Goal: Task Accomplishment & Management: Use online tool/utility

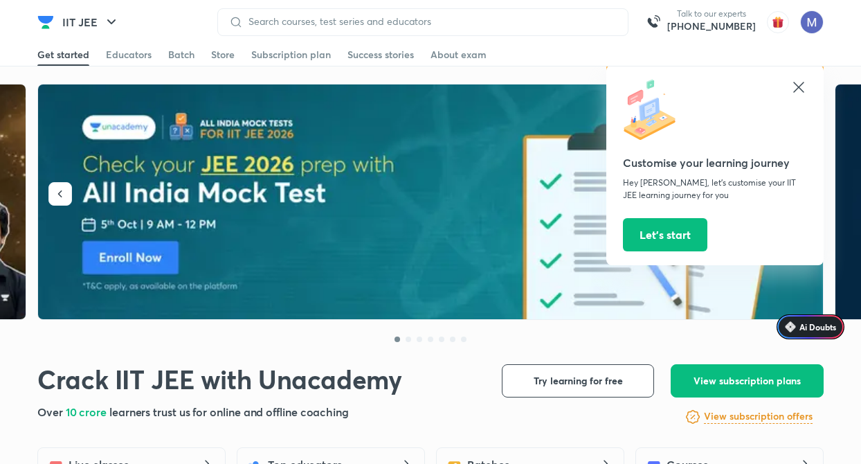
click at [799, 84] on icon at bounding box center [798, 87] width 17 height 17
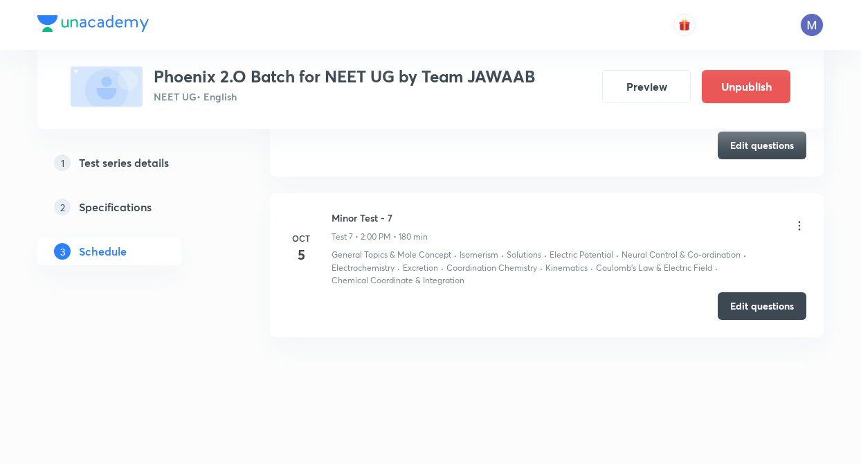
scroll to position [1550, 0]
click at [751, 311] on button "Edit questions" at bounding box center [761, 304] width 89 height 28
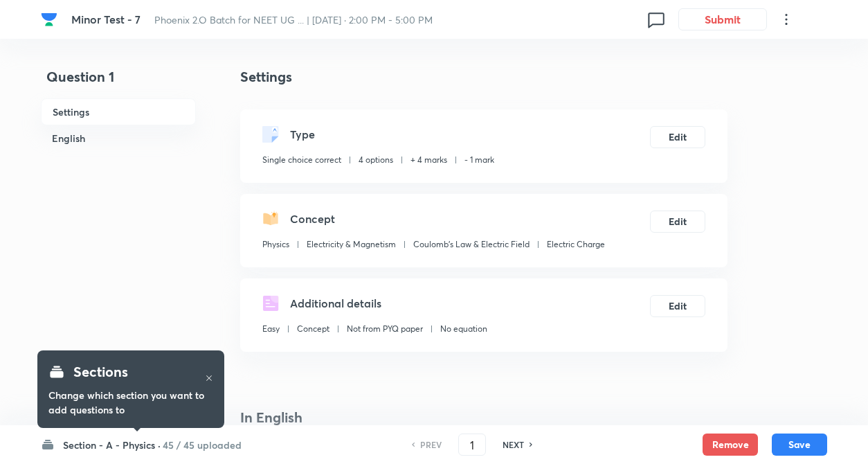
checkbox input "true"
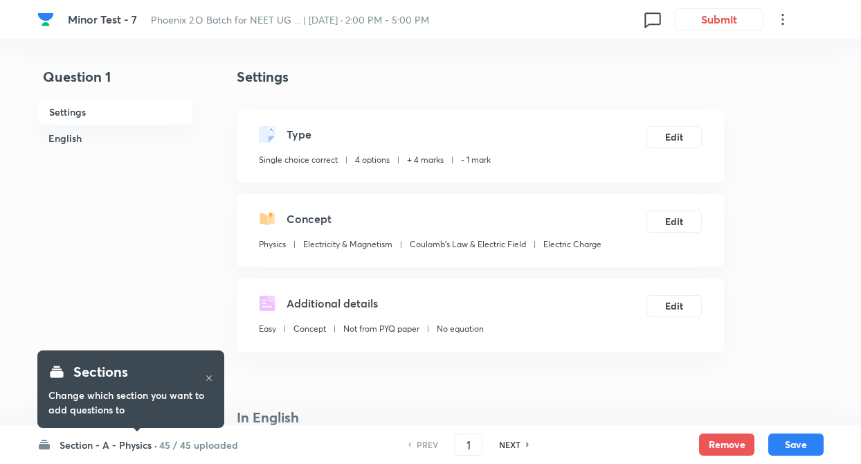
click at [187, 439] on h6 "45 / 45 uploaded" at bounding box center [198, 444] width 79 height 15
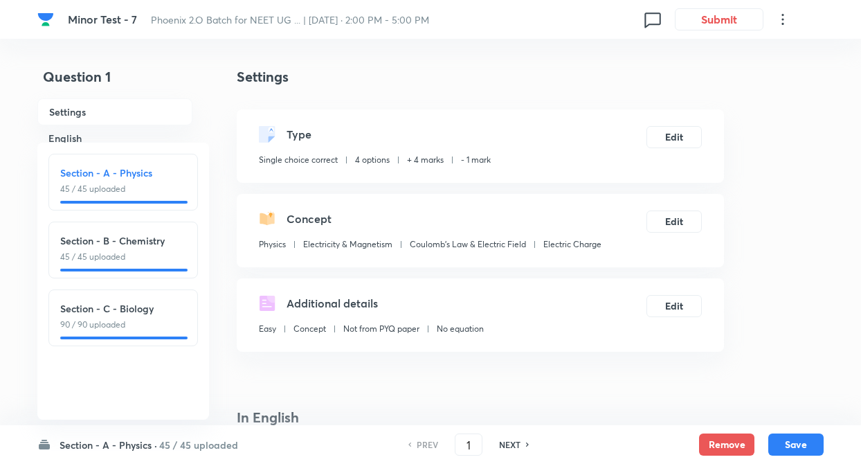
click at [176, 249] on div "Section - B - Chemistry 45 / 45 uploaded" at bounding box center [123, 248] width 126 height 30
type input "46"
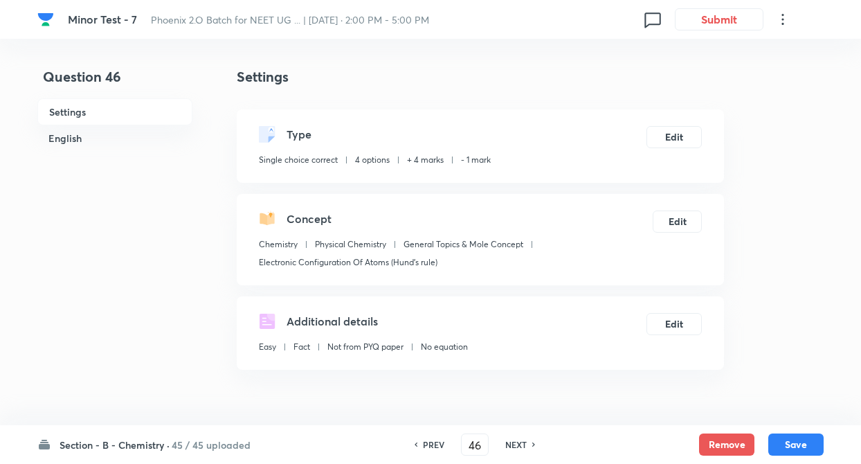
checkbox input "false"
checkbox input "true"
click at [483, 448] on input "46" at bounding box center [474, 444] width 26 height 24
type input "4"
type input "75"
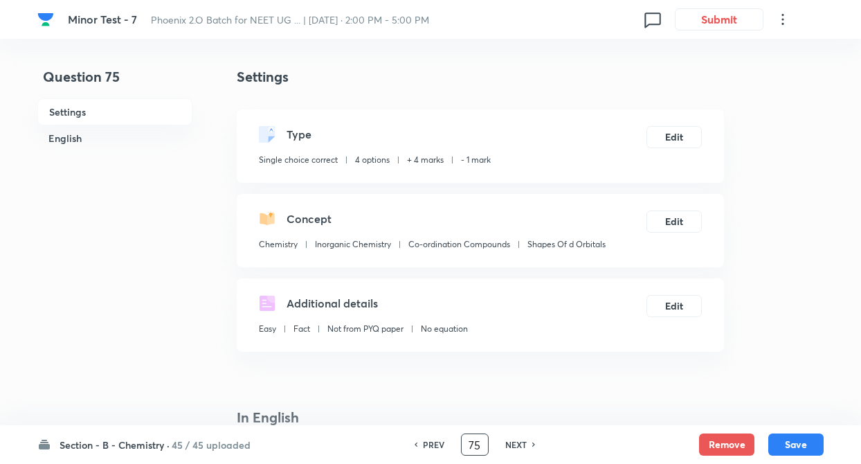
checkbox input "false"
checkbox input "true"
click at [514, 445] on h6 "NEXT" at bounding box center [515, 444] width 21 height 12
type input "76"
checkbox input "false"
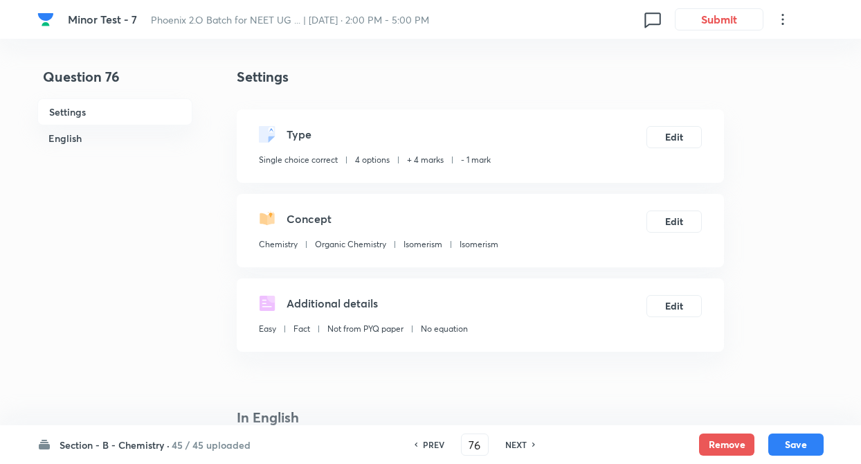
checkbox input "true"
click at [514, 445] on h6 "NEXT" at bounding box center [515, 444] width 21 height 12
type input "77"
click at [514, 445] on h6 "NEXT" at bounding box center [515, 444] width 21 height 12
checkbox input "true"
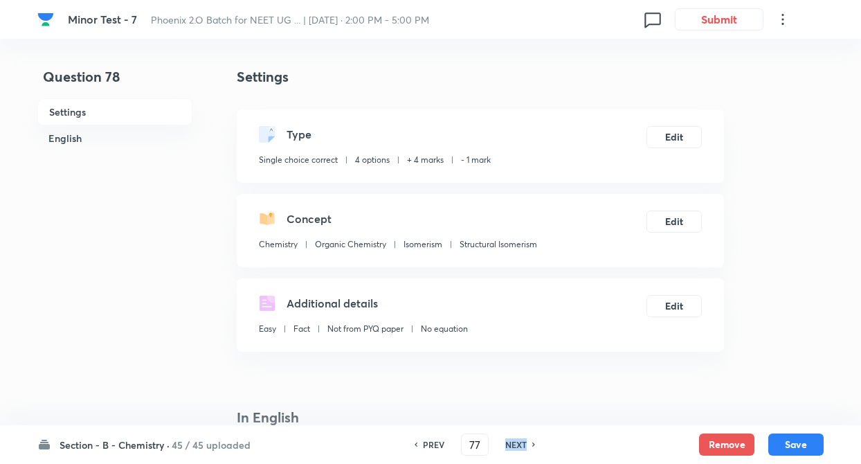
type input "78"
checkbox input "false"
click at [514, 445] on h6 "NEXT" at bounding box center [515, 444] width 21 height 12
checkbox input "true"
type input "79"
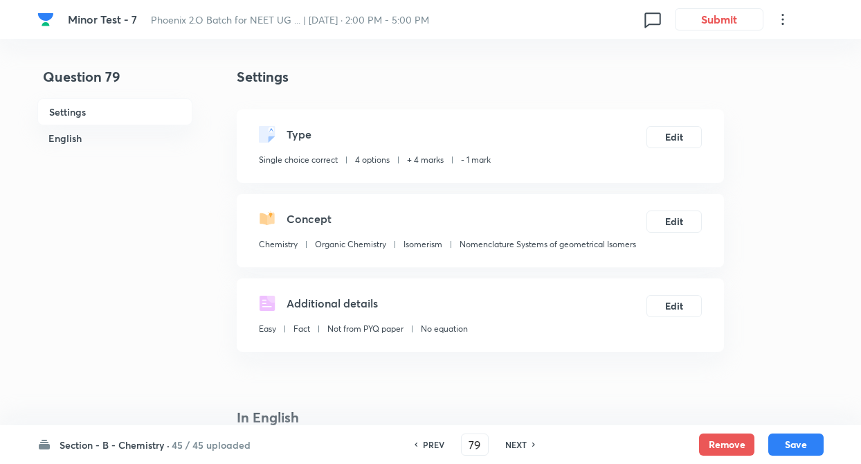
checkbox input "true"
click at [514, 445] on h6 "NEXT" at bounding box center [515, 444] width 21 height 12
type input "80"
click at [514, 445] on h6 "NEXT" at bounding box center [515, 444] width 21 height 12
checkbox input "false"
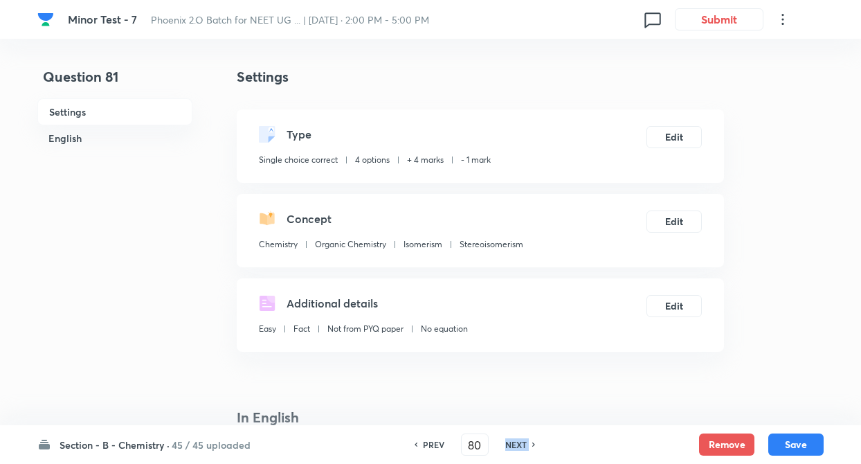
type input "81"
click at [514, 445] on h6 "NEXT" at bounding box center [515, 444] width 21 height 12
checkbox input "true"
type input "82"
click at [514, 445] on h6 "NEXT" at bounding box center [515, 444] width 21 height 12
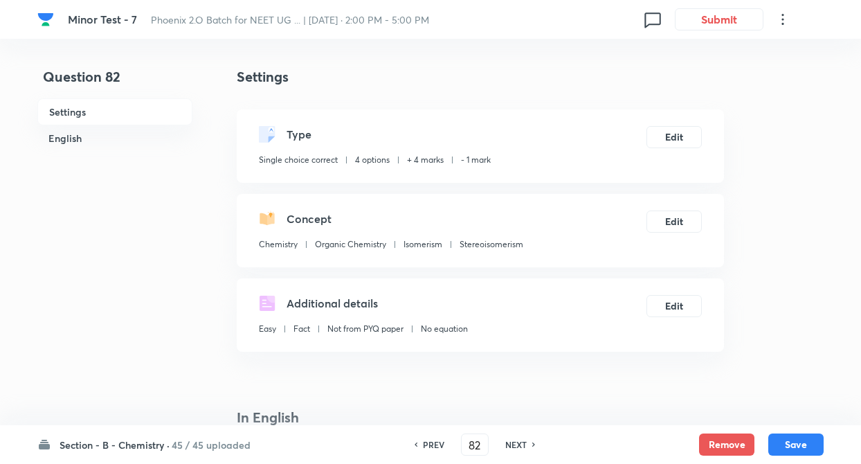
checkbox input "true"
type input "83"
checkbox input "true"
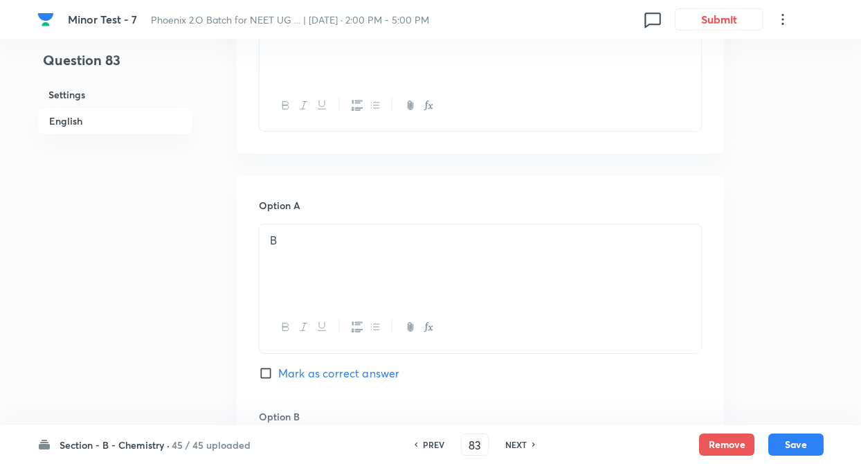
scroll to position [498, 0]
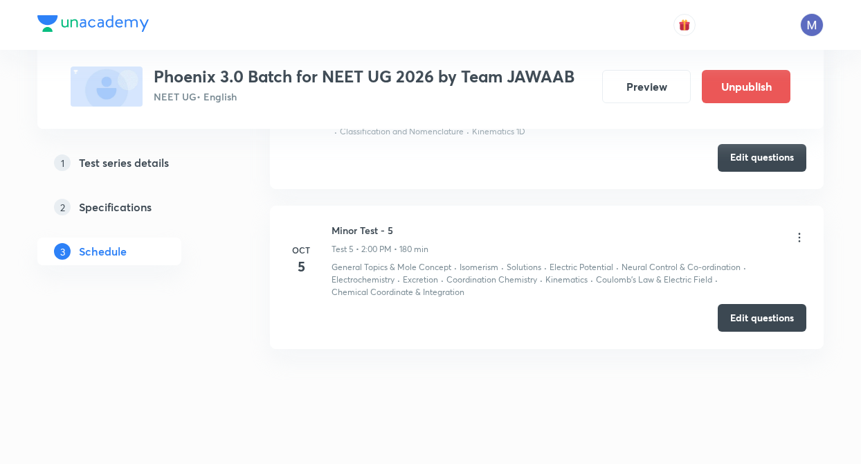
click at [741, 316] on button "Edit questions" at bounding box center [761, 318] width 89 height 28
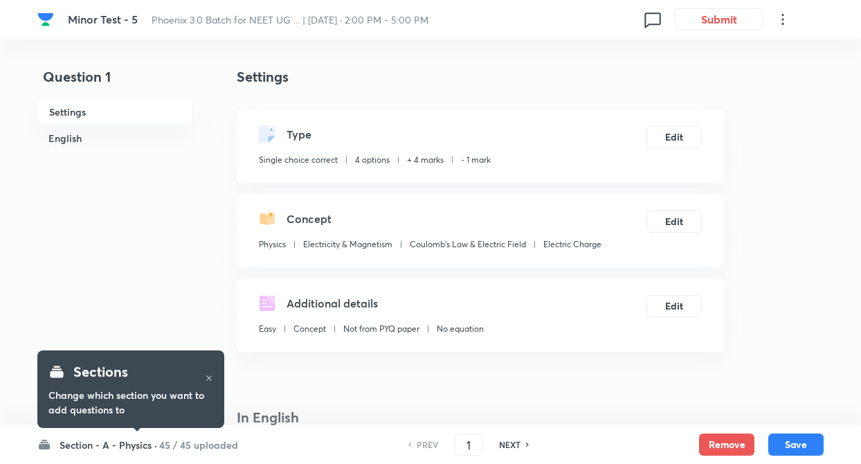
checkbox input "true"
click at [190, 450] on h6 "45 / 45 uploaded" at bounding box center [198, 444] width 79 height 15
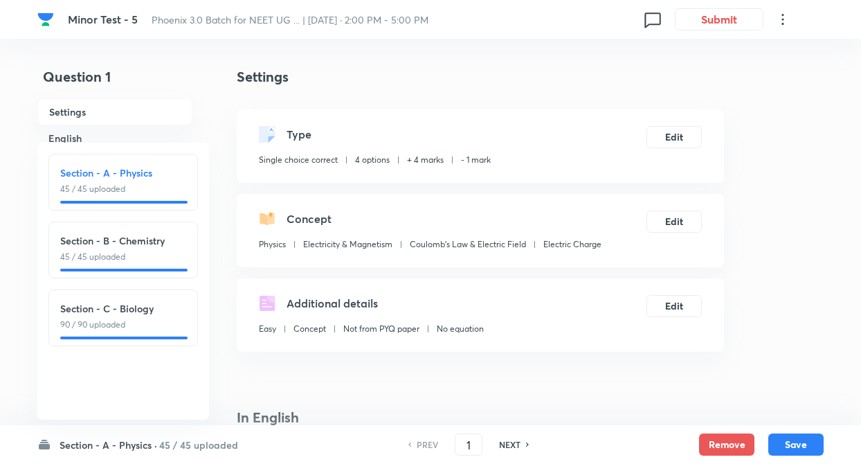
click at [151, 253] on p "45 / 45 uploaded" at bounding box center [123, 256] width 126 height 12
type input "46"
checkbox input "false"
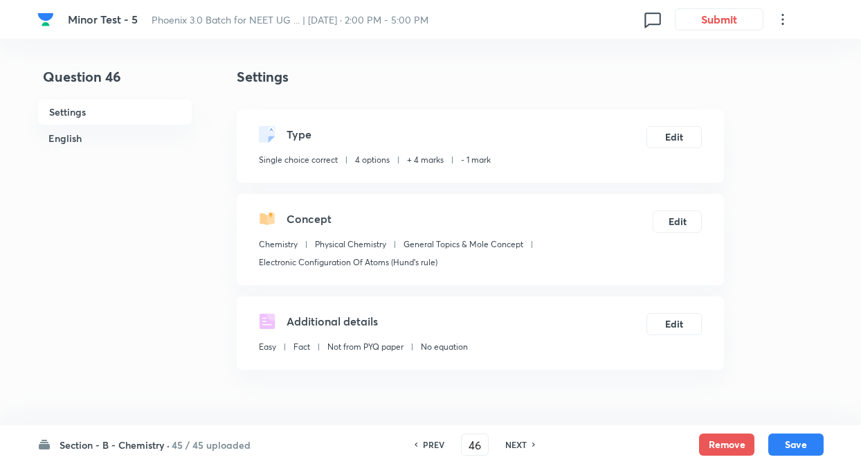
checkbox input "true"
click at [477, 432] on input "46" at bounding box center [474, 444] width 26 height 24
type input "4"
type input "7"
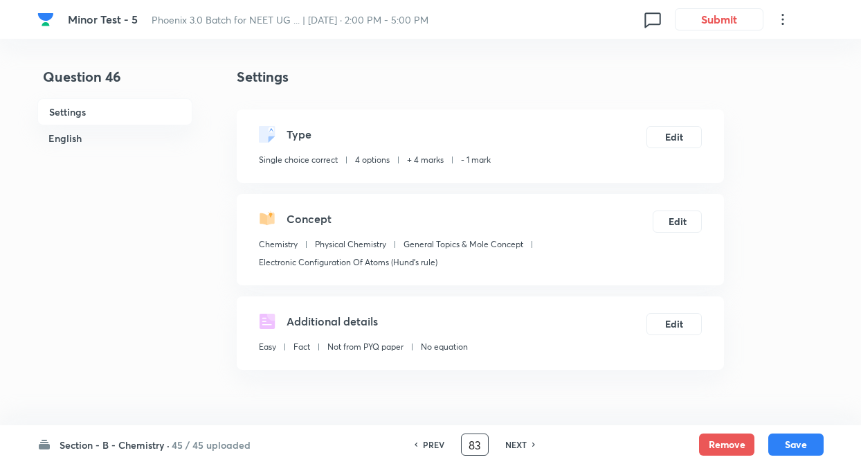
type input "83"
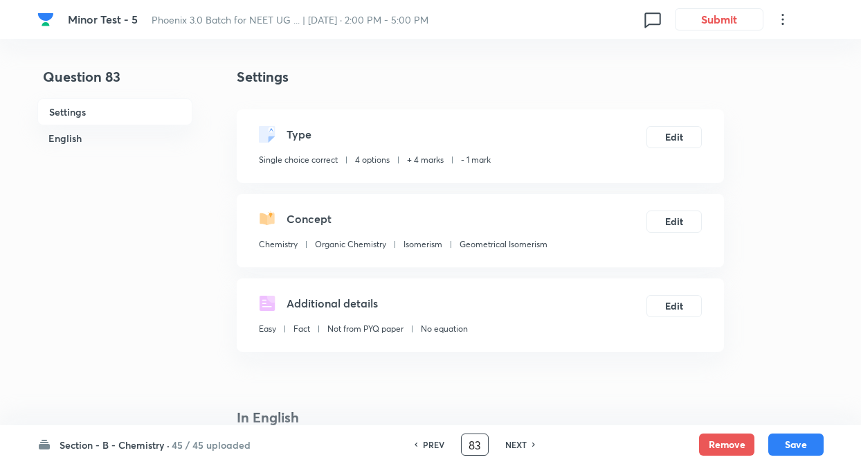
checkbox input "true"
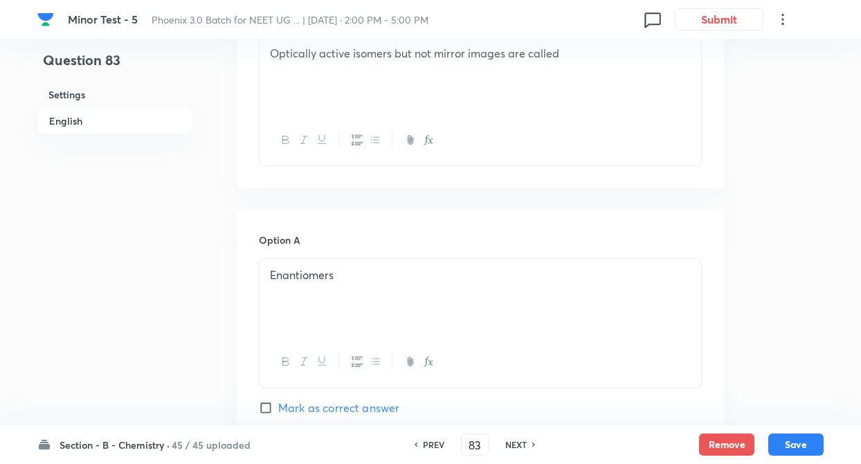
scroll to position [498, 0]
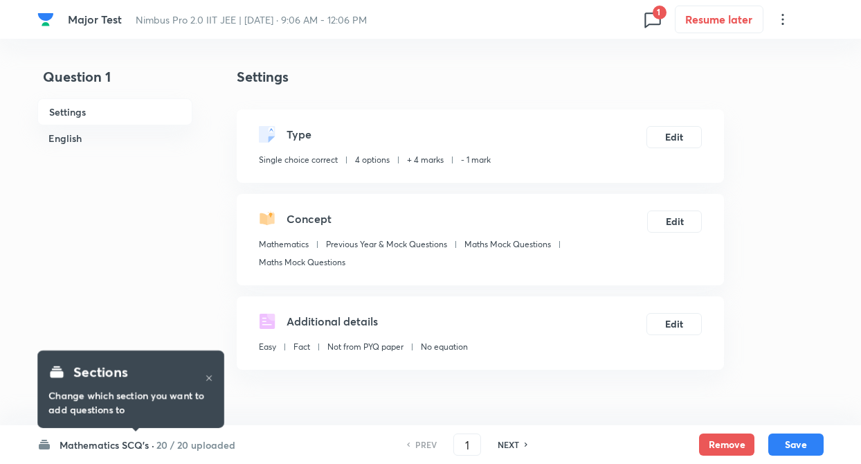
click at [189, 442] on h6 "20 / 20 uploaded" at bounding box center [195, 444] width 79 height 15
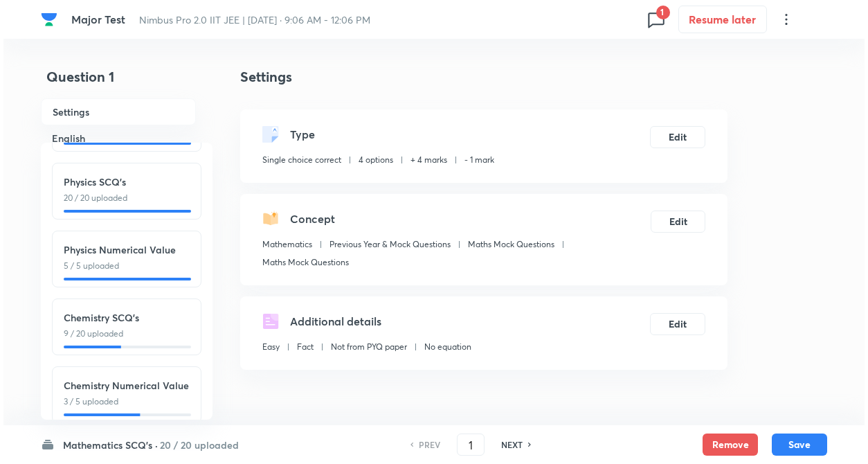
scroll to position [153, 0]
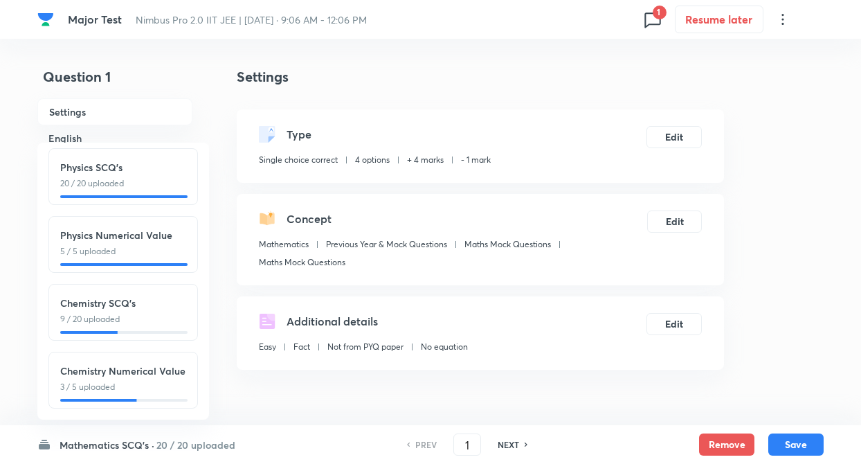
click at [149, 318] on div "Chemistry SCQ's 9 / 20 uploaded" at bounding box center [122, 312] width 149 height 57
type input "51"
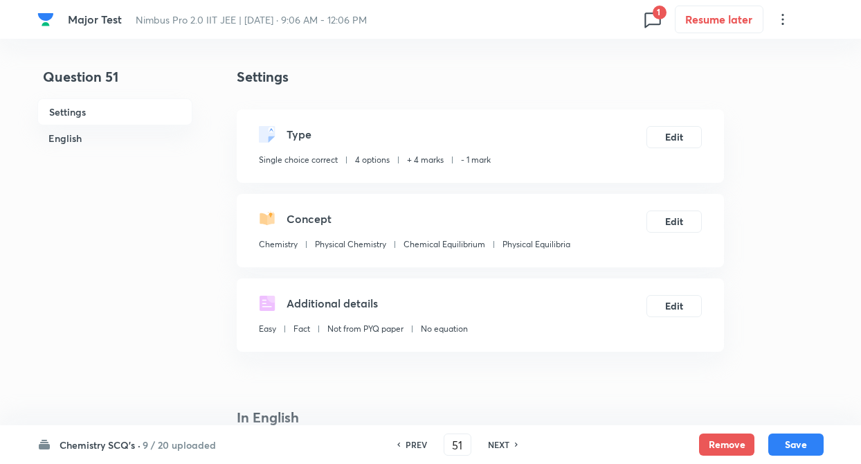
checkbox input "false"
checkbox input "true"
click at [496, 439] on h6 "NEXT" at bounding box center [498, 444] width 21 height 12
type input "52"
click at [496, 439] on h6 "NEXT" at bounding box center [498, 444] width 21 height 12
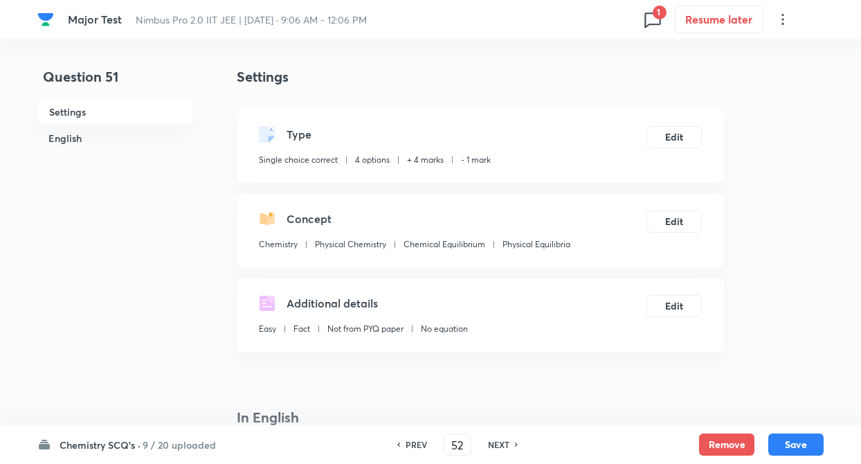
checkbox input "false"
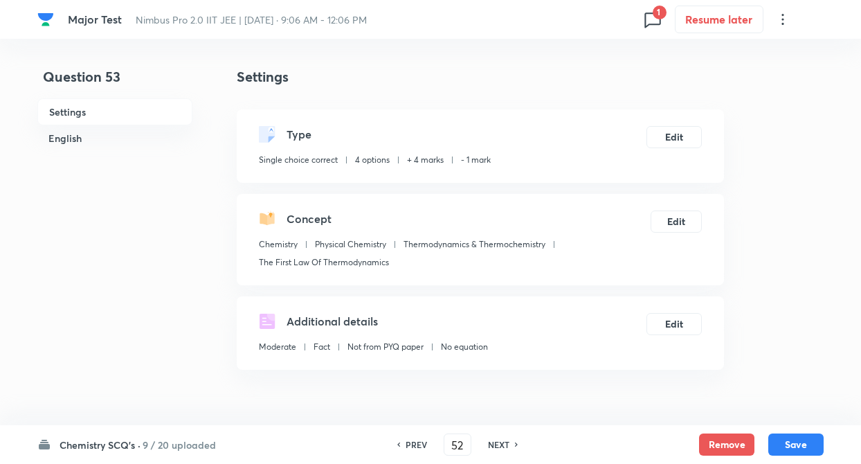
checkbox input "true"
type input "53"
click at [496, 439] on h6 "NEXT" at bounding box center [498, 444] width 21 height 12
checkbox input "true"
type input "54"
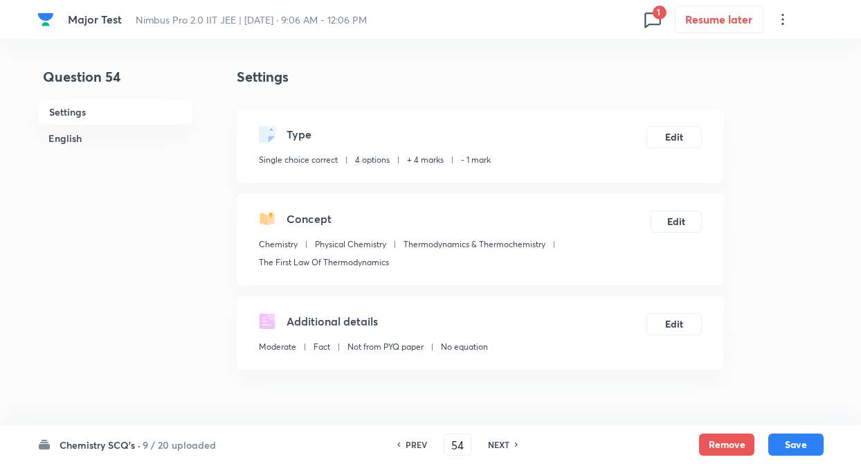
click at [496, 439] on h6 "NEXT" at bounding box center [498, 444] width 21 height 12
checkbox input "true"
type input "55"
click at [496, 439] on h6 "NEXT" at bounding box center [498, 444] width 21 height 12
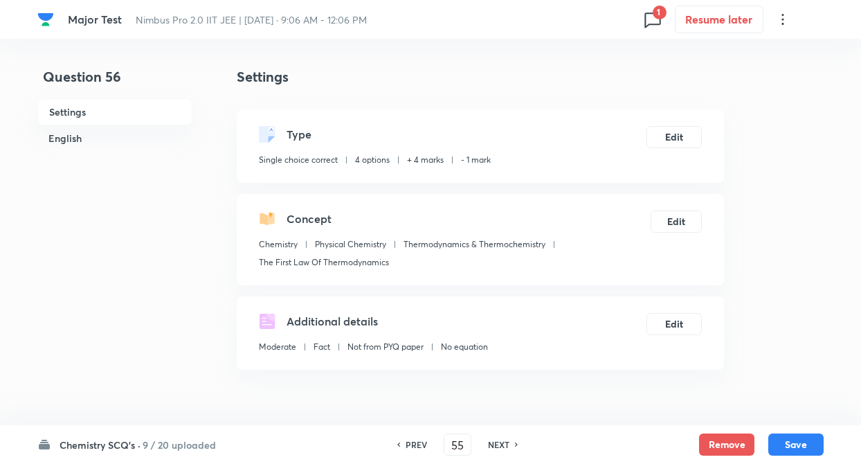
checkbox input "false"
type input "57"
click at [496, 439] on h6 "NEXT" at bounding box center [498, 444] width 21 height 12
checkbox input "true"
type input "58"
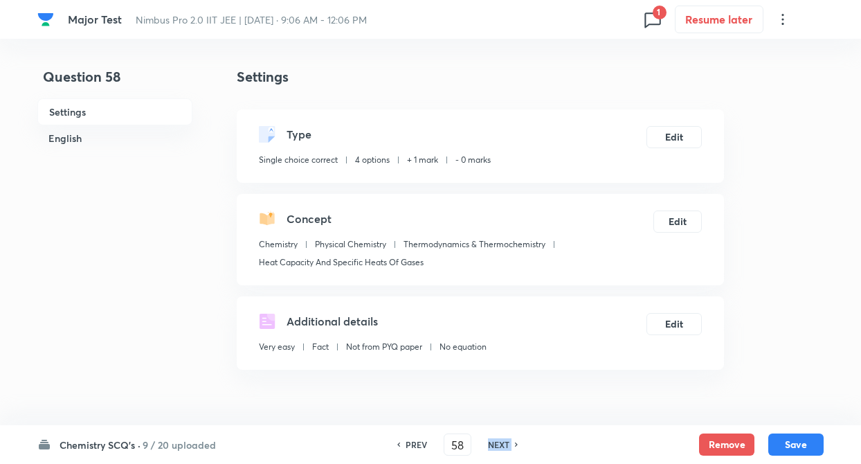
checkbox input "false"
click at [496, 439] on h6 "NEXT" at bounding box center [498, 444] width 21 height 12
checkbox input "true"
type input "59"
checkbox input "true"
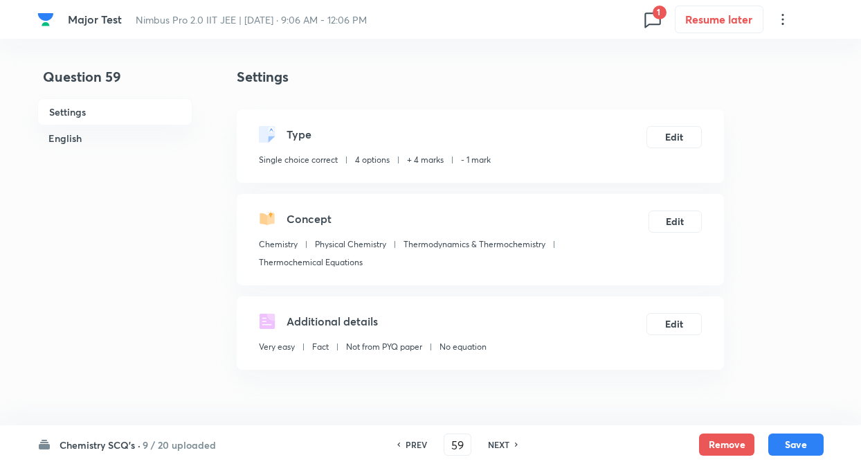
click at [496, 439] on h6 "NEXT" at bounding box center [498, 444] width 21 height 12
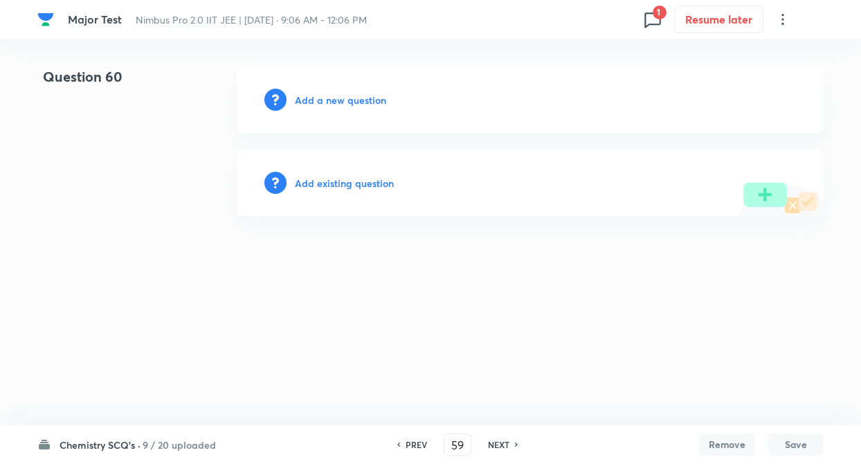
type input "60"
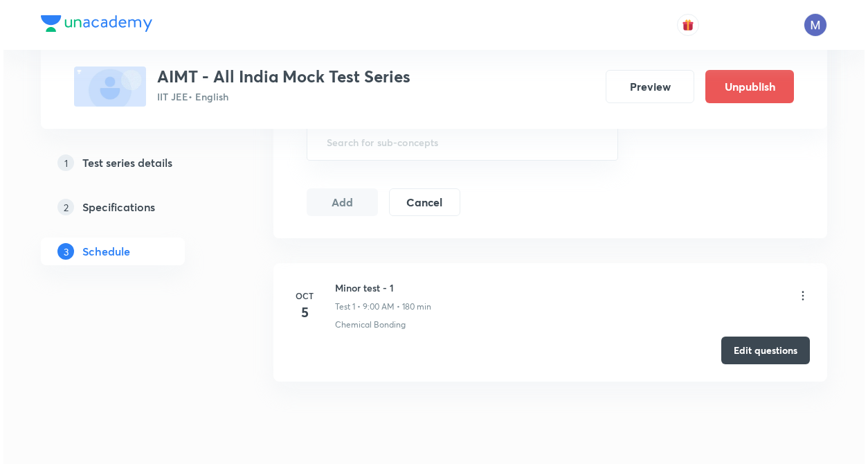
scroll to position [558, 0]
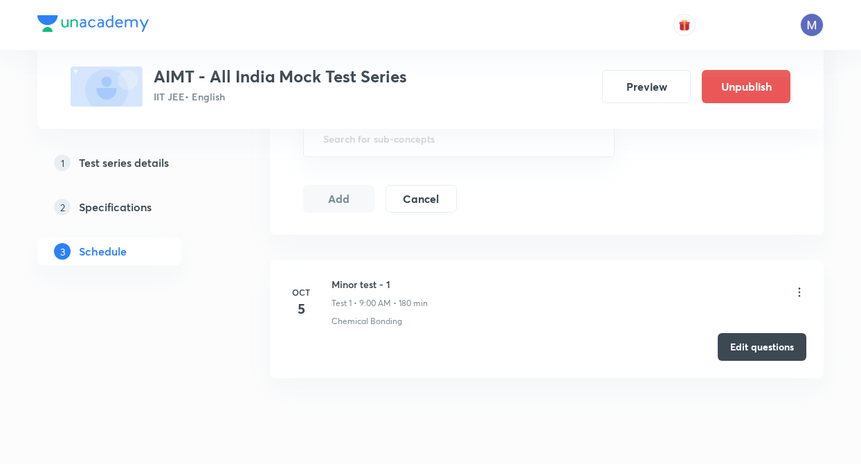
click at [799, 289] on icon at bounding box center [799, 292] width 14 height 14
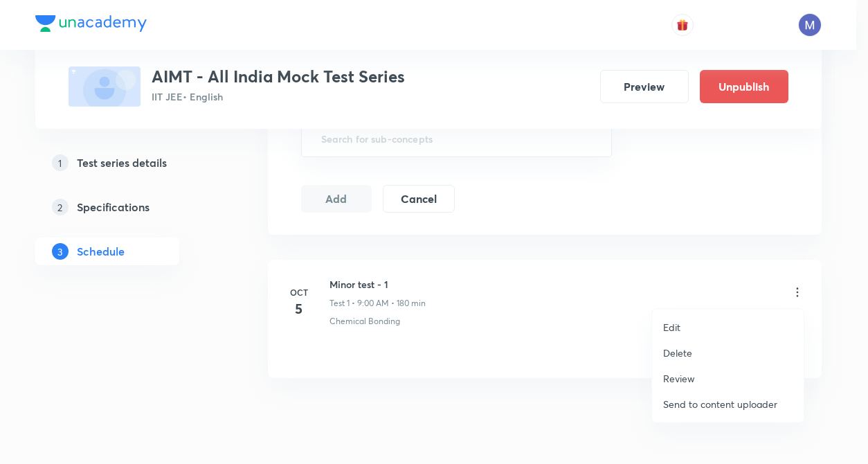
click at [672, 324] on p "Edit" at bounding box center [671, 327] width 17 height 15
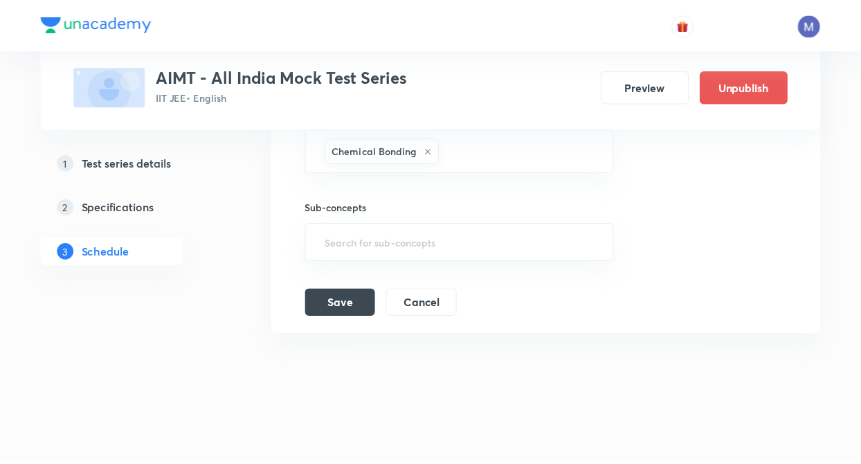
scroll to position [546, 0]
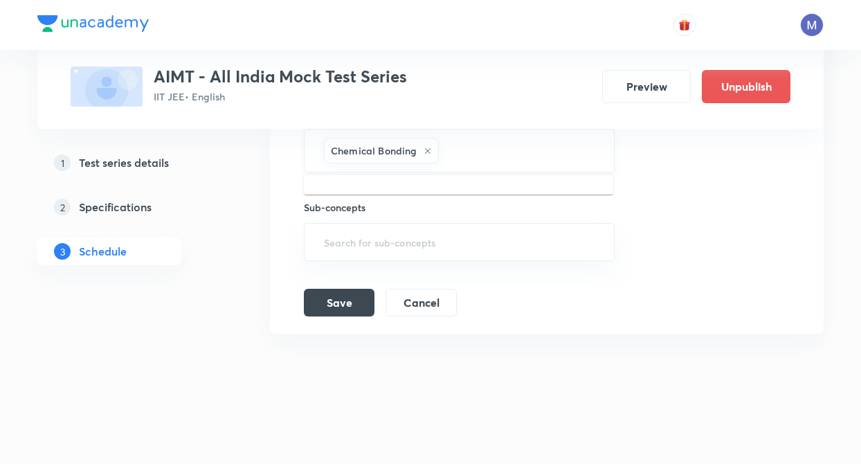
click at [480, 149] on input "text" at bounding box center [518, 151] width 155 height 26
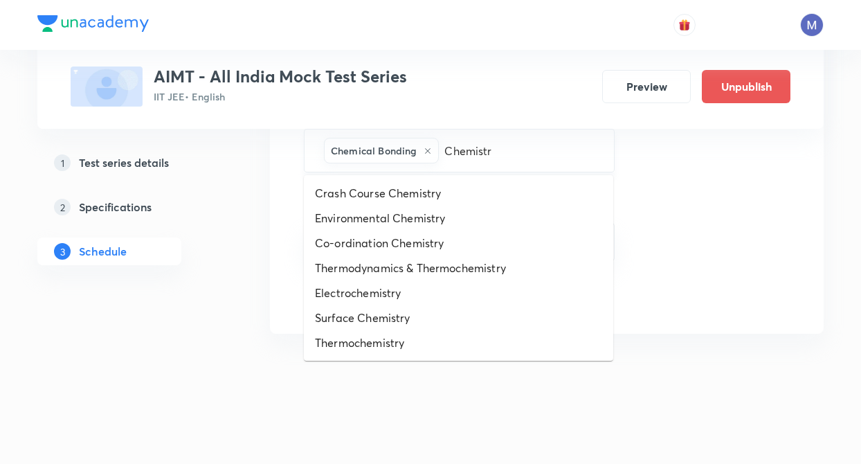
type input "Chemistry"
click at [595, 212] on li "Environmental Chemistry" at bounding box center [458, 217] width 309 height 25
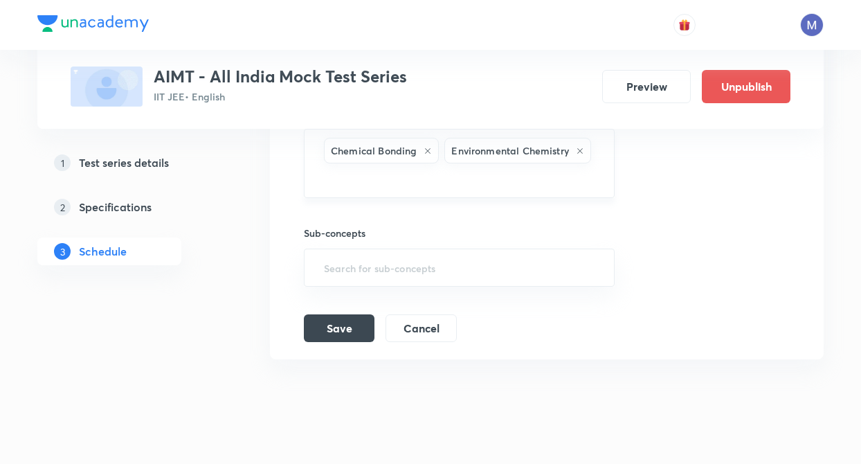
click at [580, 154] on icon at bounding box center [580, 151] width 8 height 8
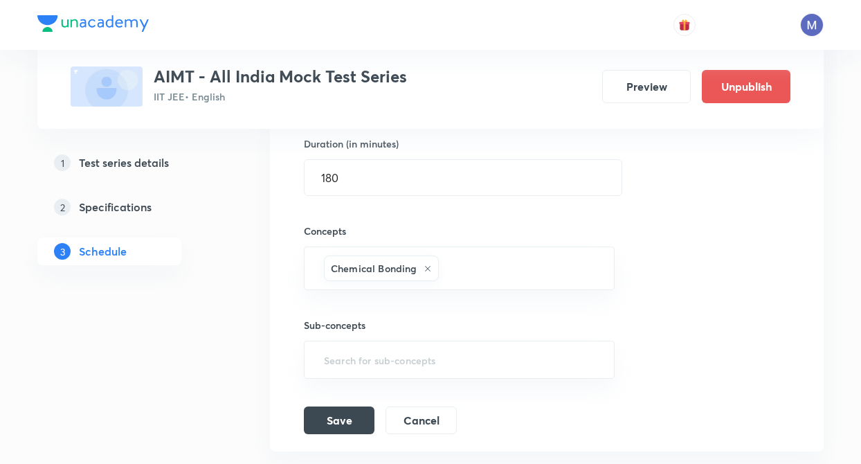
scroll to position [426, 0]
click at [137, 208] on h5 "Specifications" at bounding box center [115, 207] width 73 height 17
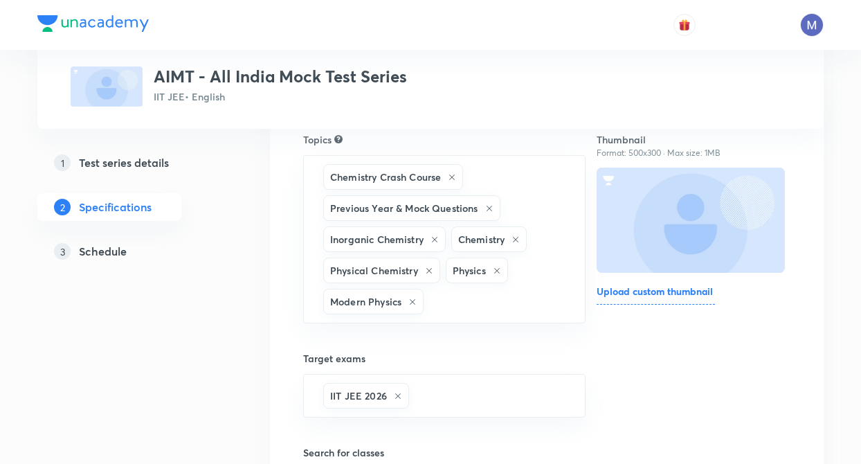
scroll to position [161, 0]
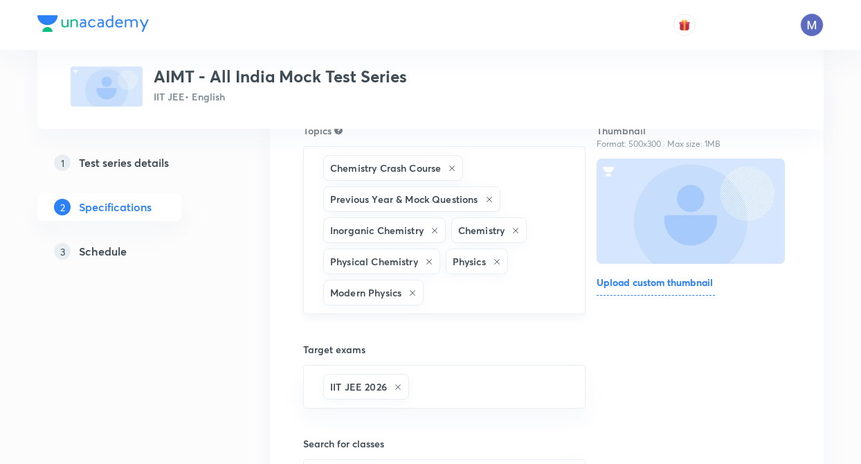
click at [494, 291] on input "text" at bounding box center [496, 293] width 141 height 26
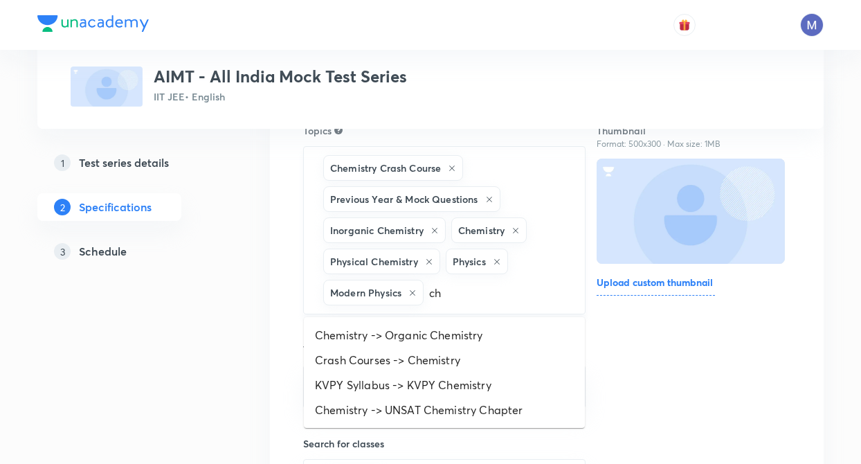
type input "c"
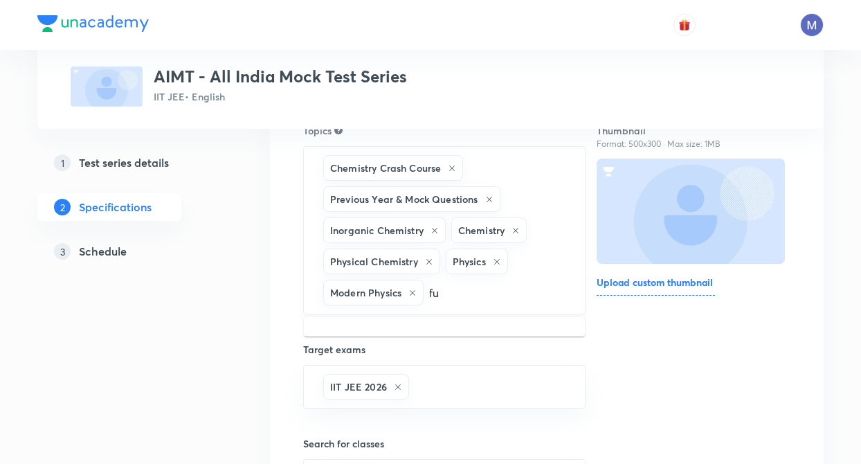
type input "f"
click at [116, 253] on h5 "Schedule" at bounding box center [103, 251] width 48 height 17
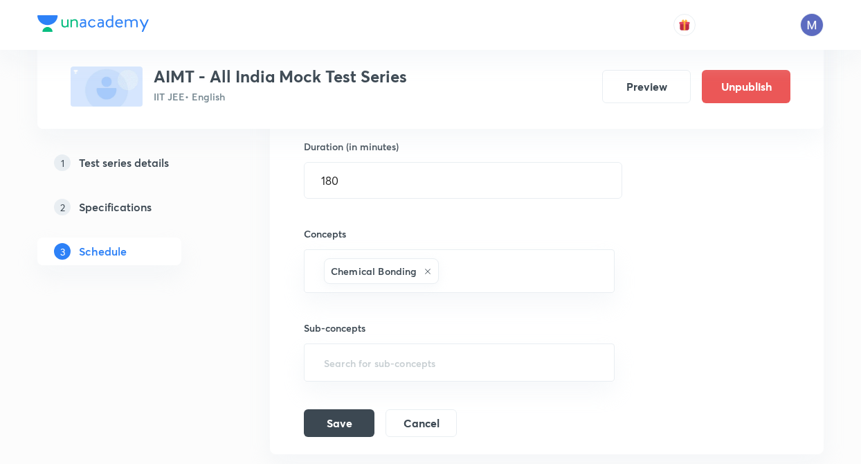
scroll to position [546, 0]
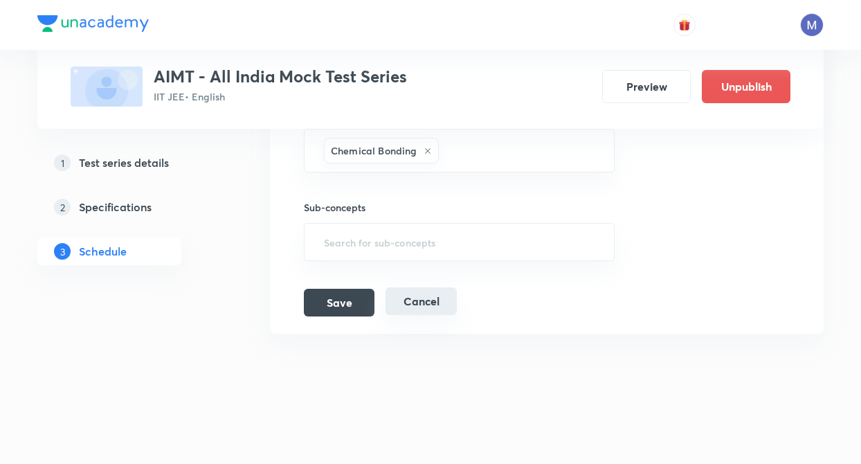
click at [423, 306] on button "Cancel" at bounding box center [420, 301] width 71 height 28
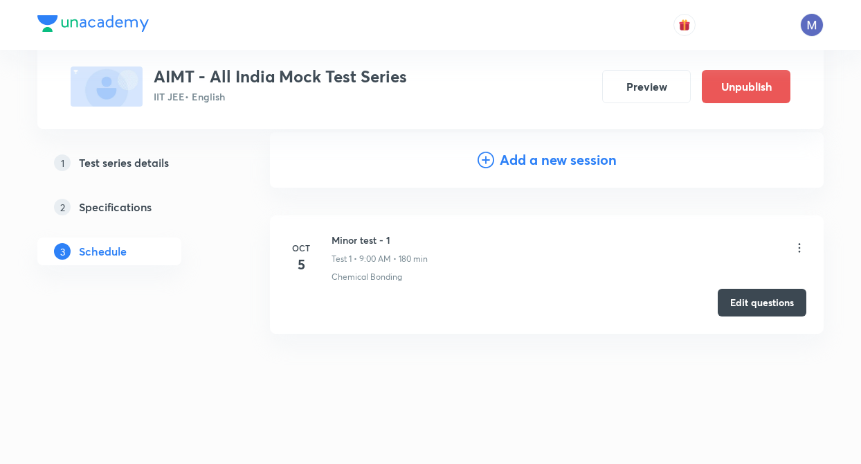
scroll to position [145, 0]
click at [751, 293] on button "Edit questions" at bounding box center [761, 301] width 89 height 28
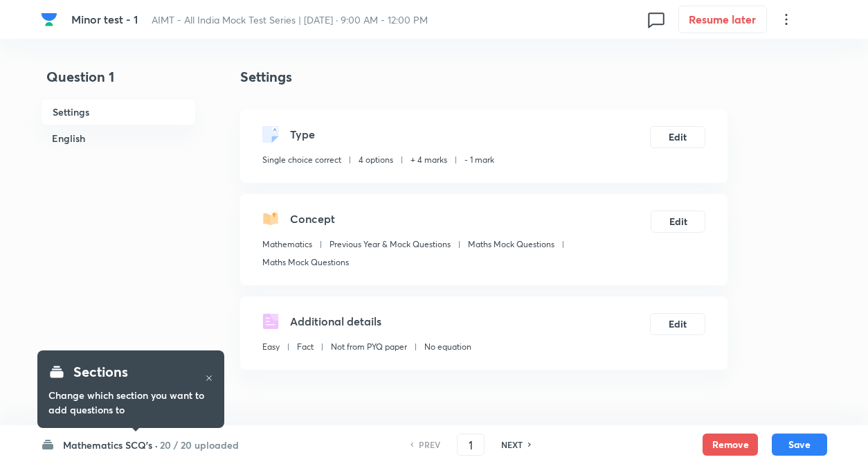
checkbox input "true"
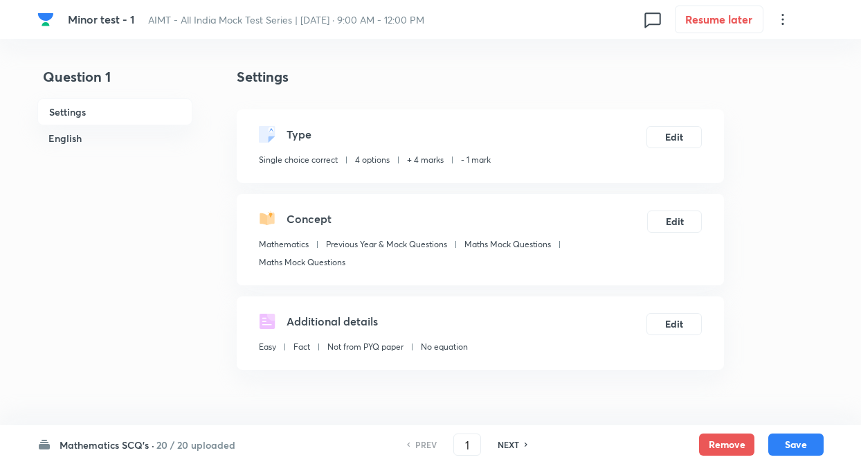
click at [184, 441] on h6 "20 / 20 uploaded" at bounding box center [195, 444] width 79 height 15
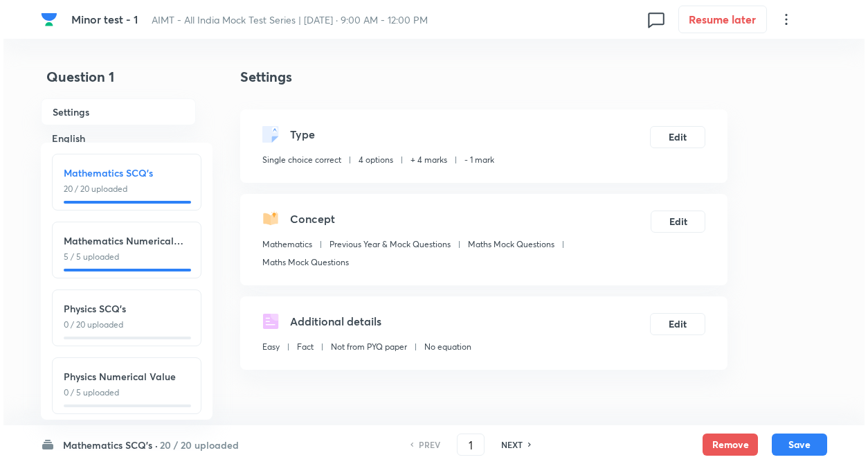
scroll to position [153, 0]
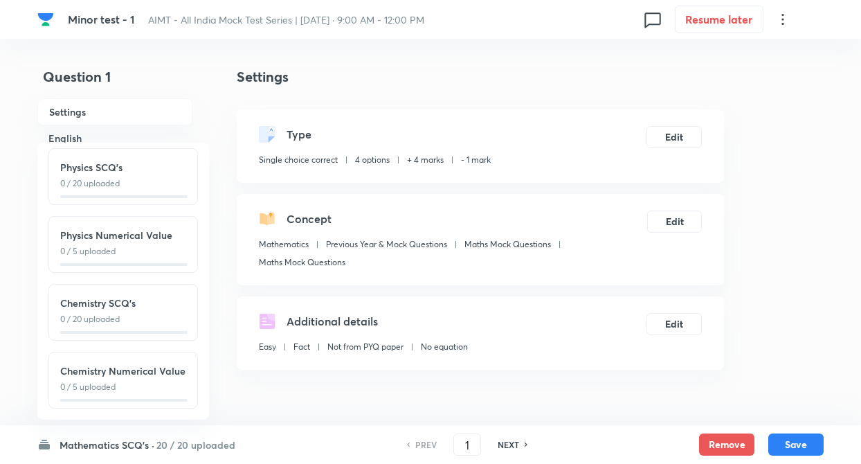
click at [139, 322] on div "Chemistry SCQ's 0 / 20 uploaded" at bounding box center [122, 312] width 149 height 57
type input "51"
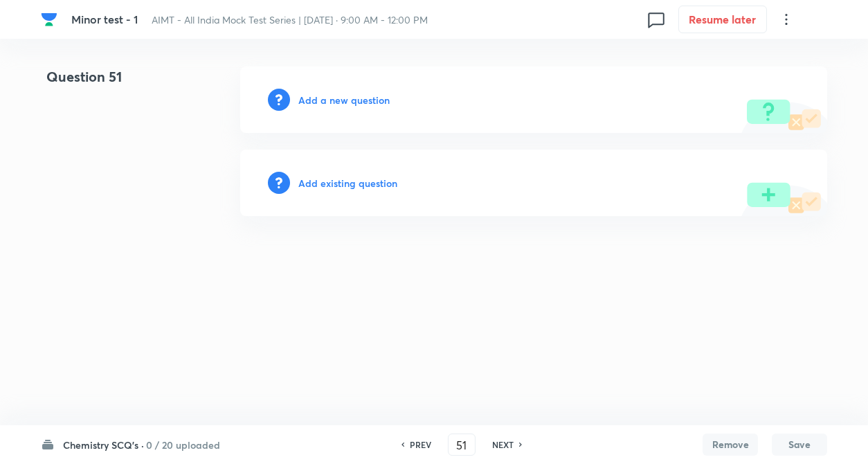
click at [357, 102] on h6 "Add a new question" at bounding box center [343, 100] width 91 height 15
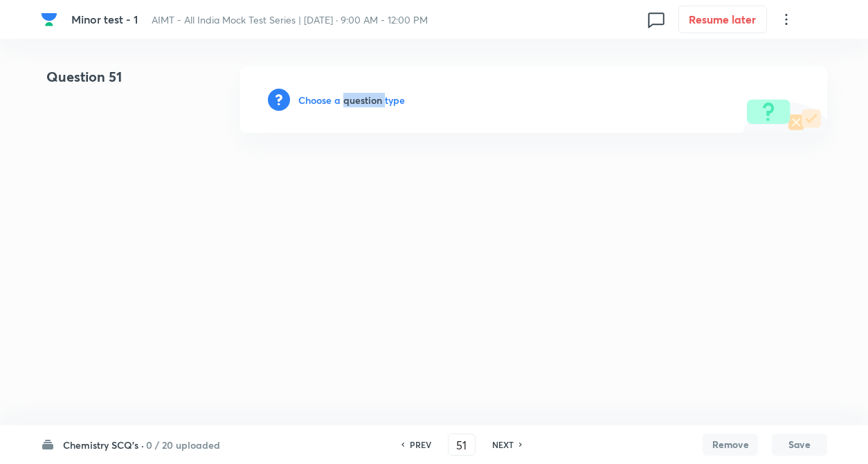
click at [357, 102] on h6 "Choose a question type" at bounding box center [351, 100] width 107 height 15
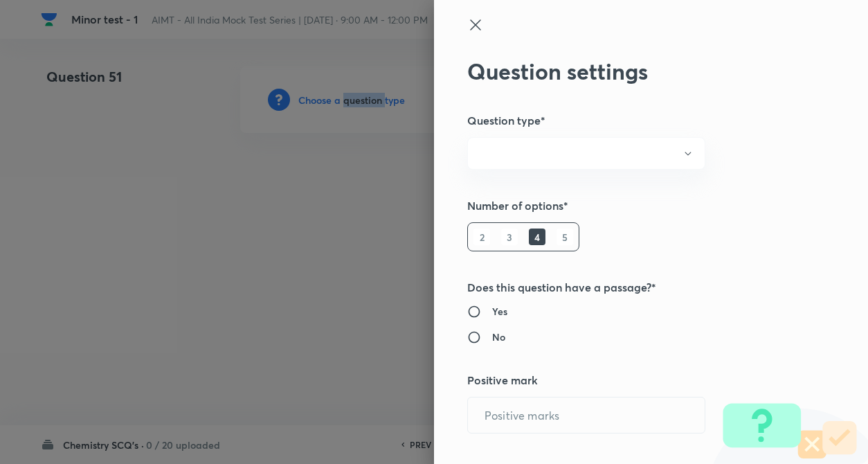
radio input "true"
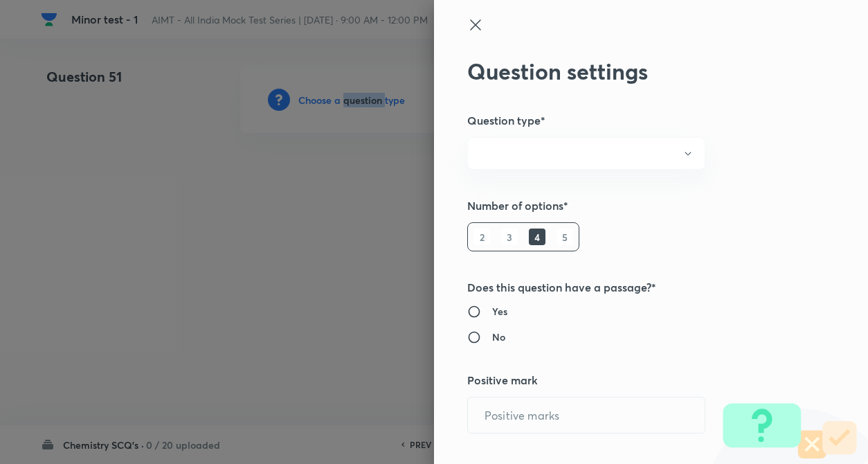
radio input "true"
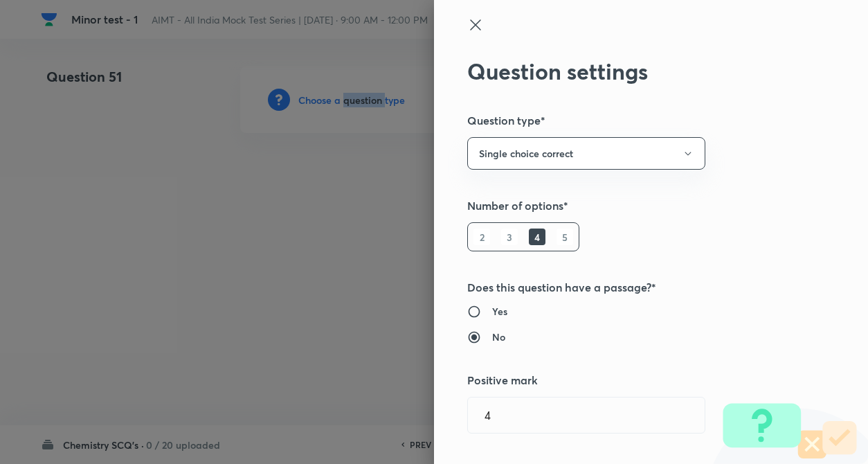
type input "4"
type input "1"
click at [663, 241] on div "Question settings Question type* Single choice correct Number of options* 2 3 4…" at bounding box center [651, 232] width 434 height 464
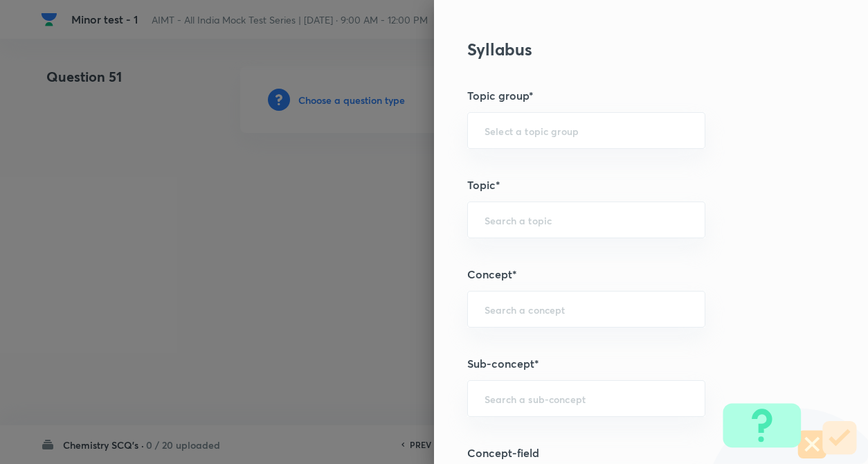
scroll to position [581, 0]
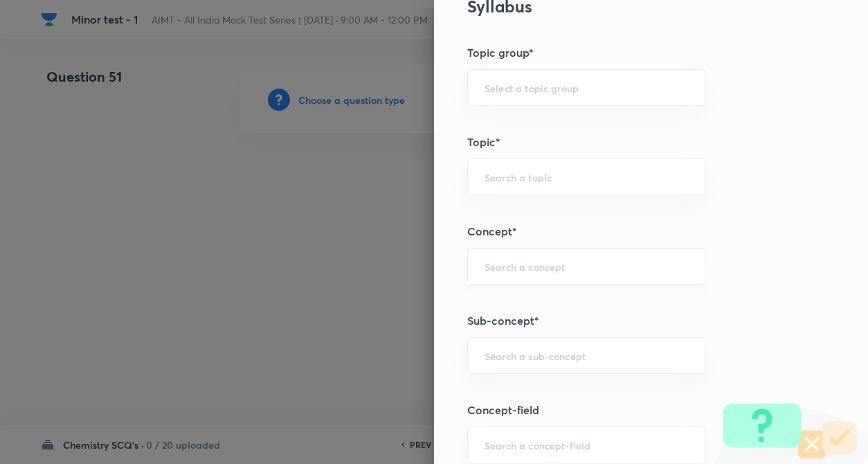
click at [605, 276] on div "​" at bounding box center [586, 266] width 238 height 37
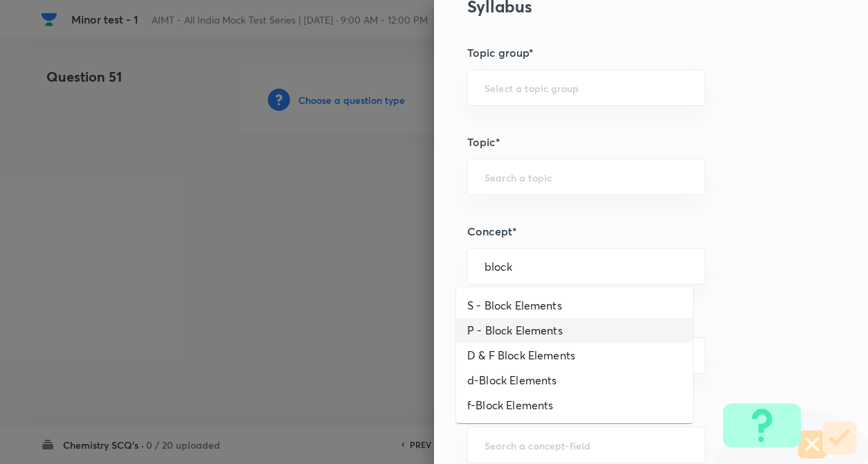
click at [531, 336] on li "P - Block Elements" at bounding box center [574, 330] width 237 height 25
type input "P - Block Elements"
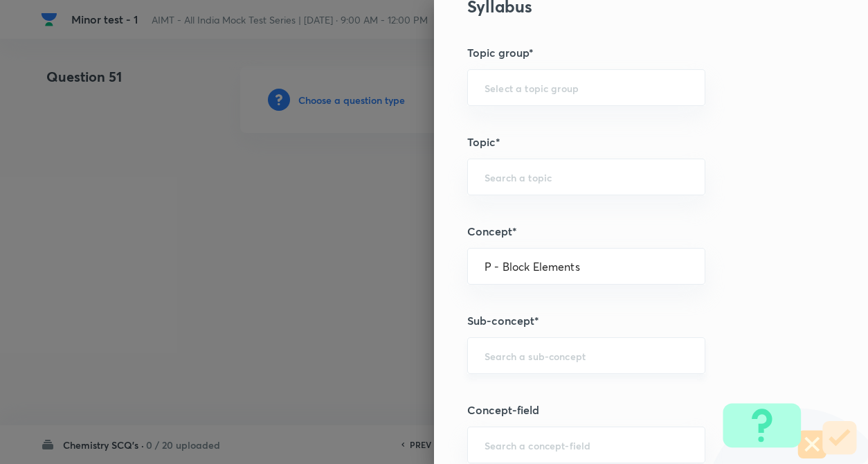
type input "Chemistry"
type input "Inorganic Chemistry"
click at [517, 361] on input "text" at bounding box center [585, 355] width 203 height 13
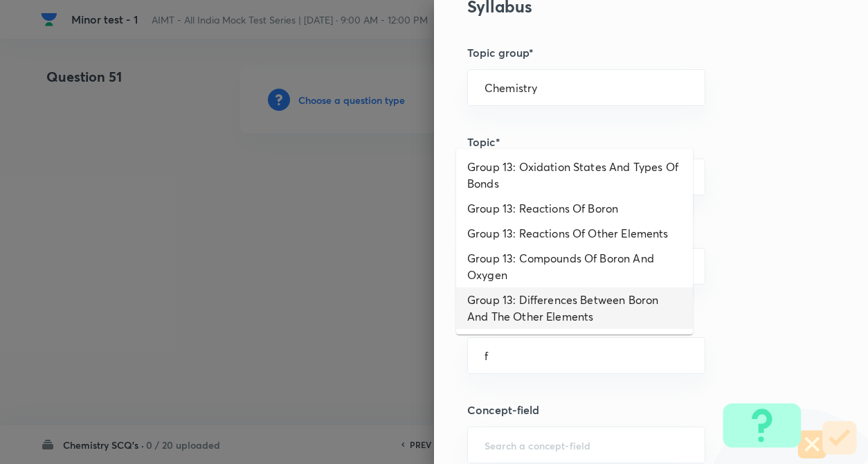
click at [657, 316] on li "Group 13: Differences Between Boron And The Other Elements" at bounding box center [574, 308] width 237 height 42
type input "Group 13: Differences Between Boron And The Other Elements"
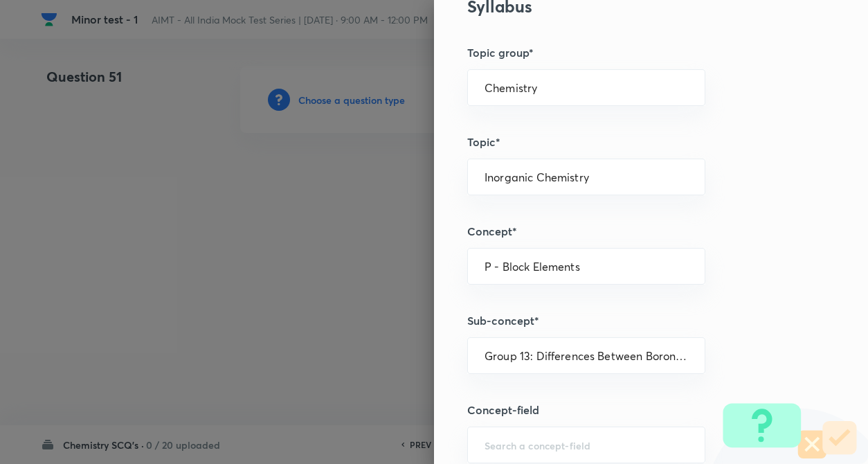
click at [736, 338] on div "Question settings Question type* Single choice correct Number of options* 2 3 4…" at bounding box center [651, 232] width 434 height 464
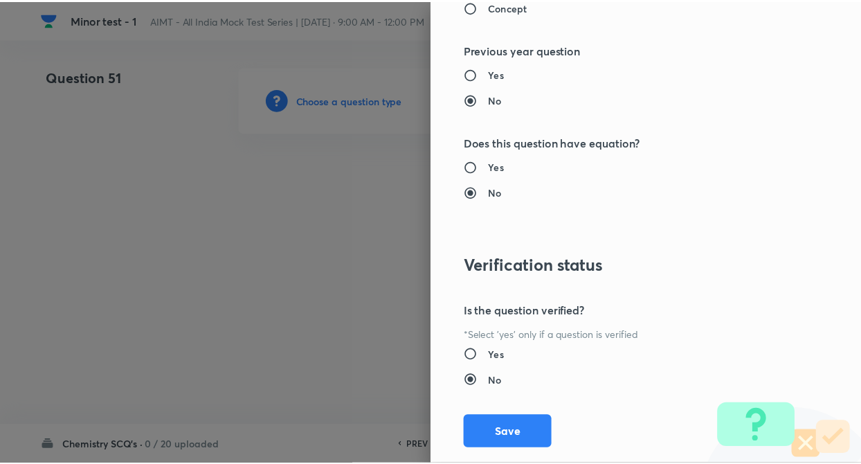
scroll to position [1422, 0]
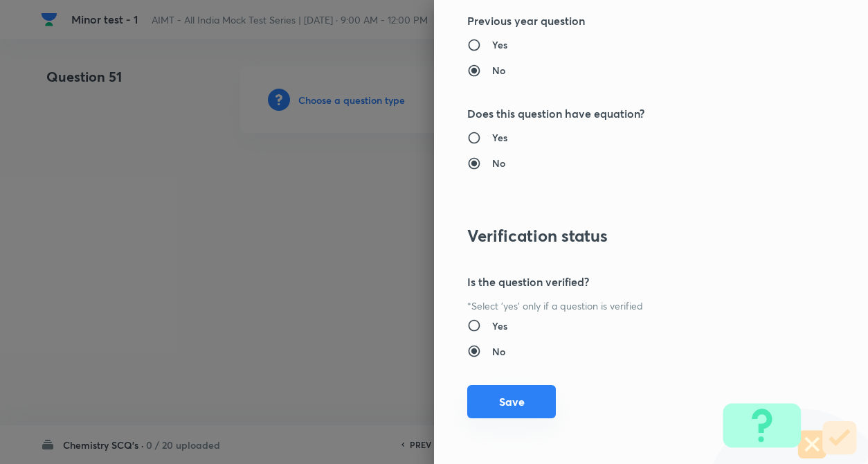
click at [524, 394] on button "Save" at bounding box center [511, 401] width 89 height 33
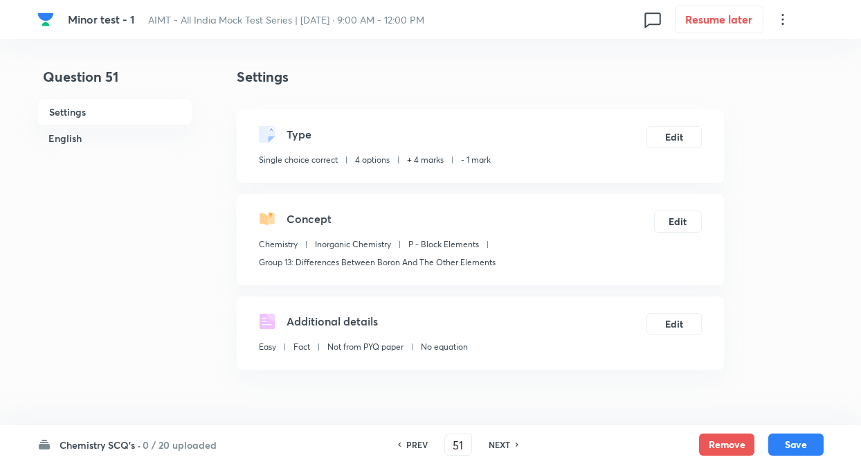
click at [241, 272] on div "Concept Chemistry Inorganic Chemistry P - Block Elements Group 13: Differences …" at bounding box center [480, 239] width 487 height 91
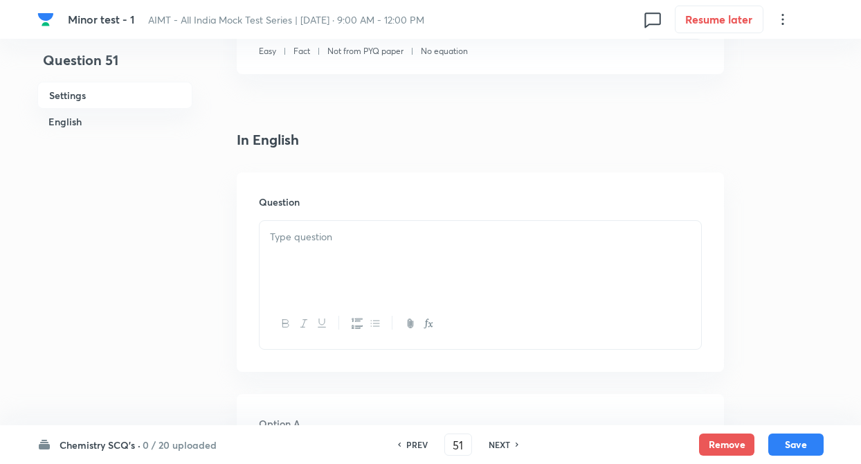
scroll to position [332, 0]
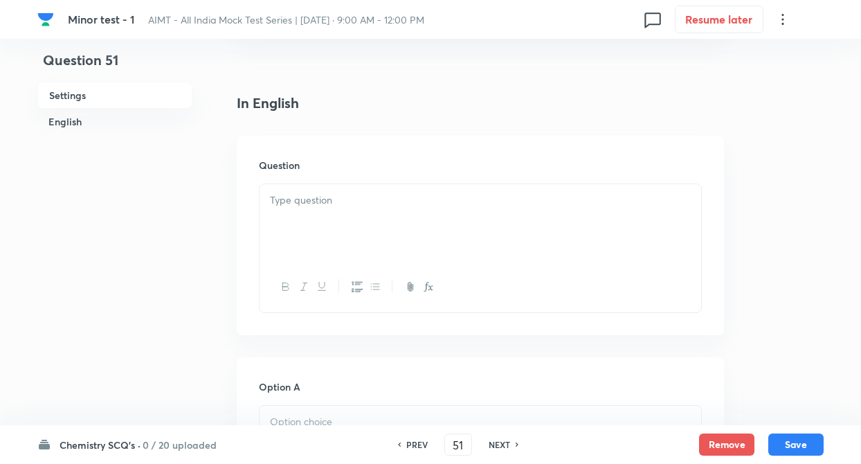
click at [324, 205] on p at bounding box center [480, 200] width 421 height 16
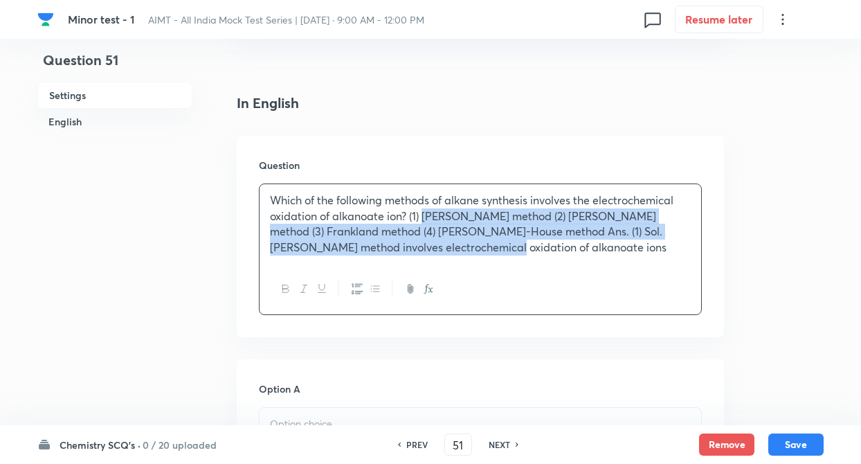
drag, startPoint x: 424, startPoint y: 215, endPoint x: 527, endPoint y: 278, distance: 120.2
click at [527, 278] on div "Which of the following methods of alkane synthesis involves the electrochemical…" at bounding box center [480, 248] width 443 height 131
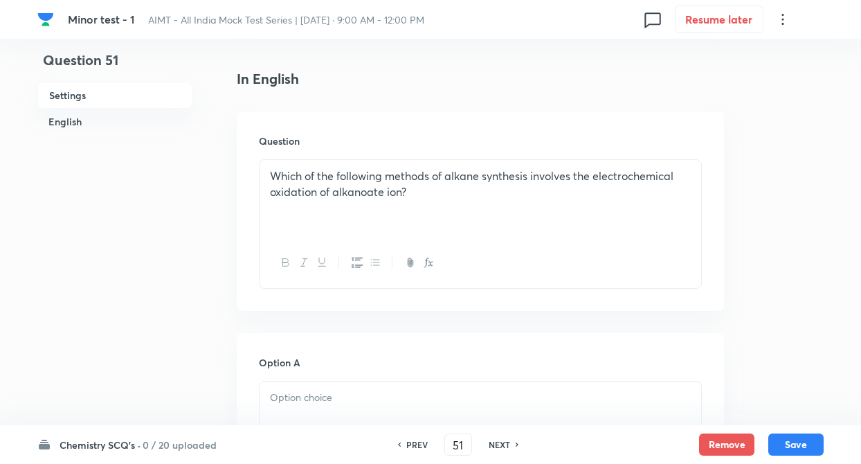
scroll to position [360, 0]
click at [402, 190] on p "Which of the following methods of alkane synthesis involves the electrochemical…" at bounding box center [480, 180] width 421 height 31
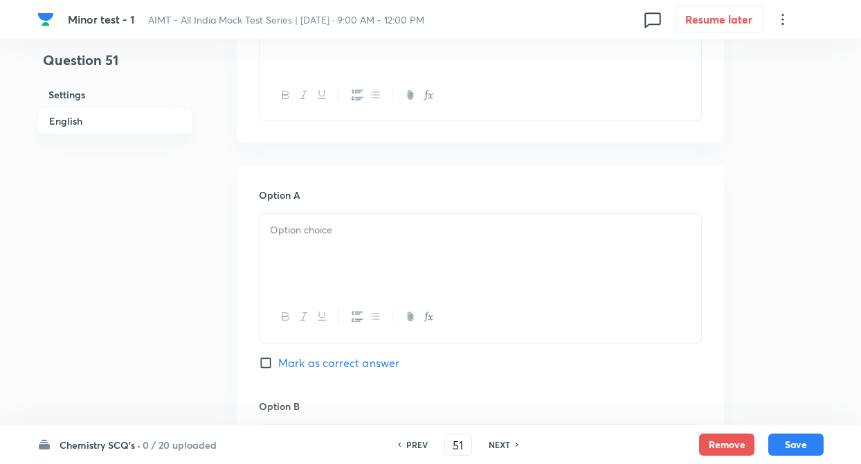
scroll to position [581, 0]
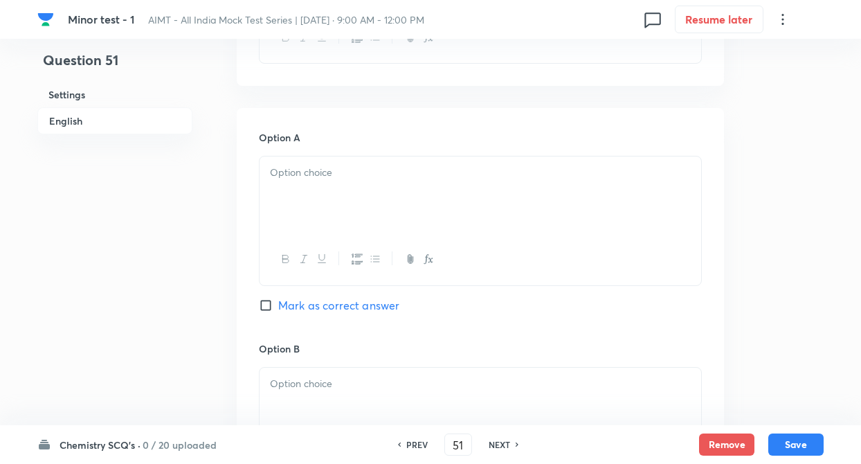
click at [290, 185] on div at bounding box center [479, 194] width 441 height 77
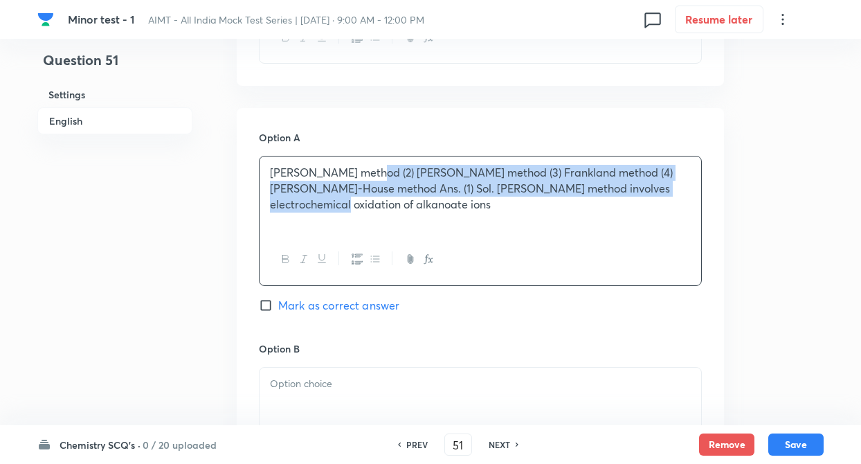
drag, startPoint x: 363, startPoint y: 168, endPoint x: 696, endPoint y: 207, distance: 335.0
click at [696, 207] on div "Kolbe's method (2) Wurtz method (3) Frankland method (4) Corey-House method Ans…" at bounding box center [479, 194] width 441 height 77
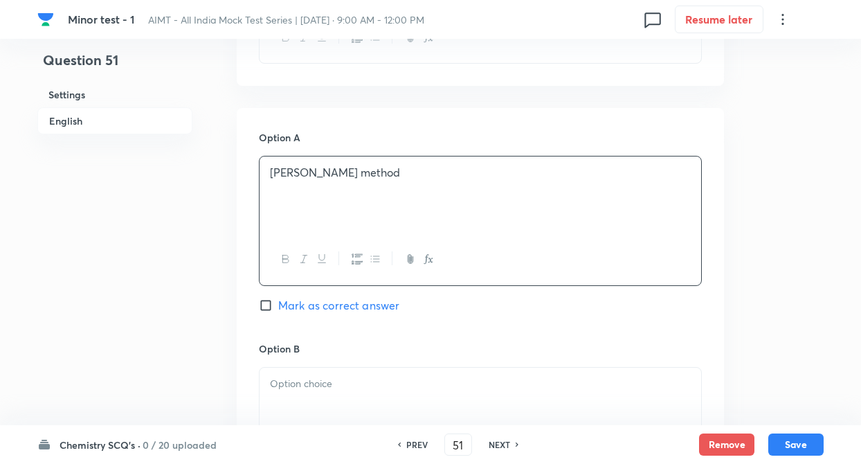
click at [394, 378] on p at bounding box center [480, 384] width 421 height 16
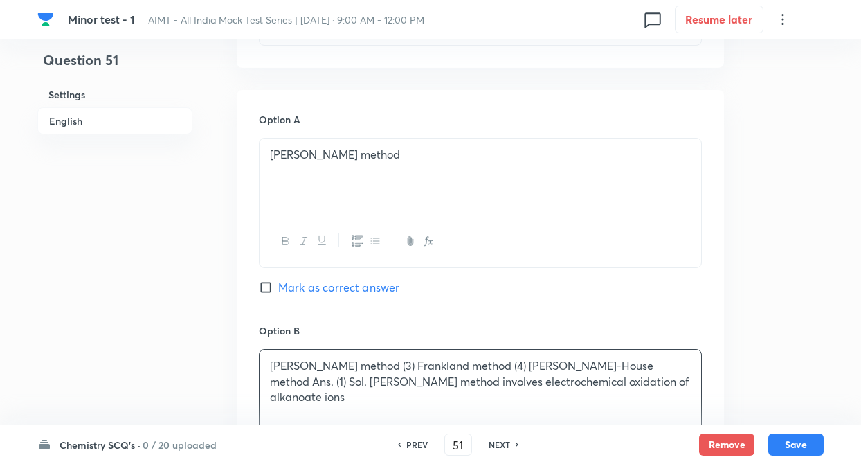
click at [161, 359] on div "Question 51 Settings English" at bounding box center [114, 346] width 155 height 1759
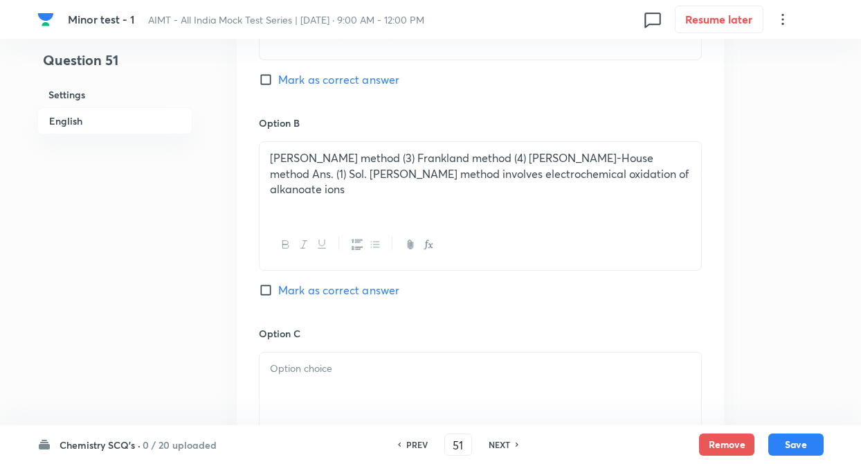
scroll to position [830, 0]
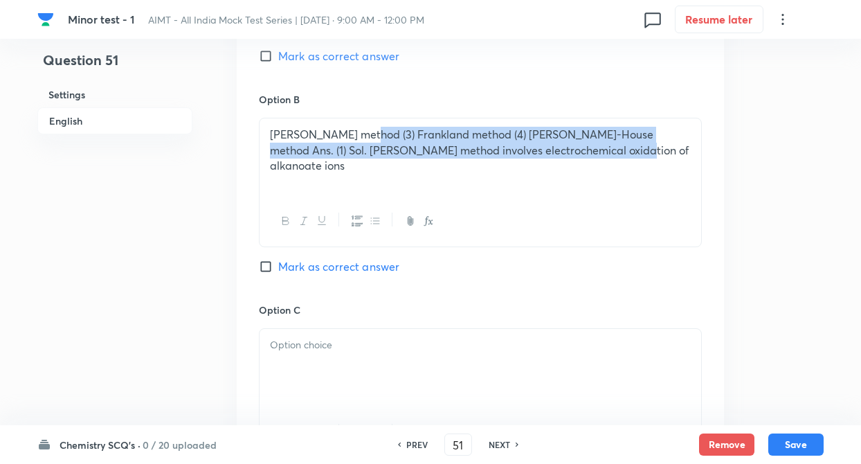
drag, startPoint x: 361, startPoint y: 130, endPoint x: 661, endPoint y: 199, distance: 307.3
click at [661, 199] on div "Wurtz method (3) Frankland method (4) Corey-House method Ans. (1) Sol. Kolbe's …" at bounding box center [480, 182] width 443 height 129
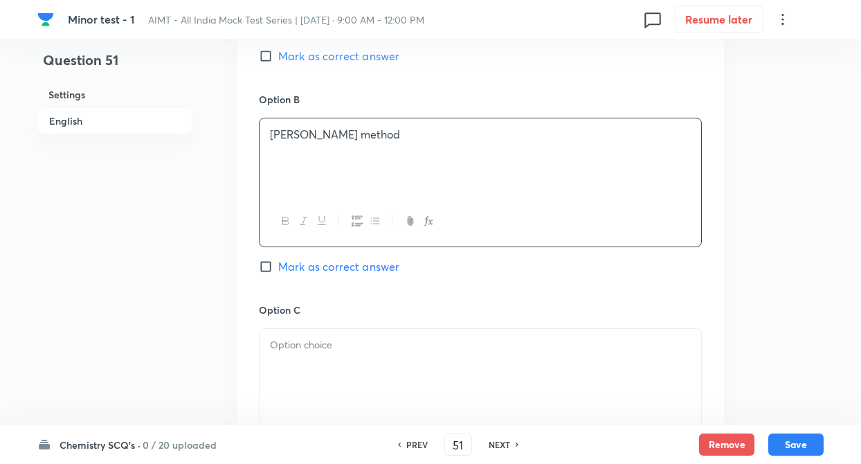
click at [576, 374] on div at bounding box center [479, 367] width 441 height 77
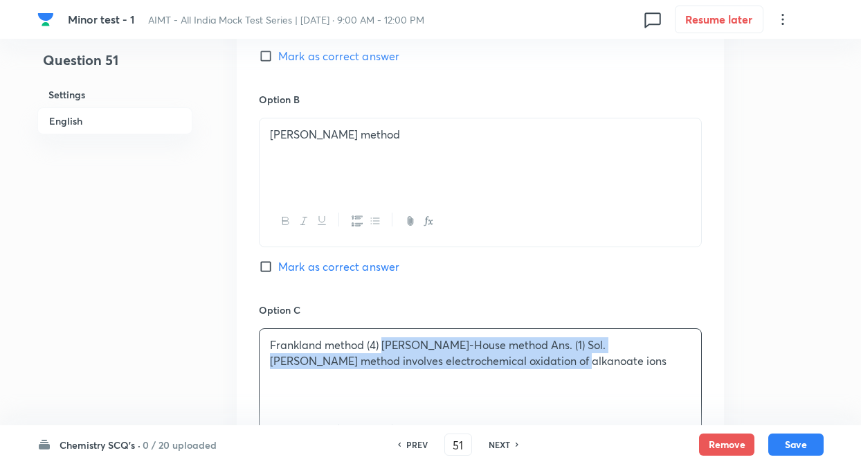
drag, startPoint x: 383, startPoint y: 339, endPoint x: 627, endPoint y: 399, distance: 250.7
click at [627, 399] on div "Frankland method (4) Corey-House method Ans. (1) Sol. Kolbe's method involves e…" at bounding box center [479, 367] width 441 height 77
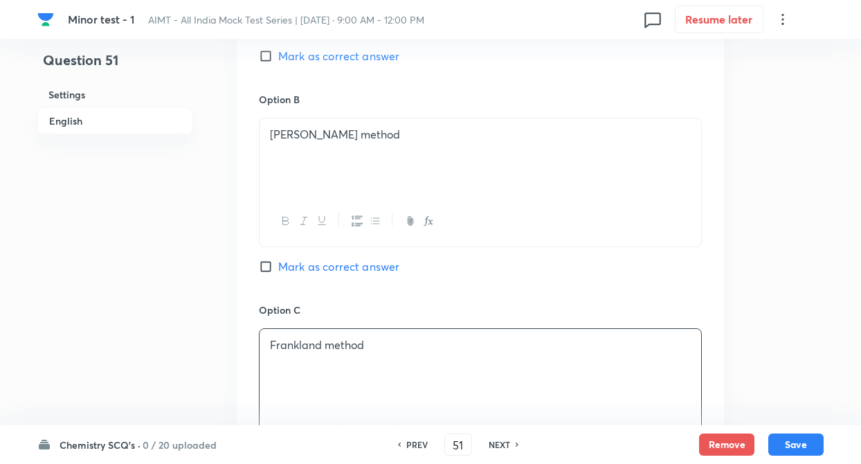
click at [178, 330] on div "Question 51 Settings English" at bounding box center [114, 115] width 155 height 1759
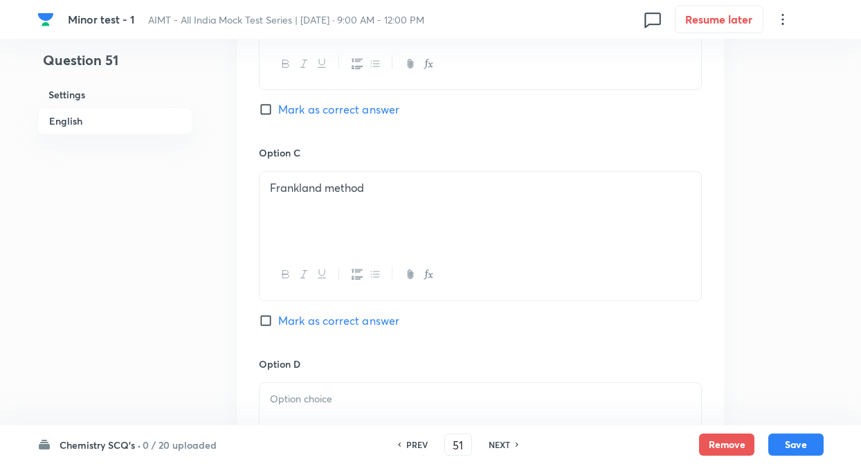
scroll to position [1135, 0]
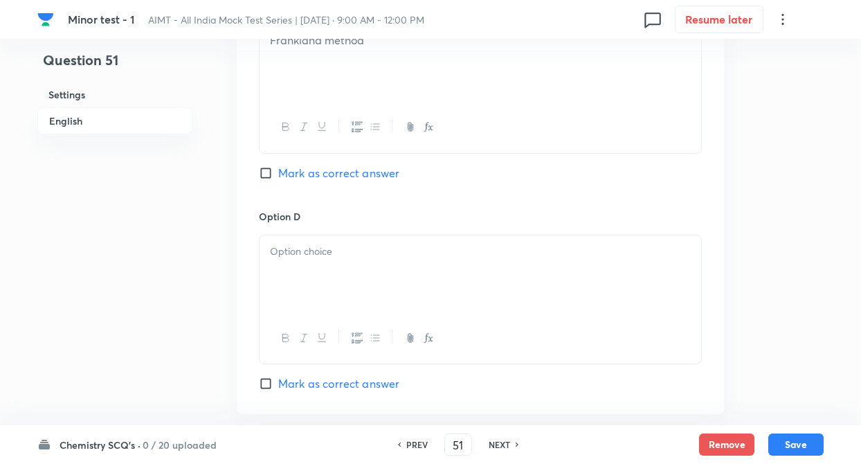
click at [320, 247] on p at bounding box center [480, 252] width 421 height 16
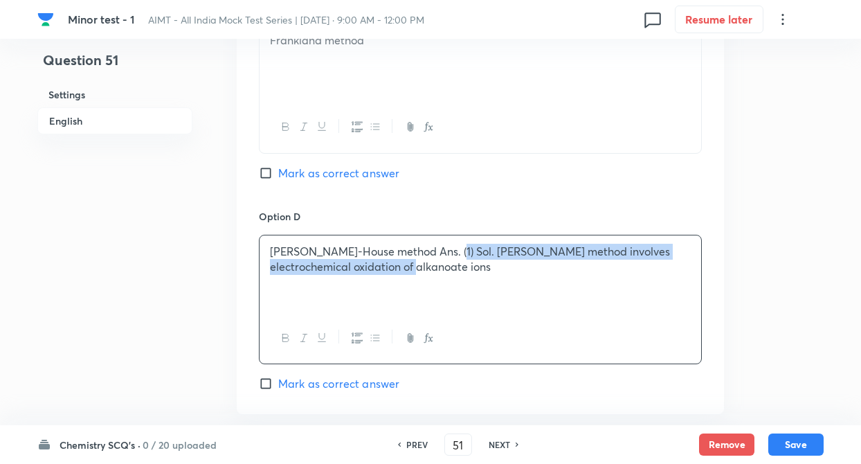
drag, startPoint x: 441, startPoint y: 249, endPoint x: 449, endPoint y: 333, distance: 84.7
click at [449, 333] on div "Corey-House method Ans. (1) Sol. Kolbe's method involves electrochemical oxidat…" at bounding box center [480, 299] width 443 height 129
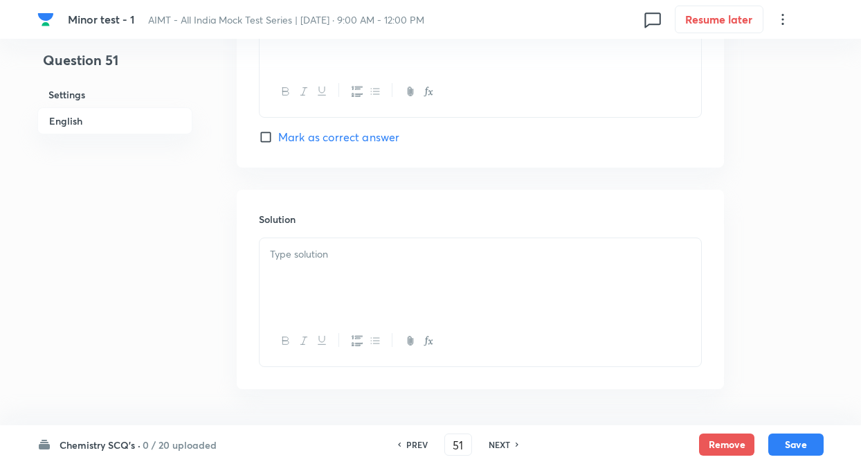
scroll to position [1428, 0]
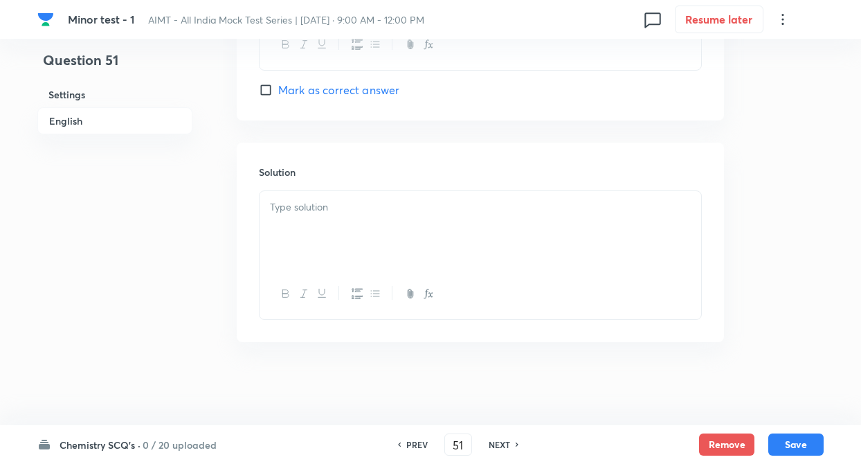
click at [312, 226] on div at bounding box center [479, 229] width 441 height 77
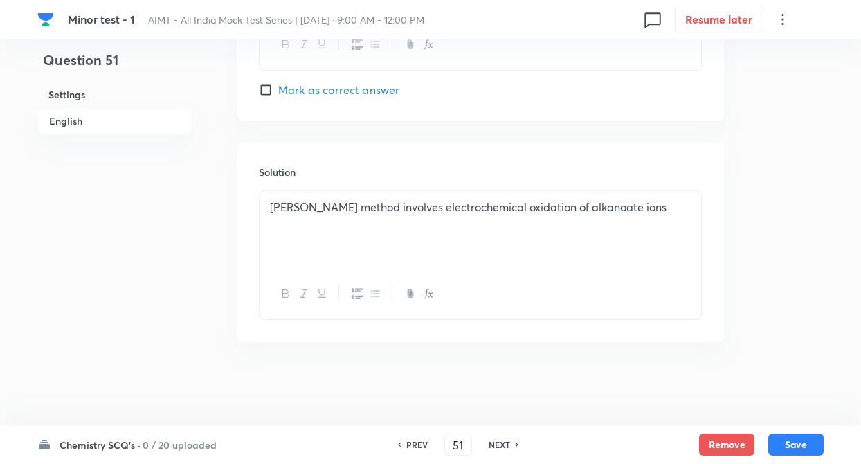
click at [641, 211] on p "Kolbe's method involves electrochemical oxidation of alkanoate ions" at bounding box center [480, 207] width 421 height 16
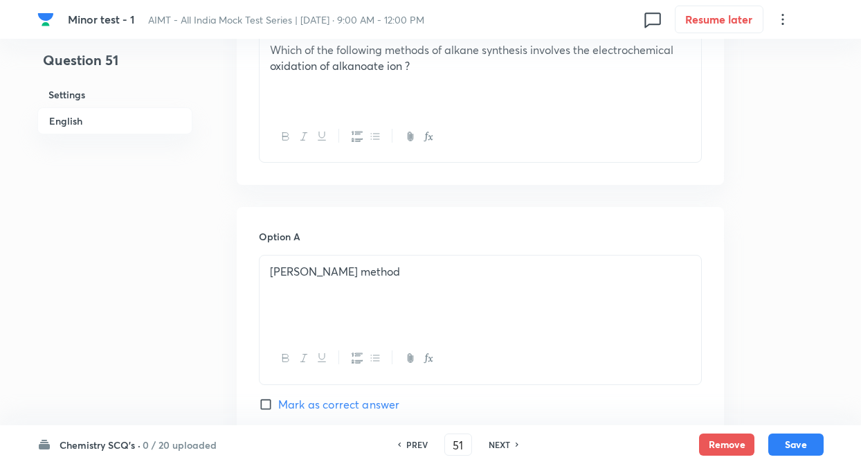
scroll to position [487, 0]
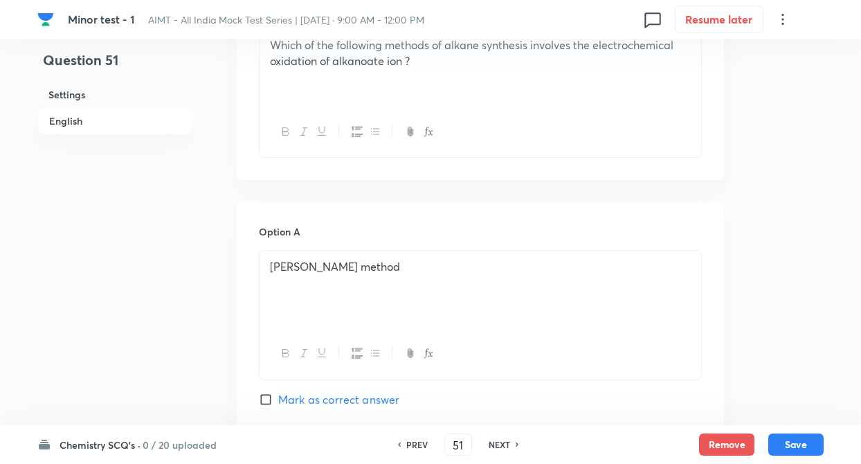
click at [266, 401] on input "Mark as correct answer" at bounding box center [268, 399] width 19 height 14
checkbox input "true"
click at [794, 442] on button "Save" at bounding box center [795, 443] width 55 height 22
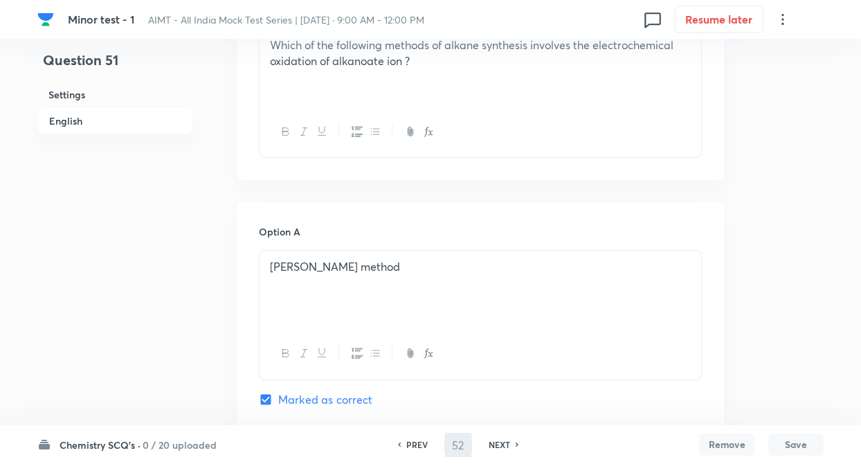
scroll to position [0, 0]
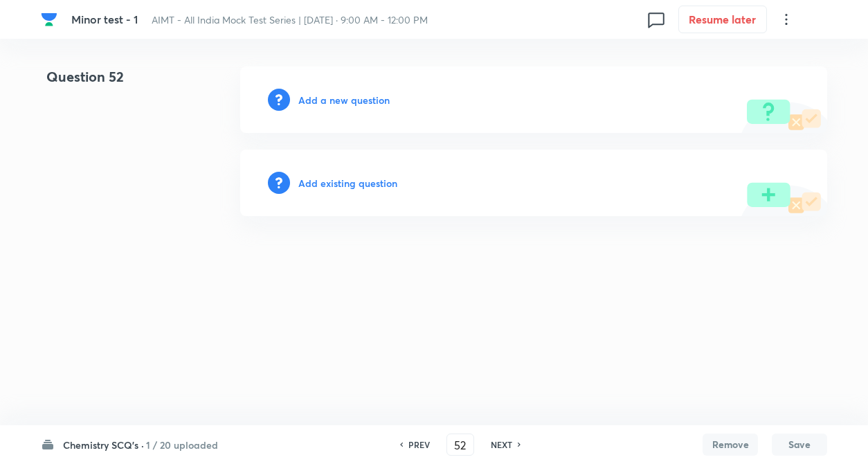
click at [159, 443] on h6 "1 / 20 uploaded" at bounding box center [182, 444] width 72 height 15
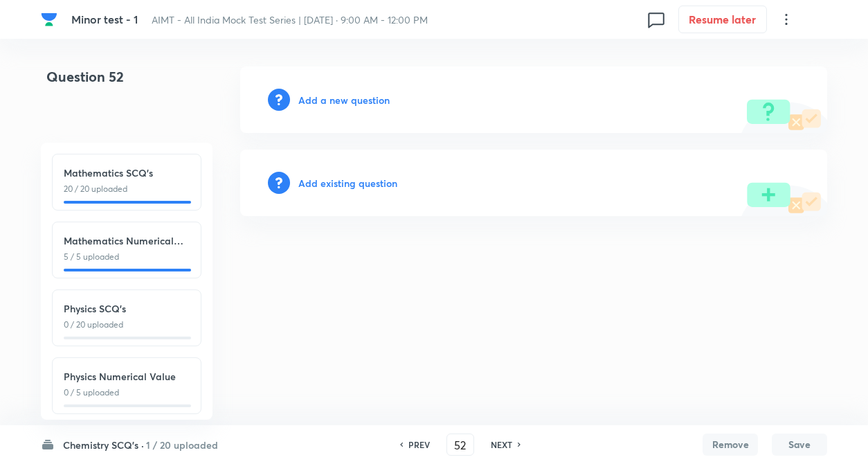
click at [118, 174] on h6 "Mathematics SCQ's" at bounding box center [127, 172] width 126 height 15
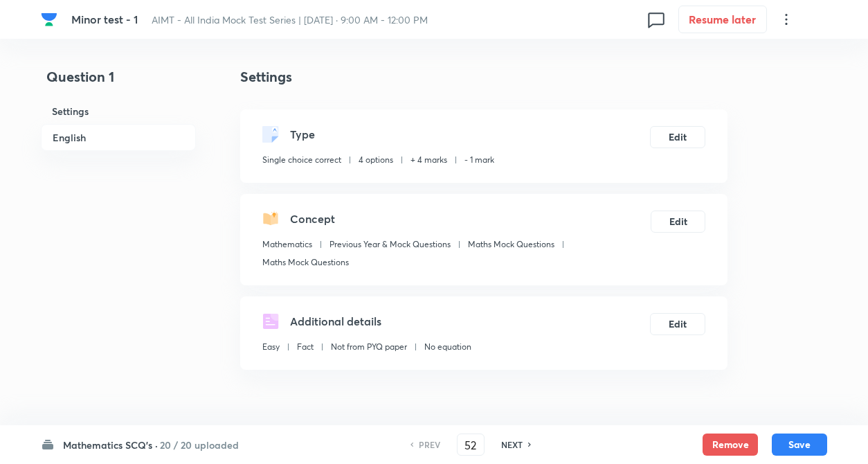
type input "1"
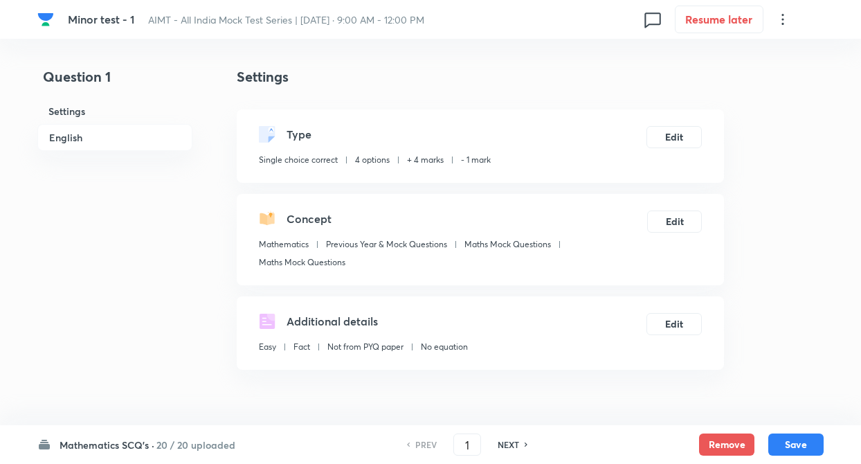
checkbox input "true"
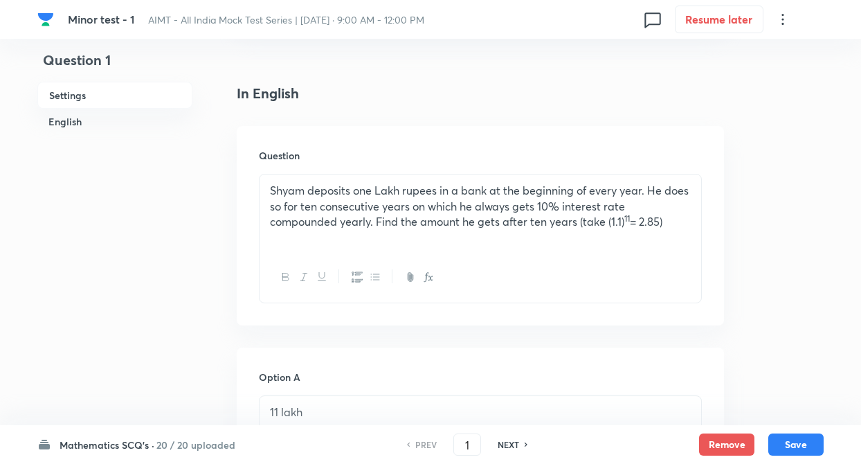
scroll to position [387, 0]
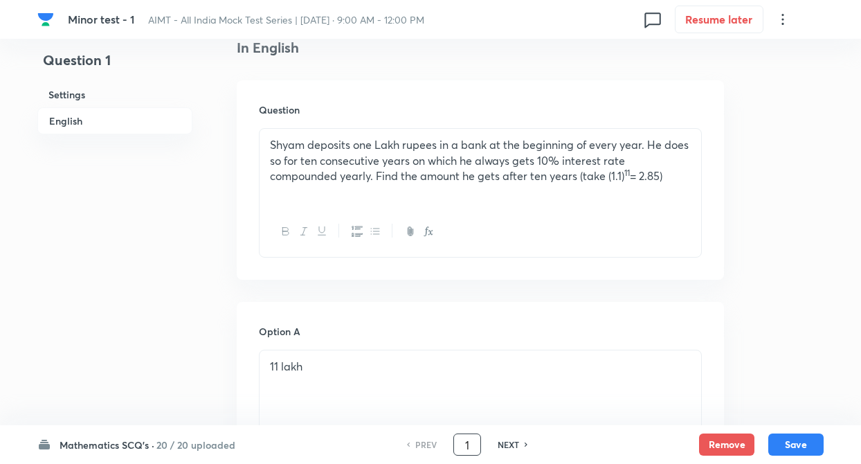
click at [475, 444] on input "1" at bounding box center [467, 444] width 26 height 24
type input "52"
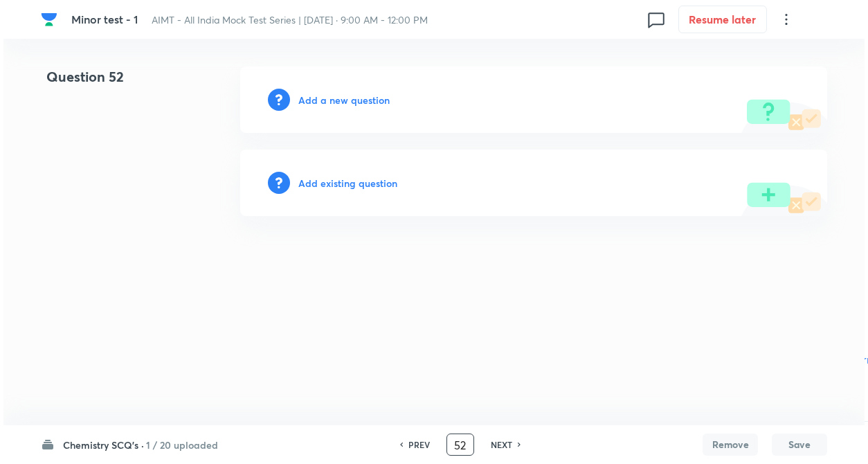
scroll to position [0, 0]
click at [331, 97] on h6 "Add a new question" at bounding box center [343, 100] width 91 height 15
click at [331, 97] on h6 "Choose a question type" at bounding box center [351, 100] width 107 height 15
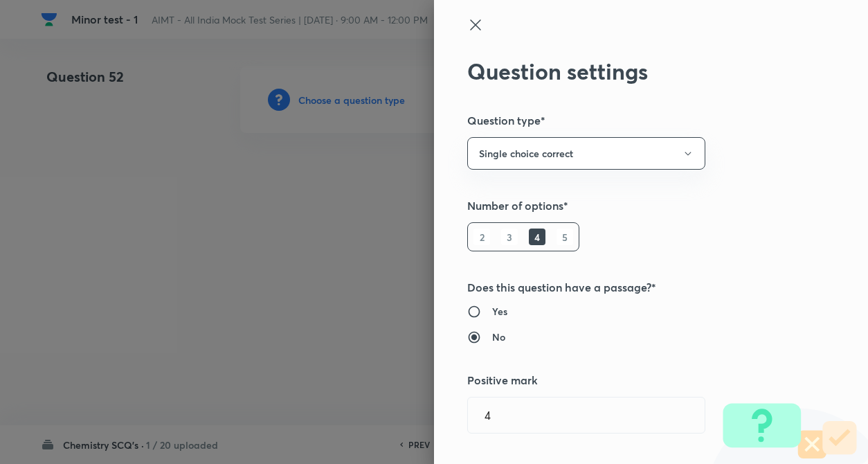
click at [687, 272] on div "Question settings Question type* Single choice correct Number of options* 2 3 4…" at bounding box center [651, 232] width 434 height 464
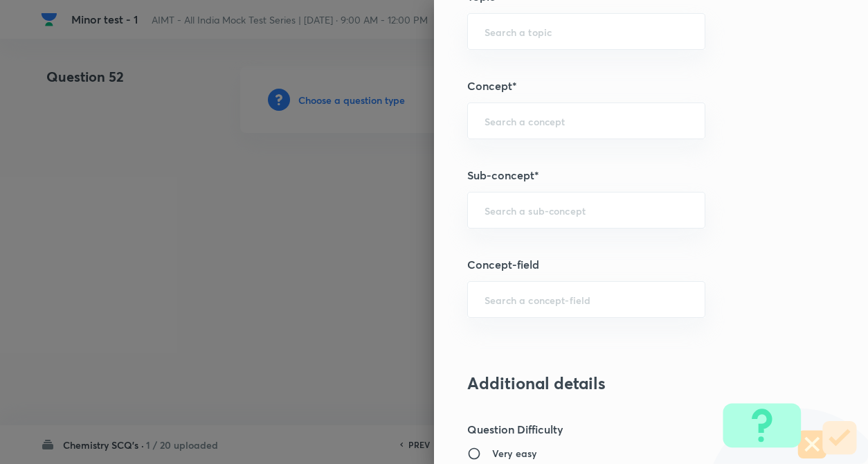
scroll to position [747, 0]
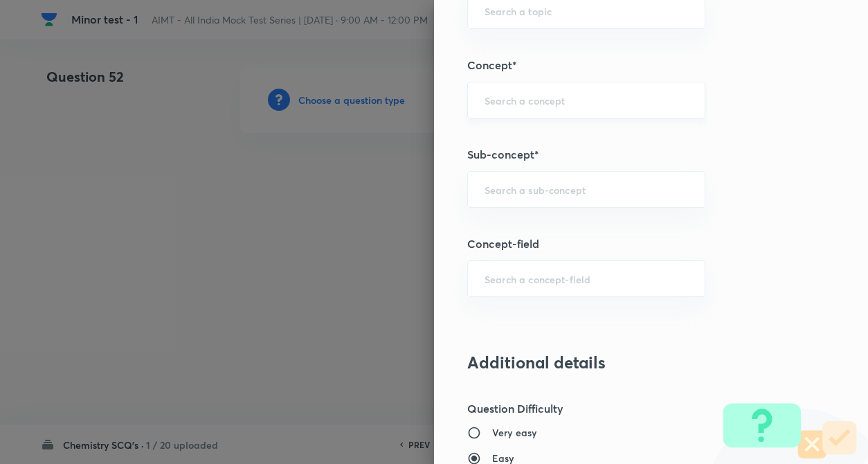
click at [501, 109] on div "​" at bounding box center [586, 100] width 238 height 37
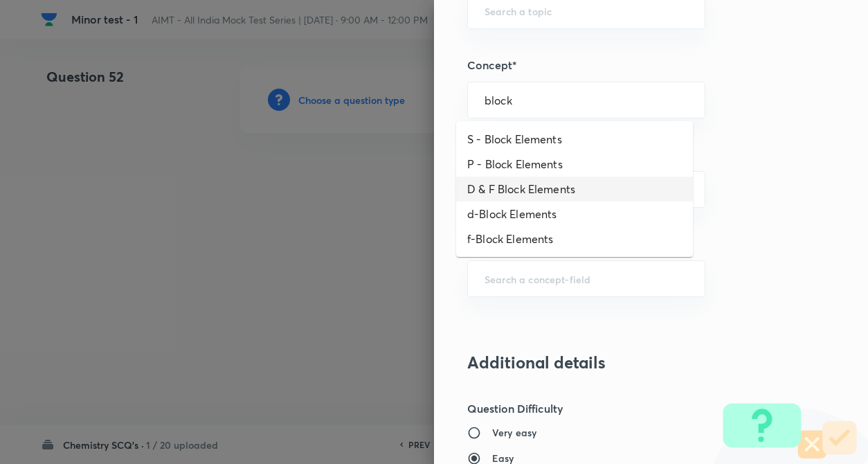
click at [500, 192] on li "D & F Block Elements" at bounding box center [574, 188] width 237 height 25
type input "D & F Block Elements"
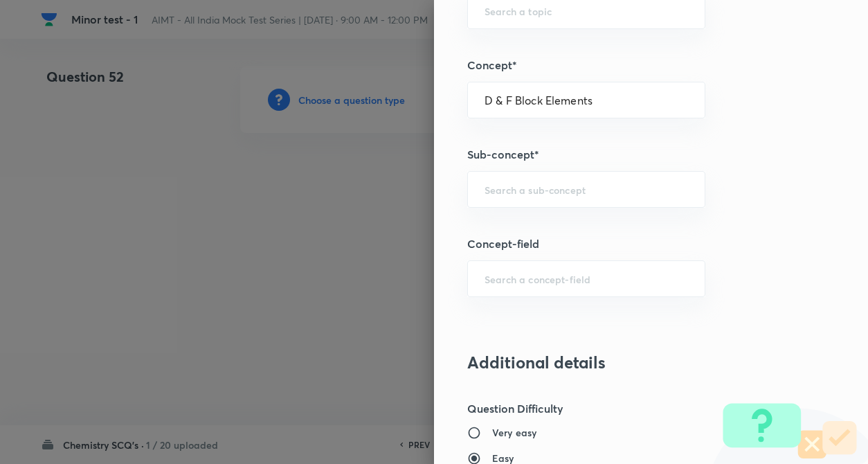
type input "Chemistry"
type input "Inorganic Chemistry"
drag, startPoint x: 492, startPoint y: 217, endPoint x: 492, endPoint y: 201, distance: 15.2
click at [492, 201] on div "Question settings Question type* Single choice correct Number of options* 2 3 4…" at bounding box center [651, 232] width 434 height 464
click at [492, 201] on div "​" at bounding box center [586, 189] width 238 height 37
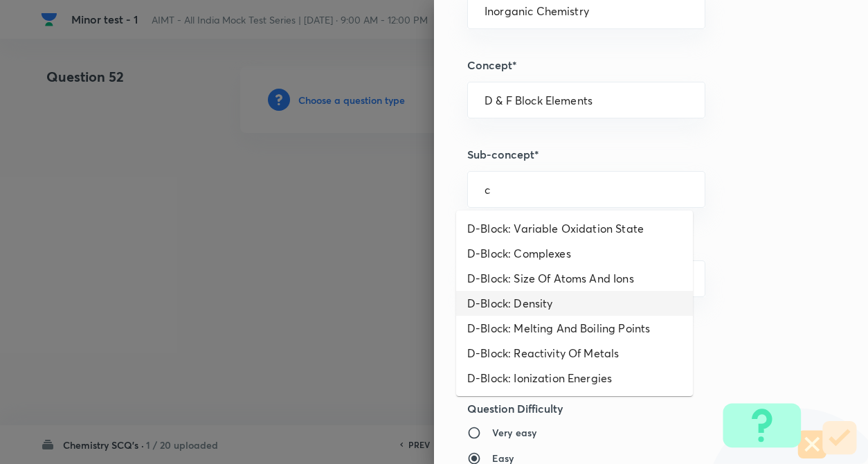
click at [495, 314] on li "D-Block: Density" at bounding box center [574, 303] width 237 height 25
type input "D-Block: Density"
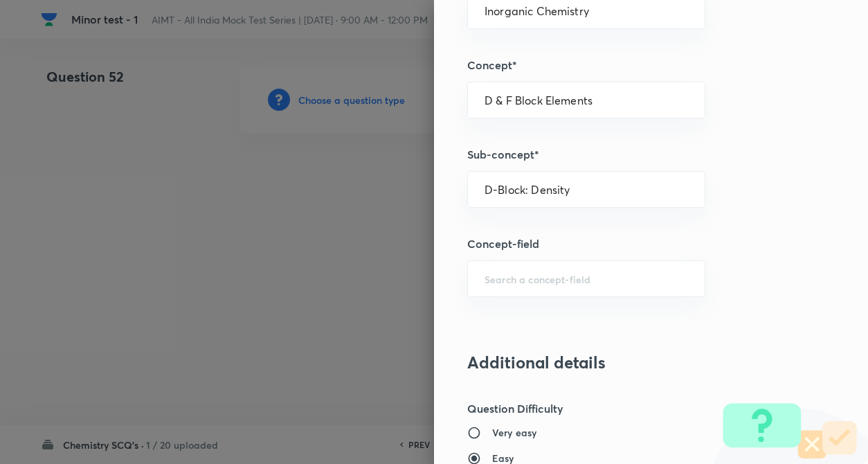
click at [762, 302] on div "Question settings Question type* Single choice correct Number of options* 2 3 4…" at bounding box center [651, 232] width 434 height 464
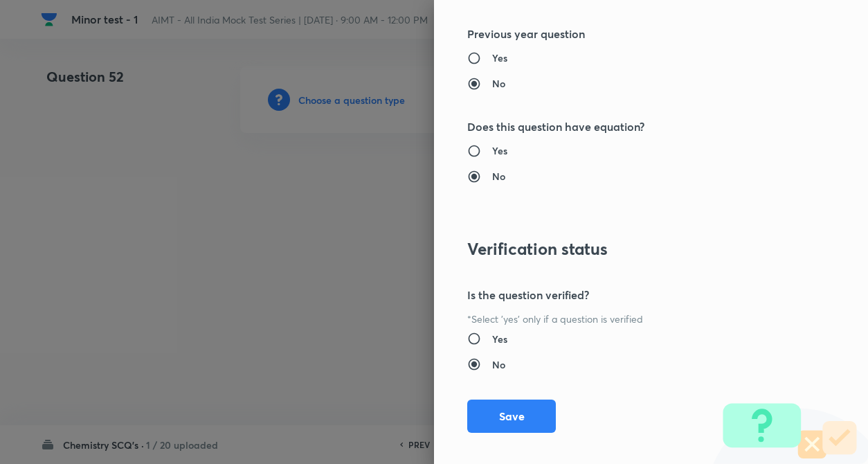
scroll to position [1422, 0]
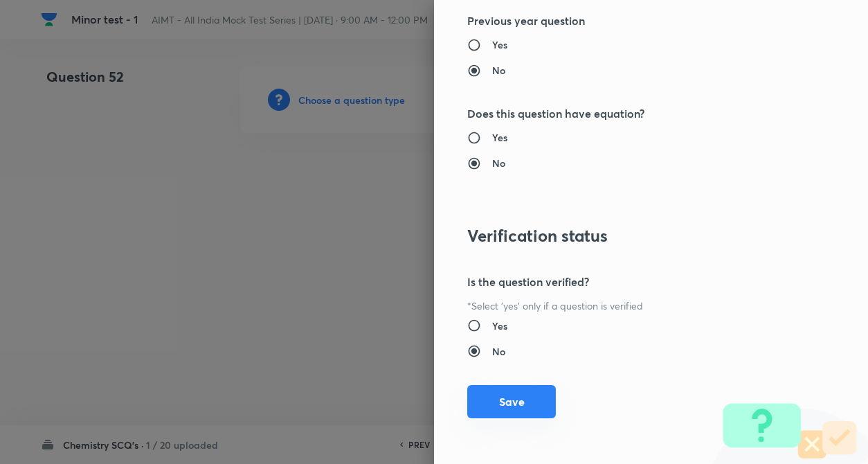
click at [497, 405] on button "Save" at bounding box center [511, 401] width 89 height 33
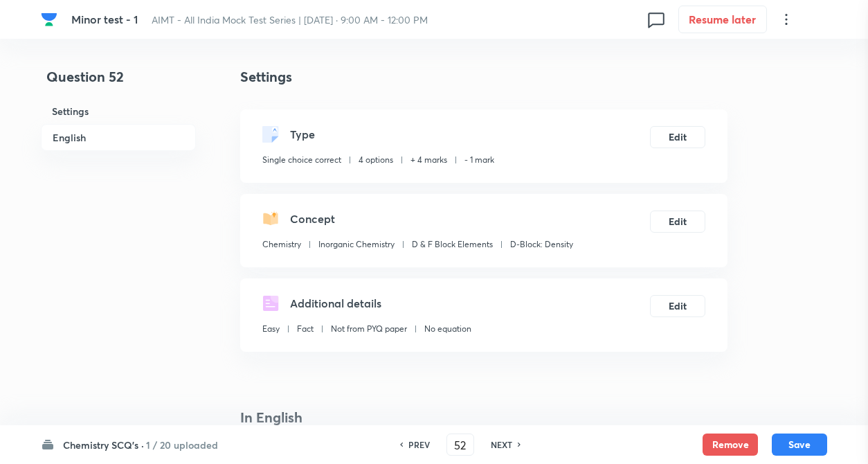
click at [166, 223] on div at bounding box center [434, 232] width 868 height 464
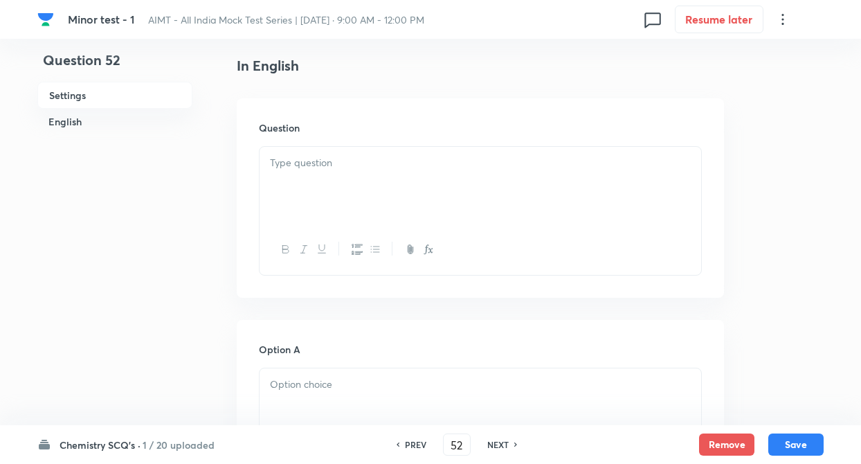
scroll to position [360, 0]
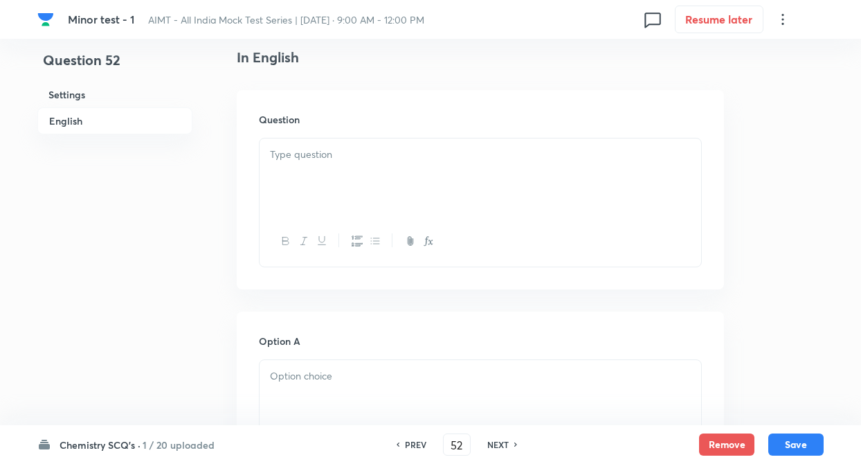
click at [289, 226] on div at bounding box center [479, 241] width 441 height 51
click at [291, 161] on p at bounding box center [480, 155] width 421 height 16
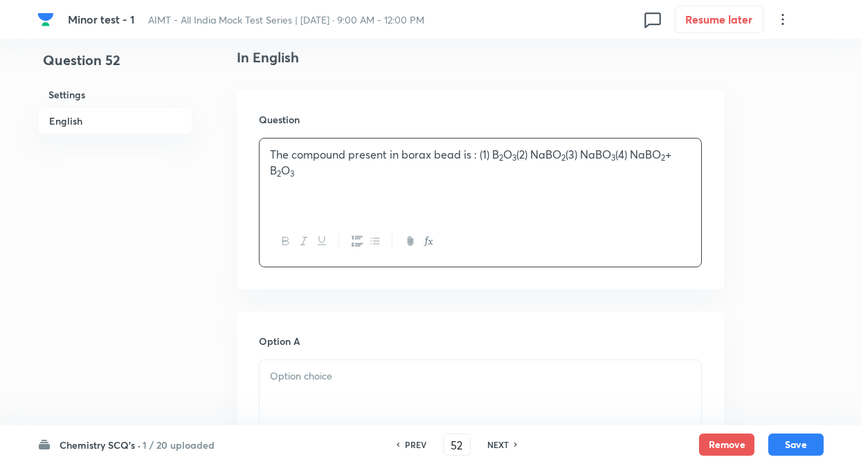
click at [302, 156] on p "The compound present in borax bead is : (1) B 2 O 3 (2) NaBO 2 (3) NaBO 3 (4) N…" at bounding box center [480, 162] width 421 height 31
drag, startPoint x: 493, startPoint y: 160, endPoint x: 498, endPoint y: 211, distance: 51.5
click at [498, 211] on div "The compound present in borax bead is : (1) B 2 O 3 (2) NaBO 2 (3) NaBO 3 (4) N…" at bounding box center [479, 176] width 441 height 77
click at [444, 376] on p at bounding box center [480, 376] width 421 height 16
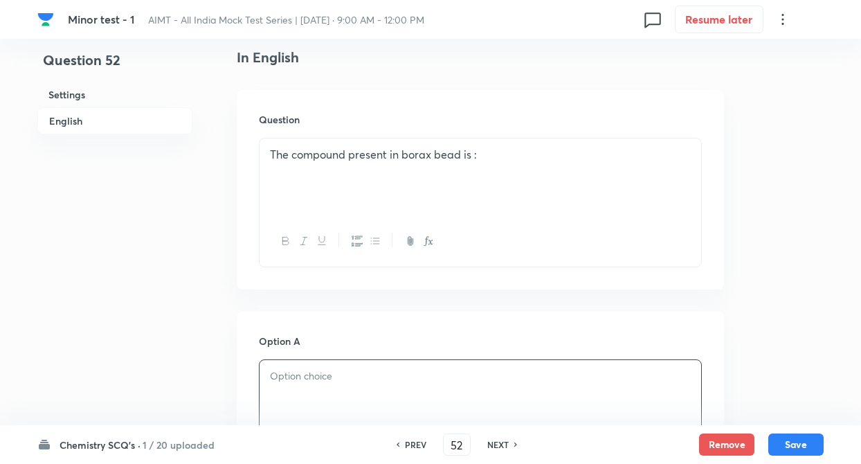
paste div
drag, startPoint x: 313, startPoint y: 375, endPoint x: 639, endPoint y: 428, distance: 330.9
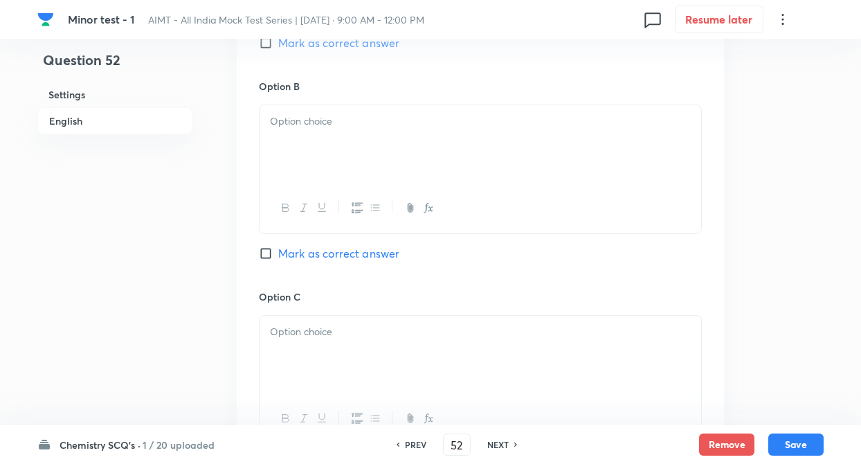
scroll to position [858, 0]
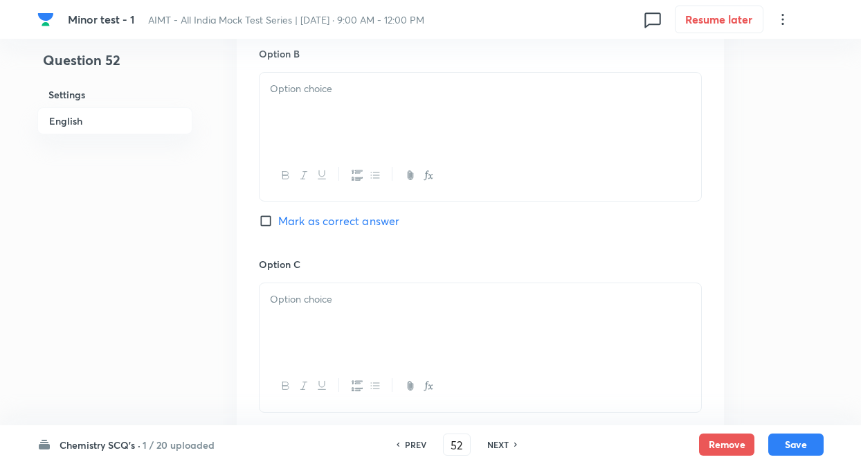
click at [302, 102] on div at bounding box center [479, 111] width 441 height 77
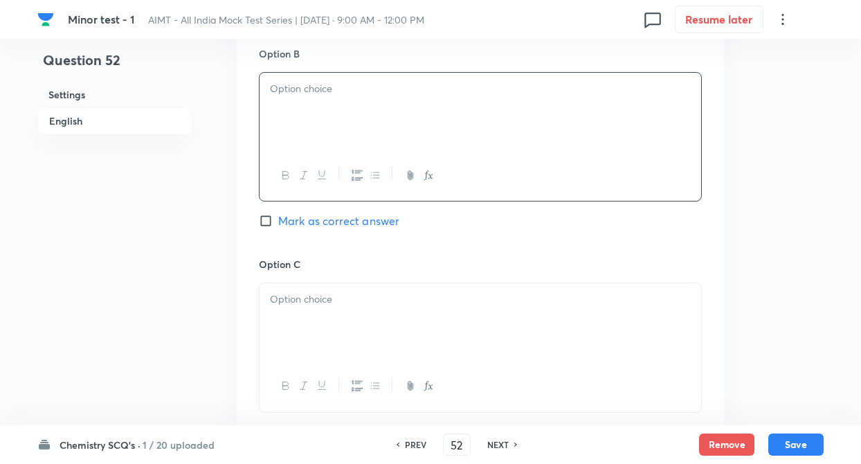
paste div
drag, startPoint x: 320, startPoint y: 90, endPoint x: 654, endPoint y: 185, distance: 347.4
click at [654, 185] on div "NaBO 2 (3) NaBO 3 (4) NaBO 2 + B 2 O 3" at bounding box center [480, 136] width 443 height 129
click at [607, 315] on div at bounding box center [479, 321] width 441 height 77
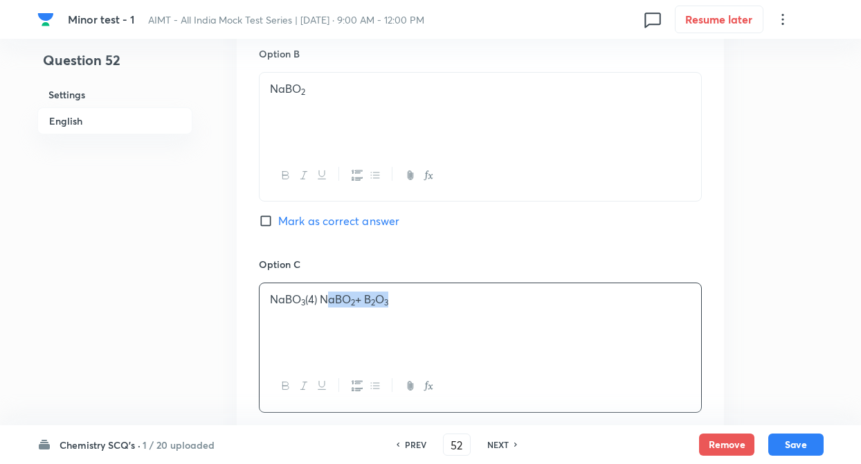
drag, startPoint x: 324, startPoint y: 300, endPoint x: 568, endPoint y: 327, distance: 245.0
click at [568, 327] on div "NaBO 3 (4) NaBO 2 + B 2 O 3" at bounding box center [479, 321] width 441 height 77
click at [212, 327] on div "Question 52 Settings English Settings Type Single choice correct 4 options + 4 …" at bounding box center [430, 79] width 786 height 1741
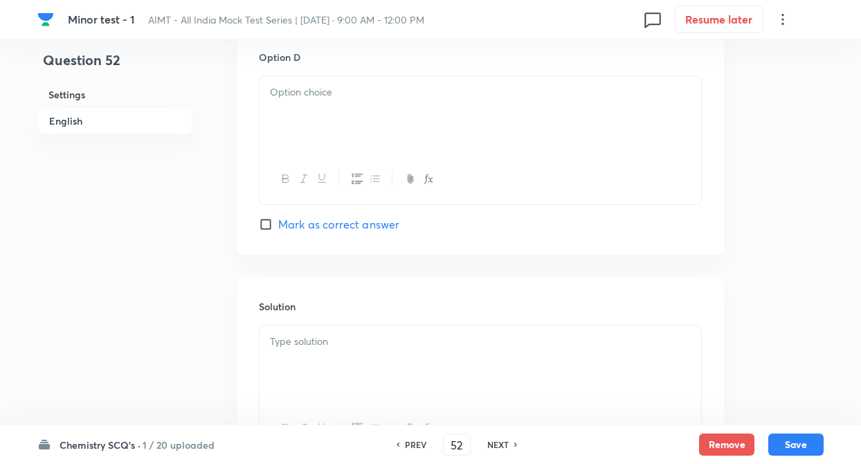
scroll to position [1301, 0]
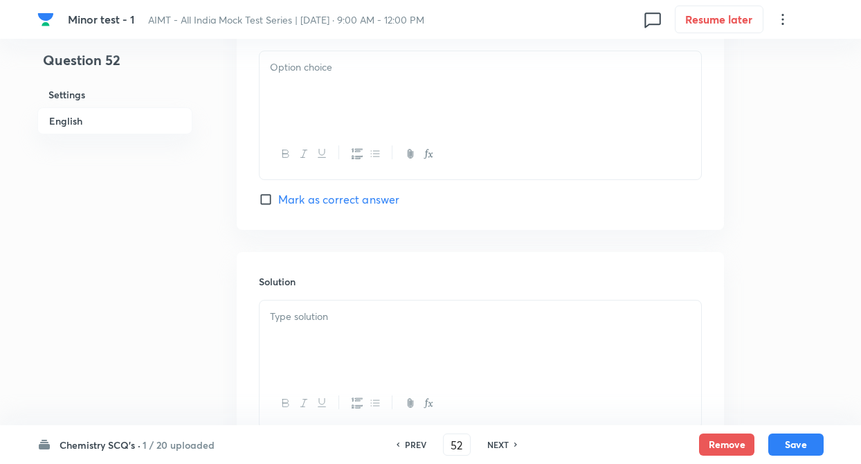
click at [300, 122] on div at bounding box center [479, 89] width 441 height 77
click at [264, 199] on input "Mark as correct answer" at bounding box center [268, 199] width 19 height 14
checkbox input "true"
click at [289, 320] on p at bounding box center [480, 317] width 421 height 16
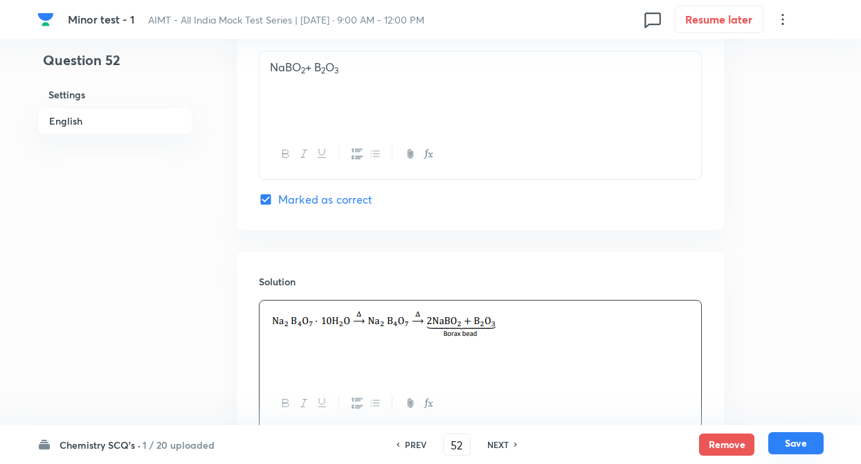
click at [803, 438] on button "Save" at bounding box center [795, 443] width 55 height 22
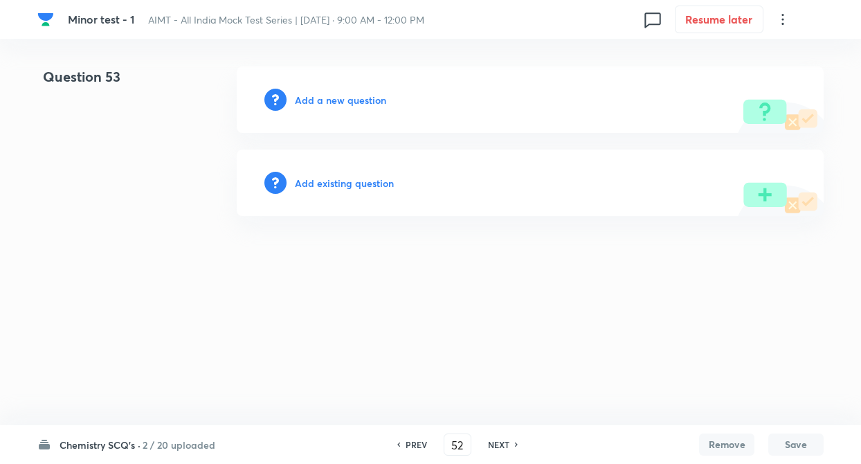
type input "53"
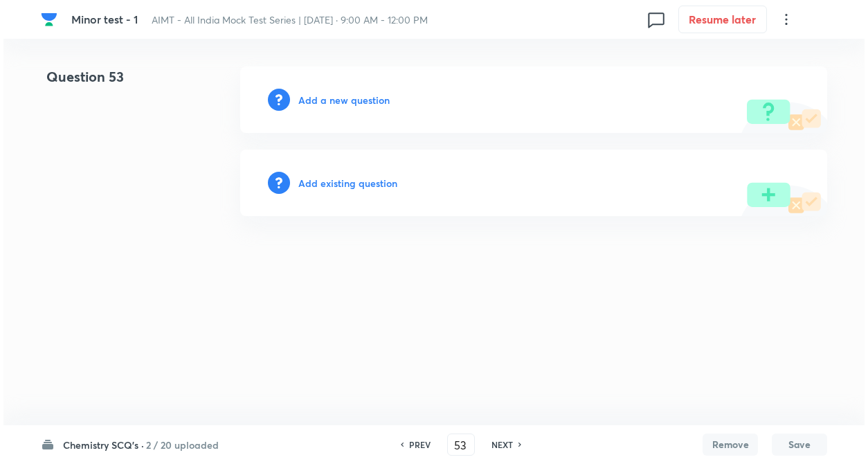
scroll to position [0, 0]
click at [335, 104] on h6 "Add a new question" at bounding box center [343, 100] width 91 height 15
click at [335, 104] on h6 "Choose a question type" at bounding box center [351, 100] width 107 height 15
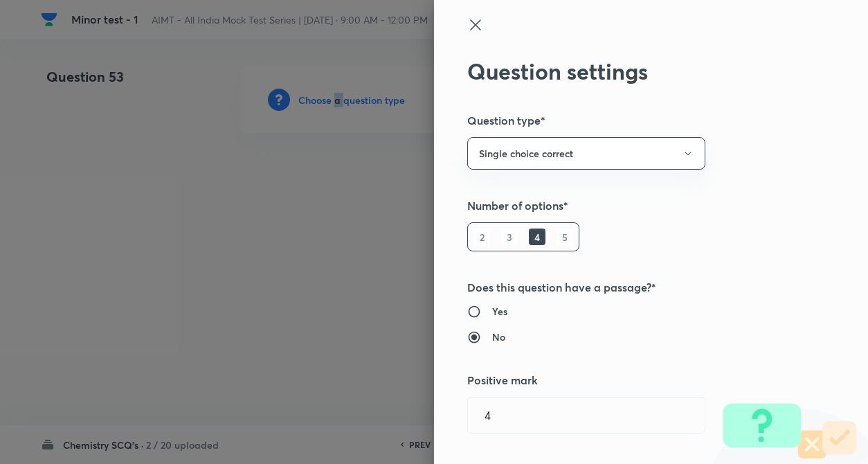
click at [772, 271] on div "Question settings Question type* Single choice correct Number of options* 2 3 4…" at bounding box center [651, 232] width 434 height 464
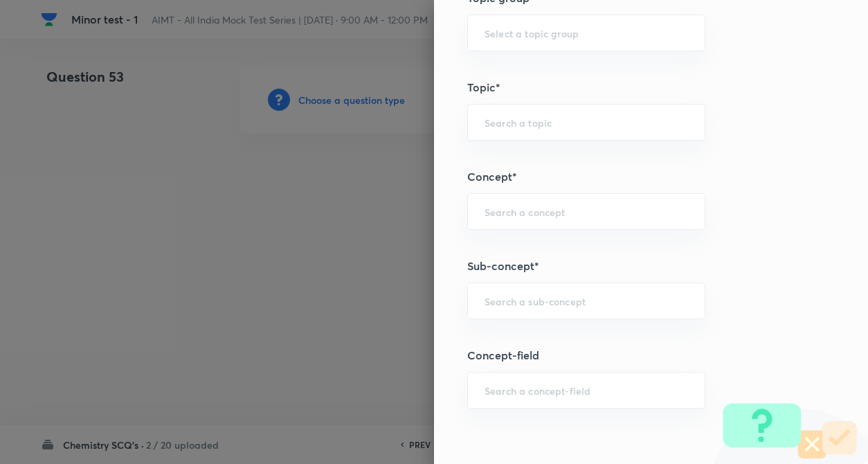
scroll to position [637, 0]
drag, startPoint x: 240, startPoint y: 43, endPoint x: 227, endPoint y: 12, distance: 33.2
click at [240, 43] on div at bounding box center [434, 232] width 868 height 464
click at [496, 201] on div "​" at bounding box center [586, 210] width 238 height 37
click at [513, 251] on li "Hydrocarbon" at bounding box center [574, 249] width 237 height 25
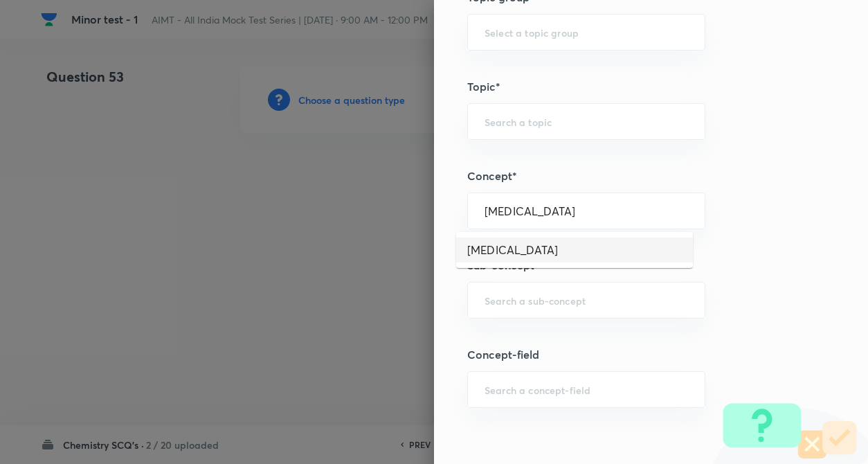
type input "Hydrocarbon"
type input "Chemistry"
type input "Organic Chemistry"
click at [513, 297] on input "text" at bounding box center [585, 299] width 203 height 13
type input "v"
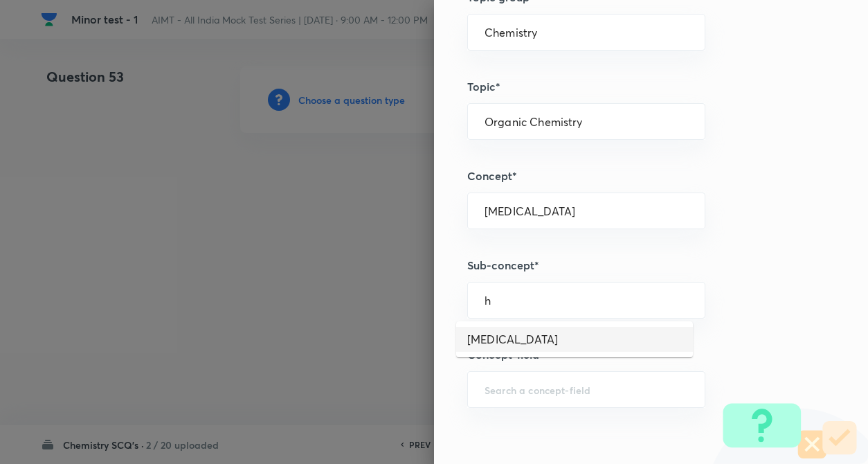
click at [498, 330] on li "Hydrocarbon" at bounding box center [574, 339] width 237 height 25
type input "Hydrocarbon"
click at [739, 375] on div "Question settings Question type* Single choice correct Number of options* 2 3 4…" at bounding box center [651, 232] width 434 height 464
click at [715, 319] on div "Question settings Question type* Single choice correct Number of options* 2 3 4…" at bounding box center [651, 232] width 434 height 464
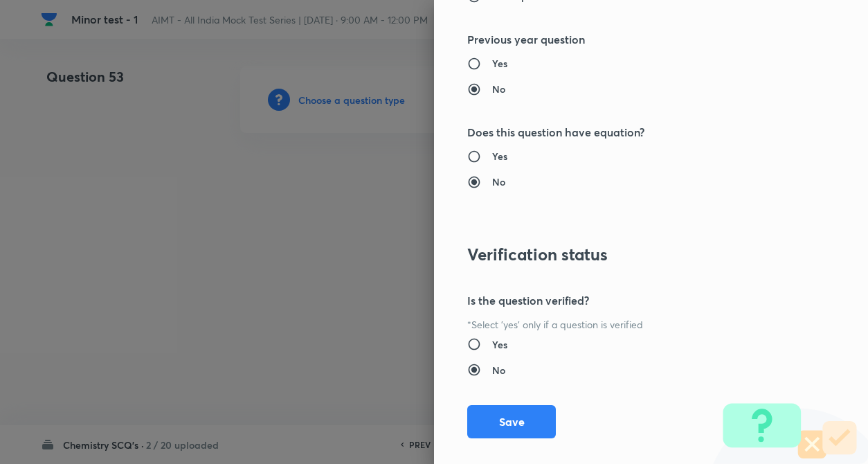
scroll to position [1422, 0]
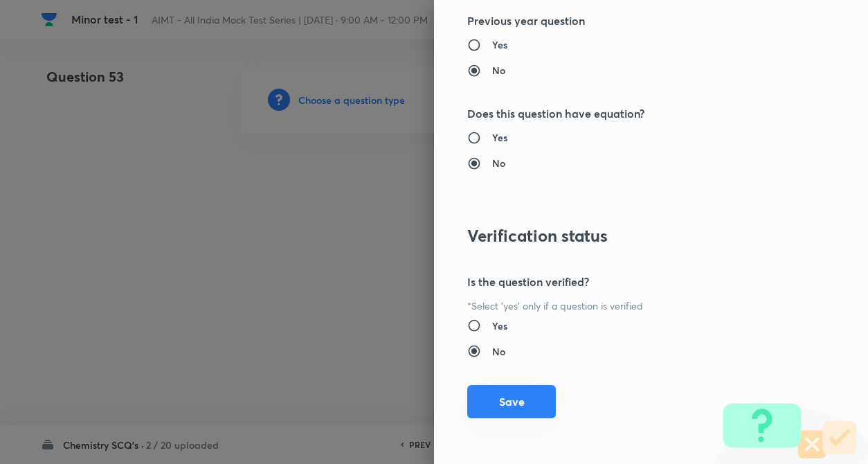
click at [495, 399] on button "Save" at bounding box center [511, 401] width 89 height 33
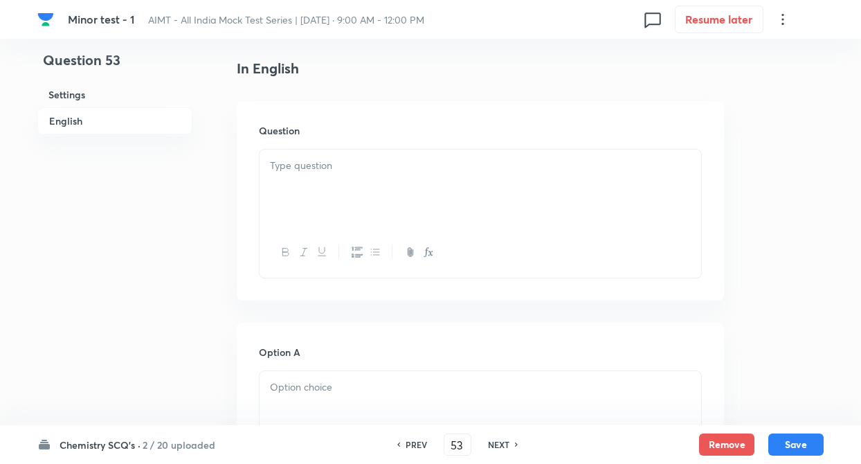
scroll to position [387, 0]
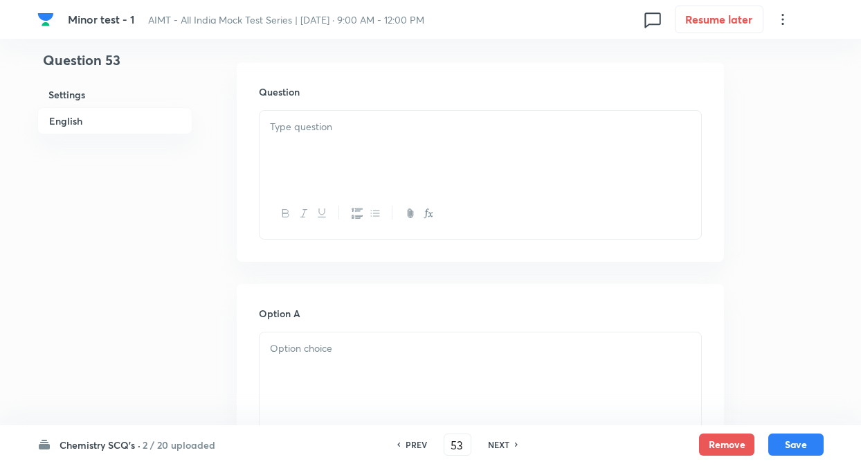
click at [282, 154] on div at bounding box center [479, 149] width 441 height 77
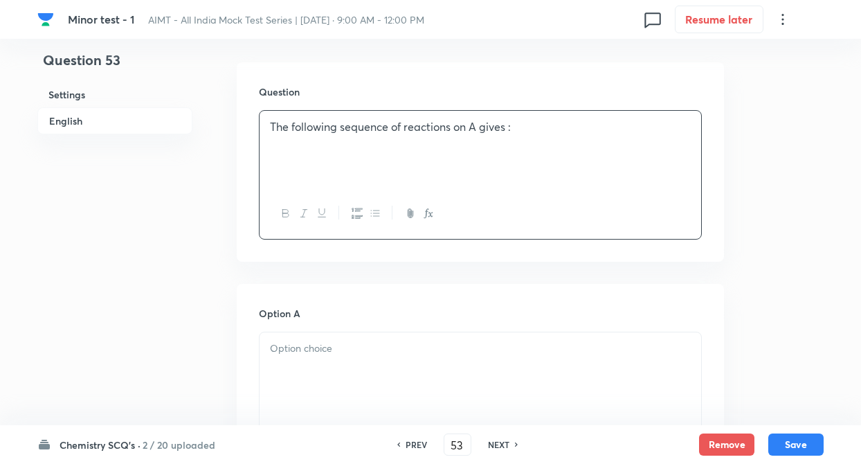
click at [281, 374] on div at bounding box center [479, 370] width 441 height 77
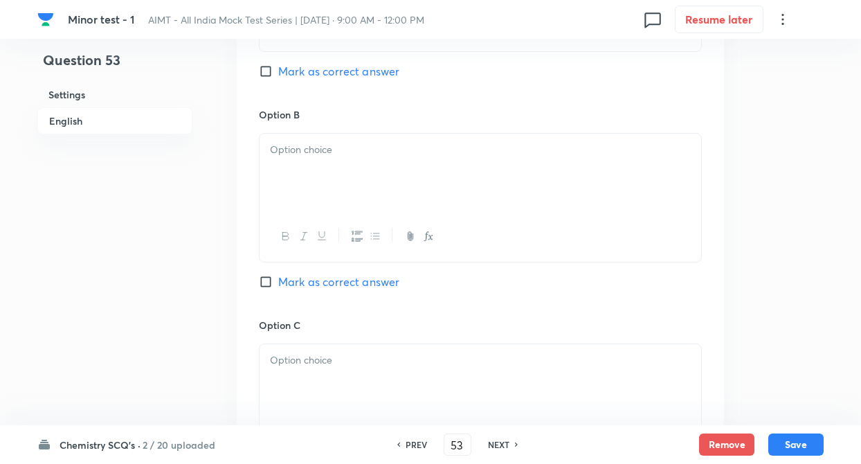
scroll to position [803, 0]
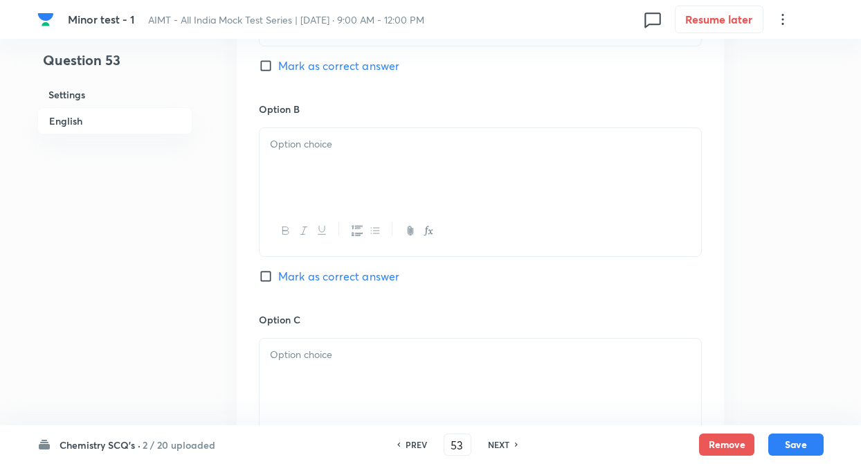
click at [199, 181] on div "Question 53 Settings English Settings Type Single choice correct 4 options + 4 …" at bounding box center [430, 134] width 786 height 1741
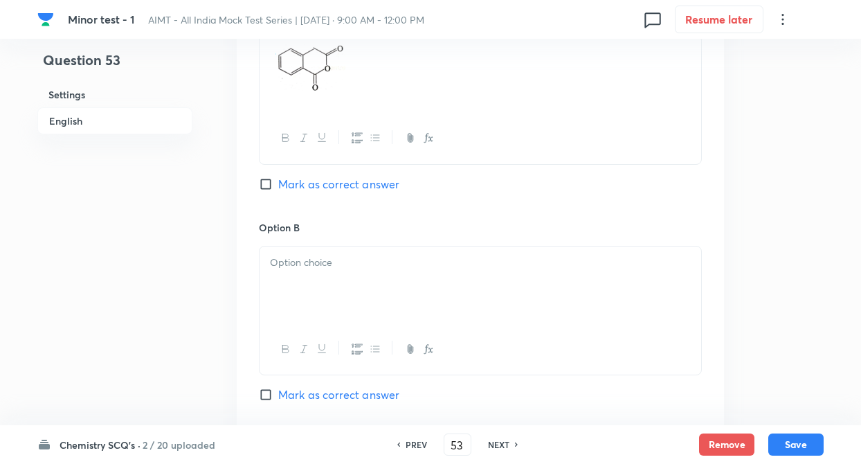
scroll to position [747, 0]
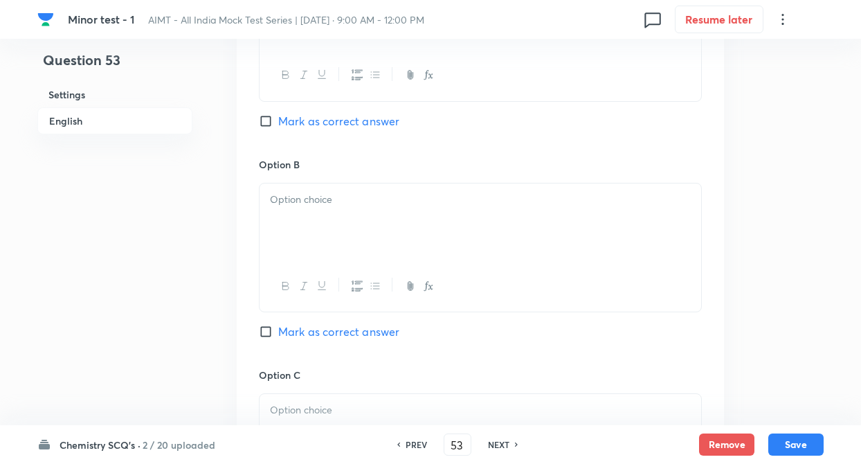
click at [297, 234] on div at bounding box center [479, 221] width 441 height 77
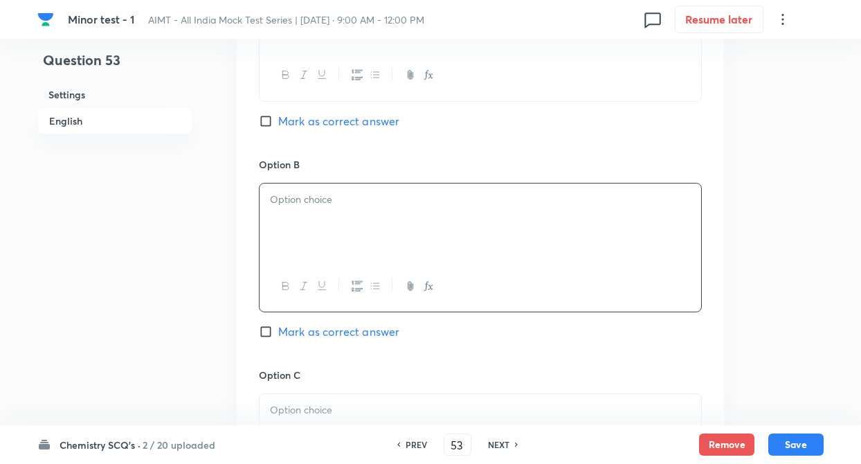
click at [223, 267] on div "Question 53 Settings English Settings Type Single choice correct 4 options + 4 …" at bounding box center [430, 189] width 786 height 1741
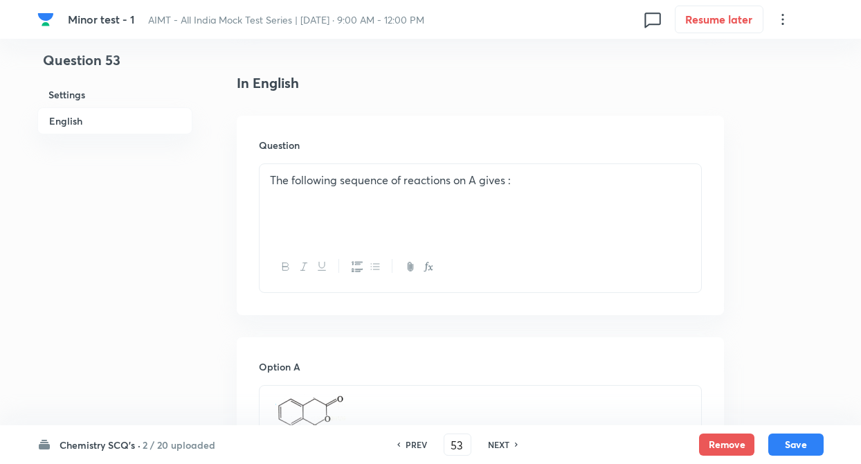
scroll to position [332, 0]
click at [291, 224] on div "The following sequence of reactions on A gives :" at bounding box center [479, 204] width 441 height 77
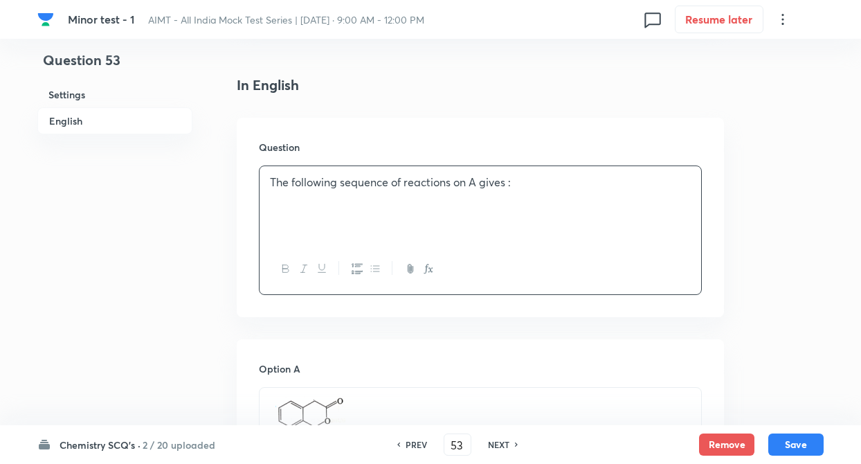
click at [524, 187] on p "The following sequence of reactions on A gives :" at bounding box center [480, 182] width 421 height 16
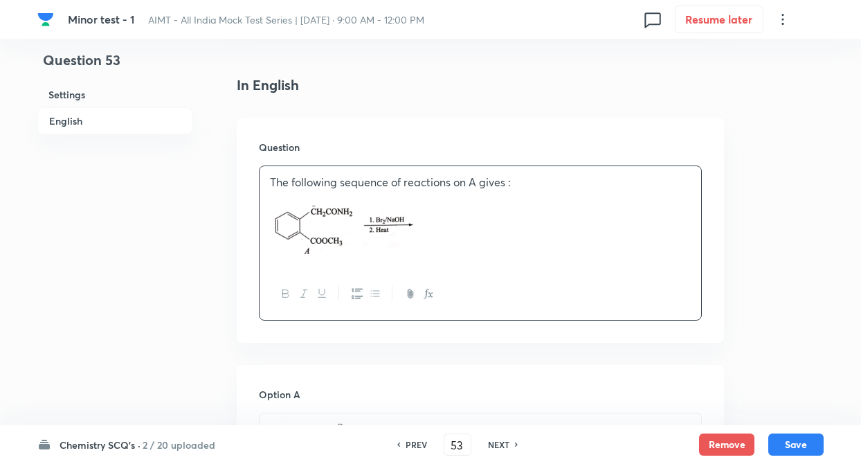
click at [265, 227] on div "The following sequence of reactions on A gives :" at bounding box center [479, 217] width 441 height 102
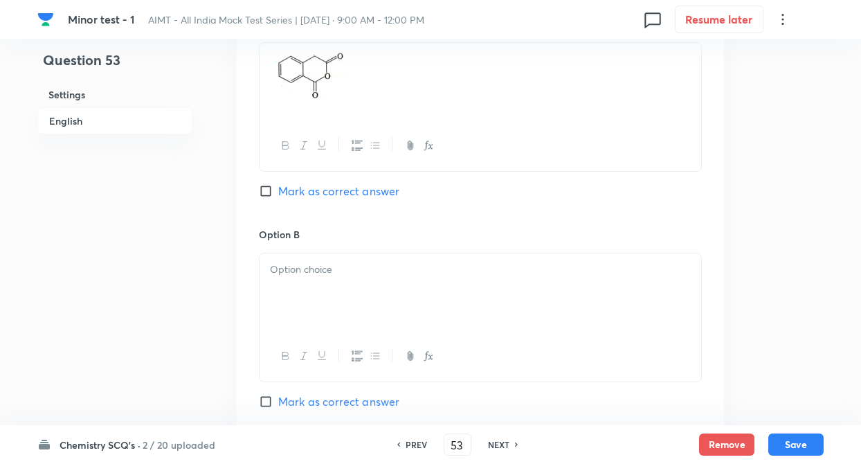
scroll to position [747, 0]
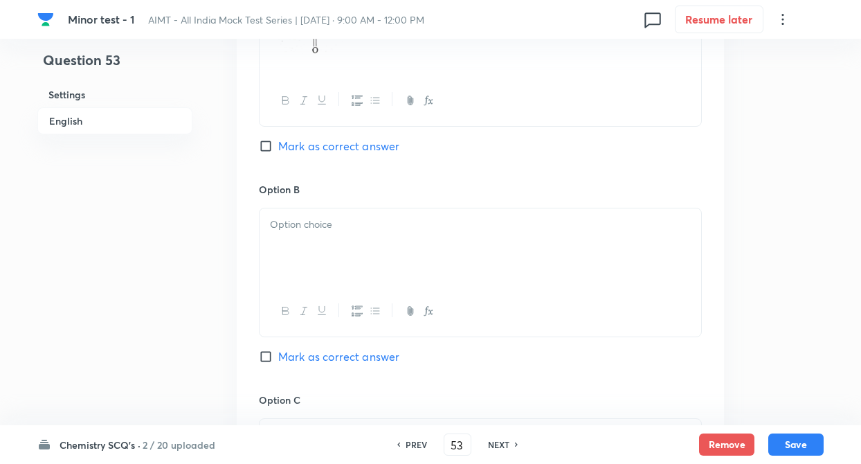
click at [295, 228] on p at bounding box center [480, 225] width 421 height 16
click at [183, 263] on div "Question 53 Settings English" at bounding box center [114, 202] width 155 height 1766
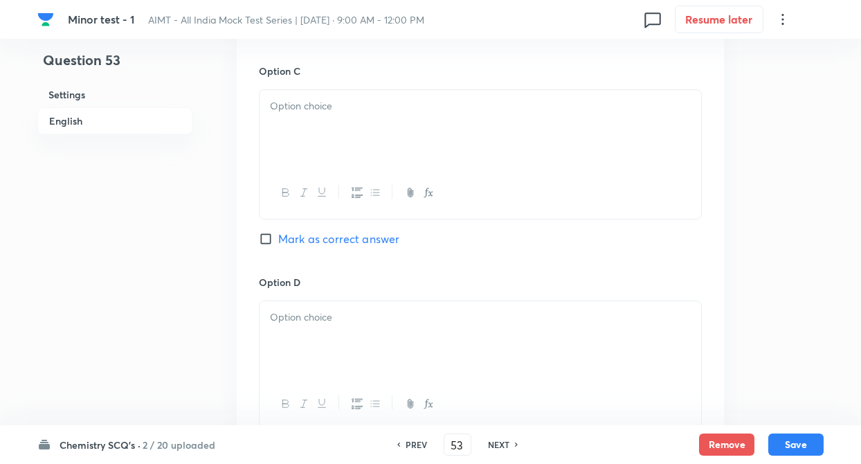
scroll to position [1079, 0]
click at [286, 329] on div at bounding box center [479, 335] width 441 height 77
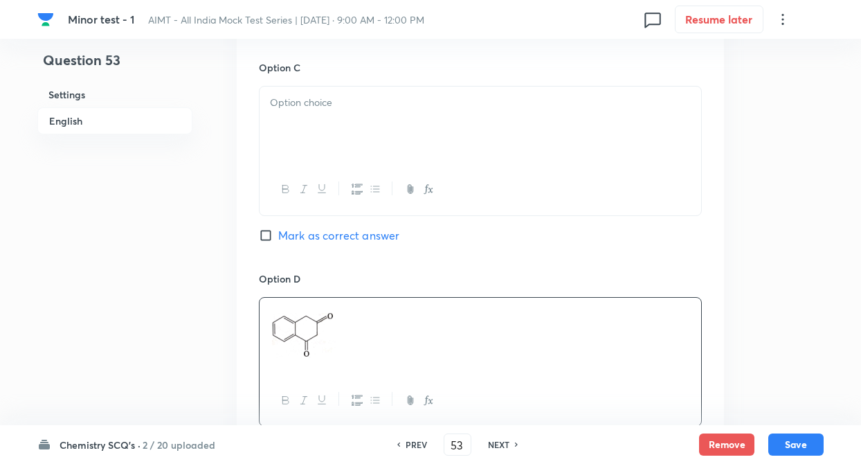
click at [289, 152] on div at bounding box center [479, 124] width 441 height 77
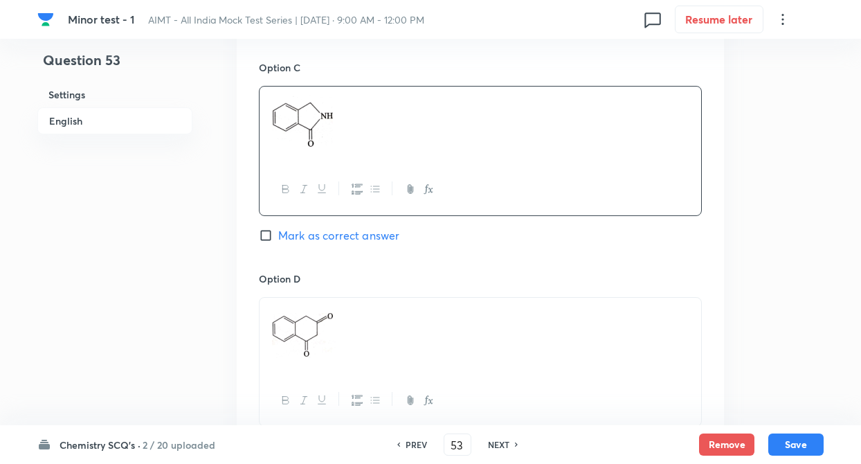
click at [267, 231] on input "Mark as correct answer" at bounding box center [268, 235] width 19 height 14
checkbox input "true"
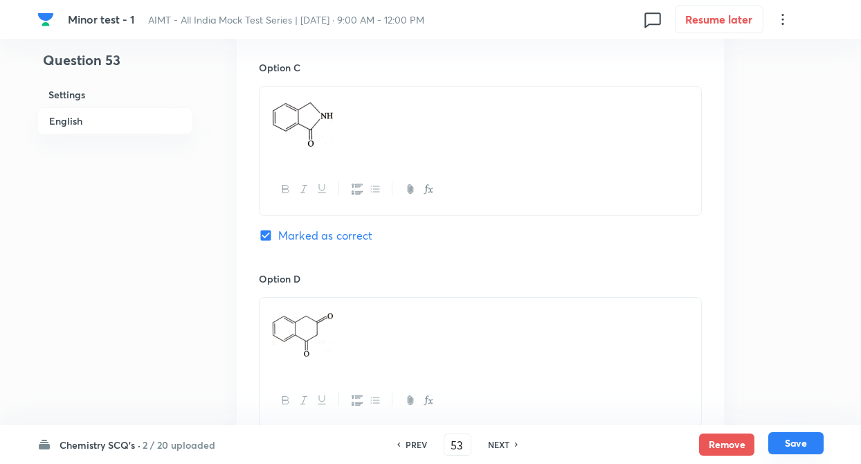
click at [798, 449] on button "Save" at bounding box center [795, 443] width 55 height 22
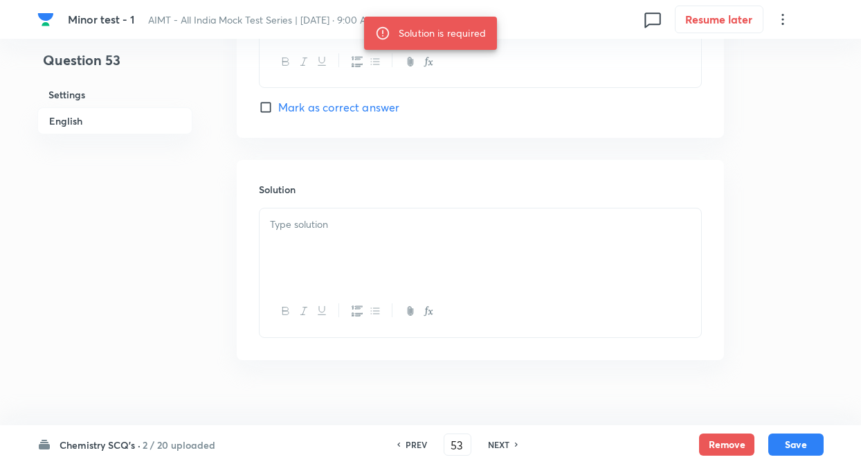
scroll to position [1436, 0]
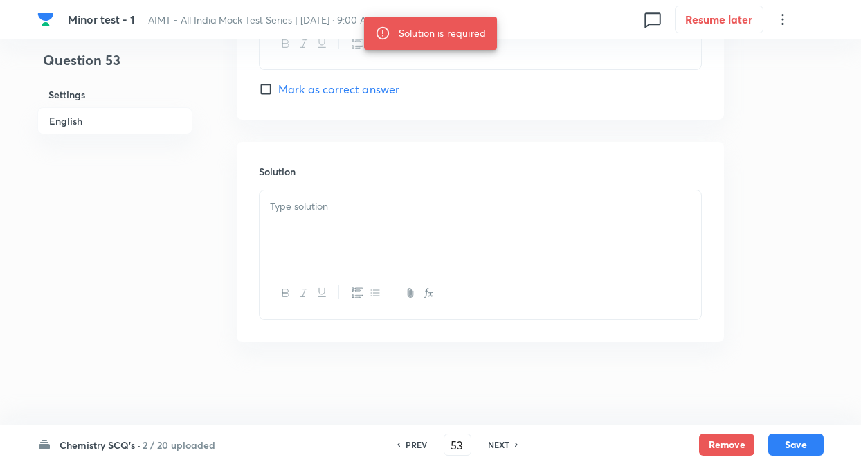
click at [311, 226] on div at bounding box center [479, 228] width 441 height 77
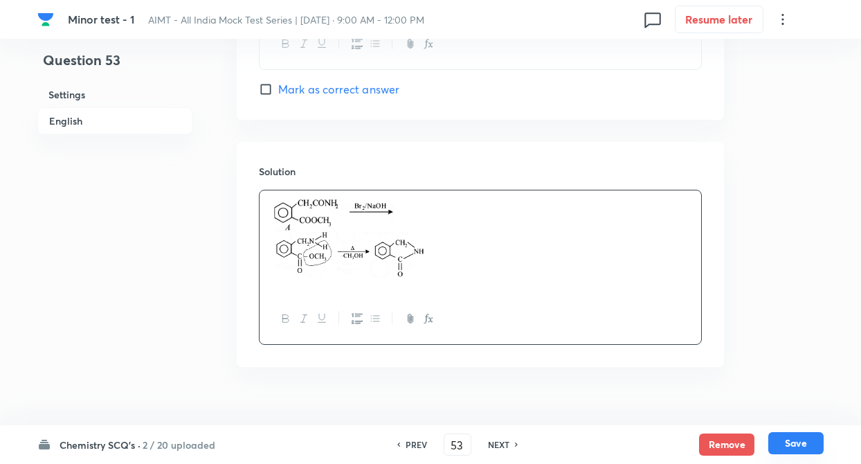
click at [787, 443] on button "Save" at bounding box center [795, 443] width 55 height 22
type input "54"
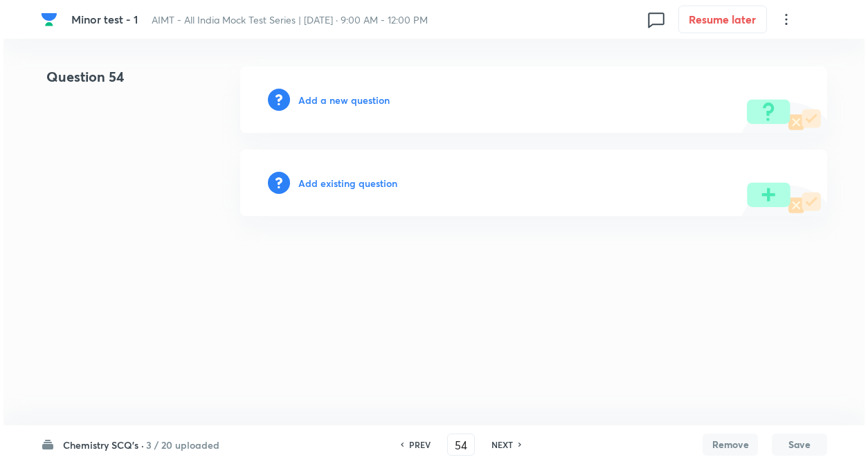
scroll to position [0, 0]
click at [787, 443] on button "Save" at bounding box center [798, 444] width 55 height 22
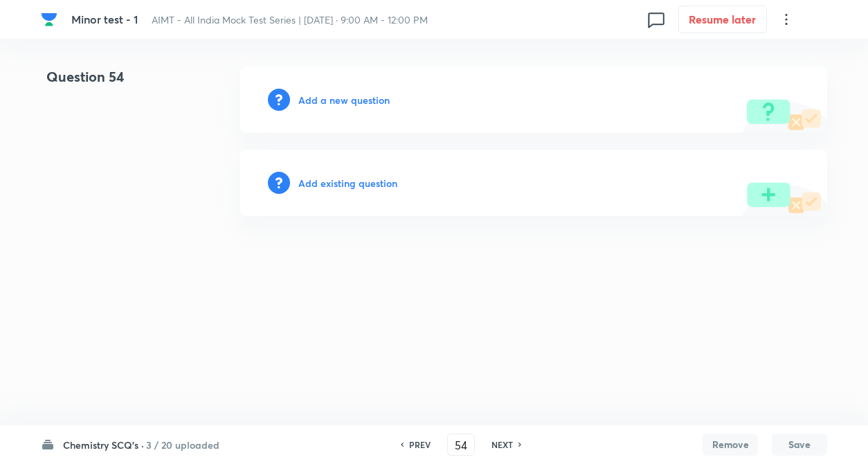
click at [787, 443] on button "Save" at bounding box center [798, 444] width 55 height 22
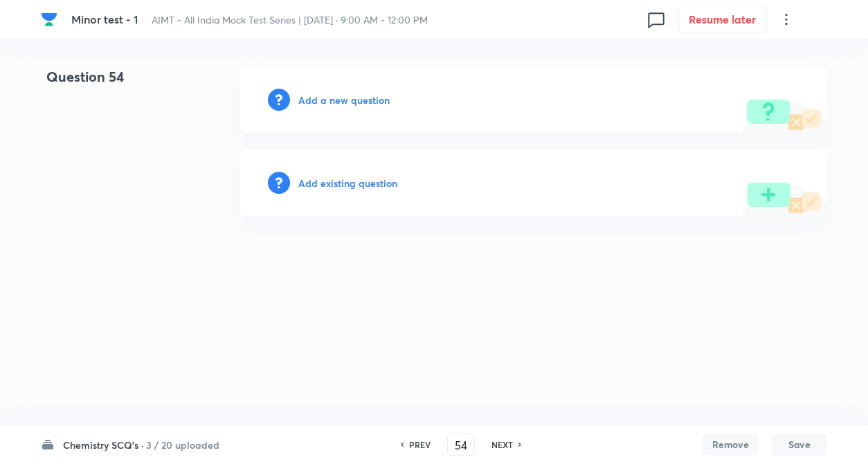
click at [787, 443] on button "Save" at bounding box center [798, 444] width 55 height 22
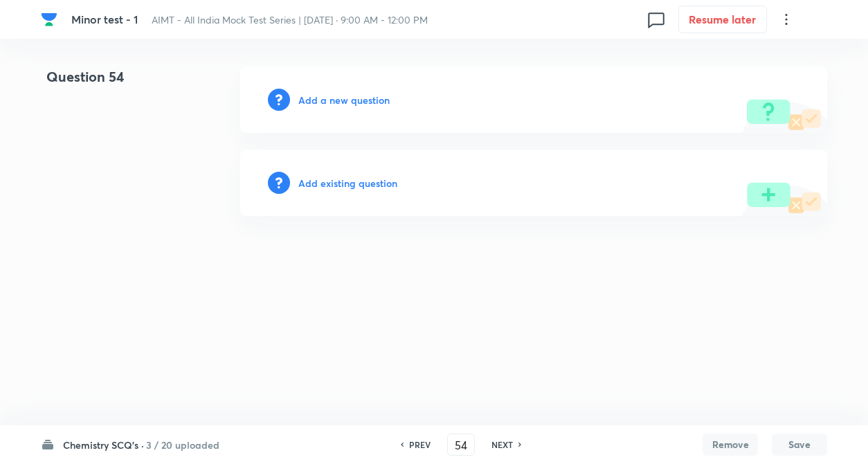
click at [787, 443] on button "Save" at bounding box center [798, 444] width 55 height 22
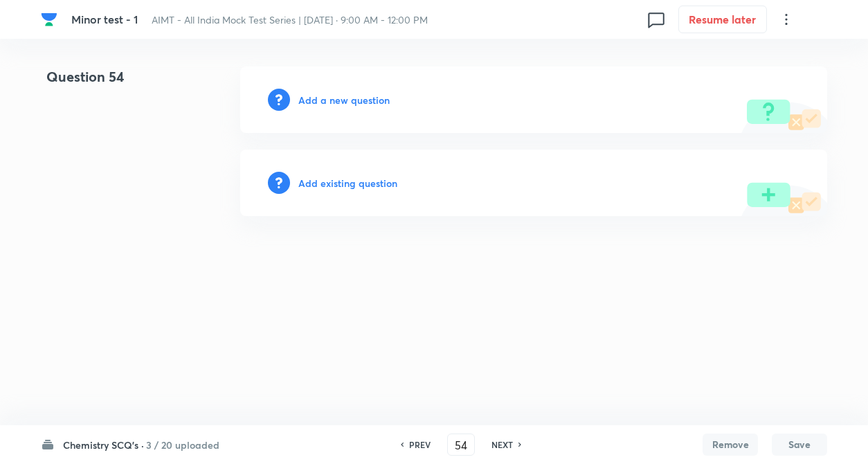
click at [787, 443] on button "Save" at bounding box center [798, 444] width 55 height 22
click at [787, 441] on button "Save" at bounding box center [798, 444] width 55 height 22
click at [787, 440] on button "Save" at bounding box center [798, 444] width 55 height 22
click at [214, 172] on div "Question 54 Add a new question Add existing question" at bounding box center [434, 140] width 786 height 149
click at [333, 181] on h6 "Add existing question" at bounding box center [347, 183] width 99 height 15
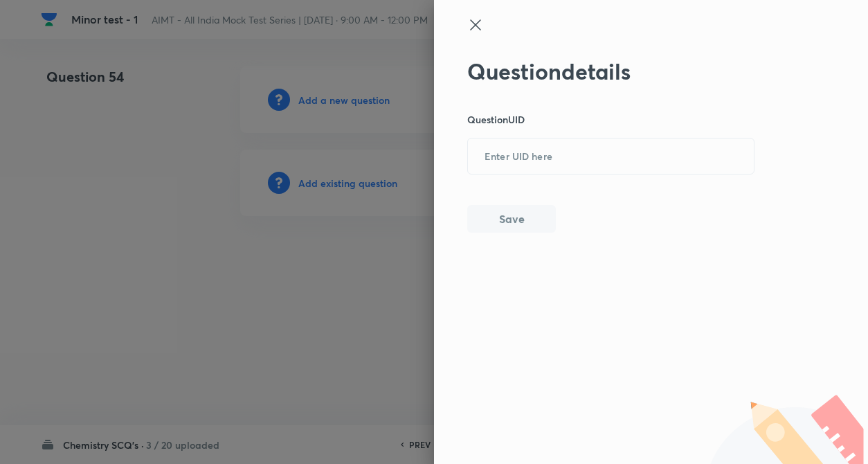
click at [468, 19] on icon at bounding box center [475, 25] width 17 height 17
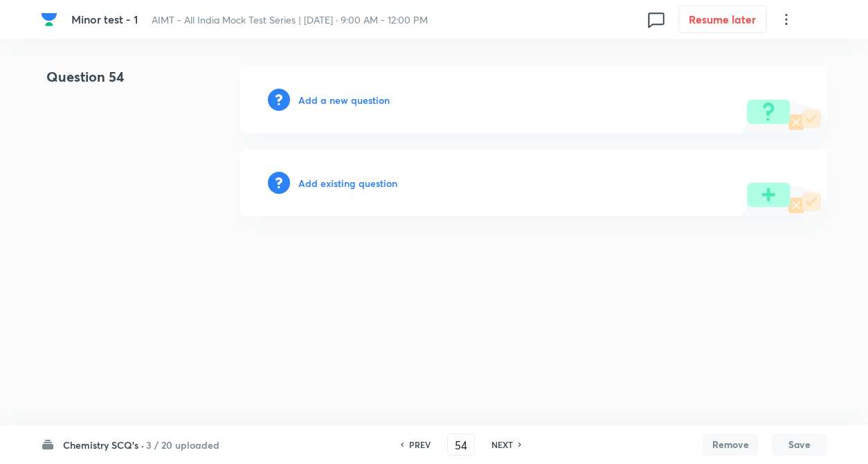
click at [367, 98] on h6 "Add a new question" at bounding box center [343, 100] width 91 height 15
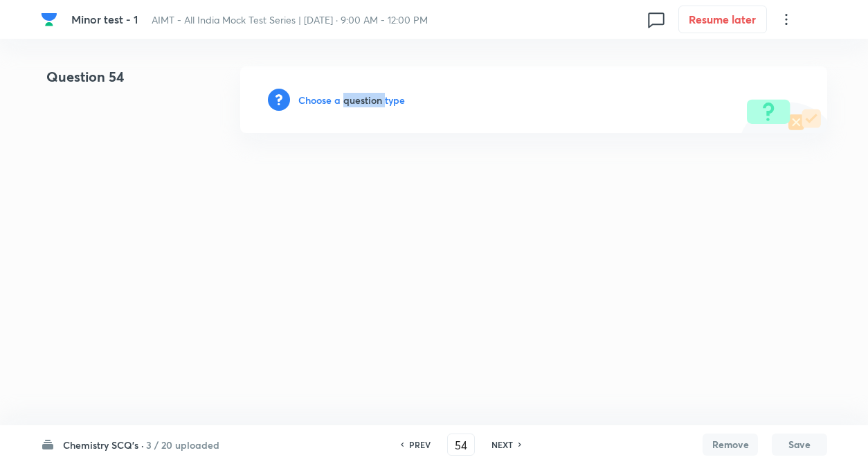
click at [367, 98] on h6 "Choose a question type" at bounding box center [351, 100] width 107 height 15
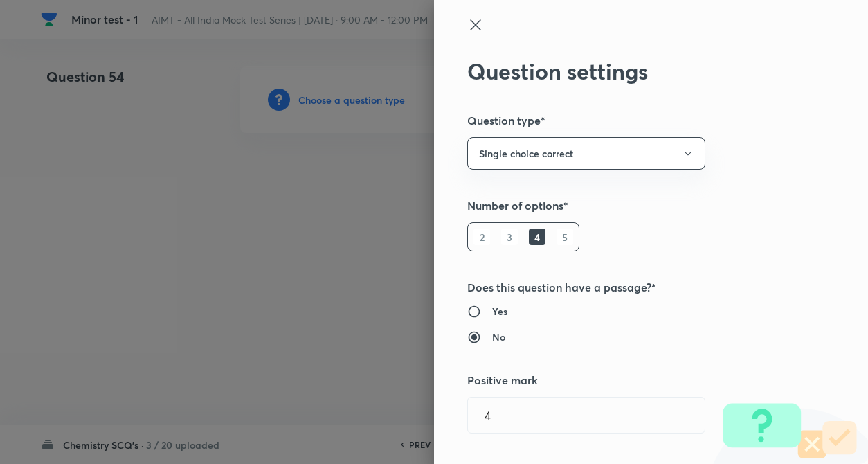
click at [730, 234] on div "Question settings Question type* Single choice correct Number of options* 2 3 4…" at bounding box center [651, 232] width 434 height 464
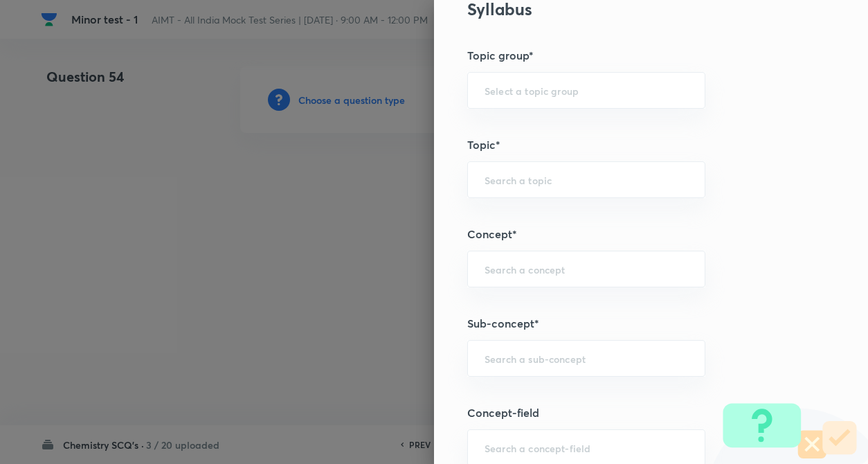
scroll to position [581, 0]
click at [484, 259] on input "text" at bounding box center [585, 265] width 203 height 13
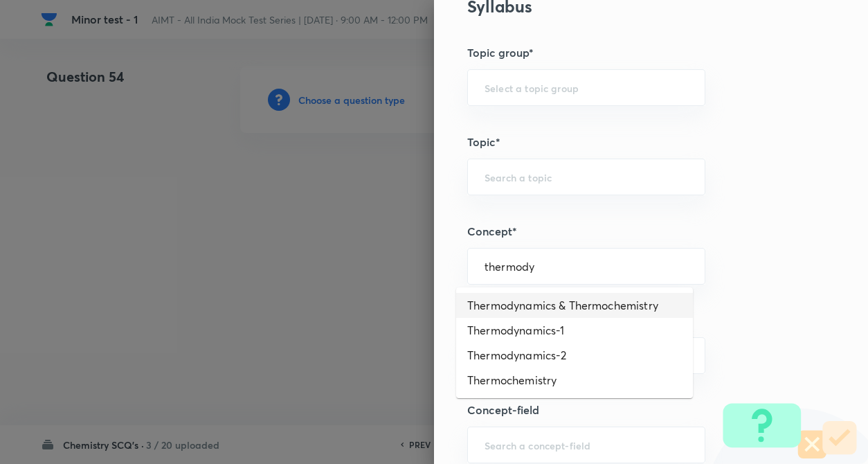
click at [517, 309] on li "Thermodynamics & Thermochemistry" at bounding box center [574, 305] width 237 height 25
type input "Thermodynamics & Thermochemistry"
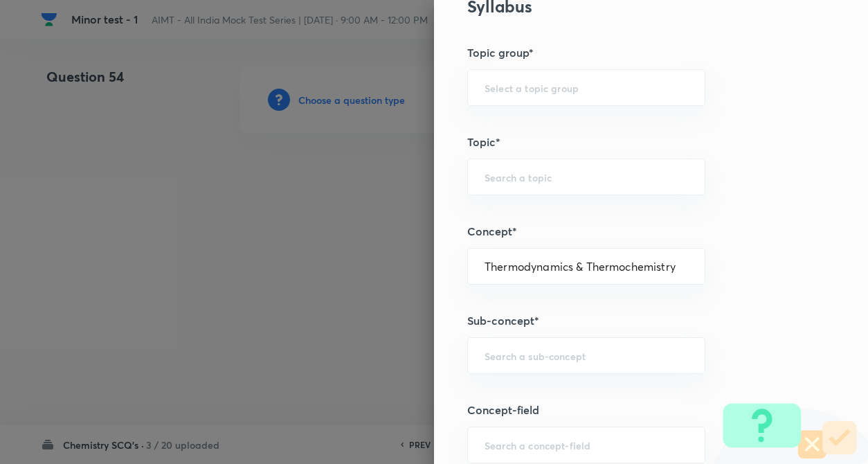
type input "Chemistry"
type input "Physical Chemistry"
click at [514, 356] on input "text" at bounding box center [585, 355] width 203 height 13
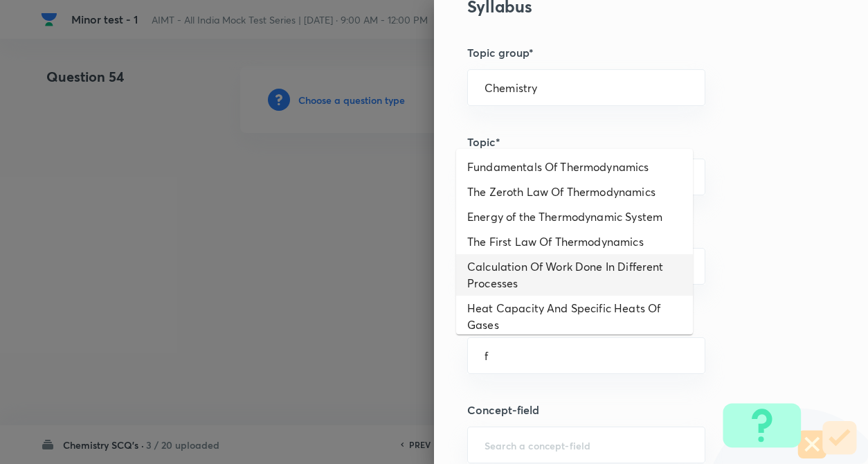
click at [605, 284] on li "Calculation Of Work Done In Different Processes" at bounding box center [574, 275] width 237 height 42
type input "Calculation Of Work Done In Different Processes"
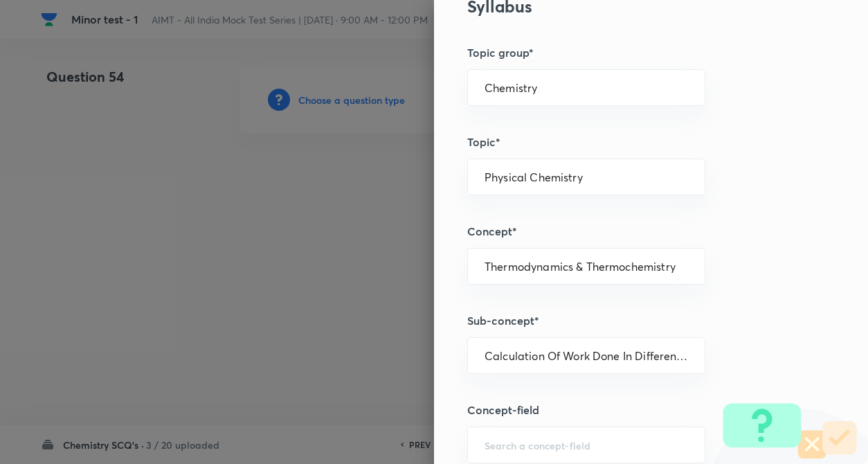
click at [751, 294] on div "Question settings Question type* Single choice correct Number of options* 2 3 4…" at bounding box center [651, 232] width 434 height 464
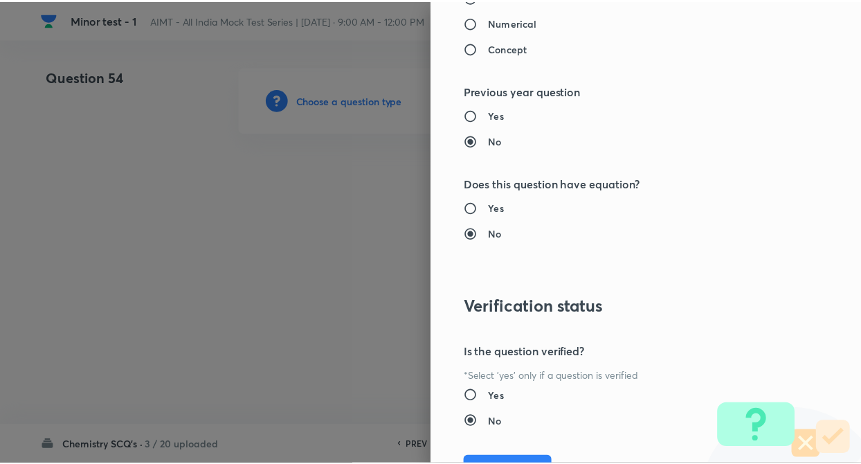
scroll to position [1422, 0]
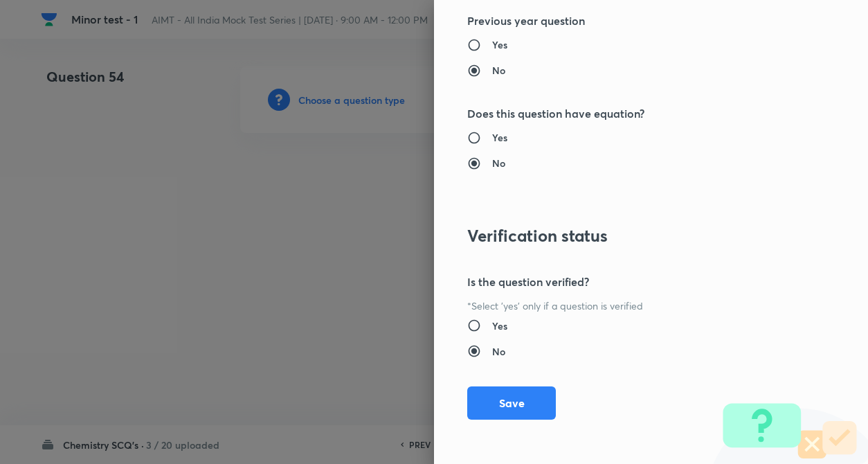
click at [482, 409] on button "Save" at bounding box center [511, 402] width 89 height 33
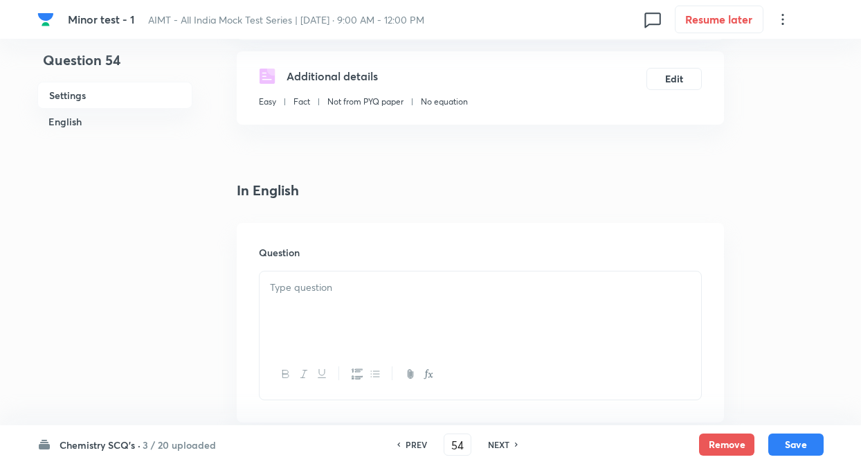
scroll to position [277, 0]
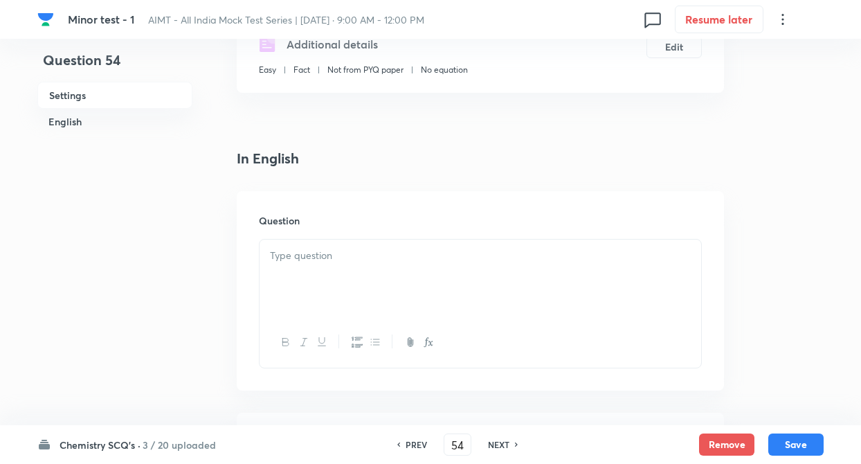
click at [278, 259] on p at bounding box center [480, 256] width 421 height 16
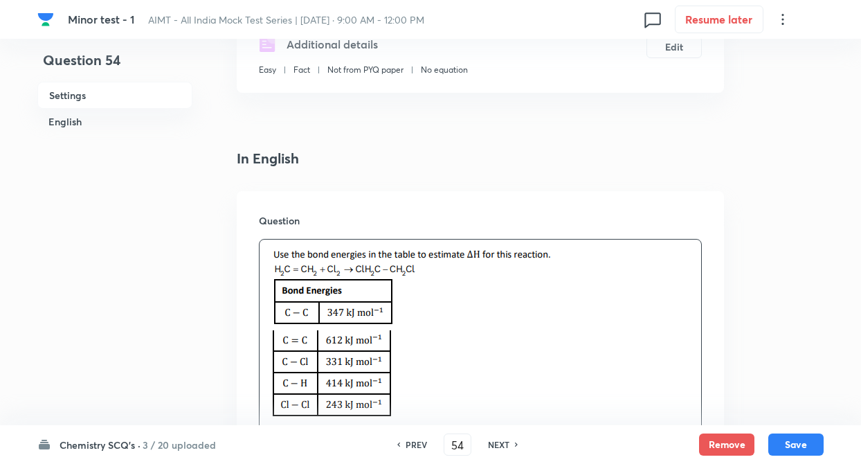
click at [605, 301] on p at bounding box center [480, 289] width 421 height 82
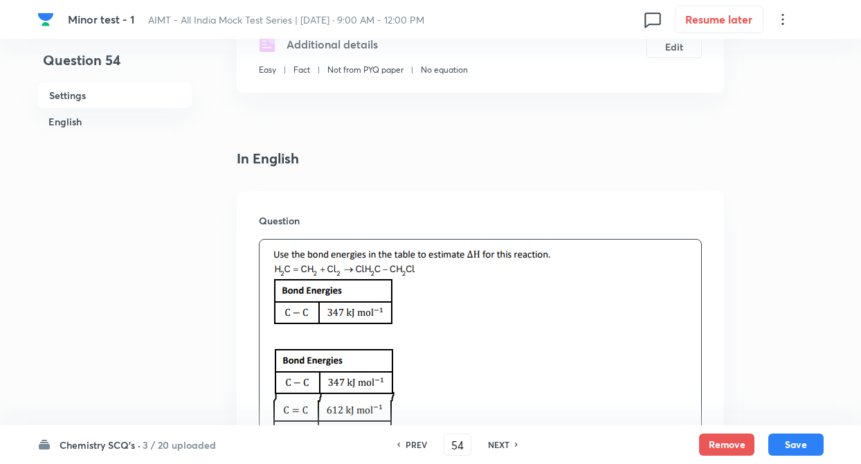
drag, startPoint x: 141, startPoint y: 178, endPoint x: 366, endPoint y: 237, distance: 232.4
click at [540, 285] on img at bounding box center [412, 287] width 284 height 78
click at [621, 281] on p at bounding box center [480, 289] width 421 height 82
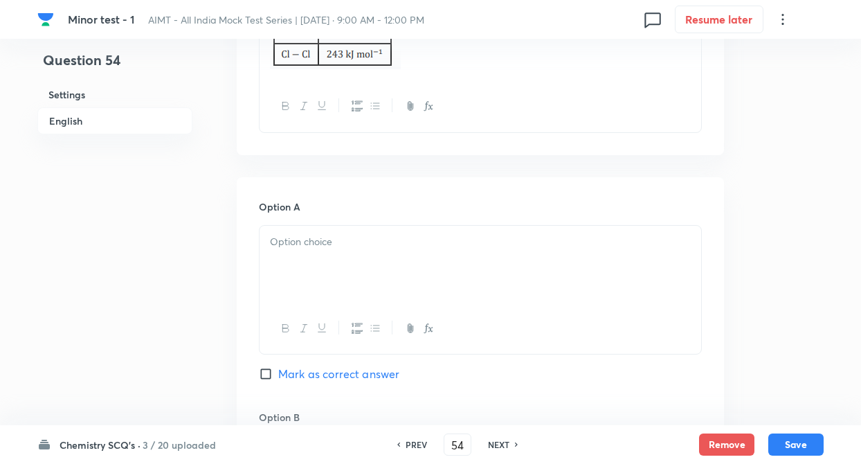
scroll to position [637, 0]
click at [300, 268] on div at bounding box center [479, 261] width 441 height 77
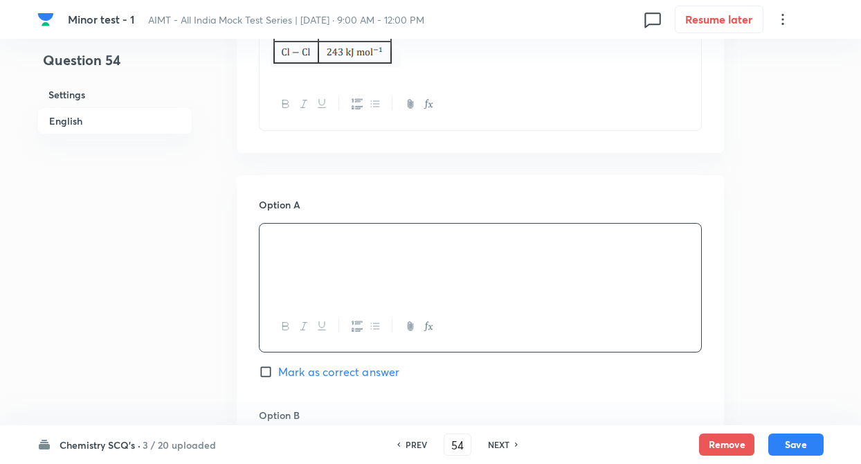
click at [180, 359] on div "Question 54 Settings English" at bounding box center [114, 370] width 155 height 1881
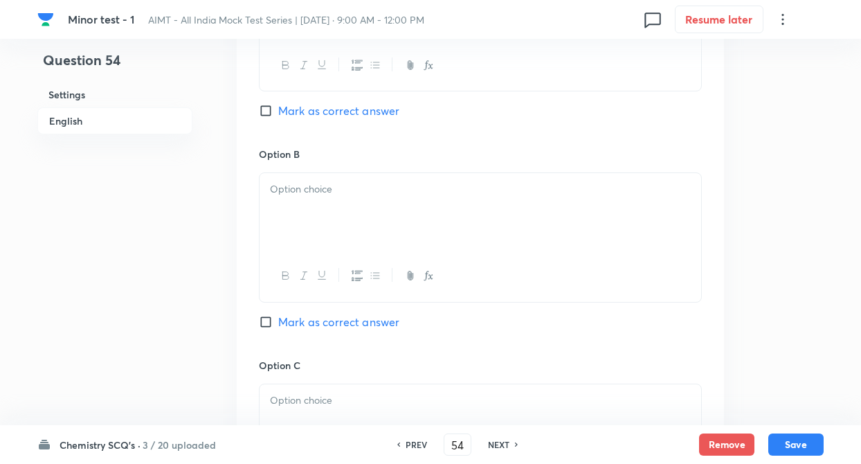
scroll to position [969, 0]
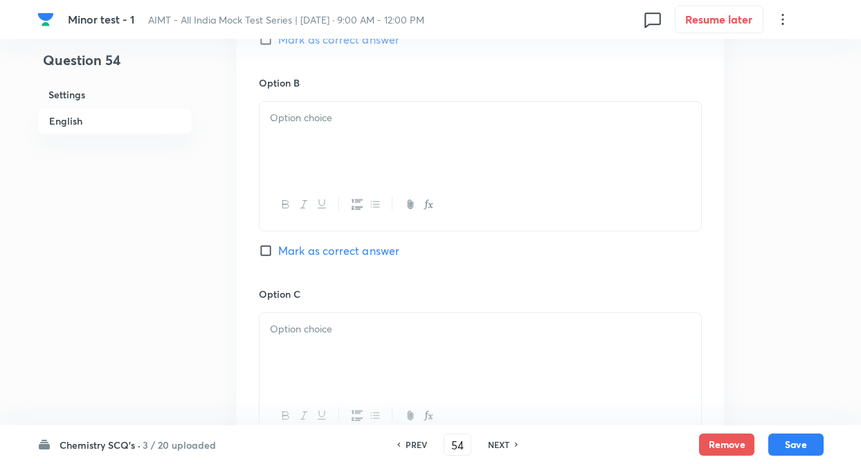
click at [304, 113] on p at bounding box center [480, 118] width 421 height 16
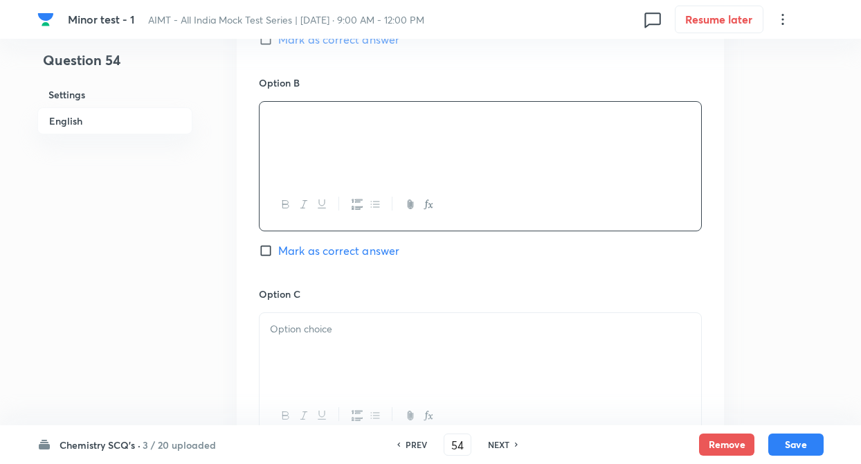
click at [291, 338] on div at bounding box center [479, 351] width 441 height 77
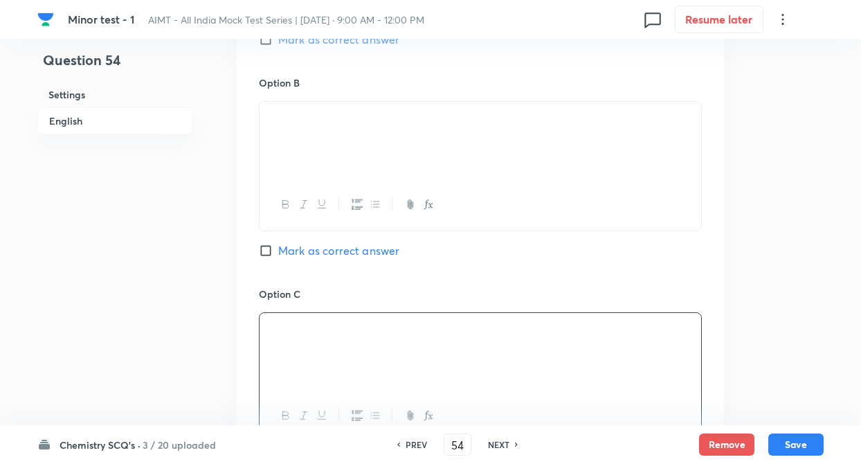
click at [203, 324] on div "Question 54 Settings English Settings Type Single choice correct 4 options + 4 …" at bounding box center [430, 38] width 786 height 1881
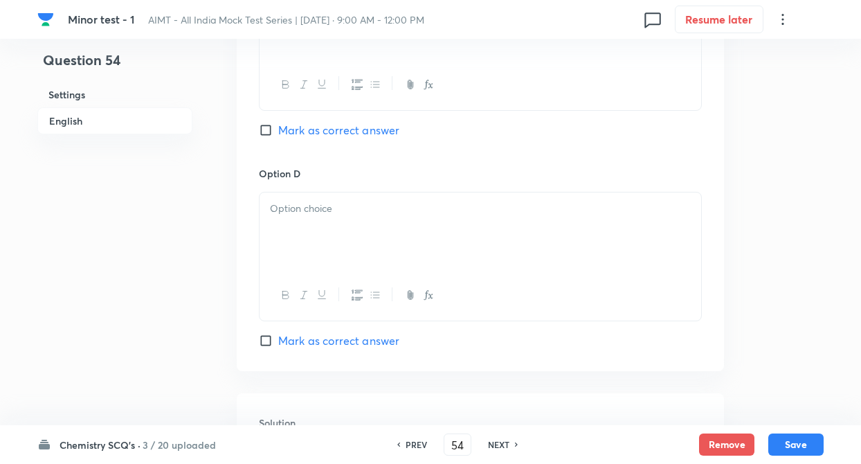
scroll to position [1301, 0]
click at [290, 228] on div at bounding box center [479, 229] width 441 height 77
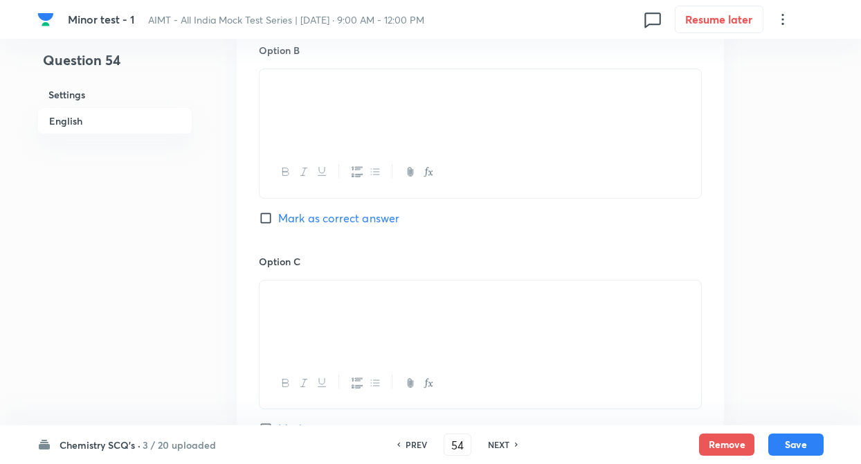
scroll to position [996, 0]
click at [264, 220] on input "Mark as correct answer" at bounding box center [268, 223] width 19 height 14
checkbox input "true"
click at [219, 212] on div "Question 54 Settings English Settings Type Single choice correct 4 options + 4 …" at bounding box center [430, 10] width 786 height 1881
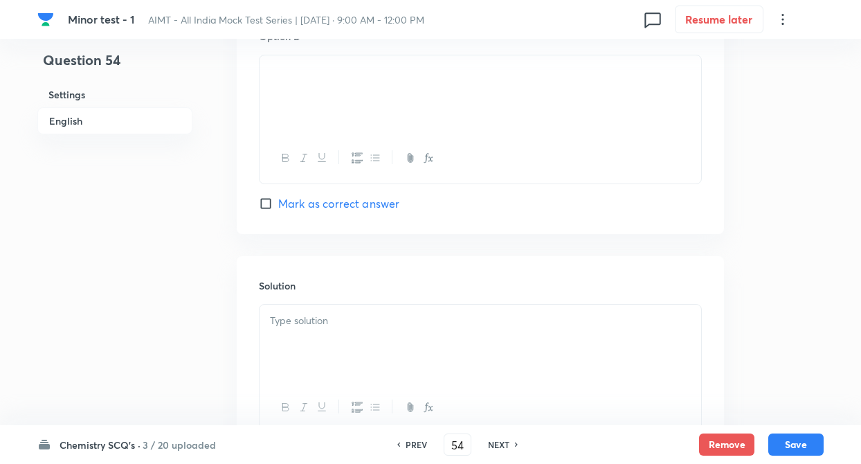
scroll to position [1467, 0]
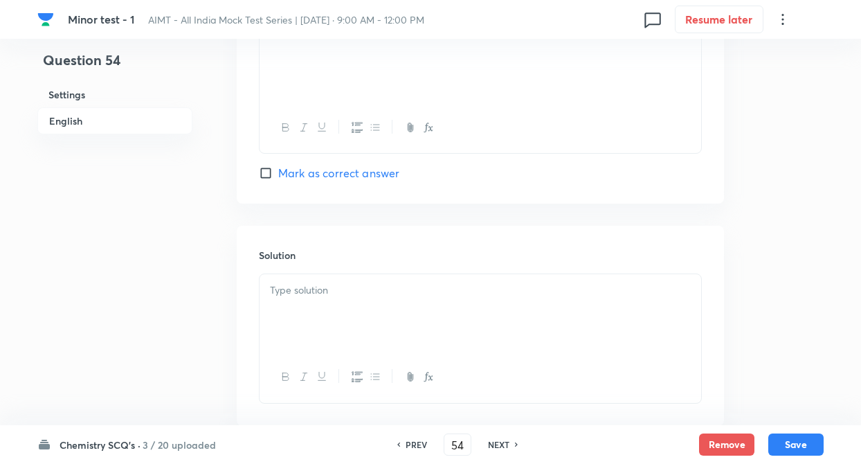
click at [318, 295] on p at bounding box center [480, 290] width 421 height 16
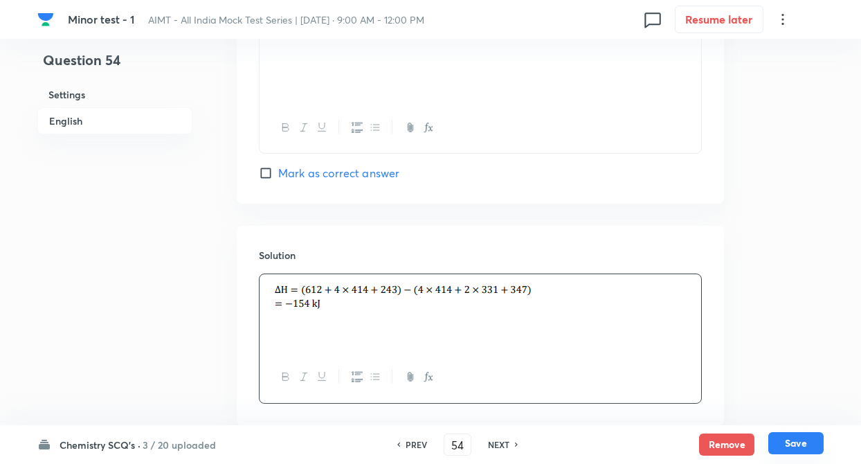
click at [803, 442] on button "Save" at bounding box center [795, 443] width 55 height 22
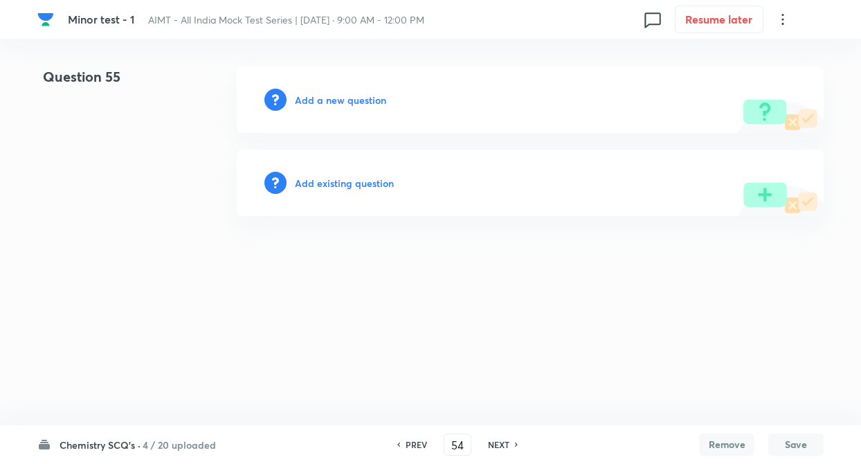
type input "55"
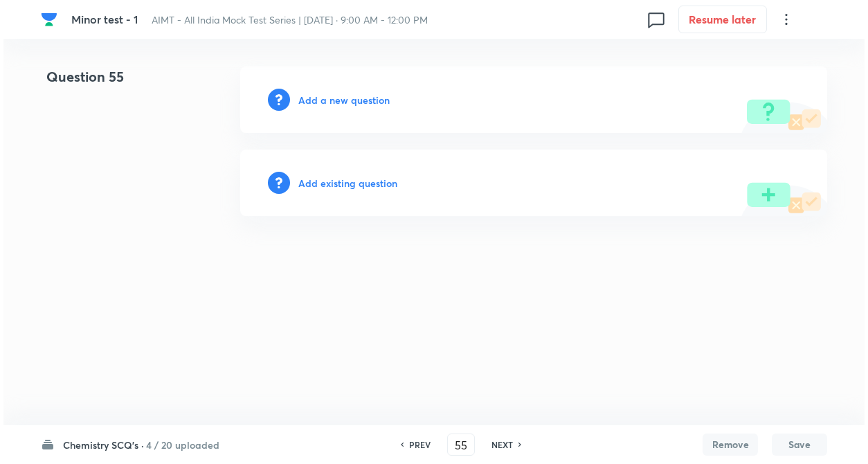
scroll to position [0, 0]
click at [313, 102] on h6 "Add a new question" at bounding box center [343, 100] width 91 height 15
click at [313, 102] on h6 "Choose a question type" at bounding box center [351, 100] width 107 height 15
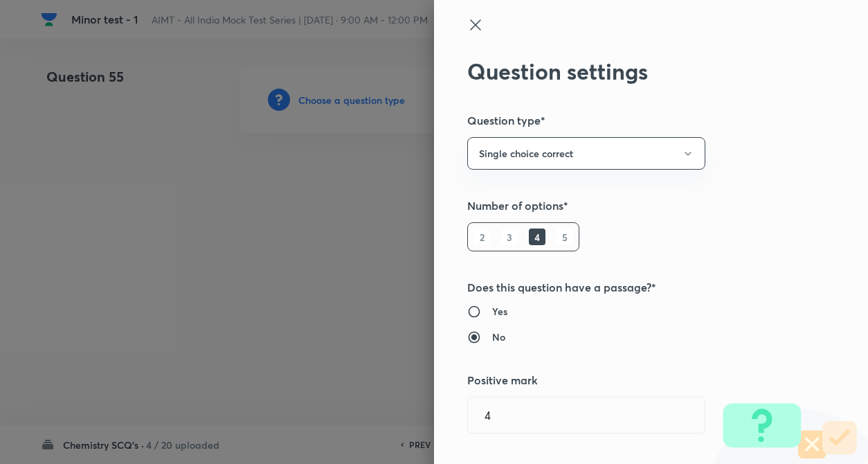
click at [683, 210] on h5 "Number of options*" at bounding box center [627, 205] width 321 height 17
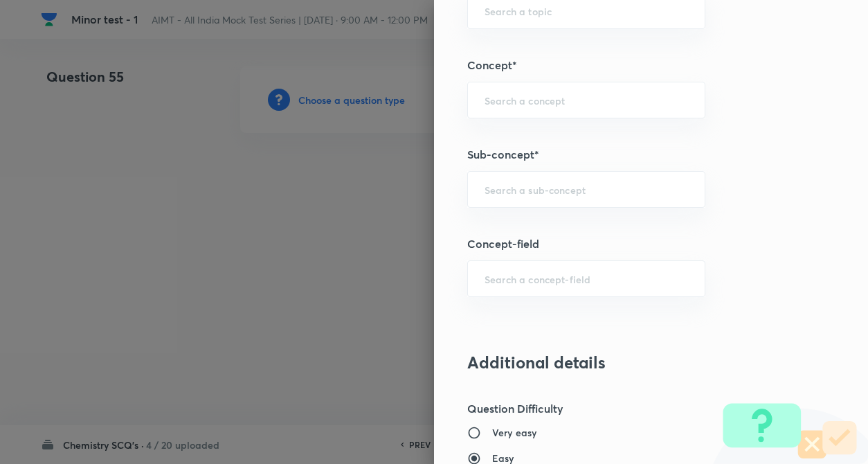
scroll to position [720, 0]
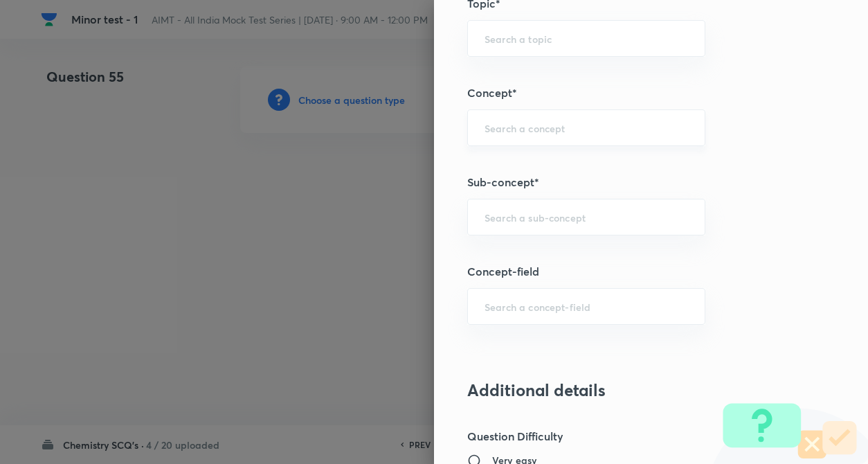
click at [485, 145] on div "​" at bounding box center [586, 127] width 238 height 37
click at [491, 161] on li "Redox Reactions" at bounding box center [574, 166] width 237 height 25
type input "Redox Reactions"
type input "Chemistry"
type input "Physical Chemistry"
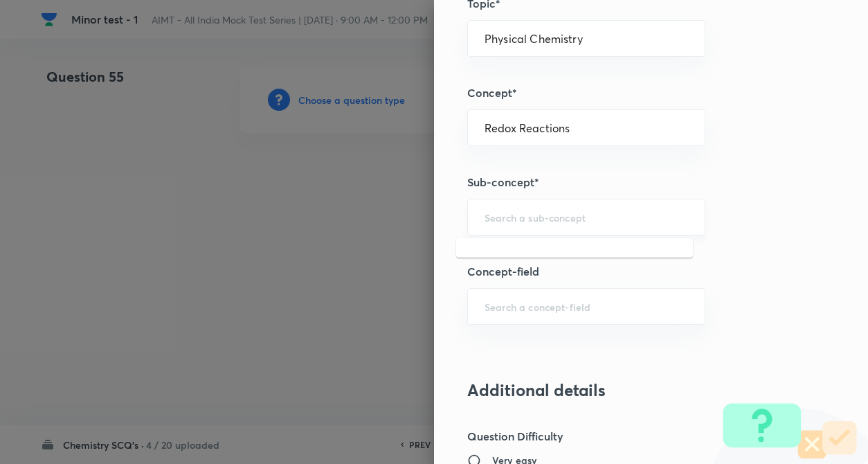
click at [506, 213] on input "text" at bounding box center [585, 216] width 203 height 13
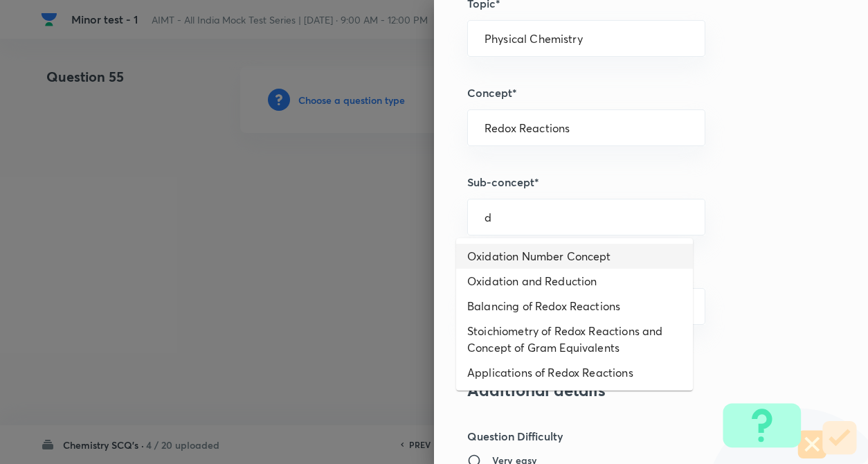
click at [515, 256] on li "Oxidation Number Concept" at bounding box center [574, 256] width 237 height 25
type input "Oxidation Number Concept"
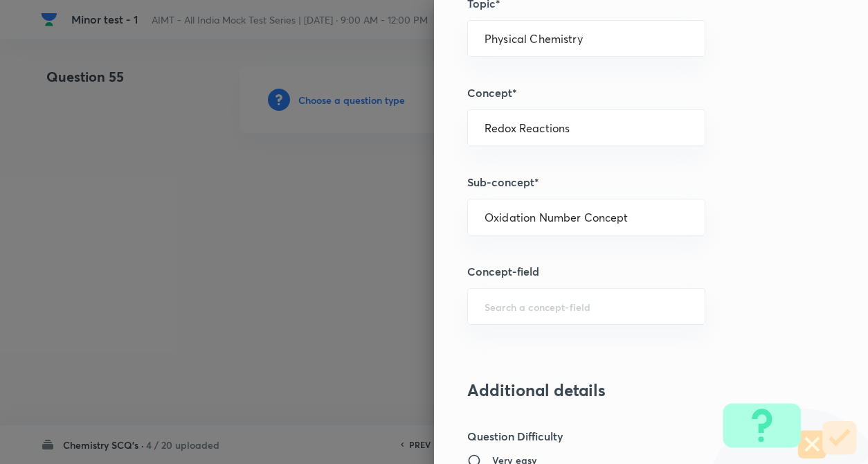
click at [763, 269] on h5 "Concept-field" at bounding box center [627, 271] width 321 height 17
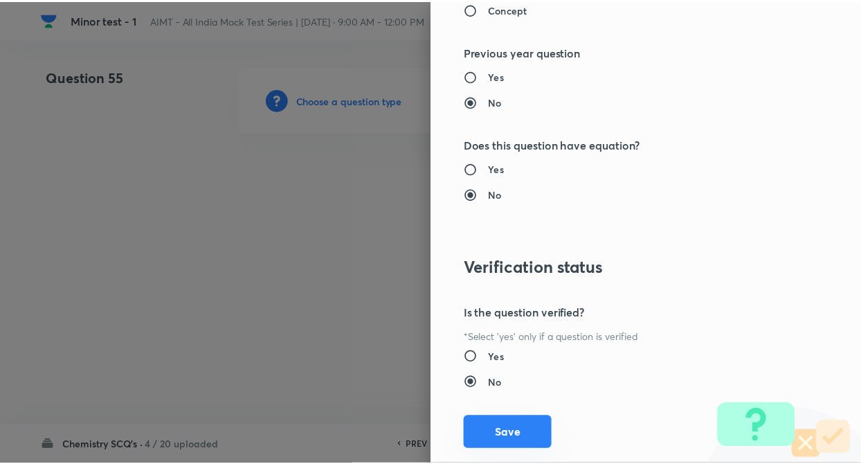
scroll to position [1422, 0]
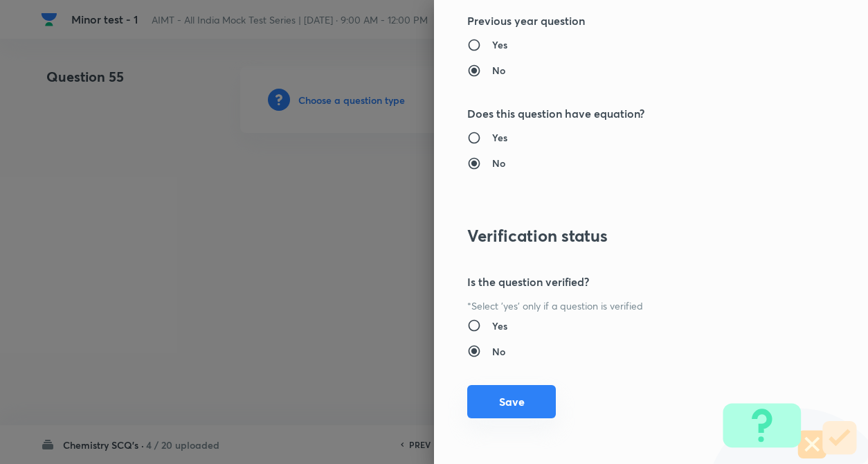
click at [486, 390] on button "Save" at bounding box center [511, 401] width 89 height 33
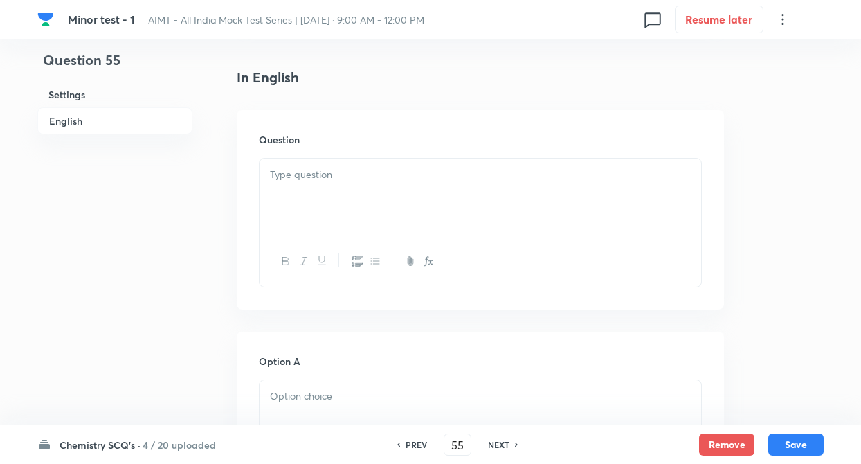
scroll to position [360, 0]
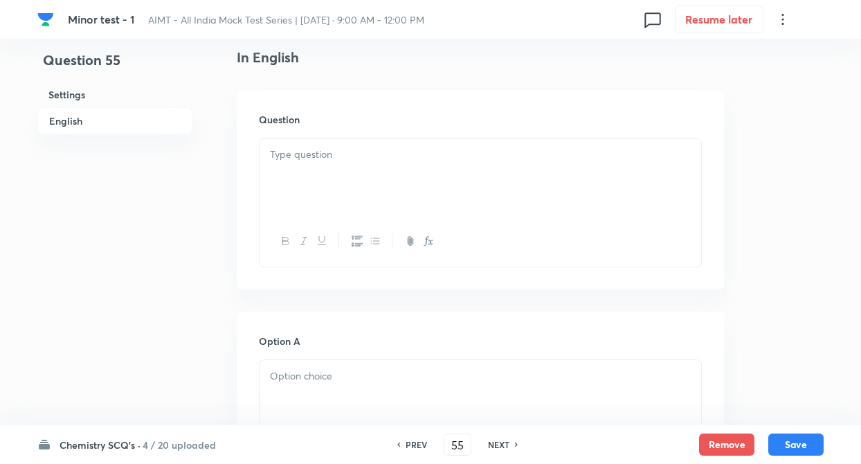
click at [335, 204] on div at bounding box center [479, 176] width 441 height 77
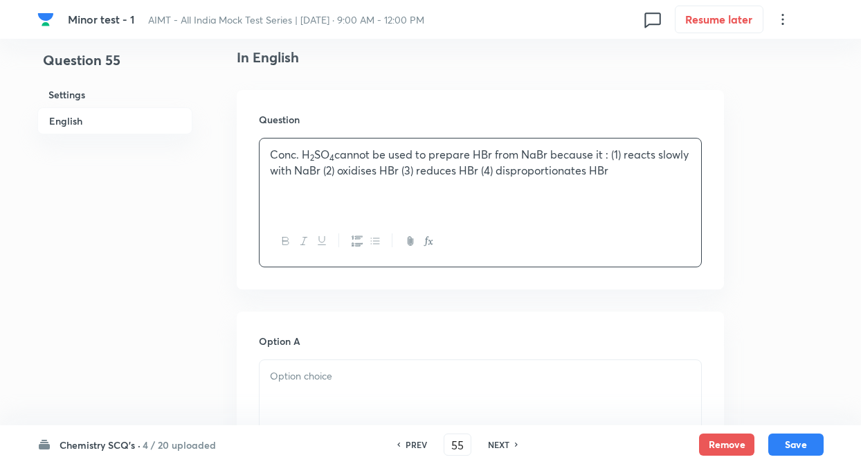
drag, startPoint x: 629, startPoint y: 152, endPoint x: 645, endPoint y: 199, distance: 49.7
click at [645, 199] on div "Conc. H 2 SO 4 cannot be used to prepare HBr from NaBr because it : (1) reacts …" at bounding box center [479, 176] width 441 height 77
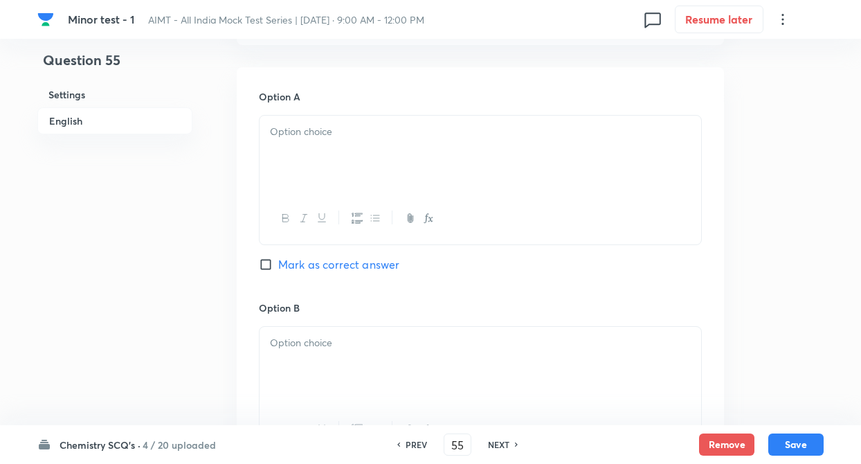
scroll to position [609, 0]
click at [348, 174] on div at bounding box center [479, 149] width 441 height 77
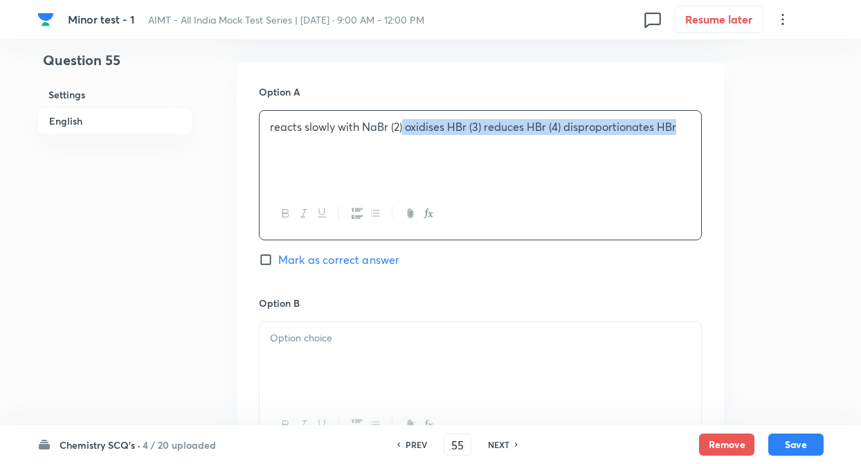
drag, startPoint x: 404, startPoint y: 130, endPoint x: 814, endPoint y: 201, distance: 415.7
click at [814, 201] on div "Question 55 Settings English Settings Type Single choice correct 4 options + 4 …" at bounding box center [430, 328] width 786 height 1741
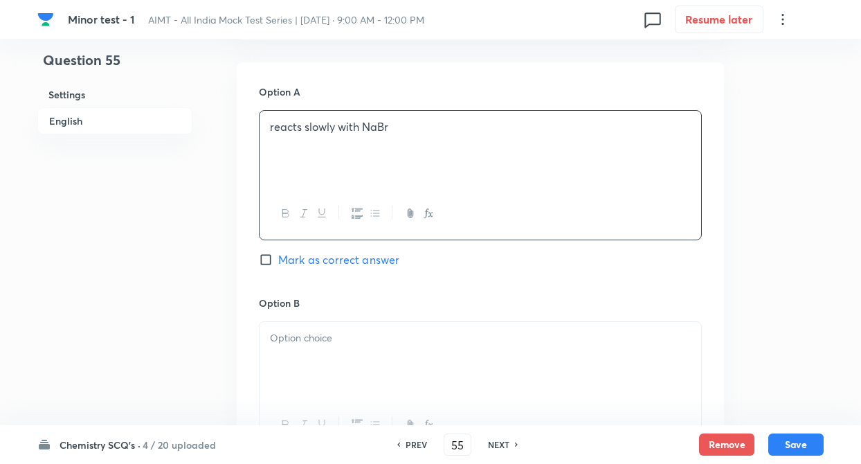
click at [606, 354] on div at bounding box center [479, 360] width 441 height 77
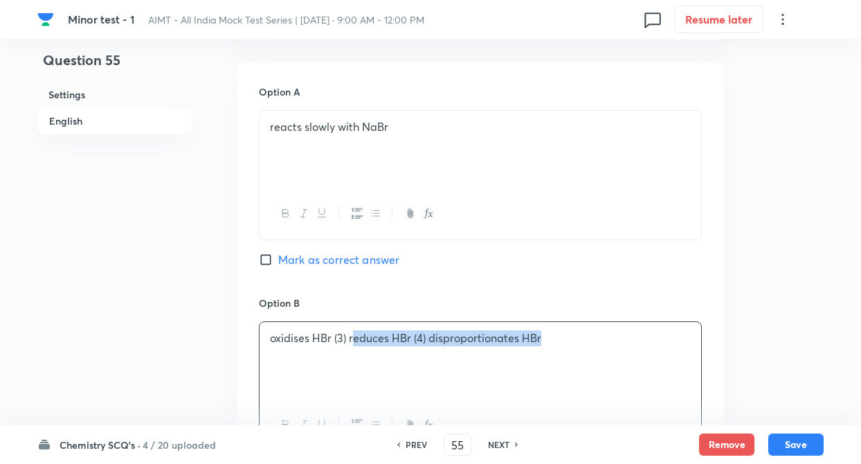
drag, startPoint x: 351, startPoint y: 342, endPoint x: 594, endPoint y: 373, distance: 244.8
click at [594, 373] on div "oxidises HBr (3) reduces HBr (4) disproportionates HBr" at bounding box center [479, 360] width 441 height 77
drag, startPoint x: 347, startPoint y: 340, endPoint x: 617, endPoint y: 360, distance: 270.6
click at [617, 360] on div "oxidises HBr (3) reduces HBr (4) disproportionates HBr" at bounding box center [479, 360] width 441 height 77
click at [185, 315] on div "Question 55 Settings English" at bounding box center [114, 328] width 155 height 1741
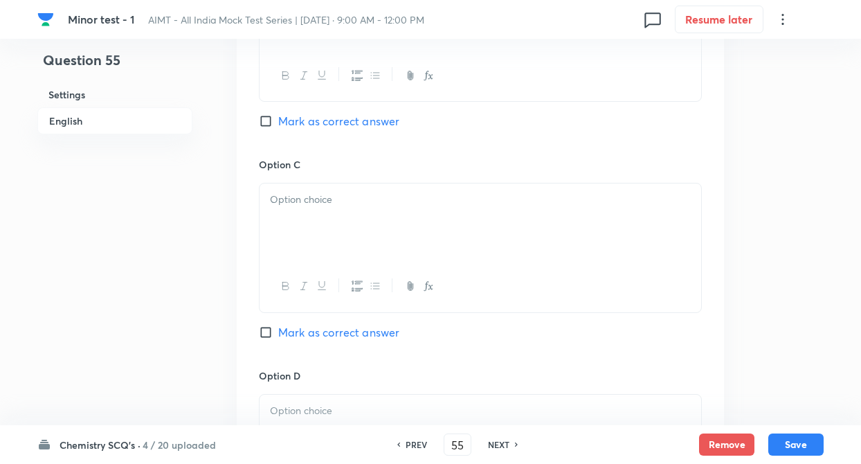
scroll to position [969, 0]
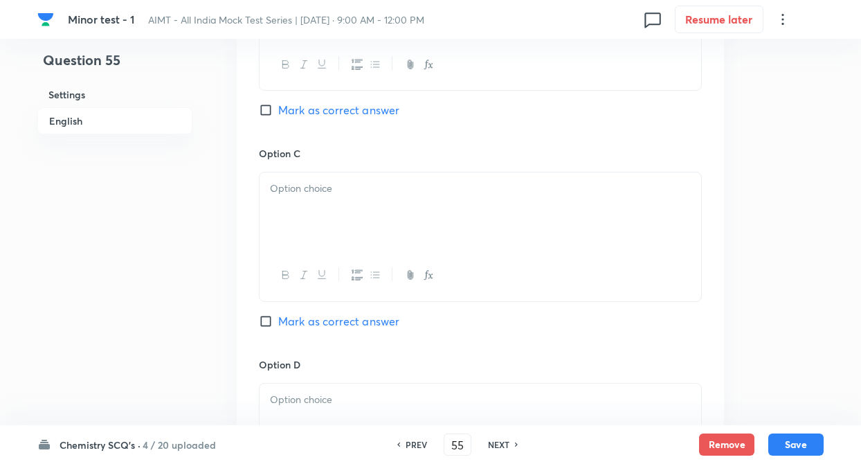
click at [294, 233] on div at bounding box center [479, 210] width 441 height 77
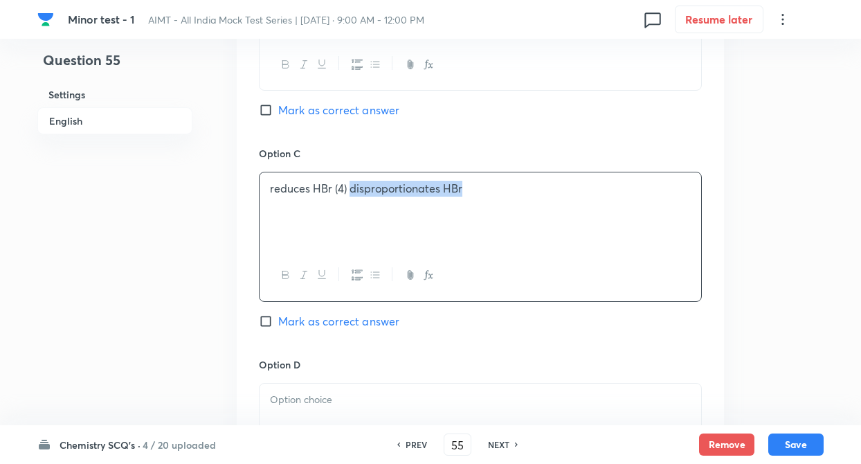
drag, startPoint x: 349, startPoint y: 190, endPoint x: 652, endPoint y: 249, distance: 308.8
click at [652, 249] on div "reduces HBr (4) disproportionates HBr" at bounding box center [479, 210] width 441 height 77
drag, startPoint x: 513, startPoint y: 424, endPoint x: 509, endPoint y: 412, distance: 13.4
click at [509, 412] on div at bounding box center [479, 421] width 441 height 77
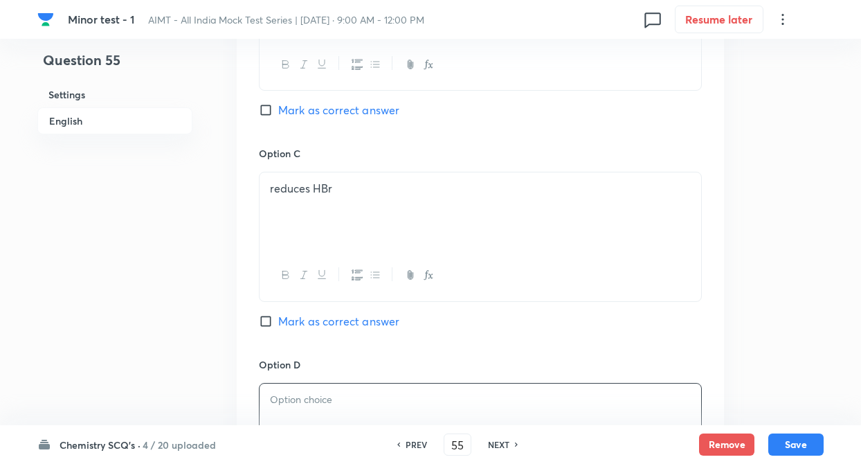
click at [509, 412] on div at bounding box center [479, 421] width 441 height 77
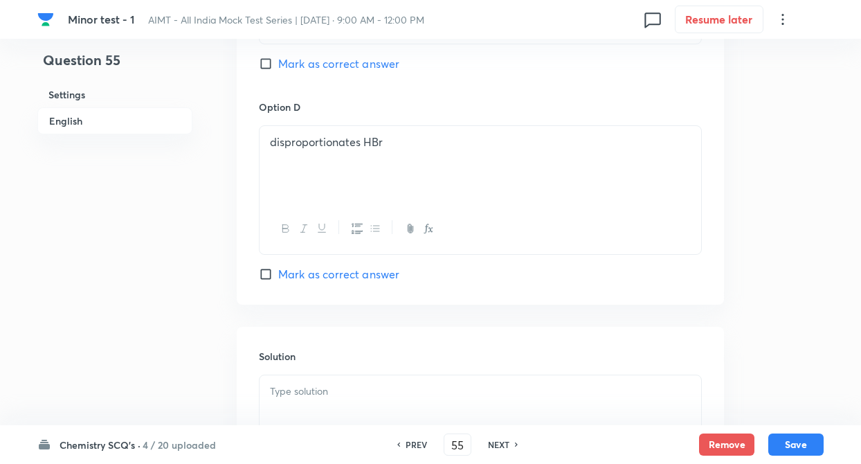
scroll to position [1356, 0]
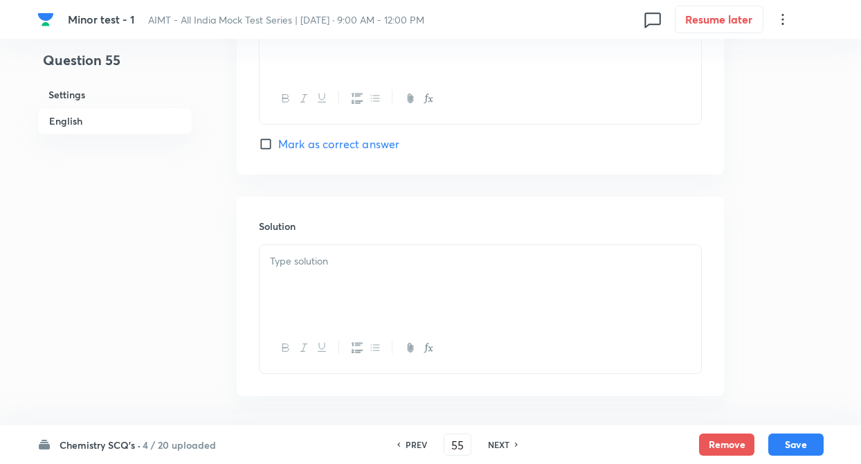
click at [278, 280] on div at bounding box center [479, 283] width 441 height 77
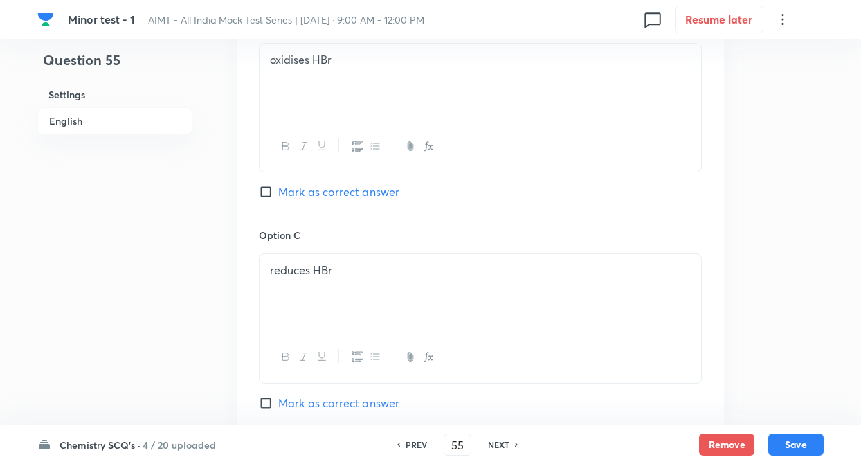
scroll to position [886, 0]
click at [266, 191] on input "Mark as correct answer" at bounding box center [268, 193] width 19 height 14
checkbox input "true"
click at [796, 459] on div "Chemistry SCQ's · 4 / 20 uploaded PREV 55 ​ NEXT Remove Save" at bounding box center [430, 444] width 786 height 39
click at [794, 439] on button "Save" at bounding box center [795, 443] width 55 height 22
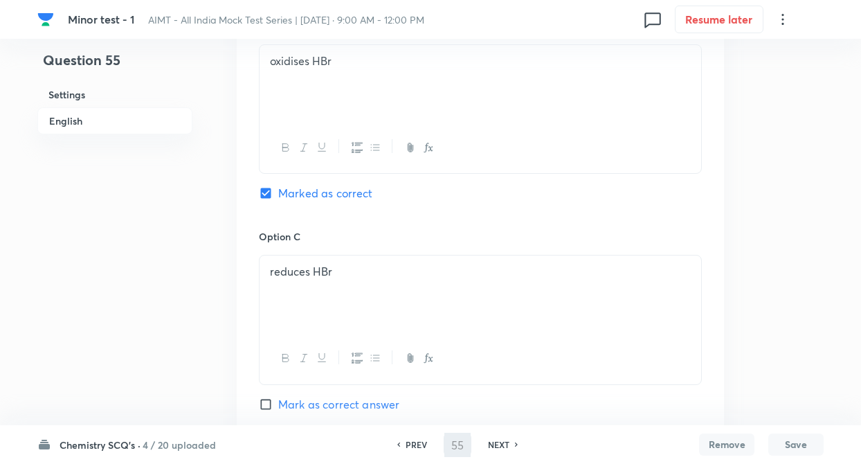
type input "56"
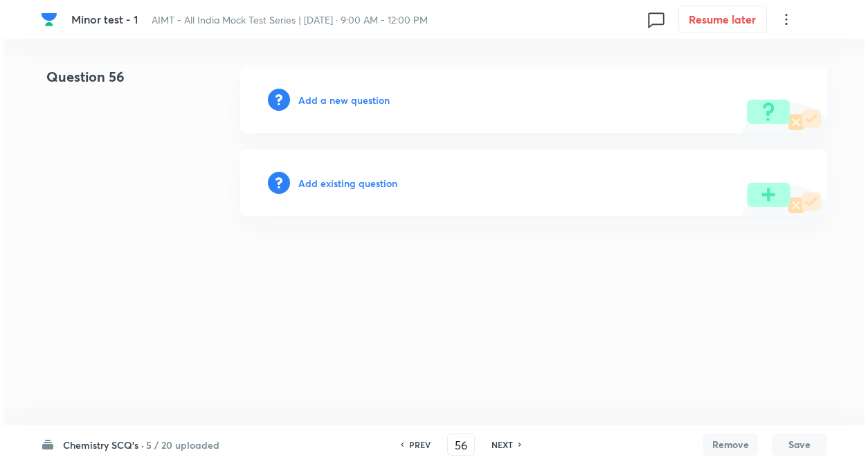
scroll to position [0, 0]
click at [320, 107] on h6 "Add a new question" at bounding box center [343, 100] width 91 height 15
click at [320, 107] on h6 "Choose a question type" at bounding box center [351, 100] width 107 height 15
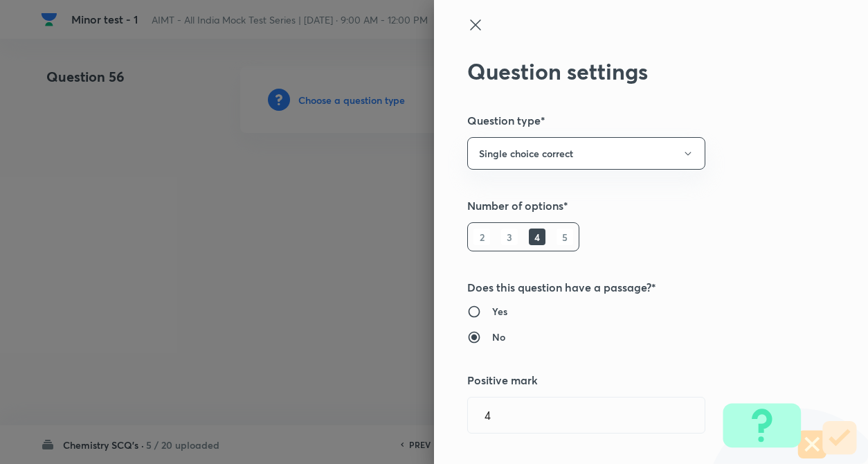
click at [724, 255] on div "Question settings Question type* Single choice correct Number of options* 2 3 4…" at bounding box center [651, 232] width 434 height 464
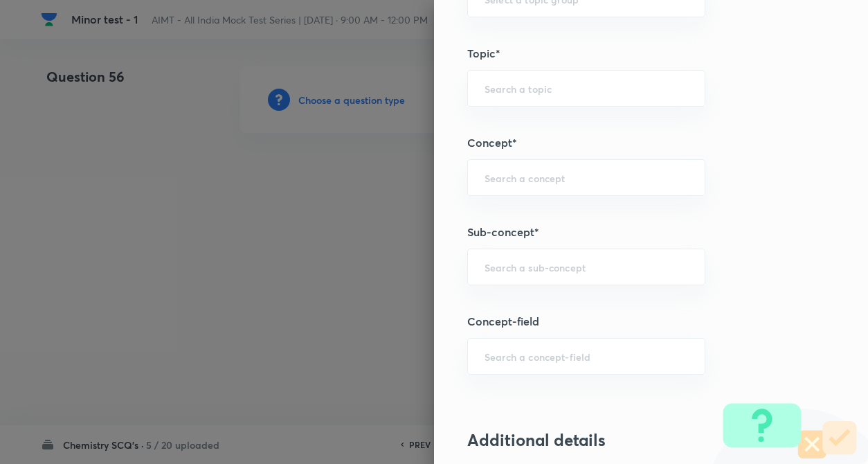
scroll to position [692, 0]
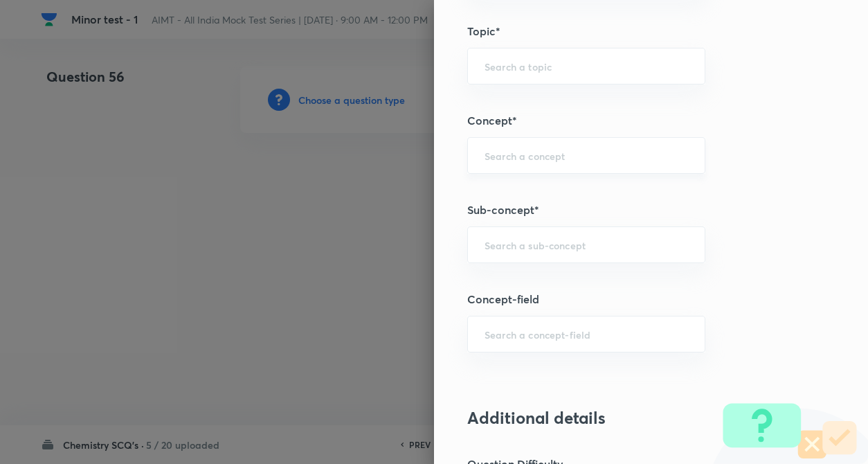
click at [498, 147] on div "​" at bounding box center [586, 155] width 238 height 37
click at [509, 194] on li "Ionic Equilibrium" at bounding box center [574, 194] width 237 height 25
type input "Ionic Equilibrium"
type input "Chemistry"
type input "Physical Chemistry"
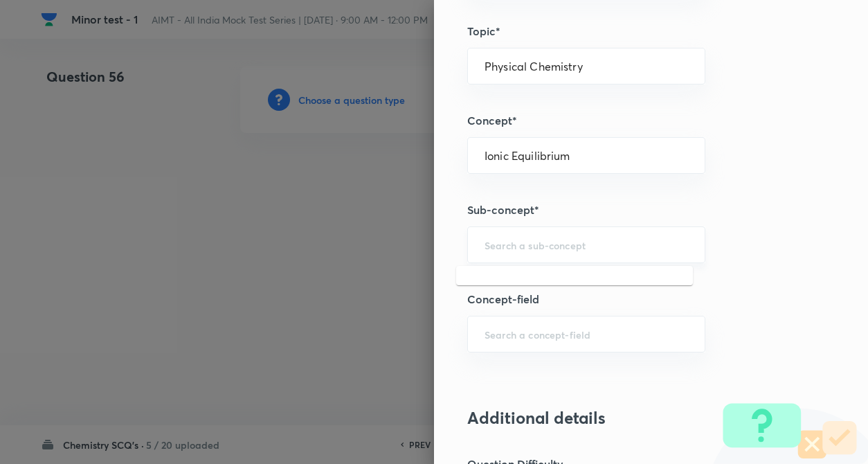
click at [512, 243] on input "text" at bounding box center [585, 244] width 203 height 13
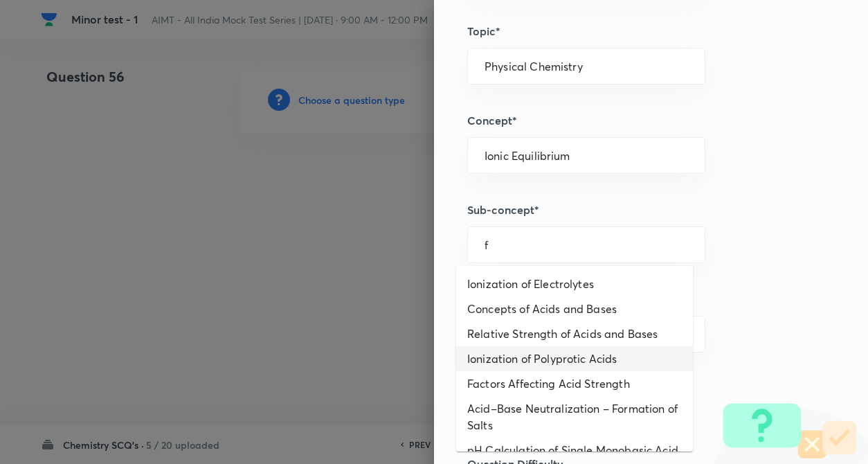
click at [530, 349] on li "Ionization of Polyprotic Acids" at bounding box center [574, 358] width 237 height 25
type input "Ionization of Polyprotic Acids"
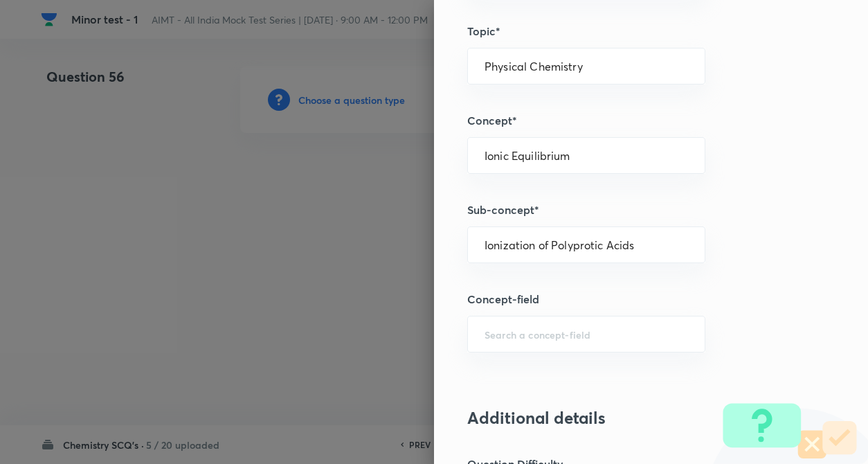
click at [758, 303] on div "Question settings Question type* Single choice correct Number of options* 2 3 4…" at bounding box center [651, 232] width 434 height 464
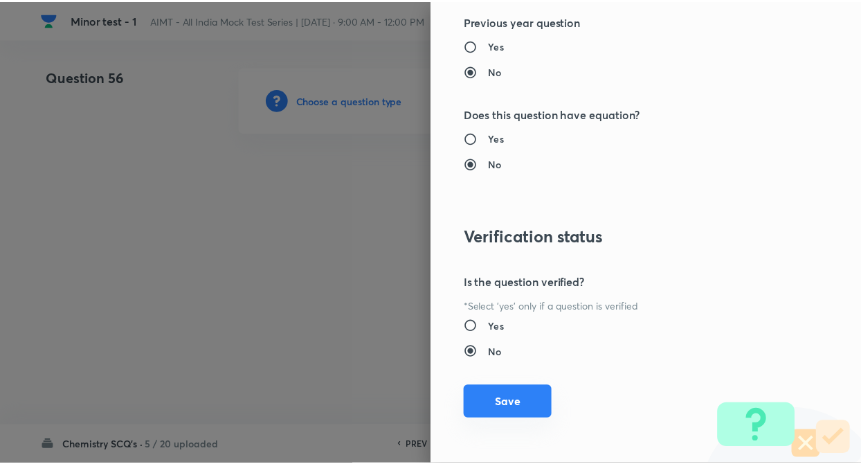
scroll to position [1422, 0]
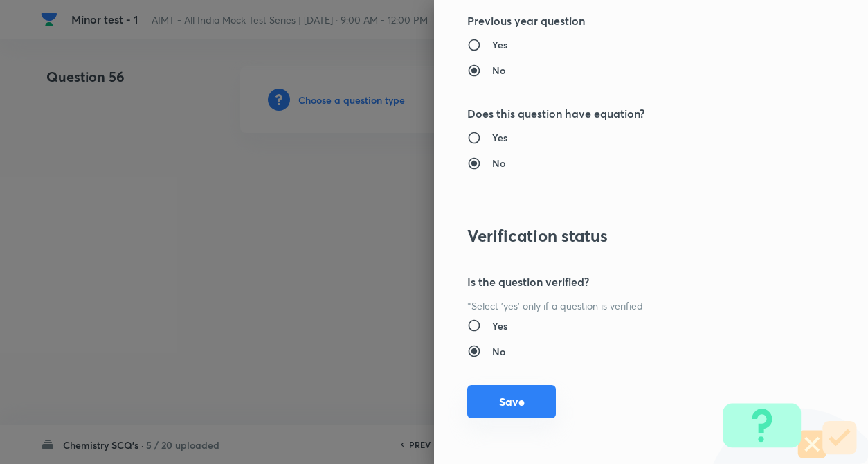
click at [501, 396] on button "Save" at bounding box center [511, 401] width 89 height 33
click at [210, 257] on div at bounding box center [434, 232] width 868 height 464
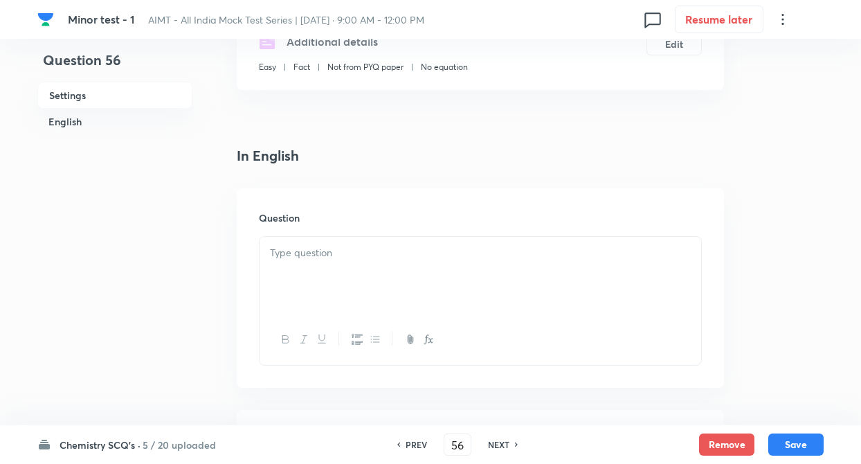
scroll to position [332, 0]
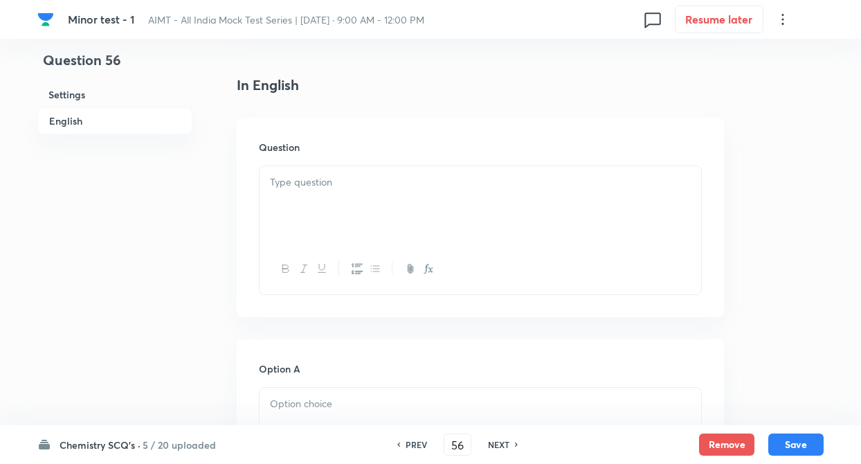
click at [312, 197] on div at bounding box center [479, 204] width 441 height 77
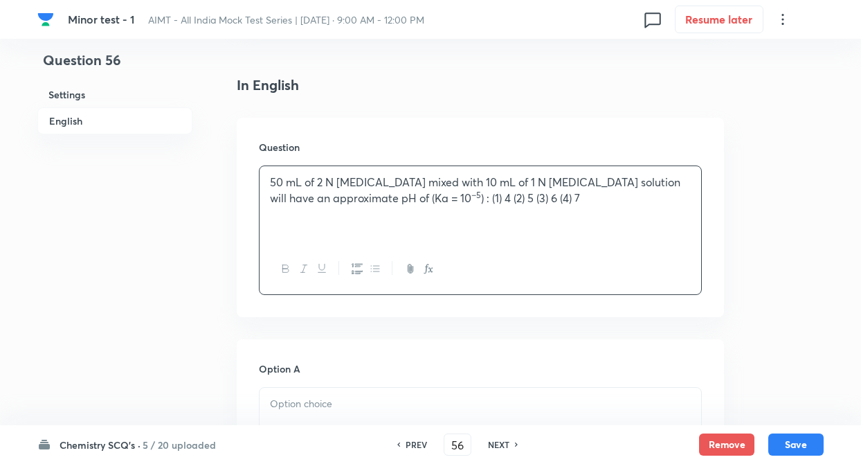
drag, startPoint x: 461, startPoint y: 196, endPoint x: 621, endPoint y: 225, distance: 162.4
click at [621, 225] on div "50 mL of 2 N acetic acid mixed with 10 mL of 1 N sodium acetate solution will h…" at bounding box center [479, 204] width 441 height 77
click at [271, 227] on div "50 mL of 2 N acetic acid mixed with 10 mL of 1 N sodium acetate solution will h…" at bounding box center [479, 204] width 441 height 77
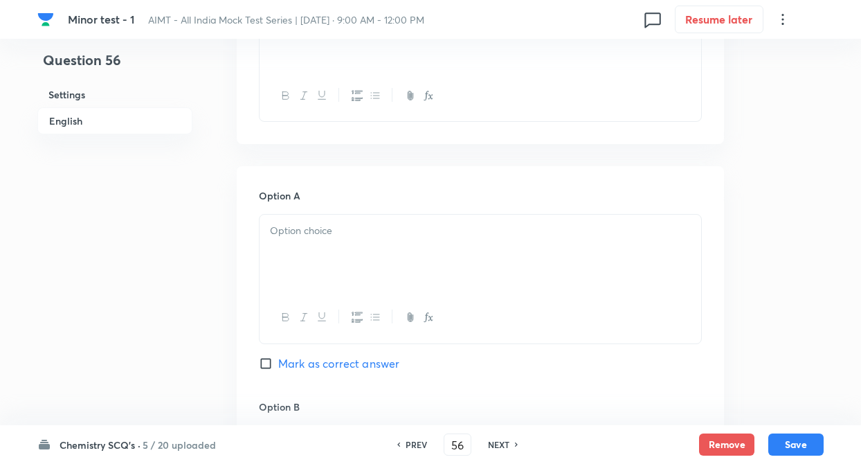
scroll to position [553, 0]
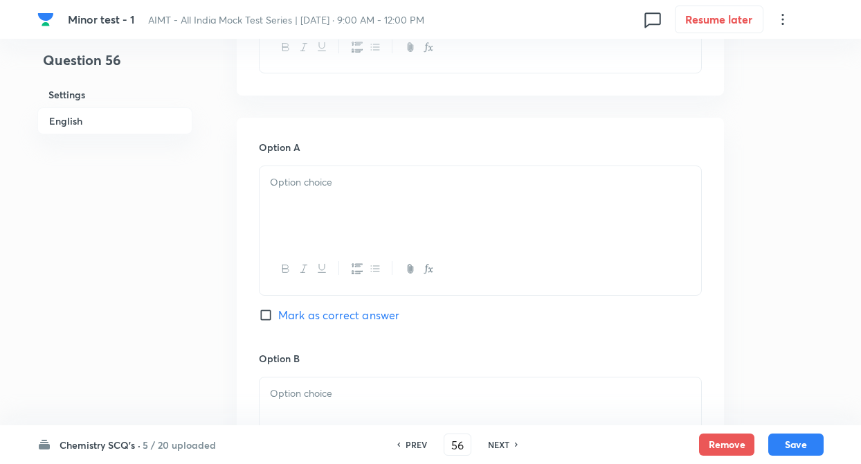
click at [289, 186] on p at bounding box center [480, 182] width 421 height 16
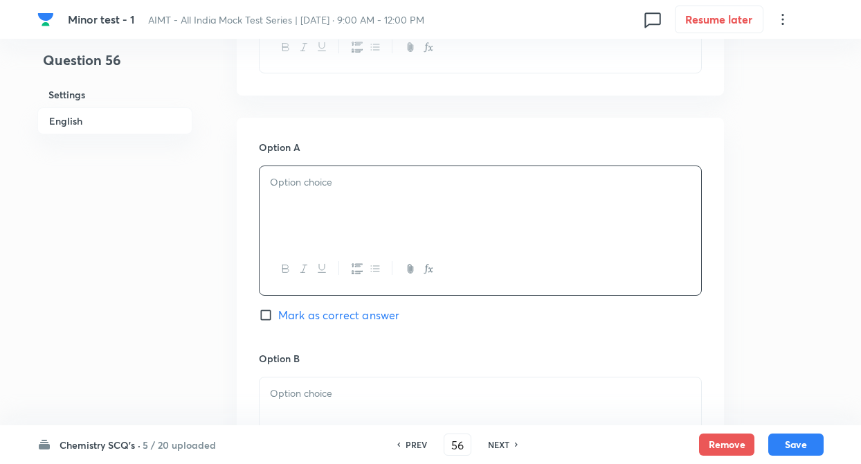
paste div
drag, startPoint x: 294, startPoint y: 181, endPoint x: 419, endPoint y: 216, distance: 129.2
click at [419, 216] on div "4 (2) 5 (3) 6 (4) 7" at bounding box center [479, 204] width 441 height 77
click at [136, 271] on div "Question 56 Settings English" at bounding box center [114, 379] width 155 height 1741
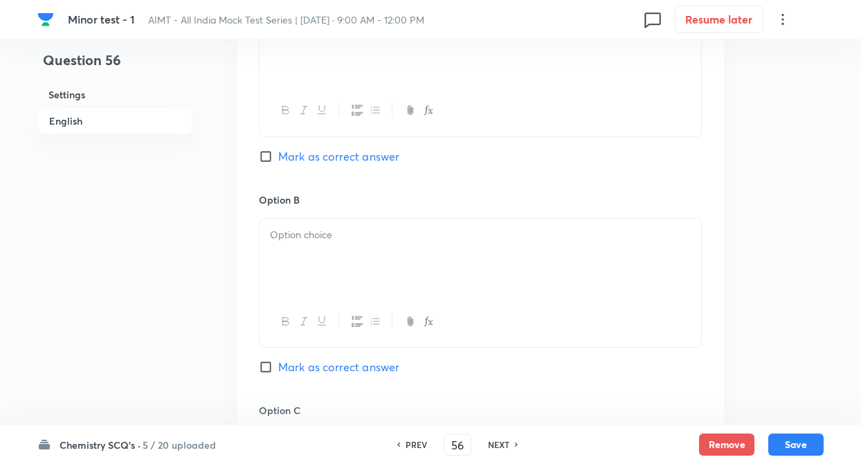
scroll to position [747, 0]
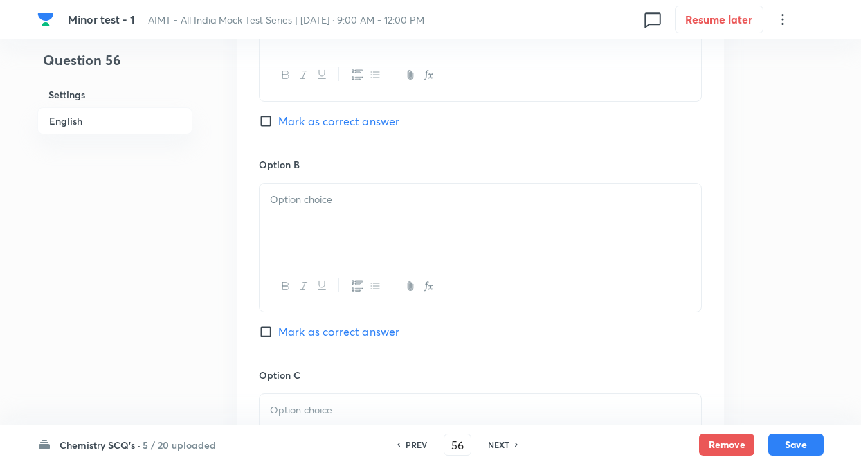
click at [318, 220] on div at bounding box center [479, 221] width 441 height 77
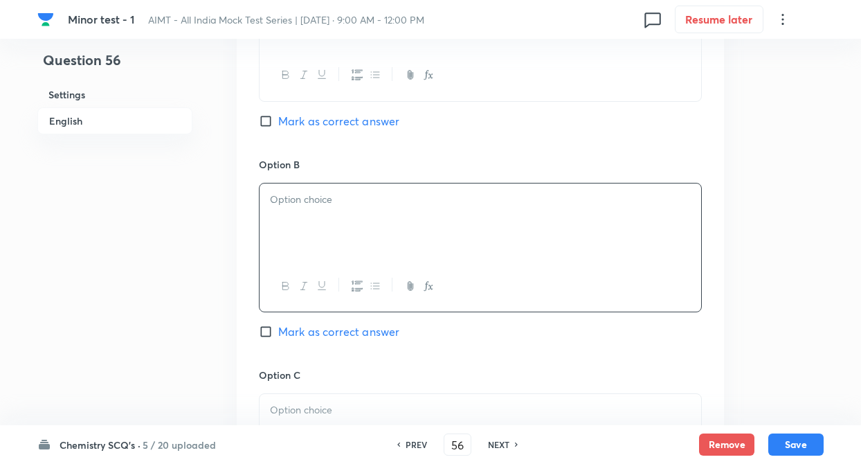
paste div
drag, startPoint x: 292, startPoint y: 194, endPoint x: 535, endPoint y: 284, distance: 259.6
click at [535, 284] on div "5 (3) 6 (4) 7" at bounding box center [480, 247] width 443 height 129
click at [286, 323] on span "Mark as correct answer" at bounding box center [338, 331] width 121 height 17
click at [278, 324] on input "Mark as correct answer" at bounding box center [268, 331] width 19 height 14
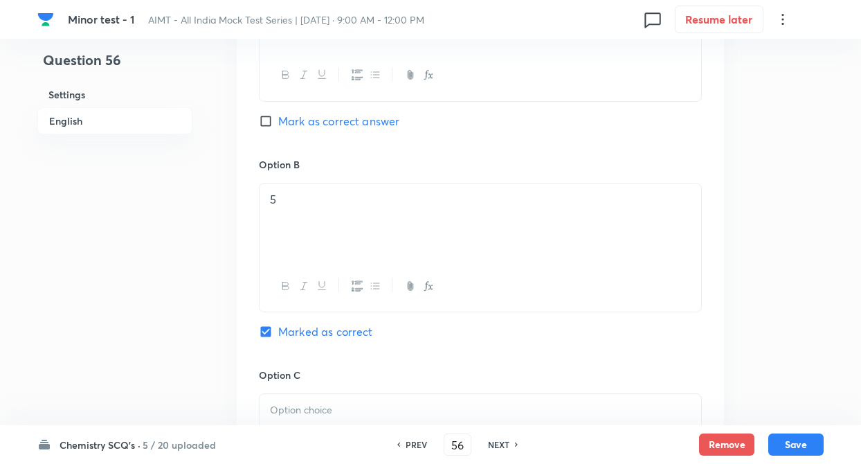
click at [199, 295] on div "Question 56 Settings English Settings Type Single choice correct 4 options + 4 …" at bounding box center [430, 189] width 786 height 1741
click at [259, 333] on input "Marked as correct" at bounding box center [268, 331] width 19 height 14
click at [268, 338] on input "Marked as correct" at bounding box center [268, 331] width 19 height 14
click at [264, 333] on input "Marked as correct" at bounding box center [268, 331] width 19 height 14
checkbox input "true"
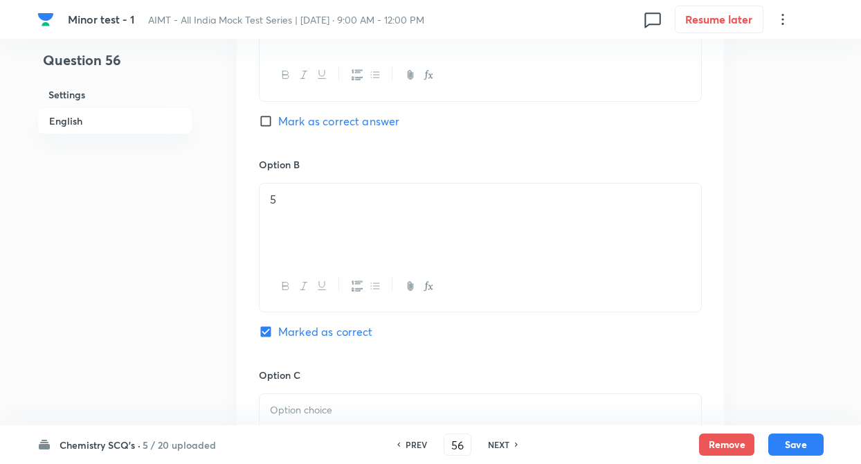
click at [195, 288] on div "Question 56 Settings English Settings Type Single choice correct 4 options + 4 …" at bounding box center [430, 189] width 786 height 1741
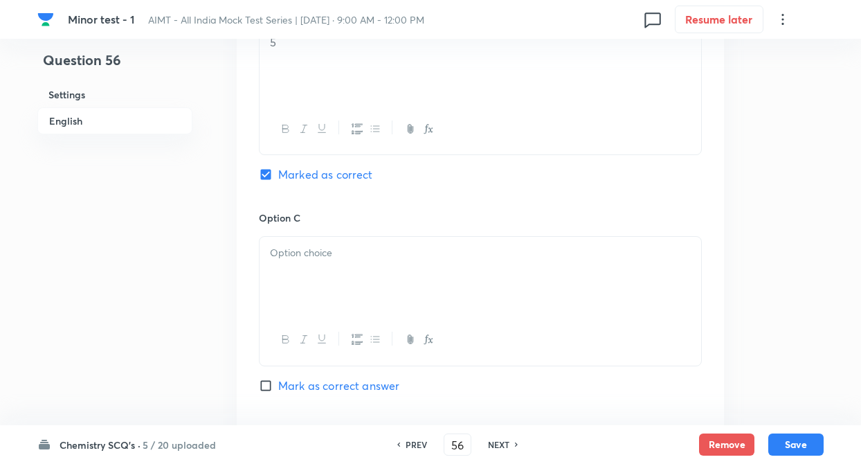
scroll to position [941, 0]
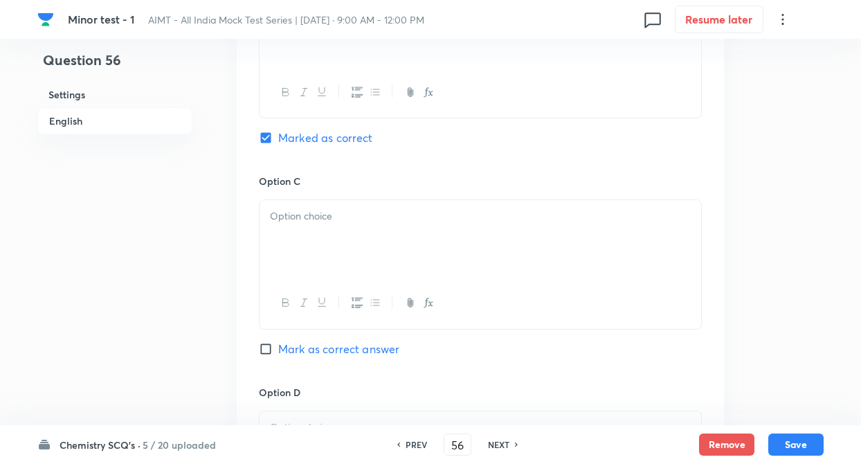
click at [297, 259] on div at bounding box center [479, 238] width 441 height 77
paste div
drag, startPoint x: 293, startPoint y: 211, endPoint x: 333, endPoint y: 232, distance: 46.1
click at [333, 232] on div "6 (4) 7" at bounding box center [479, 238] width 441 height 77
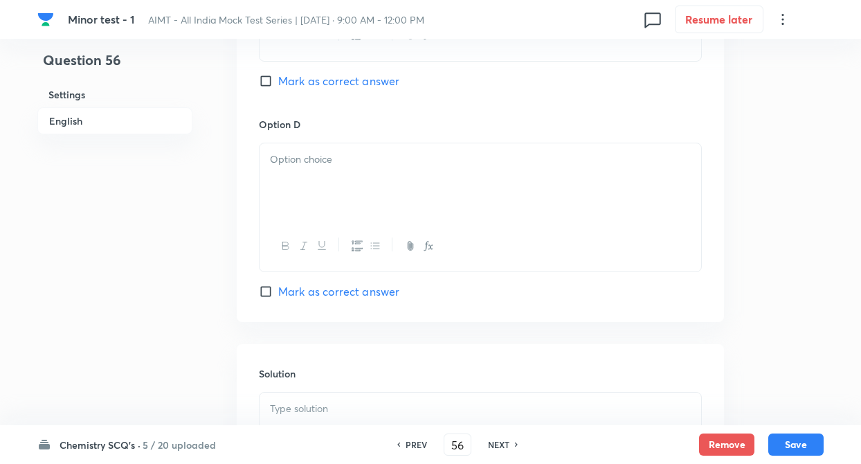
scroll to position [1245, 0]
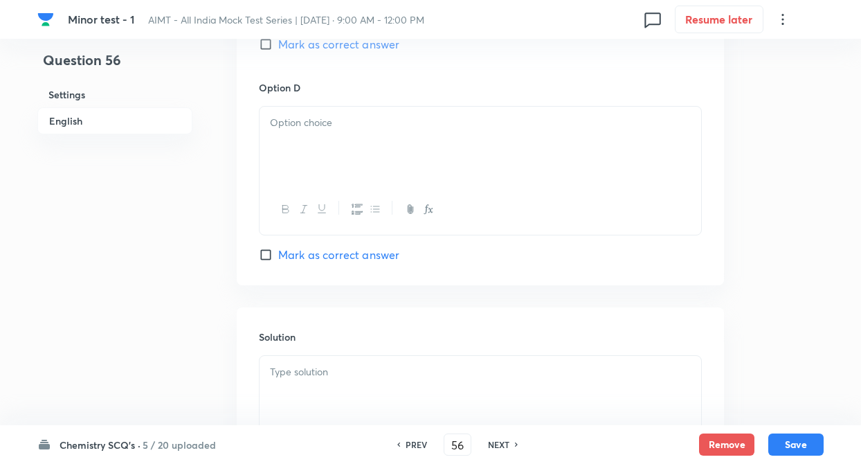
click at [303, 176] on div at bounding box center [479, 145] width 441 height 77
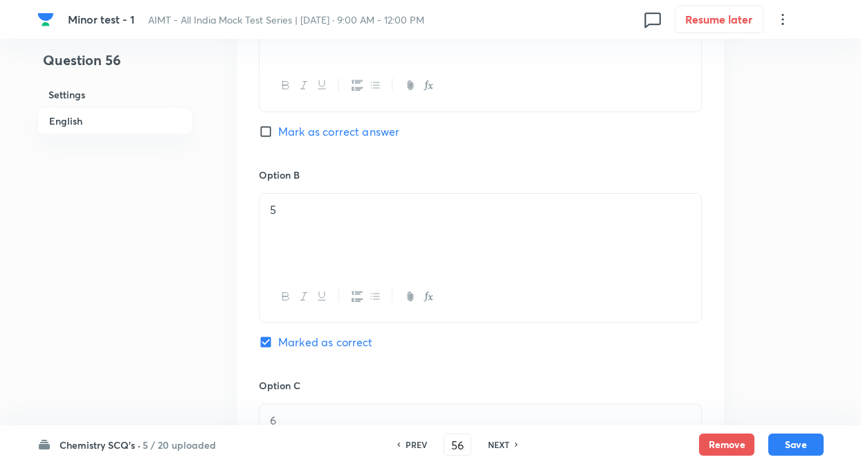
scroll to position [637, 0]
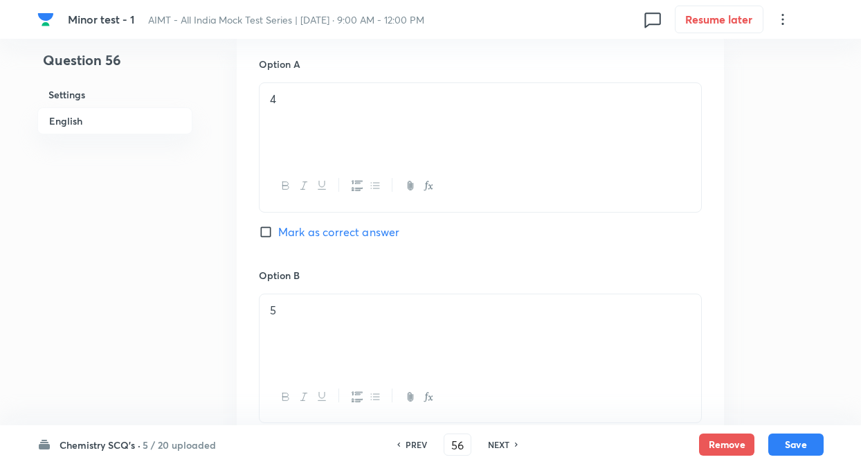
click at [268, 232] on input "Mark as correct answer" at bounding box center [268, 232] width 19 height 14
checkbox input "true"
checkbox input "false"
click at [161, 205] on div "Question 56 Settings English" at bounding box center [114, 300] width 155 height 1741
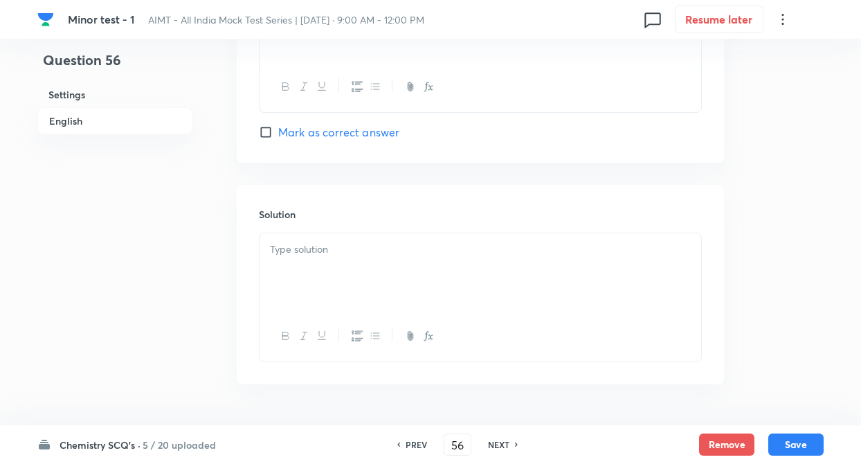
scroll to position [1410, 0]
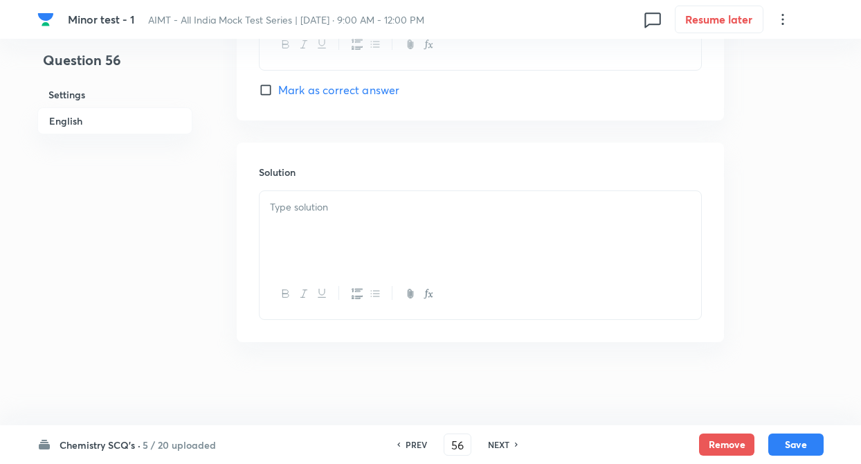
click at [285, 217] on div at bounding box center [479, 229] width 441 height 77
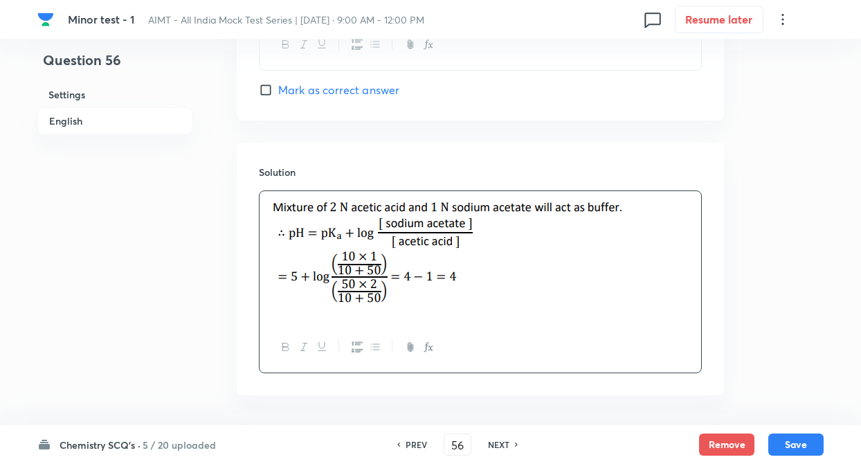
click at [788, 440] on button "Save" at bounding box center [795, 444] width 55 height 22
type input "57"
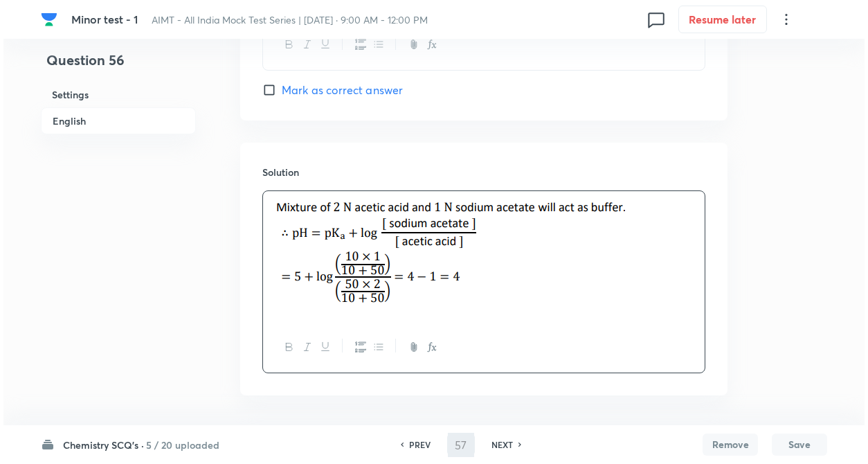
scroll to position [0, 0]
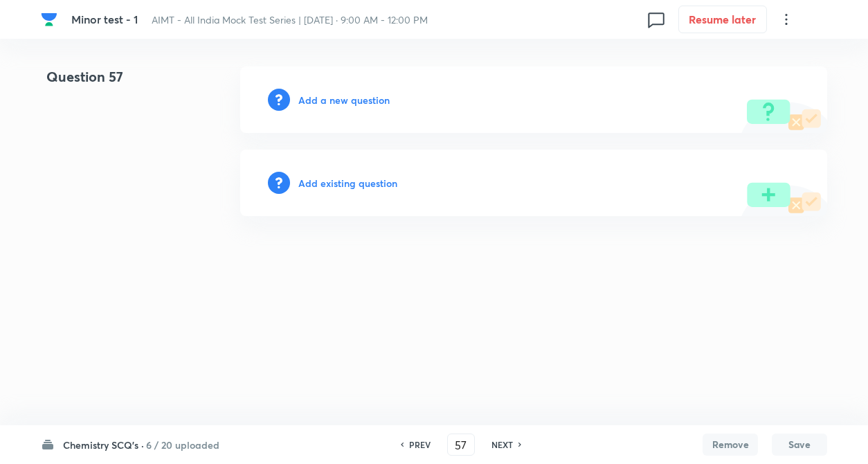
click at [329, 101] on h6 "Add a new question" at bounding box center [343, 100] width 91 height 15
click at [329, 101] on h6 "Choose a question type" at bounding box center [351, 100] width 107 height 15
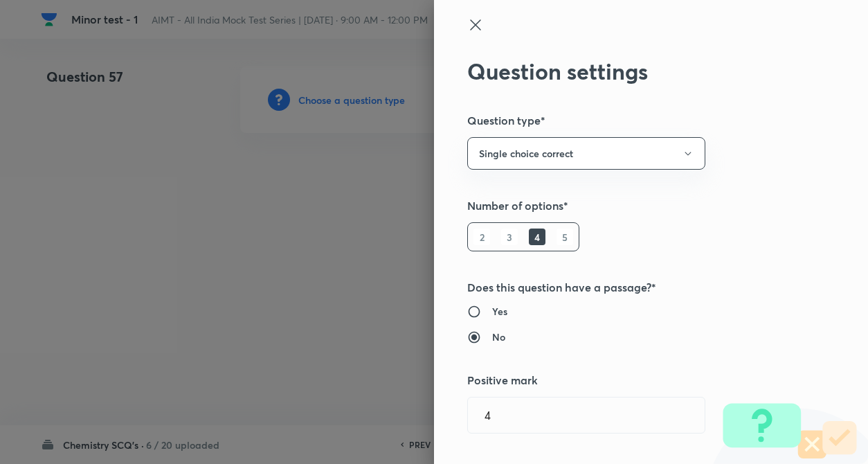
click at [649, 244] on div "Question settings Question type* Single choice correct Number of options* 2 3 4…" at bounding box center [651, 232] width 434 height 464
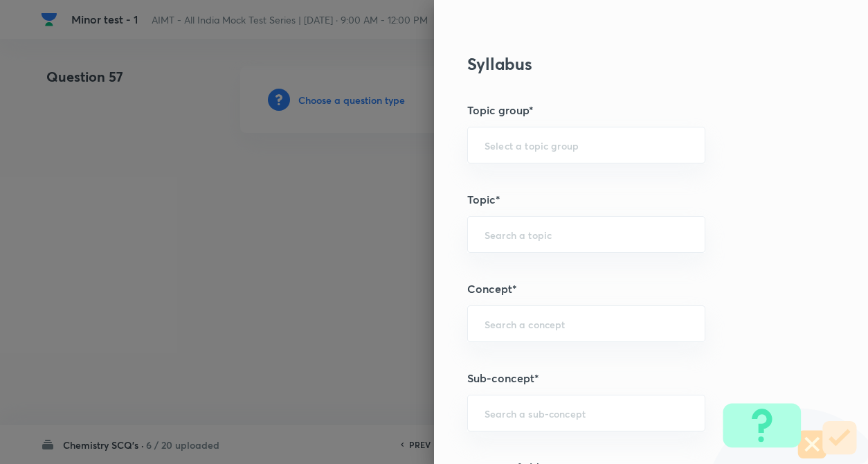
scroll to position [526, 0]
click at [484, 327] on input "text" at bounding box center [585, 321] width 203 height 13
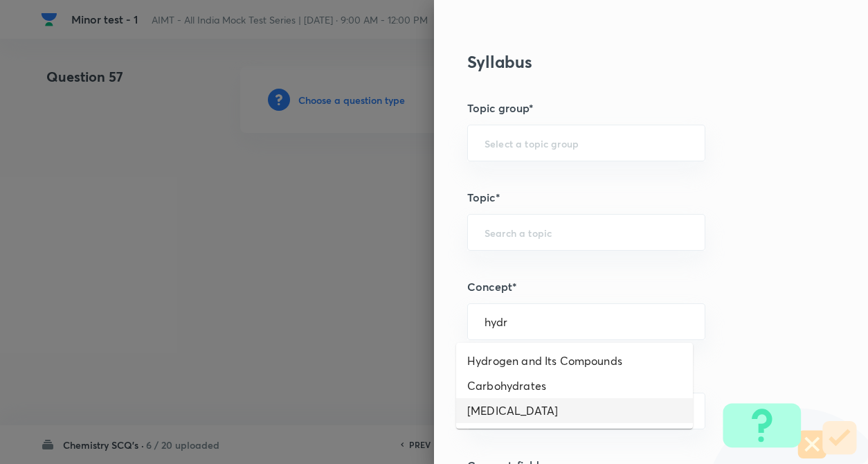
click at [488, 410] on li "Hydrocarbon" at bounding box center [574, 410] width 237 height 25
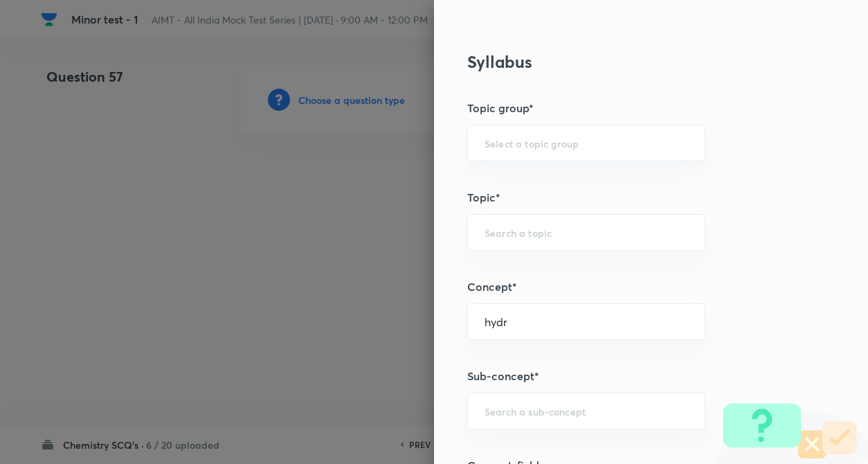
type input "Hydrocarbon"
type input "Chemistry"
type input "Organic Chemistry"
click at [488, 410] on input "text" at bounding box center [585, 410] width 203 height 13
type input "g"
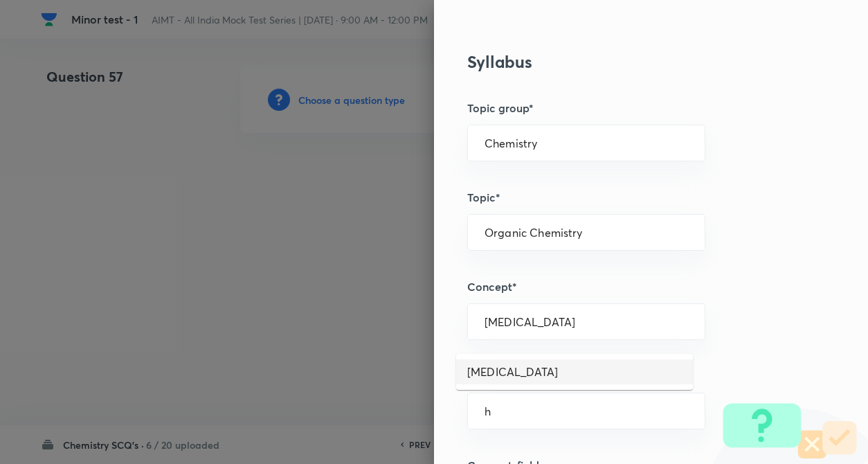
click at [513, 365] on li "Hydrocarbon" at bounding box center [574, 371] width 237 height 25
type input "Hydrocarbon"
click at [675, 338] on div "Hydrocarbon ​" at bounding box center [586, 321] width 238 height 37
click at [773, 349] on div "Question settings Question type* Single choice correct Number of options* 2 3 4…" at bounding box center [651, 232] width 434 height 464
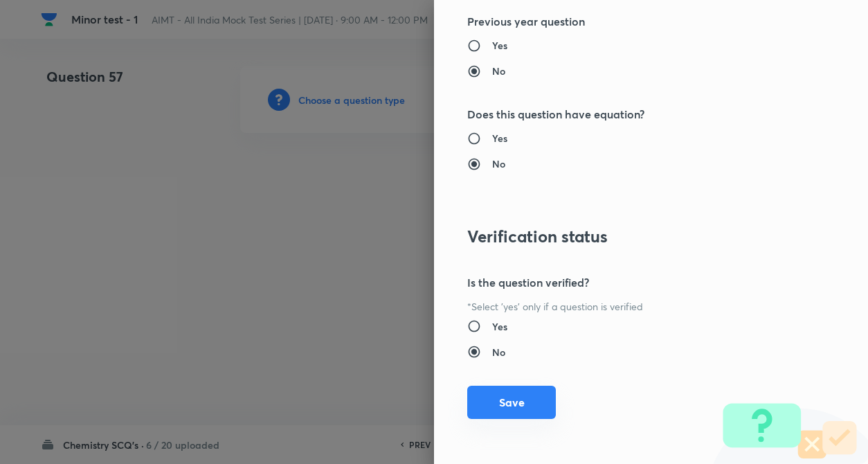
scroll to position [1422, 0]
click at [516, 408] on button "Save" at bounding box center [511, 401] width 89 height 33
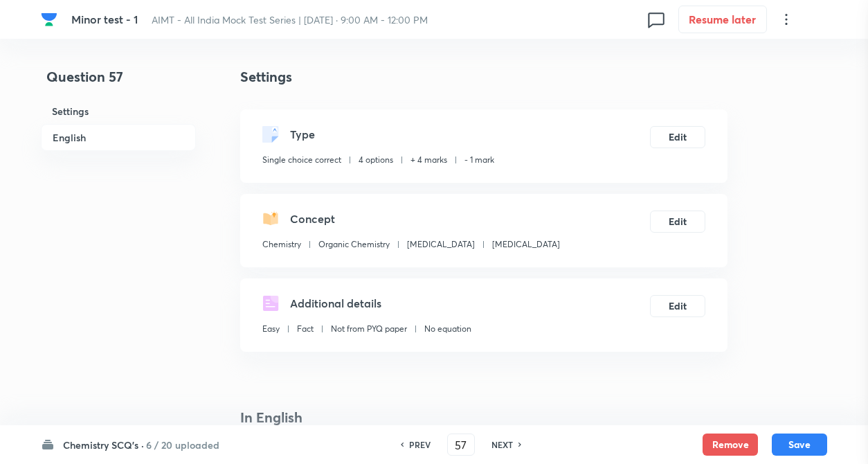
click at [212, 273] on div at bounding box center [434, 232] width 868 height 464
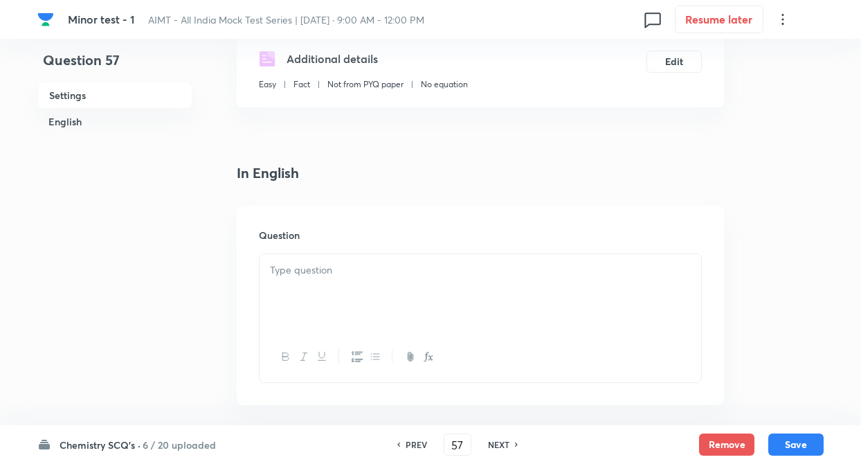
scroll to position [277, 0]
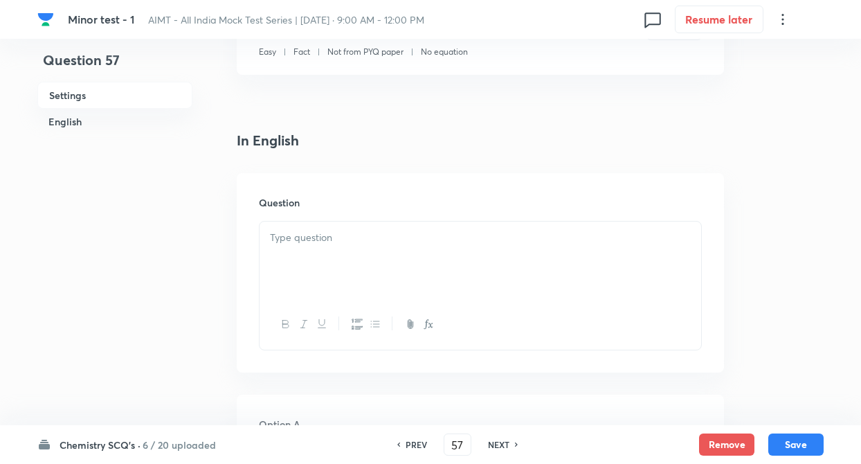
click at [296, 248] on div at bounding box center [479, 259] width 441 height 77
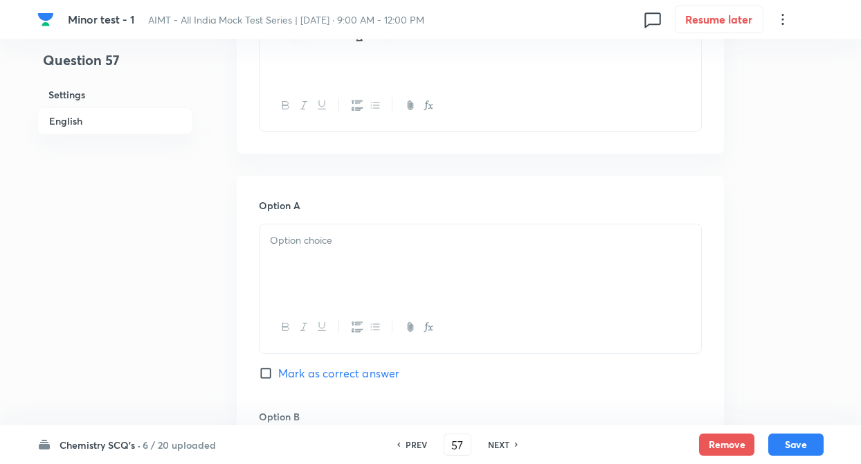
scroll to position [498, 0]
click at [316, 239] on p at bounding box center [480, 238] width 421 height 16
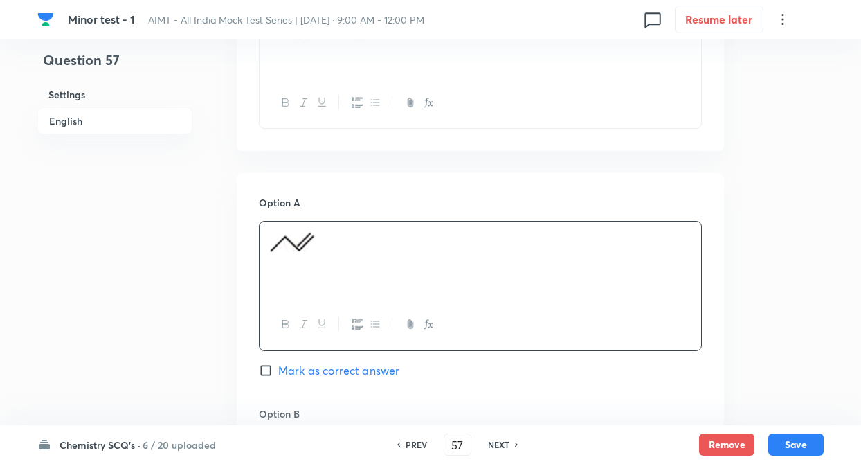
click at [177, 354] on div "Question 57 Settings English" at bounding box center [114, 438] width 155 height 1741
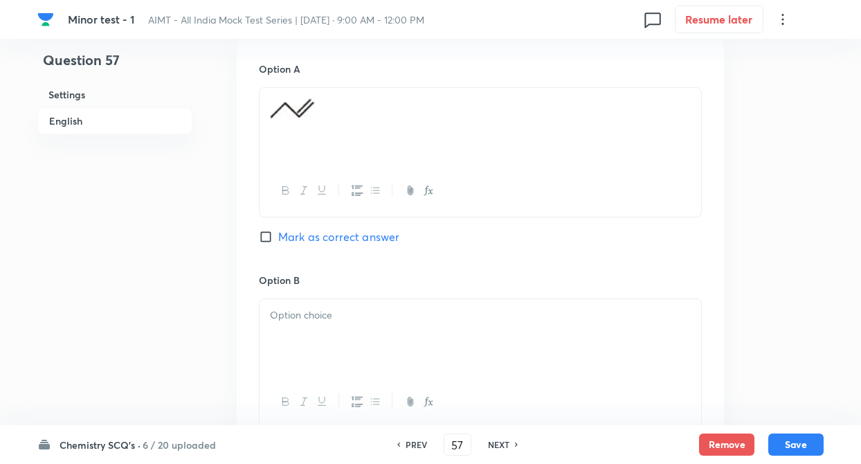
scroll to position [692, 0]
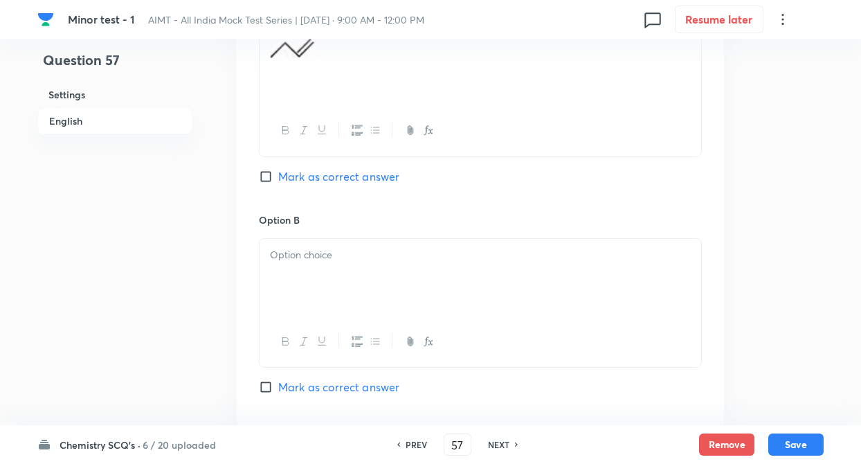
click at [278, 288] on div at bounding box center [479, 277] width 441 height 77
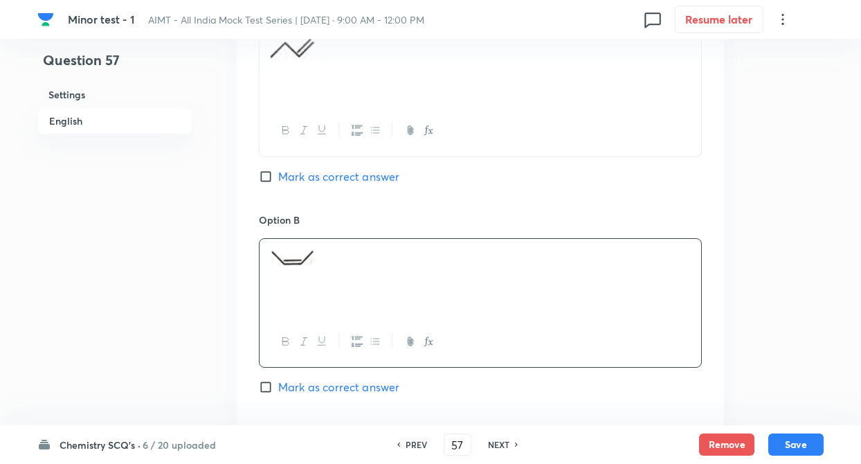
click at [237, 289] on div "Option A Mark as correct answer Option B Mark as correct answer Option C Mark a…" at bounding box center [480, 408] width 487 height 859
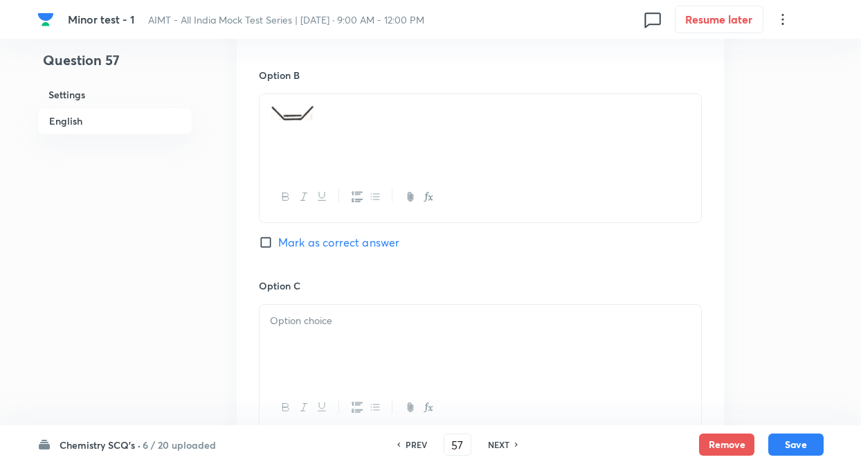
scroll to position [941, 0]
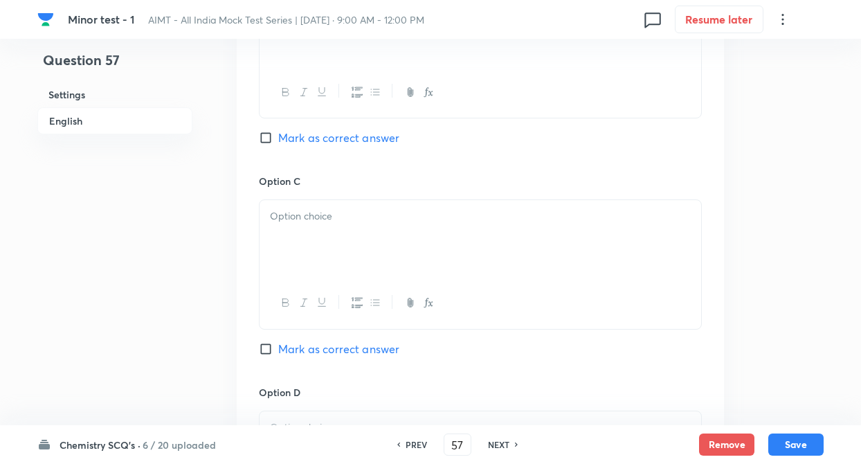
click at [291, 244] on div at bounding box center [479, 238] width 441 height 77
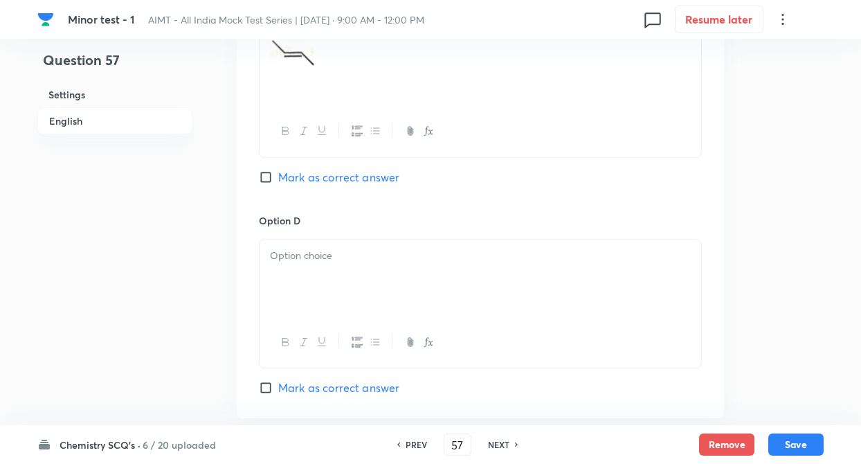
scroll to position [1245, 0]
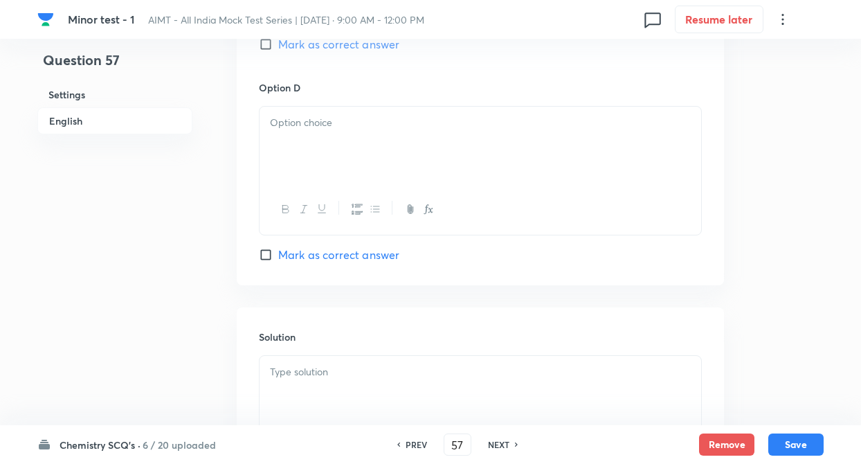
click at [295, 158] on div at bounding box center [479, 145] width 441 height 77
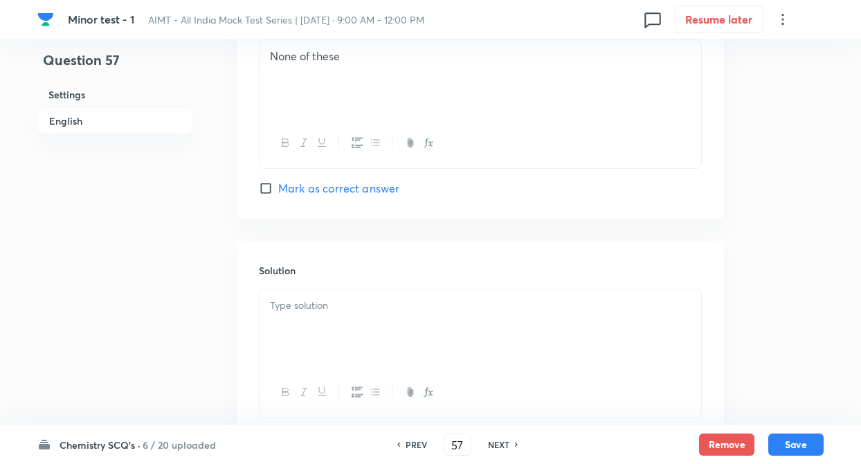
scroll to position [1356, 0]
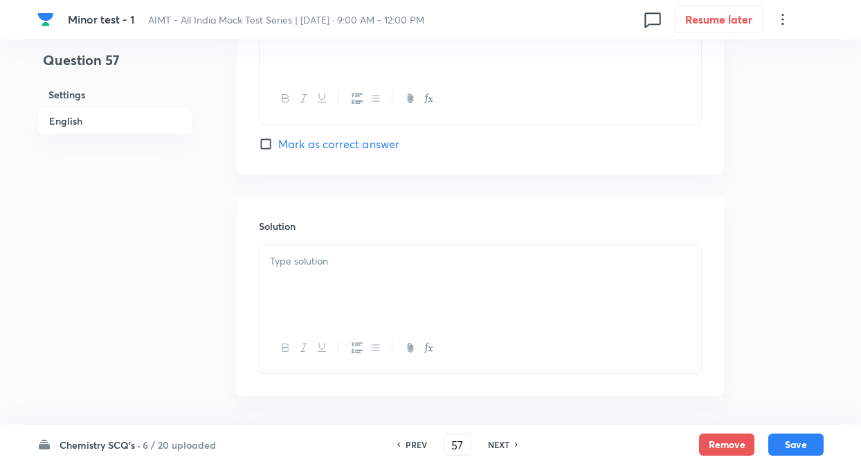
click at [287, 259] on p at bounding box center [480, 261] width 421 height 16
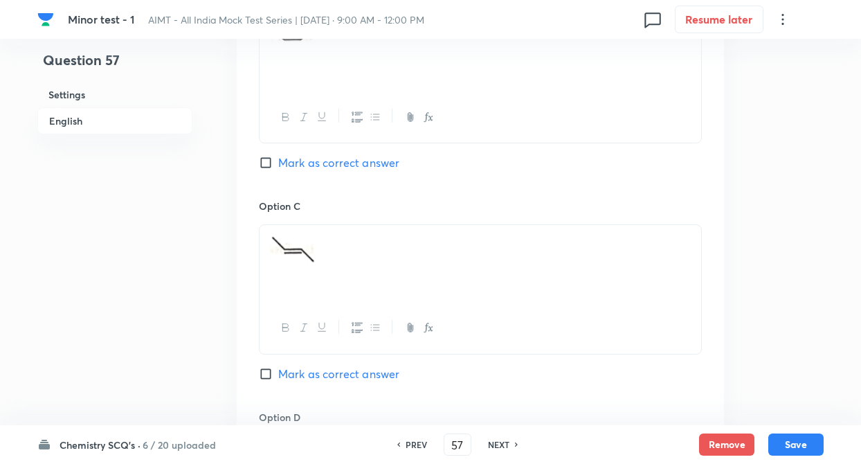
scroll to position [886, 0]
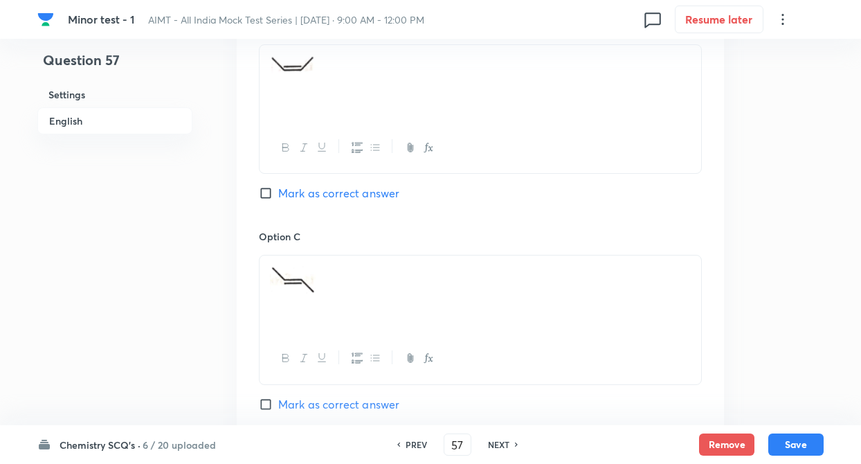
click at [266, 404] on input "Mark as correct answer" at bounding box center [268, 404] width 19 height 14
checkbox input "true"
click at [793, 446] on button "Save" at bounding box center [795, 443] width 55 height 22
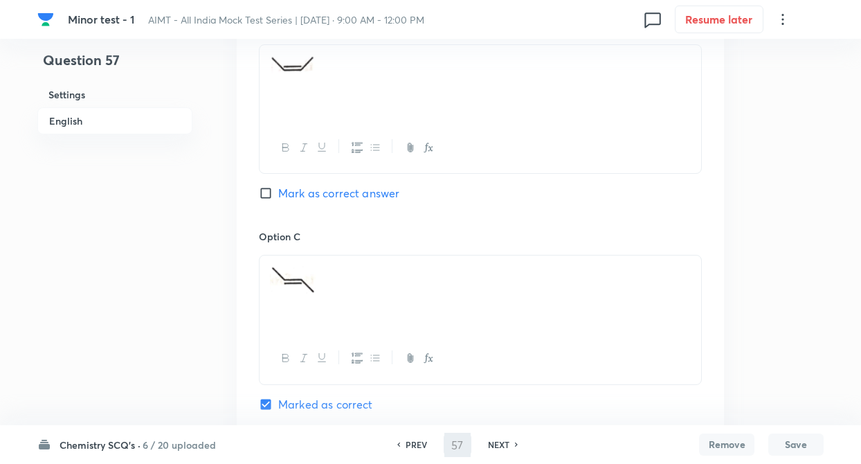
type input "58"
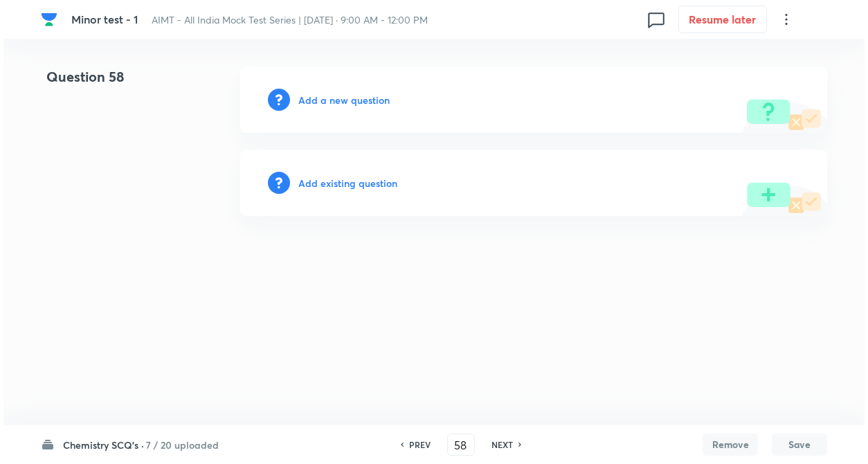
scroll to position [0, 0]
click at [352, 97] on h6 "Add a new question" at bounding box center [343, 100] width 91 height 15
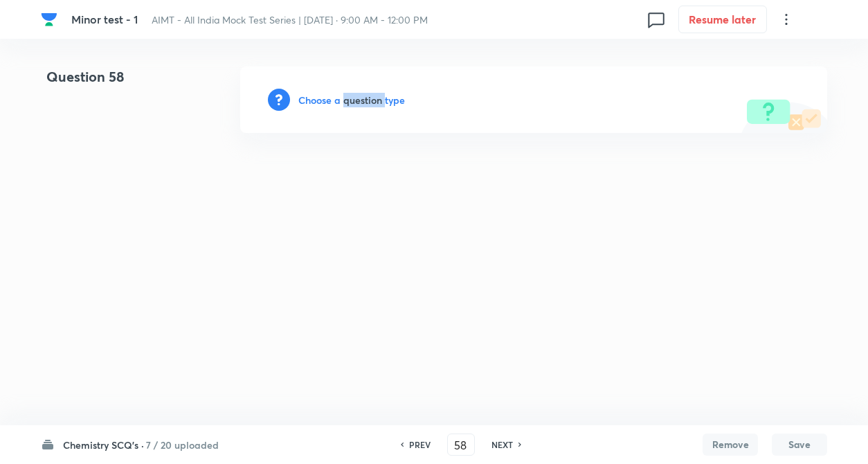
click at [352, 97] on h6 "Choose a question type" at bounding box center [351, 100] width 107 height 15
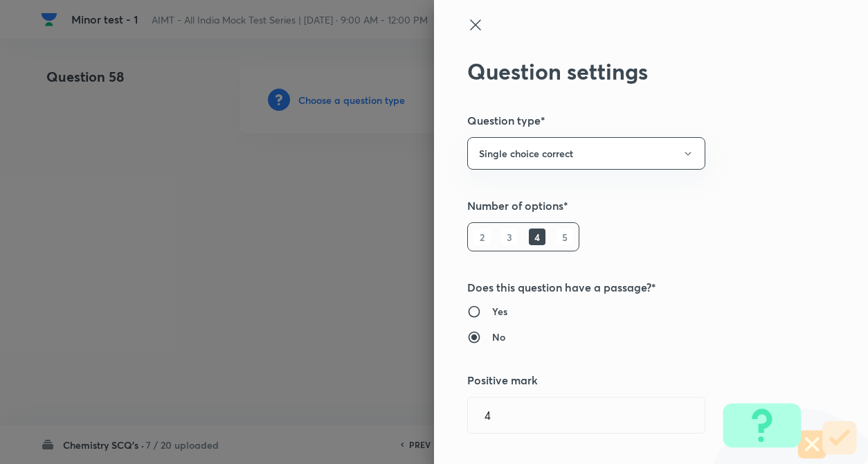
click at [681, 232] on div "Question settings Question type* Single choice correct Number of options* 2 3 4…" at bounding box center [651, 232] width 434 height 464
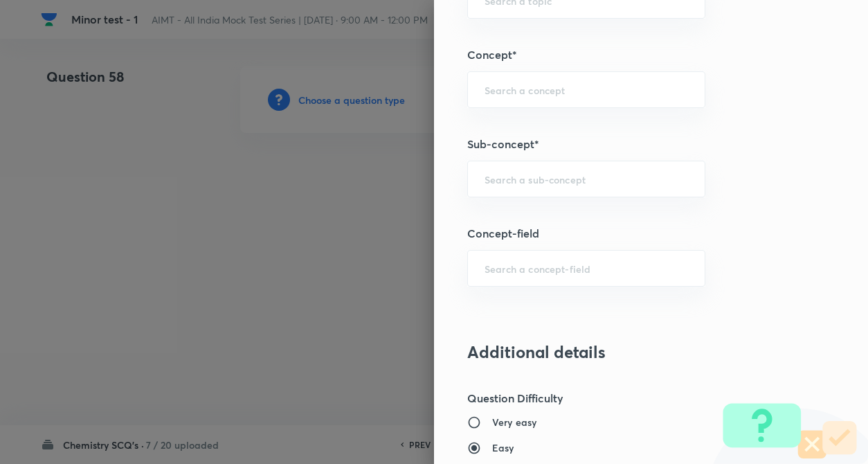
scroll to position [803, 0]
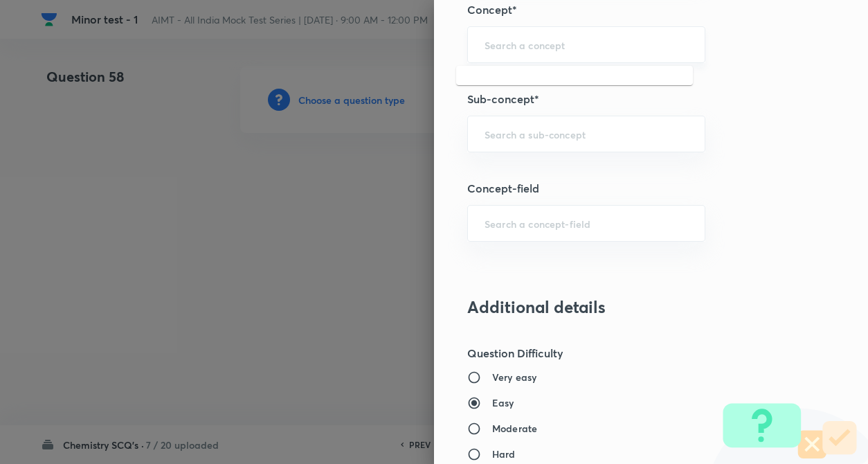
click at [591, 43] on input "text" at bounding box center [585, 44] width 203 height 13
click at [557, 80] on li "Haloalkane and Haloarene" at bounding box center [574, 83] width 237 height 25
type input "Haloalkane and Haloarene"
type input "Chemistry"
type input "Organic Chemistry"
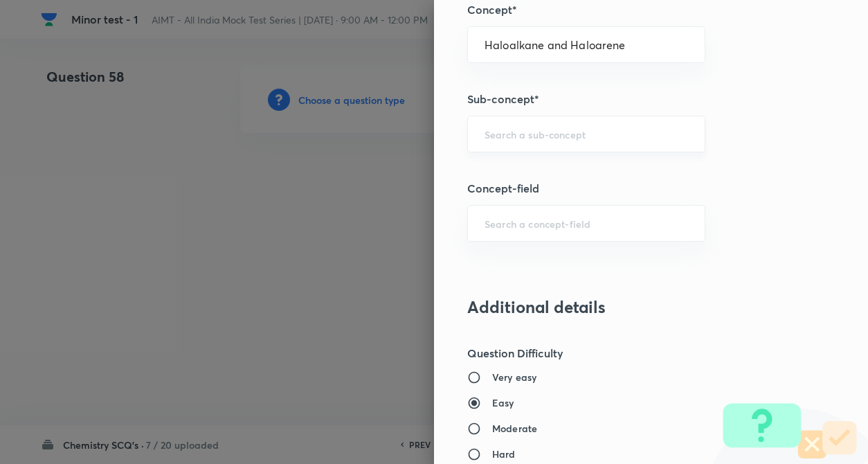
click at [550, 117] on div "​" at bounding box center [586, 134] width 238 height 37
click at [558, 174] on li "Haloalkane and Haloarene" at bounding box center [574, 173] width 237 height 25
type input "Haloalkane and Haloarene"
click at [551, 203] on div "Question settings Question type* Single choice correct Number of options* 2 3 4…" at bounding box center [651, 232] width 434 height 464
click at [549, 219] on input "text" at bounding box center [585, 223] width 203 height 13
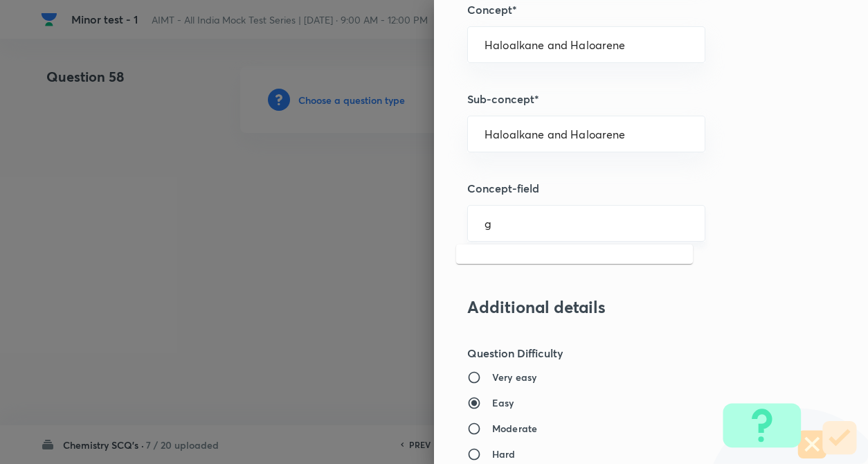
type input "g"
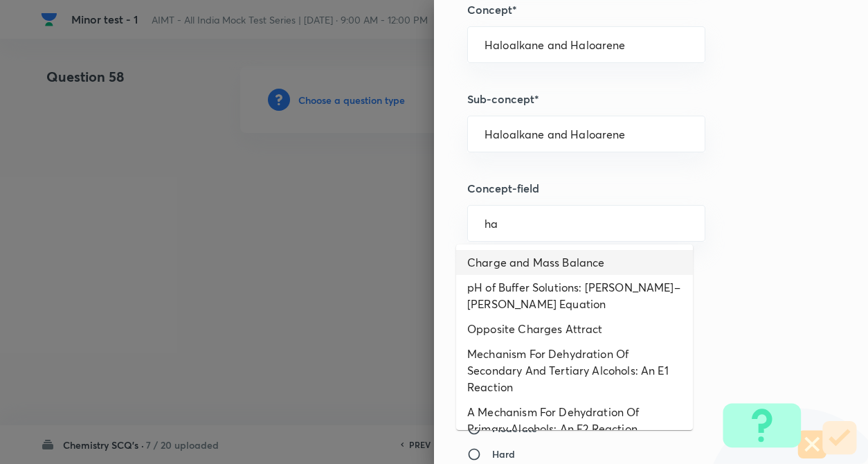
click at [547, 266] on li "Charge and Mass Balance" at bounding box center [574, 262] width 237 height 25
type input "Charge and Mass Balance"
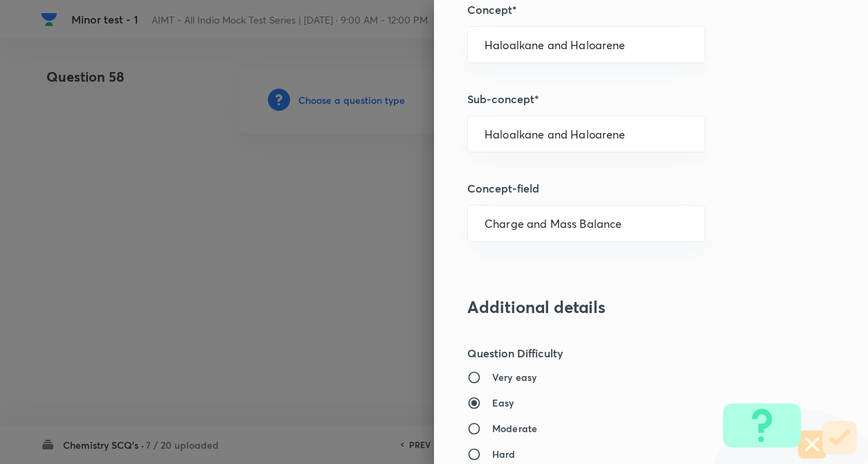
type input "Physical Chemistry"
type input "Ionic Equilibrium"
type input "pH Calculation of Single Monobasic Acid or Monoacidic Base"
click at [734, 289] on div "Question settings Question type* Single choice correct Number of options* 2 3 4…" at bounding box center [651, 232] width 434 height 464
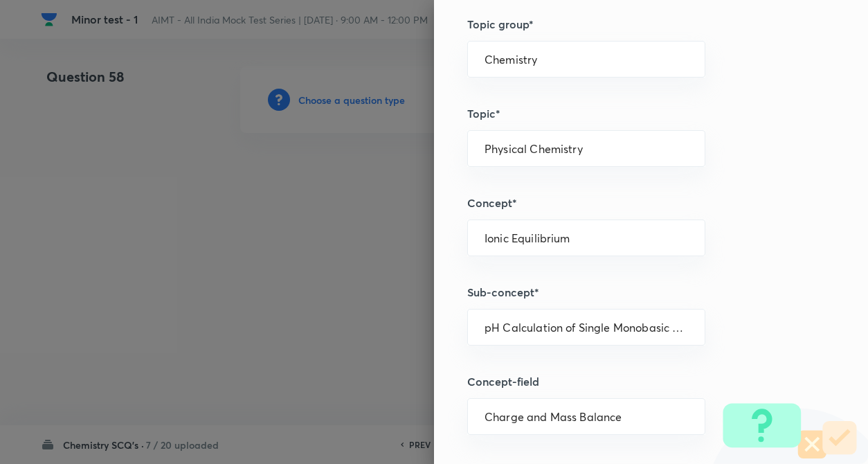
scroll to position [609, 0]
click at [573, 158] on div "Physical Chemistry ​" at bounding box center [586, 149] width 238 height 37
click at [527, 217] on li "Organic Chemistry" at bounding box center [574, 213] width 237 height 25
type input "Organic Chemistry"
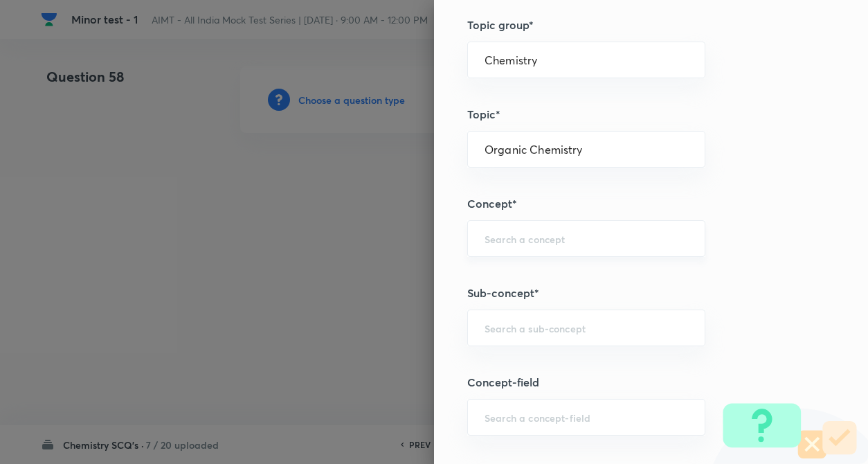
click at [525, 231] on div "​" at bounding box center [586, 238] width 238 height 37
type input "g"
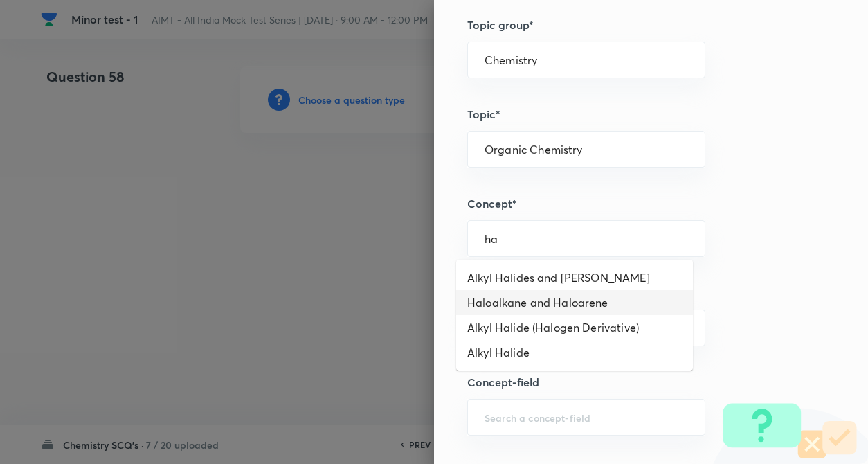
click at [535, 306] on li "Haloalkane and Haloarene" at bounding box center [574, 302] width 237 height 25
type input "Haloalkane and Haloarene"
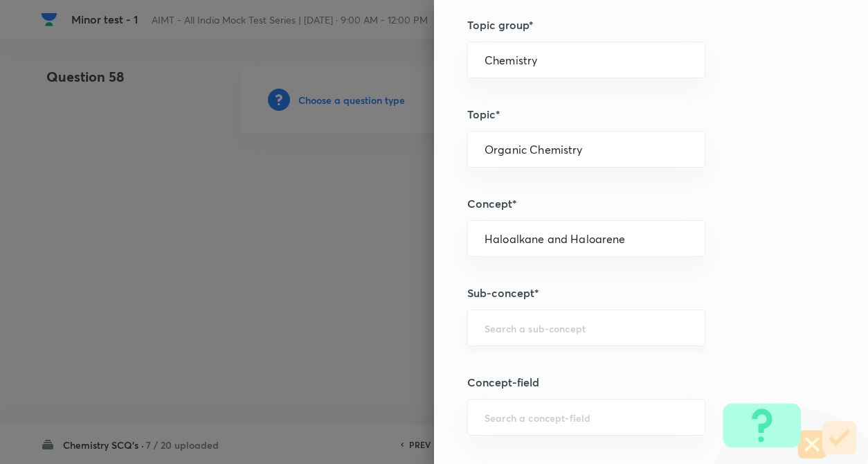
click at [527, 318] on div "​" at bounding box center [586, 327] width 238 height 37
click at [533, 362] on li "Haloalkane and Haloarene" at bounding box center [574, 366] width 237 height 25
type input "Haloalkane and Haloarene"
click at [736, 351] on div "Question settings Question type* Single choice correct Number of options* 2 3 4…" at bounding box center [651, 232] width 434 height 464
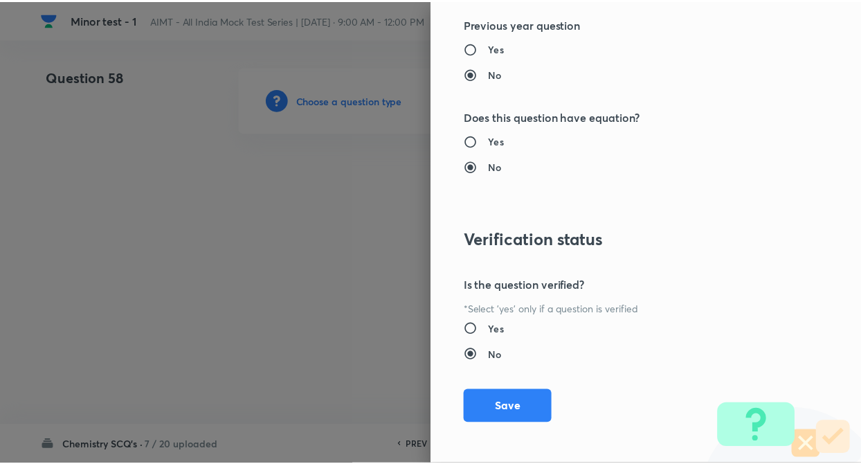
scroll to position [1422, 0]
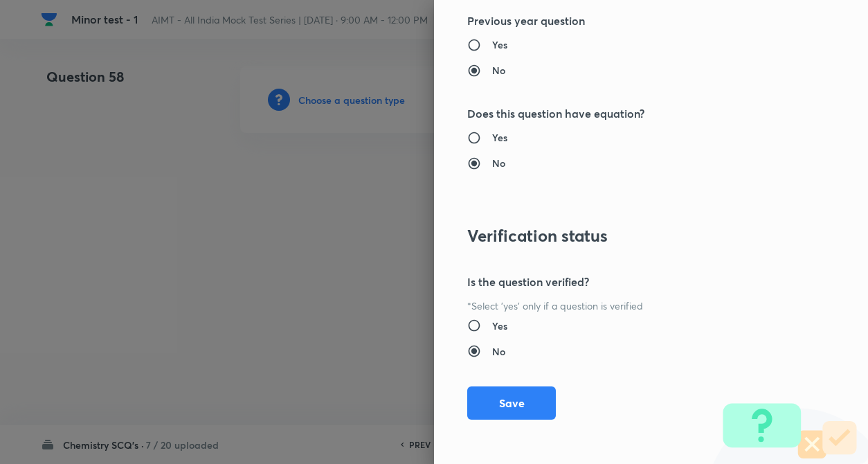
click at [515, 421] on div "Question settings Question type* Single choice correct Number of options* 2 3 4…" at bounding box center [651, 232] width 434 height 464
click at [513, 400] on button "Save" at bounding box center [511, 401] width 89 height 33
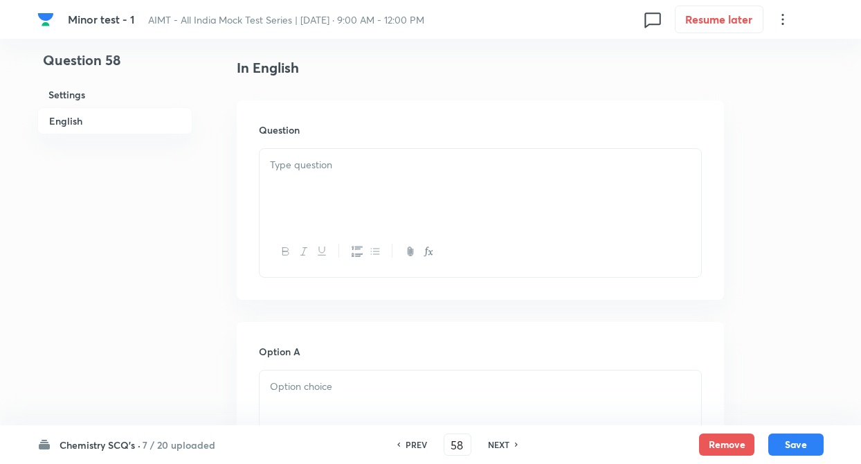
scroll to position [360, 0]
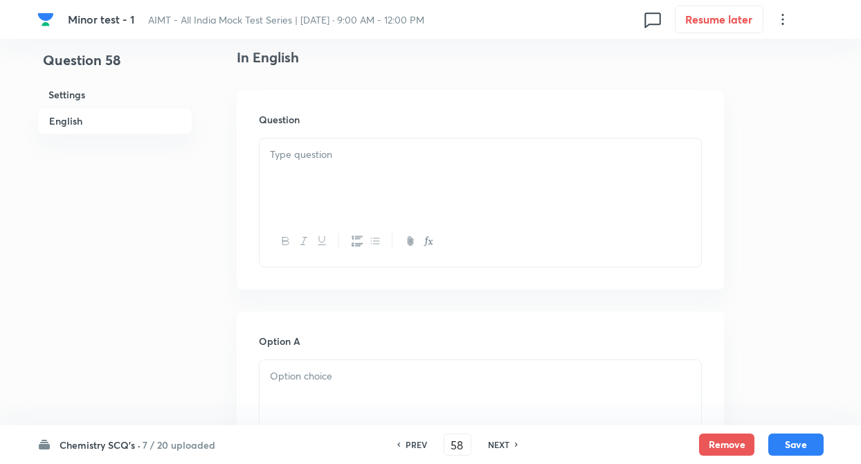
click at [331, 165] on div at bounding box center [479, 176] width 441 height 77
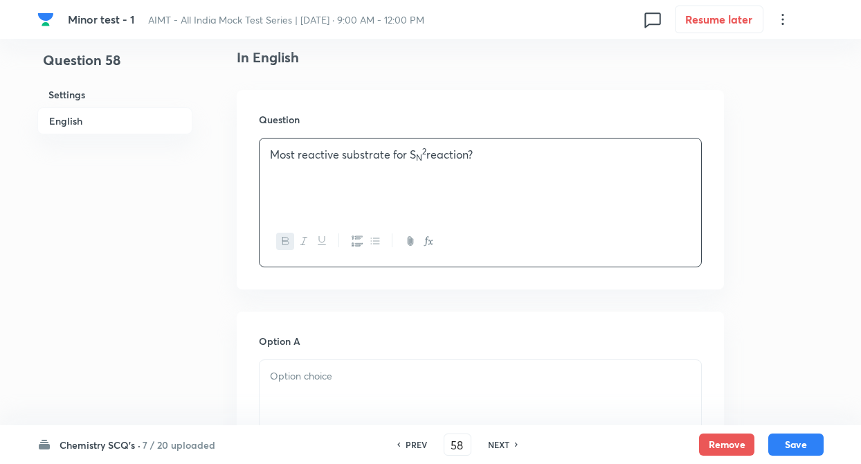
click at [285, 377] on p at bounding box center [480, 376] width 421 height 16
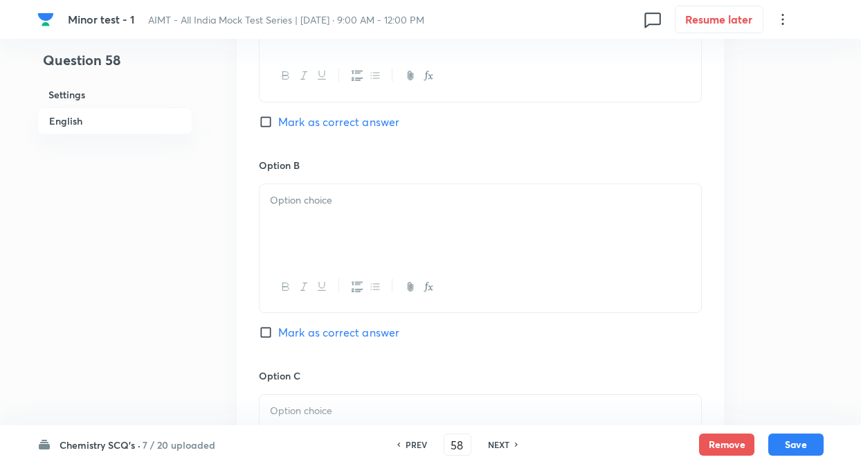
scroll to position [830, 0]
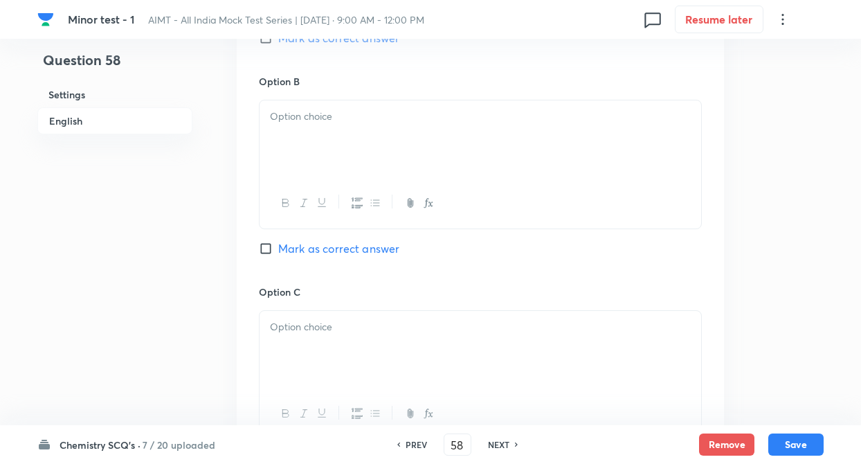
click at [324, 109] on p at bounding box center [480, 117] width 421 height 16
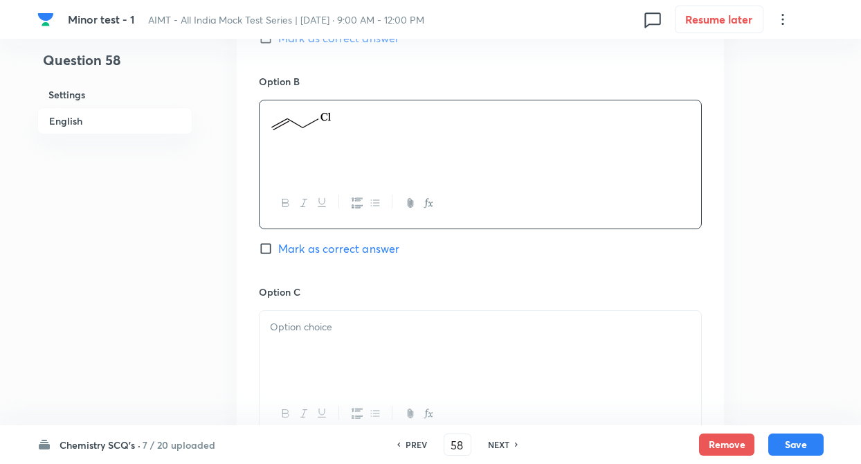
click at [297, 322] on p at bounding box center [480, 327] width 421 height 16
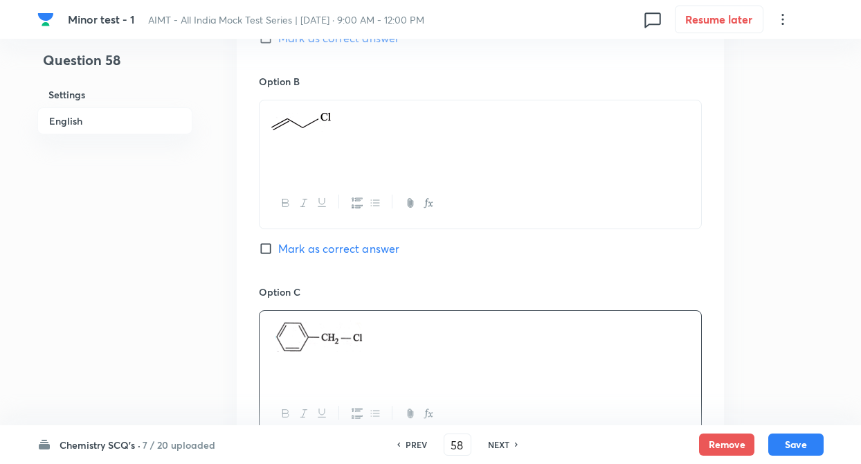
click at [221, 303] on div "Question 58 Settings English Settings Type Single choice correct 4 options + 4 …" at bounding box center [430, 106] width 786 height 1741
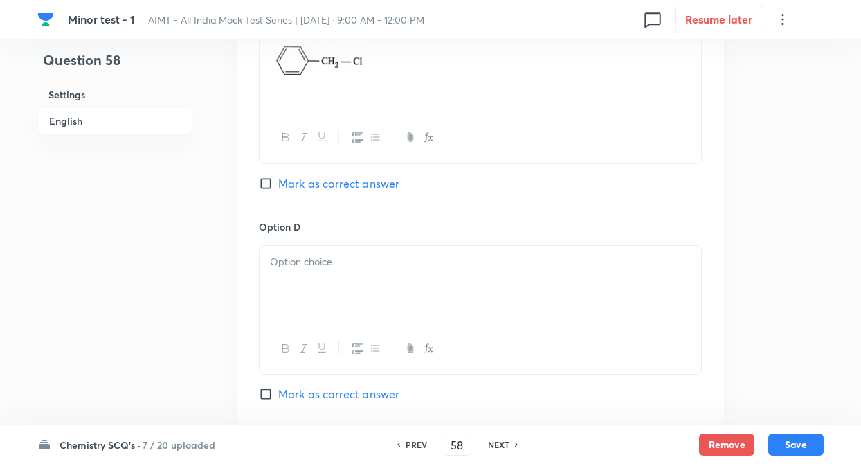
scroll to position [1162, 0]
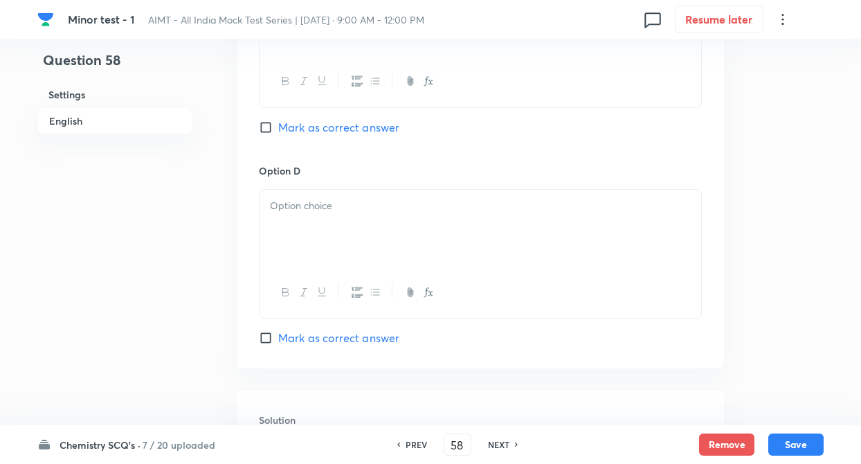
click at [324, 198] on p at bounding box center [480, 206] width 421 height 16
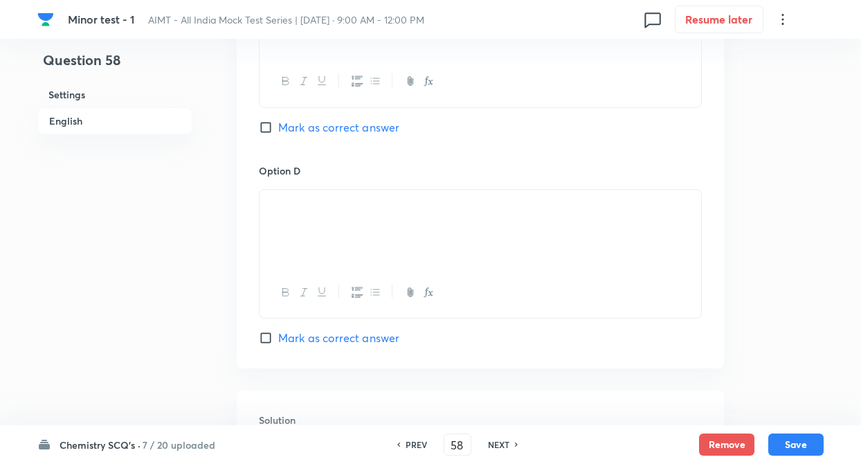
click at [262, 130] on input "Mark as correct answer" at bounding box center [268, 127] width 19 height 14
checkbox input "true"
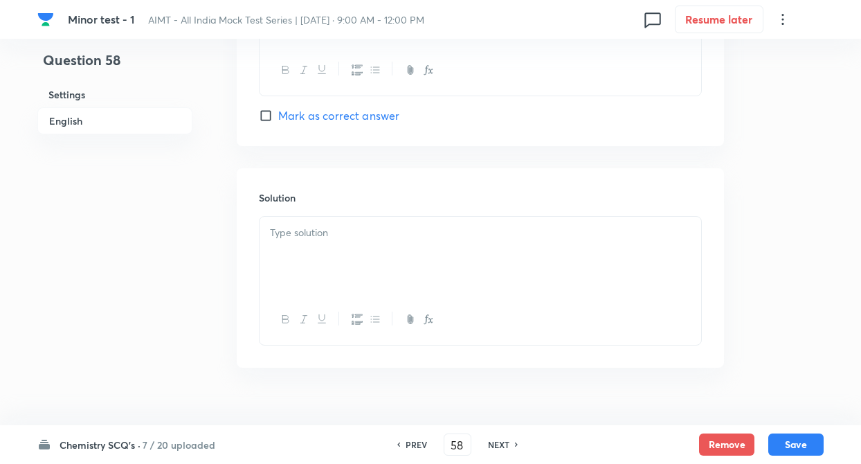
scroll to position [1410, 0]
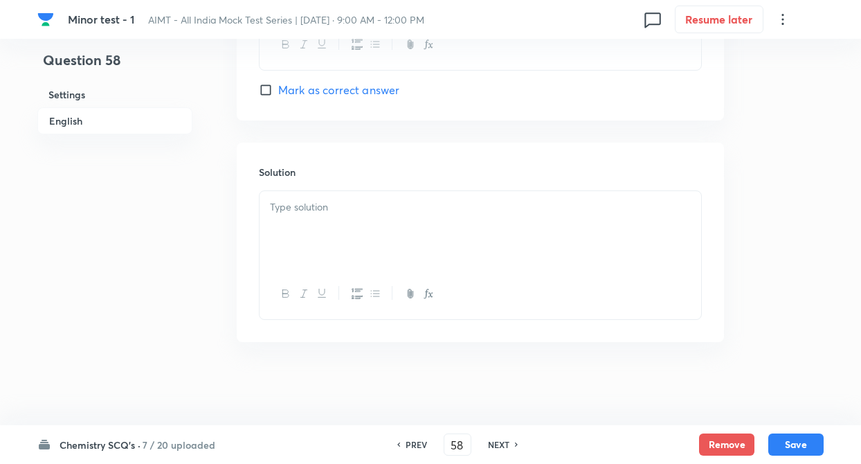
click at [333, 237] on div at bounding box center [479, 229] width 441 height 77
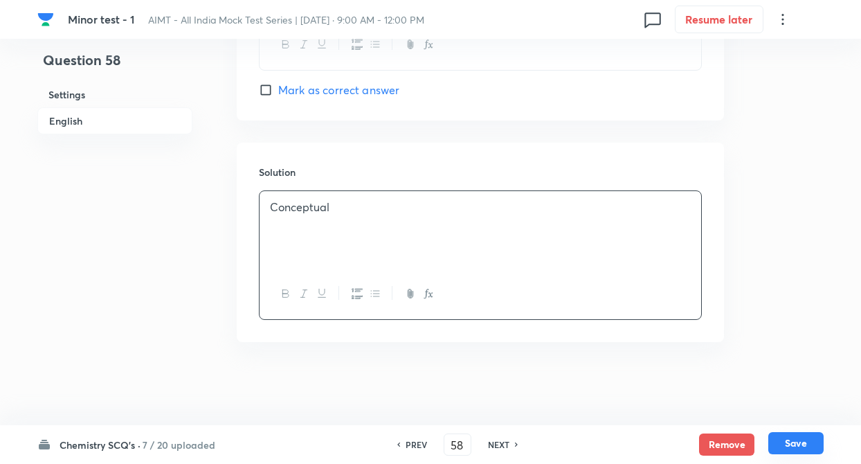
click at [794, 449] on button "Save" at bounding box center [795, 443] width 55 height 22
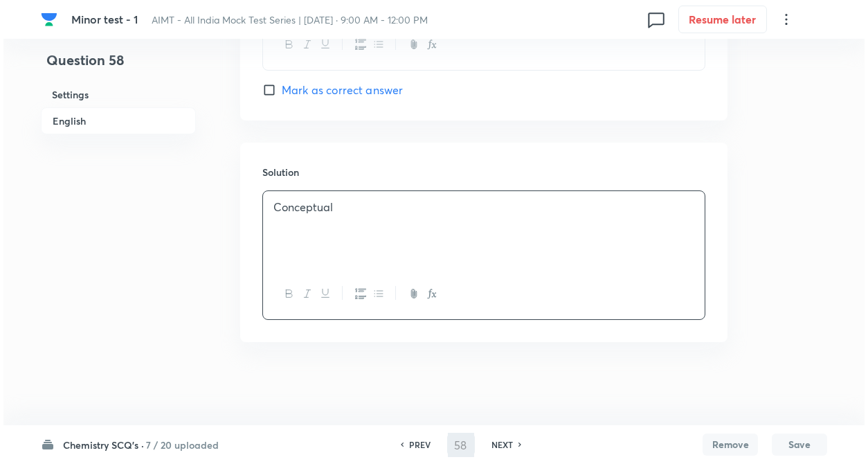
scroll to position [0, 0]
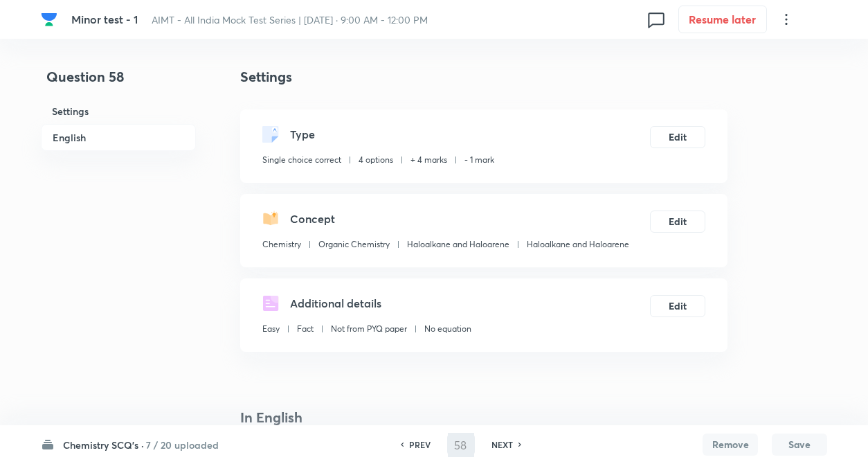
type input "59"
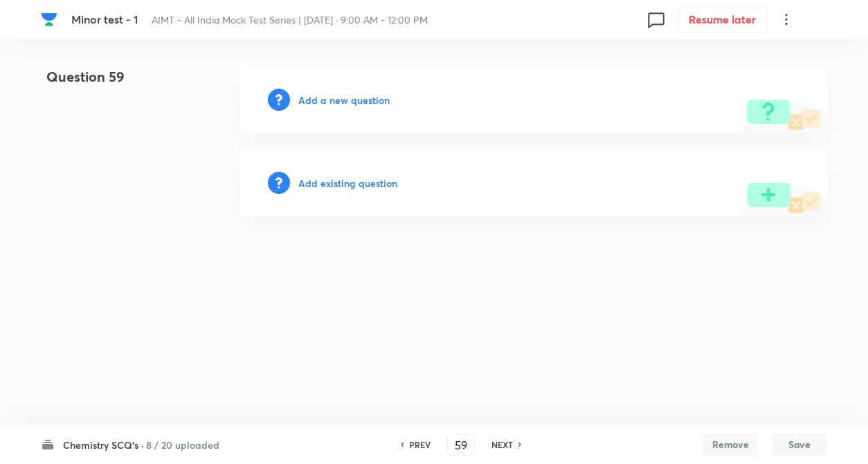
click at [310, 96] on h6 "Add a new question" at bounding box center [343, 100] width 91 height 15
click at [310, 96] on h6 "Choose a question type" at bounding box center [351, 100] width 107 height 15
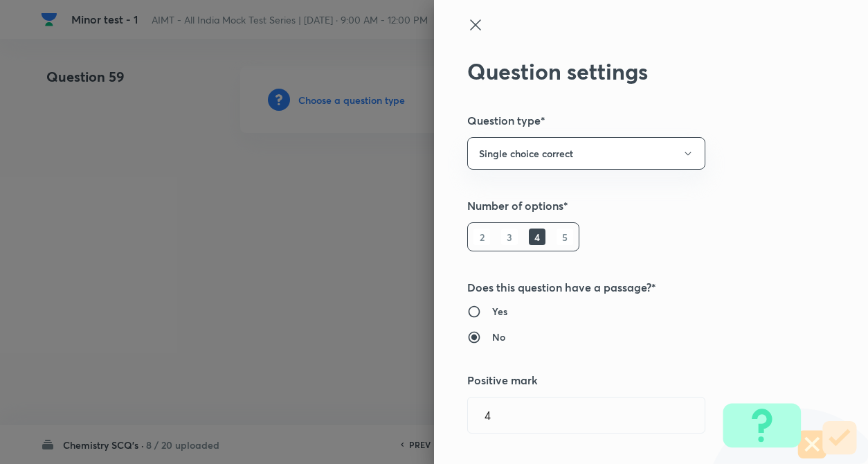
click at [696, 190] on div "Question settings Question type* Single choice correct Number of options* 2 3 4…" at bounding box center [651, 232] width 434 height 464
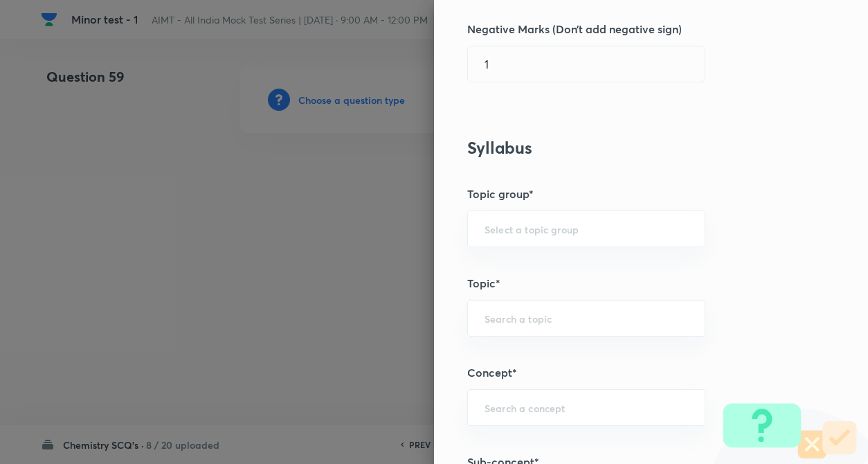
scroll to position [443, 0]
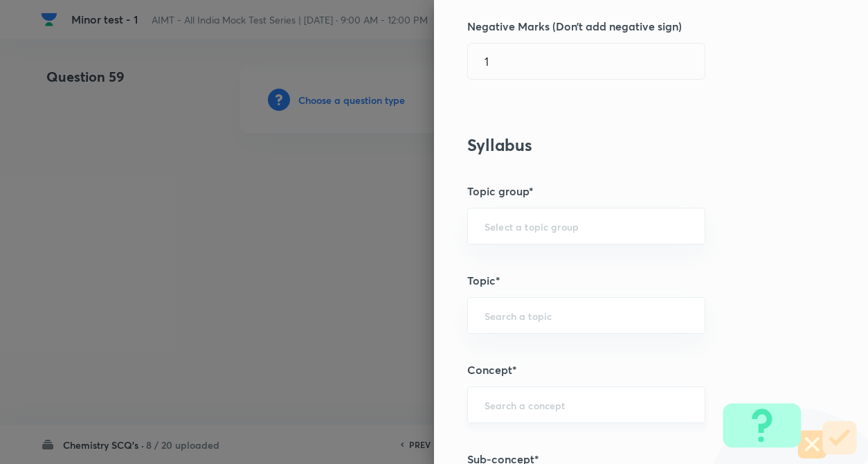
click at [485, 412] on div "​" at bounding box center [586, 404] width 238 height 37
click at [518, 133] on body "Minor test - 1 AIMT - All India Mock Test Series | Oct 5, 2025 · 9:00 AM - 12:0…" at bounding box center [434, 99] width 868 height 66
click at [634, 377] on li "Periodic Table & Periodic Properties" at bounding box center [574, 365] width 237 height 25
type input "Periodic Table & Periodic Properties"
type input "Chemistry"
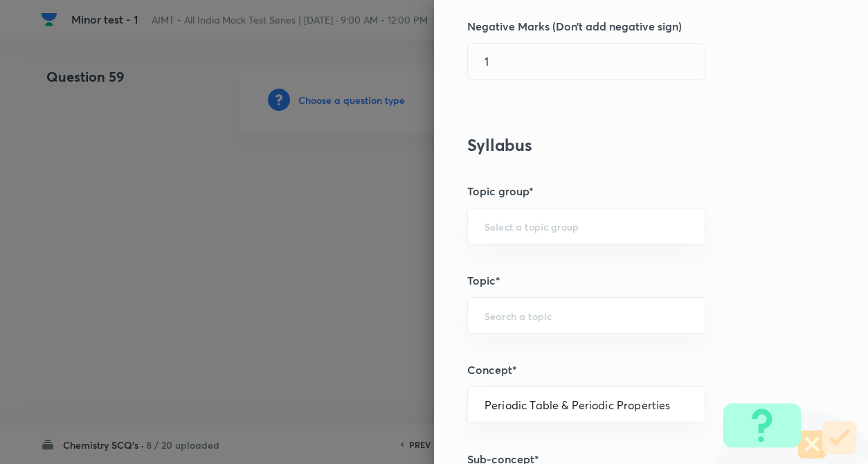
type input "Inorganic Chemistry"
click at [704, 355] on div "Question settings Question type* Single choice correct Number of options* 2 3 4…" at bounding box center [651, 232] width 434 height 464
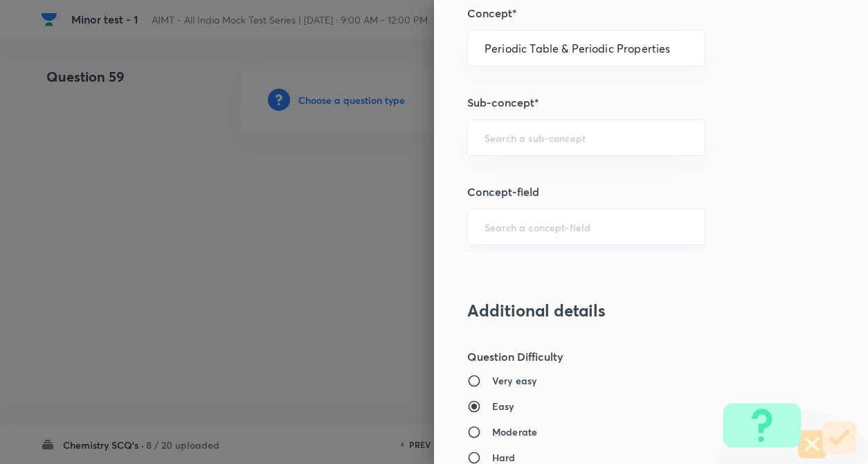
scroll to position [830, 0]
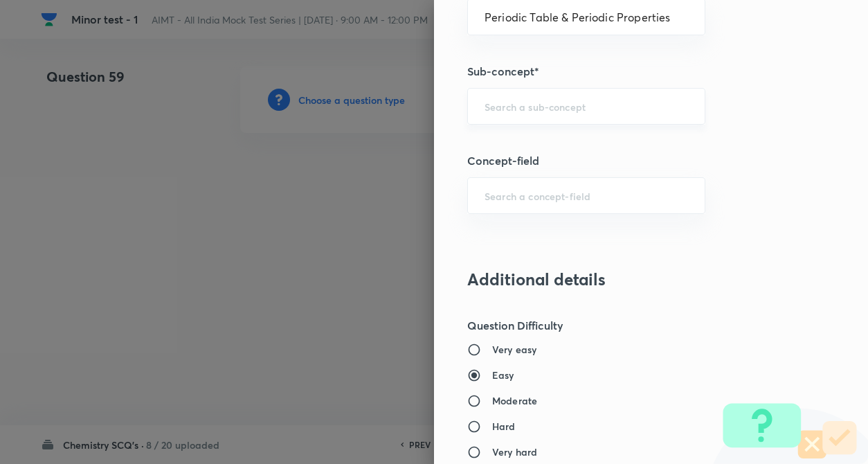
click at [503, 99] on div "​" at bounding box center [586, 106] width 238 height 37
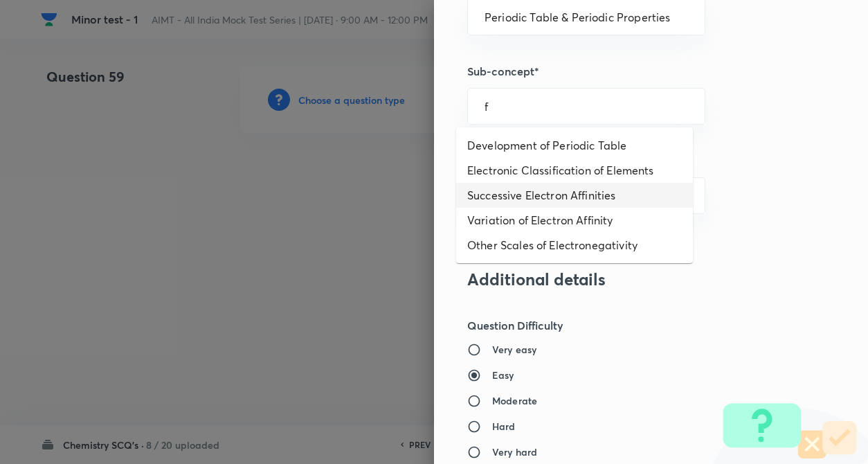
click at [493, 200] on li "Successive Electron Affinities" at bounding box center [574, 195] width 237 height 25
type input "Successive Electron Affinities"
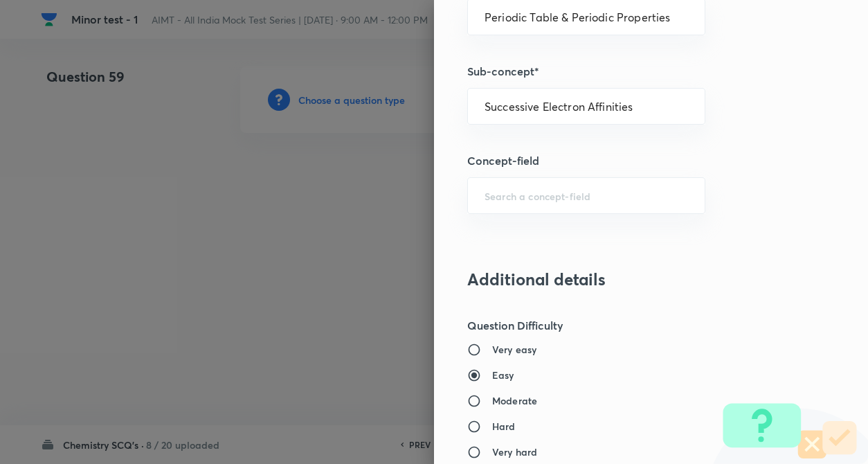
click at [768, 204] on div "Question settings Question type* Single choice correct Number of options* 2 3 4…" at bounding box center [651, 232] width 434 height 464
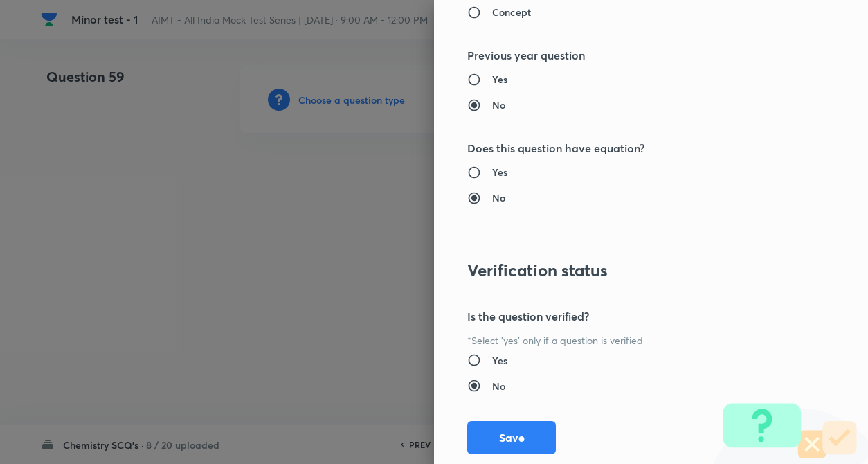
scroll to position [1422, 0]
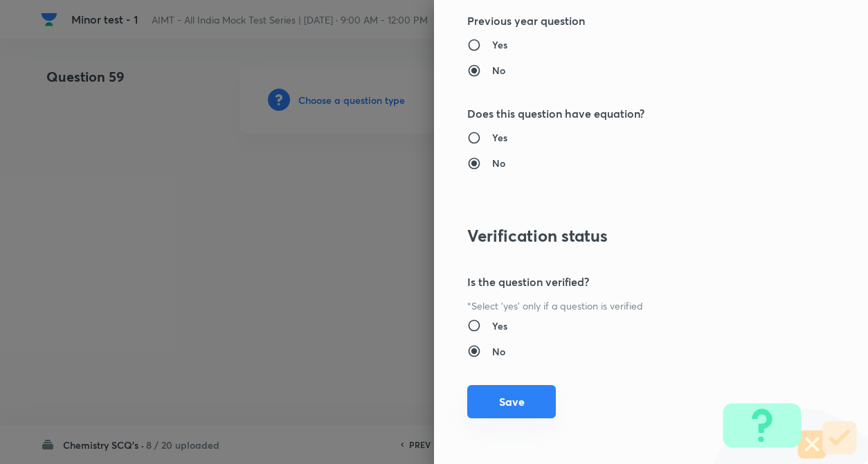
click at [487, 396] on button "Save" at bounding box center [511, 401] width 89 height 33
click at [194, 282] on div at bounding box center [434, 232] width 868 height 464
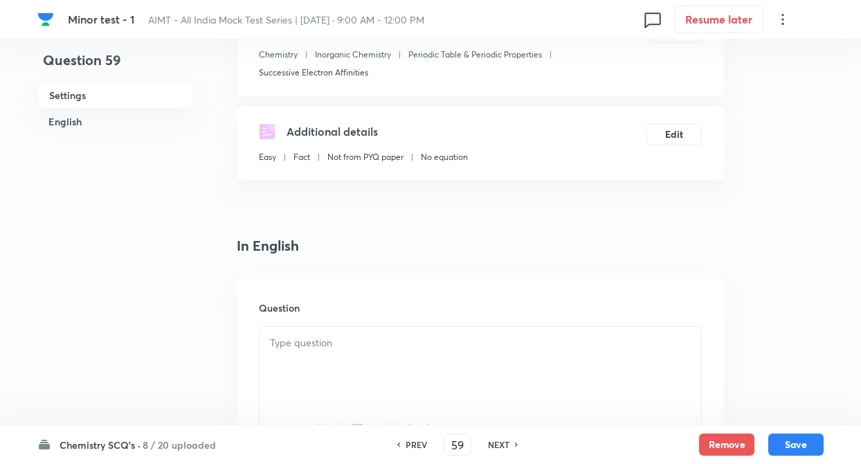
scroll to position [332, 0]
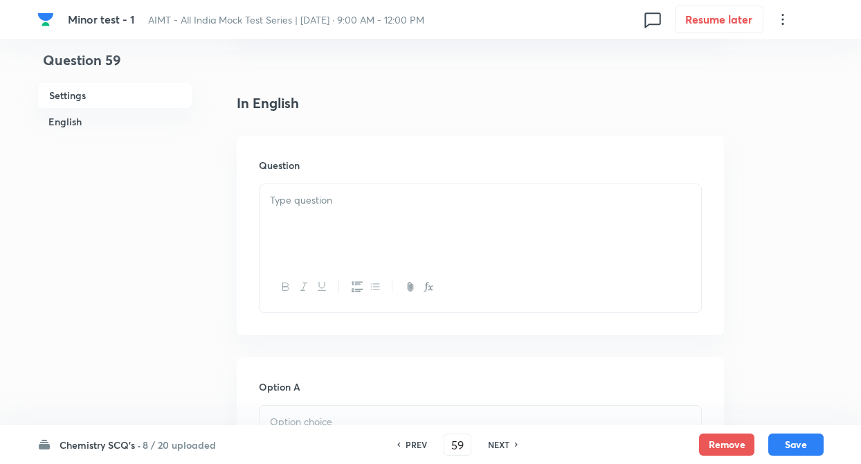
click at [302, 211] on div at bounding box center [479, 222] width 441 height 77
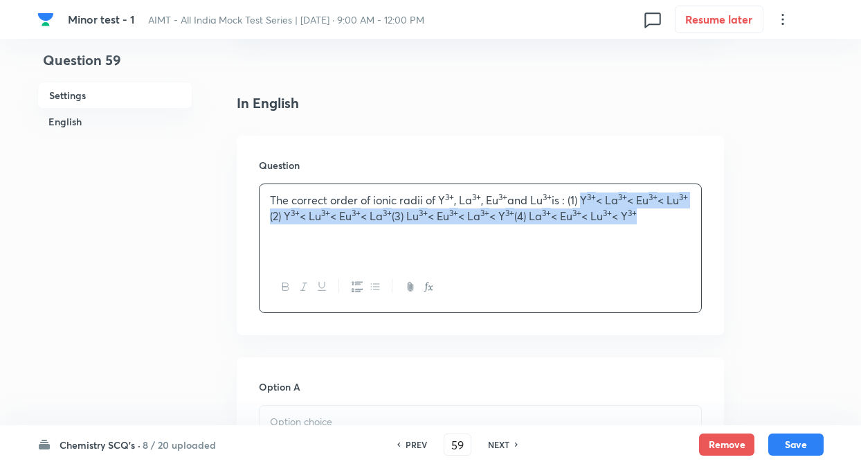
drag, startPoint x: 587, startPoint y: 197, endPoint x: 577, endPoint y: 248, distance: 51.6
click at [577, 248] on div "The correct order of ionic radii of Y 3+ , La 3+ , Eu 3+ and Lu 3+ is : (1) Y 3…" at bounding box center [479, 222] width 441 height 77
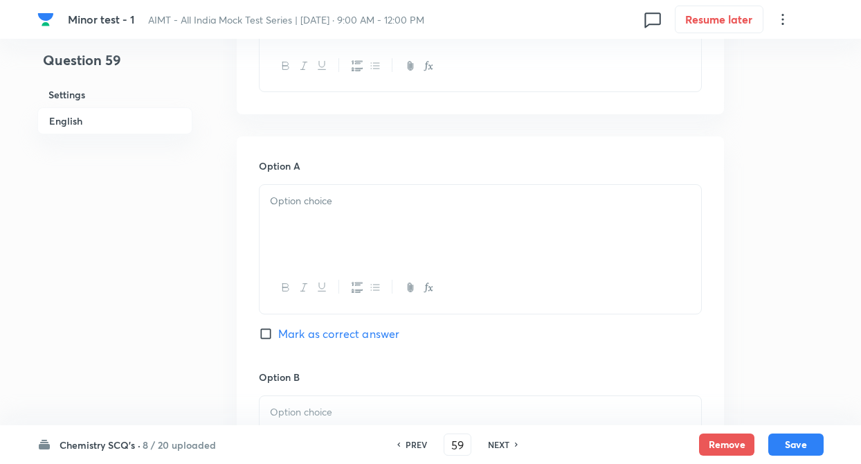
scroll to position [553, 0]
click at [314, 220] on div at bounding box center [479, 222] width 441 height 77
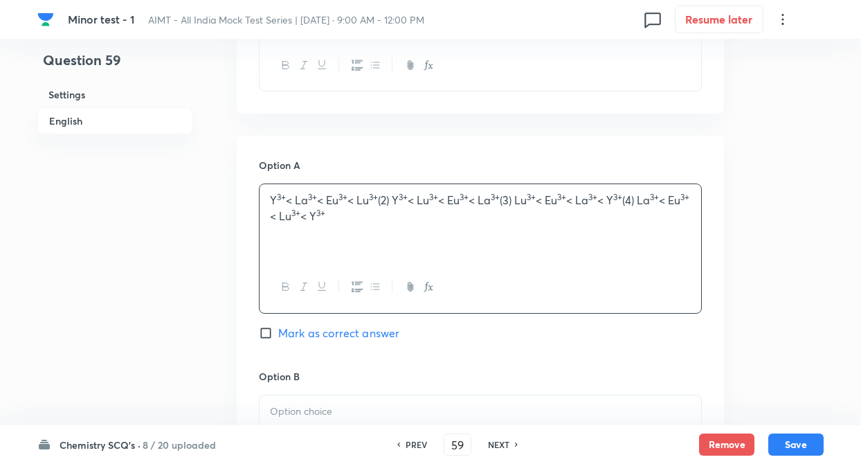
click at [292, 200] on p "Y 3+ < La 3+ < Eu 3+ < Lu 3+ (2) Y 3+ < Lu 3+ < Eu 3+ < La 3+ (3) Lu 3+ < Eu 3+…" at bounding box center [480, 207] width 421 height 31
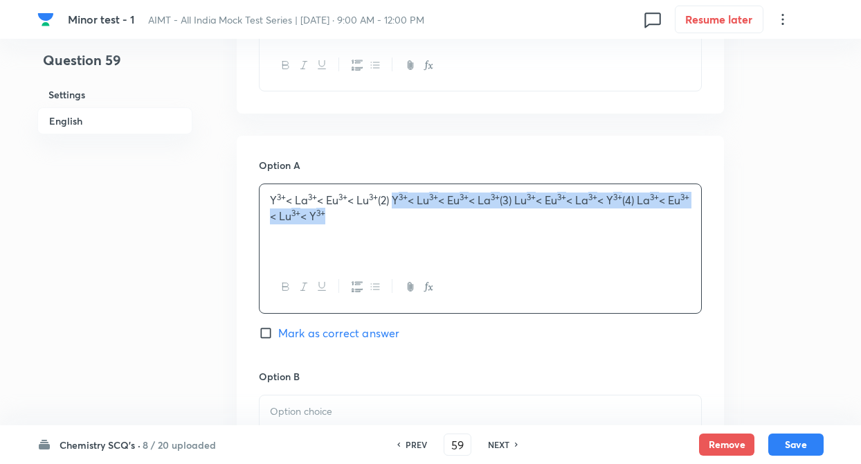
drag, startPoint x: 407, startPoint y: 198, endPoint x: 479, endPoint y: 240, distance: 83.4
click at [479, 240] on div "Y 3+ < La 3+ < Eu 3+ < Lu 3+ (2) Y 3+ < Lu 3+ < Eu 3+ < La 3+ (3) Lu 3+ < Eu 3+…" at bounding box center [479, 222] width 441 height 77
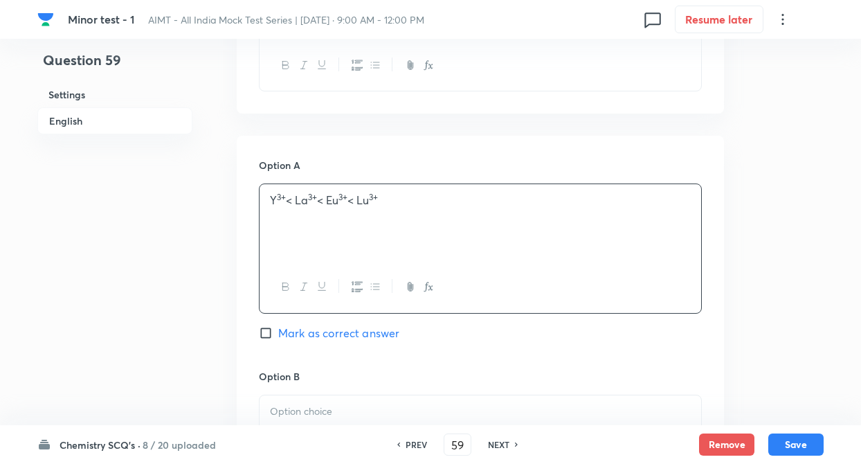
click at [267, 282] on div at bounding box center [479, 287] width 441 height 51
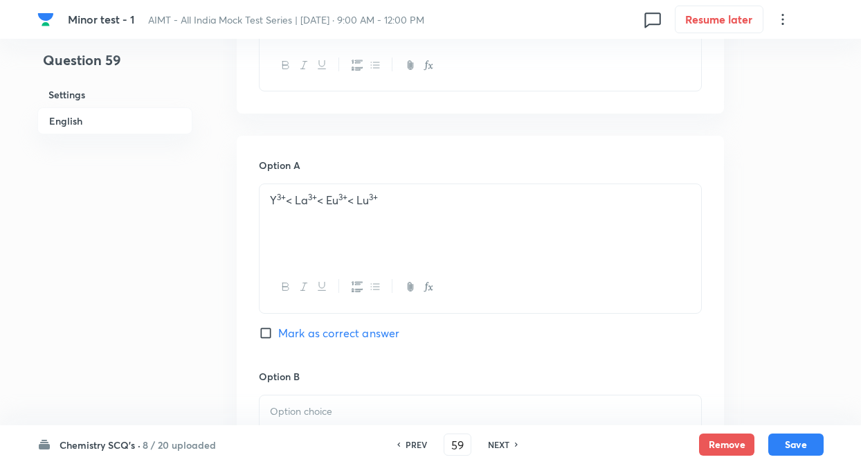
click at [199, 257] on div "Question 59 Settings English Settings Type Single choice correct 4 options + 4 …" at bounding box center [430, 392] width 786 height 1759
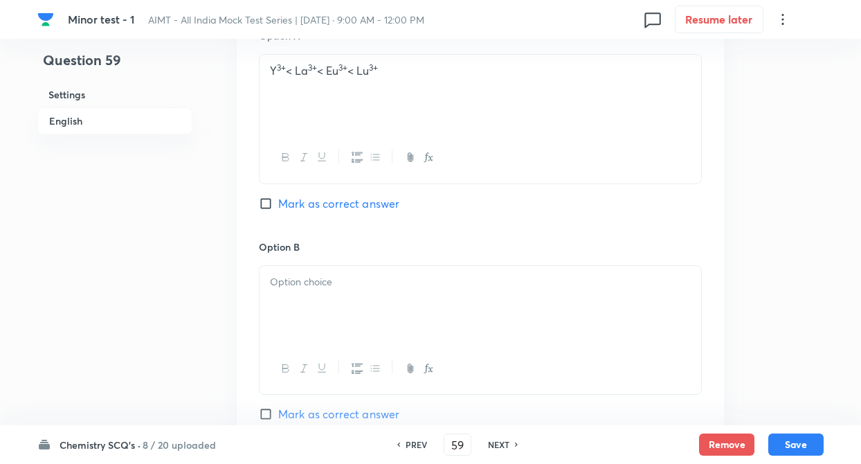
scroll to position [775, 0]
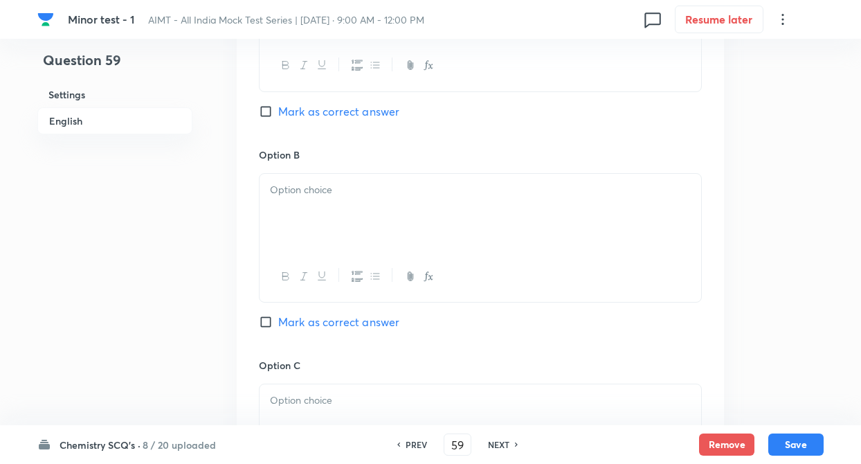
click at [297, 224] on div at bounding box center [479, 212] width 441 height 77
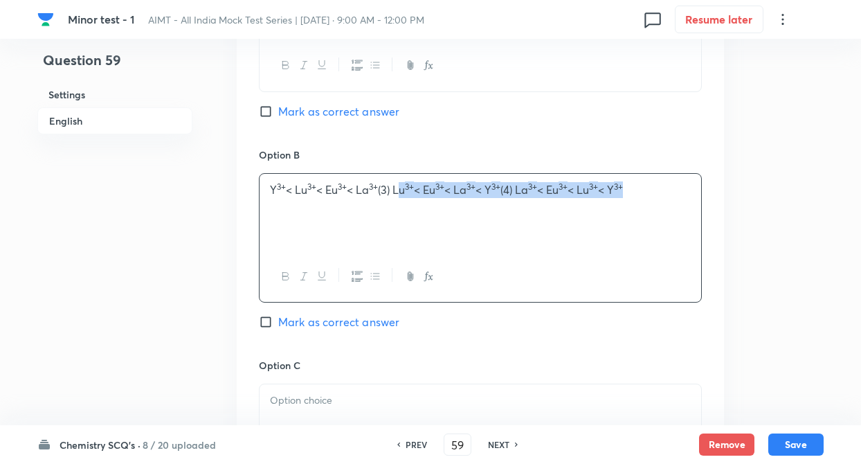
drag, startPoint x: 409, startPoint y: 188, endPoint x: 718, endPoint y: 213, distance: 310.3
click at [718, 213] on div "Option A Y 3+ < La 3+ < Eu 3+ < Lu 3+ Mark as correct answer Option B Y 3+ < Lu…" at bounding box center [480, 343] width 487 height 859
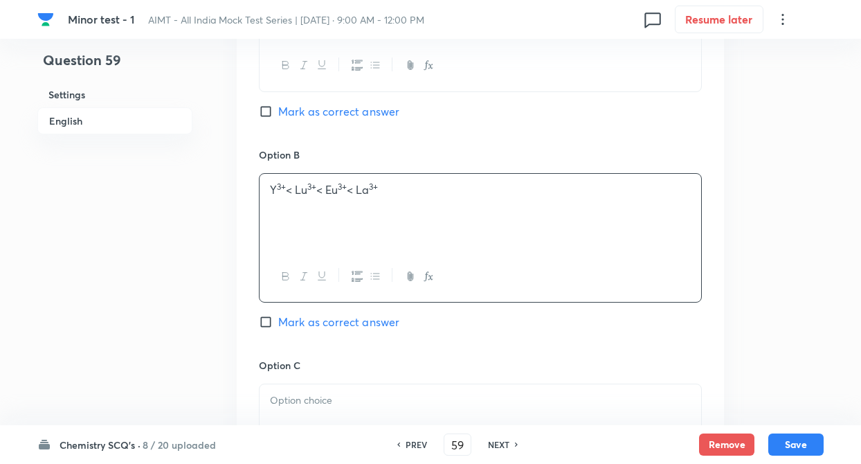
click at [190, 282] on div "Question 59 Settings English" at bounding box center [114, 171] width 155 height 1759
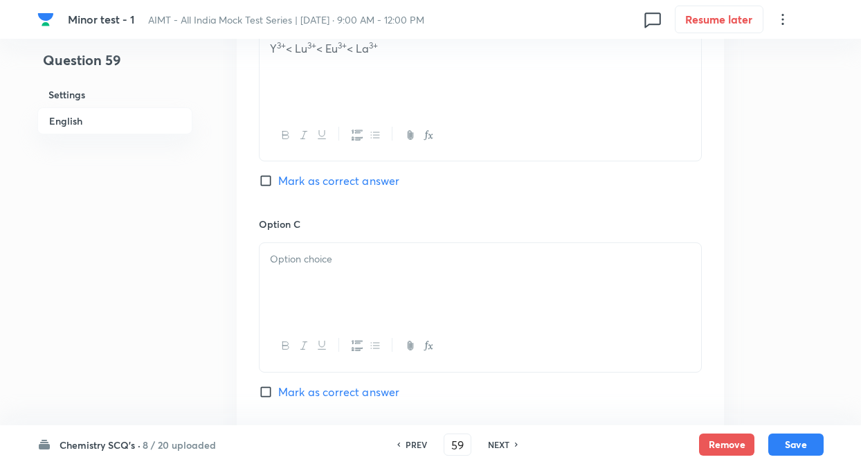
scroll to position [969, 0]
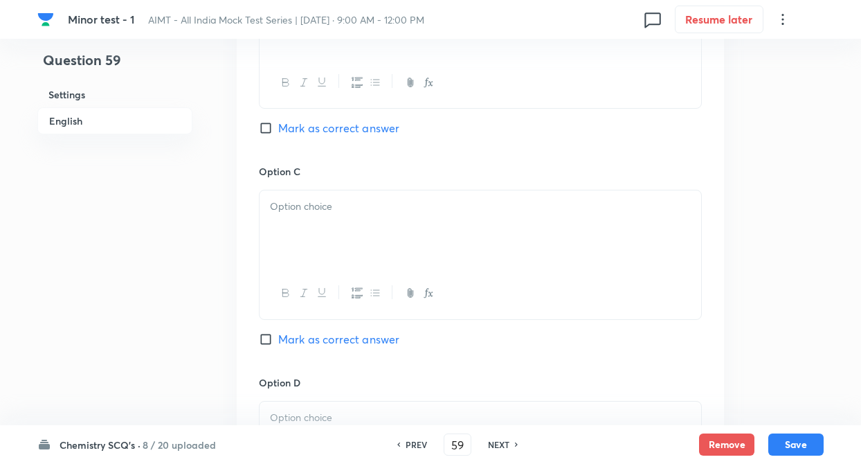
click at [297, 201] on p at bounding box center [480, 207] width 421 height 16
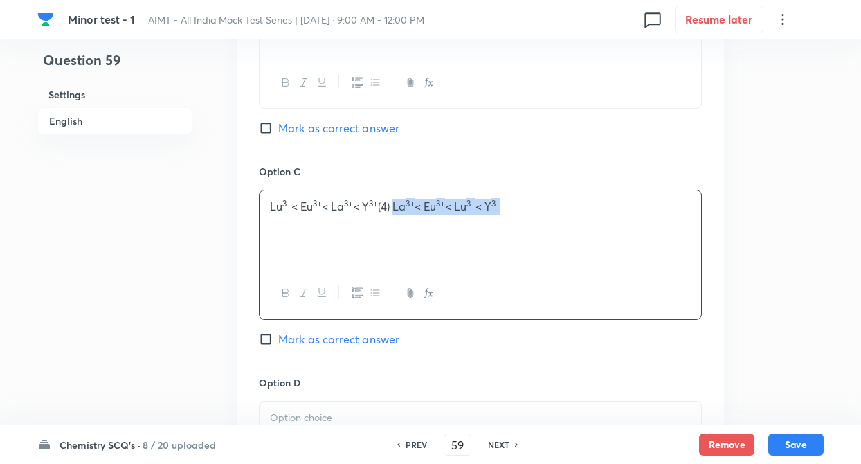
drag, startPoint x: 408, startPoint y: 205, endPoint x: 645, endPoint y: 244, distance: 240.4
click at [645, 244] on div "Lu 3+ < Eu 3+ < La 3+ < Y 3+ (4) La 3+ < Eu 3+ < Lu 3+ < Y 3+" at bounding box center [479, 228] width 441 height 77
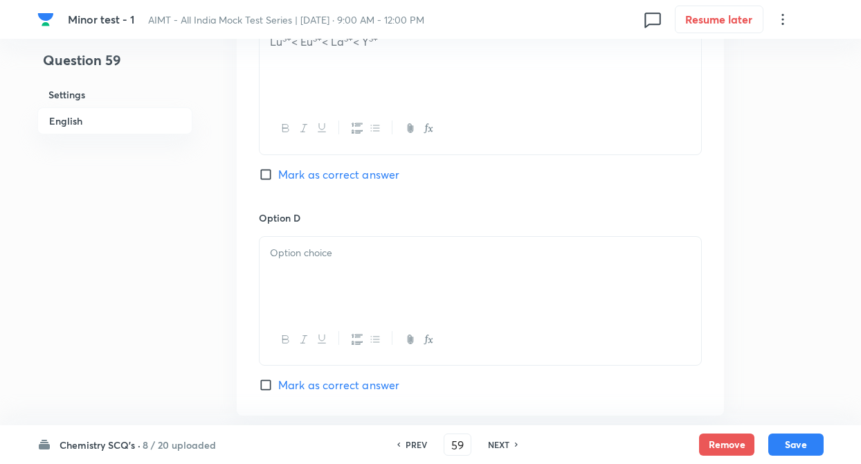
scroll to position [1190, 0]
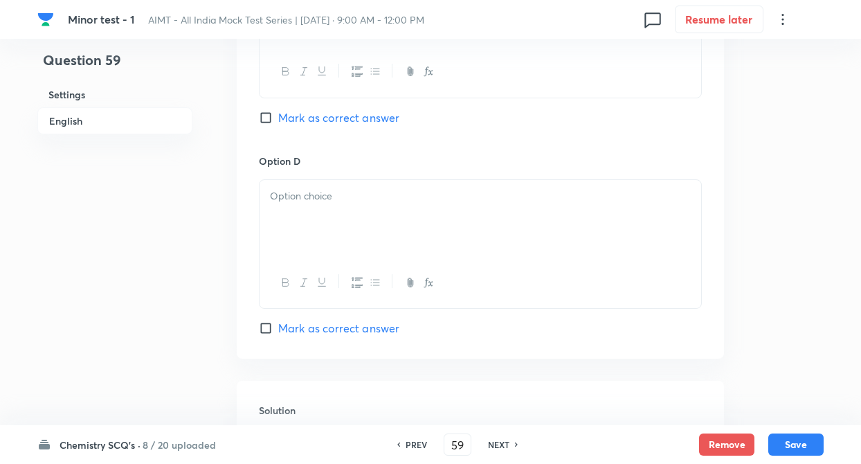
click at [291, 228] on div at bounding box center [479, 218] width 441 height 77
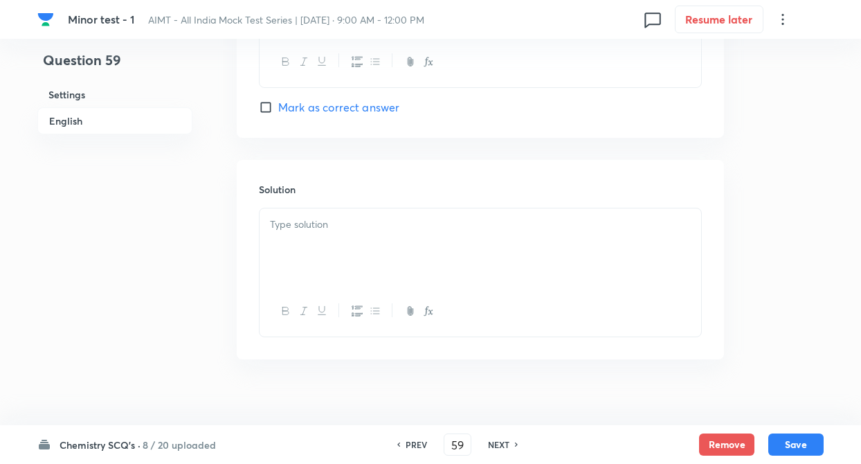
scroll to position [1411, 0]
click at [239, 176] on div "Solution" at bounding box center [480, 258] width 487 height 199
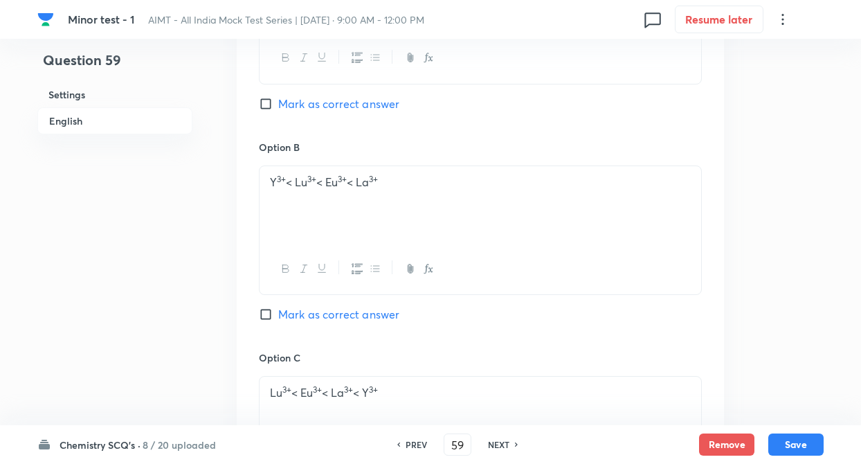
scroll to position [747, 0]
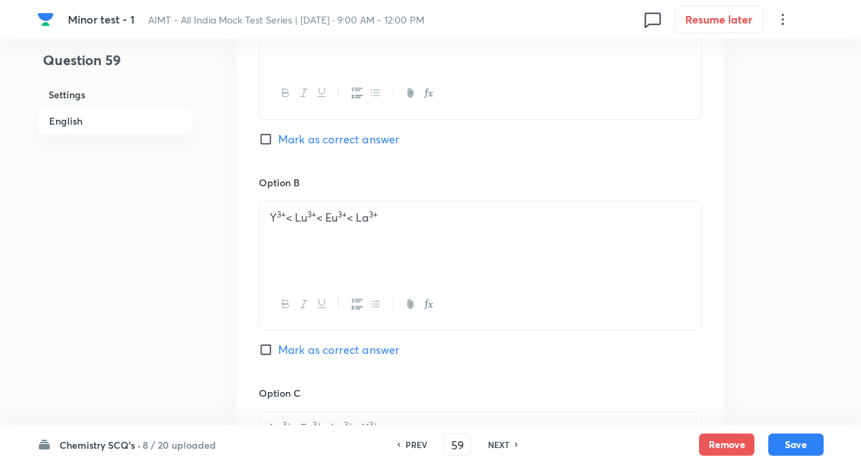
click at [262, 343] on input "Mark as correct answer" at bounding box center [268, 349] width 19 height 14
checkbox input "true"
click at [177, 257] on div "Question 59 Settings English" at bounding box center [114, 198] width 155 height 1759
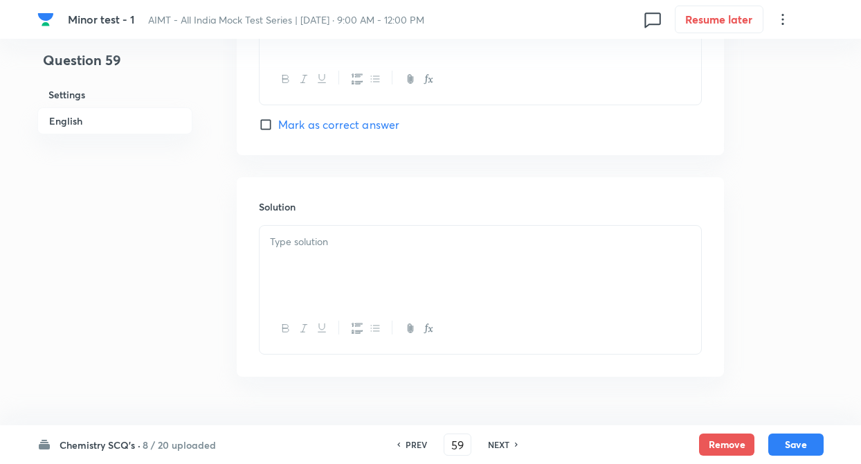
scroll to position [1428, 0]
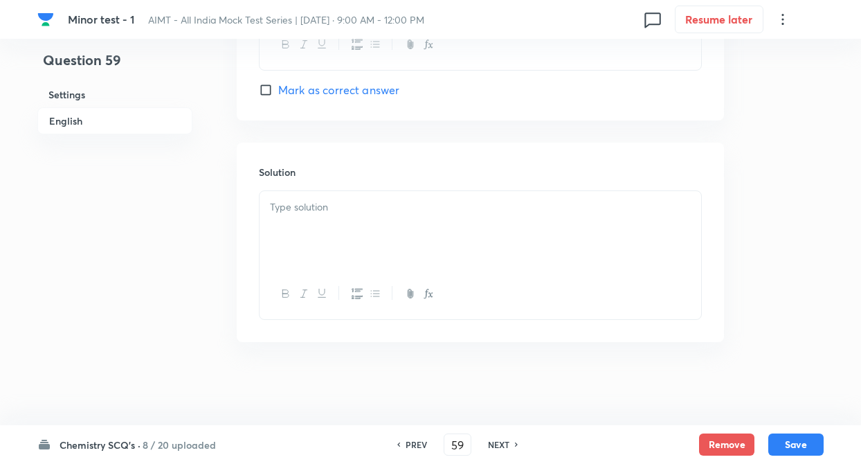
click at [293, 209] on p at bounding box center [480, 207] width 421 height 16
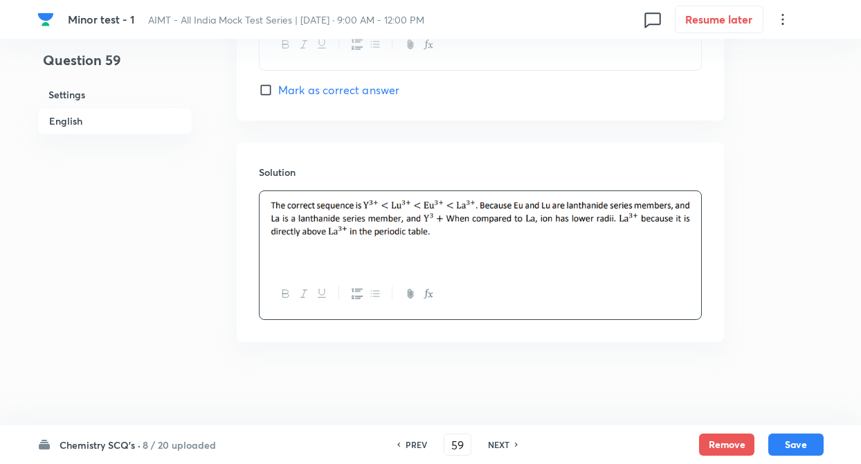
click at [799, 439] on button "Save" at bounding box center [795, 444] width 55 height 22
type input "60"
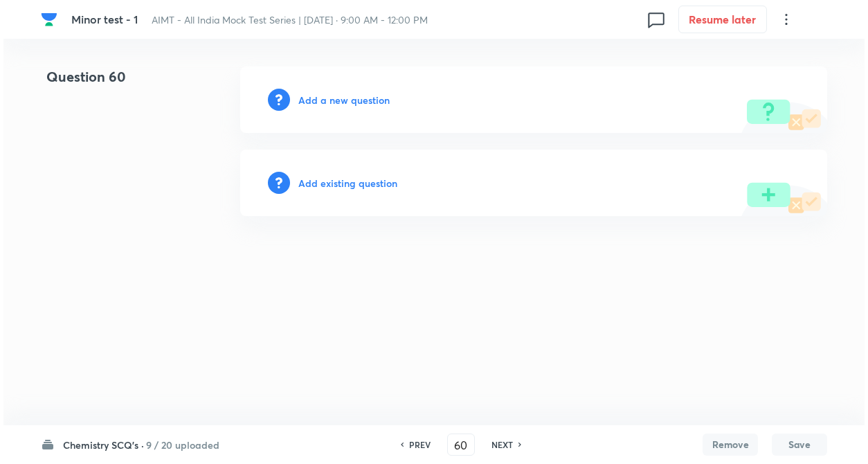
scroll to position [0, 0]
click at [322, 97] on h6 "Add a new question" at bounding box center [343, 100] width 91 height 15
click at [322, 97] on h6 "Choose a question type" at bounding box center [351, 100] width 107 height 15
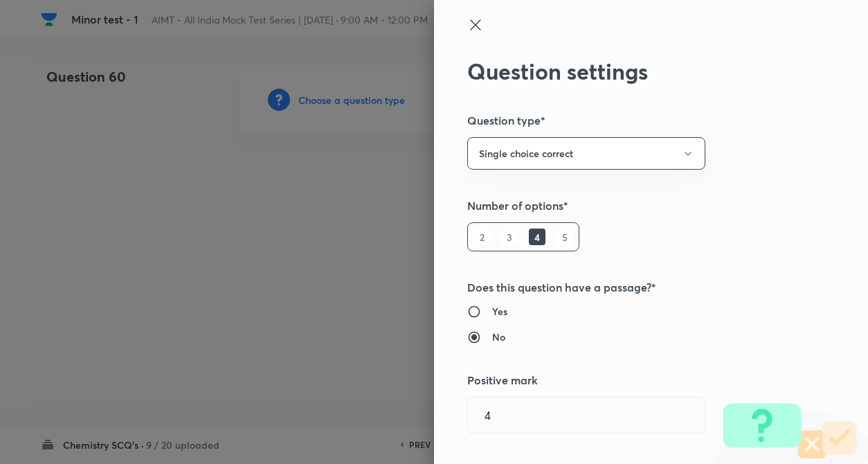
click at [690, 259] on div "Question settings Question type* Single choice correct Number of options* 2 3 4…" at bounding box center [651, 232] width 434 height 464
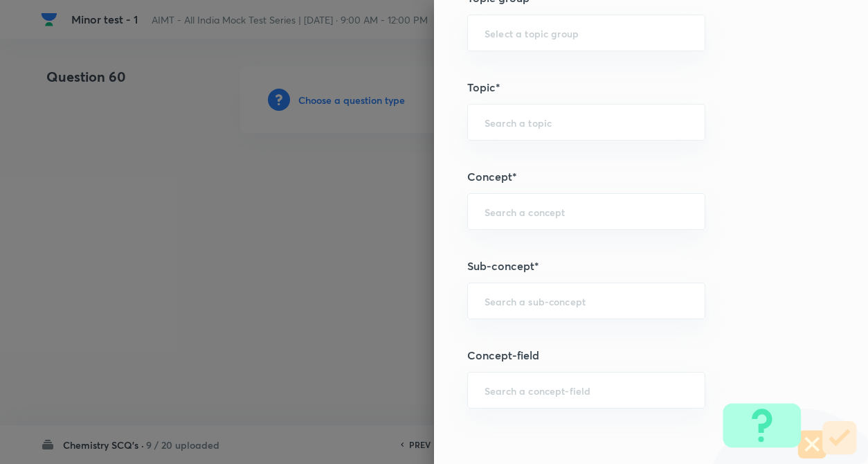
scroll to position [664, 0]
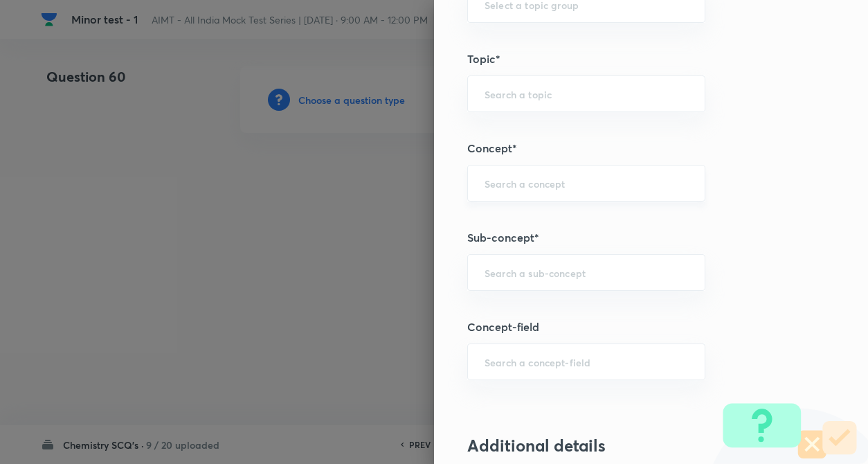
click at [473, 194] on div "​" at bounding box center [586, 183] width 238 height 37
click at [489, 217] on li "Electrochemistry" at bounding box center [574, 222] width 237 height 25
type input "Electrochemistry"
type input "Chemistry"
type input "Physical Chemistry"
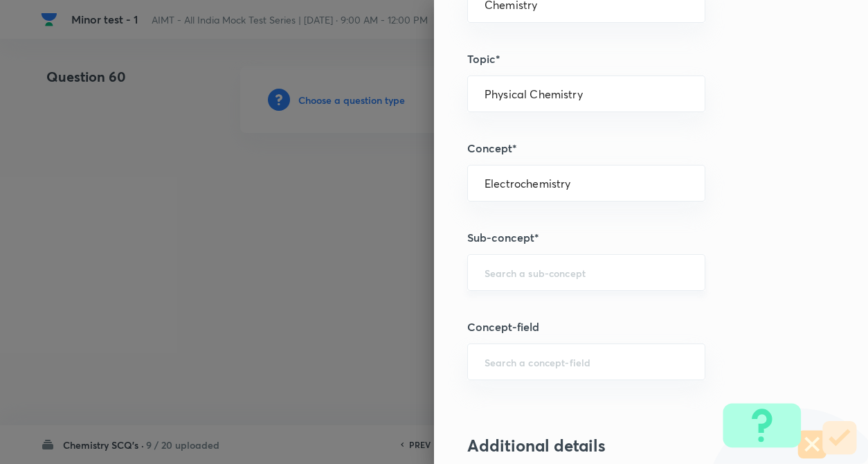
click at [496, 262] on div "​" at bounding box center [586, 272] width 238 height 37
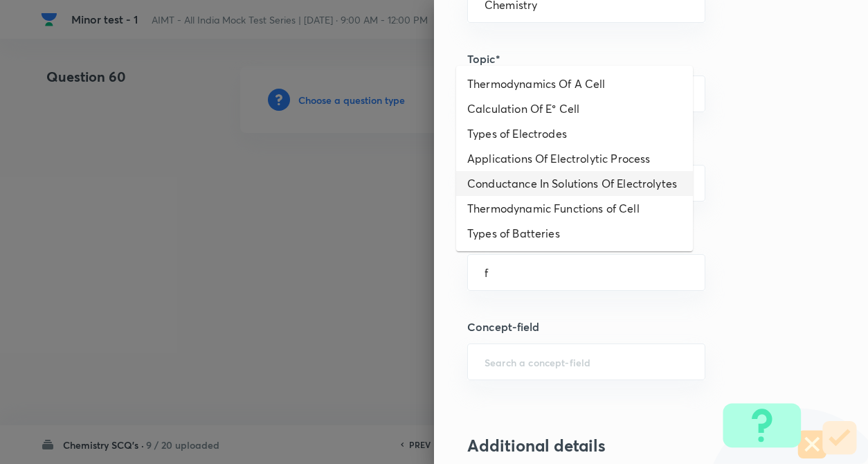
click at [511, 194] on li "Conductance In Solutions Of Electrolytes" at bounding box center [574, 183] width 237 height 25
type input "Conductance In Solutions Of Electrolytes"
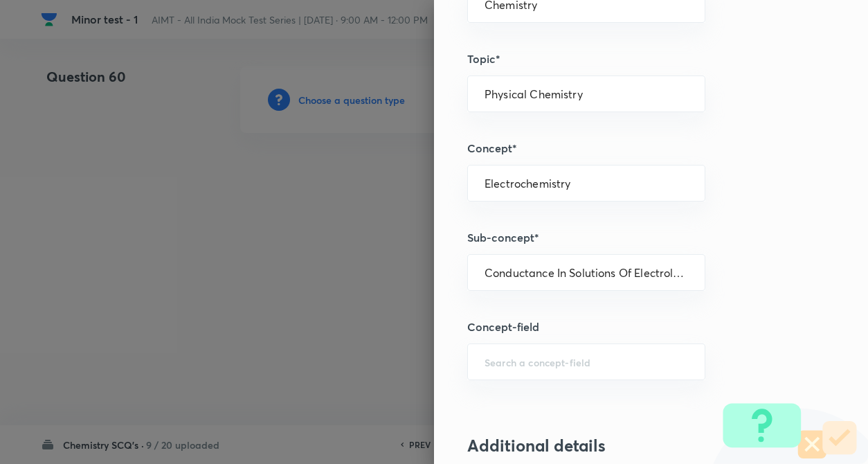
click at [758, 214] on div "Question settings Question type* Single choice correct Number of options* 2 3 4…" at bounding box center [651, 232] width 434 height 464
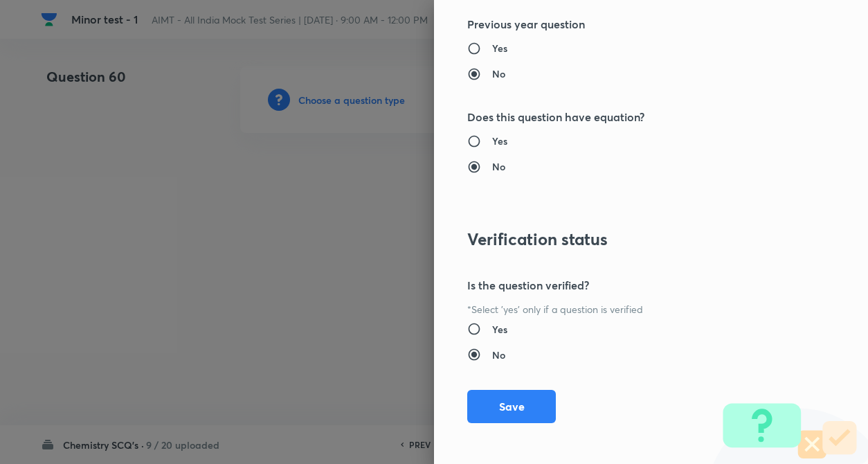
scroll to position [1422, 0]
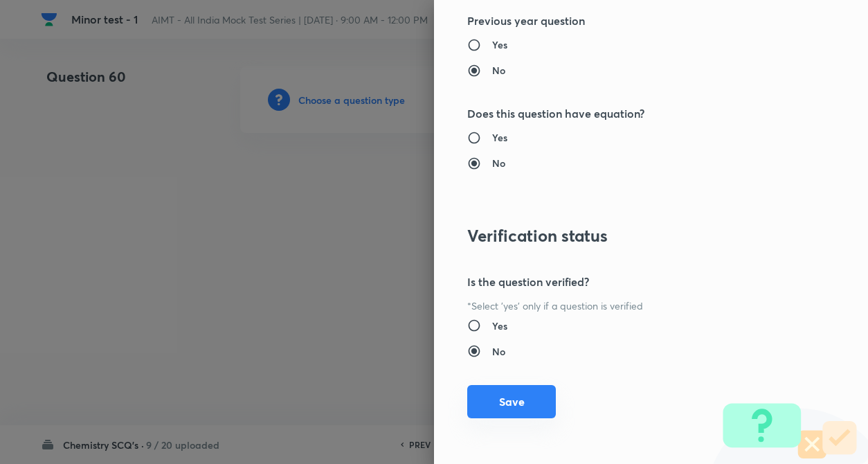
click at [523, 402] on button "Save" at bounding box center [511, 401] width 89 height 33
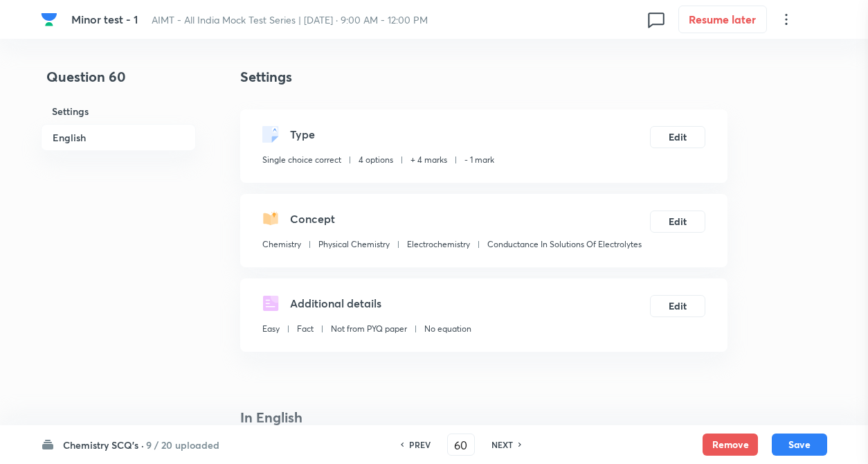
click at [248, 280] on div at bounding box center [434, 232] width 868 height 464
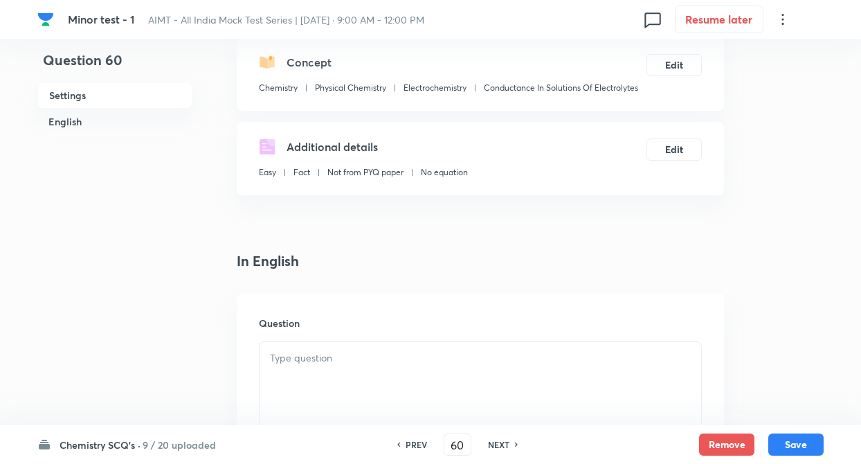
scroll to position [277, 0]
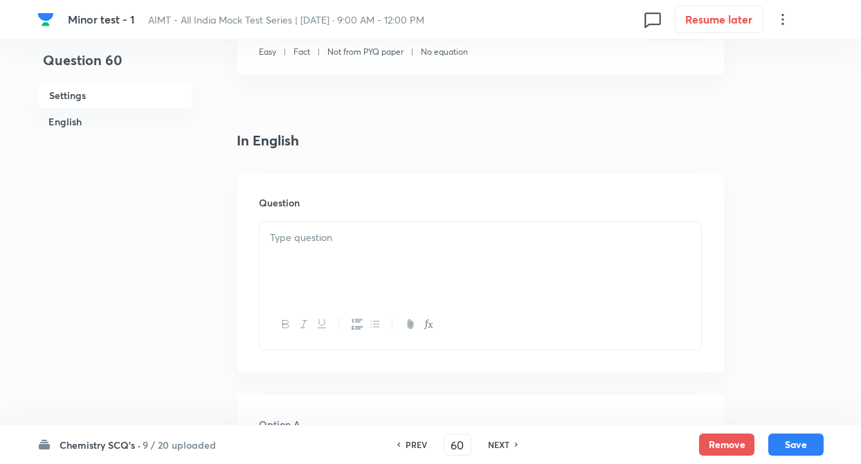
click at [315, 255] on div at bounding box center [479, 259] width 441 height 77
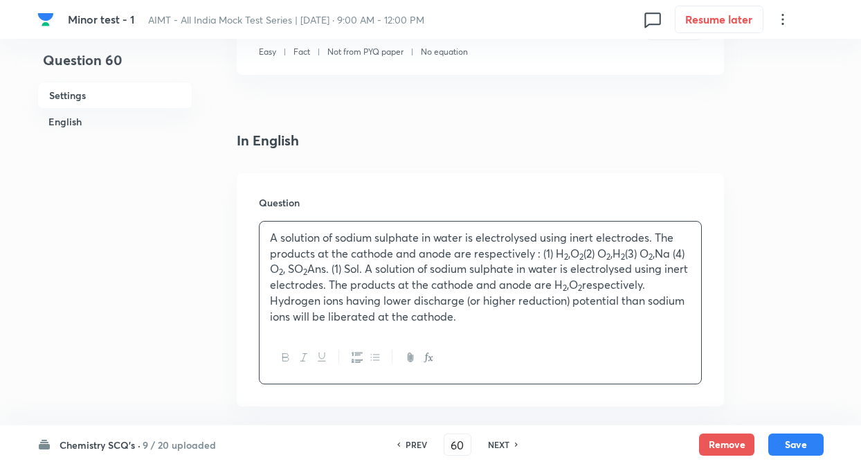
drag, startPoint x: 558, startPoint y: 255, endPoint x: 542, endPoint y: 333, distance: 79.2
click at [542, 333] on div "A solution of sodium sulphate in water is electrolysed using inert electrodes. …" at bounding box center [480, 302] width 443 height 163
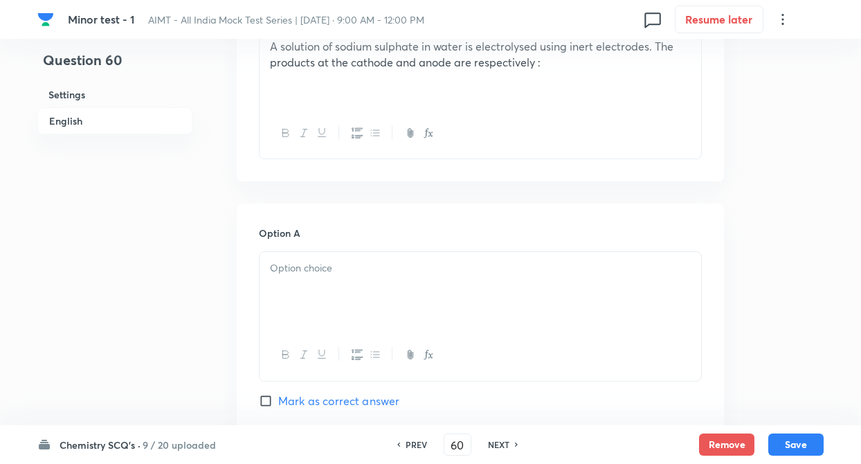
scroll to position [470, 0]
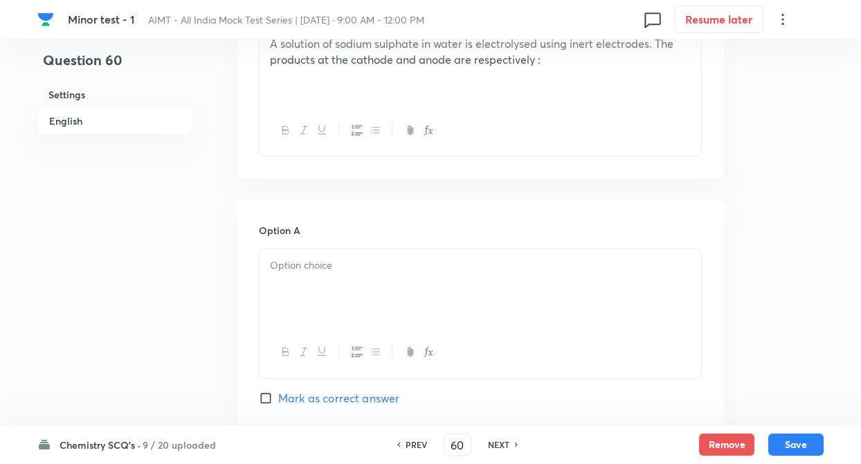
click at [313, 286] on div at bounding box center [479, 287] width 441 height 77
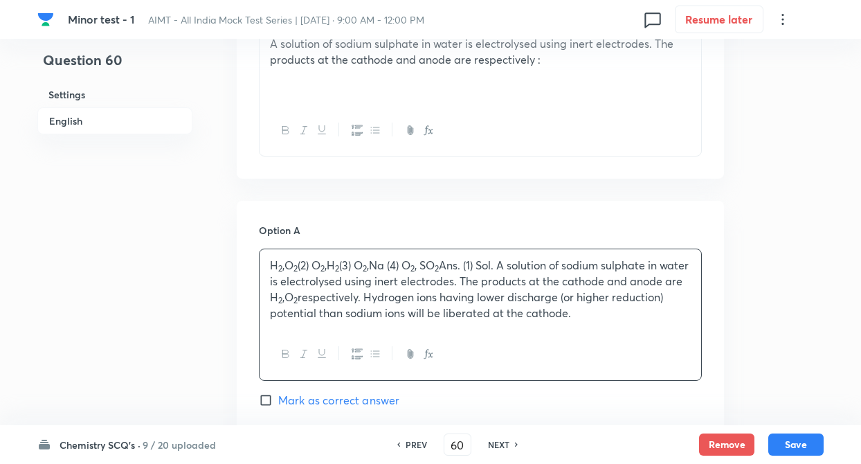
drag, startPoint x: 313, startPoint y: 266, endPoint x: 657, endPoint y: 321, distance: 348.3
click at [657, 321] on div "H 2 ,O 2 (2) O 2 ,H 2 (3) O 2 ,Na (4) O 2 , SO 2 Ans. (1) Sol. A solution of so…" at bounding box center [479, 289] width 441 height 80
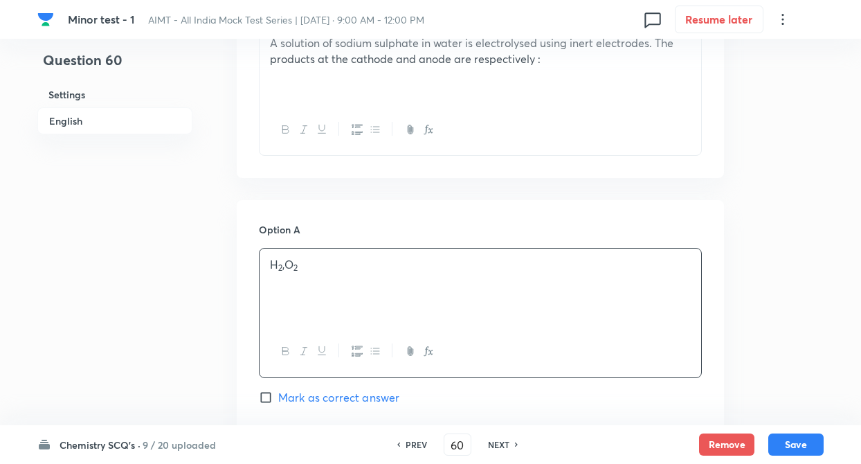
click at [195, 275] on div "Question 60 Settings English Settings Type Single choice correct 4 options + 4 …" at bounding box center [430, 465] width 786 height 1741
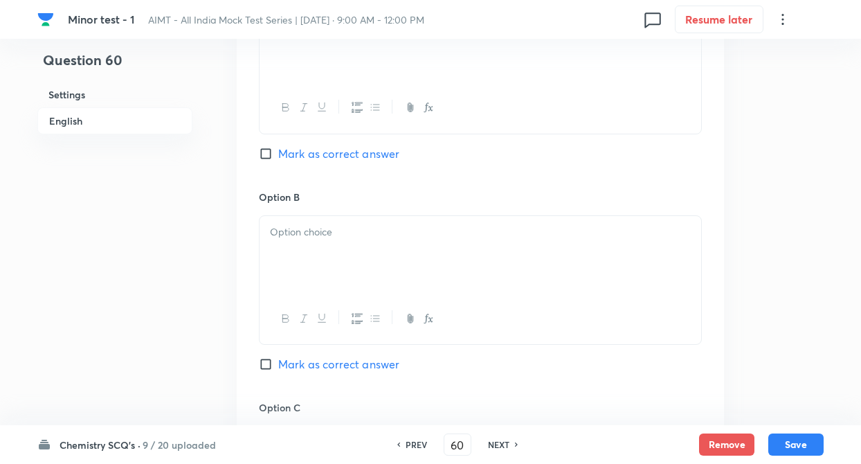
scroll to position [720, 0]
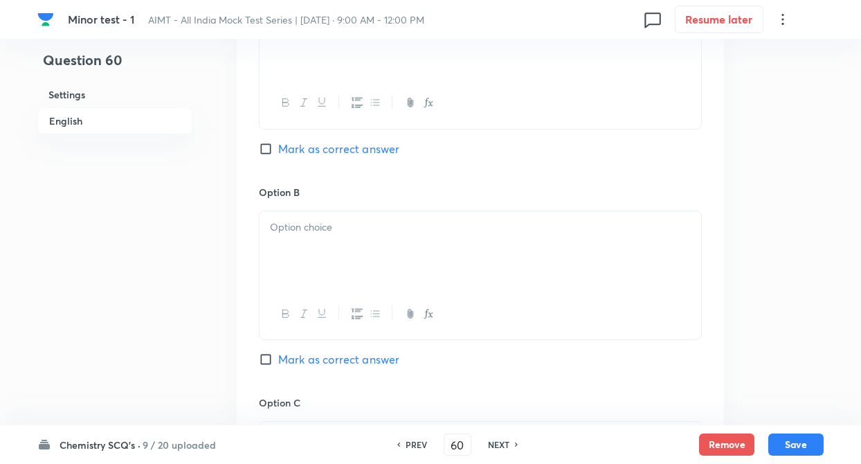
click at [313, 239] on div at bounding box center [479, 249] width 441 height 77
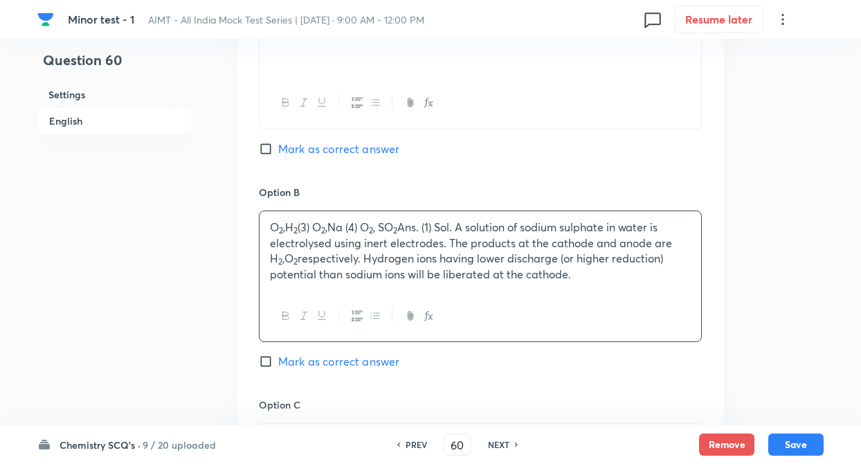
drag, startPoint x: 315, startPoint y: 226, endPoint x: 605, endPoint y: 322, distance: 305.4
click at [605, 322] on div "O 2 ,H 2 (3) O 2 ,Na (4) O 2 , SO 2 Ans. (1) Sol. A solution of sodium sulphate…" at bounding box center [480, 275] width 443 height 131
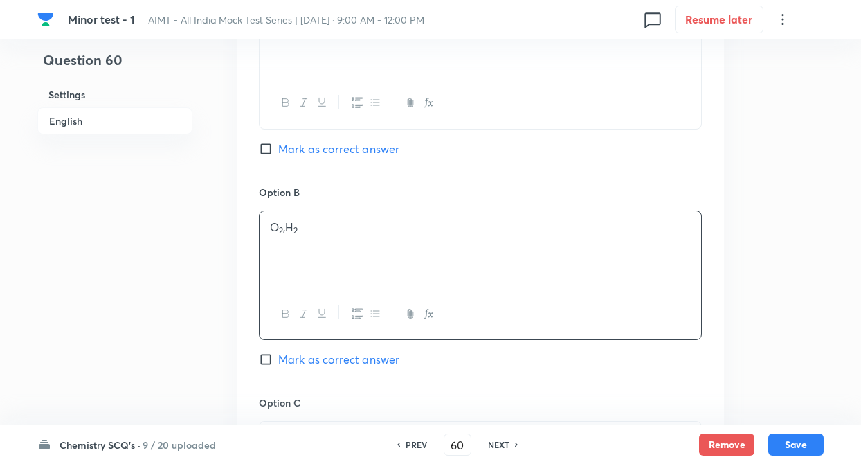
click at [184, 282] on div "Question 60 Settings English" at bounding box center [114, 217] width 155 height 1741
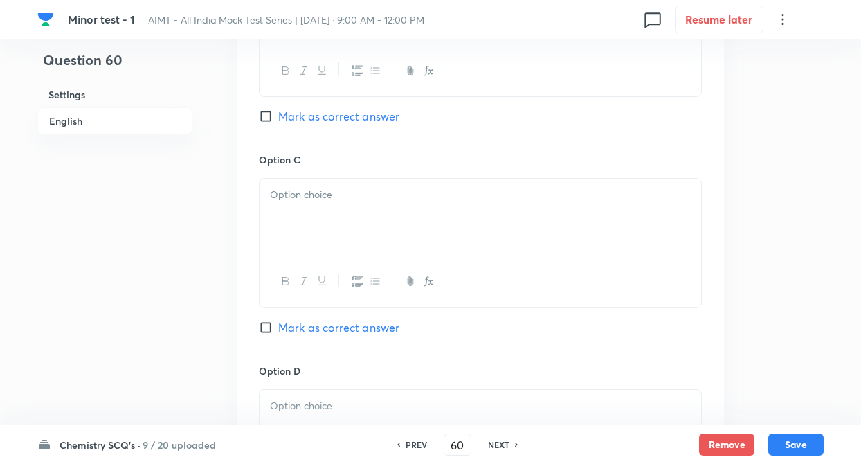
scroll to position [969, 0]
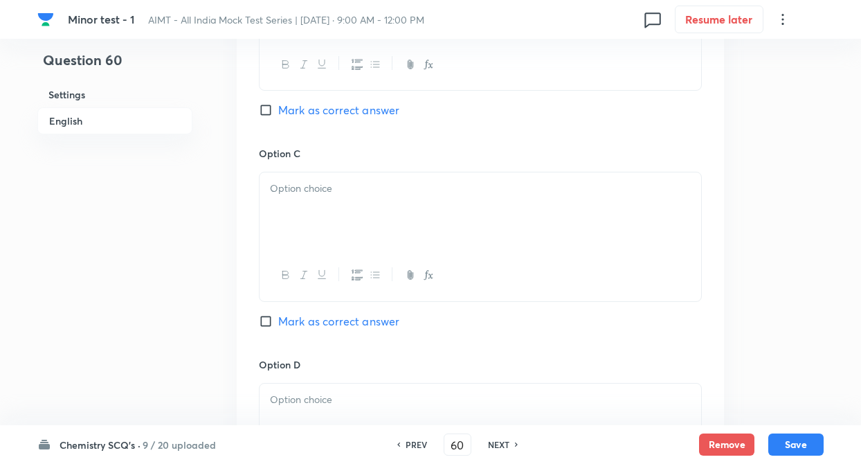
click at [329, 230] on div at bounding box center [479, 210] width 441 height 77
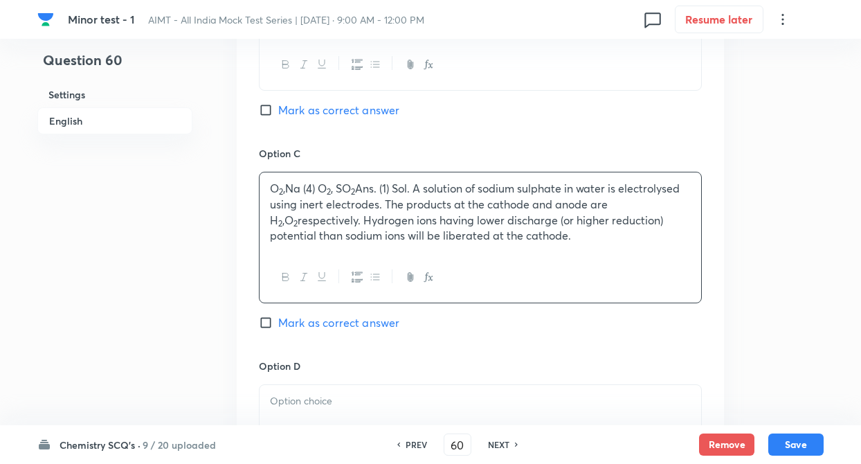
drag, startPoint x: 319, startPoint y: 187, endPoint x: 577, endPoint y: 247, distance: 265.0
click at [577, 247] on div "O 2 ,Na (4) O 2 , SO 2 Ans. (1) Sol. A solution of sodium sulphate in water is …" at bounding box center [479, 212] width 441 height 80
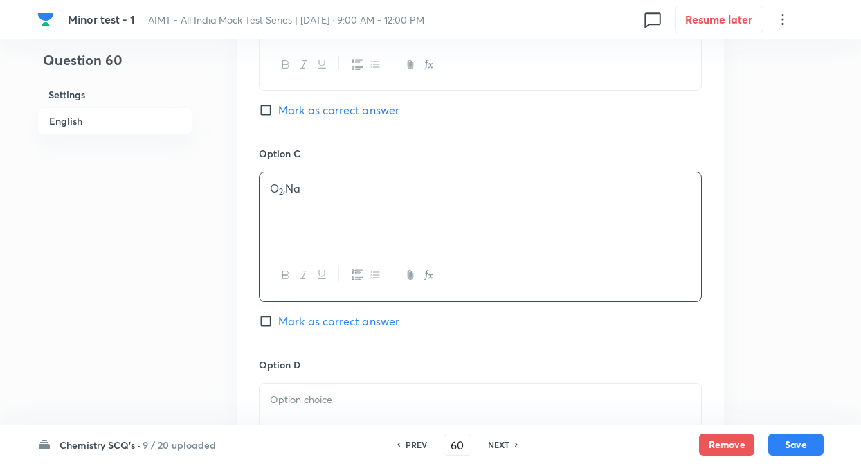
click at [260, 195] on div "O 2 ,Na" at bounding box center [479, 210] width 441 height 77
click at [243, 194] on div "Option A H 2 ,O 2 Mark as correct answer Option B O 2 ,H 2 Mark as correct answ…" at bounding box center [480, 132] width 487 height 859
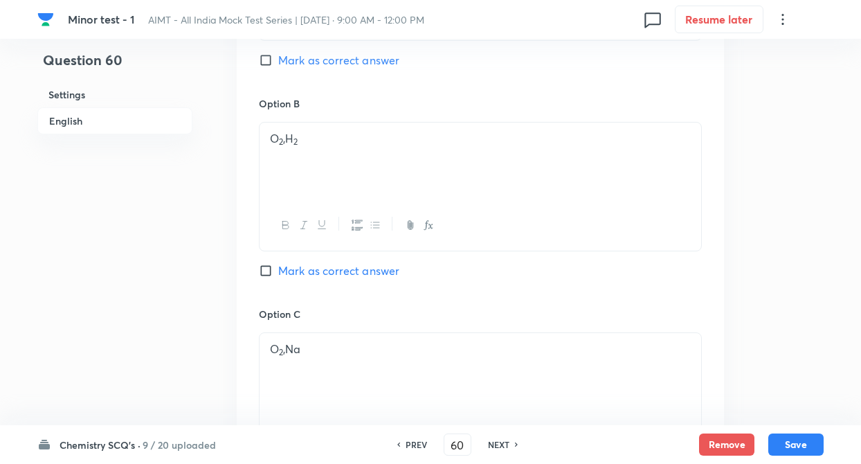
scroll to position [720, 0]
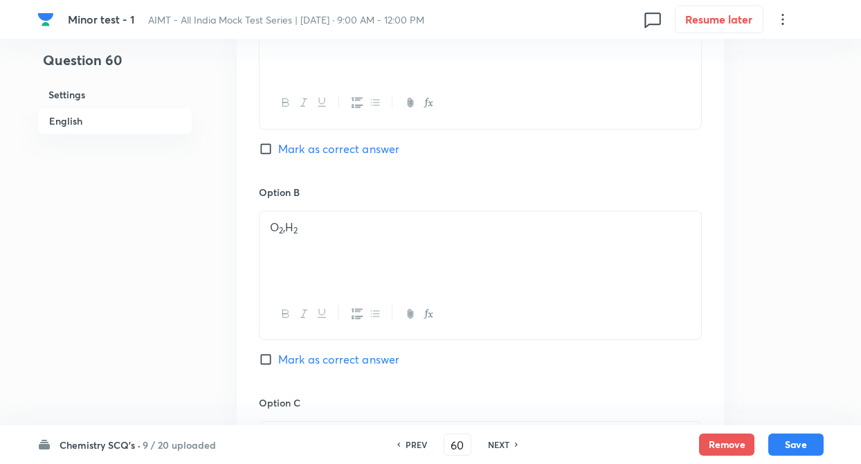
click at [262, 150] on input "Mark as correct answer" at bounding box center [268, 149] width 19 height 14
checkbox input "true"
click at [214, 210] on div "Question 60 Settings English Settings Type Single choice correct 4 options + 4 …" at bounding box center [430, 217] width 786 height 1741
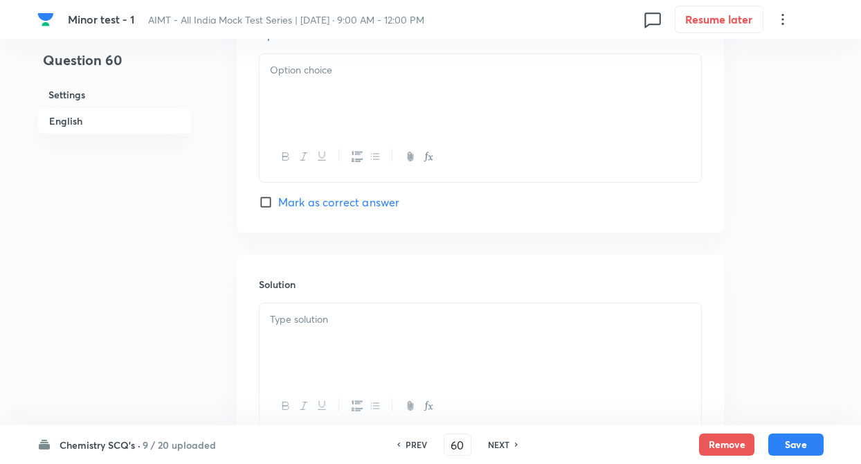
scroll to position [1273, 0]
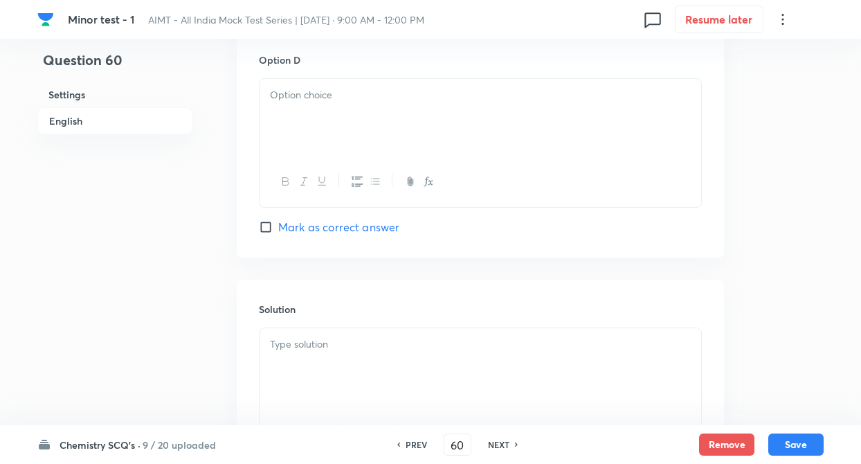
click at [301, 95] on p at bounding box center [480, 95] width 421 height 16
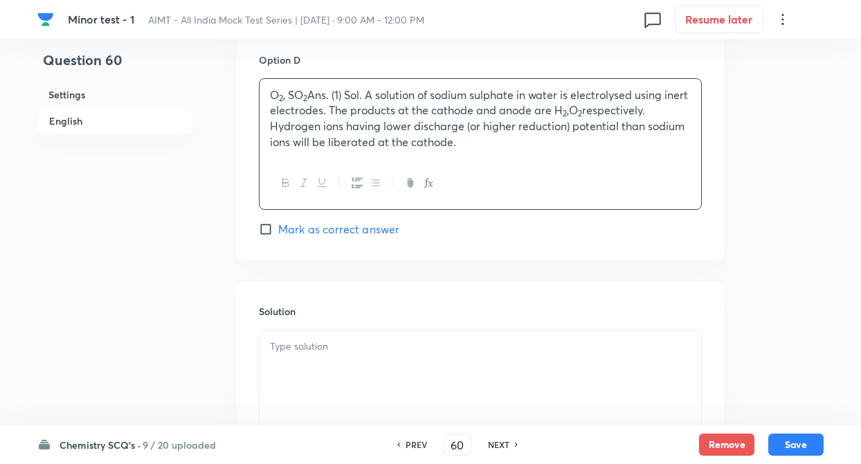
click at [346, 91] on p "O 2 , SO 2 Ans. (1) Sol. A solution of sodium sulphate in water is electrolysed…" at bounding box center [480, 118] width 421 height 63
click at [369, 93] on p "O 2 , SO 2 Ans. (1) Sol. A solution of sodium sulphate in water is electrolysed…" at bounding box center [480, 118] width 421 height 63
drag, startPoint x: 367, startPoint y: 93, endPoint x: 466, endPoint y: 156, distance: 118.2
click at [466, 156] on div "O 2 , SO 2 Ans. (1) Sol. A solution of sodium sulphate in water is electrolysed…" at bounding box center [479, 119] width 441 height 80
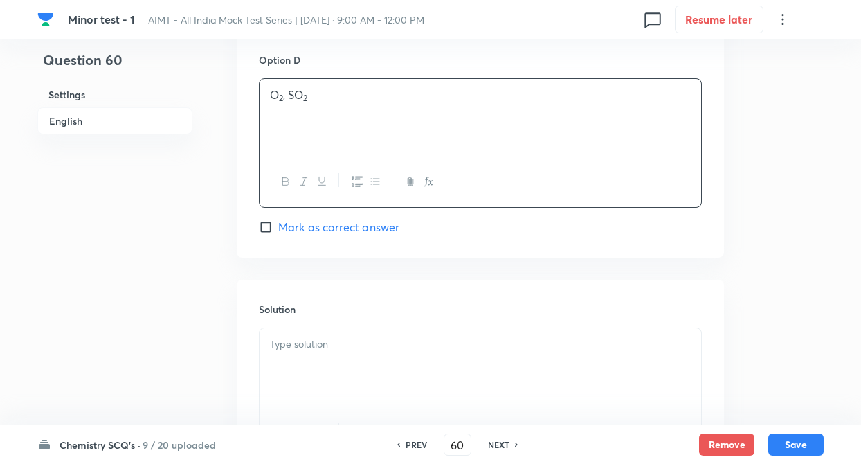
click at [275, 341] on p at bounding box center [480, 344] width 421 height 16
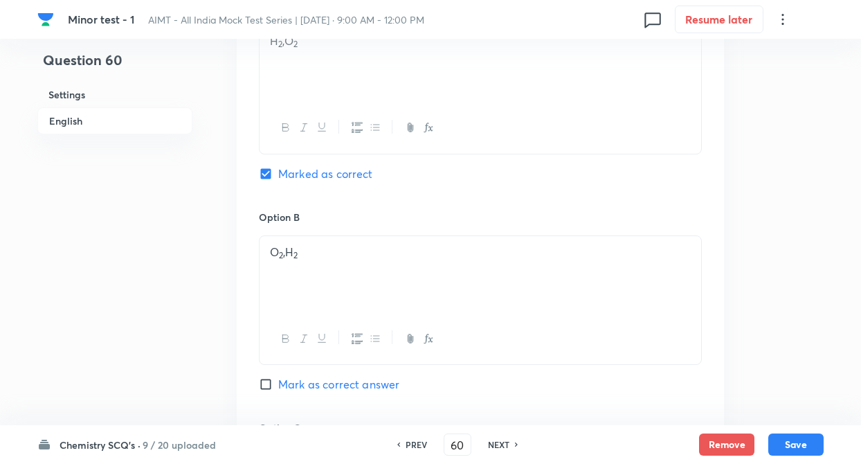
scroll to position [692, 0]
click at [788, 440] on button "Save" at bounding box center [795, 443] width 55 height 22
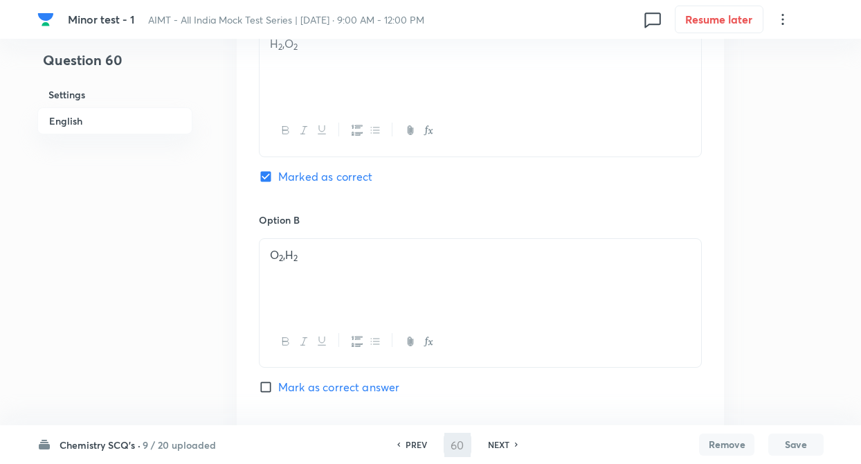
type input "61"
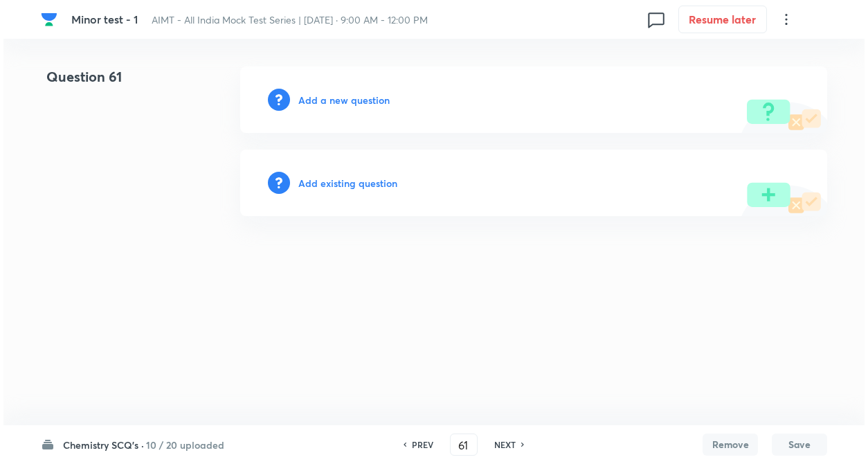
scroll to position [0, 0]
click at [314, 100] on h6 "Add a new question" at bounding box center [343, 100] width 91 height 15
click at [314, 100] on h6 "Choose a question type" at bounding box center [351, 100] width 107 height 15
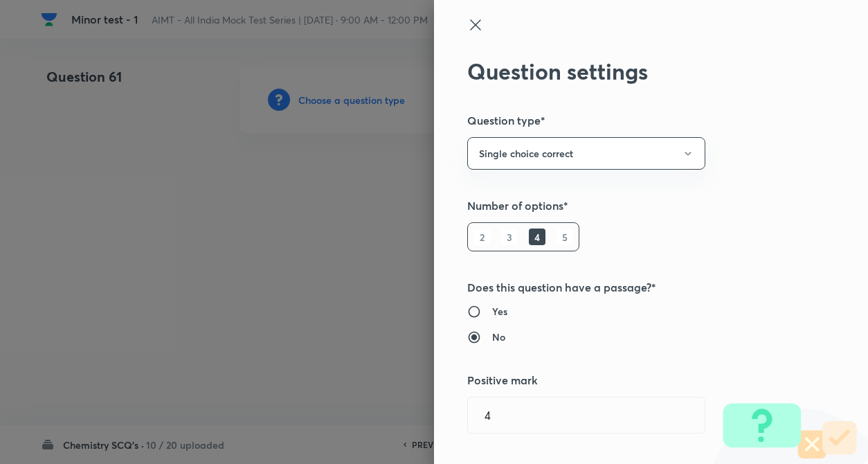
click at [732, 253] on div "Question settings Question type* Single choice correct Number of options* 2 3 4…" at bounding box center [651, 232] width 434 height 464
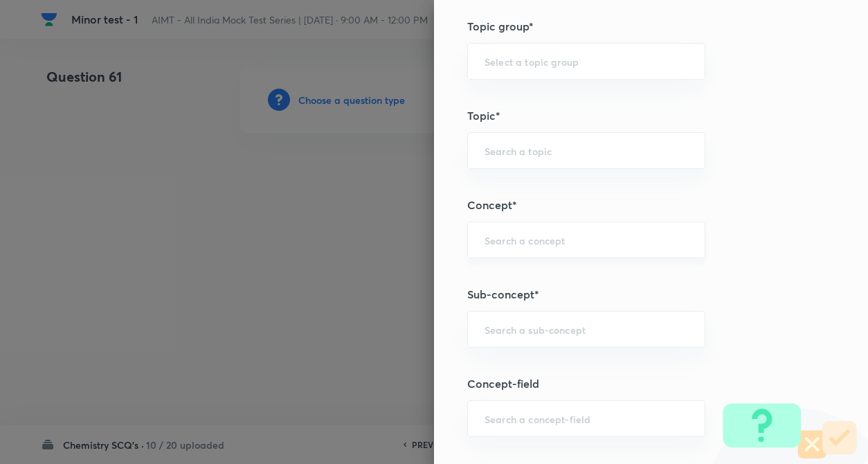
scroll to position [609, 0]
click at [505, 234] on input "text" at bounding box center [585, 238] width 203 height 13
click at [515, 273] on li "Aldehydes and Ketones" at bounding box center [574, 277] width 237 height 25
type input "Aldehydes and Ketones"
type input "Chemistry"
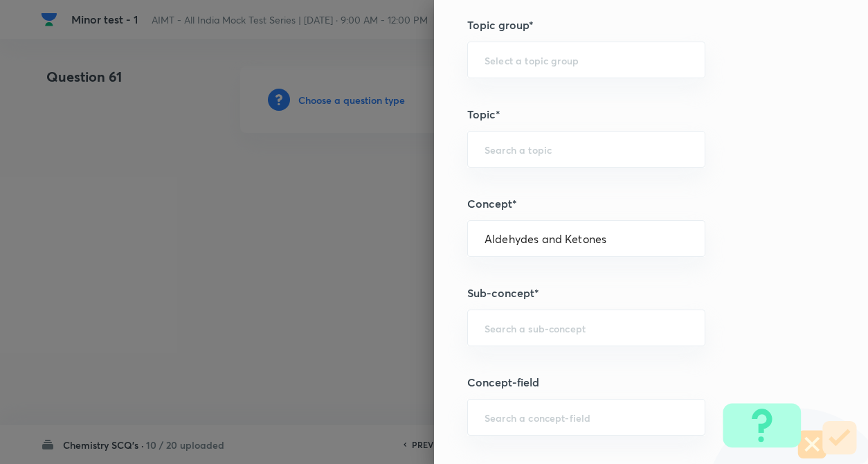
type input "Organic Chemistry"
click at [515, 307] on div "Question settings Question type* Single choice correct Number of options* 2 3 4…" at bounding box center [651, 232] width 434 height 464
click at [515, 315] on div "​" at bounding box center [586, 327] width 238 height 37
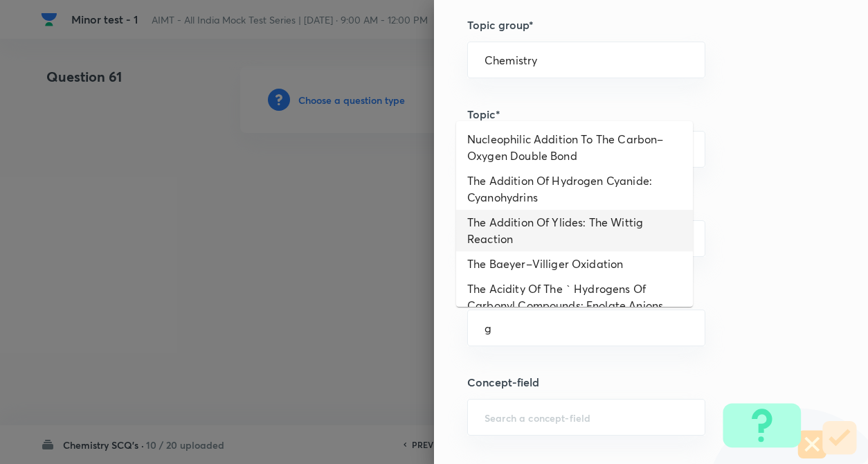
click at [513, 219] on li "The Addition Of Ylides: The Wittig Reaction" at bounding box center [574, 231] width 237 height 42
type input "The Addition Of Ylides: The Wittig Reaction"
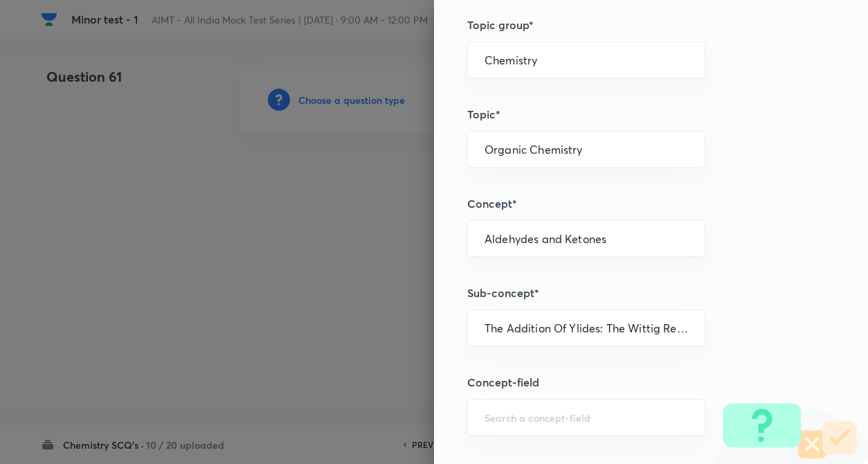
click at [737, 250] on div "Question settings Question type* Single choice correct Number of options* 2 3 4…" at bounding box center [651, 232] width 434 height 464
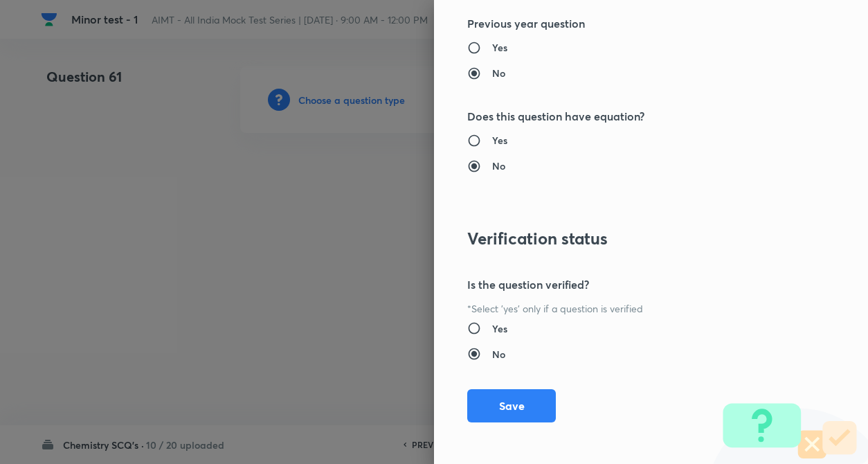
scroll to position [1422, 0]
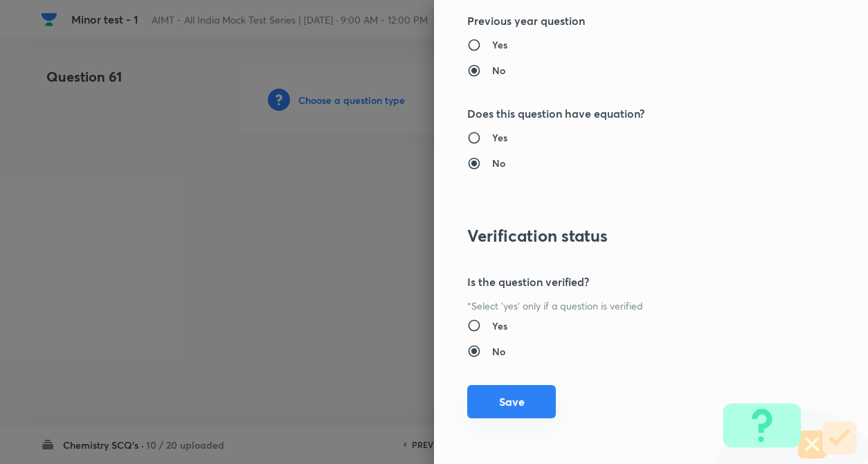
click at [486, 392] on button "Save" at bounding box center [511, 401] width 89 height 33
click at [176, 208] on div at bounding box center [434, 232] width 868 height 464
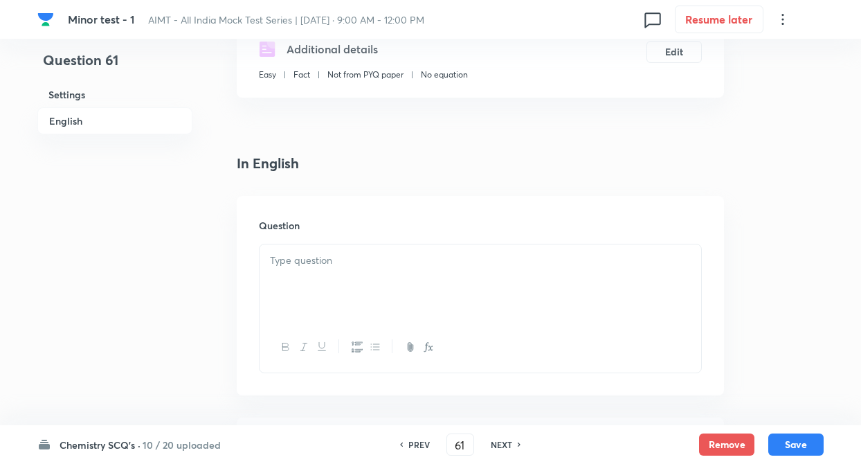
scroll to position [387, 0]
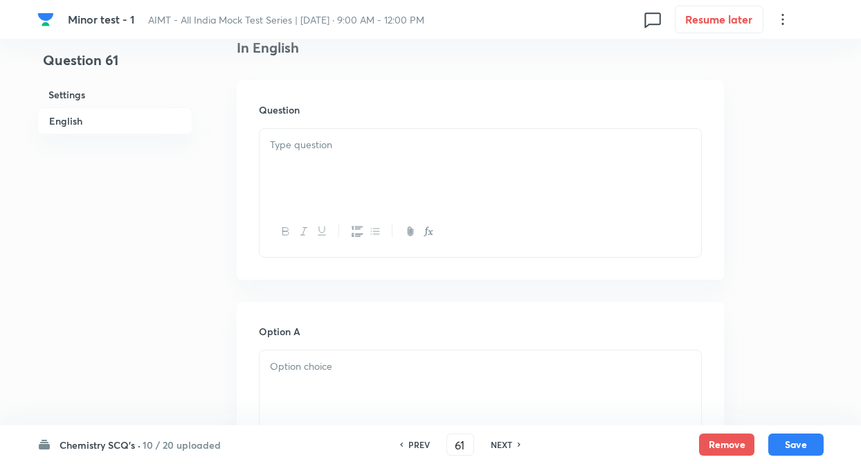
click at [297, 181] on div at bounding box center [479, 167] width 441 height 77
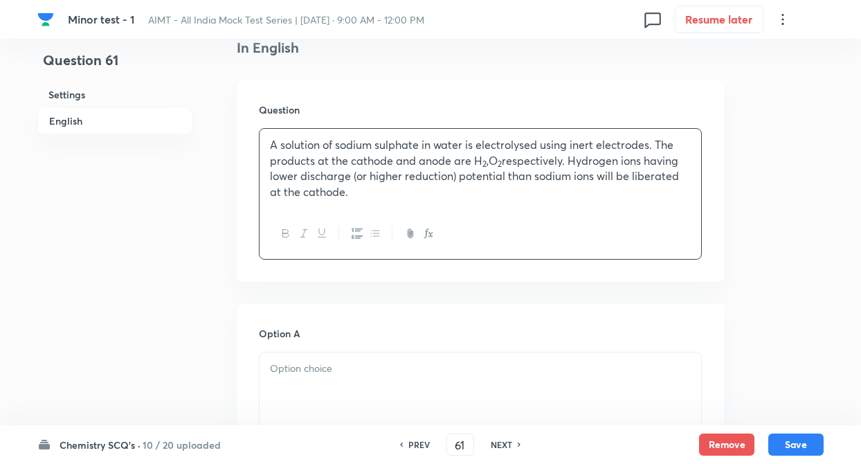
drag, startPoint x: 271, startPoint y: 142, endPoint x: 394, endPoint y: 228, distance: 149.5
click at [394, 228] on div "A solution of sodium sulphate in water is electrolysed using inert electrodes. …" at bounding box center [480, 193] width 443 height 131
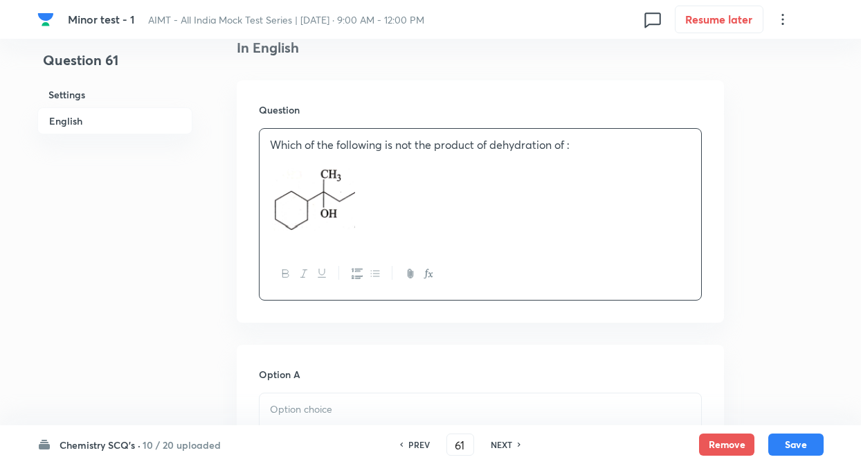
click at [268, 177] on div "Which of the following is not the product of dehydration of :" at bounding box center [479, 189] width 441 height 120
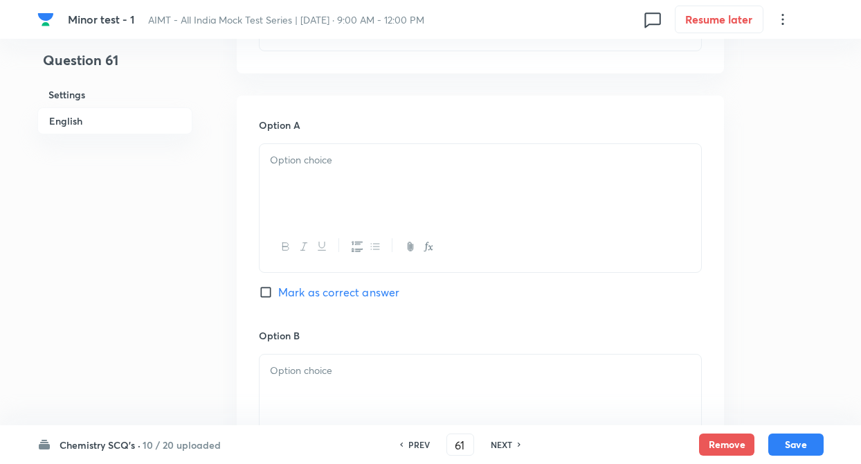
scroll to position [664, 0]
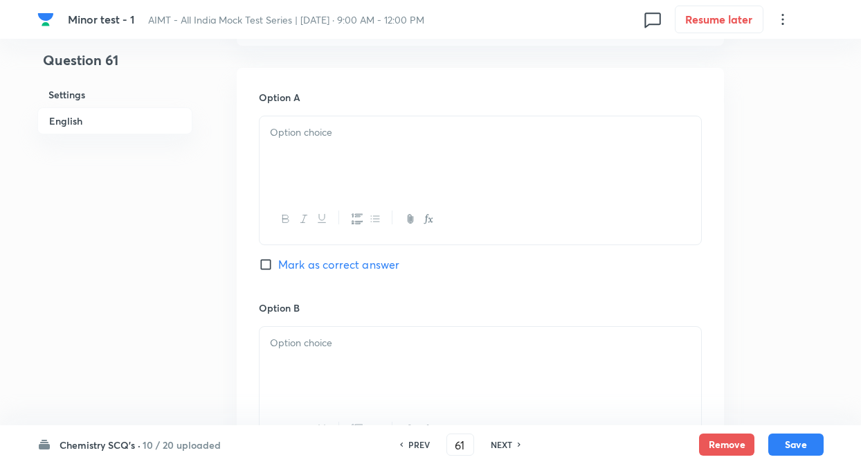
click at [292, 174] on div at bounding box center [479, 154] width 441 height 77
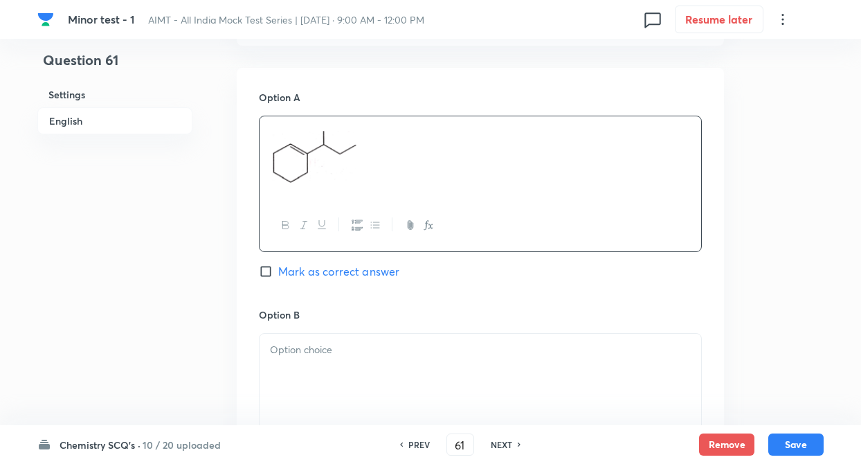
click at [284, 375] on div at bounding box center [479, 371] width 441 height 77
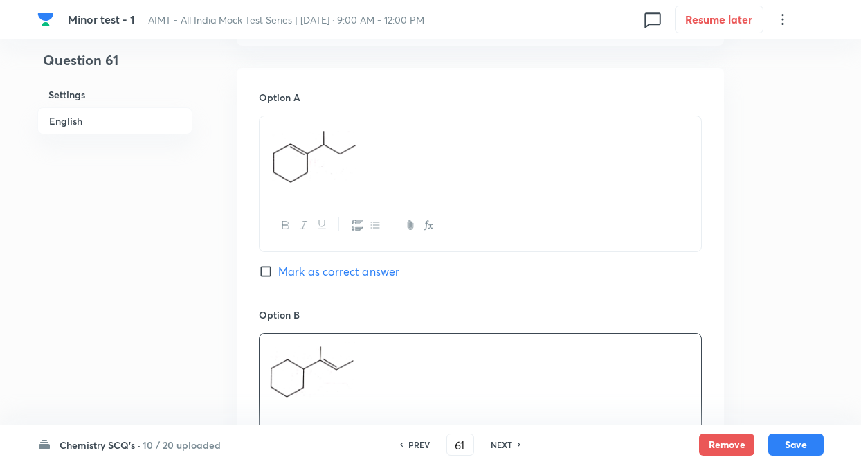
click at [186, 318] on div "Question 61 Settings English" at bounding box center [114, 309] width 155 height 1814
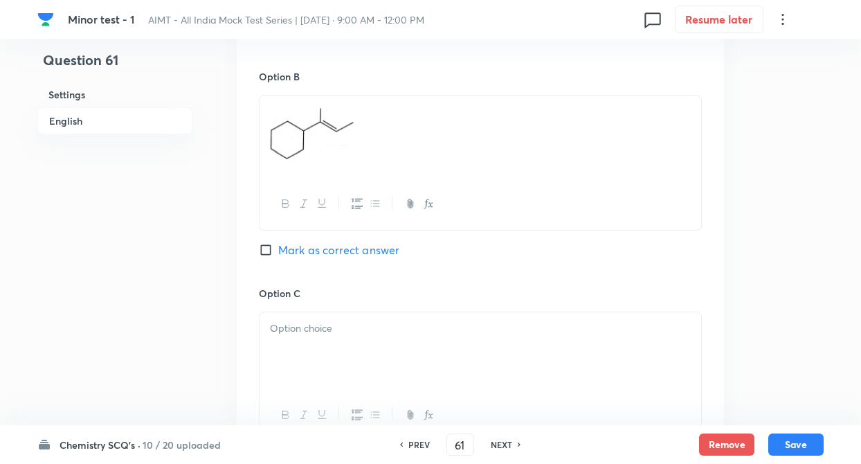
scroll to position [996, 0]
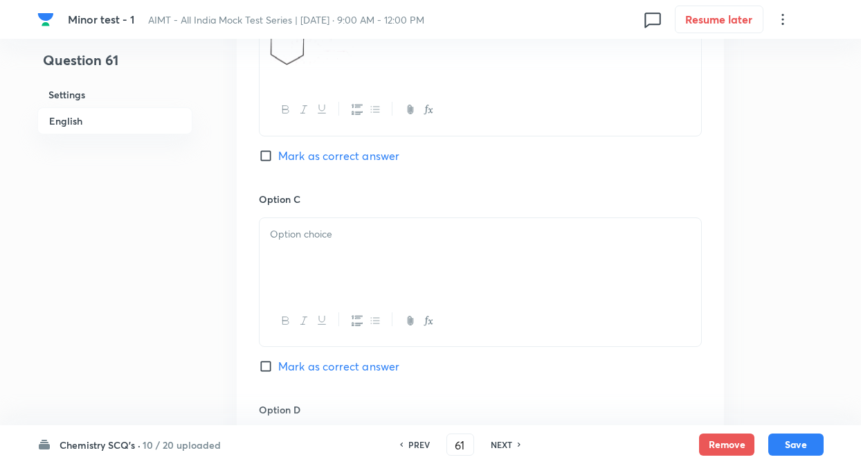
click at [289, 259] on div at bounding box center [479, 256] width 441 height 77
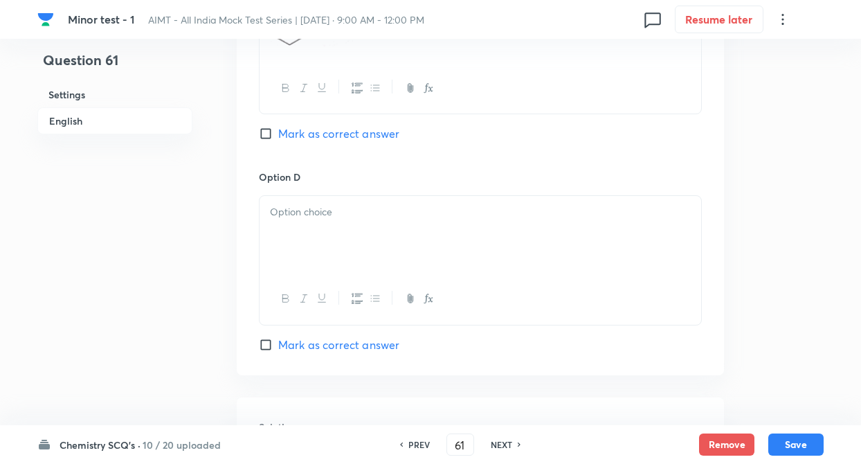
scroll to position [1273, 0]
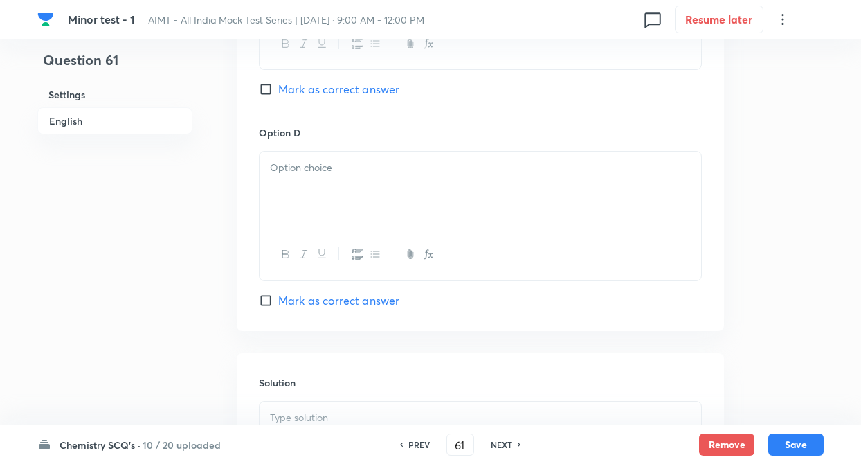
click at [299, 185] on div at bounding box center [479, 190] width 441 height 77
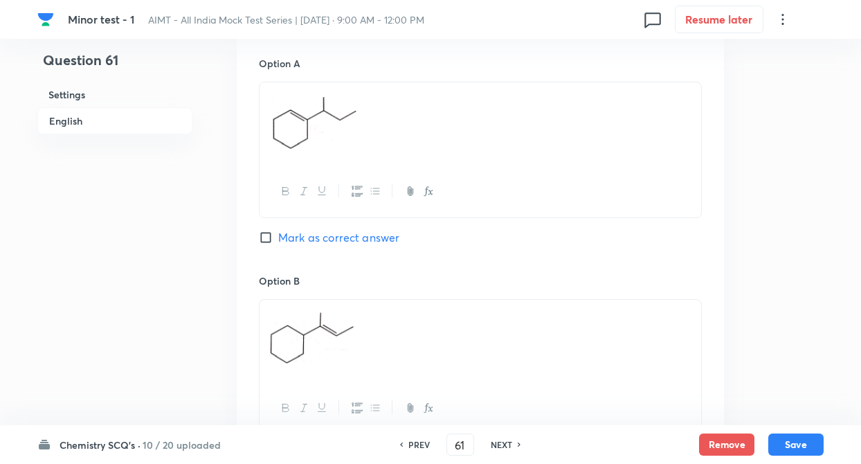
scroll to position [692, 0]
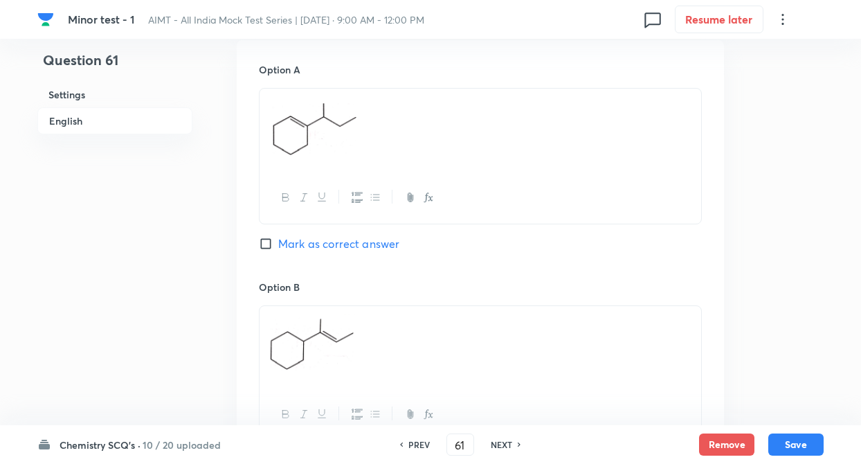
click at [269, 247] on input "Mark as correct answer" at bounding box center [268, 244] width 19 height 14
checkbox input "true"
click at [226, 228] on div "Question 61 Settings English Settings Type Single choice correct 4 options + 4 …" at bounding box center [430, 285] width 786 height 1820
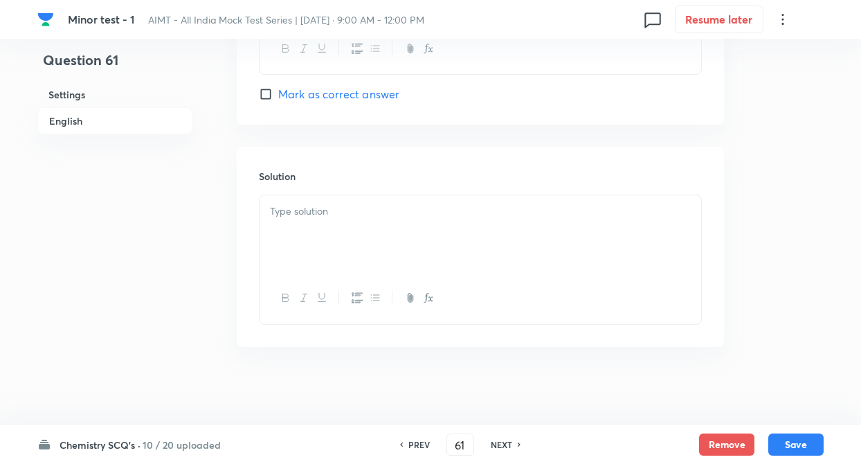
scroll to position [1489, 0]
click at [302, 205] on p at bounding box center [480, 207] width 421 height 16
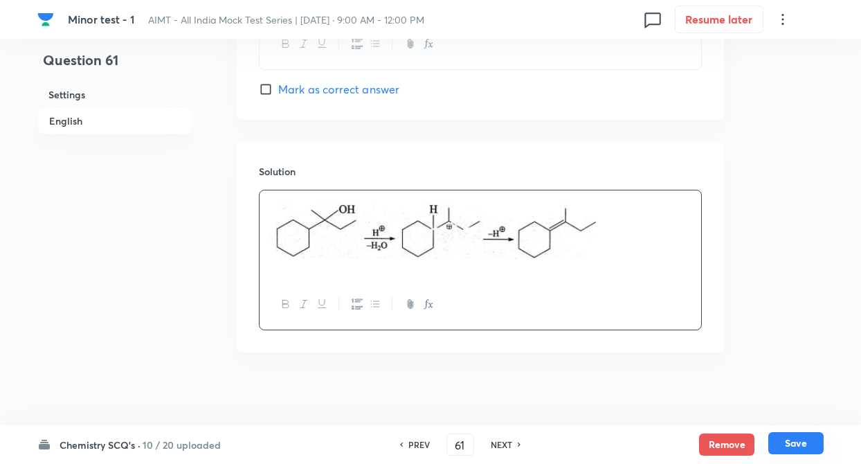
click at [787, 443] on button "Save" at bounding box center [795, 443] width 55 height 22
type input "62"
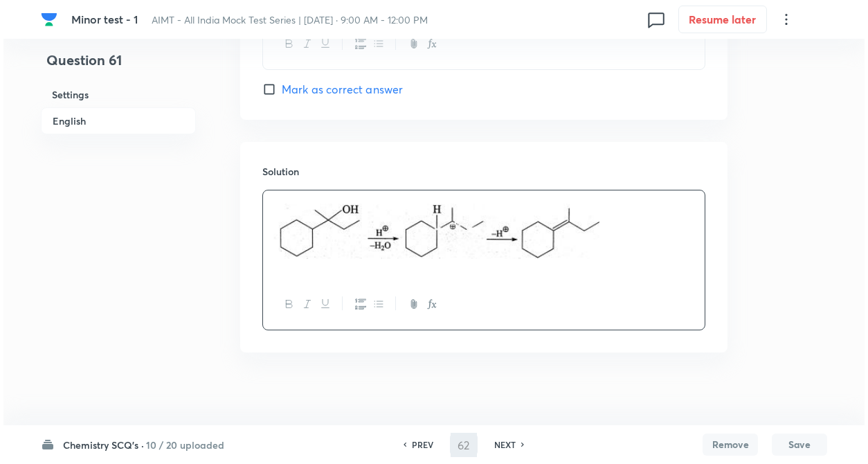
scroll to position [0, 0]
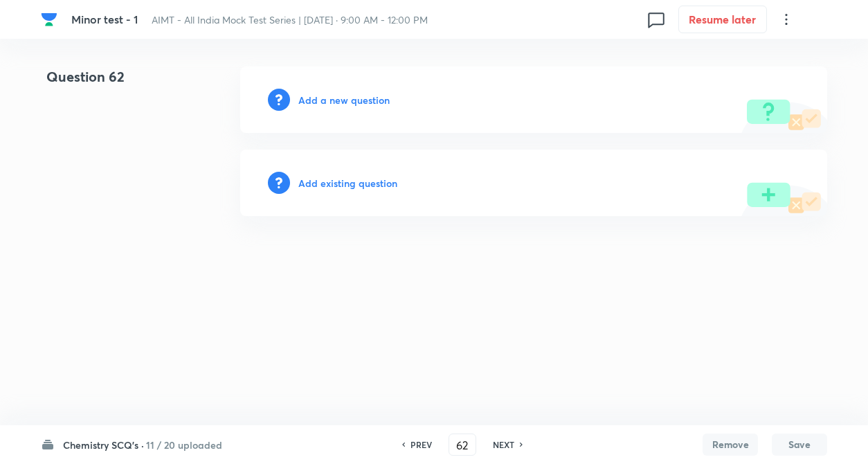
click at [355, 95] on h6 "Add a new question" at bounding box center [343, 100] width 91 height 15
click at [355, 95] on h6 "Choose a question type" at bounding box center [351, 100] width 107 height 15
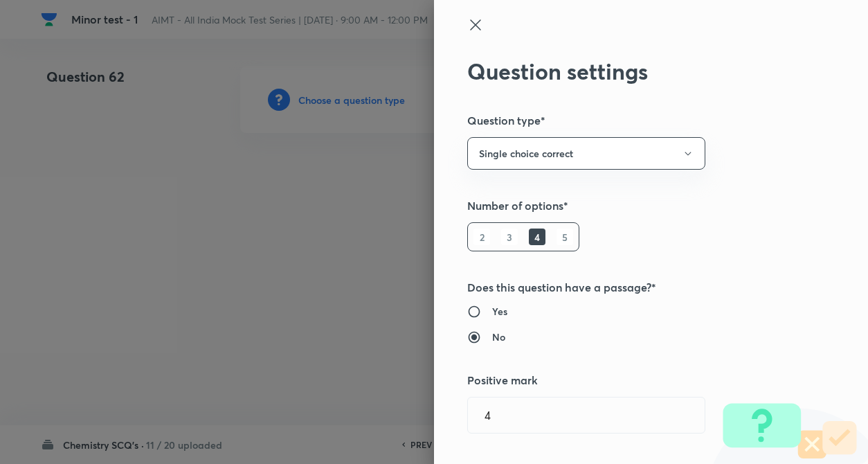
click at [799, 202] on div "Question settings Question type* Single choice correct Number of options* 2 3 4…" at bounding box center [651, 232] width 434 height 464
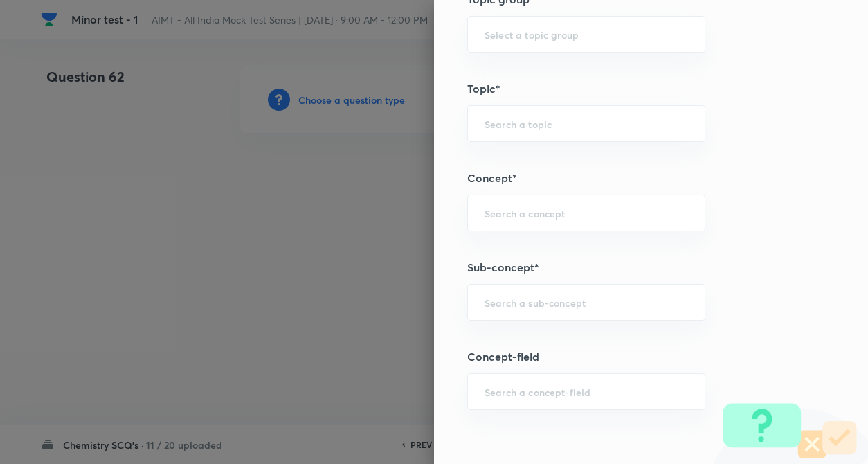
scroll to position [637, 0]
click at [516, 211] on input "text" at bounding box center [585, 210] width 203 height 13
click at [542, 280] on li "Alcohol and Ether" at bounding box center [574, 274] width 237 height 25
type input "Alcohol and Ether"
type input "Chemistry"
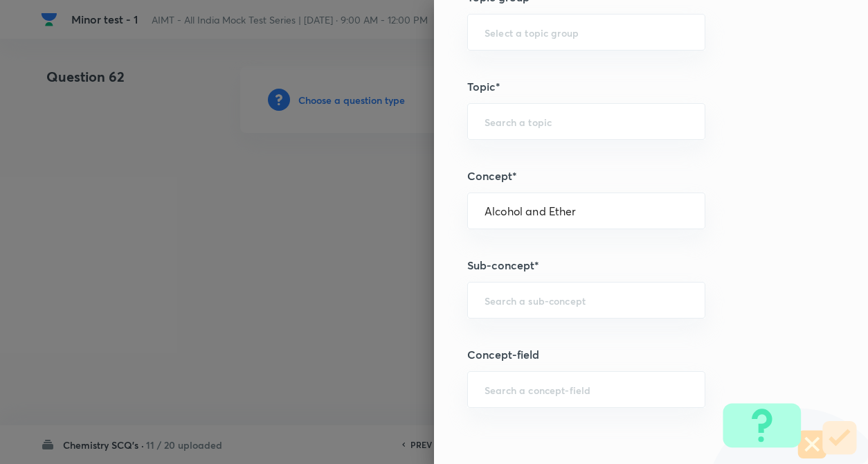
type input "Organic Chemistry"
click at [538, 301] on input "text" at bounding box center [585, 299] width 203 height 13
type input "b"
click at [516, 338] on li "Alcohol and Ether" at bounding box center [574, 339] width 237 height 25
type input "Alcohol and Ether"
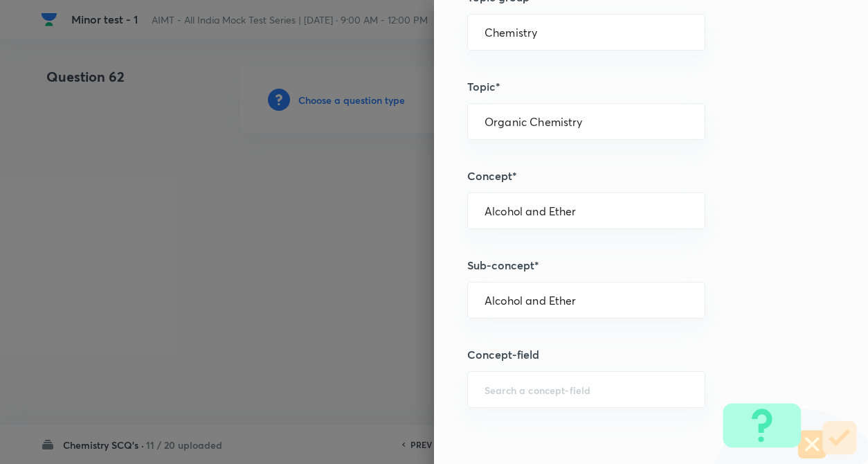
click at [803, 321] on div "Question settings Question type* Single choice correct Number of options* 2 3 4…" at bounding box center [651, 232] width 434 height 464
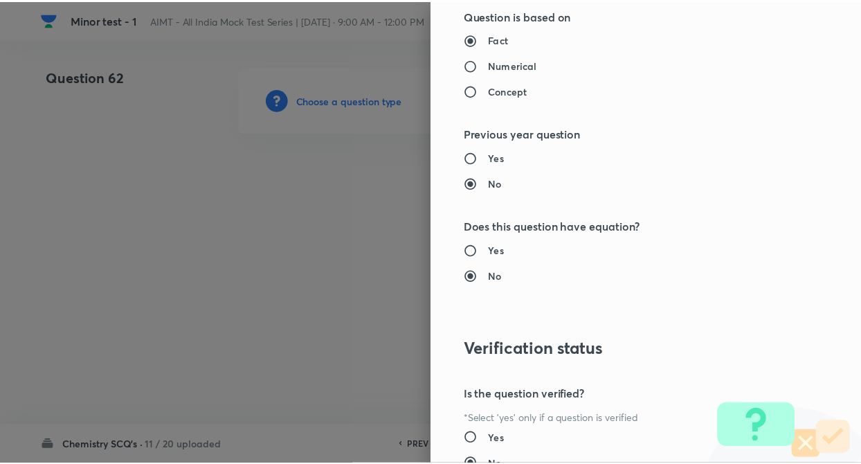
scroll to position [1422, 0]
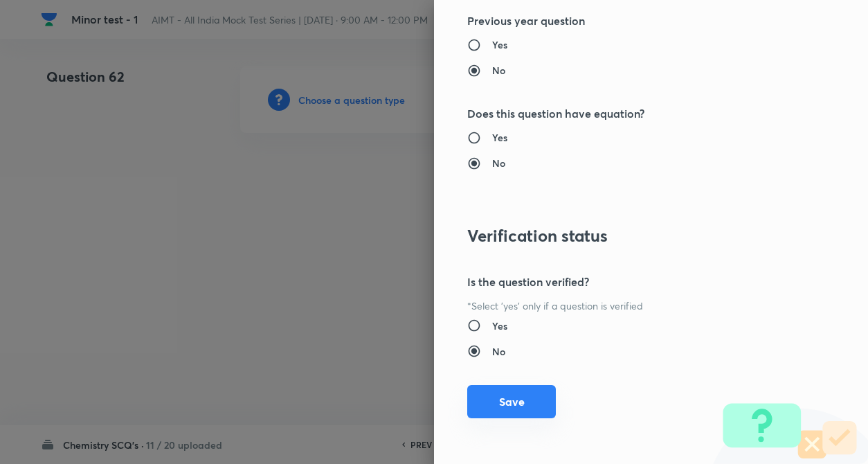
click at [495, 406] on button "Save" at bounding box center [511, 401] width 89 height 33
click at [178, 311] on div at bounding box center [434, 232] width 868 height 464
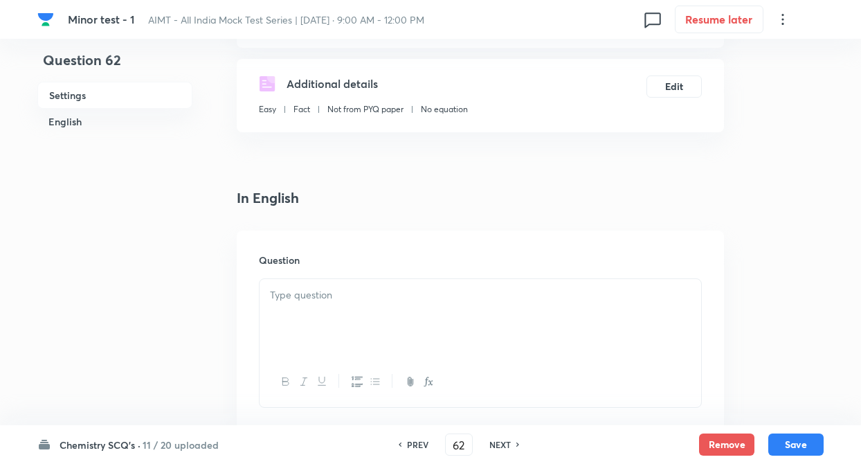
scroll to position [221, 0]
click at [280, 295] on p at bounding box center [480, 293] width 421 height 16
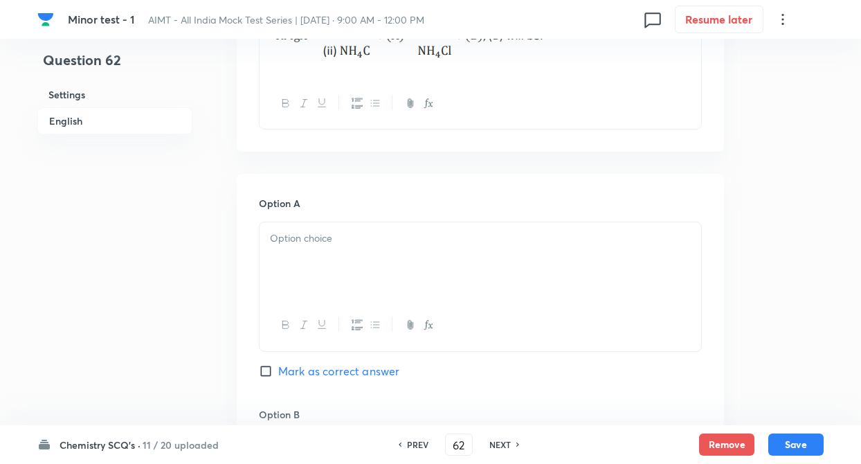
scroll to position [498, 0]
click at [319, 253] on div at bounding box center [479, 259] width 441 height 77
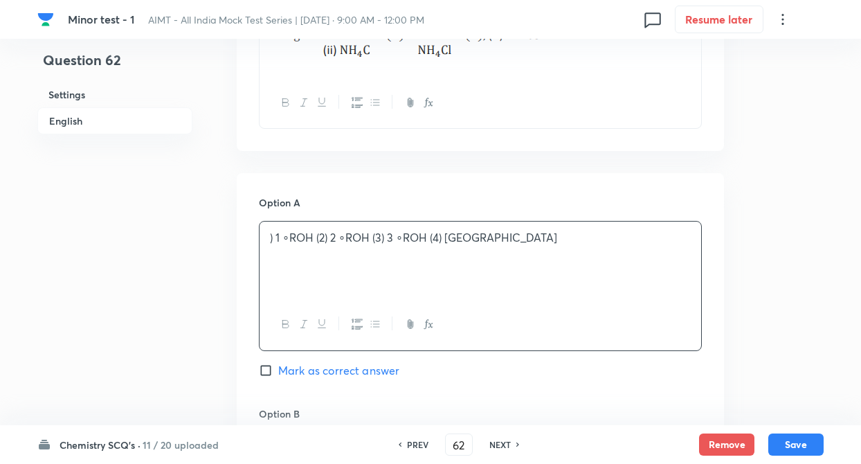
click at [276, 238] on p ") 1 ∘ROH (2) 2 ∘ROH (3) 3 ∘ROH (4) Alkene" at bounding box center [480, 238] width 421 height 16
drag, startPoint x: 273, startPoint y: 239, endPoint x: 485, endPoint y: 241, distance: 211.7
click at [485, 241] on p ") 1 ∘ROH (2) 2 ∘ROH (3) 3 ∘ROH (4) Alkene" at bounding box center [480, 238] width 421 height 16
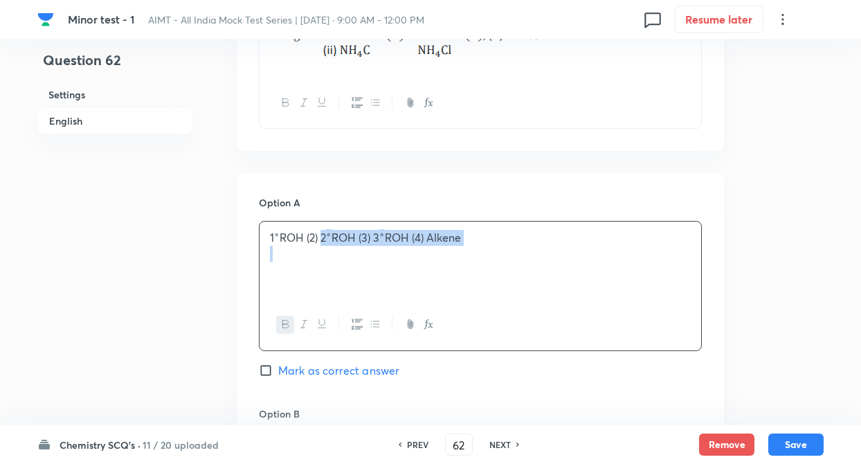
drag, startPoint x: 319, startPoint y: 232, endPoint x: 466, endPoint y: 252, distance: 148.6
click at [466, 252] on div "1 ∘ ROH (2) 2 ∘ ROH (3) 3 ∘ ROH (4) Alkene" at bounding box center [479, 259] width 441 height 77
click at [136, 312] on div "Question 62 Settings English" at bounding box center [114, 438] width 155 height 1741
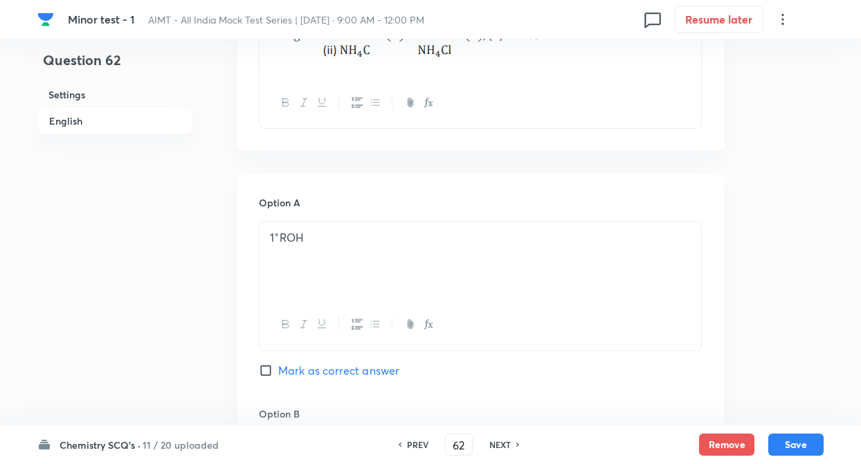
click at [278, 238] on p "1 ∘ ROH" at bounding box center [480, 238] width 421 height 16
click at [190, 323] on div "Question 62 Settings English" at bounding box center [114, 438] width 155 height 1741
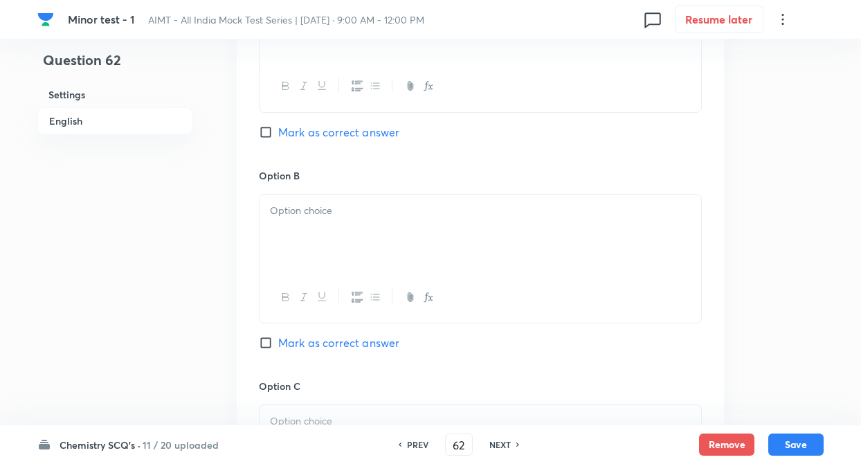
scroll to position [747, 0]
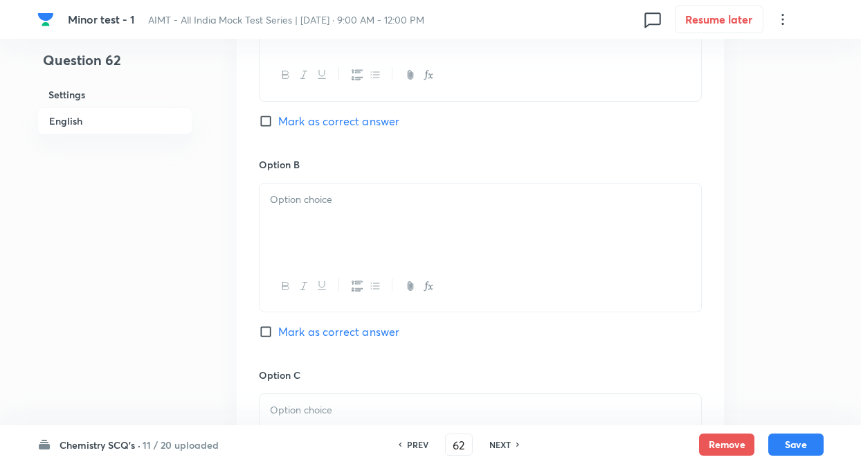
click at [300, 227] on div at bounding box center [479, 221] width 441 height 77
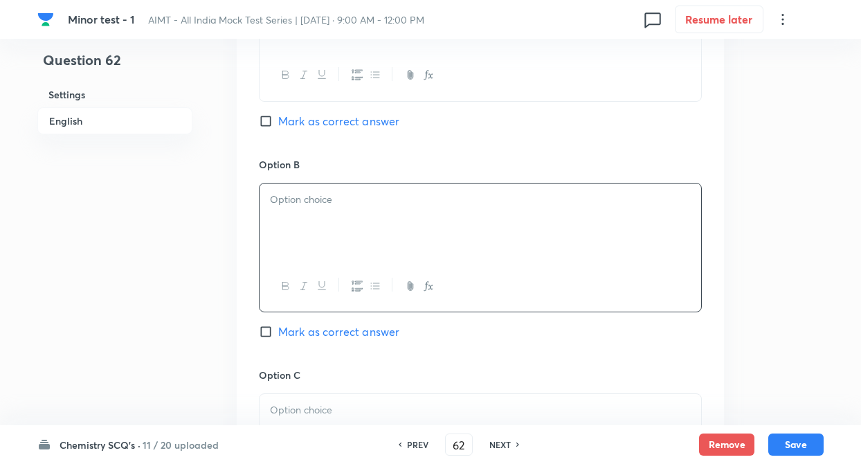
paste div
click at [280, 201] on p "2 ∘ ROH (3) 3 ∘ ROH (4) Alkene" at bounding box center [480, 200] width 421 height 16
drag, startPoint x: 324, startPoint y: 199, endPoint x: 443, endPoint y: 203, distance: 118.4
click at [443, 203] on p "2 ∘ ROH (3) 3 ∘ ROH (4) Alkene" at bounding box center [480, 200] width 421 height 16
copy p "3 ∘ ROH (4) Alkene"
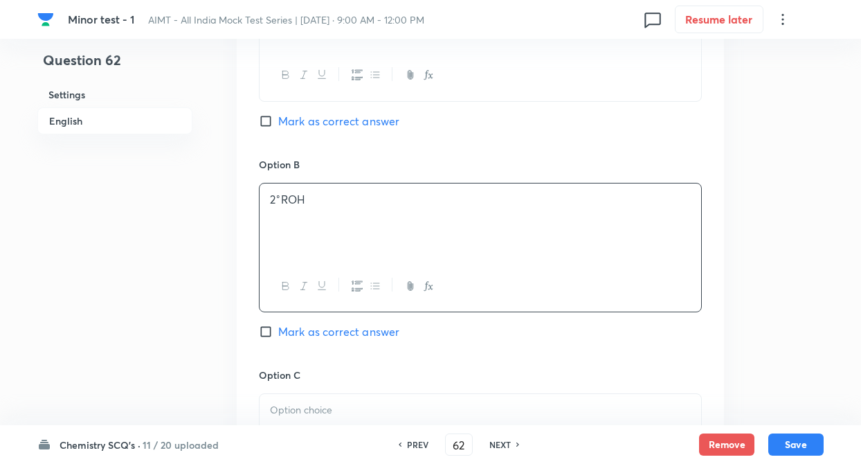
click at [138, 355] on div "Question 62 Settings English" at bounding box center [114, 189] width 155 height 1741
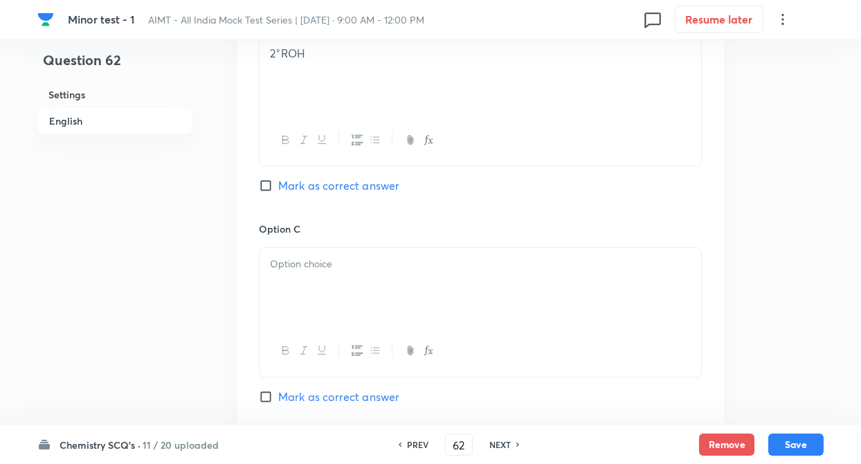
scroll to position [913, 0]
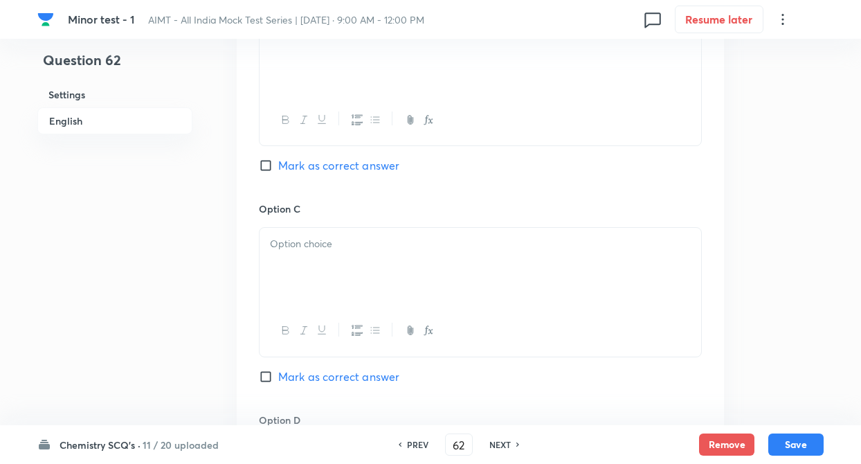
click at [351, 236] on p at bounding box center [480, 244] width 421 height 16
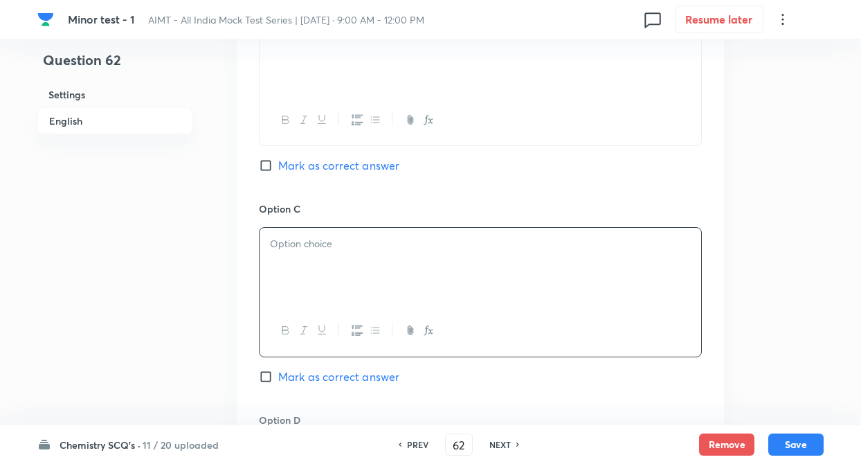
click at [302, 254] on div at bounding box center [479, 266] width 441 height 77
drag, startPoint x: 300, startPoint y: 251, endPoint x: 204, endPoint y: 255, distance: 95.6
click at [204, 255] on div "Question 62 Settings English Settings Type Single choice correct 4 options + 4 …" at bounding box center [430, 23] width 786 height 1741
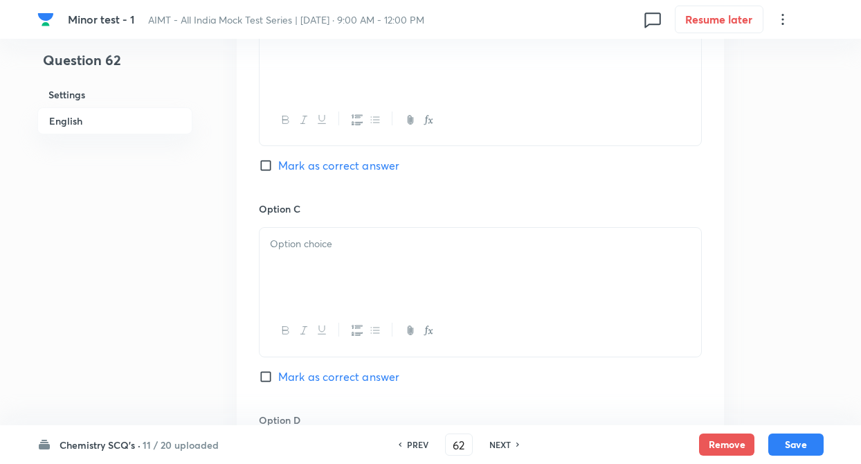
click at [140, 298] on div "Question 62 Settings English" at bounding box center [114, 23] width 155 height 1741
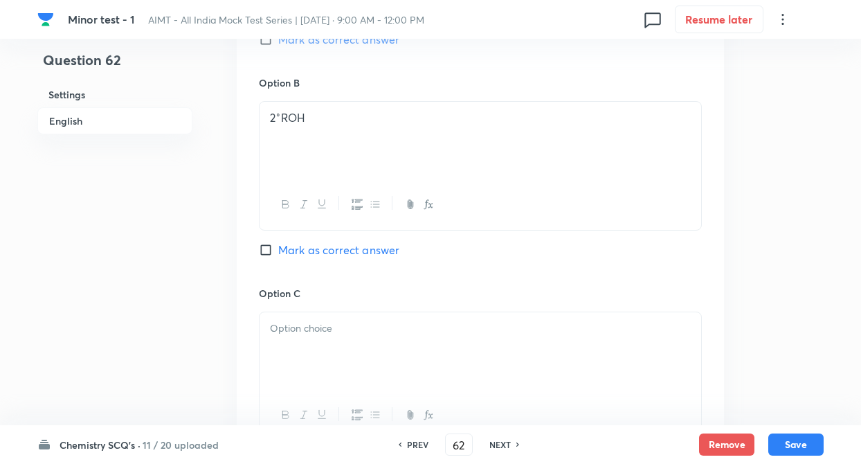
scroll to position [803, 0]
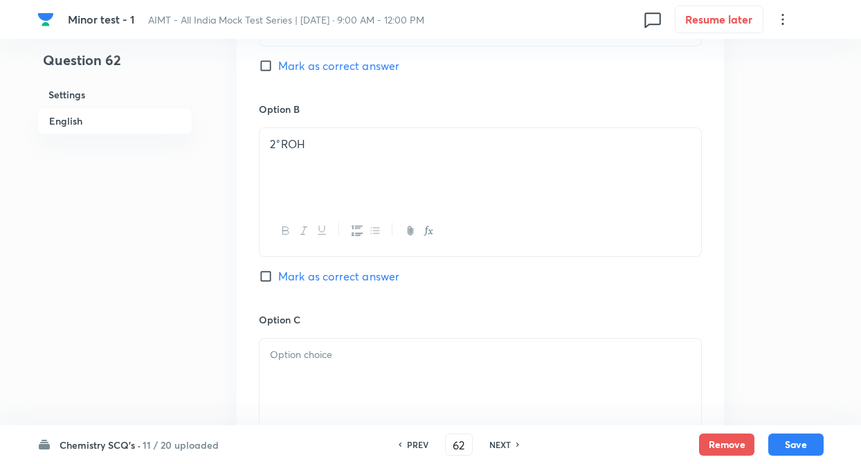
click at [323, 171] on div "2 ∘ ROH" at bounding box center [479, 166] width 441 height 77
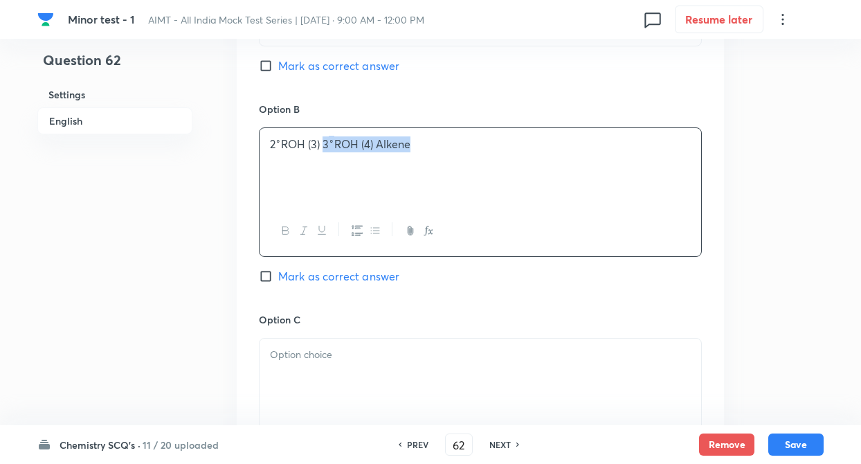
drag, startPoint x: 324, startPoint y: 144, endPoint x: 464, endPoint y: 151, distance: 139.9
click at [464, 151] on p "2 ∘ ROH (3) 3 ∘ ROH (4) Alkene" at bounding box center [480, 144] width 421 height 16
drag, startPoint x: 323, startPoint y: 141, endPoint x: 443, endPoint y: 142, distance: 120.4
click at [443, 142] on p "2 ∘ ROH (3) 3 ∘ ROH (4) Alkene" at bounding box center [480, 144] width 421 height 16
click at [332, 367] on div at bounding box center [479, 376] width 441 height 77
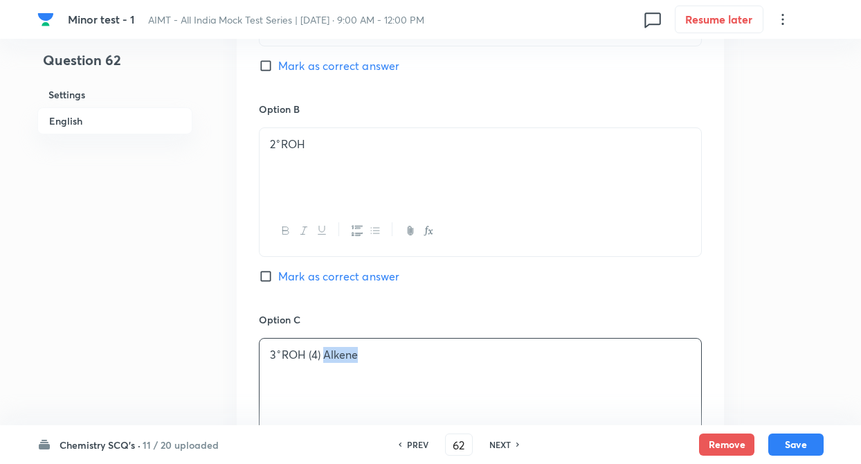
drag, startPoint x: 320, startPoint y: 351, endPoint x: 388, endPoint y: 357, distance: 68.0
click at [388, 357] on p "3 ∘ ROH (4) Alkene" at bounding box center [480, 355] width 421 height 16
click at [198, 340] on div "Question 62 Settings English Settings Type Single choice correct 4 options + 4 …" at bounding box center [430, 134] width 786 height 1741
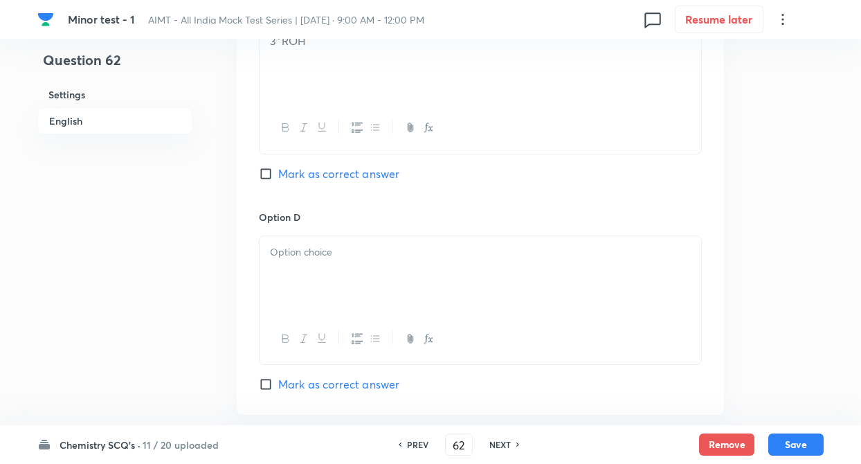
scroll to position [1135, 0]
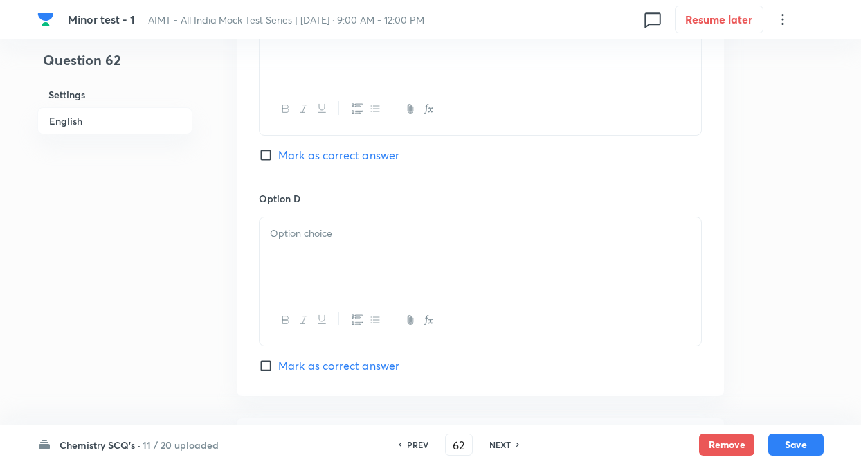
click at [317, 269] on div at bounding box center [479, 255] width 441 height 77
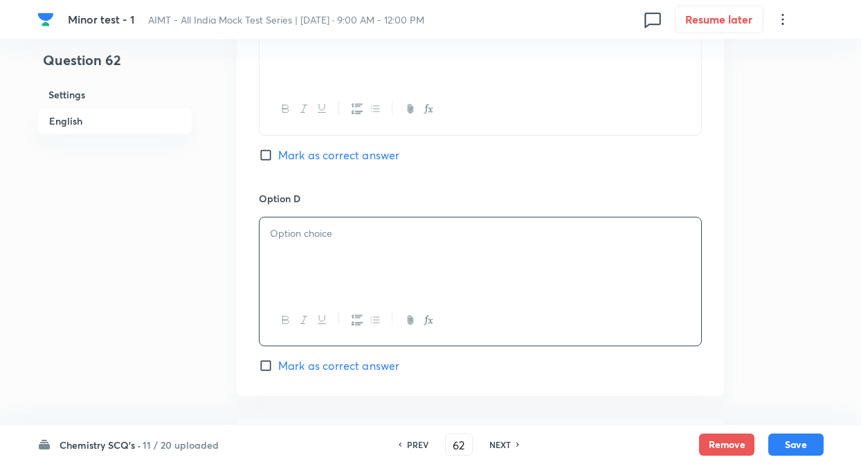
click at [317, 269] on div at bounding box center [479, 255] width 441 height 77
click at [266, 152] on input "Mark as correct answer" at bounding box center [268, 155] width 19 height 14
checkbox input "true"
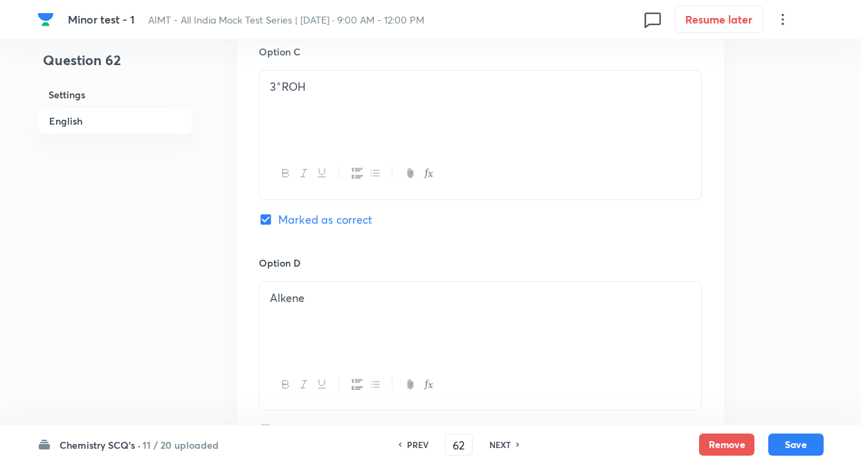
scroll to position [1024, 0]
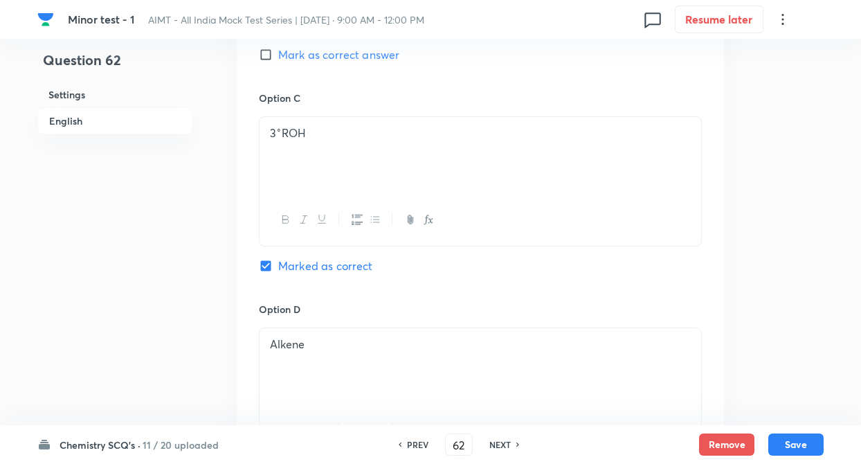
drag, startPoint x: 269, startPoint y: 131, endPoint x: 338, endPoint y: 142, distance: 69.4
click at [338, 142] on div "3 ∘ ROH" at bounding box center [479, 155] width 441 height 77
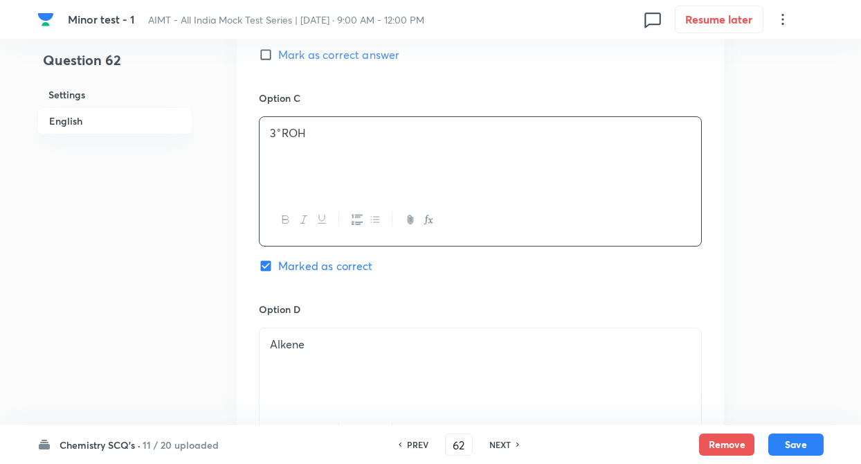
drag, startPoint x: 270, startPoint y: 131, endPoint x: 309, endPoint y: 130, distance: 39.5
click at [309, 130] on p "3 ∘ ROH" at bounding box center [480, 133] width 421 height 16
copy p "3 ∘ ROH"
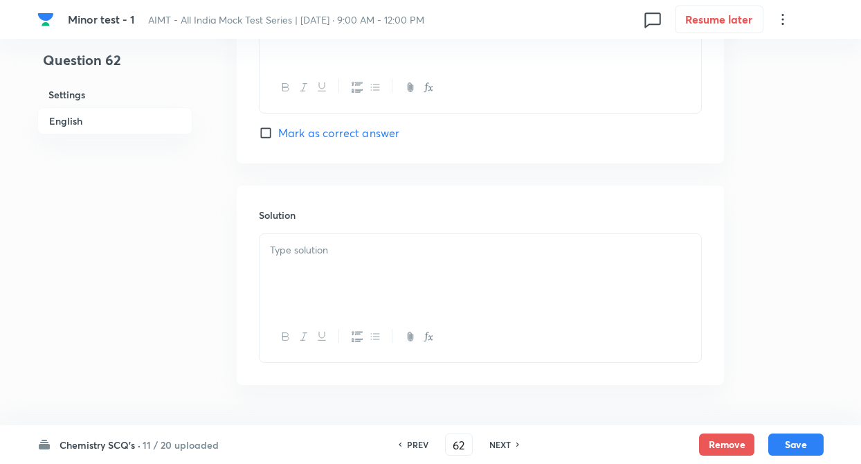
scroll to position [1410, 0]
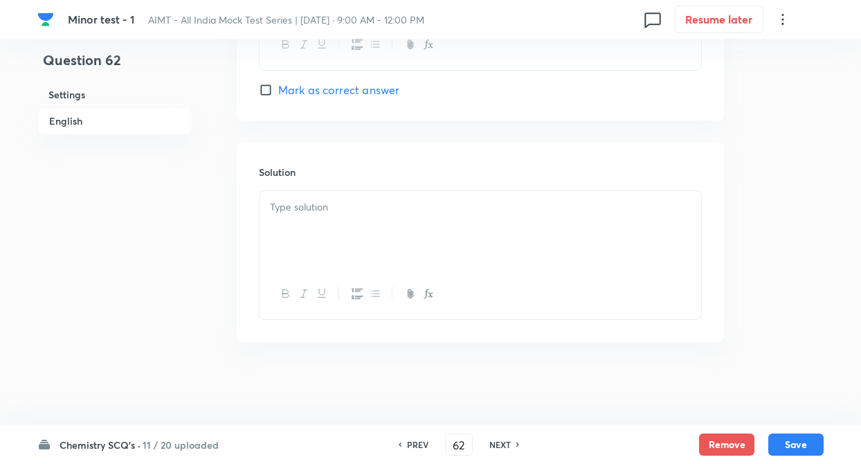
click at [313, 253] on div at bounding box center [479, 229] width 441 height 77
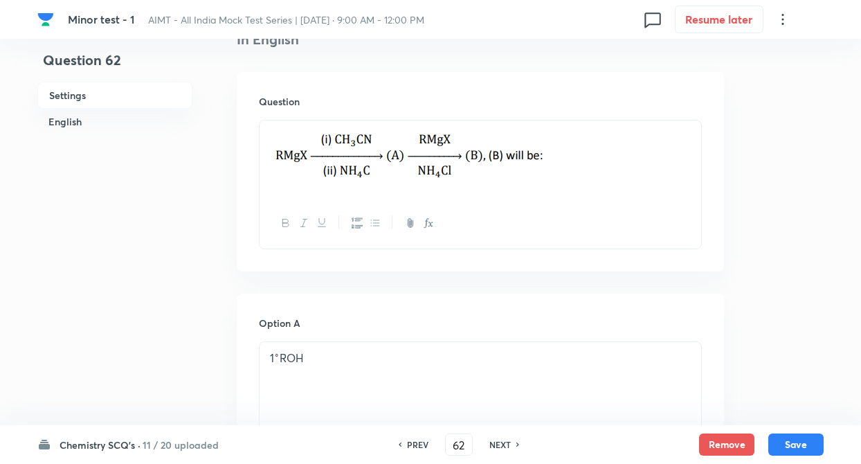
scroll to position [248, 0]
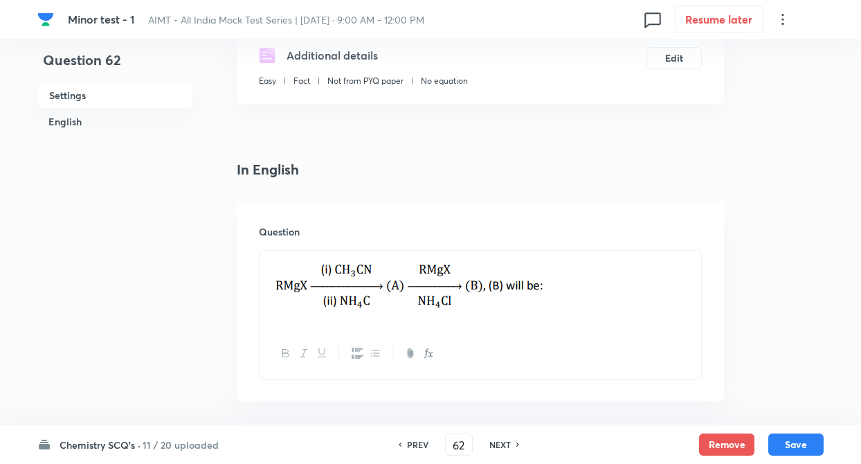
drag, startPoint x: 267, startPoint y: 283, endPoint x: 475, endPoint y: 298, distance: 208.8
click at [475, 298] on div at bounding box center [479, 288] width 441 height 77
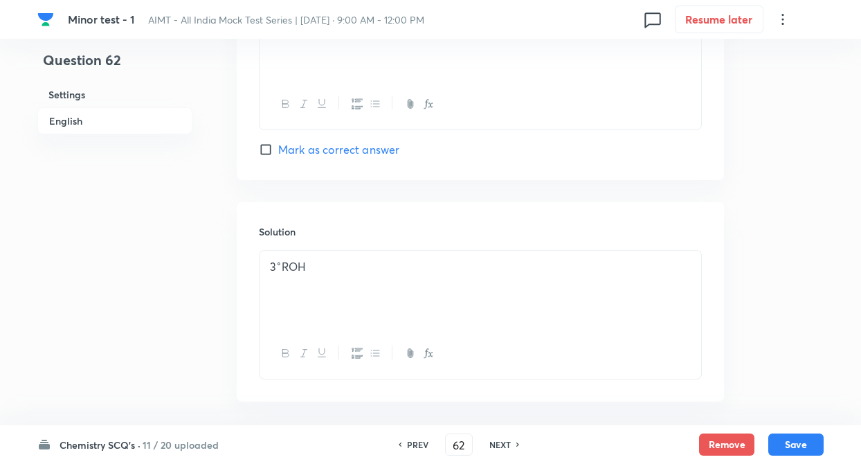
scroll to position [1355, 0]
click at [268, 266] on div "3 ∘ ROH" at bounding box center [479, 284] width 441 height 77
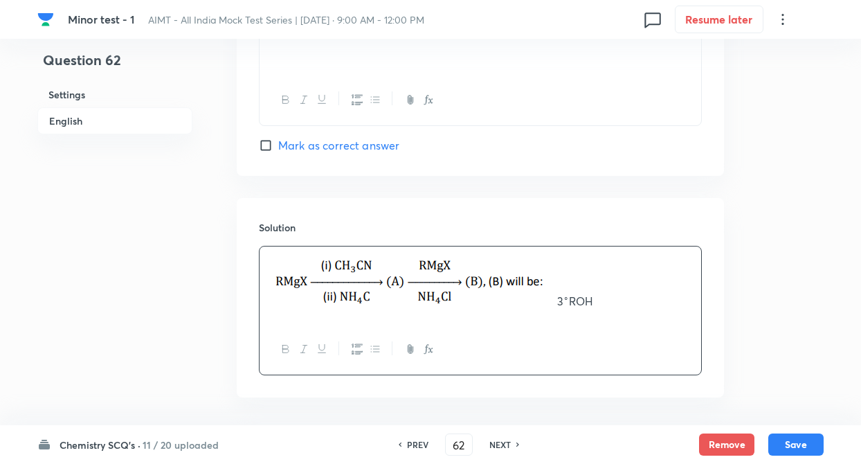
drag, startPoint x: 161, startPoint y: 230, endPoint x: 175, endPoint y: 260, distance: 33.4
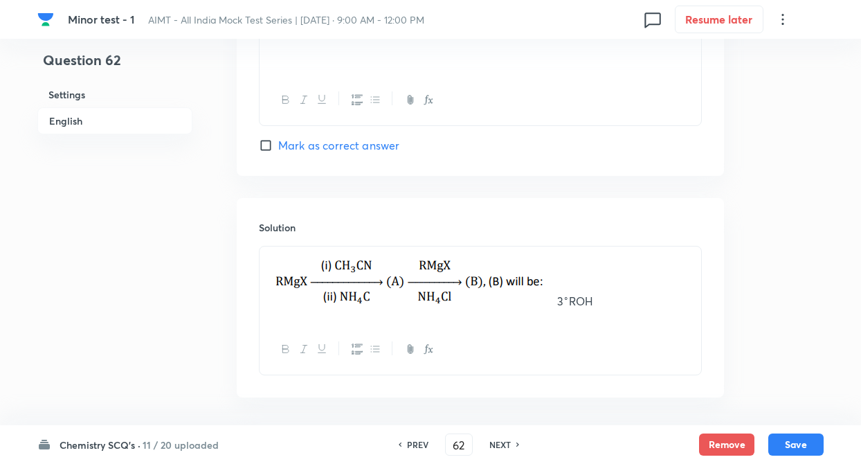
click at [266, 279] on div "3 ∘ ROH" at bounding box center [479, 284] width 441 height 77
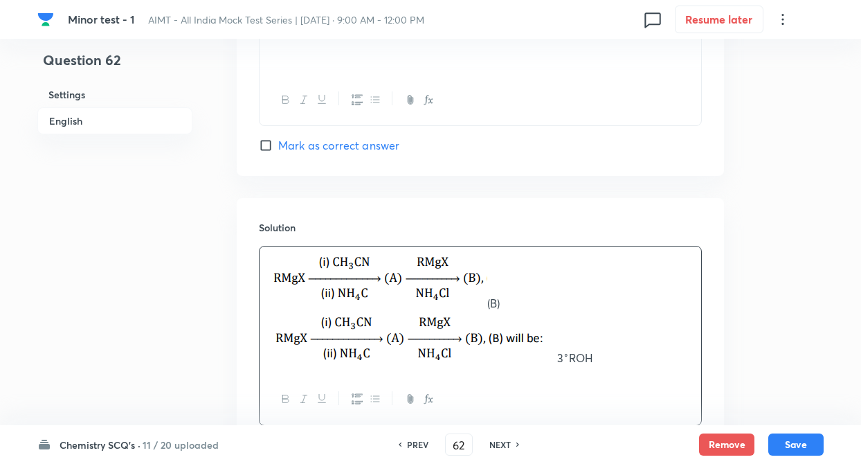
click at [487, 301] on p "(B) 3 ∘ ROH" at bounding box center [480, 310] width 421 height 111
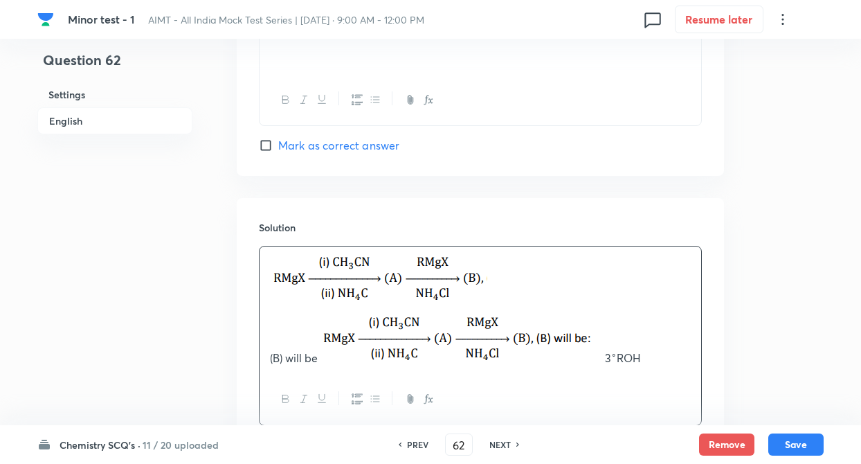
scroll to position [1461, 0]
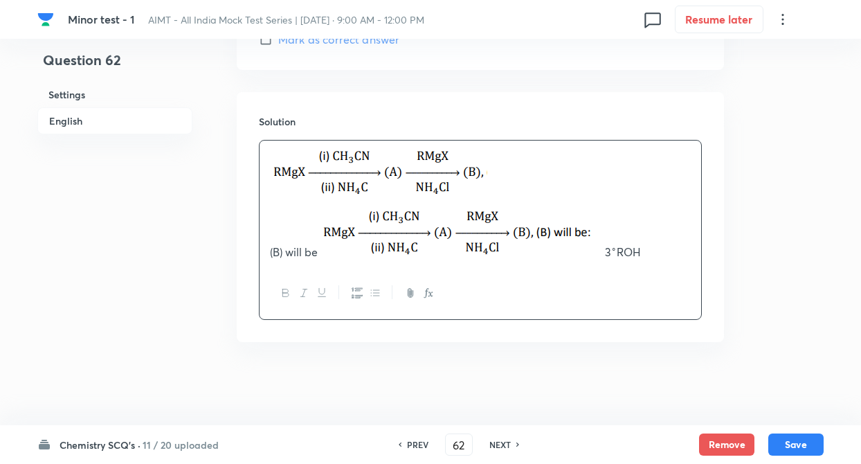
click at [570, 232] on img at bounding box center [461, 230] width 287 height 51
click at [602, 232] on img at bounding box center [461, 230] width 287 height 51
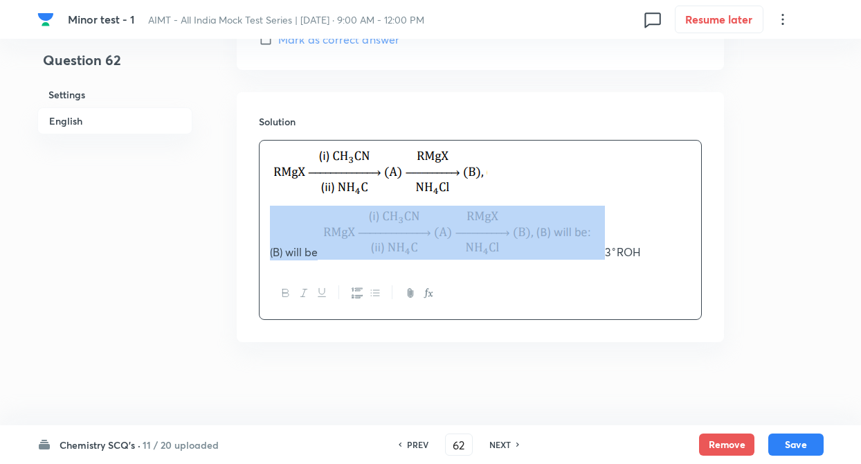
drag, startPoint x: 327, startPoint y: 221, endPoint x: 482, endPoint y: 235, distance: 155.6
click at [482, 235] on img at bounding box center [461, 230] width 287 height 51
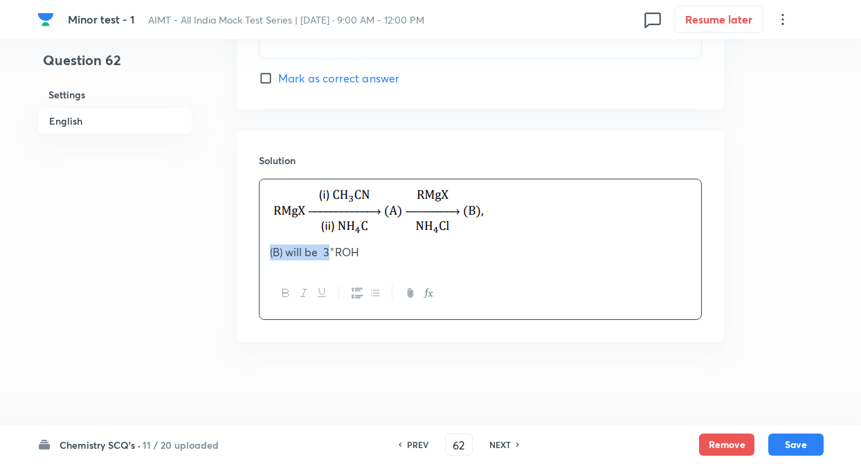
scroll to position [1422, 0]
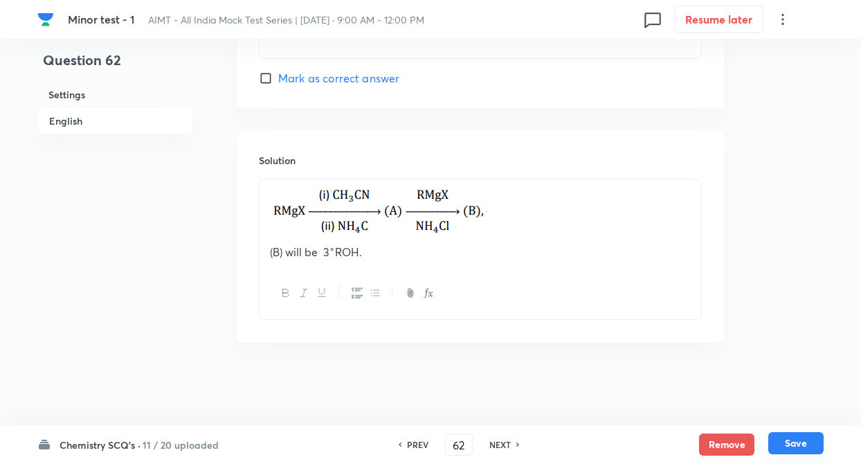
click at [784, 441] on button "Save" at bounding box center [795, 443] width 55 height 22
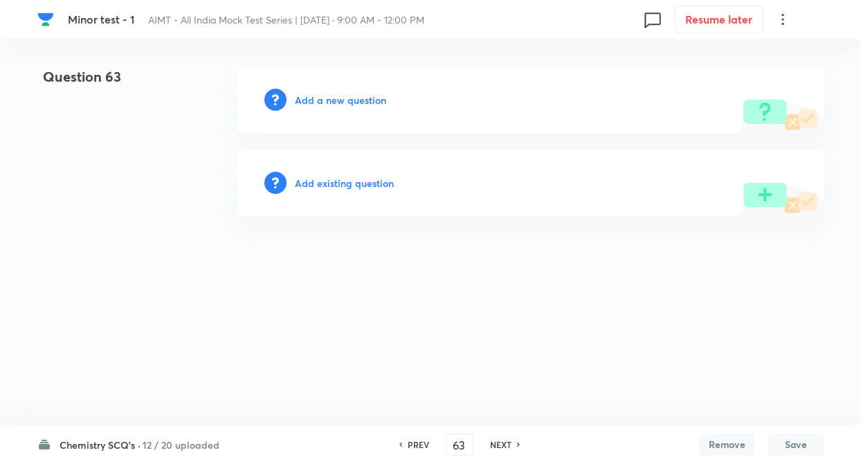
scroll to position [0, 0]
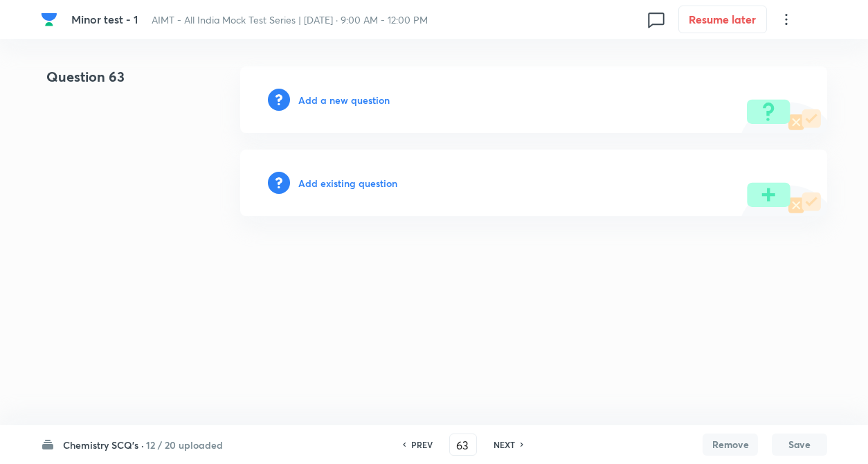
click at [421, 437] on div "PREV 63 ​ NEXT" at bounding box center [463, 444] width 178 height 22
click at [421, 442] on h6 "PREV" at bounding box center [421, 444] width 21 height 12
type input "62"
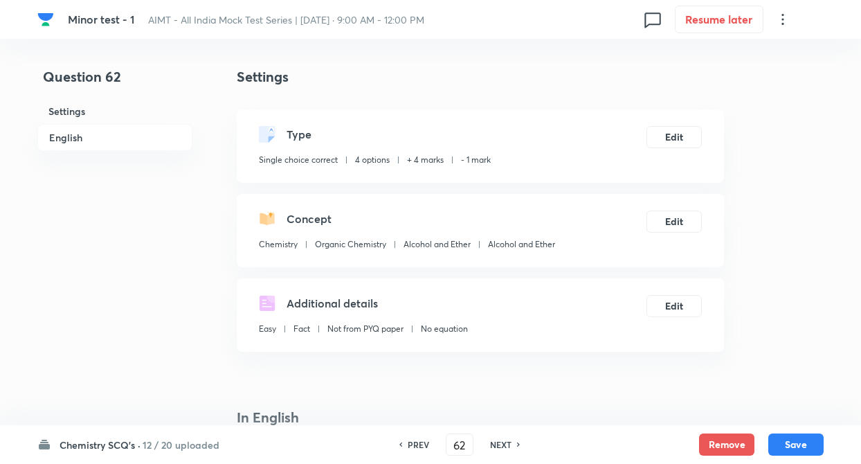
checkbox input "true"
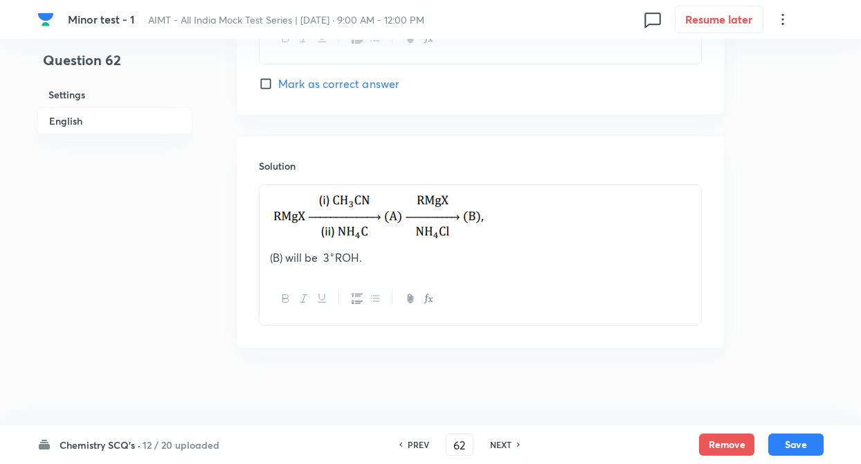
scroll to position [1422, 0]
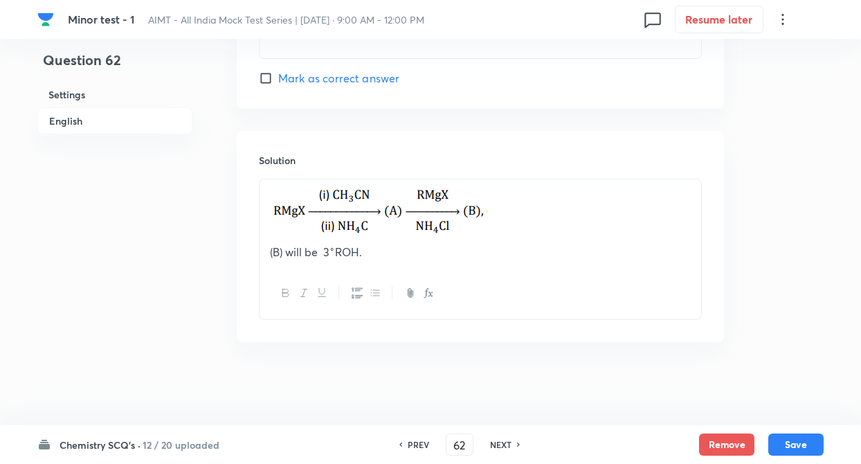
click at [555, 230] on p at bounding box center [480, 215] width 421 height 57
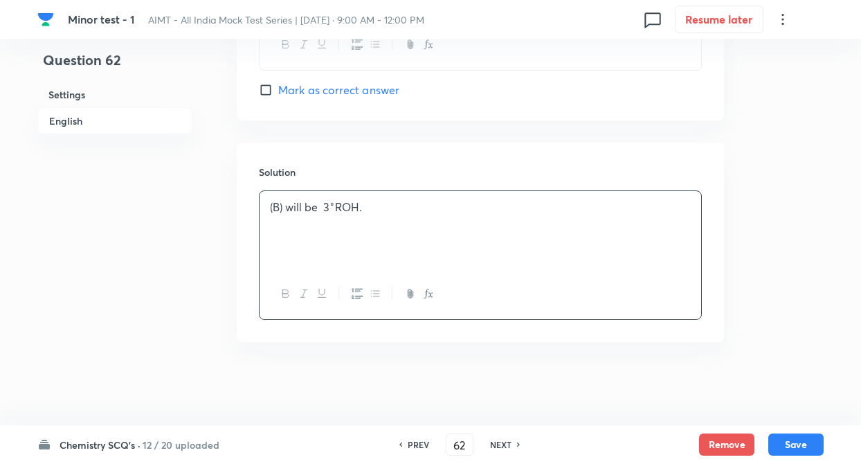
scroll to position [1410, 0]
click at [521, 234] on div "(B) will be 3 ∘ ROH." at bounding box center [479, 229] width 441 height 77
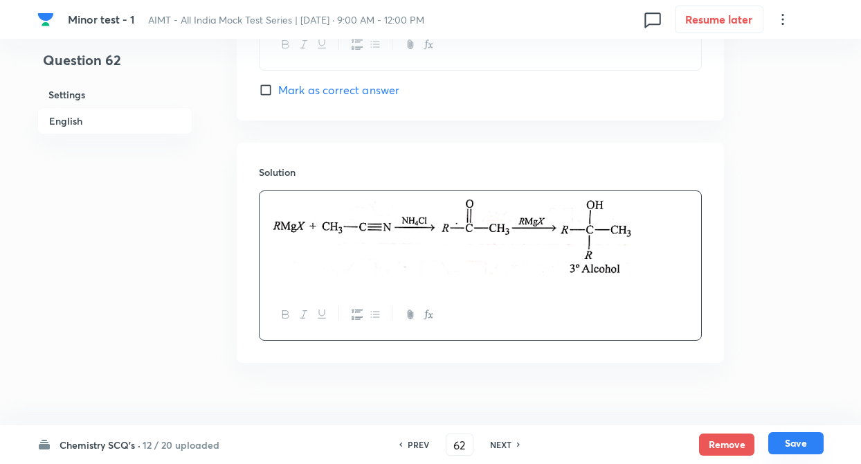
click at [805, 443] on button "Save" at bounding box center [795, 443] width 55 height 22
type input "63"
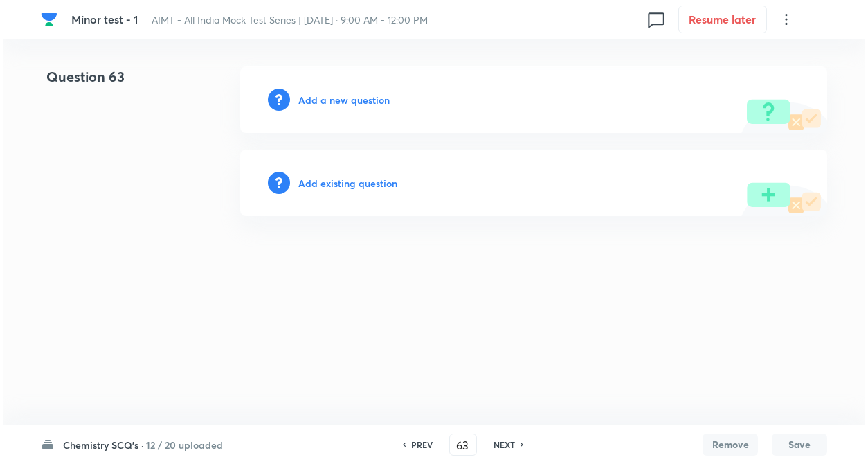
scroll to position [0, 0]
click at [329, 100] on h6 "Add a new question" at bounding box center [343, 100] width 91 height 15
click at [363, 104] on h6 "Choose a question type" at bounding box center [351, 100] width 107 height 15
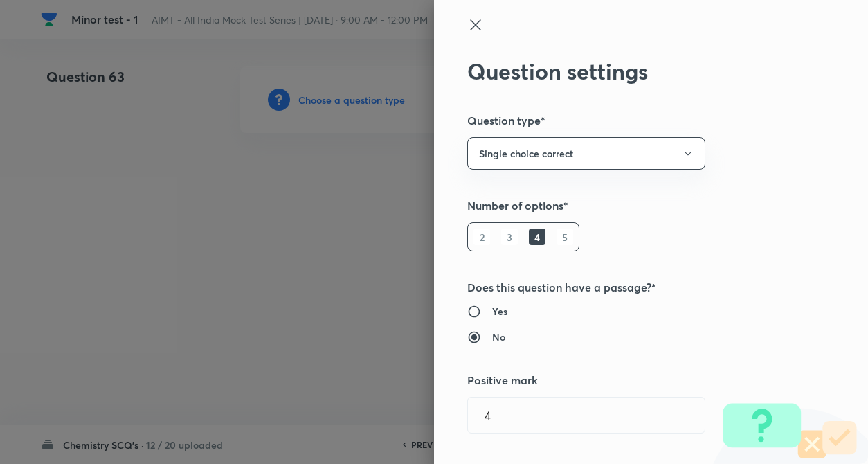
click at [714, 207] on h5 "Number of options*" at bounding box center [627, 205] width 321 height 17
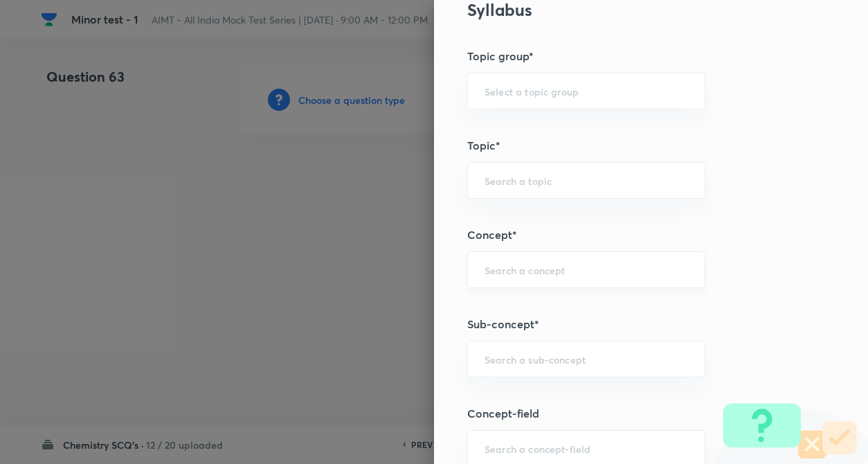
scroll to position [581, 0]
click at [513, 266] on input "text" at bounding box center [585, 265] width 203 height 13
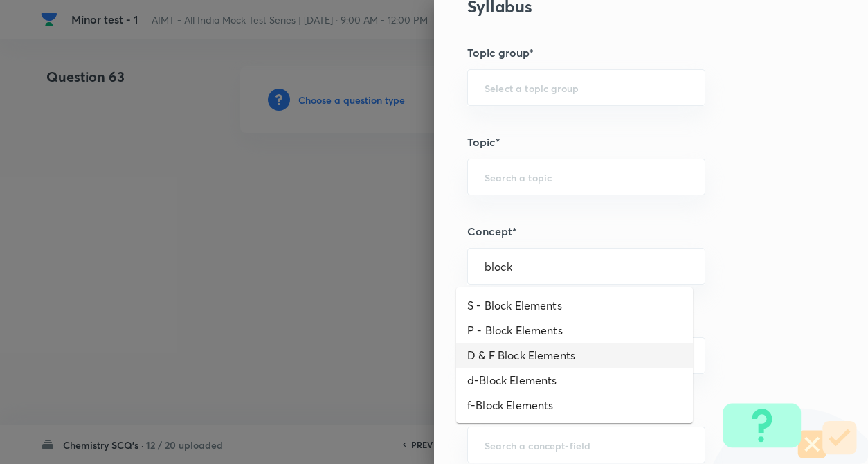
click at [504, 347] on li "D & F Block Elements" at bounding box center [574, 354] width 237 height 25
type input "D & F Block Elements"
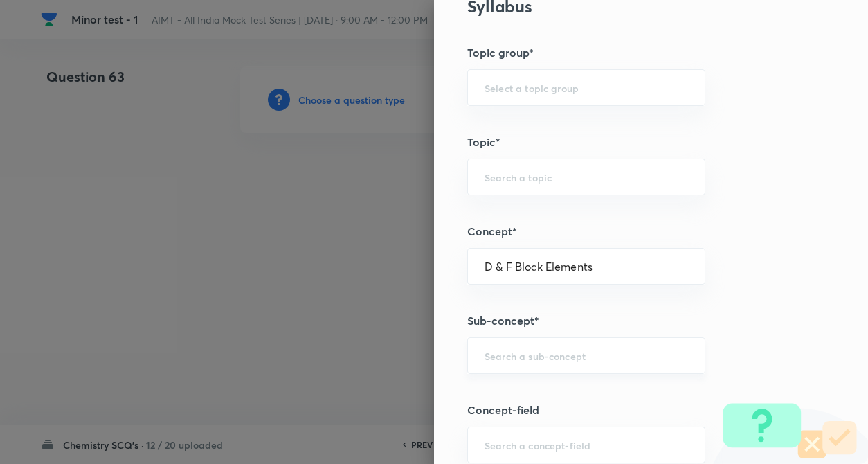
type input "Chemistry"
type input "Inorganic Chemistry"
click at [503, 352] on input "text" at bounding box center [585, 355] width 203 height 13
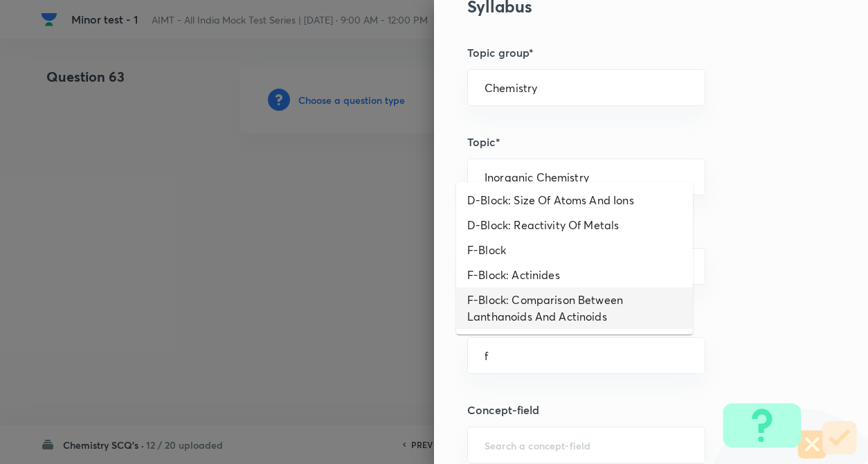
click at [605, 295] on li "F-Block: Comparison Between Lanthanoids And Actinoids" at bounding box center [574, 308] width 237 height 42
type input "F-Block: Comparison Between Lanthanoids And Actinoids"
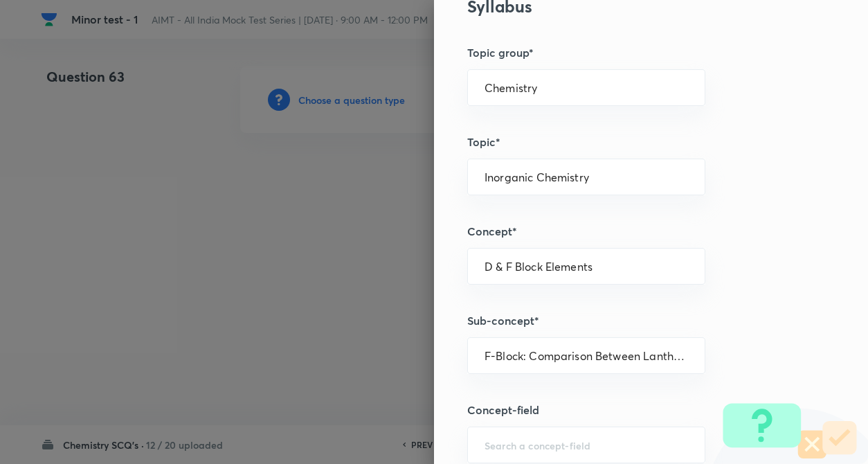
click at [760, 308] on div "Question settings Question type* Single choice correct Number of options* 2 3 4…" at bounding box center [651, 232] width 434 height 464
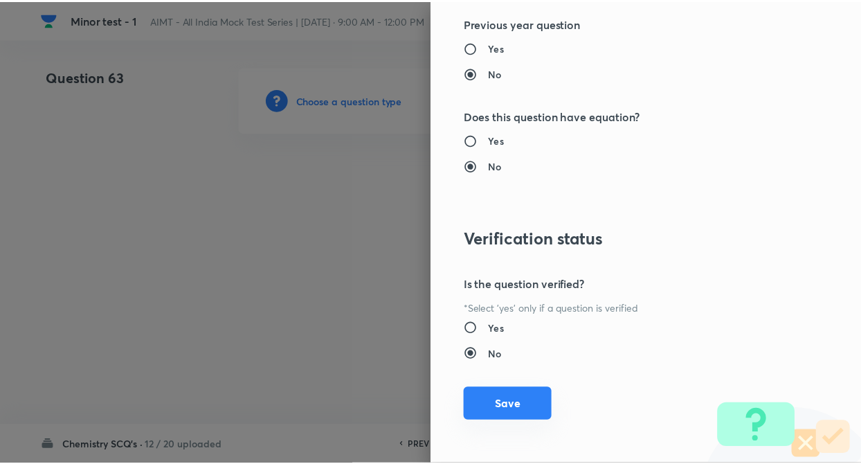
scroll to position [1422, 0]
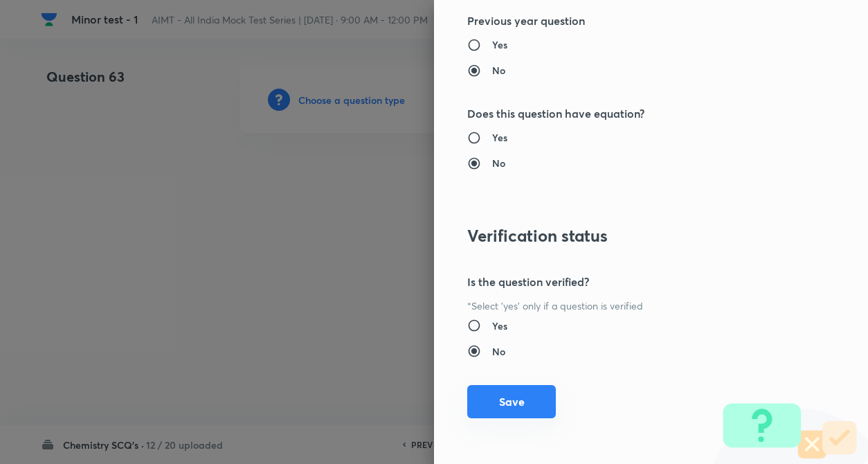
click at [487, 412] on button "Save" at bounding box center [511, 401] width 89 height 33
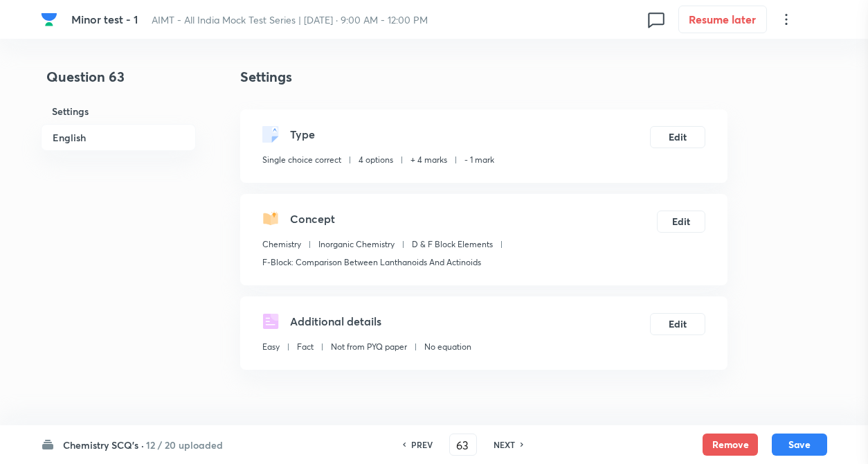
click at [513, 404] on div at bounding box center [434, 232] width 868 height 464
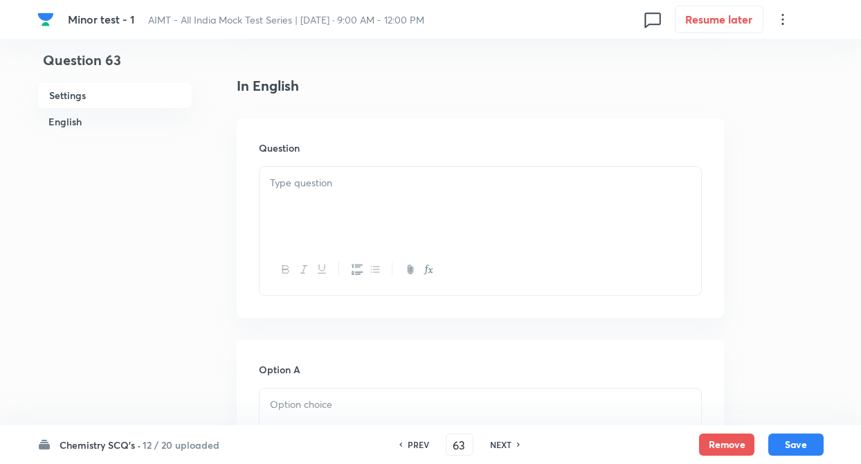
scroll to position [360, 0]
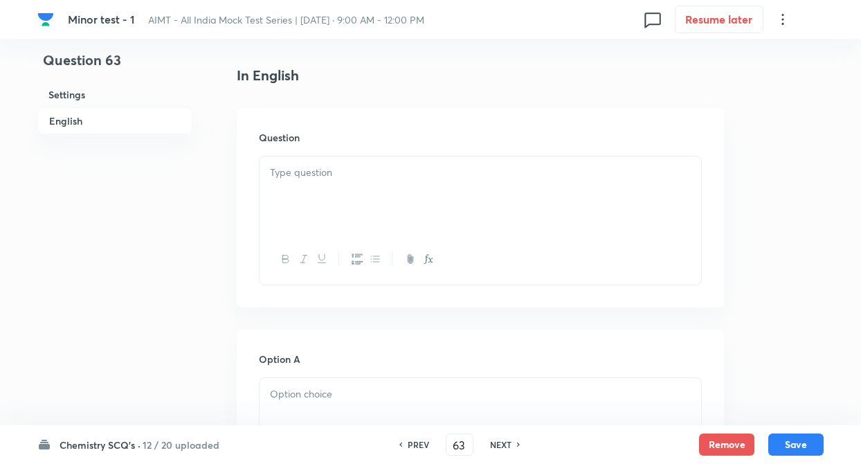
click at [301, 188] on div at bounding box center [479, 194] width 441 height 77
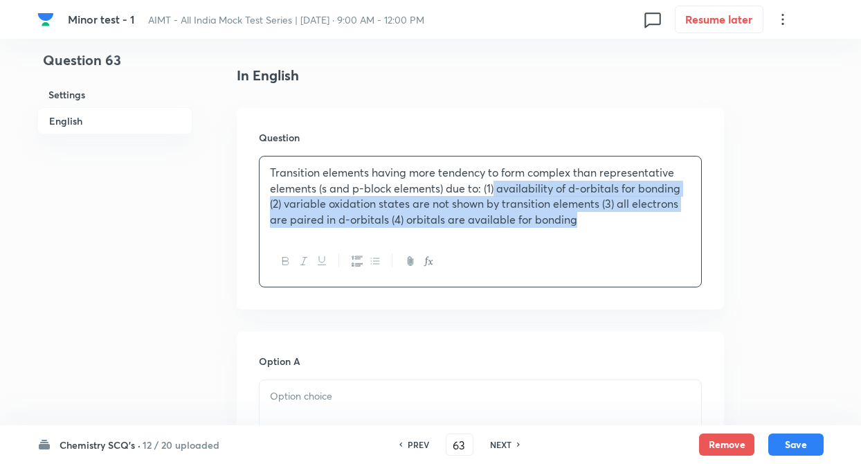
drag, startPoint x: 495, startPoint y: 191, endPoint x: 592, endPoint y: 250, distance: 113.9
click at [592, 250] on div "Transition elements having more tendency to form complex than representative el…" at bounding box center [480, 221] width 443 height 131
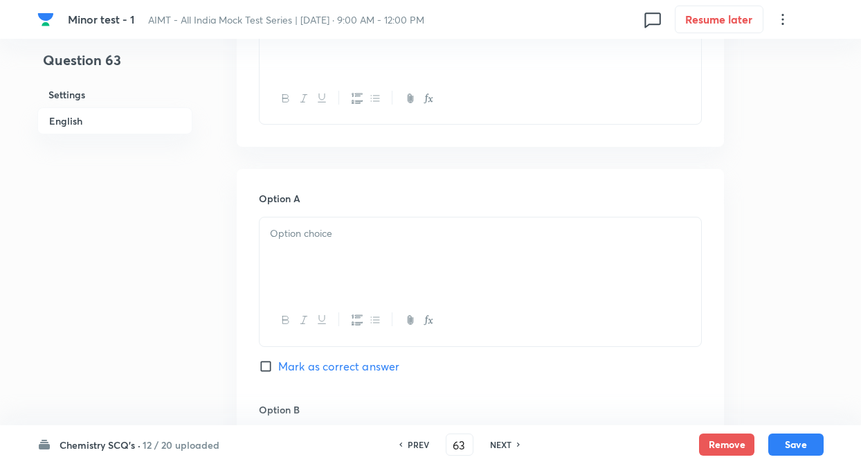
scroll to position [553, 0]
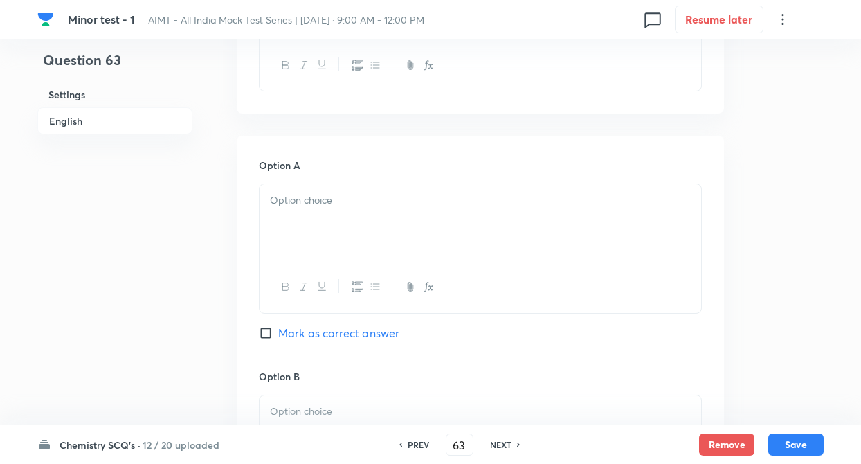
click at [326, 221] on div at bounding box center [479, 222] width 441 height 77
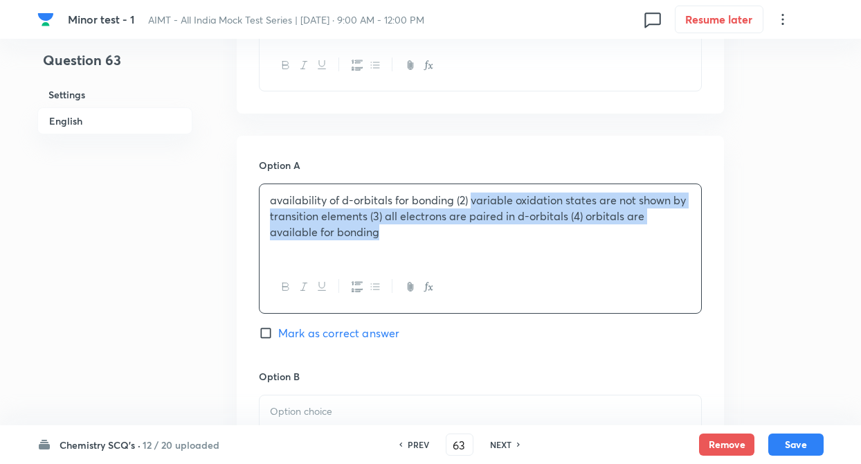
drag, startPoint x: 472, startPoint y: 199, endPoint x: 468, endPoint y: 257, distance: 59.0
click at [468, 257] on div "availability of d-orbitals for bonding (2) variable oxidation states are not sh…" at bounding box center [479, 222] width 441 height 77
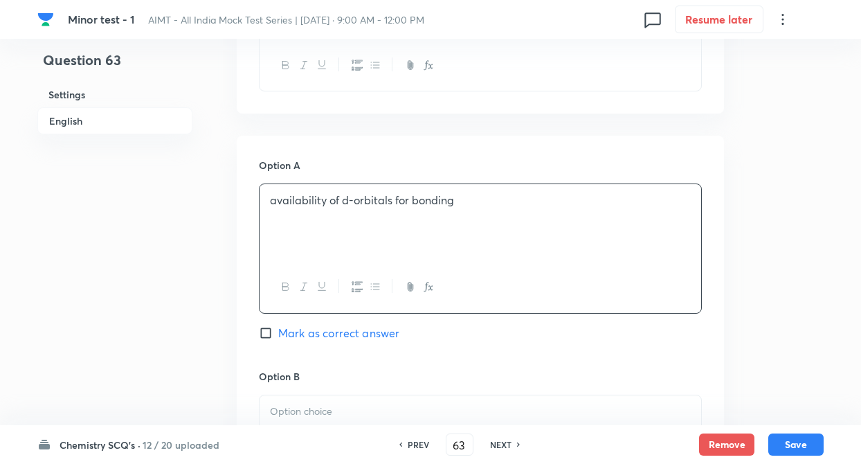
click at [203, 281] on div "Question 63 Settings English Settings Type Single choice correct 4 options + 4 …" at bounding box center [430, 392] width 786 height 1759
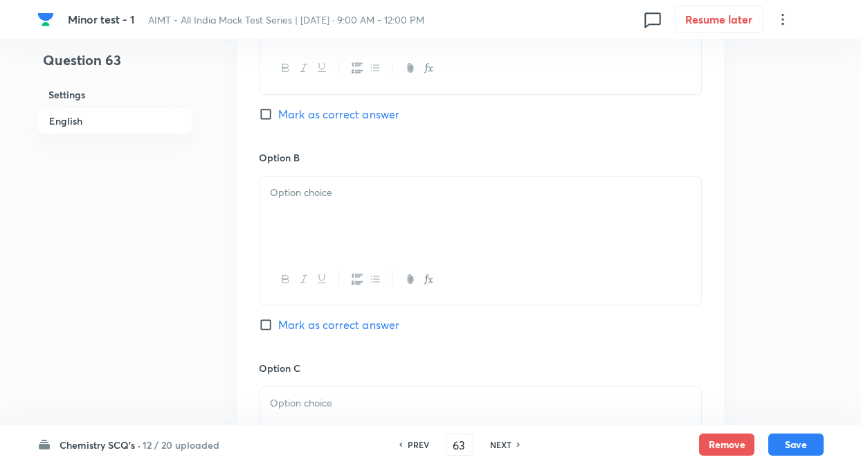
scroll to position [803, 0]
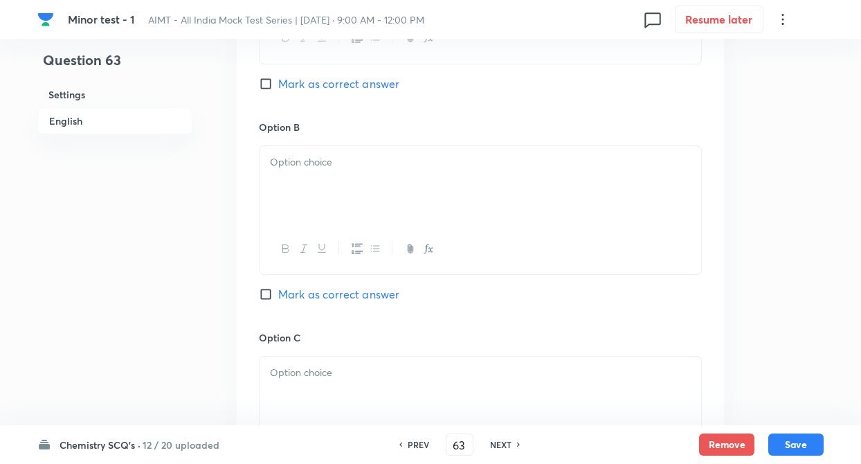
click at [333, 190] on div at bounding box center [479, 184] width 441 height 77
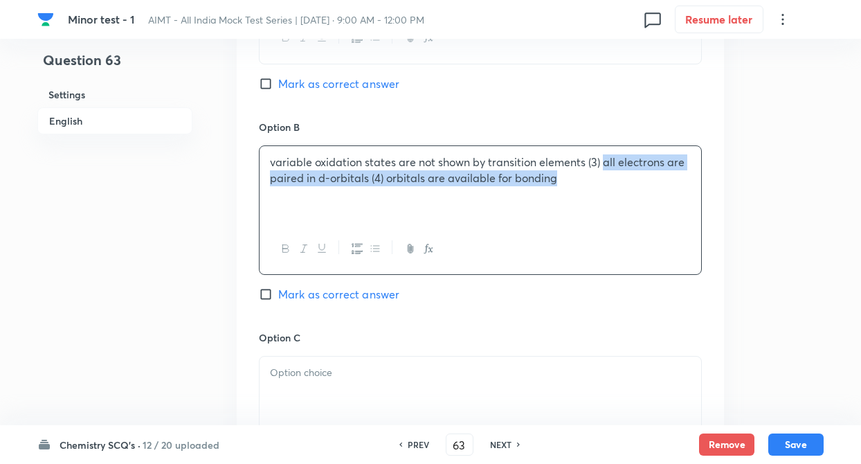
drag, startPoint x: 602, startPoint y: 163, endPoint x: 602, endPoint y: 216, distance: 53.3
click at [602, 216] on div "variable oxidation states are not shown by transition elements (3) all electron…" at bounding box center [479, 184] width 441 height 77
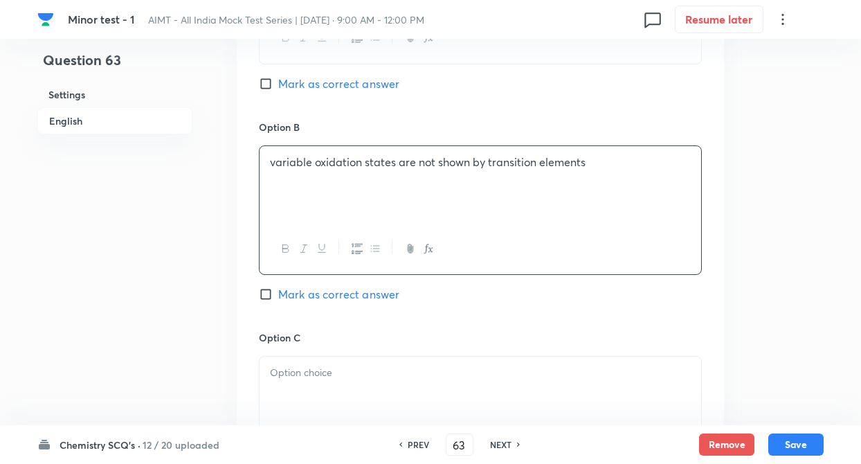
click at [377, 391] on div at bounding box center [479, 394] width 441 height 77
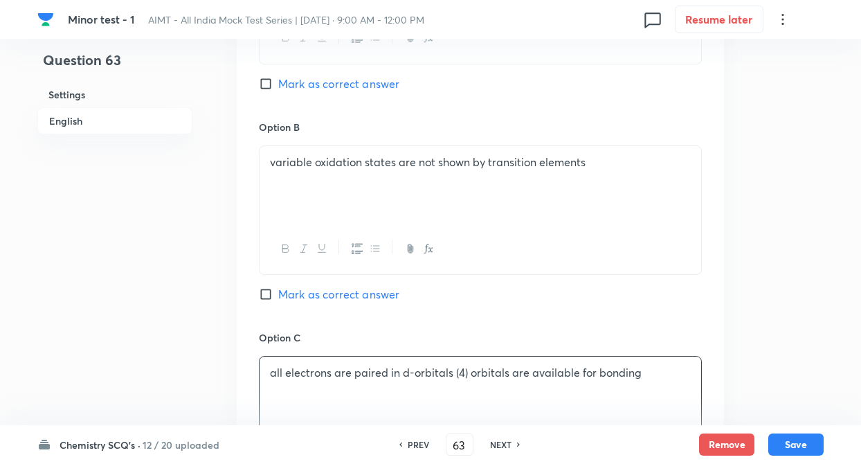
click at [216, 343] on div "Question 63 Settings English Settings Type Single choice correct 4 options + 4 …" at bounding box center [430, 143] width 786 height 1759
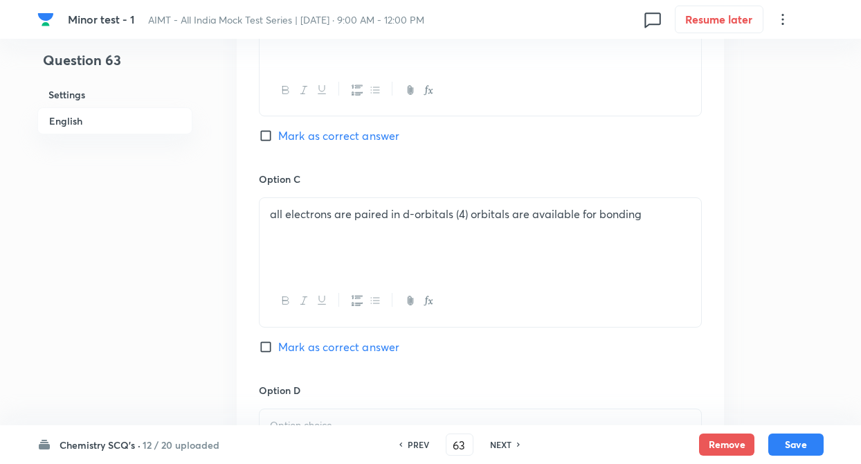
scroll to position [996, 0]
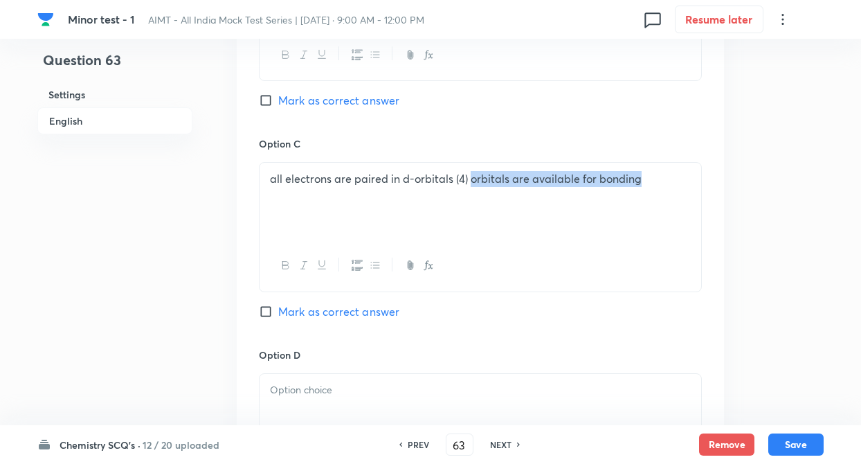
drag, startPoint x: 468, startPoint y: 176, endPoint x: 720, endPoint y: 186, distance: 252.0
click at [720, 186] on div "Option A availability of d-orbitals for bonding Mark as correct answer Option B…" at bounding box center [480, 122] width 487 height 859
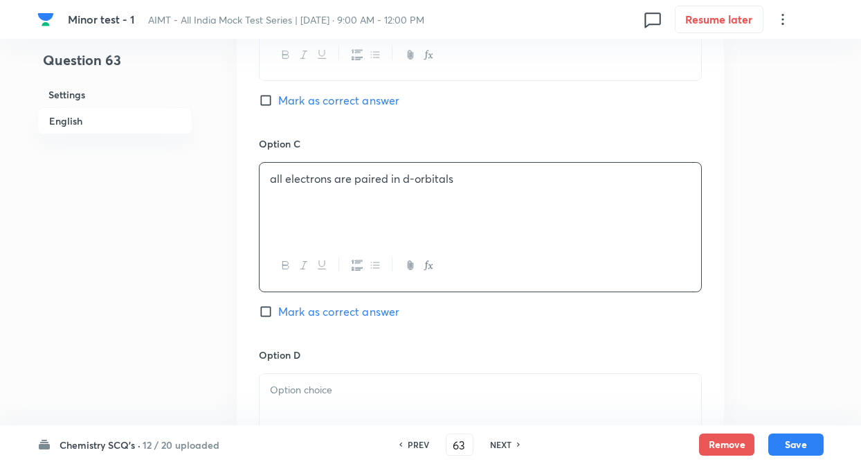
click at [311, 396] on p at bounding box center [480, 390] width 421 height 16
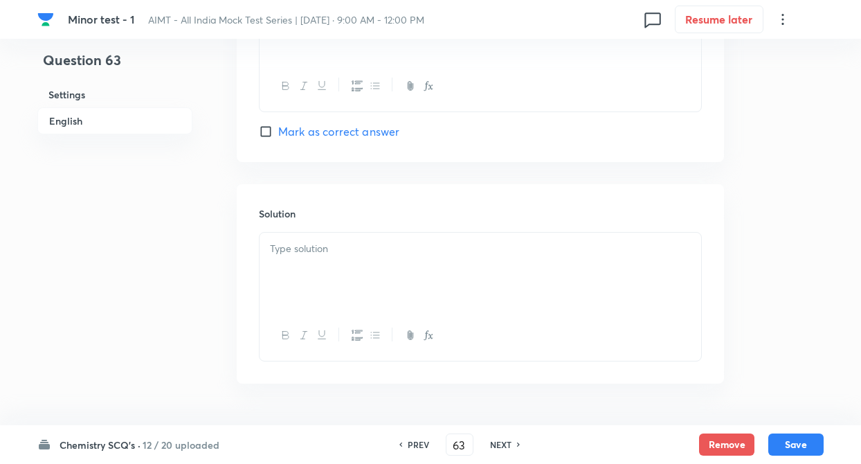
scroll to position [1411, 0]
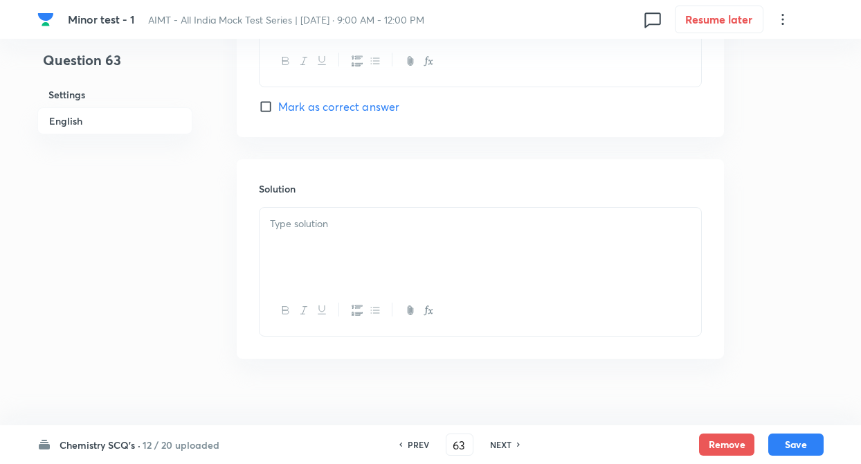
click at [282, 239] on div at bounding box center [479, 246] width 441 height 77
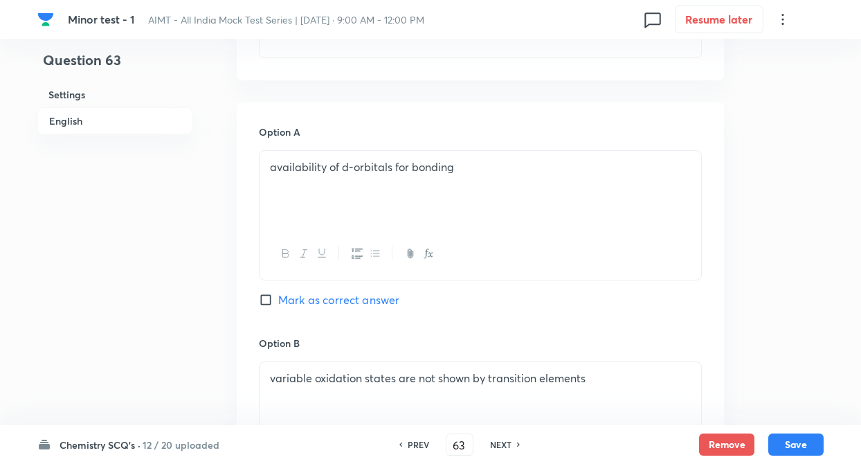
scroll to position [581, 0]
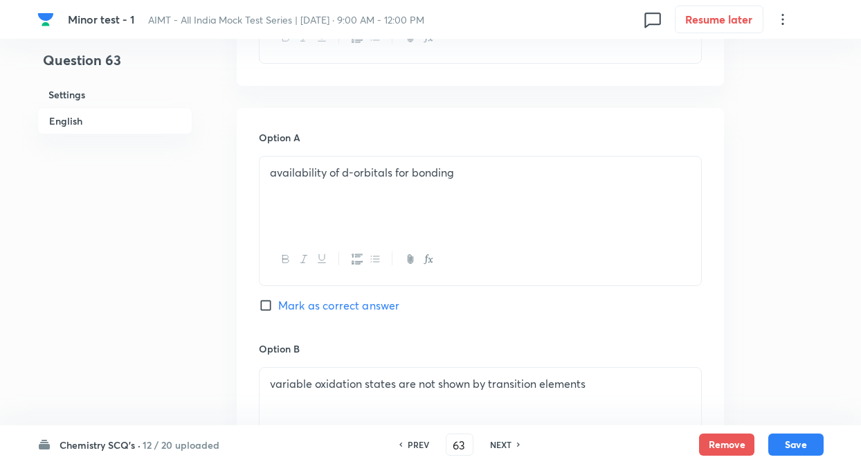
click at [267, 299] on input "Mark as correct answer" at bounding box center [268, 305] width 19 height 14
checkbox input "true"
click at [778, 443] on button "Save" at bounding box center [795, 443] width 55 height 22
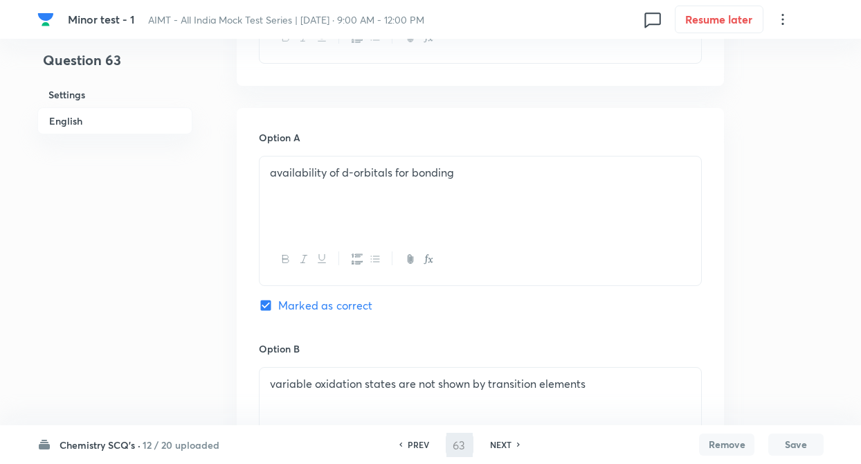
type input "64"
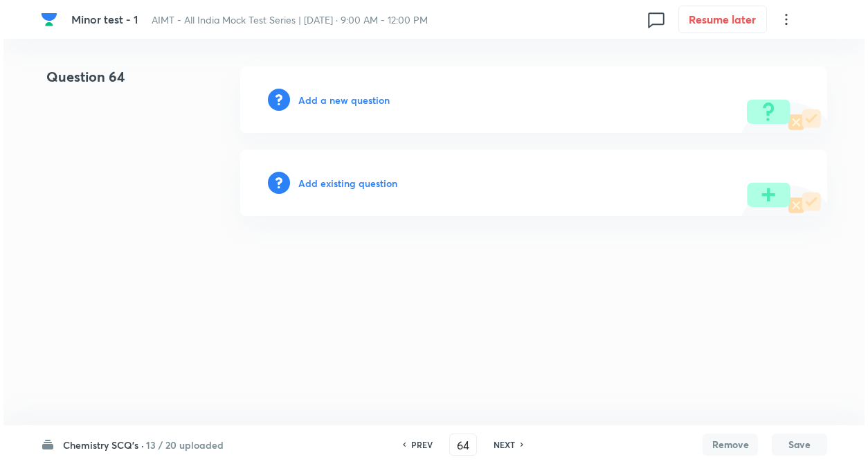
scroll to position [0, 0]
click at [340, 89] on div "Add a new question" at bounding box center [533, 99] width 587 height 66
click at [329, 98] on h6 "Add a new question" at bounding box center [343, 100] width 91 height 15
click at [329, 98] on h6 "Choose a question type" at bounding box center [351, 100] width 107 height 15
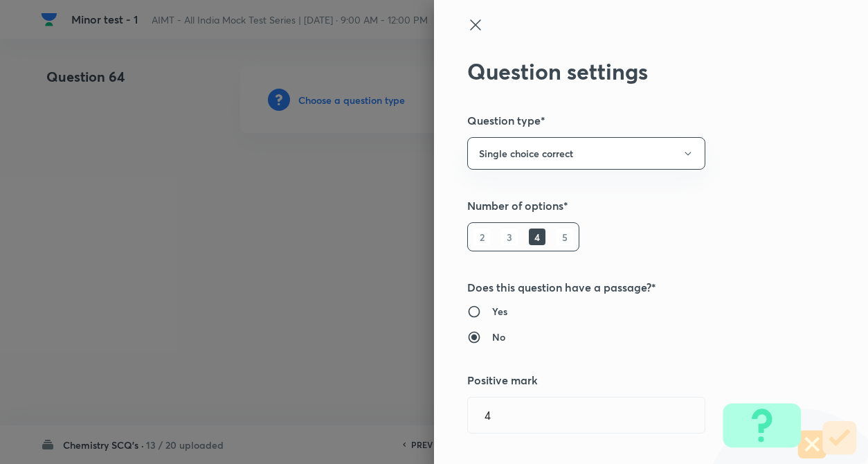
click at [783, 265] on div "Question settings Question type* Single choice correct Number of options* 2 3 4…" at bounding box center [651, 232] width 434 height 464
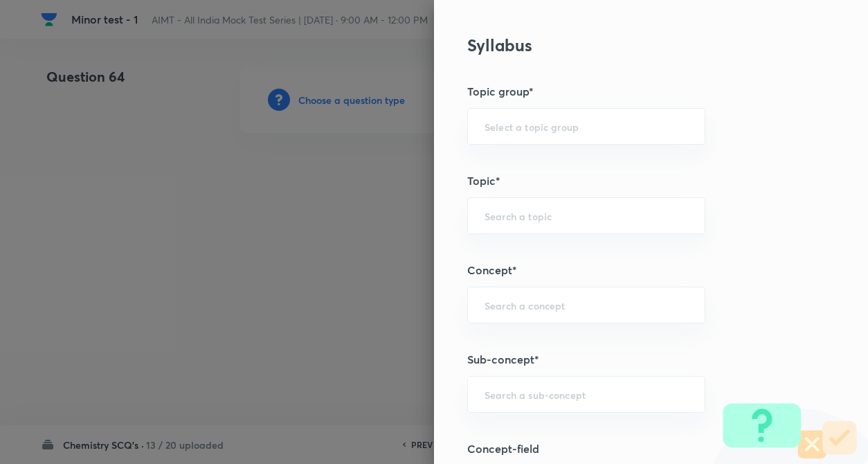
scroll to position [581, 0]
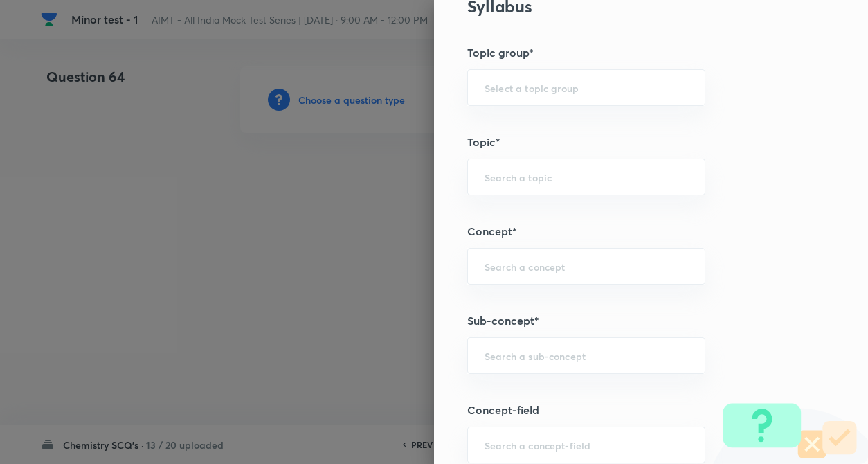
click at [758, 260] on div "Question settings Question type* Single choice correct Number of options* 2 3 4…" at bounding box center [651, 232] width 434 height 464
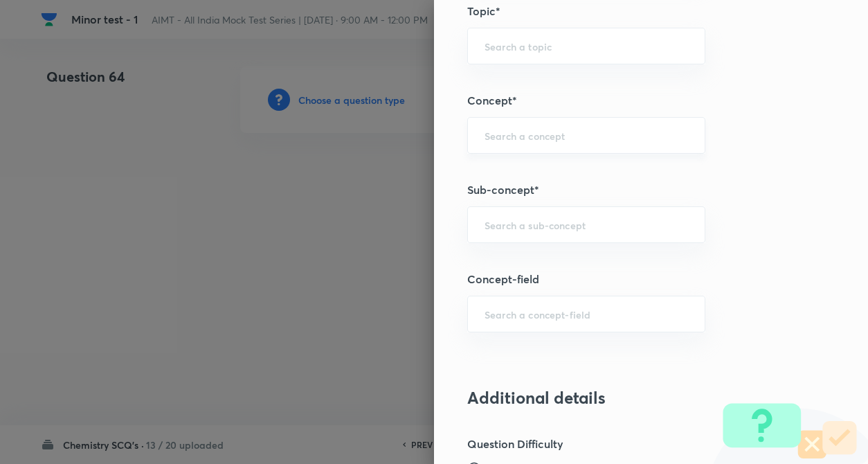
scroll to position [720, 0]
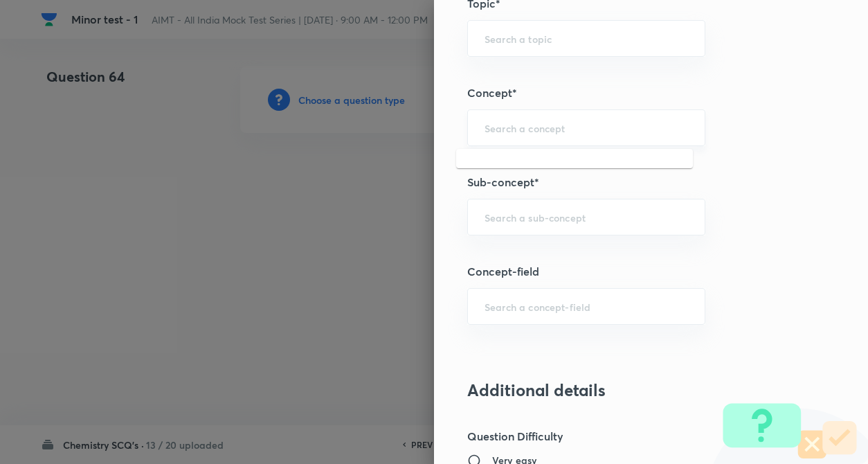
click at [529, 131] on input "text" at bounding box center [585, 127] width 203 height 13
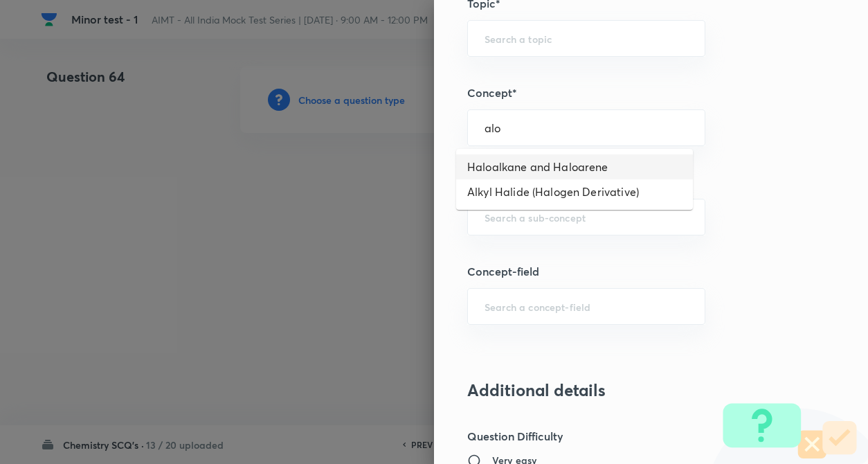
click at [533, 170] on li "Haloalkane and Haloarene" at bounding box center [574, 166] width 237 height 25
type input "Haloalkane and Haloarene"
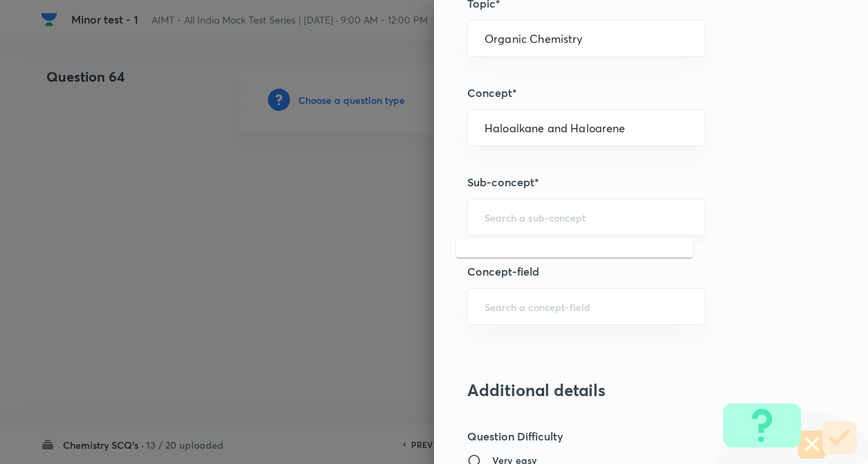
click at [558, 214] on input "text" at bounding box center [585, 216] width 203 height 13
click at [547, 258] on li "Haloalkane and Haloarene" at bounding box center [574, 256] width 237 height 25
click at [737, 265] on h5 "Concept-field" at bounding box center [627, 271] width 321 height 17
click at [743, 304] on div "Question settings Question type* Single choice correct Number of options* 2 3 4…" at bounding box center [651, 232] width 434 height 464
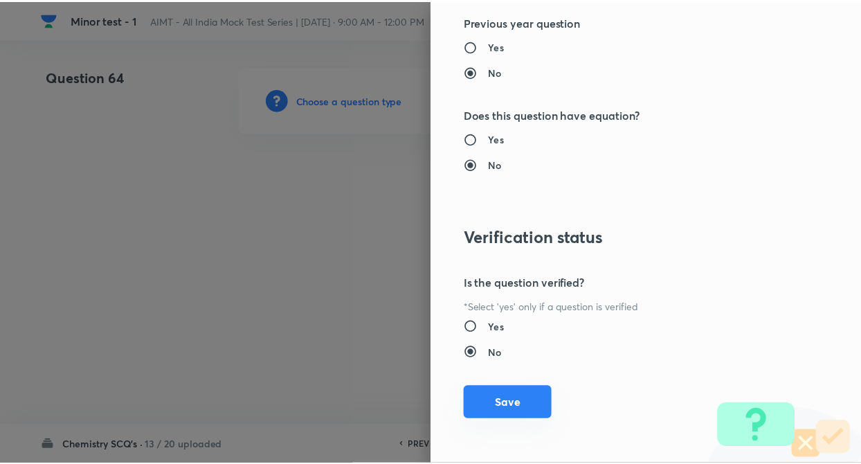
scroll to position [1422, 0]
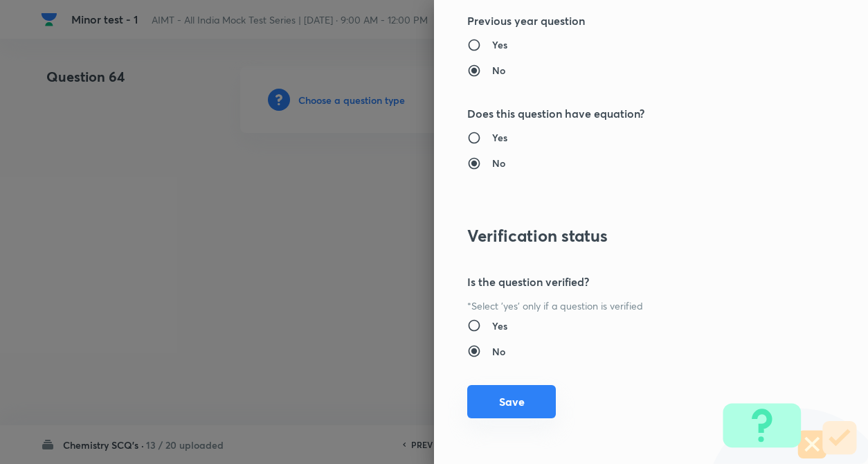
click at [503, 392] on button "Save" at bounding box center [511, 401] width 89 height 33
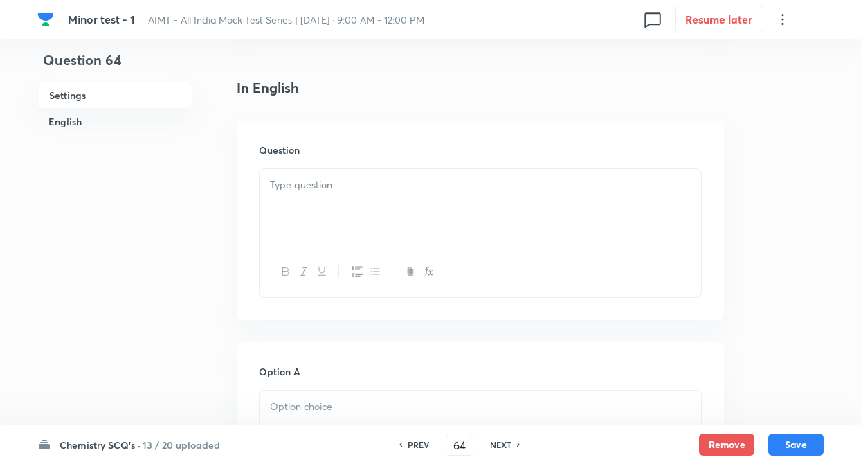
scroll to position [387, 0]
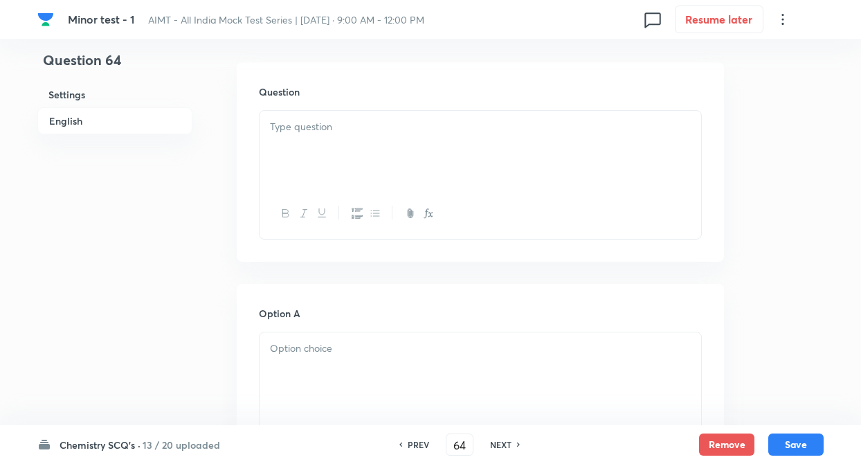
click at [379, 136] on div at bounding box center [479, 149] width 441 height 77
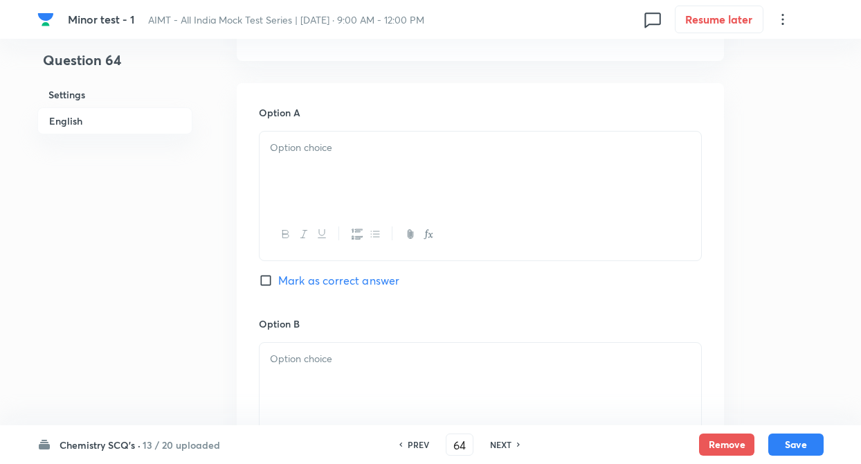
scroll to position [609, 0]
click at [312, 182] on div at bounding box center [479, 167] width 441 height 77
click at [314, 370] on div at bounding box center [479, 378] width 441 height 77
click at [200, 348] on div "Question 64 Settings English Settings Type Single choice correct 4 options + 4 …" at bounding box center [430, 337] width 786 height 1759
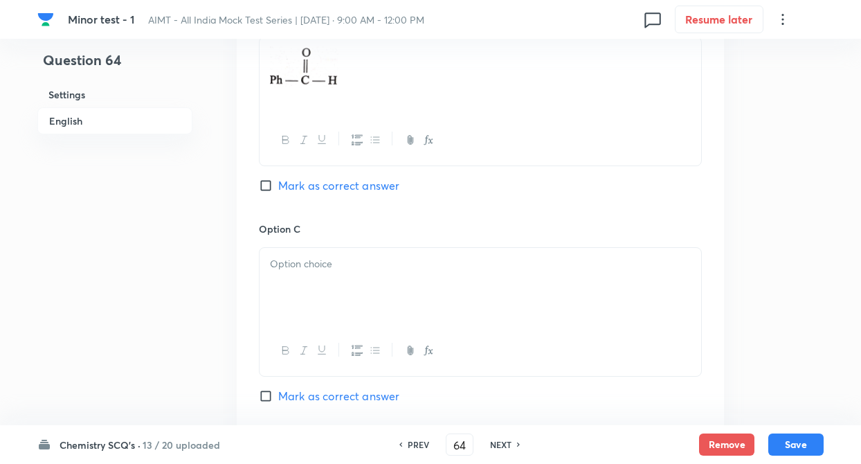
scroll to position [913, 0]
click at [279, 268] on p at bounding box center [480, 263] width 421 height 16
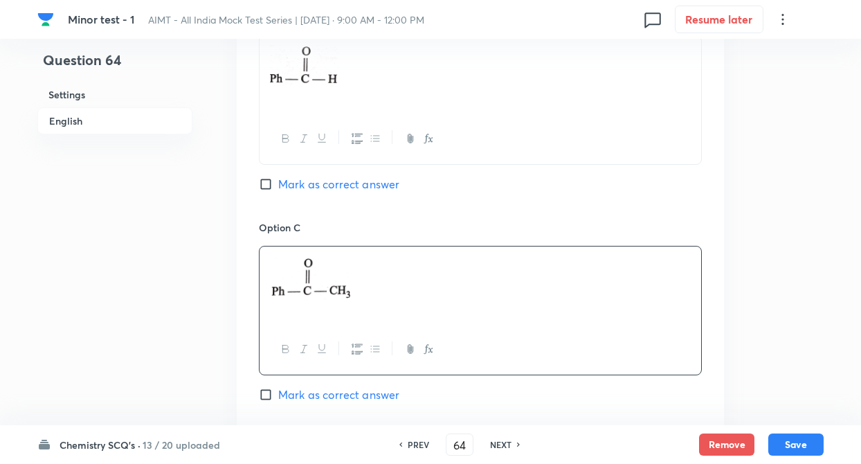
click at [233, 164] on div "Question 64 Settings English Settings Type Single choice correct 4 options + 4 …" at bounding box center [430, 32] width 786 height 1759
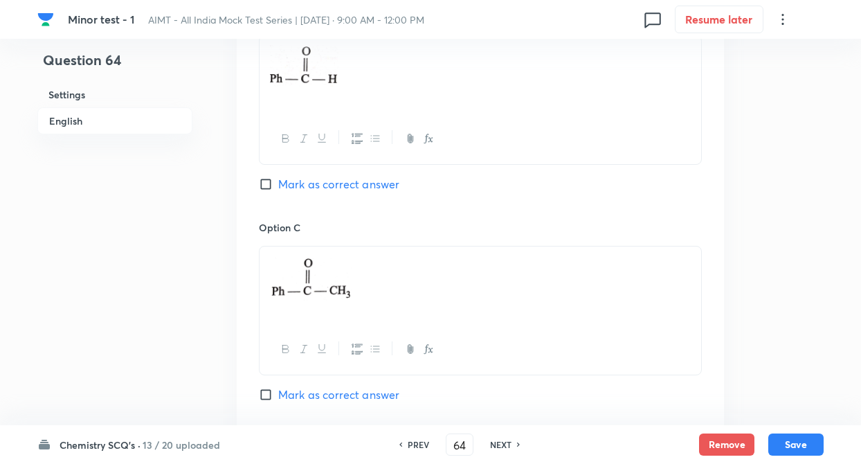
click at [573, 228] on h6 "Option C" at bounding box center [480, 227] width 443 height 15
click at [216, 152] on div "Question 64 Settings English Settings Type Single choice correct 4 options + 4 …" at bounding box center [430, 32] width 786 height 1759
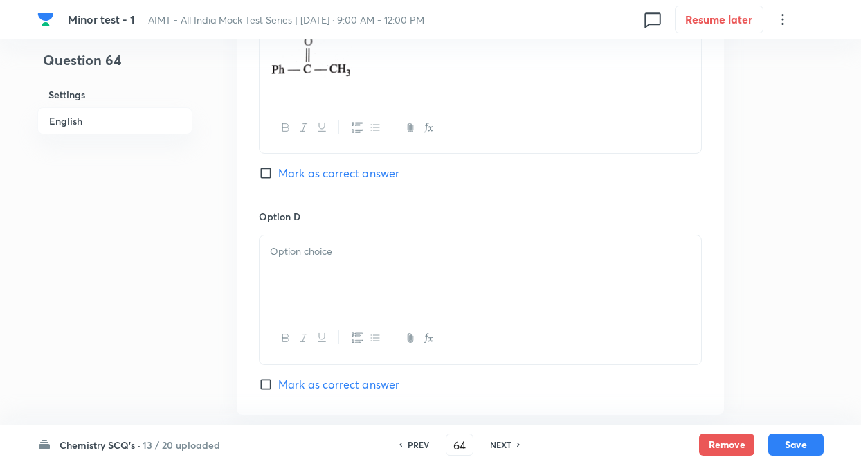
scroll to position [1162, 0]
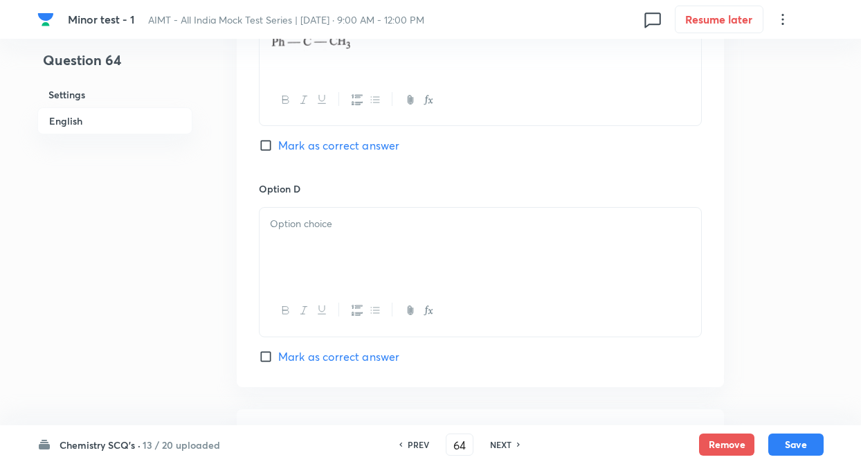
click at [286, 239] on div at bounding box center [479, 246] width 441 height 77
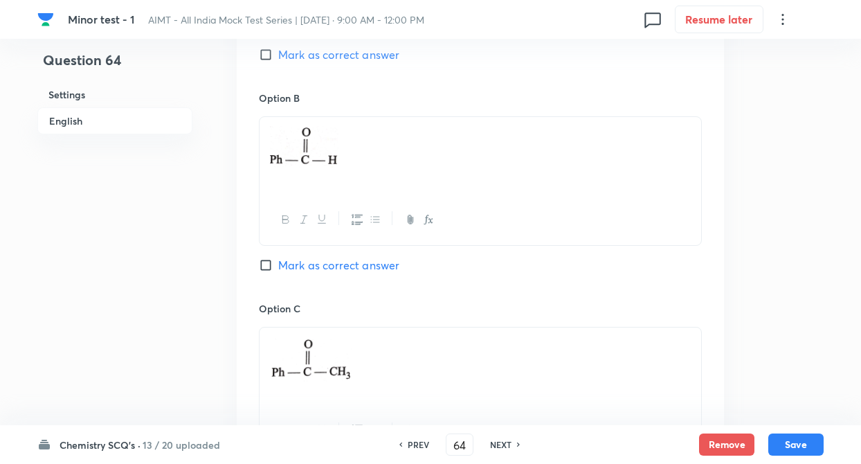
scroll to position [830, 0]
click at [264, 265] on input "Mark as correct answer" at bounding box center [268, 267] width 19 height 14
click at [216, 294] on div "Question 64 Settings English Settings Type Single choice correct 4 options + 4 …" at bounding box center [430, 115] width 786 height 1759
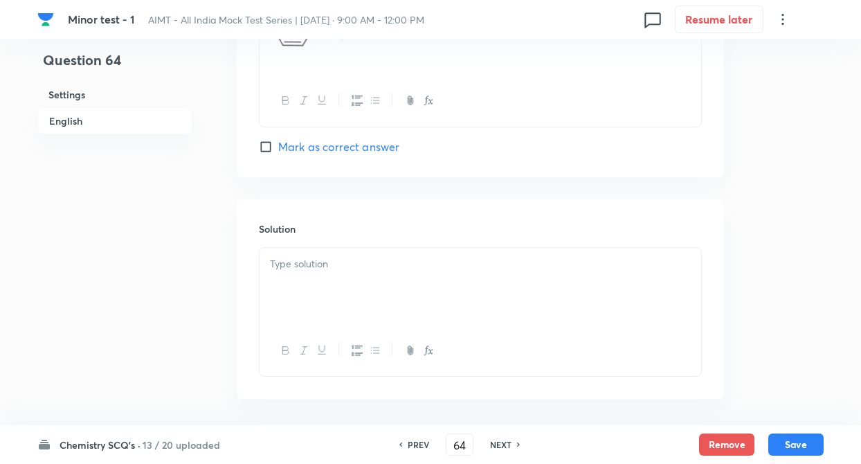
scroll to position [1384, 0]
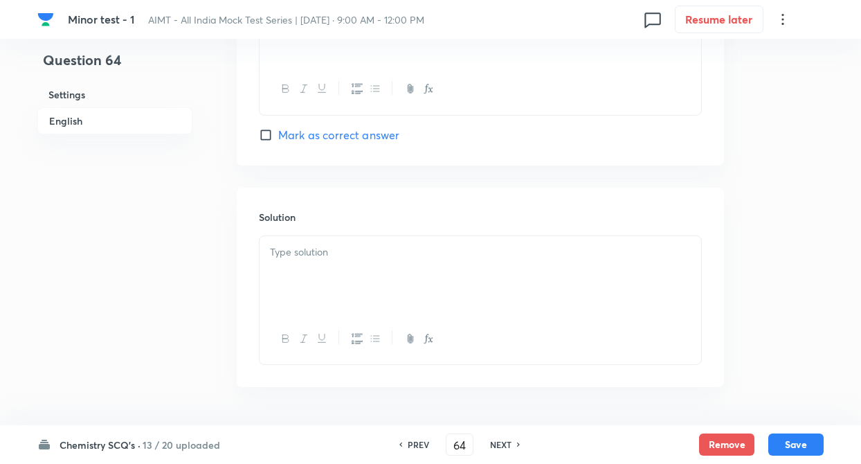
click at [303, 271] on div at bounding box center [479, 274] width 441 height 77
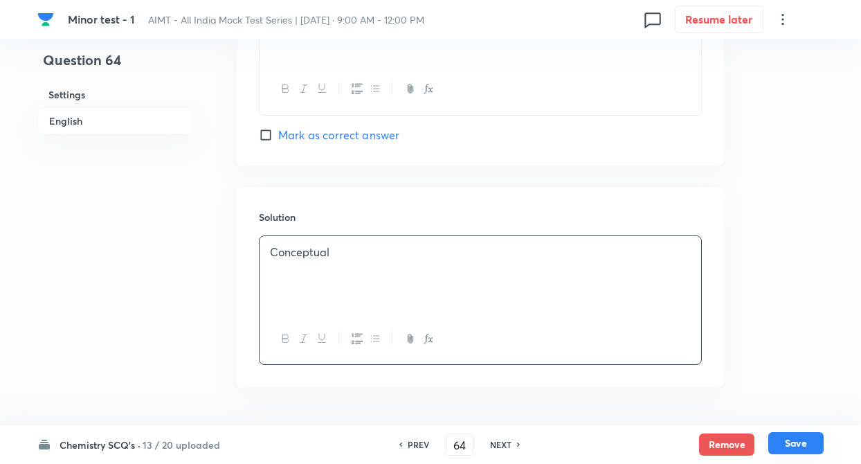
click at [788, 446] on button "Save" at bounding box center [795, 443] width 55 height 22
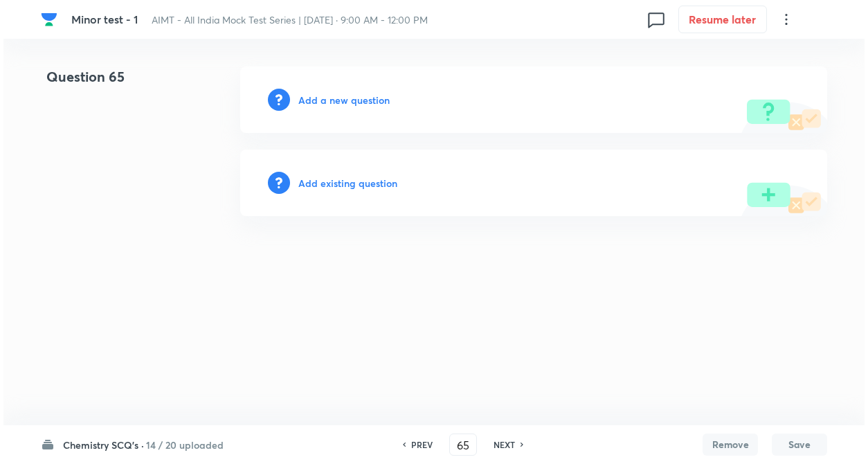
scroll to position [0, 0]
click at [330, 104] on h6 "Add a new question" at bounding box center [343, 100] width 91 height 15
click at [330, 104] on h6 "Choose a question type" at bounding box center [351, 100] width 107 height 15
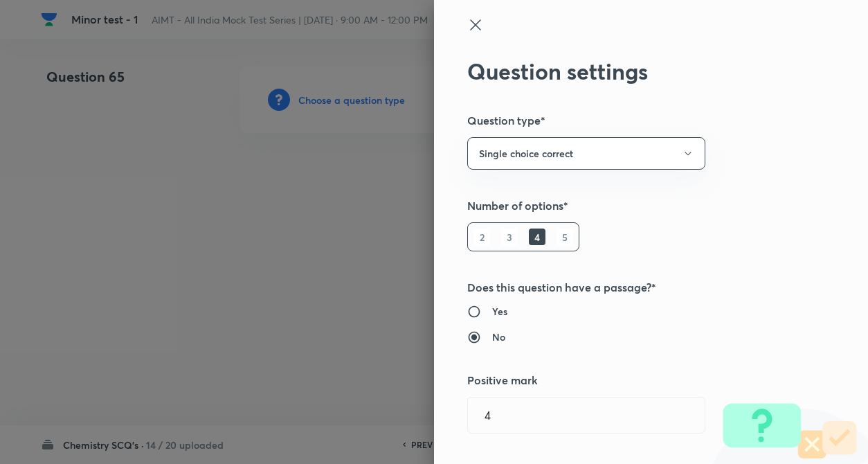
click at [825, 228] on div "Question settings Question type* Single choice correct Number of options* 2 3 4…" at bounding box center [651, 232] width 434 height 464
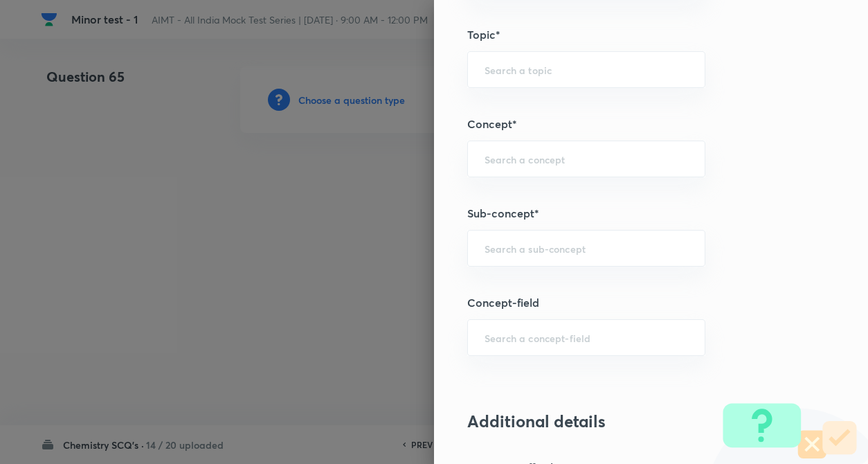
scroll to position [692, 0]
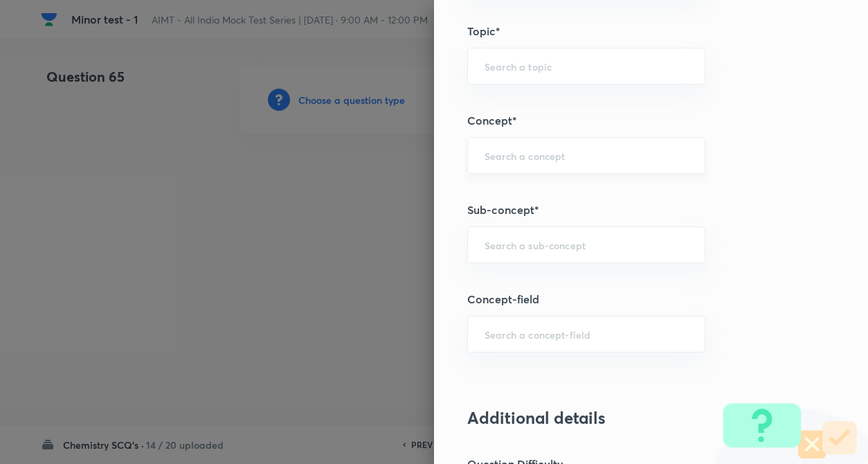
click at [496, 141] on div "​" at bounding box center [586, 155] width 238 height 37
click at [831, 212] on div "Question settings Question type* Single choice correct Number of options* 2 3 4…" at bounding box center [651, 232] width 434 height 464
click at [621, 170] on div "​" at bounding box center [586, 155] width 238 height 37
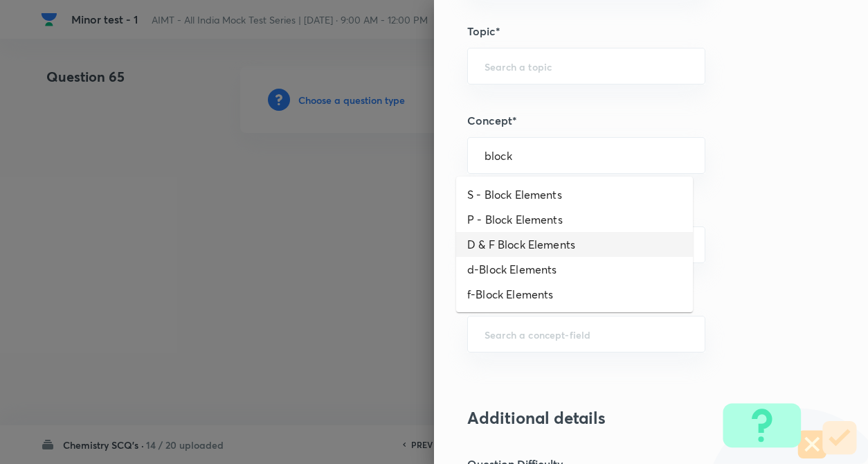
click at [549, 246] on li "D & F Block Elements" at bounding box center [574, 244] width 237 height 25
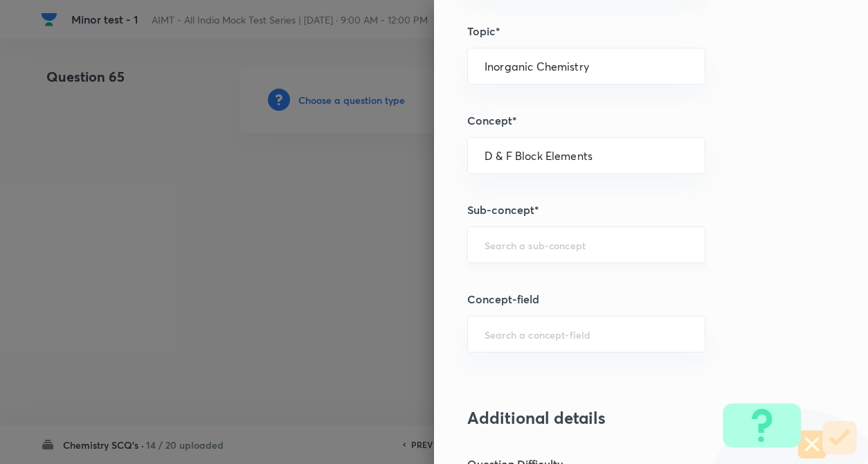
click at [547, 251] on input "text" at bounding box center [585, 244] width 203 height 13
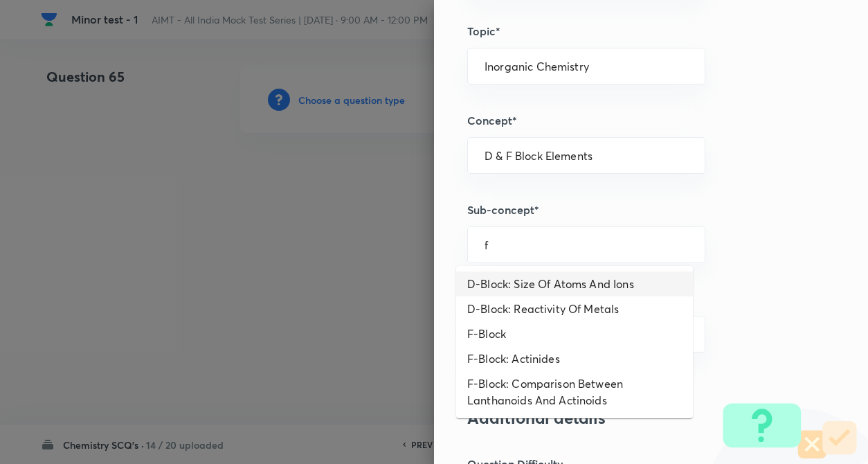
click at [547, 286] on li "D-Block: Size Of Atoms And Ions" at bounding box center [574, 283] width 237 height 25
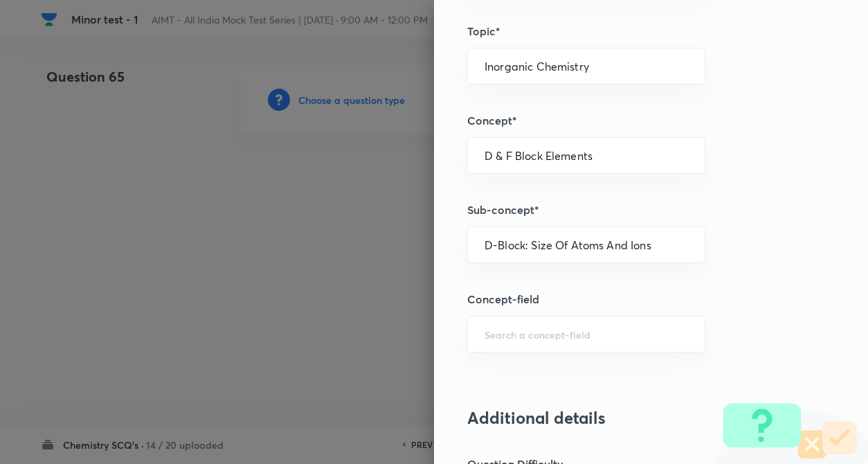
click at [817, 300] on div "Question settings Question type* Single choice correct Number of options* 2 3 4…" at bounding box center [651, 232] width 434 height 464
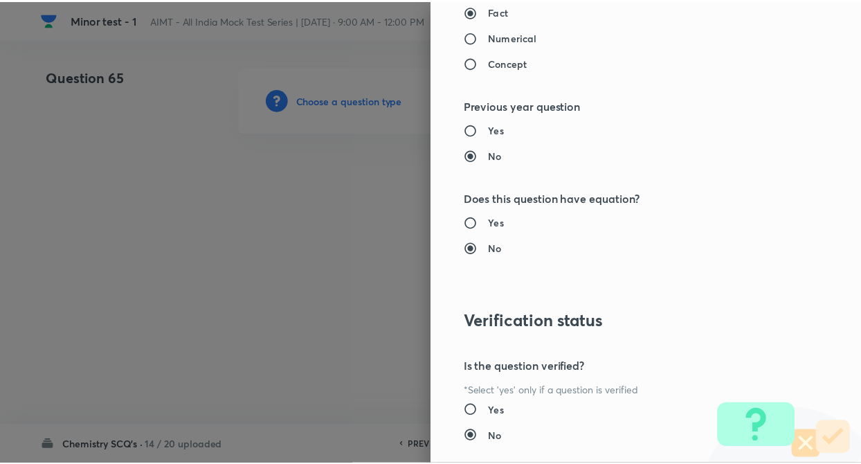
scroll to position [1422, 0]
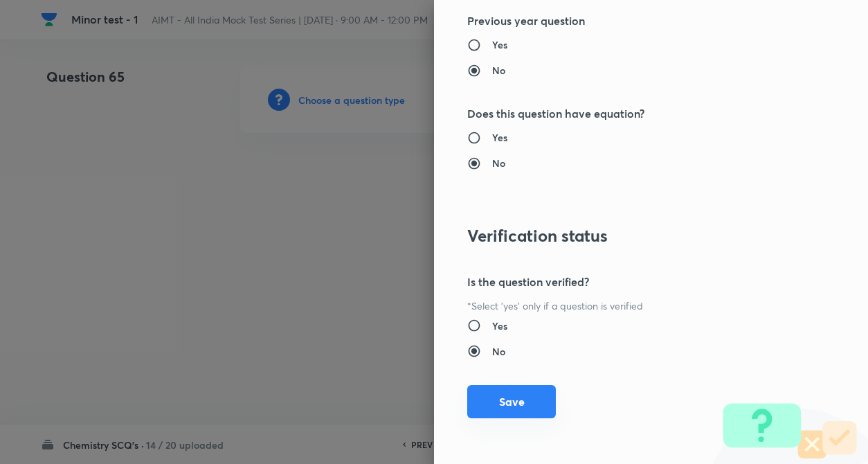
click at [499, 402] on button "Save" at bounding box center [511, 401] width 89 height 33
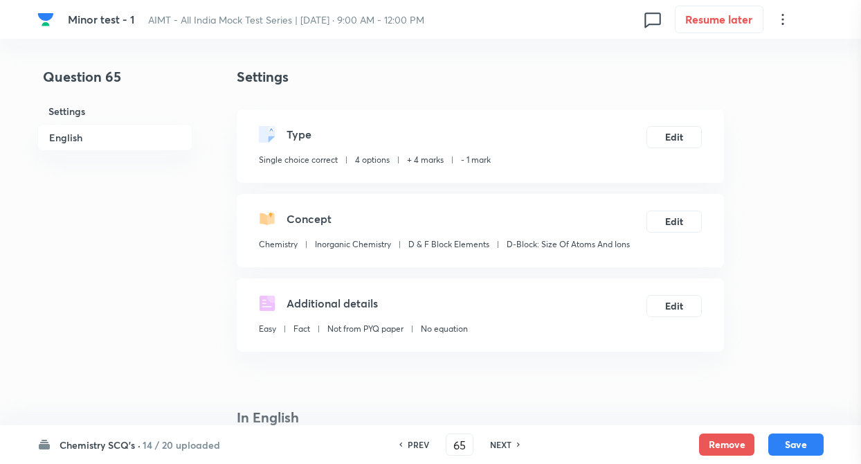
click at [254, 295] on div at bounding box center [430, 232] width 861 height 464
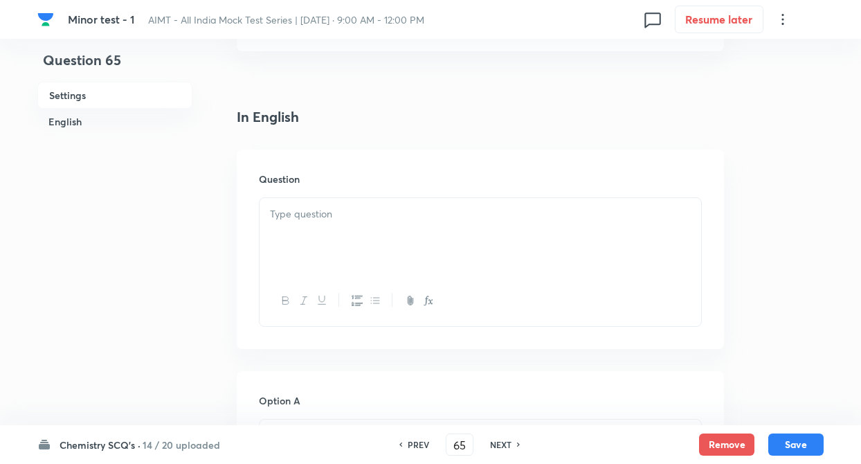
scroll to position [304, 0]
click at [313, 232] on div at bounding box center [479, 232] width 441 height 77
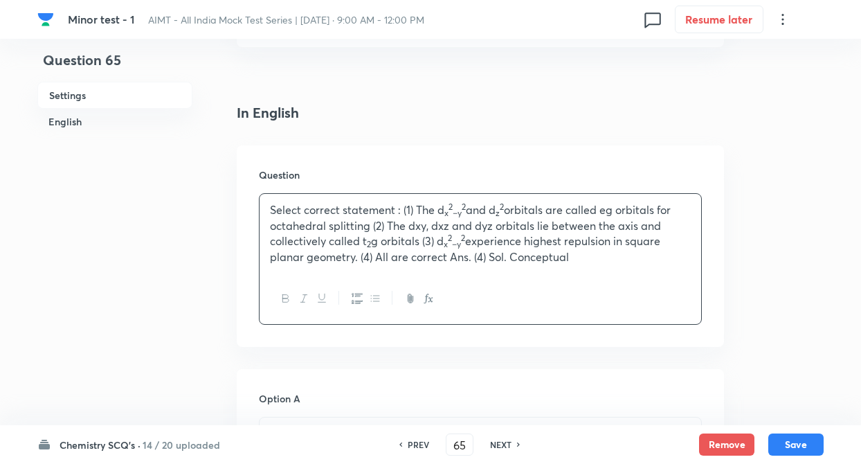
drag, startPoint x: 415, startPoint y: 209, endPoint x: 578, endPoint y: 257, distance: 170.3
click at [578, 257] on p "Select correct statement : (1) The d x 2 −y 2 and d z 2 orbitals are called eg …" at bounding box center [480, 233] width 421 height 63
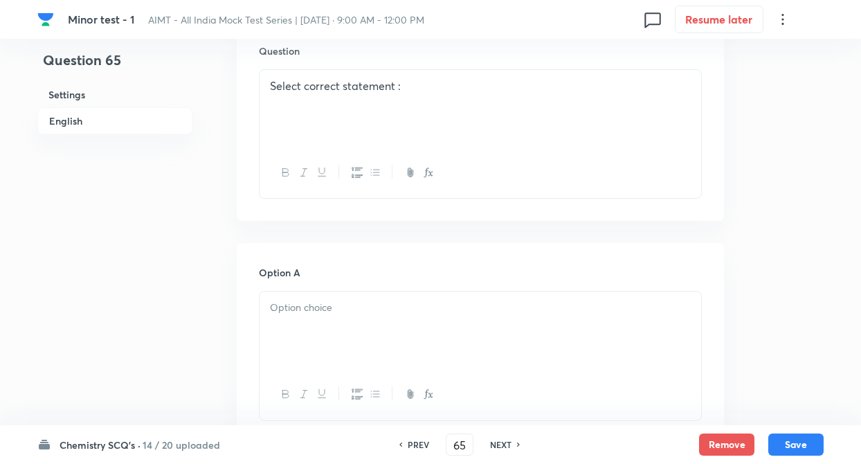
scroll to position [498, 0]
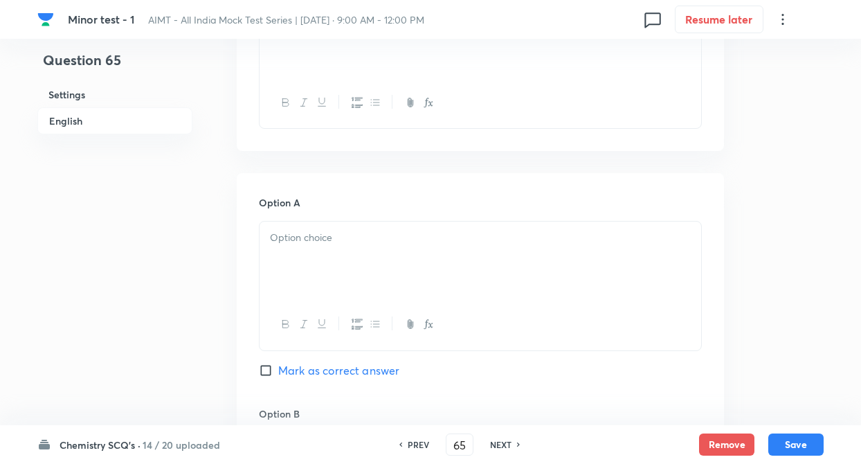
click at [322, 254] on div at bounding box center [479, 259] width 441 height 77
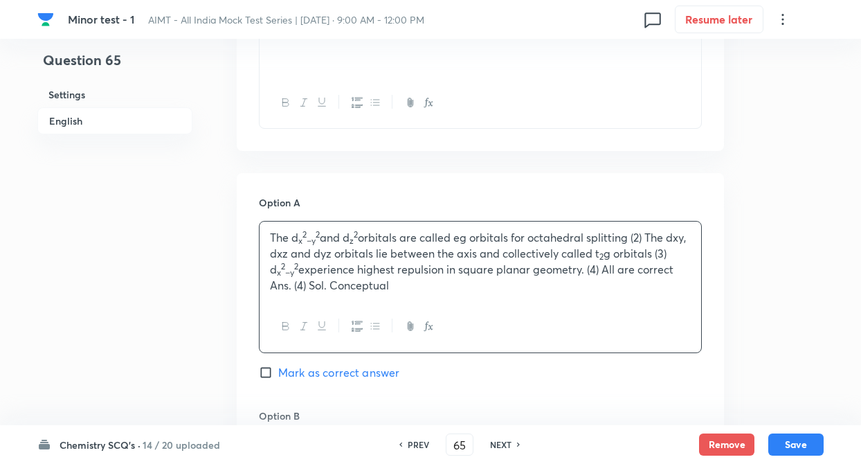
drag, startPoint x: 650, startPoint y: 229, endPoint x: 661, endPoint y: 309, distance: 80.9
click at [661, 309] on div "The d x 2 −y 2 and d z 2 orbitals are called eg orbitals for octahedral splitti…" at bounding box center [480, 286] width 443 height 131
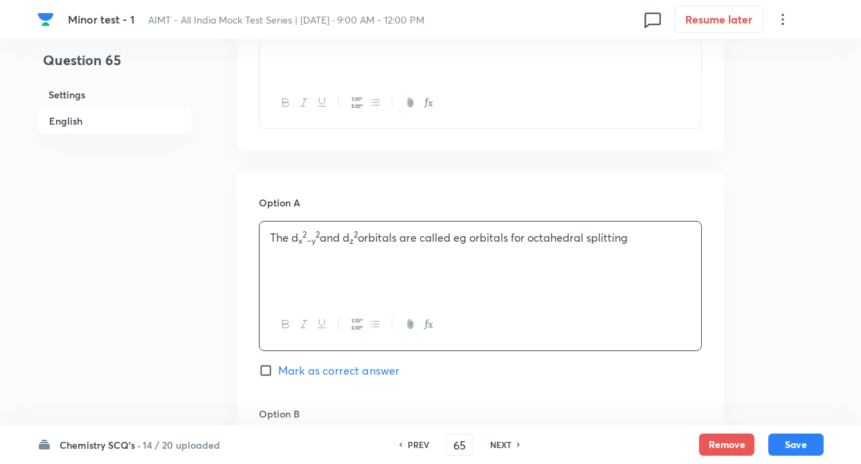
click at [204, 284] on div "Question 65 Settings English Settings Type Single choice correct 4 options + 4 …" at bounding box center [430, 438] width 786 height 1741
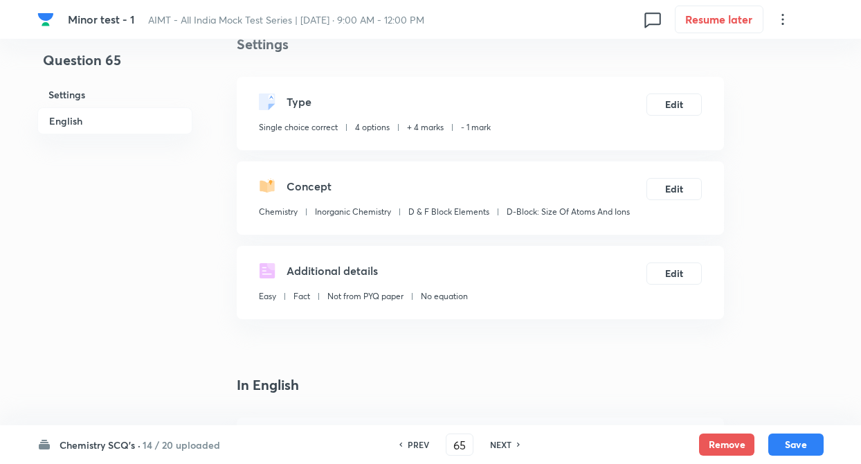
scroll to position [609, 0]
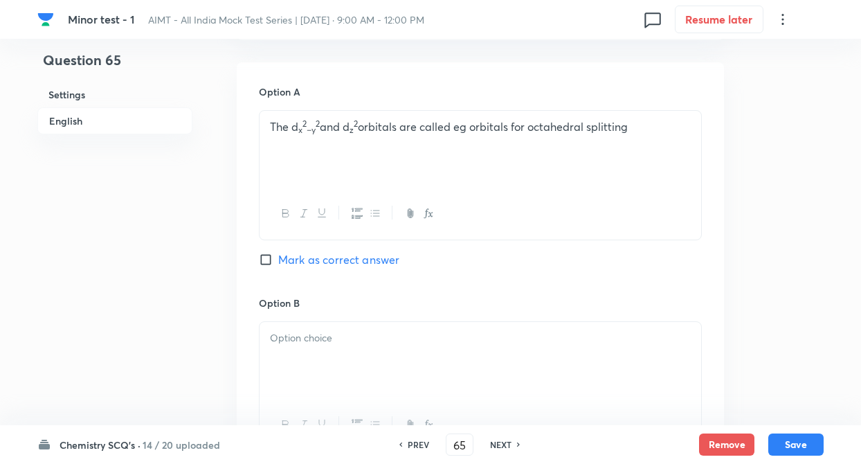
click at [637, 131] on p "The d x 2 −y 2 and d z 2 orbitals are called eg orbitals for octahedral splitti…" at bounding box center [480, 127] width 421 height 16
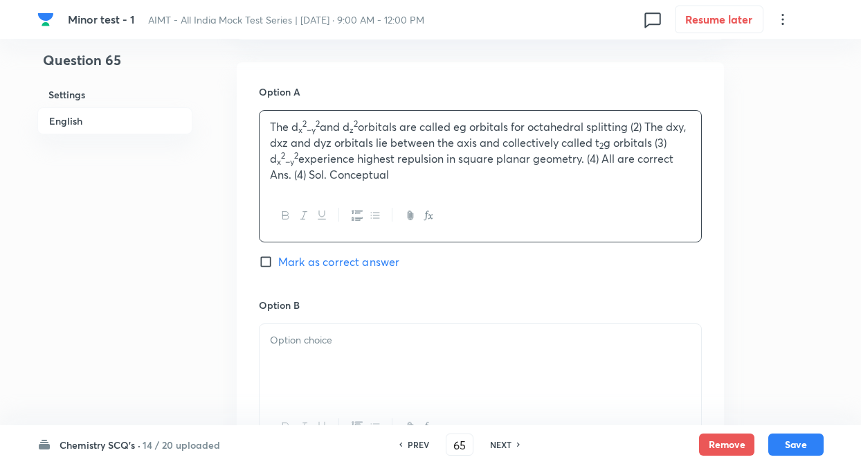
drag, startPoint x: 272, startPoint y: 124, endPoint x: 427, endPoint y: 183, distance: 166.0
click at [427, 183] on div "The d x 2 −y 2 and d z 2 orbitals are called eg orbitals for octahedral splitti…" at bounding box center [479, 151] width 441 height 80
drag, startPoint x: 648, startPoint y: 125, endPoint x: 654, endPoint y: 199, distance: 75.0
click at [654, 199] on div "The d x 2 −y 2 and d z 2 orbitals are called e g orbitals for octahedral splitt…" at bounding box center [480, 175] width 443 height 131
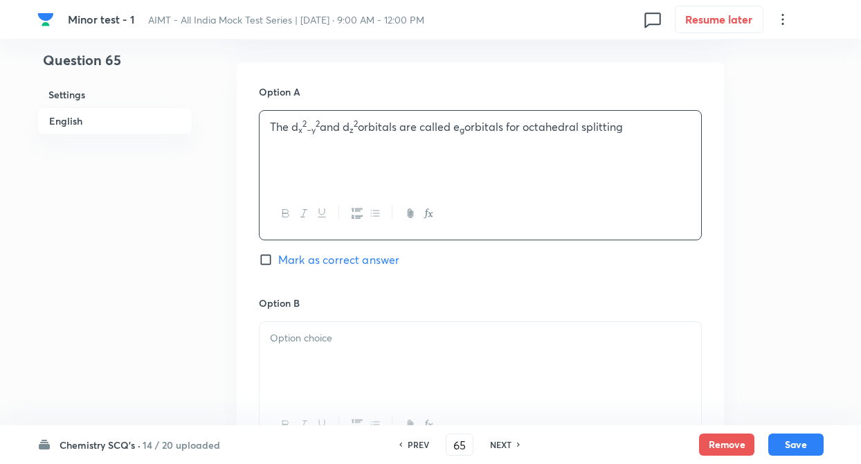
click at [314, 356] on div at bounding box center [479, 360] width 441 height 77
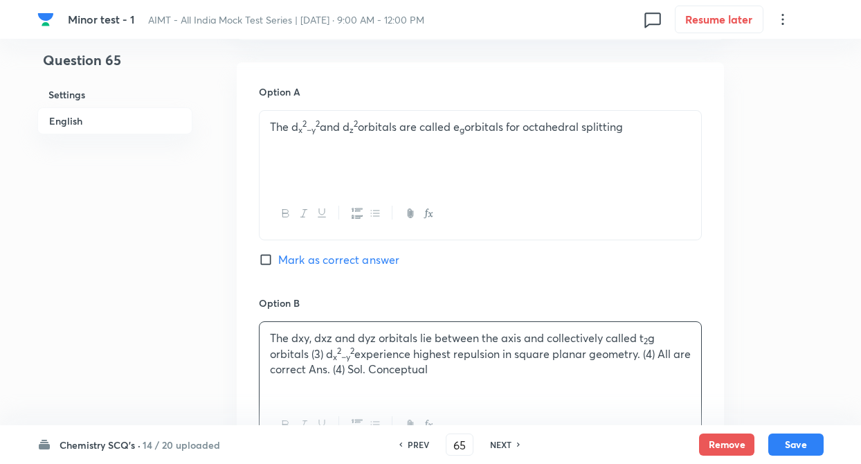
drag, startPoint x: 328, startPoint y: 354, endPoint x: 459, endPoint y: 372, distance: 131.9
click at [459, 372] on p "The dxy, dxz and dyz orbitals lie between the axis and collectively called t 2 …" at bounding box center [480, 353] width 421 height 47
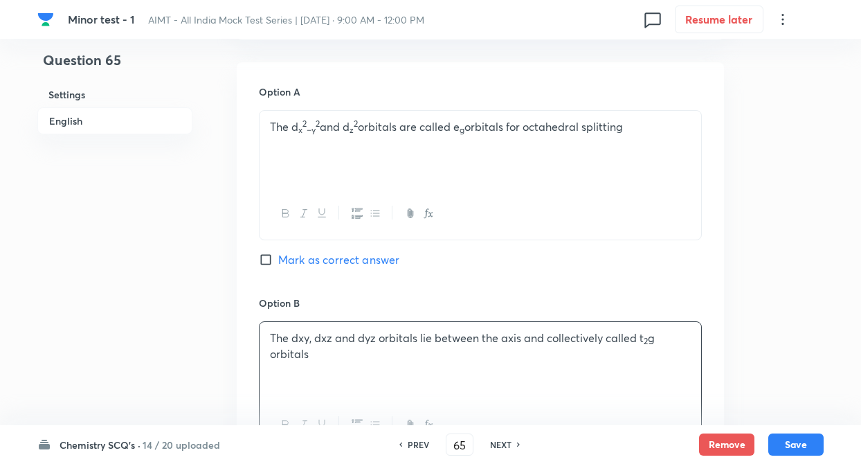
click at [229, 318] on div "Question 65 Settings English Settings Type Single choice correct 4 options + 4 …" at bounding box center [430, 328] width 786 height 1741
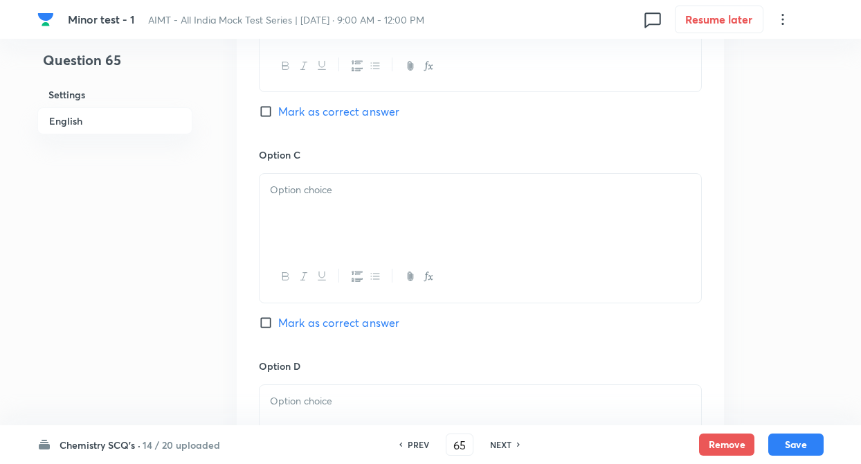
scroll to position [996, 0]
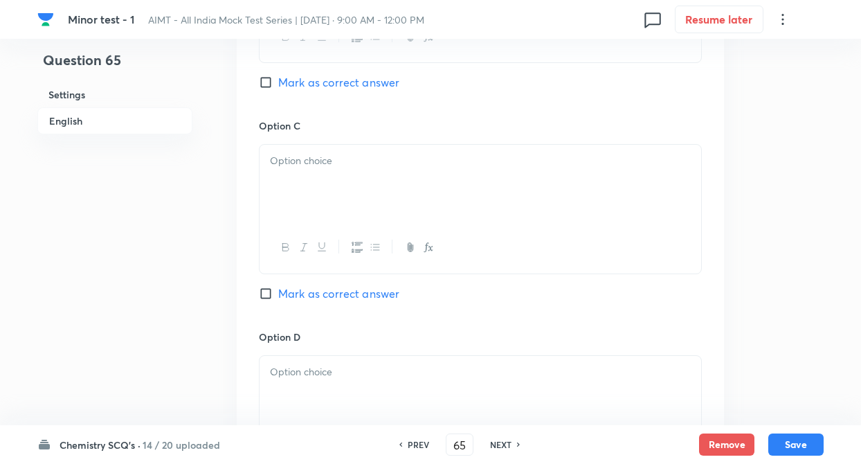
click at [330, 165] on p at bounding box center [480, 161] width 421 height 16
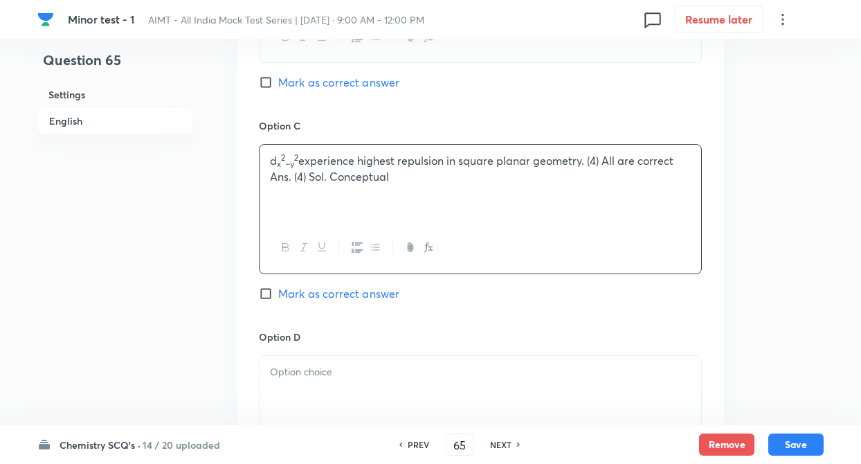
drag, startPoint x: 606, startPoint y: 161, endPoint x: 609, endPoint y: 184, distance: 23.7
click at [609, 184] on p "d x 2 −y 2 experience highest repulsion in square planar geometry. (4) All are …" at bounding box center [480, 168] width 421 height 31
click at [318, 387] on div at bounding box center [479, 394] width 441 height 77
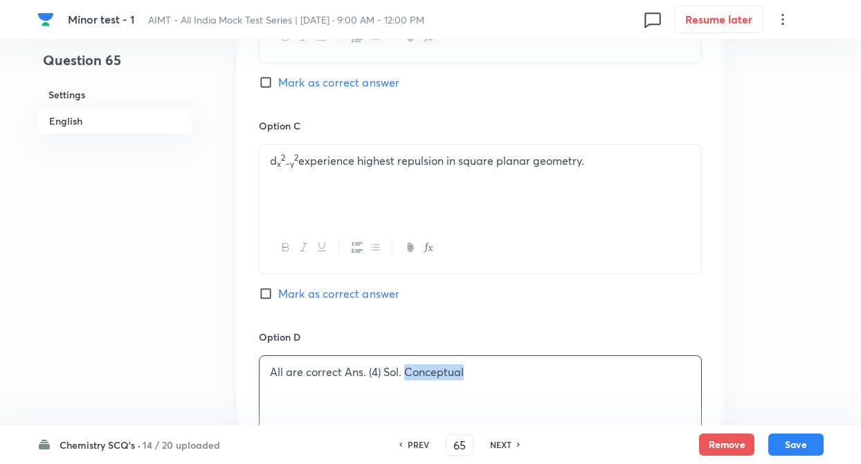
drag, startPoint x: 412, startPoint y: 371, endPoint x: 489, endPoint y: 380, distance: 78.0
click at [489, 380] on div "All are correct Ans. (4) Sol. Conceptual" at bounding box center [479, 394] width 441 height 77
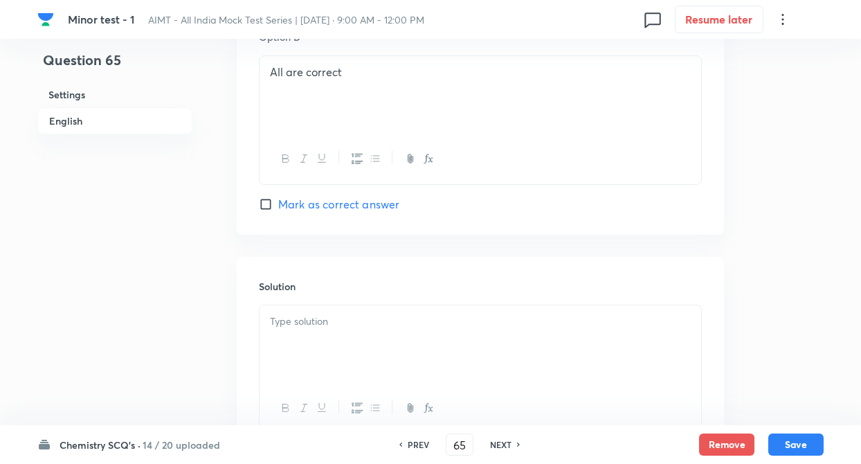
scroll to position [1356, 0]
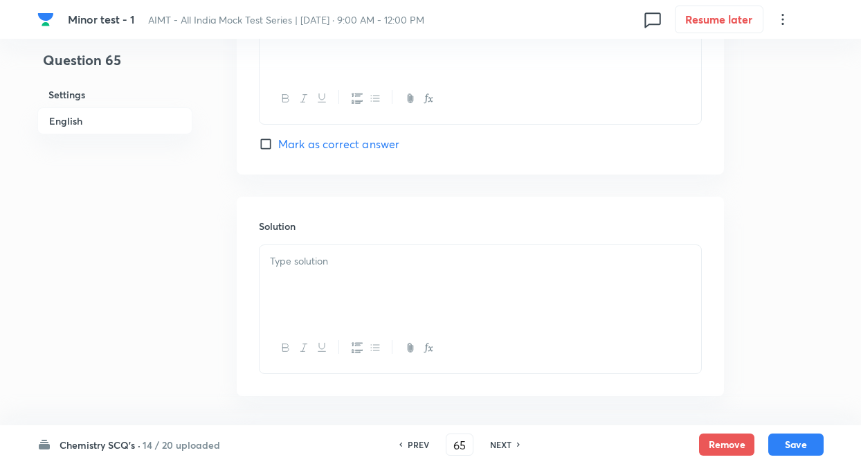
click at [265, 143] on input "Mark as correct answer" at bounding box center [268, 144] width 19 height 14
click at [291, 258] on p at bounding box center [480, 261] width 421 height 16
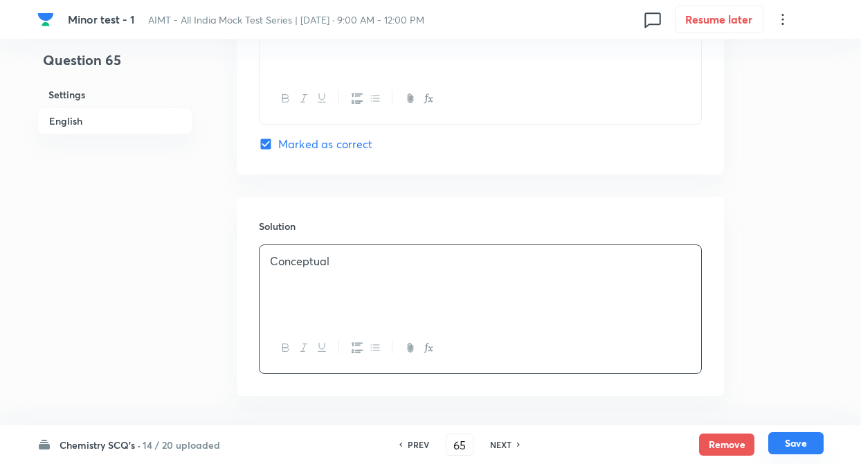
click at [785, 438] on button "Save" at bounding box center [795, 443] width 55 height 22
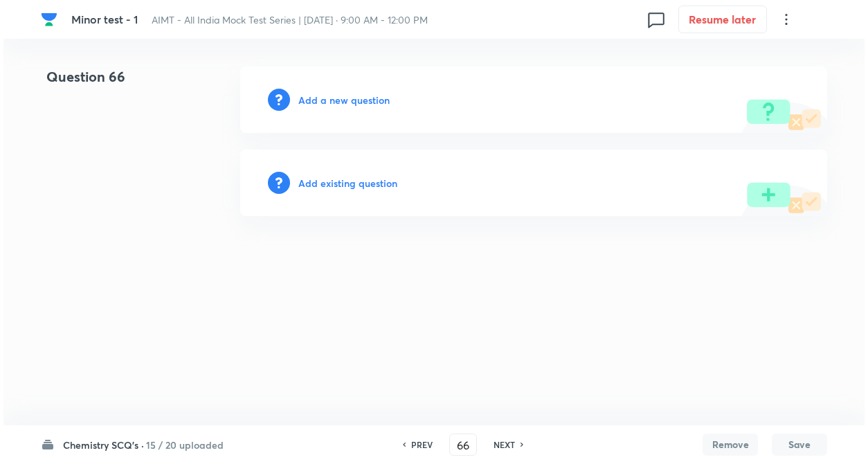
scroll to position [0, 0]
click at [345, 102] on h6 "Add a new question" at bounding box center [343, 100] width 91 height 15
click at [345, 100] on h6 "Choose a question type" at bounding box center [351, 100] width 107 height 15
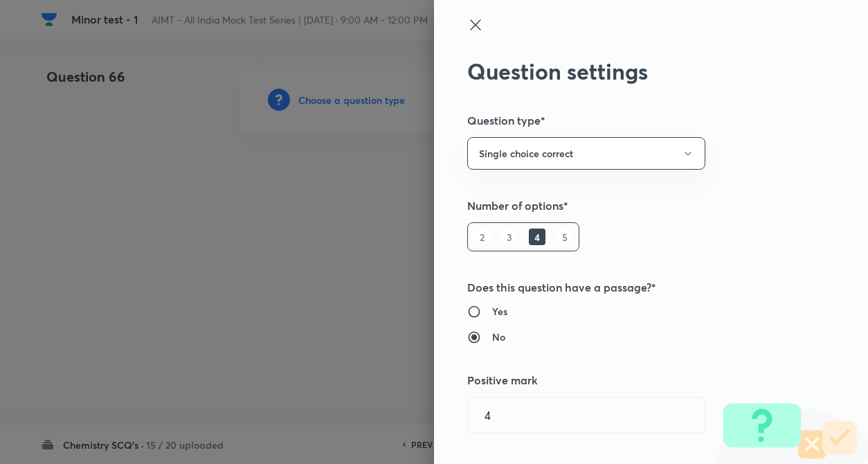
click at [689, 210] on h5 "Number of options*" at bounding box center [627, 205] width 321 height 17
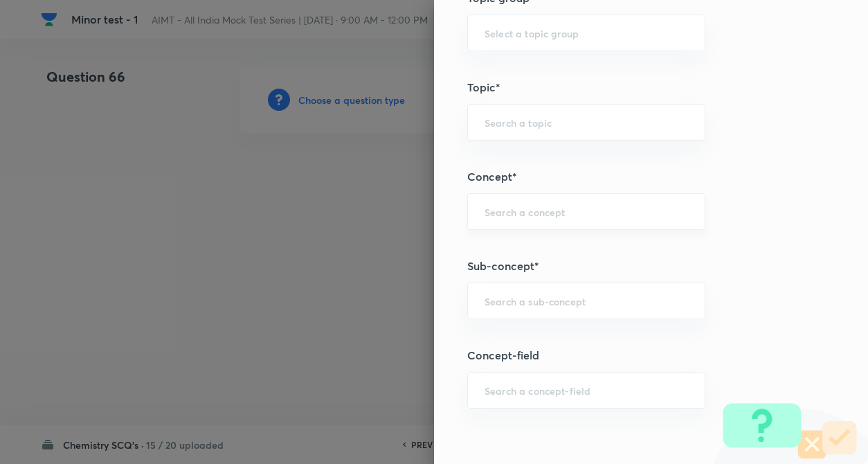
scroll to position [637, 0]
click at [515, 217] on input "text" at bounding box center [585, 210] width 203 height 13
click at [539, 273] on li "Chemical Kinetics" at bounding box center [574, 274] width 237 height 25
click at [773, 255] on div "Question settings Question type* Single choice correct Number of options* 2 3 4…" at bounding box center [651, 232] width 434 height 464
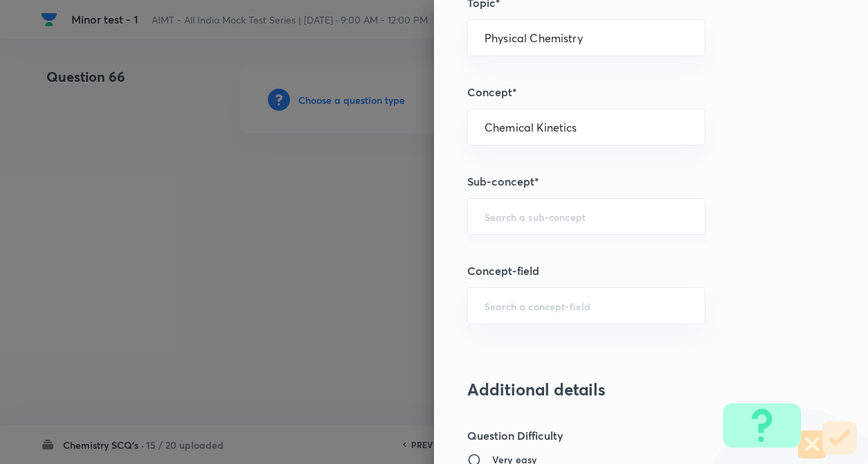
scroll to position [747, 0]
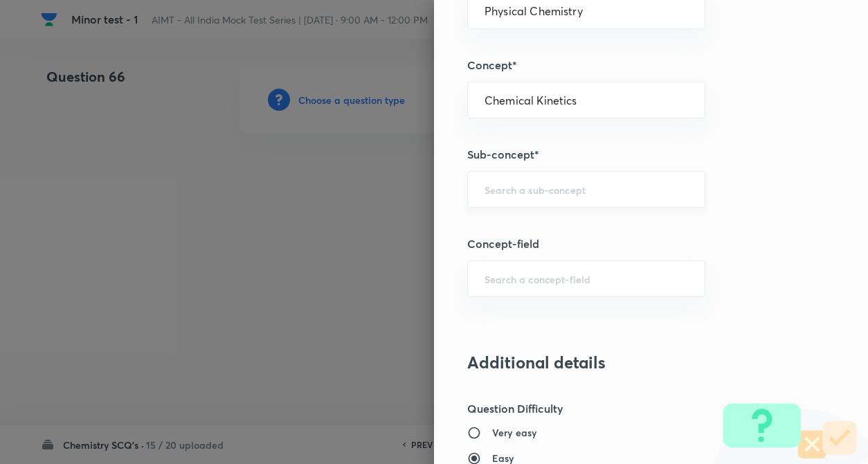
click at [550, 177] on div "​" at bounding box center [586, 189] width 238 height 37
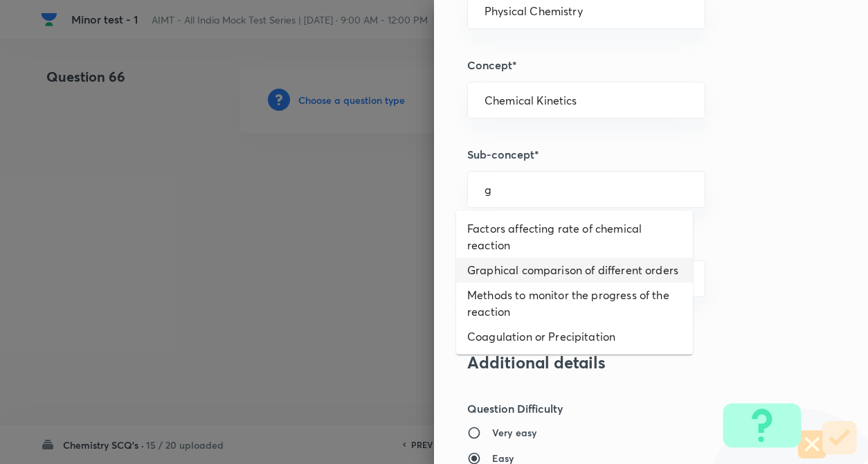
click at [511, 280] on li "Graphical comparison of different orders" at bounding box center [574, 269] width 237 height 25
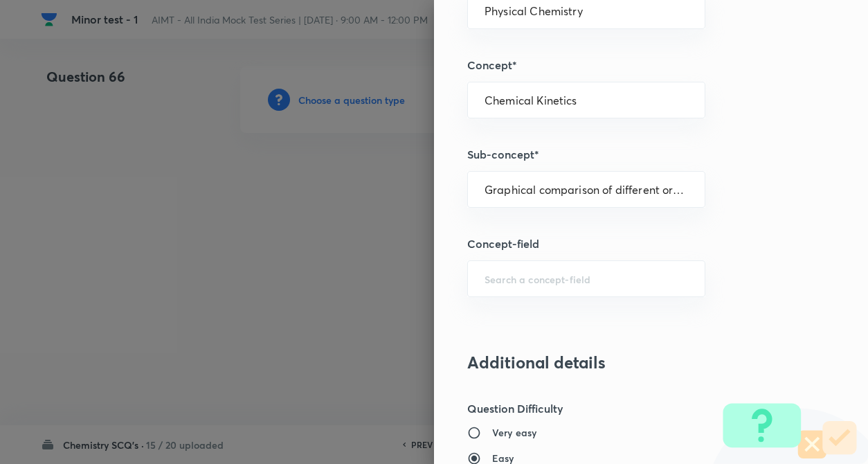
click at [802, 262] on div "Question settings Question type* Single choice correct Number of options* 2 3 4…" at bounding box center [651, 232] width 434 height 464
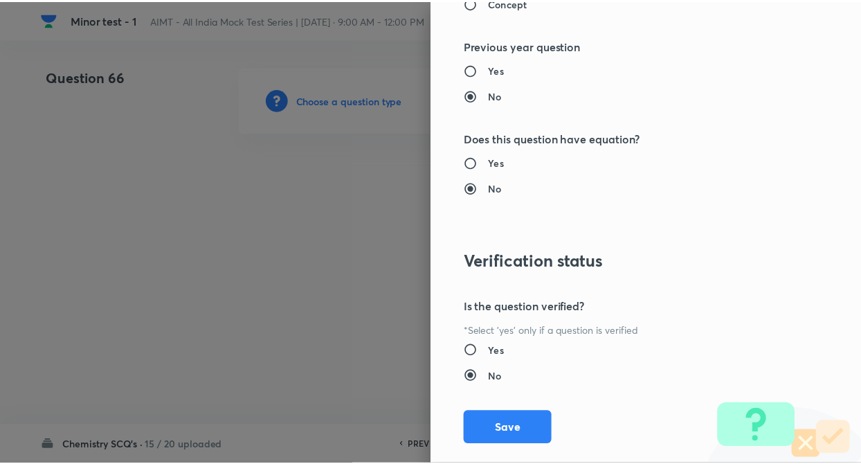
scroll to position [1422, 0]
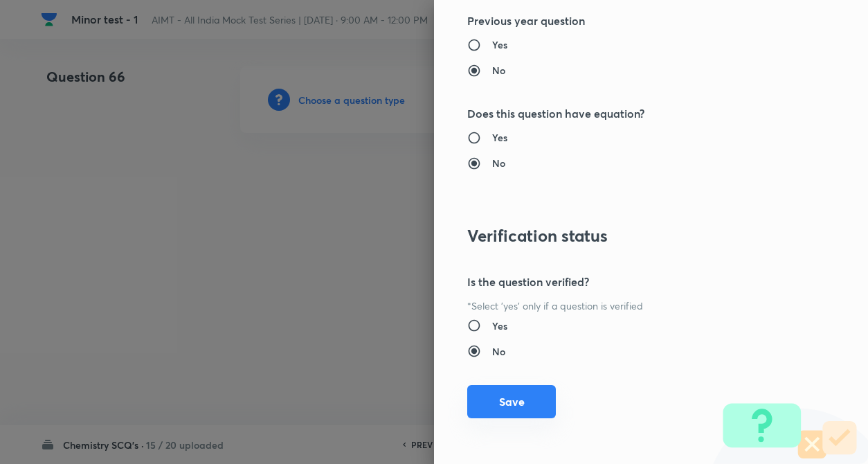
click at [518, 405] on button "Save" at bounding box center [511, 401] width 89 height 33
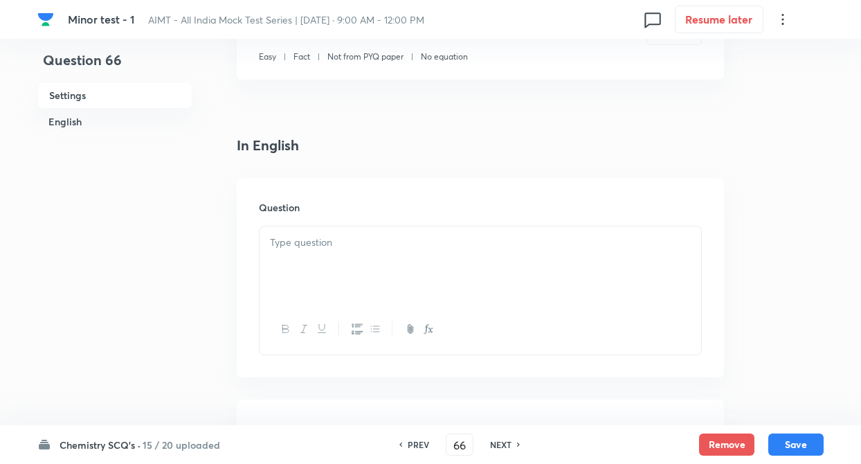
scroll to position [277, 0]
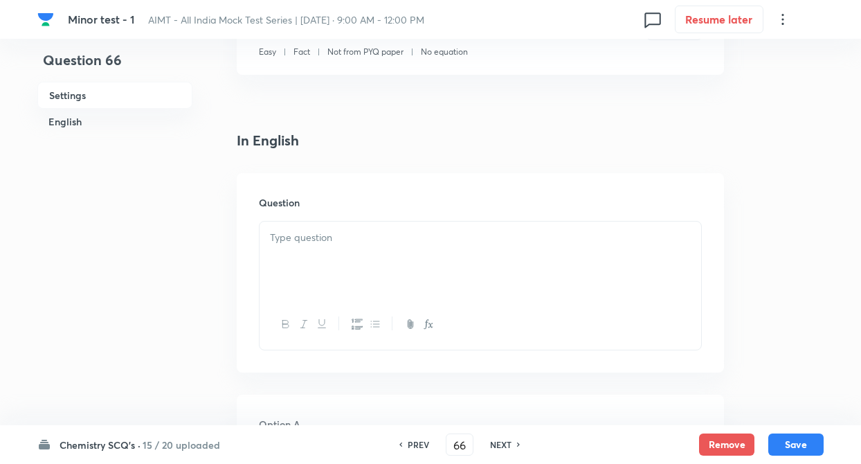
click at [347, 239] on p at bounding box center [480, 238] width 421 height 16
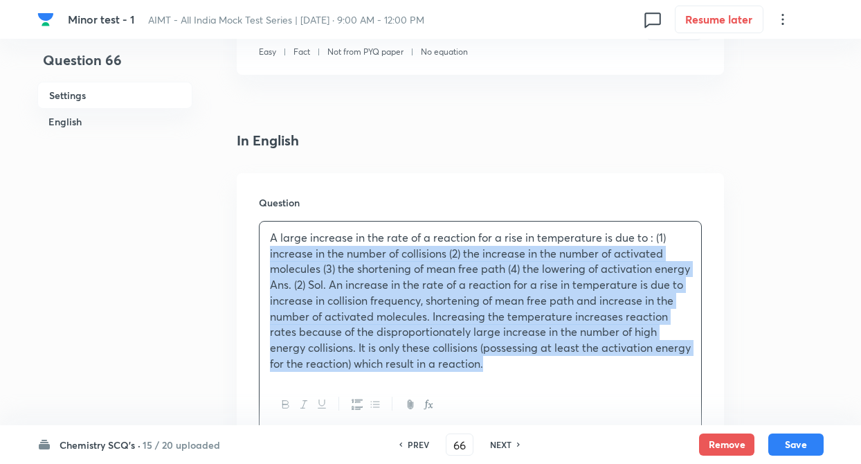
drag, startPoint x: 268, startPoint y: 251, endPoint x: 538, endPoint y: 372, distance: 295.7
click at [538, 372] on div "A large increase in the rate of a reaction for a rise in temperature is due to …" at bounding box center [479, 300] width 441 height 158
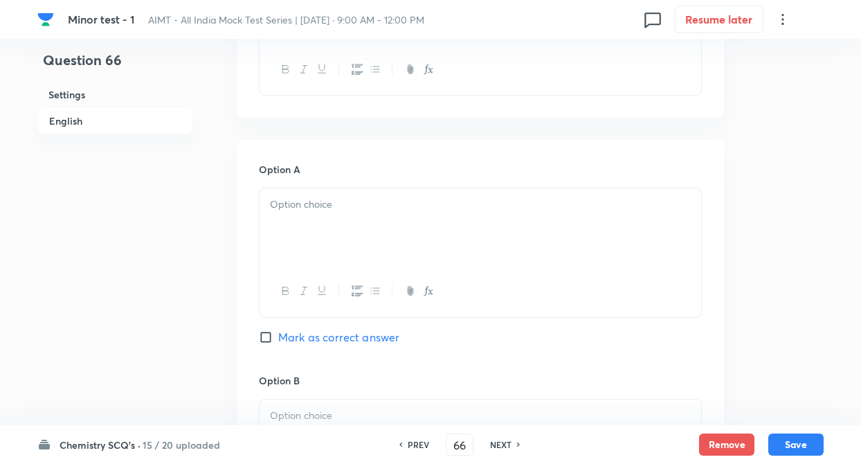
scroll to position [553, 0]
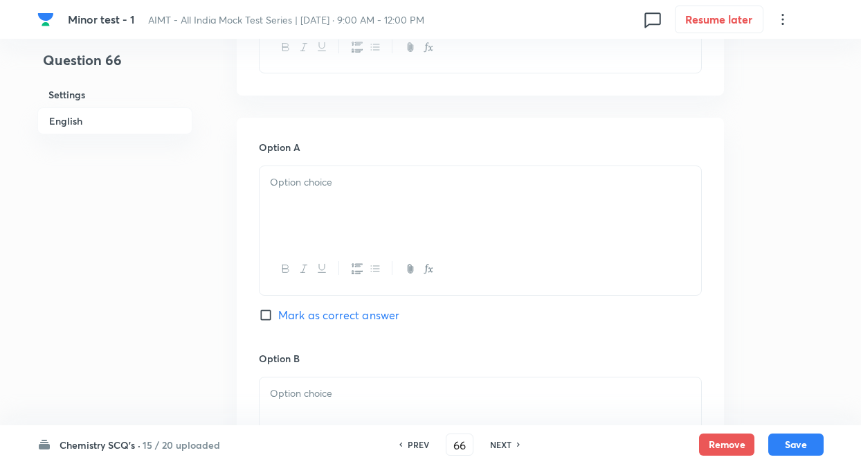
click at [319, 202] on div at bounding box center [479, 204] width 441 height 77
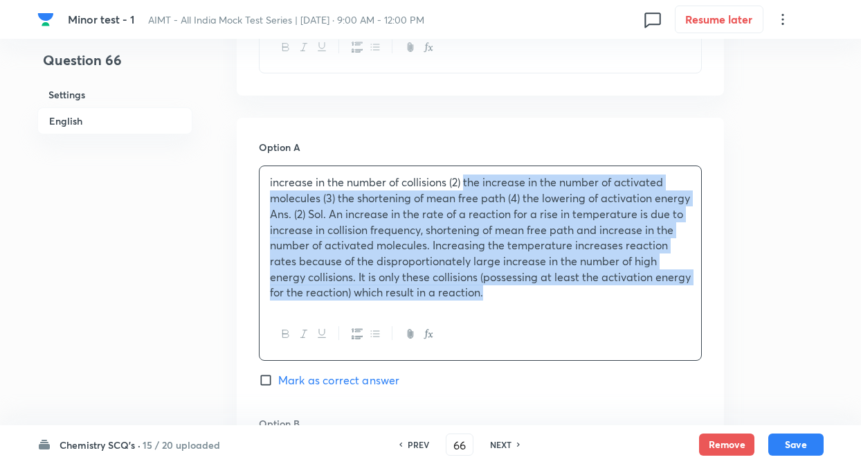
drag, startPoint x: 466, startPoint y: 183, endPoint x: 531, endPoint y: 315, distance: 147.9
click at [531, 315] on div "increase in the number of collisions (2) the increase in the number of activate…" at bounding box center [480, 262] width 443 height 194
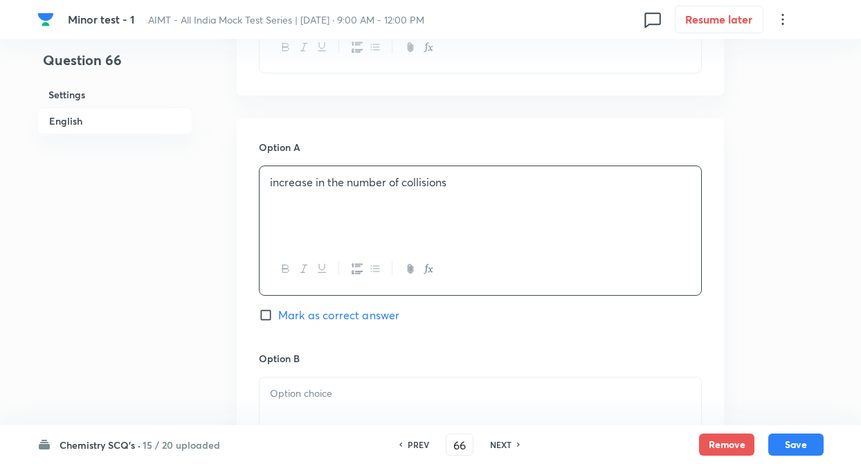
click at [217, 347] on div "Question 66 Settings English Settings Type Single choice correct 4 options + 4 …" at bounding box center [430, 383] width 786 height 1741
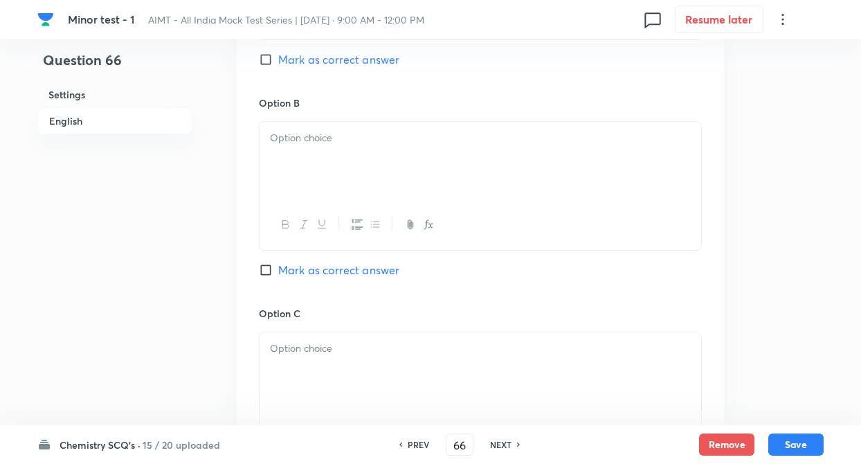
scroll to position [830, 0]
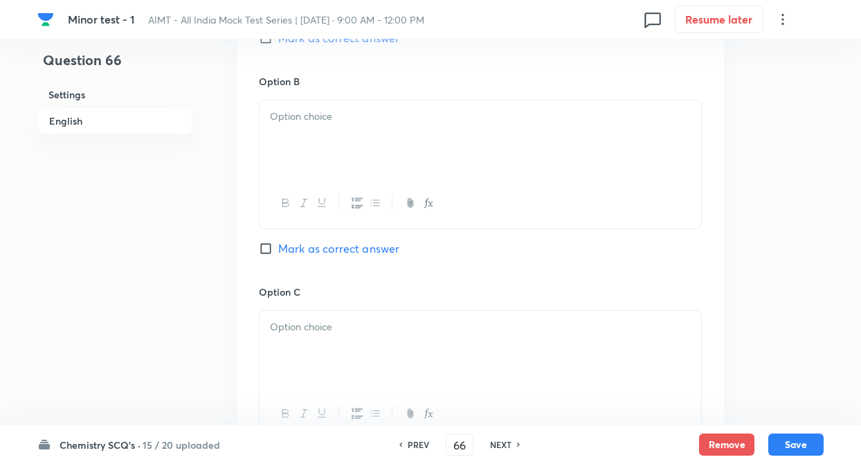
click at [320, 142] on div at bounding box center [479, 138] width 441 height 77
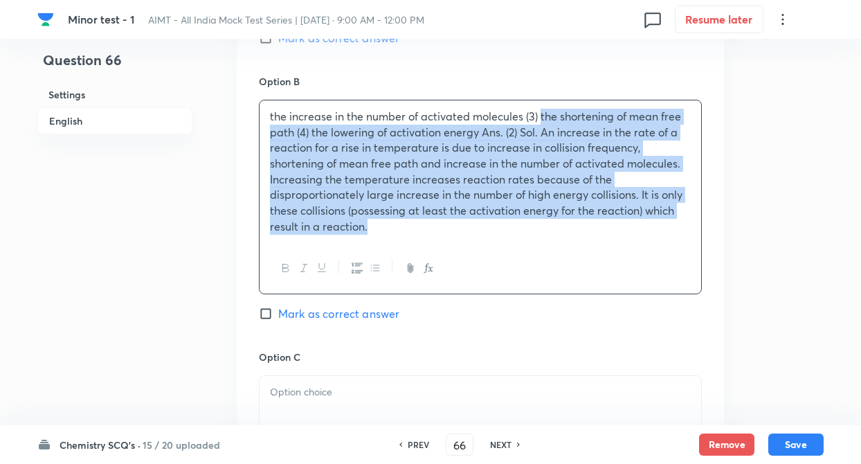
drag, startPoint x: 540, startPoint y: 116, endPoint x: 559, endPoint y: 255, distance: 139.6
click at [559, 255] on div "the increase in the number of activated molecules (3) the shortening of mean fr…" at bounding box center [480, 197] width 443 height 194
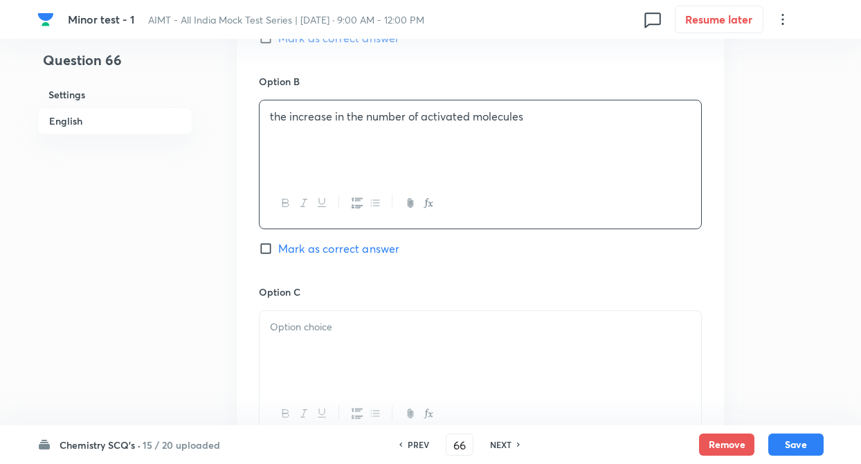
click at [146, 296] on div "Question 66 Settings English" at bounding box center [114, 106] width 155 height 1741
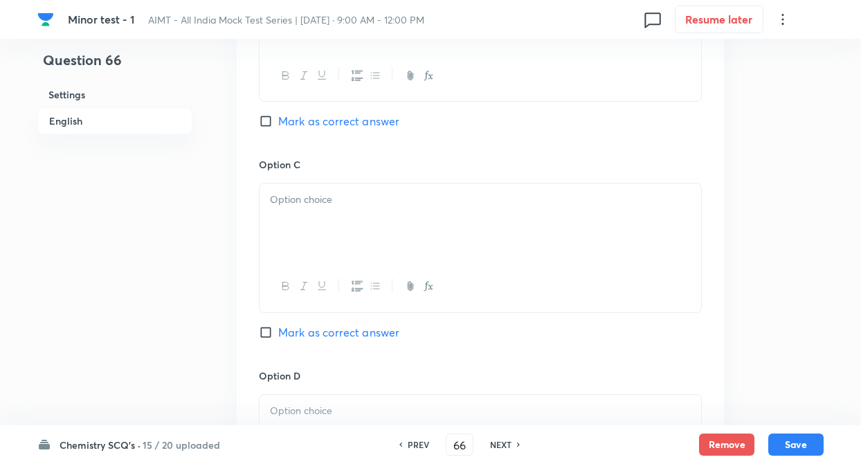
scroll to position [969, 0]
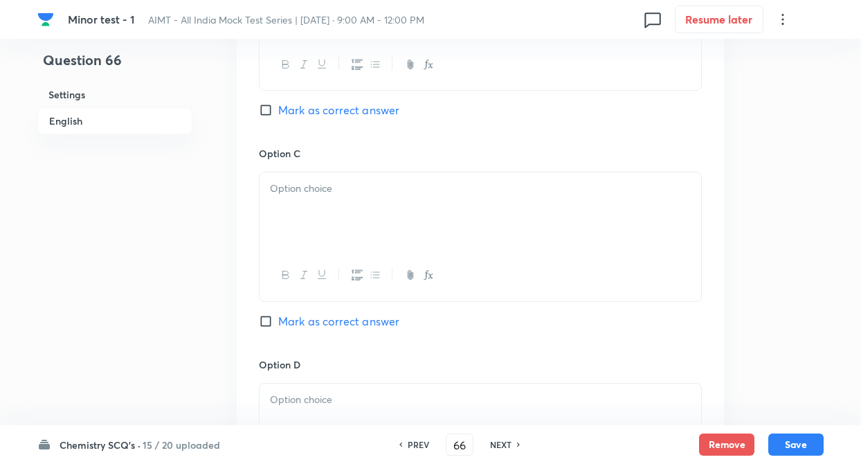
click at [295, 217] on div at bounding box center [479, 210] width 441 height 77
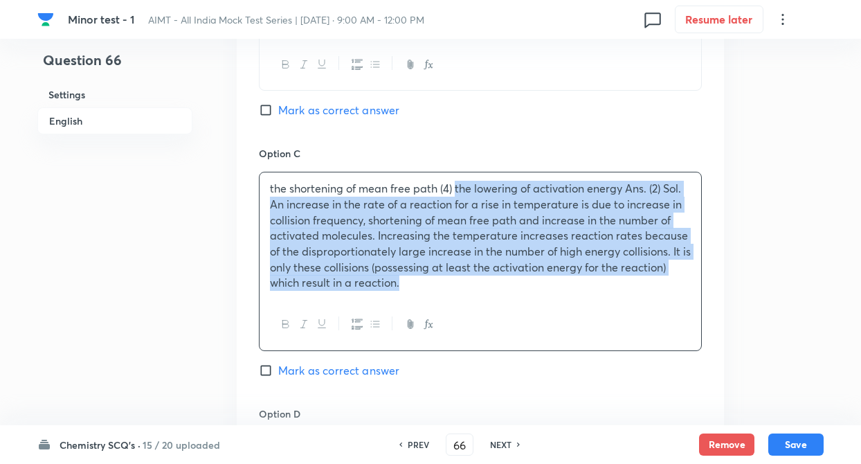
drag, startPoint x: 457, startPoint y: 191, endPoint x: 475, endPoint y: 319, distance: 129.3
click at [475, 319] on div "the shortening of mean free path (4) the lowering of activation energy Ans. (2)…" at bounding box center [480, 261] width 443 height 178
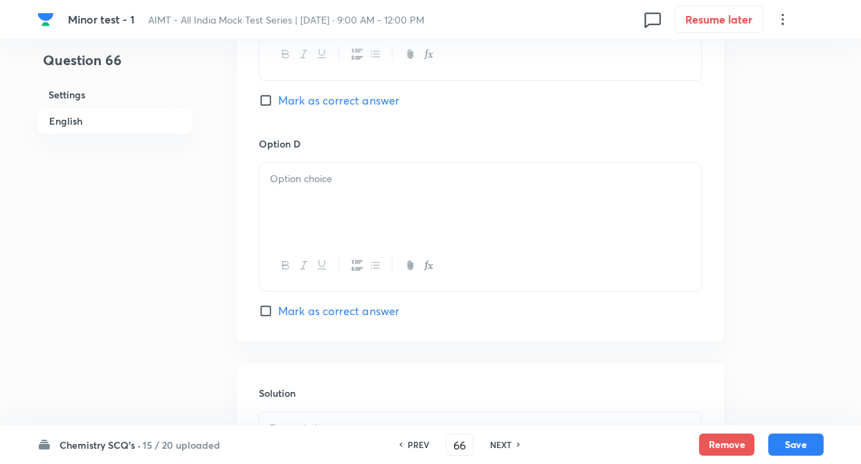
scroll to position [1190, 0]
click at [315, 192] on div at bounding box center [479, 200] width 441 height 77
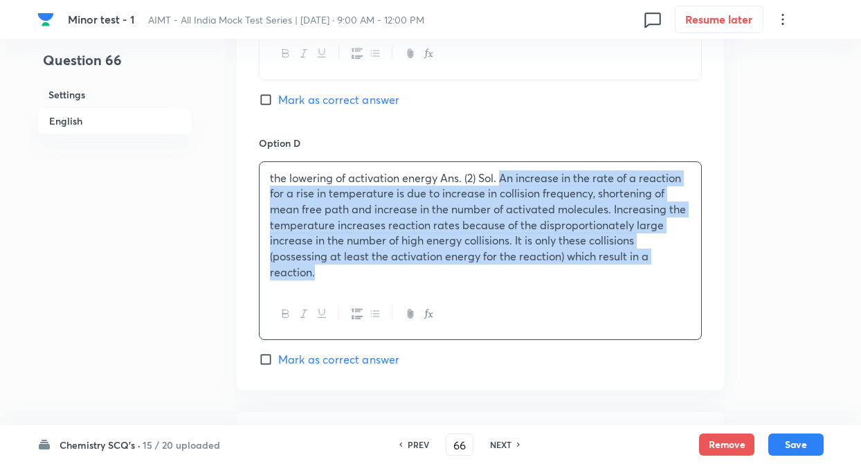
drag, startPoint x: 502, startPoint y: 175, endPoint x: 508, endPoint y: 308, distance: 133.0
click at [508, 308] on div "the lowering of activation energy Ans. (2) Sol. An increase in the rate of a re…" at bounding box center [480, 250] width 443 height 178
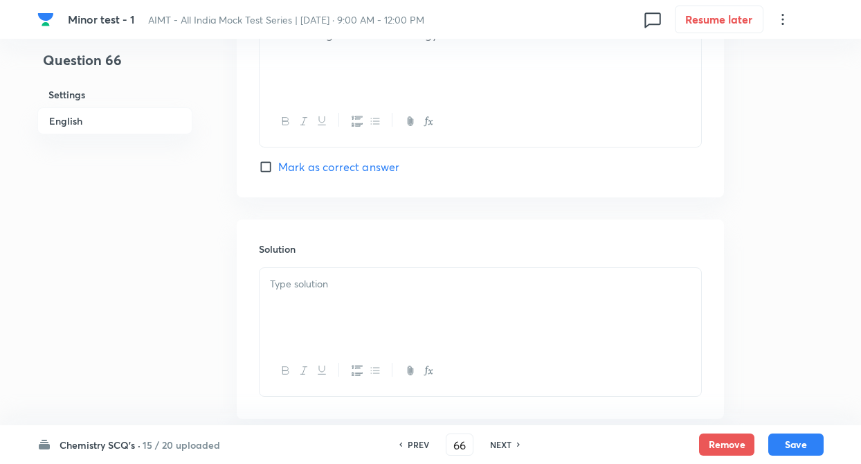
scroll to position [1356, 0]
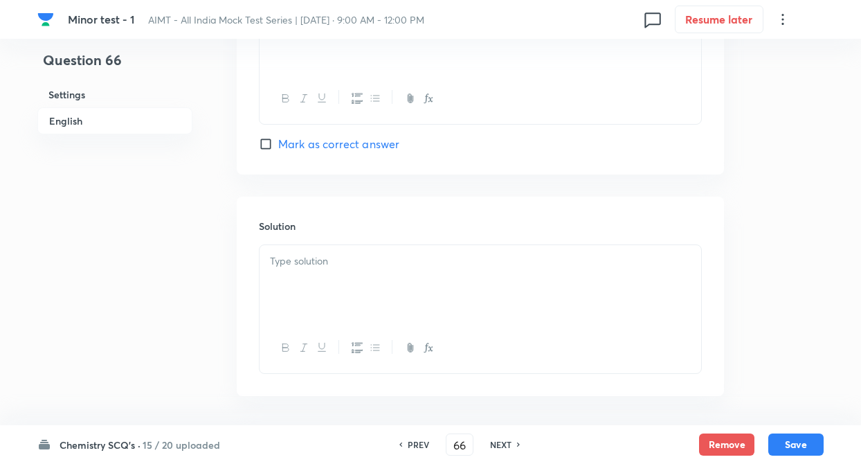
click at [325, 286] on div at bounding box center [479, 283] width 441 height 77
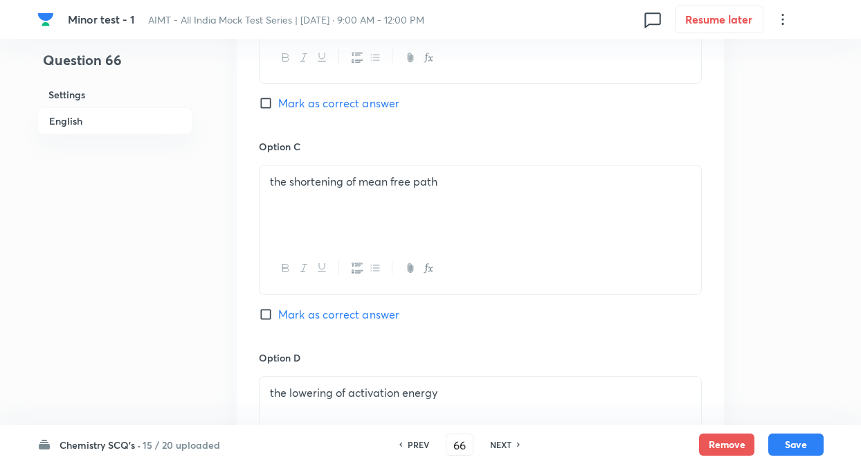
scroll to position [941, 0]
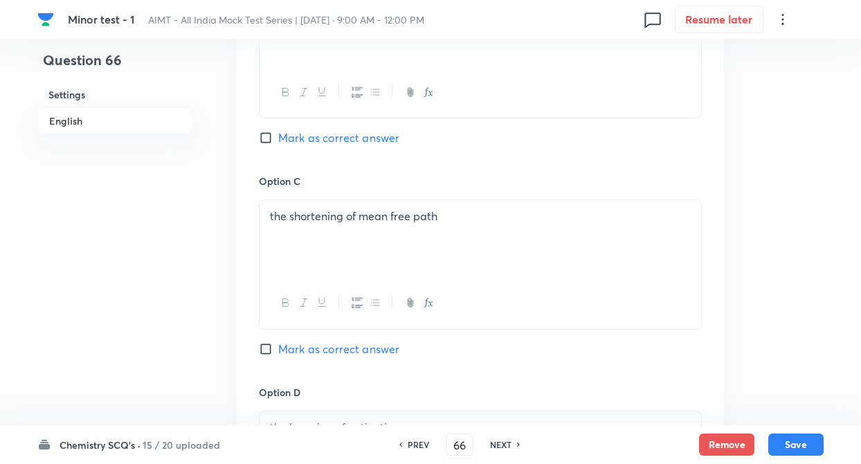
click at [271, 139] on input "Mark as correct answer" at bounding box center [268, 138] width 19 height 14
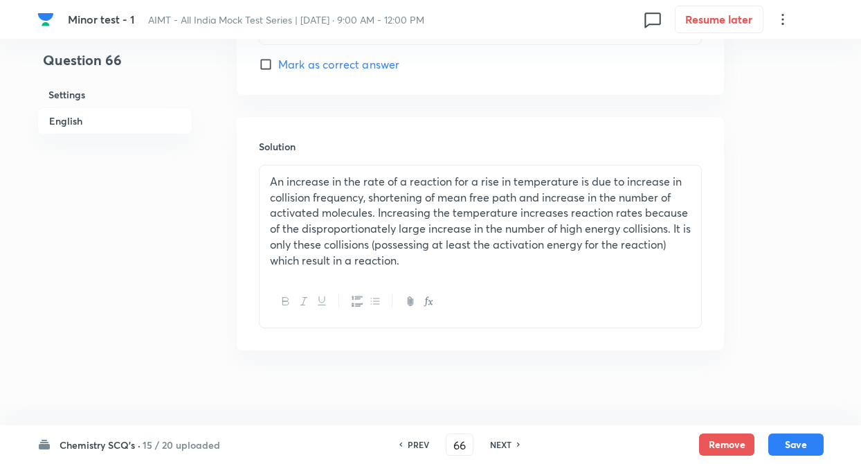
scroll to position [1444, 0]
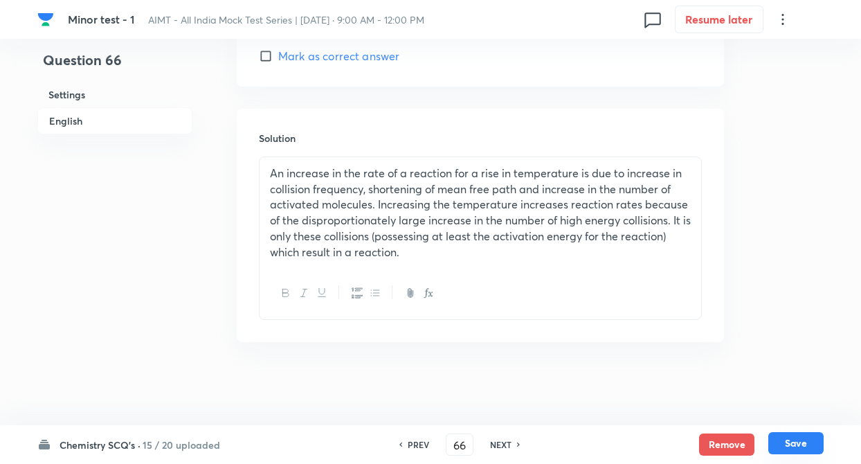
click at [809, 443] on button "Save" at bounding box center [795, 443] width 55 height 22
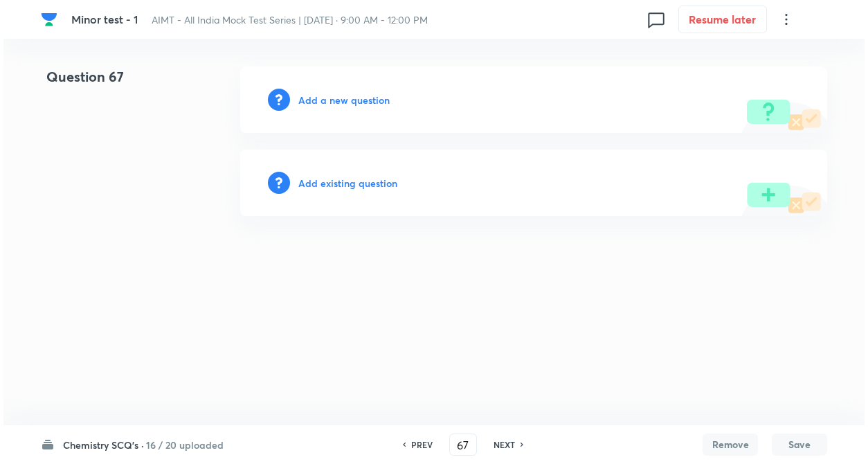
scroll to position [0, 0]
click at [330, 101] on h6 "Add a new question" at bounding box center [343, 100] width 91 height 15
click at [330, 101] on h6 "Choose a question type" at bounding box center [351, 100] width 107 height 15
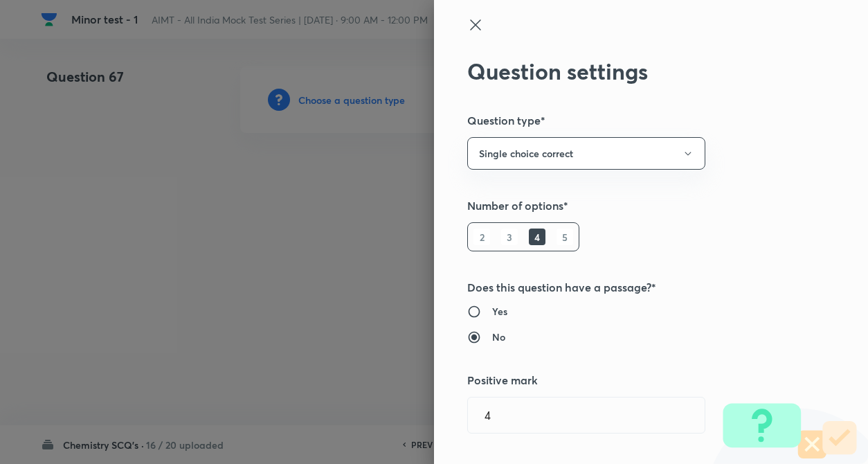
click at [713, 230] on div "Question settings Question type* Single choice correct Number of options* 2 3 4…" at bounding box center [651, 232] width 434 height 464
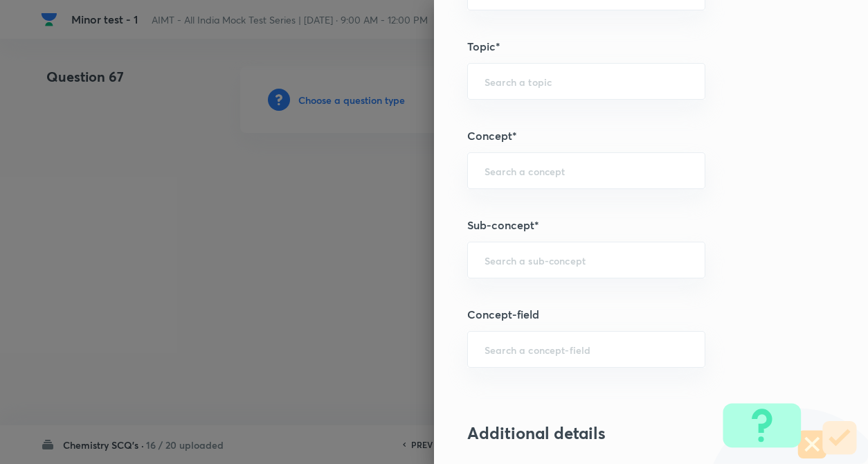
scroll to position [692, 0]
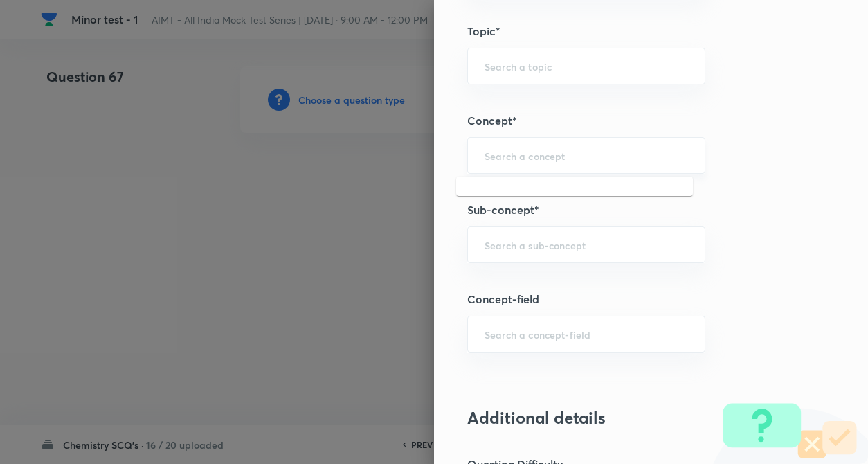
click at [531, 154] on input "text" at bounding box center [585, 155] width 203 height 13
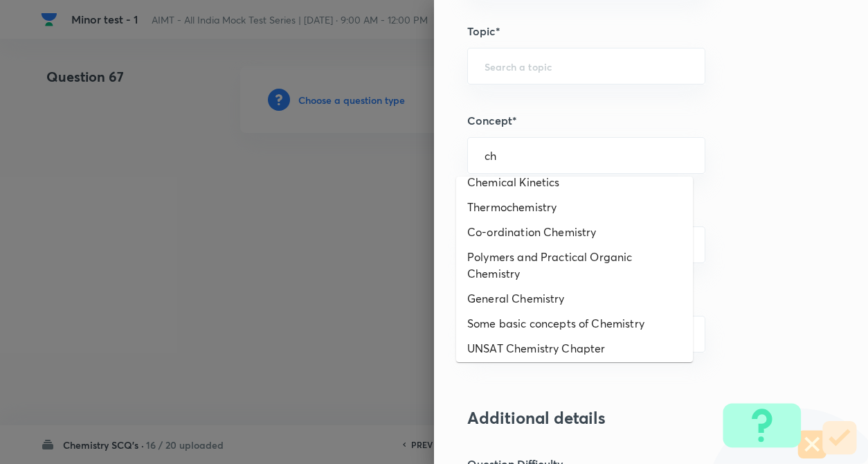
scroll to position [340, 0]
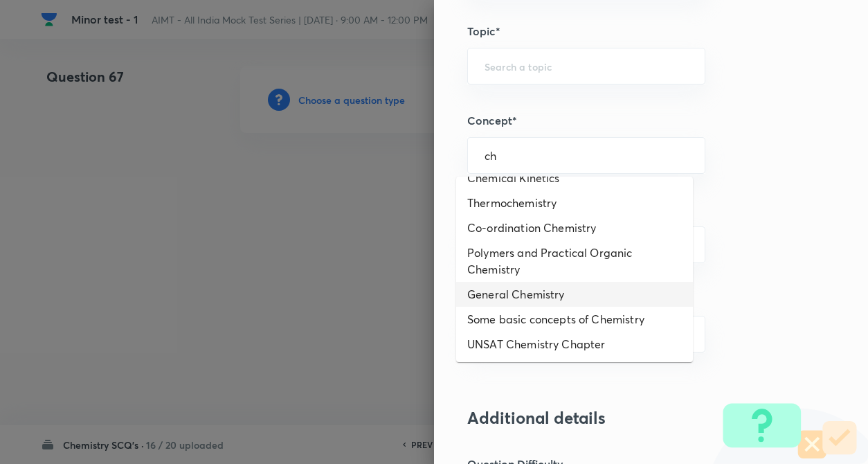
click at [554, 297] on li "General Chemistry" at bounding box center [574, 294] width 237 height 25
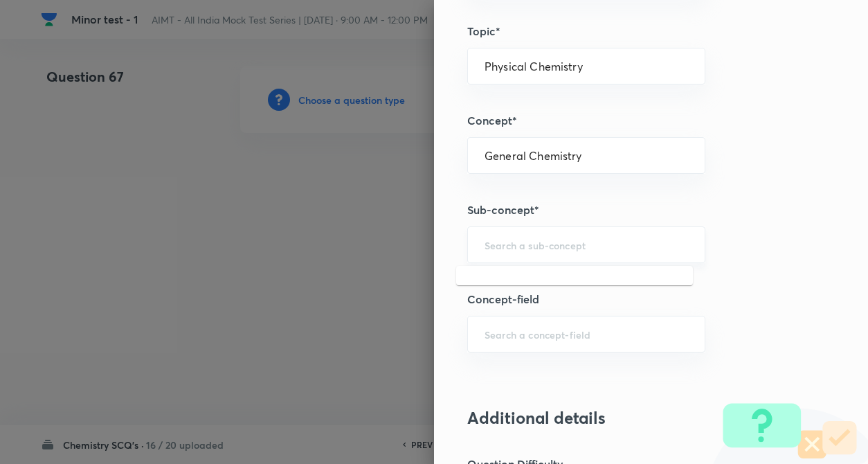
click at [544, 247] on input "text" at bounding box center [585, 244] width 203 height 13
click at [565, 60] on input "Physical Chemistry" at bounding box center [585, 65] width 203 height 13
click at [544, 134] on li "Organic Chemistry" at bounding box center [574, 130] width 237 height 25
click at [537, 156] on input "text" at bounding box center [585, 155] width 203 height 13
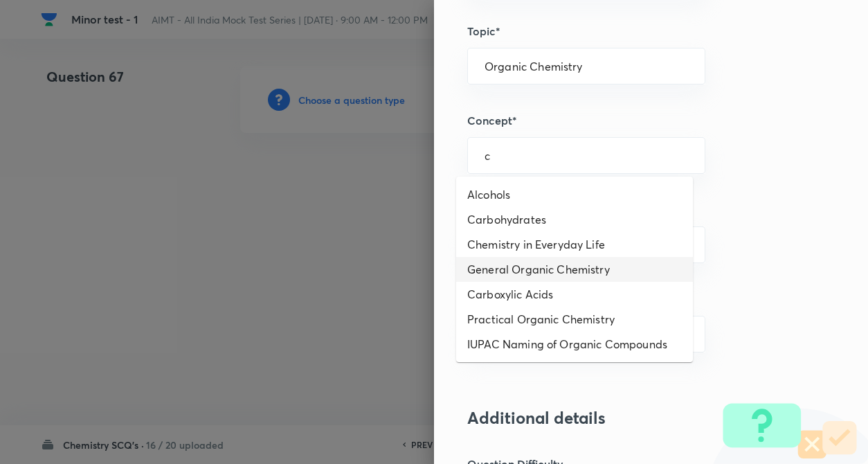
click at [561, 272] on li "General Organic Chemistry" at bounding box center [574, 269] width 237 height 25
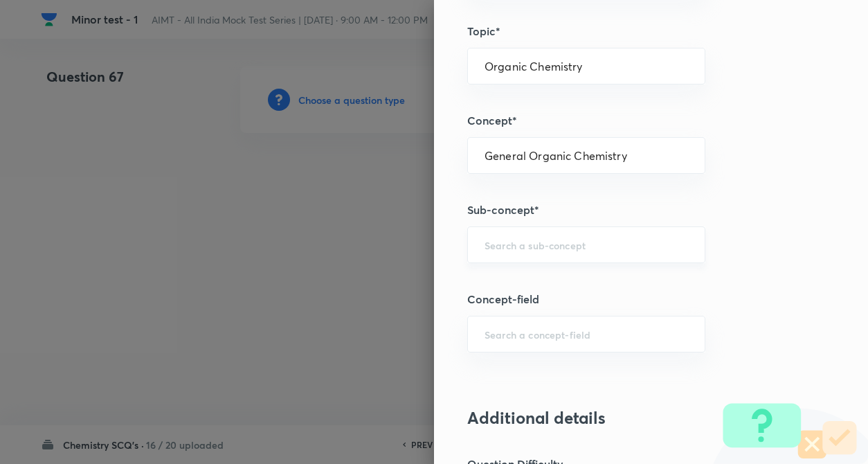
click at [564, 248] on input "text" at bounding box center [585, 244] width 203 height 13
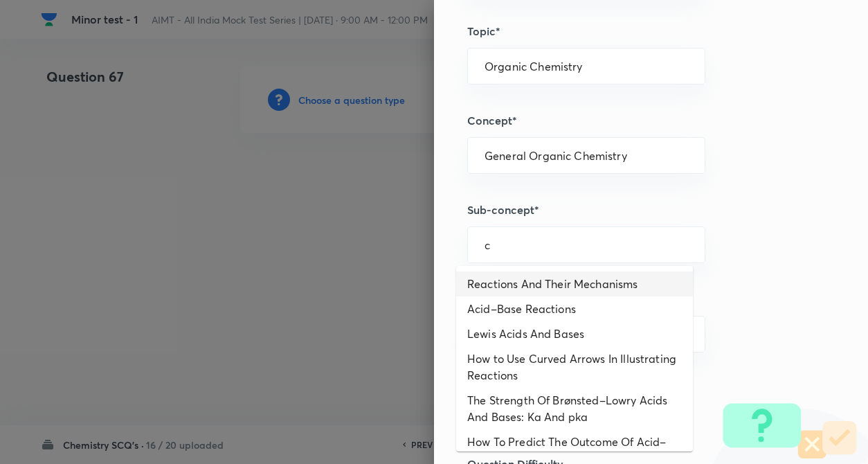
click at [550, 280] on li "Reactions And Their Mechanisms" at bounding box center [574, 283] width 237 height 25
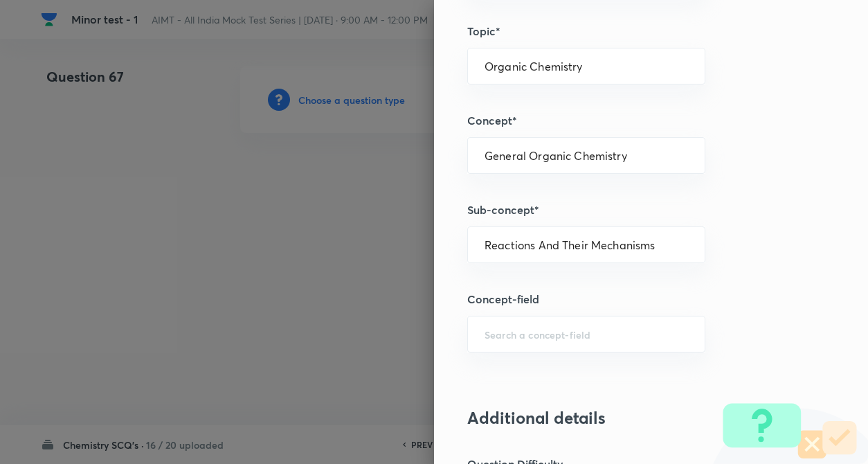
click at [710, 282] on div "Question settings Question type* Single choice correct Number of options* 2 3 4…" at bounding box center [651, 232] width 434 height 464
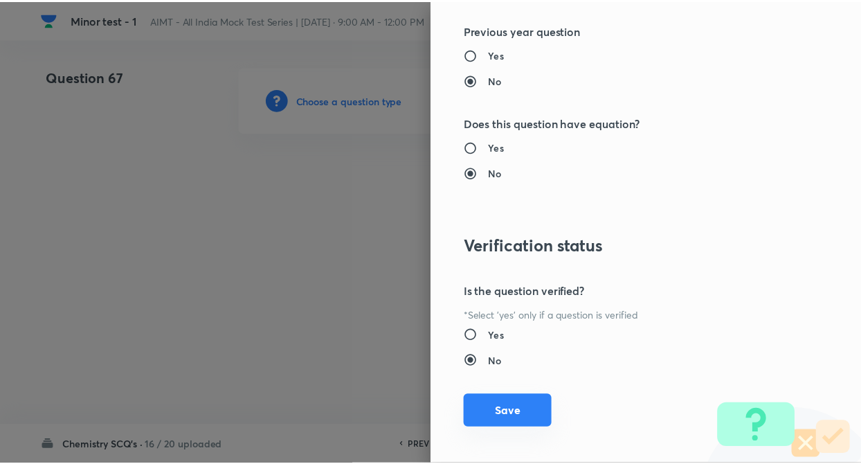
scroll to position [1422, 0]
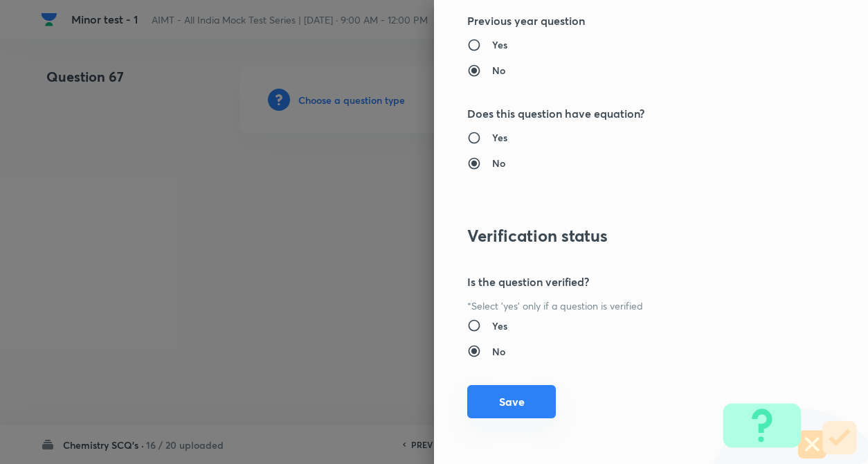
click at [513, 399] on button "Save" at bounding box center [511, 401] width 89 height 33
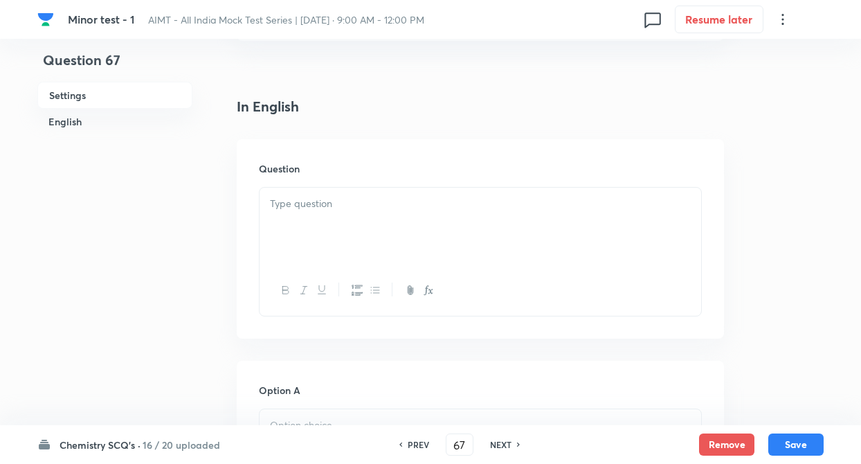
scroll to position [332, 0]
click at [312, 224] on div at bounding box center [479, 222] width 441 height 77
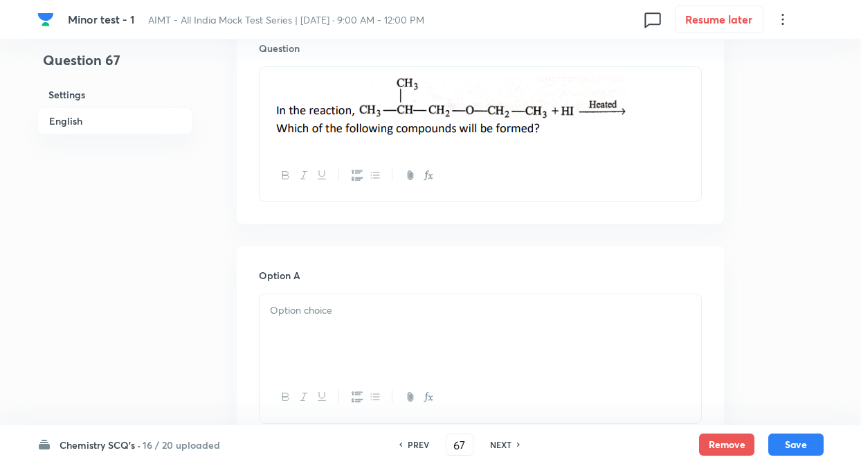
scroll to position [470, 0]
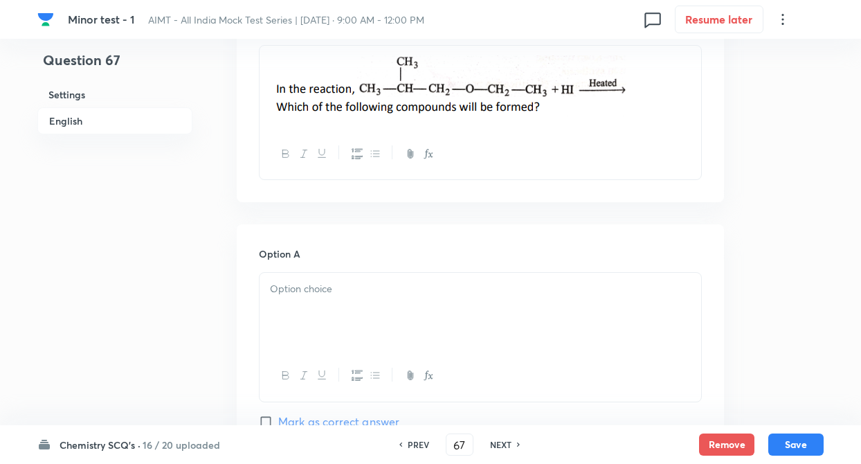
click at [289, 282] on p at bounding box center [480, 289] width 421 height 16
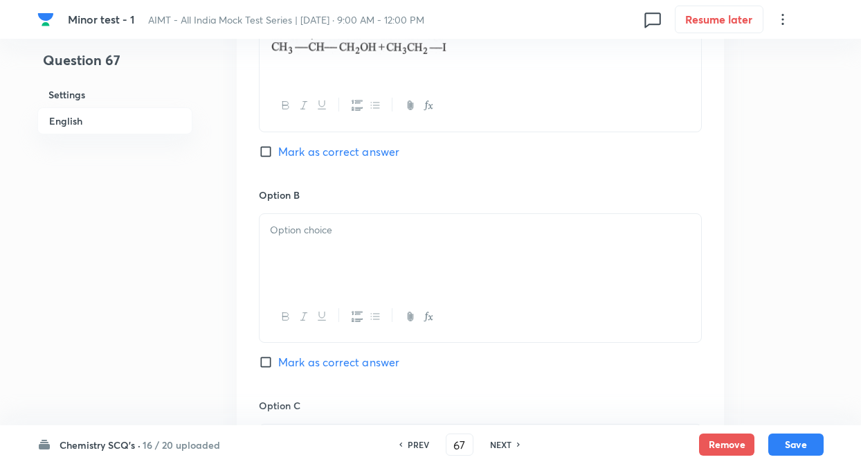
scroll to position [747, 0]
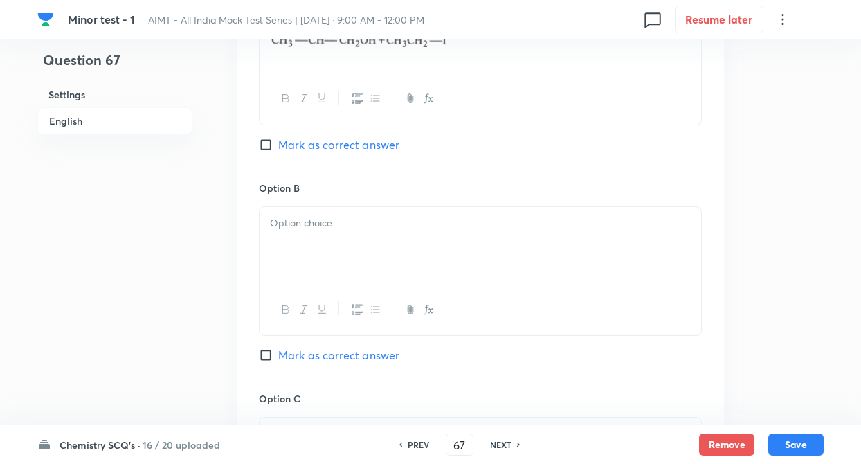
click at [304, 244] on div at bounding box center [479, 245] width 441 height 77
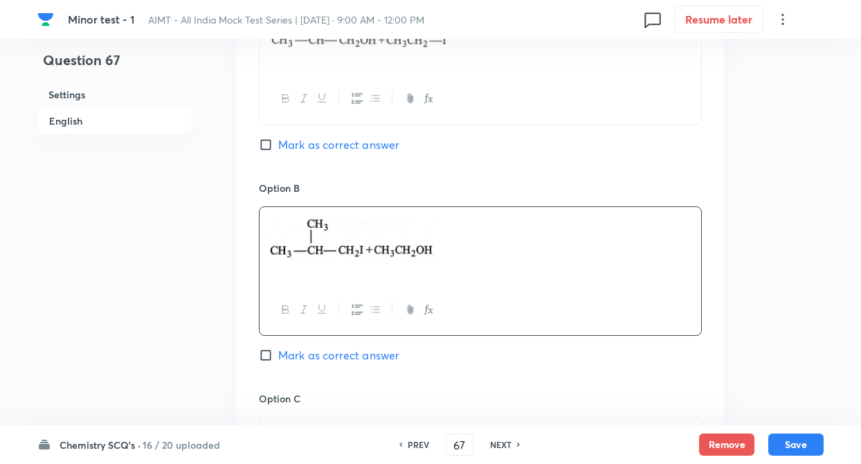
click at [201, 309] on div "Question 67 Settings English Settings Type Single choice correct 4 options + 4 …" at bounding box center [430, 201] width 786 height 1764
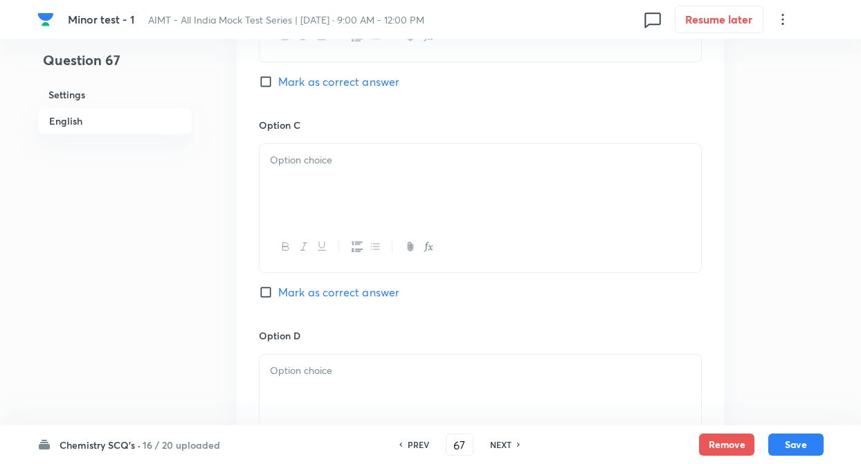
scroll to position [1024, 0]
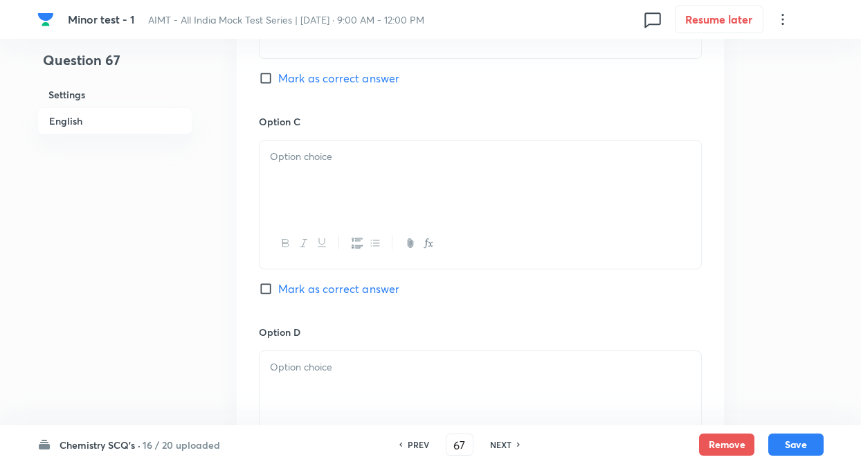
click at [333, 175] on div at bounding box center [479, 178] width 441 height 77
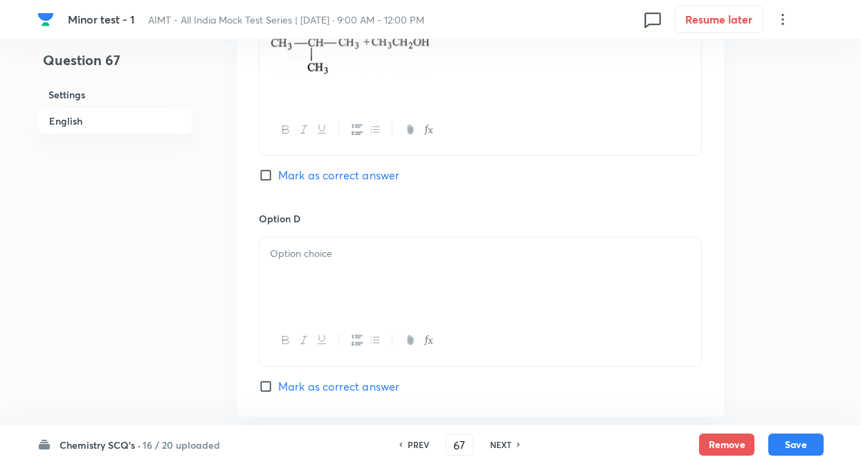
scroll to position [1162, 0]
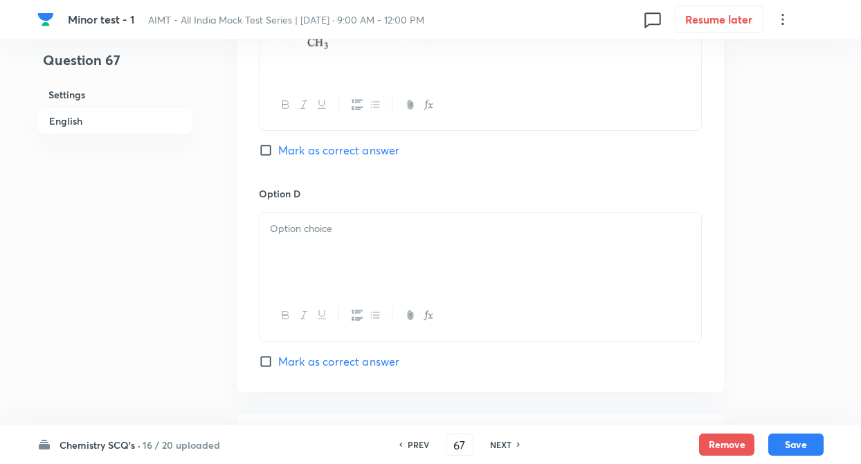
click at [311, 244] on div at bounding box center [479, 250] width 441 height 77
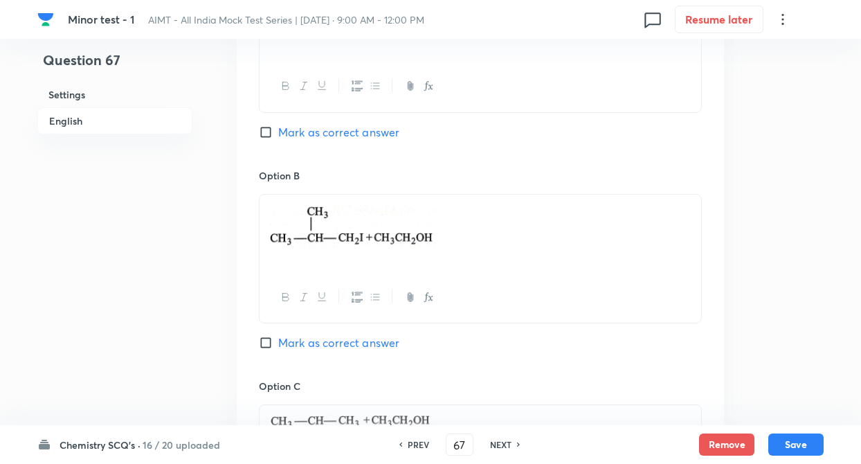
scroll to position [747, 0]
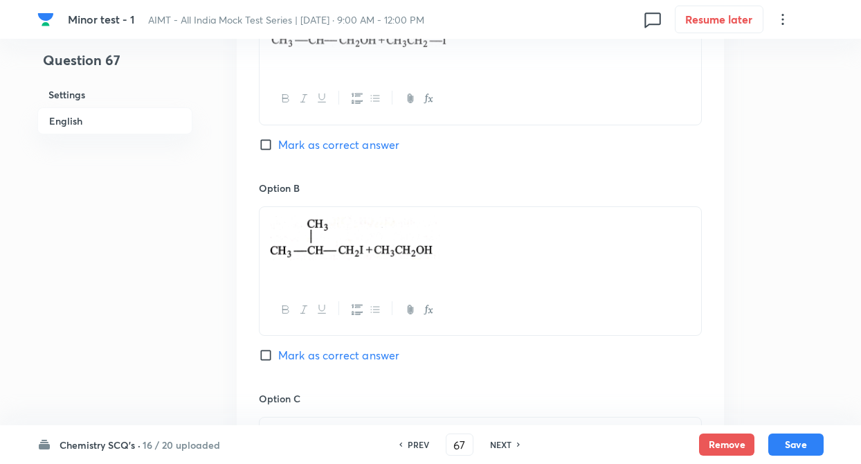
click at [259, 146] on input "Mark as correct answer" at bounding box center [268, 145] width 19 height 14
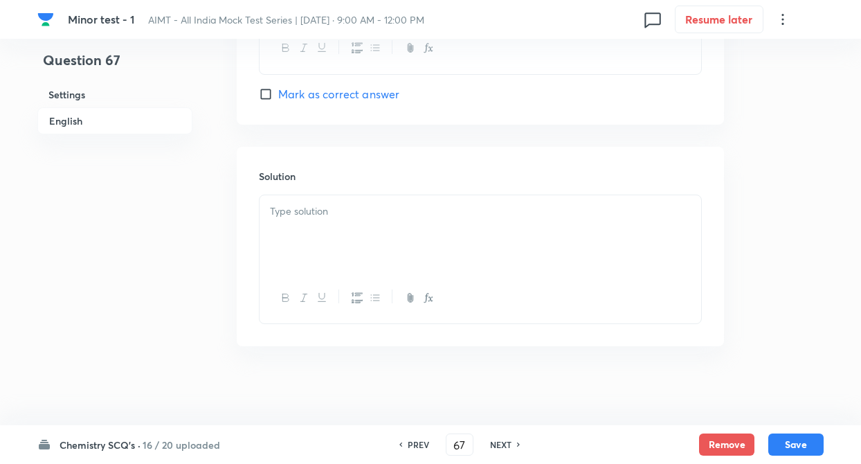
scroll to position [1434, 0]
click at [294, 217] on div at bounding box center [479, 229] width 441 height 77
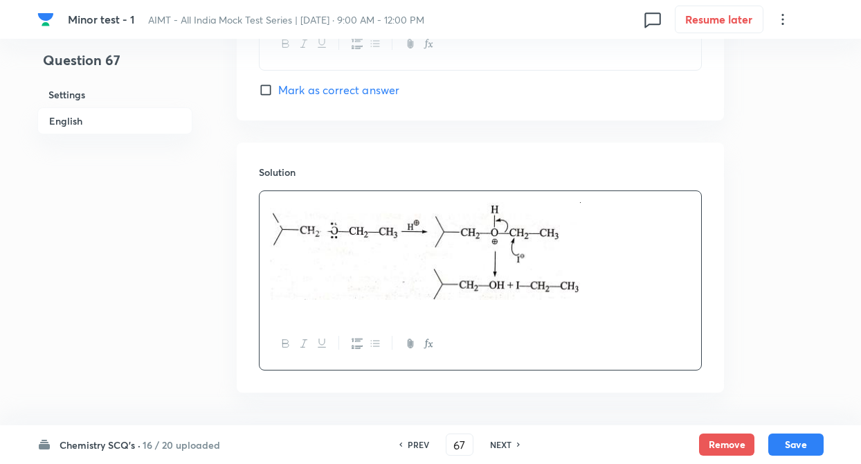
click at [804, 448] on button "Save" at bounding box center [795, 444] width 55 height 22
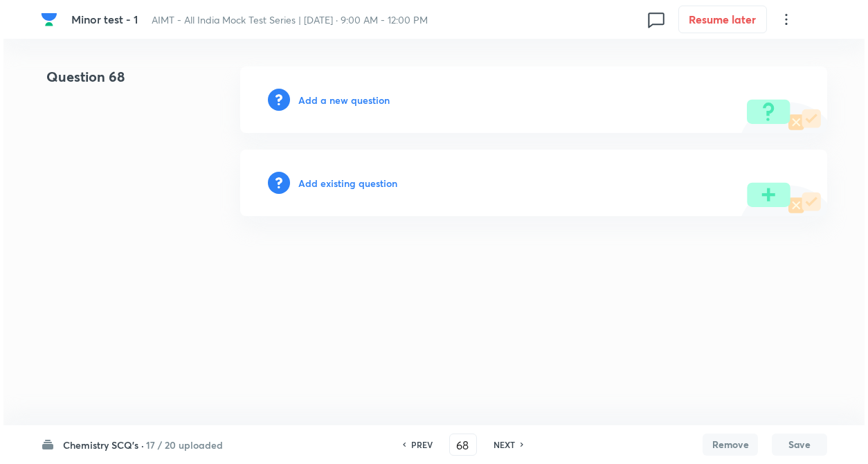
scroll to position [0, 0]
click at [351, 94] on h6 "Add a new question" at bounding box center [343, 100] width 91 height 15
click at [351, 94] on h6 "Choose a question type" at bounding box center [351, 100] width 107 height 15
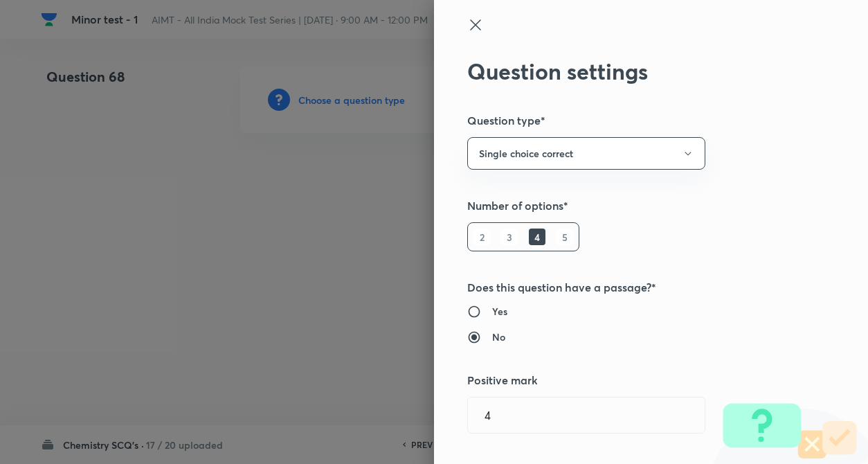
click at [765, 196] on div "Question settings Question type* Single choice correct Number of options* 2 3 4…" at bounding box center [651, 232] width 434 height 464
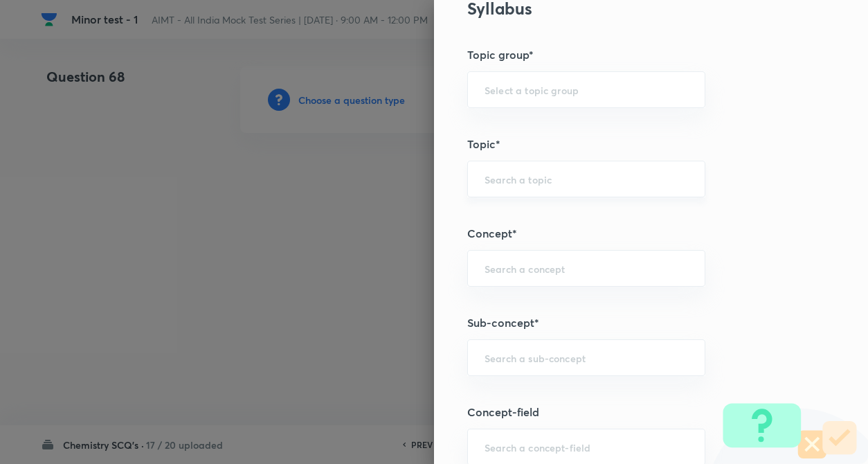
scroll to position [581, 0]
click at [524, 181] on input "text" at bounding box center [585, 176] width 203 height 13
click at [800, 232] on div "Question settings Question type* Single choice correct Number of options* 2 3 4…" at bounding box center [651, 232] width 434 height 464
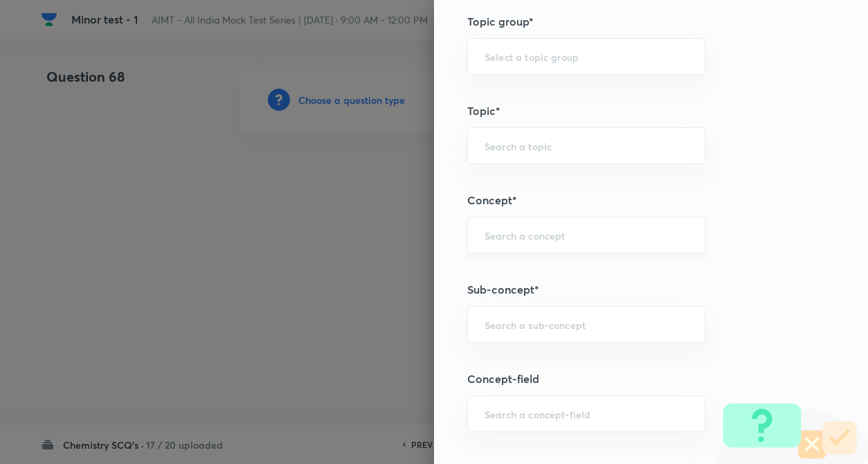
scroll to position [637, 0]
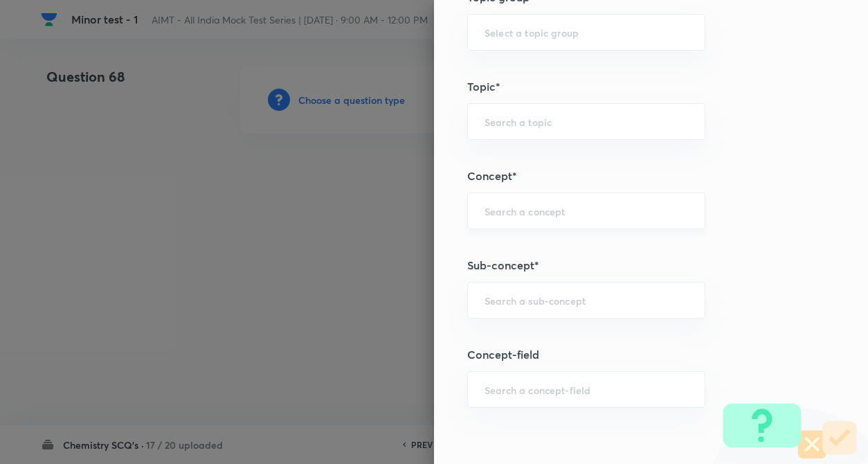
click at [580, 212] on input "text" at bounding box center [585, 210] width 203 height 13
click at [521, 300] on input "text" at bounding box center [585, 299] width 203 height 13
click at [536, 214] on input "text" at bounding box center [585, 210] width 203 height 13
click at [526, 250] on li "Solutions" at bounding box center [574, 249] width 237 height 25
click at [520, 300] on input "text" at bounding box center [585, 299] width 203 height 13
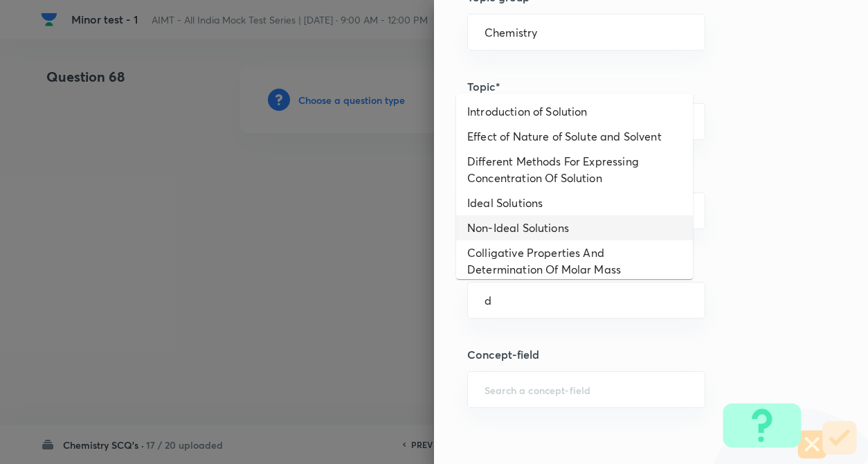
click at [539, 236] on li "Non-Ideal Solutions" at bounding box center [574, 227] width 237 height 25
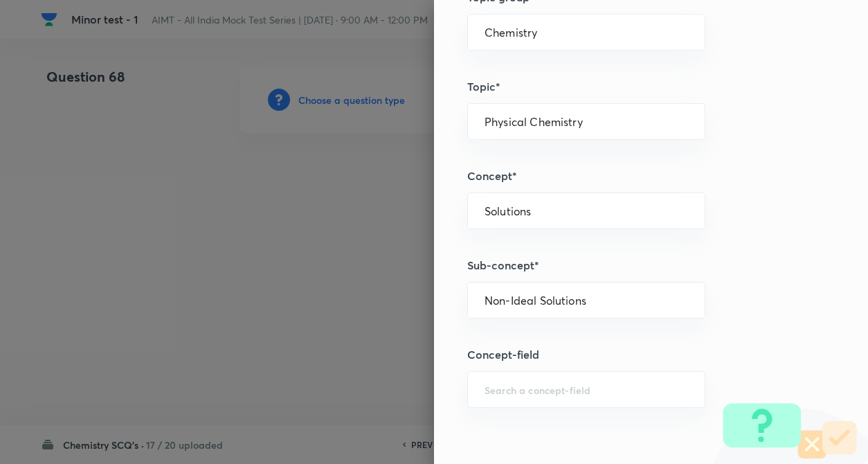
click at [714, 260] on h5 "Sub-concept*" at bounding box center [627, 265] width 321 height 17
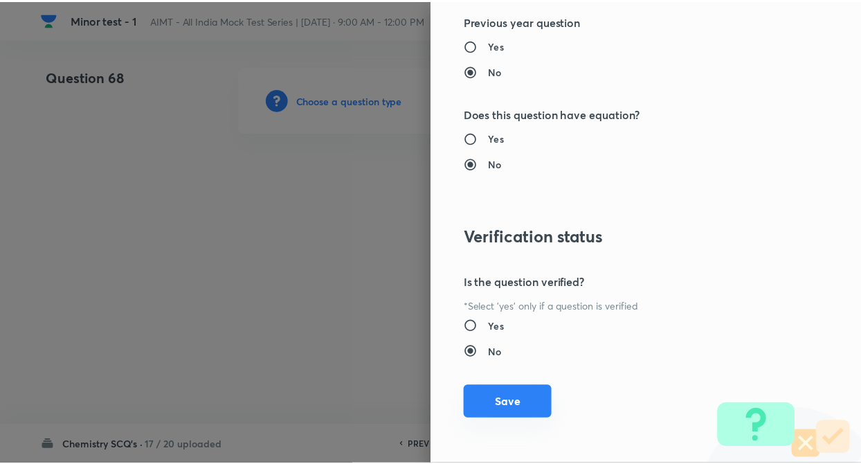
scroll to position [1422, 0]
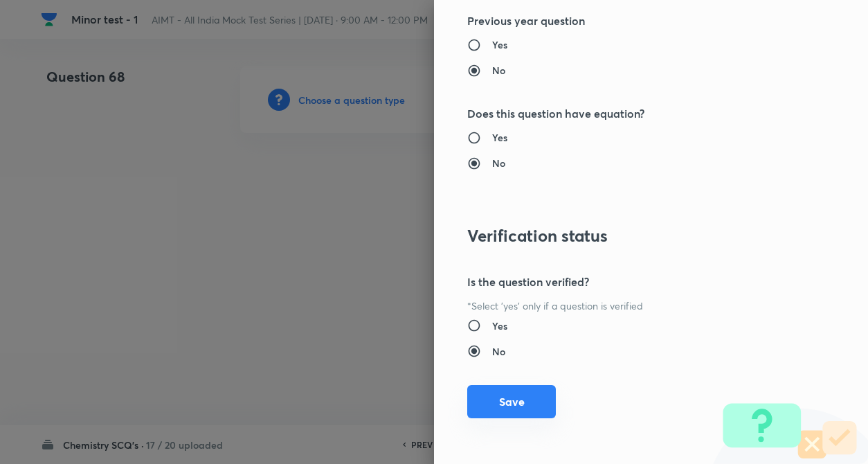
click at [502, 387] on button "Save" at bounding box center [511, 401] width 89 height 33
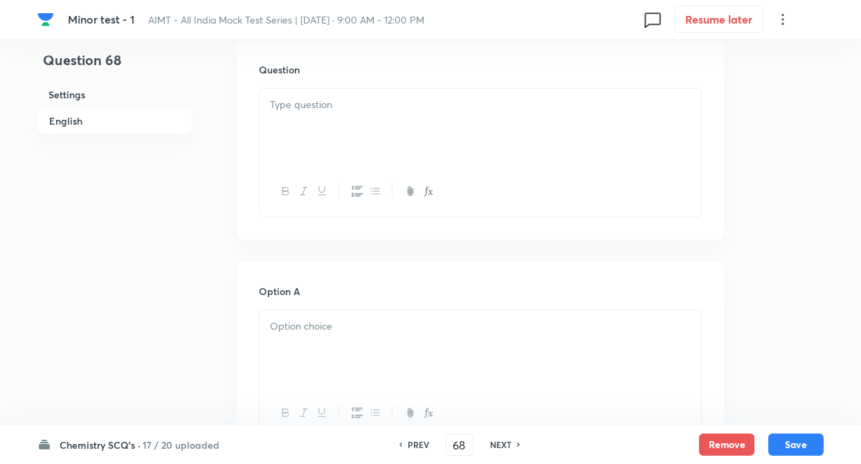
scroll to position [415, 0]
click at [360, 116] on div at bounding box center [479, 121] width 441 height 77
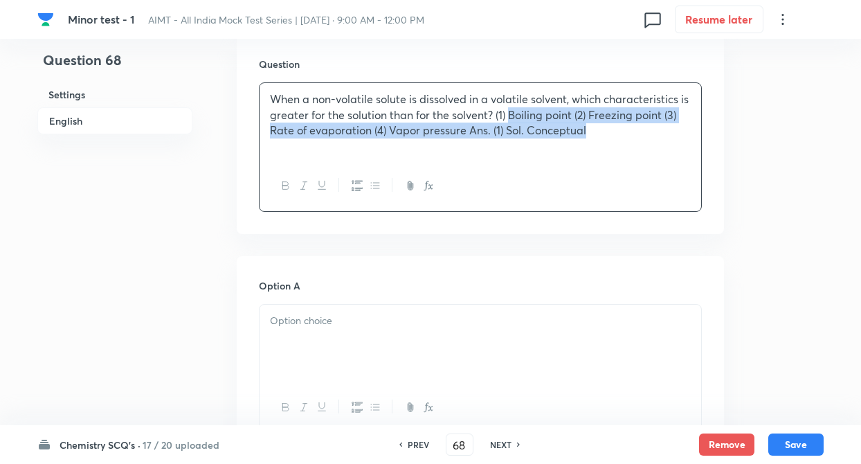
drag, startPoint x: 518, startPoint y: 118, endPoint x: 588, endPoint y: 135, distance: 72.0
click at [588, 135] on p "When a non-volatile solute is dissolved in a volatile solvent, which characteri…" at bounding box center [480, 114] width 421 height 47
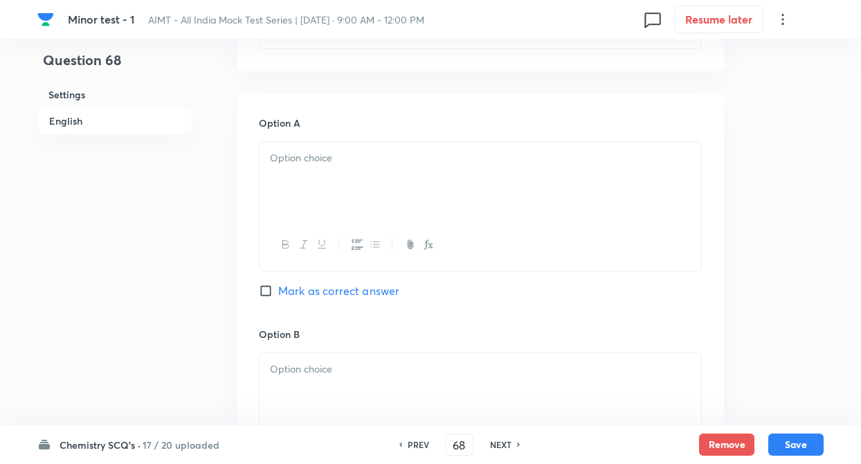
scroll to position [581, 0]
click at [351, 166] on div at bounding box center [479, 176] width 441 height 77
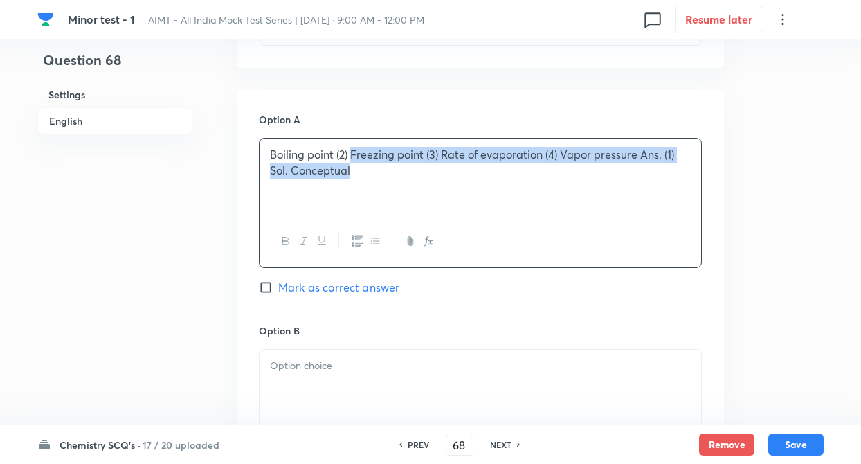
drag, startPoint x: 351, startPoint y: 154, endPoint x: 362, endPoint y: 187, distance: 34.1
click at [362, 187] on div "Boiling point (2) Freezing point (3) Rate of evaporation (4) Vapor pressure Ans…" at bounding box center [479, 176] width 441 height 77
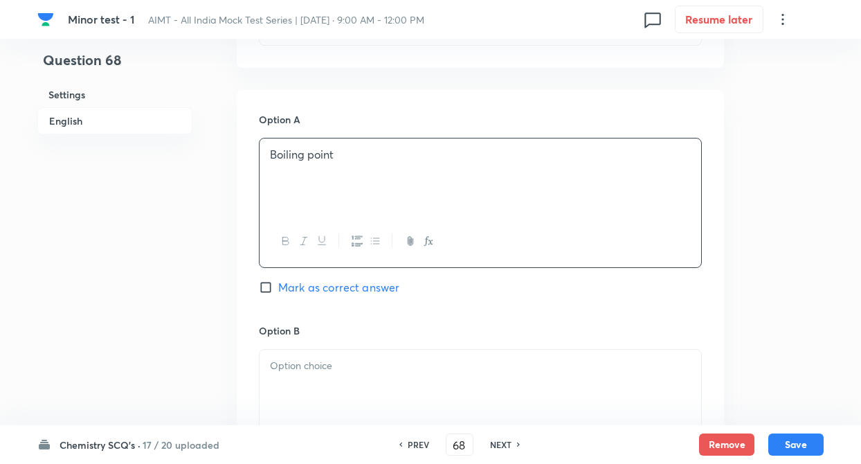
click at [306, 385] on div at bounding box center [479, 387] width 441 height 77
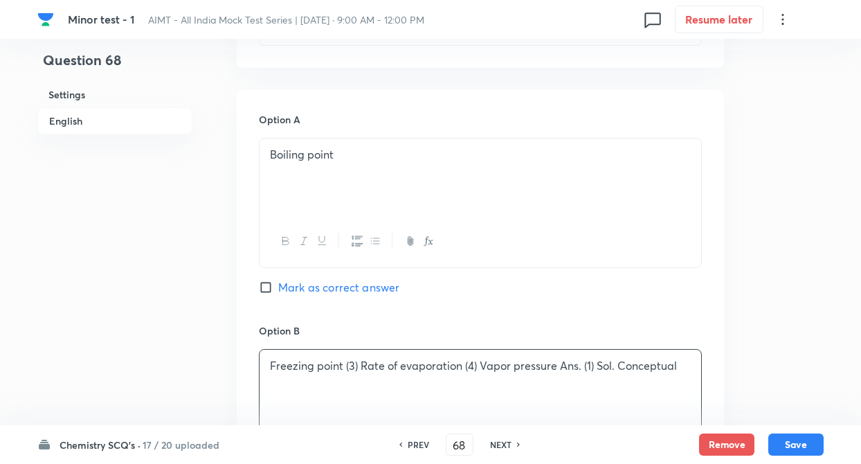
click at [207, 356] on div "Question 68 Settings English Settings Type Single choice correct 4 options + 4 …" at bounding box center [430, 355] width 786 height 1741
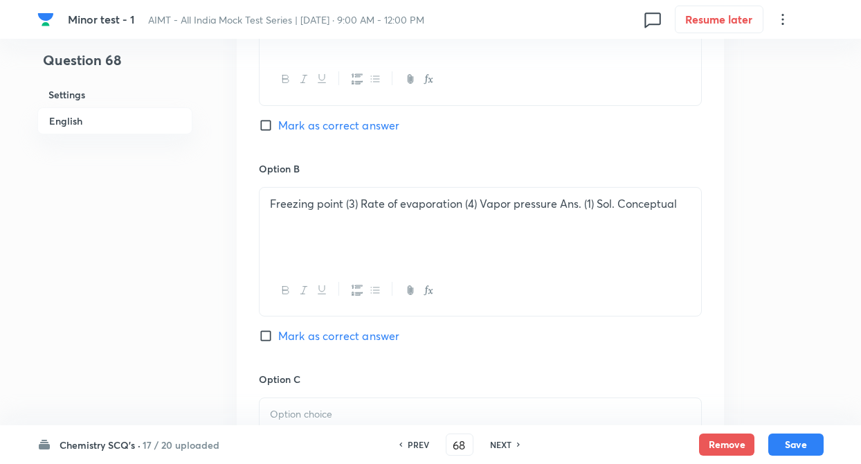
scroll to position [747, 0]
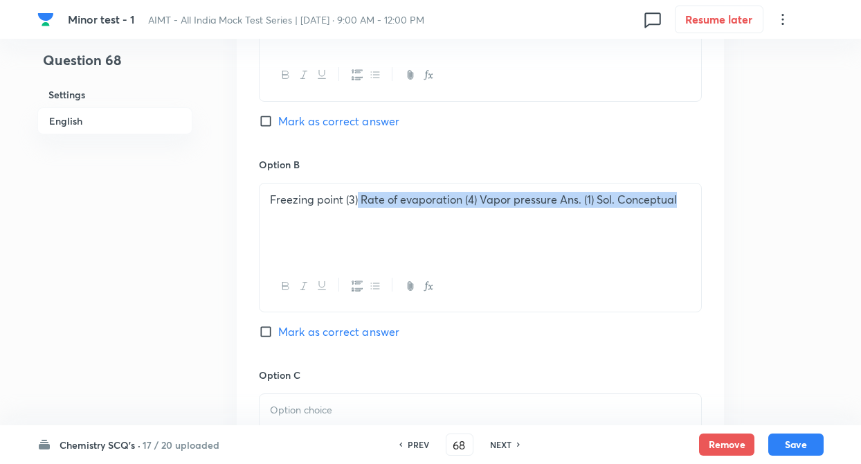
drag, startPoint x: 358, startPoint y: 199, endPoint x: 681, endPoint y: 218, distance: 322.9
click at [681, 218] on div "Freezing point (3) Rate of evaporation (4) Vapor pressure Ans. (1) Sol. Concept…" at bounding box center [479, 221] width 441 height 77
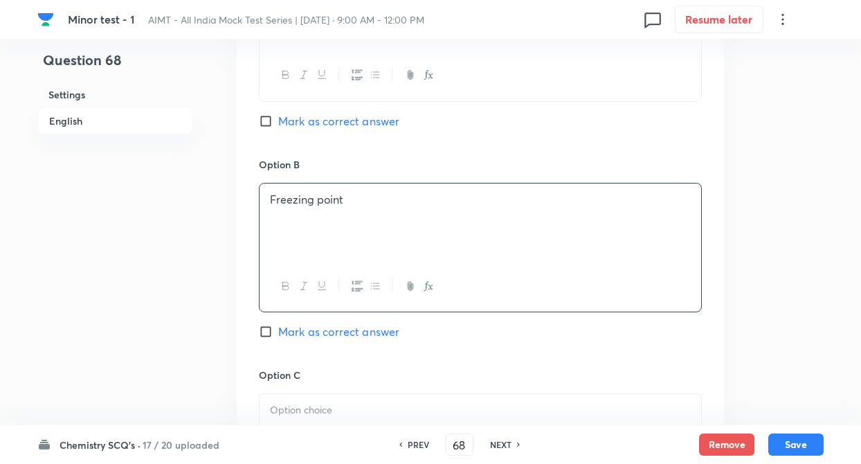
click at [187, 325] on div "Question 68 Settings English" at bounding box center [114, 189] width 155 height 1741
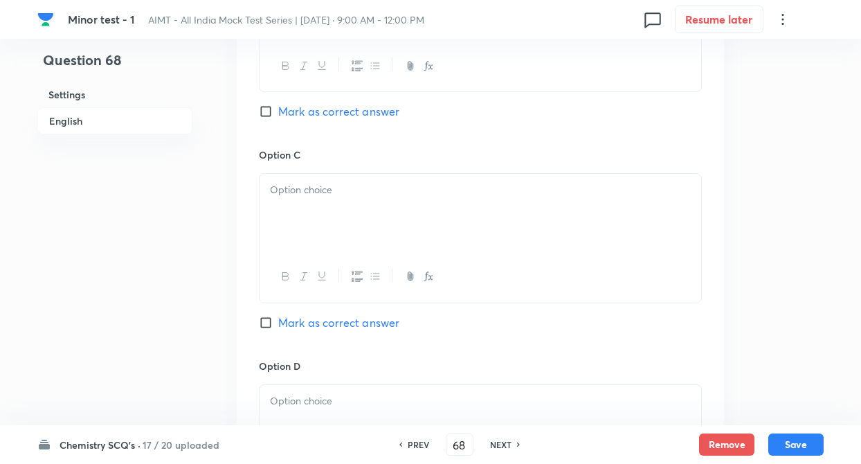
scroll to position [969, 0]
click at [300, 217] on div at bounding box center [479, 210] width 441 height 77
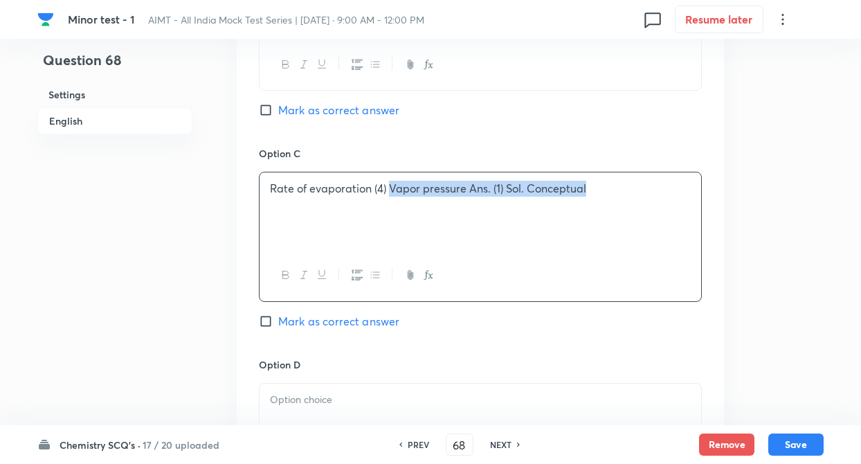
drag, startPoint x: 390, startPoint y: 189, endPoint x: 630, endPoint y: 192, distance: 239.4
click at [630, 192] on p "Rate of evaporation (4) Vapor pressure Ans. (1) Sol. Conceptual" at bounding box center [480, 189] width 421 height 16
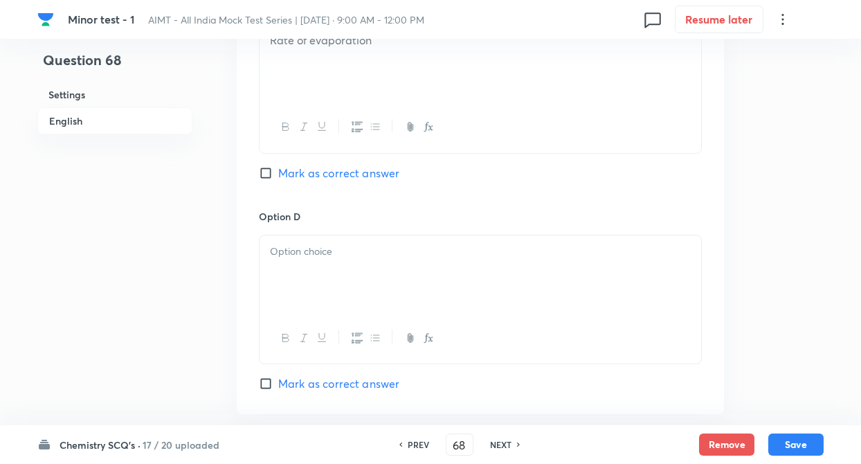
scroll to position [1135, 0]
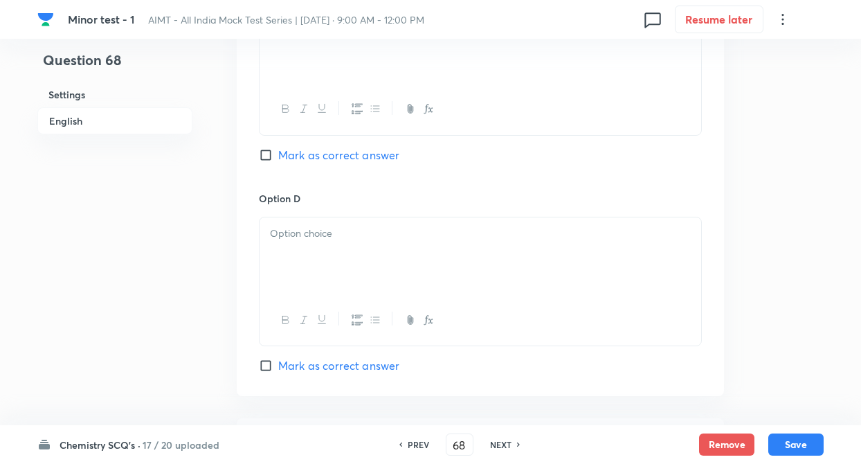
click at [300, 268] on div at bounding box center [479, 255] width 441 height 77
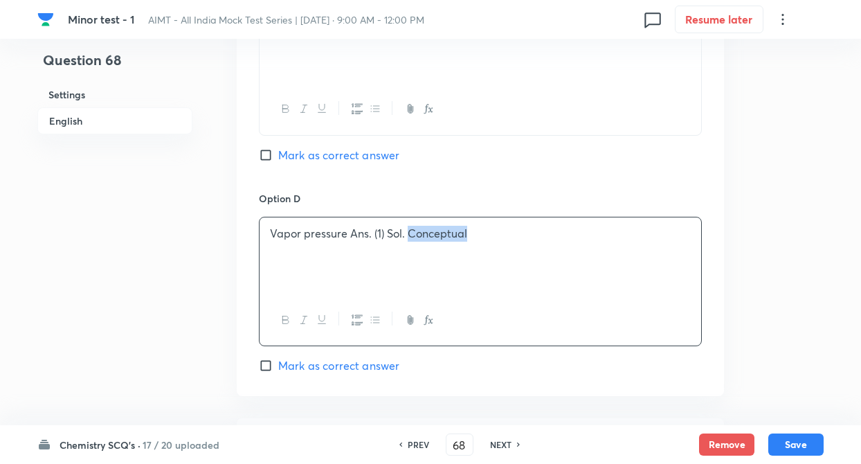
drag, startPoint x: 409, startPoint y: 233, endPoint x: 482, endPoint y: 241, distance: 73.7
click at [482, 241] on p "Vapor pressure Ans. (1) Sol. Conceptual" at bounding box center [480, 234] width 421 height 16
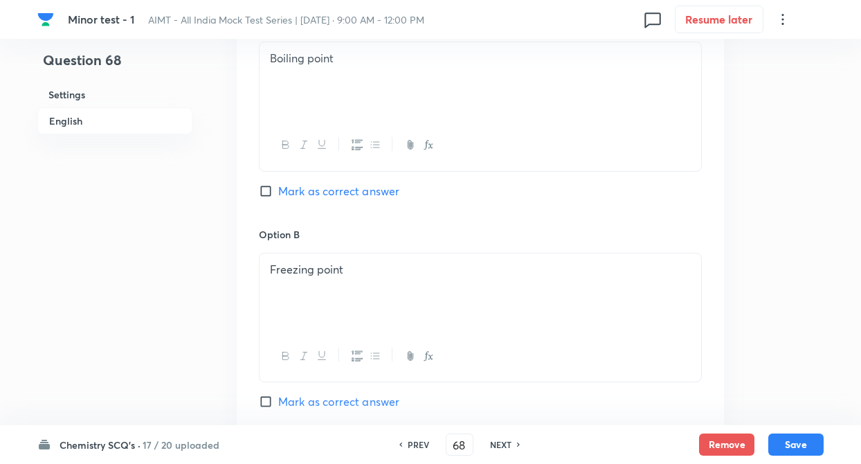
scroll to position [664, 0]
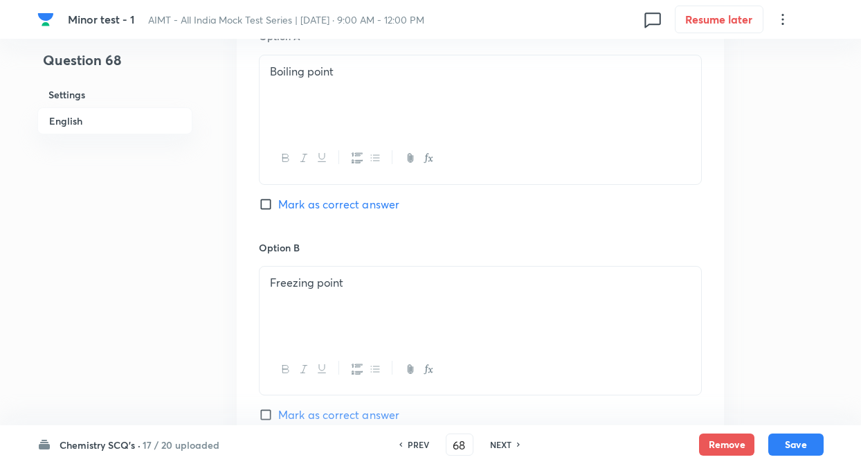
click at [264, 207] on input "Mark as correct answer" at bounding box center [268, 204] width 19 height 14
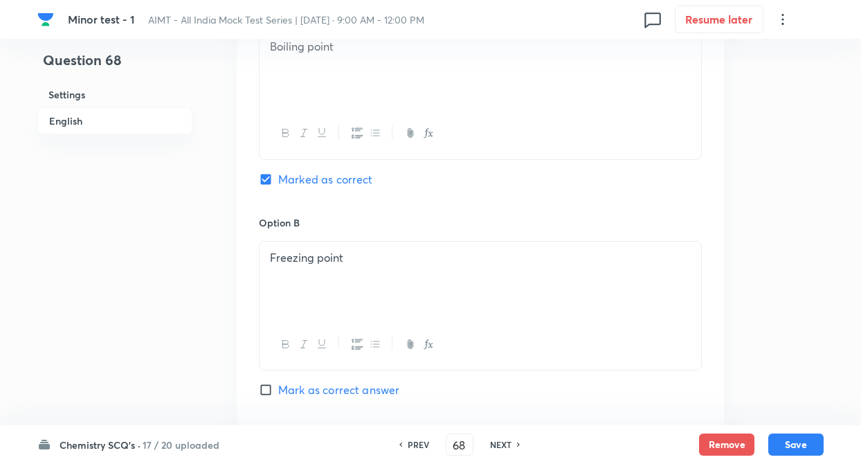
click at [187, 272] on div "Question 68 Settings English" at bounding box center [114, 247] width 155 height 1741
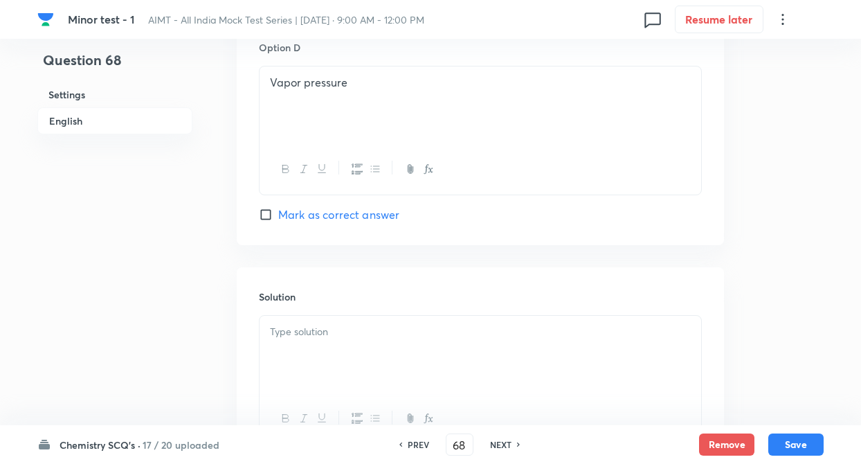
scroll to position [1328, 0]
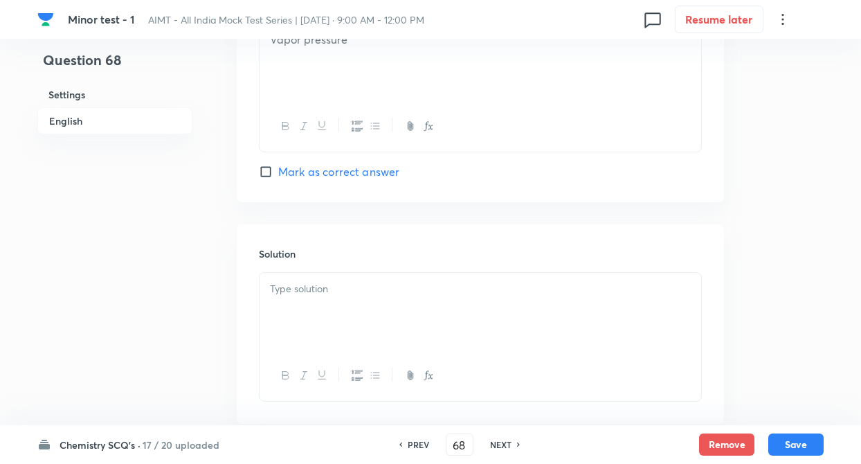
click at [314, 295] on p at bounding box center [480, 289] width 421 height 16
paste div
click at [794, 441] on button "Save" at bounding box center [795, 443] width 55 height 22
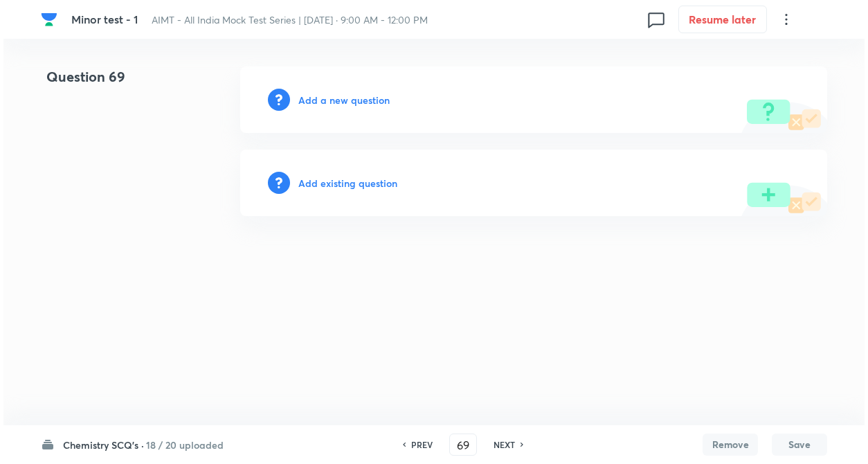
scroll to position [0, 0]
click at [331, 97] on h6 "Add a new question" at bounding box center [343, 100] width 91 height 15
click at [331, 97] on h6 "Choose a question type" at bounding box center [351, 100] width 107 height 15
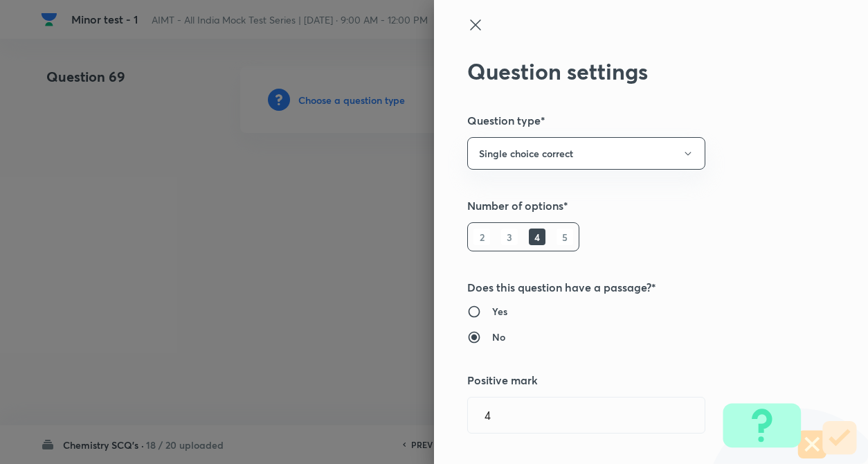
click at [726, 195] on div "Question settings Question type* Single choice correct Number of options* 2 3 4…" at bounding box center [651, 232] width 434 height 464
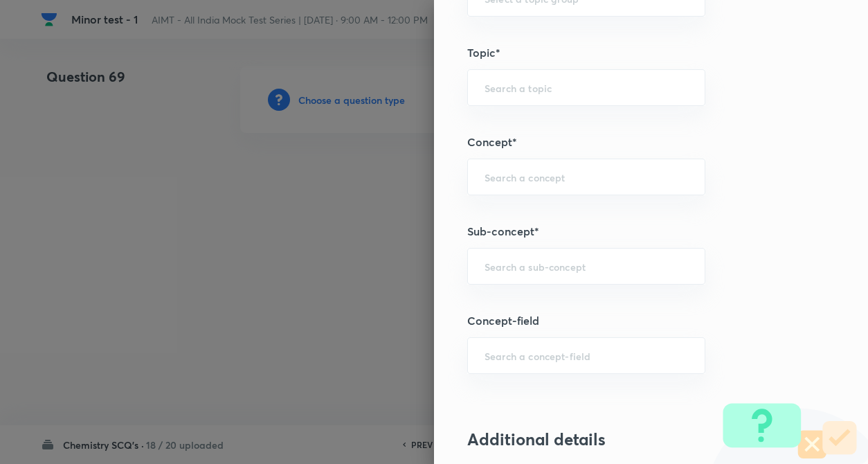
scroll to position [692, 0]
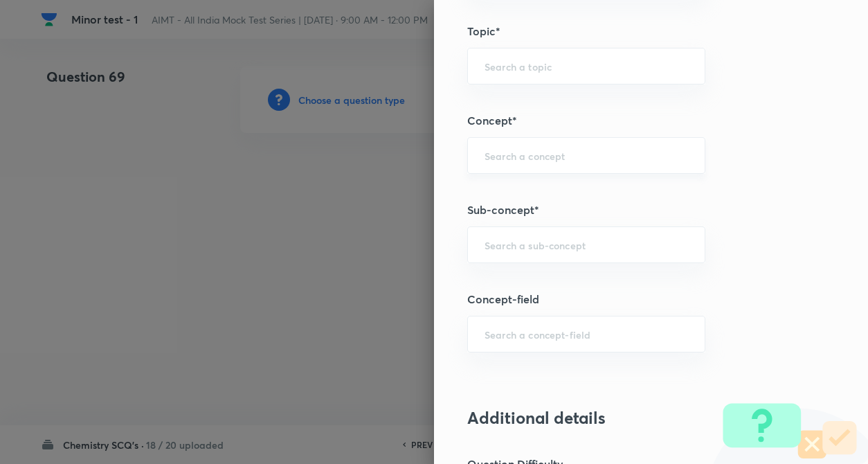
click at [538, 145] on div "​" at bounding box center [586, 155] width 238 height 37
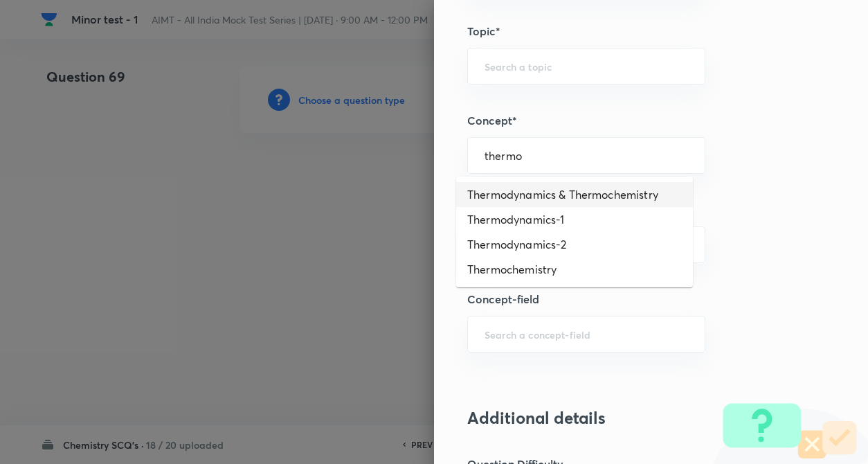
click at [549, 195] on li "Thermodynamics & Thermochemistry" at bounding box center [574, 194] width 237 height 25
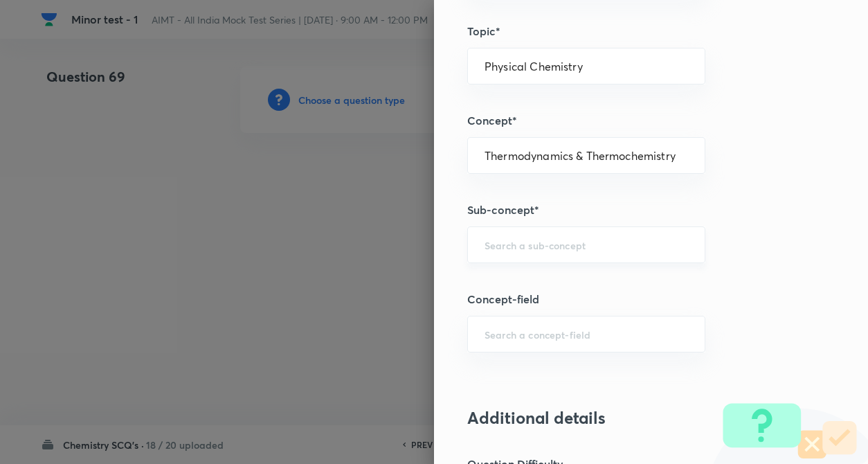
click at [515, 250] on input "text" at bounding box center [585, 244] width 203 height 13
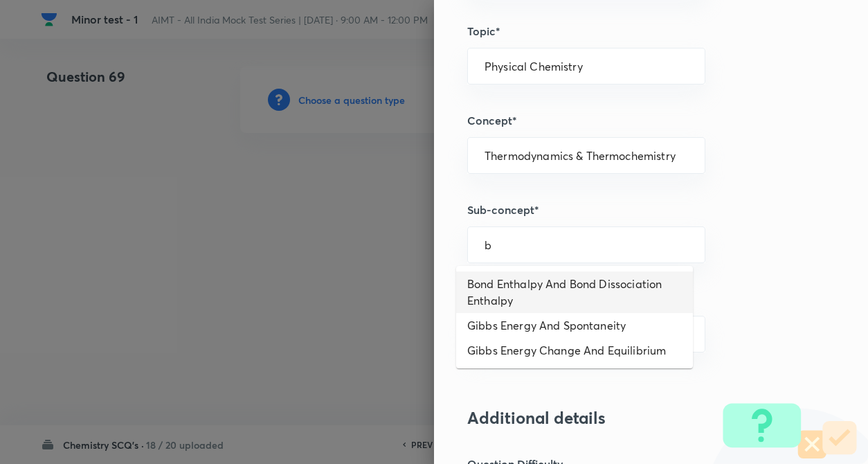
click at [547, 291] on li "Bond Enthalpy And Bond Dissociation Enthalpy" at bounding box center [574, 292] width 237 height 42
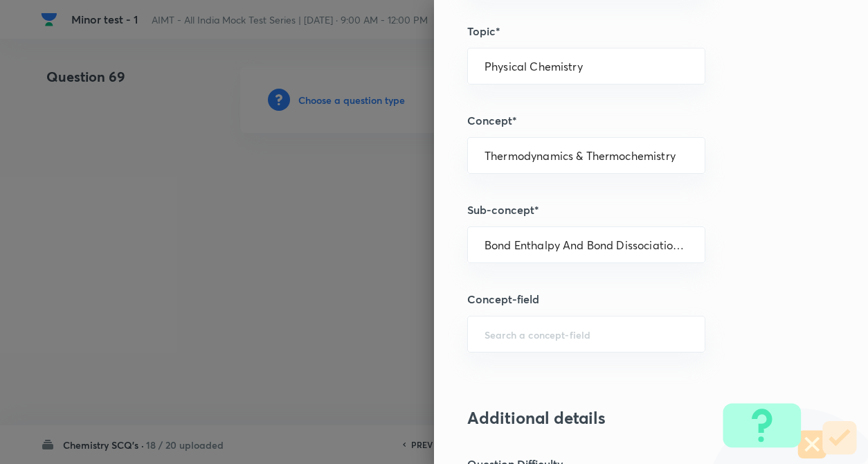
click at [803, 307] on div "Question settings Question type* Single choice correct Number of options* 2 3 4…" at bounding box center [651, 232] width 434 height 464
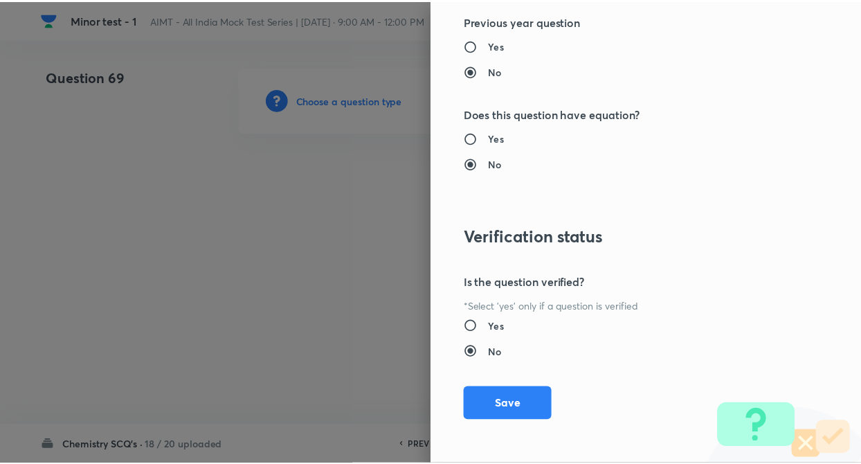
scroll to position [1422, 0]
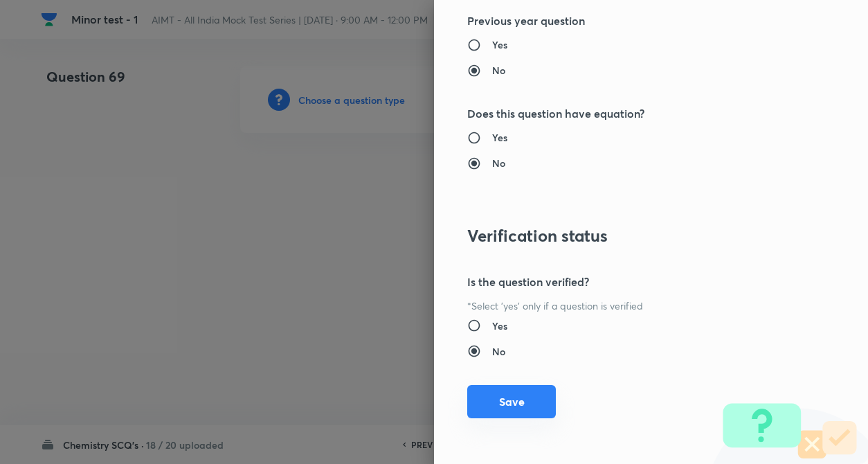
click at [518, 398] on button "Save" at bounding box center [511, 401] width 89 height 33
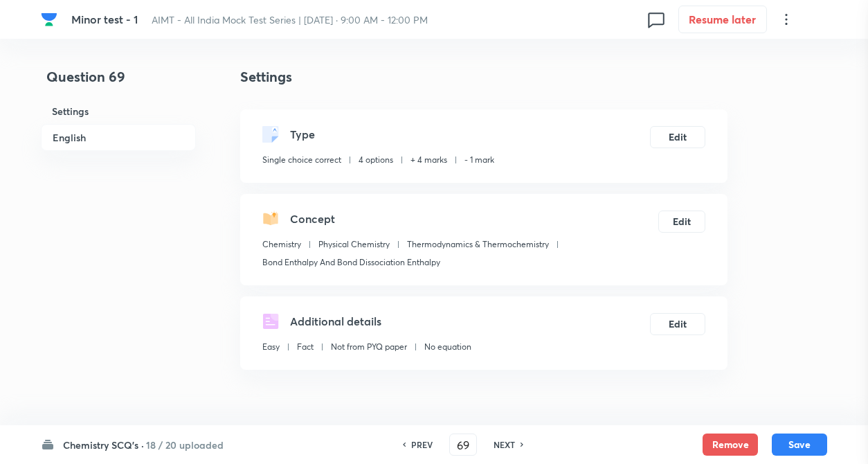
click at [208, 288] on div at bounding box center [434, 232] width 868 height 464
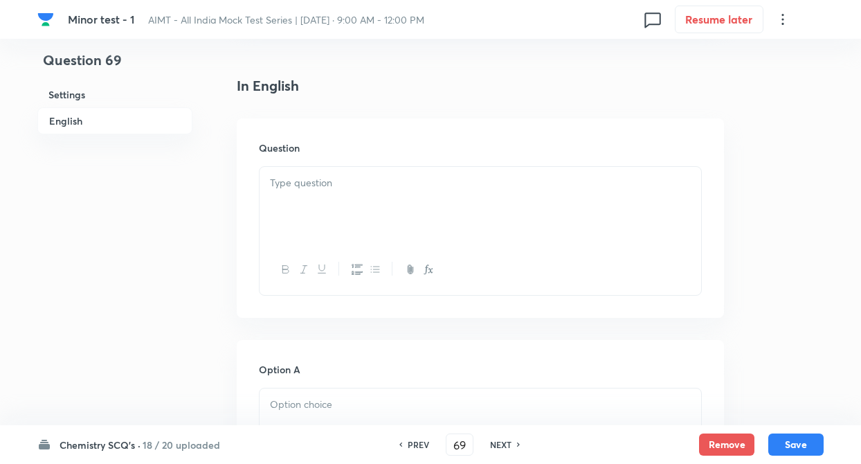
scroll to position [360, 0]
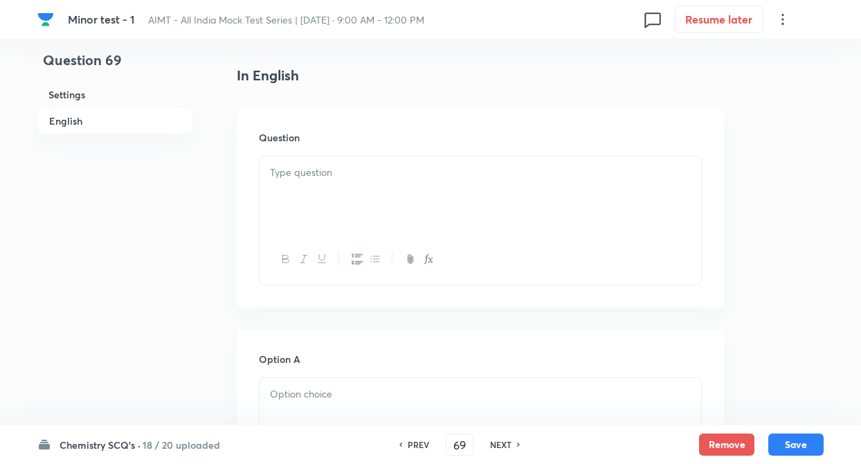
click at [340, 192] on div at bounding box center [479, 194] width 441 height 77
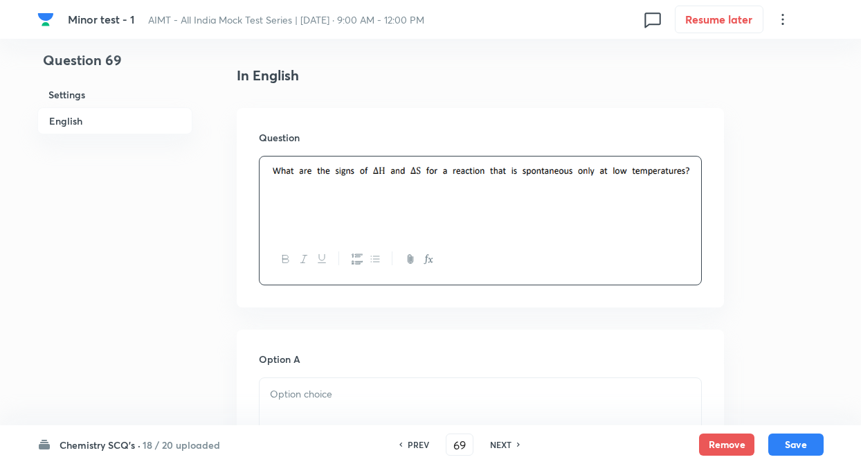
click at [293, 395] on p at bounding box center [480, 394] width 421 height 16
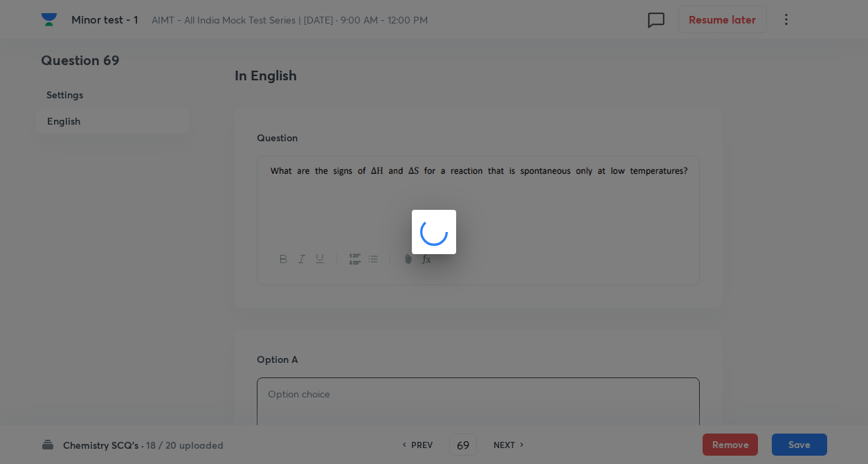
click at [185, 330] on div at bounding box center [434, 232] width 868 height 464
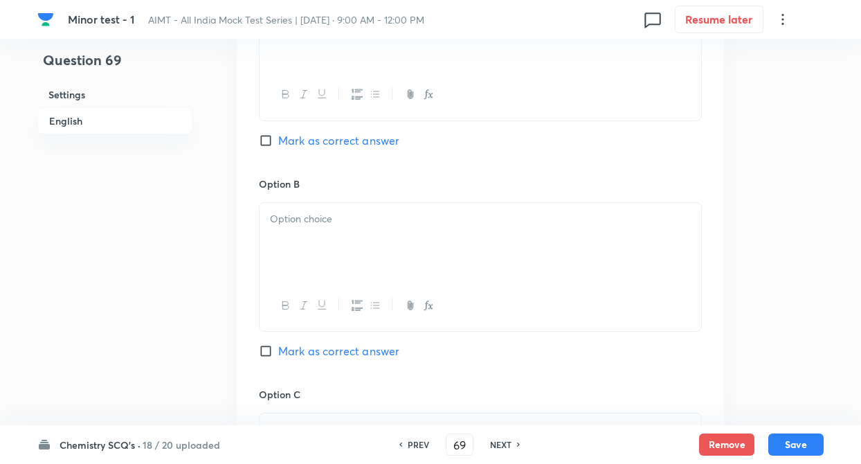
scroll to position [747, 0]
click at [326, 241] on div at bounding box center [479, 239] width 441 height 77
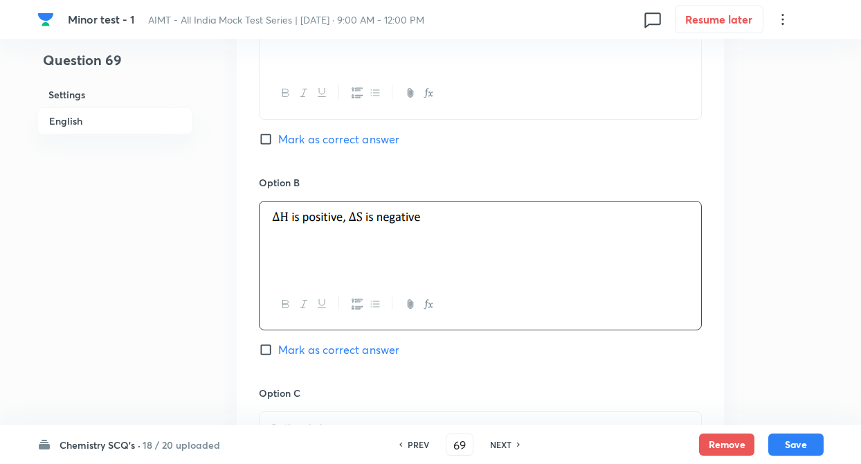
click at [216, 365] on div "Question 69 Settings English Settings Type Single choice correct 4 options + 4 …" at bounding box center [430, 198] width 786 height 1759
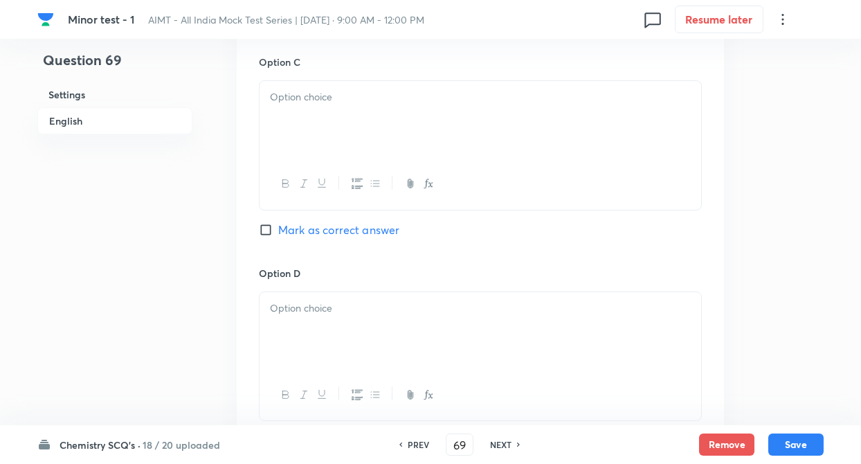
scroll to position [1079, 0]
click at [347, 123] on div at bounding box center [479, 118] width 441 height 77
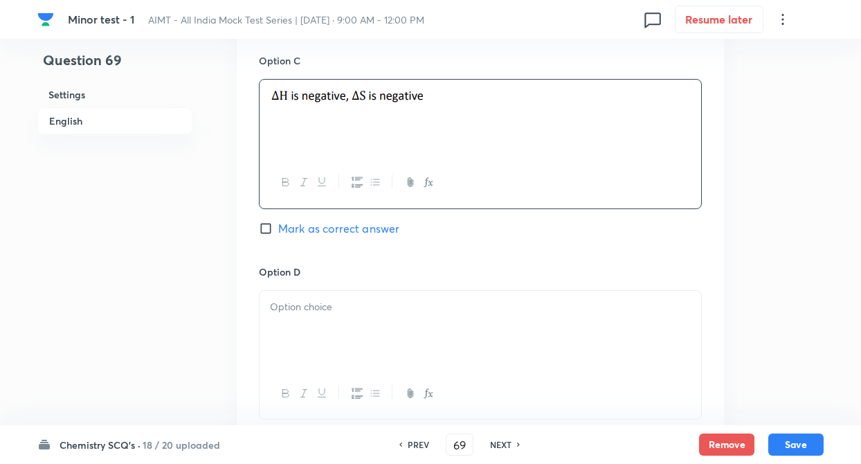
click at [299, 320] on div at bounding box center [479, 329] width 441 height 77
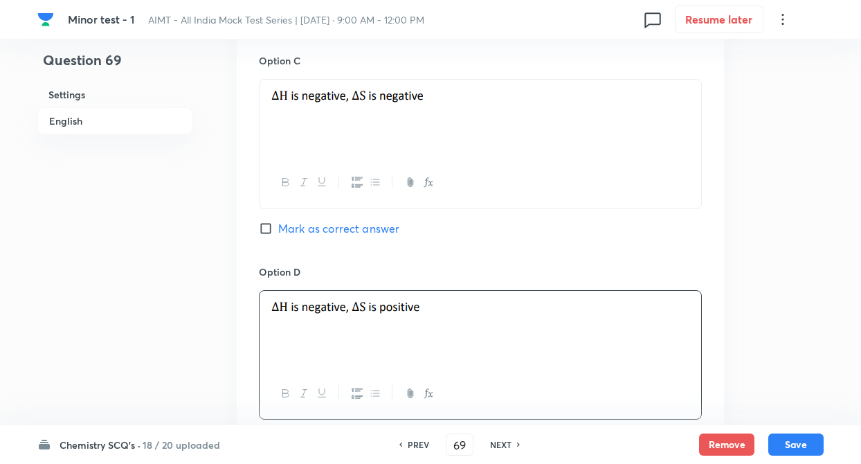
click at [266, 231] on input "Mark as correct answer" at bounding box center [268, 228] width 19 height 14
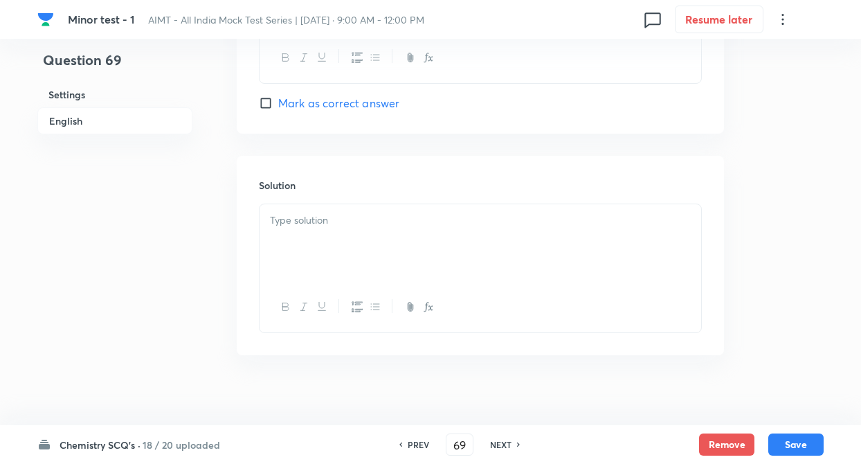
scroll to position [1428, 0]
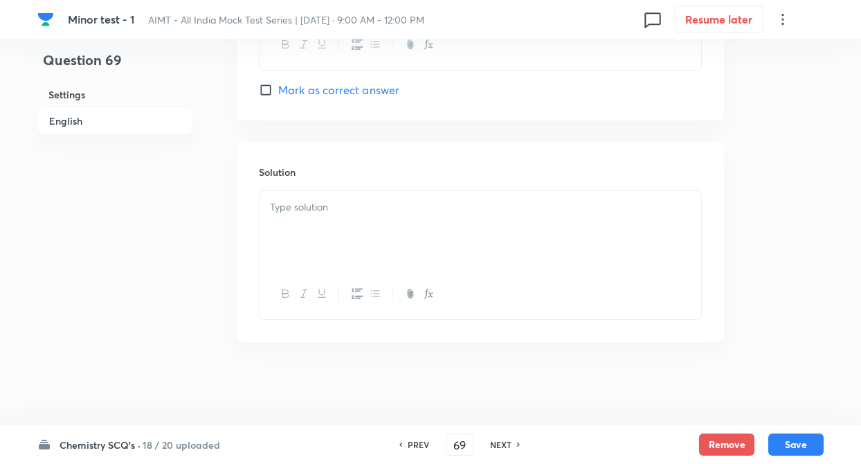
click at [315, 211] on p at bounding box center [480, 207] width 421 height 16
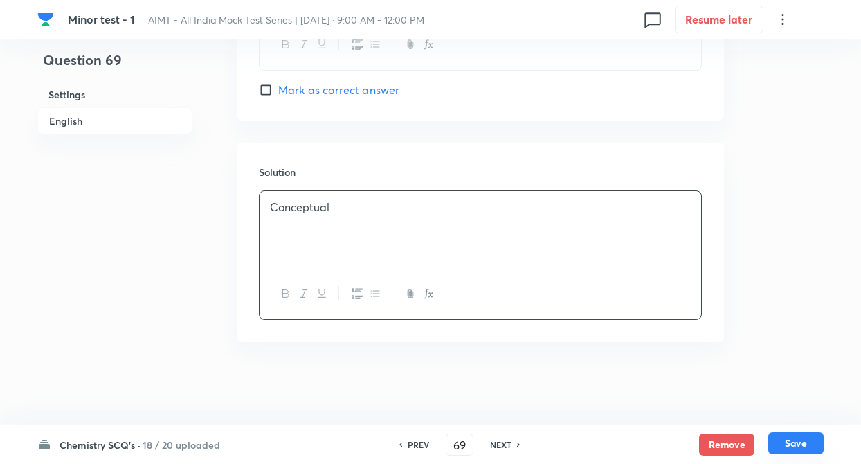
click at [782, 437] on button "Save" at bounding box center [795, 443] width 55 height 22
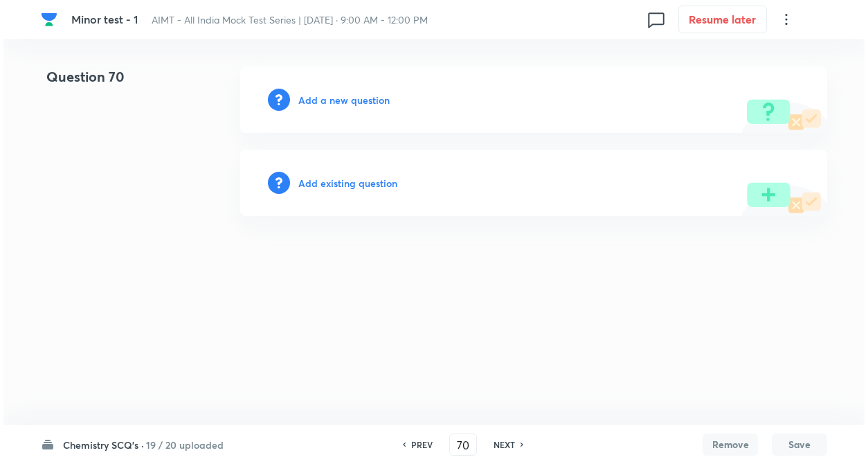
scroll to position [0, 0]
click at [356, 100] on h6 "Add a new question" at bounding box center [343, 100] width 91 height 15
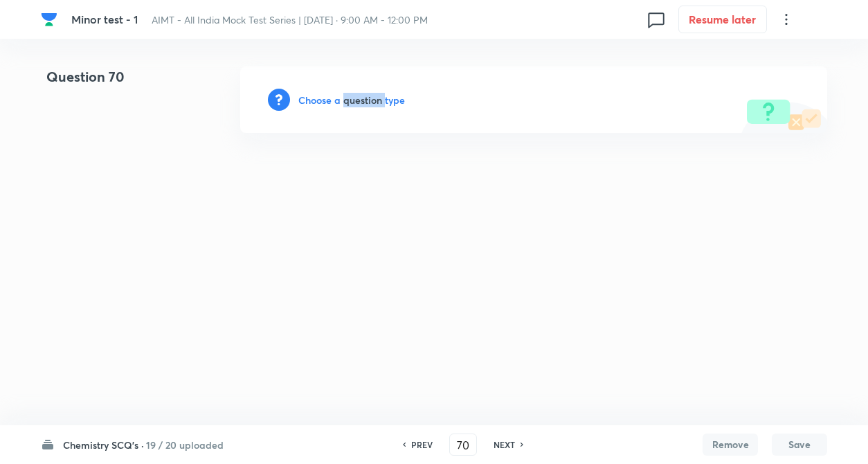
click at [356, 100] on h6 "Choose a question type" at bounding box center [351, 100] width 107 height 15
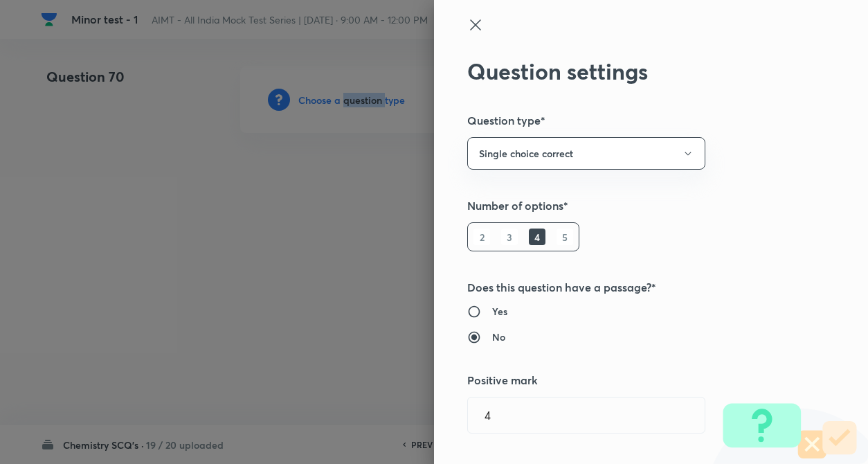
click at [715, 205] on h5 "Number of options*" at bounding box center [627, 205] width 321 height 17
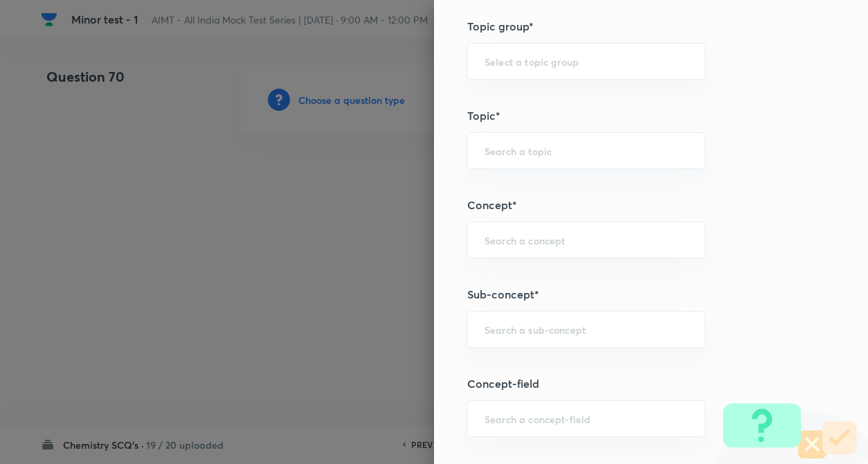
scroll to position [637, 0]
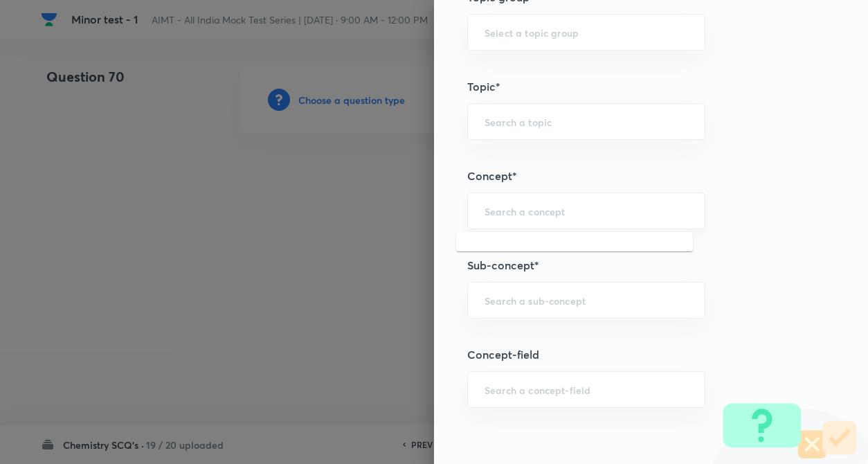
click at [500, 208] on input "text" at bounding box center [585, 210] width 203 height 13
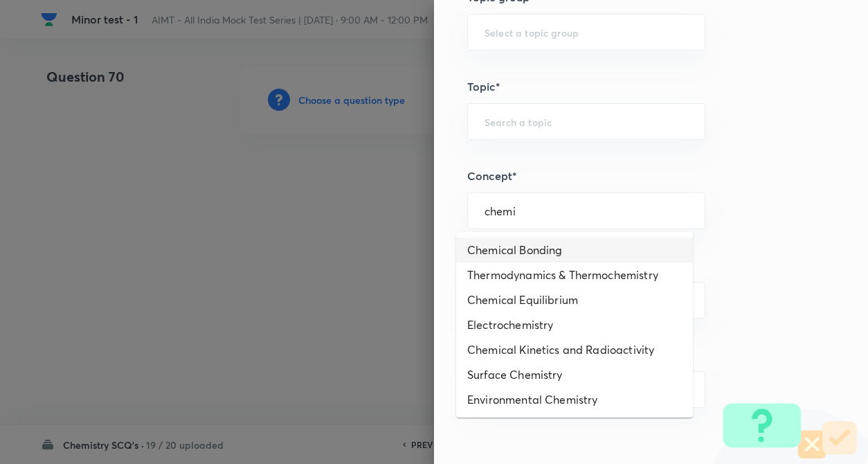
click at [515, 251] on li "Chemical Bonding" at bounding box center [574, 249] width 237 height 25
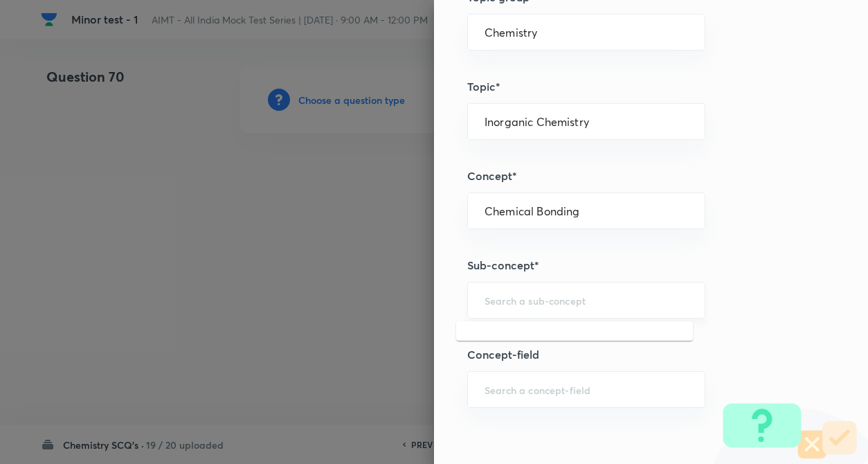
click at [519, 300] on input "text" at bounding box center [585, 299] width 203 height 13
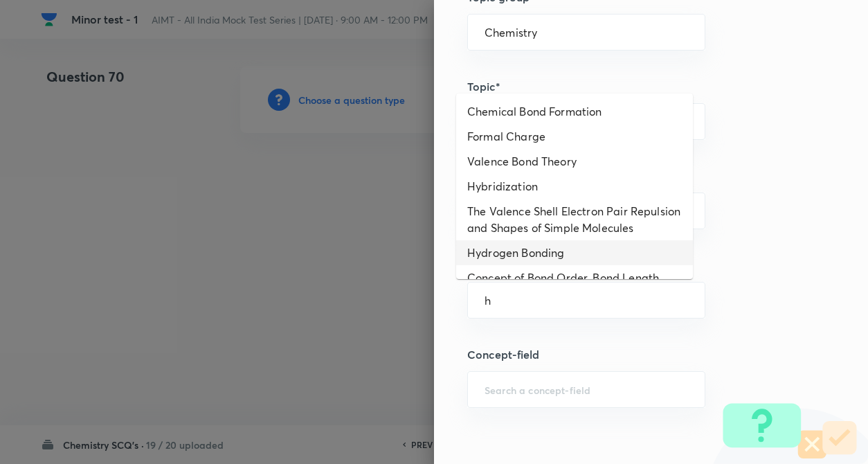
click at [529, 264] on li "Hydrogen Bonding" at bounding box center [574, 252] width 237 height 25
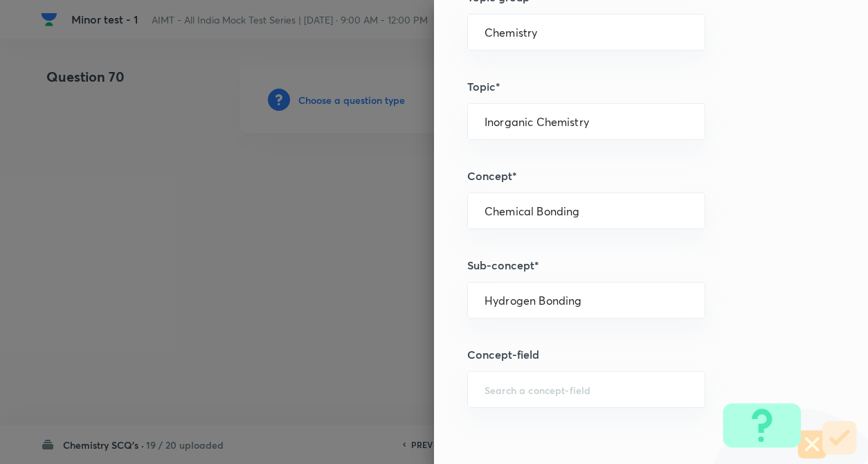
click at [724, 272] on h5 "Sub-concept*" at bounding box center [627, 265] width 321 height 17
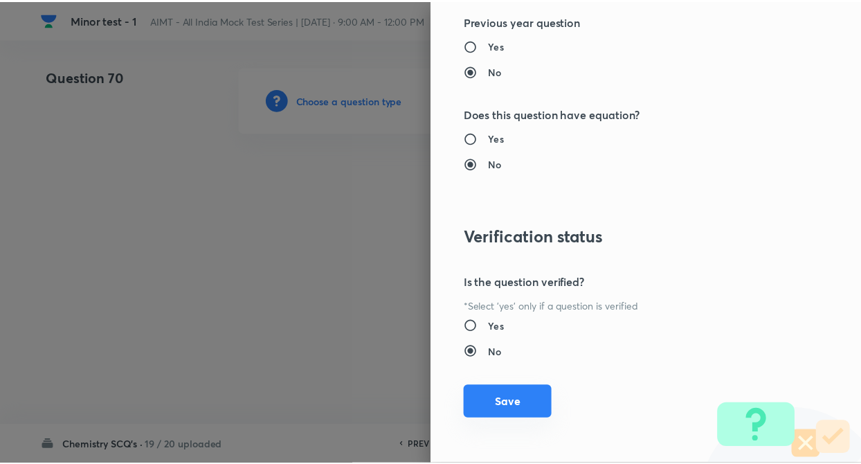
scroll to position [1422, 0]
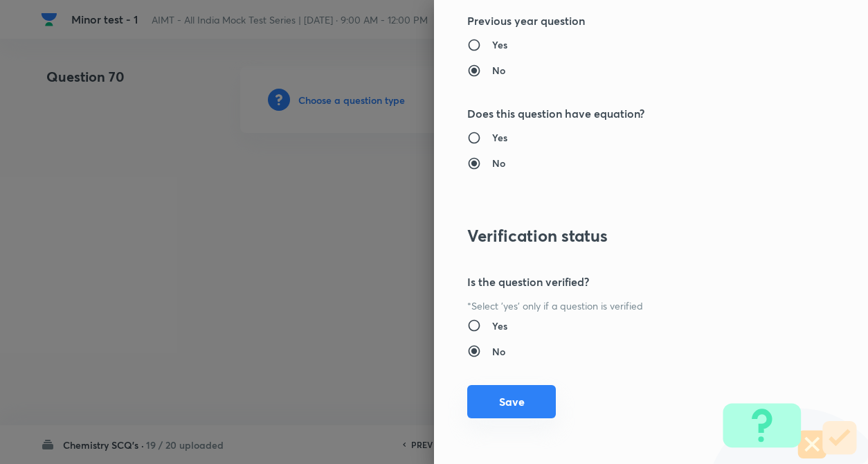
click at [514, 403] on button "Save" at bounding box center [511, 401] width 89 height 33
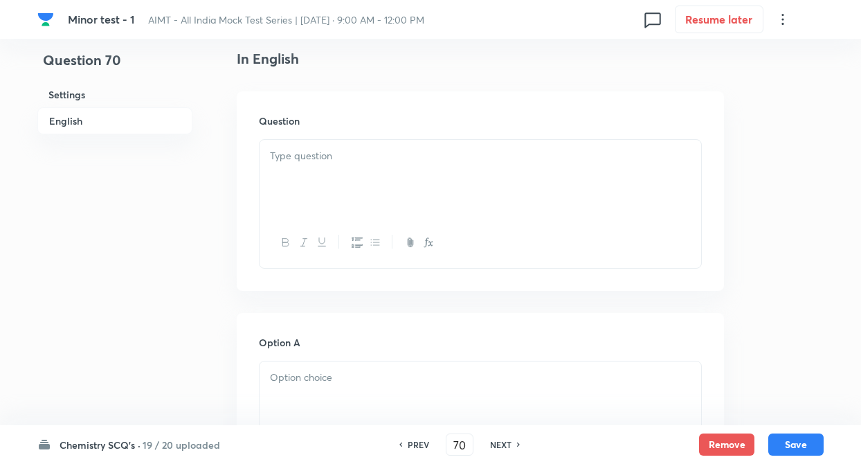
scroll to position [360, 0]
click at [333, 181] on div at bounding box center [479, 176] width 441 height 77
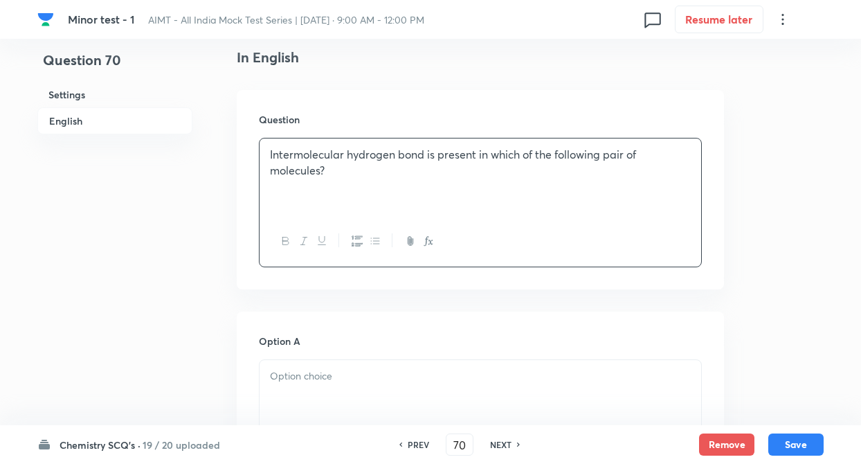
click at [295, 397] on div at bounding box center [479, 398] width 441 height 77
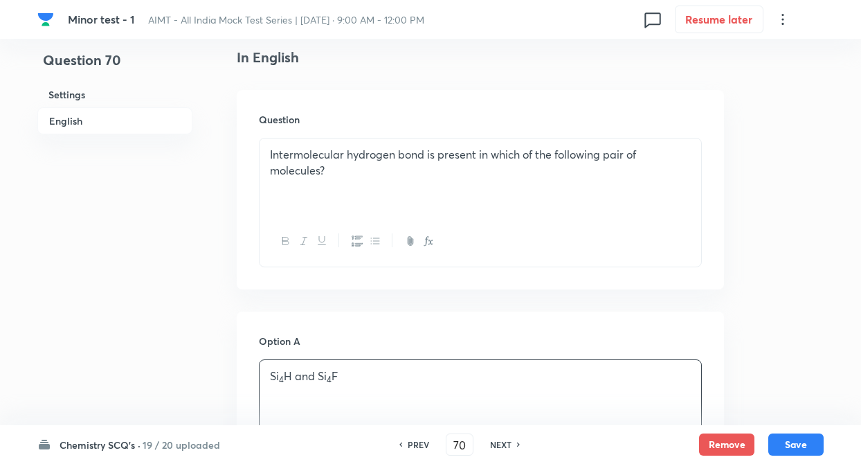
click at [280, 376] on sub "4" at bounding box center [281, 379] width 5 height 10
click at [301, 374] on p "SiH 4 H and Si 4 F" at bounding box center [480, 376] width 421 height 16
click at [328, 379] on sub "4" at bounding box center [326, 379] width 5 height 10
click at [347, 374] on p "SiH 4 and SiF 4 F" at bounding box center [480, 376] width 421 height 16
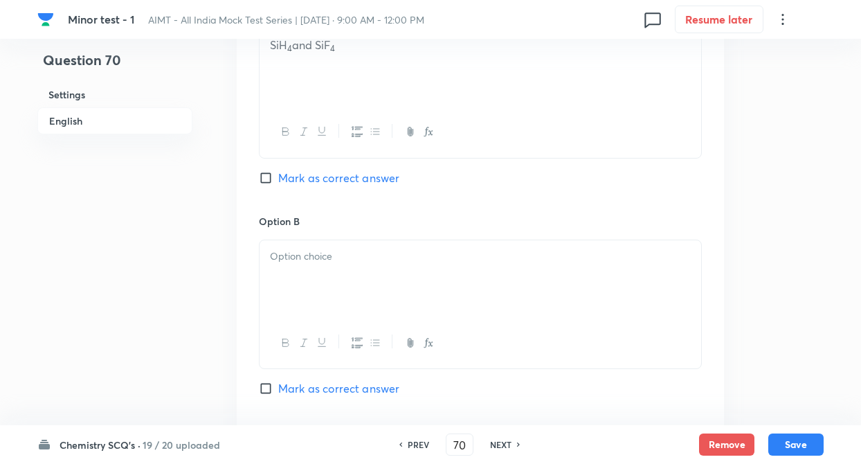
scroll to position [692, 0]
click at [284, 266] on div at bounding box center [479, 277] width 441 height 77
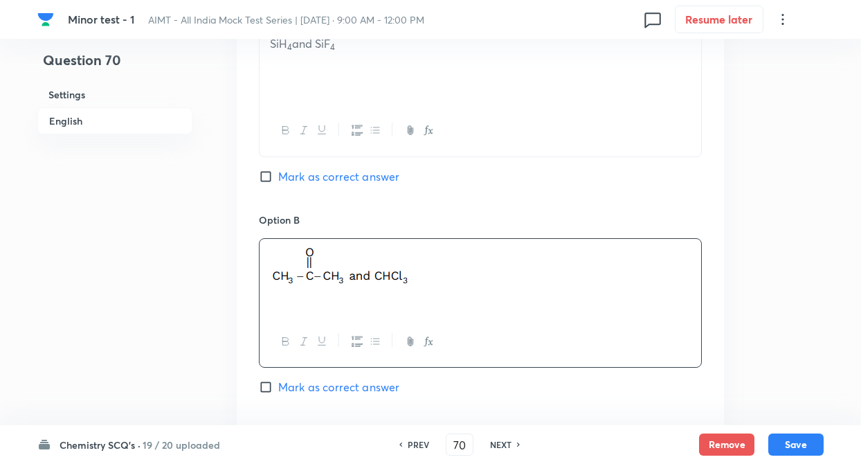
click at [216, 338] on div "Question 70 Settings English Settings Type Single choice correct 4 options + 4 …" at bounding box center [430, 245] width 786 height 1741
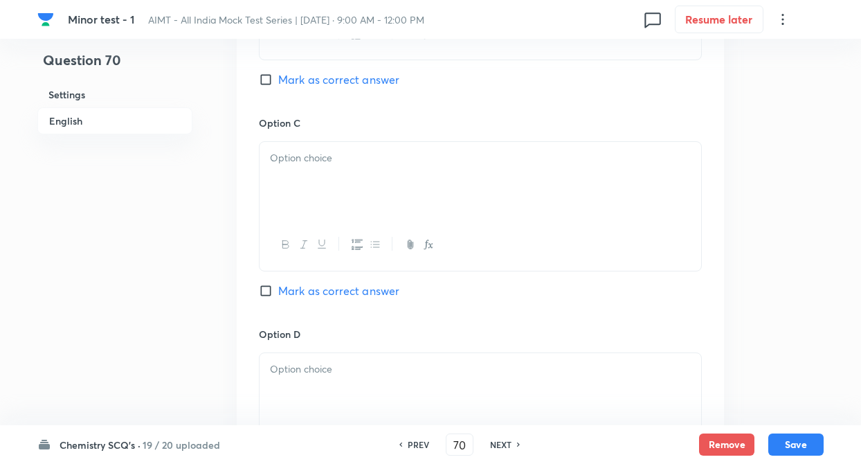
scroll to position [1024, 0]
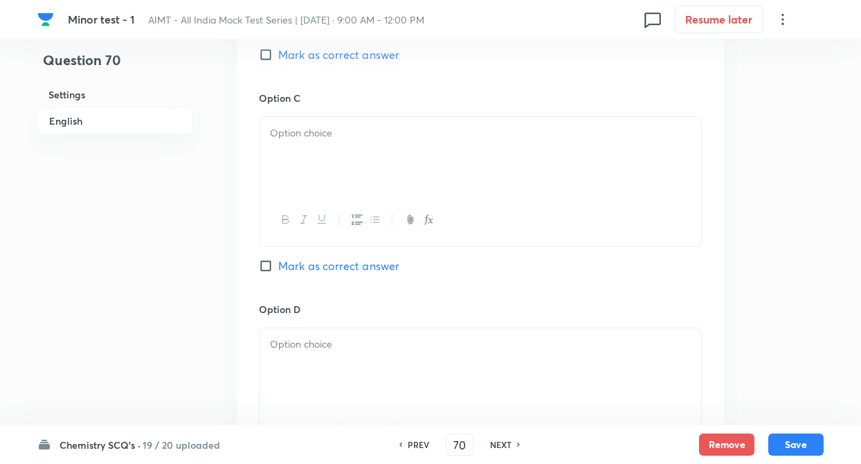
click at [322, 134] on p at bounding box center [480, 133] width 421 height 16
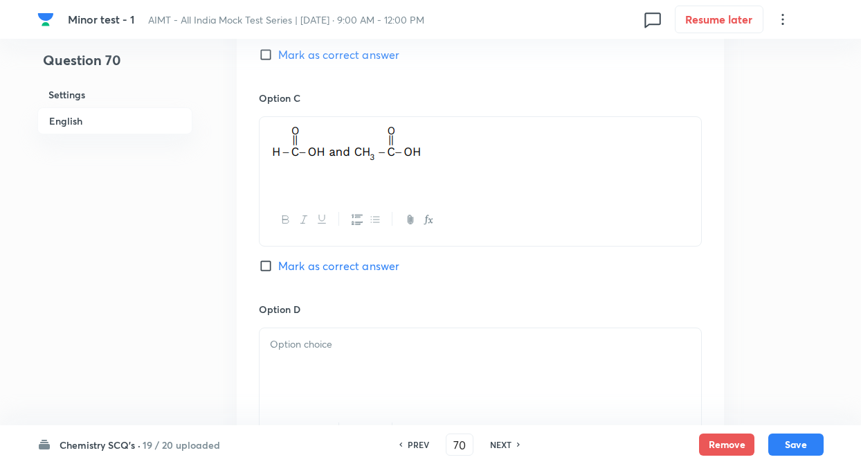
click at [293, 374] on div at bounding box center [479, 366] width 441 height 77
click at [259, 266] on div "Option A SiH 4 and SiF 4 Mark as correct answer Option B Mark as correct answer…" at bounding box center [480, 76] width 487 height 859
click at [271, 265] on input "Mark as correct answer" at bounding box center [268, 266] width 19 height 14
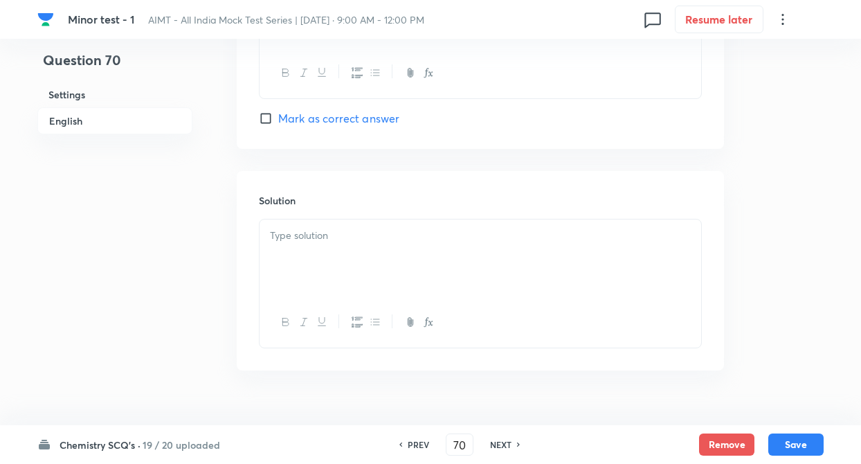
scroll to position [1410, 0]
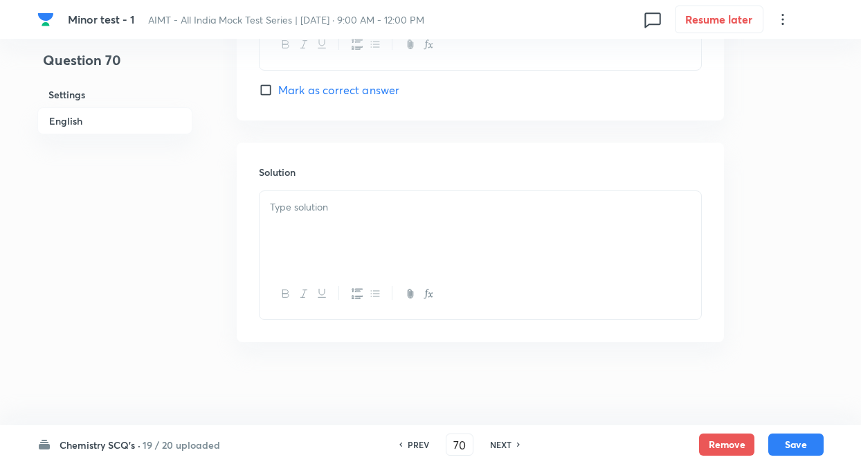
click at [281, 221] on div at bounding box center [479, 229] width 441 height 77
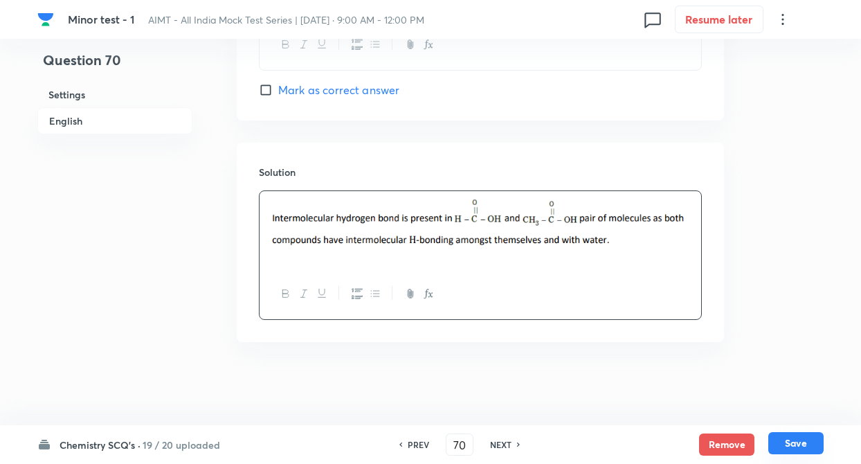
click at [786, 445] on button "Save" at bounding box center [795, 443] width 55 height 22
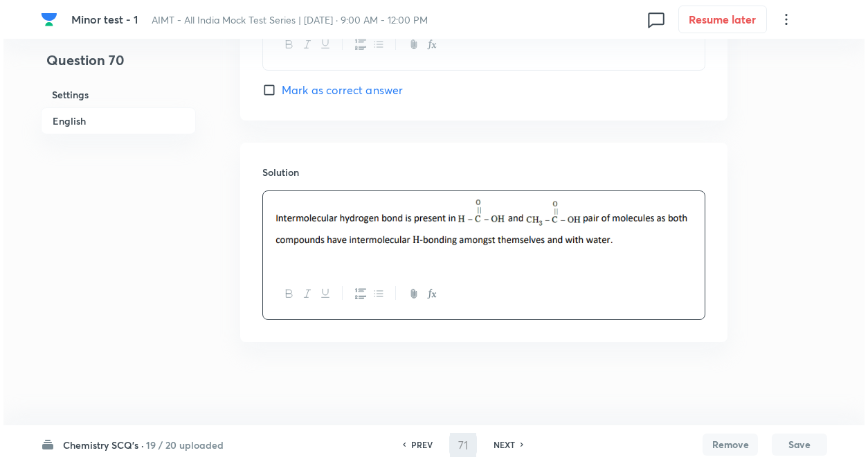
scroll to position [0, 0]
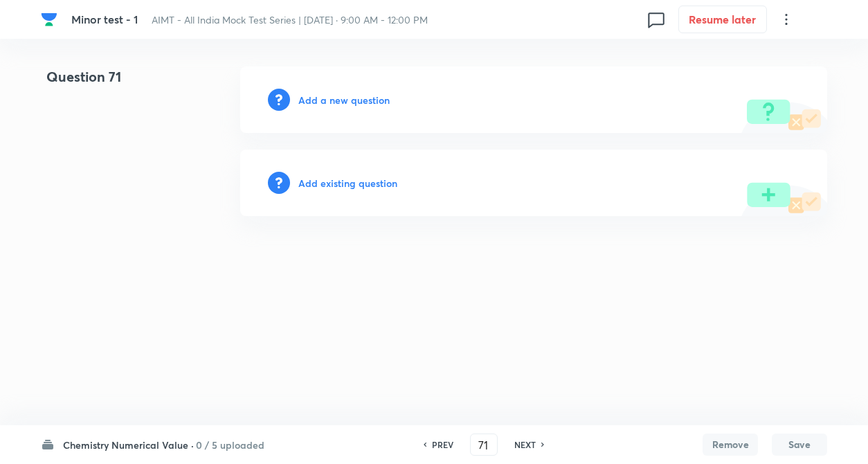
click at [354, 100] on h6 "Add a new question" at bounding box center [343, 100] width 91 height 15
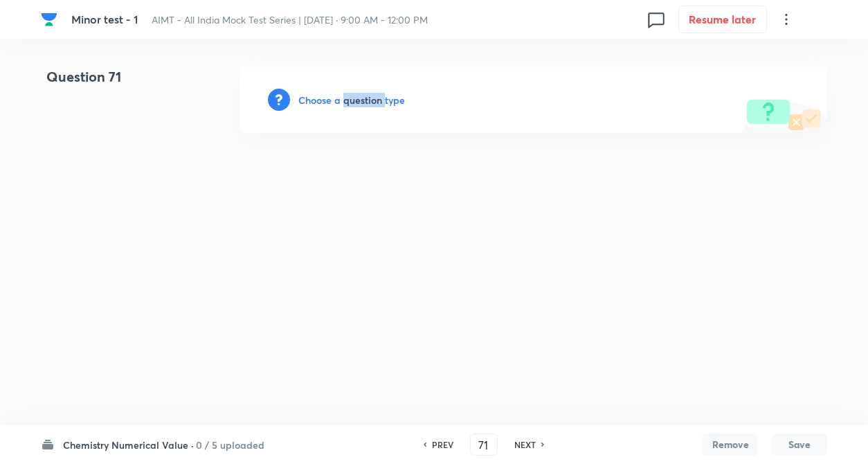
click at [354, 99] on h6 "Choose a question type" at bounding box center [351, 100] width 107 height 15
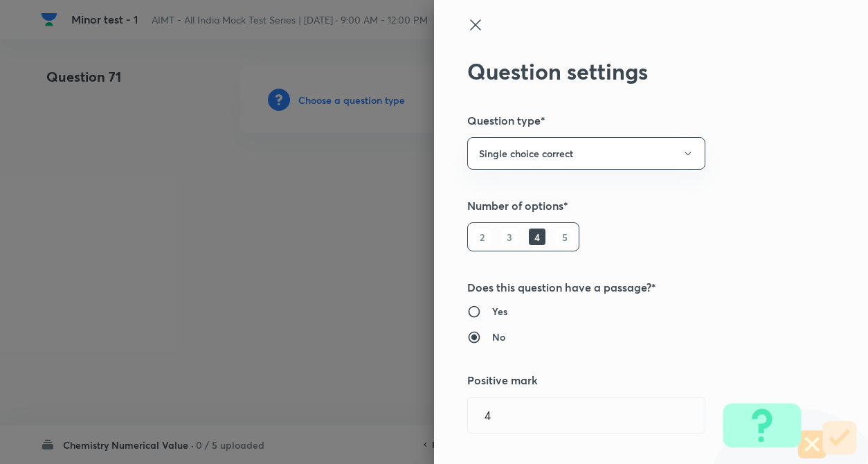
click at [668, 214] on h5 "Number of options*" at bounding box center [627, 205] width 321 height 17
click at [502, 151] on button "Single choice correct" at bounding box center [586, 153] width 238 height 33
click at [481, 249] on span "Integer" at bounding box center [574, 246] width 220 height 15
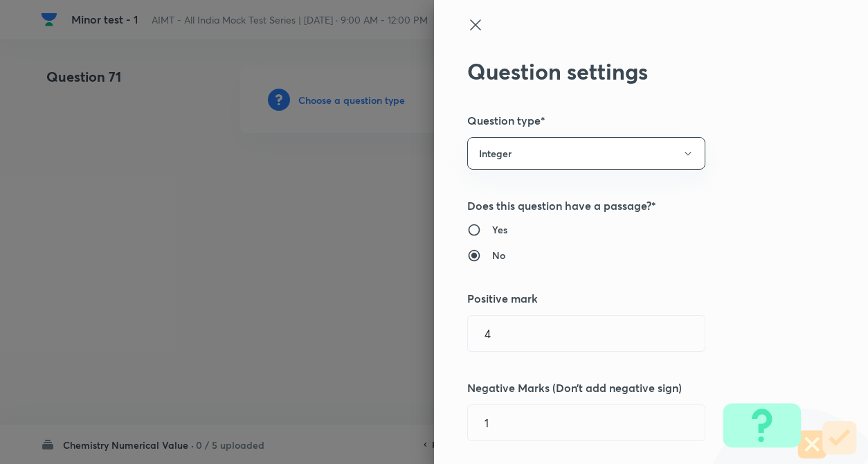
click at [650, 240] on div "Yes No" at bounding box center [627, 242] width 321 height 40
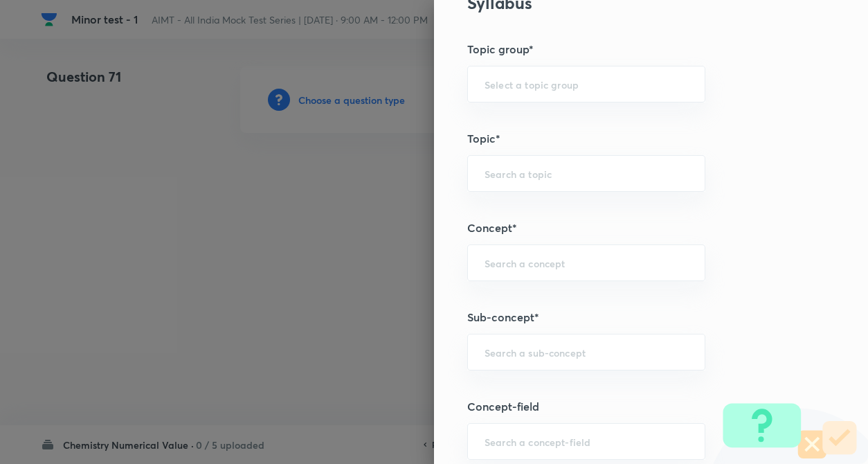
scroll to position [526, 0]
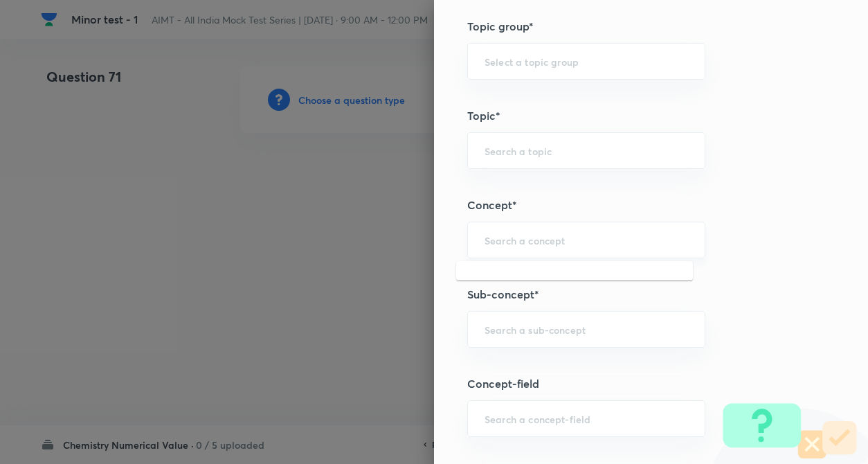
click at [500, 243] on input "text" at bounding box center [585, 239] width 203 height 13
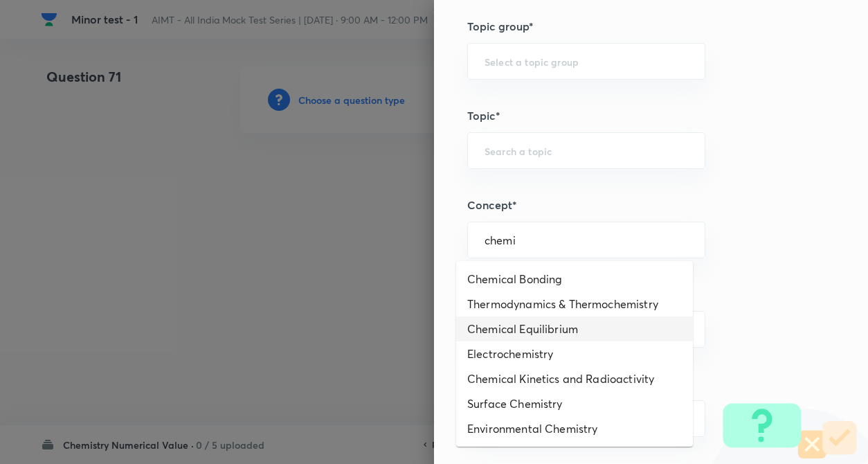
click at [537, 336] on li "Chemical Equilibrium" at bounding box center [574, 328] width 237 height 25
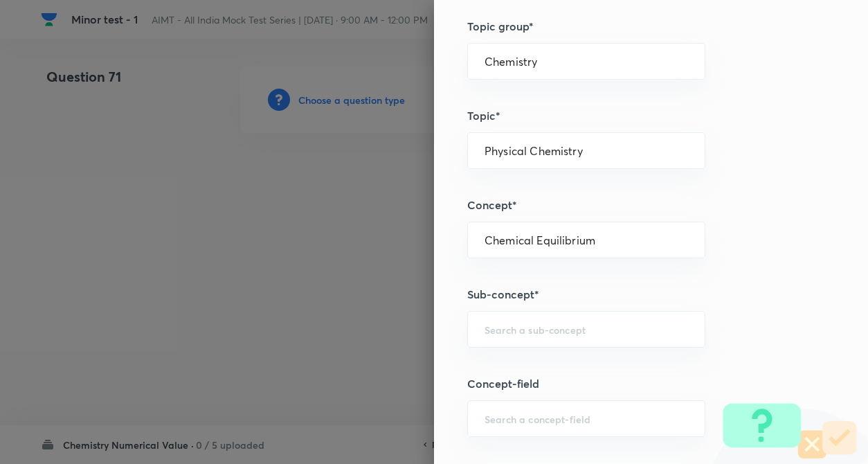
click at [702, 337] on div "Question settings Question type* Integer Does this question have a passage?* Ye…" at bounding box center [651, 232] width 434 height 464
click at [628, 328] on input "text" at bounding box center [585, 328] width 203 height 13
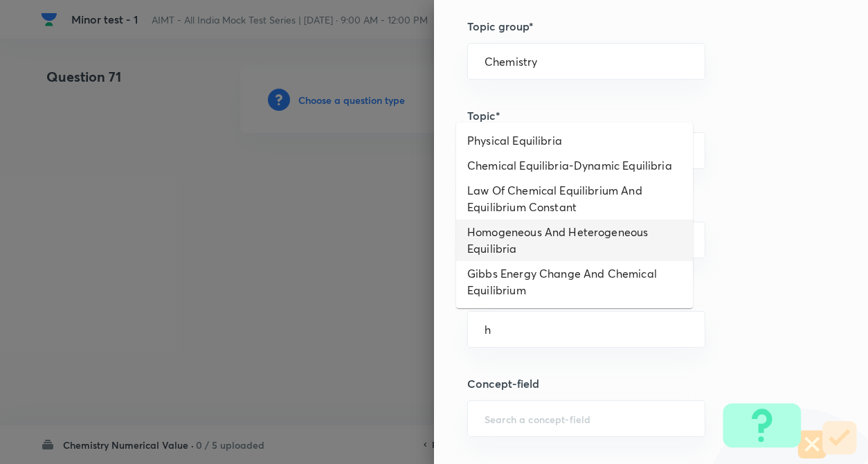
click at [531, 261] on li "Homogeneous And Heterogeneous Equilibria" at bounding box center [574, 240] width 237 height 42
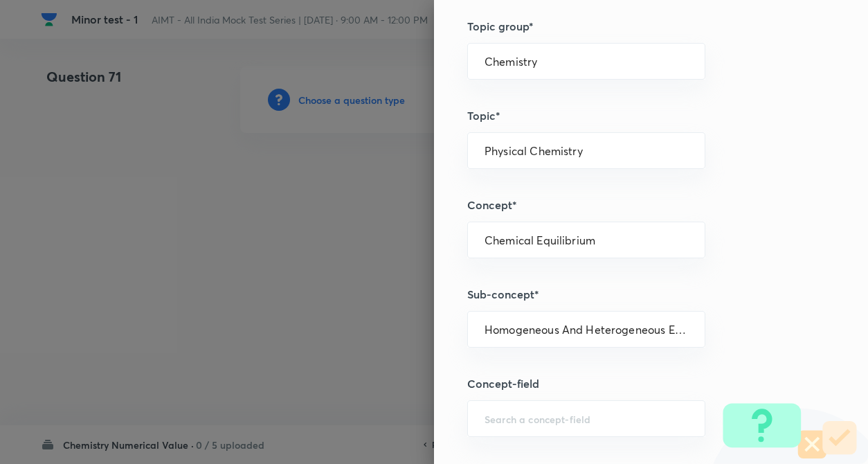
click at [690, 268] on div "Question settings Question type* Integer Does this question have a passage?* Ye…" at bounding box center [651, 232] width 434 height 464
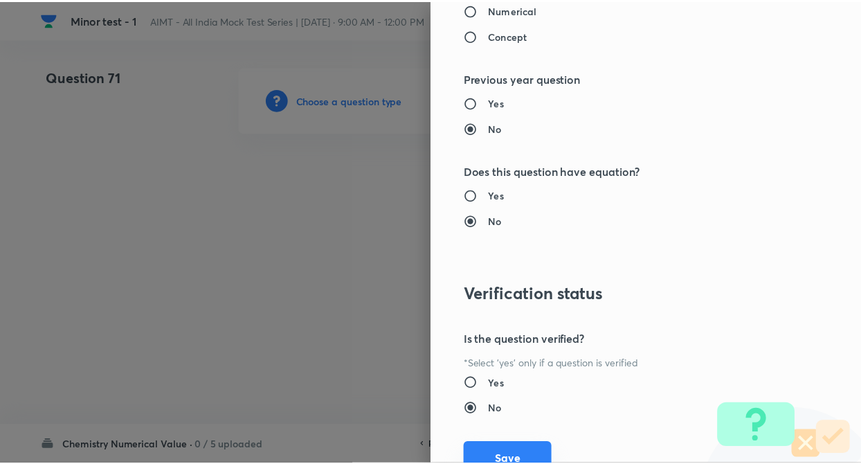
scroll to position [1341, 0]
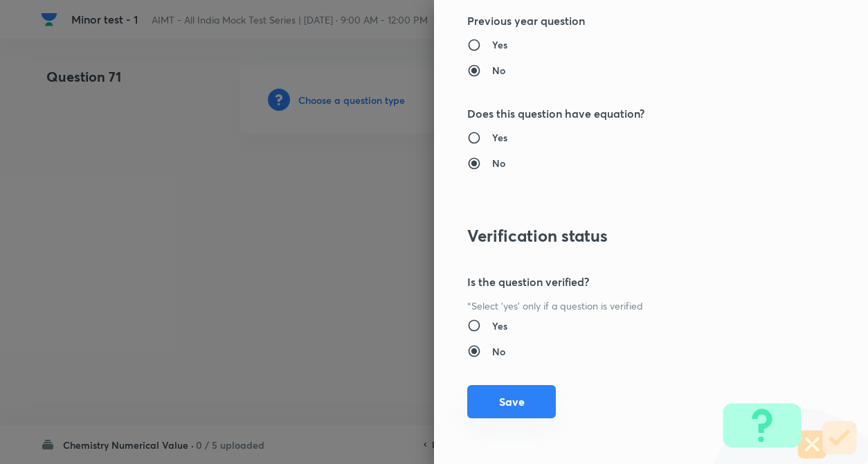
click at [519, 407] on button "Save" at bounding box center [511, 401] width 89 height 33
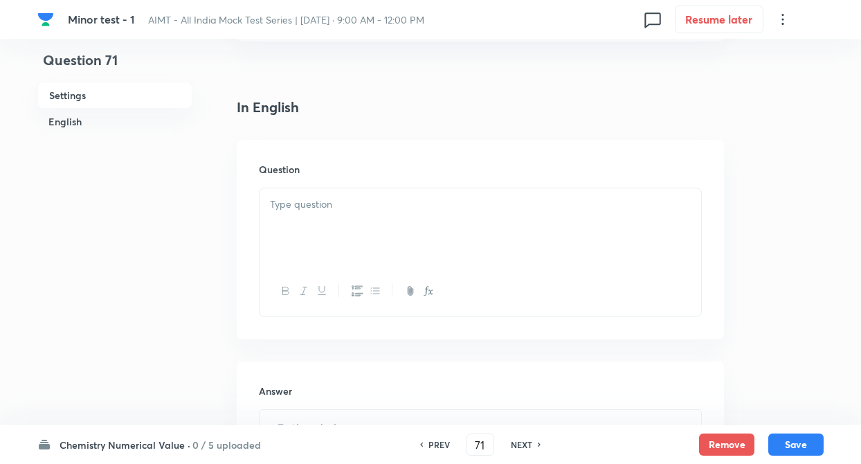
scroll to position [332, 0]
click at [309, 228] on div at bounding box center [479, 222] width 441 height 77
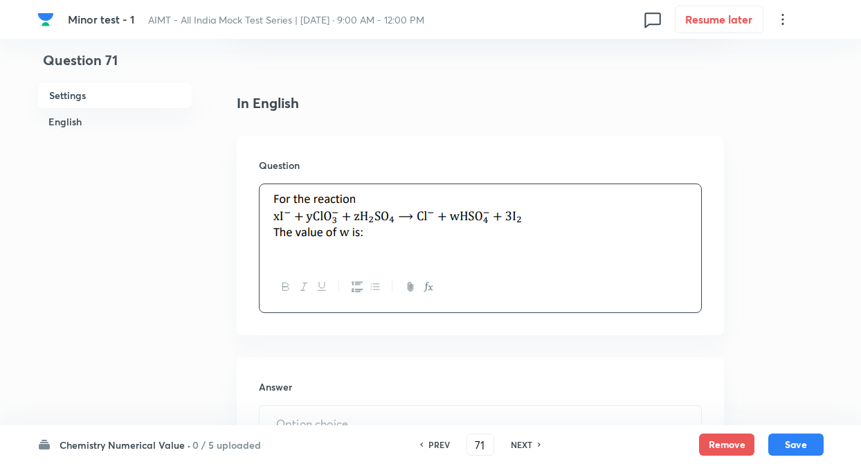
click at [196, 337] on div "Question 71 Settings English Settings Type Integer + 4 marks - 1 mark Edit Conc…" at bounding box center [430, 251] width 786 height 1034
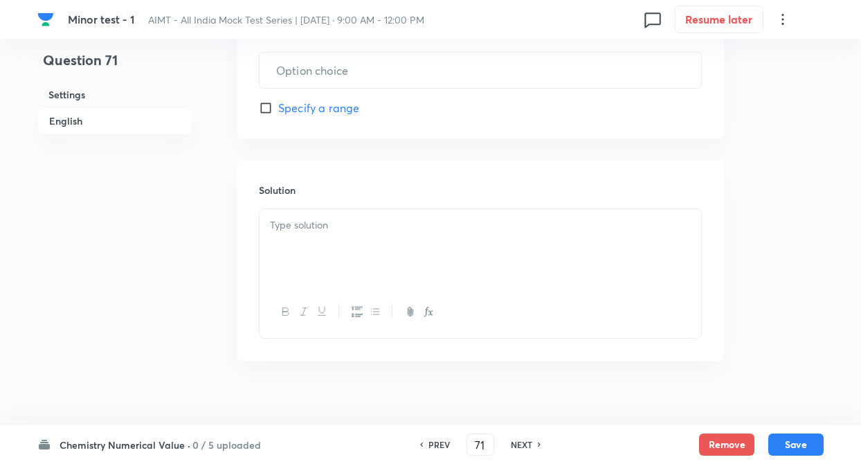
scroll to position [676, 0]
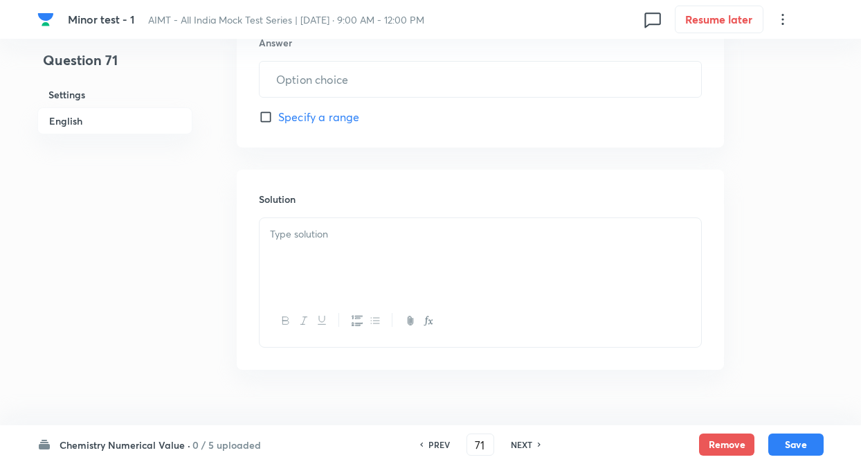
click at [321, 258] on div at bounding box center [479, 256] width 441 height 77
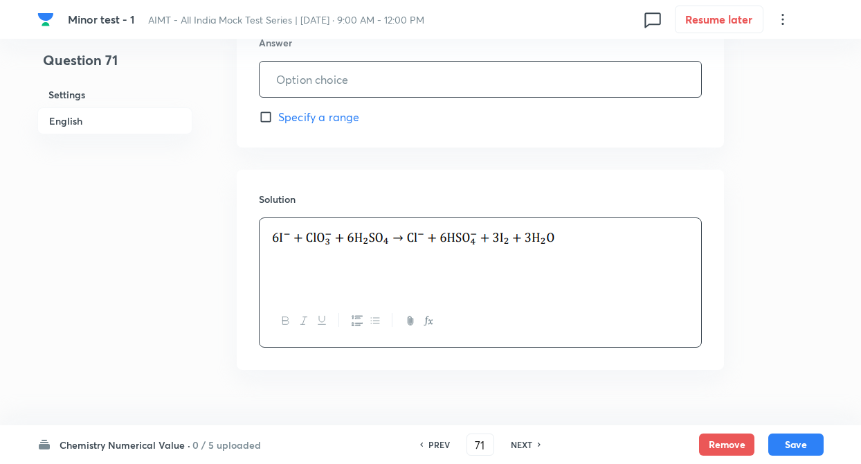
click at [291, 77] on input "text" at bounding box center [479, 79] width 441 height 35
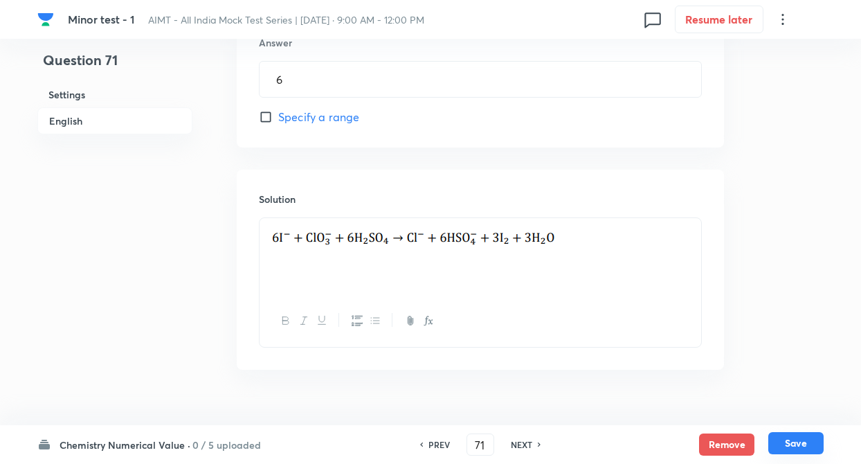
click at [794, 438] on button "Save" at bounding box center [795, 443] width 55 height 22
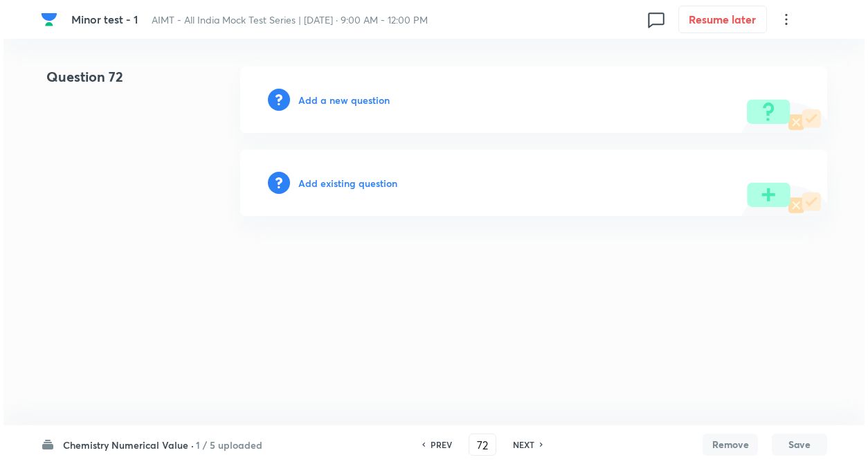
scroll to position [0, 0]
click at [368, 102] on h6 "Add a new question" at bounding box center [343, 100] width 91 height 15
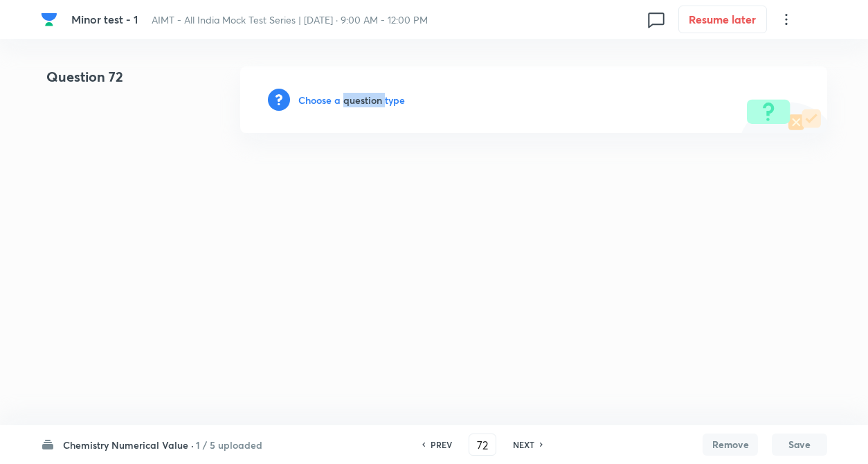
click at [368, 102] on h6 "Choose a question type" at bounding box center [351, 100] width 107 height 15
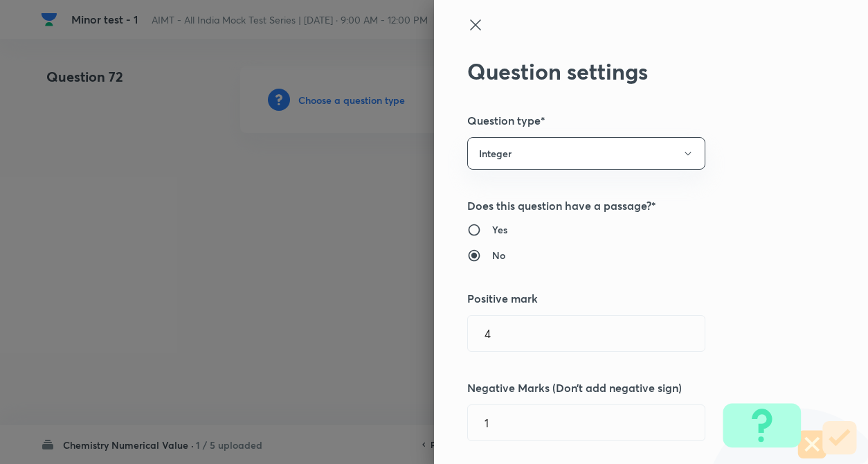
click at [644, 265] on div "Question settings Question type* Integer Does this question have a passage?* Ye…" at bounding box center [651, 232] width 434 height 464
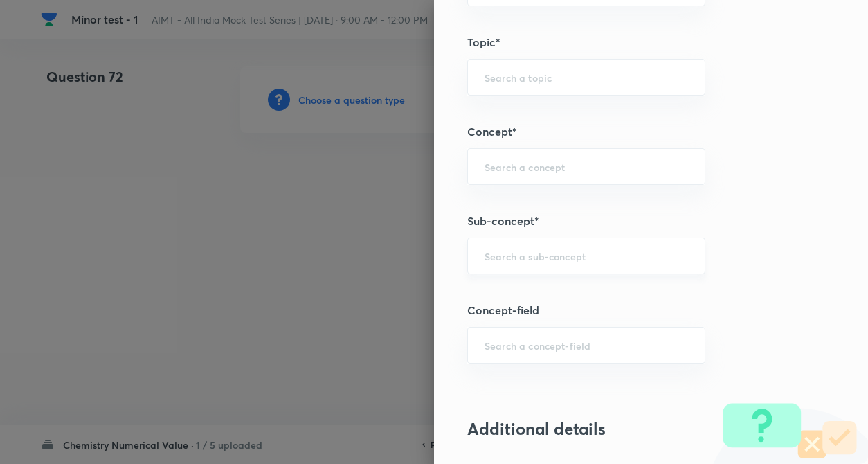
scroll to position [609, 0]
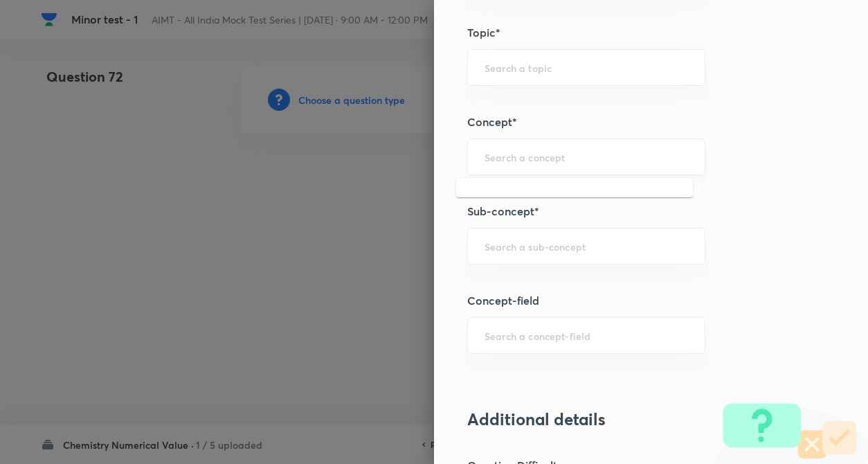
click at [524, 161] on input "text" at bounding box center [585, 156] width 203 height 13
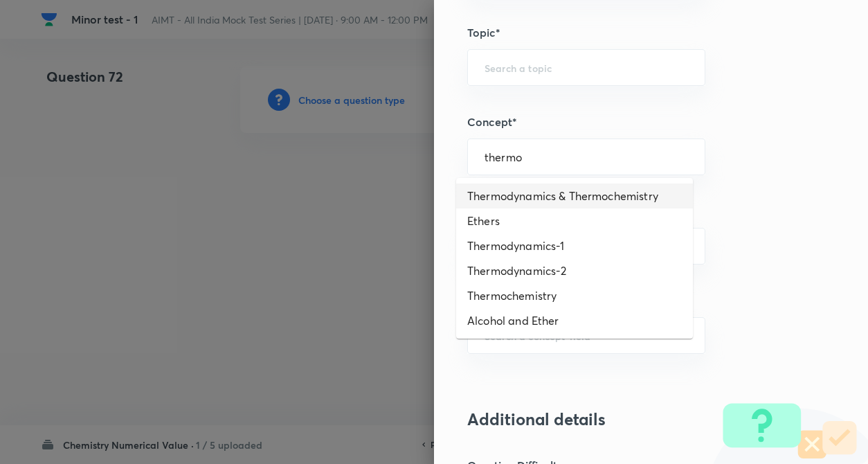
click at [545, 194] on li "Thermodynamics & Thermochemistry" at bounding box center [574, 195] width 237 height 25
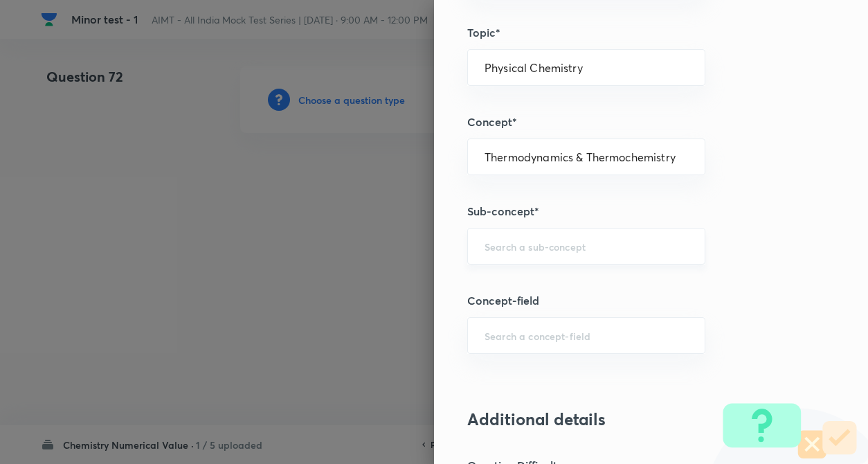
click at [520, 248] on input "text" at bounding box center [585, 245] width 203 height 13
click at [516, 286] on li "Joule–Thomson Effect And Inversion Temperature" at bounding box center [574, 294] width 237 height 42
click at [762, 286] on div "Question settings Question type* Integer Does this question have a passage?* Ye…" at bounding box center [651, 232] width 434 height 464
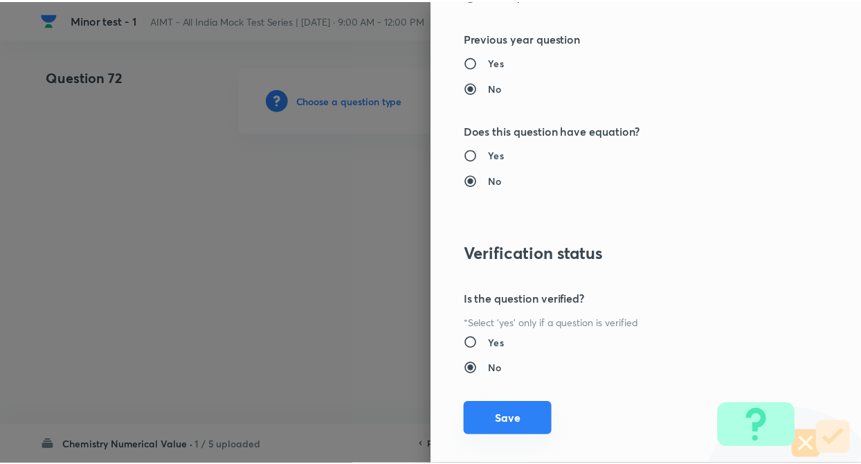
scroll to position [1341, 0]
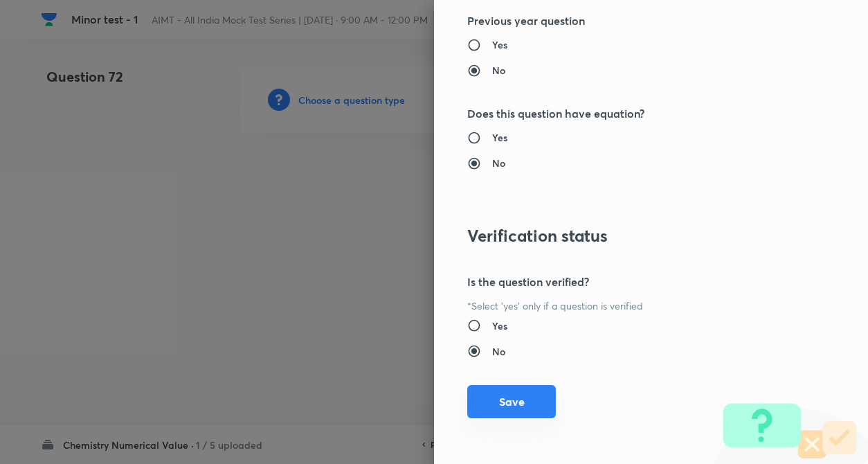
click at [500, 408] on button "Save" at bounding box center [511, 401] width 89 height 33
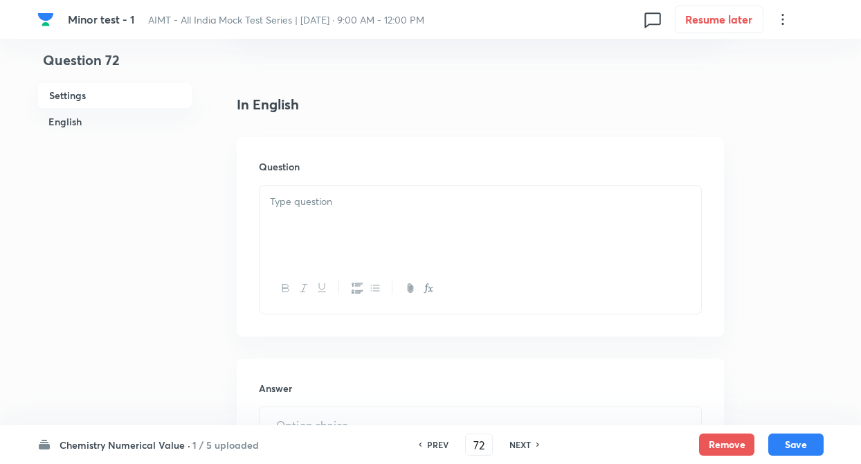
scroll to position [332, 0]
click at [337, 232] on div at bounding box center [479, 222] width 441 height 77
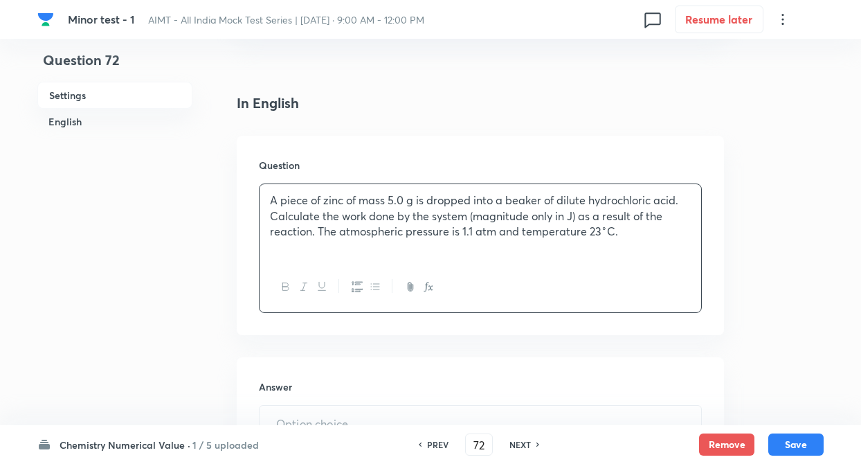
click at [219, 318] on div "Question 72 Settings English Settings Type Integer + 4 marks - 1 mark Edit Conc…" at bounding box center [430, 251] width 786 height 1034
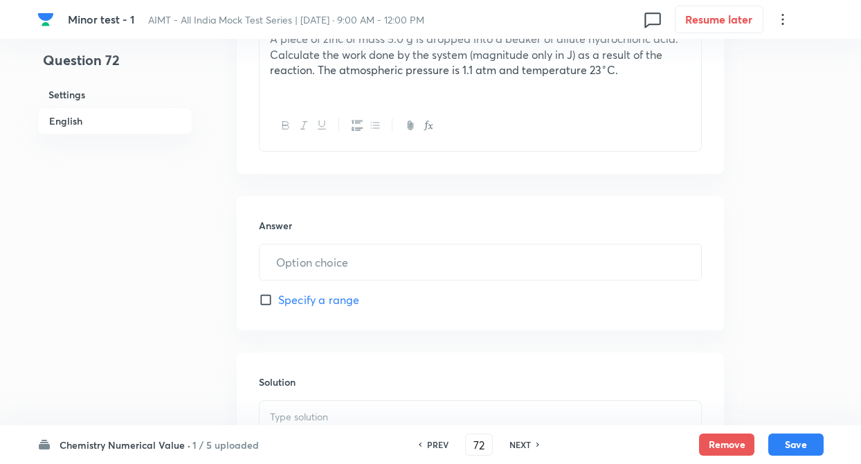
scroll to position [637, 0]
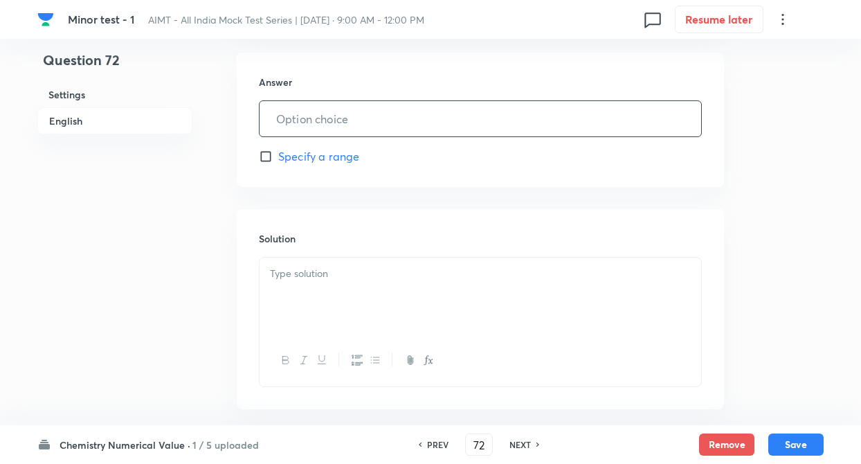
click at [322, 128] on input "text" at bounding box center [479, 118] width 441 height 35
click at [302, 288] on div at bounding box center [479, 295] width 441 height 77
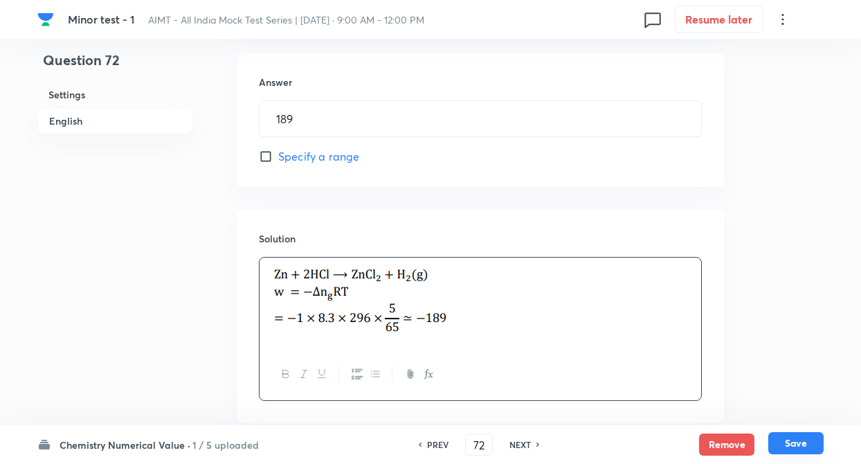
click at [794, 443] on button "Save" at bounding box center [795, 443] width 55 height 22
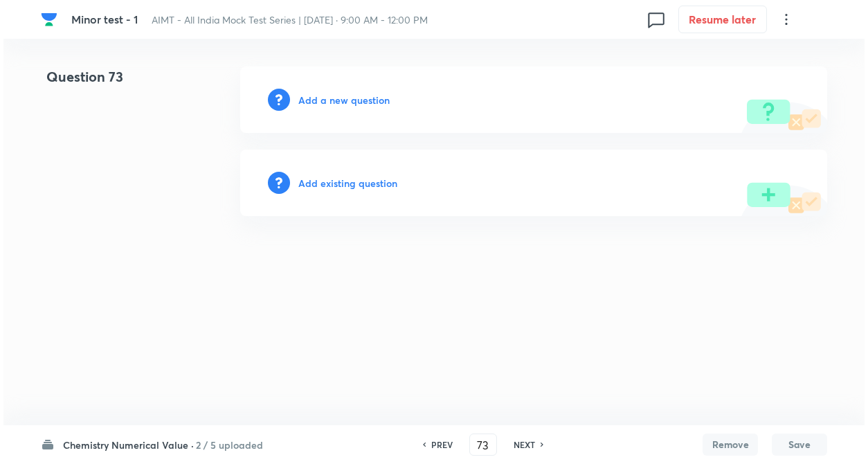
scroll to position [0, 0]
click at [329, 101] on h6 "Add a new question" at bounding box center [343, 100] width 91 height 15
click at [329, 101] on h6 "Choose a question type" at bounding box center [351, 100] width 107 height 15
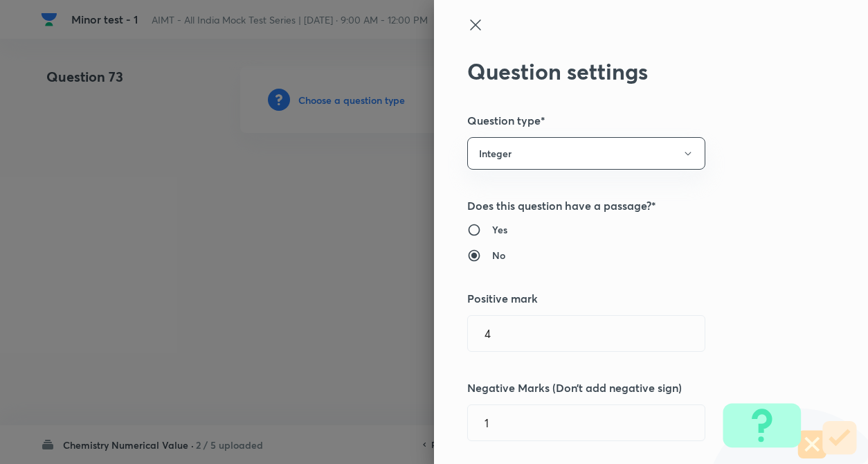
click at [757, 187] on div "Question settings Question type* Integer Does this question have a passage?* Ye…" at bounding box center [651, 232] width 434 height 464
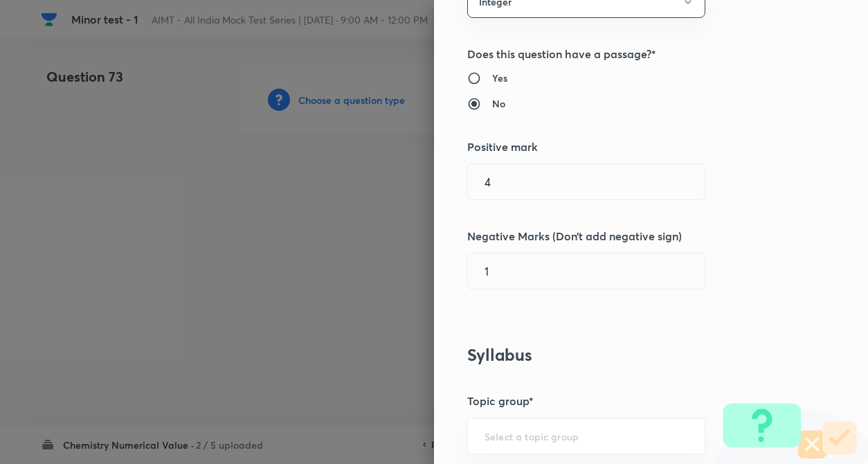
scroll to position [221, 0]
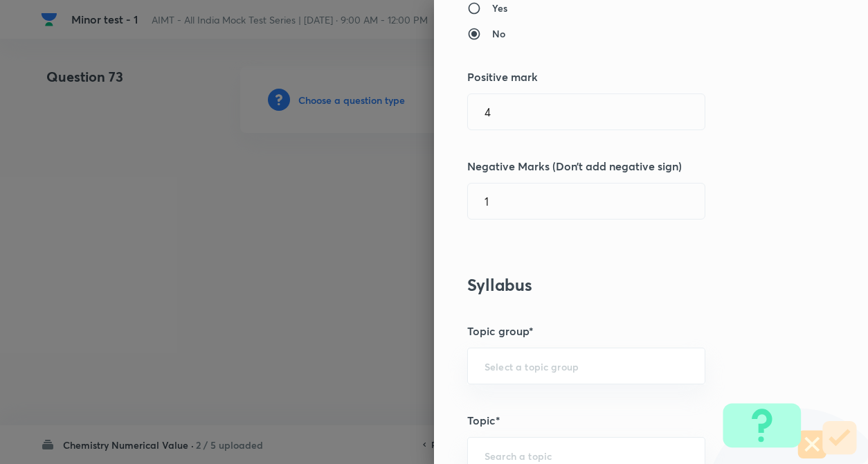
click at [569, 264] on div "Question settings Question type* Integer Does this question have a passage?* Ye…" at bounding box center [651, 232] width 434 height 464
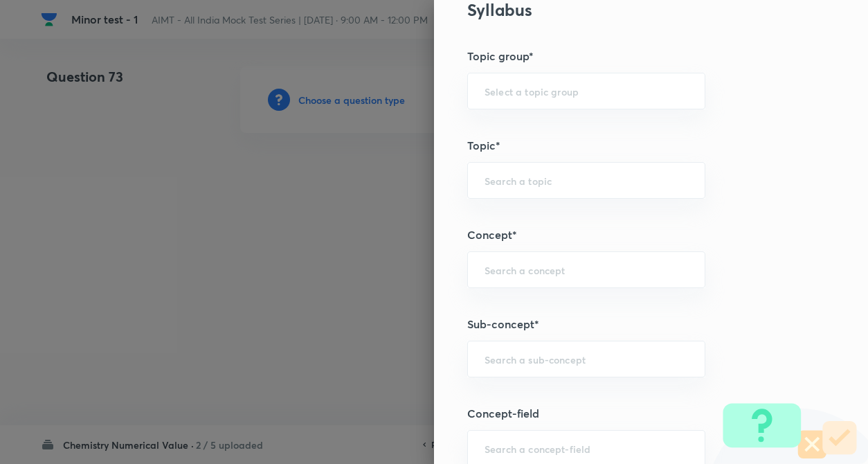
scroll to position [498, 0]
click at [506, 266] on input "text" at bounding box center [585, 267] width 203 height 13
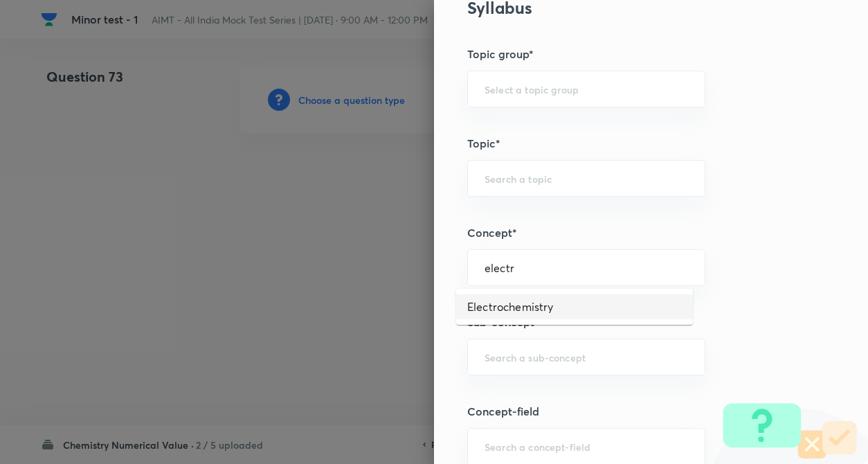
click at [504, 306] on li "Electrochemistry" at bounding box center [574, 306] width 237 height 25
click at [521, 370] on div "​" at bounding box center [586, 356] width 238 height 37
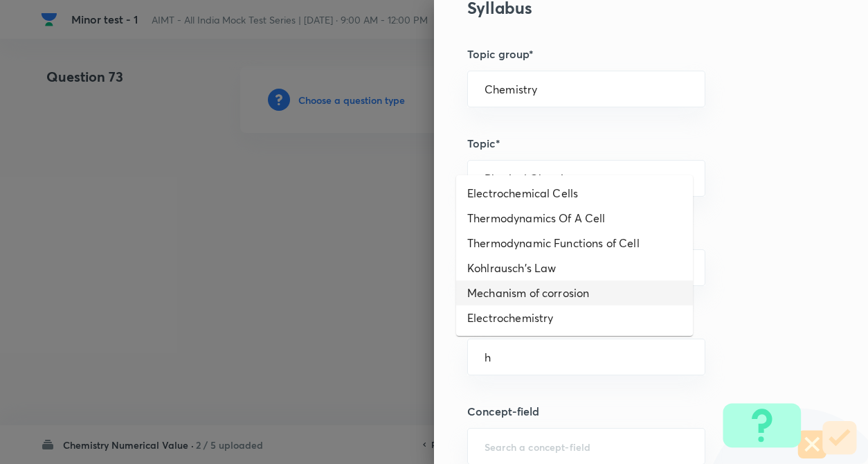
click at [562, 292] on li "Mechanism of corrosion" at bounding box center [574, 292] width 237 height 25
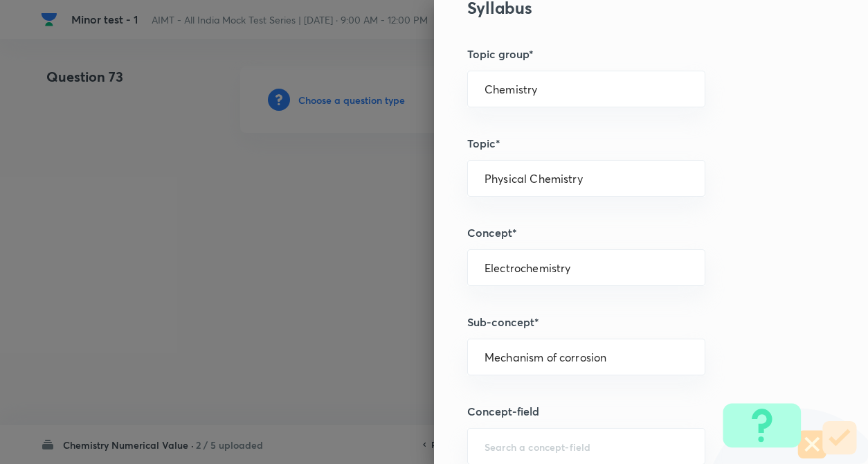
click at [809, 329] on div "Question settings Question type* Integer Does this question have a passage?* Ye…" at bounding box center [651, 232] width 434 height 464
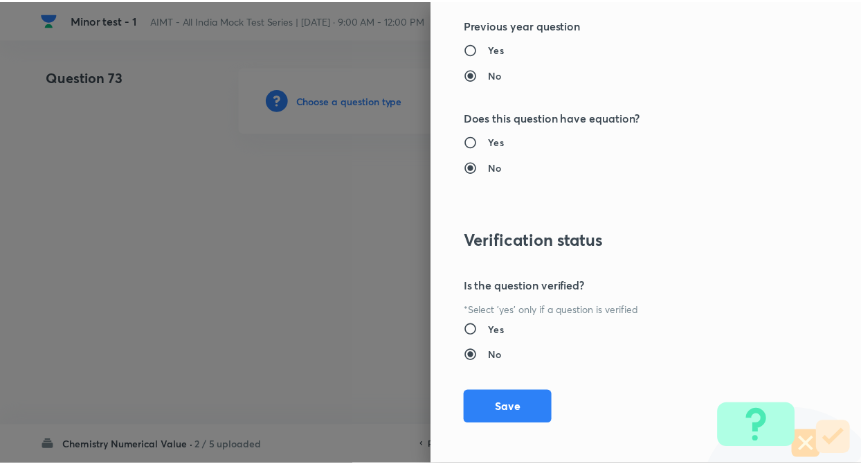
scroll to position [1341, 0]
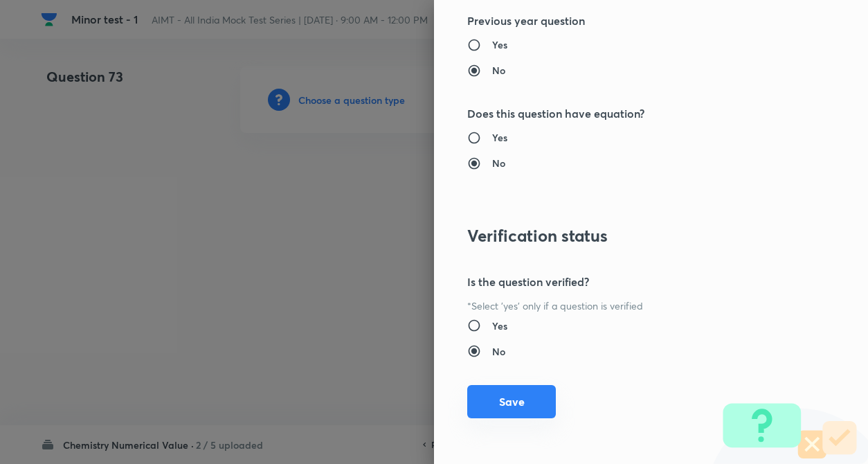
click at [493, 403] on button "Save" at bounding box center [511, 401] width 89 height 33
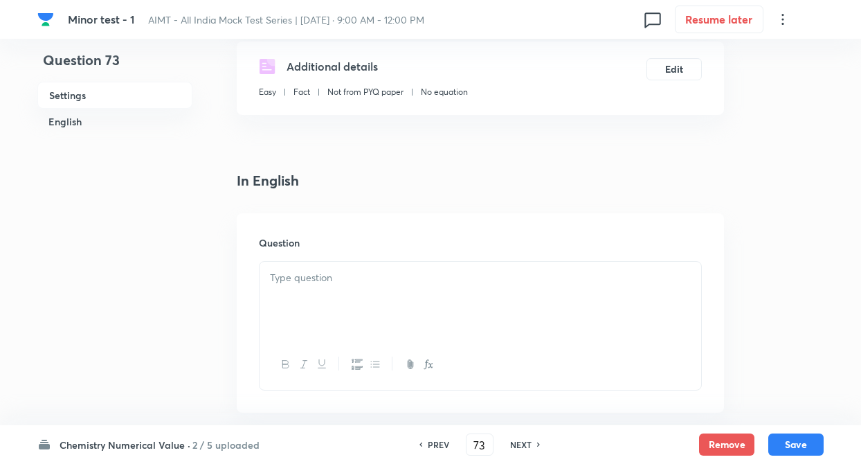
scroll to position [277, 0]
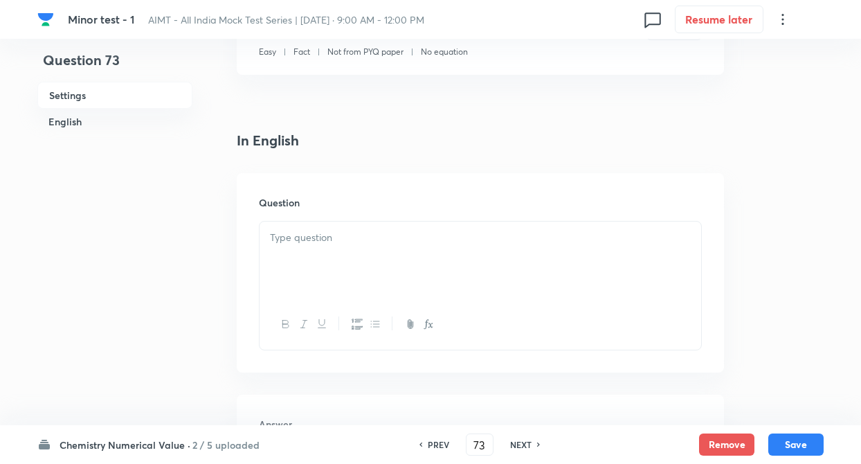
click at [320, 237] on p at bounding box center [480, 238] width 421 height 16
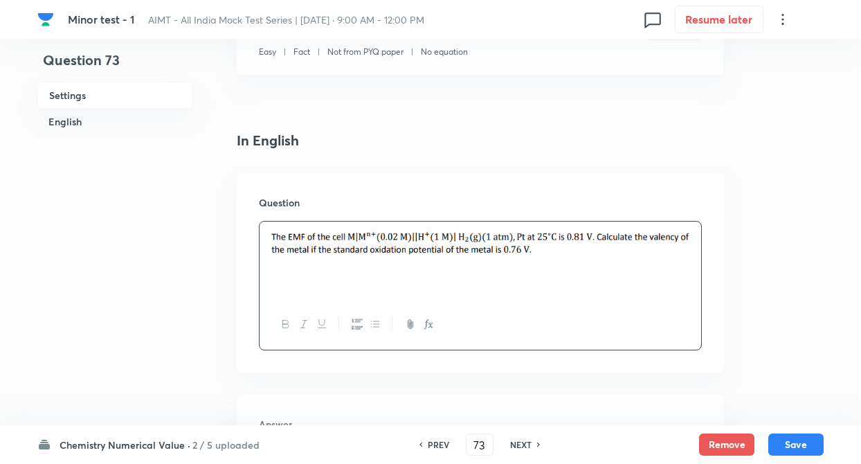
click at [138, 246] on div "Question 73 Settings English" at bounding box center [114, 298] width 155 height 1016
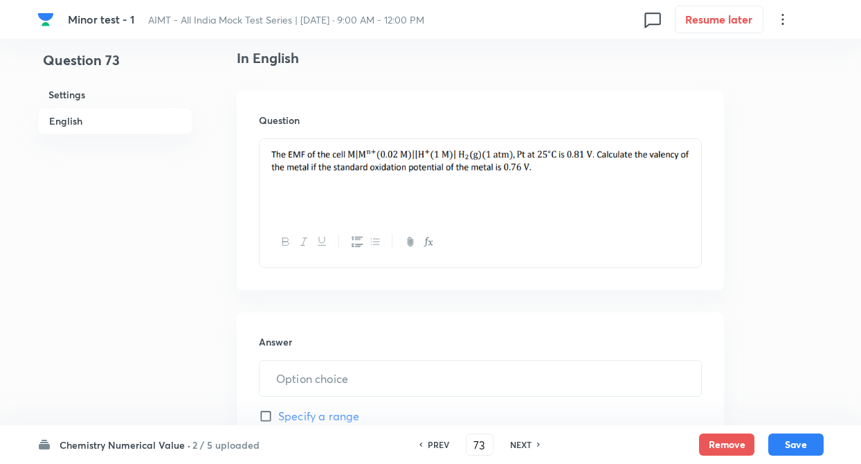
scroll to position [360, 0]
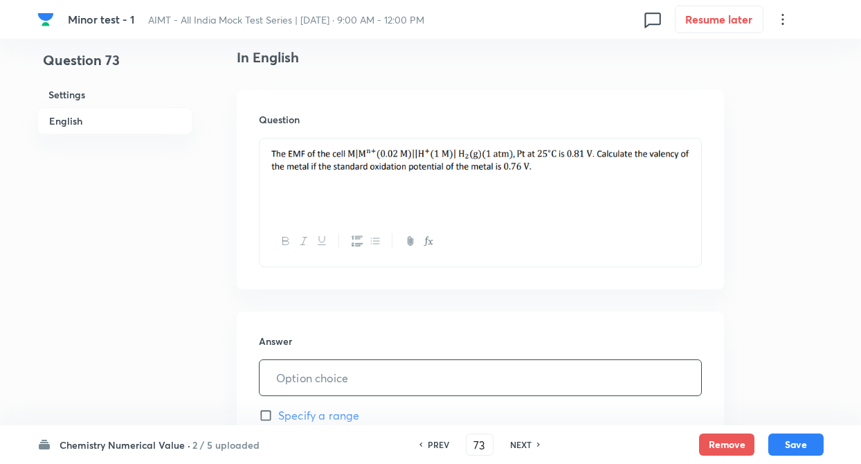
click at [291, 372] on input "text" at bounding box center [479, 377] width 441 height 35
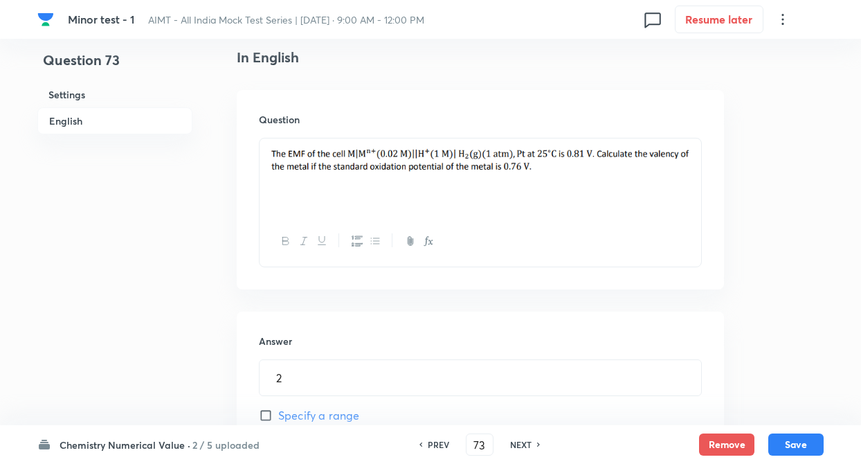
click at [147, 340] on div "Question 73 Settings English" at bounding box center [114, 215] width 155 height 1016
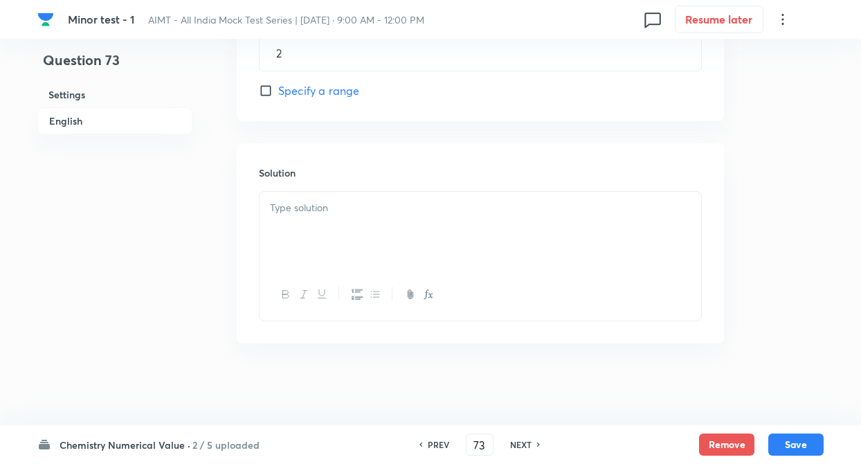
scroll to position [686, 0]
click at [342, 226] on div at bounding box center [479, 228] width 441 height 77
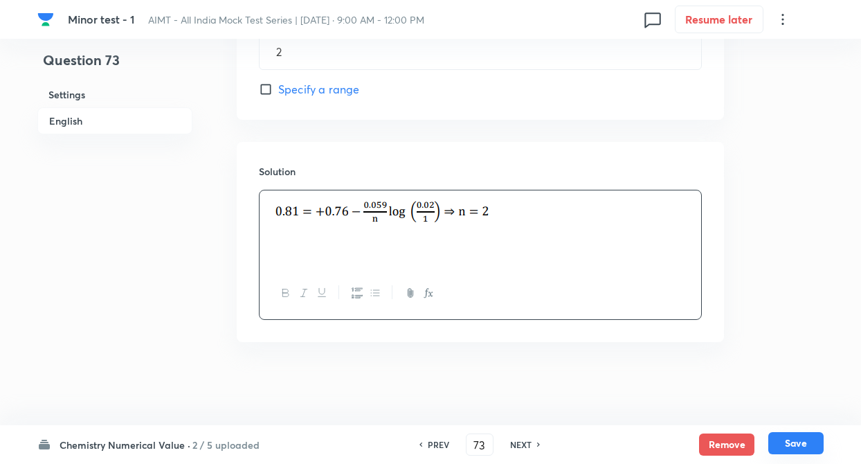
click at [806, 448] on button "Save" at bounding box center [795, 443] width 55 height 22
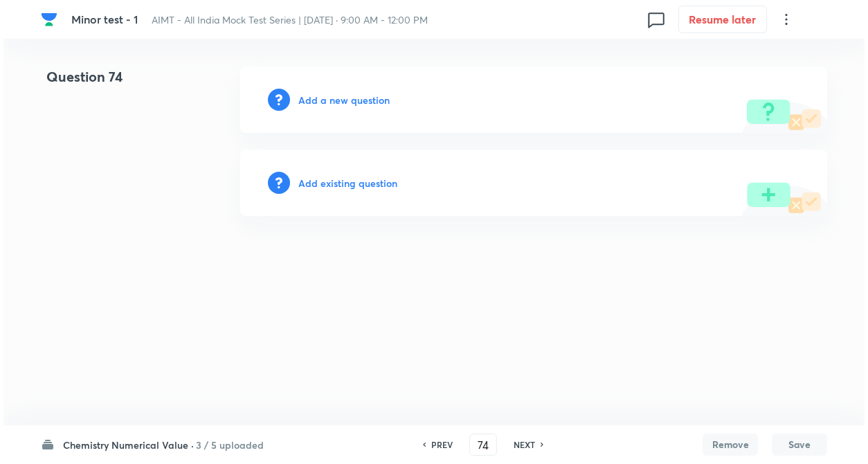
scroll to position [0, 0]
click at [333, 99] on h6 "Add a new question" at bounding box center [343, 100] width 91 height 15
click at [333, 99] on h6 "Choose a question type" at bounding box center [351, 100] width 107 height 15
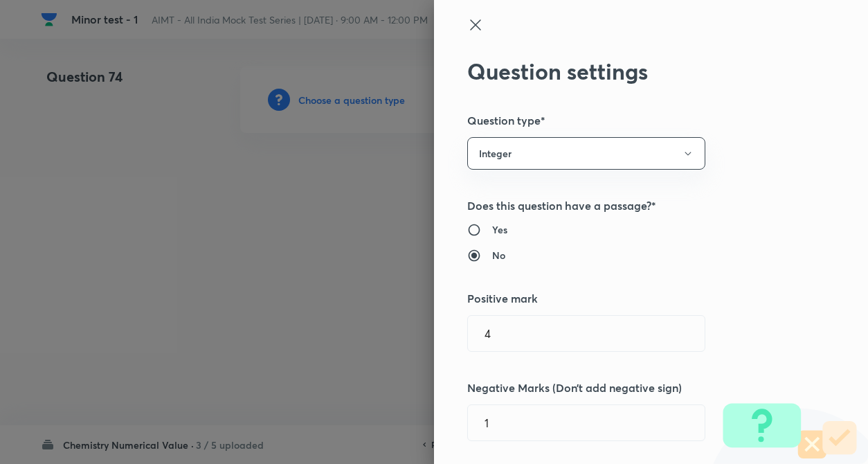
click at [719, 232] on label "Yes" at bounding box center [622, 229] width 310 height 15
click at [492, 232] on input "Yes" at bounding box center [479, 230] width 25 height 14
click at [467, 248] on input "No" at bounding box center [479, 255] width 25 height 14
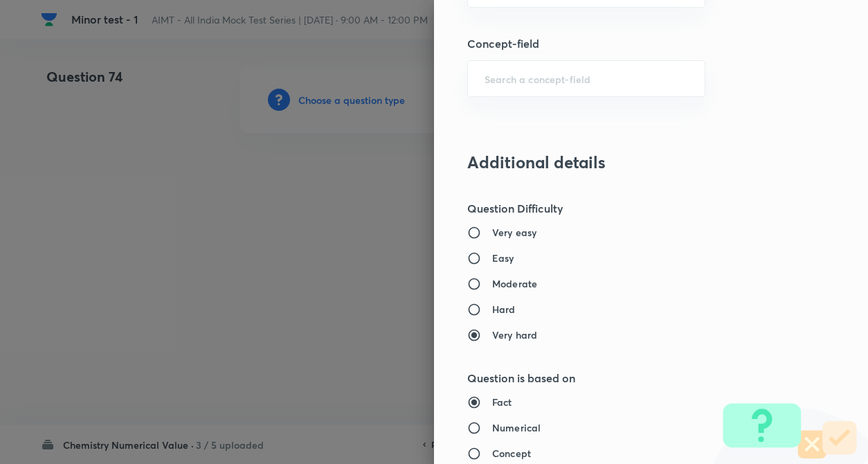
click at [755, 221] on div "Question settings Question type* Integer Does this question have a passage?* Ye…" at bounding box center [651, 232] width 434 height 464
click at [757, 215] on h5 "Question Difficulty" at bounding box center [627, 208] width 321 height 17
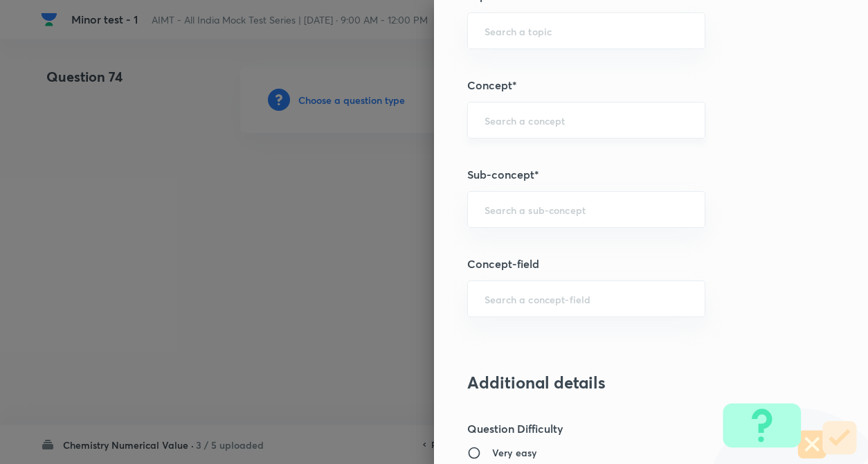
scroll to position [644, 0]
click at [545, 120] on input "text" at bounding box center [585, 121] width 203 height 13
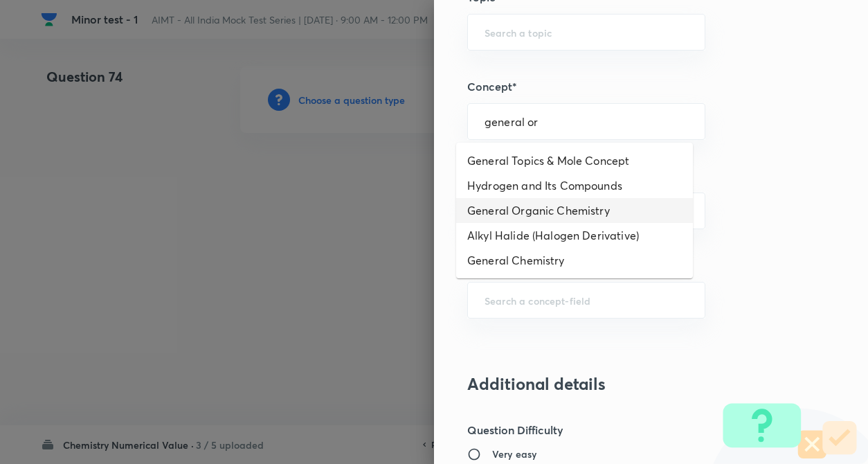
click at [551, 214] on li "General Organic Chemistry" at bounding box center [574, 210] width 237 height 25
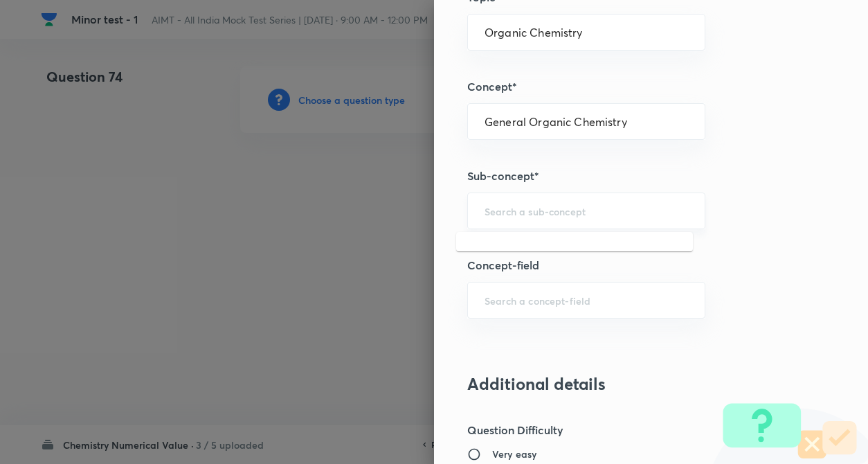
click at [551, 210] on input "text" at bounding box center [585, 210] width 203 height 13
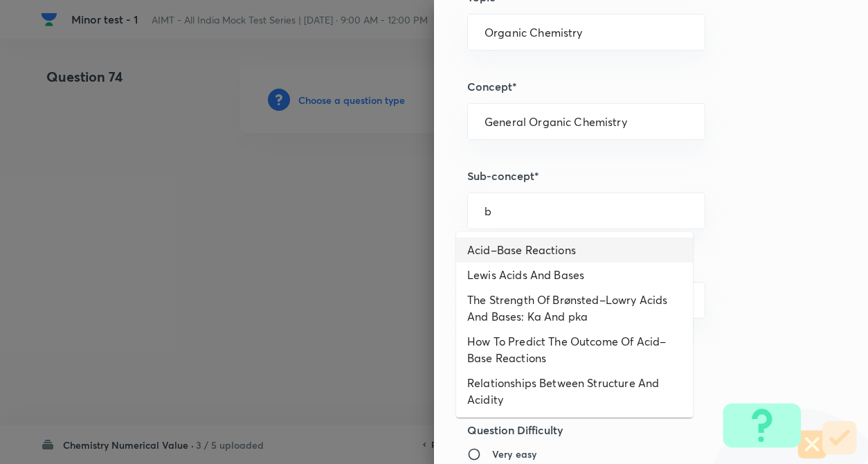
click at [531, 261] on li "Acid–Base Reactions" at bounding box center [574, 249] width 237 height 25
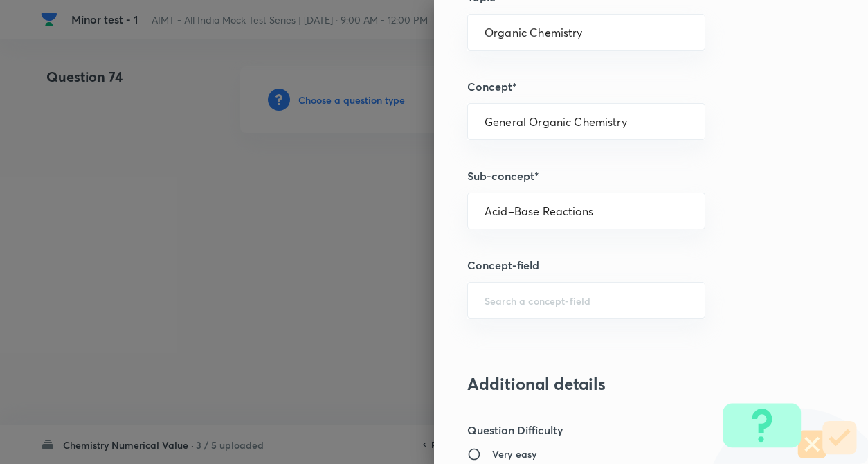
click at [740, 267] on h5 "Concept-field" at bounding box center [627, 265] width 321 height 17
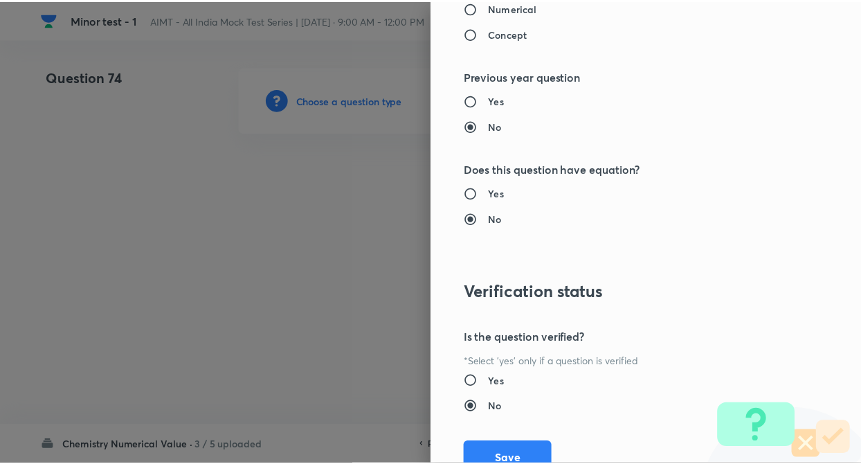
scroll to position [1341, 0]
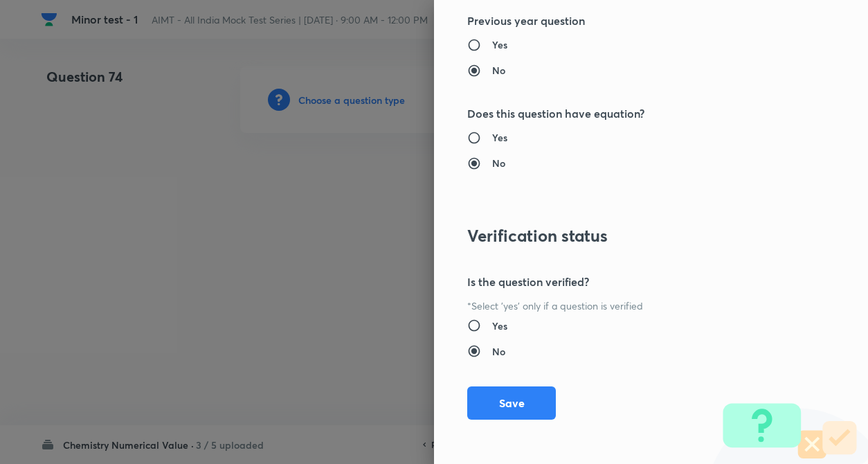
click at [520, 419] on div "Question settings Question type* Integer Does this question have a passage?* Ye…" at bounding box center [651, 232] width 434 height 464
click at [518, 410] on button "Save" at bounding box center [511, 401] width 89 height 33
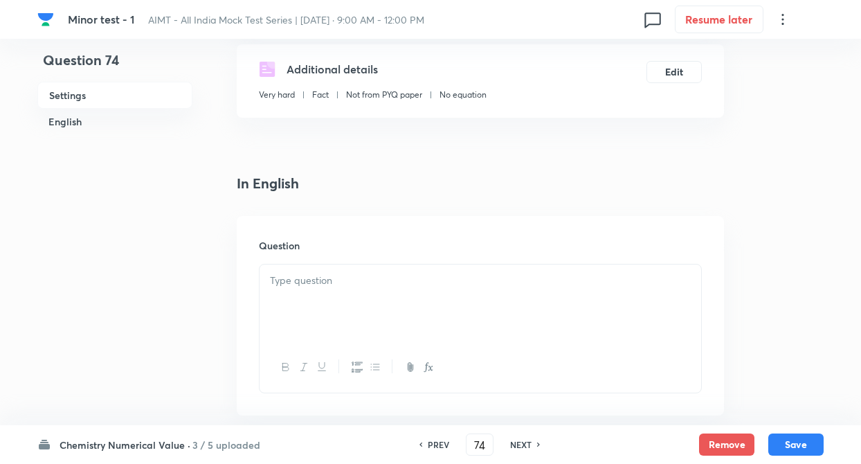
scroll to position [249, 0]
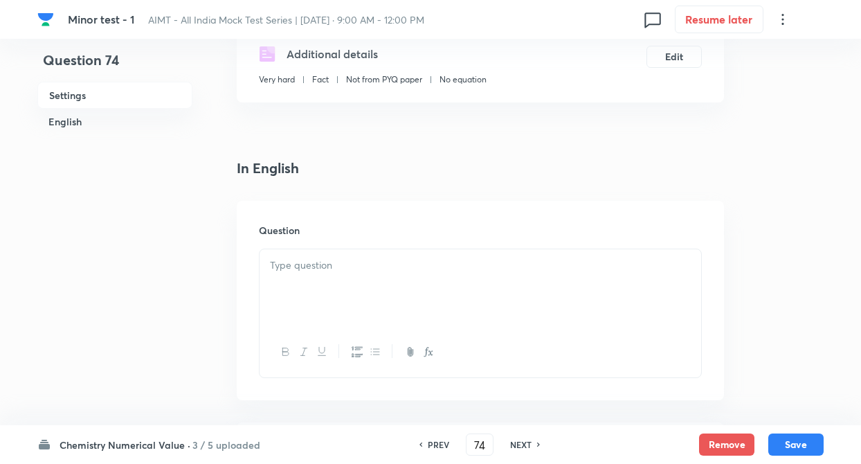
click at [342, 271] on p at bounding box center [480, 265] width 421 height 16
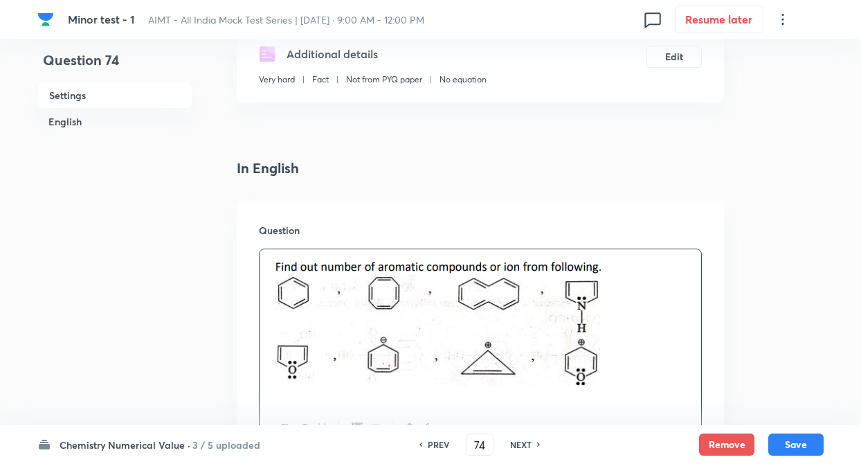
click at [208, 250] on div "Question 74 Settings English Settings Type Integer + 4 marks - 1 mark Edit Conc…" at bounding box center [430, 363] width 786 height 1092
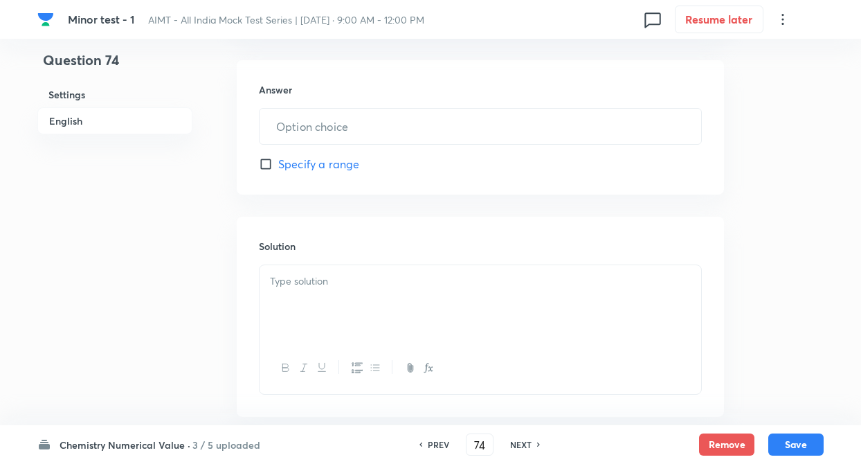
scroll to position [692, 0]
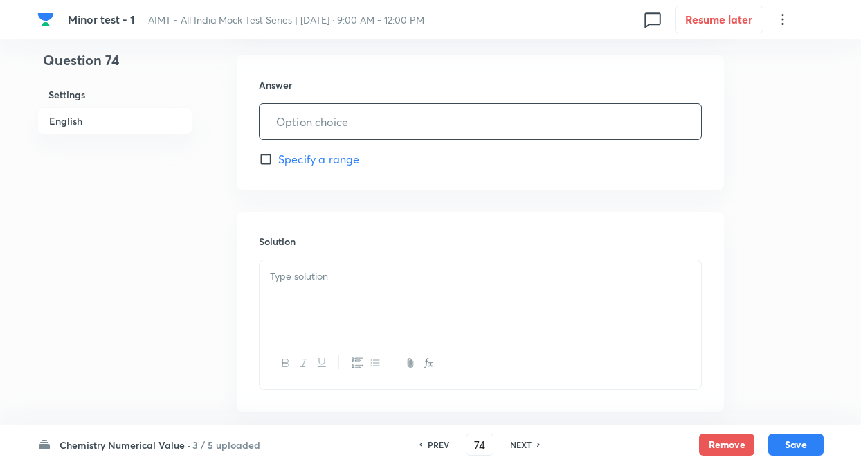
click at [342, 117] on input "text" at bounding box center [479, 121] width 441 height 35
click at [281, 280] on p at bounding box center [480, 276] width 421 height 16
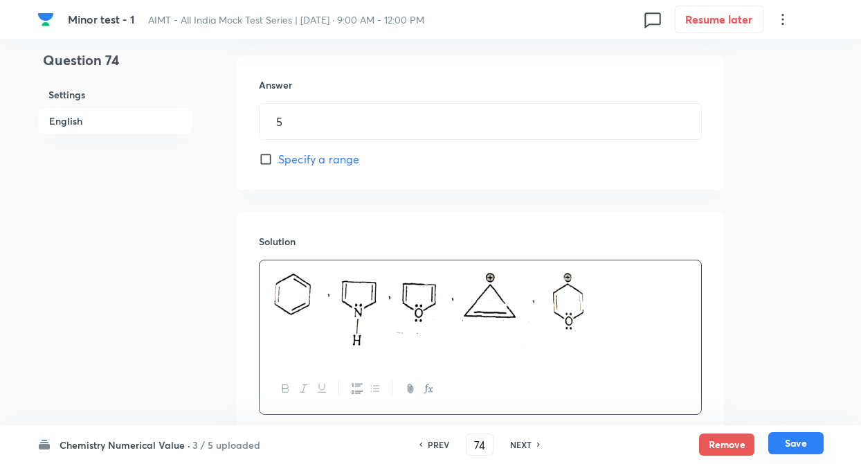
click at [789, 440] on button "Save" at bounding box center [795, 443] width 55 height 22
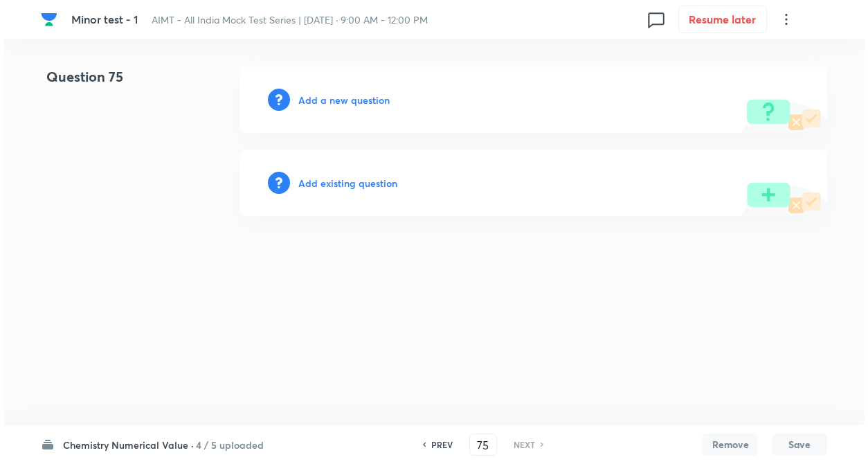
scroll to position [0, 0]
click at [330, 96] on h6 "Add a new question" at bounding box center [343, 100] width 91 height 15
click at [330, 96] on h6 "Choose a question type" at bounding box center [351, 100] width 107 height 15
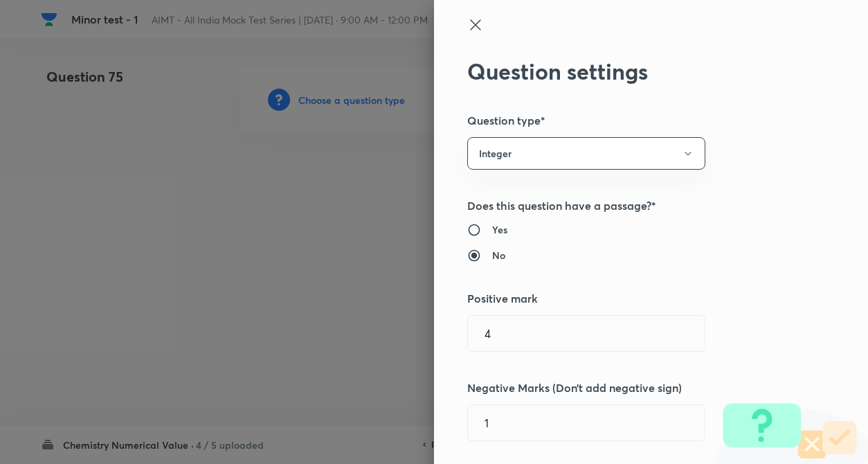
click at [702, 176] on div "Question settings Question type* Integer Does this question have a passage?* Ye…" at bounding box center [651, 232] width 434 height 464
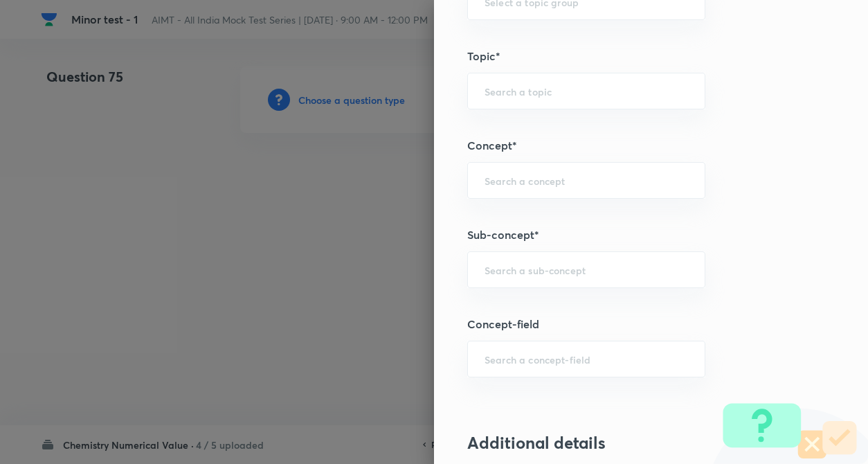
scroll to position [609, 0]
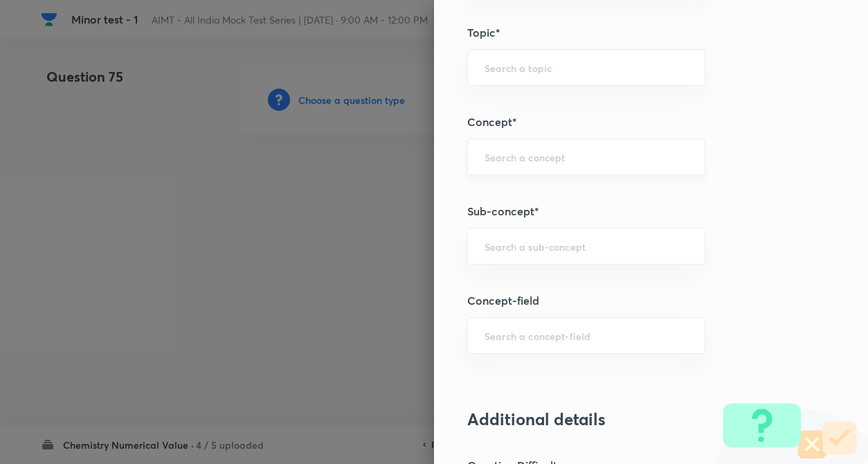
click at [531, 170] on div "​" at bounding box center [586, 156] width 238 height 37
click at [539, 195] on li "Coordination Compounds" at bounding box center [574, 195] width 237 height 25
click at [525, 252] on input "text" at bounding box center [585, 245] width 203 height 13
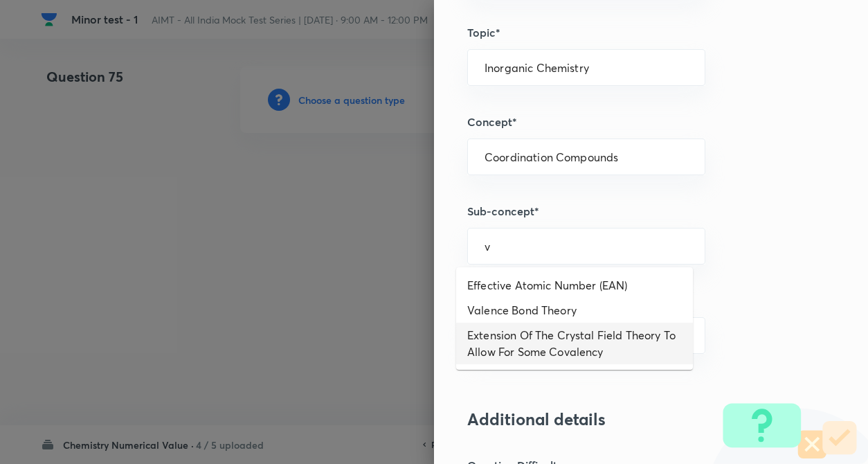
click at [519, 335] on li "Extension Of The Crystal Field Theory To Allow For Some Covalency" at bounding box center [574, 343] width 237 height 42
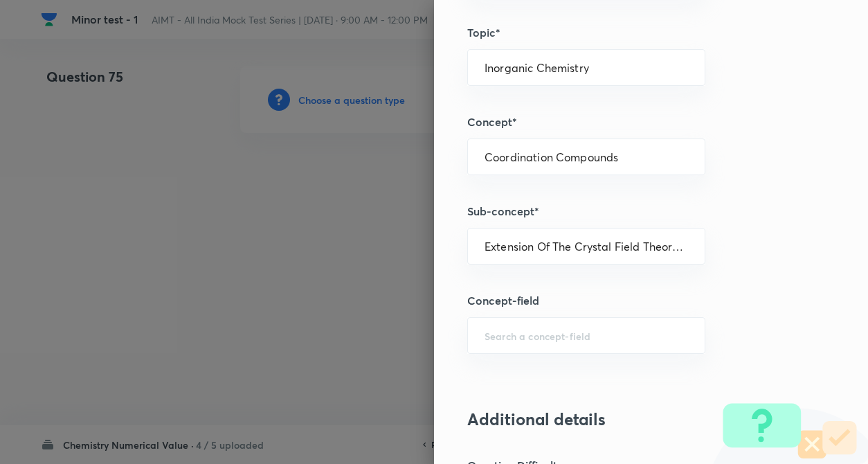
click at [751, 263] on div "Question settings Question type* Integer Does this question have a passage?* Ye…" at bounding box center [651, 232] width 434 height 464
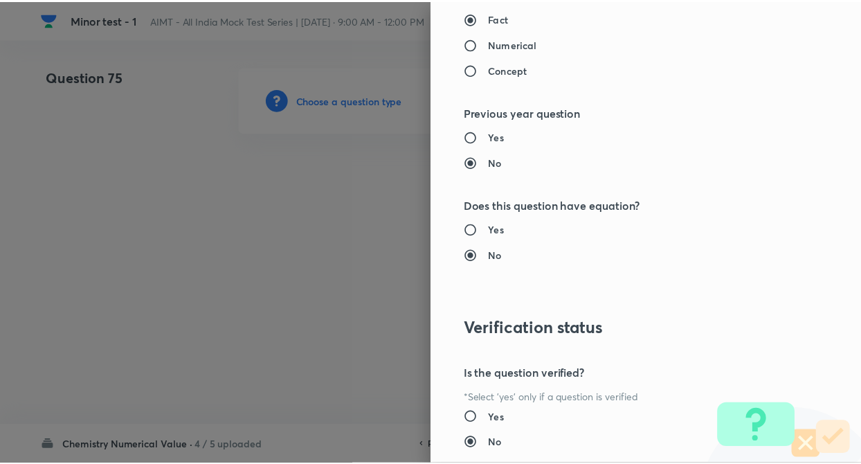
scroll to position [1341, 0]
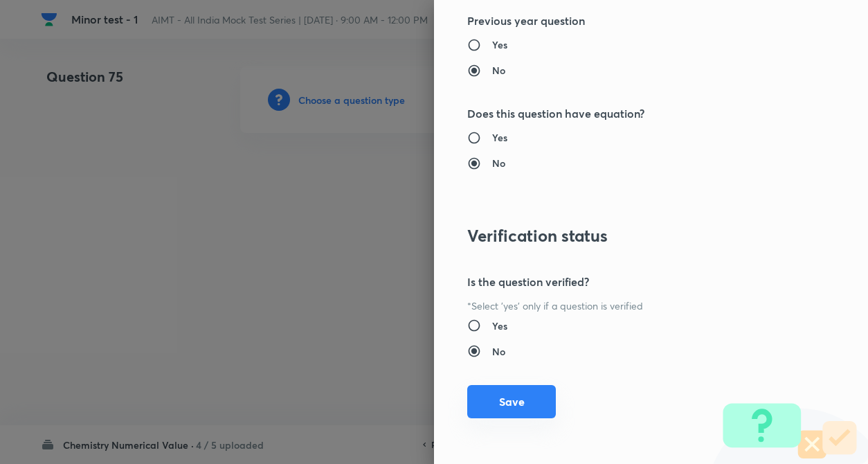
click at [514, 409] on button "Save" at bounding box center [511, 401] width 89 height 33
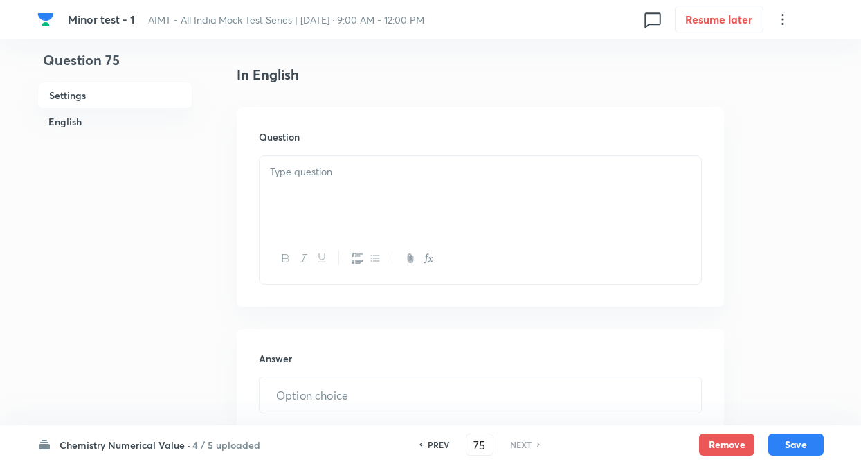
scroll to position [387, 0]
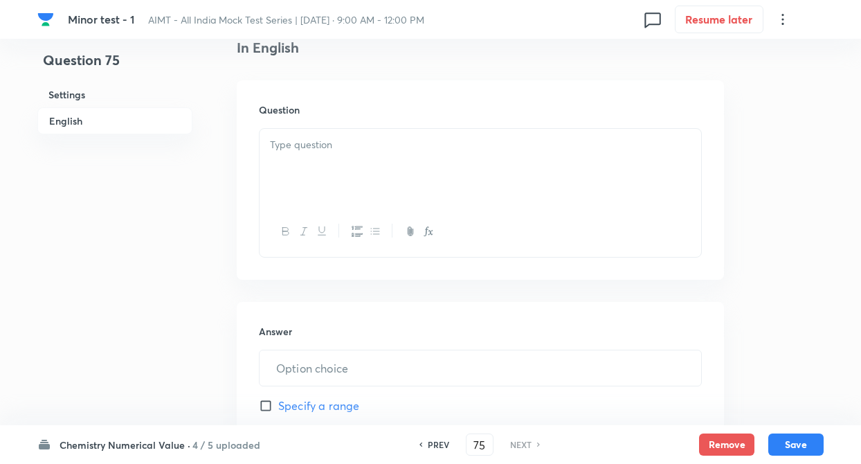
click at [339, 168] on div at bounding box center [479, 167] width 441 height 77
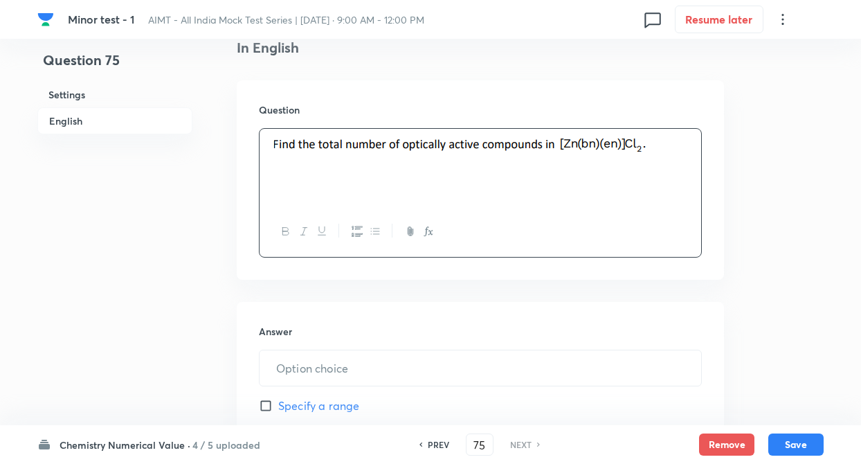
click at [229, 310] on div "Question 75 Settings English Settings Type Integer + 4 marks - 1 mark Edit Conc…" at bounding box center [430, 196] width 786 height 1034
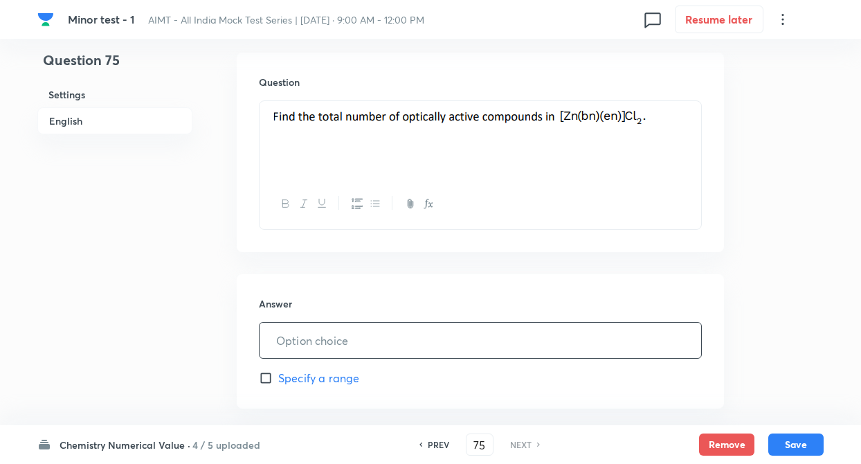
scroll to position [443, 0]
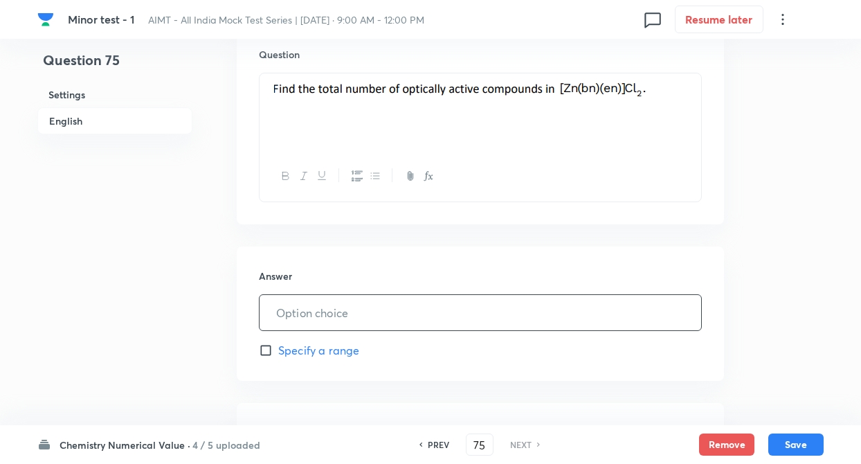
click at [363, 317] on input "text" at bounding box center [479, 312] width 441 height 35
click at [203, 289] on div "Question 75 Settings English Settings Type Integer + 4 marks - 1 mark Edit Conc…" at bounding box center [430, 141] width 786 height 1034
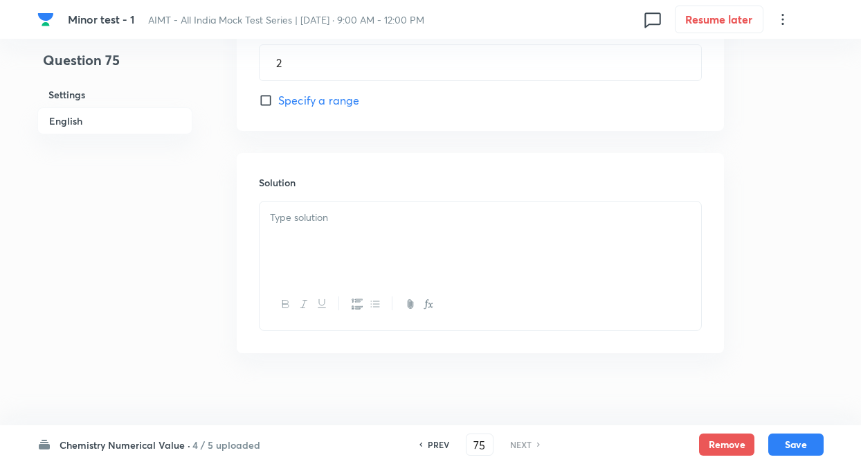
scroll to position [704, 0]
click at [319, 203] on p at bounding box center [480, 207] width 421 height 16
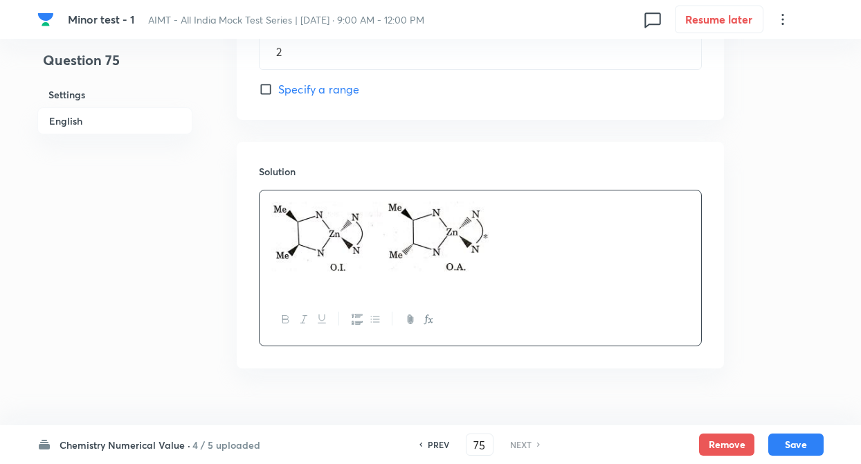
drag, startPoint x: 796, startPoint y: 440, endPoint x: 791, endPoint y: 426, distance: 14.7
click at [796, 440] on button "Save" at bounding box center [795, 444] width 55 height 22
click at [803, 440] on button "Save" at bounding box center [795, 443] width 55 height 22
click at [121, 440] on h6 "Chemistry Numerical Value ·" at bounding box center [124, 444] width 131 height 15
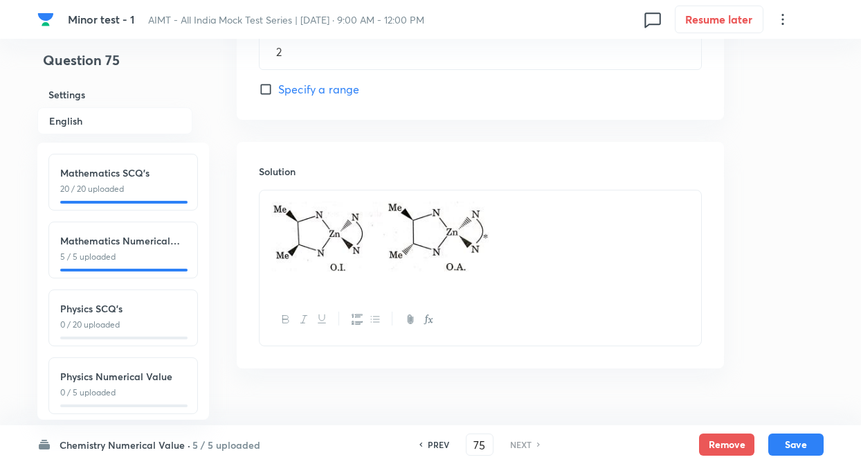
scroll to position [153, 0]
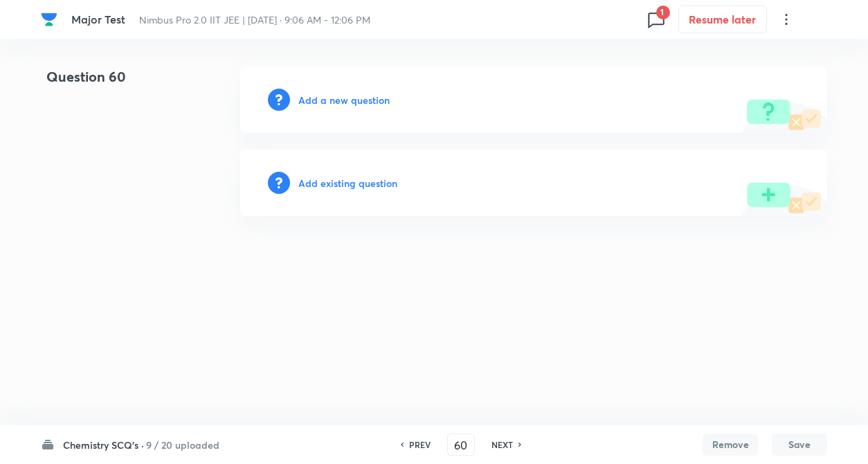
click at [405, 442] on div "PREV" at bounding box center [417, 444] width 37 height 12
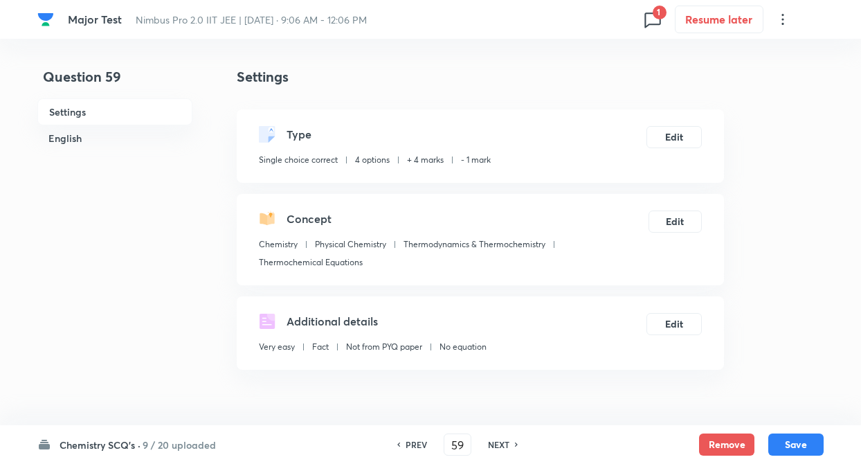
type input "59"
checkbox input "true"
click at [410, 442] on h6 "PREV" at bounding box center [415, 444] width 21 height 12
type input "58"
click at [410, 442] on h6 "PREV" at bounding box center [415, 444] width 21 height 12
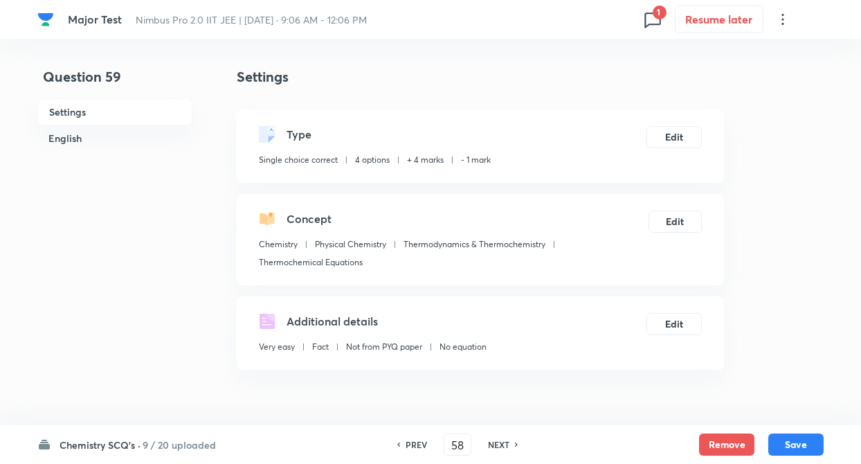
click at [410, 442] on h6 "PREV" at bounding box center [415, 444] width 21 height 12
checkbox input "true"
type input "56"
click at [410, 442] on h6 "PREV" at bounding box center [415, 444] width 21 height 12
checkbox input "true"
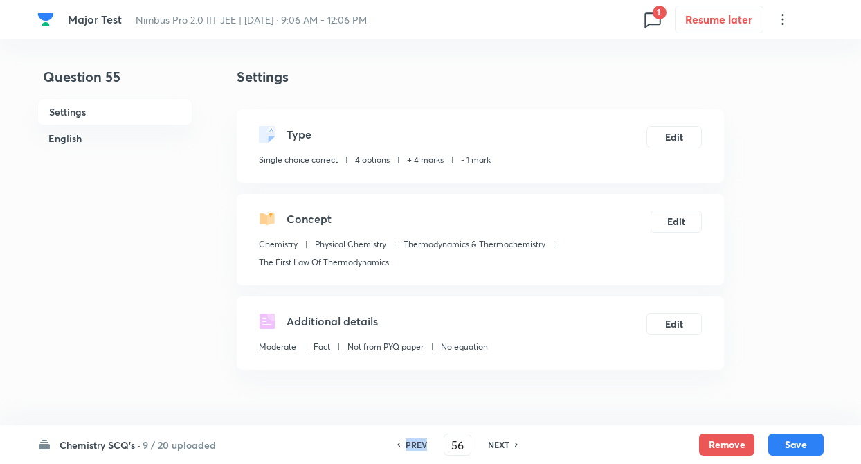
type input "55"
click at [410, 442] on h6 "PREV" at bounding box center [415, 444] width 21 height 12
checkbox input "false"
click at [410, 442] on h6 "PREV" at bounding box center [415, 444] width 21 height 12
type input "54"
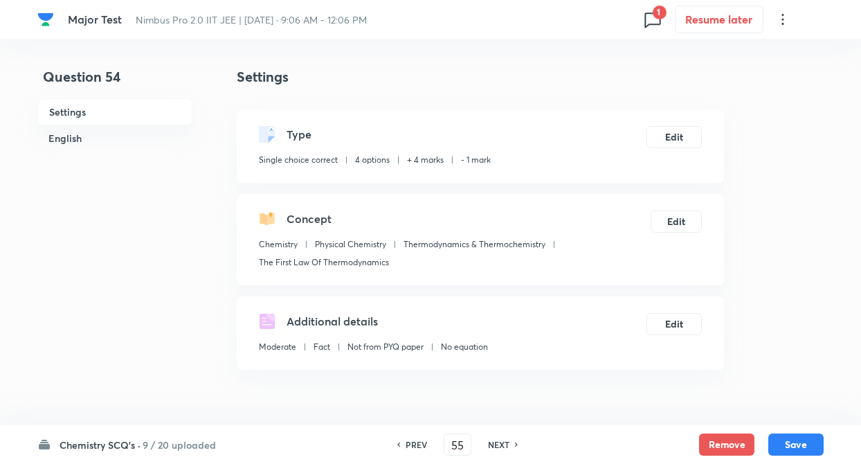
checkbox input "true"
click at [410, 442] on h6 "PREV" at bounding box center [415, 444] width 21 height 12
type input "53"
checkbox input "false"
type input "52"
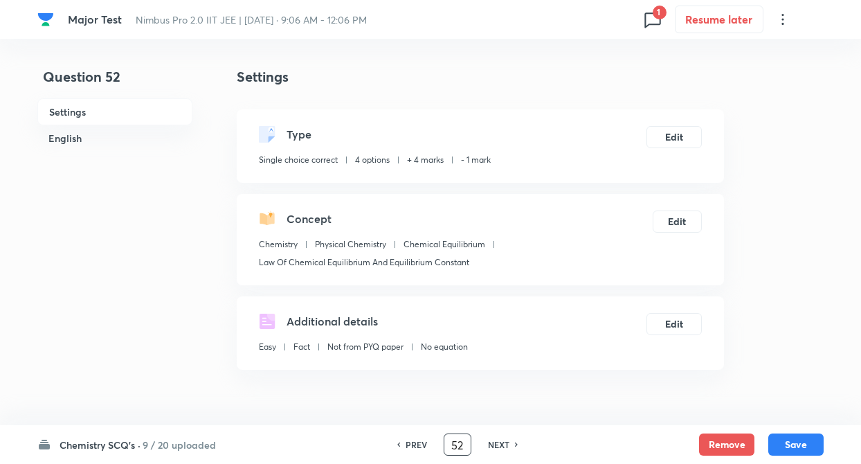
checkbox input "true"
click at [500, 443] on h6 "NEXT" at bounding box center [498, 444] width 21 height 12
type input "53"
click at [500, 443] on h6 "NEXT" at bounding box center [498, 444] width 21 height 12
checkbox input "false"
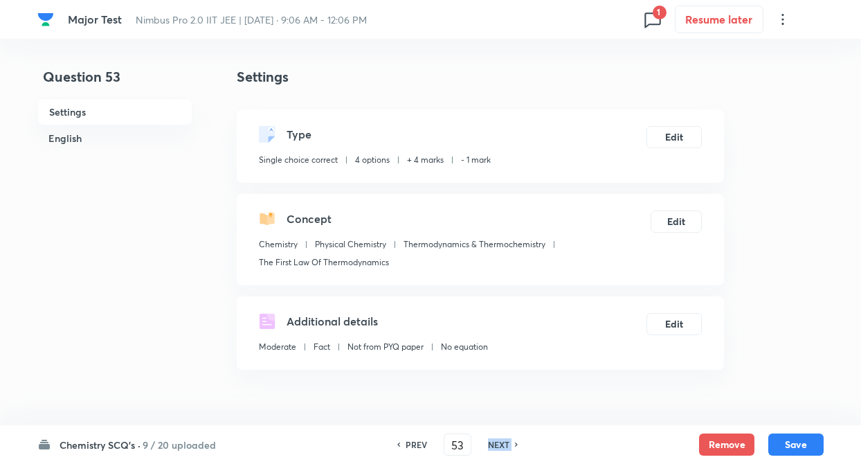
type input "54"
click at [500, 443] on h6 "NEXT" at bounding box center [498, 444] width 21 height 12
checkbox input "false"
type input "55"
checkbox input "true"
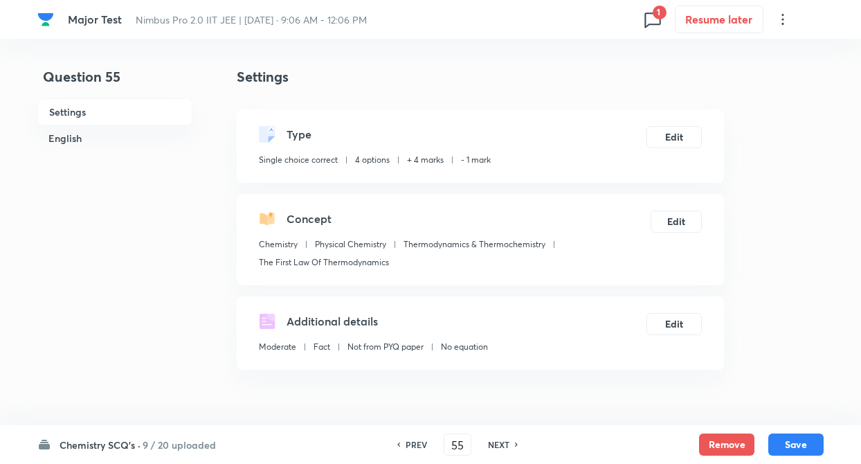
click at [500, 443] on h6 "NEXT" at bounding box center [498, 444] width 21 height 12
type input "56"
checkbox input "true"
click at [500, 443] on h6 "NEXT" at bounding box center [498, 444] width 21 height 12
type input "57"
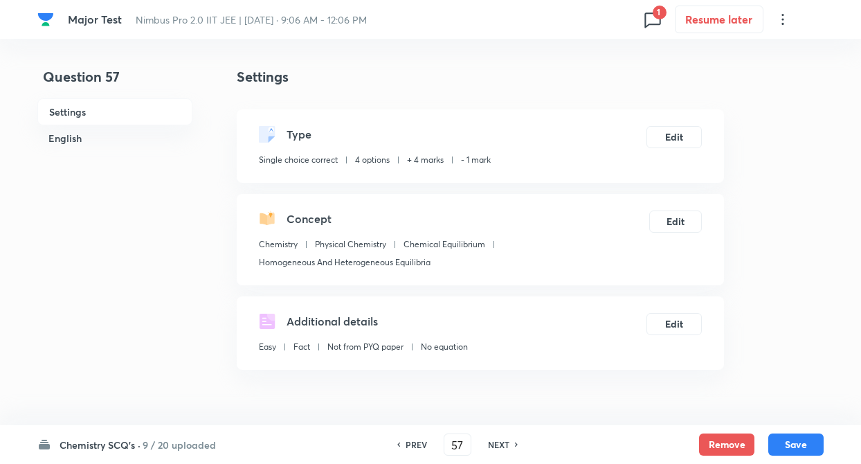
checkbox input "false"
checkbox input "true"
click at [500, 443] on h6 "NEXT" at bounding box center [498, 444] width 21 height 12
type input "58"
checkbox input "false"
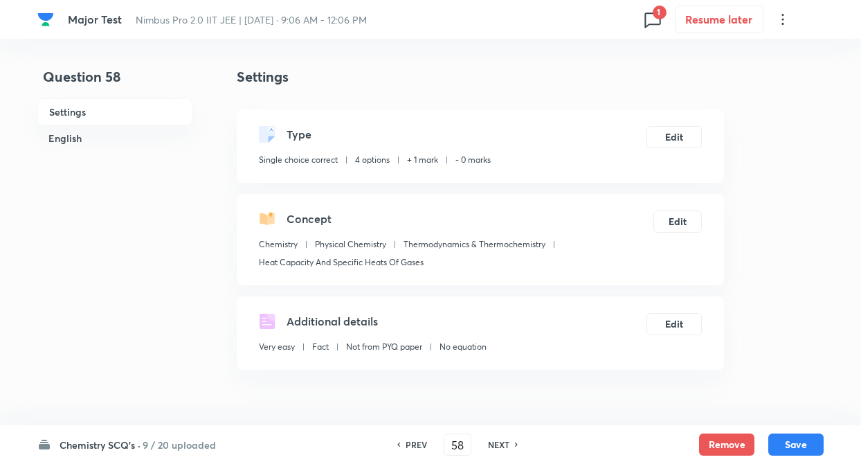
checkbox input "true"
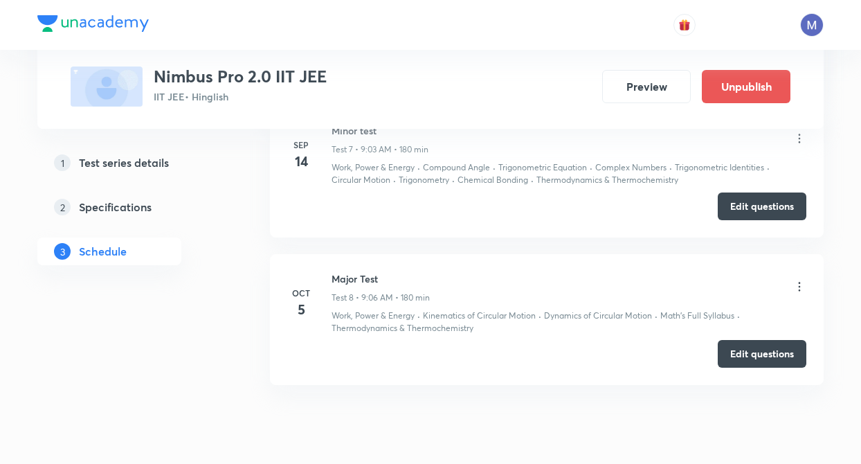
scroll to position [1638, 0]
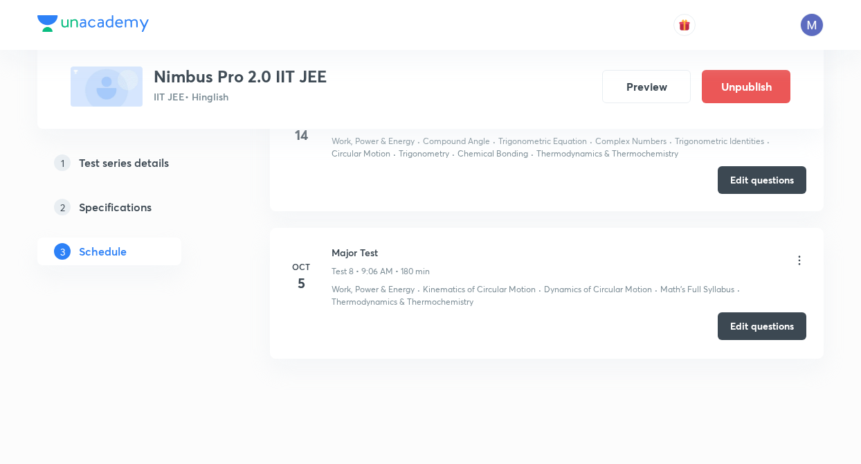
click at [769, 327] on button "Edit questions" at bounding box center [761, 326] width 89 height 28
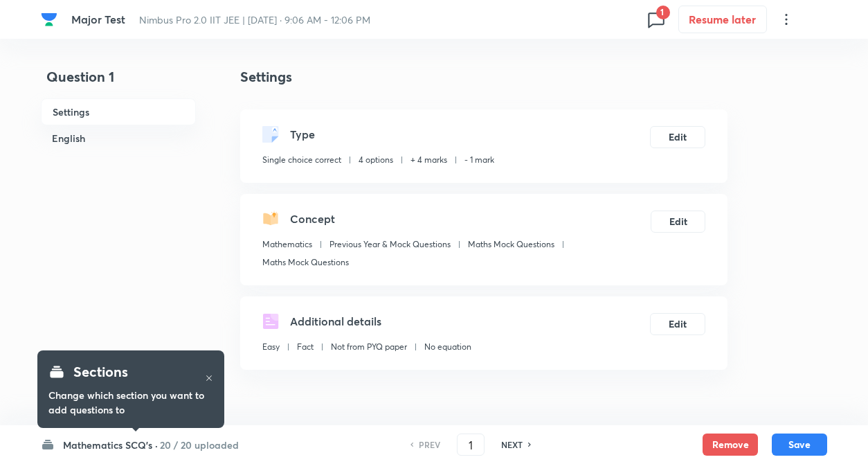
checkbox input "true"
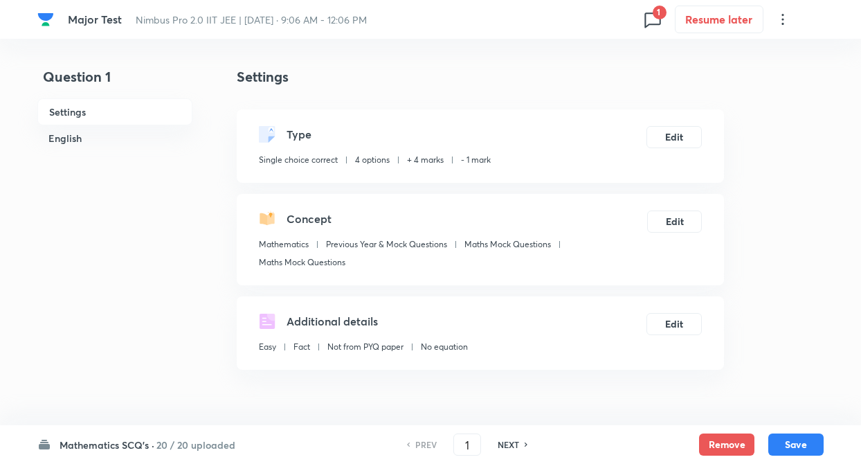
click at [170, 444] on h6 "20 / 20 uploaded" at bounding box center [195, 444] width 79 height 15
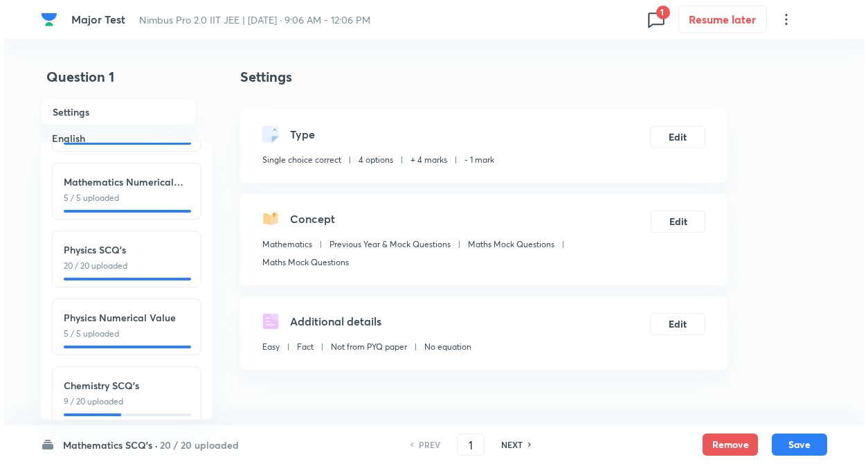
scroll to position [153, 0]
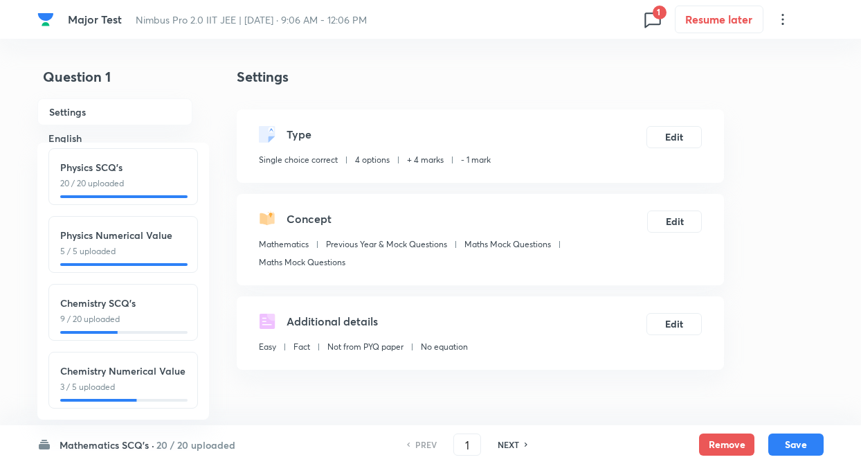
click at [143, 295] on h6 "Chemistry SCQ's" at bounding box center [123, 302] width 126 height 15
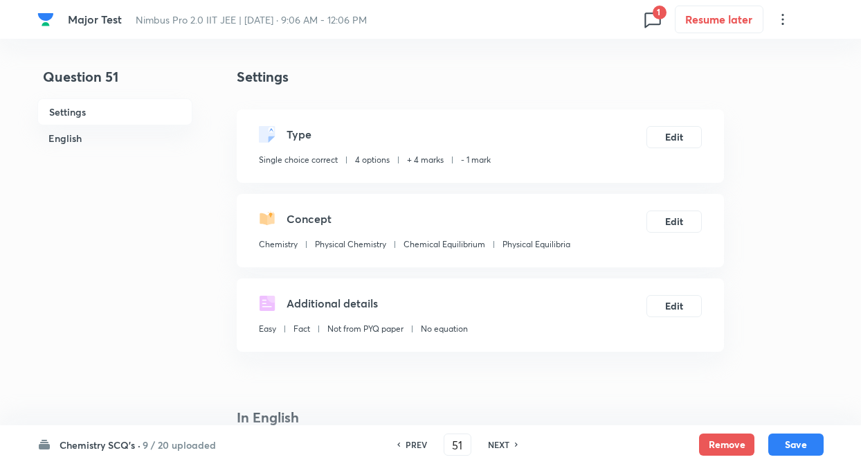
type input "51"
checkbox input "false"
checkbox input "true"
click at [502, 441] on h6 "NEXT" at bounding box center [498, 444] width 21 height 12
type input "52"
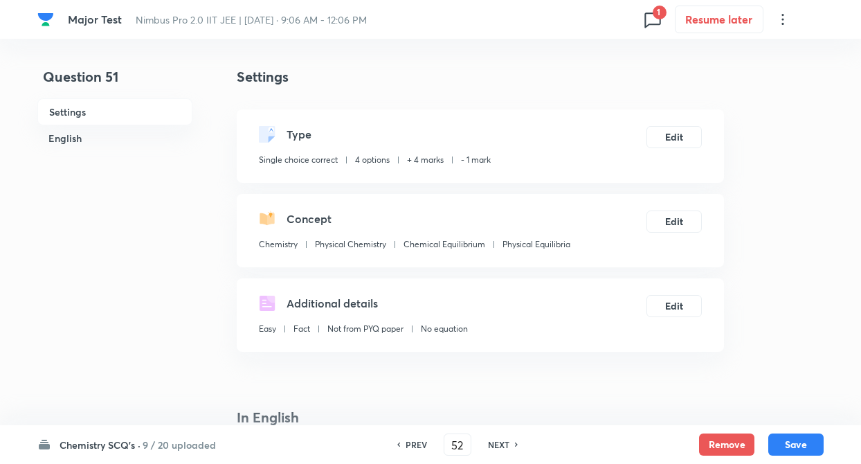
checkbox input "false"
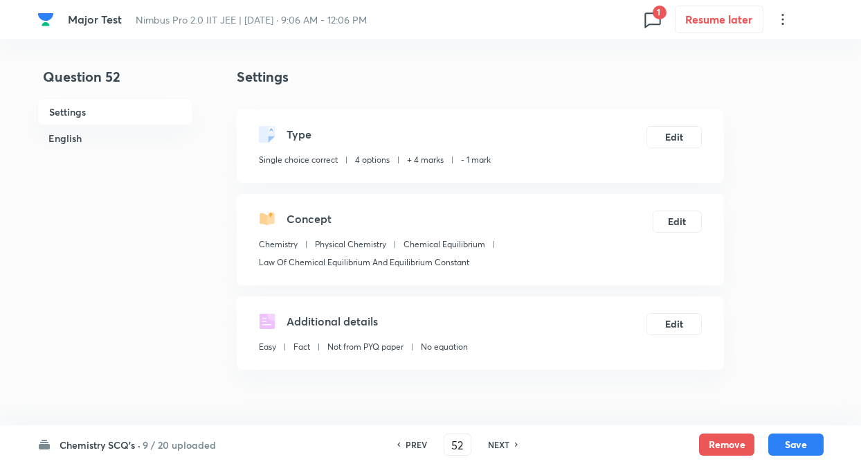
checkbox input "true"
click at [502, 441] on h6 "NEXT" at bounding box center [498, 444] width 21 height 12
type input "53"
checkbox input "true"
click at [502, 441] on h6 "NEXT" at bounding box center [498, 444] width 21 height 12
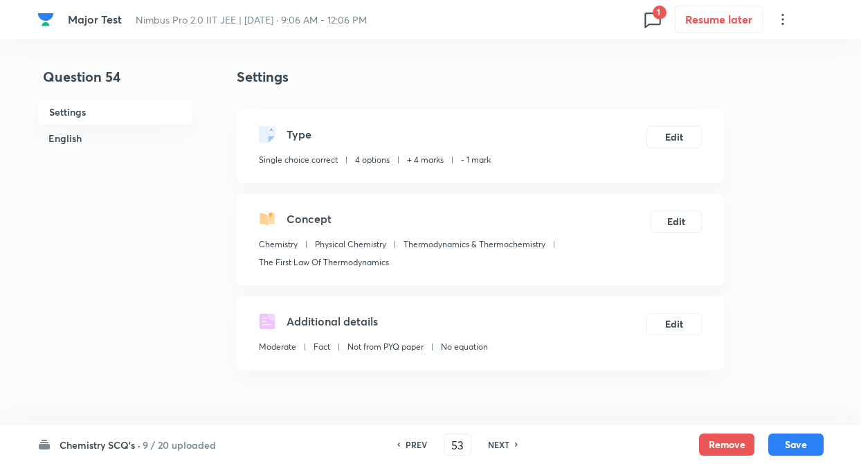
type input "54"
checkbox input "true"
click at [502, 441] on h6 "NEXT" at bounding box center [498, 444] width 21 height 12
type input "55"
checkbox input "true"
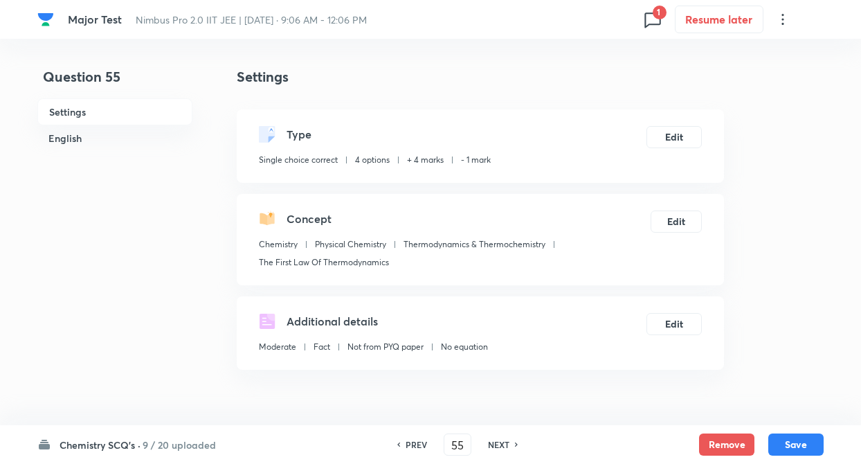
click at [502, 441] on h6 "NEXT" at bounding box center [498, 444] width 21 height 12
type input "56"
checkbox input "true"
click at [502, 441] on h6 "NEXT" at bounding box center [498, 444] width 21 height 12
type input "57"
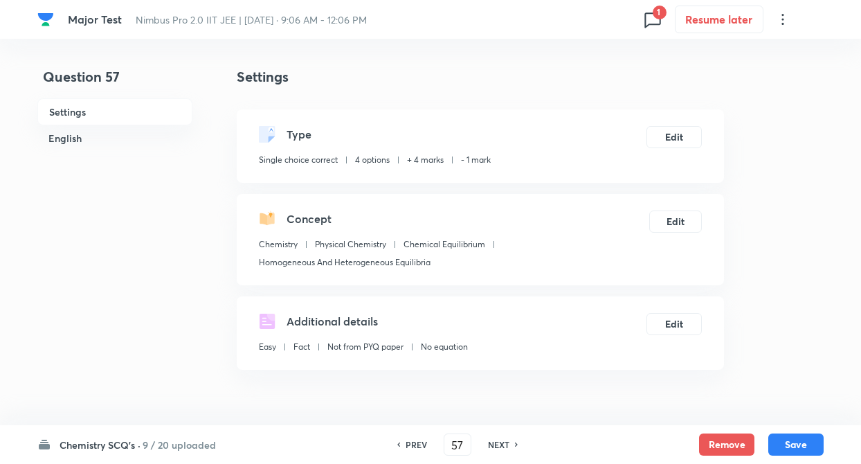
checkbox input "false"
checkbox input "true"
click at [502, 441] on h6 "NEXT" at bounding box center [498, 444] width 21 height 12
type input "58"
checkbox input "false"
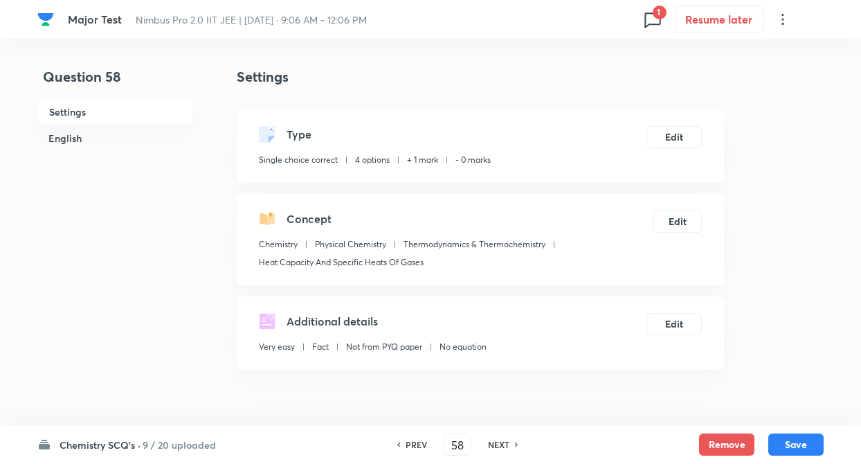
checkbox input "true"
click at [502, 441] on h6 "NEXT" at bounding box center [498, 444] width 21 height 12
type input "59"
checkbox input "true"
click at [502, 441] on h6 "NEXT" at bounding box center [498, 444] width 21 height 12
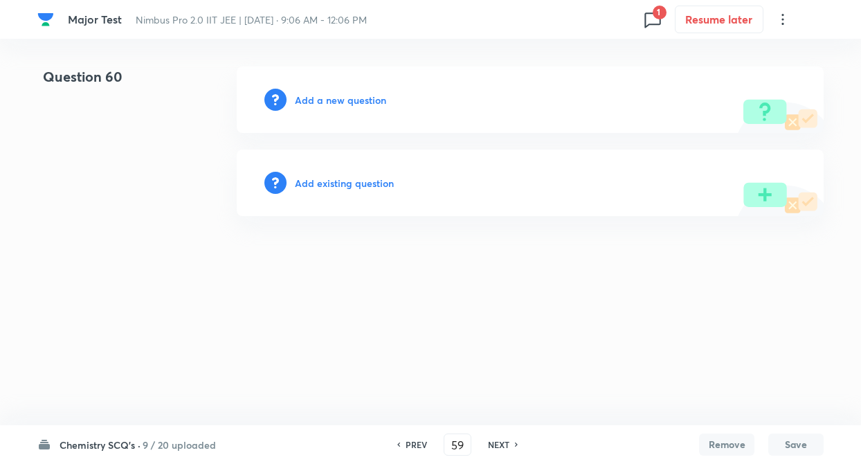
type input "60"
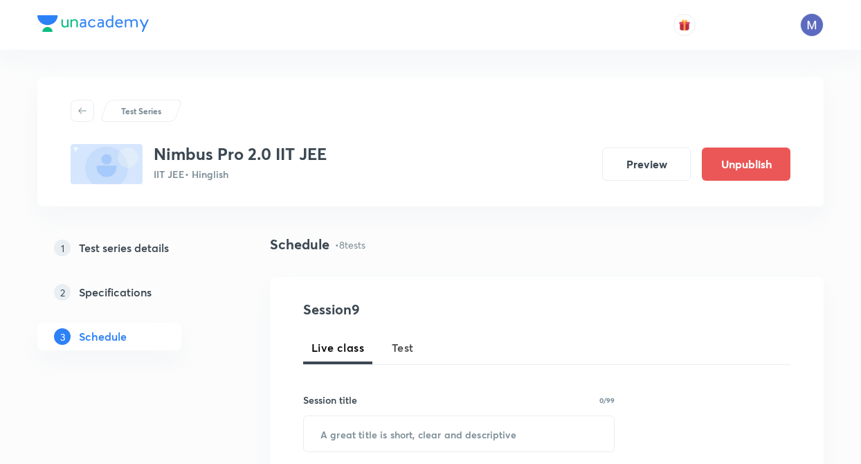
click at [578, 248] on div "Schedule • 8 tests" at bounding box center [546, 244] width 553 height 21
click at [554, 250] on div "Schedule • 8 tests" at bounding box center [546, 244] width 553 height 21
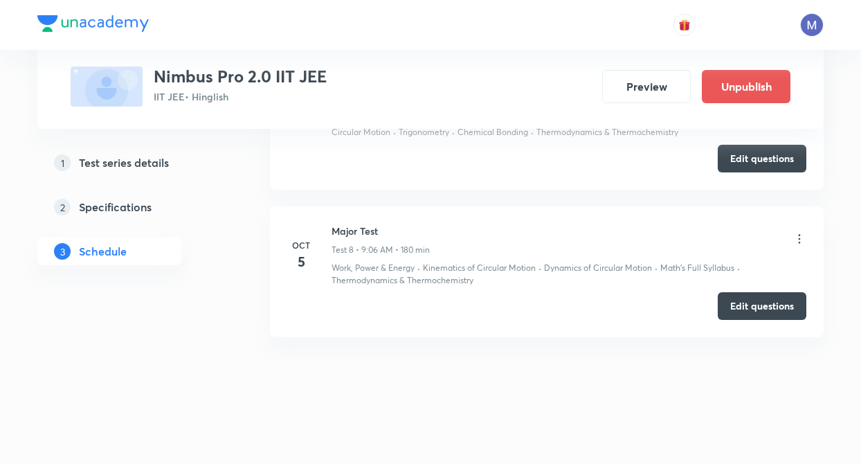
scroll to position [1663, 0]
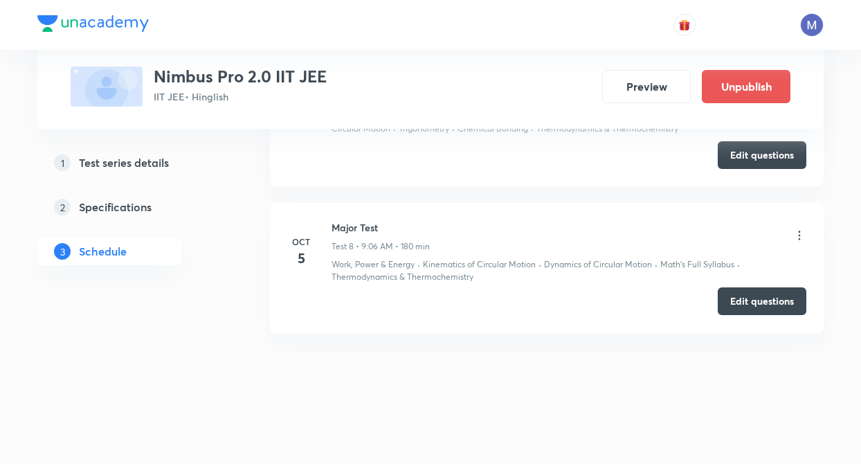
click at [776, 304] on button "Edit questions" at bounding box center [761, 301] width 89 height 28
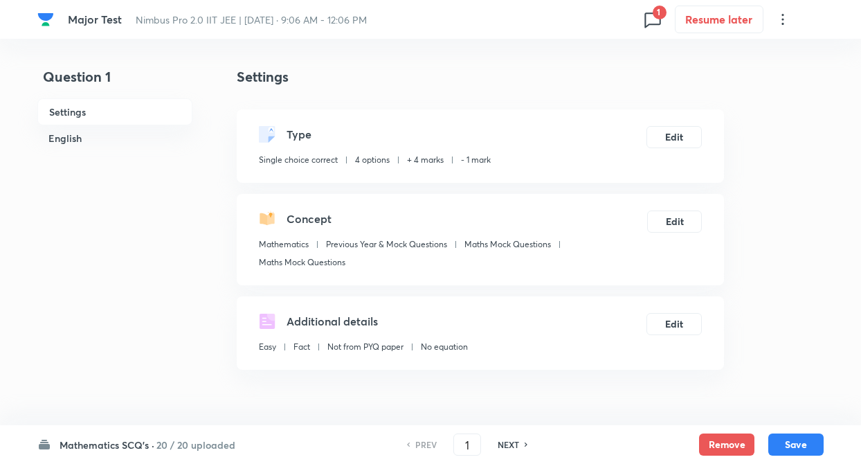
click at [163, 440] on h6 "20 / 20 uploaded" at bounding box center [195, 444] width 79 height 15
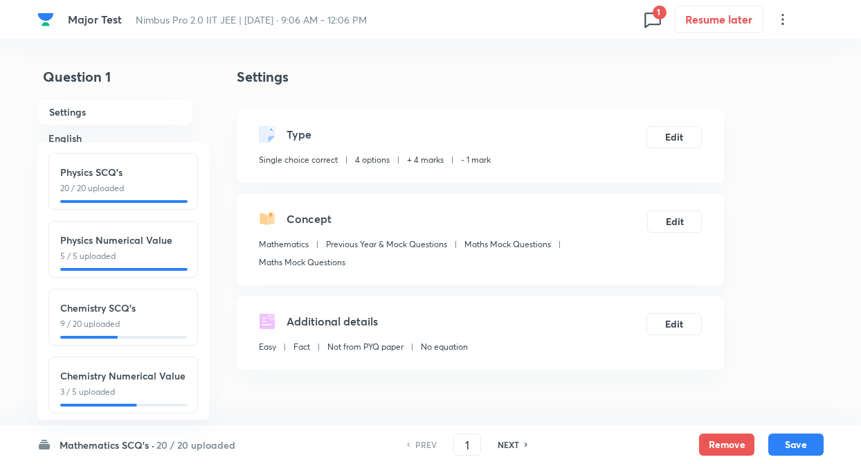
scroll to position [153, 0]
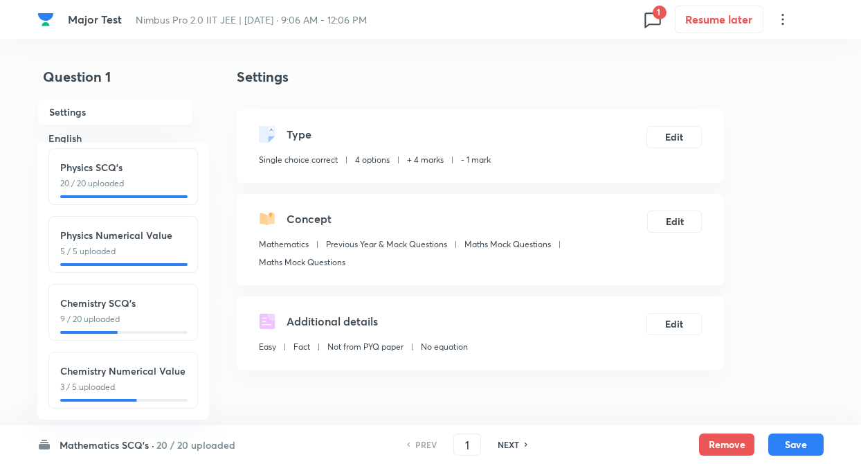
click at [161, 316] on div "Chemistry SCQ's 9 / 20 uploaded" at bounding box center [122, 312] width 149 height 57
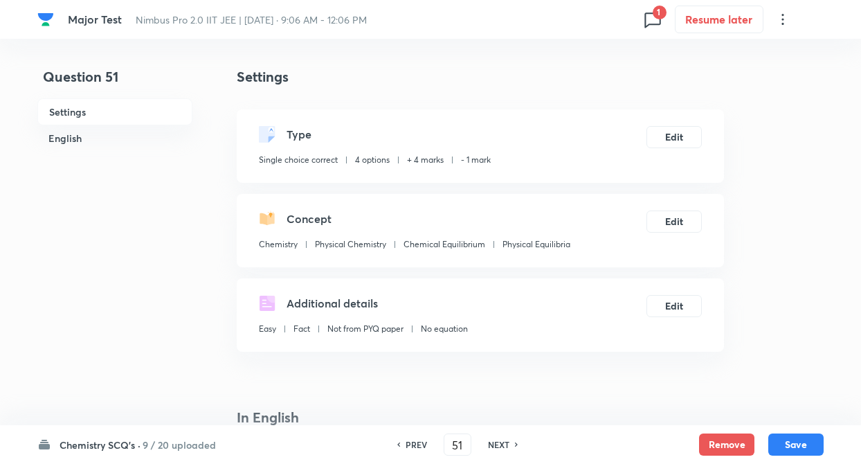
type input "51"
checkbox input "false"
checkbox input "true"
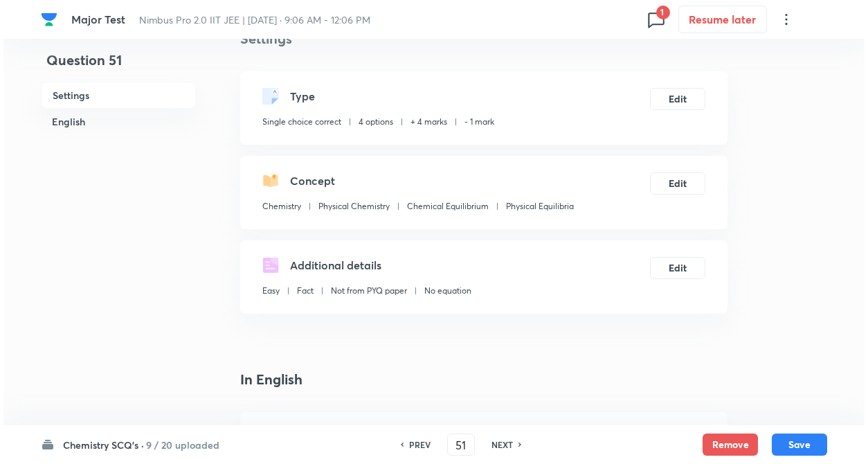
scroll to position [0, 0]
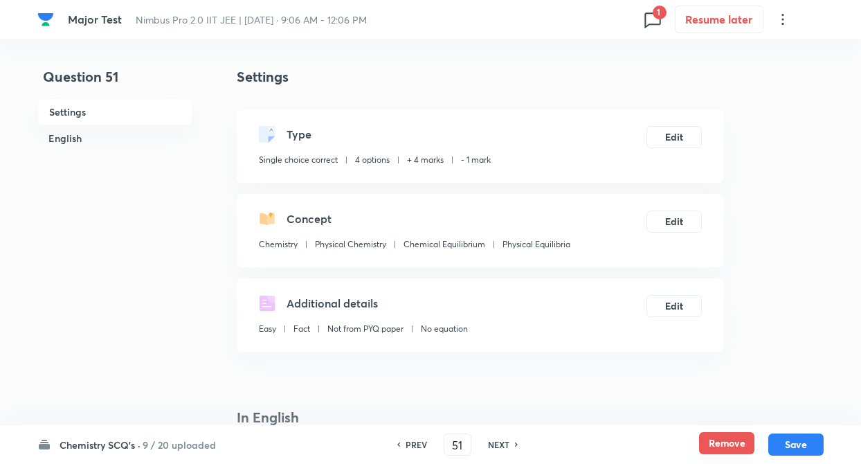
click at [722, 446] on button "Remove" at bounding box center [726, 443] width 55 height 22
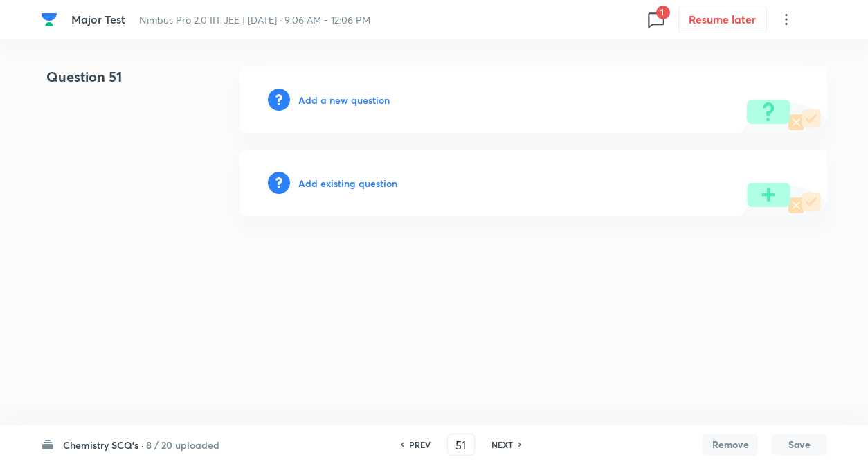
click at [504, 441] on h6 "NEXT" at bounding box center [501, 444] width 21 height 12
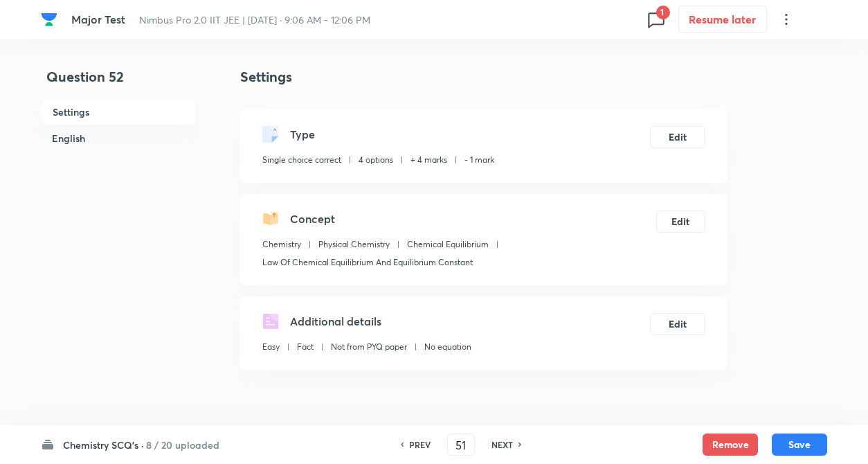
type input "52"
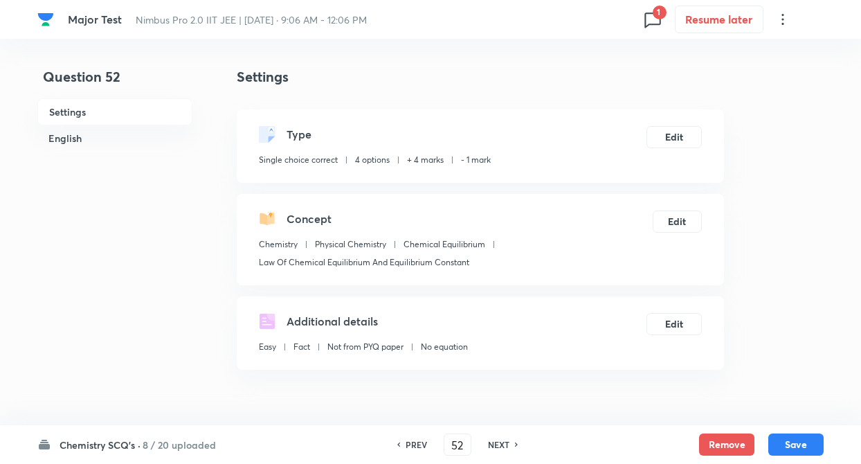
checkbox input "true"
click at [715, 447] on button "Remove" at bounding box center [726, 443] width 55 height 22
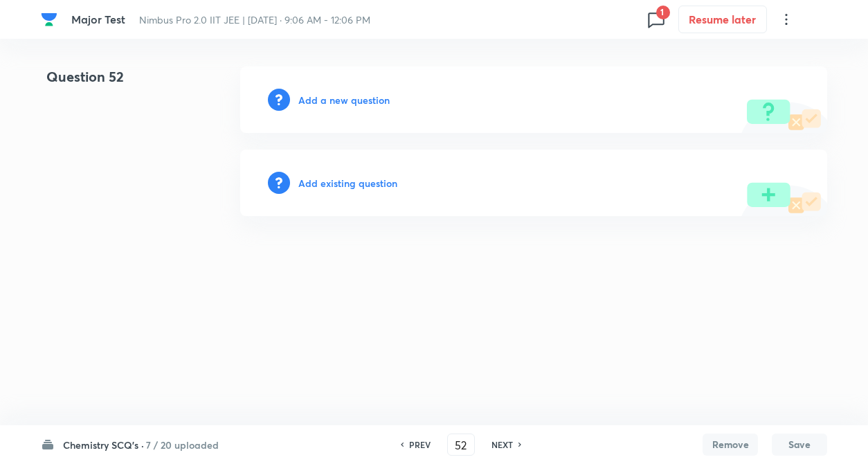
click at [511, 443] on h6 "NEXT" at bounding box center [501, 444] width 21 height 12
type input "53"
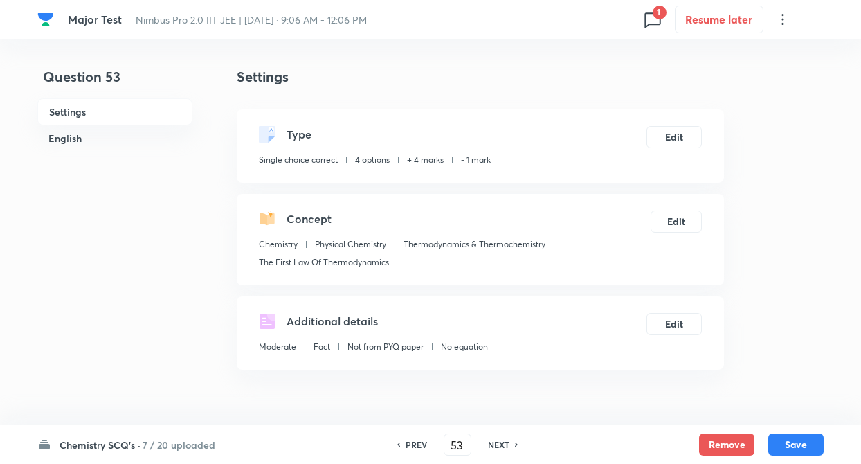
checkbox input "true"
click at [511, 443] on div "NEXT" at bounding box center [500, 444] width 37 height 12
type input "54"
checkbox input "true"
click at [511, 443] on div "NEXT" at bounding box center [500, 444] width 37 height 12
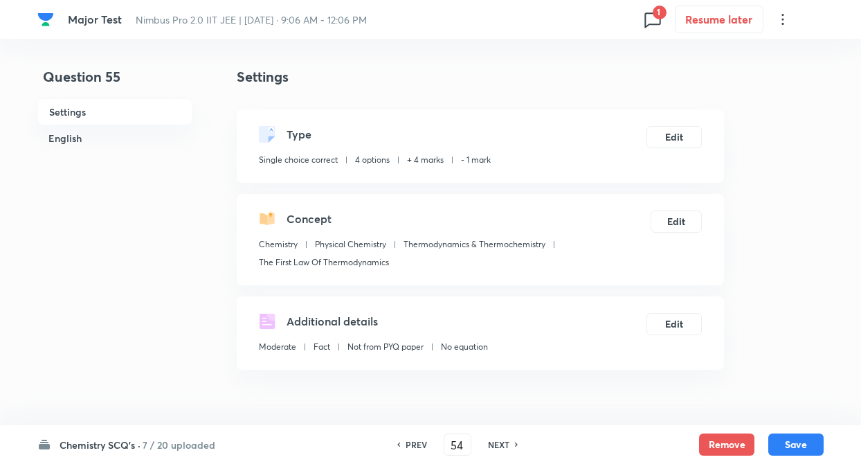
type input "55"
checkbox input "true"
click at [511, 443] on div "NEXT" at bounding box center [500, 444] width 37 height 12
type input "56"
checkbox input "true"
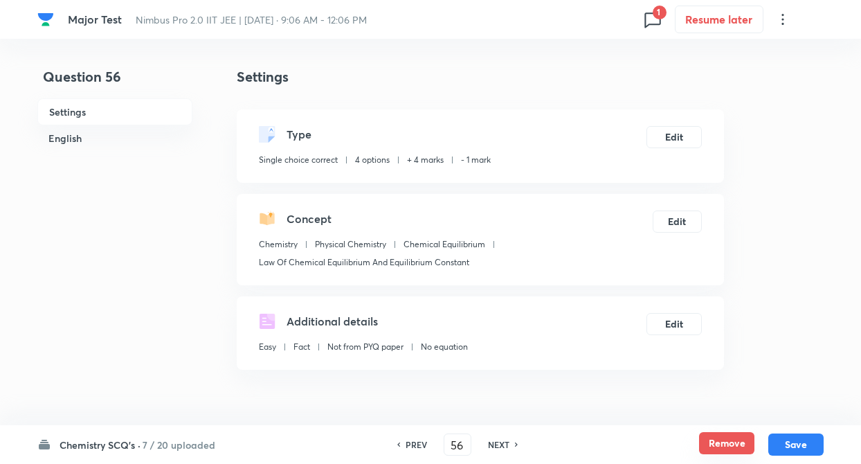
click at [717, 437] on button "Remove" at bounding box center [726, 443] width 55 height 22
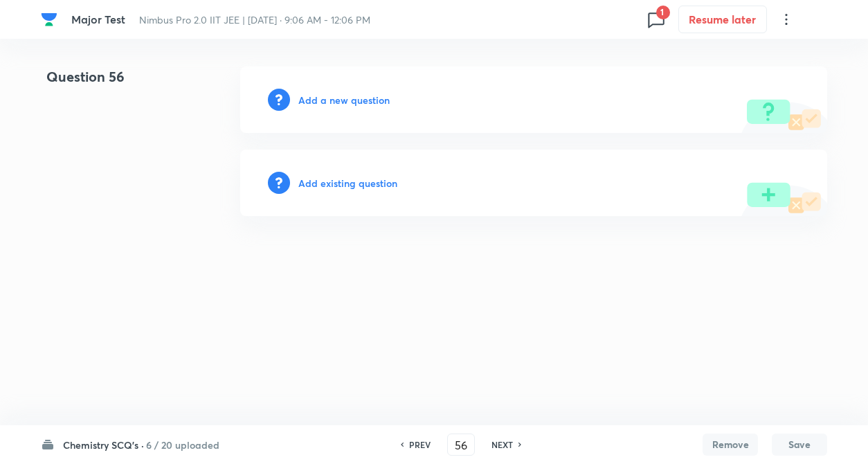
click at [506, 441] on h6 "NEXT" at bounding box center [501, 444] width 21 height 12
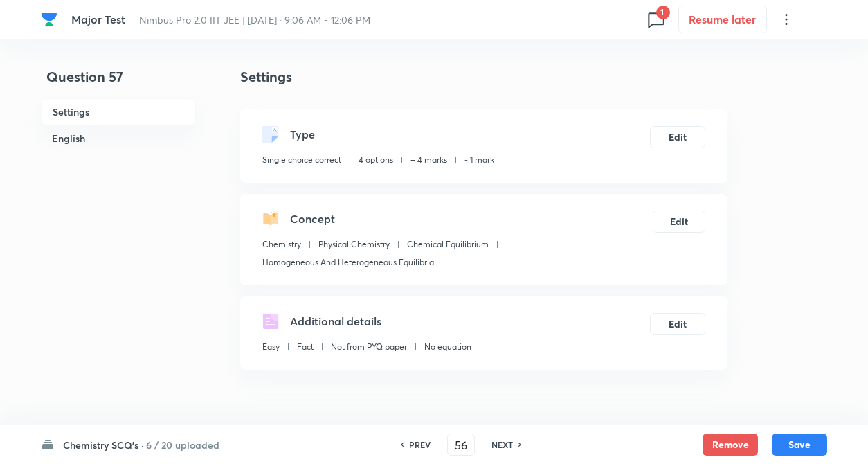
type input "57"
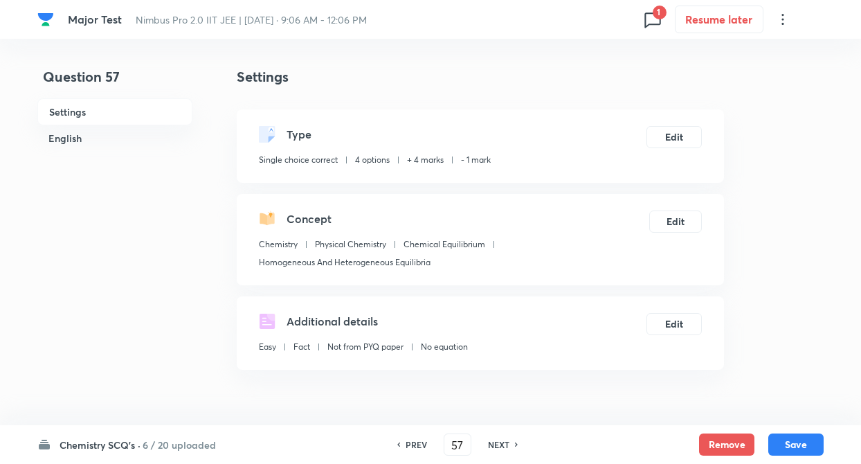
checkbox input "true"
click at [729, 437] on button "Remove" at bounding box center [726, 443] width 55 height 22
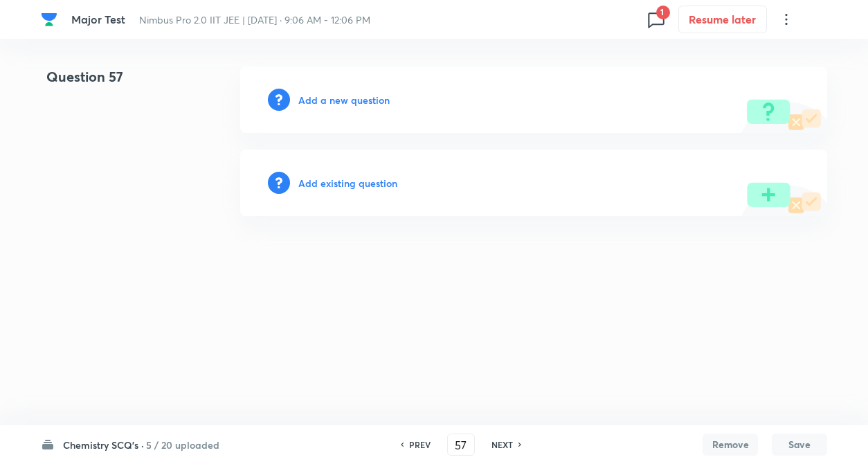
click at [502, 440] on h6 "NEXT" at bounding box center [501, 444] width 21 height 12
type input "58"
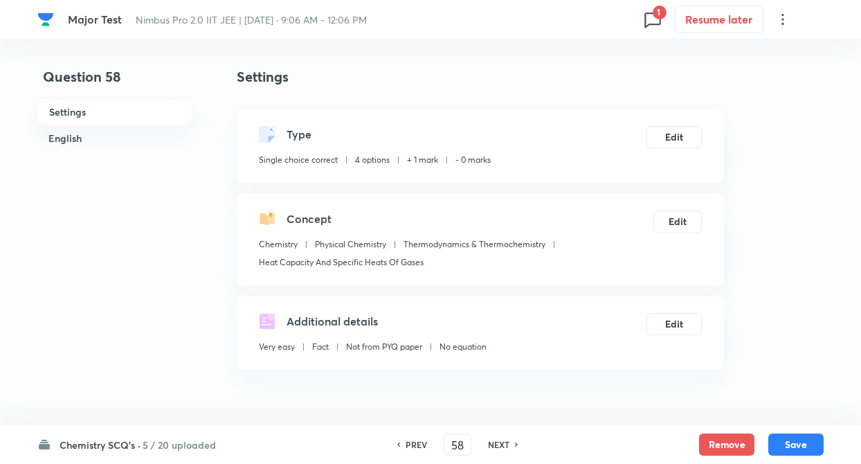
checkbox input "true"
click at [502, 440] on h6 "NEXT" at bounding box center [498, 444] width 21 height 12
type input "59"
checkbox input "true"
click at [502, 440] on h6 "NEXT" at bounding box center [498, 444] width 21 height 12
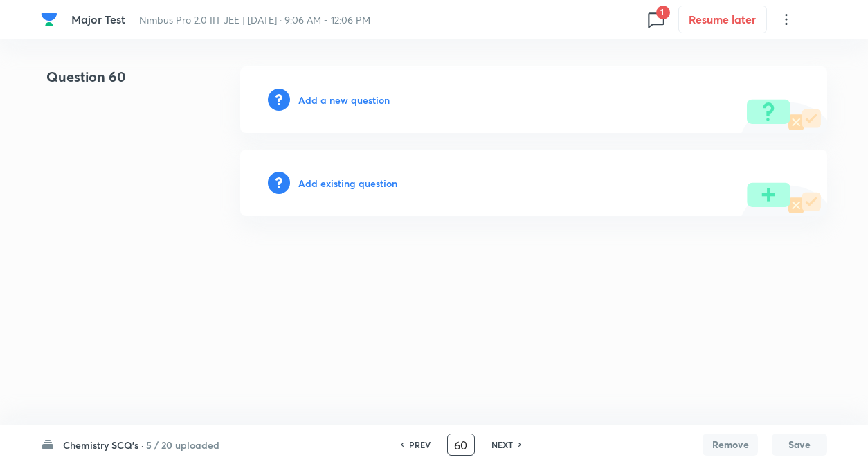
click at [467, 442] on input "60" at bounding box center [461, 444] width 26 height 24
type input "6"
click at [387, 181] on h6 "Add existing question" at bounding box center [347, 183] width 99 height 15
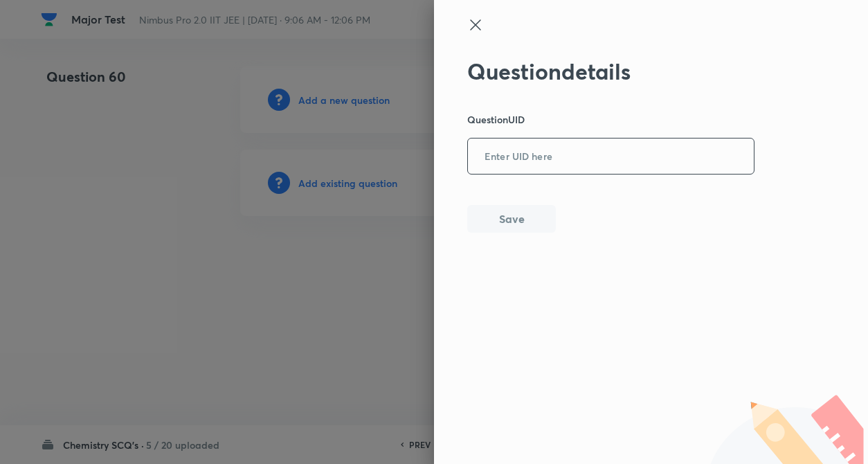
click at [553, 164] on input "text" at bounding box center [611, 157] width 286 height 34
paste input "D123O"
type input "D123O"
click at [518, 217] on button "Save" at bounding box center [511, 217] width 89 height 28
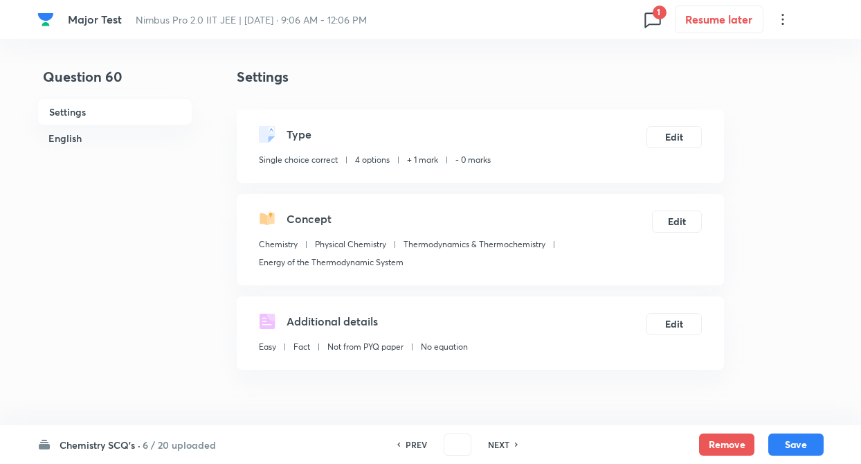
checkbox input "true"
click at [662, 131] on button "Edit" at bounding box center [673, 136] width 55 height 22
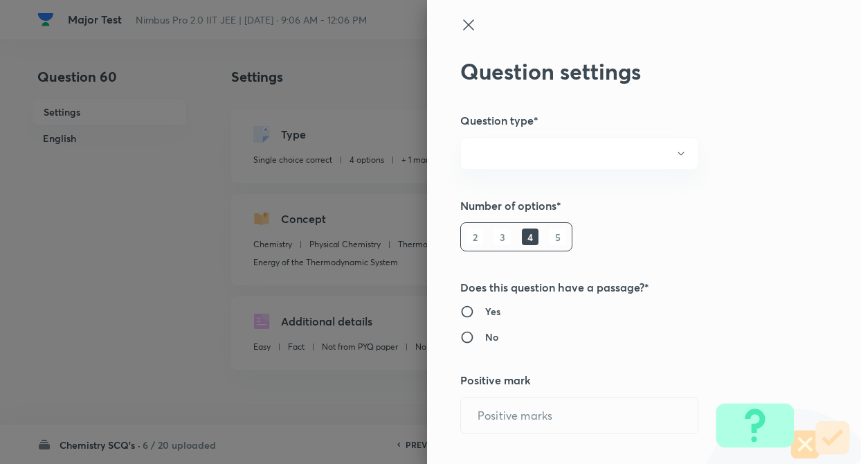
radio input "true"
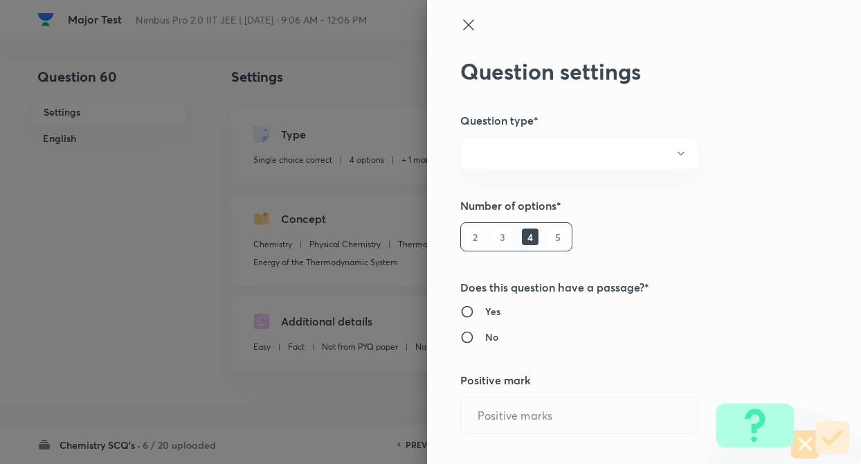
radio input "true"
type input "1"
type input "0"
type input "Chemistry"
type input "Physical Chemistry"
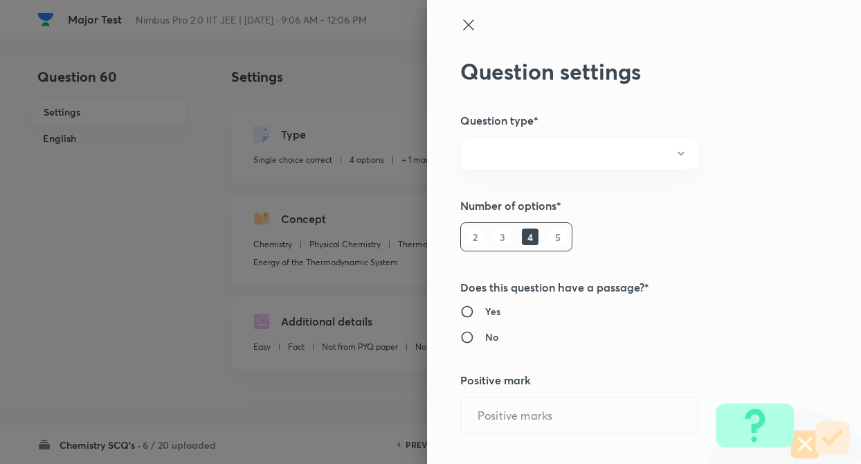
type input "Thermodynamics & Thermochemistry"
type input "Energy of the Thermodynamic System"
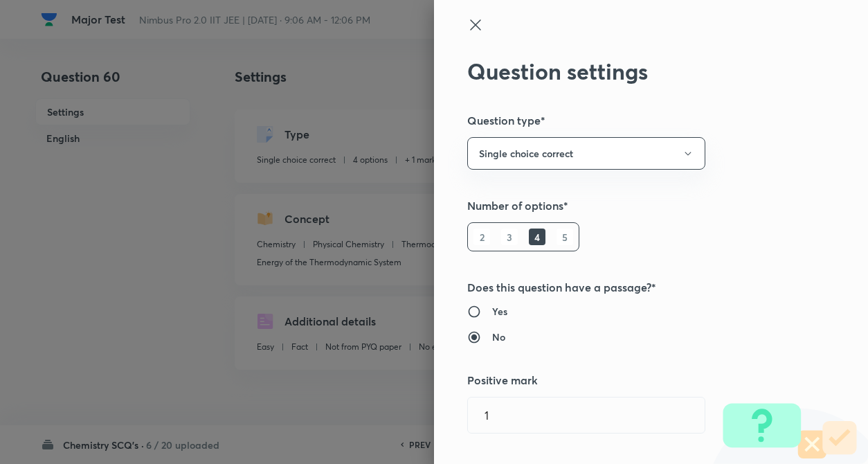
click at [731, 174] on div "Question settings Question type* Single choice correct Number of options* 2 3 4…" at bounding box center [651, 232] width 434 height 464
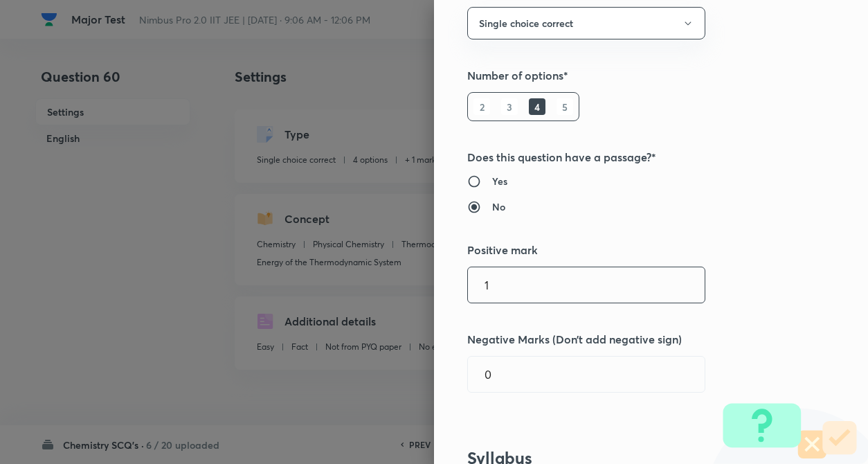
scroll to position [138, 0]
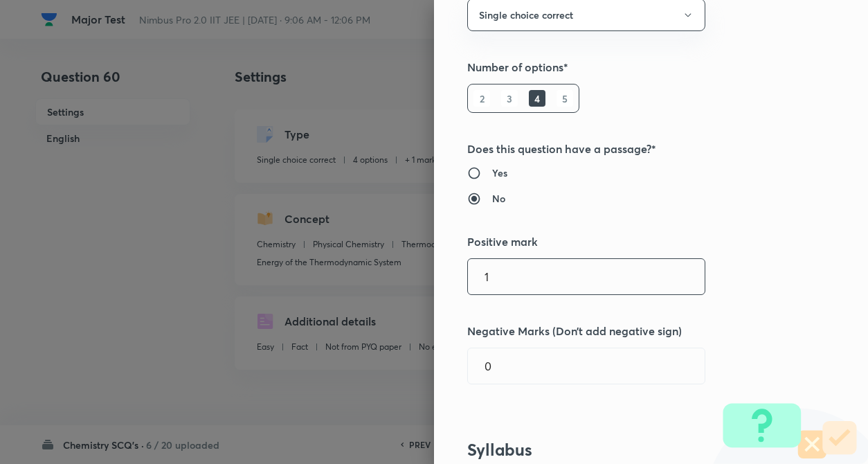
click at [546, 280] on input "1" at bounding box center [586, 276] width 237 height 35
type input "4"
click at [543, 372] on input "0" at bounding box center [586, 365] width 237 height 35
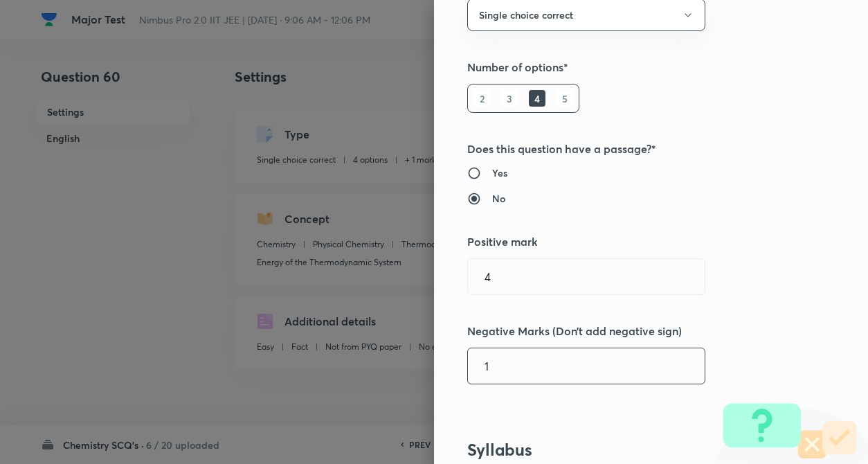
type input "1"
click at [698, 330] on h5 "Negative Marks (Don’t add negative sign)" at bounding box center [627, 330] width 321 height 17
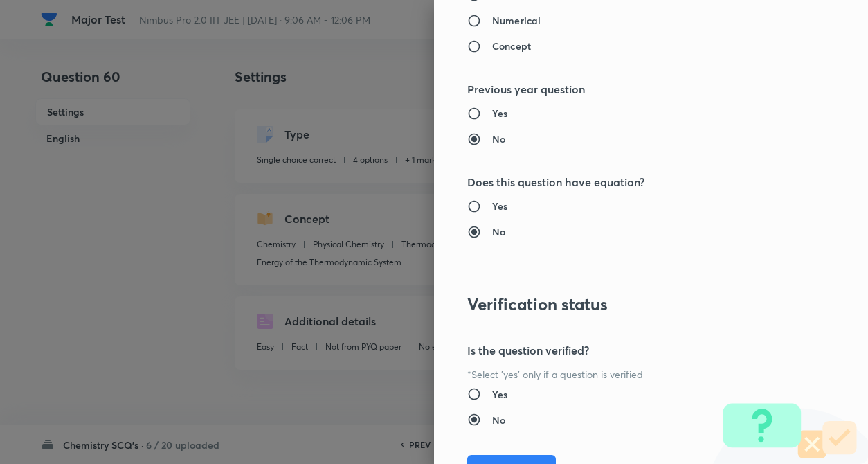
scroll to position [1422, 0]
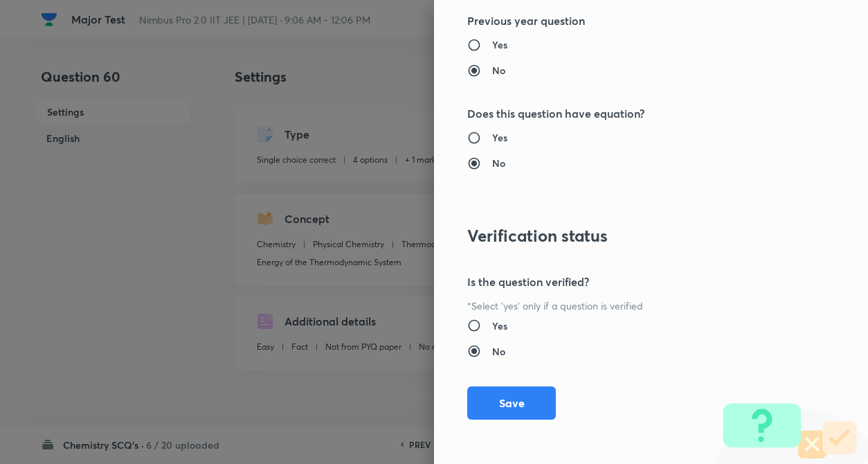
click at [503, 408] on button "Save" at bounding box center [511, 402] width 89 height 33
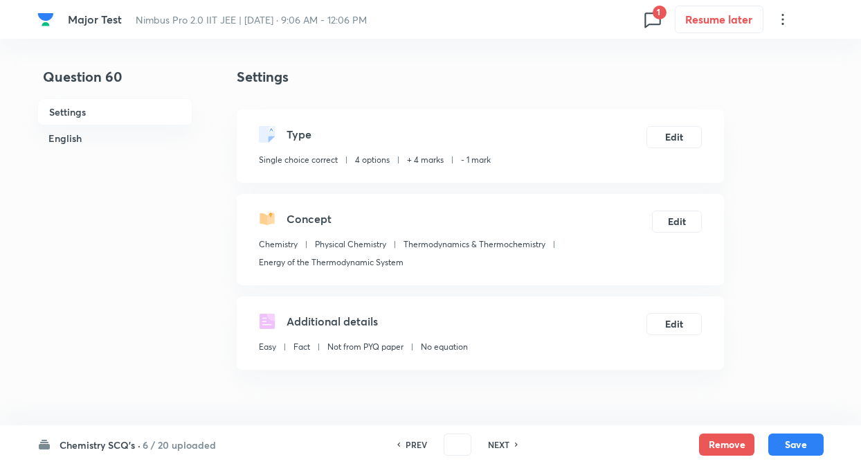
click at [791, 440] on button "Save" at bounding box center [795, 444] width 55 height 22
type input "61"
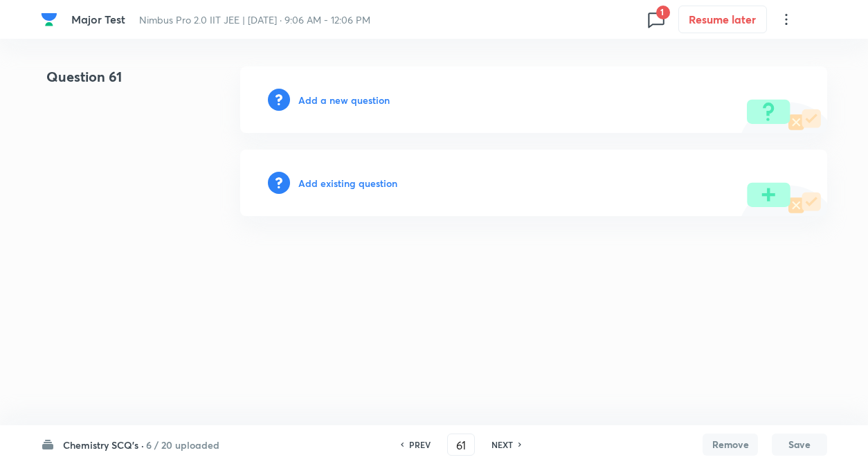
click at [387, 176] on h6 "Add existing question" at bounding box center [347, 183] width 99 height 15
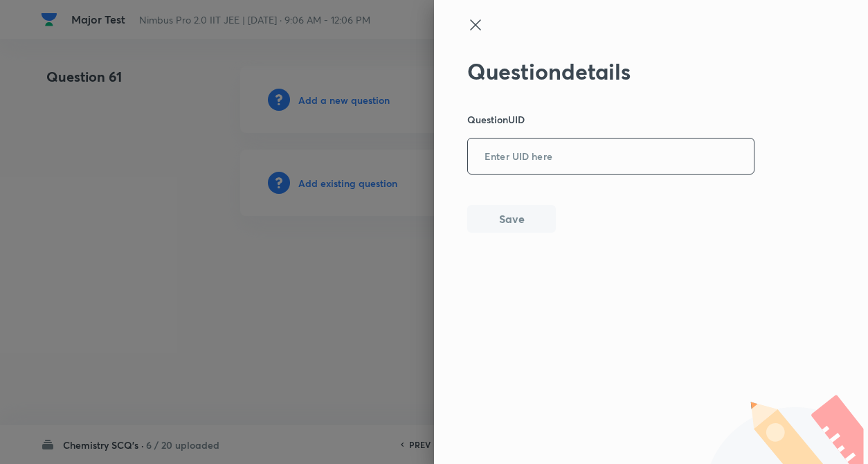
click at [590, 162] on input "text" at bounding box center [611, 157] width 286 height 34
paste input "U6VAE"
type input "U6VAE"
click at [538, 221] on button "Save" at bounding box center [511, 217] width 89 height 28
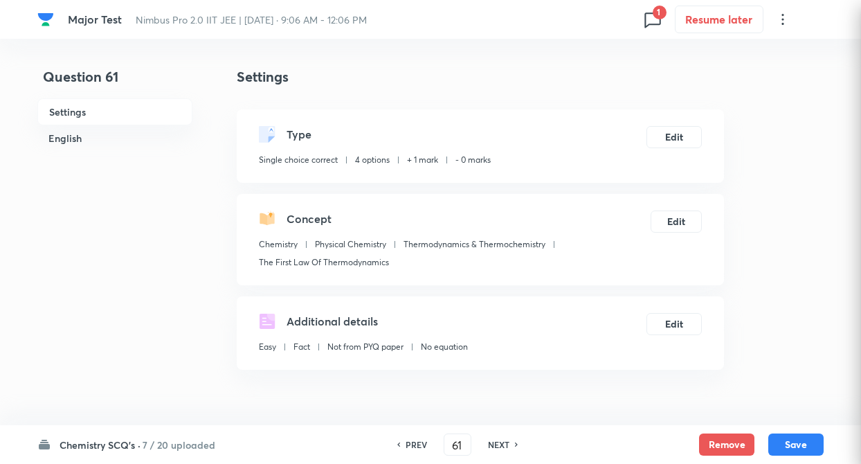
checkbox input "true"
click at [685, 137] on button "Edit" at bounding box center [673, 136] width 55 height 22
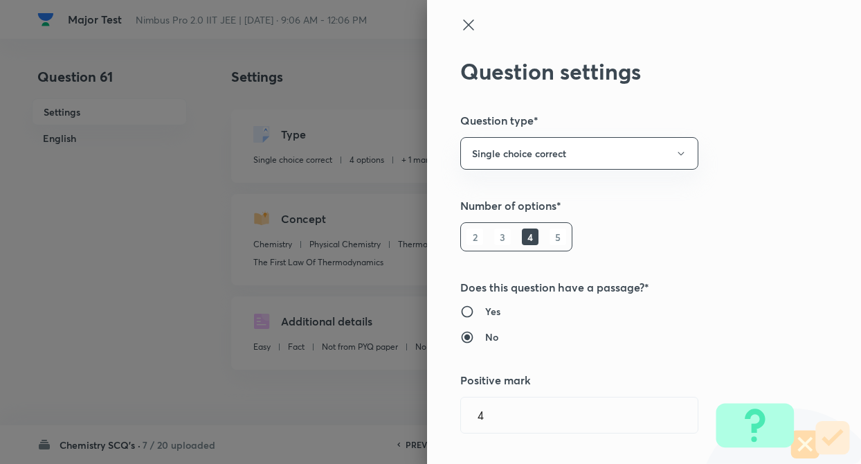
click at [758, 194] on div "Question settings Question type* Single choice correct Number of options* 2 3 4…" at bounding box center [430, 232] width 861 height 464
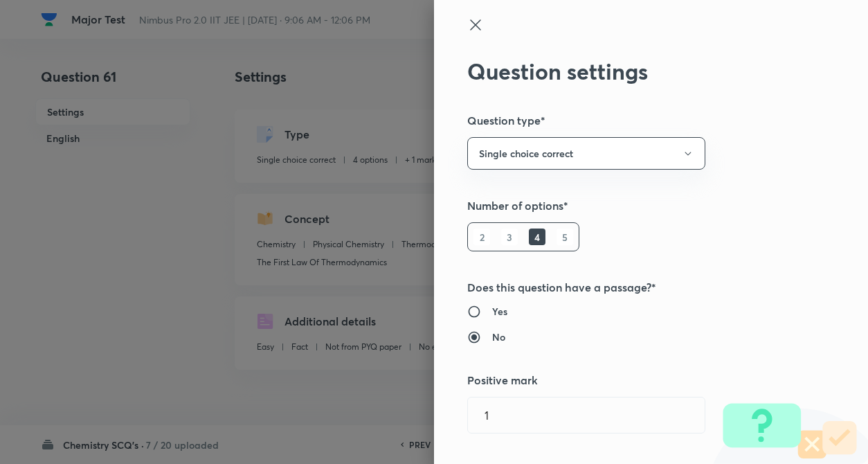
type input "1"
type input "0"
type input "The First Law Of Thermodynamics"
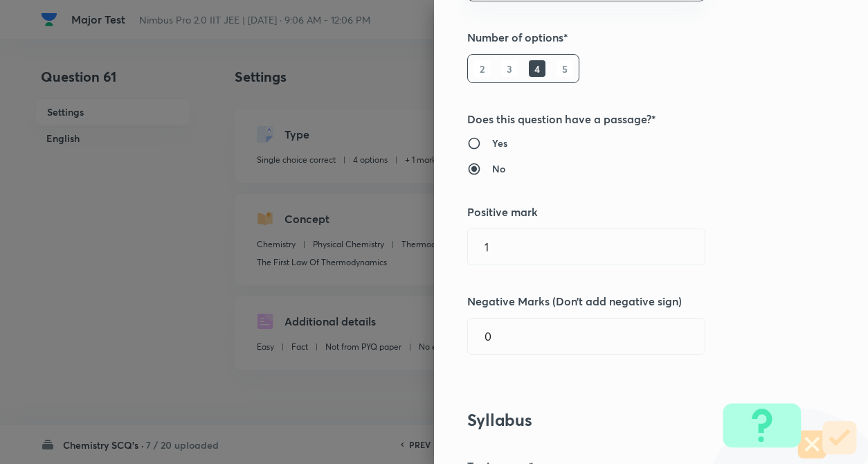
scroll to position [221, 0]
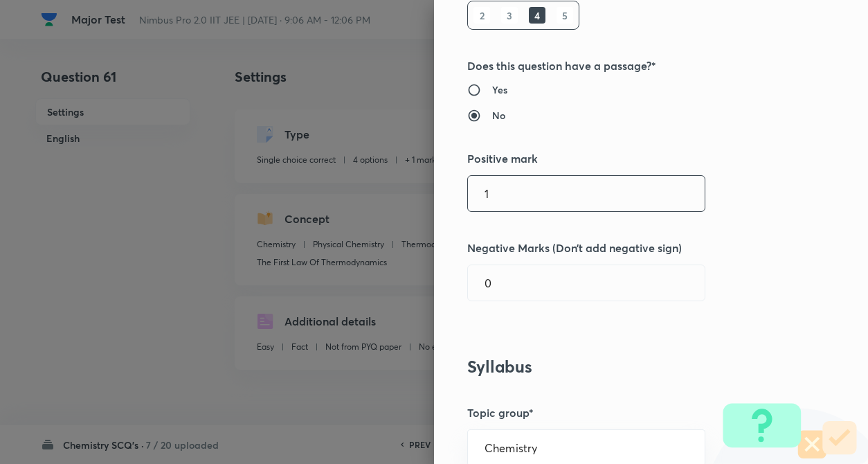
click at [538, 199] on input "1" at bounding box center [586, 193] width 237 height 35
type input "4"
click at [544, 302] on div "Question settings Question type* Single choice correct Number of options* 2 3 4…" at bounding box center [651, 232] width 434 height 464
click at [548, 288] on input "0" at bounding box center [586, 282] width 237 height 35
type input "1"
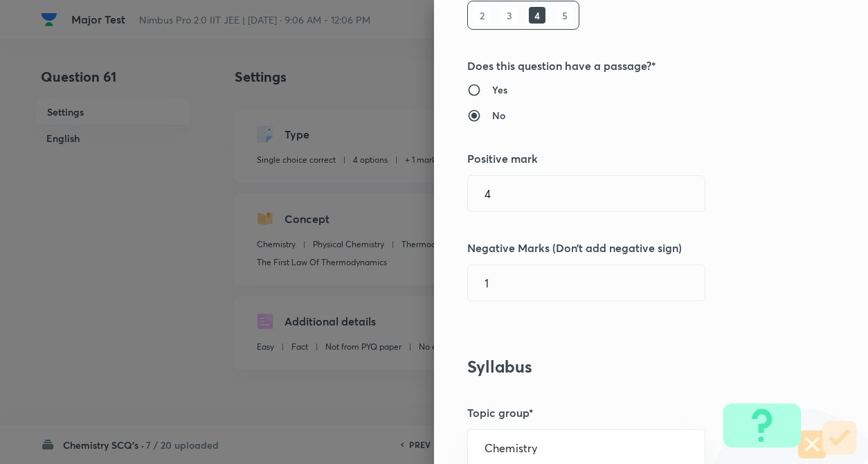
click at [741, 266] on div "Question settings Question type* Single choice correct Number of options* 2 3 4…" at bounding box center [651, 232] width 434 height 464
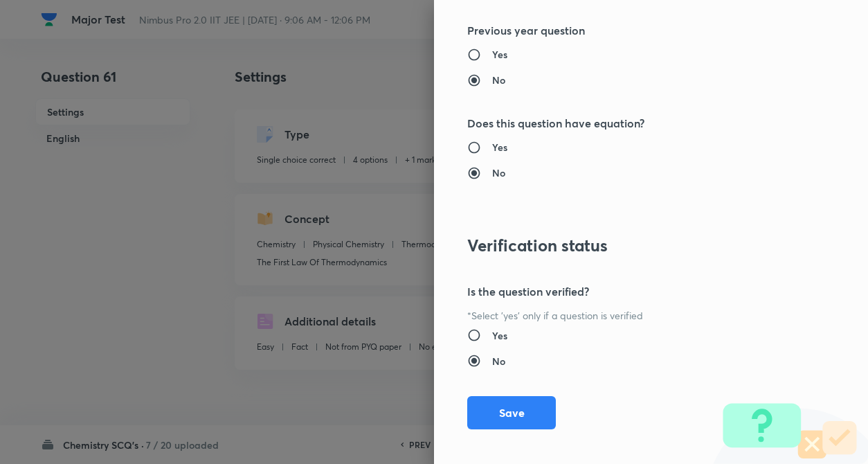
scroll to position [1422, 0]
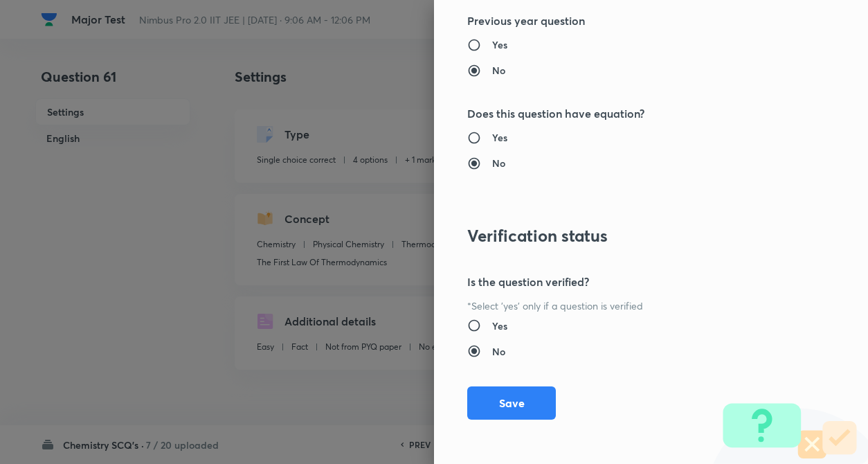
click at [491, 399] on button "Save" at bounding box center [511, 402] width 89 height 33
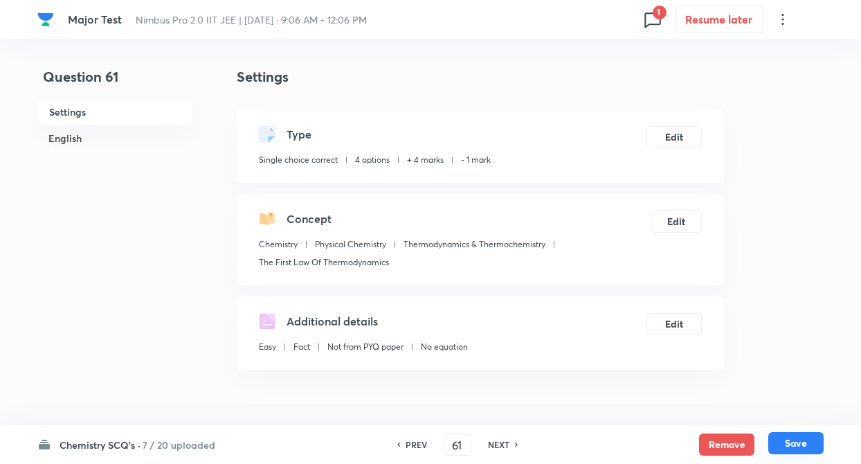
click at [789, 433] on button "Save" at bounding box center [795, 443] width 55 height 22
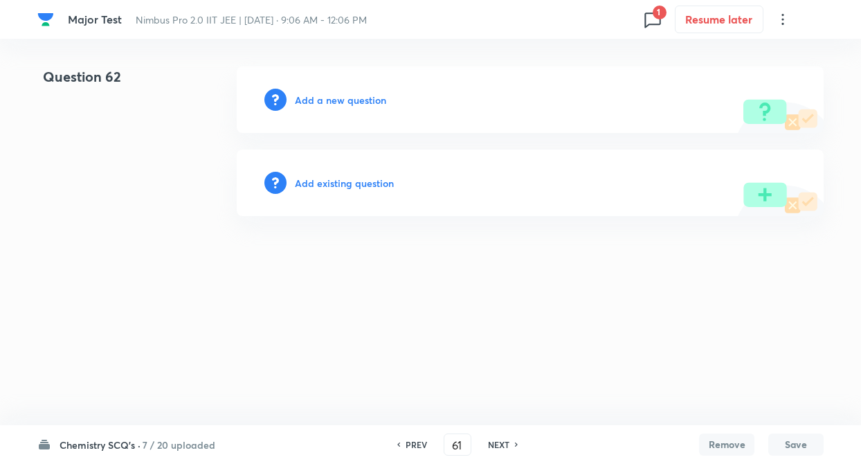
type input "62"
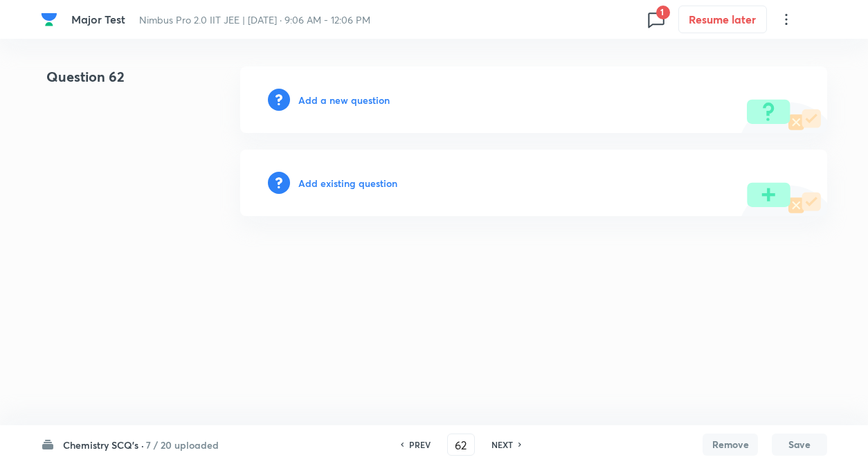
click at [357, 180] on h6 "Add existing question" at bounding box center [347, 183] width 99 height 15
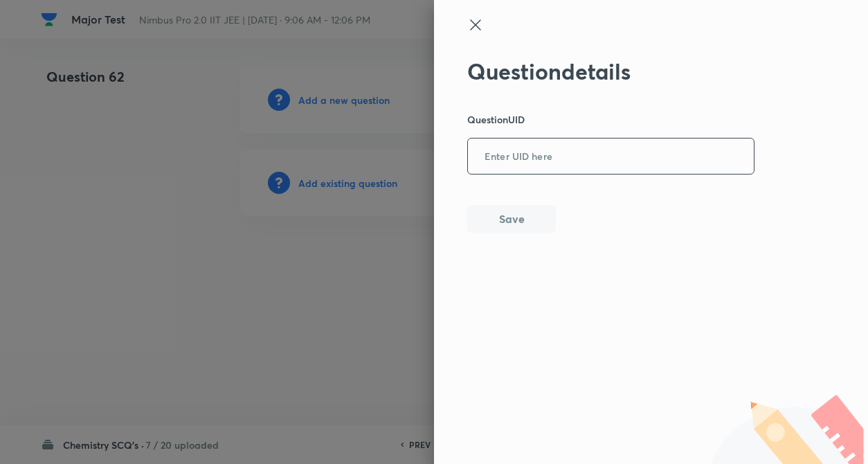
click at [505, 156] on input "text" at bounding box center [611, 157] width 286 height 34
paste input "QCEB9"
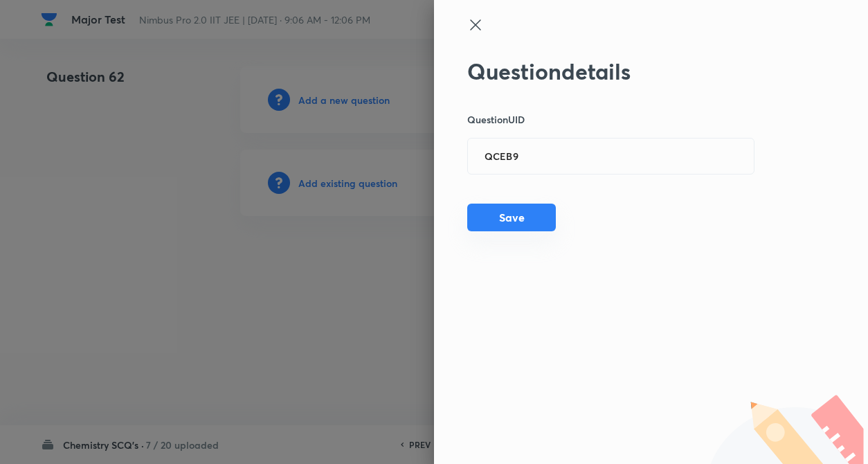
click at [504, 222] on button "Save" at bounding box center [511, 217] width 89 height 28
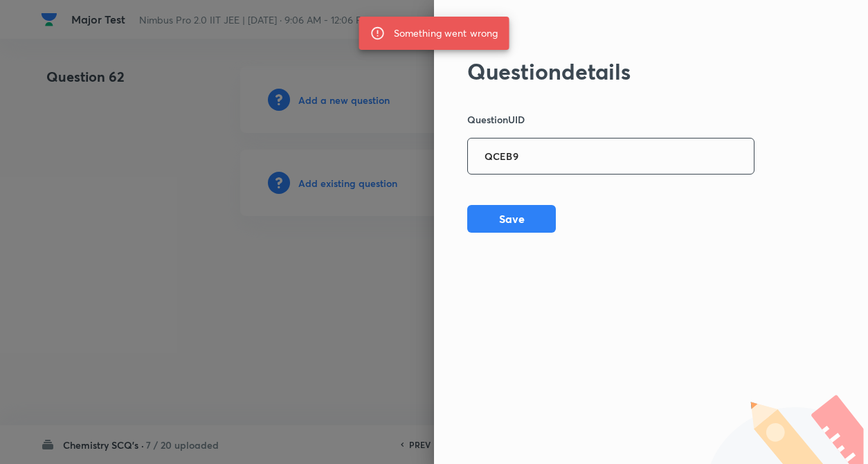
click at [544, 154] on input "QCEB9" at bounding box center [611, 157] width 286 height 34
type input "Q"
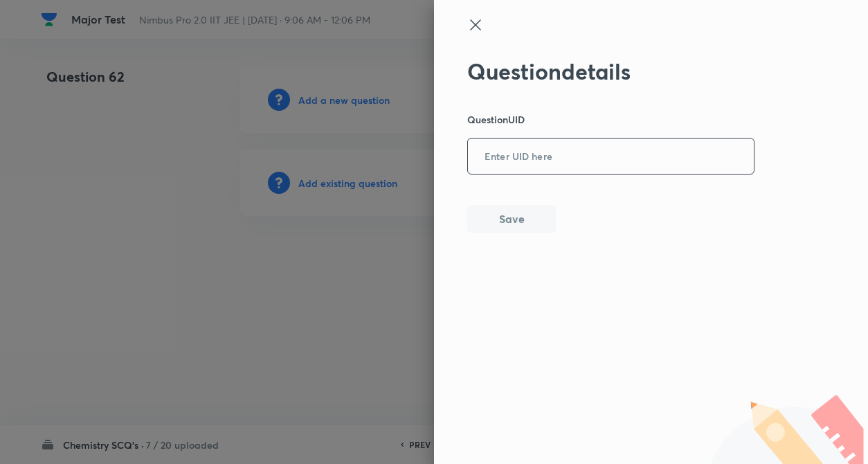
paste input "PDVHH"
type input "PDVHH"
click at [518, 225] on button "Save" at bounding box center [511, 217] width 89 height 28
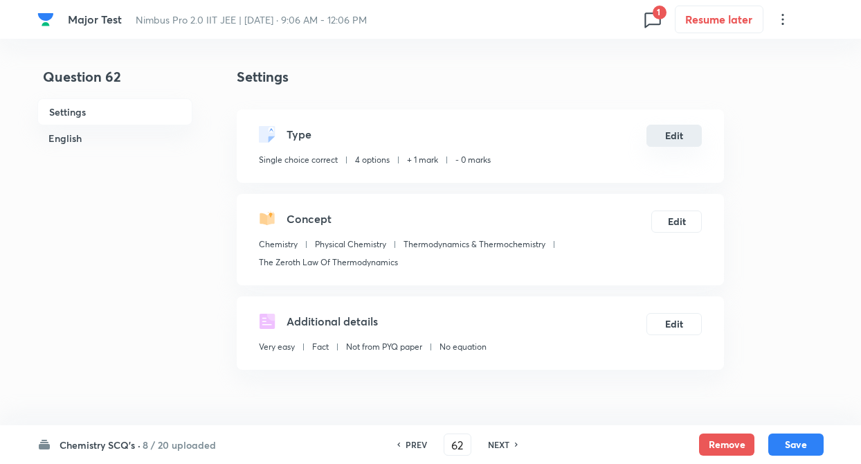
checkbox input "true"
click at [686, 134] on button "Edit" at bounding box center [673, 136] width 55 height 22
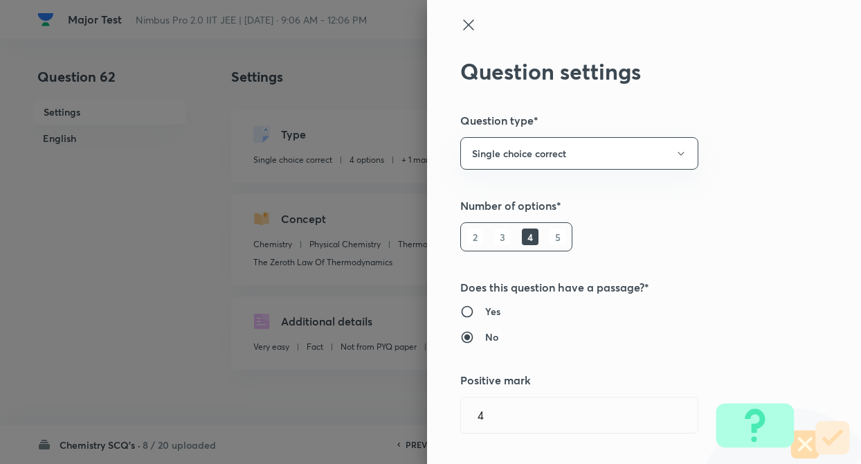
click at [785, 170] on div "Question settings Question type* Single choice correct Number of options* 2 3 4…" at bounding box center [430, 232] width 861 height 464
radio input "true"
radio input "false"
type input "1"
type input "0"
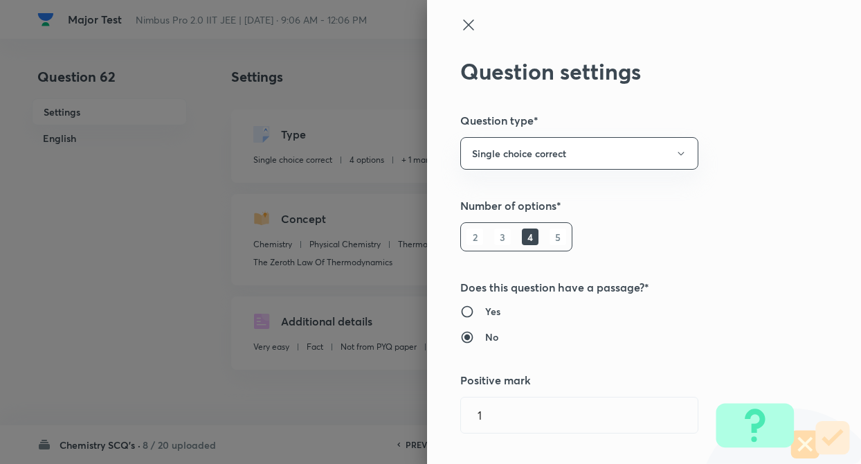
type input "The Zeroth Law Of Thermodynamics"
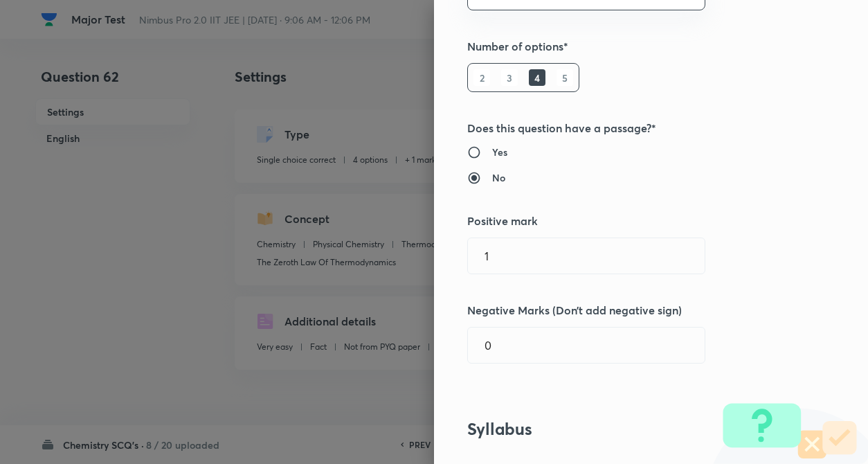
scroll to position [249, 0]
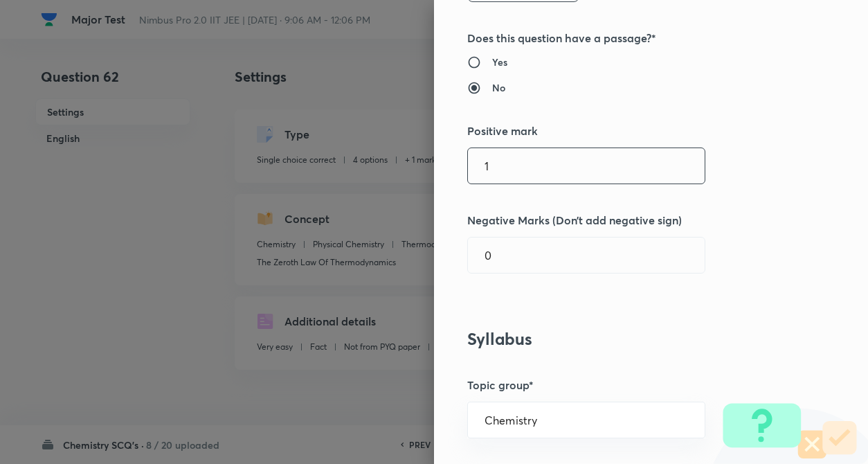
click at [524, 164] on input "1" at bounding box center [586, 165] width 237 height 35
type input "4"
click at [539, 263] on input "0" at bounding box center [586, 254] width 237 height 35
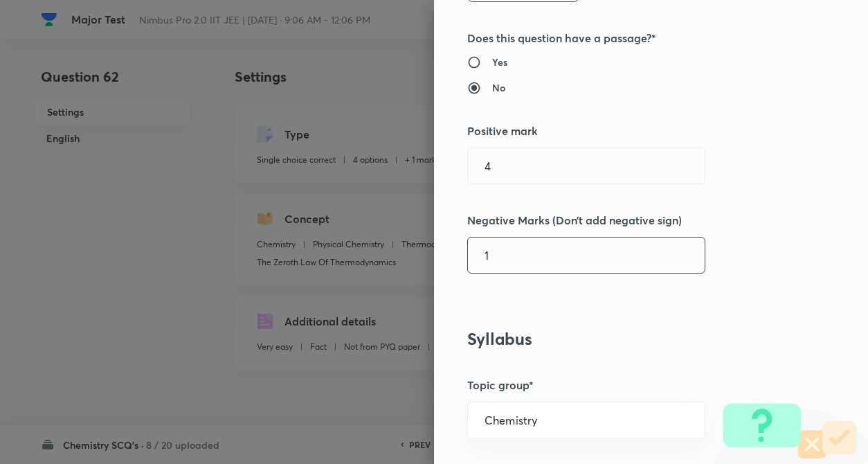
type input "1"
click at [720, 201] on div "Question settings Question type* Single choice correct Number of options* 2 3 4…" at bounding box center [651, 232] width 434 height 464
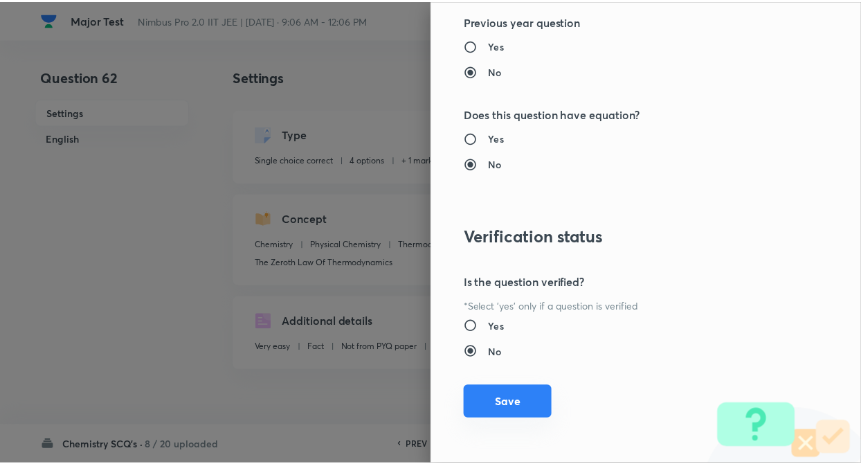
scroll to position [1422, 0]
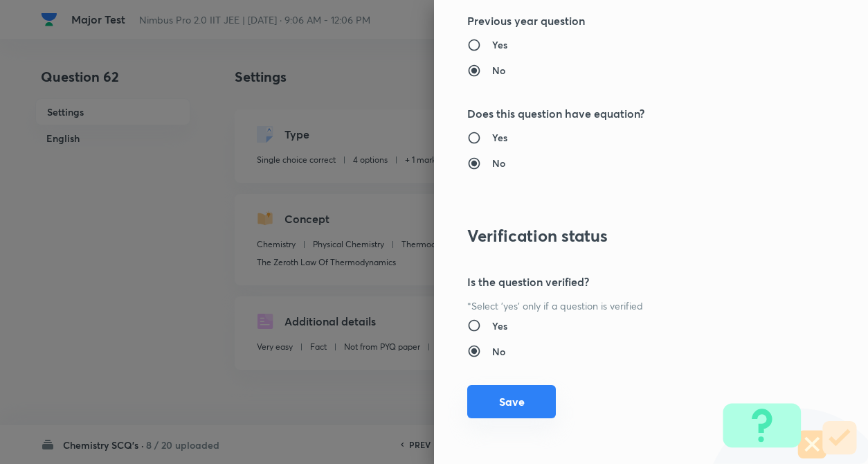
click at [511, 404] on button "Save" at bounding box center [511, 401] width 89 height 33
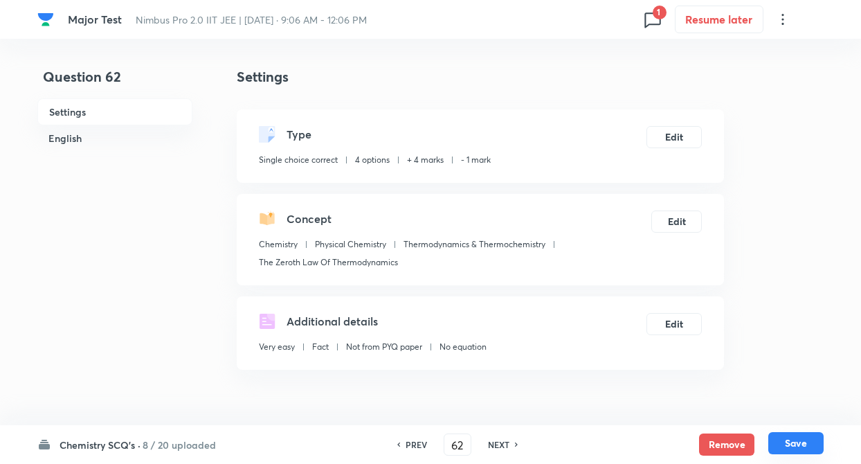
click at [804, 448] on button "Save" at bounding box center [795, 443] width 55 height 22
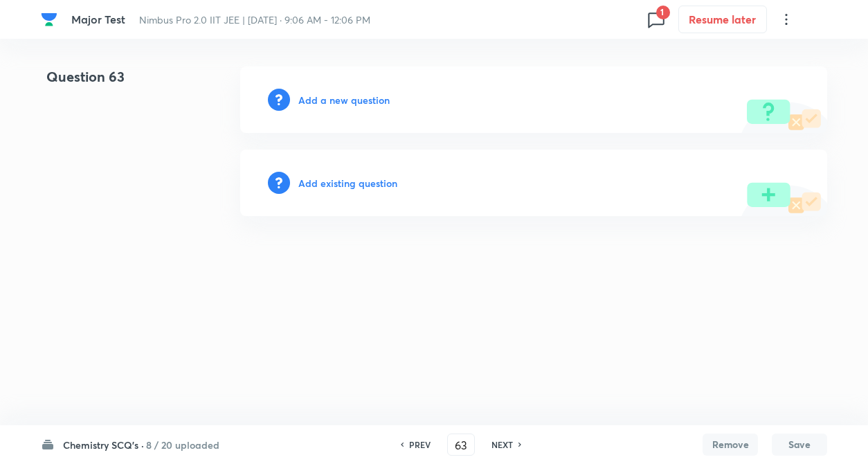
click at [419, 447] on h6 "PREV" at bounding box center [419, 444] width 21 height 12
type input "62"
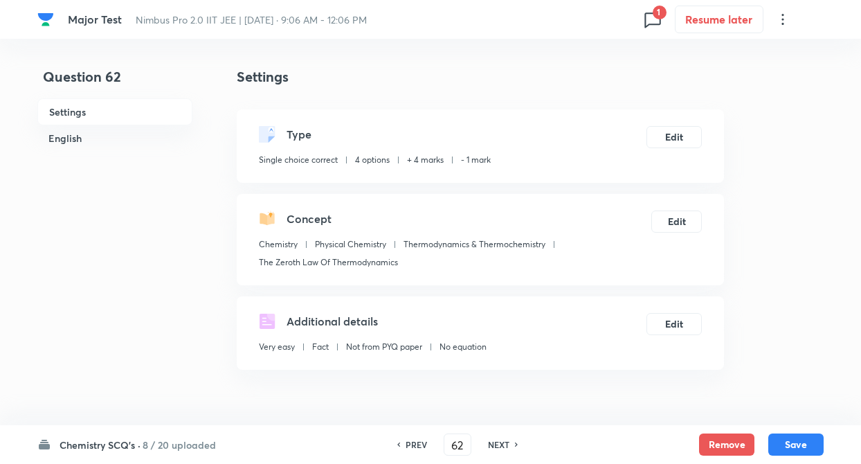
checkbox input "true"
click at [193, 440] on h6 "8 / 20 uploaded" at bounding box center [179, 444] width 73 height 15
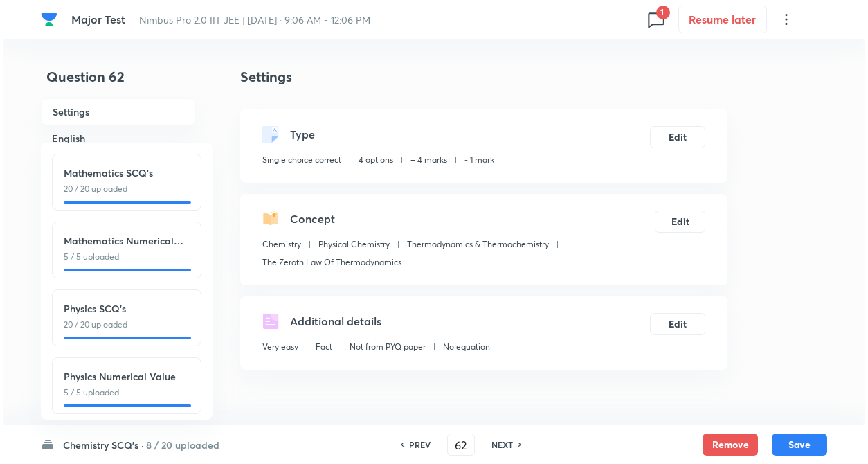
scroll to position [153, 0]
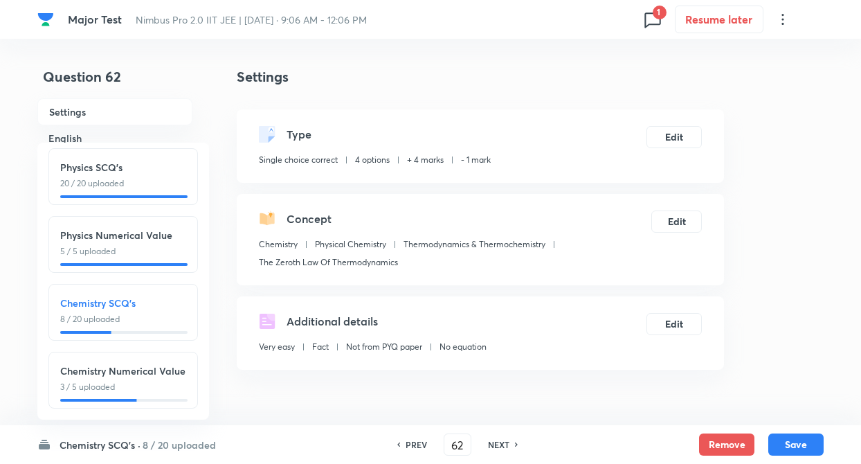
click at [150, 381] on p "3 / 5 uploaded" at bounding box center [123, 387] width 126 height 12
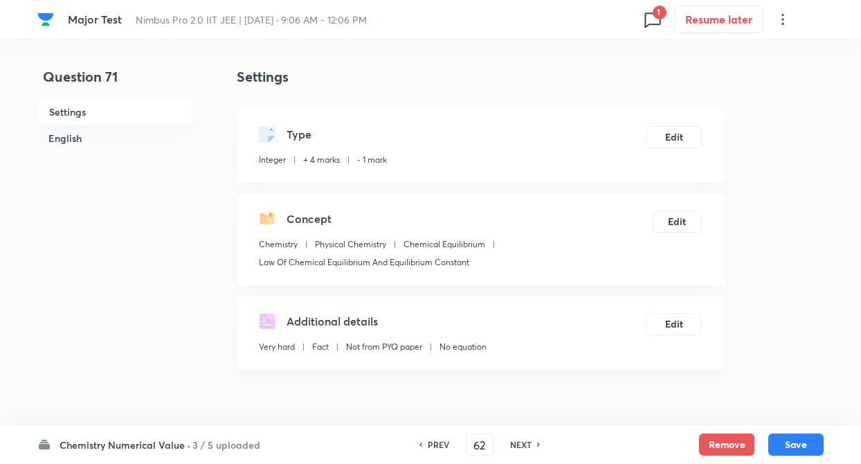
type input "71"
type input "42"
click at [729, 435] on button "Remove" at bounding box center [726, 443] width 55 height 22
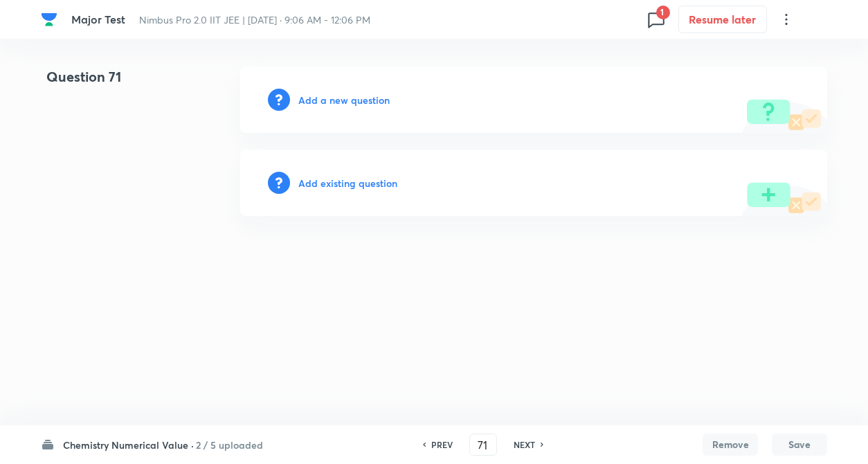
click at [525, 442] on h6 "NEXT" at bounding box center [523, 444] width 21 height 12
type input "72"
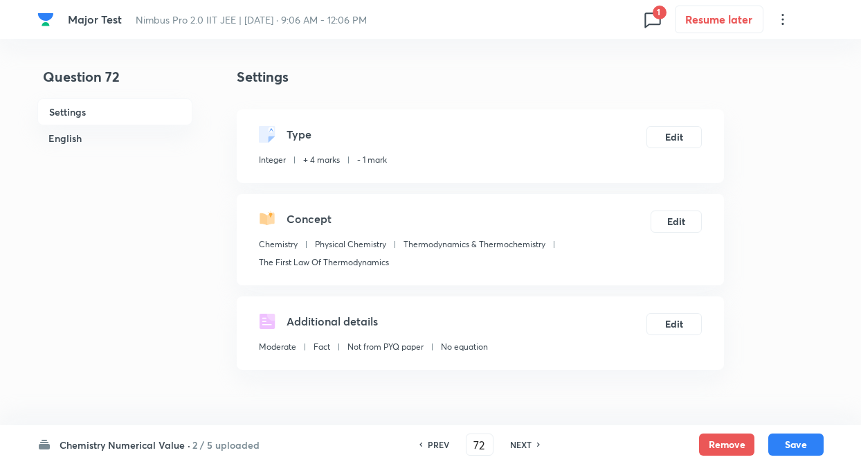
type input "0"
click at [514, 439] on h6 "NEXT" at bounding box center [520, 444] width 21 height 12
type input "73"
type input "34.46"
click at [432, 444] on h6 "PREV" at bounding box center [438, 444] width 21 height 12
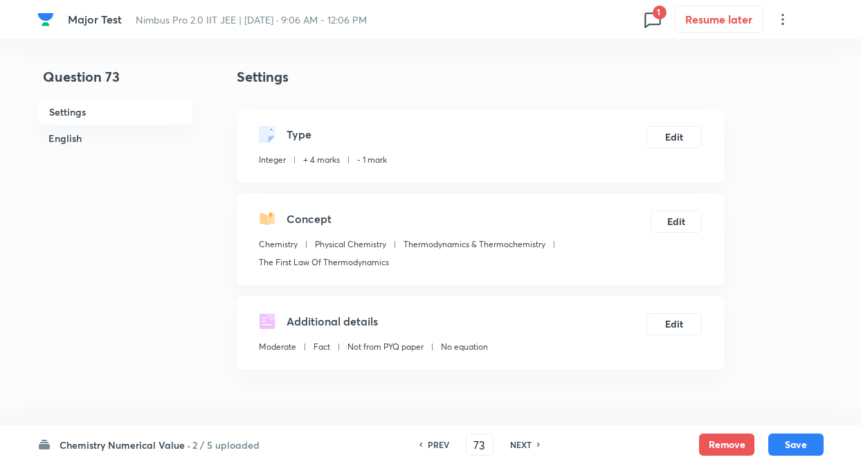
type input "72"
type input "0"
click at [432, 444] on h6 "PREV" at bounding box center [438, 444] width 21 height 12
type input "71"
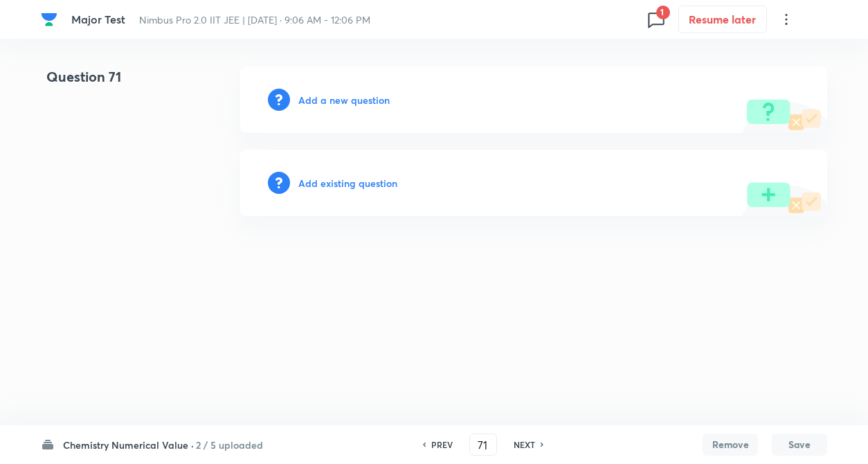
click at [334, 188] on h6 "Add existing question" at bounding box center [347, 183] width 99 height 15
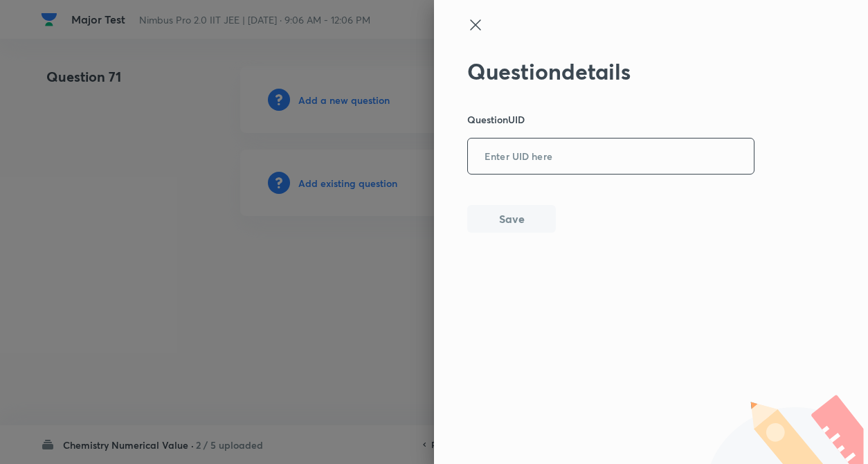
click at [515, 158] on input "text" at bounding box center [611, 157] width 286 height 34
paste input "ZD504"
type input "ZD504"
click at [511, 206] on button "Save" at bounding box center [511, 217] width 89 height 28
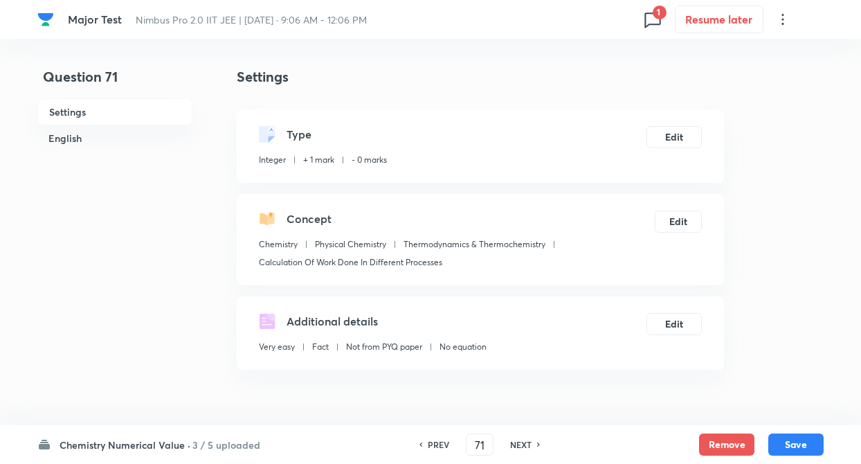
type input "85"
click at [680, 129] on button "Edit" at bounding box center [673, 136] width 55 height 22
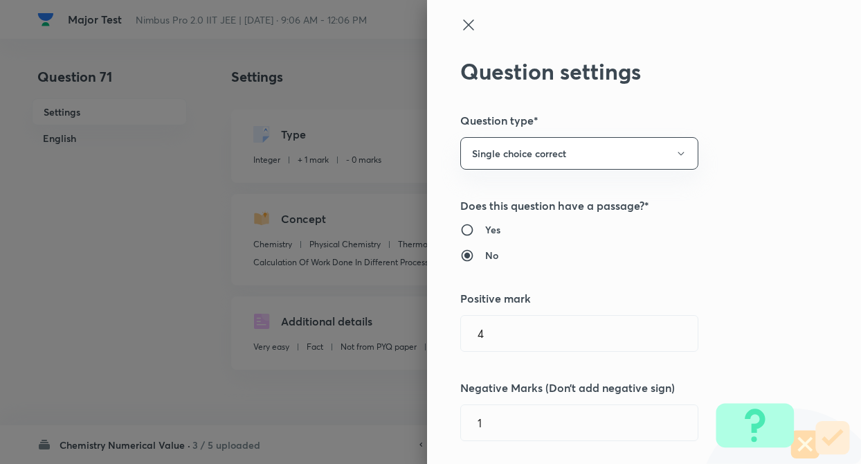
drag, startPoint x: 680, startPoint y: 129, endPoint x: 746, endPoint y: 175, distance: 80.4
click at [746, 175] on div "Question settings Question type* Single choice correct Does this question have …" at bounding box center [644, 232] width 434 height 464
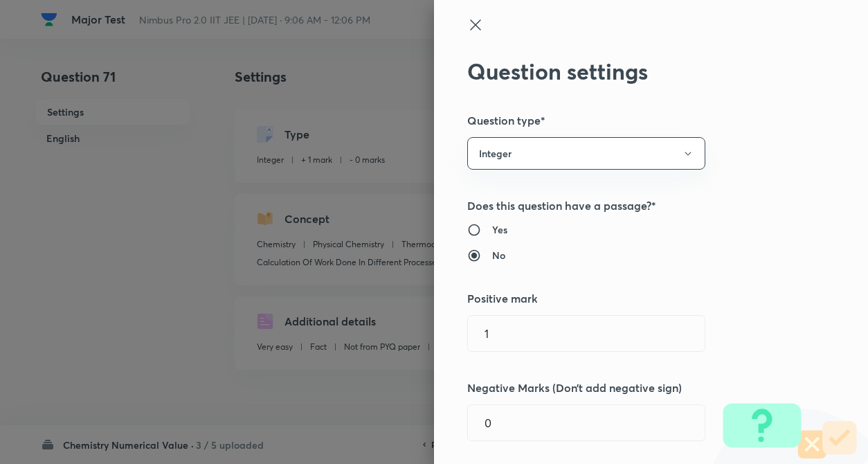
type input "1"
type input "0"
type input "Calculation Of Work Done In Different Processes"
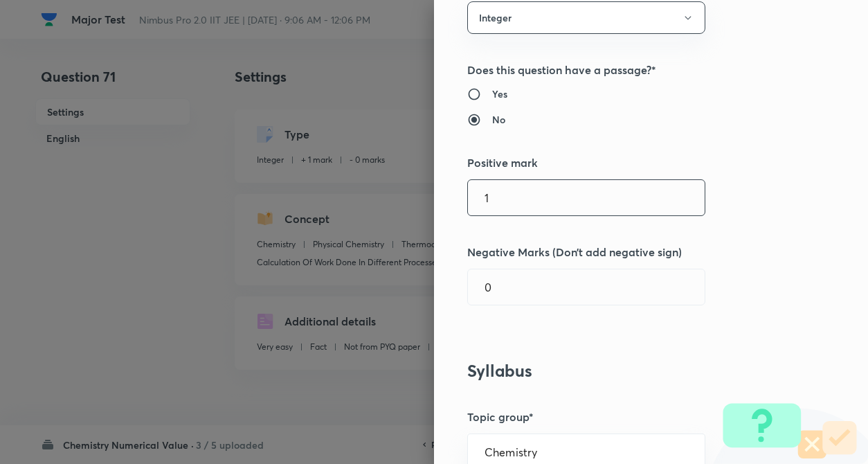
scroll to position [138, 0]
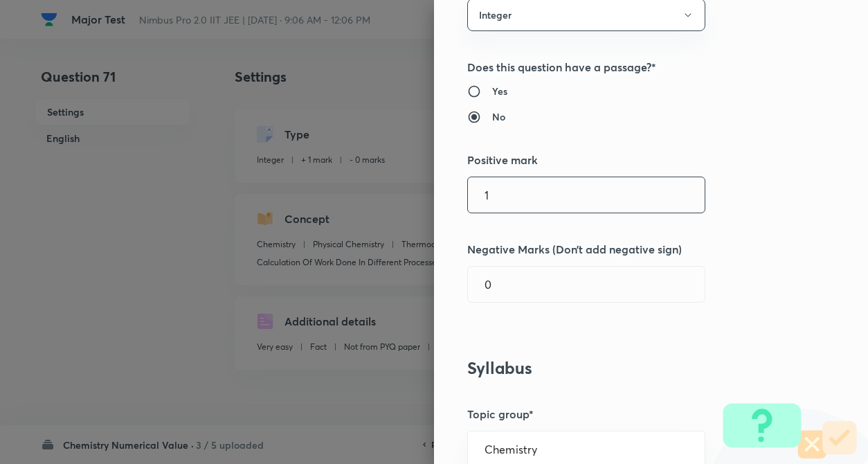
click at [520, 198] on input "1" at bounding box center [586, 194] width 237 height 35
type input "4"
click at [519, 282] on input "0" at bounding box center [586, 283] width 237 height 35
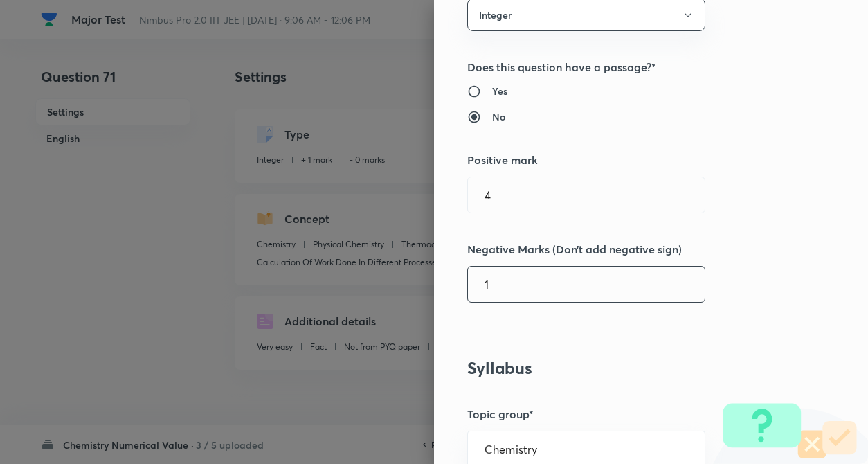
type input "1"
click at [772, 239] on div "Question settings Question type* Integer Does this question have a passage?* Ye…" at bounding box center [651, 232] width 434 height 464
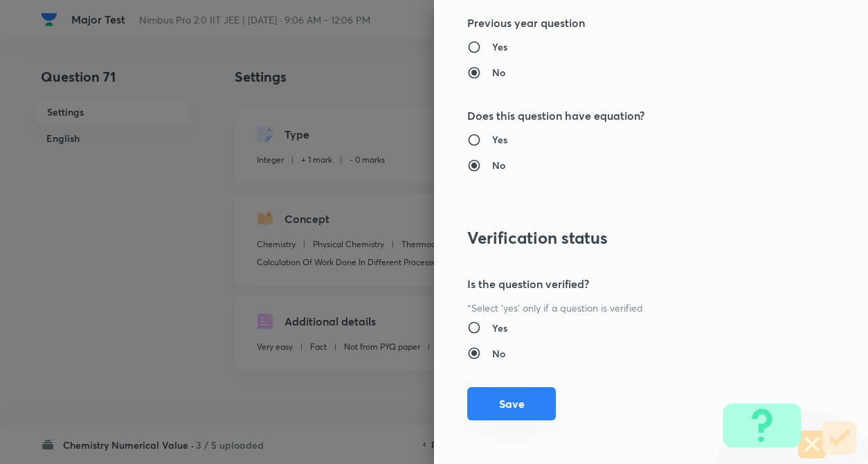
scroll to position [1341, 0]
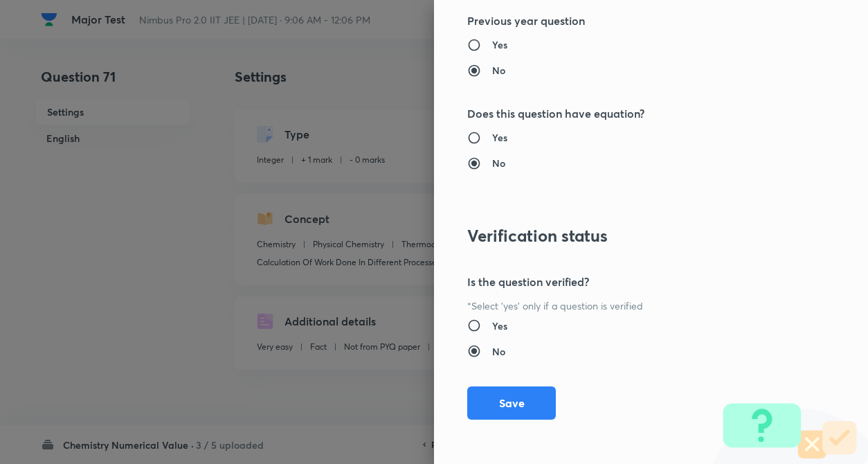
drag, startPoint x: 506, startPoint y: 404, endPoint x: 577, endPoint y: 416, distance: 72.2
click at [506, 403] on button "Save" at bounding box center [511, 402] width 89 height 33
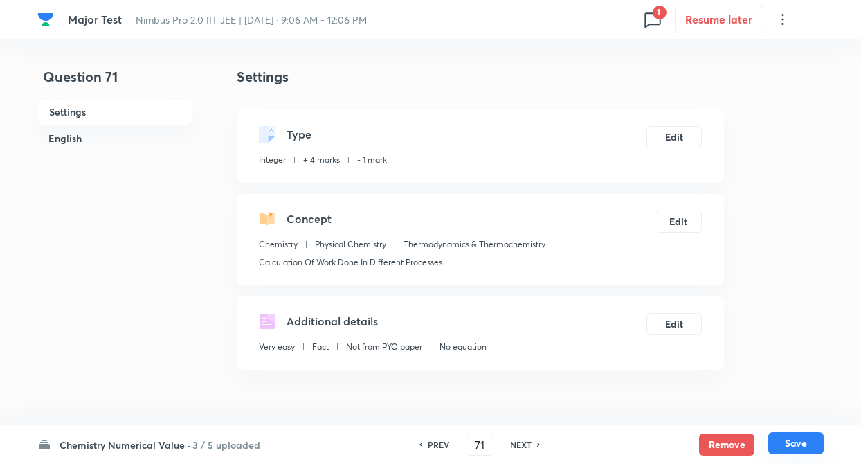
click at [792, 441] on button "Save" at bounding box center [795, 443] width 55 height 22
type input "72"
type input "0"
click at [435, 442] on h6 "PREV" at bounding box center [438, 444] width 21 height 12
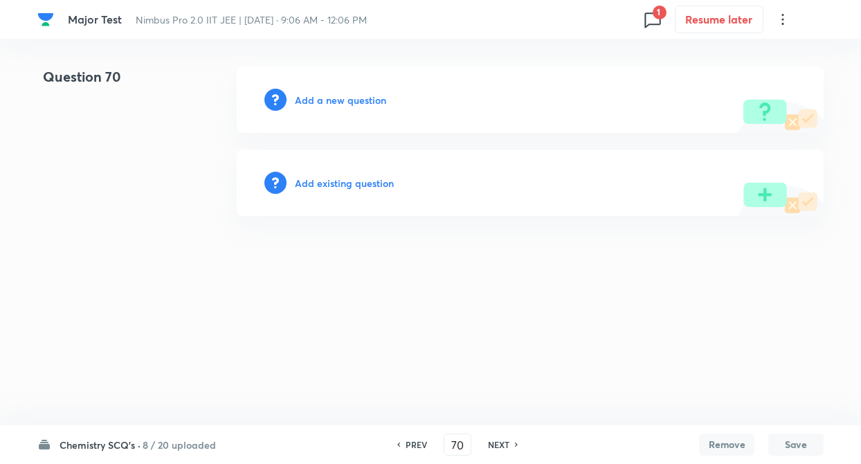
click at [435, 442] on div "PREV 70 ​ NEXT" at bounding box center [457, 444] width 178 height 22
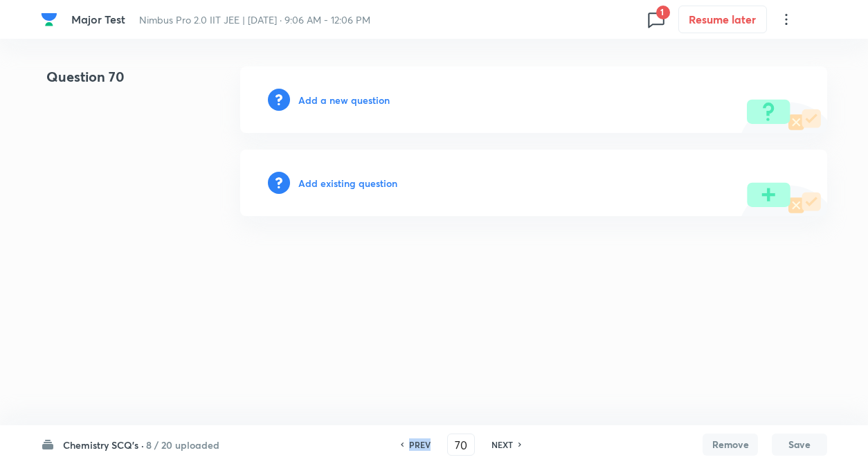
click at [435, 442] on div "PREV" at bounding box center [417, 444] width 37 height 12
click at [435, 441] on div "PREV" at bounding box center [417, 444] width 37 height 12
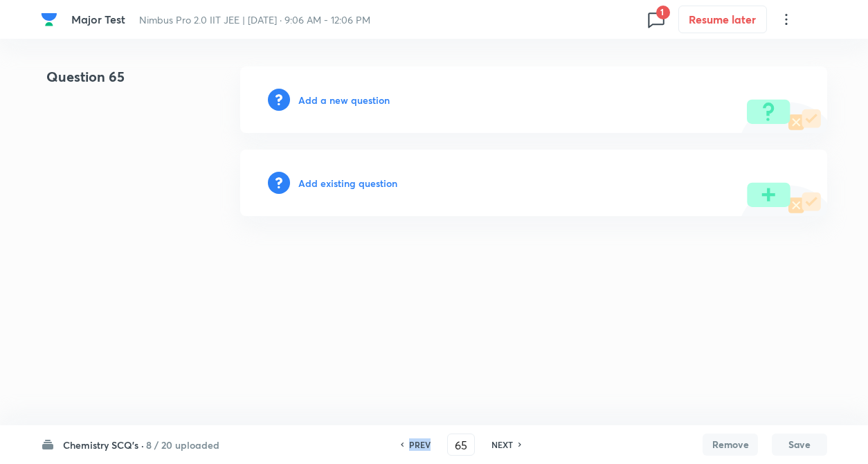
click at [435, 441] on div "PREV" at bounding box center [417, 444] width 37 height 12
type input "64"
click at [376, 185] on h6 "Add existing question" at bounding box center [347, 183] width 99 height 15
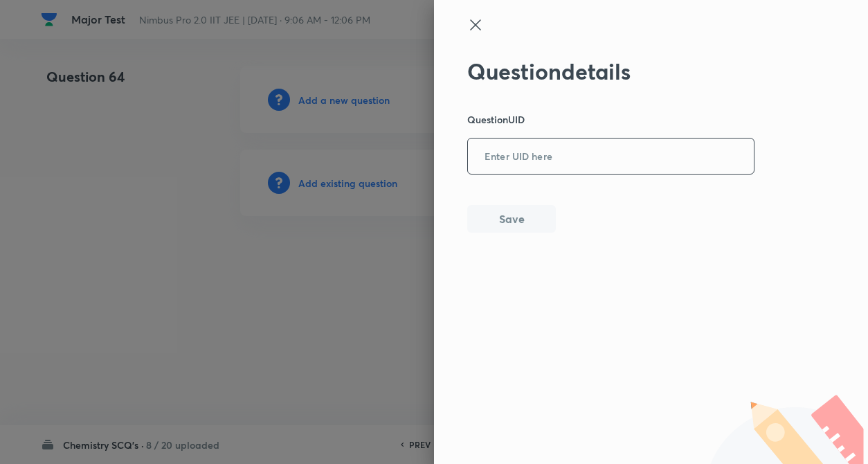
click at [489, 158] on input "text" at bounding box center [611, 157] width 286 height 34
paste input "J9198"
type input "J9198"
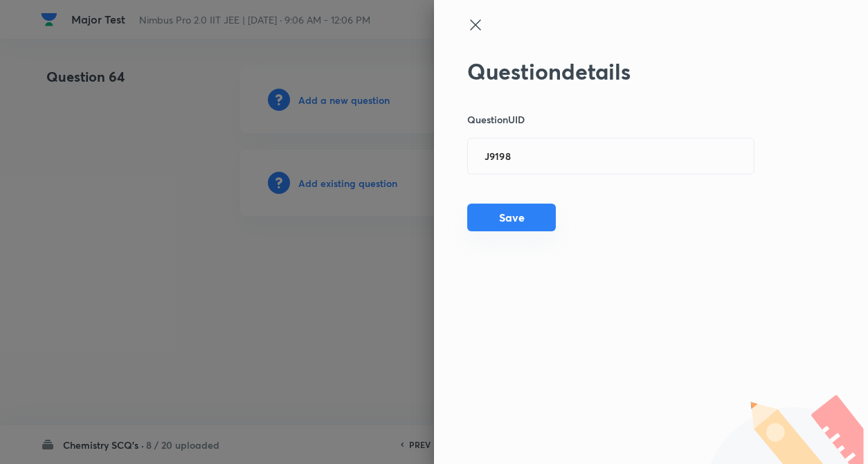
click at [495, 220] on button "Save" at bounding box center [511, 217] width 89 height 28
click at [475, 22] on icon at bounding box center [475, 25] width 17 height 17
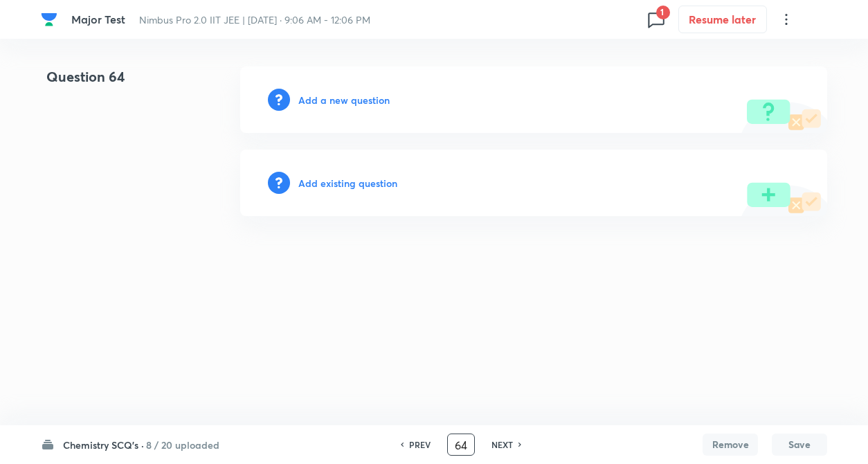
click at [466, 446] on input "64" at bounding box center [461, 444] width 26 height 24
type input "6"
type input "74"
click at [347, 99] on h6 "Add a new question" at bounding box center [343, 100] width 91 height 15
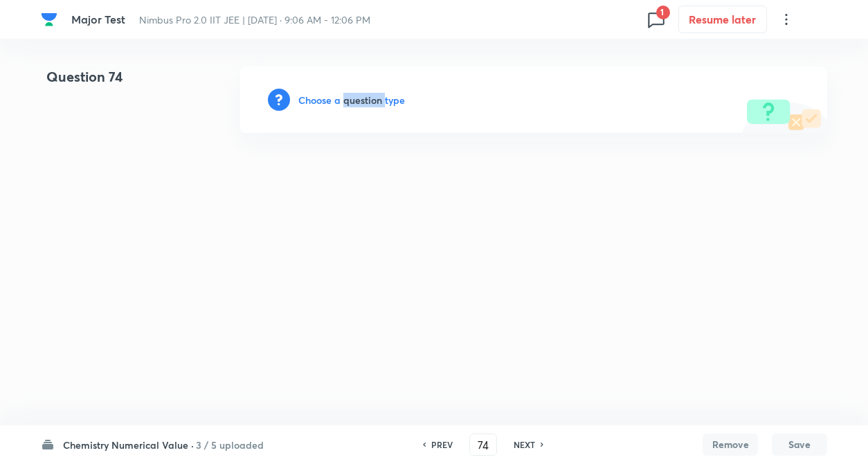
click at [347, 99] on h6 "Choose a question type" at bounding box center [351, 100] width 107 height 15
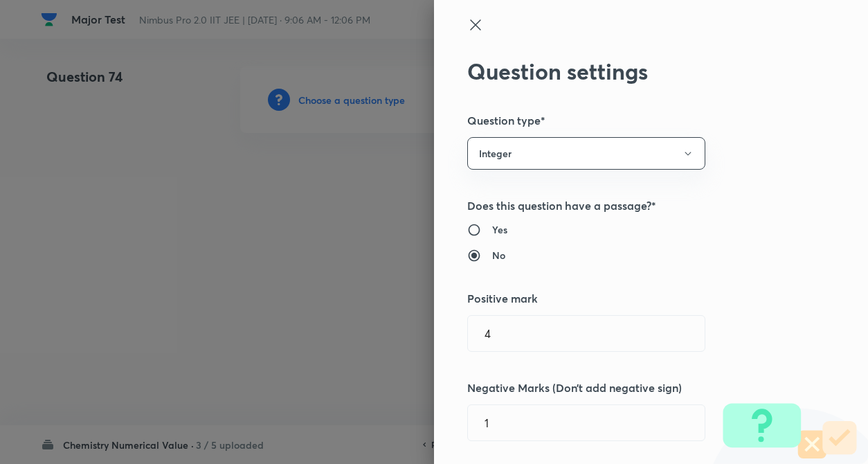
click at [717, 204] on h5 "Does this question have a passage?*" at bounding box center [627, 205] width 321 height 17
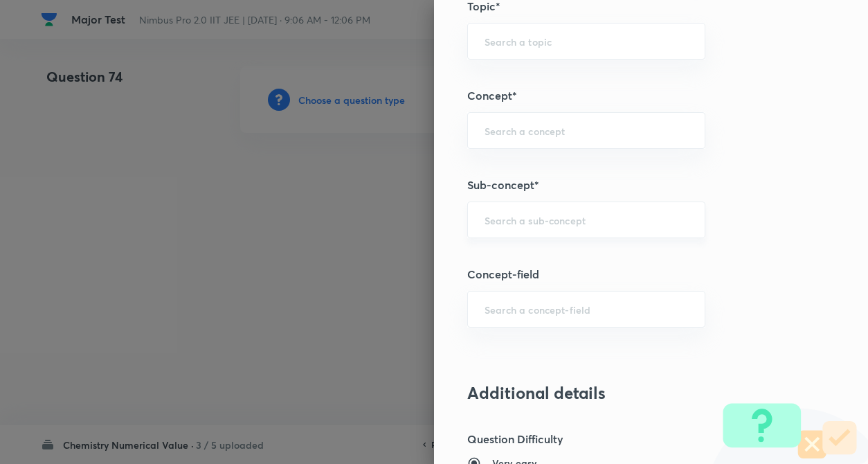
scroll to position [637, 0]
click at [514, 127] on input "text" at bounding box center [585, 128] width 203 height 13
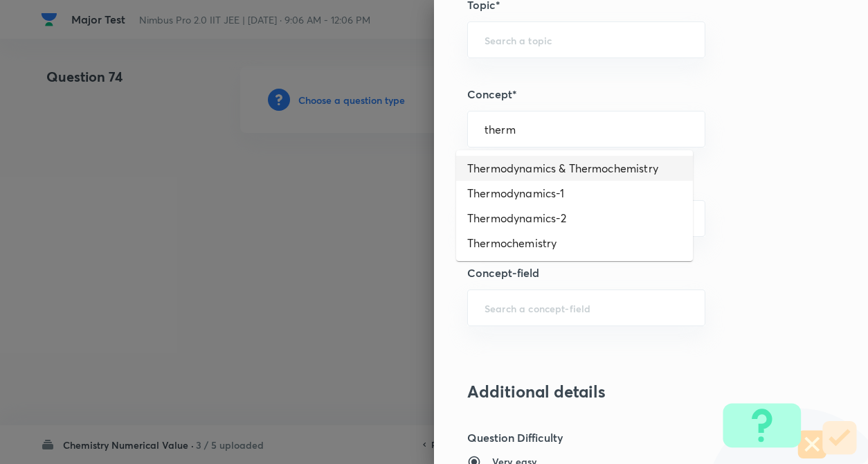
click at [533, 163] on li "Thermodynamics & Thermochemistry" at bounding box center [574, 168] width 237 height 25
type input "Thermodynamics & Thermochemistry"
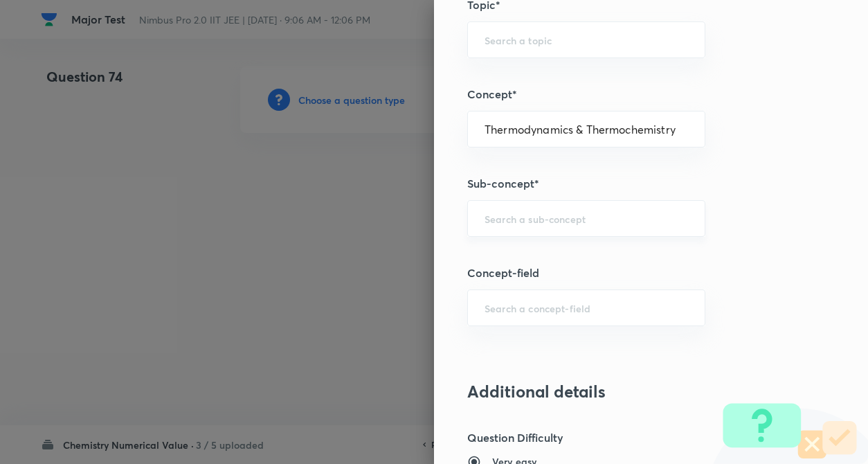
type input "Chemistry"
type input "Physical Chemistry"
click at [513, 216] on input "text" at bounding box center [585, 218] width 203 height 13
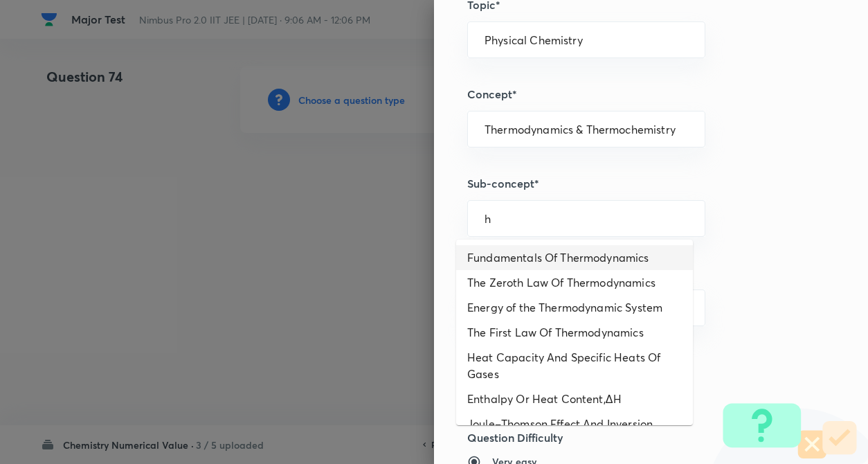
click at [530, 258] on li "Fundamentals Of Thermodynamics" at bounding box center [574, 257] width 237 height 25
type input "Fundamentals Of Thermodynamics"
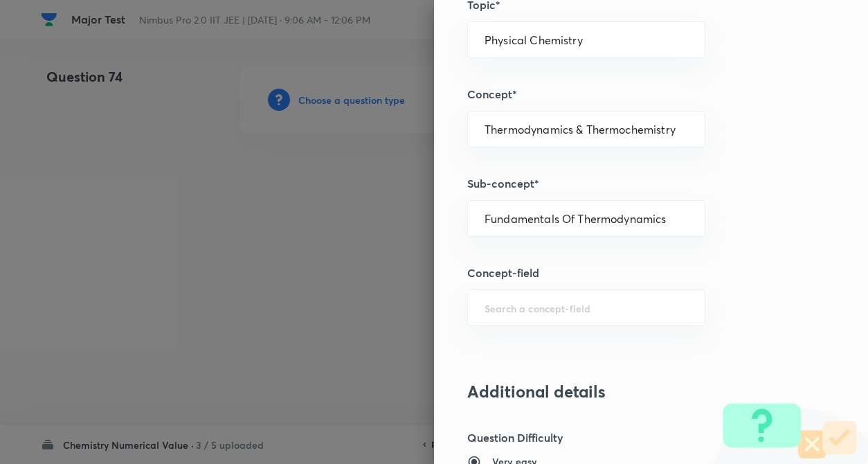
click at [695, 259] on div "Question settings Question type* Integer Does this question have a passage?* Ye…" at bounding box center [651, 232] width 434 height 464
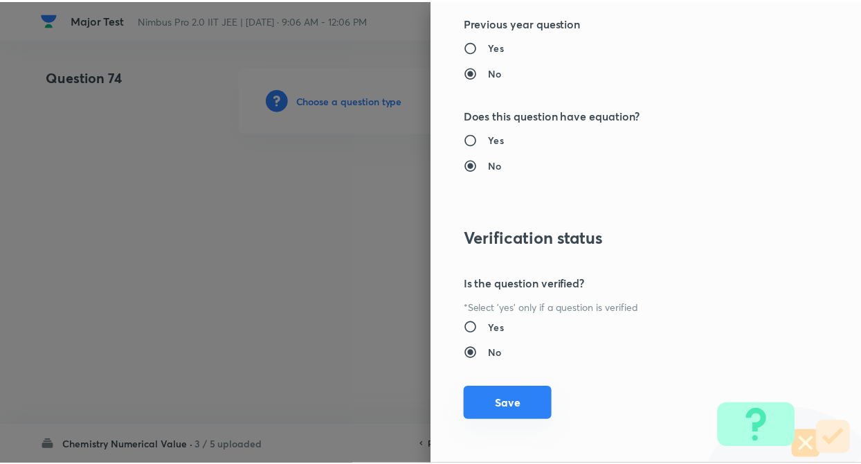
scroll to position [1341, 0]
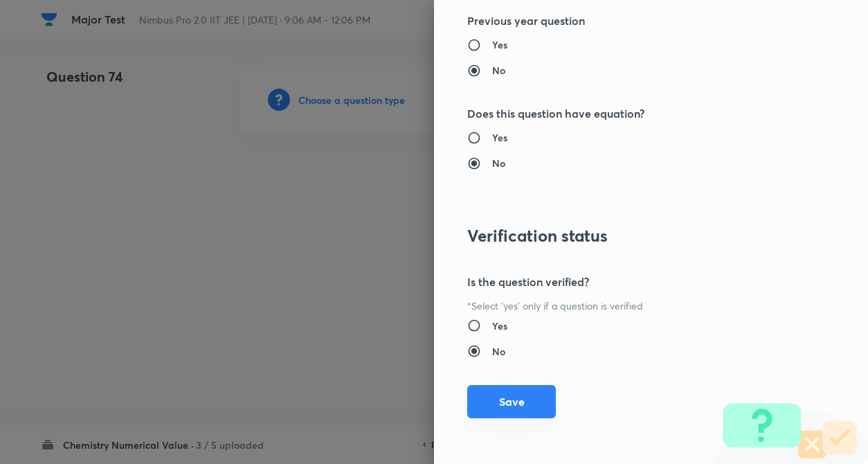
click at [486, 401] on button "Save" at bounding box center [511, 401] width 89 height 33
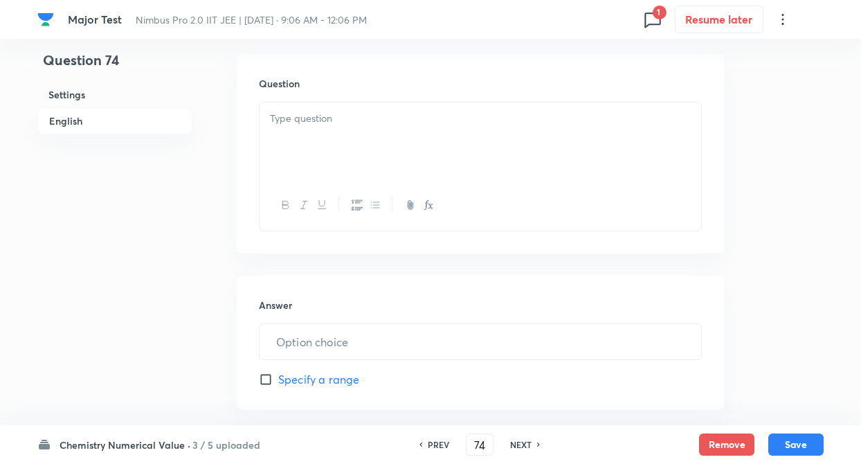
scroll to position [415, 0]
click at [341, 130] on div at bounding box center [479, 139] width 441 height 77
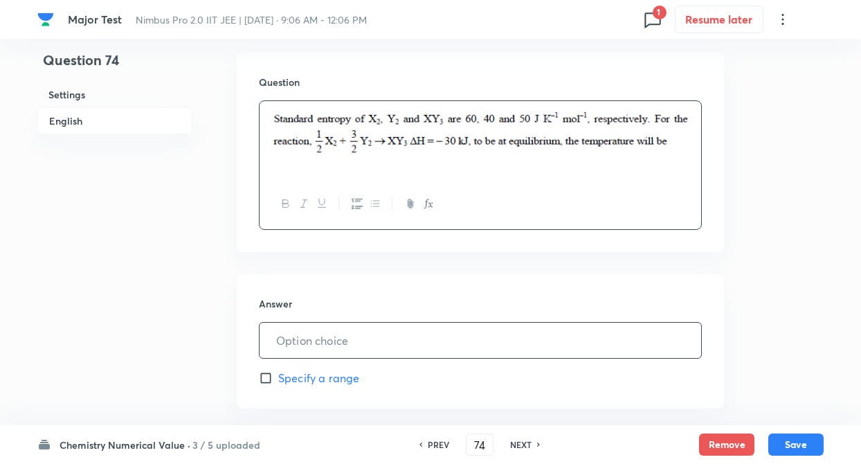
click at [295, 333] on input "text" at bounding box center [479, 339] width 441 height 35
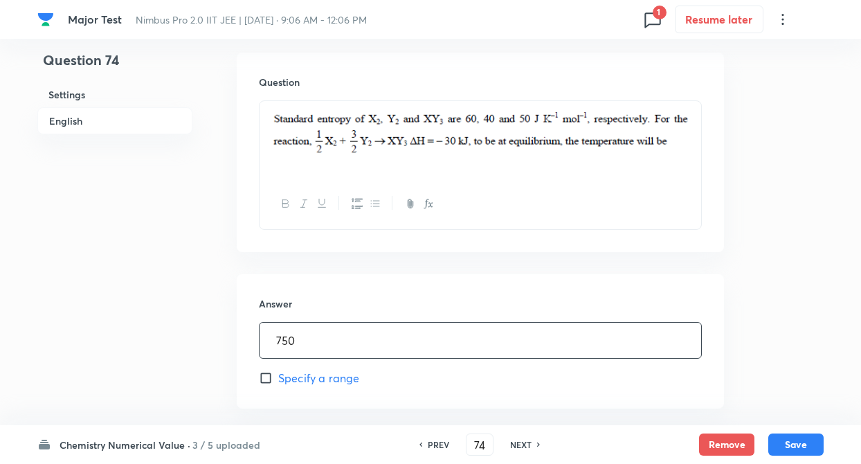
type input "750"
click at [194, 344] on div "Question 74 Settings English Settings Type Integer + 4 marks - 1 mark Edit Conc…" at bounding box center [430, 168] width 786 height 1034
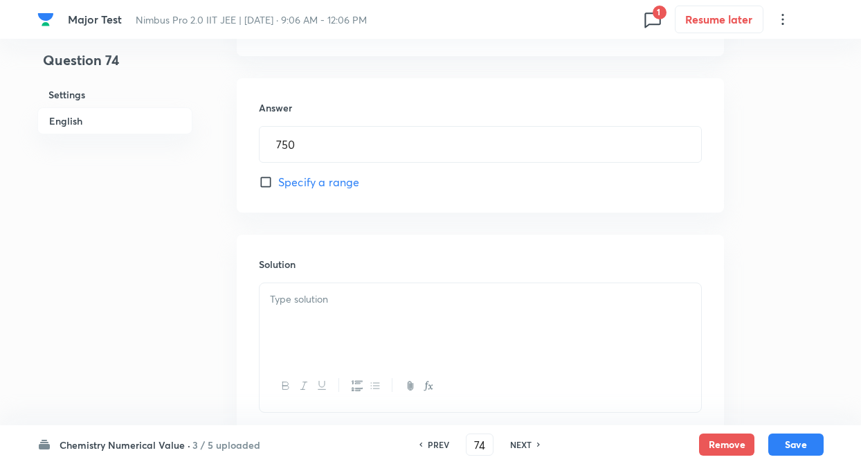
scroll to position [637, 0]
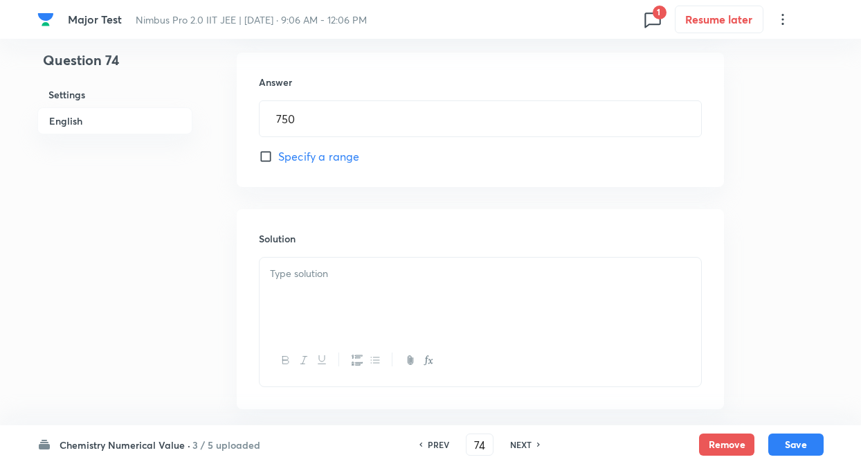
click at [279, 283] on div at bounding box center [479, 295] width 441 height 77
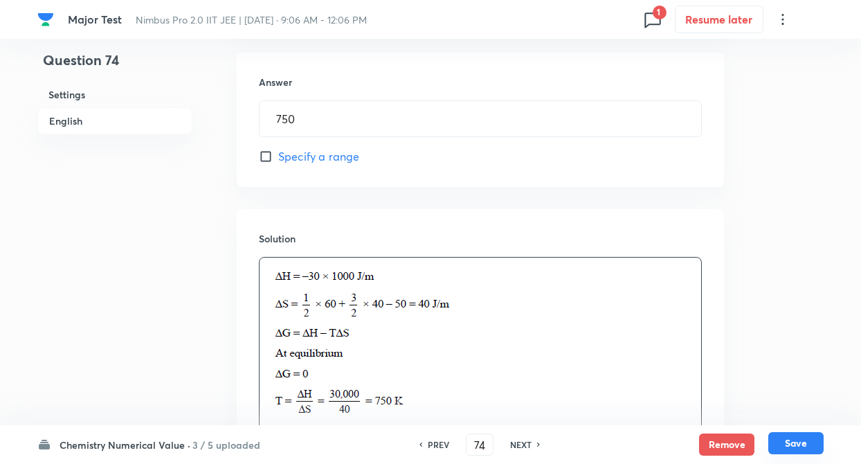
click at [814, 437] on button "Save" at bounding box center [795, 443] width 55 height 22
type input "75"
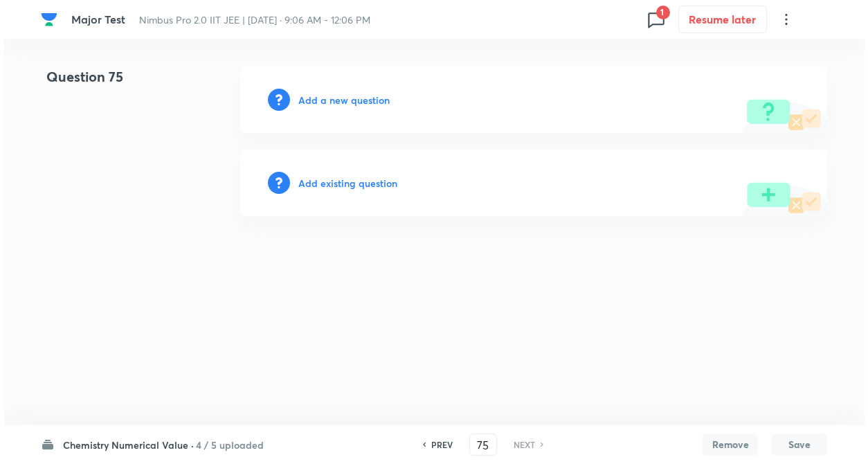
scroll to position [0, 0]
click at [363, 98] on h6 "Add a new question" at bounding box center [343, 100] width 91 height 15
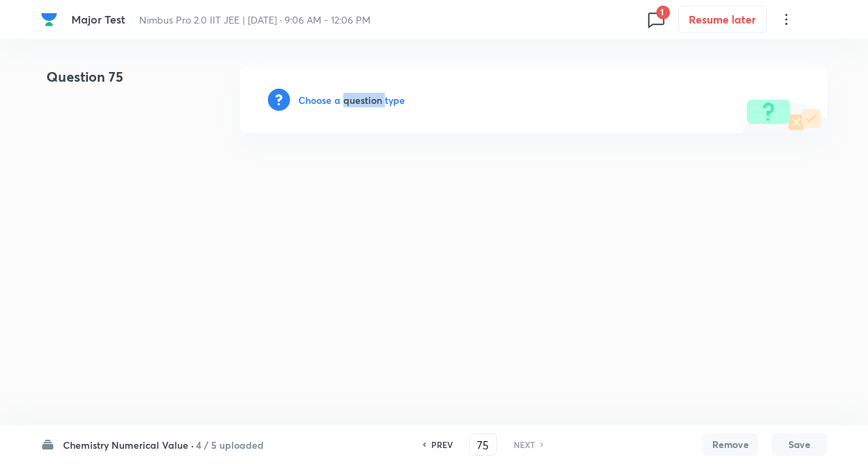
click at [363, 98] on h6 "Choose a question type" at bounding box center [351, 100] width 107 height 15
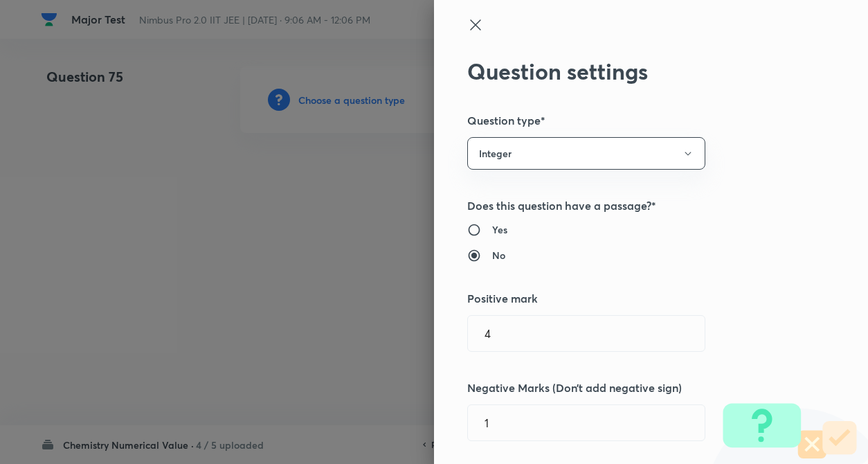
click at [700, 239] on div "Yes No" at bounding box center [627, 242] width 321 height 40
click at [467, 22] on icon at bounding box center [475, 25] width 17 height 17
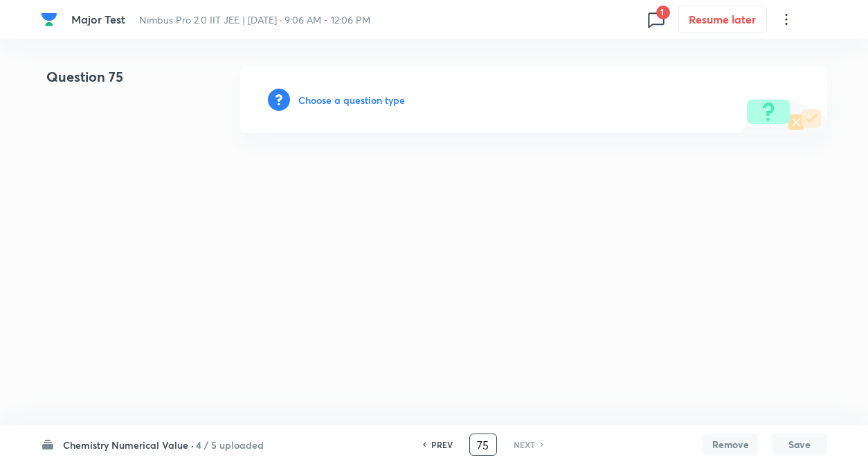
click at [493, 443] on input "75" at bounding box center [483, 444] width 26 height 24
type input "7"
type input "51"
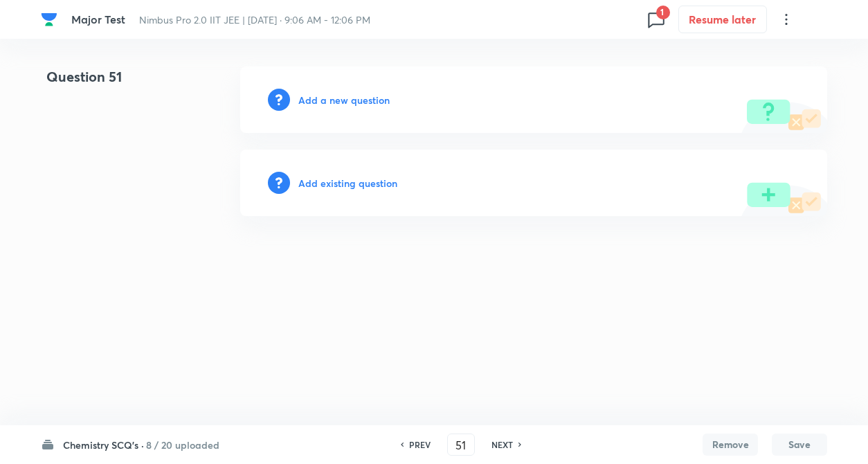
click at [327, 95] on h6 "Add a new question" at bounding box center [343, 100] width 91 height 15
click at [327, 95] on h6 "Choose a question type" at bounding box center [351, 100] width 107 height 15
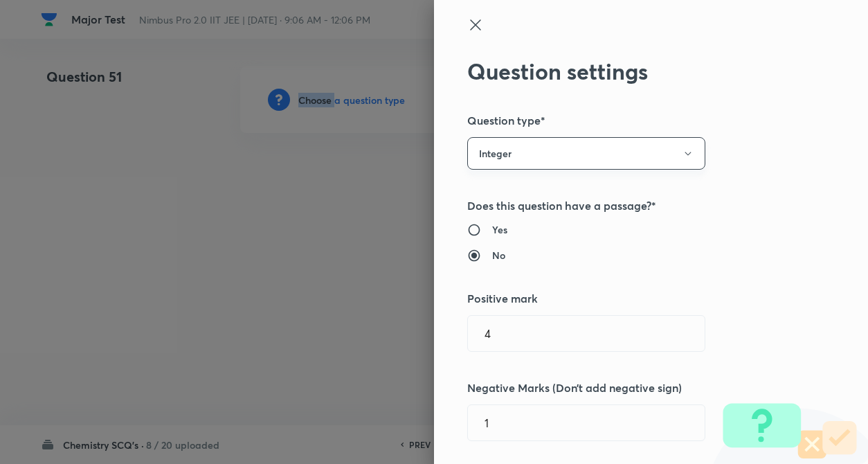
click at [660, 142] on button "Integer" at bounding box center [586, 153] width 238 height 33
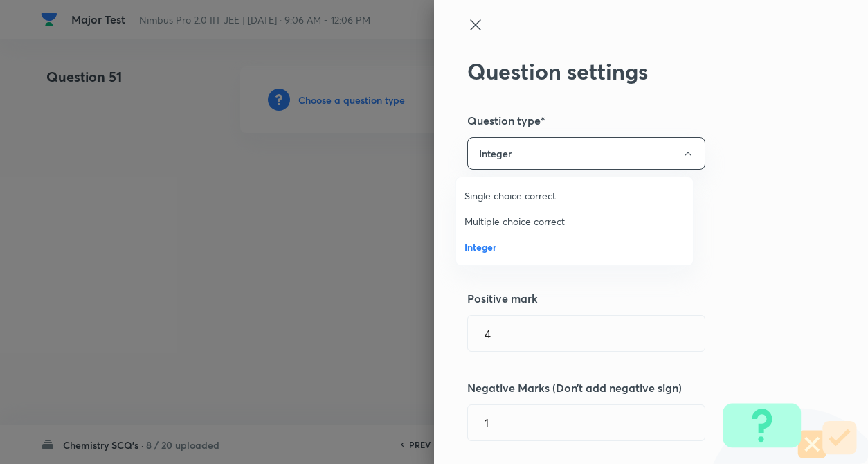
click at [518, 202] on span "Single choice correct" at bounding box center [574, 195] width 220 height 15
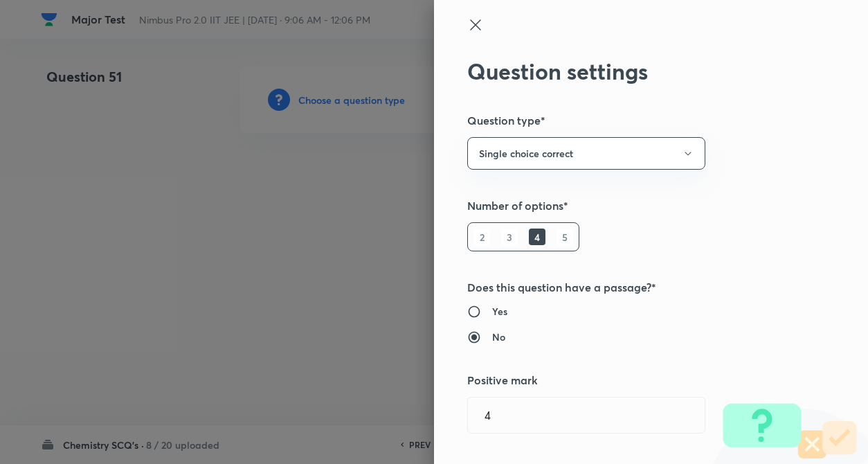
click at [748, 215] on div "Question settings Question type* Single choice correct Number of options* 2 3 4…" at bounding box center [651, 232] width 434 height 464
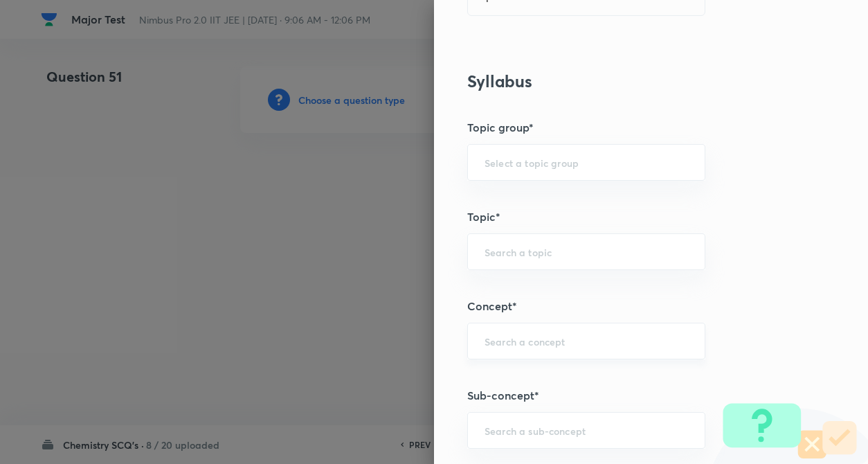
scroll to position [526, 0]
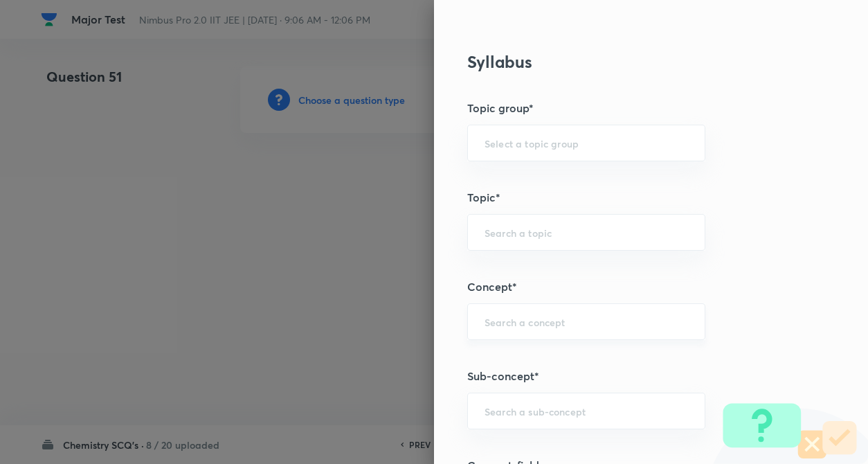
click at [515, 331] on div "​" at bounding box center [586, 321] width 238 height 37
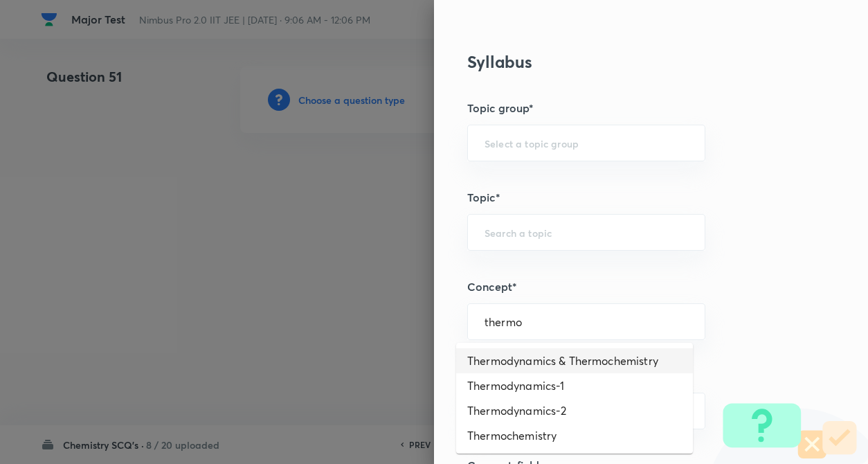
click at [593, 360] on li "Thermodynamics & Thermochemistry" at bounding box center [574, 360] width 237 height 25
type input "Thermodynamics & Thermochemistry"
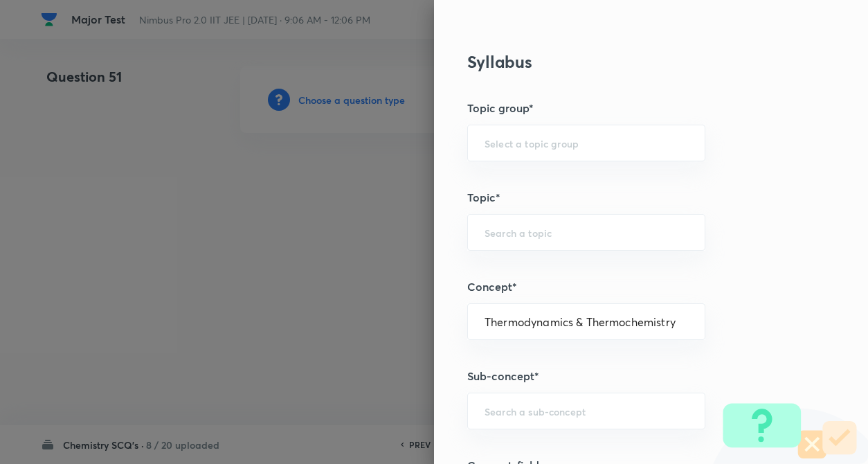
type input "Chemistry"
type input "Physical Chemistry"
click at [753, 301] on div "Question settings Question type* Single choice correct Number of options* 2 3 4…" at bounding box center [651, 232] width 434 height 464
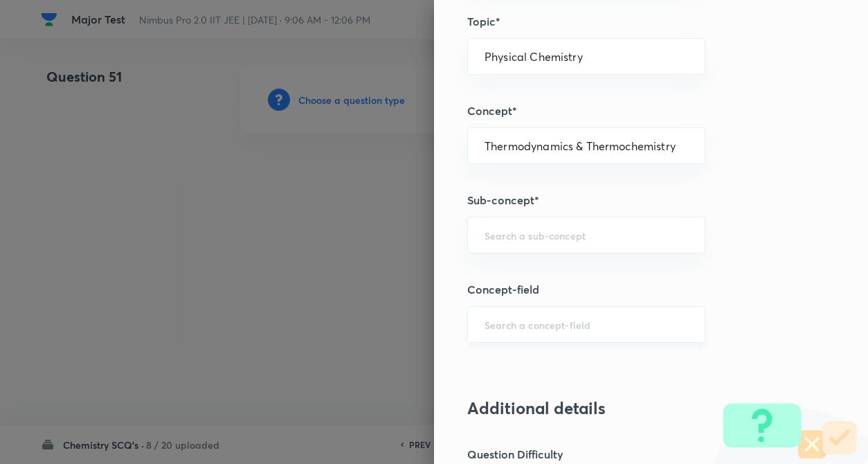
scroll to position [747, 0]
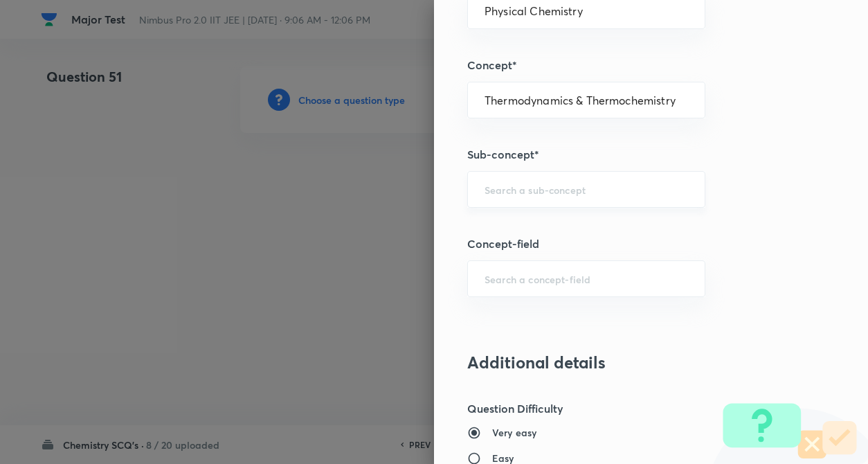
click at [585, 199] on div "​" at bounding box center [586, 189] width 238 height 37
click at [549, 230] on li "Joule–Thomson Effect And Inversion Temperature" at bounding box center [574, 237] width 237 height 42
type input "Joule–Thomson Effect And Inversion Temperature"
click at [756, 221] on div "Question settings Question type* Single choice correct Number of options* 2 3 4…" at bounding box center [651, 232] width 434 height 464
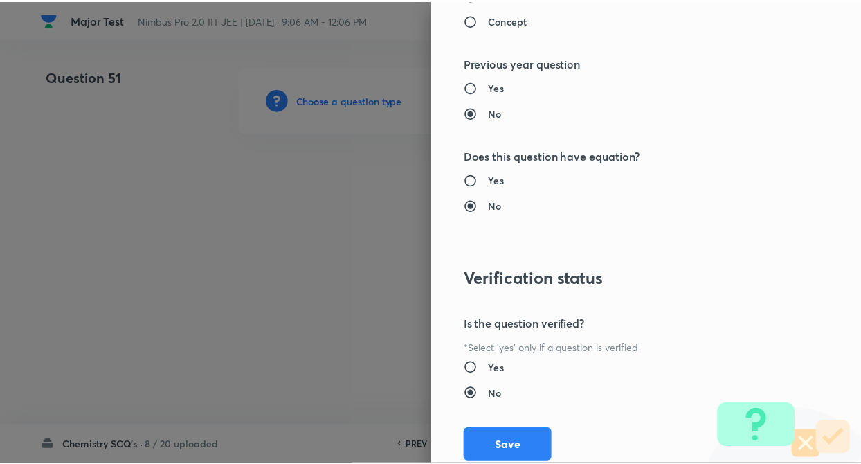
scroll to position [1422, 0]
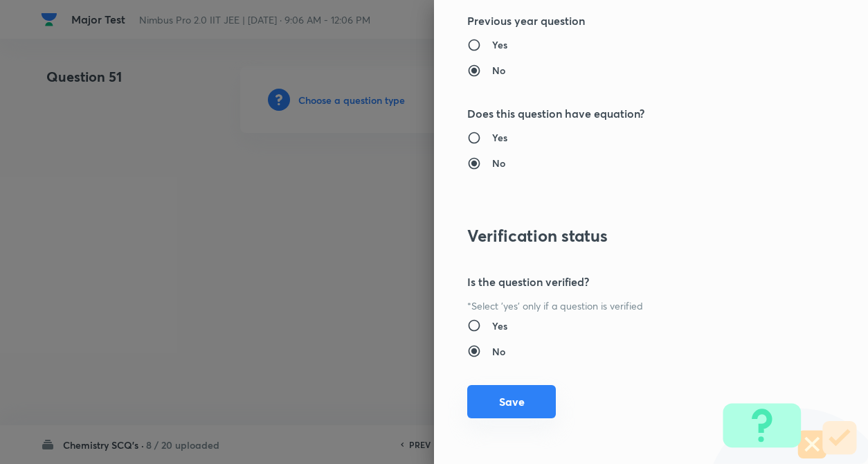
click at [521, 399] on button "Save" at bounding box center [511, 401] width 89 height 33
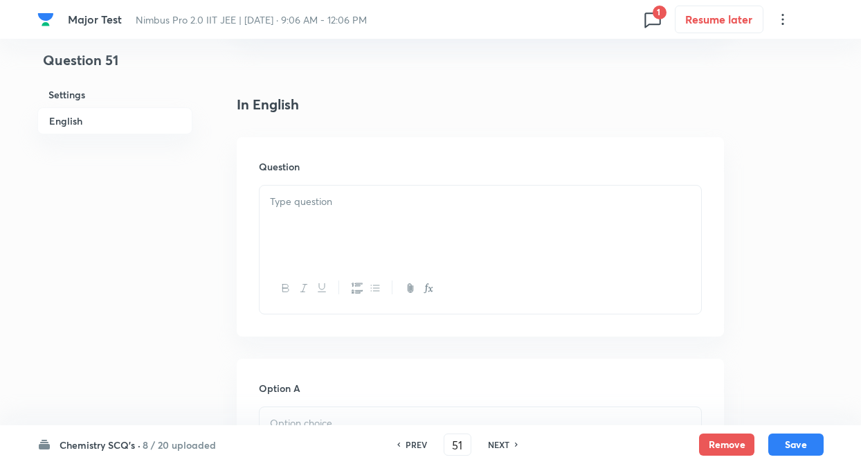
scroll to position [360, 0]
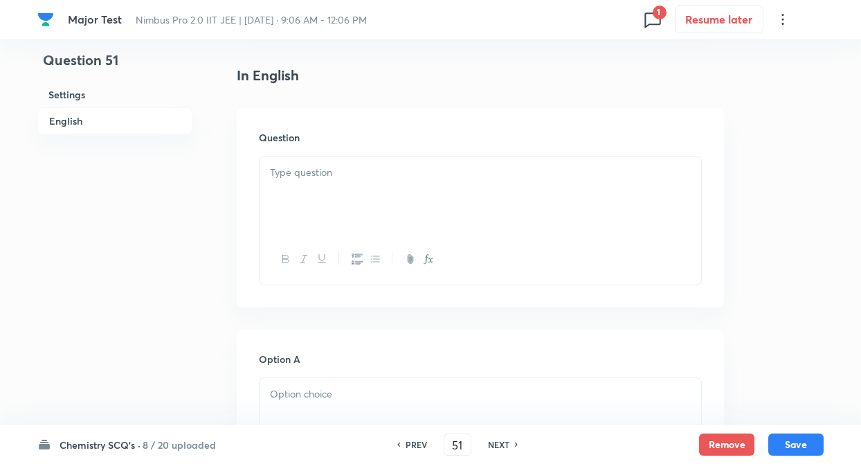
click at [320, 173] on p at bounding box center [480, 173] width 421 height 16
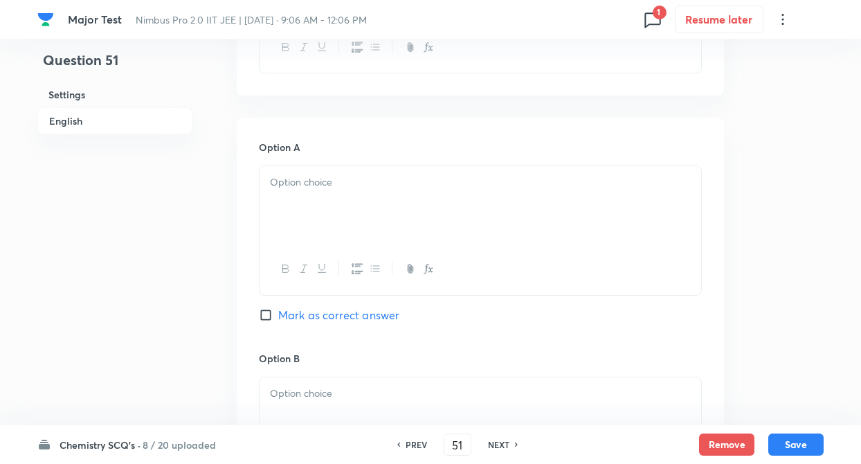
scroll to position [609, 0]
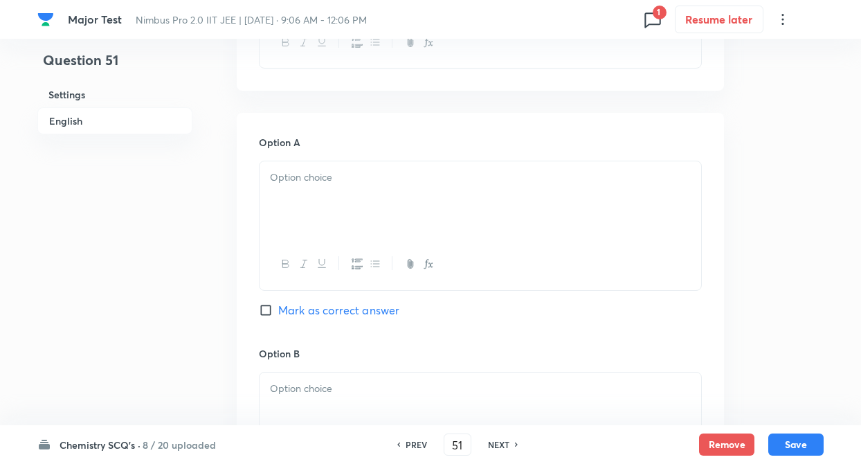
click at [297, 199] on div at bounding box center [479, 199] width 441 height 77
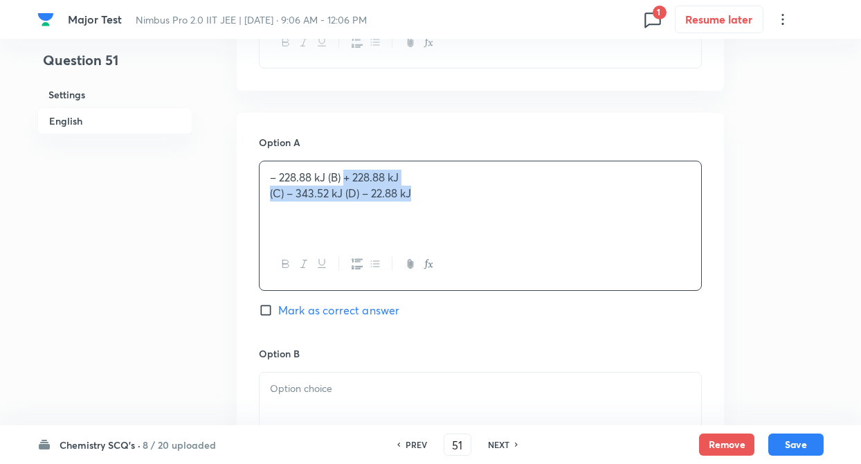
drag, startPoint x: 347, startPoint y: 176, endPoint x: 431, endPoint y: 217, distance: 93.5
click at [431, 217] on div "– 228.88 kJ (B) + 228.88 kJ (C) – 343.52 kJ (D) – 22.88 kJ" at bounding box center [479, 199] width 441 height 77
click at [196, 316] on div "Question 51 Settings English Settings Type Single choice correct 4 options + 4 …" at bounding box center [430, 353] width 786 height 1791
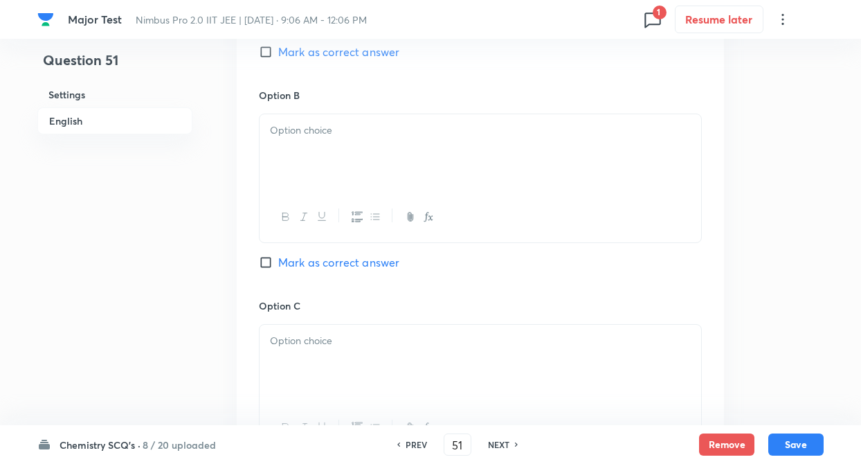
scroll to position [886, 0]
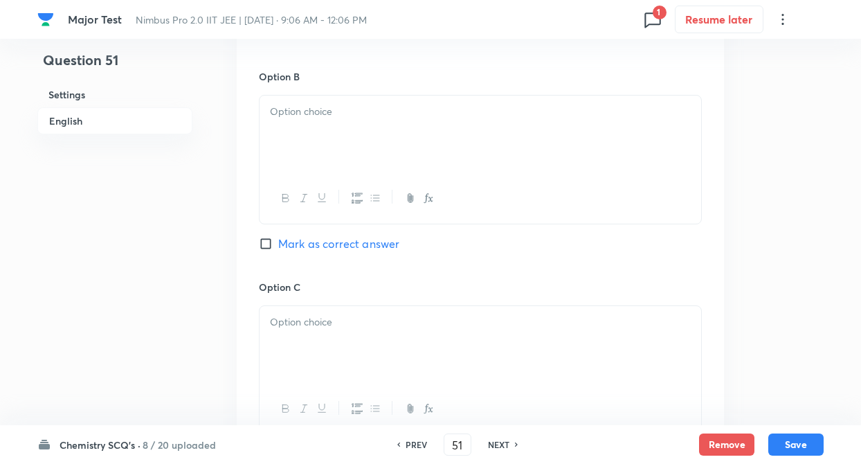
click at [329, 143] on div at bounding box center [479, 133] width 441 height 77
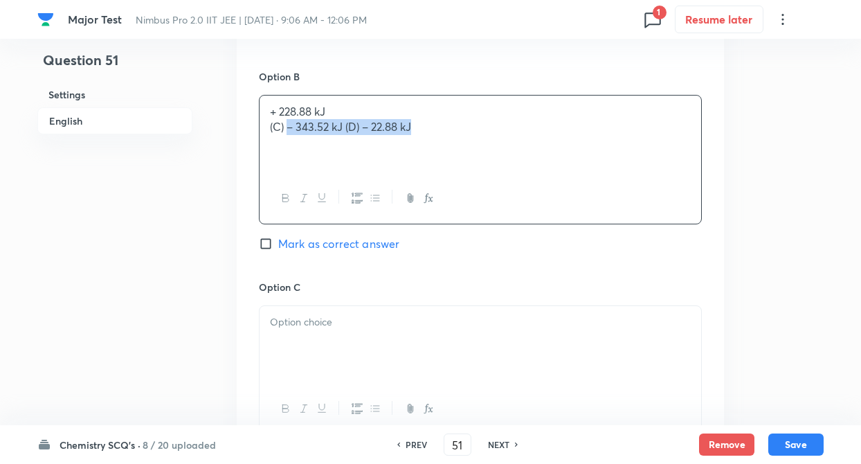
drag, startPoint x: 288, startPoint y: 126, endPoint x: 475, endPoint y: 155, distance: 189.7
click at [475, 155] on div "+ 228.88 kJ (C) – 343.52 kJ (D) – 22.88 kJ" at bounding box center [479, 133] width 441 height 77
click at [363, 332] on div at bounding box center [479, 344] width 441 height 77
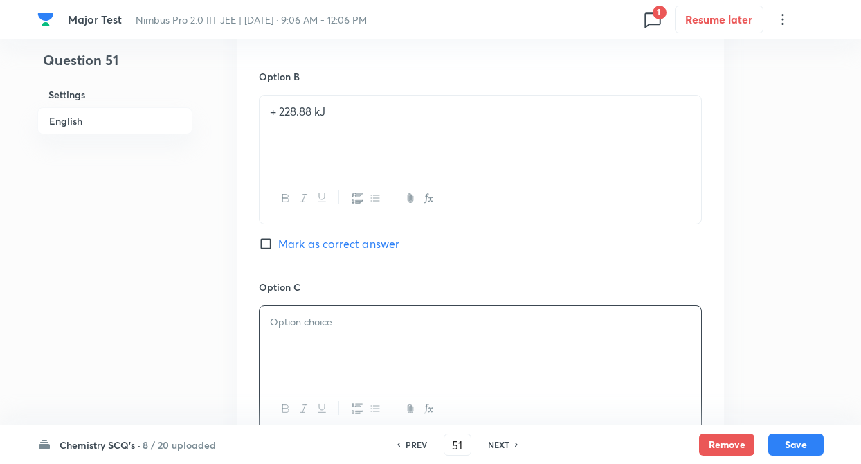
paste div
drag, startPoint x: 345, startPoint y: 325, endPoint x: 461, endPoint y: 322, distance: 115.6
click at [461, 322] on p "– 343.52 kJ (D) – 22.88 kJ" at bounding box center [480, 322] width 421 height 16
click at [241, 349] on div "Option A – 228.88 kJ Mark as correct answer Option B + 228.88 kJ Mark as correc…" at bounding box center [480, 265] width 487 height 859
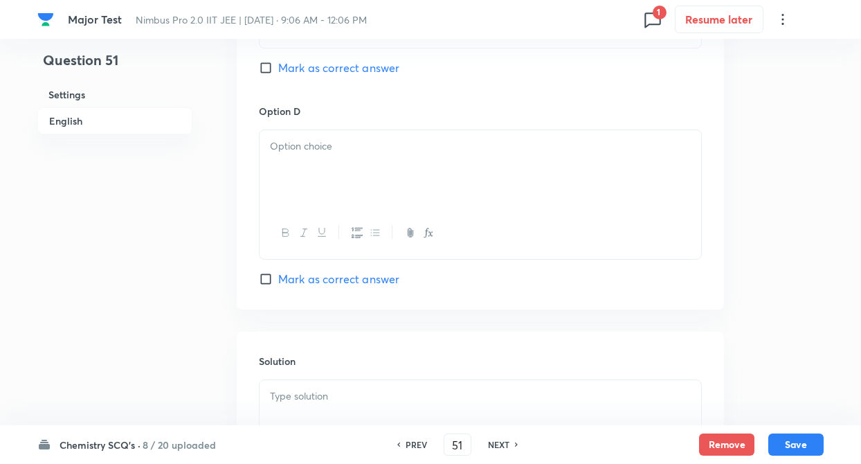
scroll to position [1273, 0]
click at [347, 163] on div at bounding box center [479, 167] width 441 height 77
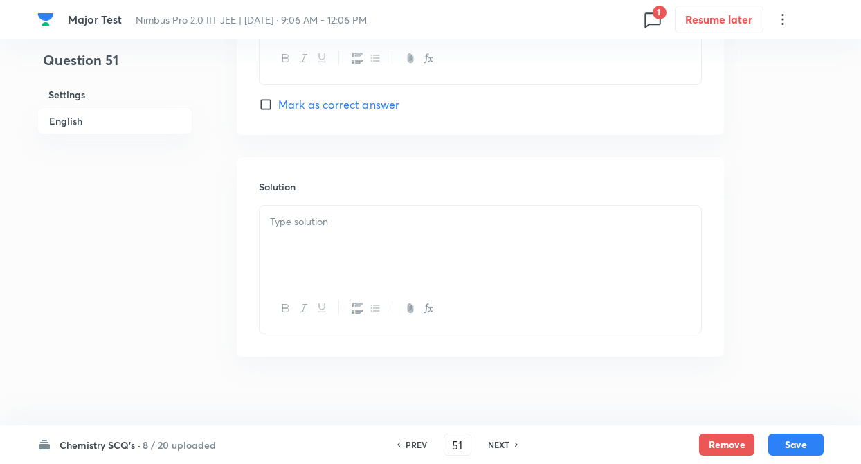
scroll to position [1461, 0]
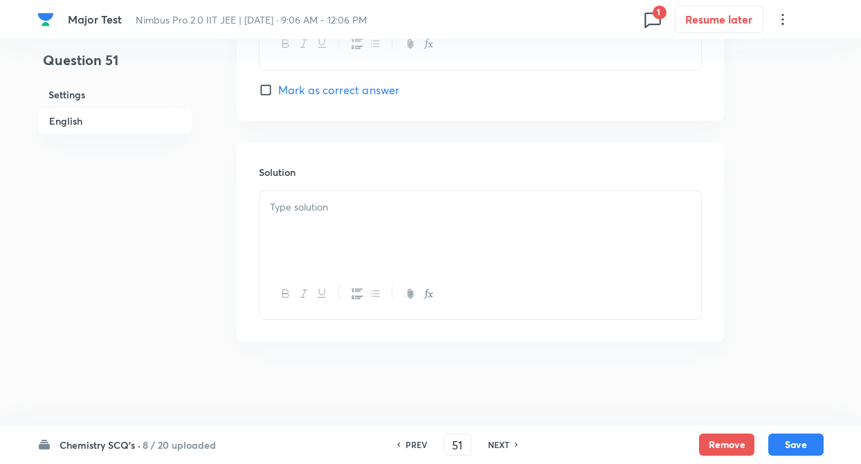
click at [323, 233] on div at bounding box center [479, 229] width 441 height 77
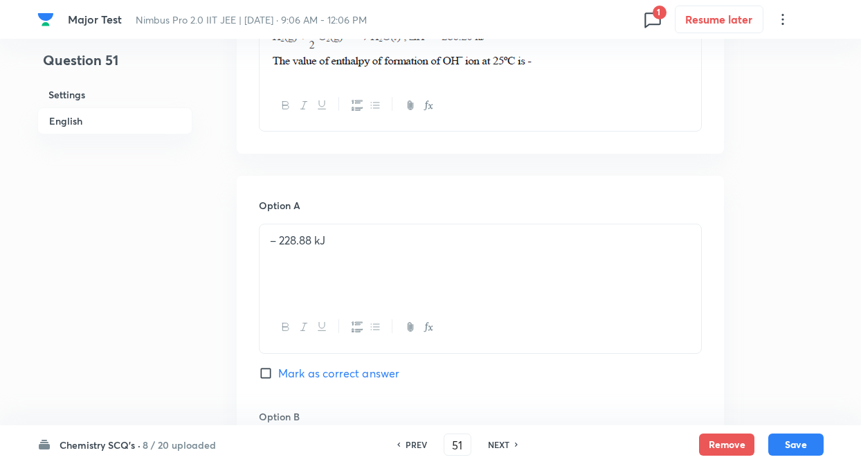
scroll to position [547, 0]
click at [266, 368] on input "Mark as correct answer" at bounding box center [268, 372] width 19 height 14
checkbox input "true"
click at [809, 445] on button "Save" at bounding box center [795, 444] width 55 height 22
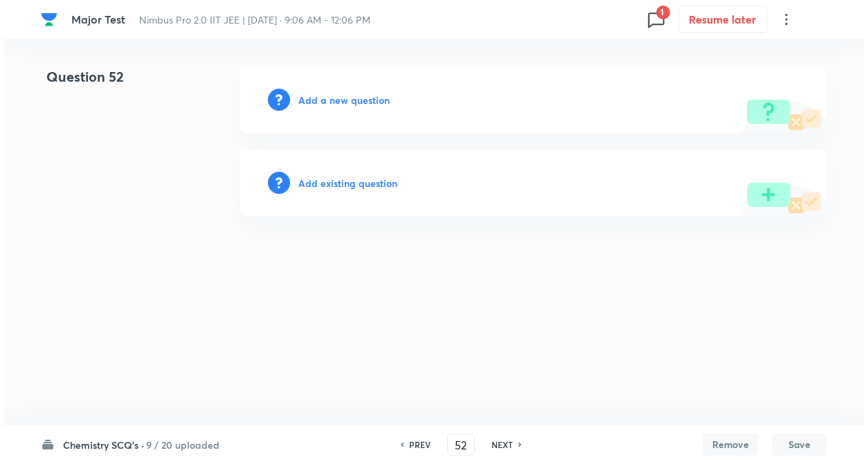
scroll to position [0, 0]
click at [465, 442] on input "52" at bounding box center [461, 444] width 26 height 24
type input "5"
type input "75"
click at [342, 104] on h6 "Add a new question" at bounding box center [343, 100] width 91 height 15
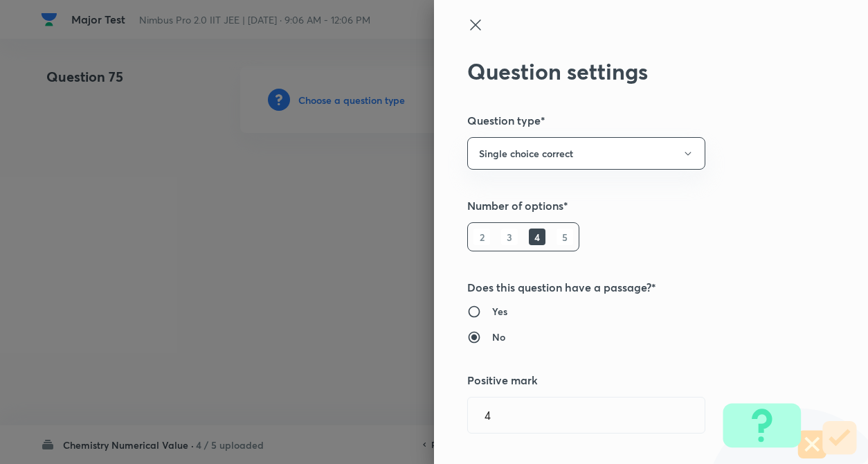
click at [729, 257] on div "Question settings Question type* Single choice correct Number of options* 2 3 4…" at bounding box center [651, 232] width 434 height 464
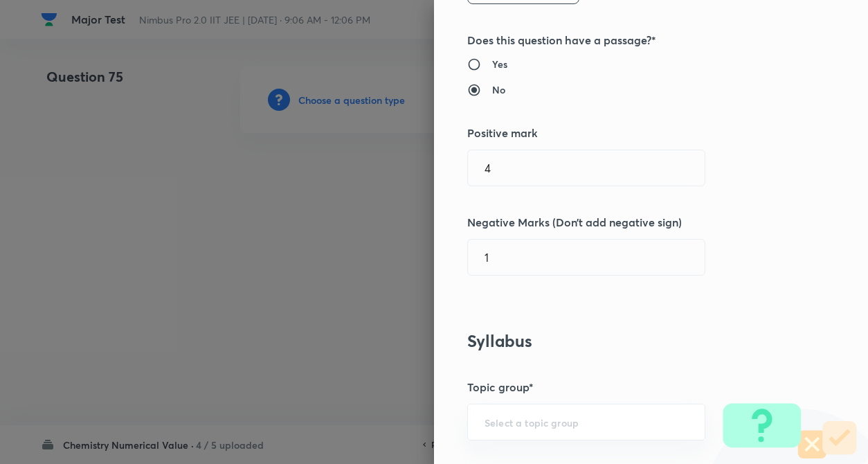
scroll to position [249, 0]
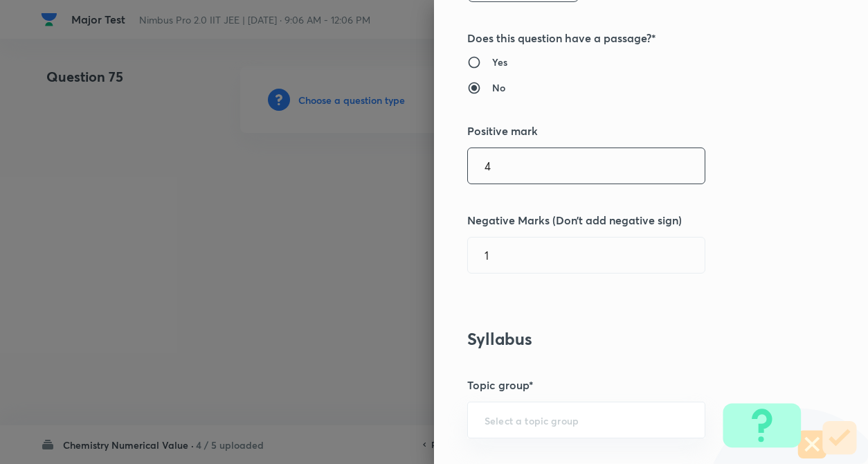
click at [528, 165] on input "4" at bounding box center [586, 165] width 237 height 35
click at [743, 175] on div "Question settings Question type* Single choice correct Number of options* 2 3 4…" at bounding box center [651, 232] width 434 height 464
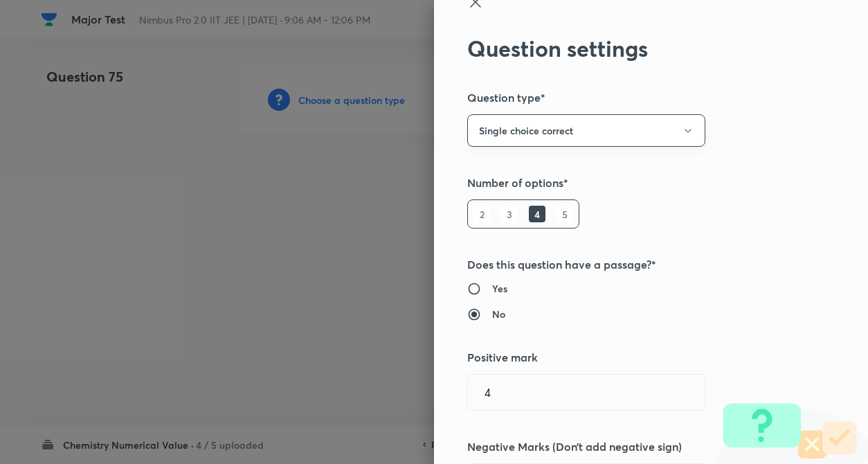
scroll to position [0, 0]
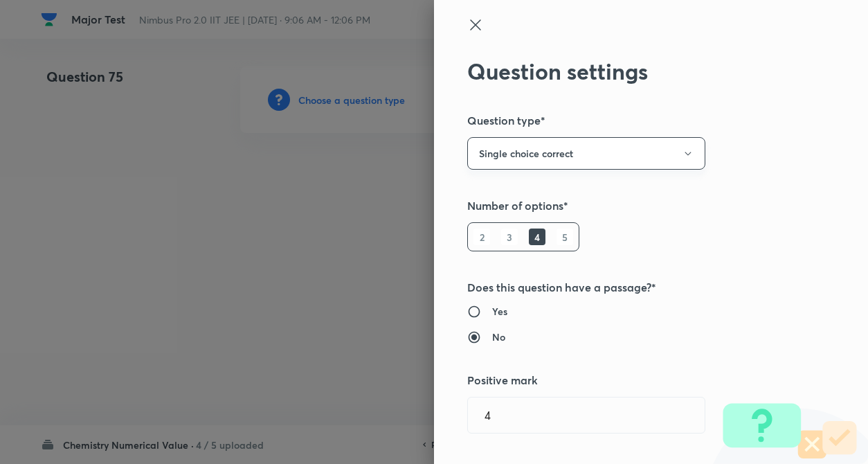
click at [629, 165] on button "Single choice correct" at bounding box center [586, 153] width 238 height 33
click at [497, 243] on span "Integer" at bounding box center [574, 246] width 220 height 15
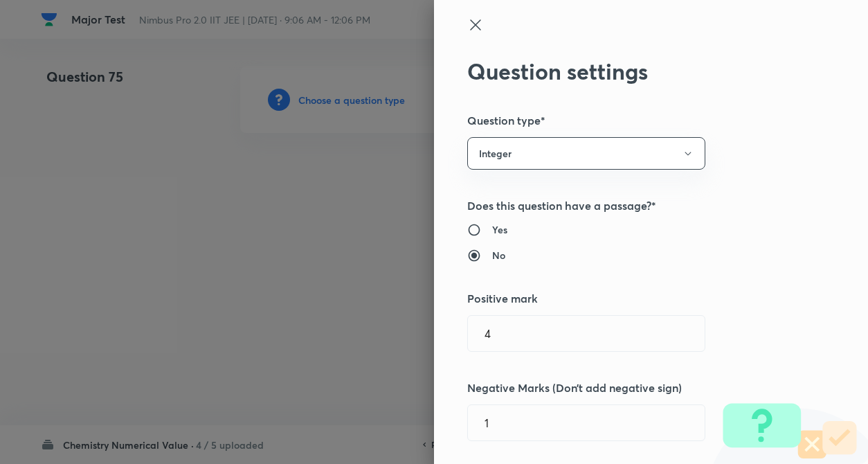
click at [757, 237] on label "Yes" at bounding box center [622, 229] width 310 height 15
click at [492, 237] on input "Yes" at bounding box center [479, 230] width 25 height 14
radio input "true"
click at [467, 248] on input "No" at bounding box center [479, 255] width 25 height 14
radio input "true"
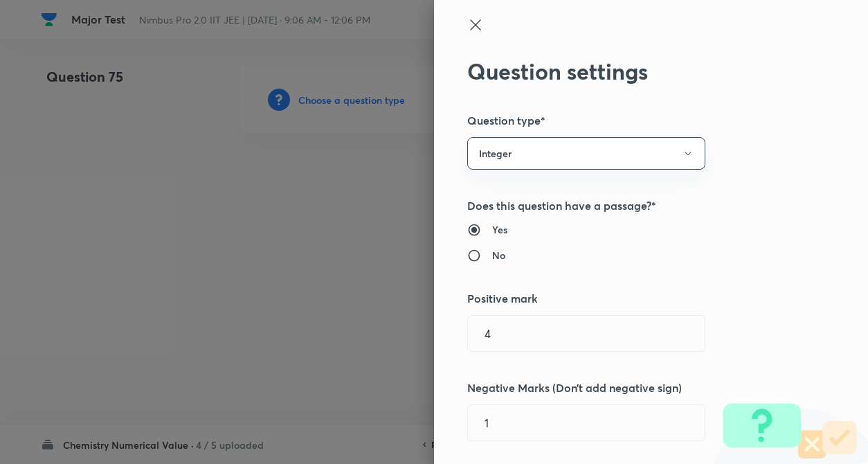
radio input "false"
radio input "true"
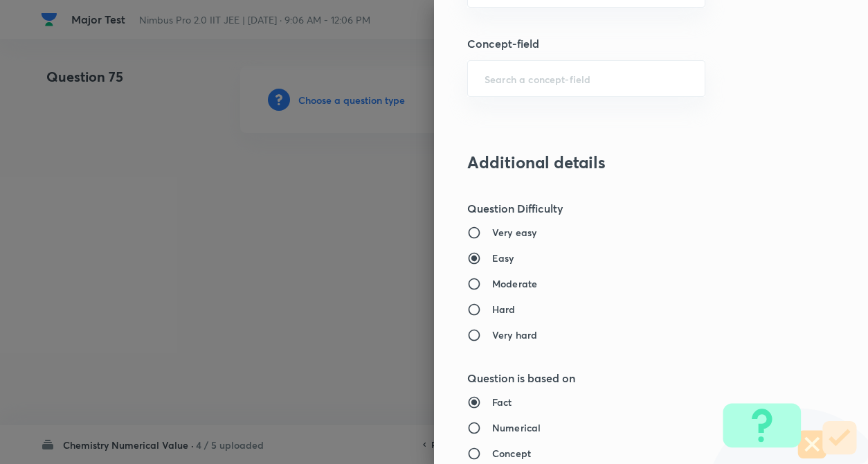
click at [760, 231] on label "Very easy" at bounding box center [622, 232] width 310 height 15
click at [492, 231] on input "Very easy" at bounding box center [479, 233] width 25 height 14
radio input "true"
radio input "false"
click at [785, 227] on div "Question settings Question type* Integer Does this question have a passage?* Ye…" at bounding box center [651, 232] width 434 height 464
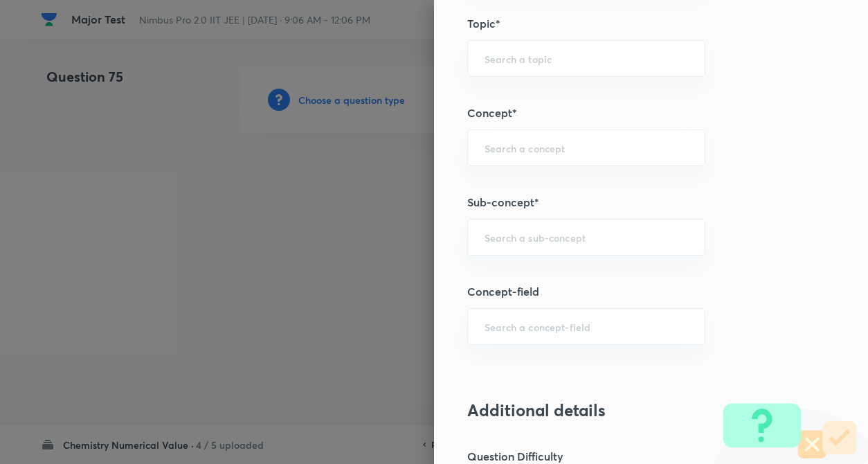
scroll to position [616, 0]
click at [565, 154] on input "text" at bounding box center [585, 149] width 203 height 13
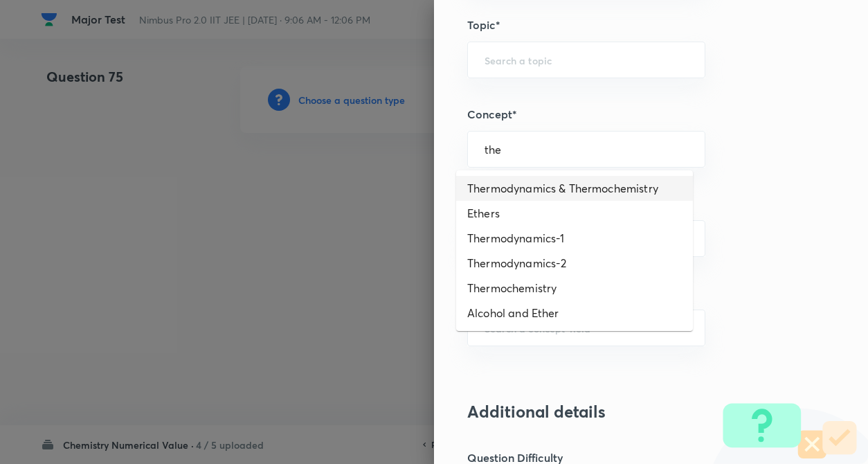
click at [601, 181] on li "Thermodynamics & Thermochemistry" at bounding box center [574, 188] width 237 height 25
type input "Thermodynamics & Thermochemistry"
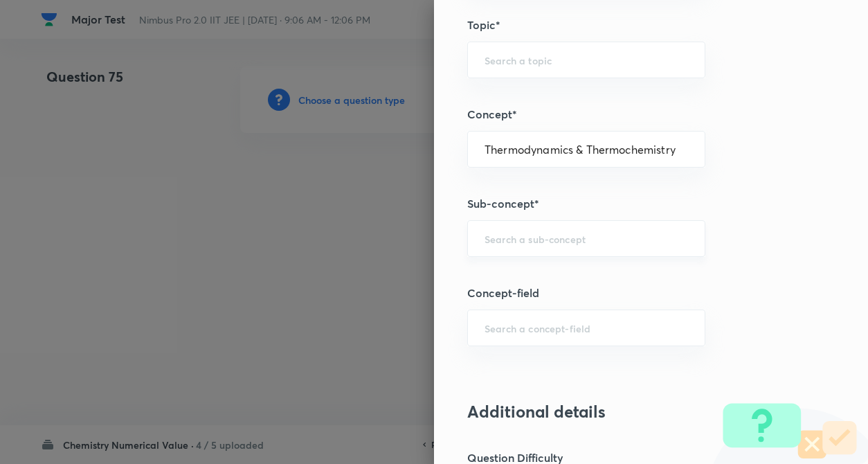
type input "Chemistry"
type input "Physical Chemistry"
click at [553, 233] on input "text" at bounding box center [585, 238] width 203 height 13
type input "v"
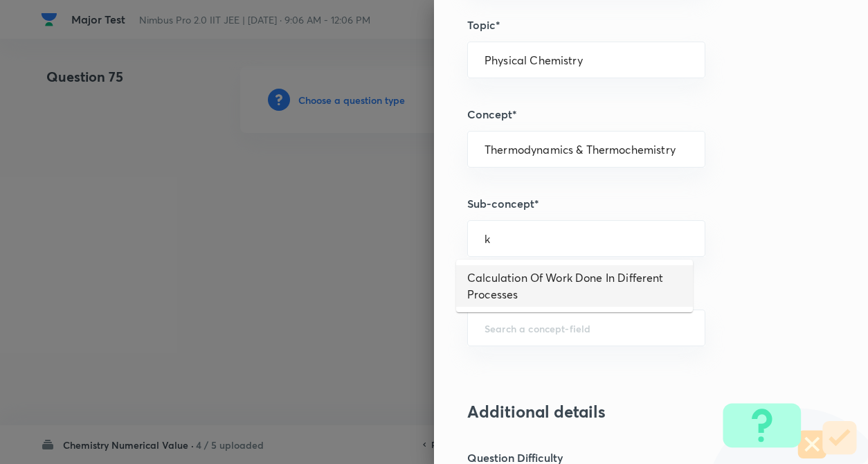
click at [604, 276] on li "Calculation Of Work Done In Different Processes" at bounding box center [574, 286] width 237 height 42
type input "Calculation Of Work Done In Different Processes"
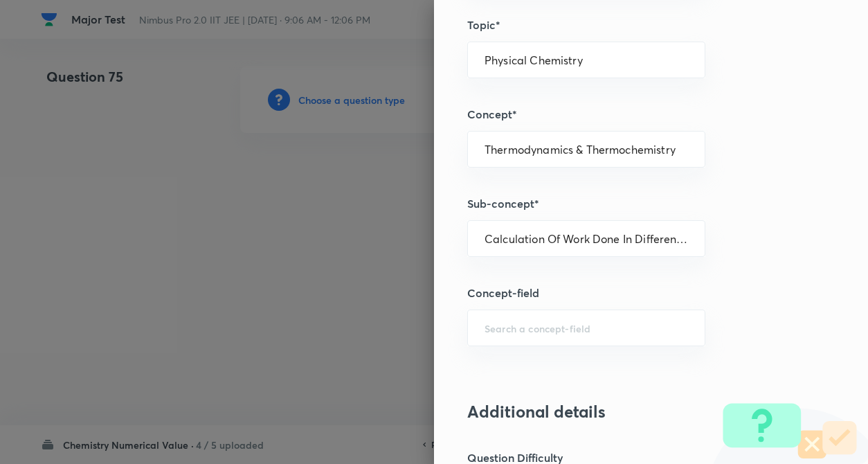
click at [743, 300] on h5 "Concept-field" at bounding box center [627, 292] width 321 height 17
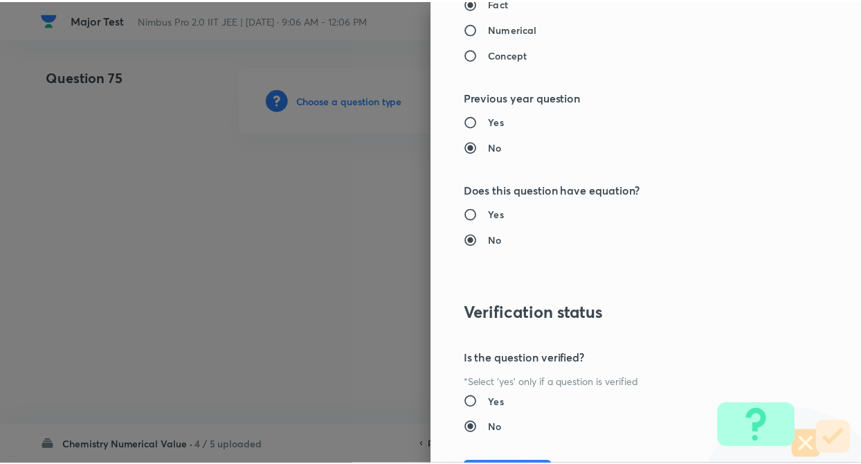
scroll to position [1341, 0]
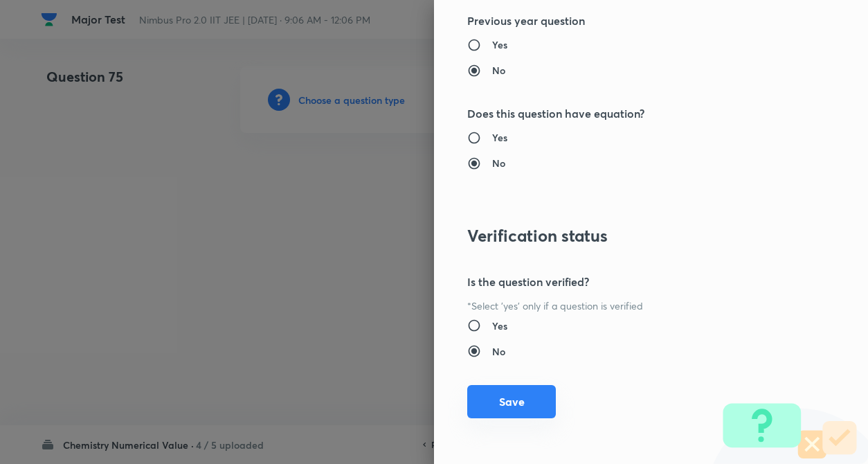
click at [520, 397] on button "Save" at bounding box center [511, 401] width 89 height 33
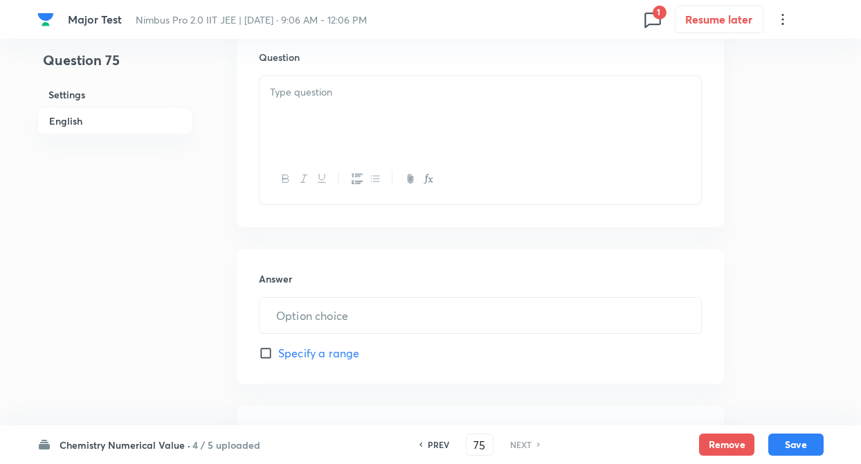
scroll to position [443, 0]
click at [309, 102] on div at bounding box center [479, 111] width 441 height 77
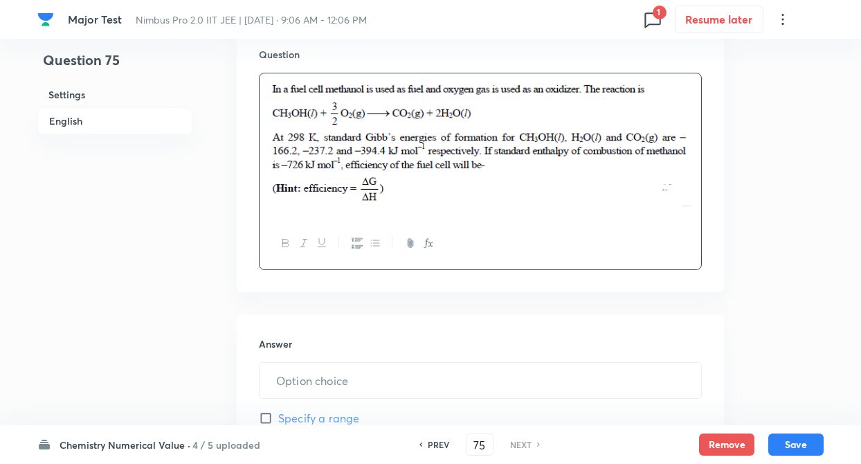
click at [212, 370] on div "Question 75 Settings English Settings Type Integer + 4 marks - 1 mark Edit Conc…" at bounding box center [430, 174] width 786 height 1101
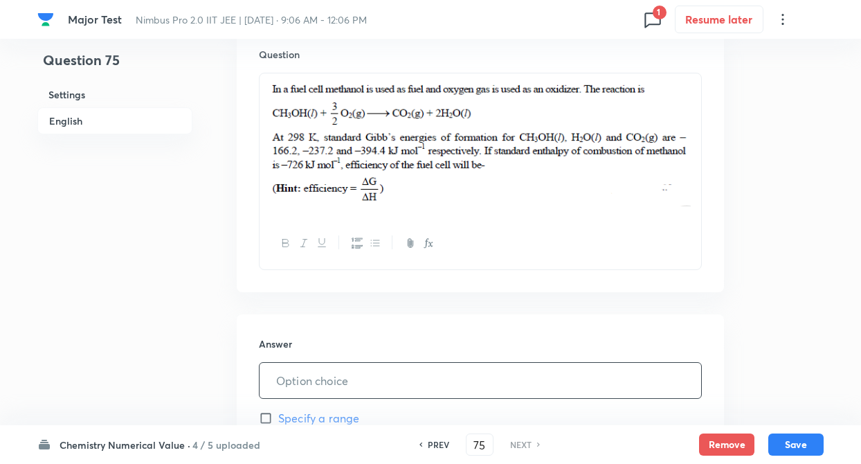
click at [301, 380] on input "text" at bounding box center [479, 380] width 441 height 35
type input "97"
click at [213, 379] on div "Question 75 Settings English Settings Type Integer + 4 marks - 1 mark Edit Conc…" at bounding box center [430, 174] width 786 height 1101
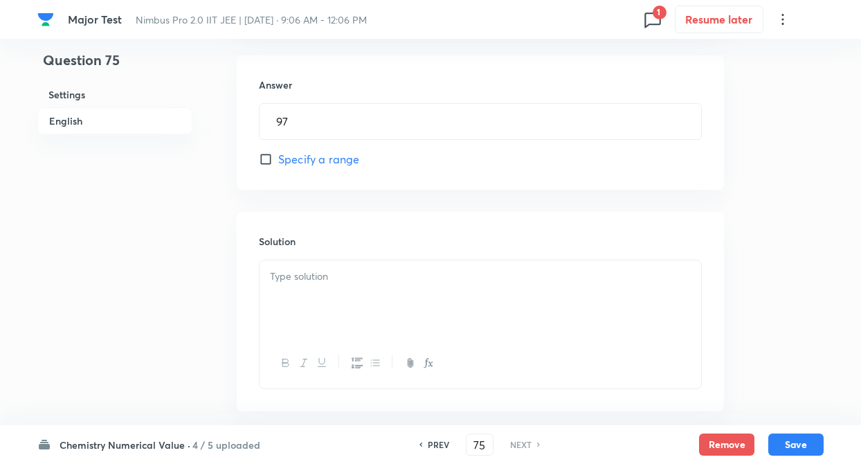
scroll to position [720, 0]
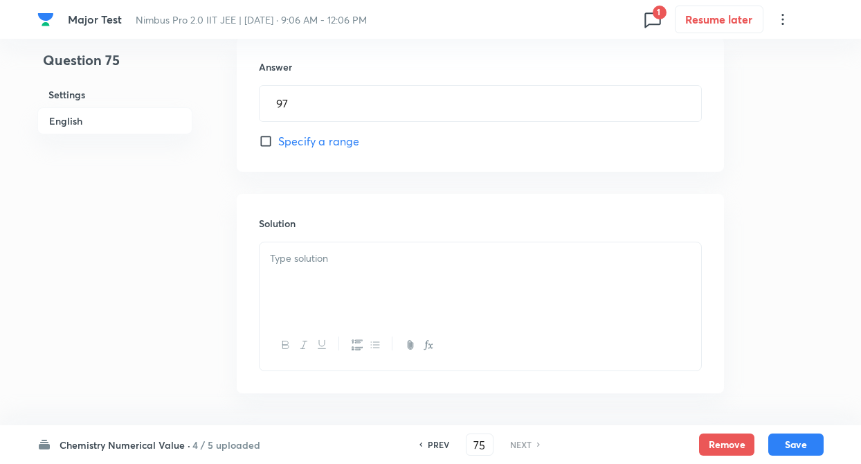
click at [322, 295] on div at bounding box center [479, 280] width 441 height 77
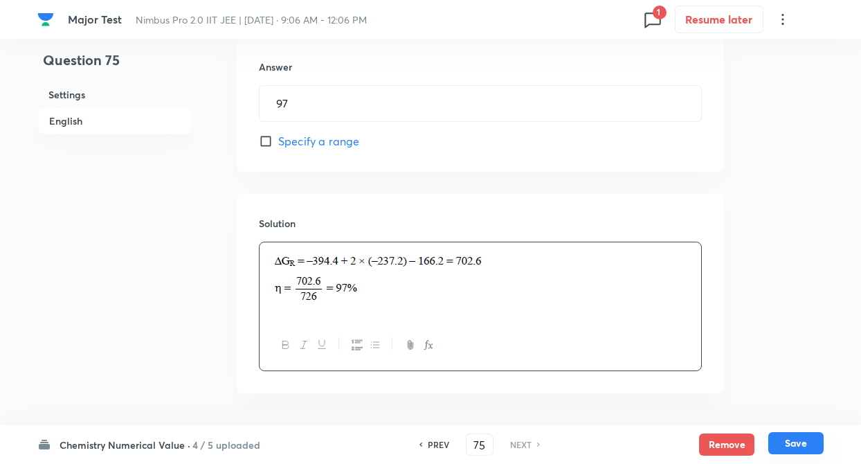
click at [809, 446] on button "Save" at bounding box center [795, 443] width 55 height 22
type input "97"
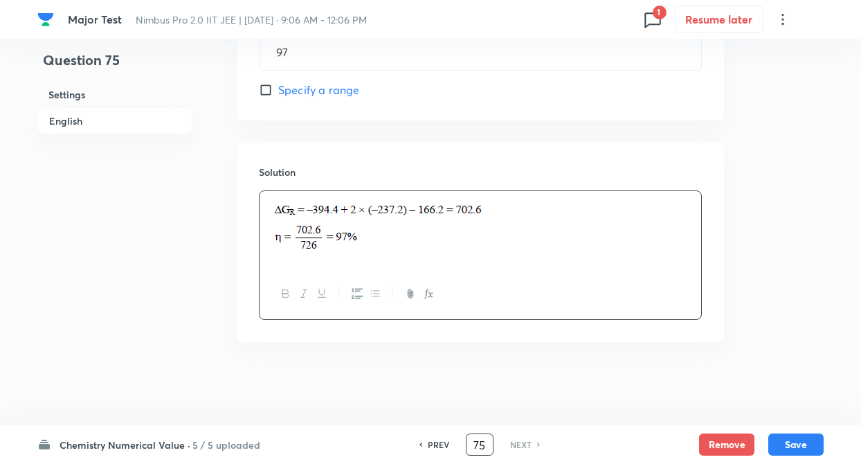
click at [486, 439] on input "75" at bounding box center [479, 444] width 26 height 24
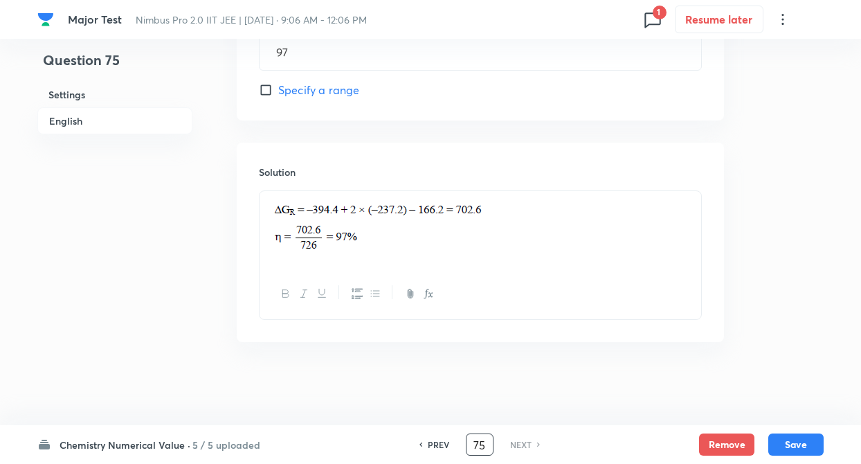
type input "7"
type input "8"
type input "51"
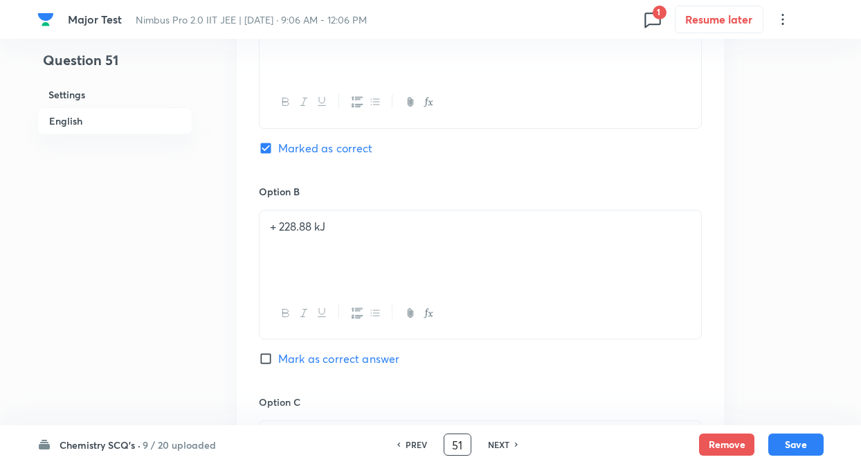
checkbox input "true"
click at [504, 439] on h6 "NEXT" at bounding box center [498, 444] width 21 height 12
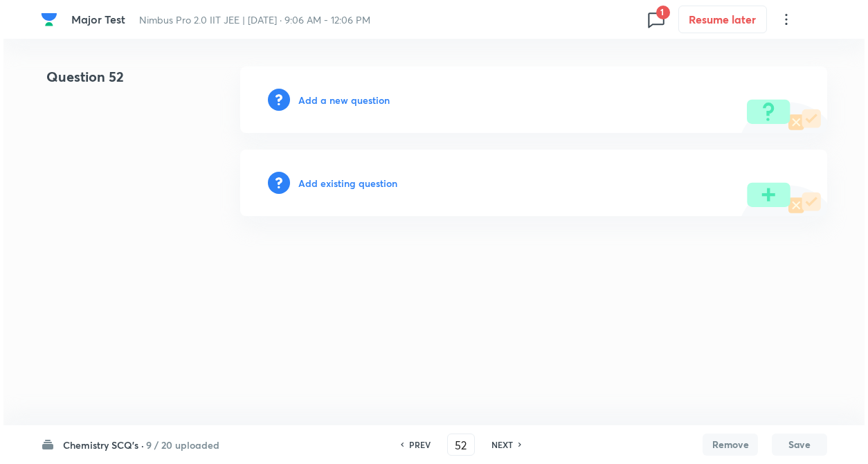
scroll to position [0, 0]
click at [504, 439] on h6 "NEXT" at bounding box center [501, 444] width 21 height 12
type input "53"
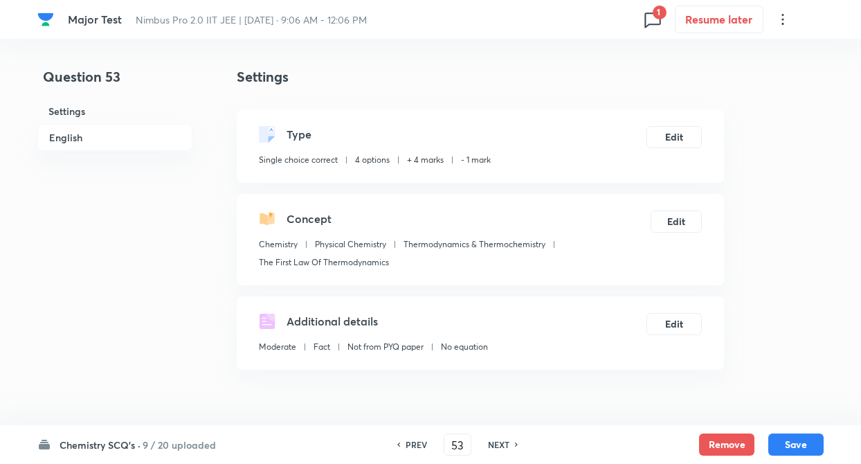
checkbox input "true"
click at [419, 437] on div "PREV 53 ​ NEXT" at bounding box center [457, 444] width 178 height 22
click at [417, 446] on h6 "PREV" at bounding box center [415, 444] width 21 height 12
type input "52"
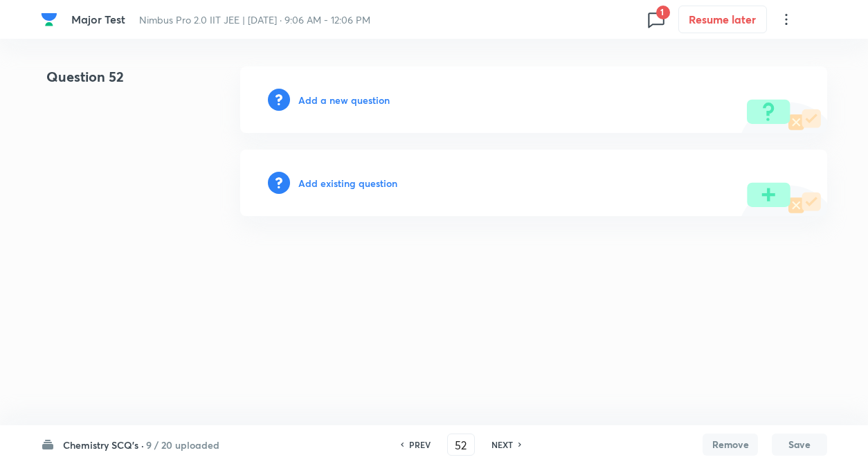
click at [350, 95] on h6 "Add a new question" at bounding box center [343, 100] width 91 height 15
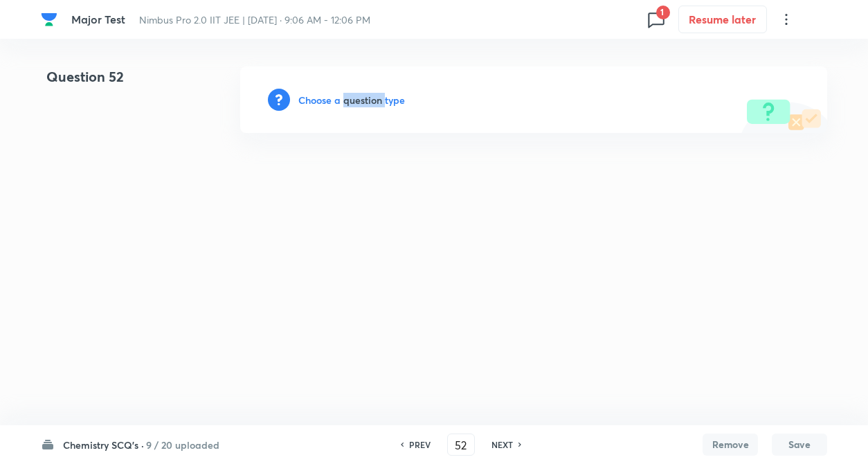
click at [350, 95] on h6 "Choose a question type" at bounding box center [351, 100] width 107 height 15
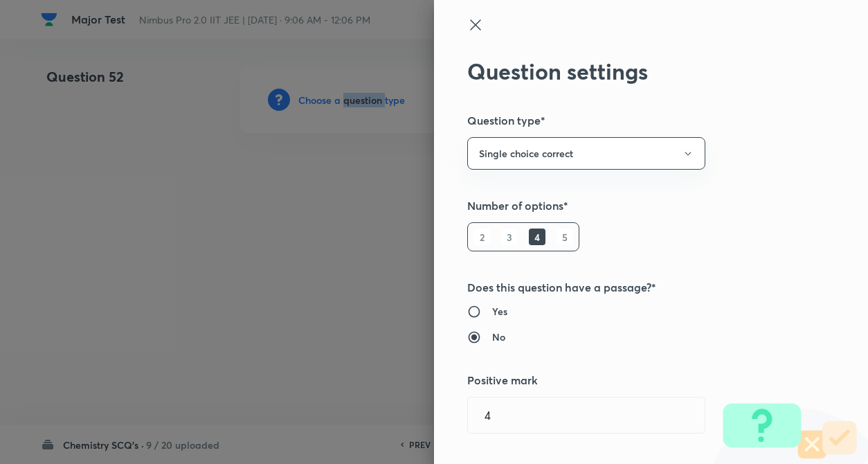
radio input "false"
radio input "true"
click at [708, 191] on div "Question settings Question type* Single choice correct Number of options* 2 3 4…" at bounding box center [651, 232] width 434 height 464
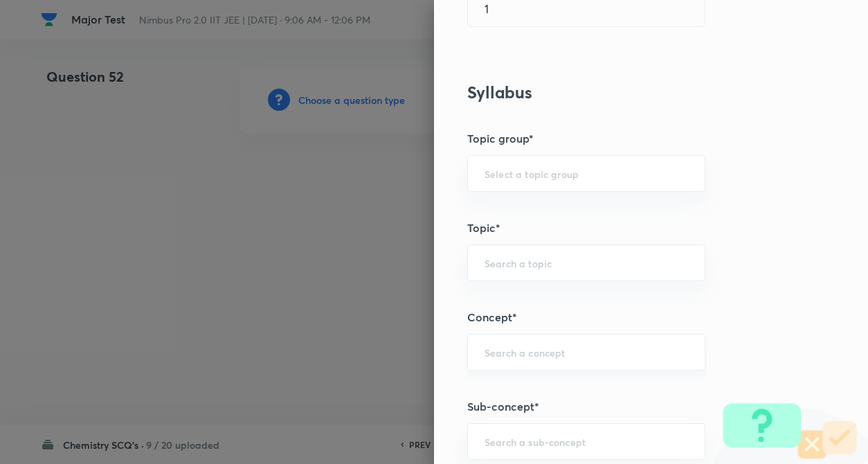
scroll to position [526, 0]
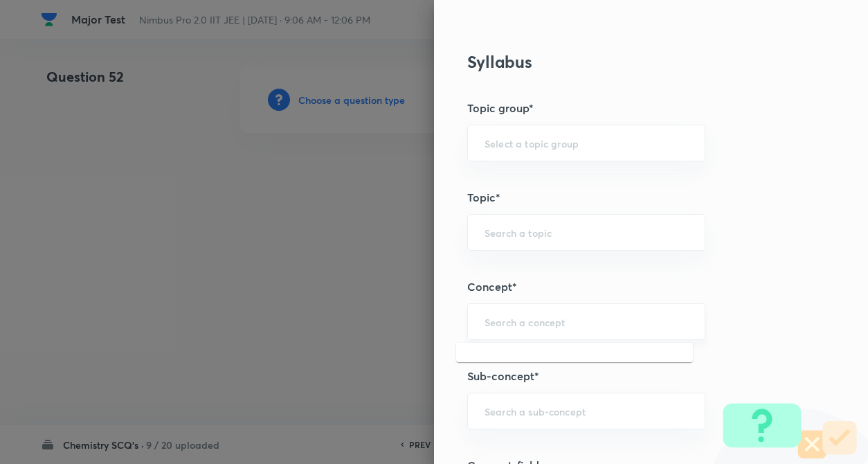
click at [515, 322] on input "text" at bounding box center [585, 321] width 203 height 13
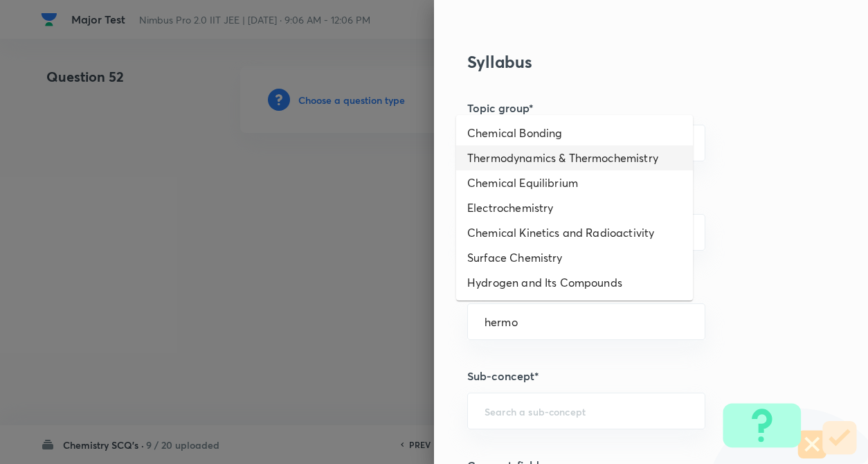
click at [524, 161] on li "Thermodynamics & Thermochemistry" at bounding box center [574, 157] width 237 height 25
type input "Thermodynamics & Thermochemistry"
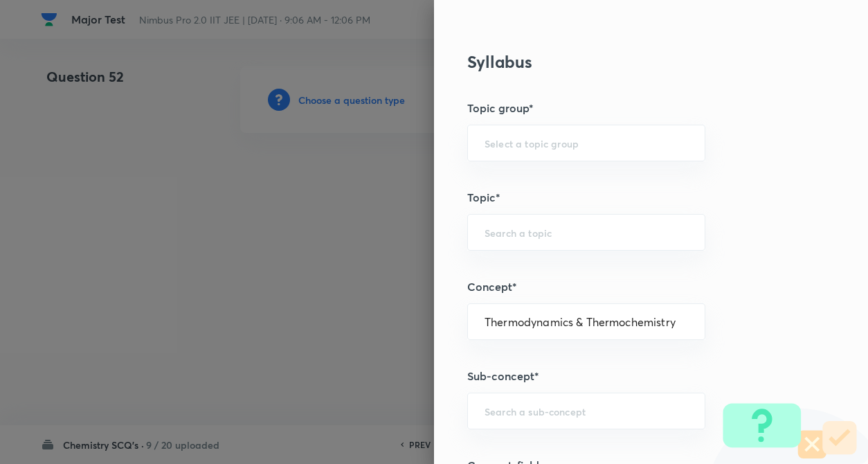
type input "Chemistry"
type input "Physical Chemistry"
click at [524, 425] on div "​" at bounding box center [586, 410] width 238 height 37
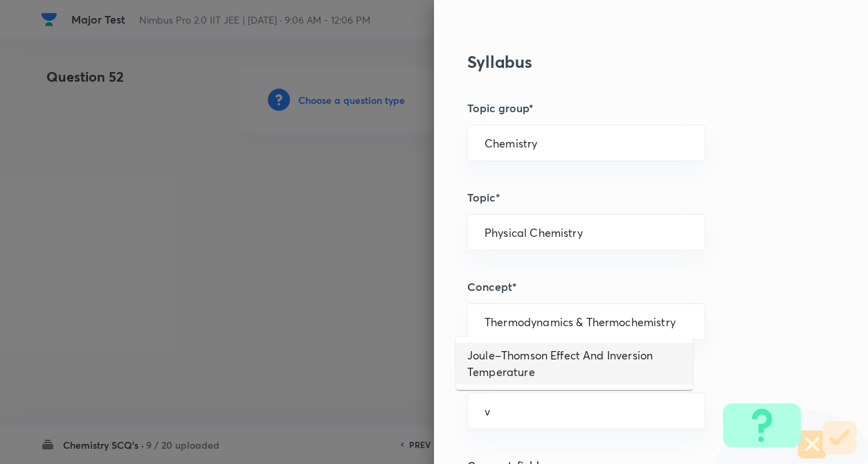
click at [552, 363] on li "Joule–Thomson Effect And Inversion Temperature" at bounding box center [574, 363] width 237 height 42
type input "Joule–Thomson Effect And Inversion Temperature"
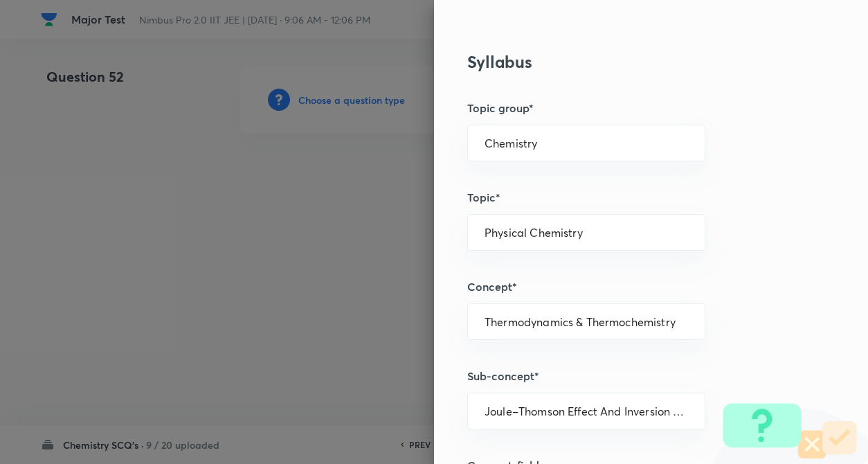
click at [816, 348] on div "Question settings Question type* Single choice correct Number of options* 2 3 4…" at bounding box center [651, 232] width 434 height 464
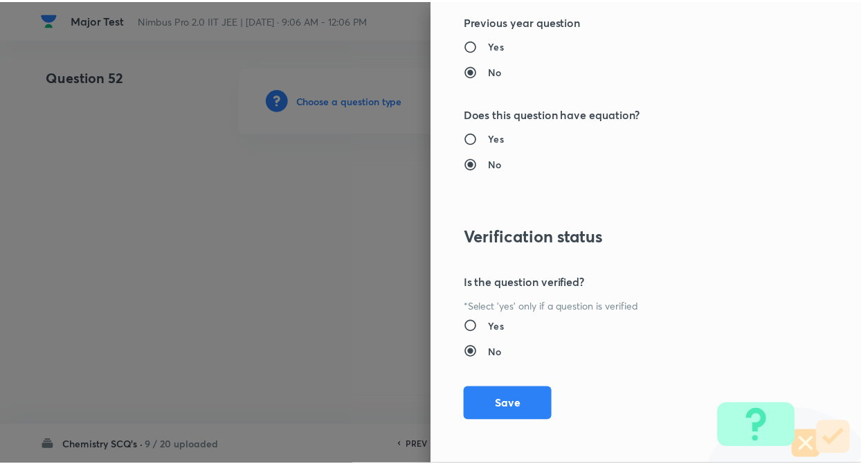
scroll to position [1422, 0]
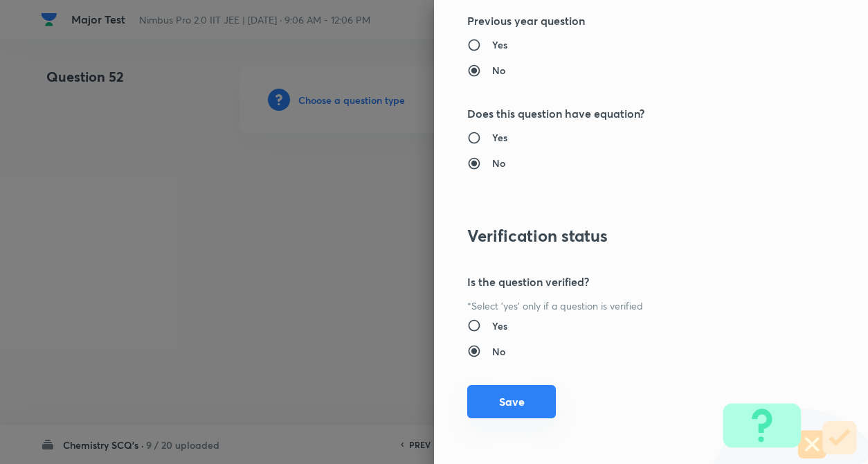
click at [521, 401] on button "Save" at bounding box center [511, 401] width 89 height 33
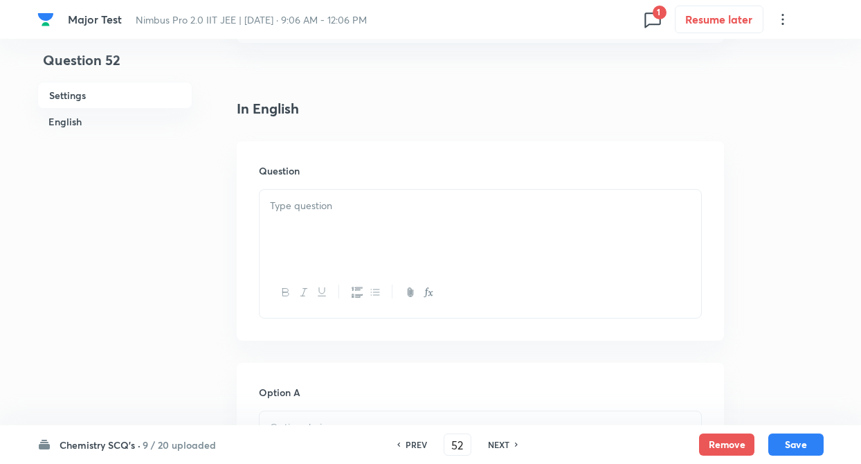
scroll to position [332, 0]
click at [289, 209] on div at bounding box center [479, 222] width 441 height 77
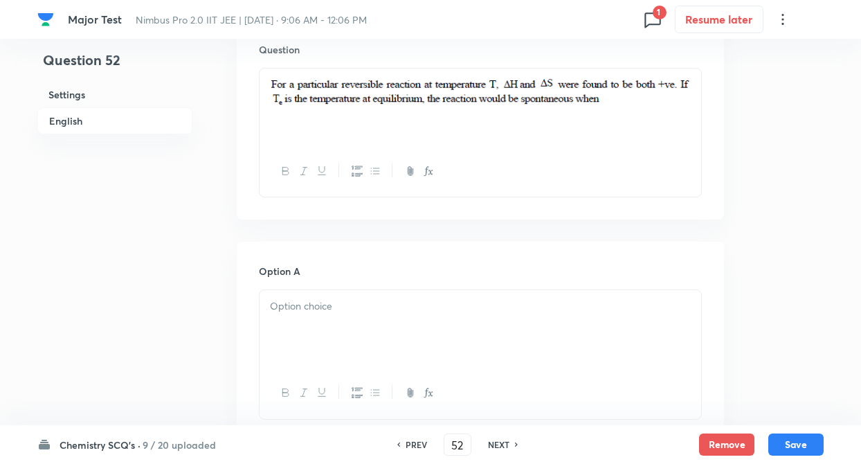
scroll to position [470, 0]
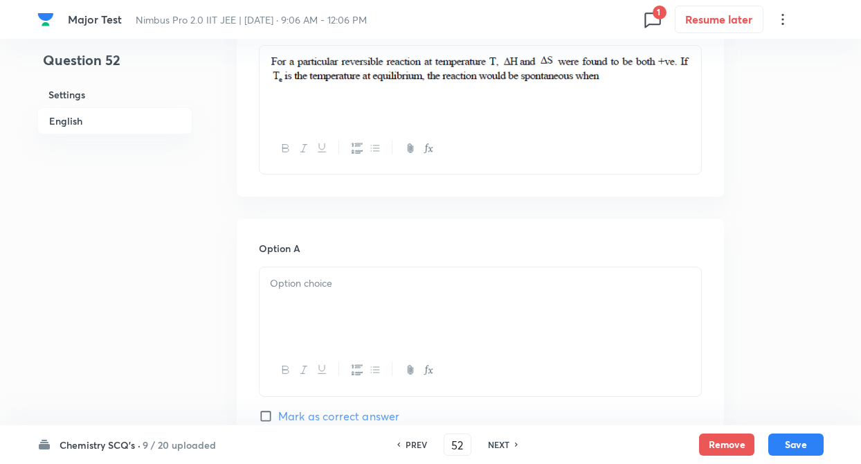
click at [312, 310] on div at bounding box center [479, 305] width 441 height 77
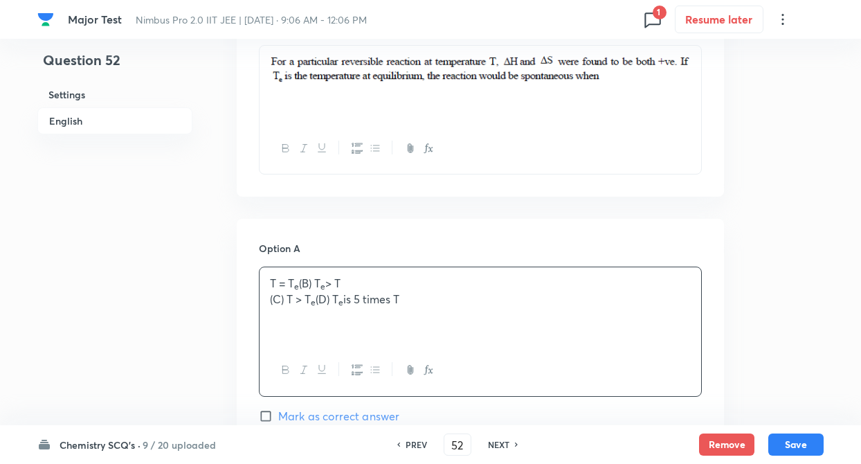
drag, startPoint x: 318, startPoint y: 283, endPoint x: 412, endPoint y: 314, distance: 99.1
click at [412, 314] on div "T = T e (B) T e > T (C) T > T e (D) T e is 5 times T" at bounding box center [479, 305] width 441 height 77
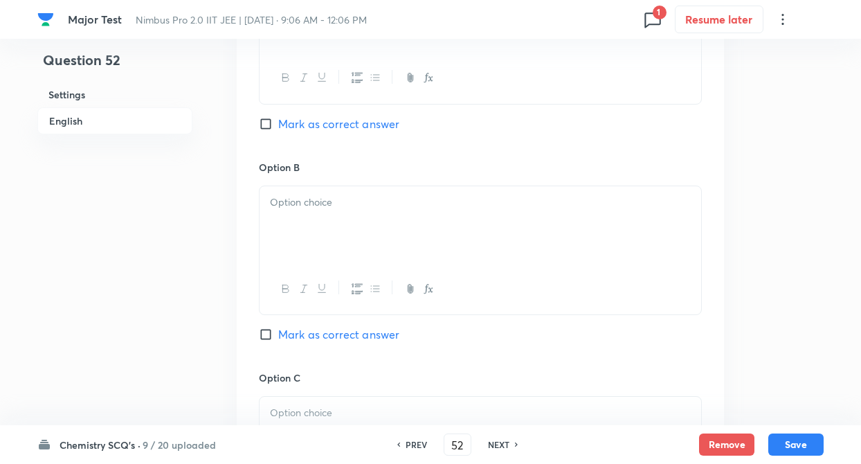
scroll to position [775, 0]
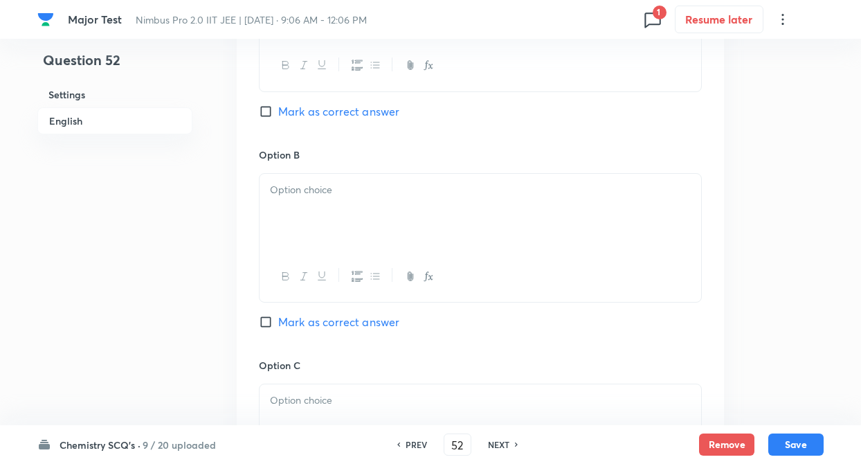
click at [308, 210] on div at bounding box center [479, 212] width 441 height 77
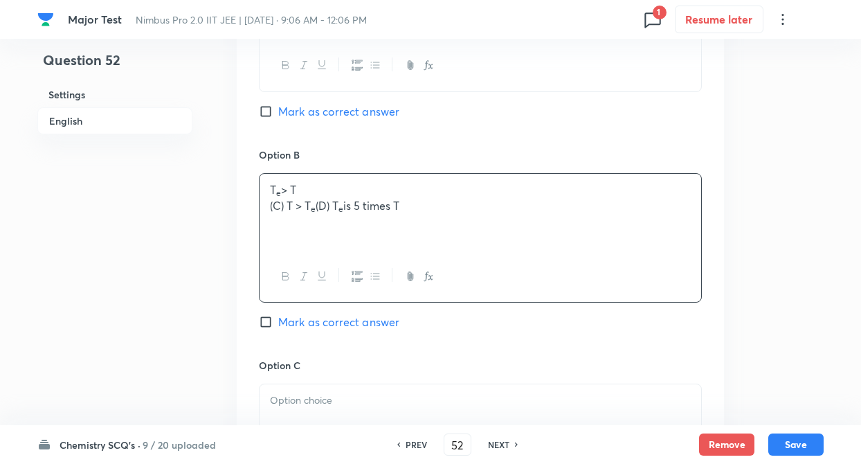
drag, startPoint x: 285, startPoint y: 204, endPoint x: 534, endPoint y: 208, distance: 249.1
click at [534, 208] on p "(C) T > T e (D) T e is 5 times T" at bounding box center [480, 206] width 421 height 16
click at [296, 394] on p at bounding box center [480, 400] width 421 height 16
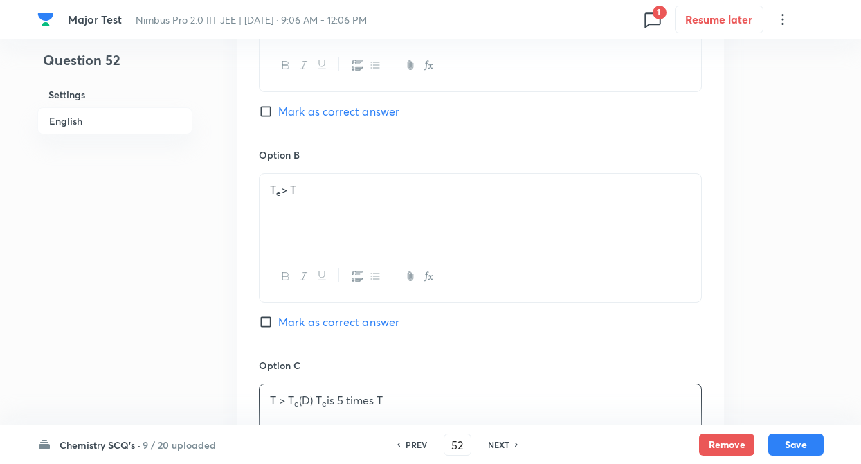
drag, startPoint x: 320, startPoint y: 398, endPoint x: 396, endPoint y: 401, distance: 76.2
click at [396, 401] on p "T > T e (D) T e is 5 times T" at bounding box center [480, 400] width 421 height 16
click at [154, 372] on div "Question 52 Settings English" at bounding box center [114, 171] width 155 height 1759
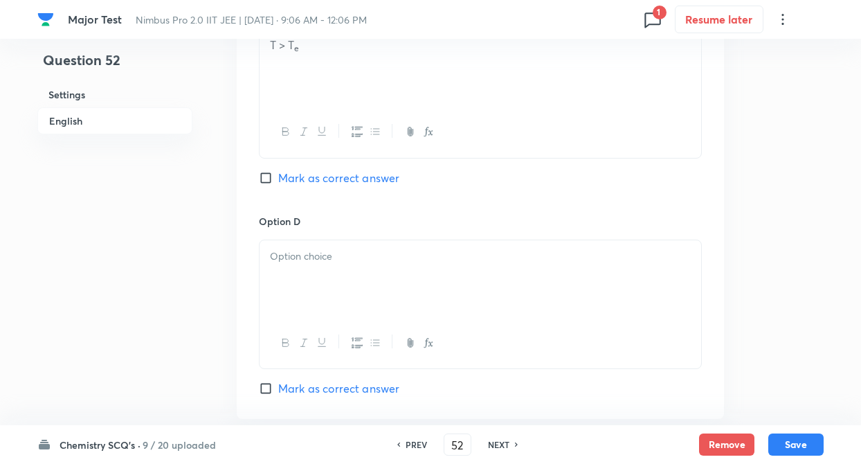
scroll to position [1135, 0]
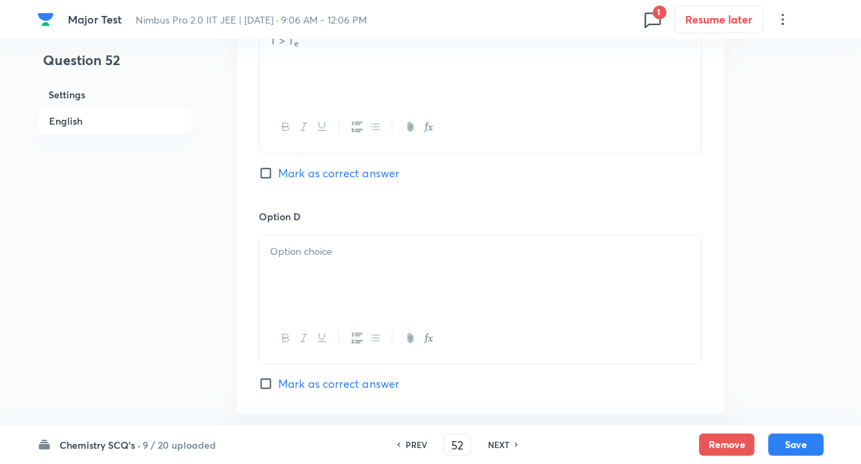
click at [322, 255] on p at bounding box center [480, 252] width 421 height 16
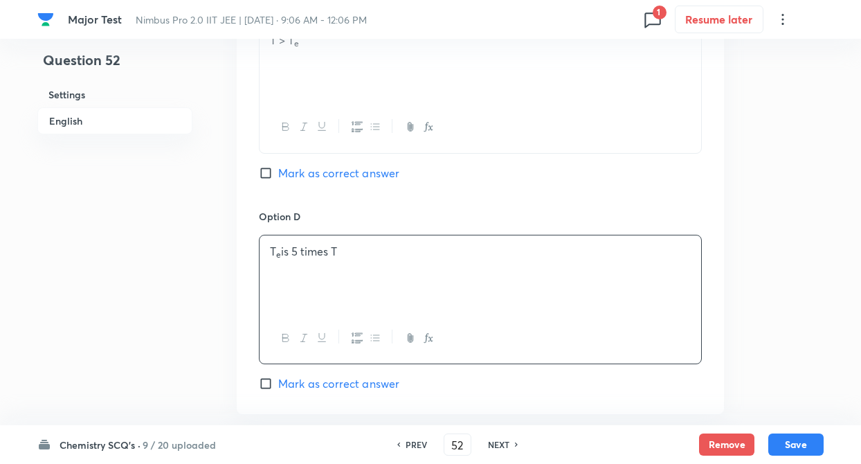
click at [265, 173] on input "Mark as correct answer" at bounding box center [268, 173] width 19 height 14
checkbox input "true"
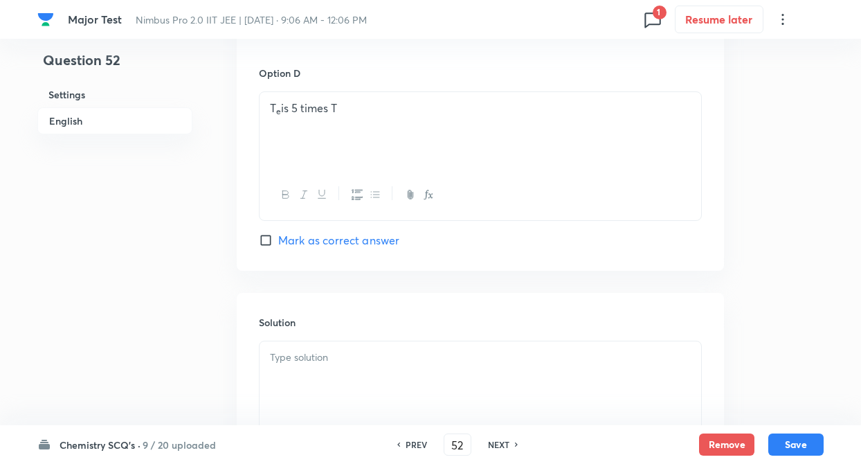
scroll to position [1428, 0]
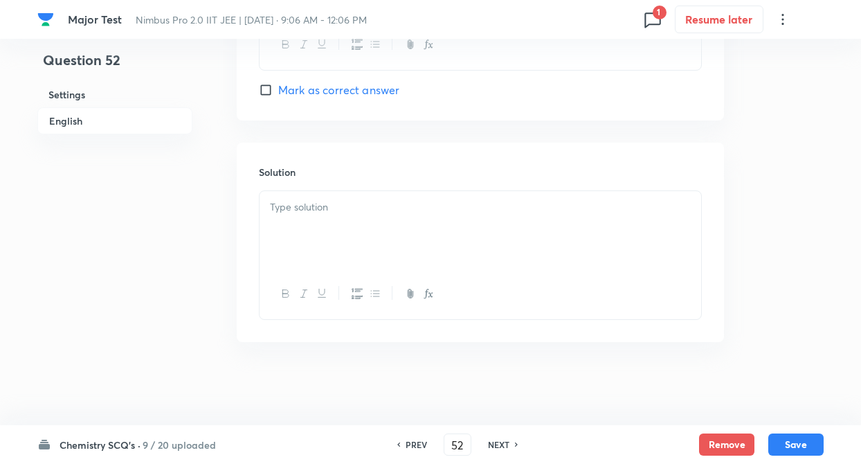
click at [305, 204] on p at bounding box center [480, 207] width 421 height 16
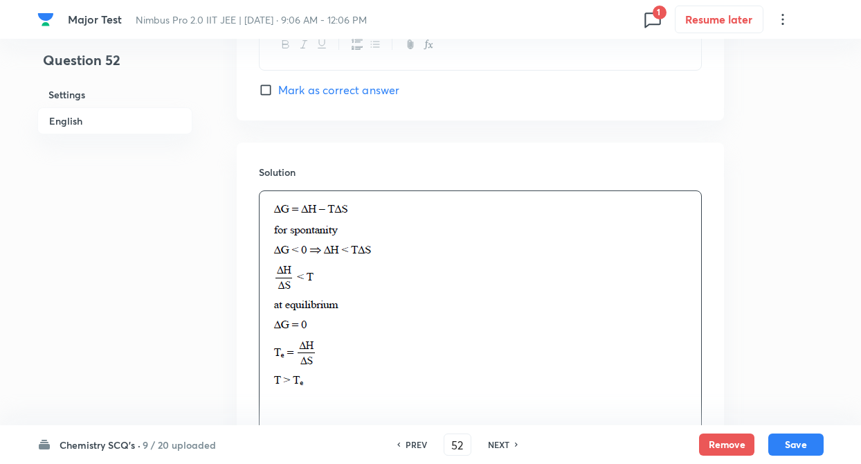
click at [795, 441] on button "Save" at bounding box center [795, 444] width 55 height 22
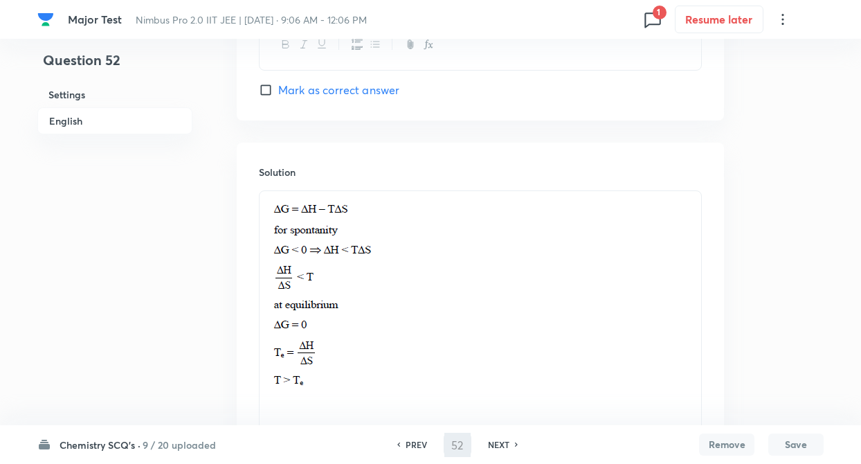
type input "53"
checkbox input "false"
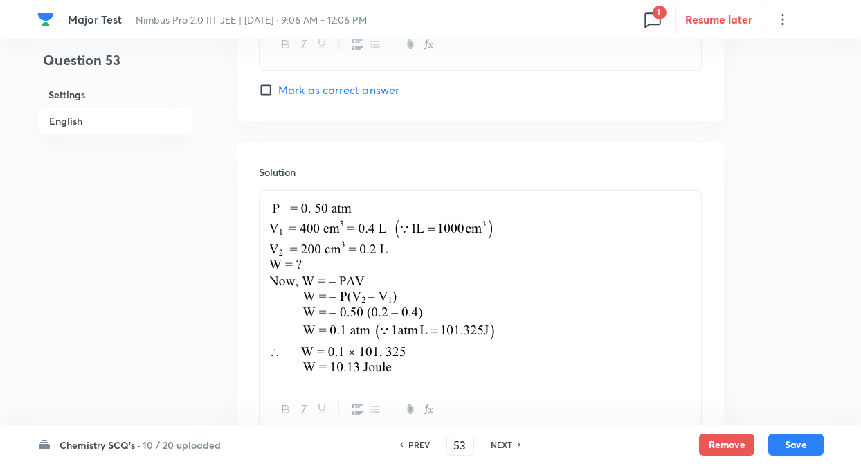
checkbox input "true"
click at [500, 441] on h6 "NEXT" at bounding box center [501, 444] width 21 height 12
type input "54"
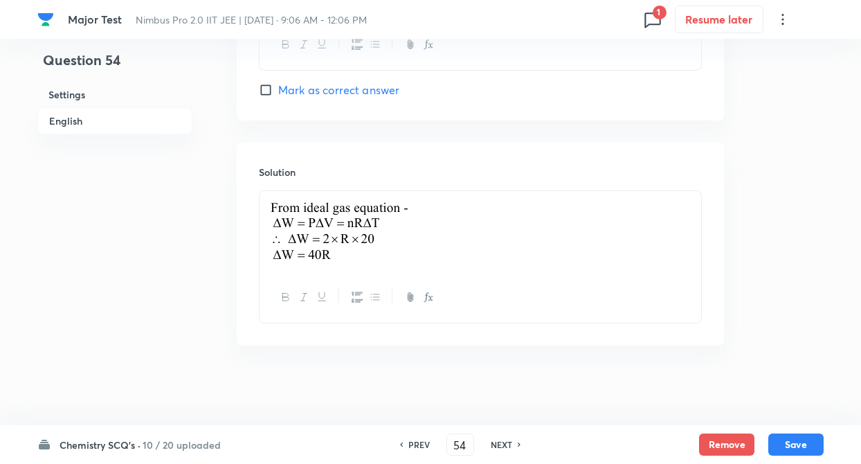
checkbox input "true"
click at [500, 441] on h6 "NEXT" at bounding box center [501, 444] width 21 height 12
type input "55"
checkbox input "true"
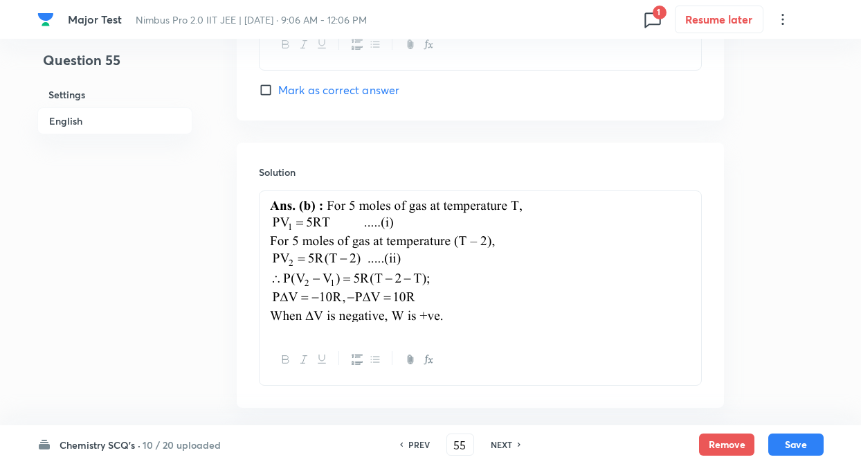
click at [500, 441] on h6 "NEXT" at bounding box center [501, 444] width 21 height 12
type input "56"
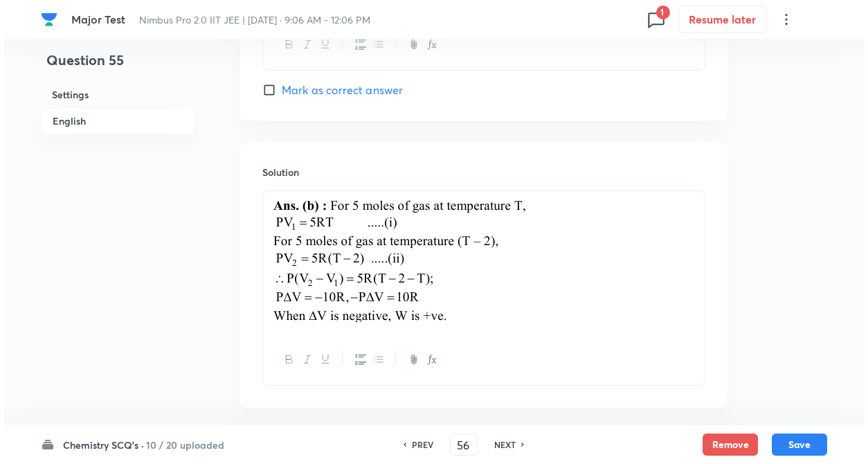
scroll to position [0, 0]
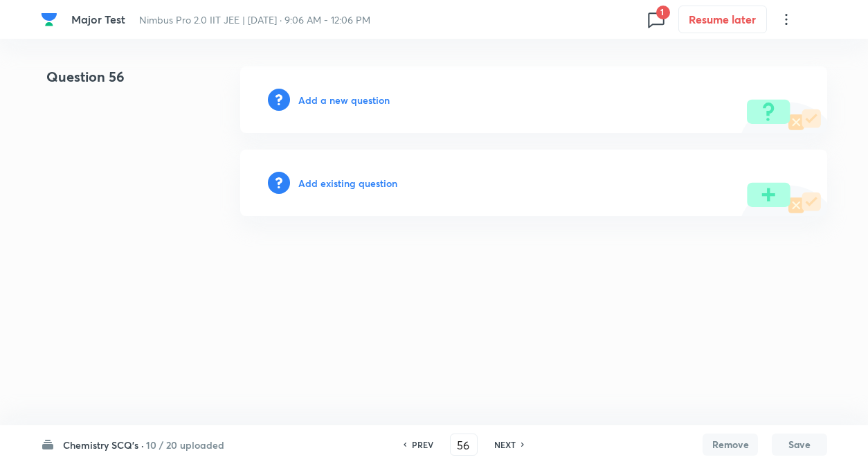
click at [344, 107] on h6 "Add a new question" at bounding box center [343, 100] width 91 height 15
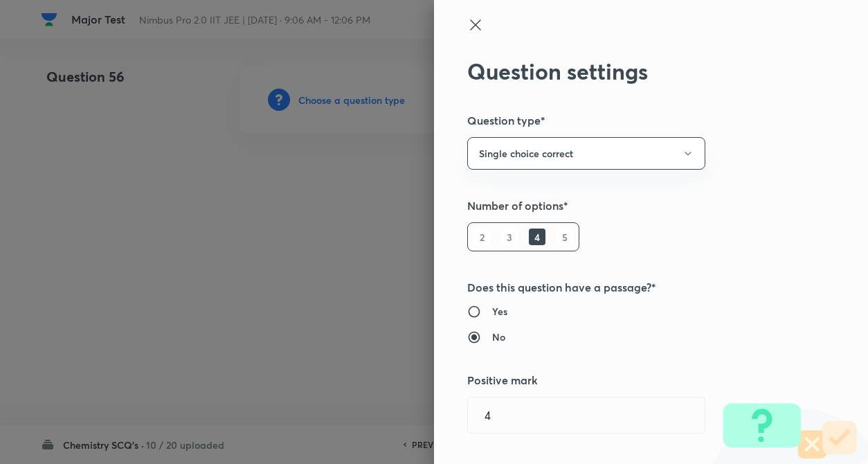
click at [698, 214] on h5 "Number of options*" at bounding box center [627, 205] width 321 height 17
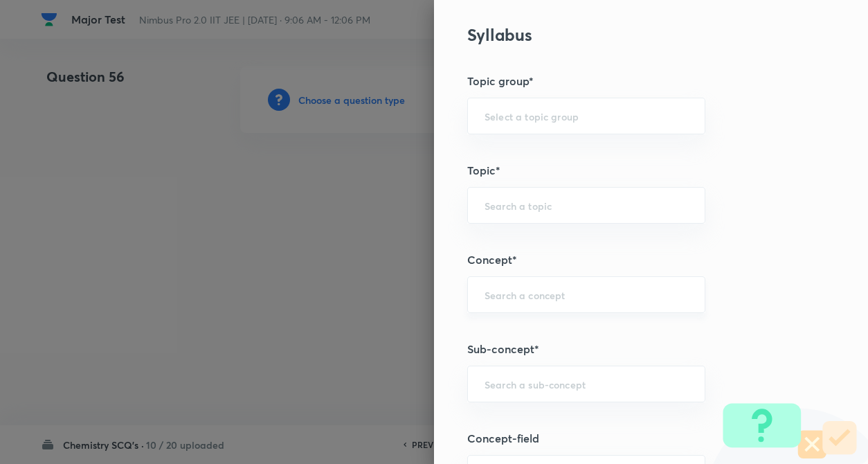
scroll to position [553, 0]
click at [517, 300] on input "text" at bounding box center [585, 293] width 203 height 13
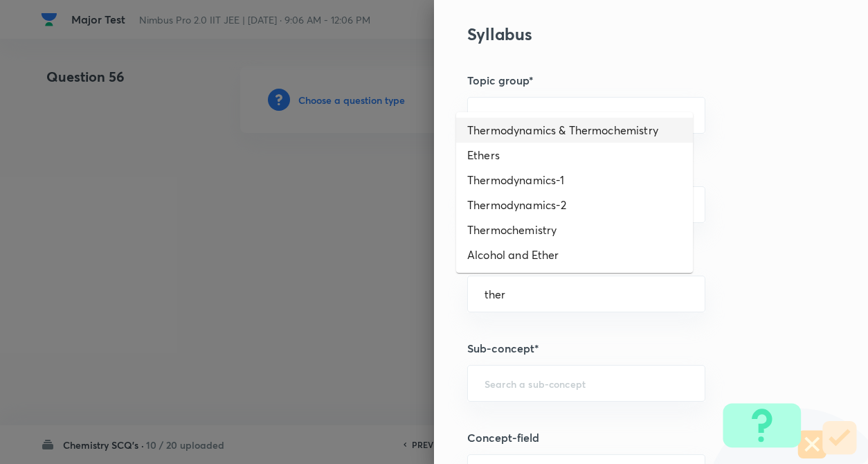
click at [574, 125] on li "Thermodynamics & Thermochemistry" at bounding box center [574, 130] width 237 height 25
type input "Thermodynamics & Thermochemistry"
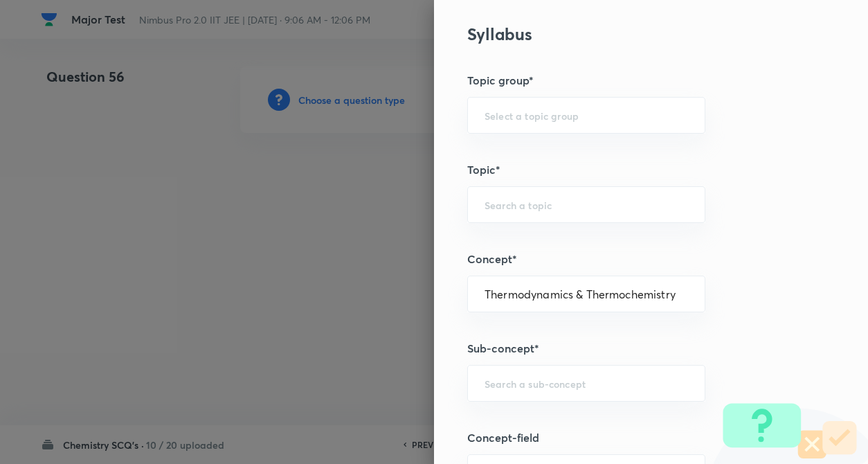
type input "Chemistry"
type input "Physical Chemistry"
click at [521, 385] on input "text" at bounding box center [585, 382] width 203 height 13
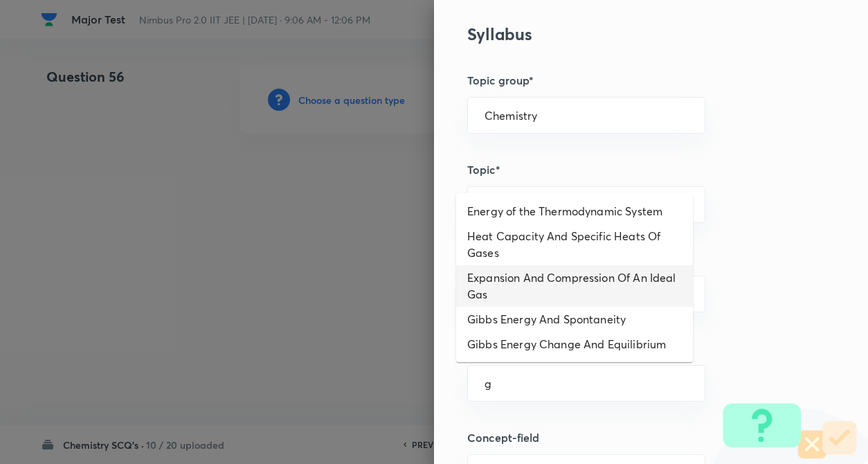
click at [562, 279] on li "Expansion And Compression Of An Ideal Gas" at bounding box center [574, 286] width 237 height 42
type input "Expansion And Compression Of An Ideal Gas"
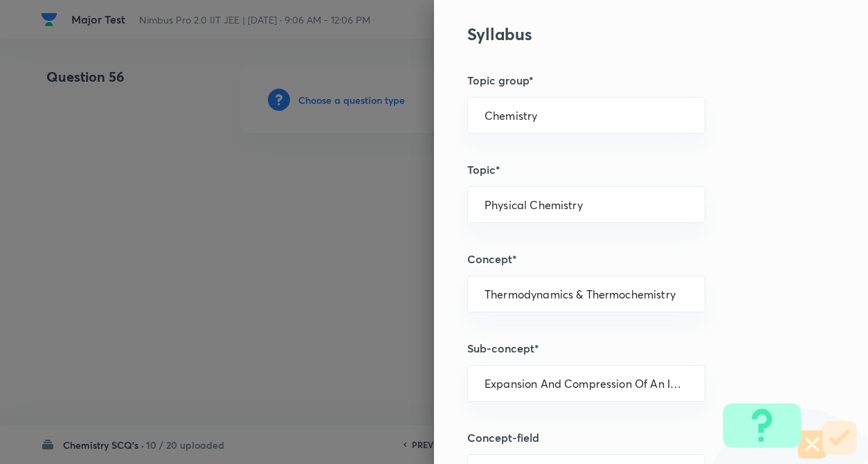
click at [742, 279] on div "Question settings Question type* Single choice correct Number of options* 2 3 4…" at bounding box center [651, 232] width 434 height 464
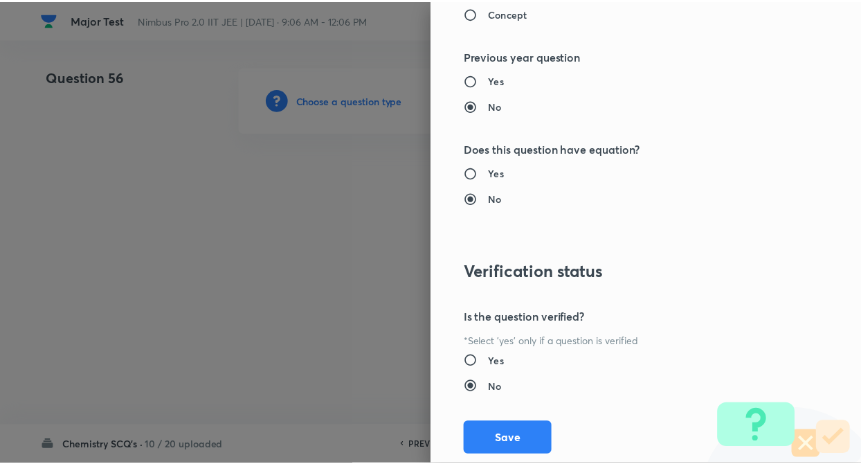
scroll to position [1422, 0]
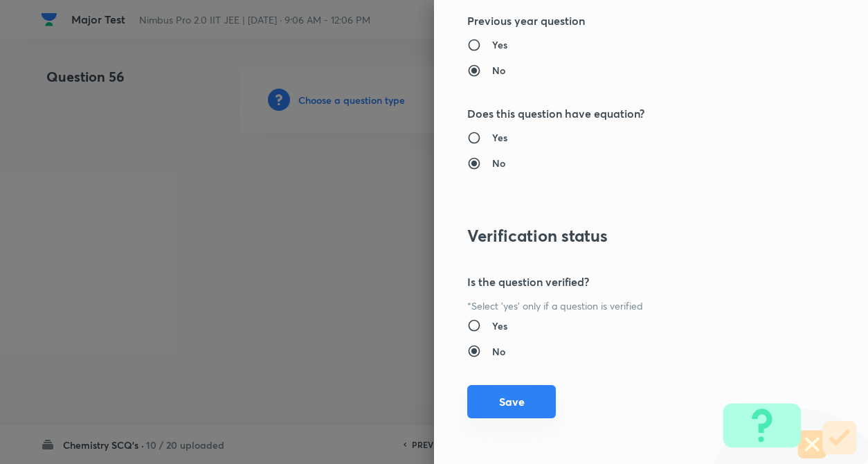
click at [497, 403] on button "Save" at bounding box center [511, 401] width 89 height 33
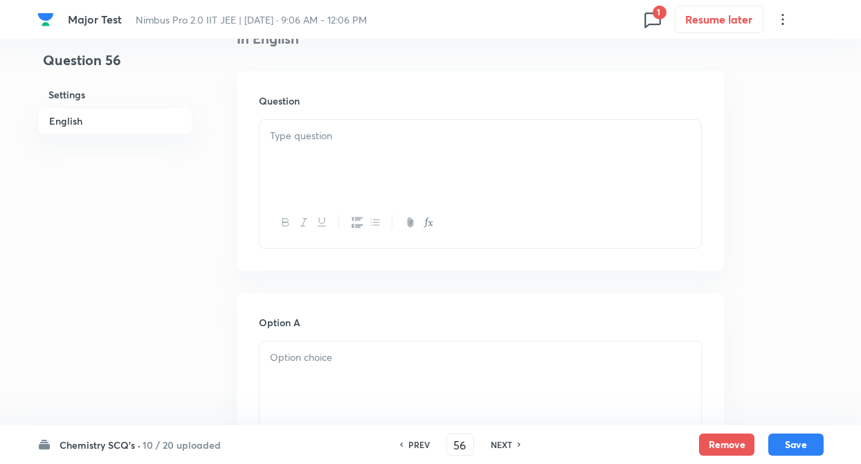
scroll to position [415, 0]
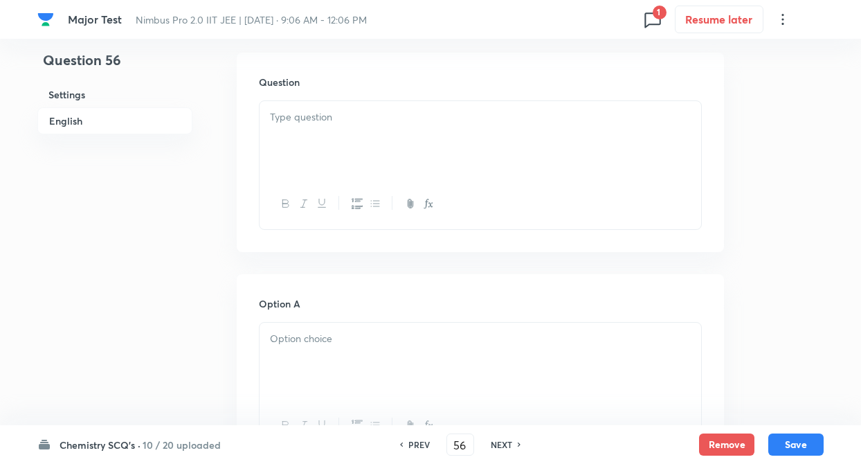
click at [334, 137] on div at bounding box center [479, 139] width 441 height 77
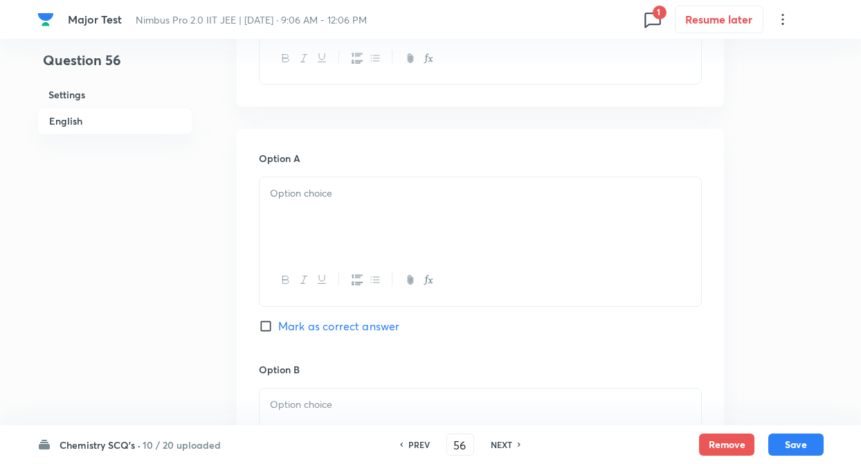
scroll to position [609, 0]
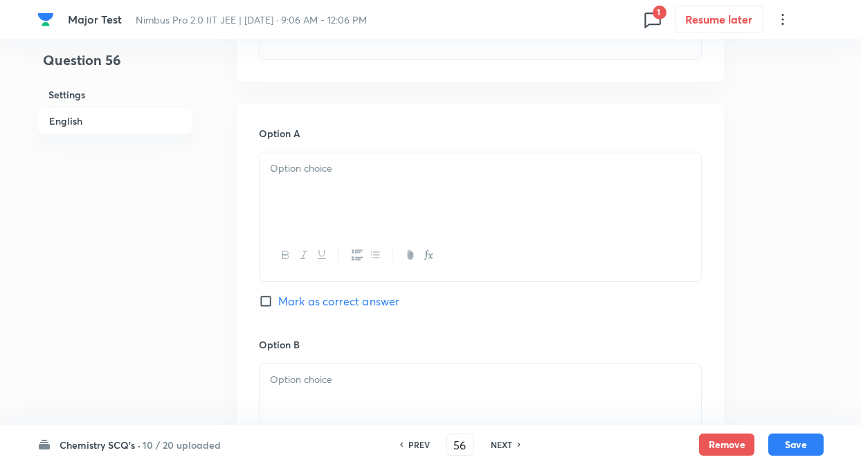
click at [302, 189] on div at bounding box center [479, 190] width 441 height 77
paste div
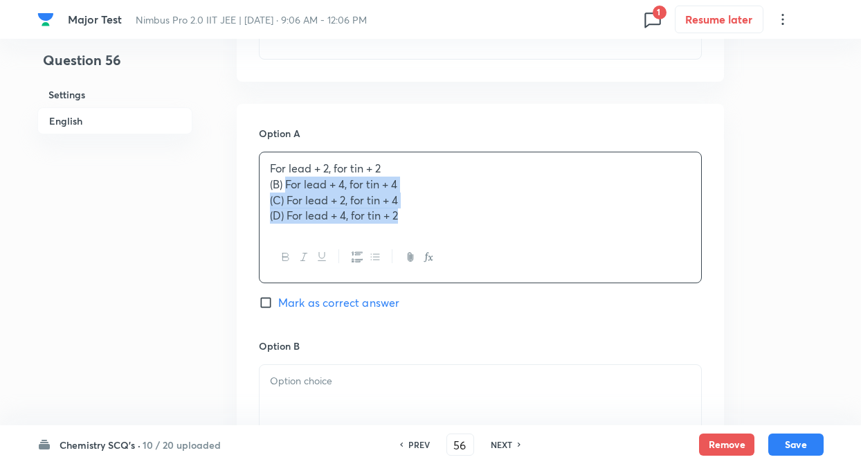
drag, startPoint x: 286, startPoint y: 184, endPoint x: 412, endPoint y: 235, distance: 135.3
click at [412, 235] on div "For lead + 2, for tin + 2 (B) For lead + 4, for tin + 4 (C) For lead + 2, for t…" at bounding box center [480, 217] width 443 height 131
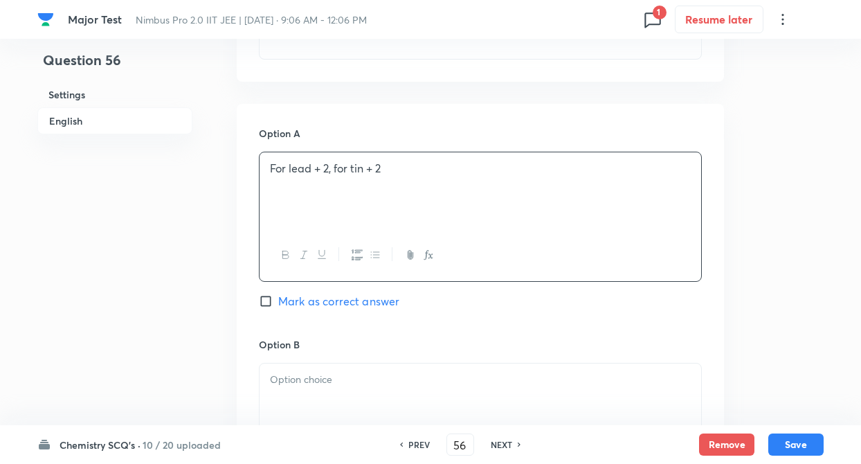
click at [352, 372] on p at bounding box center [480, 380] width 421 height 16
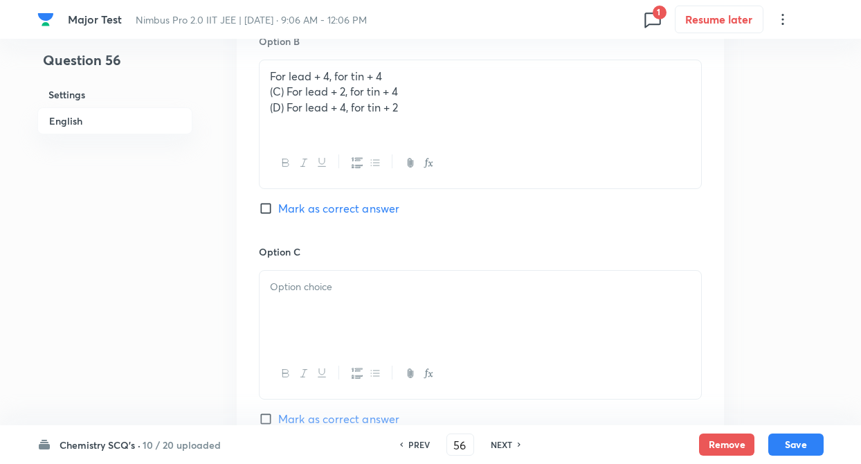
scroll to position [913, 0]
drag, startPoint x: 286, startPoint y: 90, endPoint x: 421, endPoint y: 124, distance: 139.1
click at [421, 124] on div "For lead + 4, for tin + 4 (C) For lead + 2, for tin + 4 (D) For lead + 4, for t…" at bounding box center [479, 97] width 441 height 77
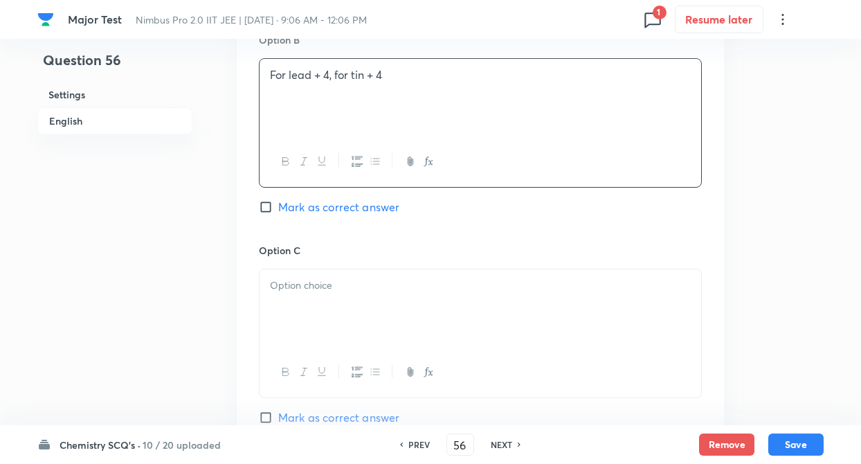
click at [361, 311] on div at bounding box center [479, 307] width 441 height 77
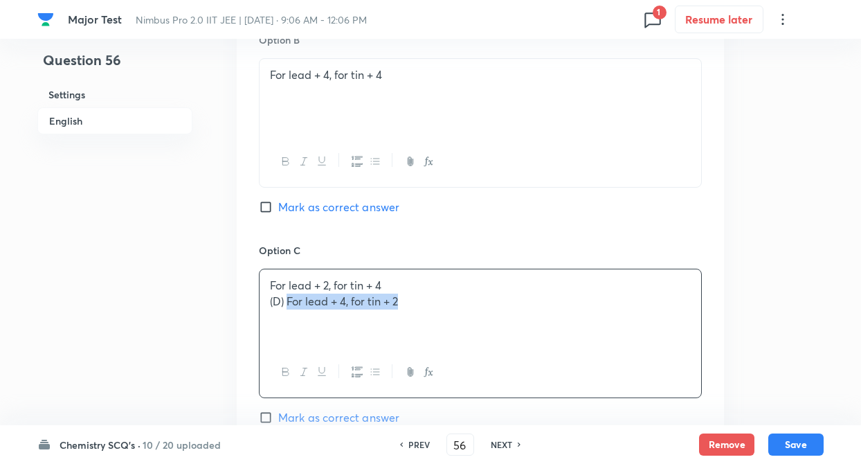
drag, startPoint x: 287, startPoint y: 302, endPoint x: 437, endPoint y: 309, distance: 149.6
click at [437, 309] on div "For lead + 2, for tin + 4 (D) For lead + 4, for tin + 2" at bounding box center [479, 307] width 441 height 77
click at [226, 302] on div "Question 56 Settings English Settings Type Single choice correct 4 options + 4 …" at bounding box center [430, 44] width 786 height 1782
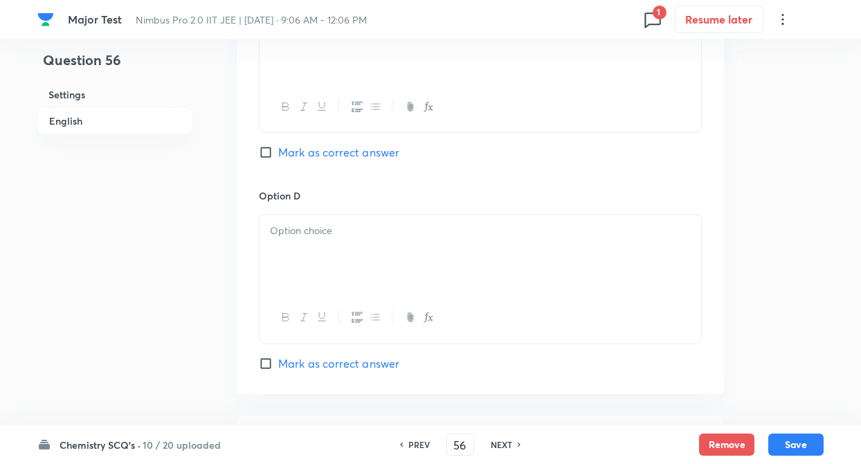
scroll to position [1273, 0]
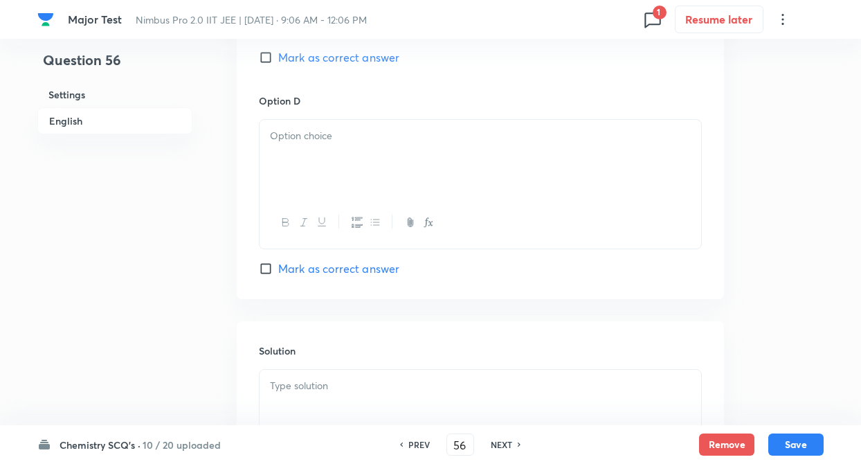
click at [354, 155] on div at bounding box center [479, 158] width 441 height 77
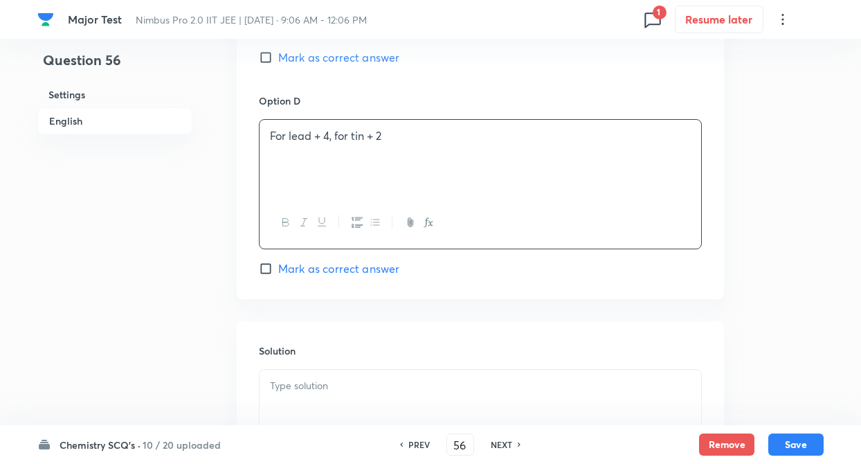
drag, startPoint x: 263, startPoint y: 54, endPoint x: 199, endPoint y: 215, distance: 173.3
click at [263, 56] on input "Mark as correct answer" at bounding box center [268, 58] width 19 height 14
checkbox input "true"
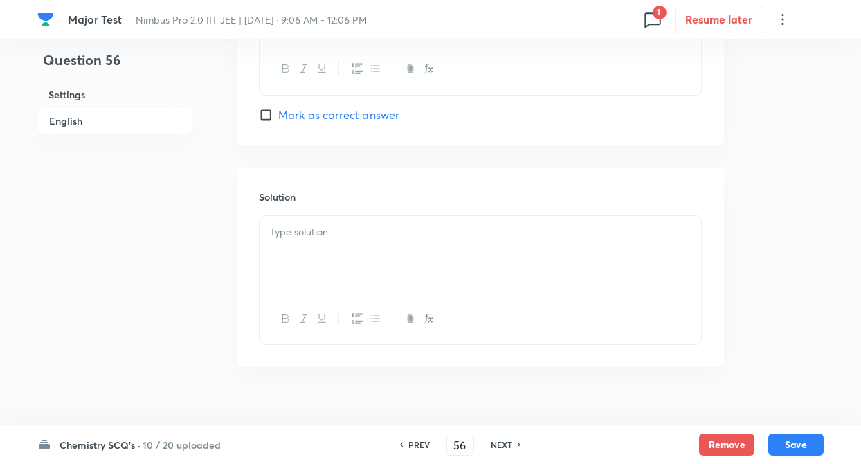
scroll to position [1452, 0]
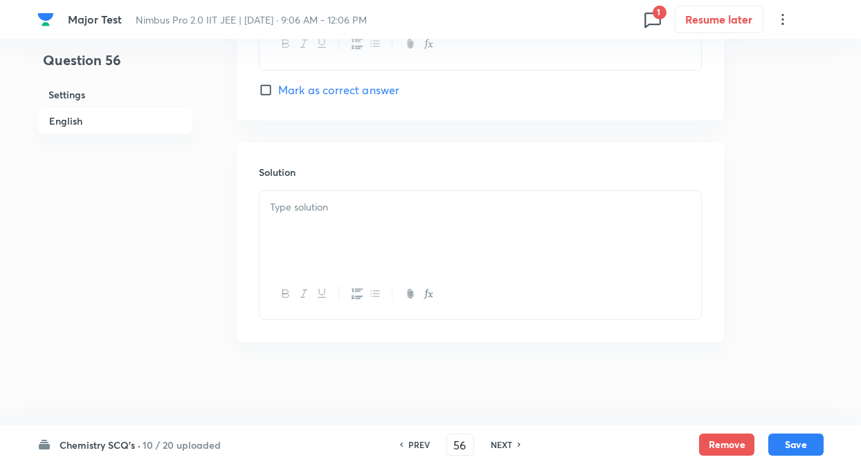
click at [309, 221] on div at bounding box center [479, 229] width 441 height 77
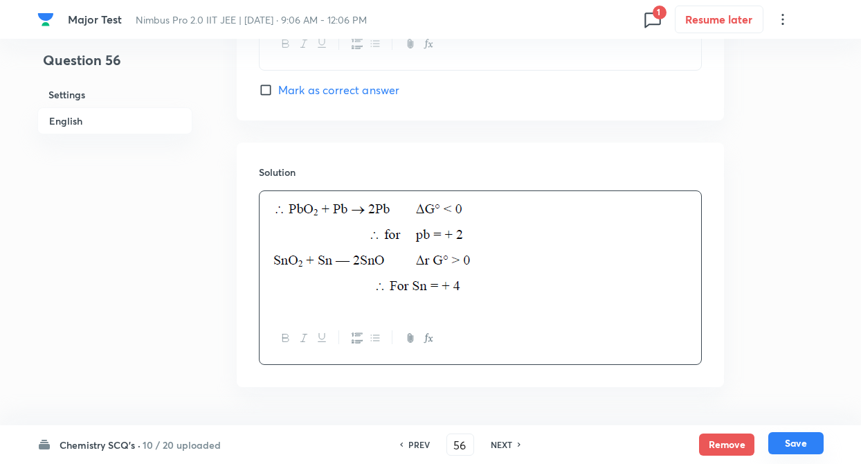
click at [805, 439] on button "Save" at bounding box center [795, 443] width 55 height 22
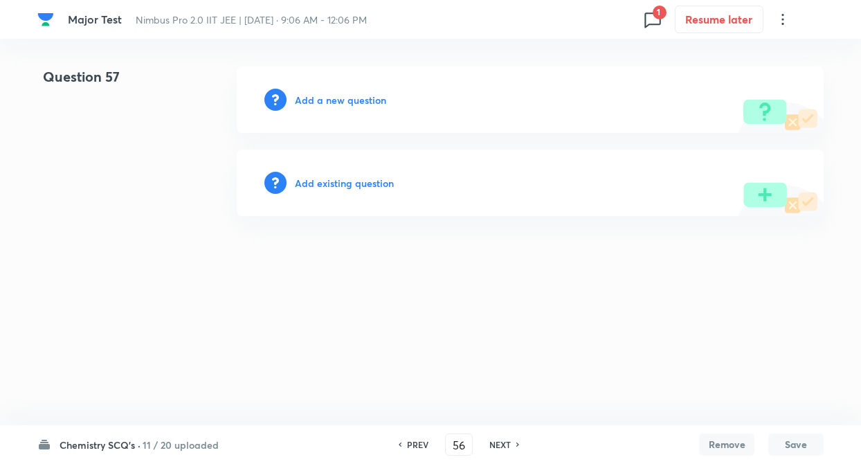
type input "57"
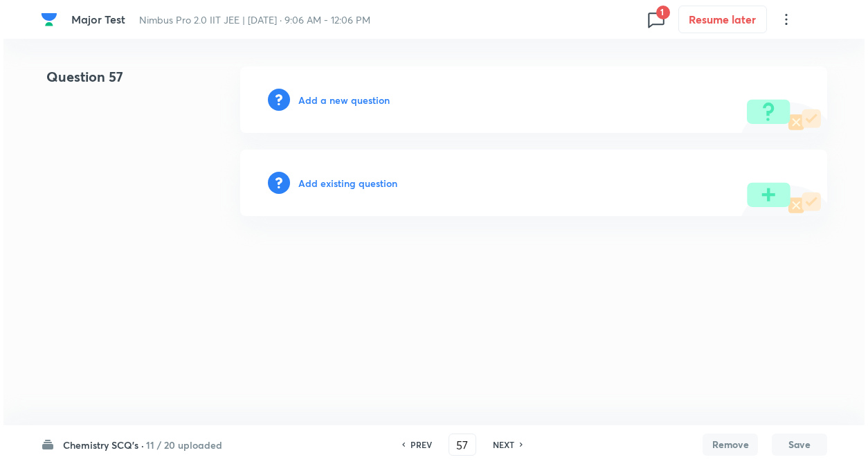
scroll to position [0, 0]
click at [338, 107] on h6 "Add a new question" at bounding box center [343, 100] width 91 height 15
click at [338, 107] on h6 "Choose a question type" at bounding box center [351, 100] width 107 height 15
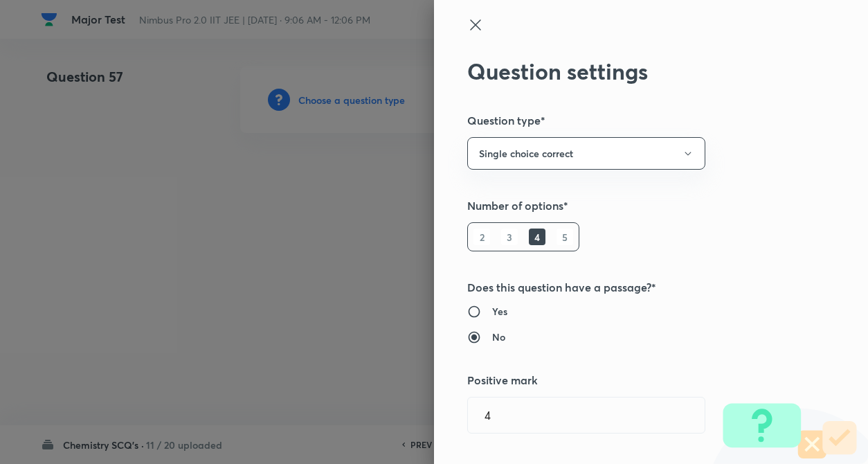
click at [752, 266] on div "Question settings Question type* Single choice correct Number of options* 2 3 4…" at bounding box center [651, 232] width 434 height 464
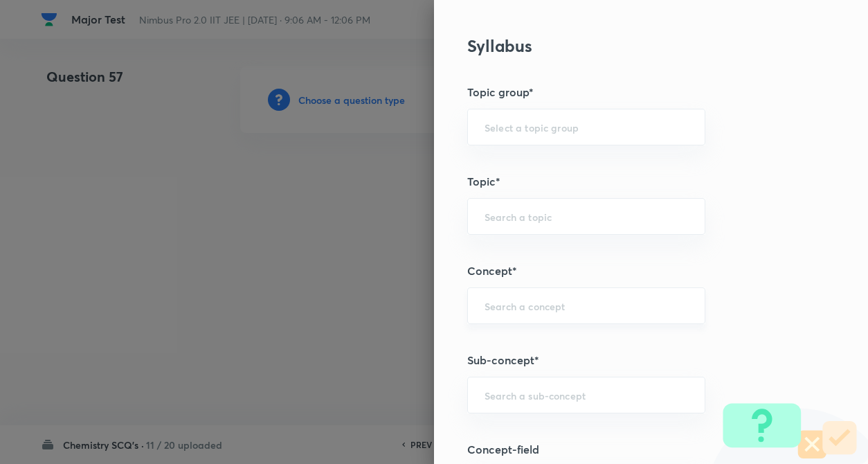
scroll to position [553, 0]
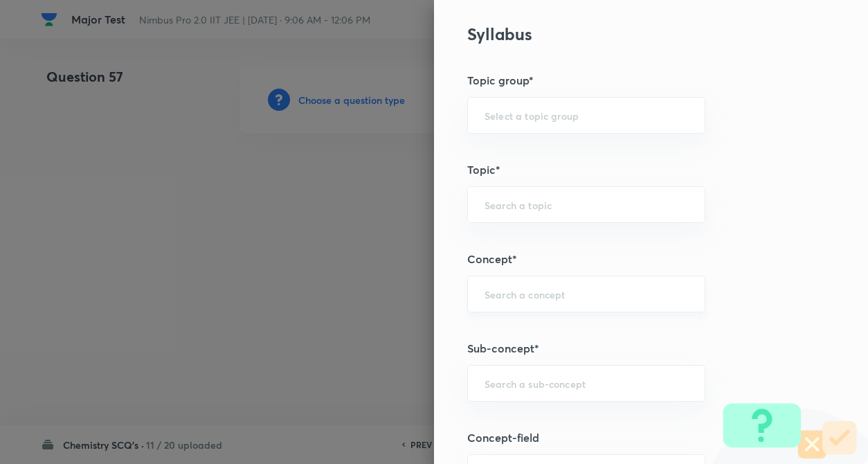
click at [496, 300] on input "text" at bounding box center [585, 293] width 203 height 13
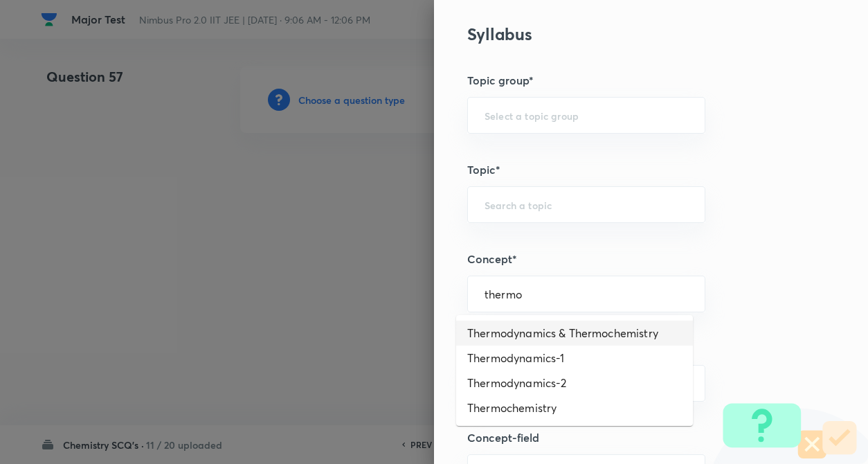
click at [555, 333] on li "Thermodynamics & Thermochemistry" at bounding box center [574, 332] width 237 height 25
type input "Thermodynamics & Thermochemistry"
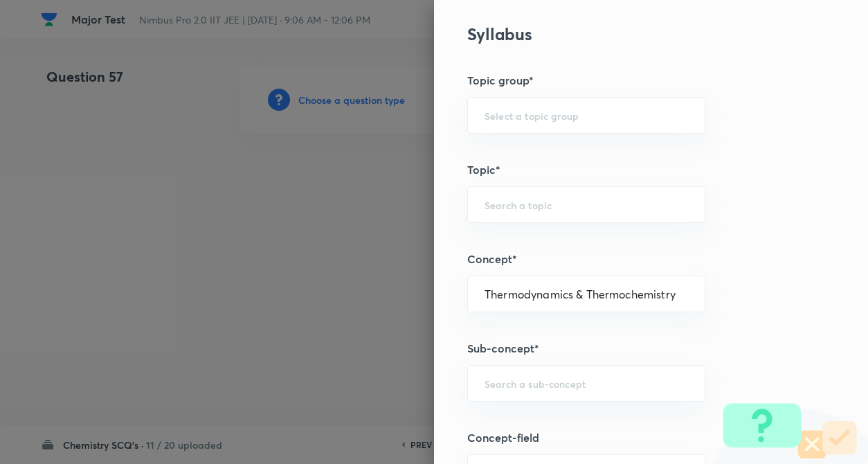
type input "Chemistry"
type input "Physical Chemistry"
click at [695, 338] on div "Question settings Question type* Single choice correct Number of options* 2 3 4…" at bounding box center [651, 232] width 434 height 464
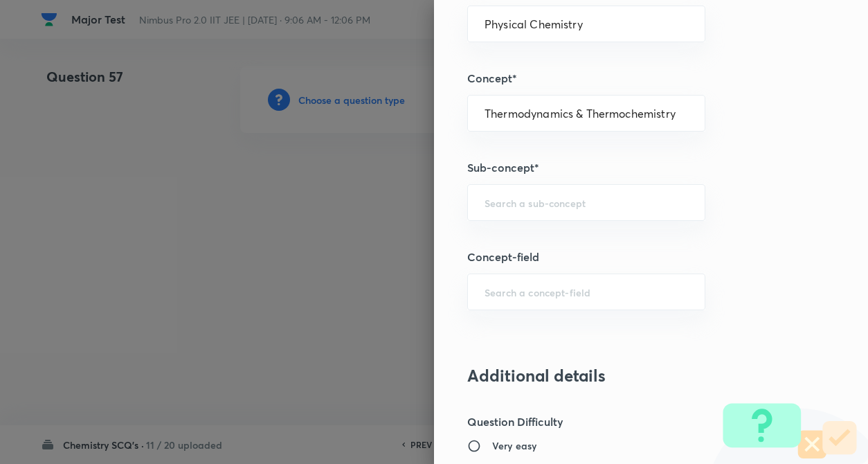
scroll to position [747, 0]
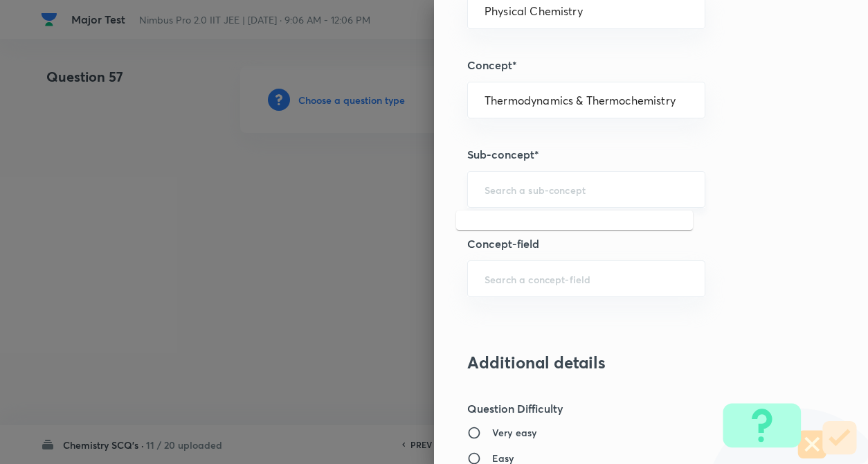
click at [567, 191] on input "text" at bounding box center [585, 189] width 203 height 13
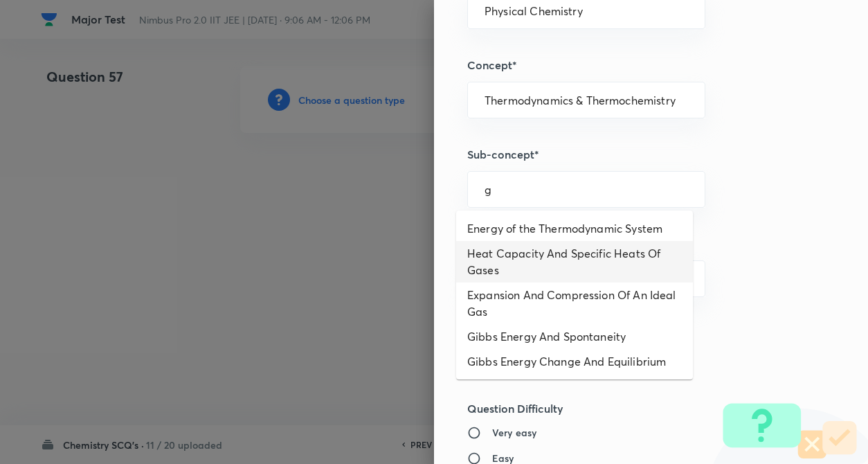
click at [500, 265] on li "Heat Capacity And Specific Heats Of Gases" at bounding box center [574, 262] width 237 height 42
type input "Heat Capacity And Specific Heats Of Gases"
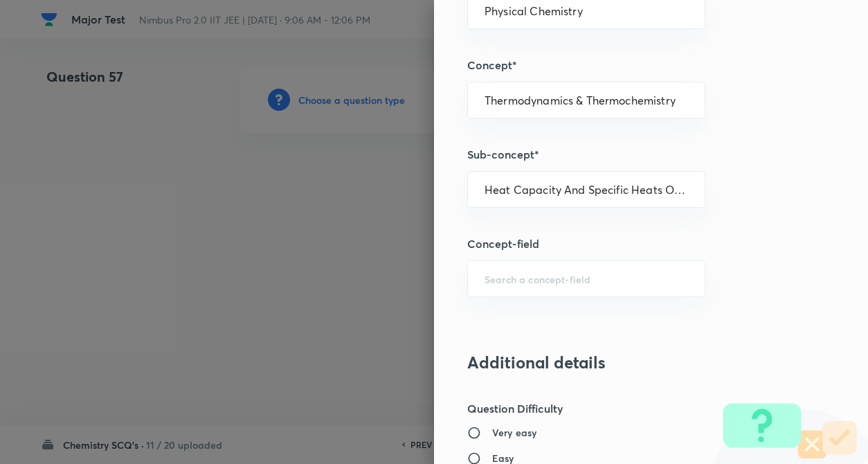
click at [723, 259] on div "Question settings Question type* Single choice correct Number of options* 2 3 4…" at bounding box center [651, 232] width 434 height 464
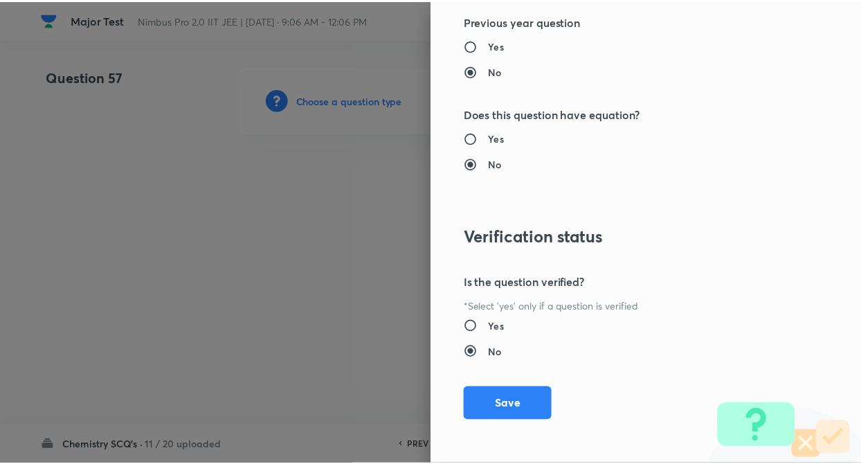
scroll to position [1422, 0]
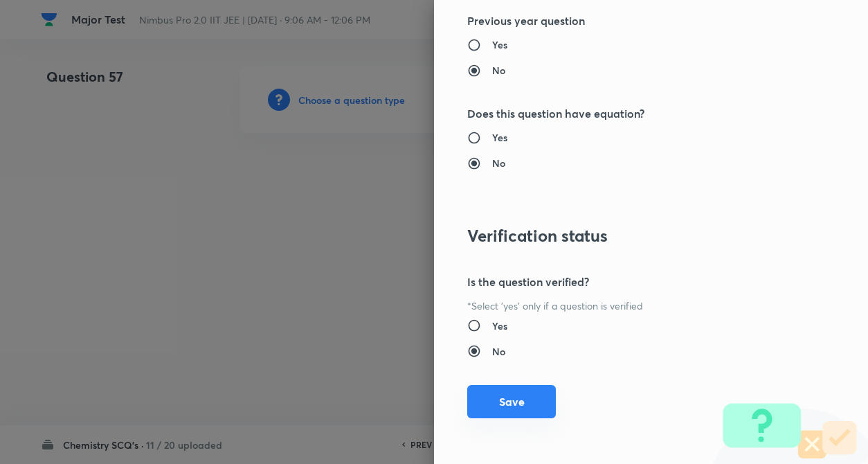
click at [490, 390] on button "Save" at bounding box center [511, 401] width 89 height 33
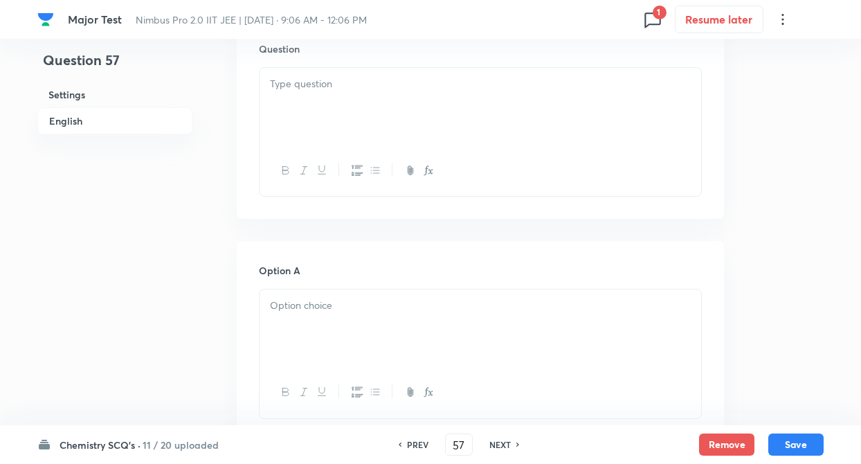
scroll to position [470, 0]
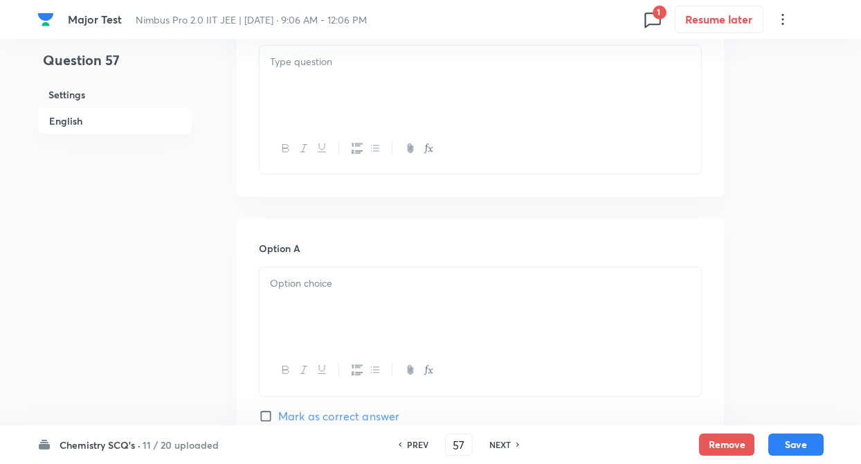
click at [328, 84] on div at bounding box center [479, 84] width 441 height 77
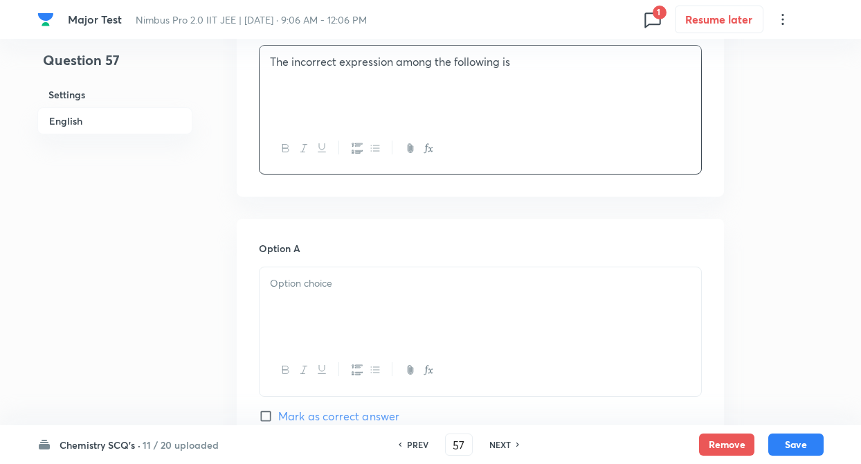
click at [311, 292] on div at bounding box center [479, 305] width 441 height 77
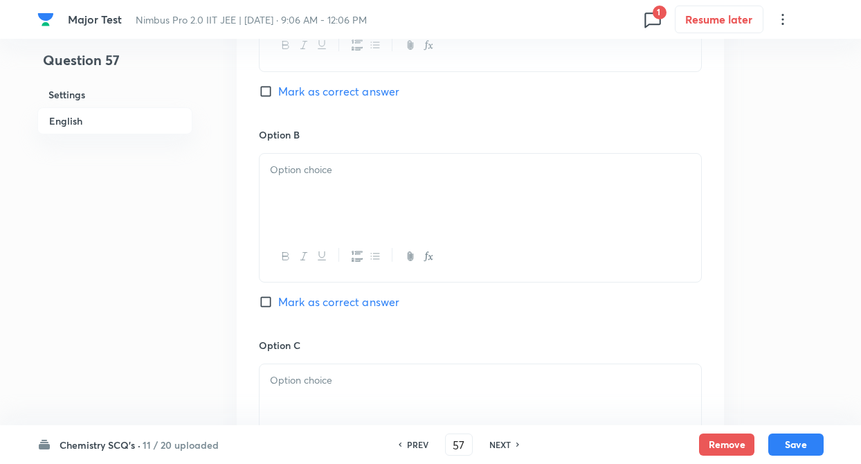
scroll to position [803, 0]
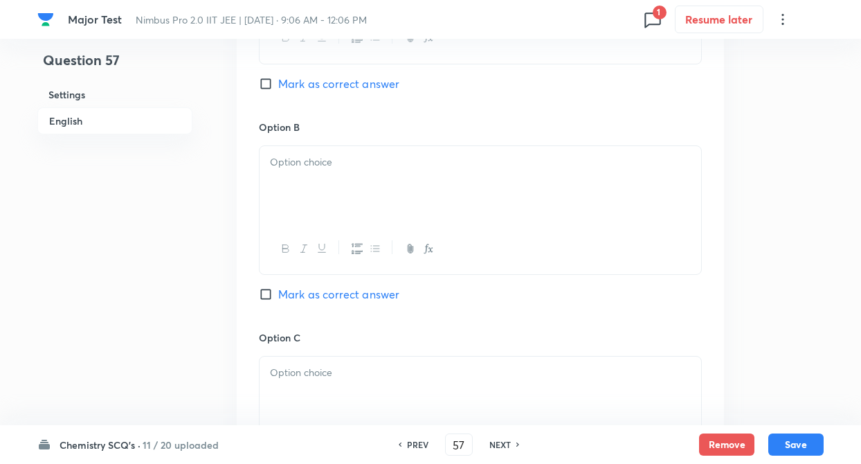
click at [282, 166] on p at bounding box center [480, 162] width 421 height 16
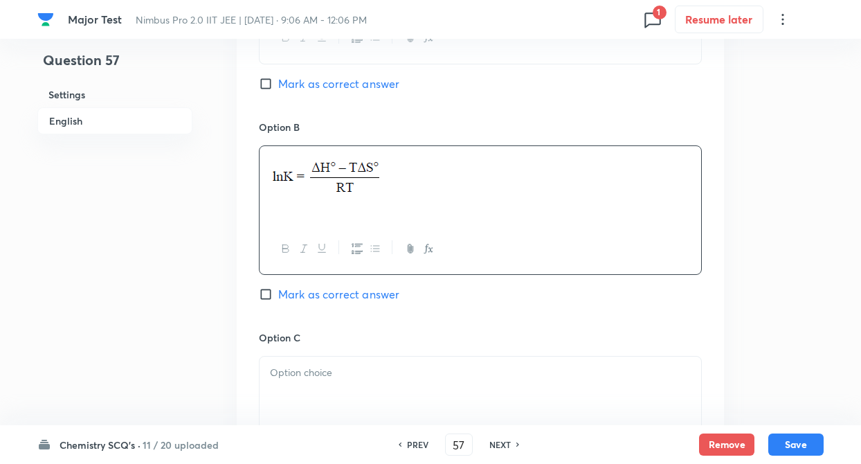
click at [214, 291] on div "Question 57 Settings English Settings Type Single choice correct 4 options + 4 …" at bounding box center [430, 143] width 786 height 1759
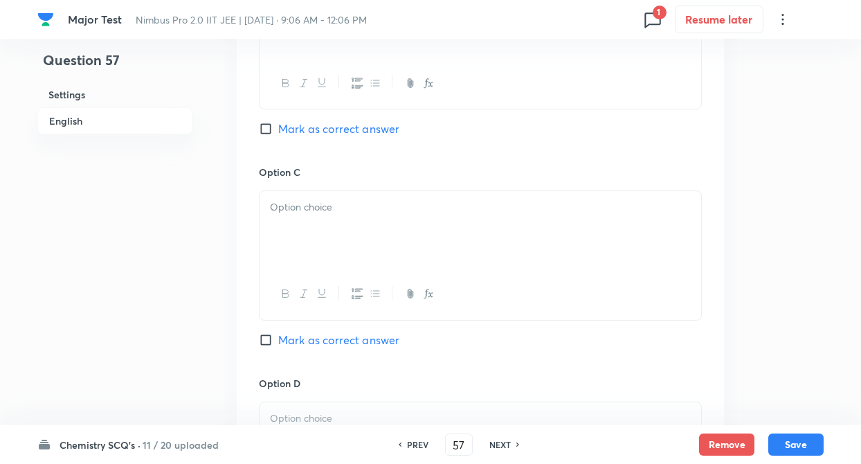
scroll to position [969, 0]
click at [309, 228] on div at bounding box center [479, 228] width 441 height 77
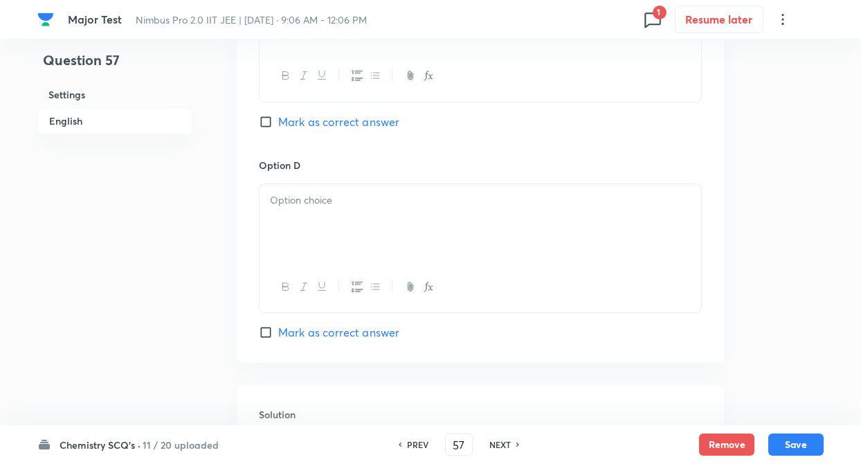
scroll to position [1218, 0]
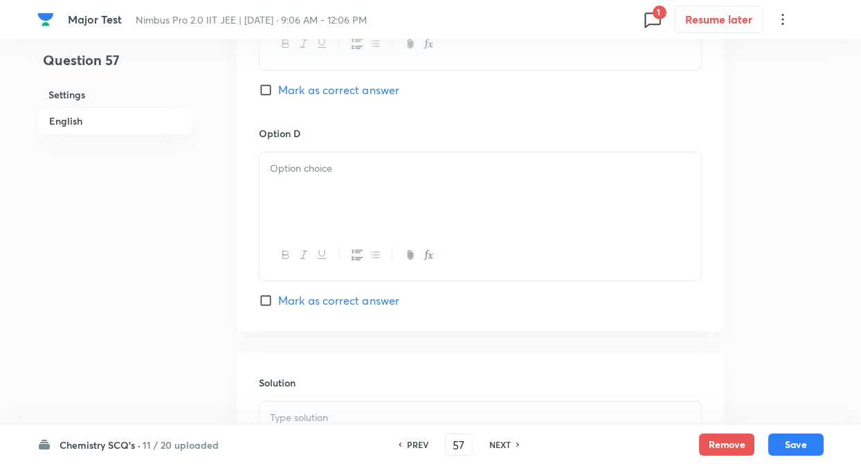
click at [325, 172] on p at bounding box center [480, 169] width 421 height 16
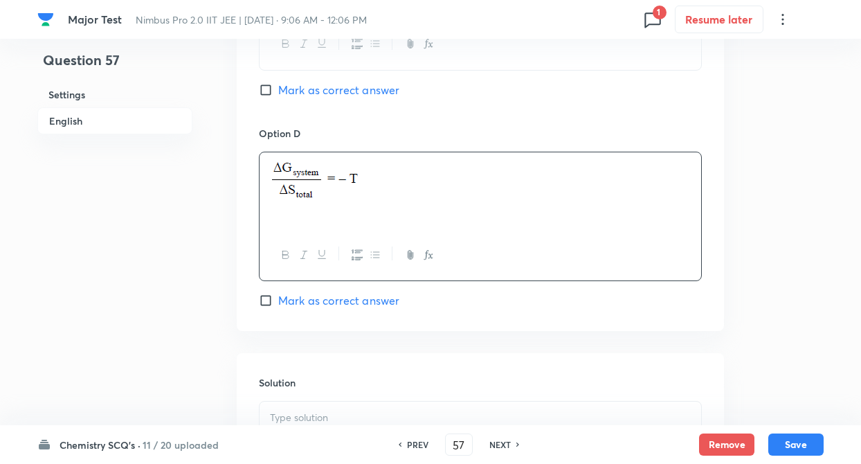
click at [291, 416] on p at bounding box center [480, 418] width 421 height 16
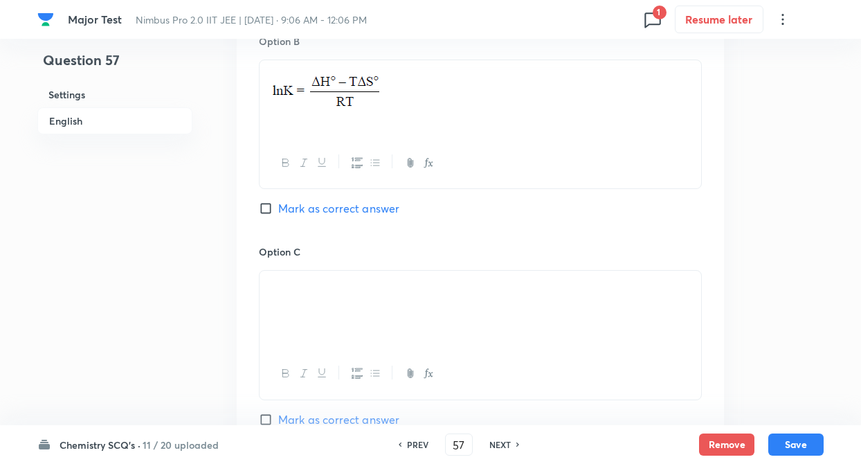
scroll to position [886, 0]
click at [262, 208] on input "Mark as correct answer" at bounding box center [268, 211] width 19 height 14
checkbox input "true"
click at [810, 451] on button "Save" at bounding box center [795, 443] width 55 height 22
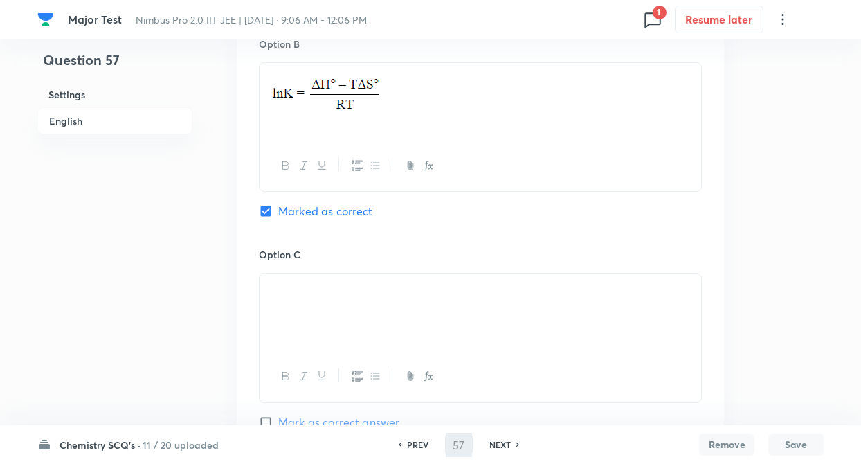
type input "58"
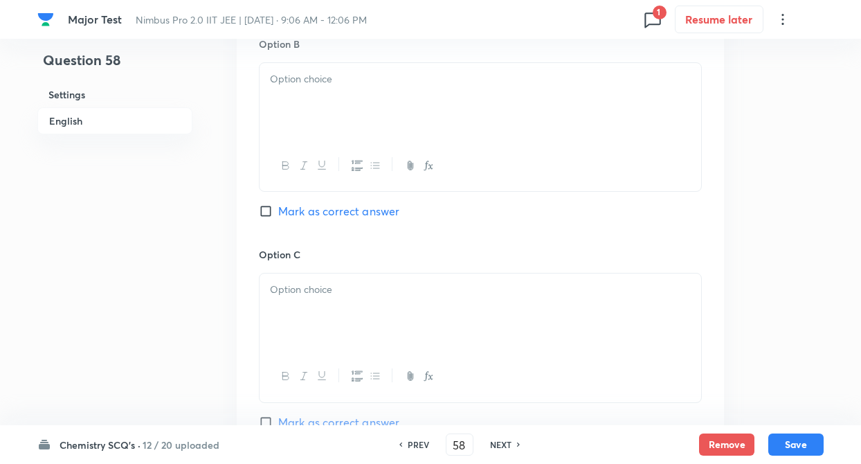
checkbox input "true"
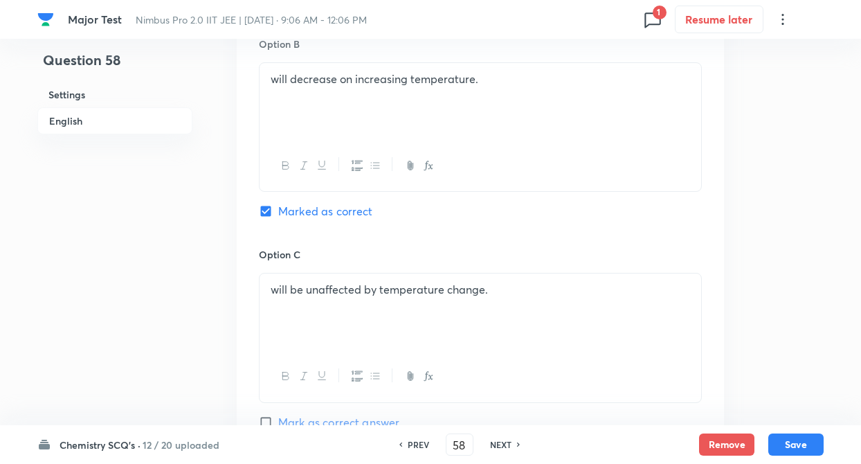
click at [506, 445] on h6 "NEXT" at bounding box center [500, 444] width 21 height 12
type input "59"
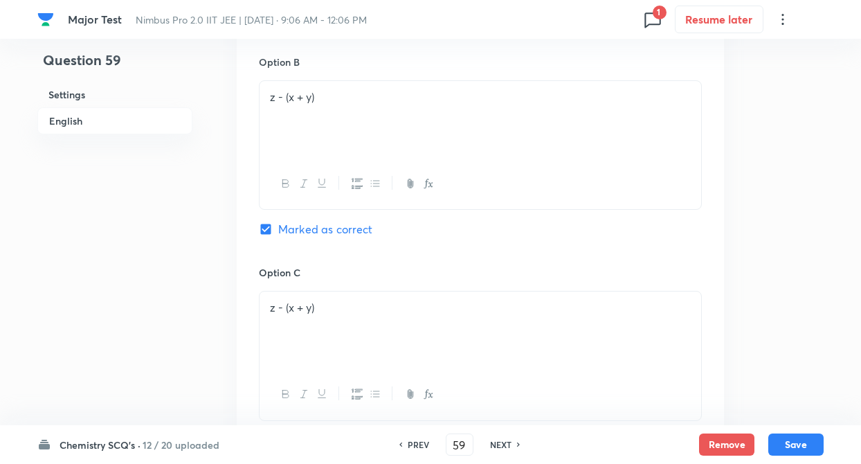
checkbox input "true"
click at [506, 444] on h6 "NEXT" at bounding box center [500, 444] width 21 height 12
type input "60"
checkbox input "false"
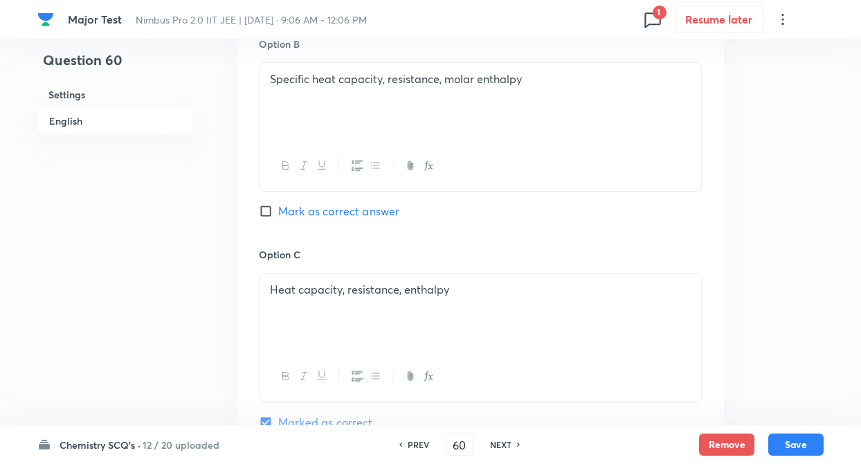
checkbox input "true"
click at [506, 443] on h6 "NEXT" at bounding box center [500, 444] width 21 height 12
type input "61"
checkbox input "true"
click at [506, 443] on h6 "NEXT" at bounding box center [500, 444] width 21 height 12
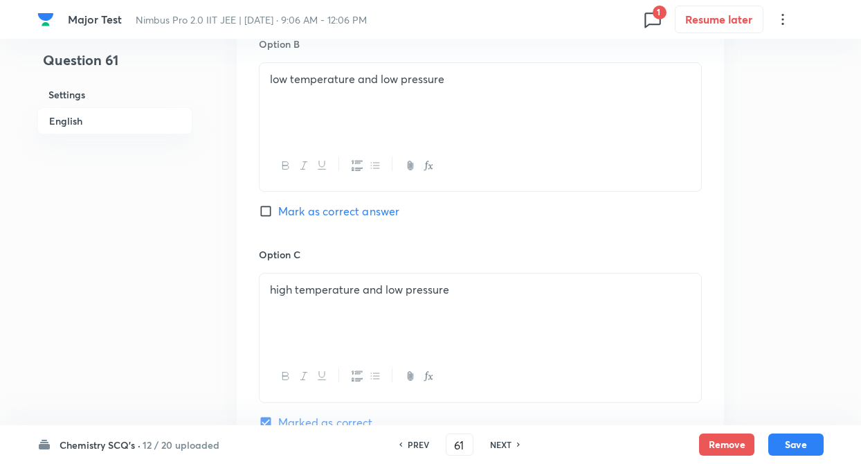
type input "62"
checkbox input "false"
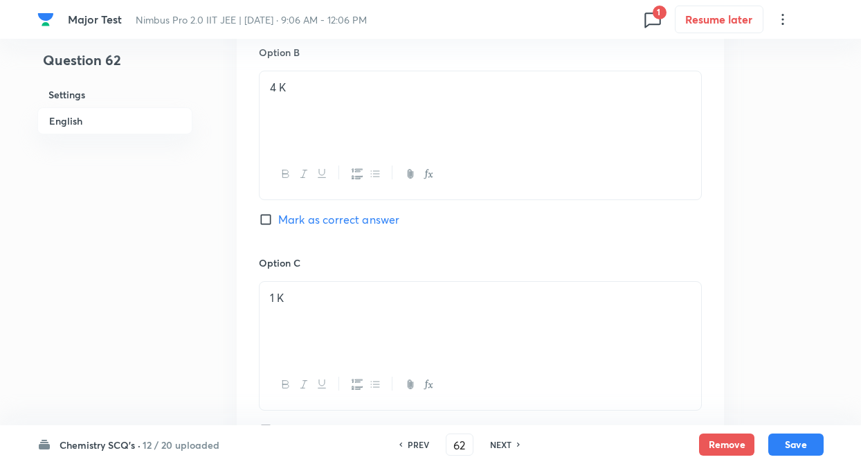
checkbox input "true"
click at [506, 443] on h6 "NEXT" at bounding box center [500, 444] width 21 height 12
type input "63"
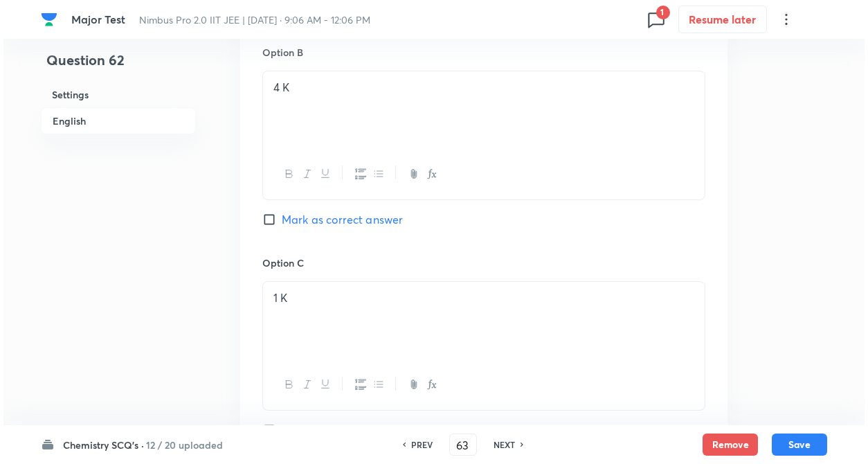
scroll to position [0, 0]
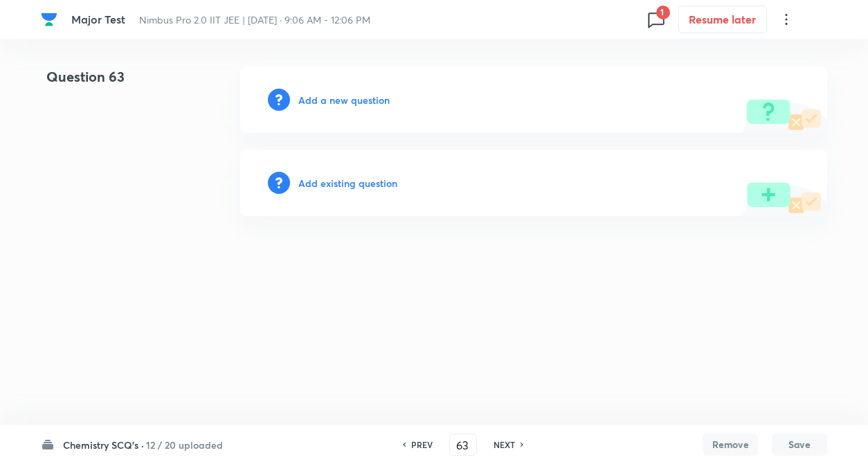
click at [342, 104] on h6 "Add a new question" at bounding box center [343, 100] width 91 height 15
click at [342, 104] on h6 "Choose a question type" at bounding box center [351, 100] width 107 height 15
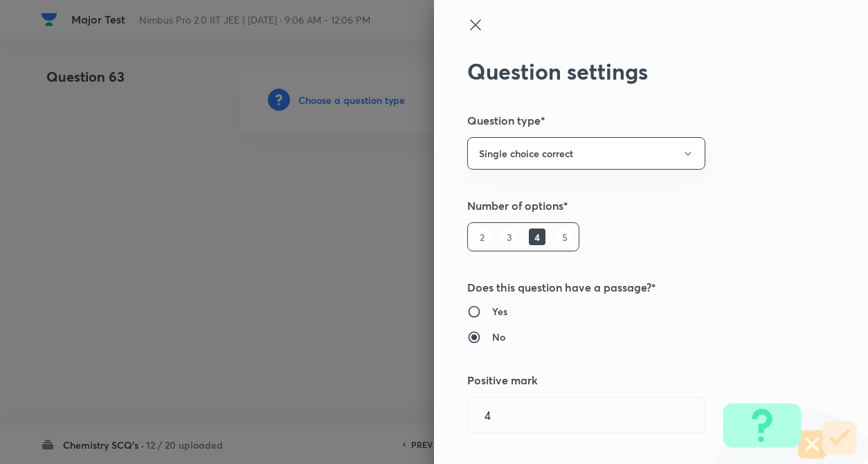
radio input "true"
radio input "false"
click at [760, 196] on div "Question settings Question type* Single choice correct Number of options* 2 3 4…" at bounding box center [651, 232] width 434 height 464
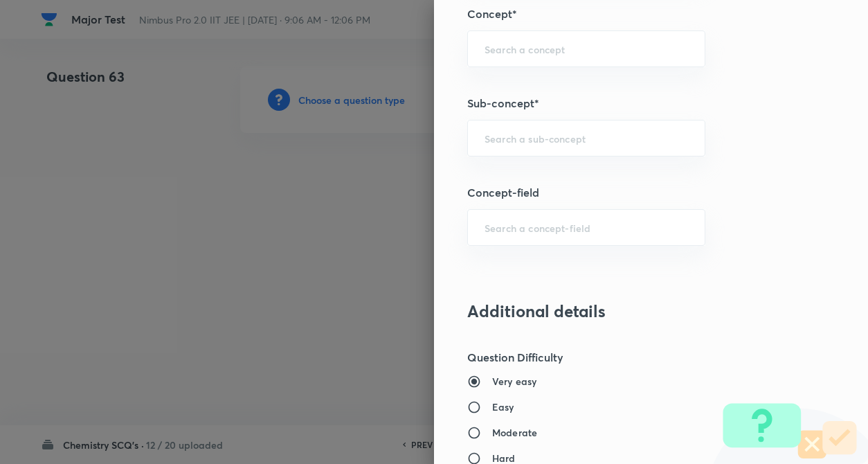
scroll to position [803, 0]
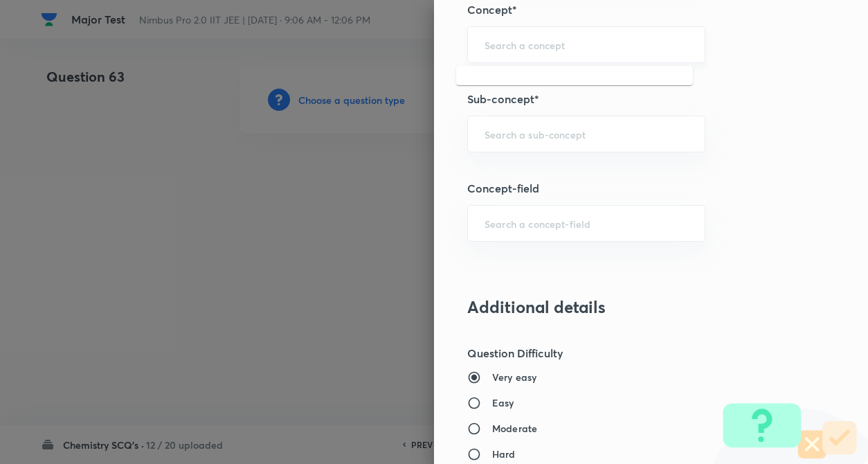
click at [504, 51] on input "text" at bounding box center [585, 44] width 203 height 13
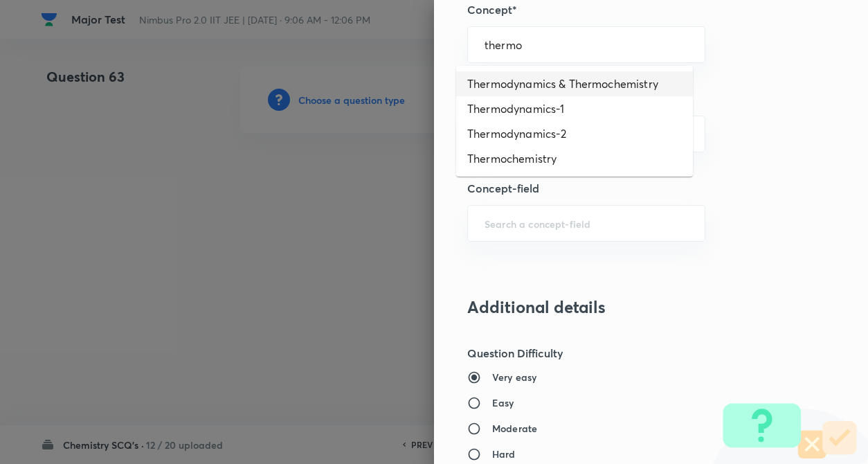
click at [538, 81] on li "Thermodynamics & Thermochemistry" at bounding box center [574, 83] width 237 height 25
type input "Thermodynamics & Thermochemistry"
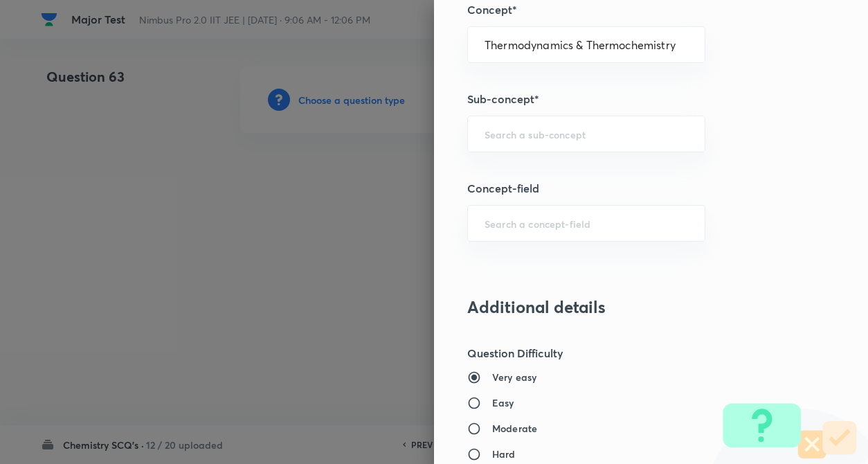
type input "Chemistry"
type input "Physical Chemistry"
click at [567, 135] on input "text" at bounding box center [585, 133] width 203 height 13
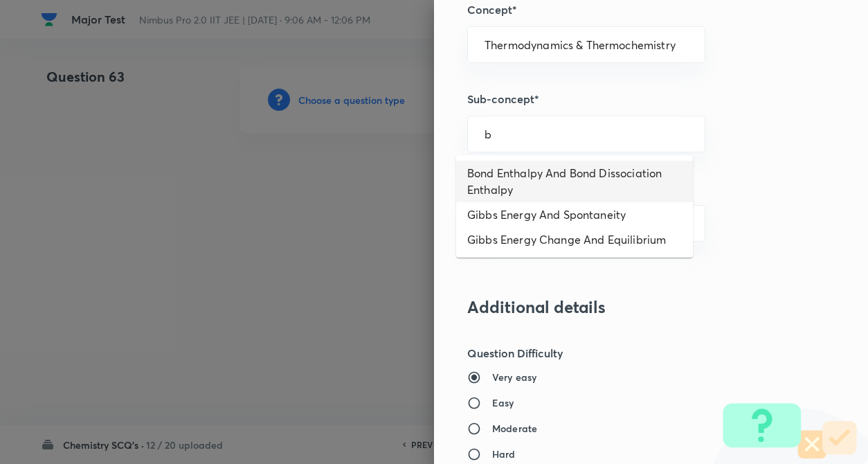
click at [565, 185] on li "Bond Enthalpy And Bond Dissociation Enthalpy" at bounding box center [574, 182] width 237 height 42
type input "Bond Enthalpy And Bond Dissociation Enthalpy"
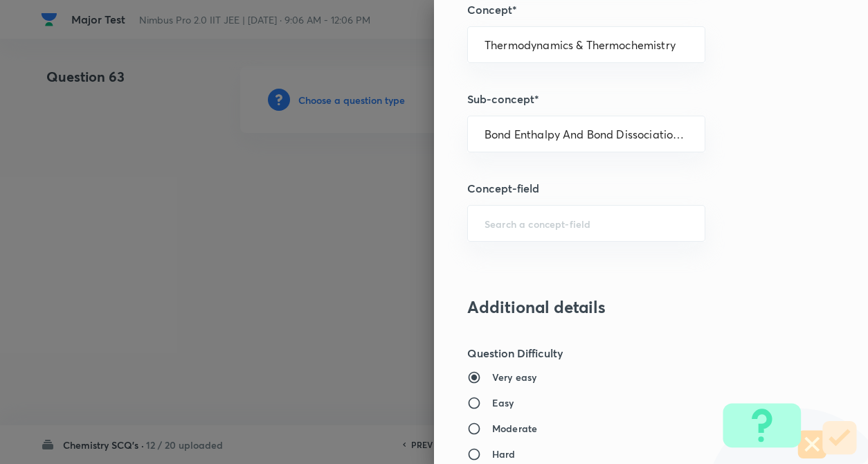
click at [725, 185] on h5 "Concept-field" at bounding box center [627, 188] width 321 height 17
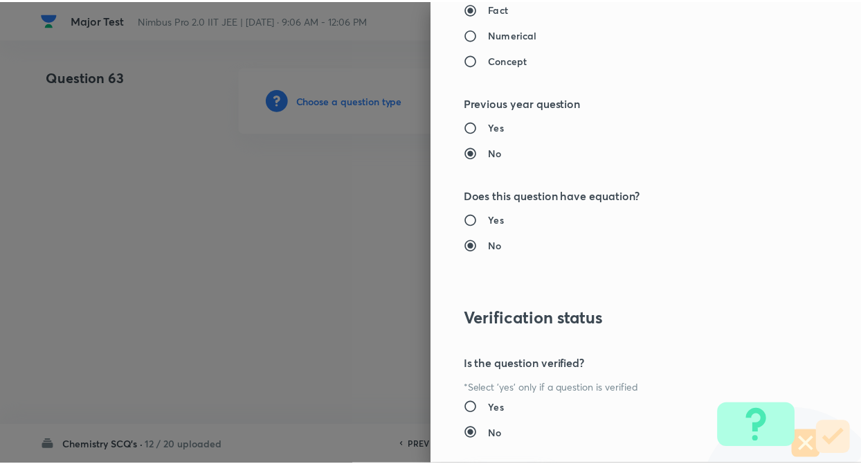
scroll to position [1422, 0]
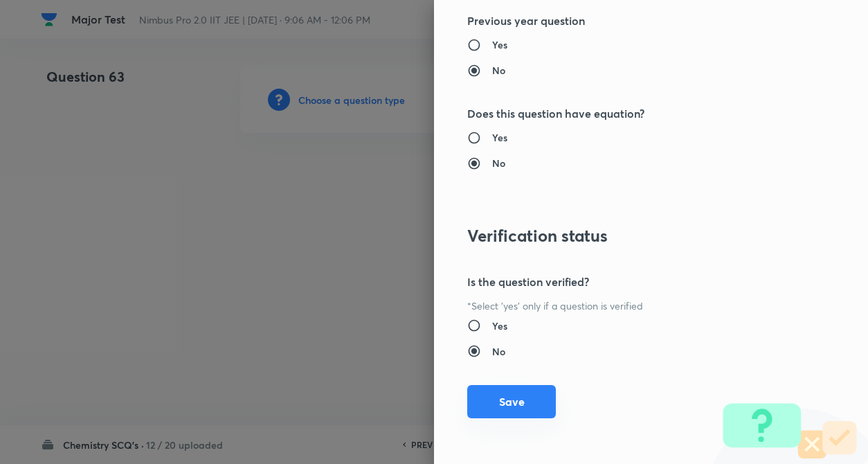
click at [528, 394] on button "Save" at bounding box center [511, 401] width 89 height 33
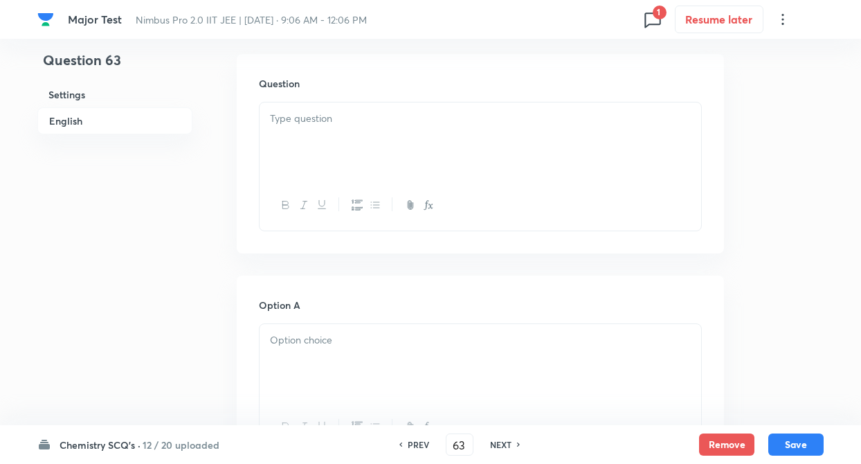
scroll to position [443, 0]
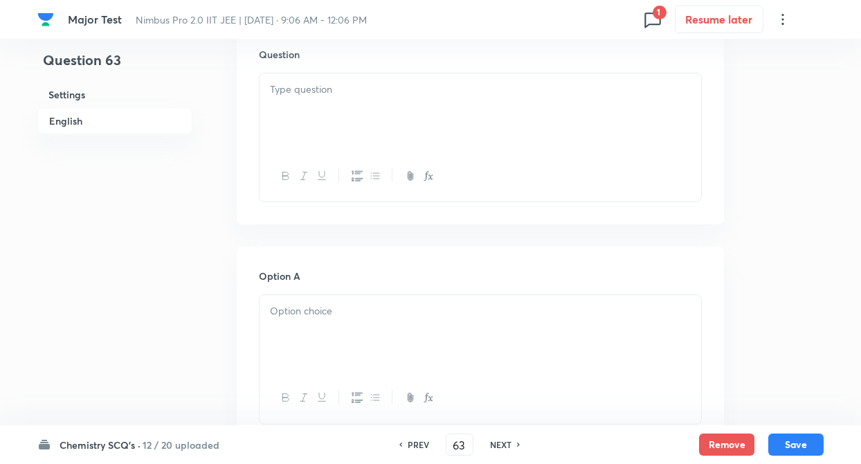
click at [320, 106] on div at bounding box center [479, 111] width 441 height 77
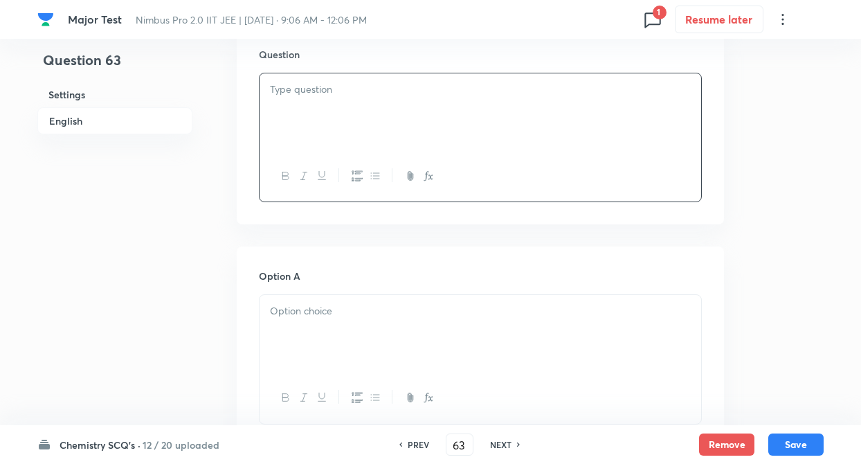
paste div
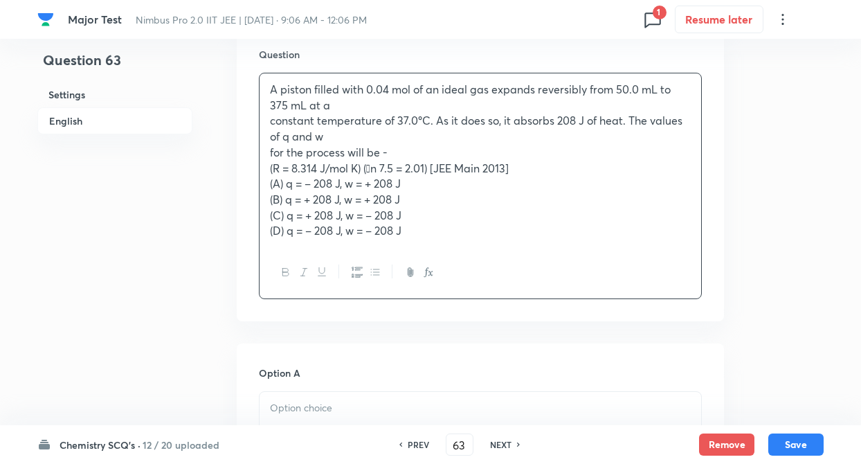
click at [267, 123] on div "A piston filled with 0.04 mol of an ideal gas expands reversibly from 50.0 mL t…" at bounding box center [479, 160] width 441 height 174
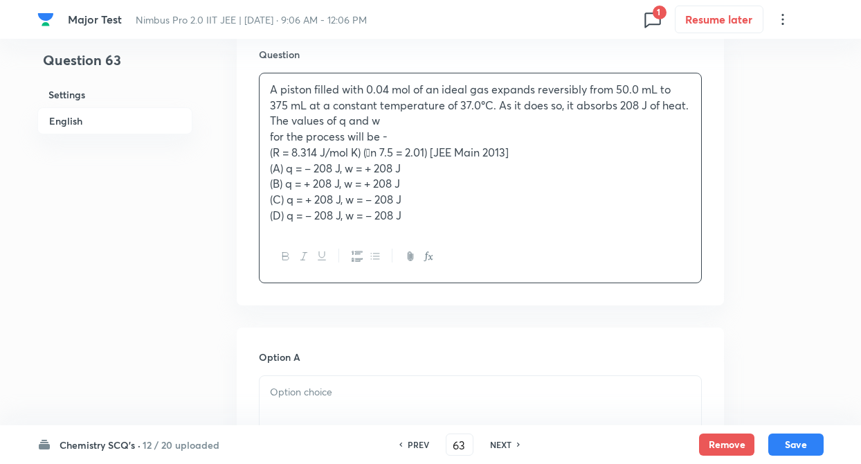
click at [266, 140] on div "A piston filled with 0.04 mol of an ideal gas expands reversibly from 50.0 mL t…" at bounding box center [479, 152] width 441 height 158
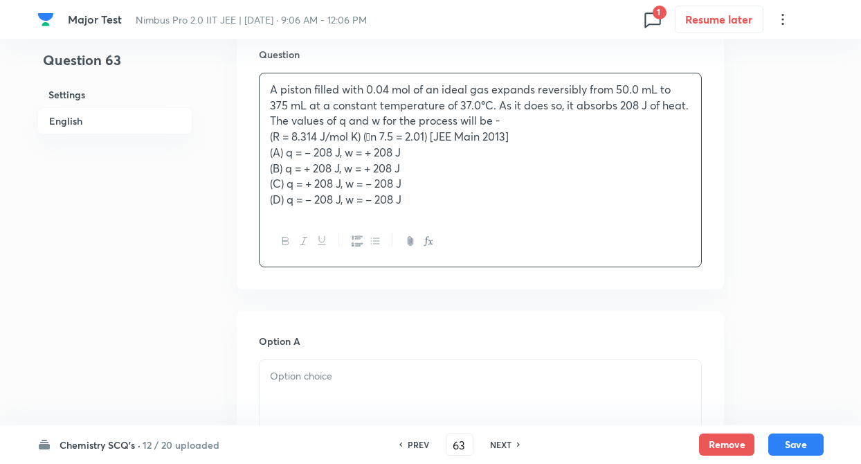
click at [268, 140] on div "A piston filled with 0.04 mol of an ideal gas expands reversibly from 50.0 mL t…" at bounding box center [479, 144] width 441 height 143
click at [588, 118] on p "A piston filled with 0.04 mol of an ideal gas expands reversibly from 50.0 mL t…" at bounding box center [480, 113] width 421 height 63
click at [392, 136] on p "A piston filled with 0.04 mol of an ideal gas expands reversibly from 50.0 mL t…" at bounding box center [480, 113] width 421 height 63
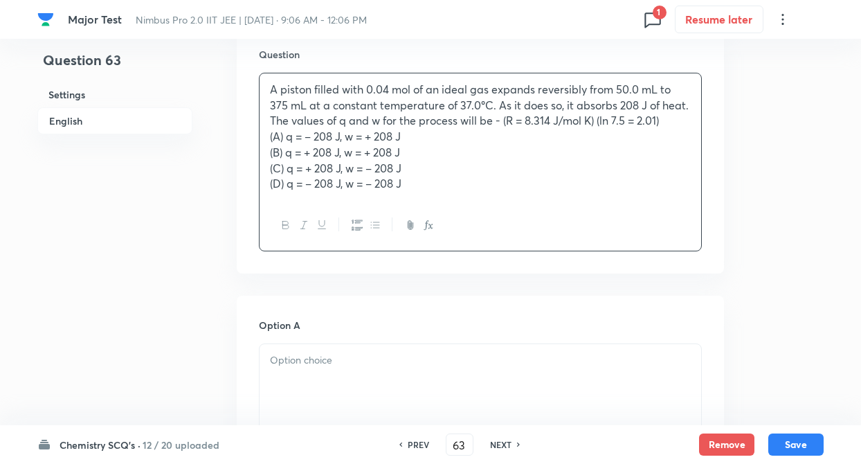
click at [440, 196] on div "A piston filled with 0.04 mol of an ideal gas expands reversibly from 50.0 mL t…" at bounding box center [479, 136] width 441 height 127
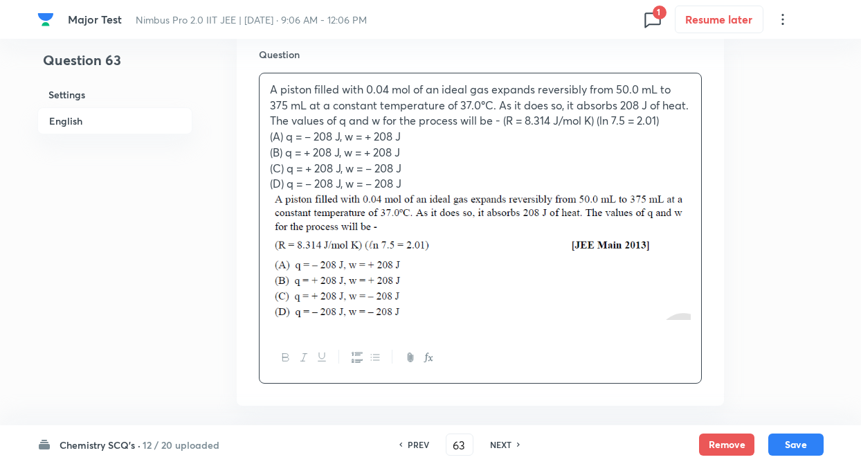
drag, startPoint x: 266, startPoint y: 208, endPoint x: 695, endPoint y: 254, distance: 431.4
click at [695, 254] on div "A piston filled with 0.04 mol of an ideal gas expands reversibly from 50.0 mL t…" at bounding box center [479, 202] width 441 height 259
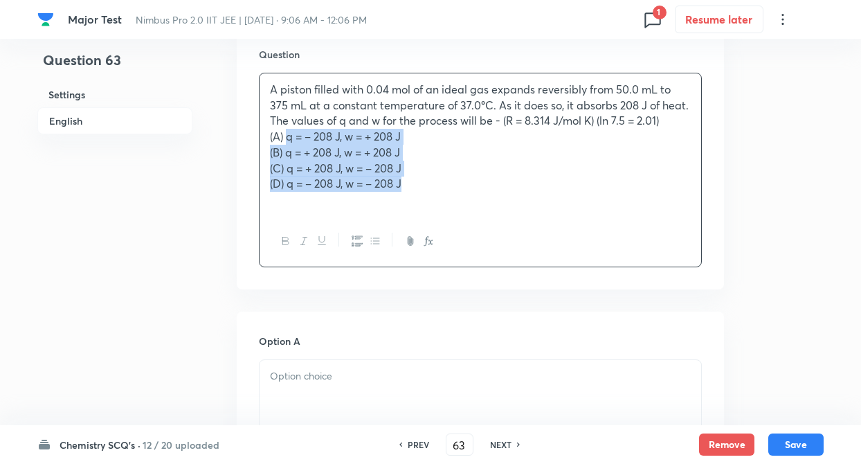
drag, startPoint x: 287, startPoint y: 135, endPoint x: 414, endPoint y: 176, distance: 133.2
click at [414, 176] on div "A piston filled with 0.04 mol of an ideal gas expands reversibly from 50.0 mL t…" at bounding box center [479, 144] width 441 height 143
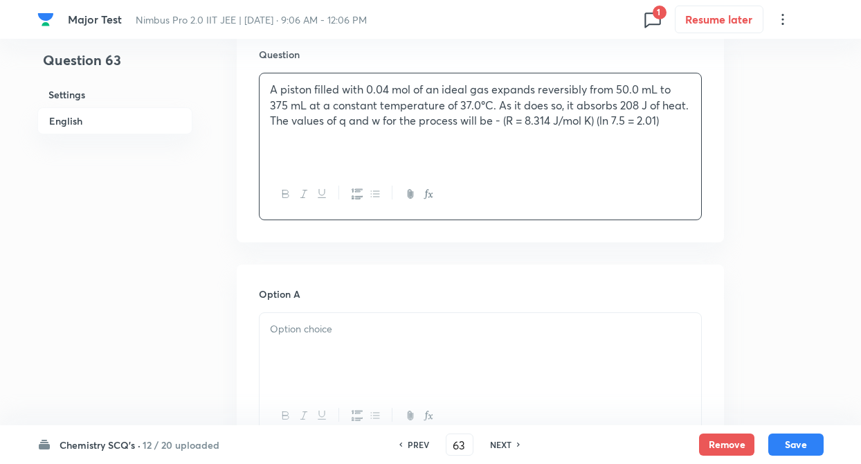
click at [239, 231] on div "Question A piston filled with 0.04 mol of an ideal gas expands reversibly from …" at bounding box center [480, 133] width 487 height 217
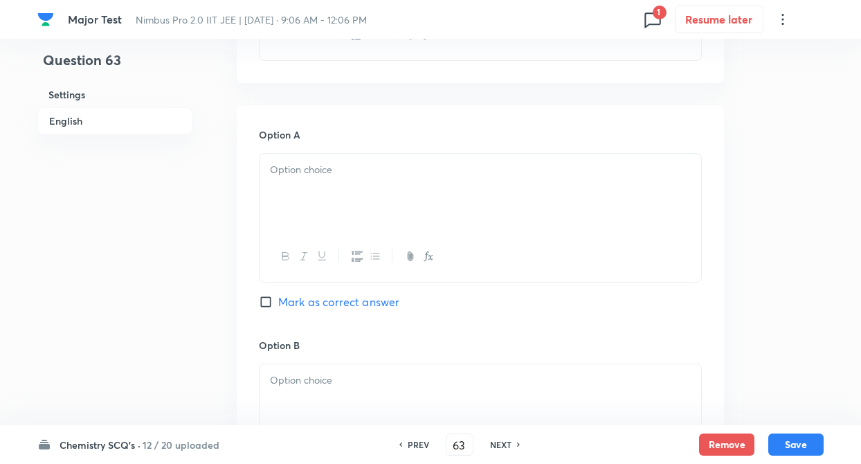
scroll to position [637, 0]
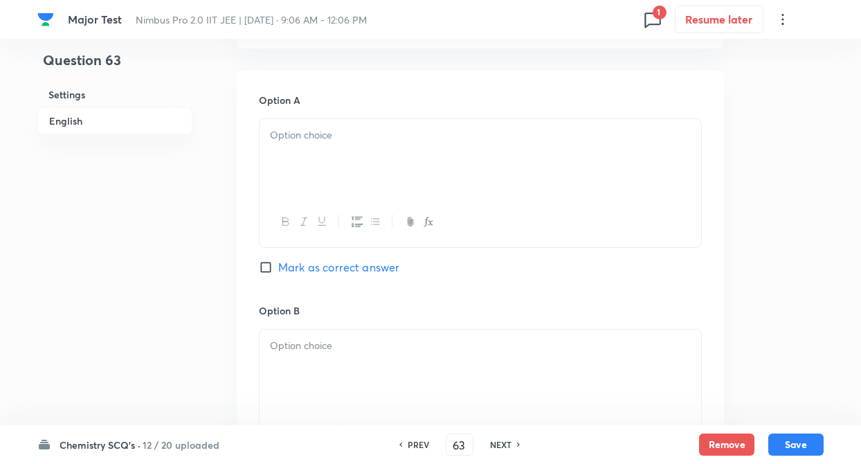
click at [316, 154] on div at bounding box center [479, 157] width 441 height 77
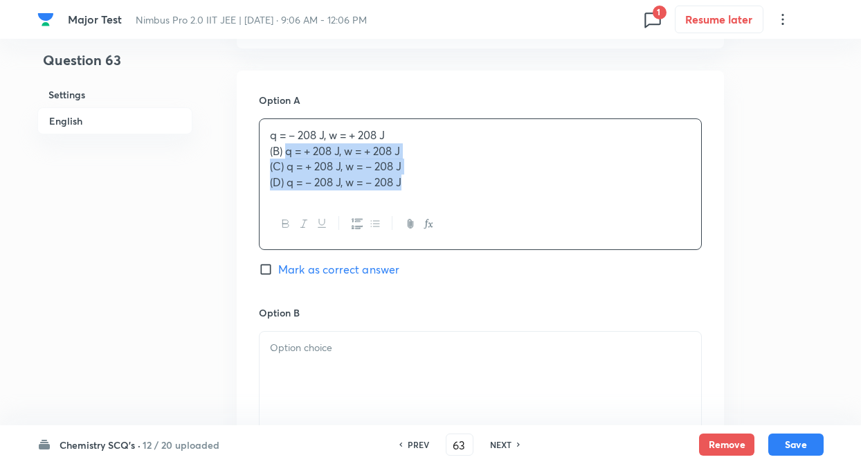
drag, startPoint x: 288, startPoint y: 152, endPoint x: 420, endPoint y: 183, distance: 135.6
click at [420, 183] on div "q = – 208 J, w = + 208 J (B) q = + 208 J, w = + 208 J (C) q = + 208 J, w = – 20…" at bounding box center [479, 159] width 441 height 80
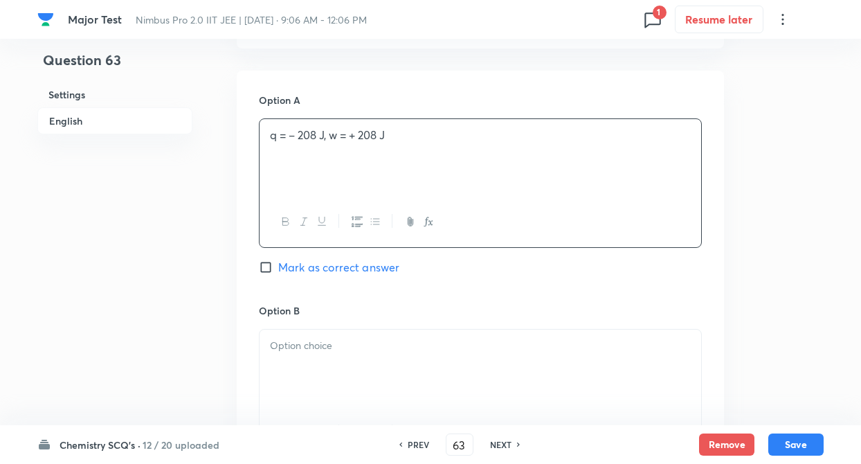
click at [354, 327] on div "Option B Mark as correct answer" at bounding box center [480, 408] width 443 height 210
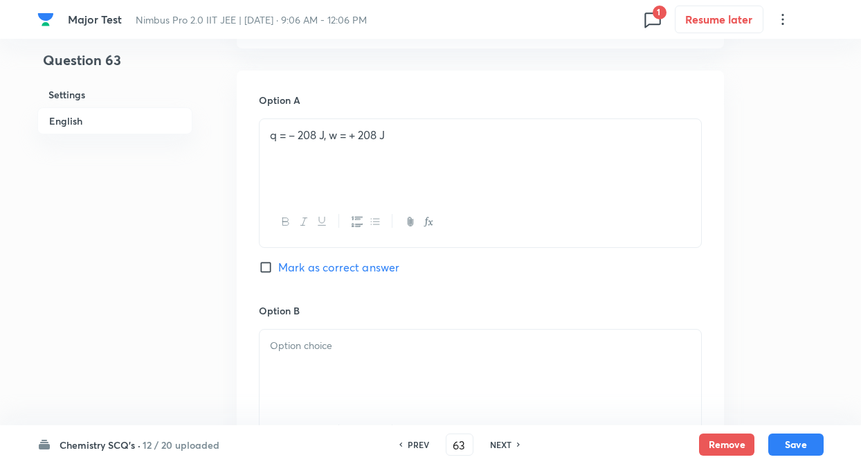
click at [349, 339] on p at bounding box center [480, 346] width 421 height 16
click at [232, 311] on div "Question 63 Settings English Settings Type Single choice correct 4 options + 4 …" at bounding box center [430, 318] width 786 height 1777
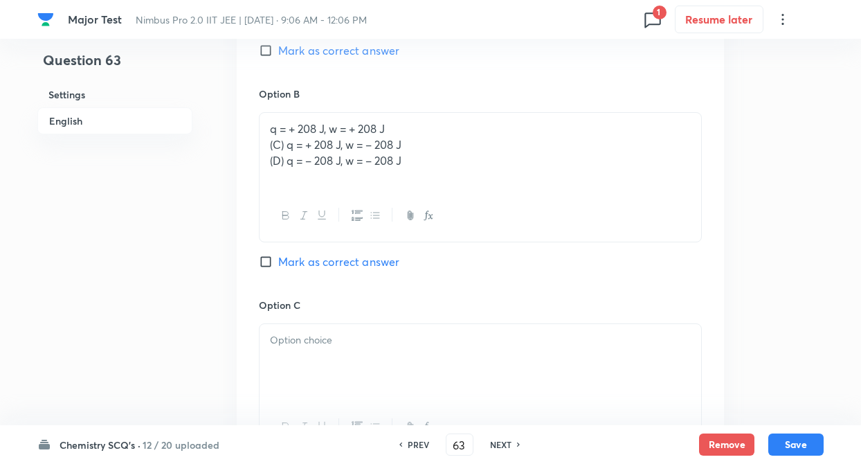
scroll to position [858, 0]
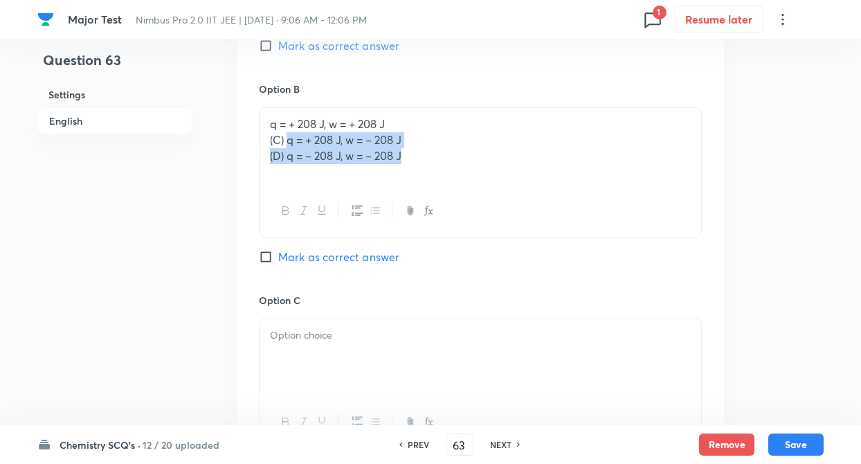
drag, startPoint x: 289, startPoint y: 143, endPoint x: 419, endPoint y: 163, distance: 130.9
click at [419, 163] on div "q = + 208 J, w = + 208 J (C) q = + 208 J, w = – 208 J (D) q = – 208 J, w = – 20…" at bounding box center [479, 146] width 441 height 77
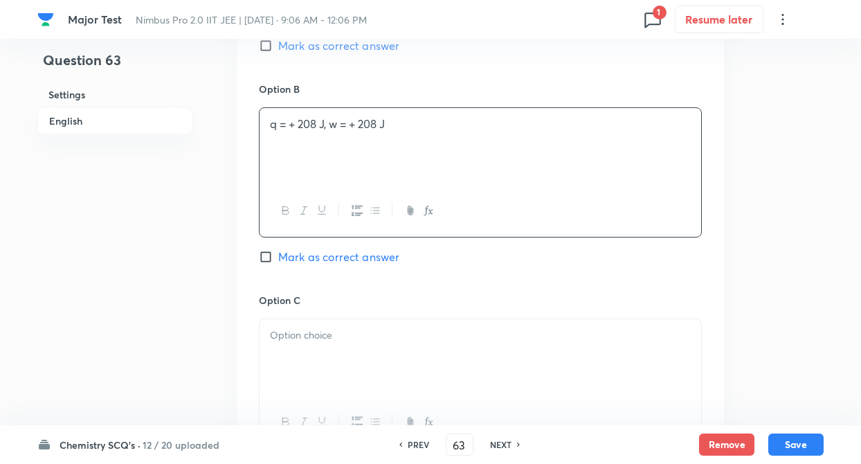
click at [309, 356] on div at bounding box center [479, 357] width 441 height 77
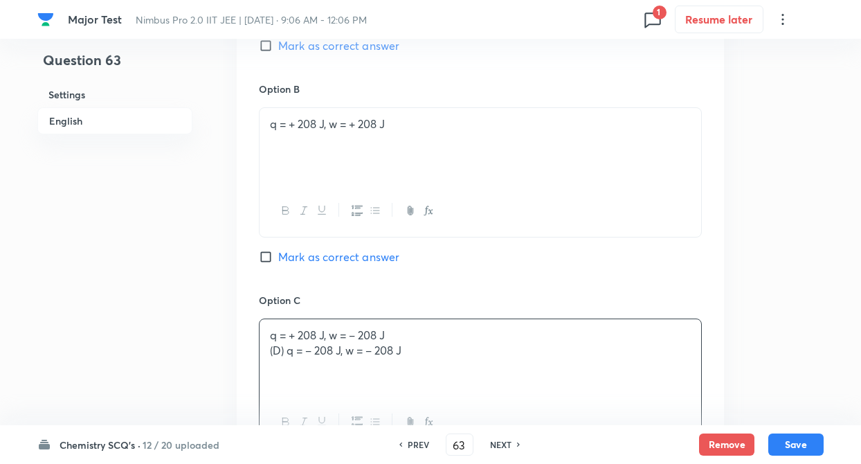
click at [249, 330] on div "Option A q = – 208 J, w = + 208 J Mark as correct answer Option B q = + 208 J, …" at bounding box center [480, 278] width 487 height 859
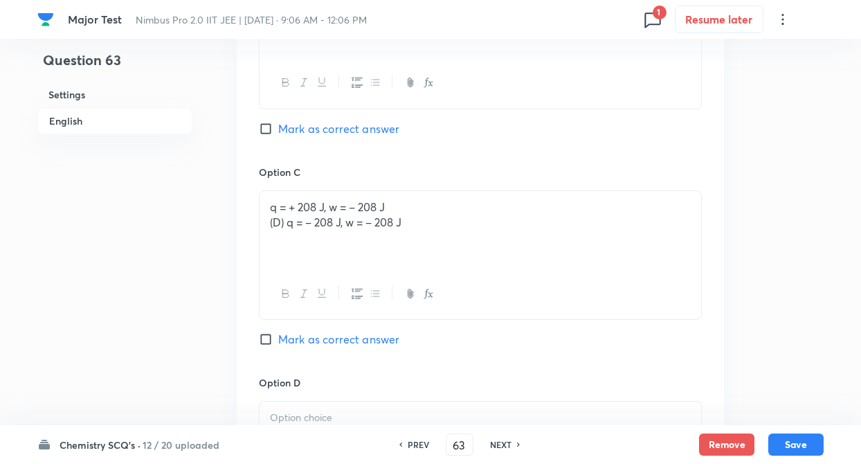
scroll to position [1024, 0]
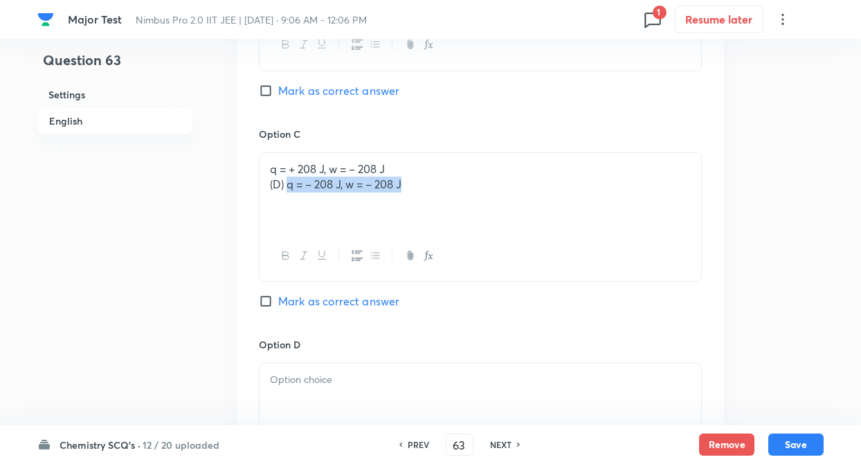
drag, startPoint x: 287, startPoint y: 181, endPoint x: 416, endPoint y: 193, distance: 130.0
click at [416, 193] on div "q = + 208 J, w = – 208 J (D) q = – 208 J, w = – 208 J" at bounding box center [479, 191] width 441 height 77
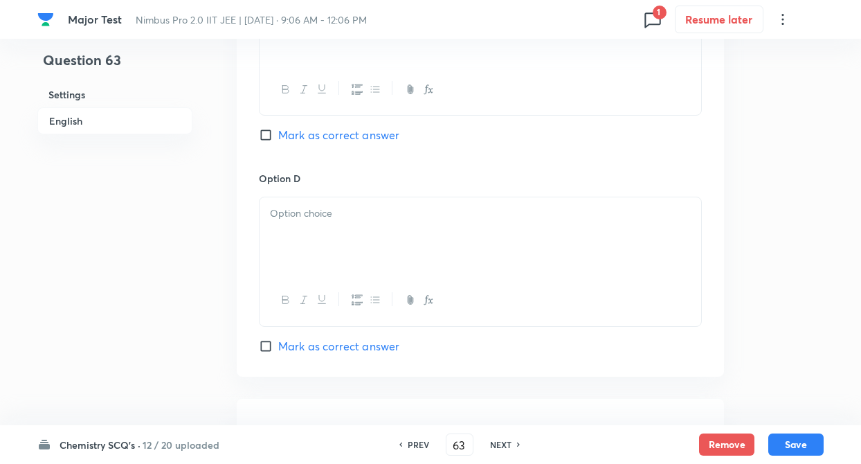
scroll to position [1218, 0]
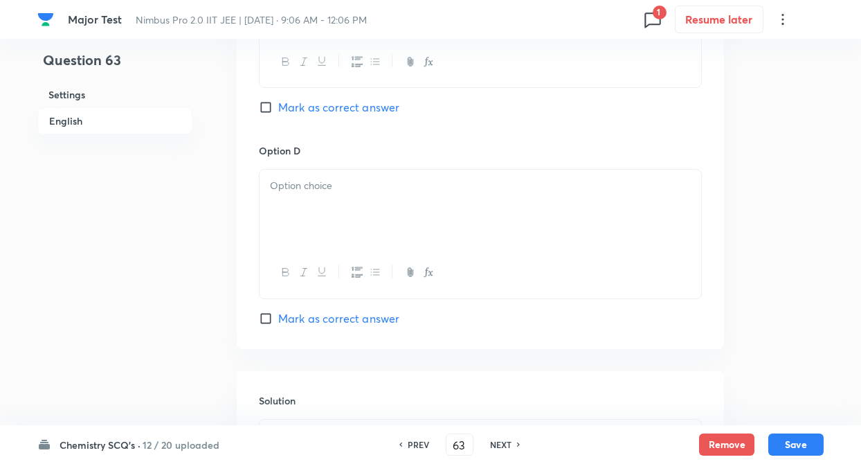
click at [336, 210] on div at bounding box center [479, 208] width 441 height 77
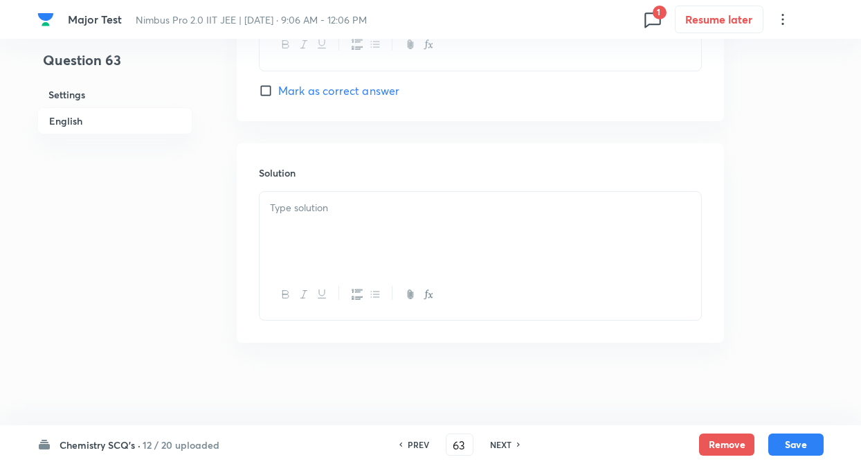
scroll to position [1446, 0]
click at [296, 201] on p at bounding box center [480, 207] width 421 height 16
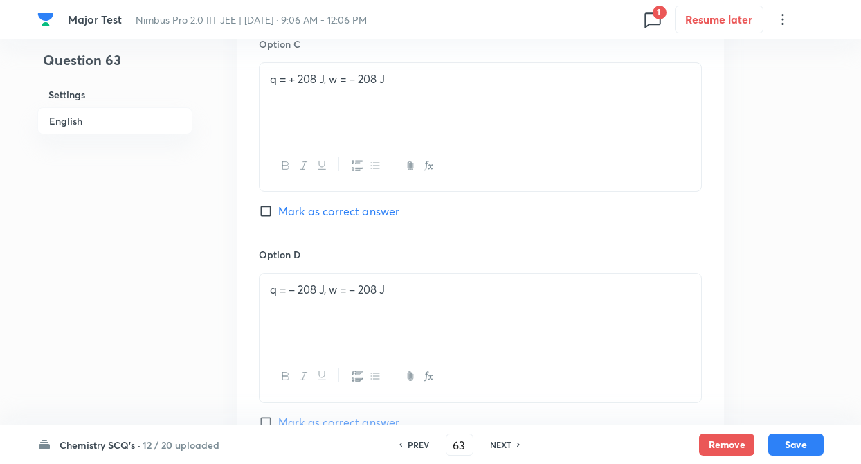
scroll to position [1115, 0]
click at [266, 210] on input "Mark as correct answer" at bounding box center [268, 210] width 19 height 14
click at [785, 432] on button "Save" at bounding box center [795, 443] width 55 height 22
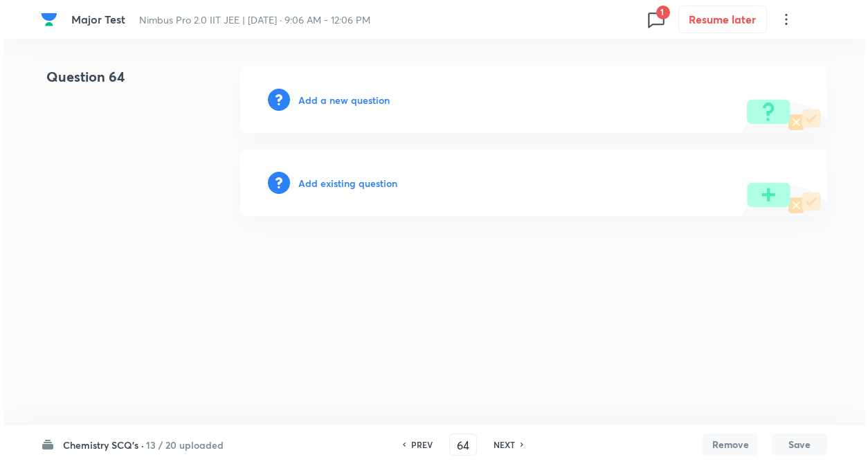
scroll to position [0, 0]
click at [340, 97] on h6 "Add a new question" at bounding box center [343, 100] width 91 height 15
click at [340, 97] on h6 "Choose a question type" at bounding box center [351, 100] width 107 height 15
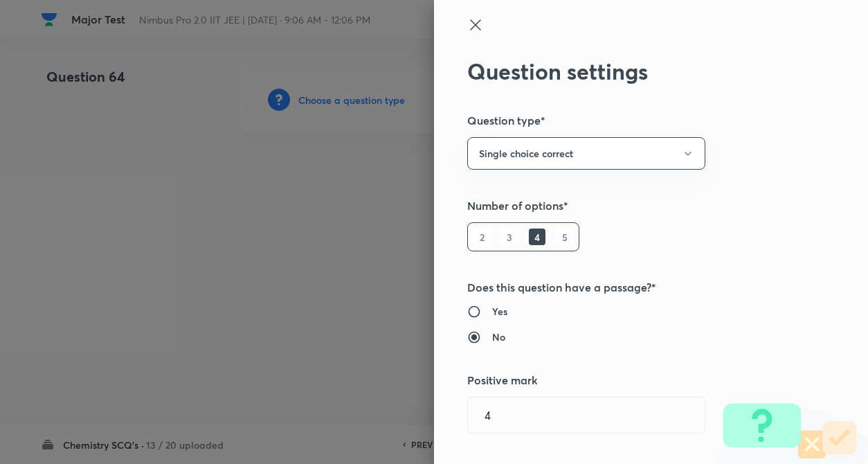
drag, startPoint x: 642, startPoint y: 232, endPoint x: 744, endPoint y: 185, distance: 112.4
click at [643, 232] on div "Question settings Question type* Single choice correct Number of options* 2 3 4…" at bounding box center [651, 232] width 434 height 464
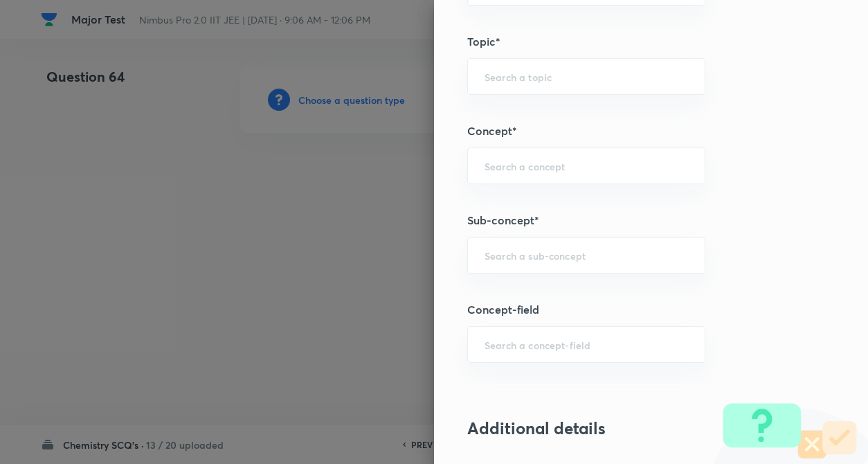
scroll to position [688, 0]
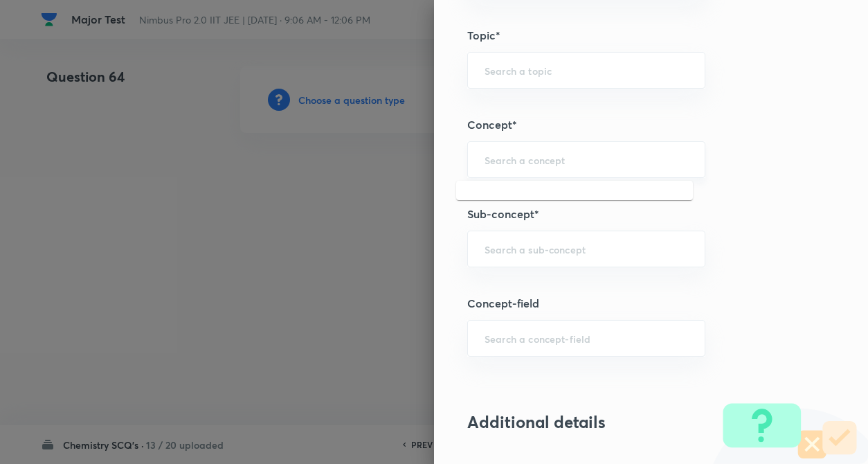
click at [583, 165] on input "text" at bounding box center [585, 159] width 203 height 13
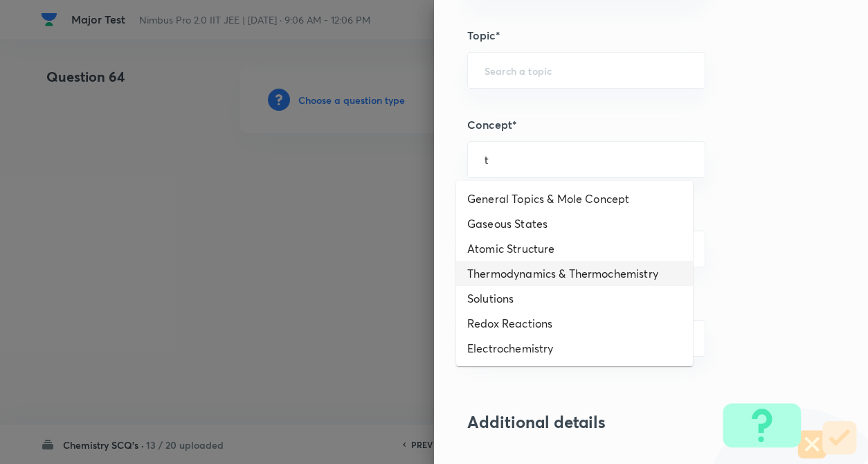
click at [592, 275] on li "Thermodynamics & Thermochemistry" at bounding box center [574, 273] width 237 height 25
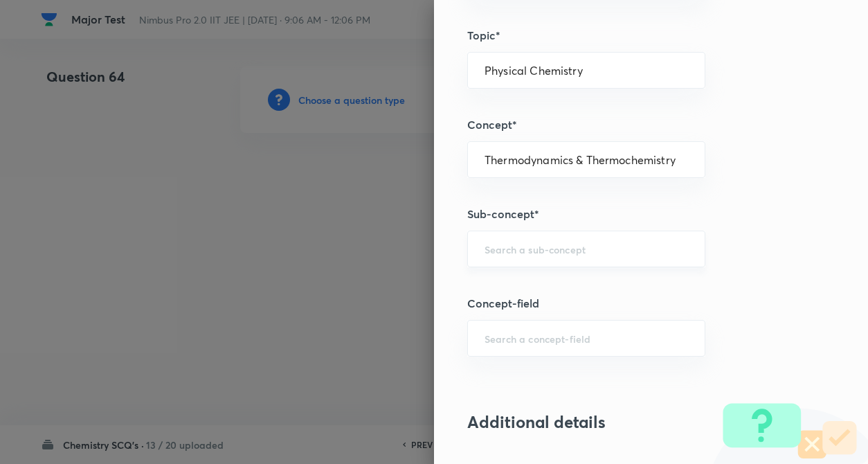
click at [577, 245] on input "text" at bounding box center [585, 248] width 203 height 13
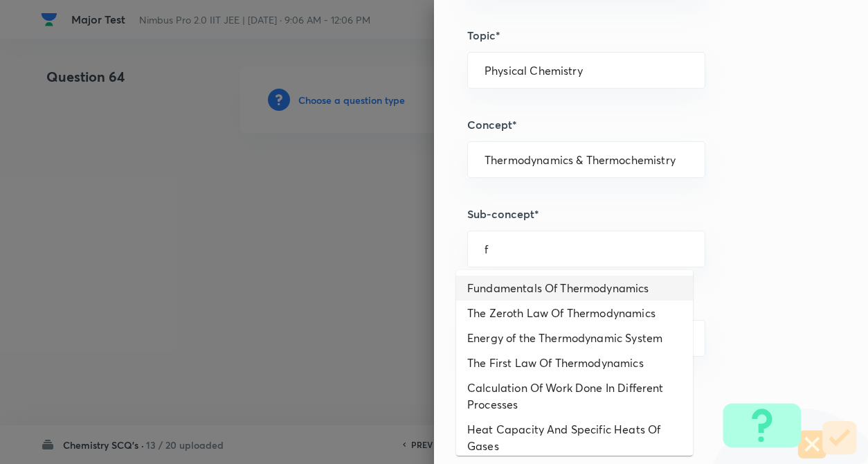
click at [575, 296] on li "Fundamentals Of Thermodynamics" at bounding box center [574, 287] width 237 height 25
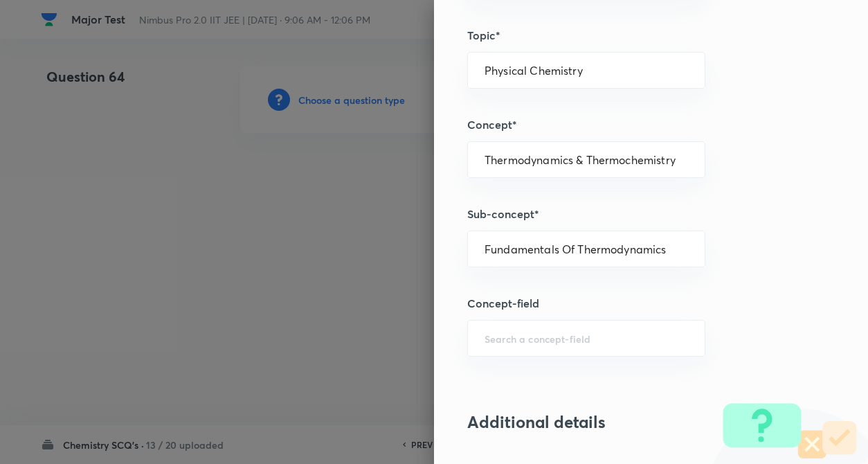
click at [740, 331] on div "Question settings Question type* Single choice correct Number of options* 2 3 4…" at bounding box center [651, 232] width 434 height 464
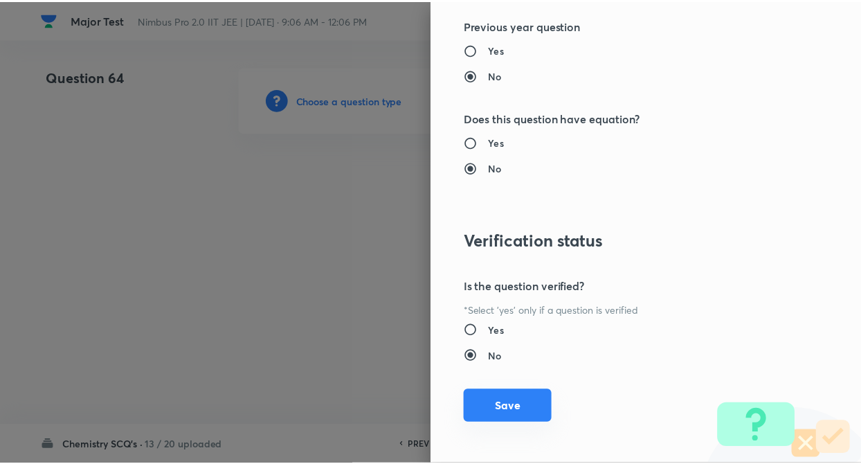
scroll to position [1422, 0]
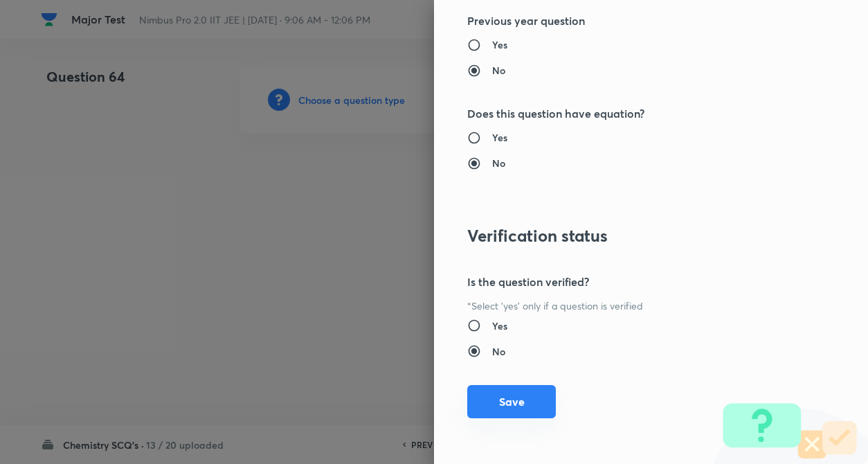
click at [511, 398] on button "Save" at bounding box center [511, 401] width 89 height 33
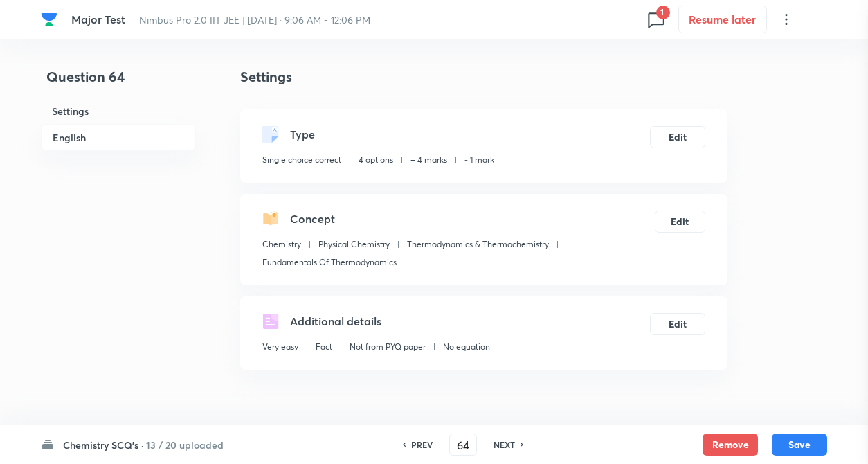
click at [71, 277] on div at bounding box center [434, 232] width 868 height 464
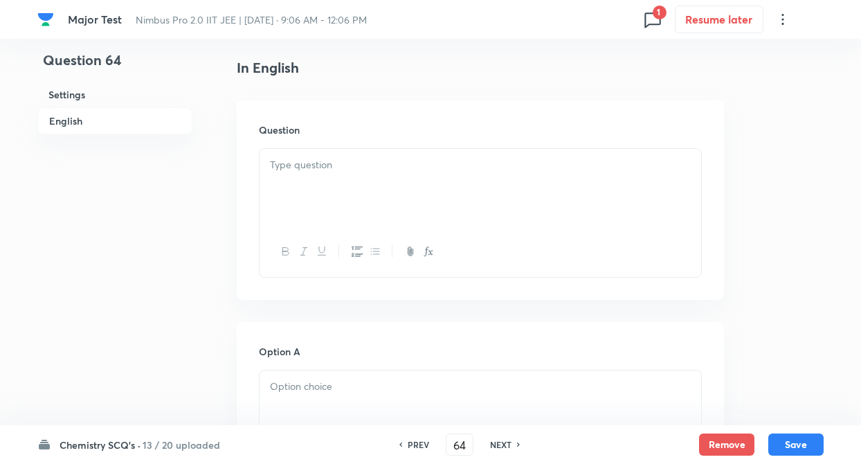
scroll to position [415, 0]
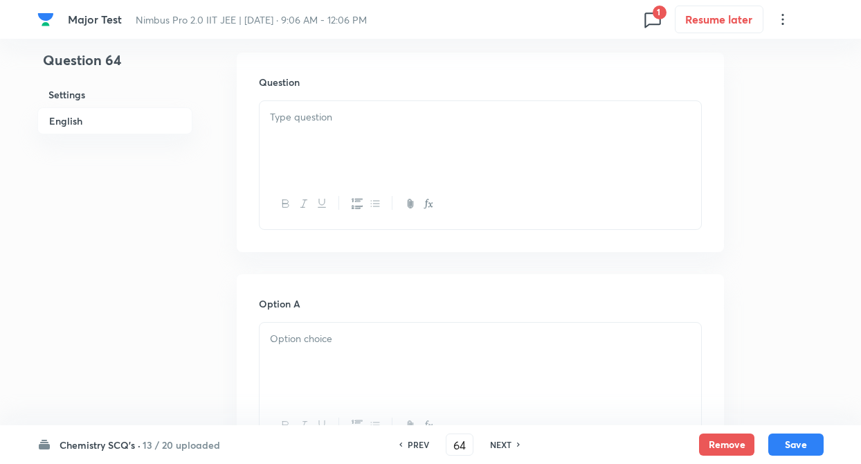
click at [343, 144] on div at bounding box center [479, 139] width 441 height 77
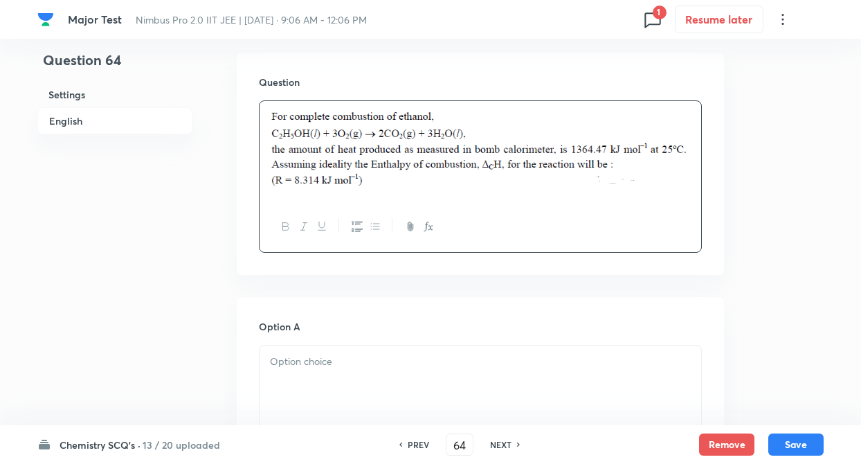
click at [291, 372] on div at bounding box center [479, 383] width 441 height 77
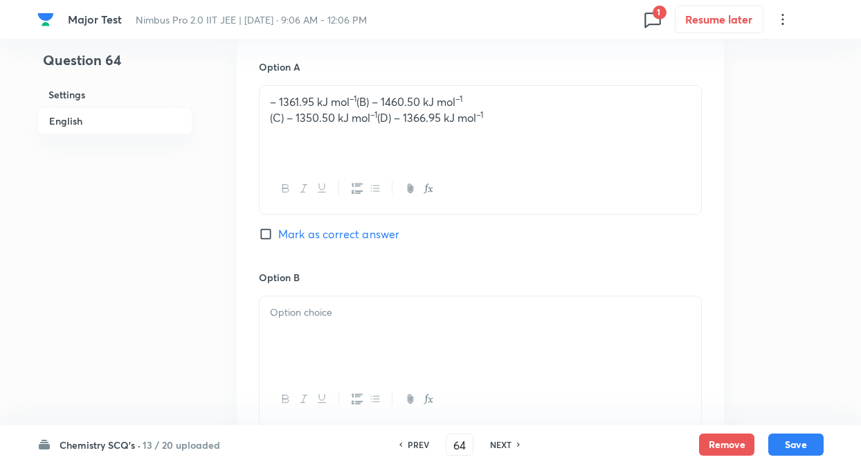
scroll to position [692, 0]
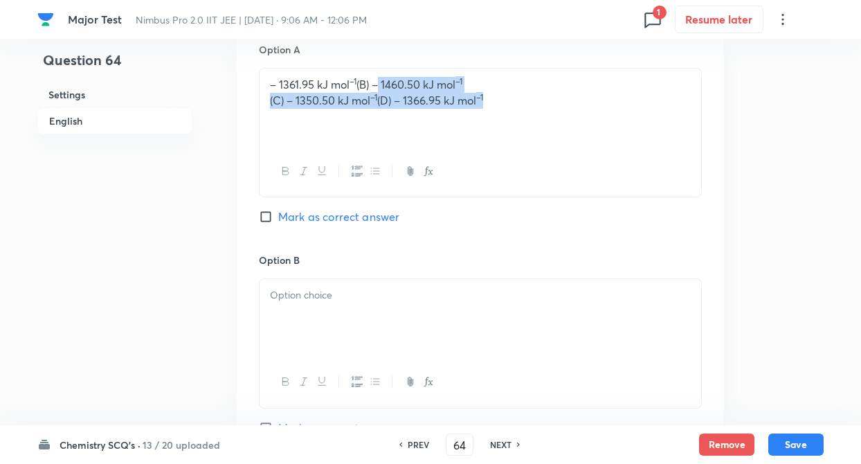
drag, startPoint x: 377, startPoint y: 82, endPoint x: 495, endPoint y: 113, distance: 122.3
click at [495, 113] on div "– 1361.95 kJ mol –1 (B) – 1460.50 kJ mol –1 (C) – 1350.50 kJ mol –1 (D) – 1366.…" at bounding box center [479, 106] width 441 height 77
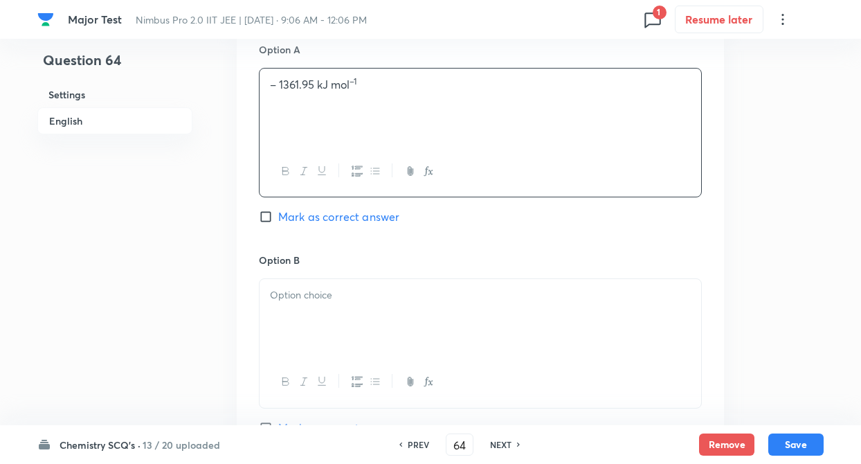
click at [385, 284] on div at bounding box center [479, 317] width 441 height 77
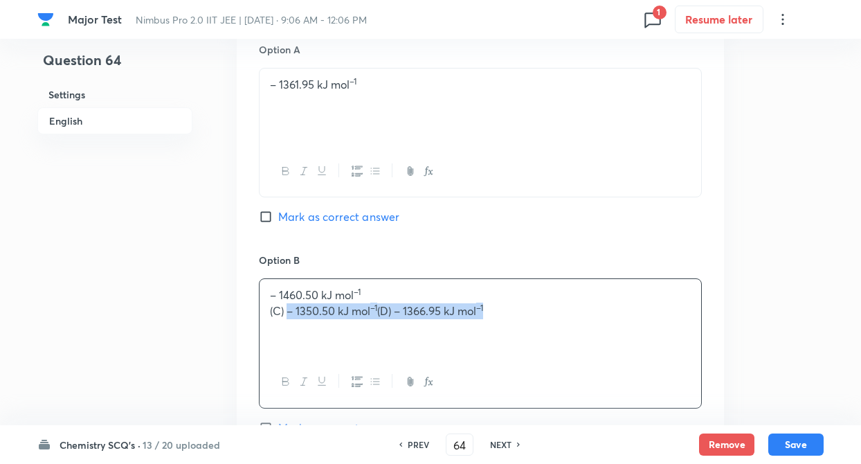
drag, startPoint x: 287, startPoint y: 309, endPoint x: 533, endPoint y: 319, distance: 246.5
click at [533, 319] on div "– 1460.50 kJ mol –1 (C) – 1350.50 kJ mol –1 (D) – 1366.95 kJ mol –1" at bounding box center [479, 317] width 441 height 77
click at [185, 323] on div "Question 64 Settings English" at bounding box center [114, 266] width 155 height 1782
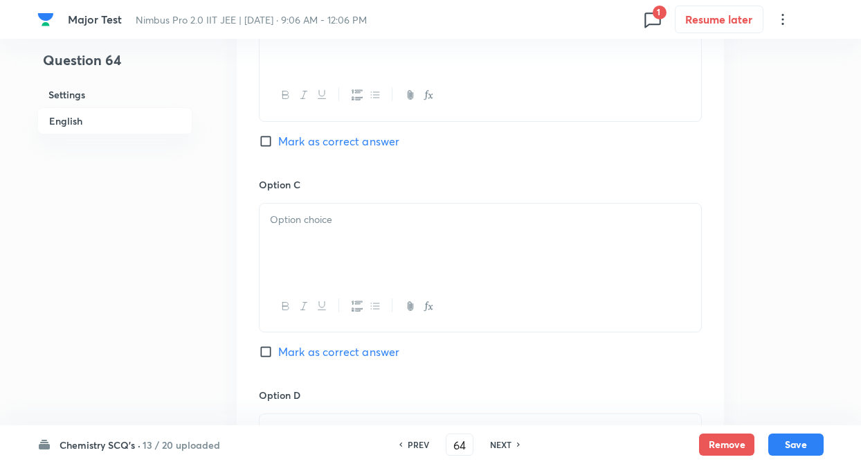
scroll to position [996, 0]
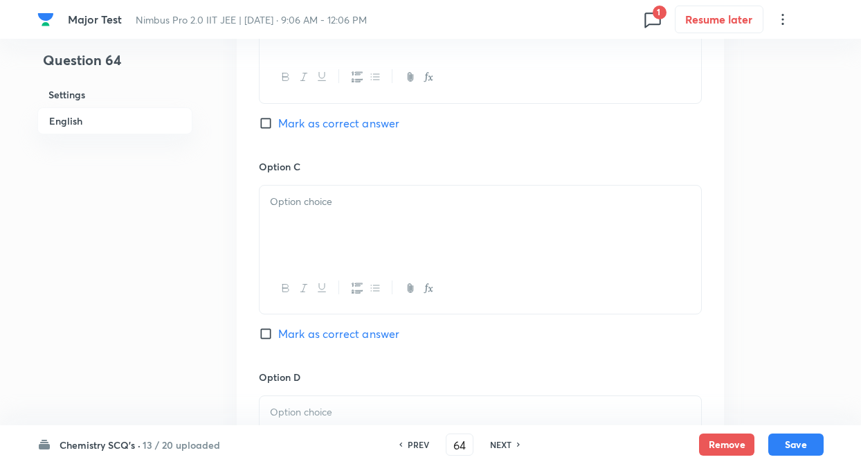
click at [300, 229] on div at bounding box center [479, 223] width 441 height 77
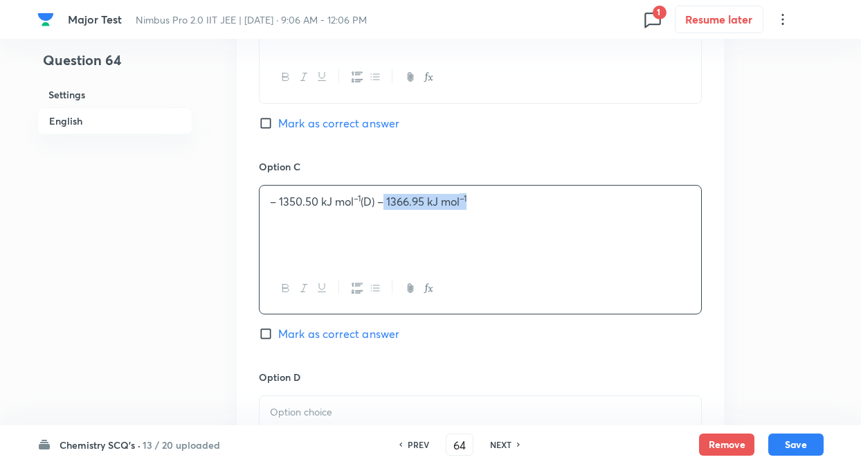
drag, startPoint x: 384, startPoint y: 201, endPoint x: 478, endPoint y: 202, distance: 94.1
click at [478, 202] on p "– 1350.50 kJ mol –1 (D) – 1366.95 kJ mol –1" at bounding box center [480, 202] width 421 height 16
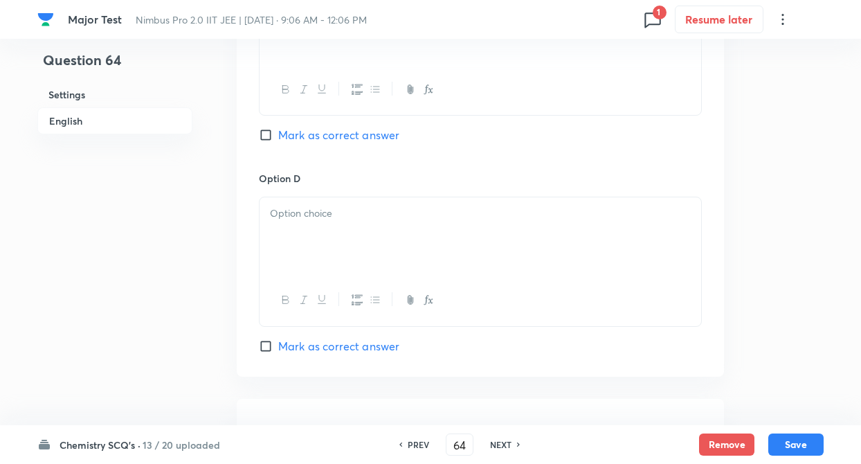
scroll to position [1218, 0]
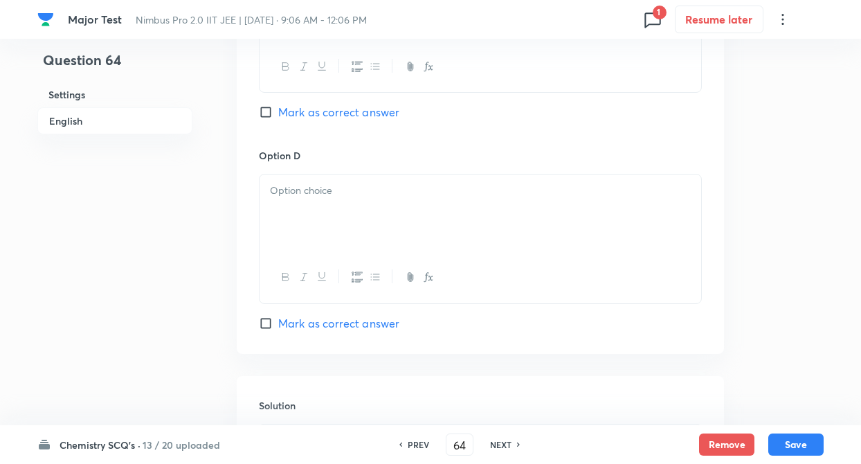
click at [303, 203] on div at bounding box center [479, 212] width 441 height 77
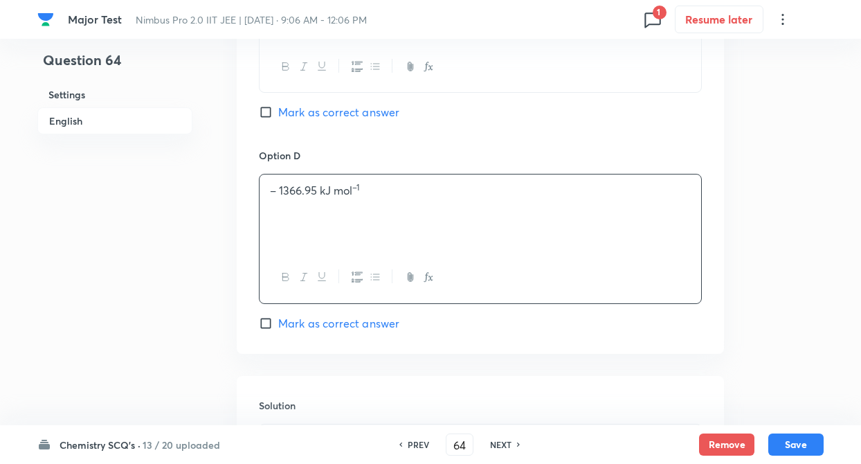
click at [266, 322] on input "Mark as correct answer" at bounding box center [268, 323] width 19 height 14
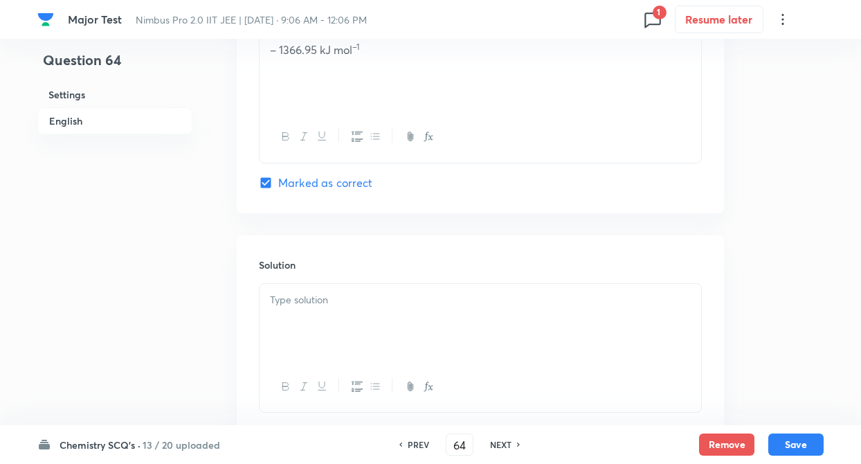
scroll to position [1451, 0]
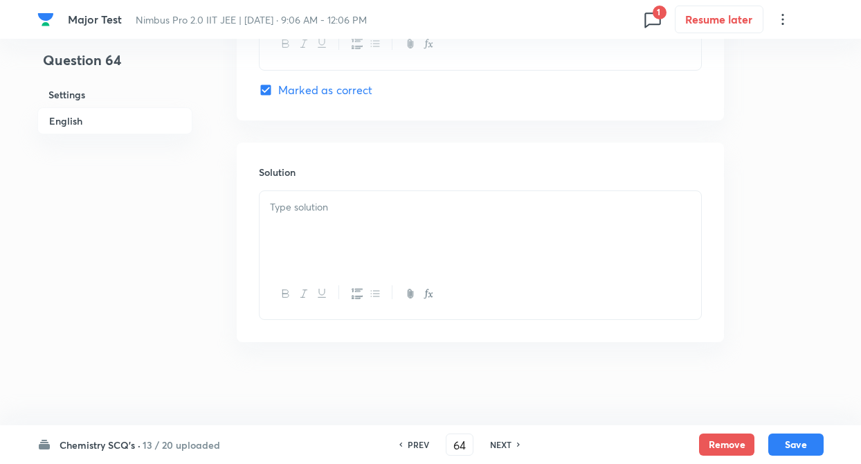
click at [304, 228] on div at bounding box center [479, 229] width 441 height 77
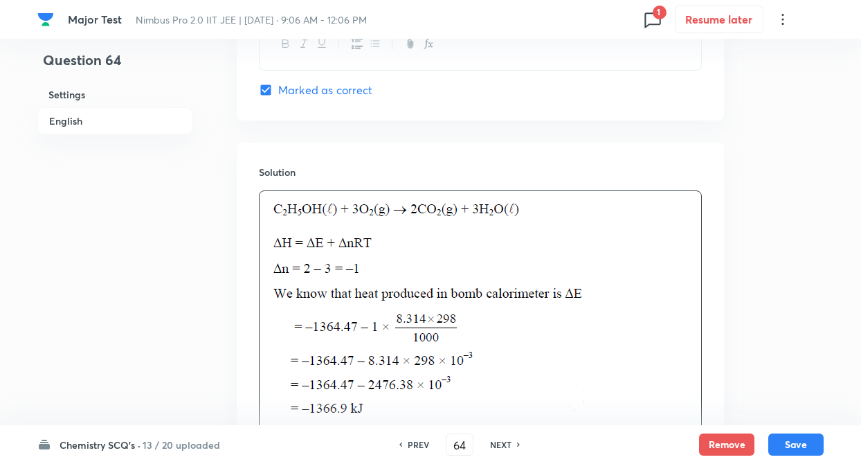
click at [795, 440] on button "Save" at bounding box center [795, 444] width 55 height 22
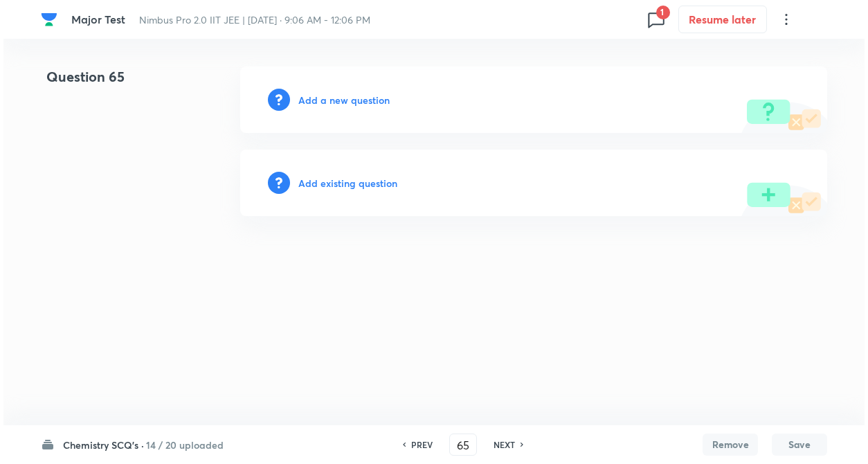
scroll to position [0, 0]
click at [360, 100] on h6 "Add a new question" at bounding box center [343, 100] width 91 height 15
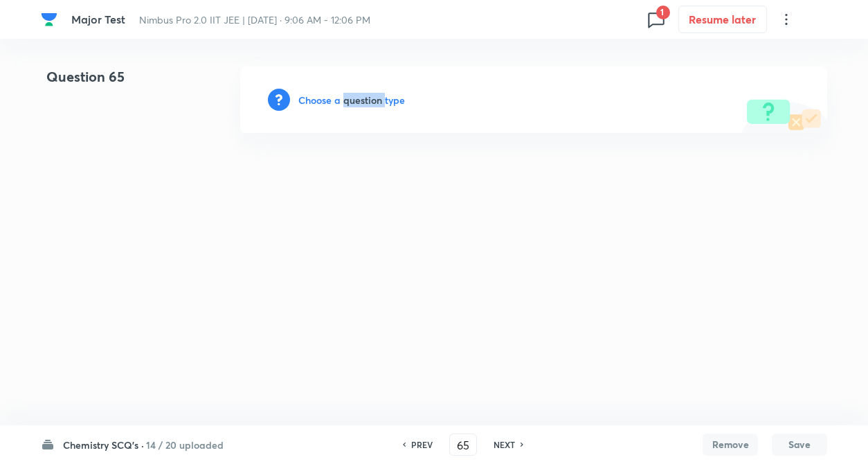
click at [360, 100] on h6 "Choose a question type" at bounding box center [351, 100] width 107 height 15
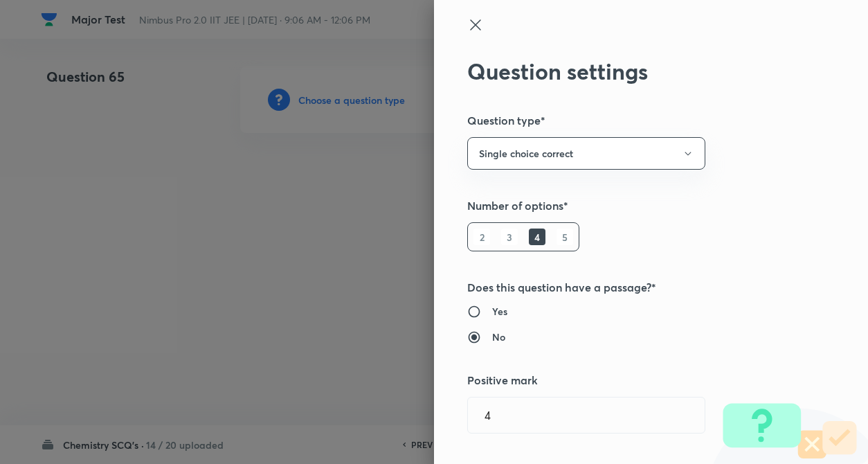
click at [796, 223] on div "Question settings Question type* Single choice correct Number of options* 2 3 4…" at bounding box center [651, 232] width 434 height 464
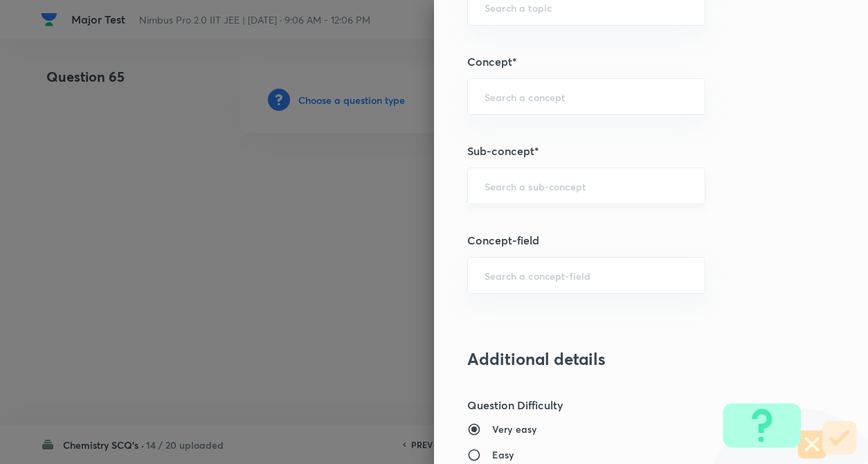
scroll to position [747, 0]
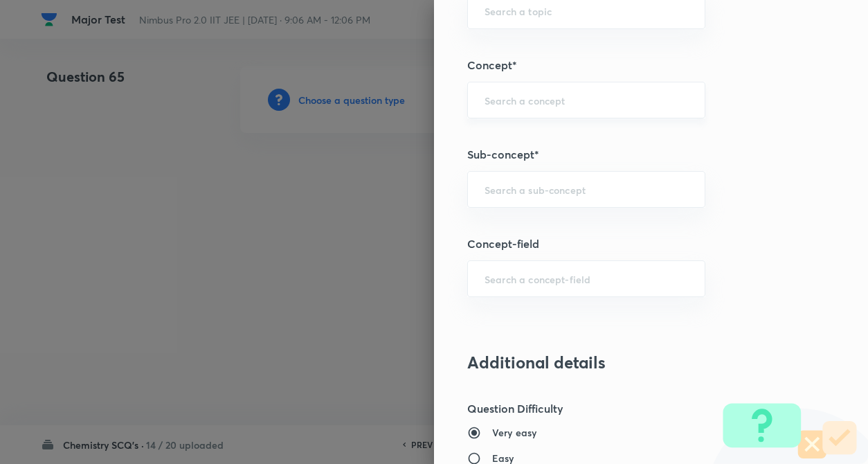
click at [513, 111] on div "​" at bounding box center [586, 100] width 238 height 37
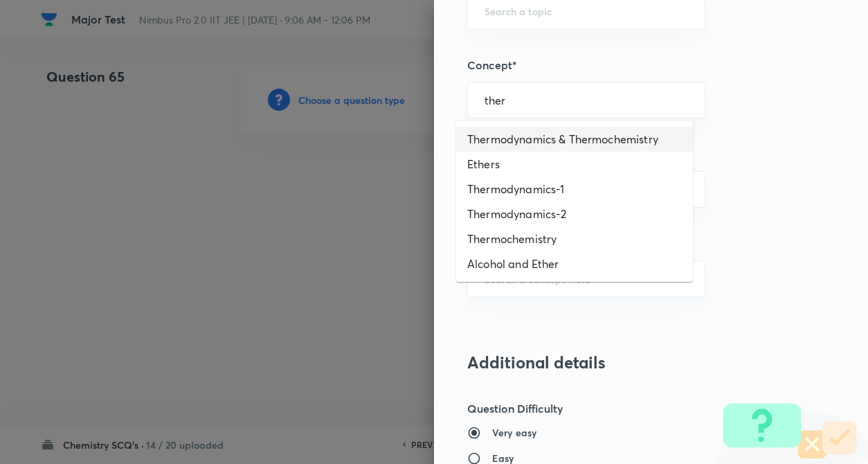
click at [522, 140] on li "Thermodynamics & Thermochemistry" at bounding box center [574, 139] width 237 height 25
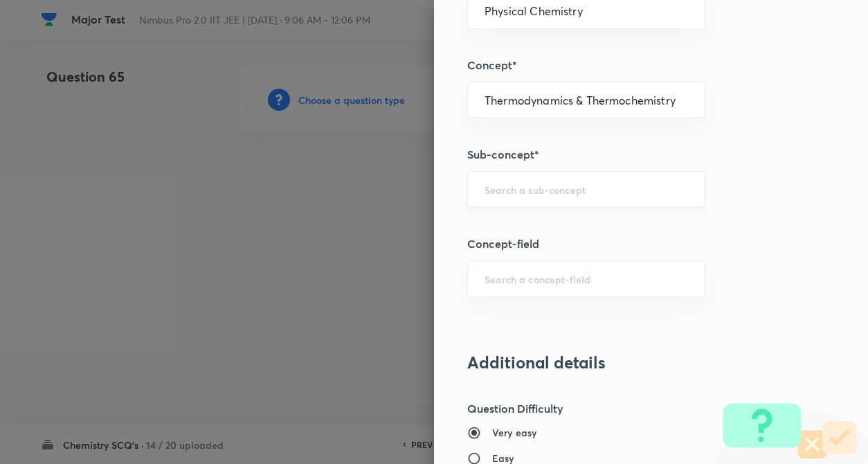
click at [513, 183] on input "text" at bounding box center [585, 189] width 203 height 13
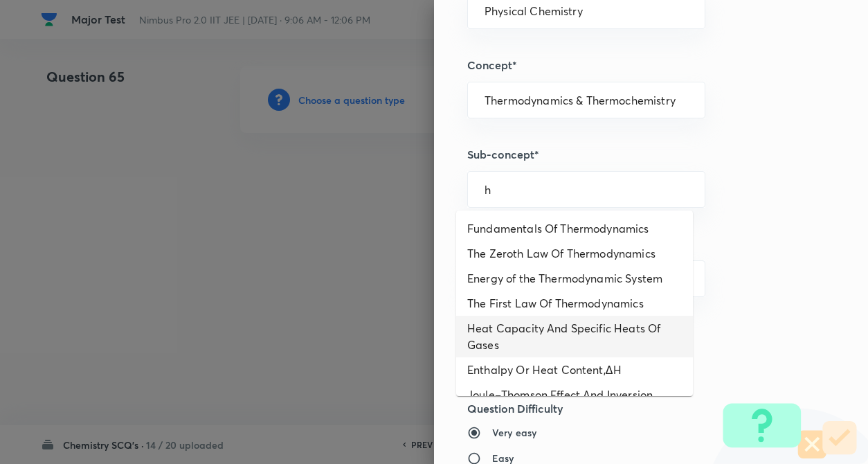
click at [518, 326] on li "Heat Capacity And Specific Heats Of Gases" at bounding box center [574, 336] width 237 height 42
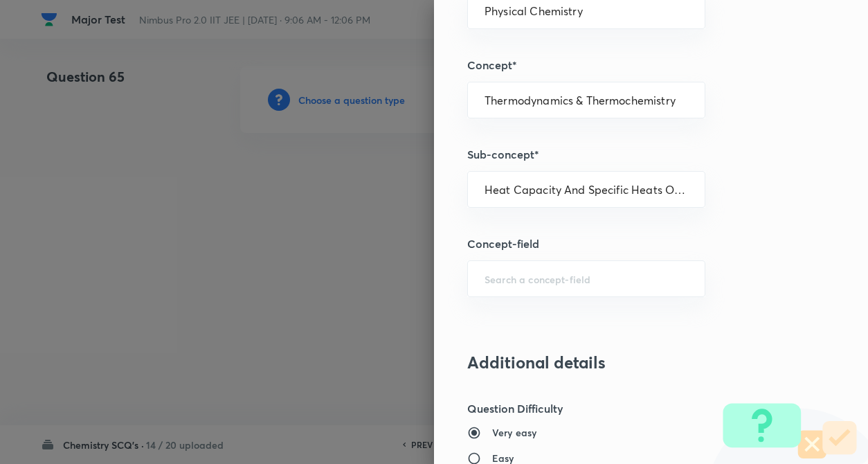
click at [740, 298] on div "Question settings Question type* Single choice correct Number of options* 2 3 4…" at bounding box center [651, 232] width 434 height 464
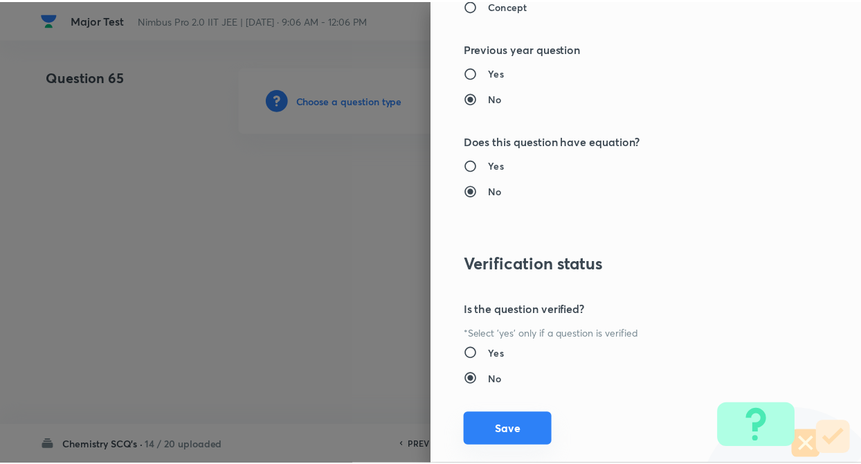
scroll to position [1422, 0]
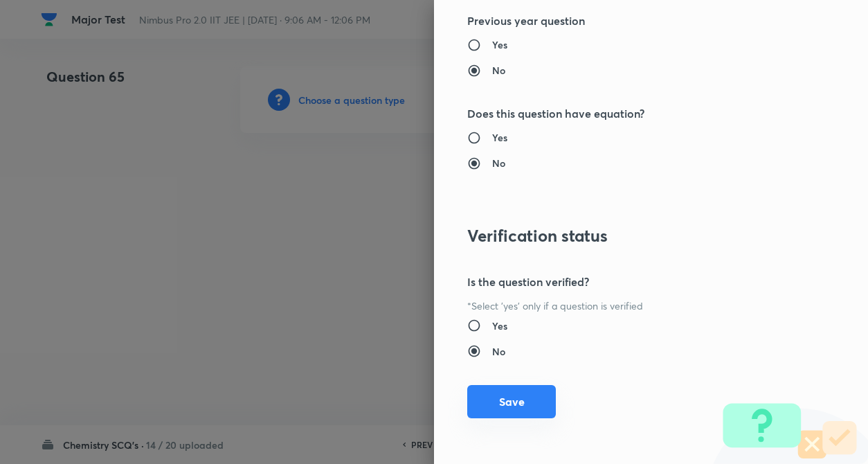
click at [511, 394] on button "Save" at bounding box center [511, 401] width 89 height 33
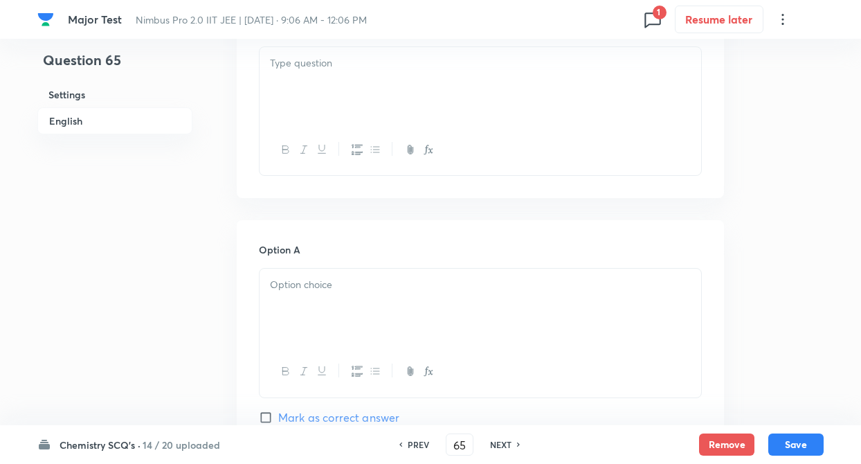
scroll to position [470, 0]
click at [264, 75] on div at bounding box center [479, 84] width 441 height 77
click at [281, 290] on p at bounding box center [480, 283] width 421 height 16
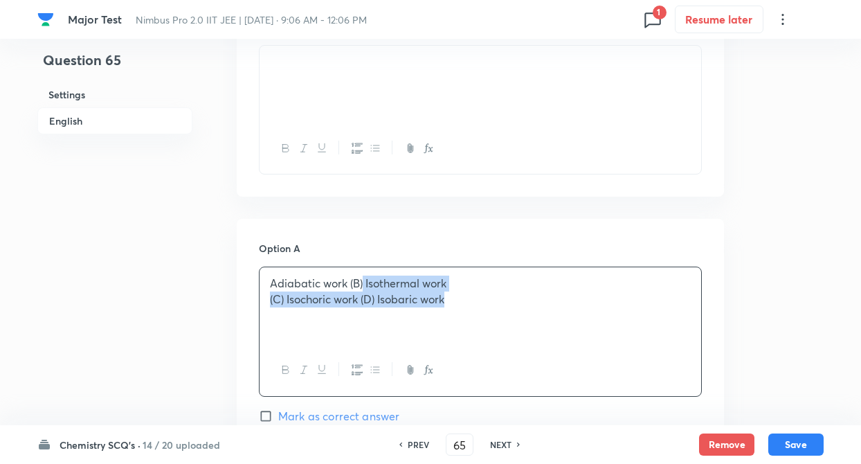
drag, startPoint x: 363, startPoint y: 279, endPoint x: 453, endPoint y: 297, distance: 91.9
click at [453, 297] on div "Adiabatic work (B) Isothermal work (C) Isochoric work (D) Isobaric work" at bounding box center [479, 305] width 441 height 77
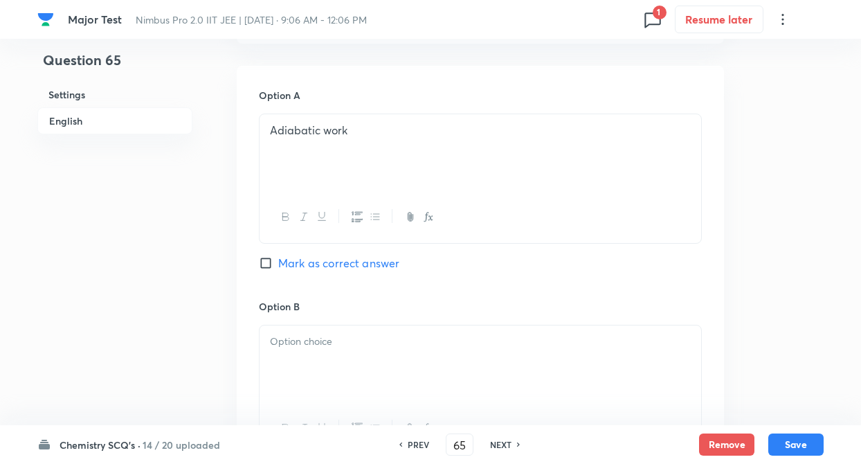
scroll to position [637, 0]
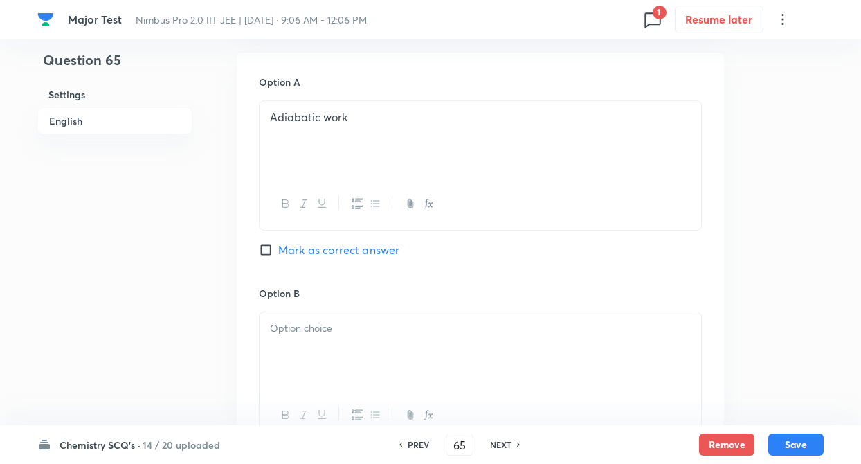
click at [266, 248] on input "Mark as correct answer" at bounding box center [268, 250] width 19 height 14
click at [192, 248] on div "Question 65 Settings English Settings Type Single choice correct 4 options + 4 …" at bounding box center [430, 309] width 786 height 1759
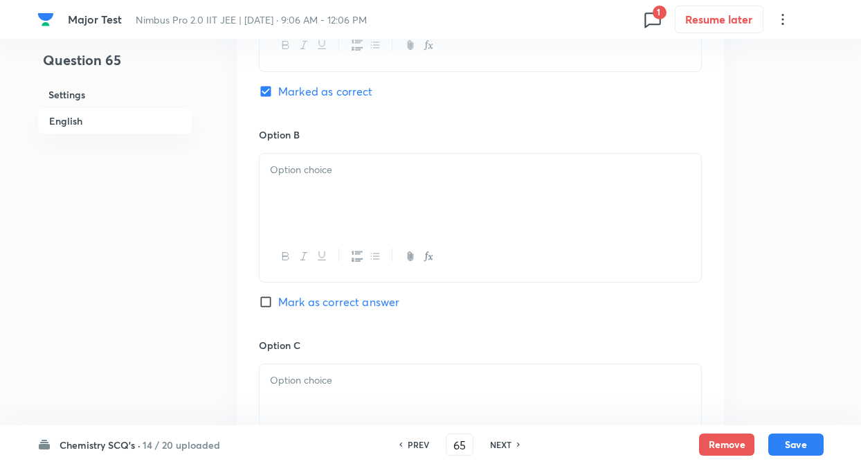
scroll to position [830, 0]
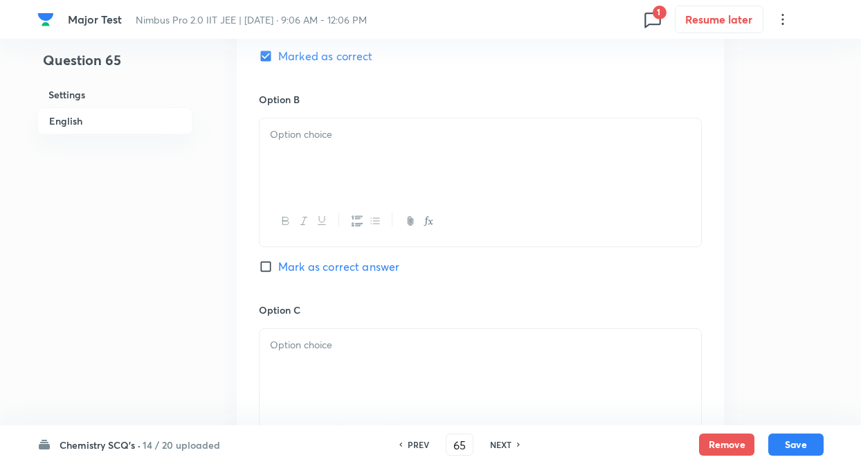
click at [313, 143] on div at bounding box center [479, 156] width 441 height 77
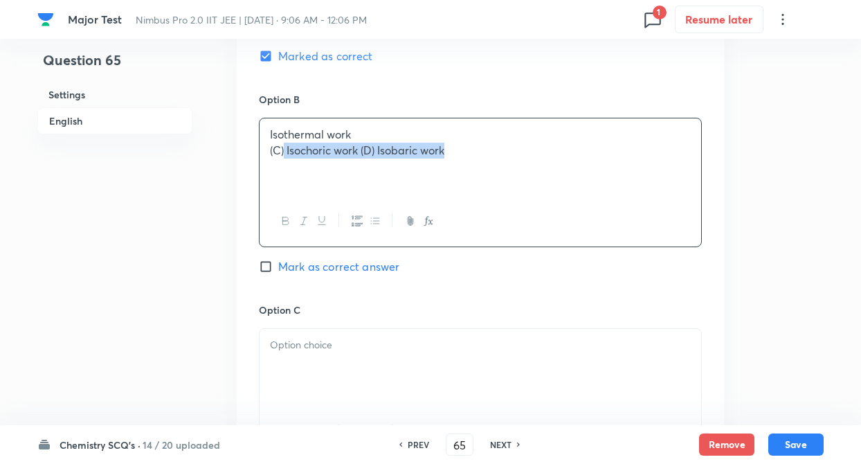
drag, startPoint x: 285, startPoint y: 152, endPoint x: 450, endPoint y: 152, distance: 164.7
click at [450, 152] on p "(C) Isochoric work (D) Isobaric work" at bounding box center [480, 151] width 421 height 16
click at [348, 357] on div at bounding box center [479, 367] width 441 height 77
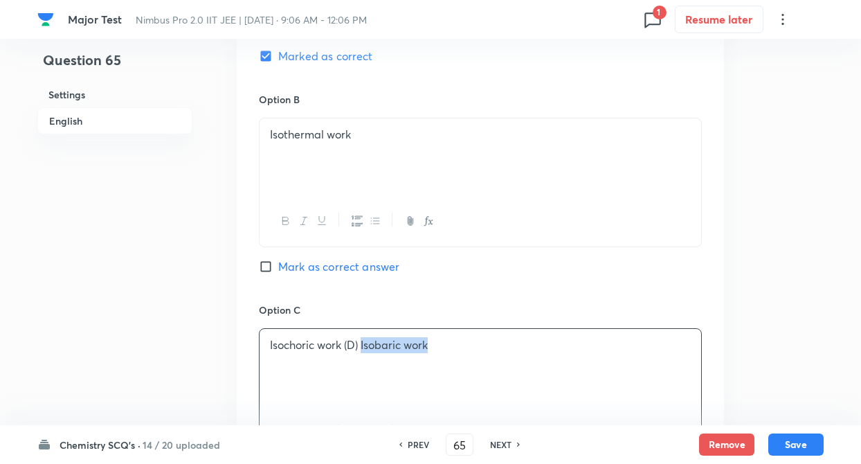
drag, startPoint x: 366, startPoint y: 343, endPoint x: 502, endPoint y: 342, distance: 135.6
click at [502, 342] on p "Isochoric work (D) Isobaric work" at bounding box center [480, 345] width 421 height 16
click at [212, 329] on div "Question 65 Settings English Settings Type Single choice correct 4 options + 4 …" at bounding box center [430, 115] width 786 height 1759
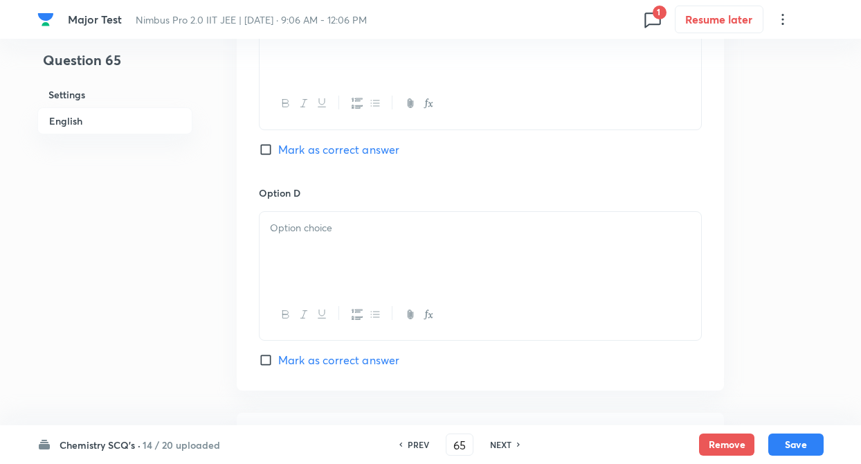
scroll to position [1162, 0]
click at [284, 246] on div at bounding box center [479, 246] width 441 height 77
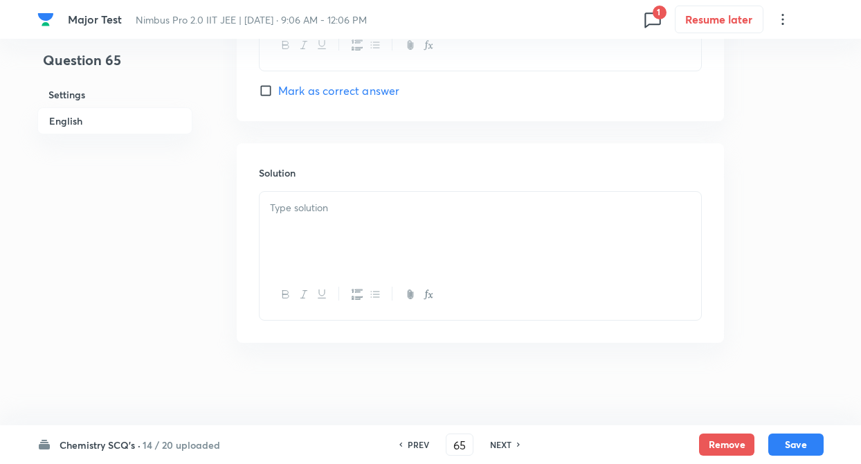
scroll to position [1428, 0]
click at [275, 246] on div at bounding box center [479, 229] width 441 height 77
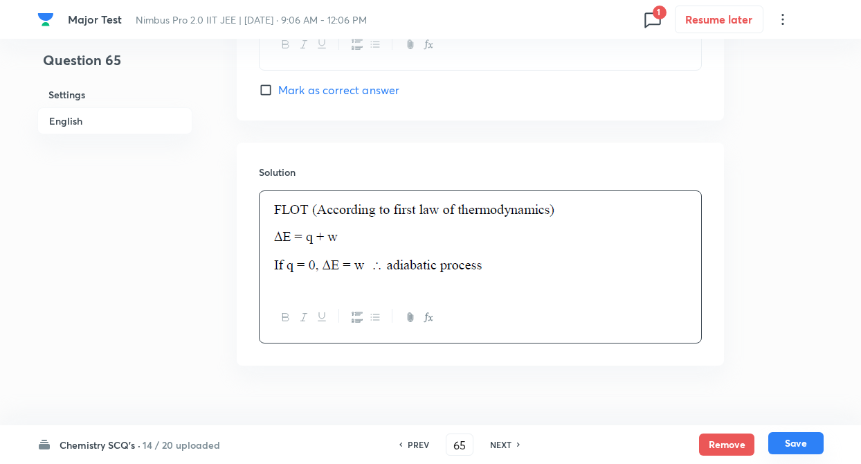
click at [784, 442] on button "Save" at bounding box center [795, 443] width 55 height 22
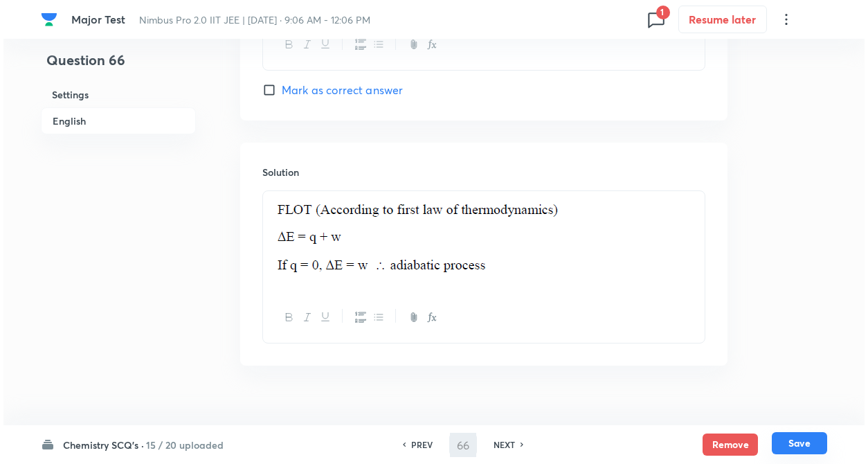
scroll to position [0, 0]
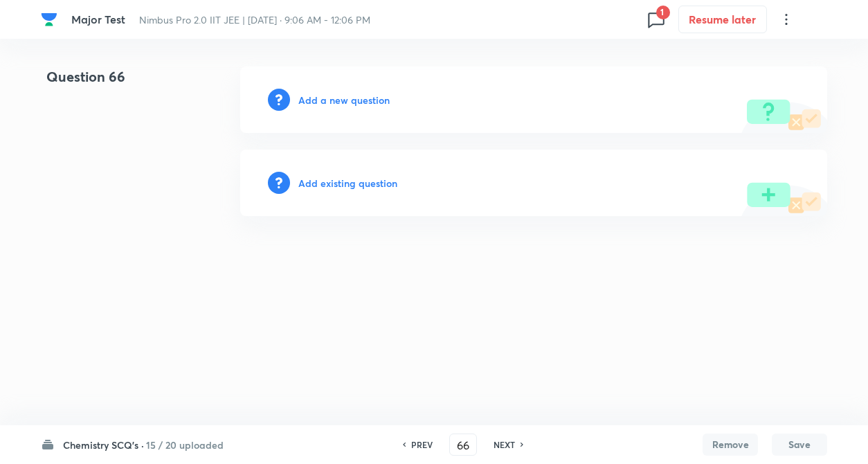
click at [370, 99] on h6 "Add a new question" at bounding box center [343, 100] width 91 height 15
click at [370, 99] on h6 "Choose a question type" at bounding box center [351, 100] width 107 height 15
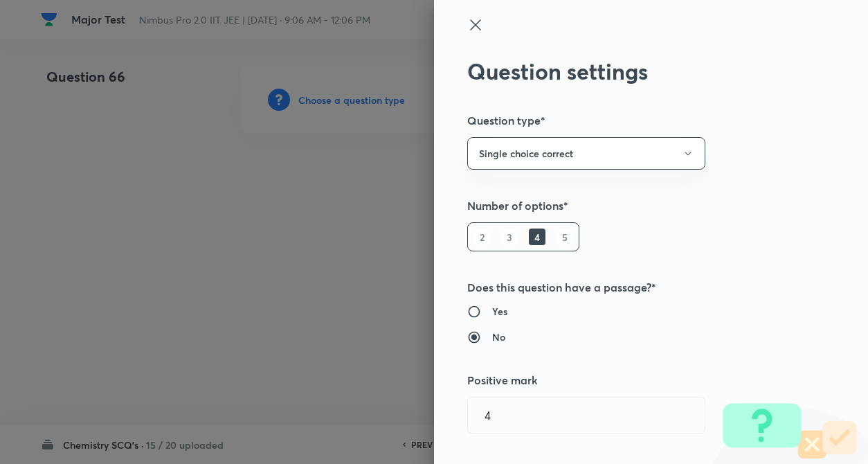
click at [675, 255] on div "Question settings Question type* Single choice correct Number of options* 2 3 4…" at bounding box center [651, 232] width 434 height 464
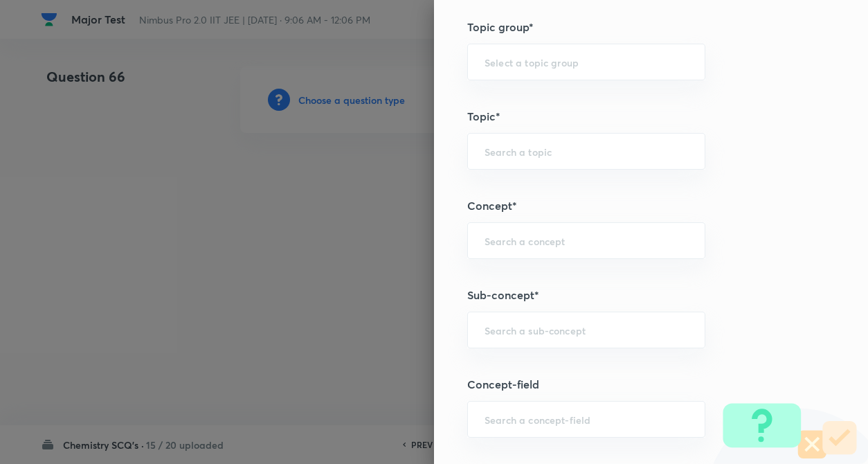
scroll to position [609, 0]
click at [513, 249] on div "​" at bounding box center [586, 238] width 238 height 37
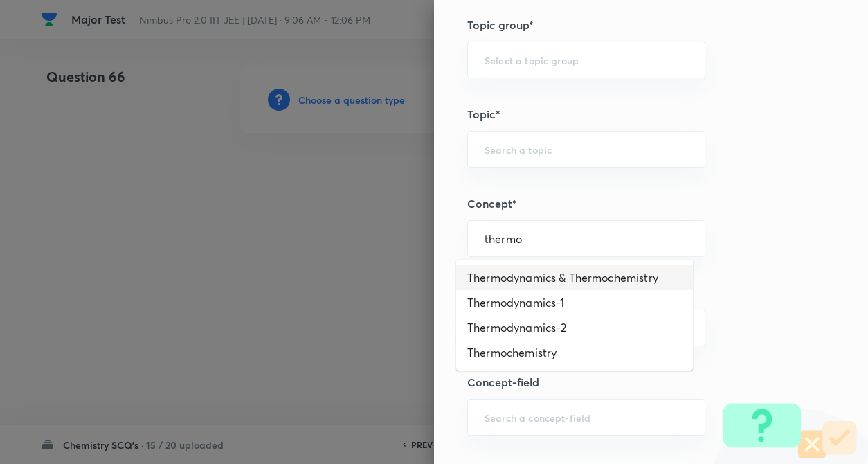
click at [544, 275] on li "Thermodynamics & Thermochemistry" at bounding box center [574, 277] width 237 height 25
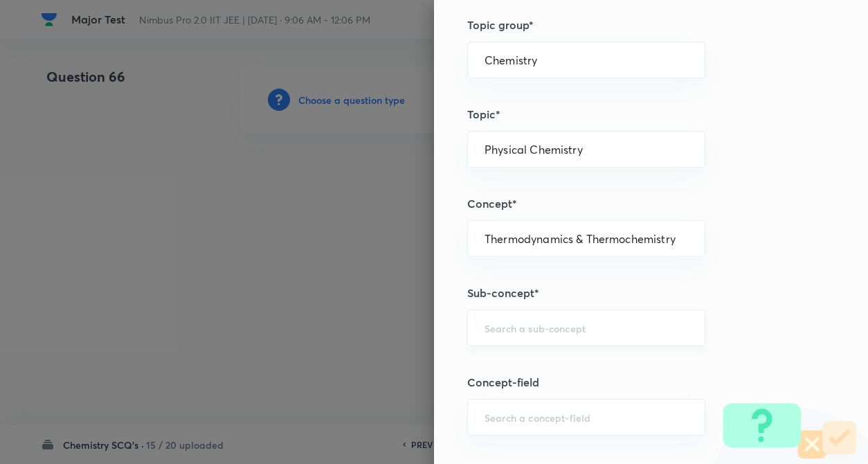
click at [512, 321] on input "text" at bounding box center [585, 327] width 203 height 13
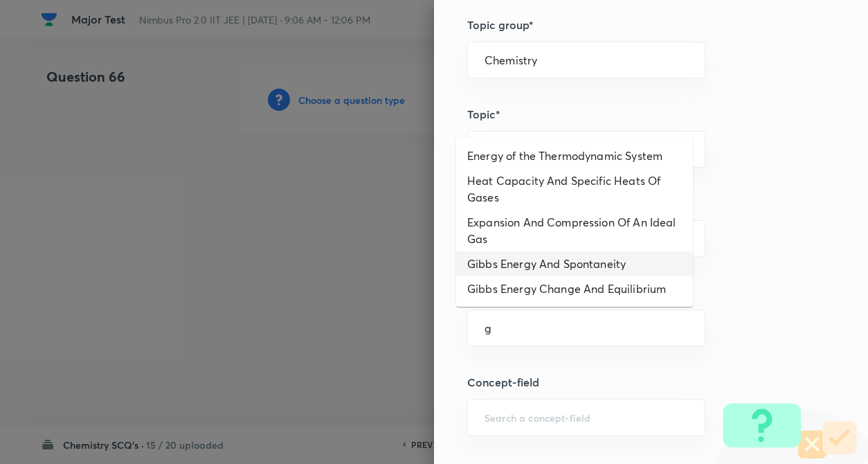
click at [544, 271] on li "Gibbs Energy And Spontaneity" at bounding box center [574, 263] width 237 height 25
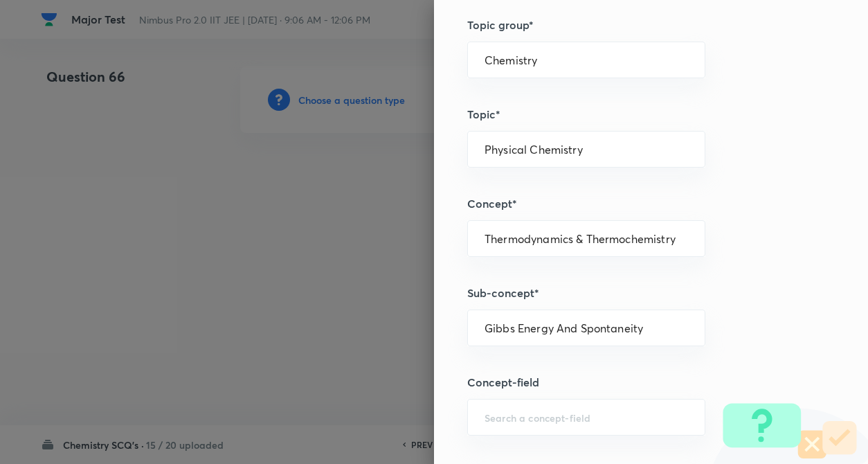
click at [705, 264] on div "Question settings Question type* Single choice correct Number of options* 2 3 4…" at bounding box center [651, 232] width 434 height 464
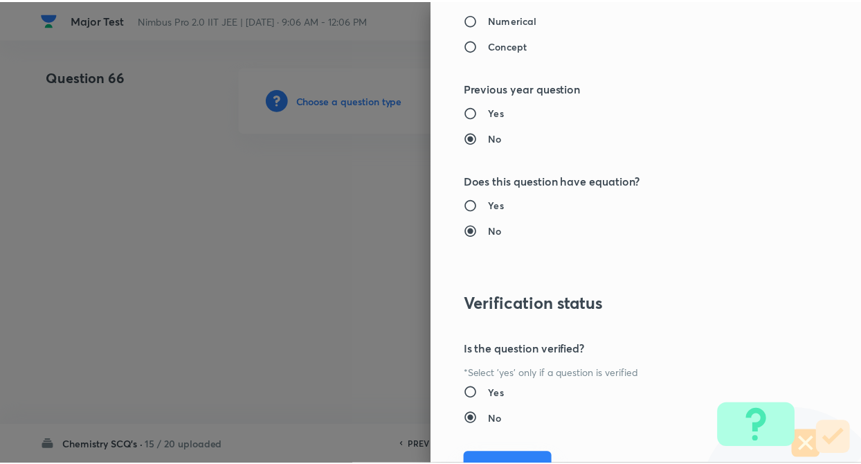
scroll to position [1422, 0]
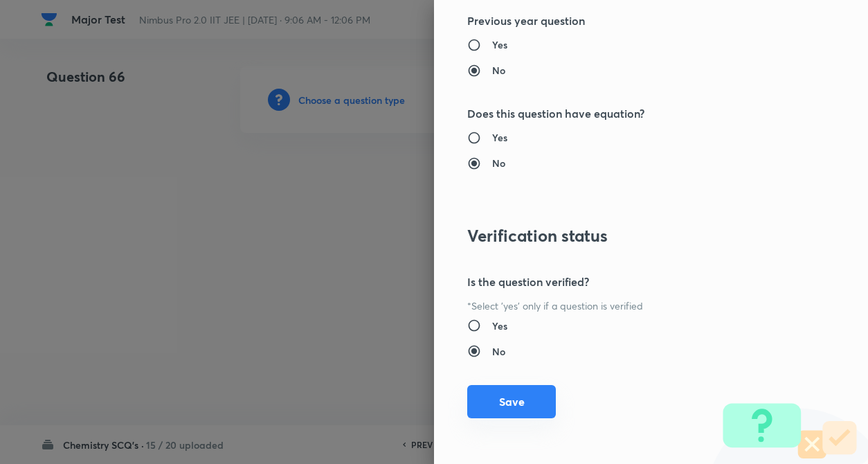
click at [502, 392] on button "Save" at bounding box center [511, 401] width 89 height 33
click at [204, 278] on div at bounding box center [434, 232] width 868 height 464
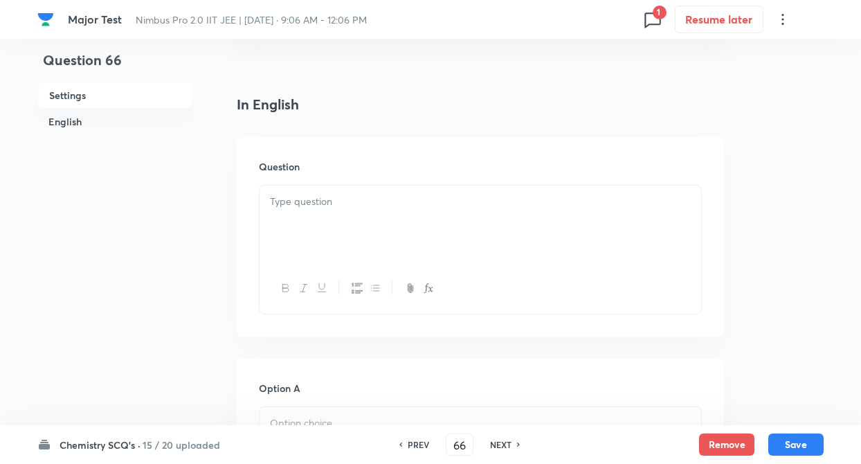
scroll to position [332, 0]
click at [306, 197] on p at bounding box center [480, 200] width 421 height 16
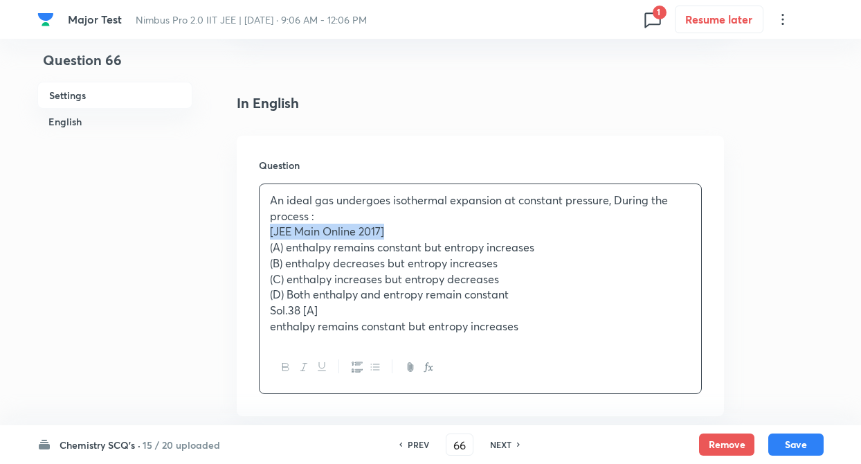
drag, startPoint x: 267, startPoint y: 230, endPoint x: 390, endPoint y: 232, distance: 123.2
click at [390, 232] on div "An ideal gas undergoes isothermal expansion at constant pressure, During the pr…" at bounding box center [479, 263] width 441 height 158
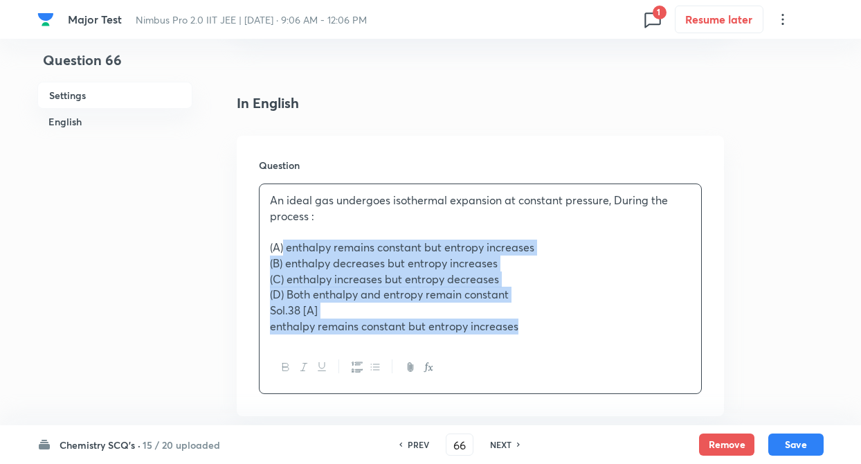
drag, startPoint x: 284, startPoint y: 244, endPoint x: 552, endPoint y: 335, distance: 282.9
click at [552, 335] on div "An ideal gas undergoes isothermal expansion at constant pressure, During the pr…" at bounding box center [479, 263] width 441 height 158
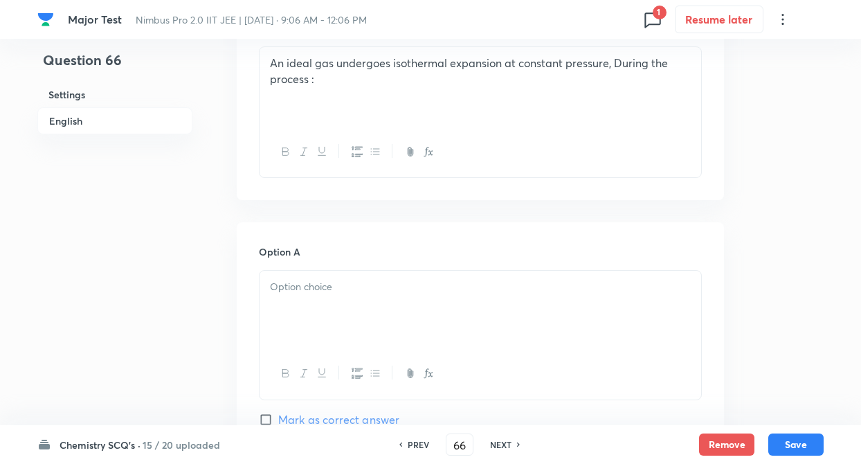
scroll to position [526, 0]
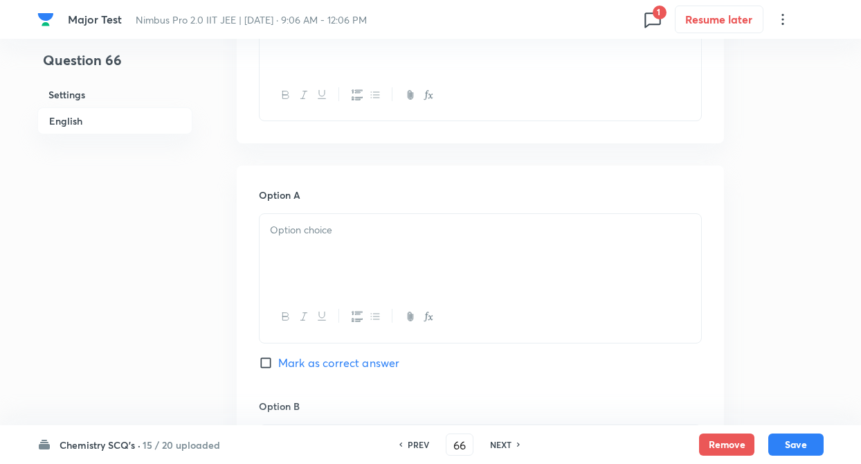
click at [309, 261] on div at bounding box center [479, 252] width 441 height 77
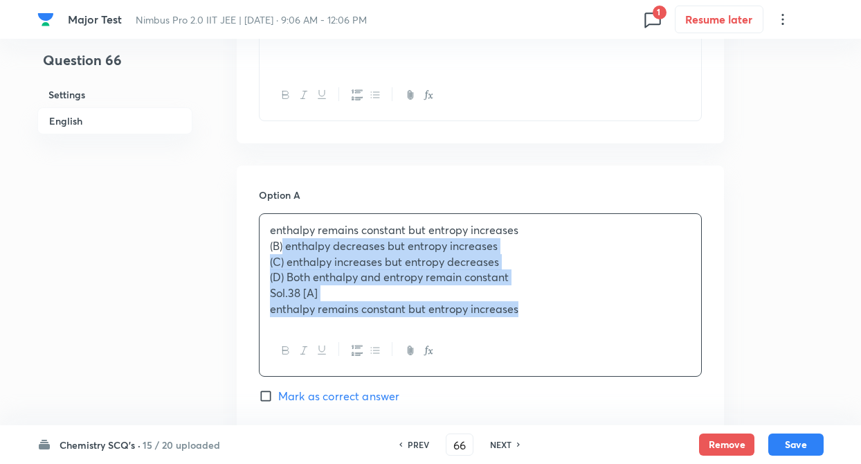
drag, startPoint x: 284, startPoint y: 247, endPoint x: 525, endPoint y: 314, distance: 250.6
click at [525, 314] on div "enthalpy remains constant but entropy increases (B) enthalpy decreases but entr…" at bounding box center [479, 269] width 441 height 111
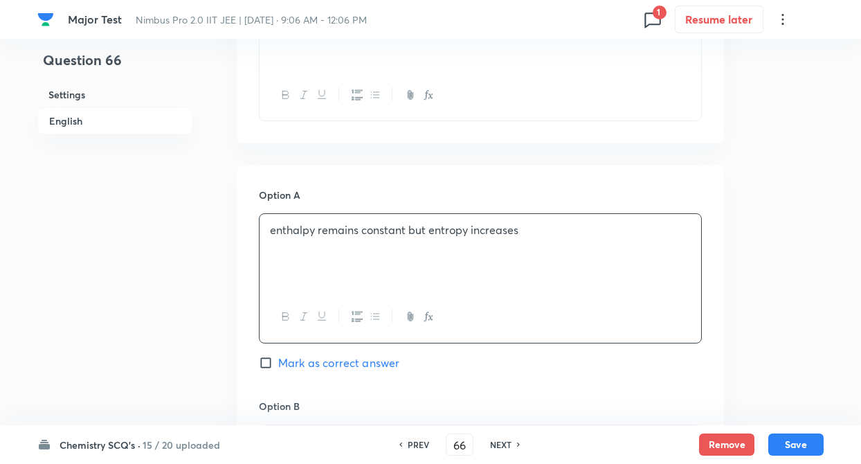
drag, startPoint x: 271, startPoint y: 363, endPoint x: 205, endPoint y: 320, distance: 78.9
click at [269, 360] on input "Mark as correct answer" at bounding box center [268, 363] width 19 height 14
click at [189, 311] on div "Question 66 Settings English" at bounding box center [114, 421] width 155 height 1761
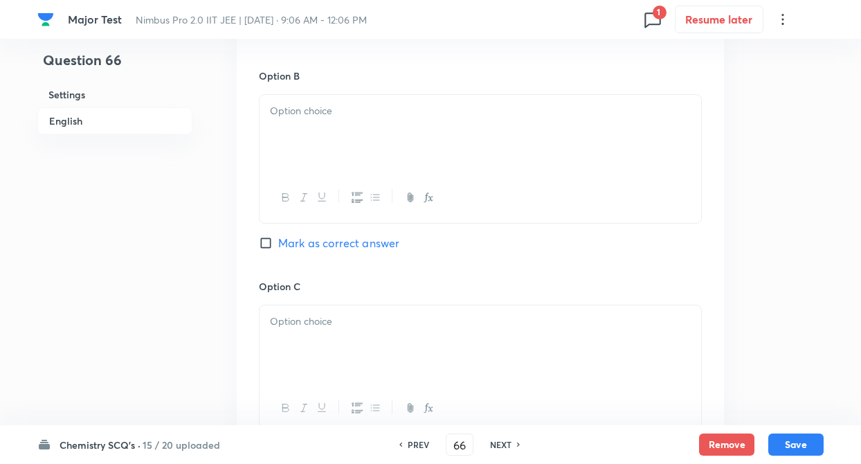
scroll to position [858, 0]
click at [301, 125] on div at bounding box center [479, 131] width 441 height 77
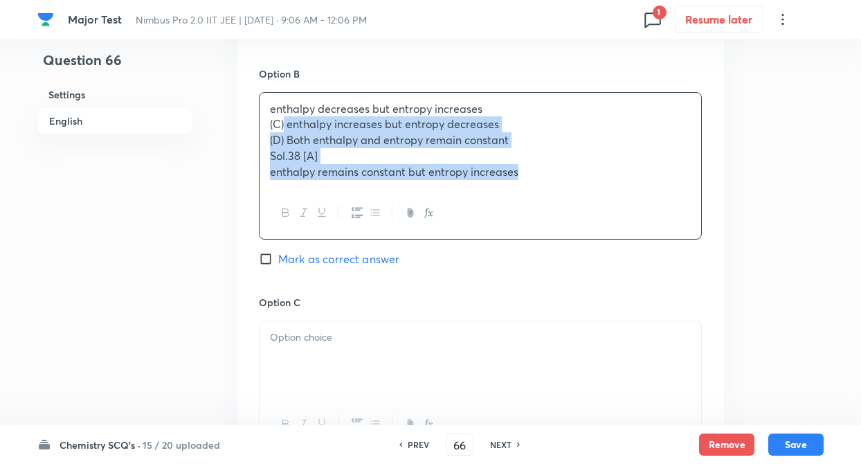
drag, startPoint x: 285, startPoint y: 122, endPoint x: 549, endPoint y: 174, distance: 268.7
click at [549, 174] on div "enthalpy decreases but entropy increases (C) enthalpy increases but entropy dec…" at bounding box center [479, 140] width 441 height 95
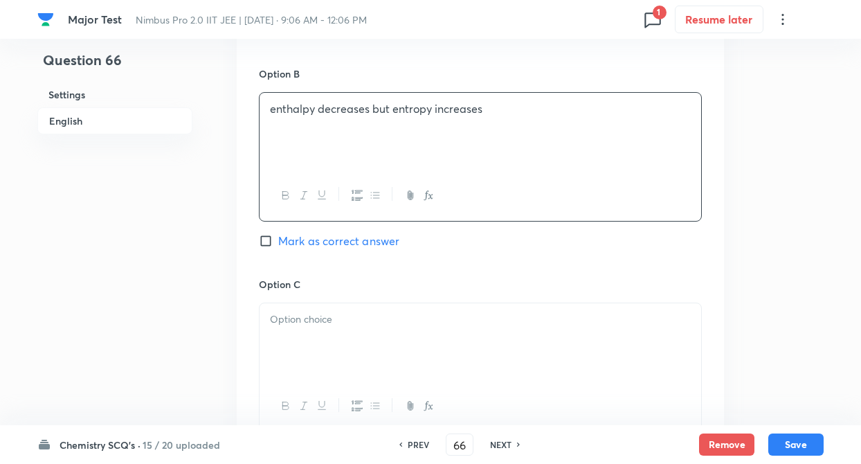
click at [425, 355] on div at bounding box center [479, 341] width 441 height 77
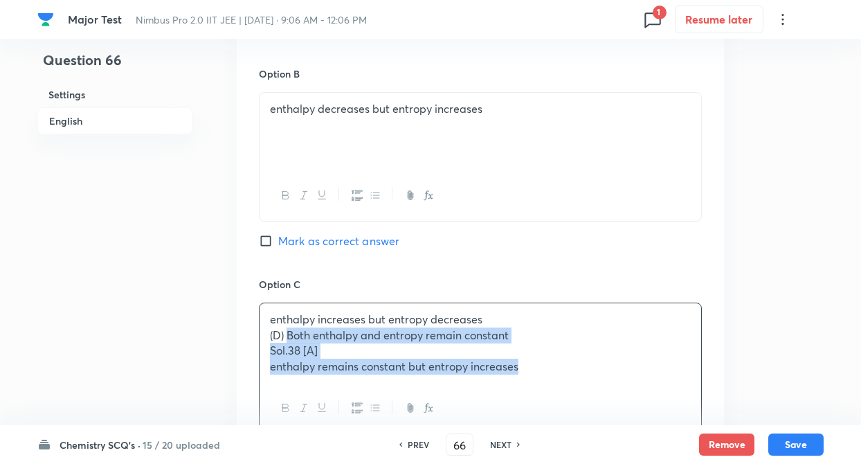
drag, startPoint x: 288, startPoint y: 334, endPoint x: 544, endPoint y: 364, distance: 258.4
click at [544, 364] on div "enthalpy increases but entropy decreases (D) Both enthalpy and entropy remain c…" at bounding box center [479, 343] width 441 height 80
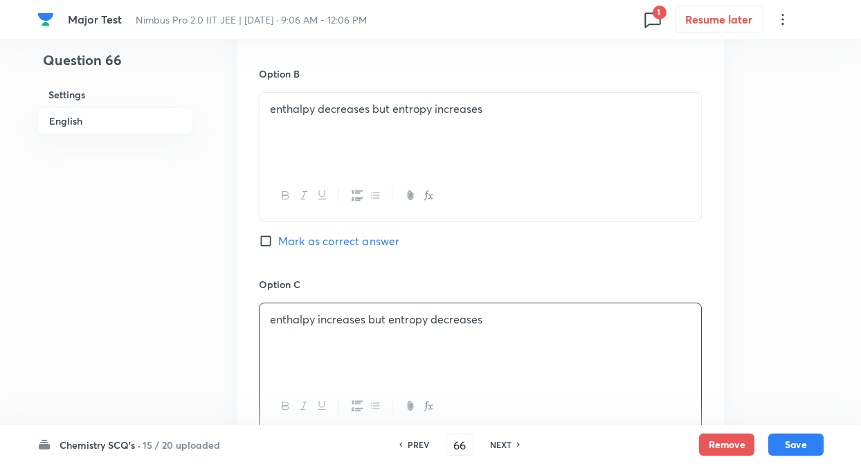
click at [147, 354] on div "Question 66 Settings English" at bounding box center [114, 89] width 155 height 1761
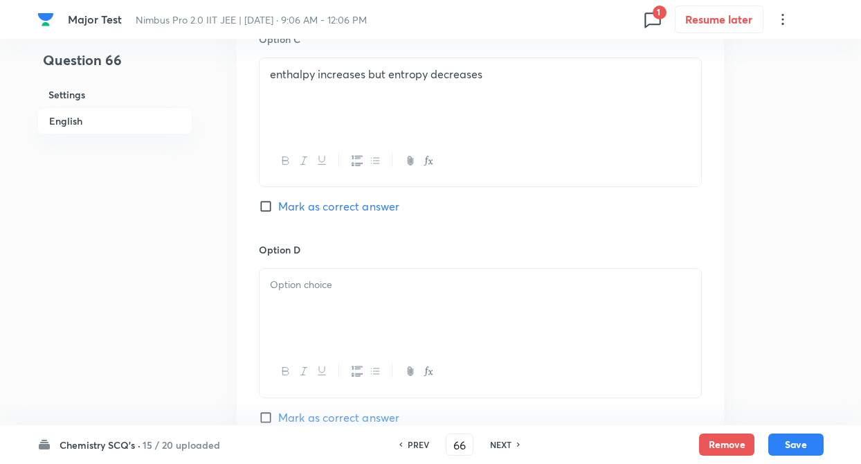
scroll to position [1107, 0]
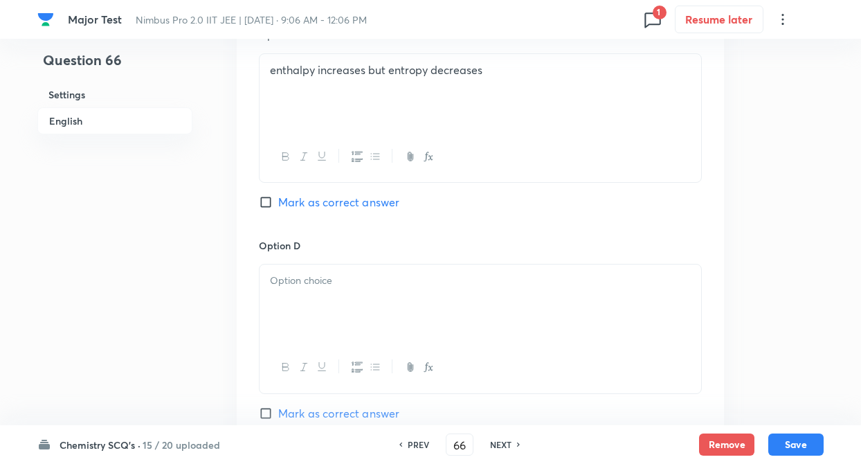
click at [306, 282] on p at bounding box center [480, 281] width 421 height 16
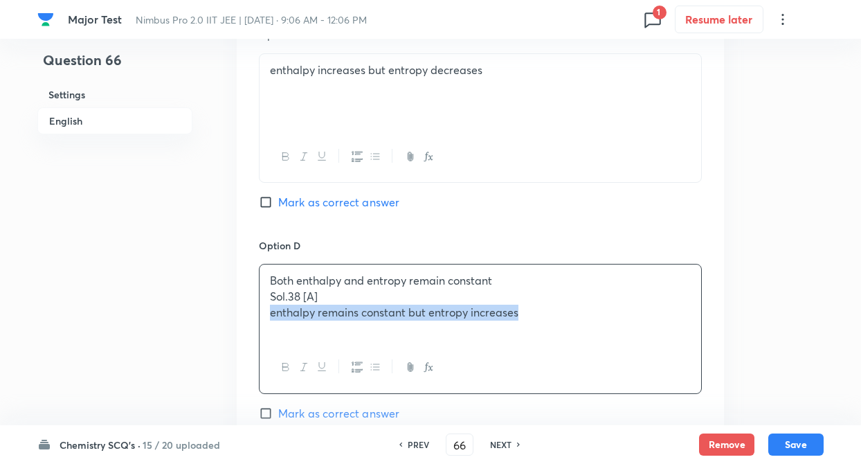
drag, startPoint x: 269, startPoint y: 309, endPoint x: 598, endPoint y: 322, distance: 328.9
click at [598, 322] on div "Both enthalpy and entropy remain constant Sol.38 [A] enthalpy remains constant …" at bounding box center [479, 302] width 441 height 77
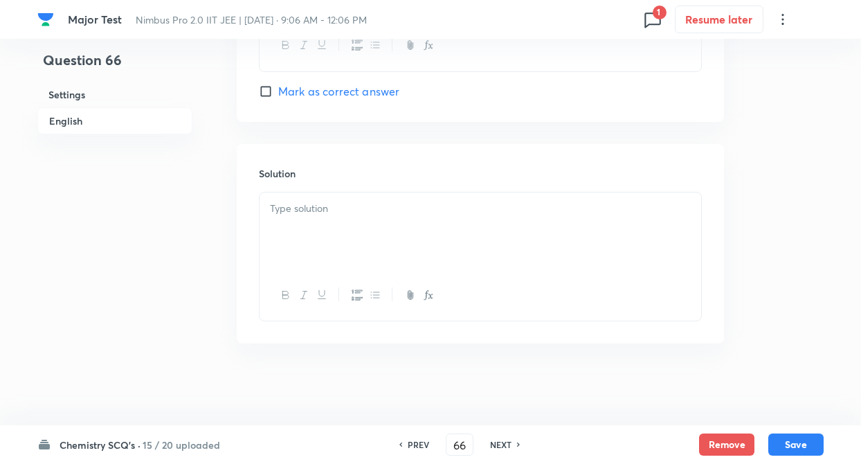
scroll to position [1430, 0]
click at [278, 221] on div at bounding box center [479, 229] width 441 height 77
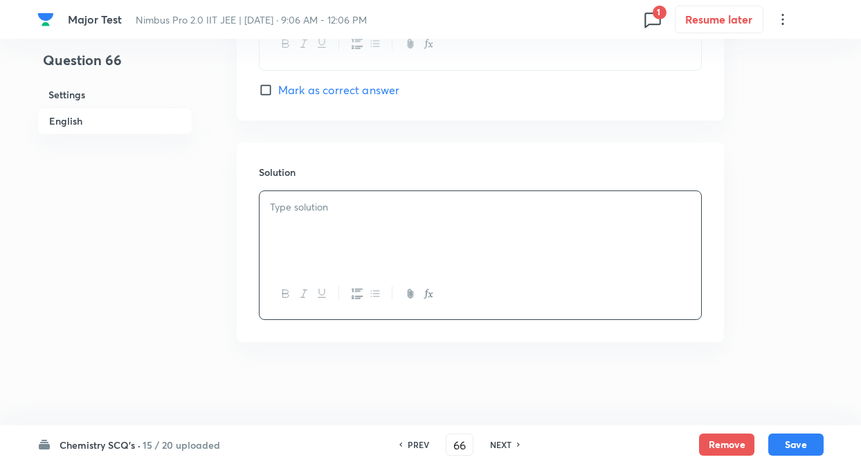
paste div
click at [812, 436] on button "Save" at bounding box center [795, 443] width 55 height 22
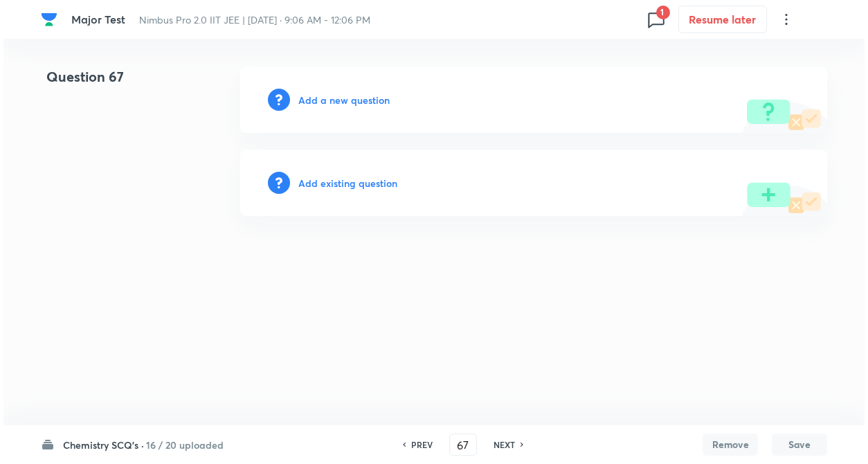
scroll to position [0, 0]
click at [365, 100] on h6 "Add a new question" at bounding box center [343, 100] width 91 height 15
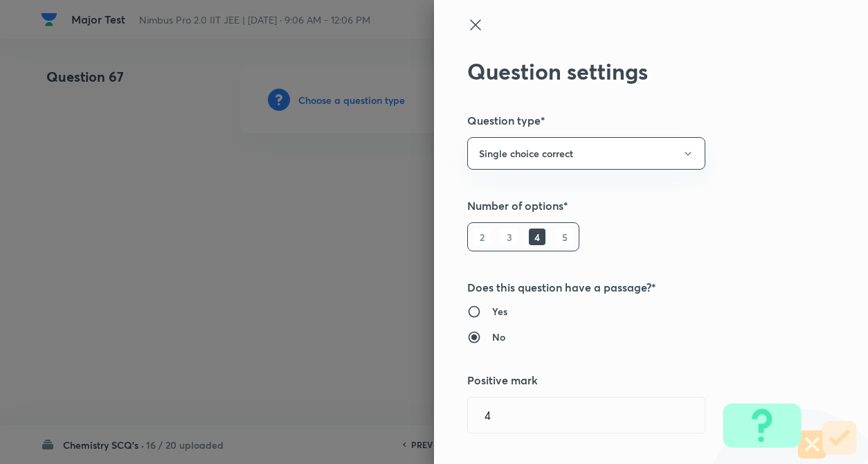
click at [686, 202] on h5 "Number of options*" at bounding box center [627, 205] width 321 height 17
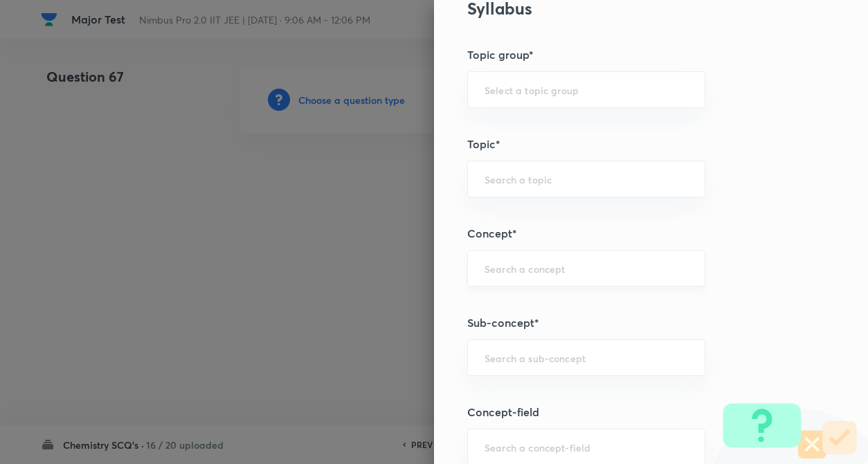
scroll to position [581, 0]
click at [516, 273] on input "text" at bounding box center [585, 265] width 203 height 13
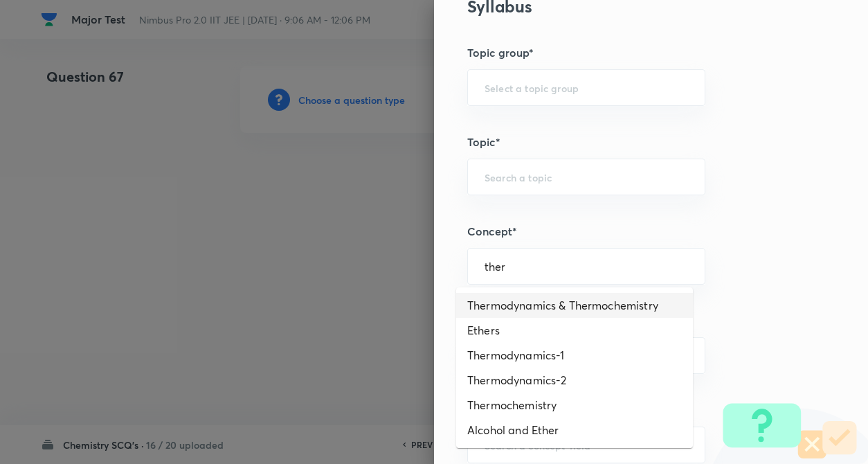
click at [538, 317] on li "Thermodynamics & Thermochemistry" at bounding box center [574, 305] width 237 height 25
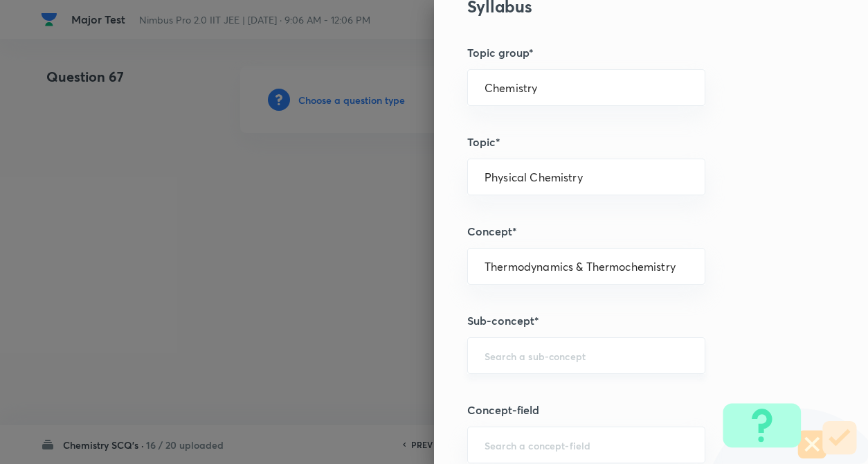
click at [530, 345] on div "​" at bounding box center [586, 355] width 238 height 37
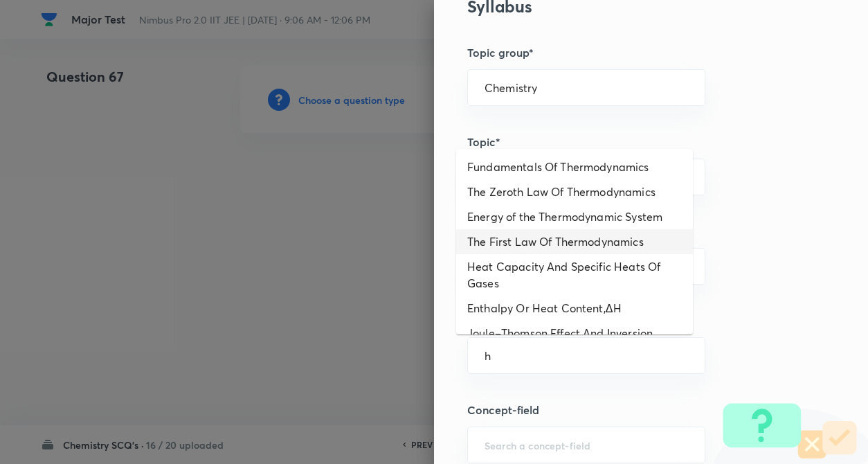
click at [579, 247] on li "The First Law Of Thermodynamics" at bounding box center [574, 241] width 237 height 25
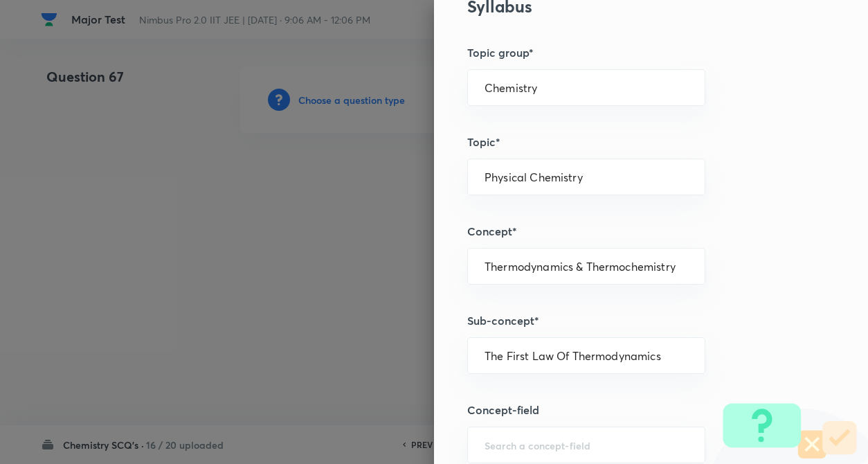
click at [711, 282] on div "Question settings Question type* Single choice correct Number of options* 2 3 4…" at bounding box center [651, 232] width 434 height 464
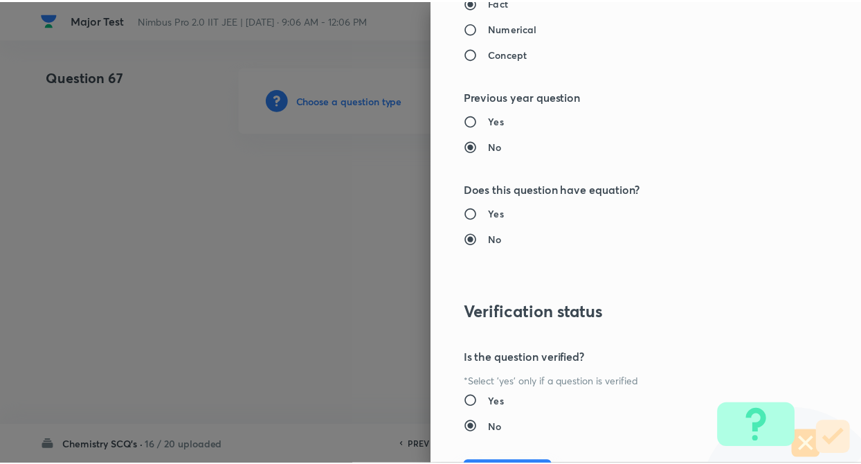
scroll to position [1422, 0]
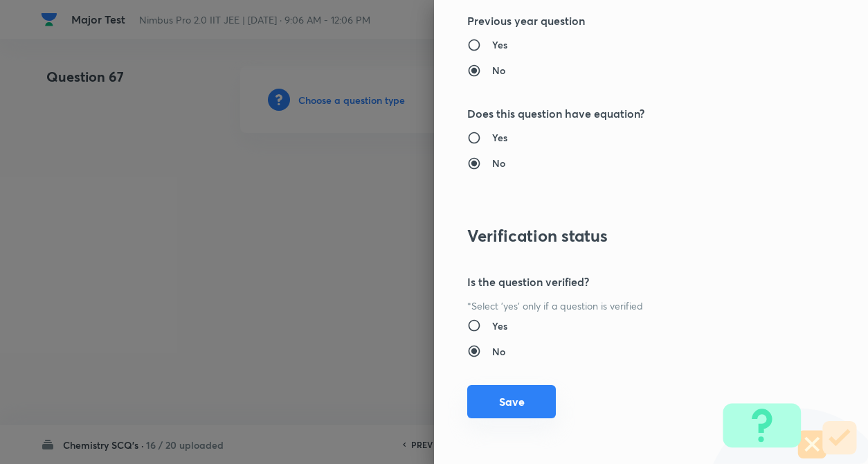
click at [519, 405] on button "Save" at bounding box center [511, 401] width 89 height 33
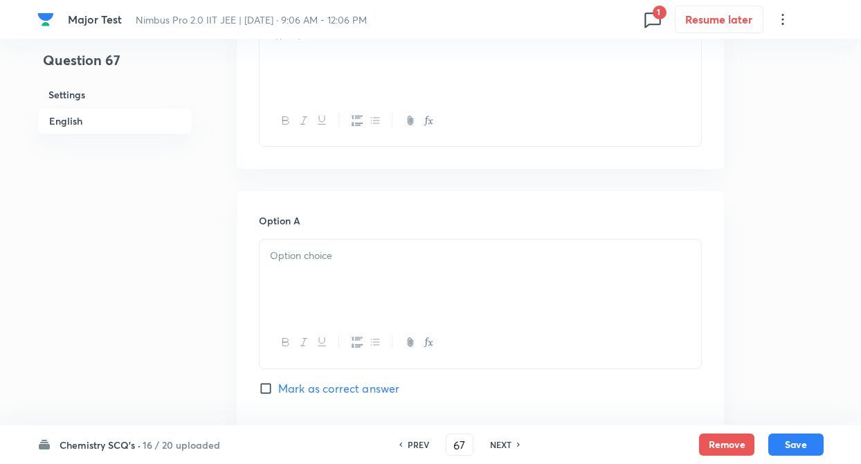
scroll to position [470, 0]
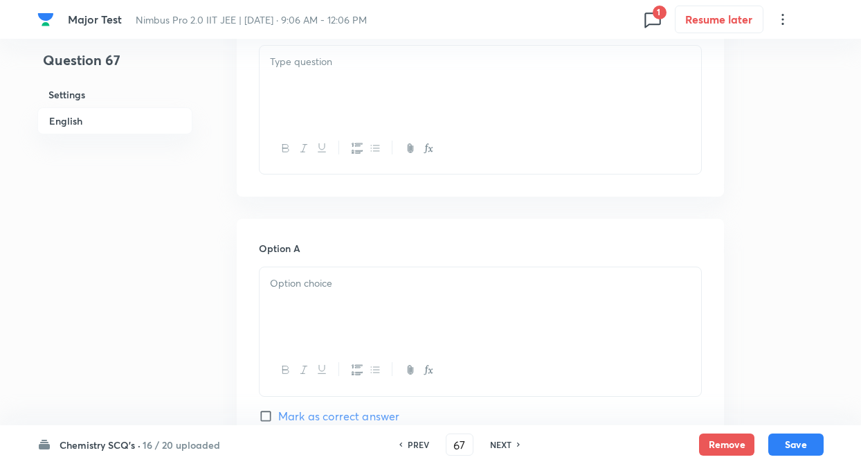
click at [309, 105] on div at bounding box center [479, 84] width 441 height 77
paste div
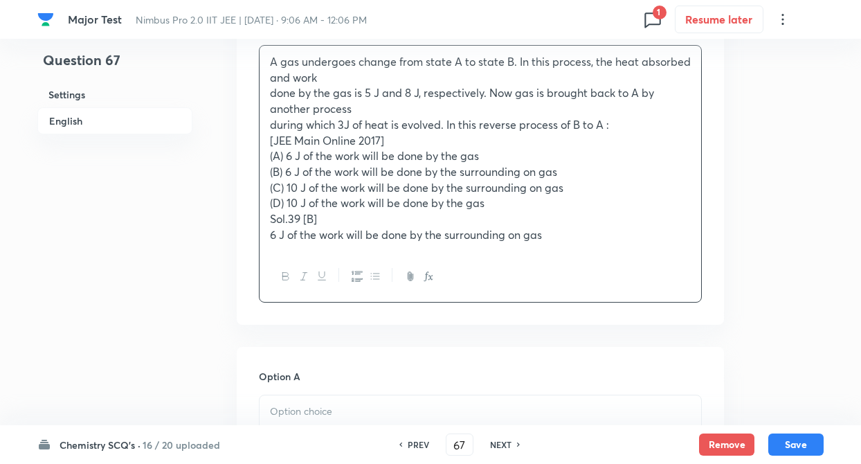
click at [266, 89] on div "A gas undergoes change from state A to state B. In this process, the heat absor…" at bounding box center [479, 148] width 441 height 205
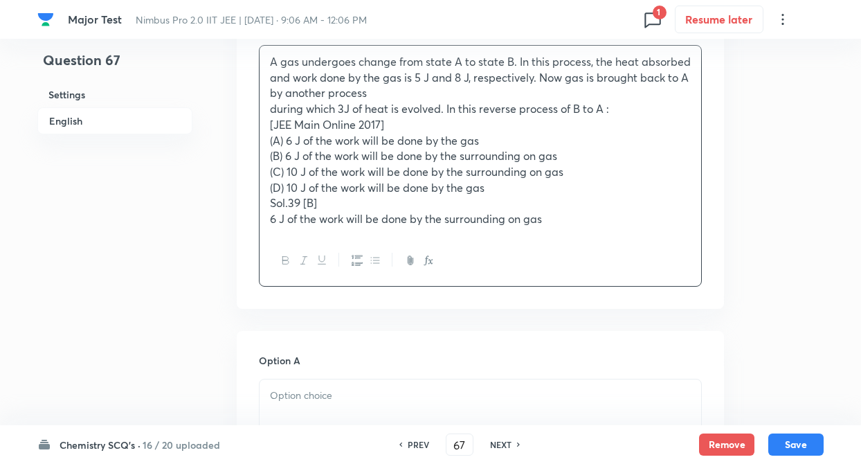
click at [271, 111] on p "during which 3J of heat is evolved. In this reverse process of B to A :" at bounding box center [480, 109] width 421 height 16
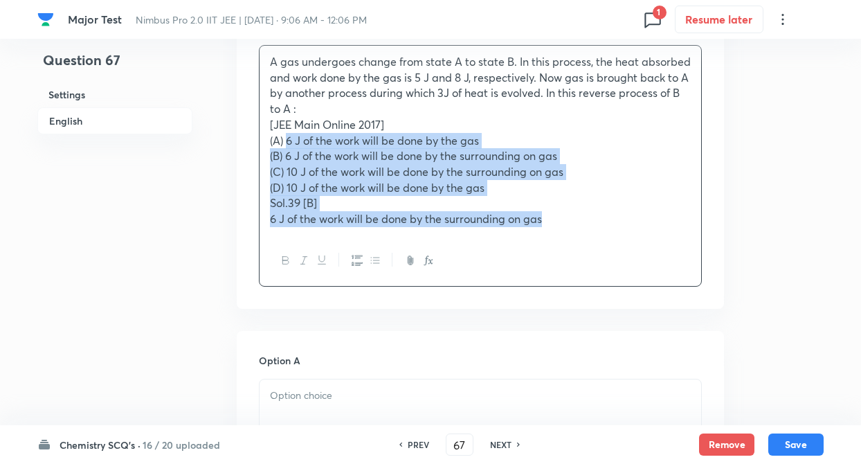
drag, startPoint x: 287, startPoint y: 139, endPoint x: 553, endPoint y: 223, distance: 279.2
click at [553, 223] on div "A gas undergoes change from state A to state B. In this process, the heat absor…" at bounding box center [479, 141] width 441 height 190
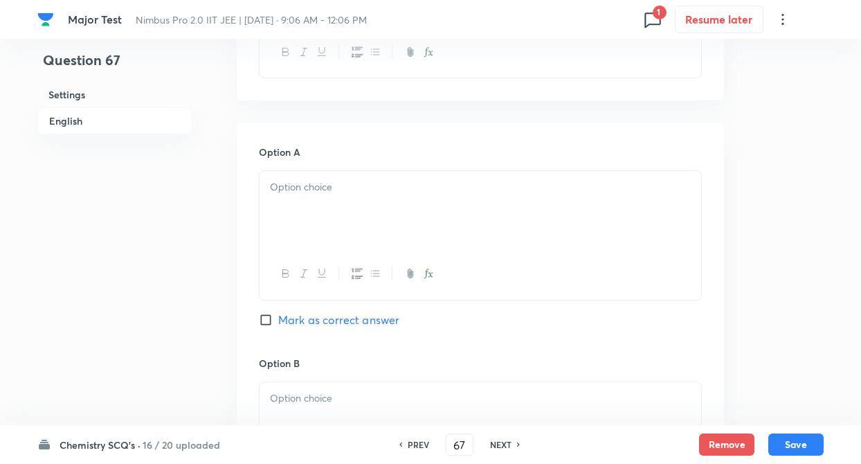
scroll to position [581, 0]
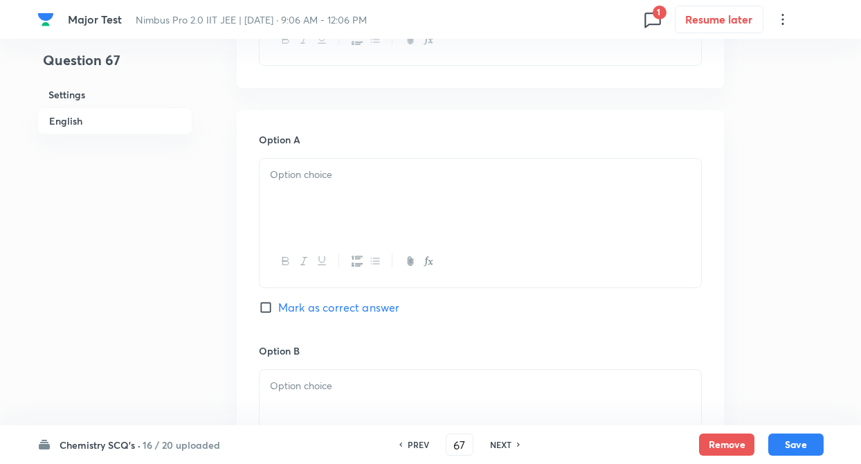
click at [332, 209] on div at bounding box center [479, 196] width 441 height 77
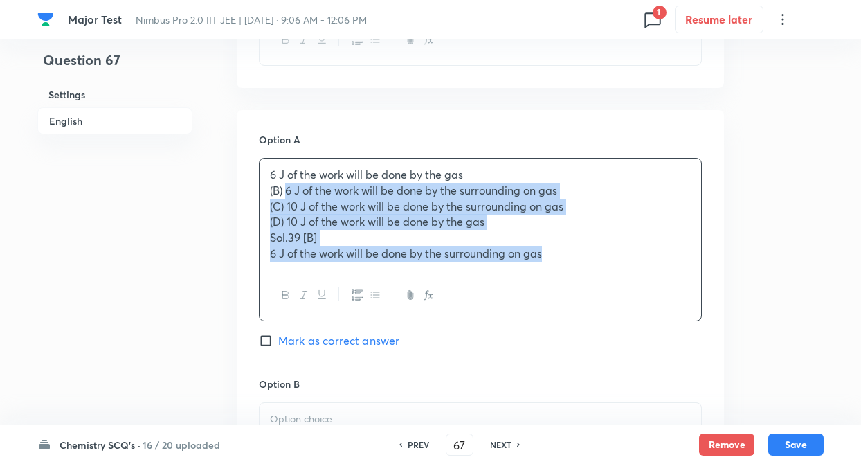
drag, startPoint x: 287, startPoint y: 192, endPoint x: 553, endPoint y: 256, distance: 274.0
click at [553, 256] on div "6 J of the work will be done by the gas (B) 6 J of the work will be done by the…" at bounding box center [479, 213] width 441 height 111
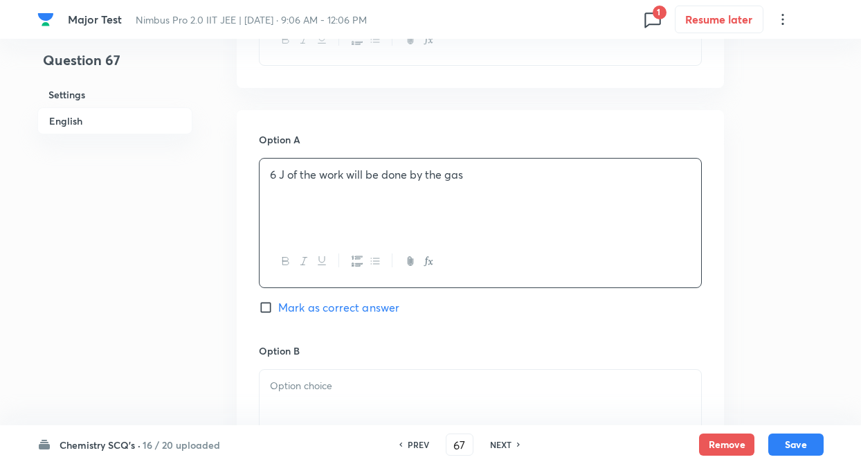
click at [333, 392] on p at bounding box center [480, 386] width 421 height 16
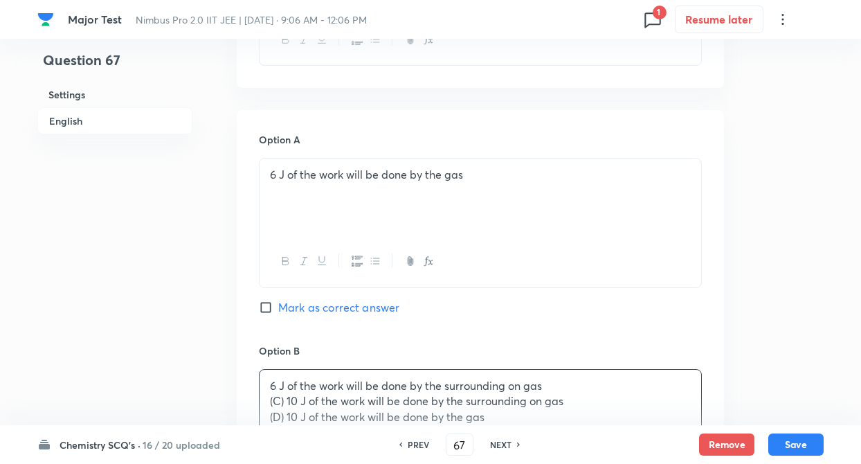
click at [189, 332] on div "Question 67 Settings English" at bounding box center [114, 374] width 155 height 1779
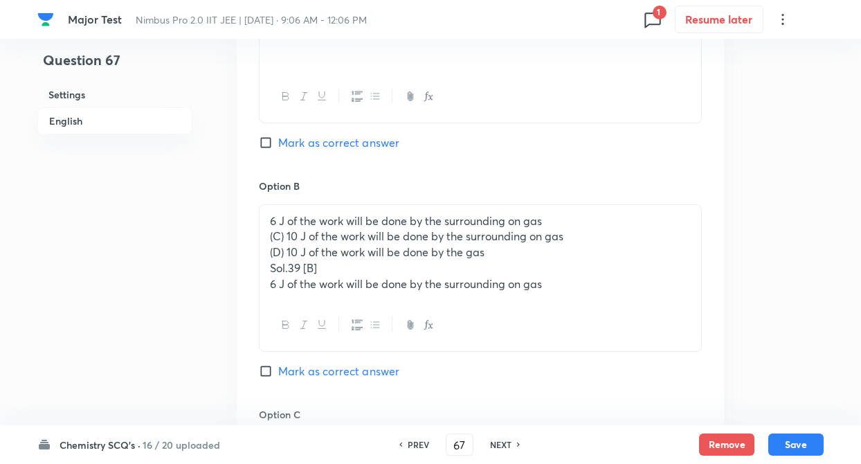
scroll to position [747, 0]
click at [266, 371] on input "Mark as correct answer" at bounding box center [268, 370] width 19 height 14
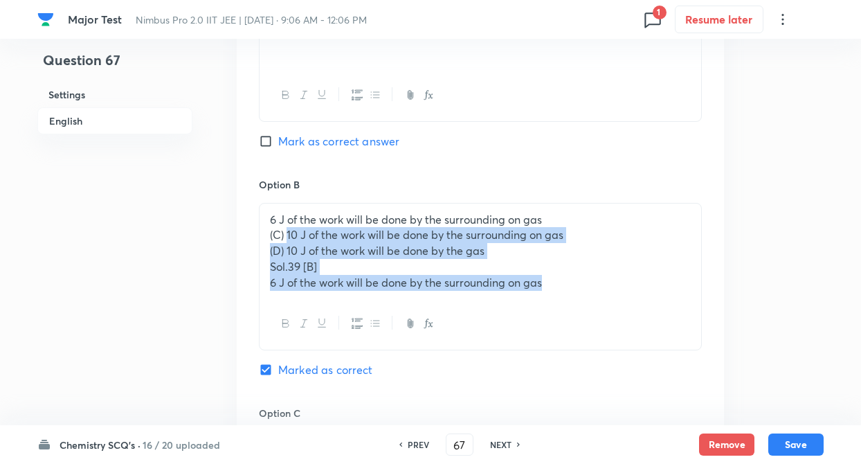
drag, startPoint x: 286, startPoint y: 232, endPoint x: 550, endPoint y: 290, distance: 269.8
click at [550, 290] on div "6 J of the work will be done by the surrounding on gas (C) 10 J of the work wil…" at bounding box center [479, 250] width 441 height 95
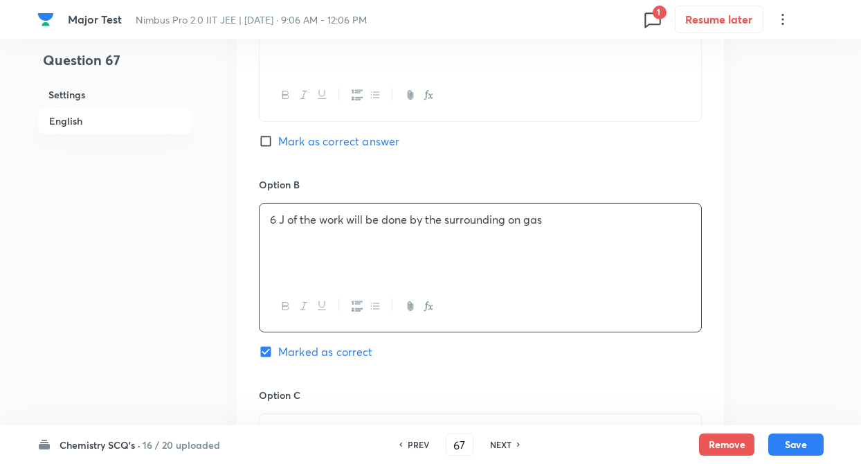
click at [192, 351] on div "Question 67 Settings English" at bounding box center [114, 199] width 155 height 1761
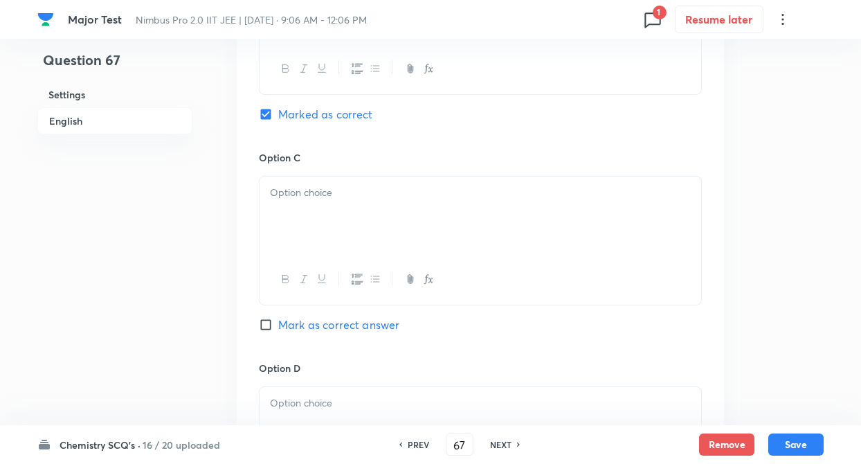
scroll to position [996, 0]
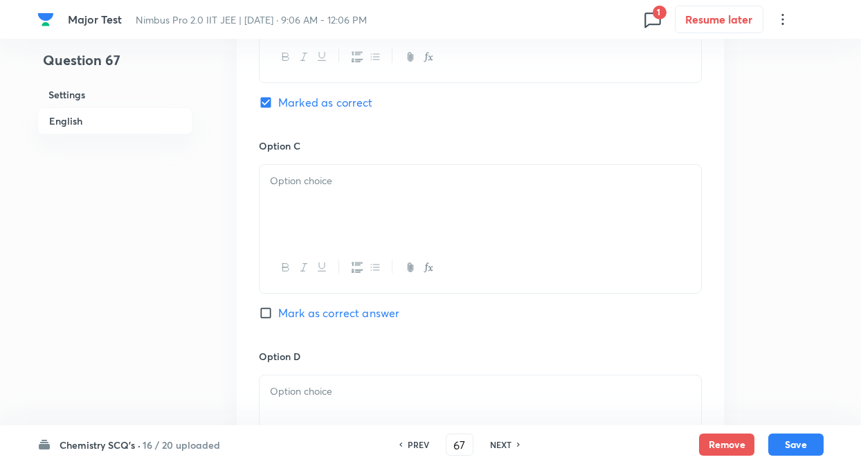
click at [309, 209] on div at bounding box center [479, 203] width 441 height 77
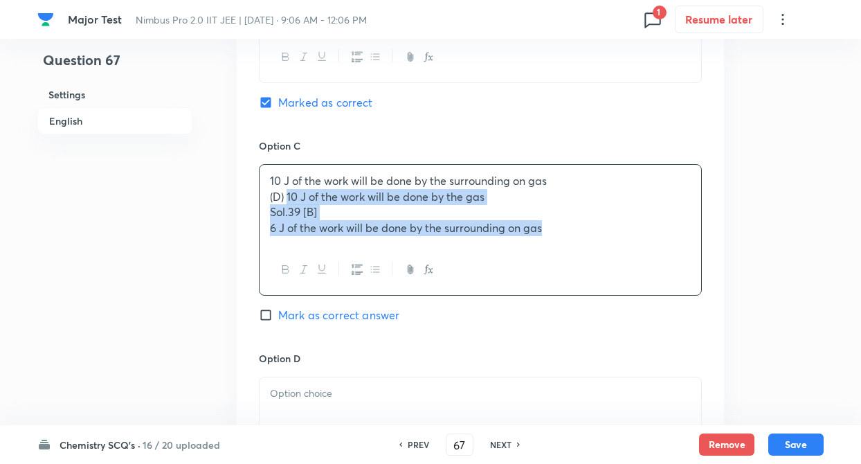
drag, startPoint x: 289, startPoint y: 194, endPoint x: 553, endPoint y: 230, distance: 266.6
click at [553, 230] on div "10 J of the work will be done by the surrounding on gas (D) 10 J of the work wi…" at bounding box center [479, 205] width 441 height 80
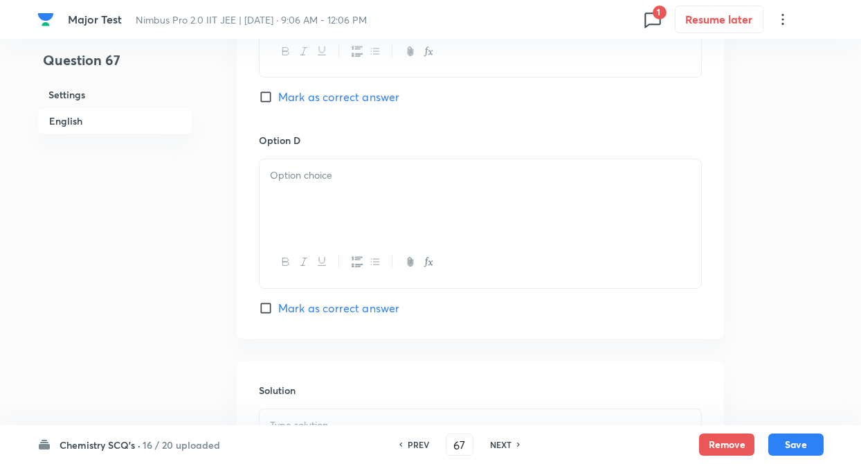
scroll to position [1218, 0]
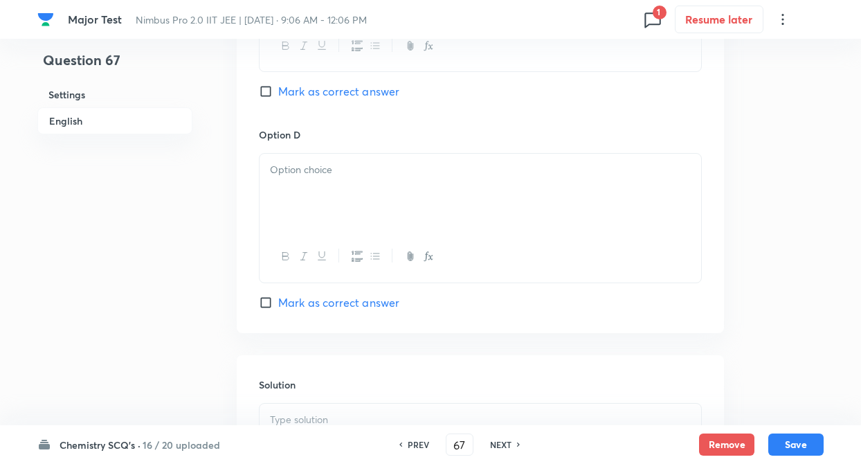
click at [296, 182] on div at bounding box center [479, 192] width 441 height 77
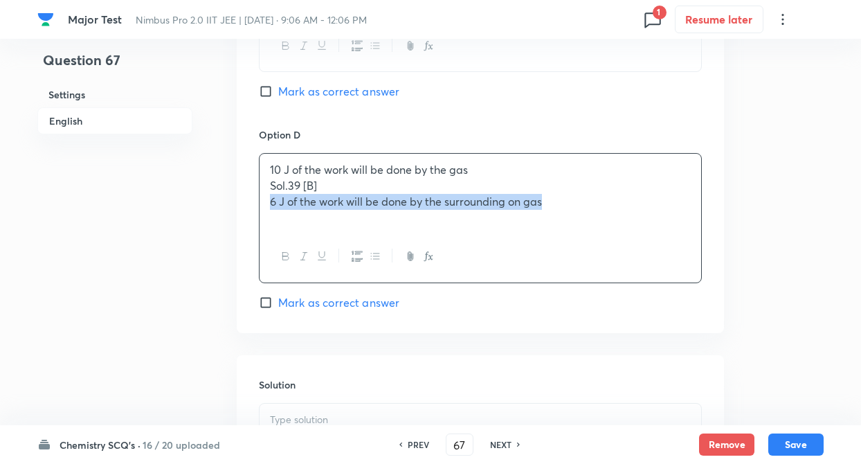
drag, startPoint x: 269, startPoint y: 203, endPoint x: 567, endPoint y: 217, distance: 298.5
click at [567, 217] on div "10 J of the work will be done by the gas Sol.39 [B] 6 J of the work will be don…" at bounding box center [479, 192] width 441 height 77
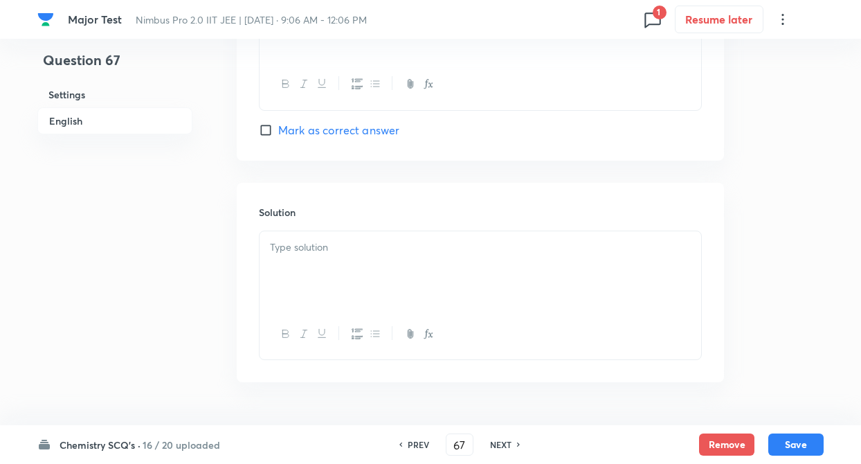
scroll to position [1430, 0]
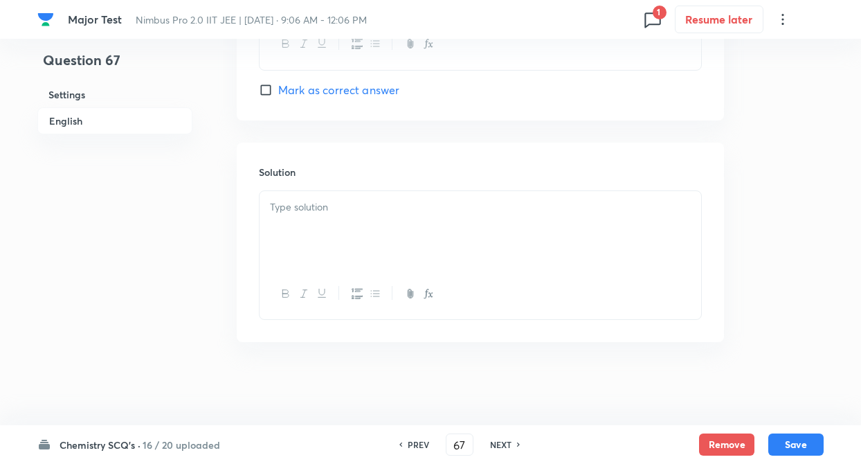
click at [318, 250] on div at bounding box center [479, 229] width 441 height 77
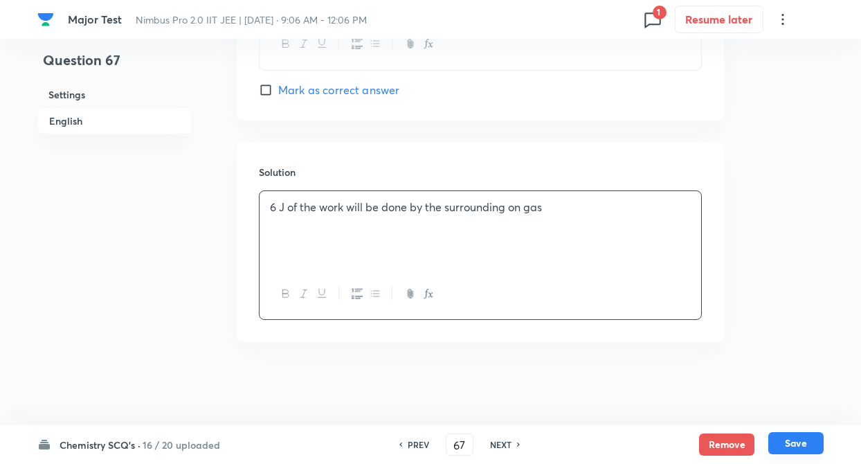
click at [791, 445] on button "Save" at bounding box center [795, 443] width 55 height 22
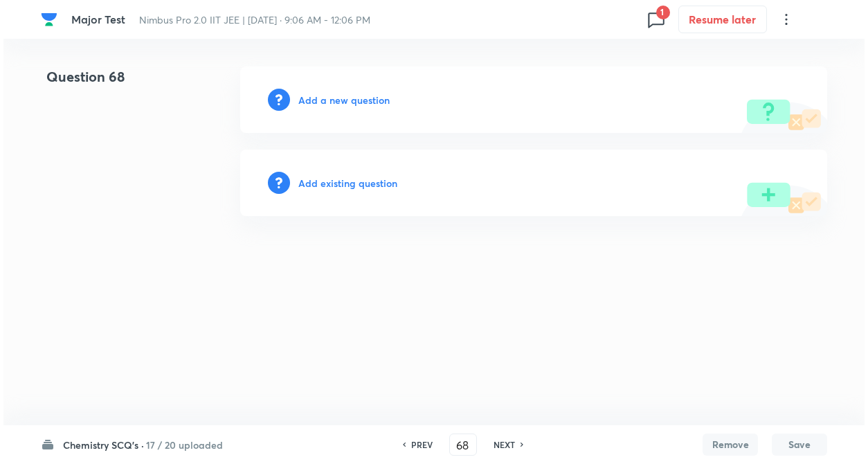
scroll to position [0, 0]
click at [306, 102] on h6 "Add a new question" at bounding box center [343, 100] width 91 height 15
click at [306, 102] on h6 "Choose a question type" at bounding box center [351, 100] width 107 height 15
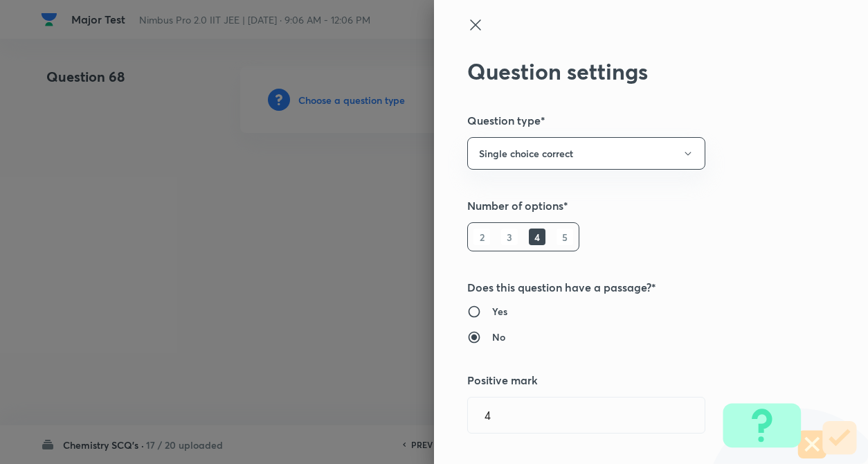
click at [675, 212] on h5 "Number of options*" at bounding box center [627, 205] width 321 height 17
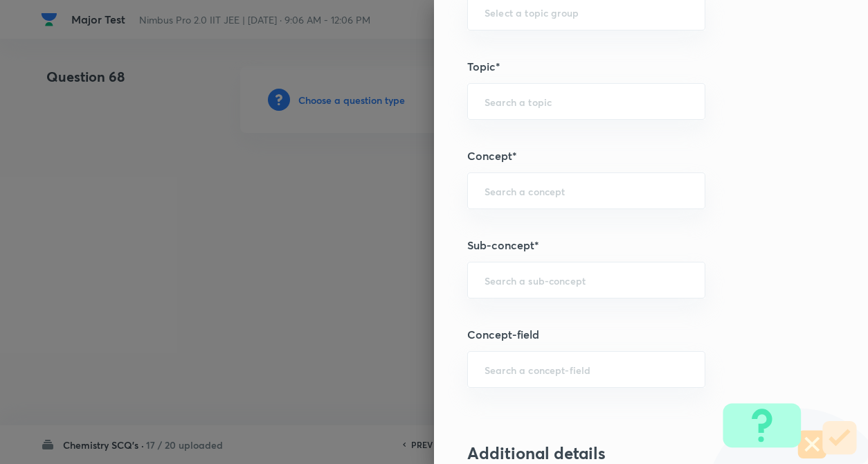
scroll to position [664, 0]
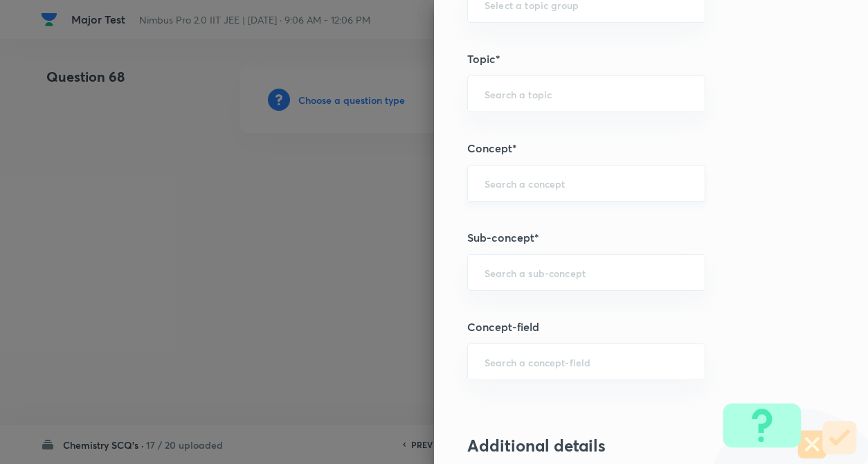
click at [501, 191] on div "​" at bounding box center [586, 183] width 238 height 37
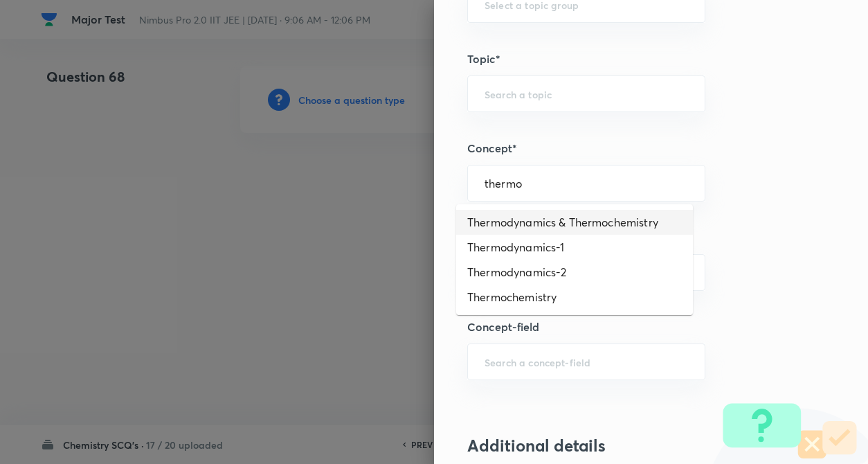
click at [542, 223] on li "Thermodynamics & Thermochemistry" at bounding box center [574, 222] width 237 height 25
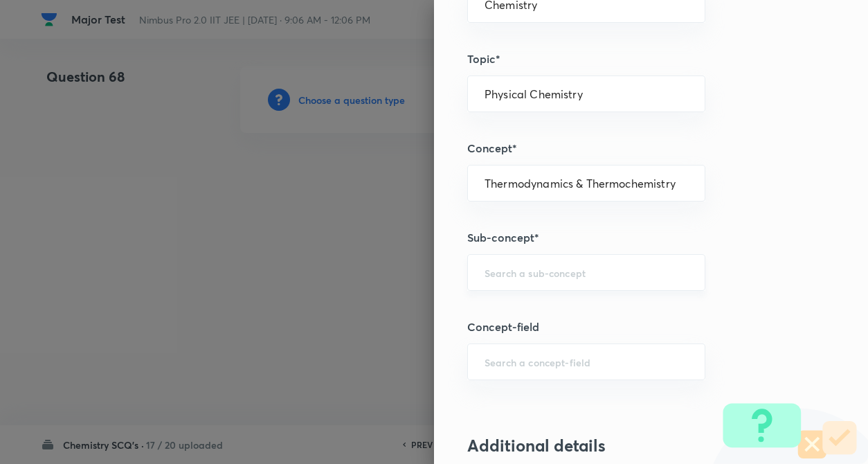
click at [536, 281] on div "​" at bounding box center [586, 272] width 238 height 37
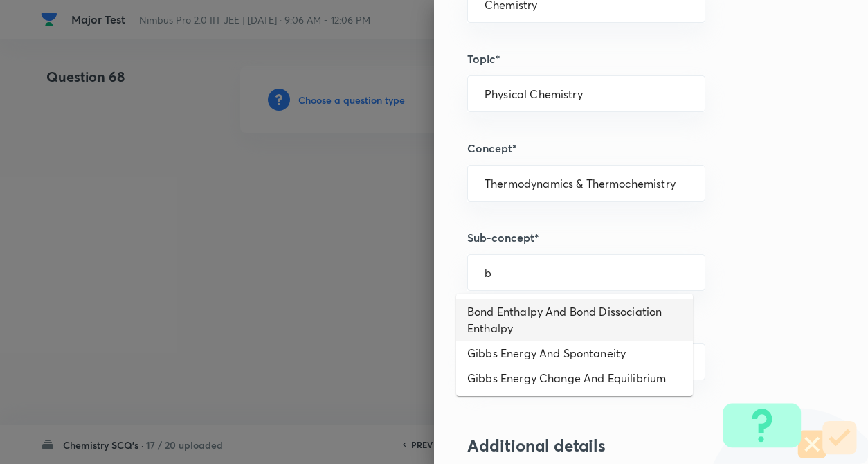
click at [541, 324] on li "Bond Enthalpy And Bond Dissociation Enthalpy" at bounding box center [574, 320] width 237 height 42
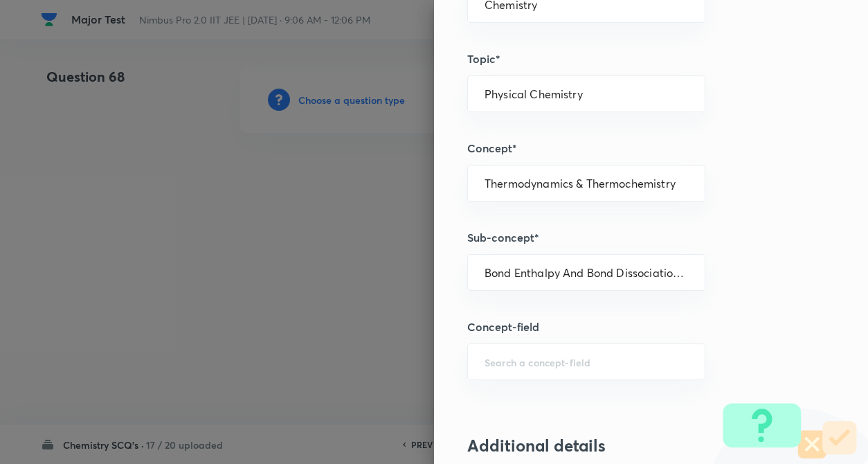
click at [706, 349] on div "Question settings Question type* Single choice correct Number of options* 2 3 4…" at bounding box center [651, 232] width 434 height 464
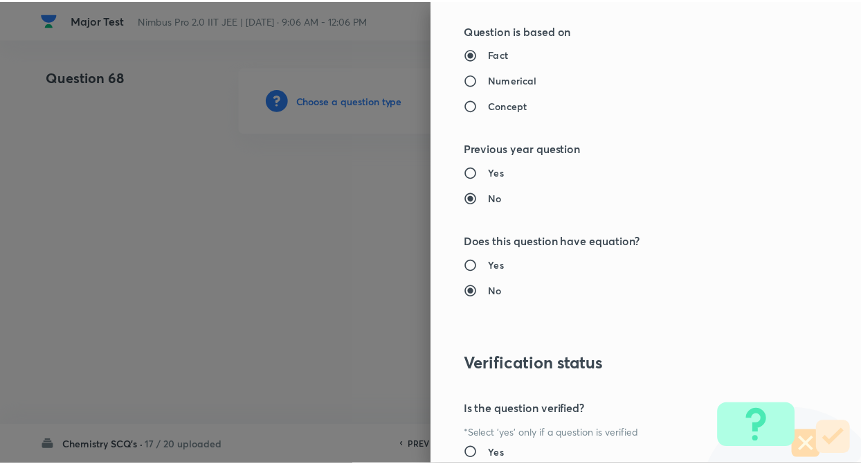
scroll to position [1422, 0]
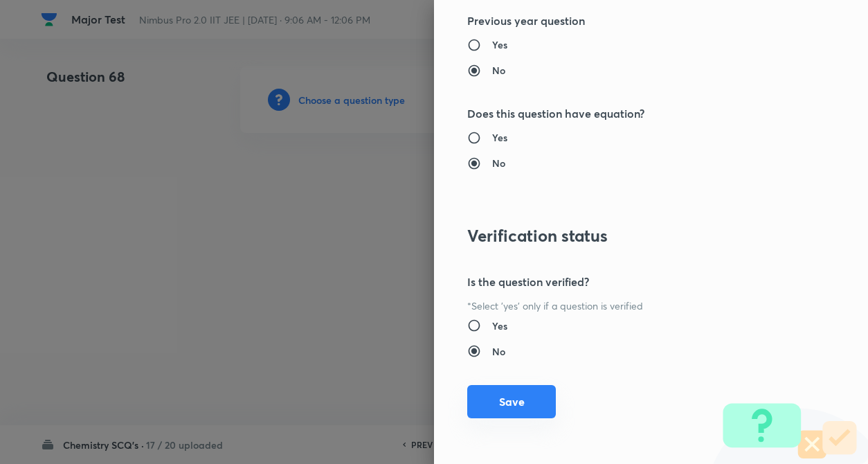
click at [522, 392] on button "Save" at bounding box center [511, 401] width 89 height 33
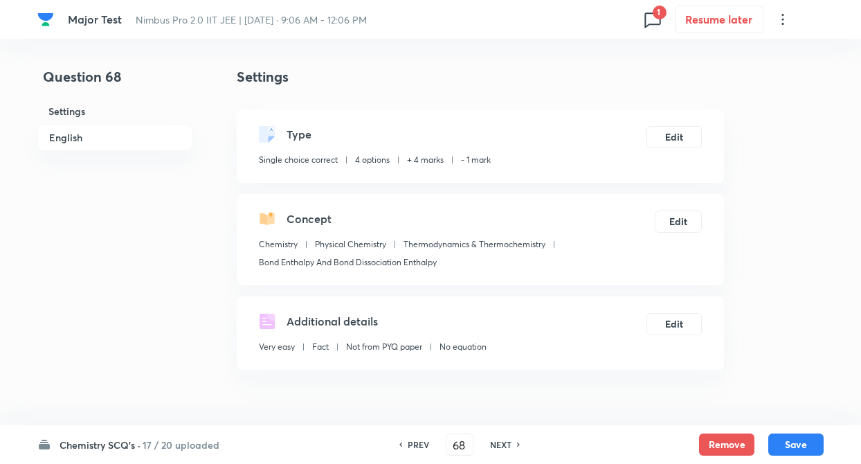
click at [274, 319] on img at bounding box center [267, 321] width 17 height 17
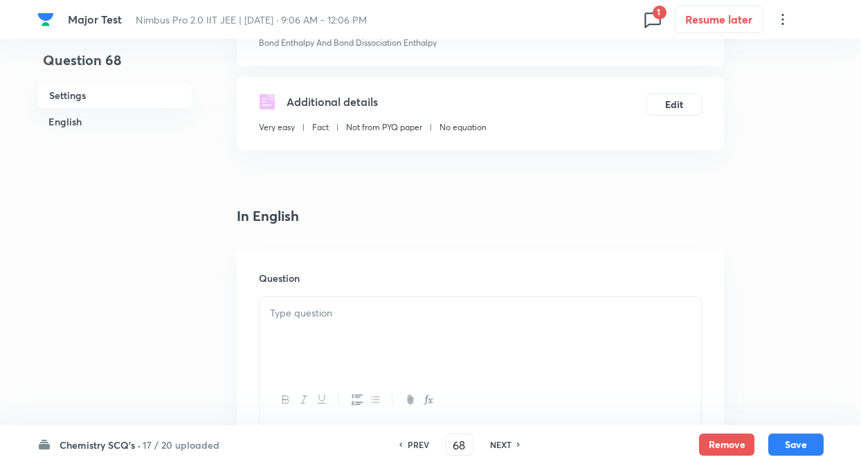
scroll to position [277, 0]
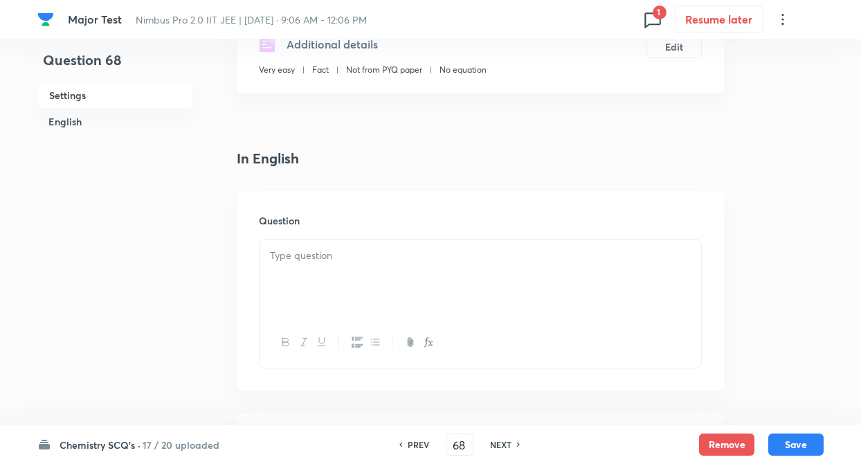
click at [309, 267] on div at bounding box center [479, 277] width 441 height 77
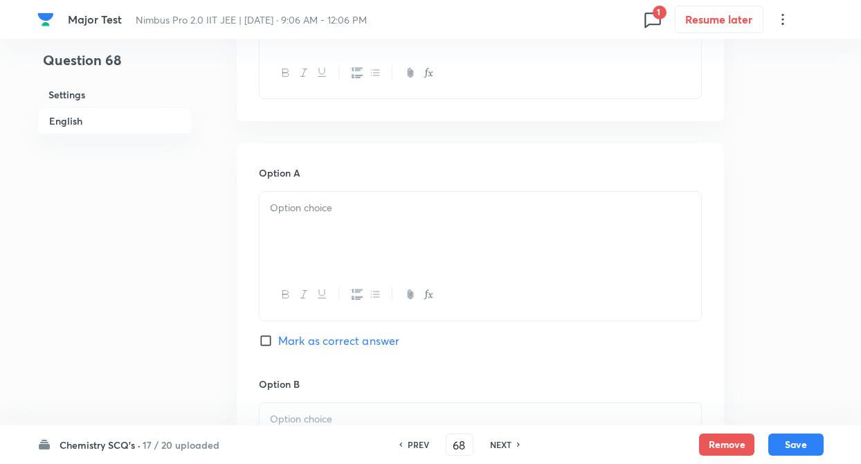
scroll to position [553, 0]
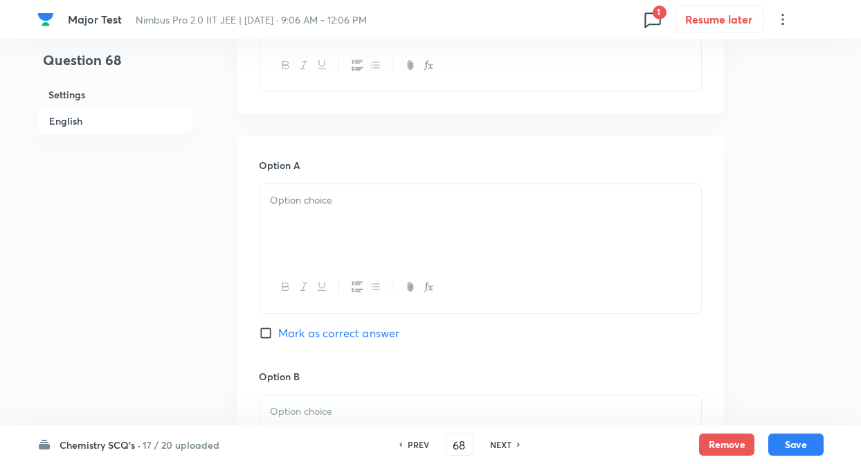
click at [196, 313] on div "Question 68 Settings English Settings Type Single choice correct 4 options + 4 …" at bounding box center [430, 392] width 786 height 1759
click at [214, 265] on div "Question 68 Settings English Settings Type Single choice correct 4 options + 4 …" at bounding box center [430, 392] width 786 height 1759
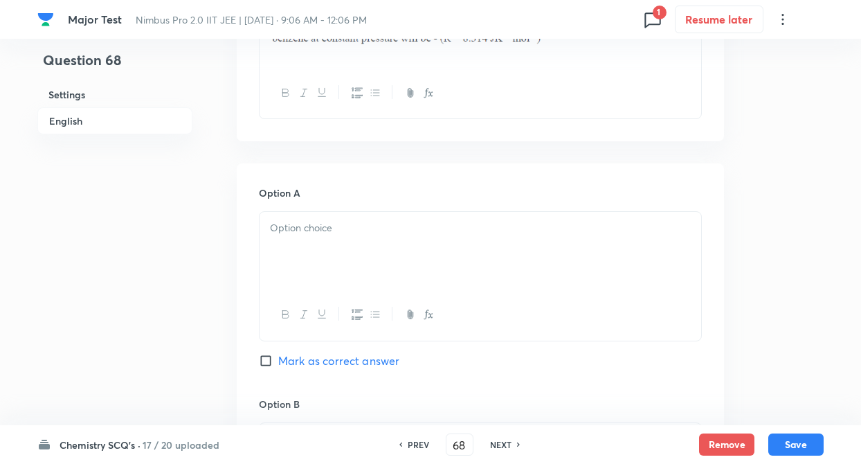
click at [214, 265] on div "Question 68 Settings English Settings Type Single choice correct 4 options + 4 …" at bounding box center [430, 420] width 786 height 1759
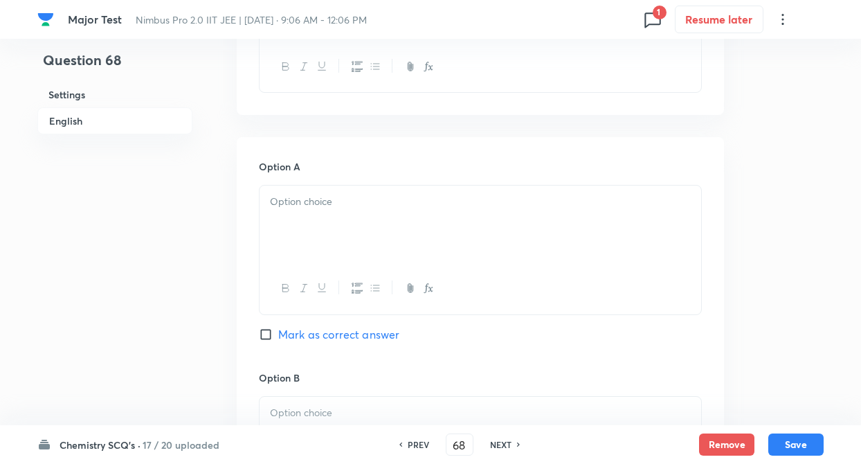
scroll to position [553, 0]
click at [288, 209] on div at bounding box center [479, 222] width 441 height 77
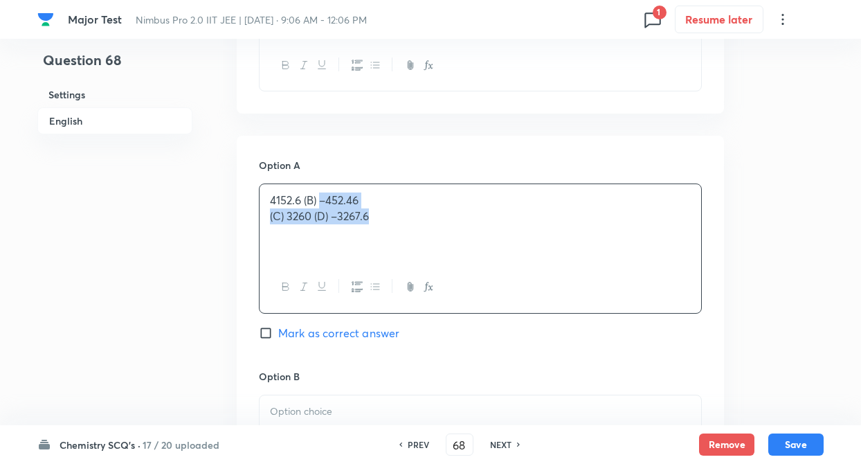
drag, startPoint x: 320, startPoint y: 199, endPoint x: 373, endPoint y: 217, distance: 56.2
click at [373, 217] on div "4152.6 (B) –452.46 (C) 3260 (D) –3267.6" at bounding box center [479, 222] width 441 height 77
click at [186, 226] on div "Question 68 Settings English" at bounding box center [114, 392] width 155 height 1759
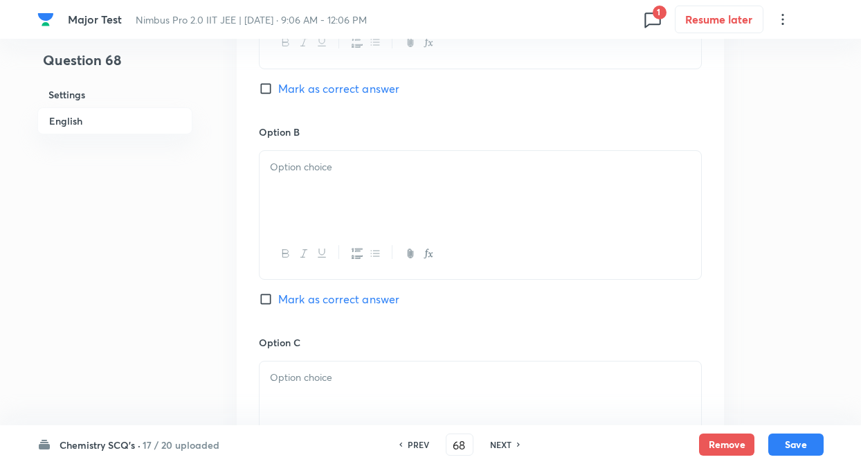
scroll to position [803, 0]
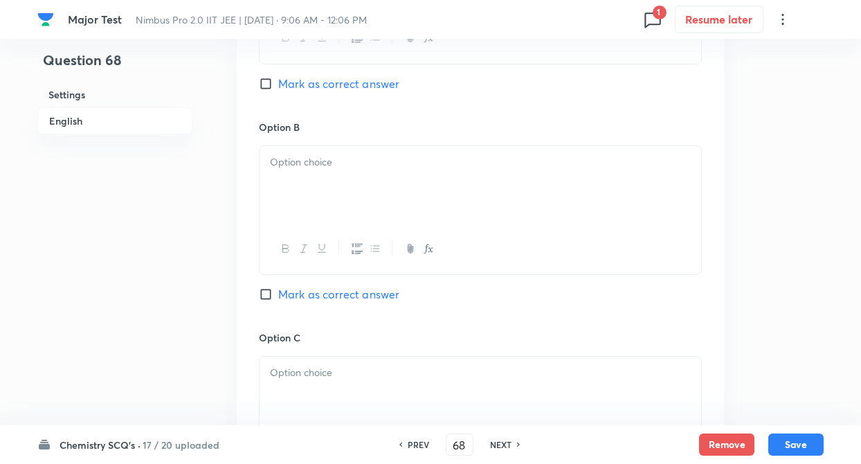
click at [309, 175] on div at bounding box center [479, 184] width 441 height 77
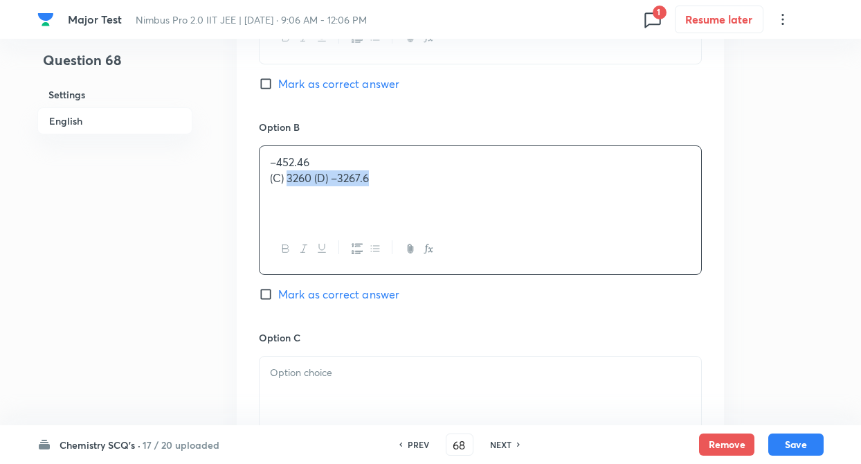
drag, startPoint x: 286, startPoint y: 179, endPoint x: 373, endPoint y: 184, distance: 86.6
click at [373, 184] on p "(C) 3260 (D) –3267.6" at bounding box center [480, 178] width 421 height 16
click at [206, 227] on div "Question 68 Settings English Settings Type Single choice correct 4 options + 4 …" at bounding box center [430, 143] width 786 height 1759
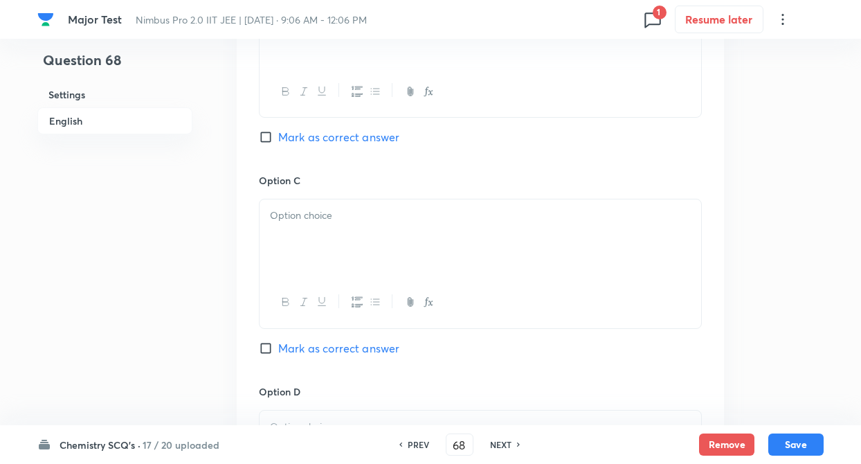
scroll to position [969, 0]
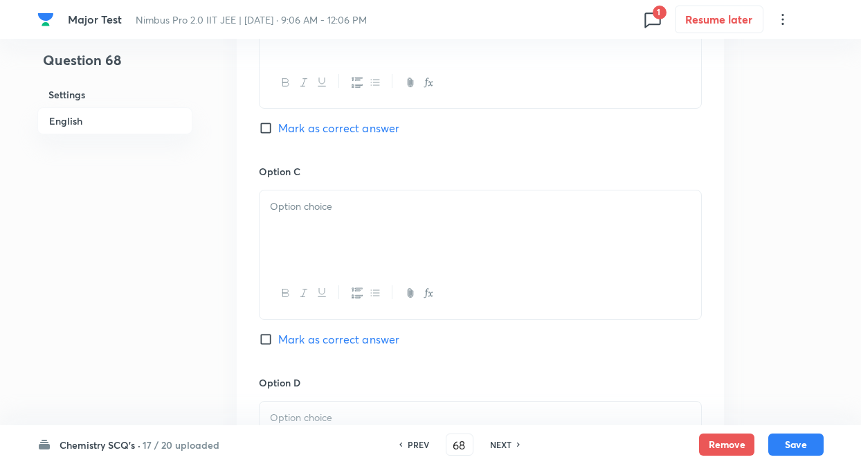
click at [320, 243] on div at bounding box center [479, 228] width 441 height 77
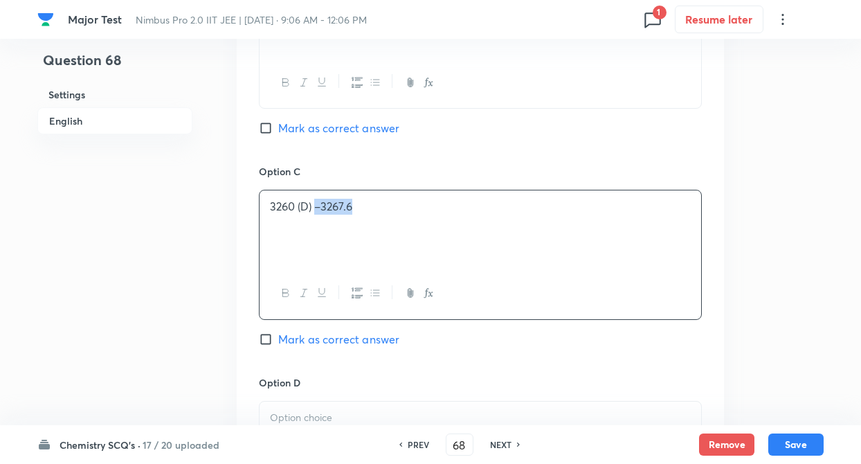
drag, startPoint x: 317, startPoint y: 206, endPoint x: 358, endPoint y: 209, distance: 41.6
click at [358, 209] on p "3260 (D) –3267.6" at bounding box center [480, 207] width 421 height 16
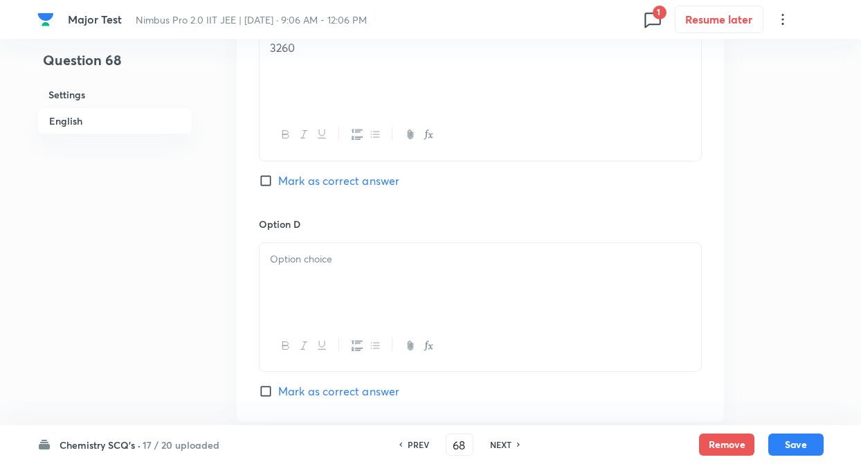
scroll to position [1162, 0]
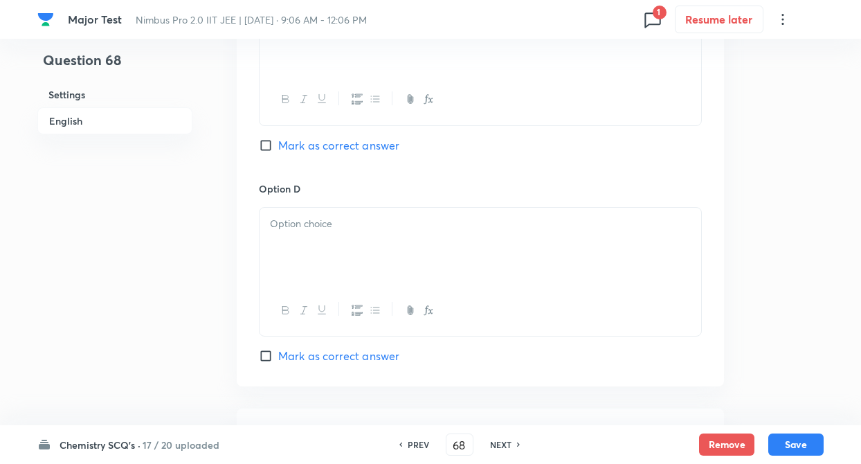
click at [309, 221] on p at bounding box center [480, 224] width 421 height 16
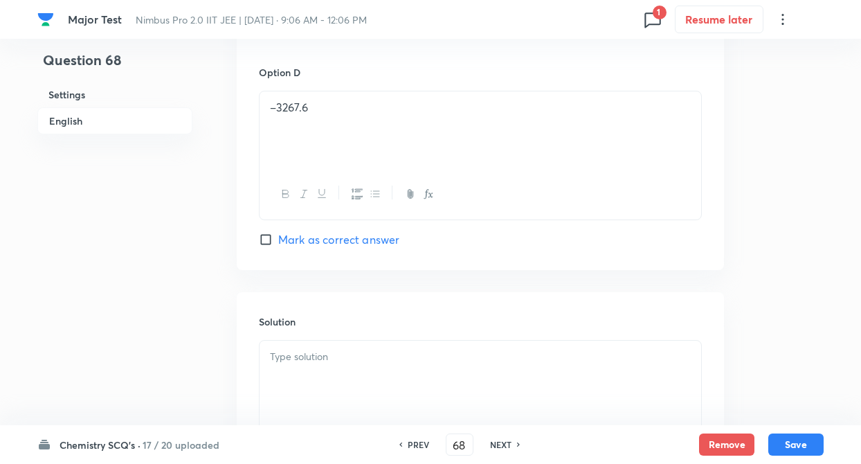
scroll to position [1301, 0]
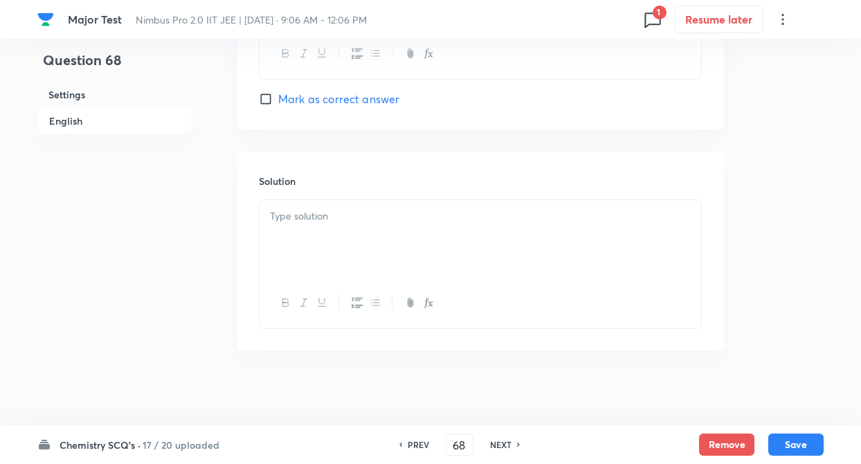
scroll to position [1428, 0]
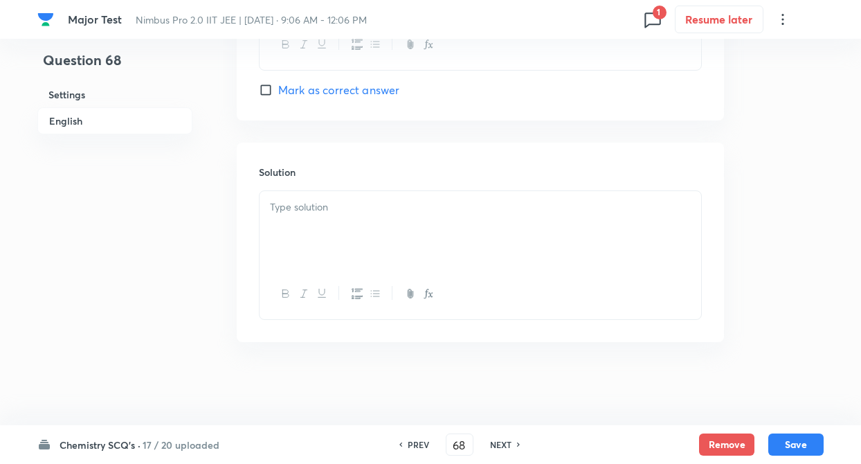
click at [284, 210] on p at bounding box center [480, 207] width 421 height 16
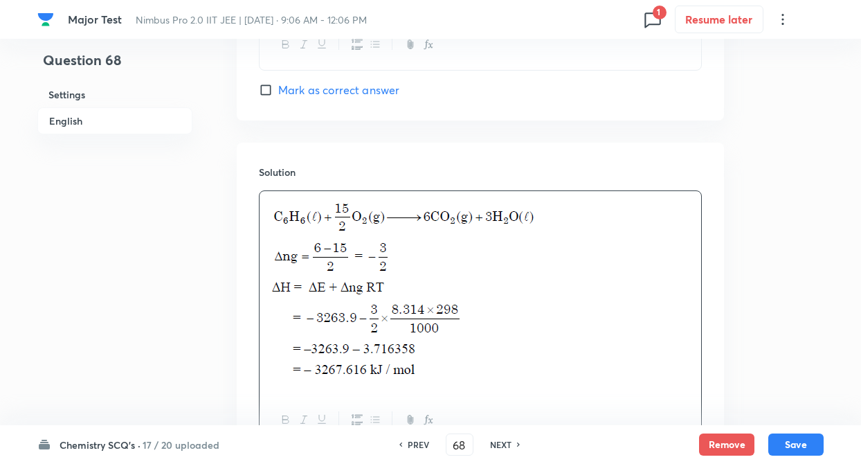
click at [261, 88] on input "Mark as correct answer" at bounding box center [268, 90] width 19 height 14
click at [800, 439] on button "Save" at bounding box center [795, 443] width 55 height 22
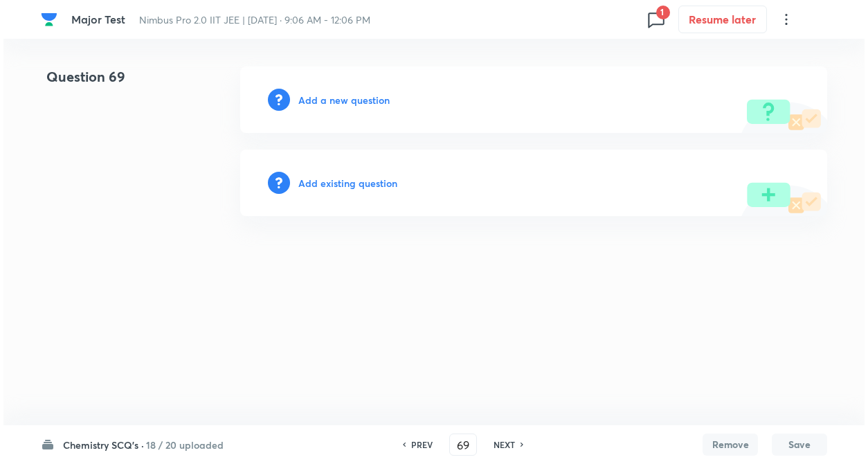
scroll to position [0, 0]
click at [358, 98] on h6 "Add a new question" at bounding box center [343, 100] width 91 height 15
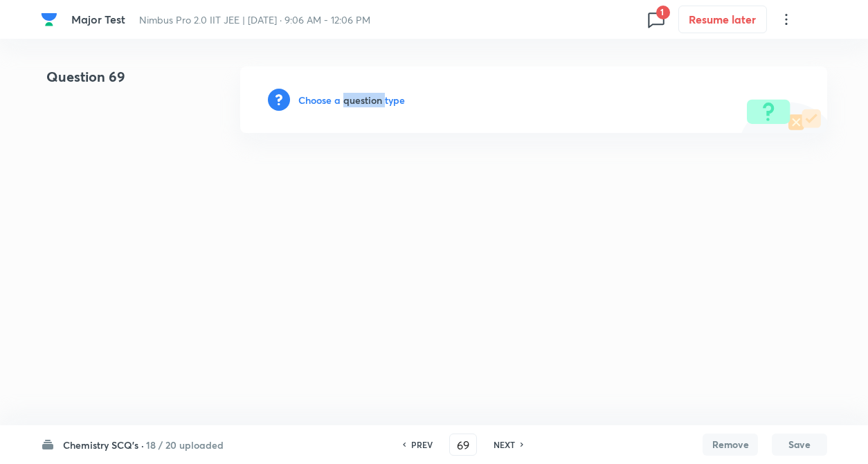
click at [358, 98] on h6 "Choose a question type" at bounding box center [351, 100] width 107 height 15
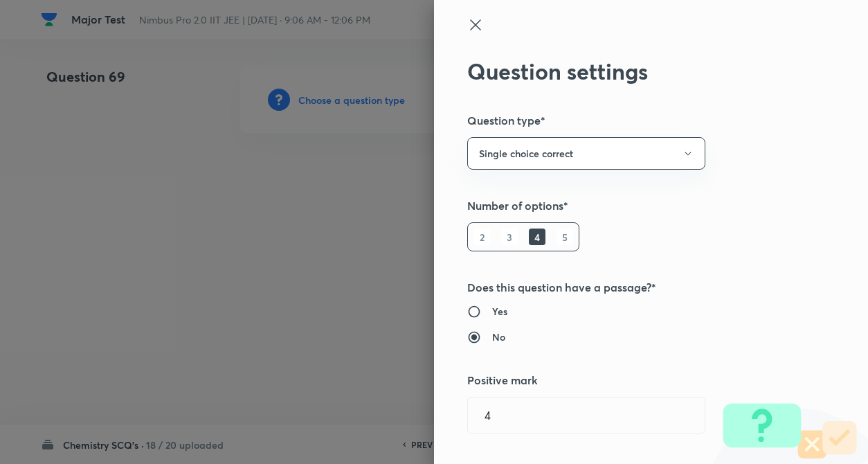
click at [666, 190] on div "Question settings Question type* Single choice correct Number of options* 2 3 4…" at bounding box center [651, 232] width 434 height 464
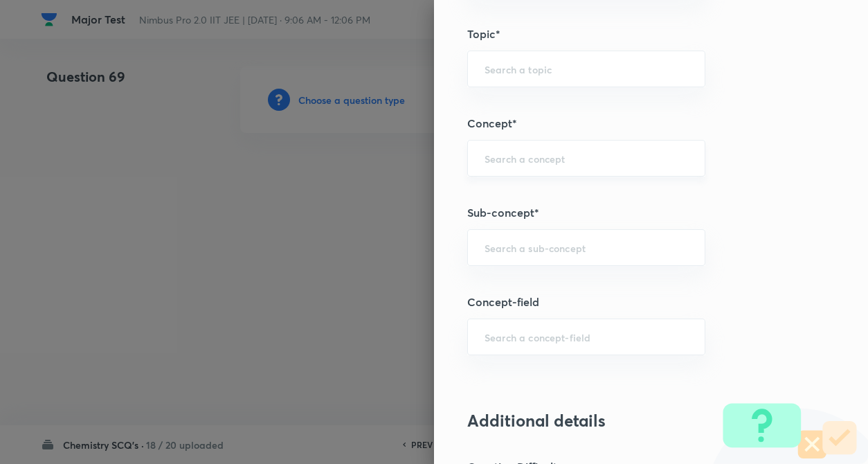
scroll to position [720, 0]
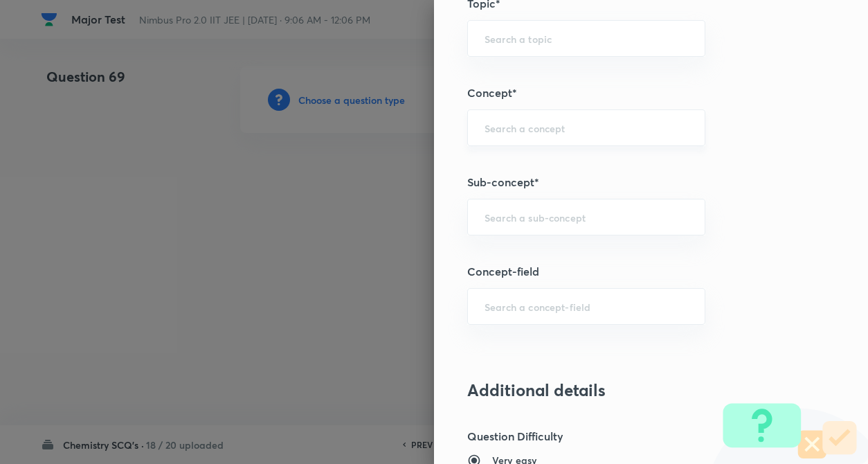
click at [522, 135] on div "​" at bounding box center [586, 127] width 238 height 37
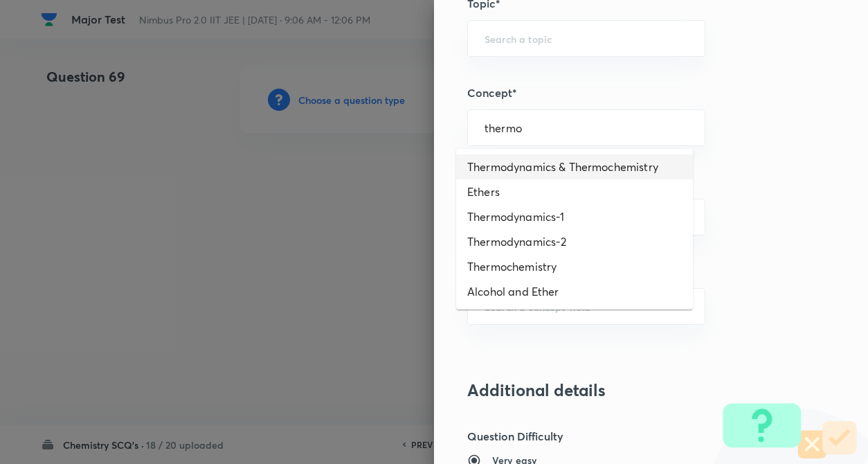
click at [536, 159] on li "Thermodynamics & Thermochemistry" at bounding box center [574, 166] width 237 height 25
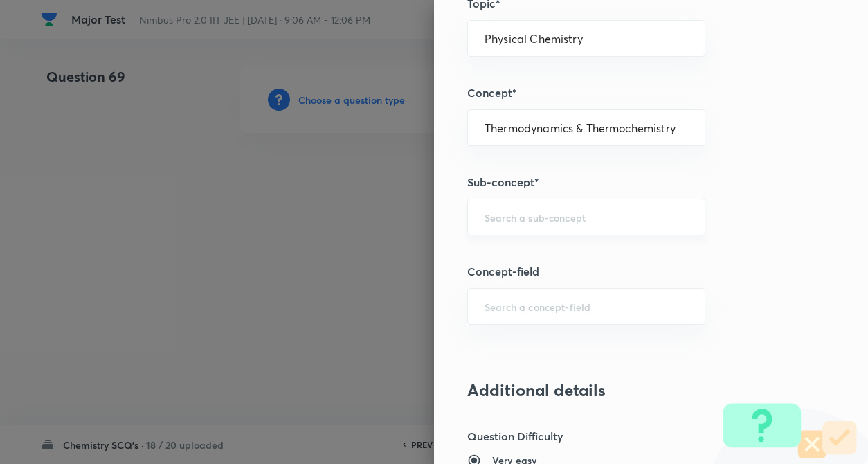
click at [523, 215] on input "text" at bounding box center [585, 216] width 203 height 13
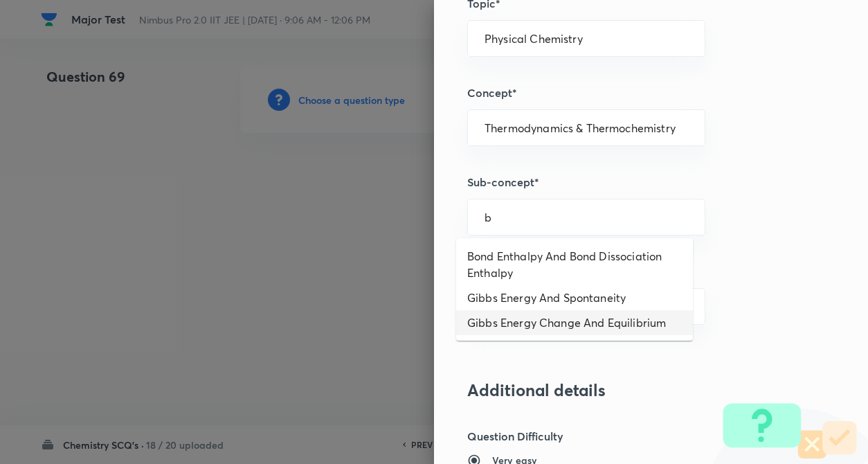
click at [533, 322] on li "Gibbs Energy Change And Equilibrium" at bounding box center [574, 322] width 237 height 25
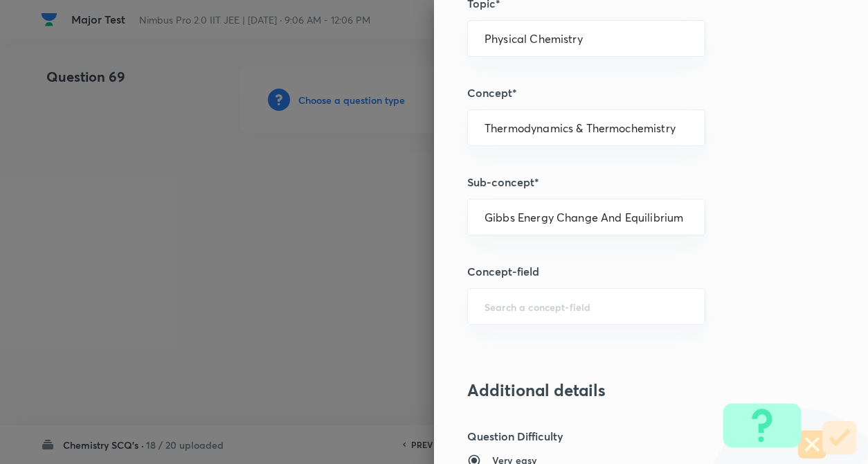
click at [762, 241] on div "Question settings Question type* Single choice correct Number of options* 2 3 4…" at bounding box center [651, 232] width 434 height 464
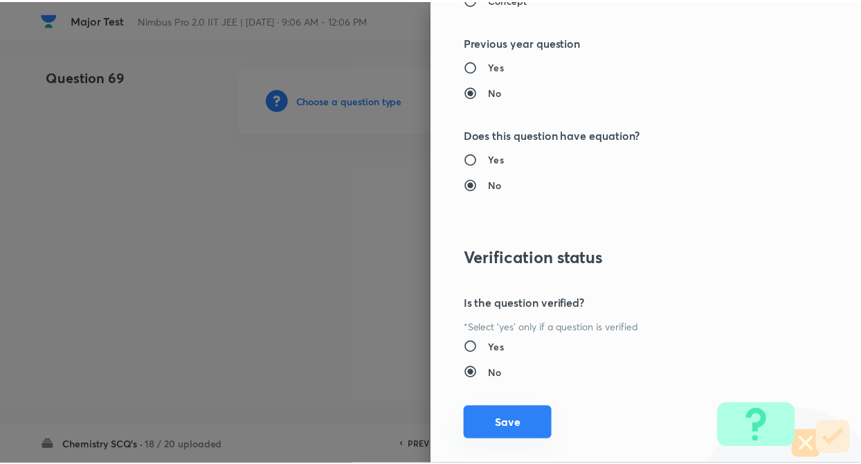
scroll to position [1422, 0]
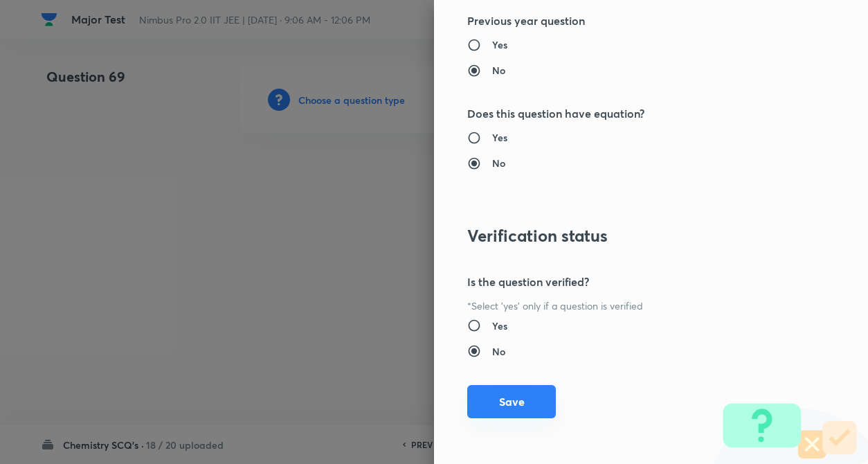
click at [529, 390] on button "Save" at bounding box center [511, 401] width 89 height 33
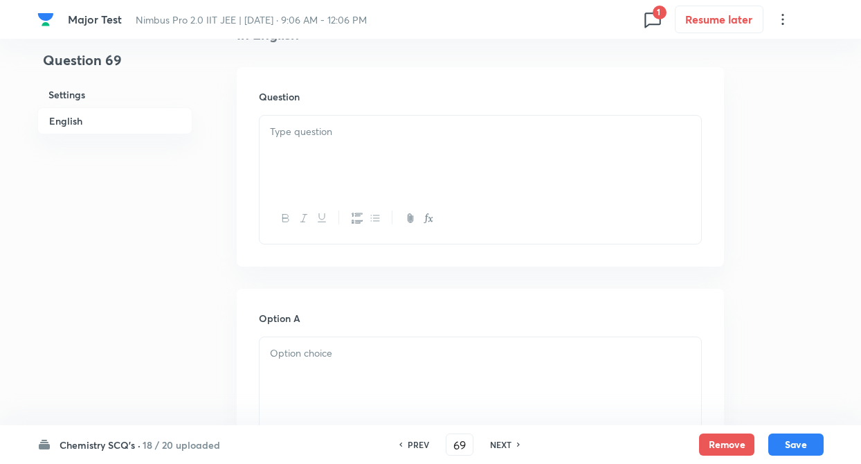
scroll to position [415, 0]
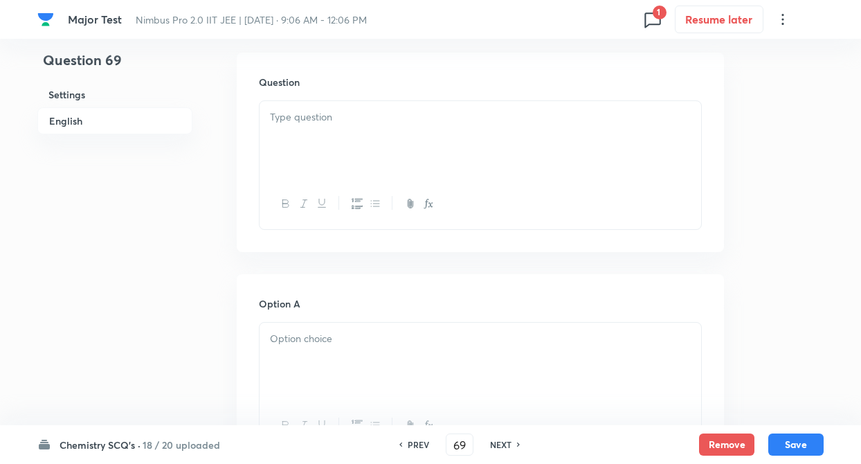
click at [327, 136] on div at bounding box center [479, 139] width 441 height 77
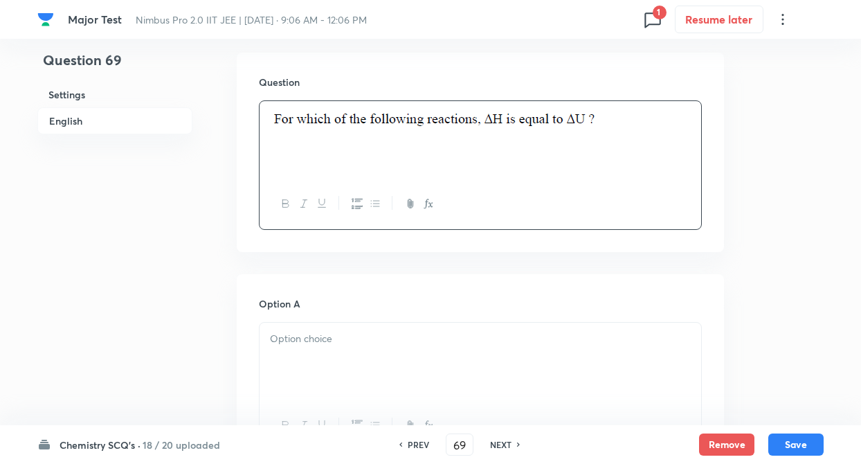
click at [293, 336] on p at bounding box center [480, 339] width 421 height 16
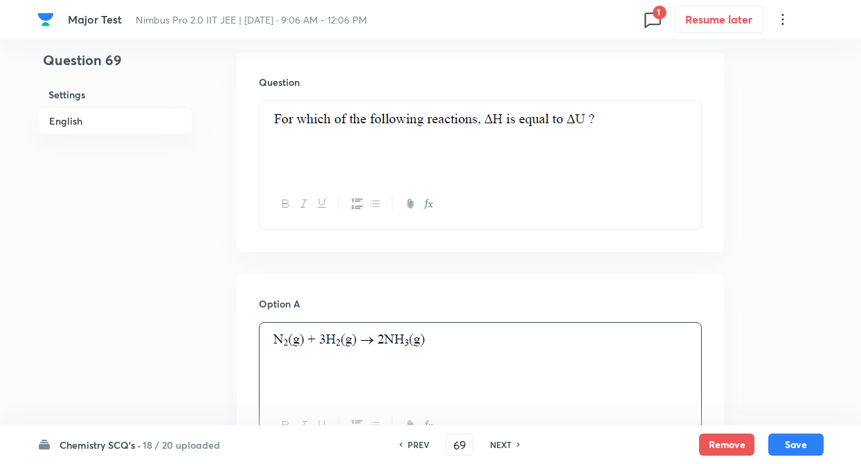
click at [310, 122] on p at bounding box center [480, 120] width 421 height 23
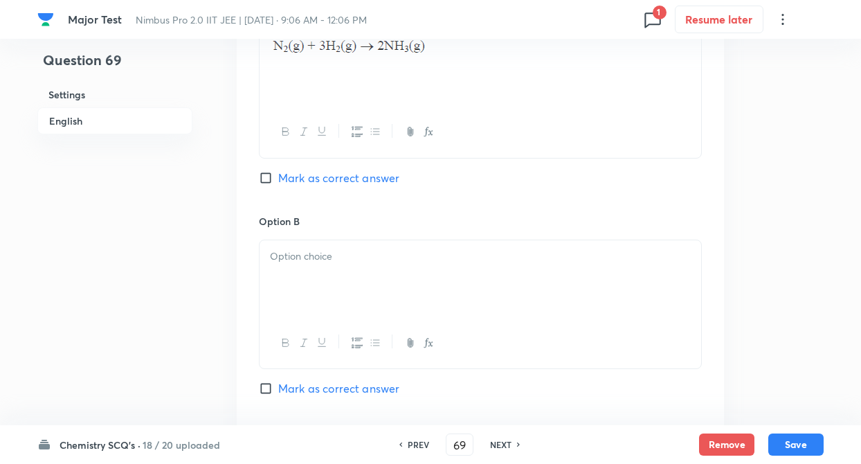
scroll to position [720, 0]
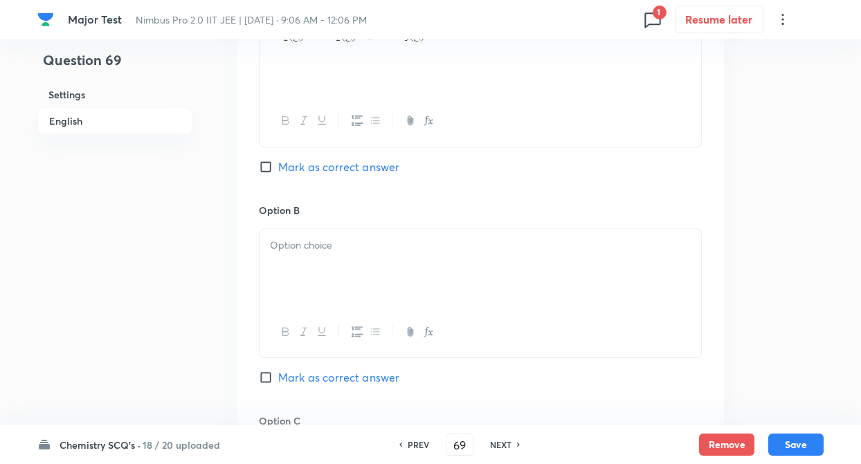
click at [315, 264] on div at bounding box center [479, 267] width 441 height 77
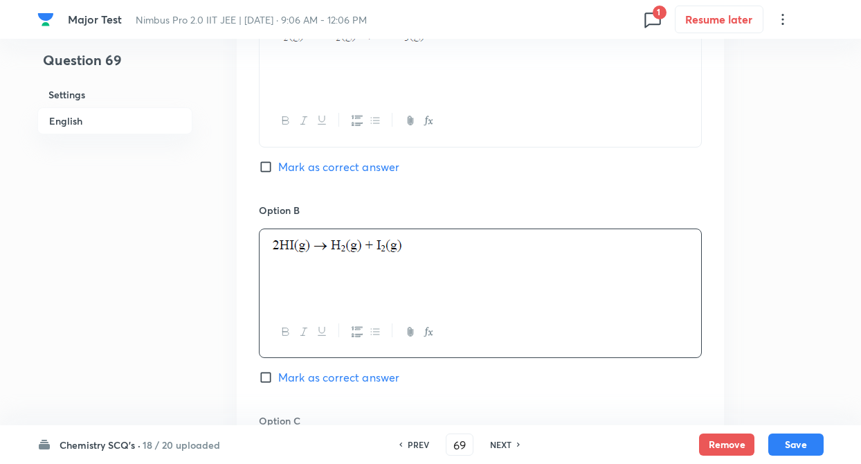
click at [190, 273] on div "Question 69 Settings English" at bounding box center [114, 226] width 155 height 1759
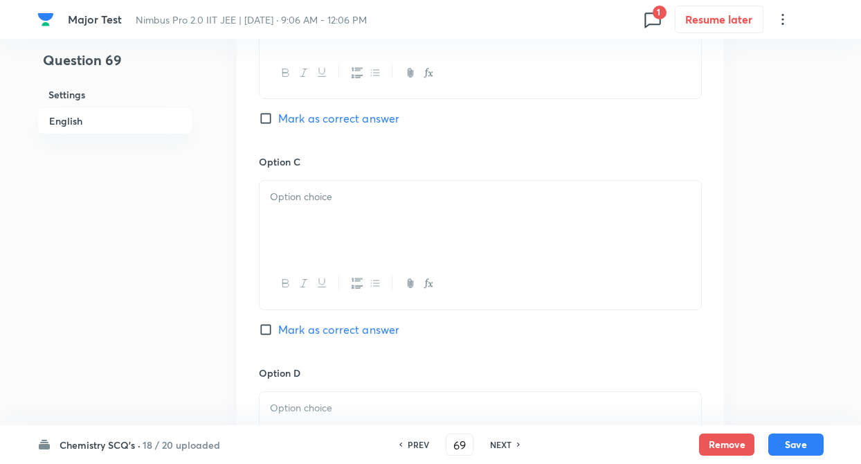
scroll to position [996, 0]
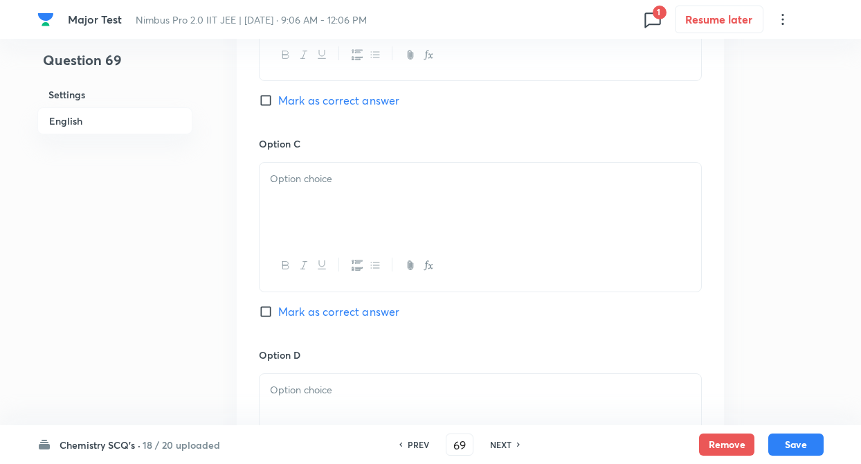
click at [294, 210] on div at bounding box center [479, 201] width 441 height 77
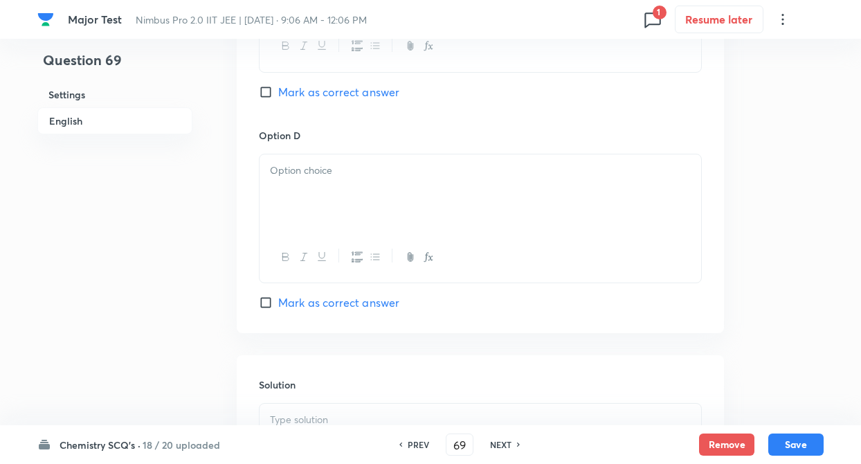
scroll to position [1218, 0]
click at [297, 194] on div at bounding box center [479, 190] width 441 height 77
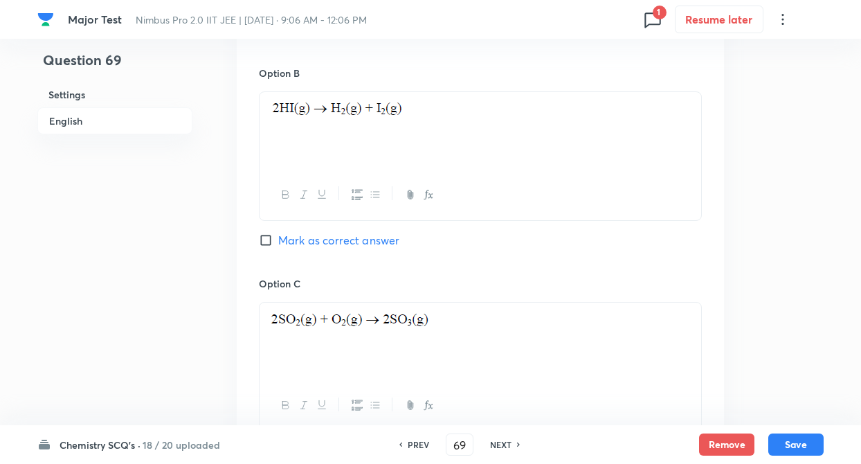
scroll to position [830, 0]
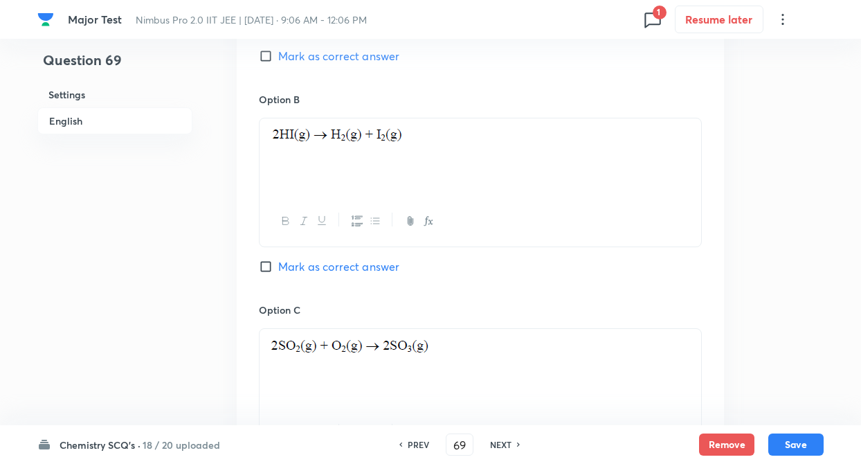
click at [265, 262] on input "Mark as correct answer" at bounding box center [268, 266] width 19 height 14
click at [188, 306] on div "Question 69 Settings English" at bounding box center [114, 115] width 155 height 1759
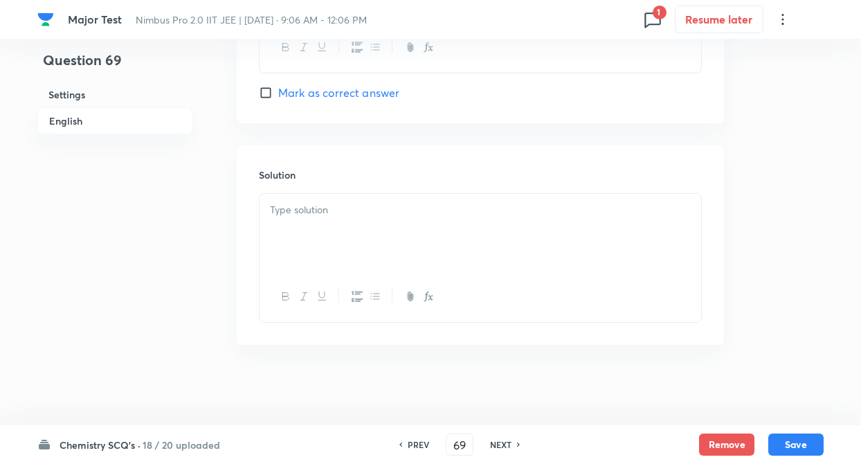
scroll to position [1428, 0]
click at [321, 226] on div at bounding box center [479, 229] width 441 height 77
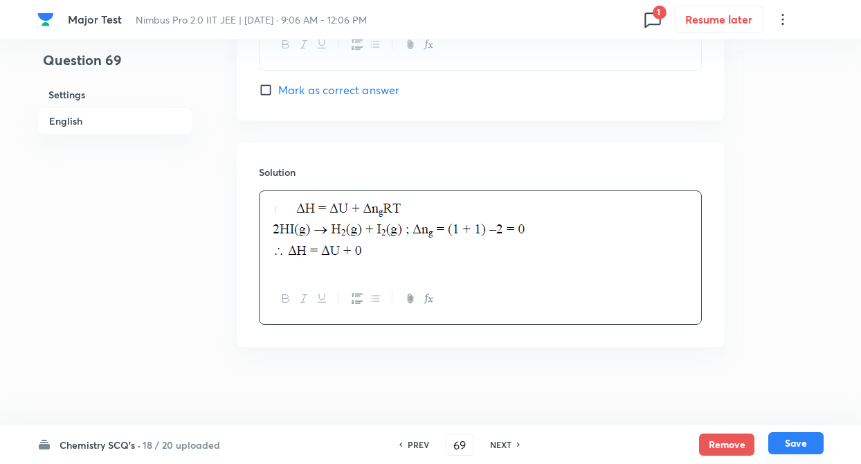
click at [809, 443] on button "Save" at bounding box center [795, 443] width 55 height 22
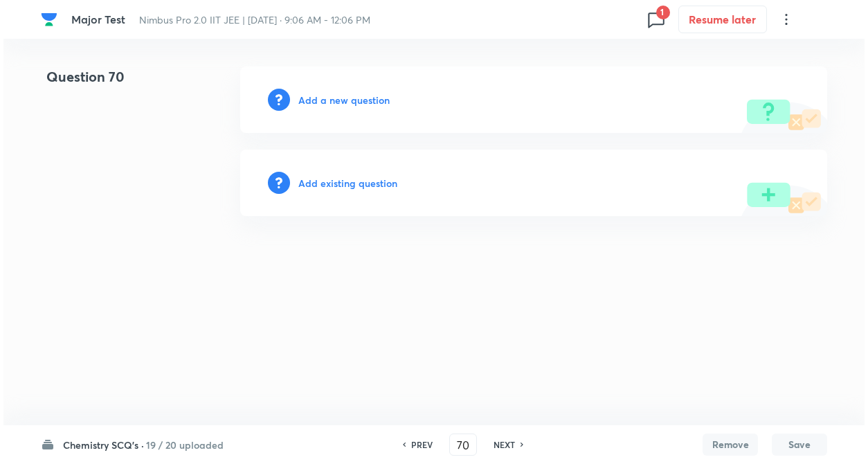
scroll to position [0, 0]
click at [340, 101] on h6 "Add a new question" at bounding box center [343, 100] width 91 height 15
click at [340, 101] on h6 "Choose a question type" at bounding box center [351, 100] width 107 height 15
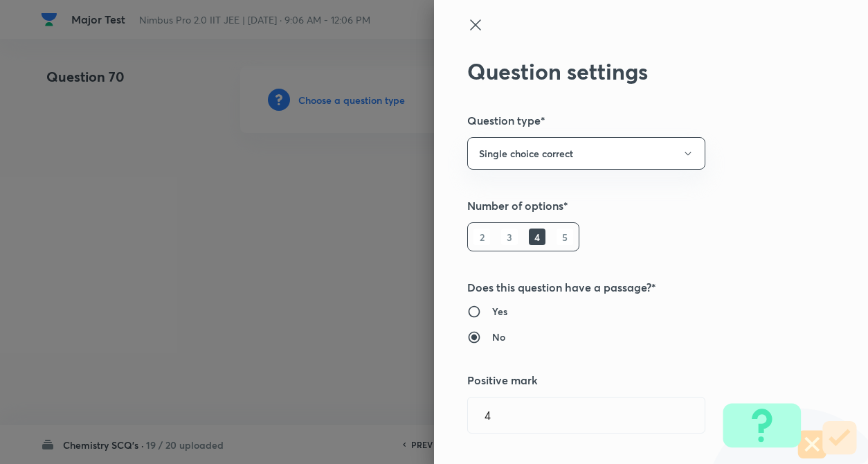
click at [750, 196] on div "Question settings Question type* Single choice correct Number of options* 2 3 4…" at bounding box center [651, 232] width 434 height 464
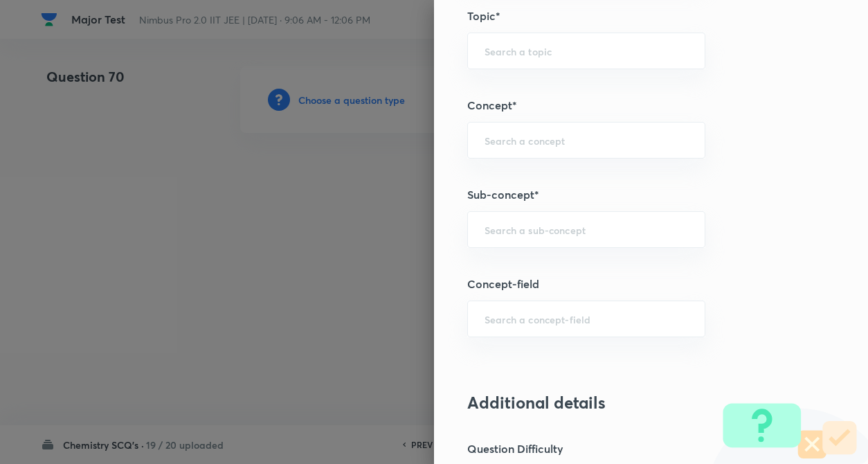
scroll to position [720, 0]
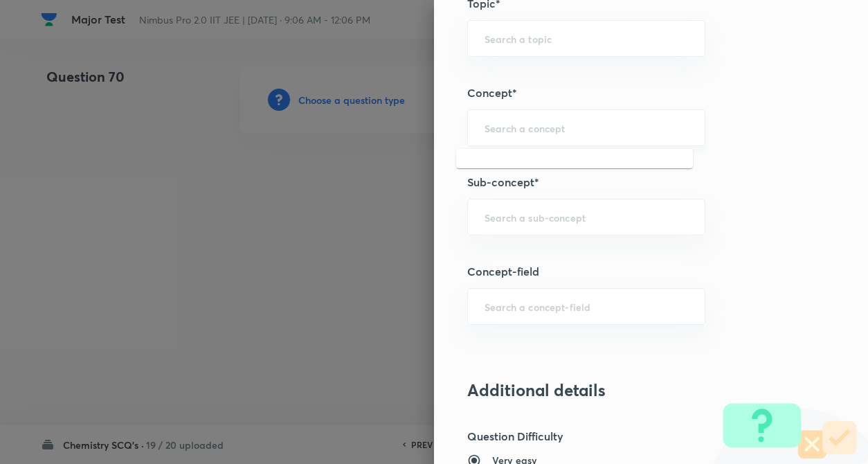
click at [484, 130] on input "text" at bounding box center [585, 127] width 203 height 13
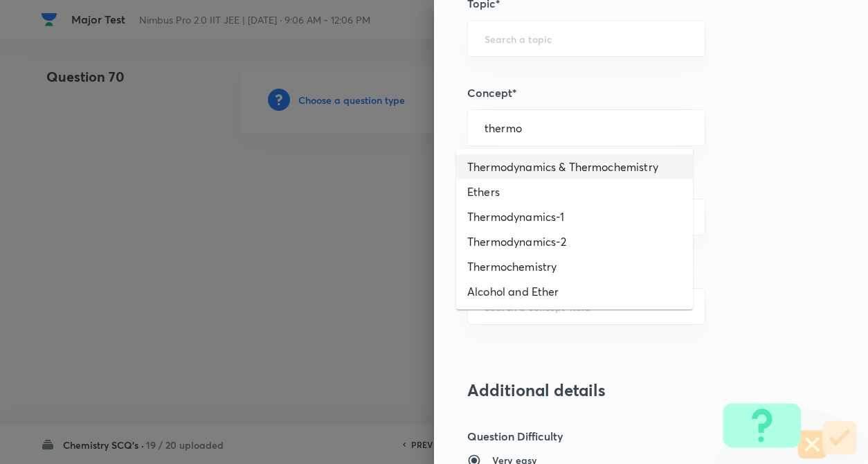
click at [531, 166] on li "Thermodynamics & Thermochemistry" at bounding box center [574, 166] width 237 height 25
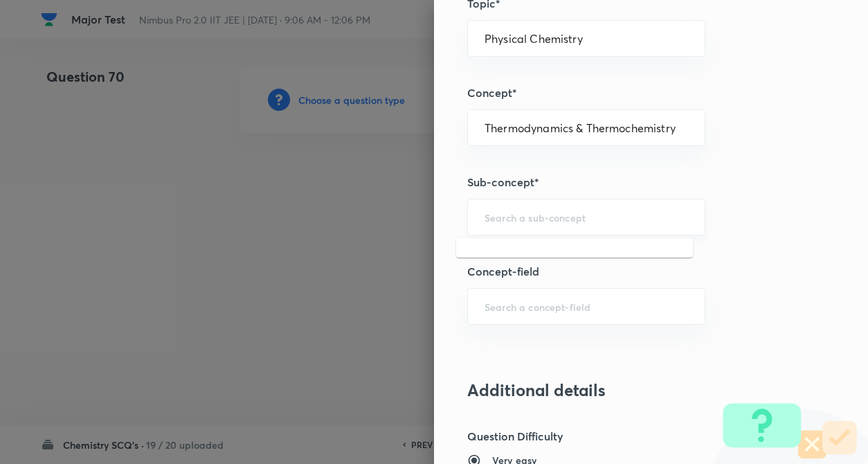
click at [515, 216] on input "text" at bounding box center [585, 216] width 203 height 13
click at [521, 262] on li "Joule–Thomson Effect And Inversion Temperature" at bounding box center [574, 265] width 237 height 42
click at [707, 266] on h5 "Concept-field" at bounding box center [627, 271] width 321 height 17
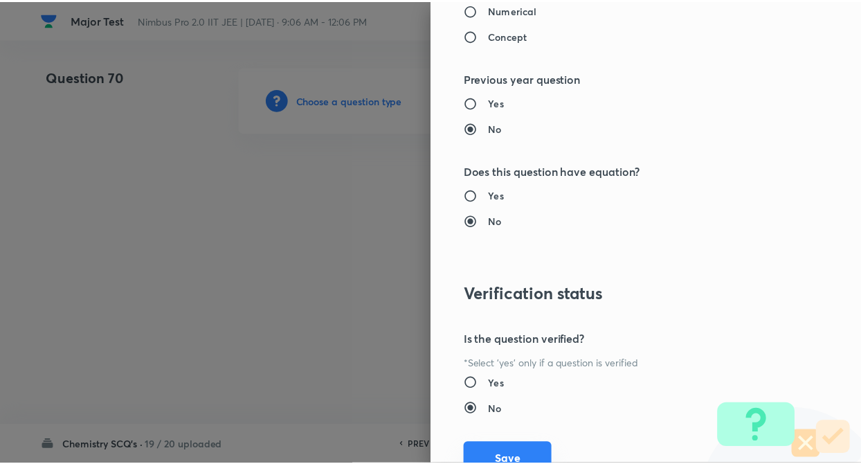
scroll to position [1422, 0]
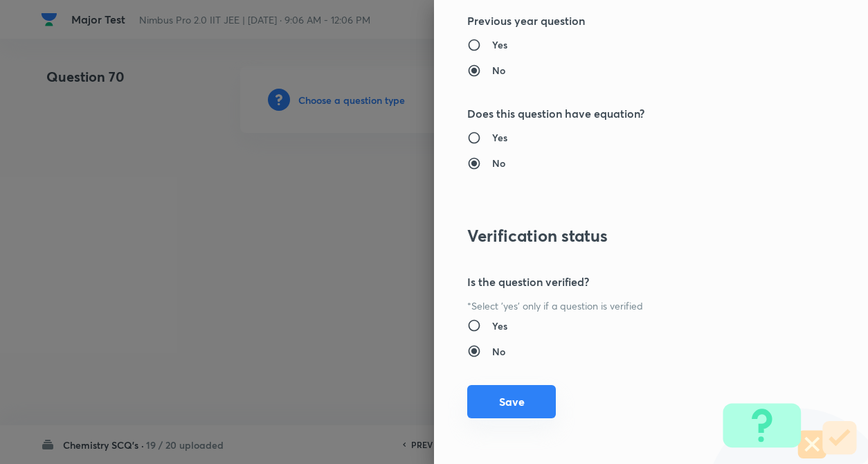
click at [501, 403] on button "Save" at bounding box center [511, 401] width 89 height 33
click at [163, 322] on div at bounding box center [434, 232] width 868 height 464
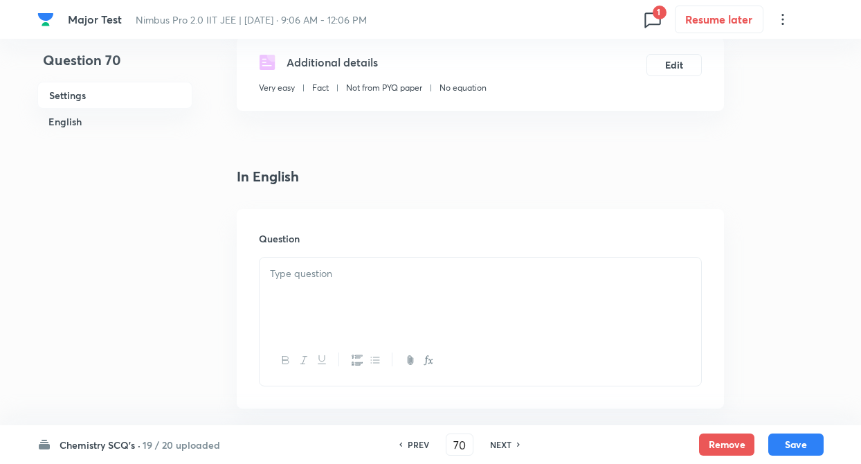
scroll to position [387, 0]
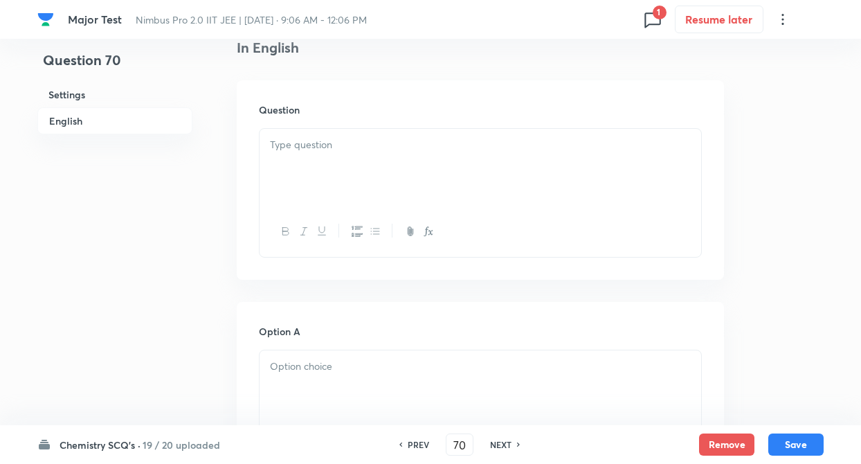
click at [309, 168] on div at bounding box center [479, 167] width 441 height 77
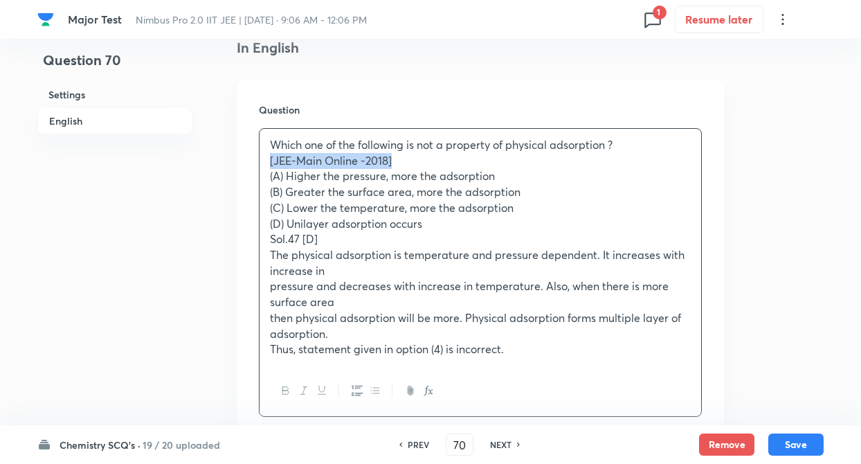
drag, startPoint x: 264, startPoint y: 158, endPoint x: 399, endPoint y: 158, distance: 134.2
click at [399, 158] on div "Which one of the following is not a property of physical adsorption ? [JEE-Main…" at bounding box center [479, 247] width 441 height 237
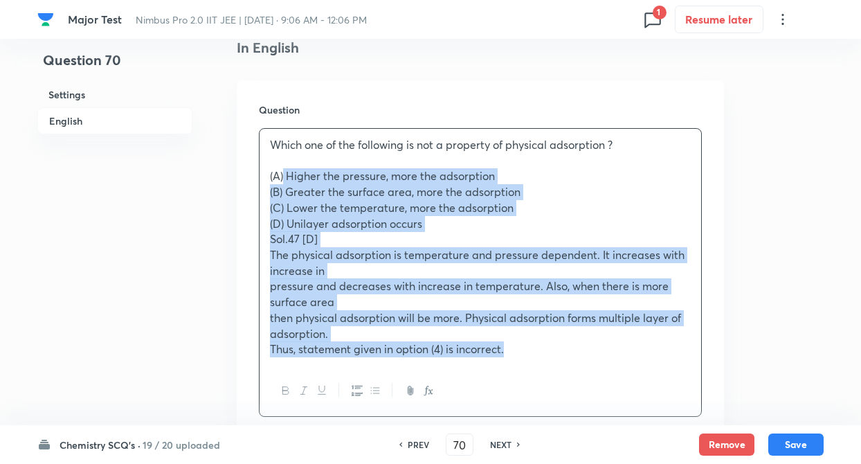
drag, startPoint x: 284, startPoint y: 176, endPoint x: 543, endPoint y: 365, distance: 320.5
click at [543, 365] on div "Which one of the following is not a property of physical adsorption ? (A) Highe…" at bounding box center [479, 247] width 441 height 237
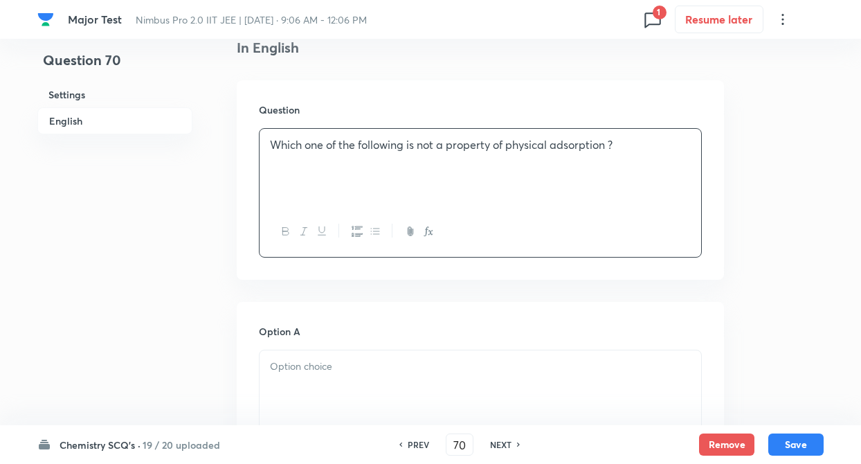
click at [332, 385] on div at bounding box center [479, 388] width 441 height 77
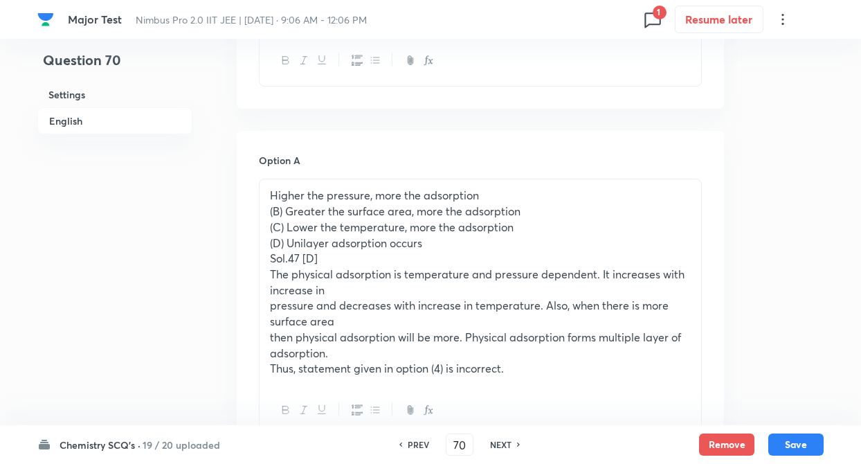
scroll to position [609, 0]
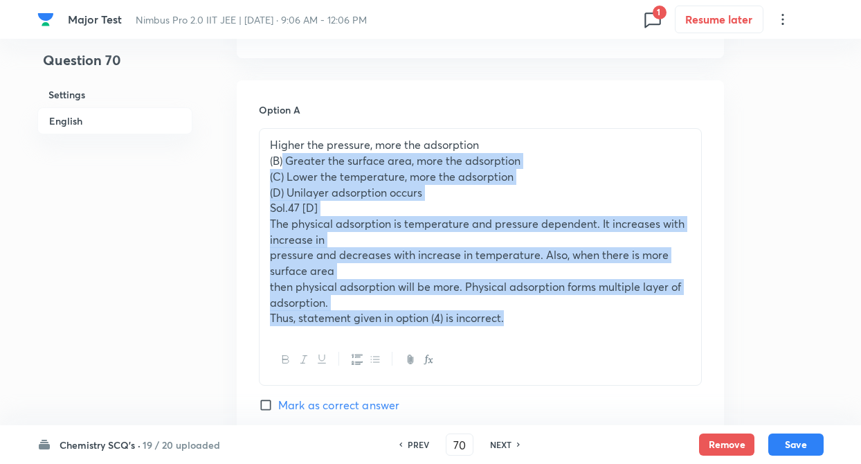
drag, startPoint x: 284, startPoint y: 161, endPoint x: 528, endPoint y: 329, distance: 295.5
click at [528, 329] on div "Higher the pressure, more the adsorption (B) Greater the surface area, more the…" at bounding box center [479, 231] width 441 height 205
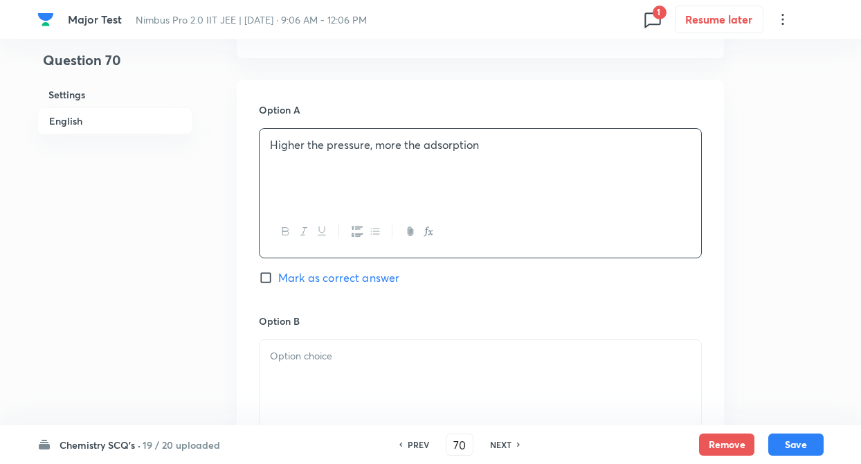
click at [423, 369] on div at bounding box center [479, 378] width 441 height 77
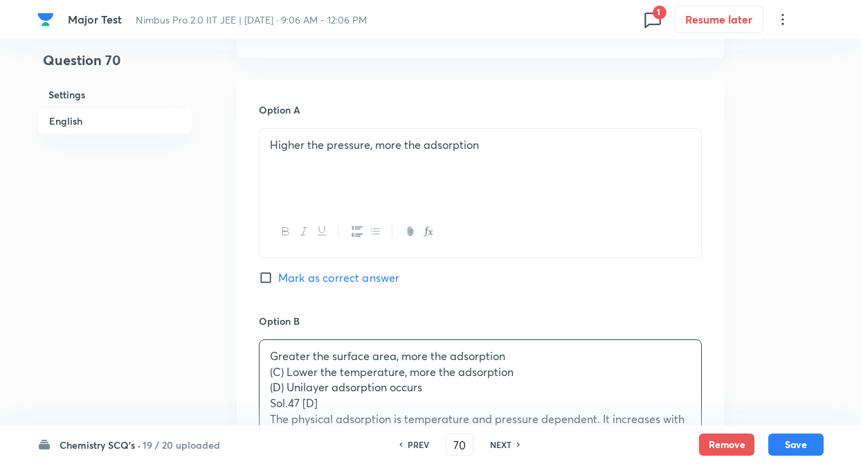
click at [217, 309] on div "Question 70 Settings English Settings Type Single choice correct 4 options + 4 …" at bounding box center [430, 393] width 786 height 1871
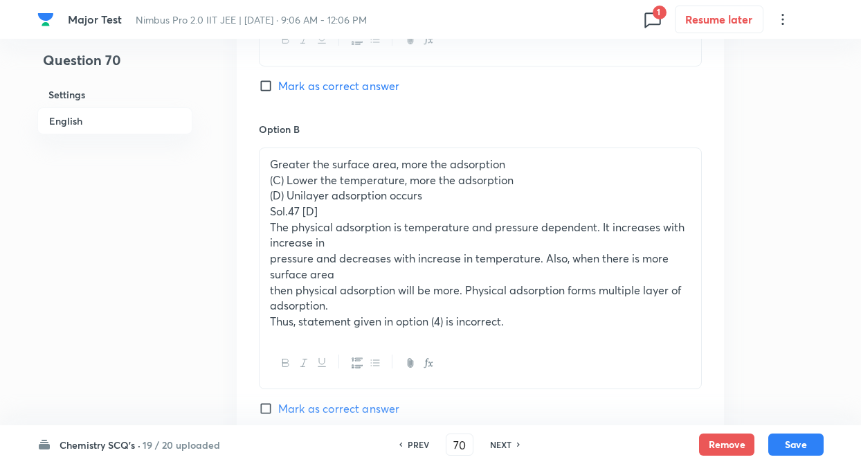
scroll to position [803, 0]
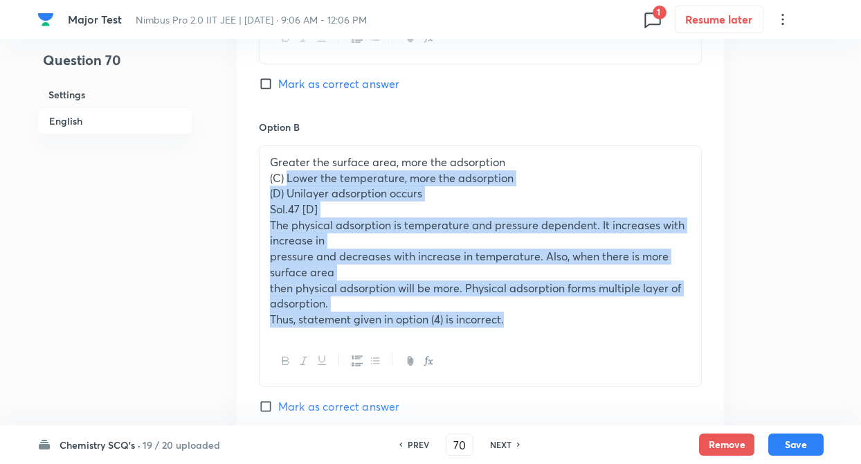
drag, startPoint x: 287, startPoint y: 176, endPoint x: 514, endPoint y: 314, distance: 265.4
click at [514, 314] on div "Greater the surface area, more the adsorption (C) Lower the temperature, more t…" at bounding box center [479, 241] width 441 height 190
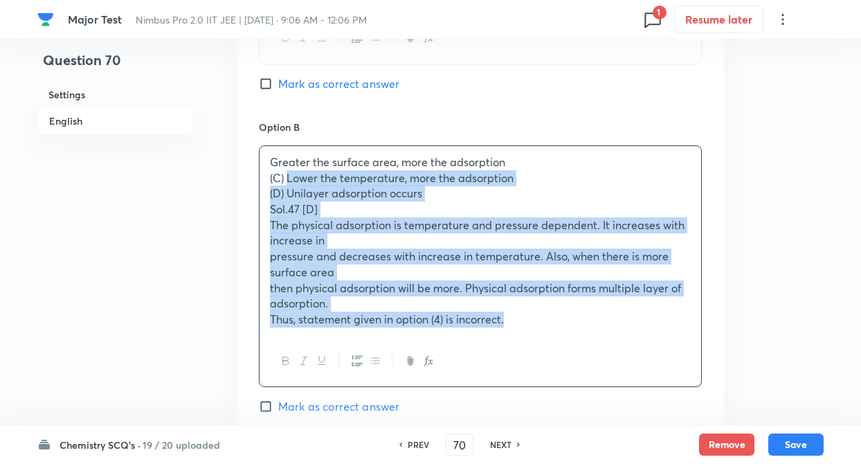
copy div "Lower the temperature, more the adsorption (D) Unilayer adsorption occurs Sol.4…"
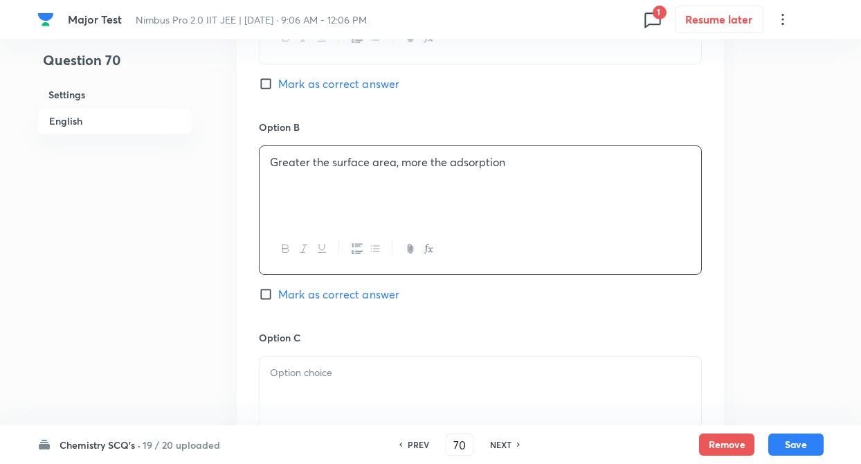
click at [401, 385] on div at bounding box center [479, 394] width 441 height 77
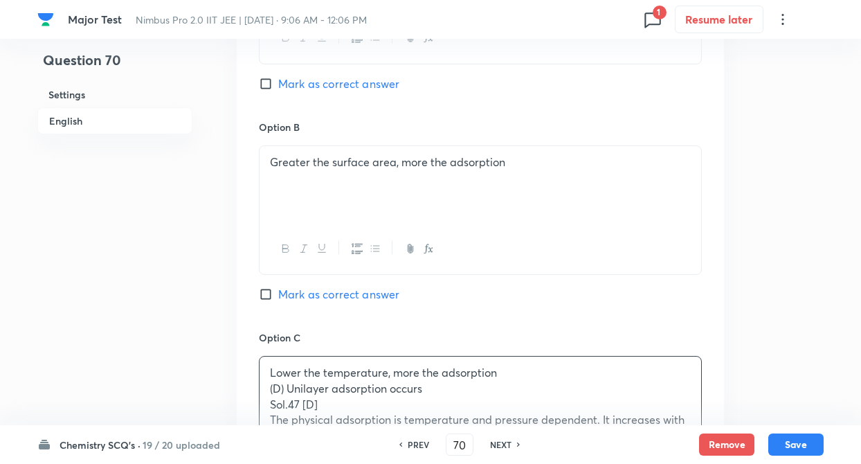
click at [190, 316] on div "Question 70 Settings English" at bounding box center [114, 192] width 155 height 1856
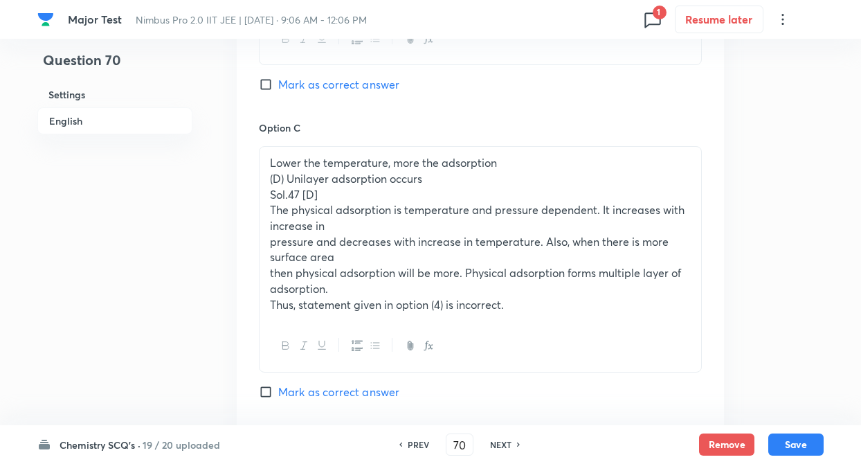
scroll to position [1024, 0]
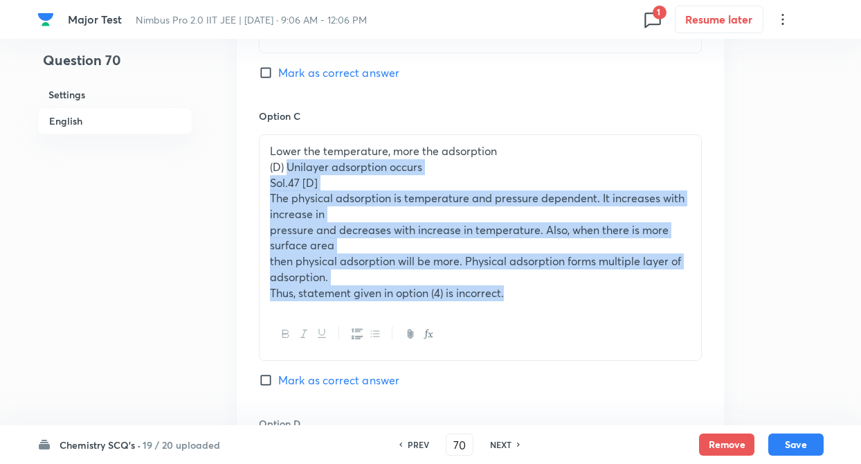
drag, startPoint x: 286, startPoint y: 168, endPoint x: 516, endPoint y: 311, distance: 271.3
click at [516, 311] on div "Lower the temperature, more the adsorption (D) Unilayer adsorption occurs Sol.4…" at bounding box center [480, 247] width 443 height 226
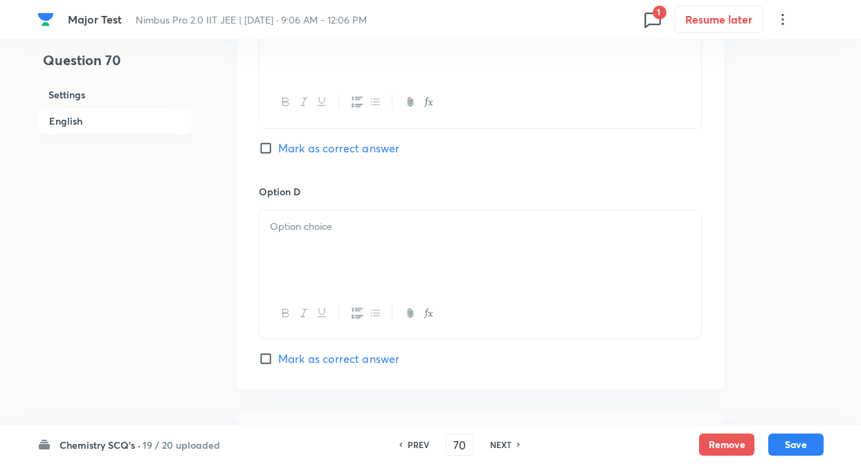
scroll to position [1162, 0]
click at [278, 228] on p at bounding box center [480, 224] width 421 height 16
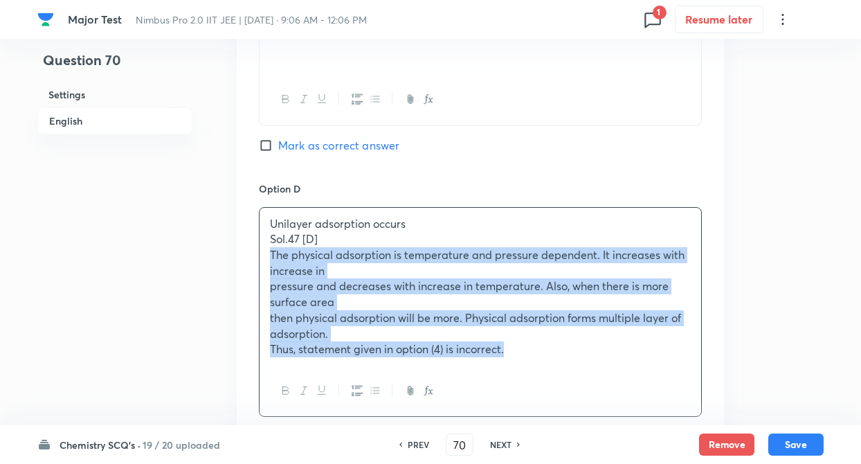
drag, startPoint x: 273, startPoint y: 256, endPoint x: 555, endPoint y: 365, distance: 302.1
click at [555, 365] on div "Unilayer adsorption occurs Sol.47 [D] The physical adsorption is temperature an…" at bounding box center [479, 287] width 441 height 158
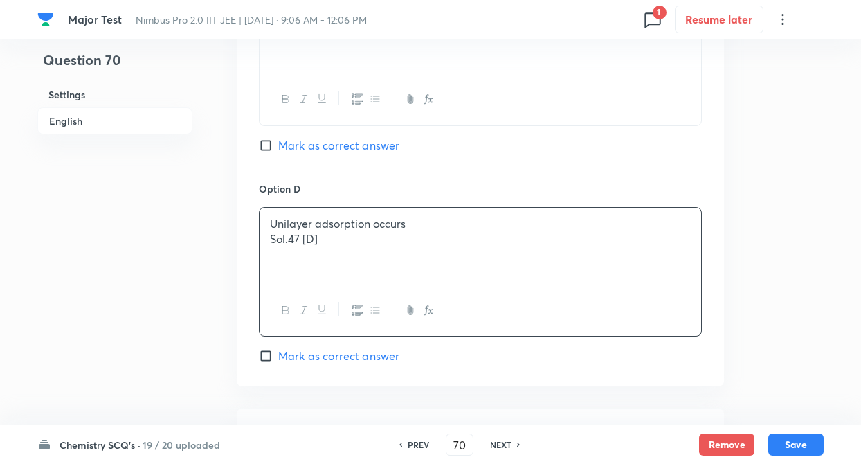
click at [262, 356] on input "Mark as correct answer" at bounding box center [268, 356] width 19 height 14
click at [322, 244] on p "Sol.47 [D]" at bounding box center [480, 239] width 421 height 16
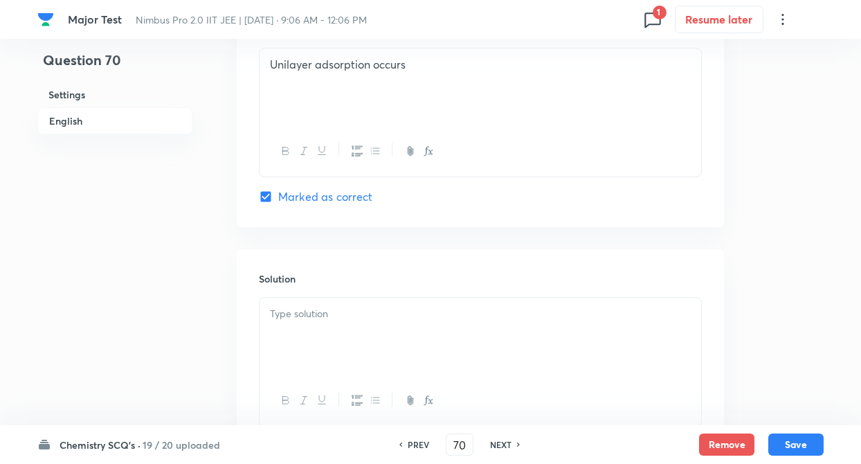
scroll to position [1428, 0]
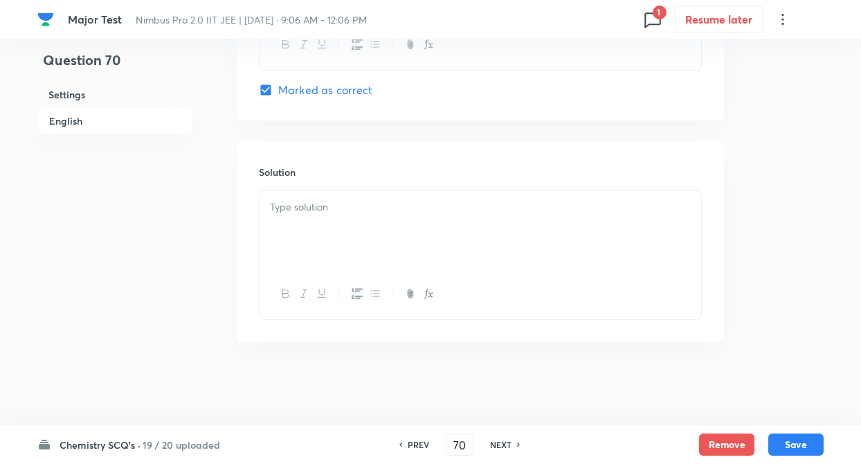
click at [277, 215] on div at bounding box center [479, 229] width 441 height 77
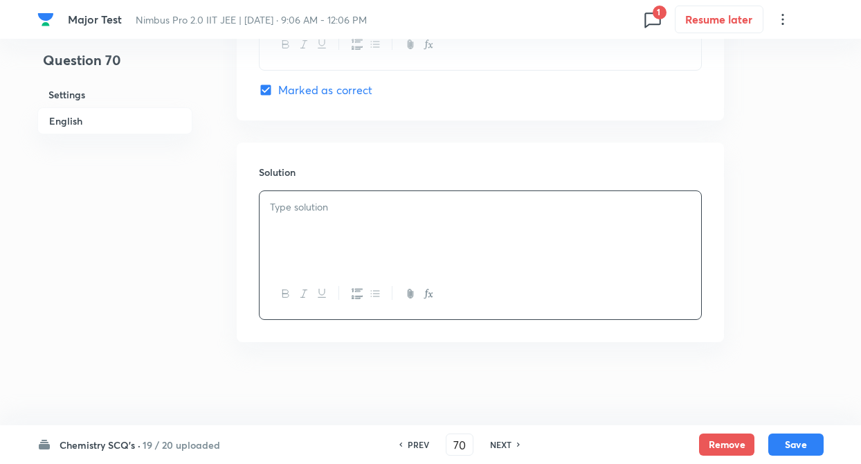
paste div
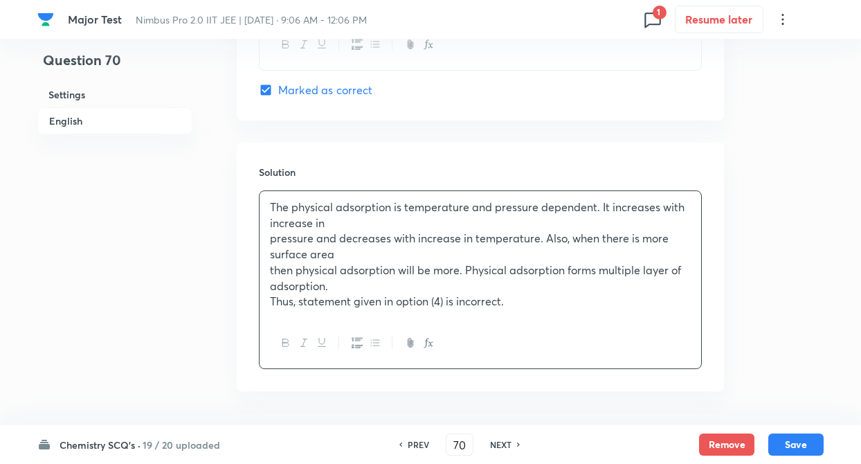
click at [262, 232] on div "The physical adsorption is temperature and pressure dependent. It increases wit…" at bounding box center [479, 254] width 441 height 127
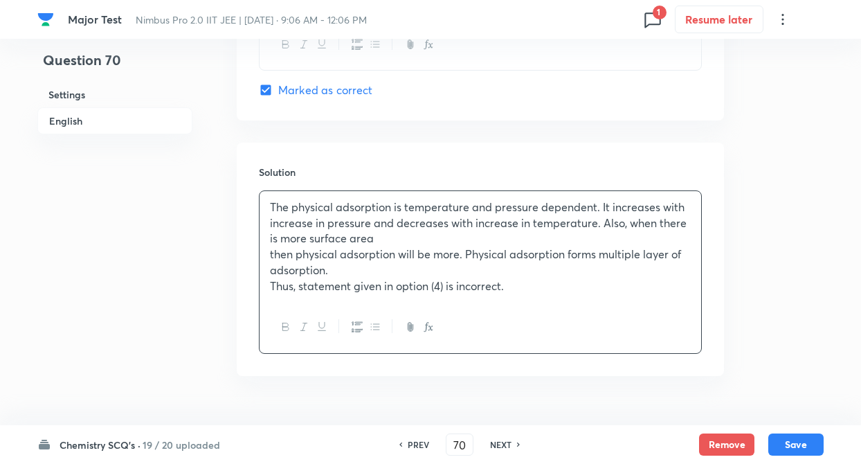
click at [268, 259] on div "The physical adsorption is temperature and pressure dependent. It increases wit…" at bounding box center [479, 246] width 441 height 111
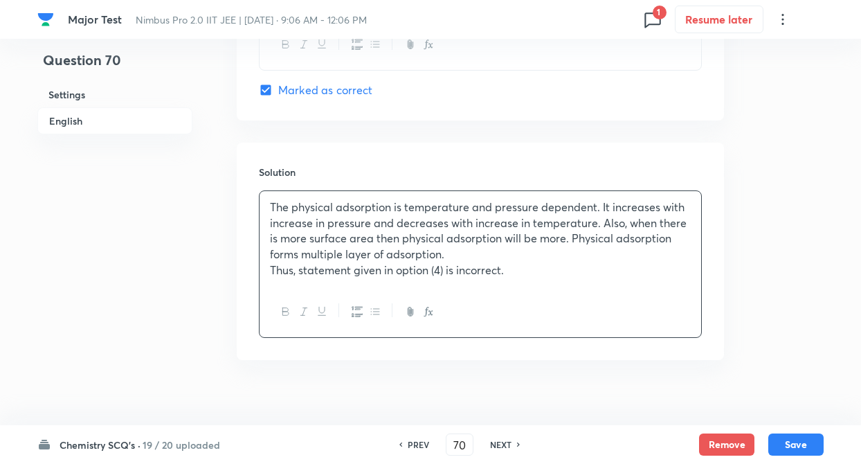
click at [271, 266] on p "Thus, statement given in option (4) is incorrect." at bounding box center [480, 270] width 421 height 16
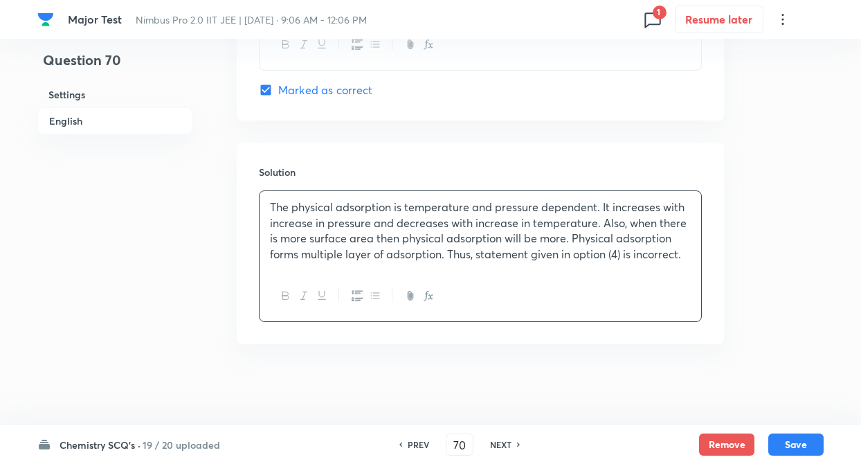
click at [620, 250] on p "The physical adsorption is temperature and pressure dependent. It increases wit…" at bounding box center [480, 230] width 421 height 63
click at [787, 442] on button "Save" at bounding box center [795, 443] width 55 height 22
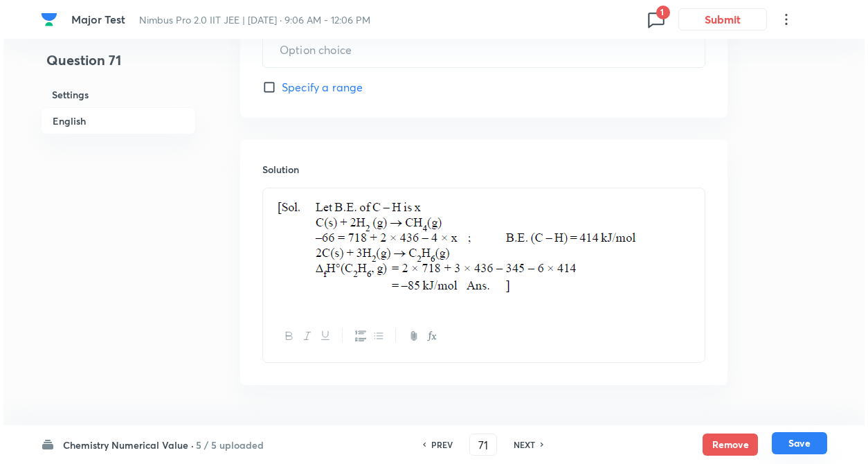
scroll to position [749, 0]
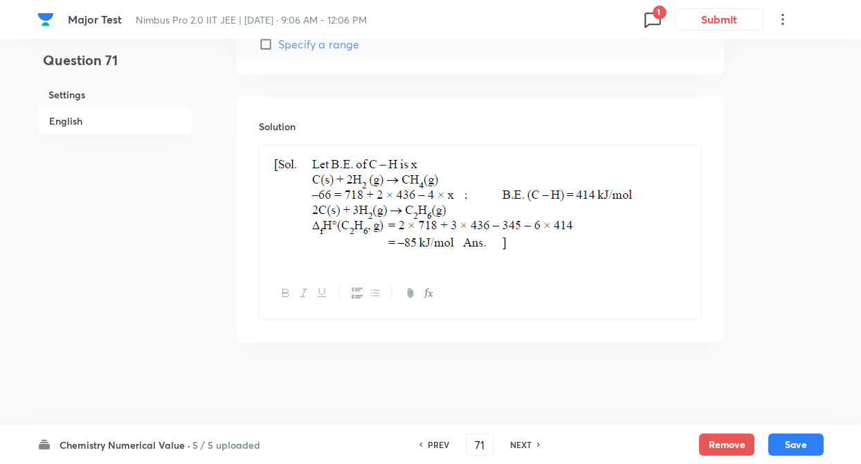
click at [659, 13] on span "1" at bounding box center [659, 13] width 14 height 14
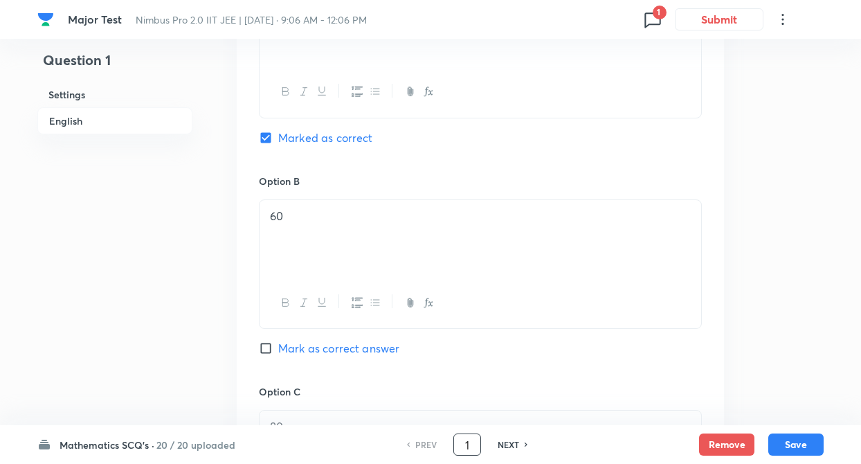
click at [474, 443] on input "1" at bounding box center [467, 444] width 26 height 24
type input "51"
checkbox input "true"
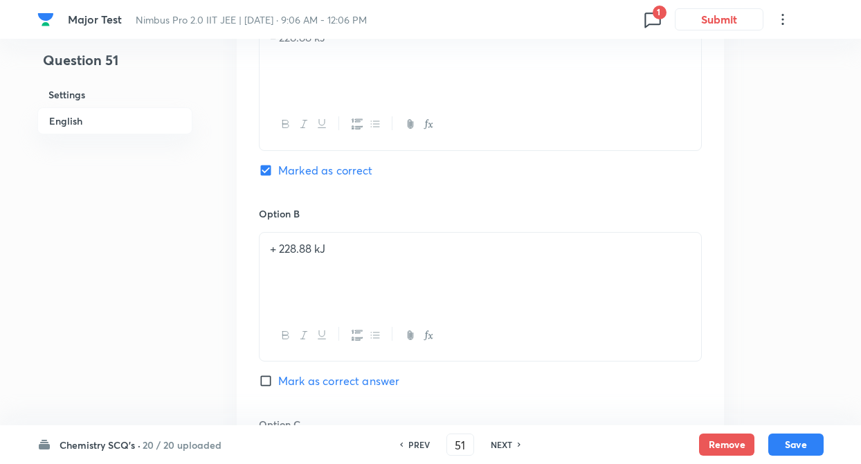
click at [175, 300] on div "Question 51 Settings English" at bounding box center [114, 288] width 155 height 1941
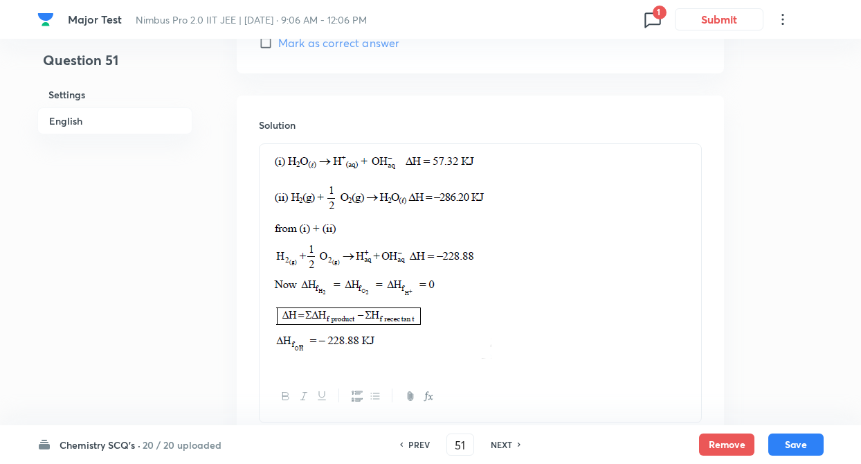
scroll to position [1551, 0]
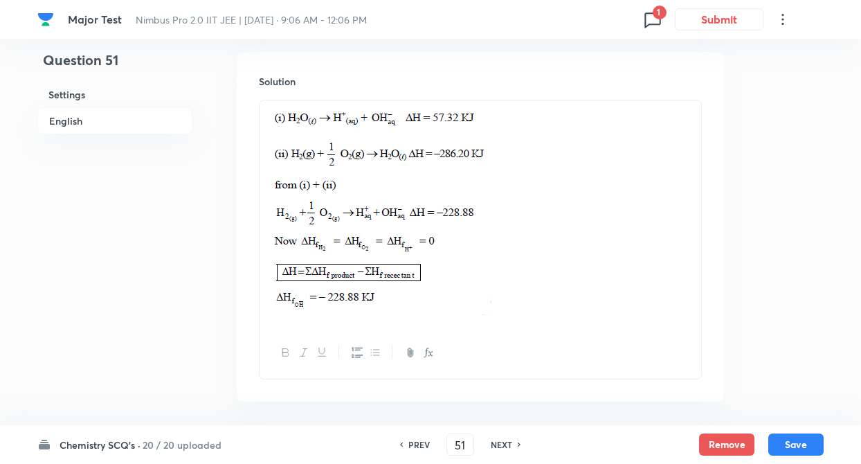
click at [508, 442] on h6 "NEXT" at bounding box center [501, 444] width 21 height 12
type input "52"
checkbox input "false"
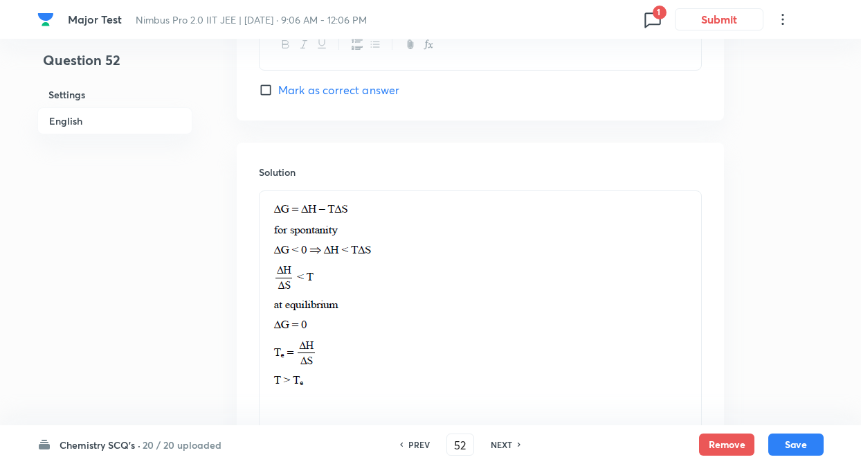
checkbox input "true"
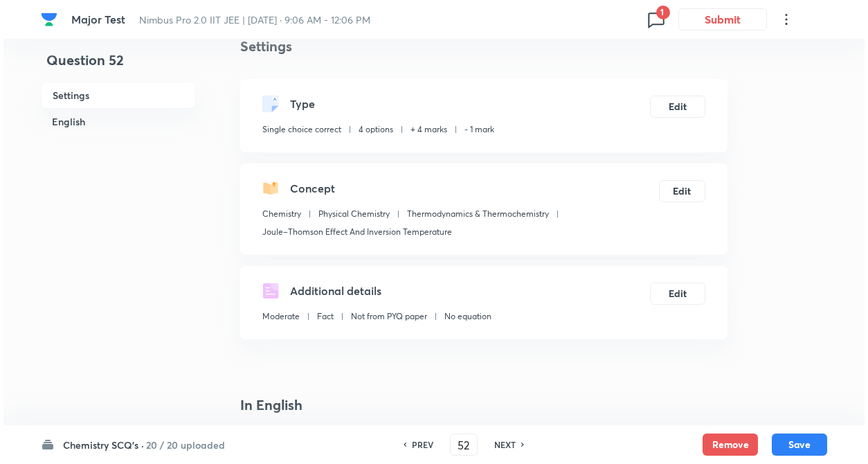
scroll to position [29, 0]
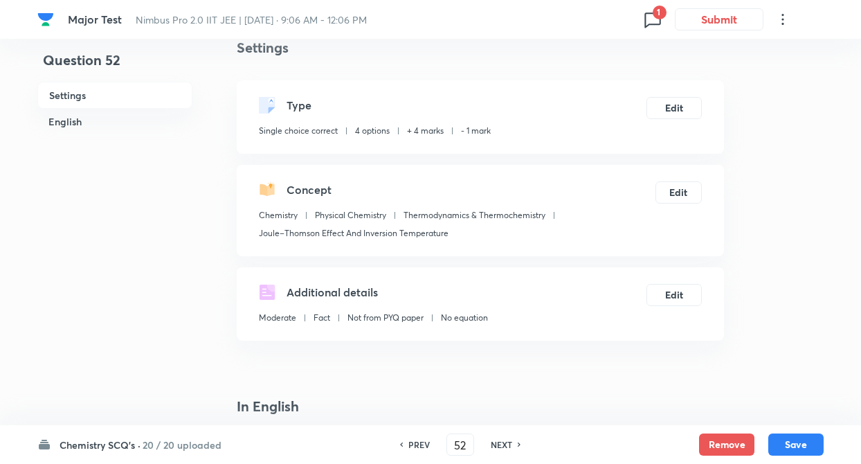
click at [413, 446] on h6 "PREV" at bounding box center [418, 444] width 21 height 12
type input "51"
checkbox input "false"
checkbox input "true"
click at [501, 442] on h6 "NEXT" at bounding box center [501, 444] width 21 height 12
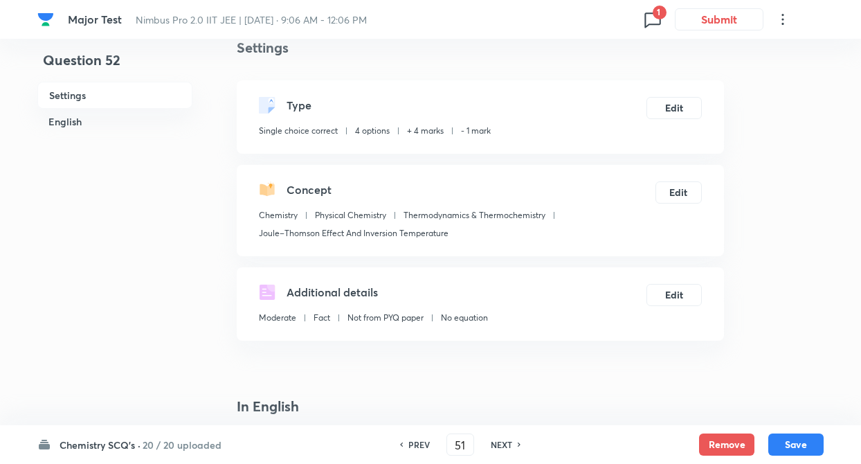
type input "52"
checkbox input "false"
checkbox input "true"
click at [501, 442] on h6 "NEXT" at bounding box center [501, 444] width 21 height 12
type input "53"
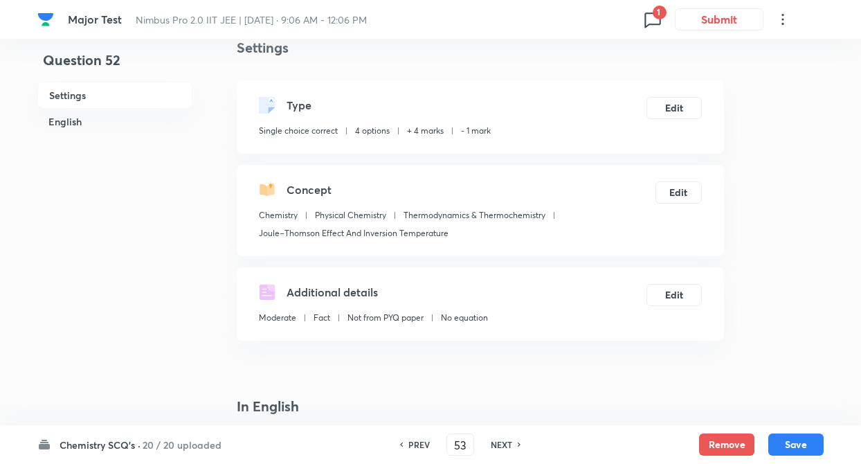
checkbox input "false"
checkbox input "true"
click at [501, 442] on h6 "NEXT" at bounding box center [501, 444] width 21 height 12
type input "54"
checkbox input "true"
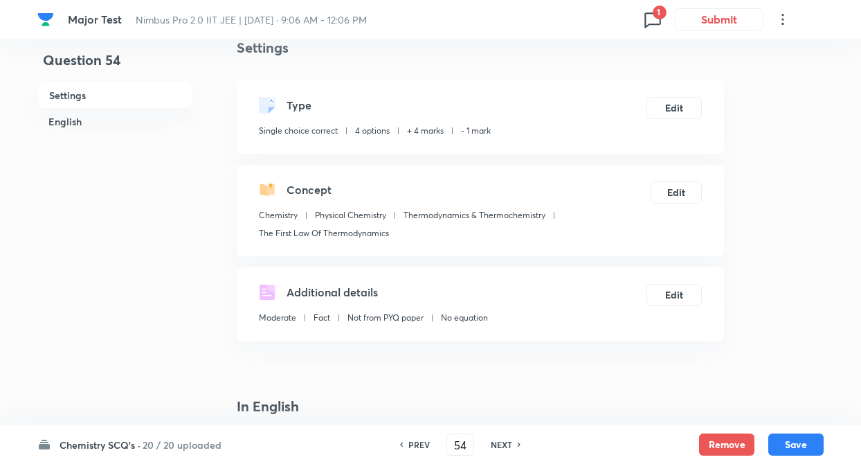
click at [501, 442] on h6 "NEXT" at bounding box center [501, 444] width 21 height 12
type input "55"
checkbox input "true"
click at [501, 442] on h6 "NEXT" at bounding box center [501, 444] width 21 height 12
type input "56"
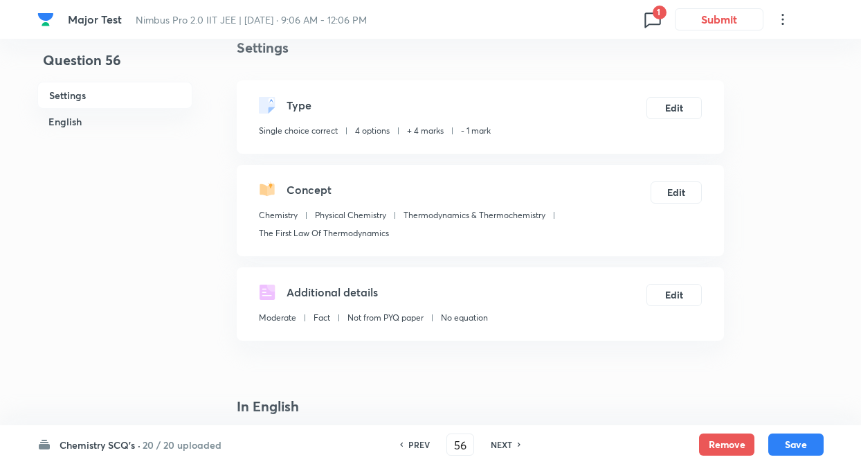
checkbox input "false"
checkbox input "true"
click at [501, 442] on h6 "NEXT" at bounding box center [501, 444] width 21 height 12
type input "57"
checkbox input "false"
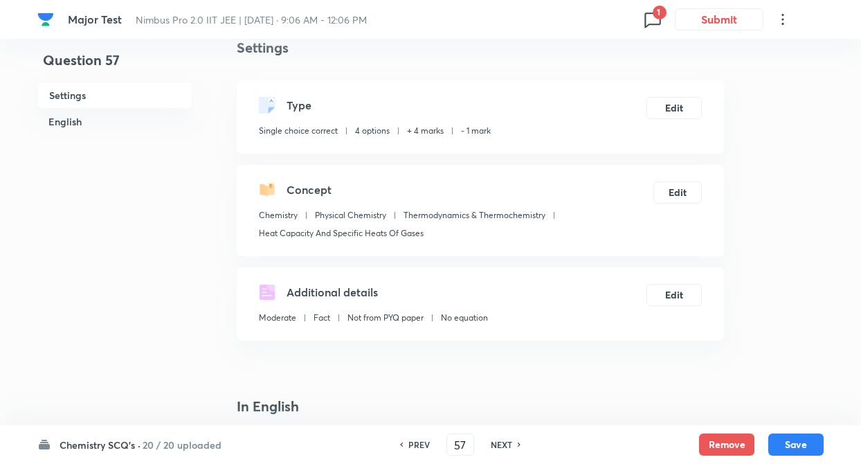
checkbox input "true"
click at [501, 442] on h6 "NEXT" at bounding box center [501, 444] width 21 height 12
type input "58"
checkbox input "true"
click at [501, 442] on h6 "NEXT" at bounding box center [501, 444] width 21 height 12
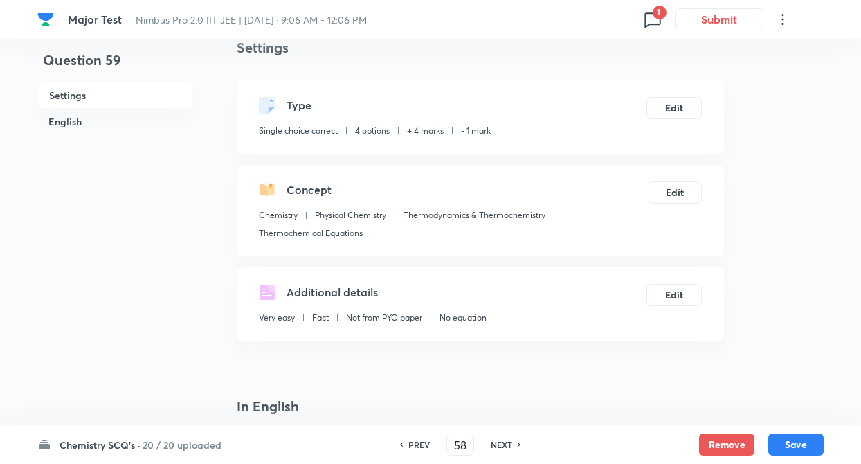
type input "59"
checkbox input "true"
click at [412, 441] on h6 "PREV" at bounding box center [418, 444] width 21 height 12
type input "58"
checkbox input "true"
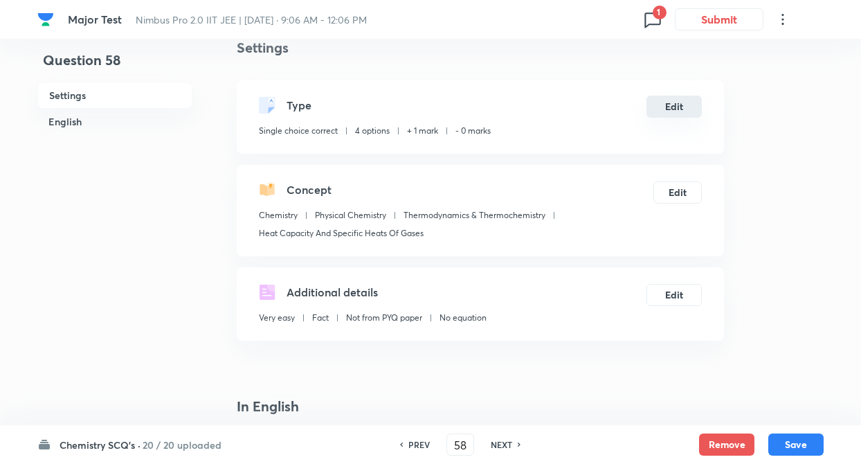
click at [686, 100] on button "Edit" at bounding box center [673, 106] width 55 height 22
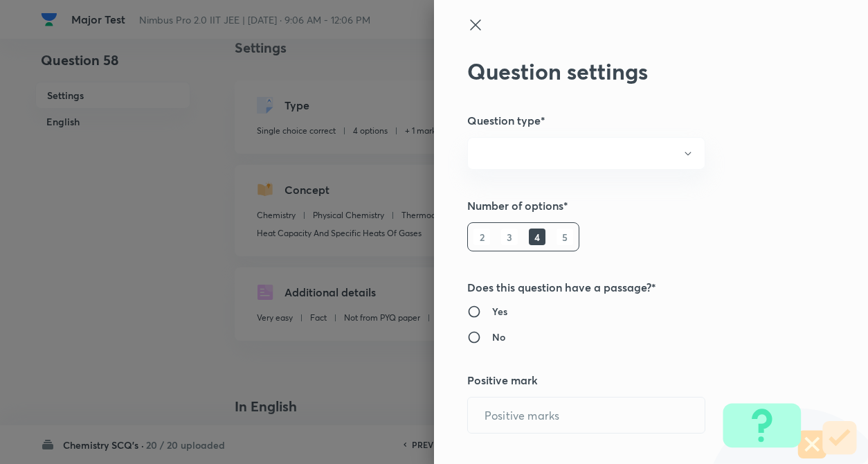
radio input "true"
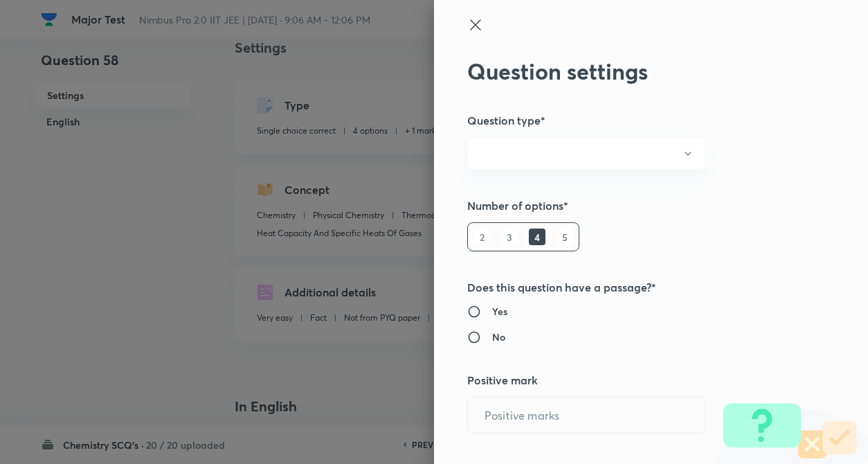
radio input "true"
type input "1"
type input "0"
type input "Chemistry"
type input "Physical Chemistry"
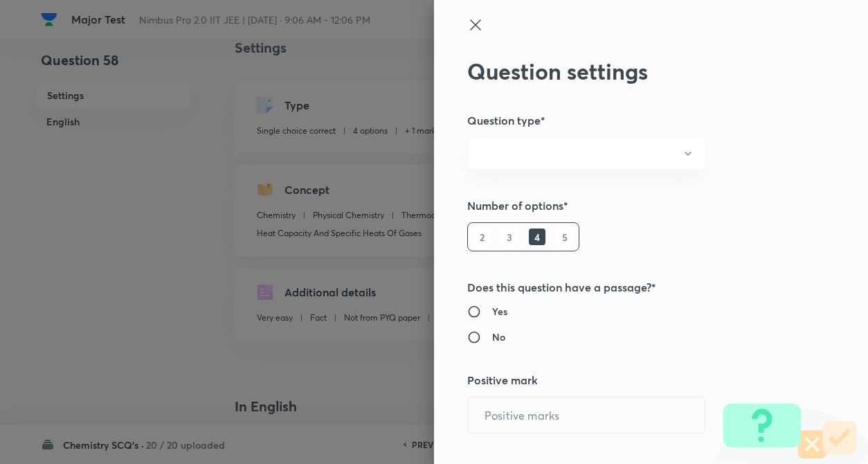
type input "Thermodynamics & Thermochemistry"
type input "Heat Capacity And Specific Heats Of Gases"
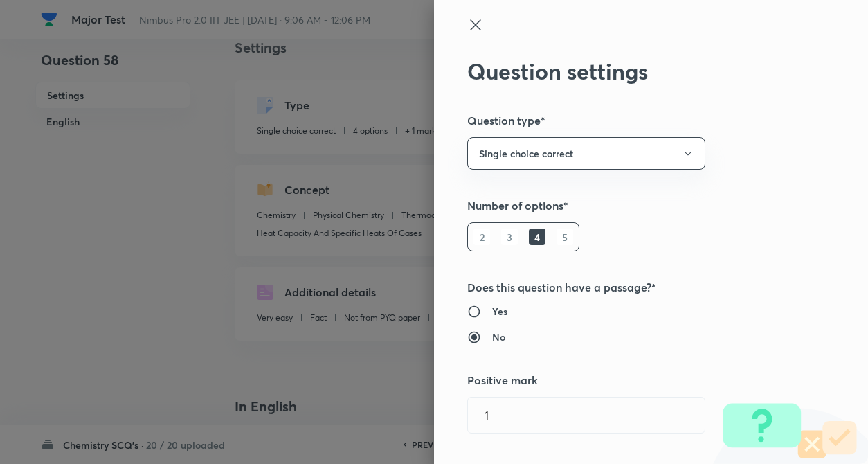
click at [712, 146] on div "Question settings Question type* Single choice correct Number of options* 2 3 4…" at bounding box center [651, 232] width 434 height 464
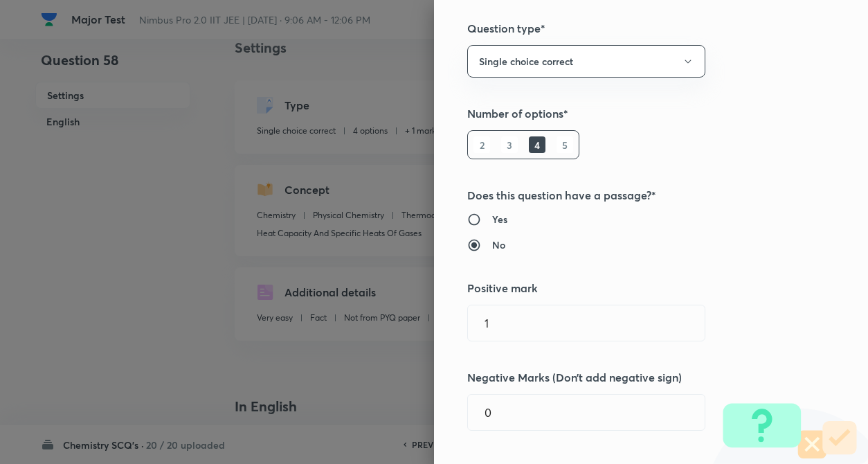
scroll to position [111, 0]
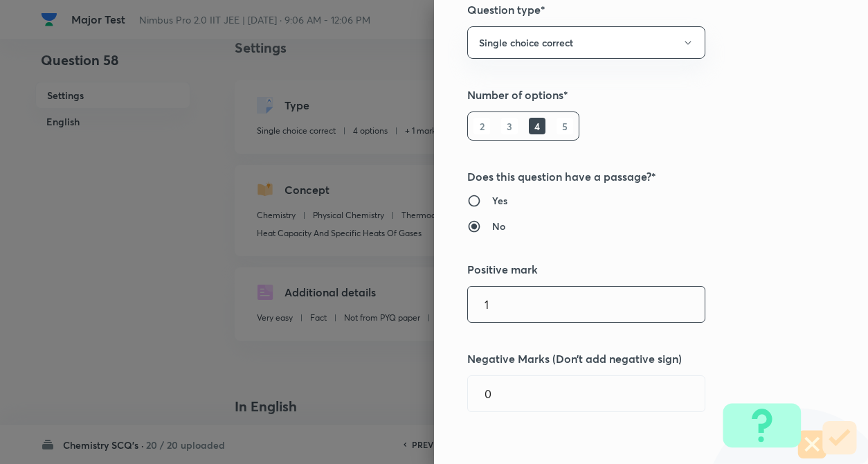
click at [535, 318] on input "1" at bounding box center [586, 303] width 237 height 35
type input "4"
click at [554, 405] on input "0" at bounding box center [586, 393] width 237 height 35
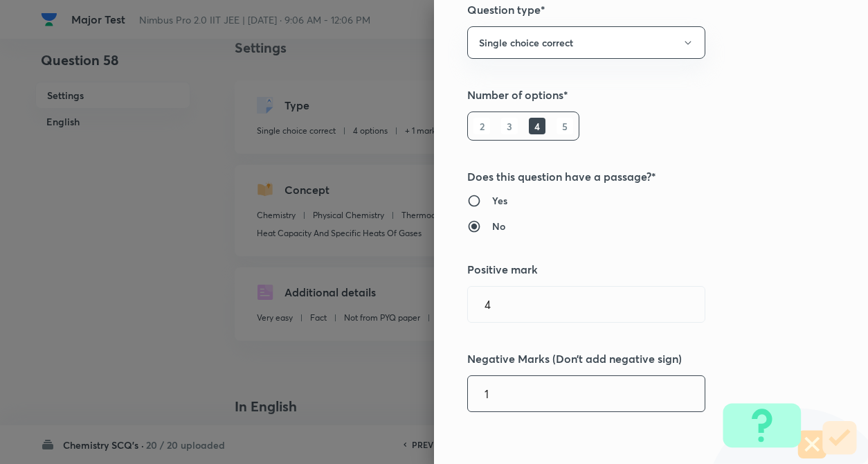
type input "1"
click at [775, 333] on div "Question settings Question type* Single choice correct Number of options* 2 3 4…" at bounding box center [651, 232] width 434 height 464
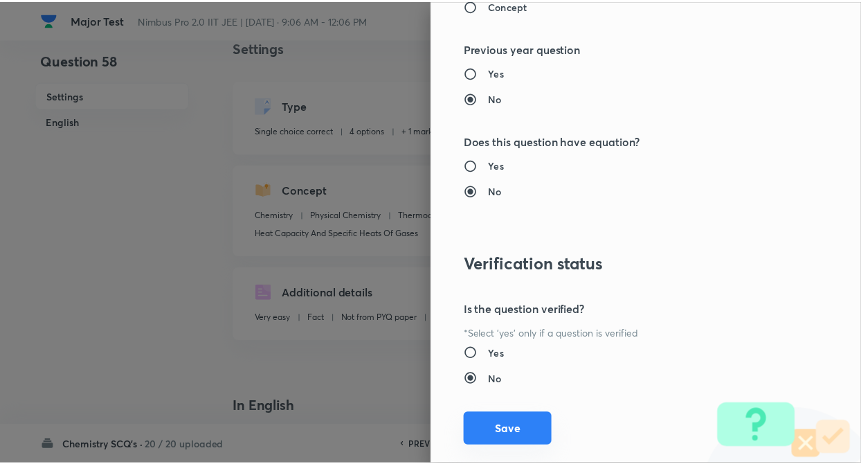
scroll to position [1422, 0]
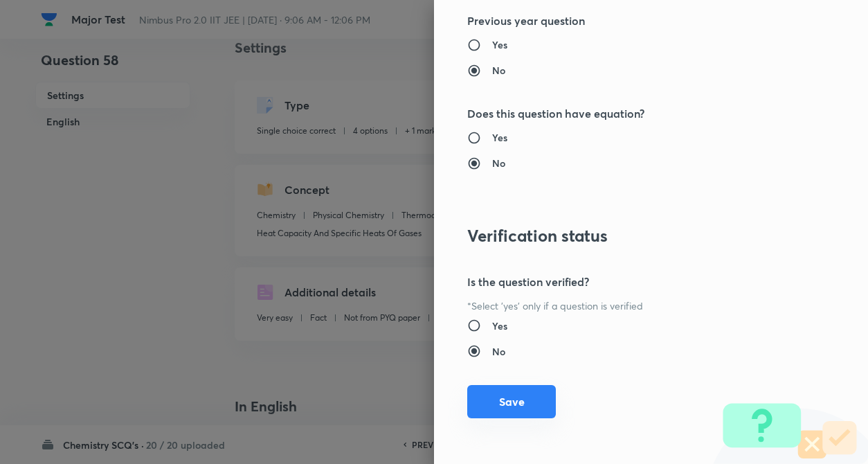
click at [504, 399] on button "Save" at bounding box center [511, 401] width 89 height 33
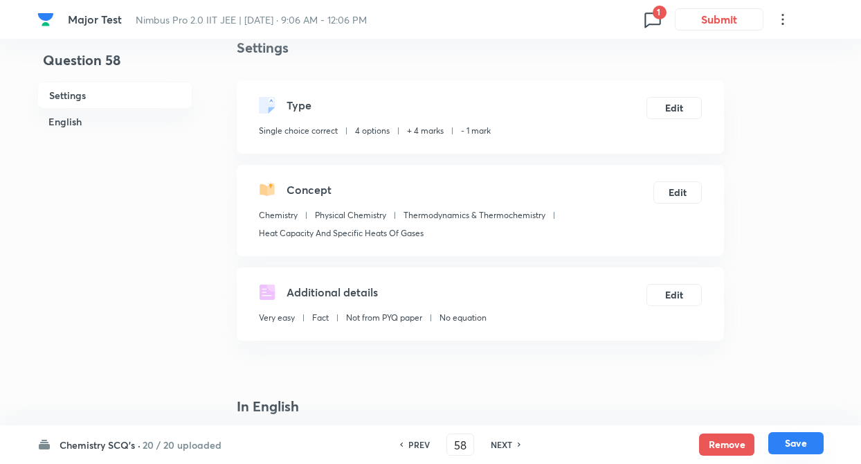
click at [784, 436] on button "Save" at bounding box center [795, 443] width 55 height 22
type input "59"
checkbox input "true"
click at [789, 441] on button "Save" at bounding box center [795, 443] width 55 height 22
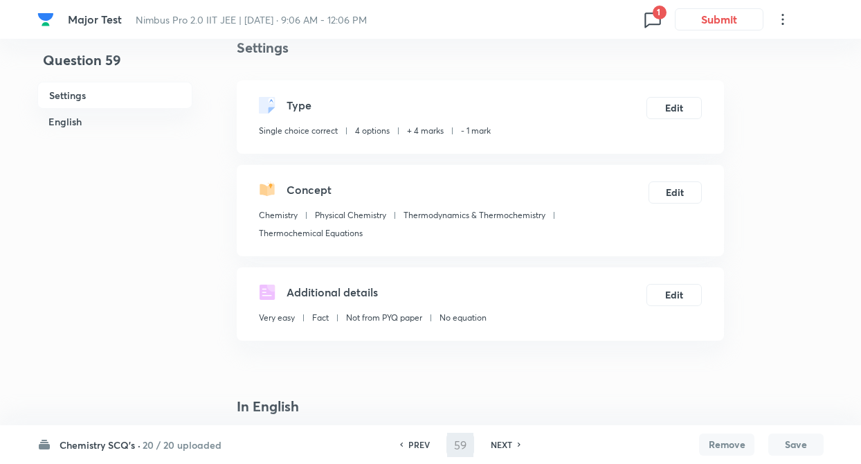
type input "60"
checkbox input "false"
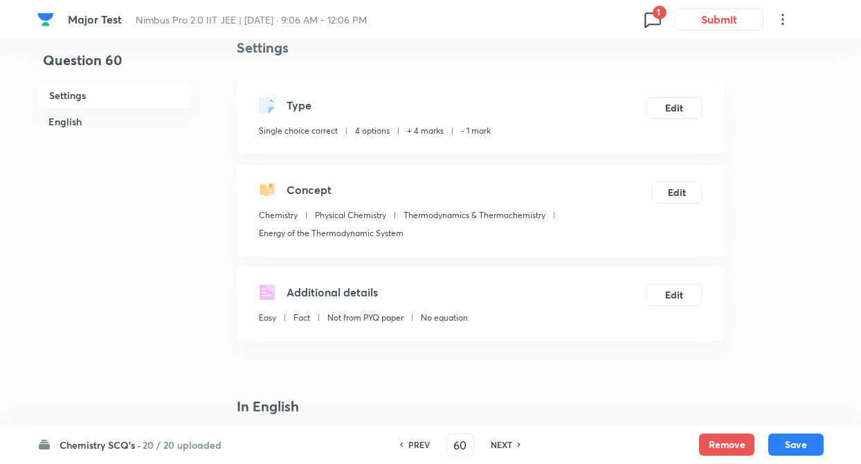
checkbox input "true"
click at [510, 442] on h6 "NEXT" at bounding box center [501, 444] width 21 height 12
type input "61"
checkbox input "true"
click at [510, 442] on h6 "NEXT" at bounding box center [501, 444] width 21 height 12
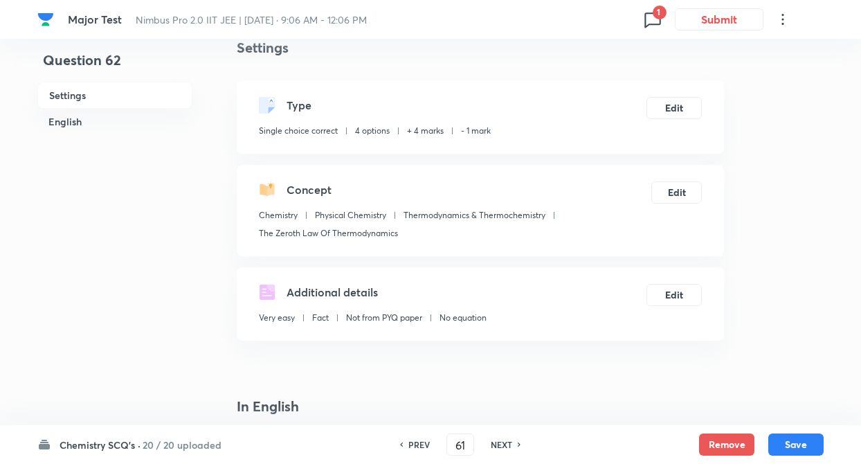
type input "62"
checkbox input "false"
click at [510, 442] on h6 "NEXT" at bounding box center [501, 444] width 21 height 12
checkbox input "true"
type input "63"
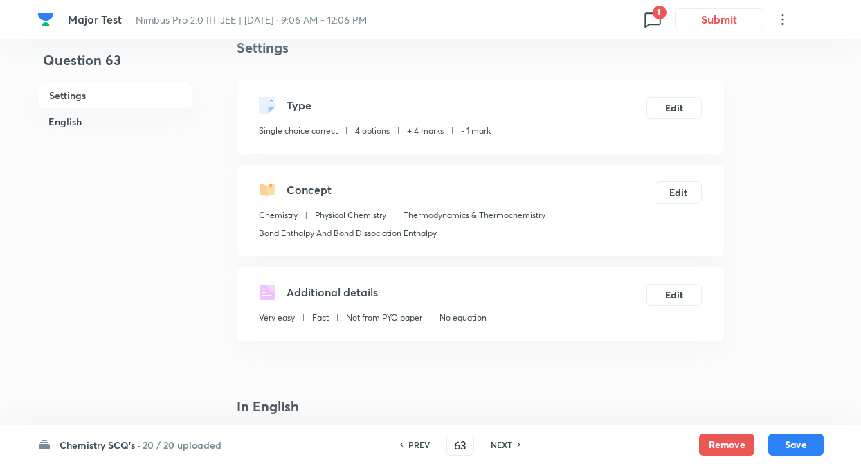
click at [510, 442] on h6 "NEXT" at bounding box center [501, 444] width 21 height 12
checkbox input "false"
checkbox input "true"
type input "64"
click at [510, 442] on h6 "NEXT" at bounding box center [501, 444] width 21 height 12
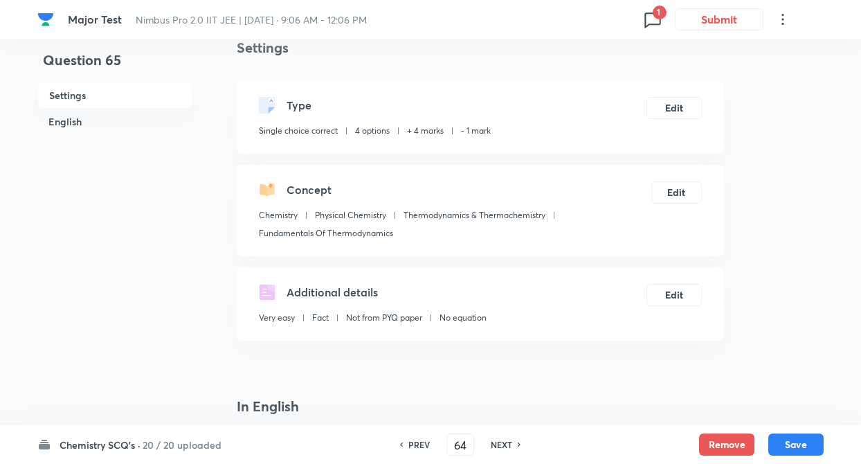
checkbox input "false"
click at [510, 442] on h6 "NEXT" at bounding box center [501, 444] width 21 height 12
checkbox input "true"
type input "65"
checkbox input "false"
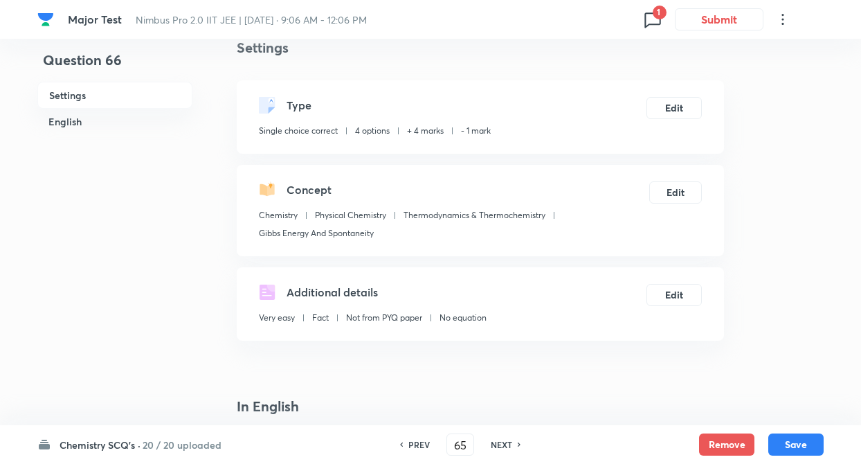
type input "66"
click at [510, 442] on h6 "NEXT" at bounding box center [501, 444] width 21 height 12
checkbox input "true"
type input "67"
click at [510, 442] on h6 "NEXT" at bounding box center [501, 444] width 21 height 12
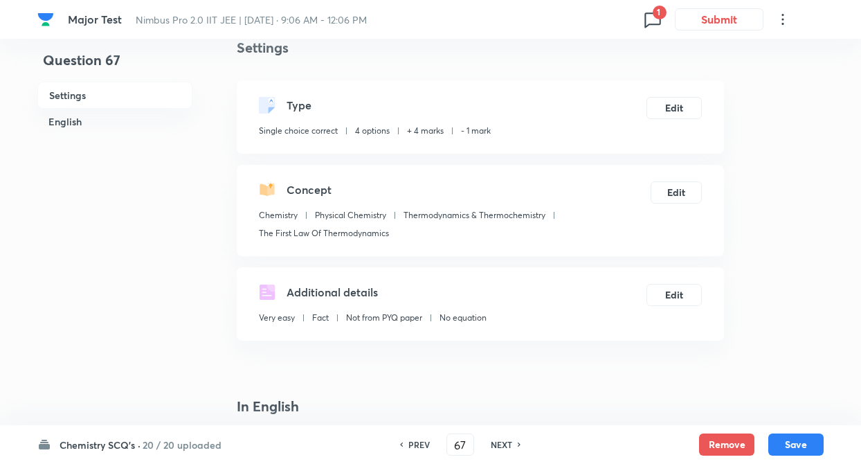
checkbox input "false"
checkbox input "true"
click at [510, 442] on h6 "NEXT" at bounding box center [501, 444] width 21 height 12
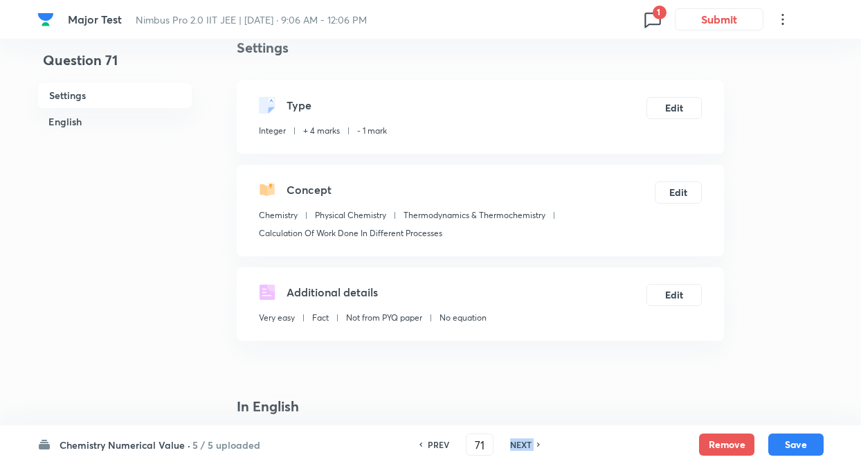
click at [510, 442] on h6 "NEXT" at bounding box center [520, 444] width 21 height 12
type input "72"
type input "85"
type input "0"
click at [510, 442] on h6 "NEXT" at bounding box center [520, 444] width 21 height 12
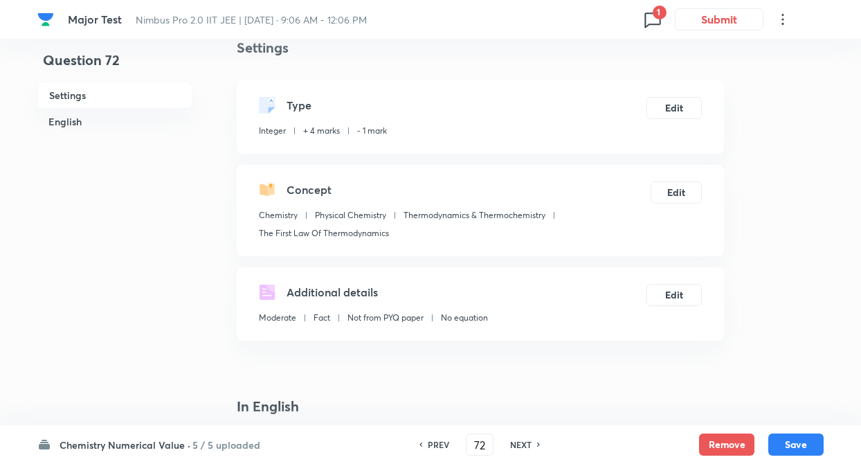
type input "73"
type input "34.46"
click at [510, 442] on h6 "NEXT" at bounding box center [520, 444] width 21 height 12
type input "74"
type input "750"
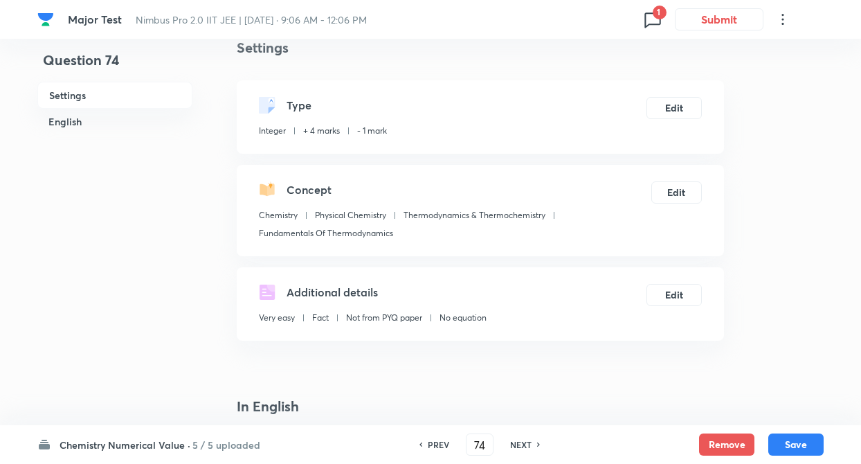
click at [443, 444] on h6 "PREV" at bounding box center [438, 444] width 21 height 12
type input "73"
click at [443, 444] on h6 "PREV" at bounding box center [438, 444] width 21 height 12
type input "72"
type input "34.46"
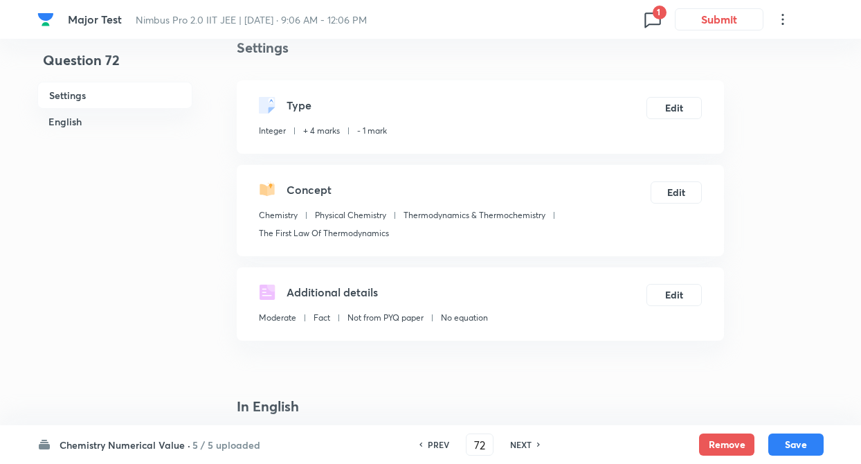
type input "0"
click at [443, 444] on h6 "PREV" at bounding box center [438, 444] width 21 height 12
type input "71"
type input "85"
click at [443, 444] on h6 "PREV" at bounding box center [438, 444] width 21 height 12
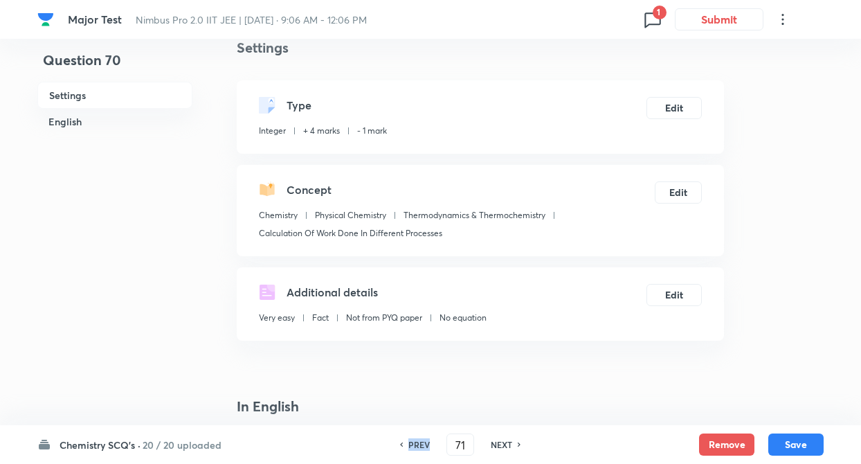
type input "70"
checkbox input "true"
click at [502, 443] on h6 "NEXT" at bounding box center [501, 444] width 21 height 12
type input "71"
type input "85"
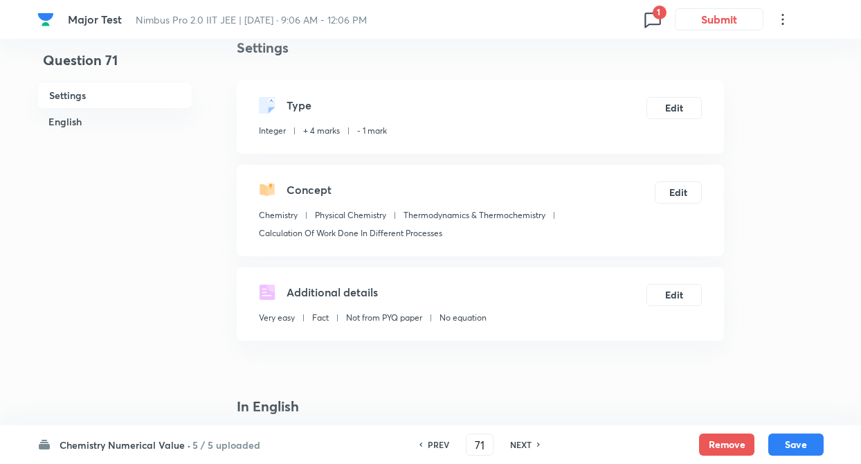
click at [504, 443] on div "NEXT" at bounding box center [522, 444] width 37 height 12
type input "72"
type input "0"
click at [504, 443] on div "NEXT" at bounding box center [522, 444] width 37 height 12
type input "73"
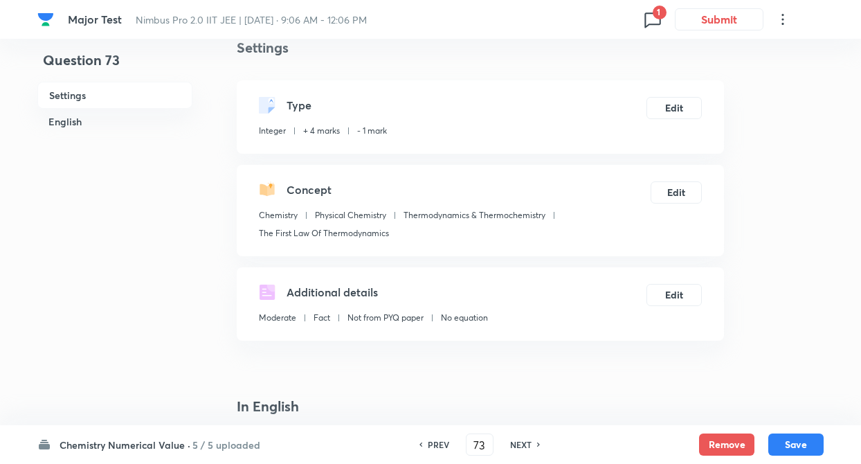
type input "34.46"
click at [504, 443] on div "NEXT" at bounding box center [522, 444] width 37 height 12
type input "74"
type input "750"
click at [504, 443] on div "NEXT" at bounding box center [522, 444] width 37 height 12
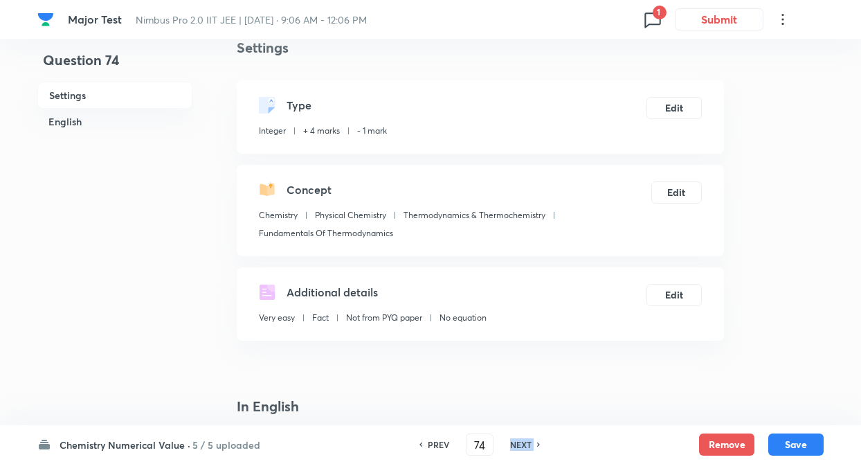
type input "75"
type input "97"
click at [504, 443] on div "NEXT" at bounding box center [522, 444] width 37 height 12
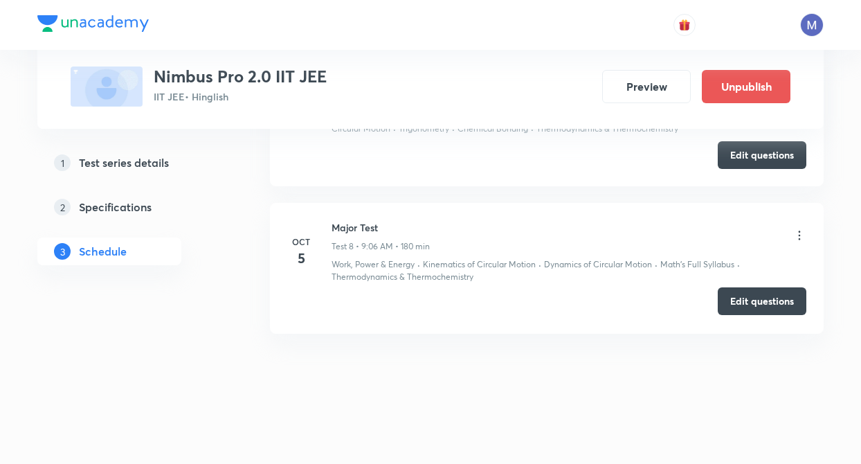
click at [742, 305] on button "Edit questions" at bounding box center [761, 301] width 89 height 28
click at [796, 237] on icon at bounding box center [799, 235] width 14 height 14
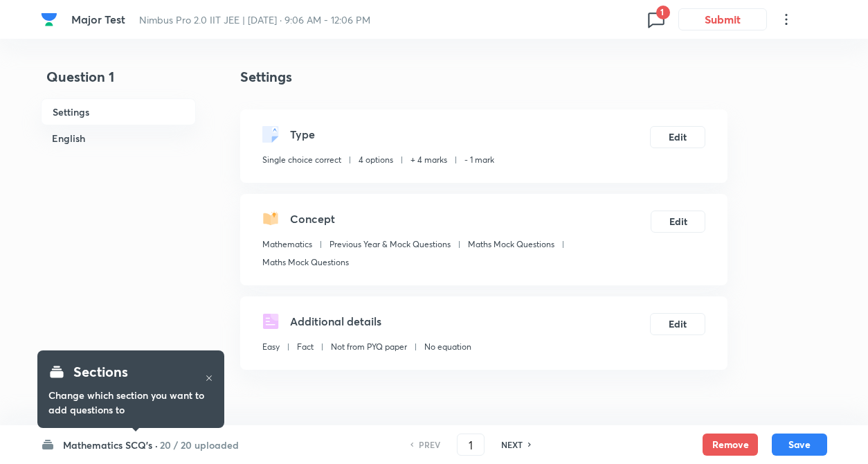
checkbox input "true"
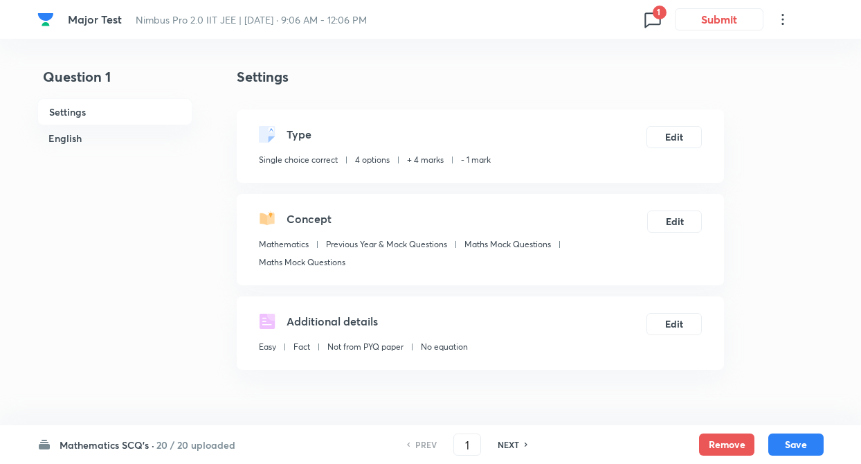
click at [170, 448] on h6 "20 / 20 uploaded" at bounding box center [195, 444] width 79 height 15
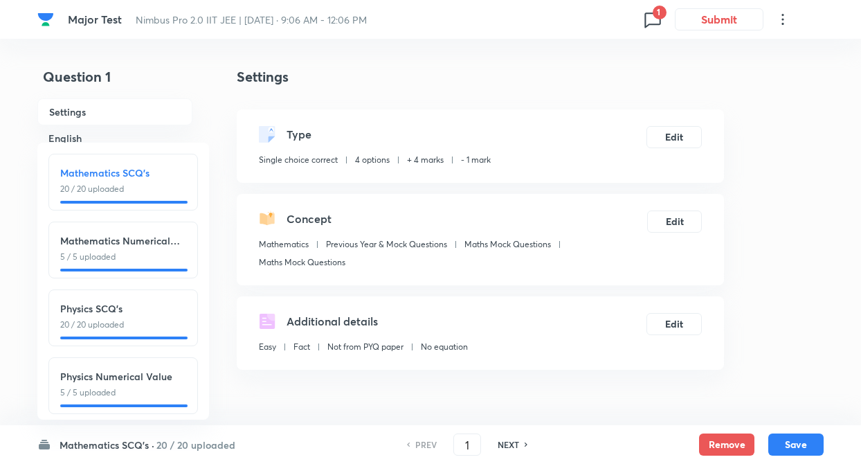
scroll to position [153, 0]
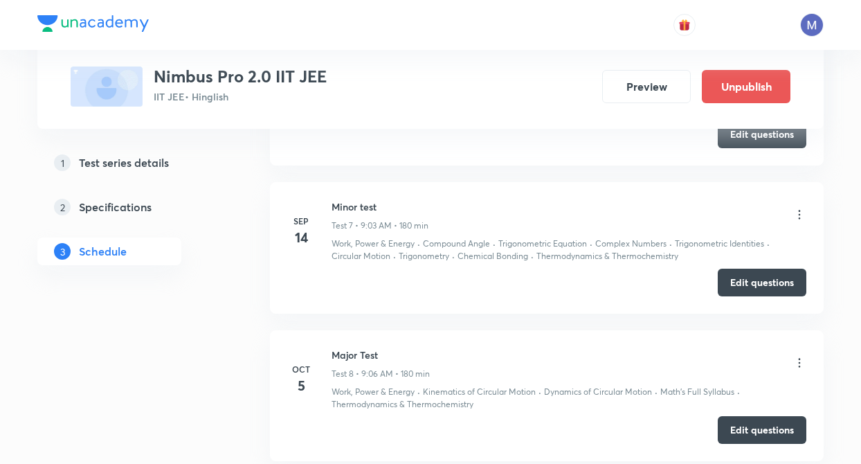
scroll to position [1663, 0]
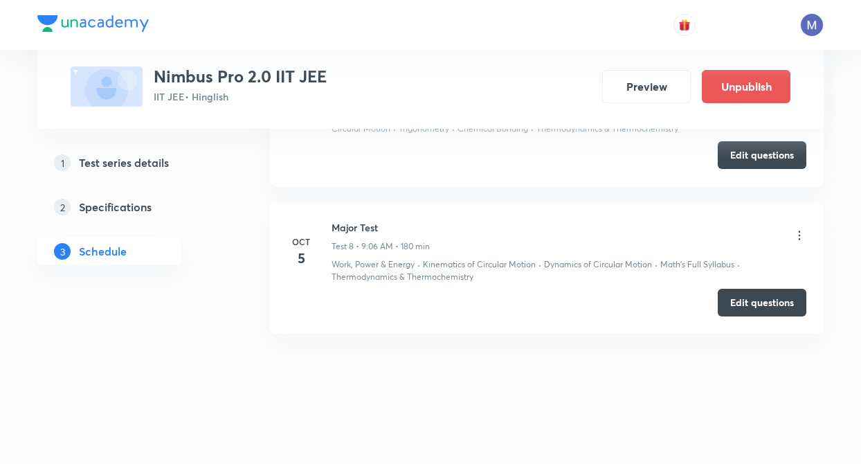
click at [800, 239] on icon at bounding box center [799, 235] width 14 height 14
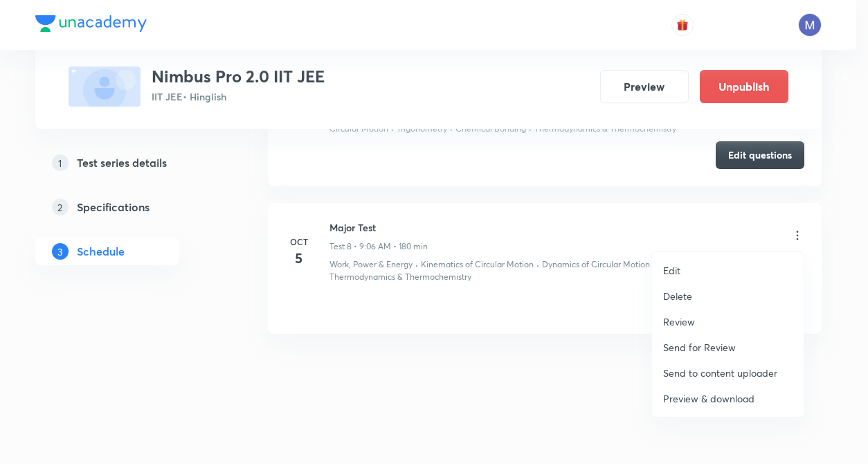
click at [706, 403] on p "Preview & download" at bounding box center [708, 398] width 91 height 15
click at [567, 302] on div at bounding box center [434, 232] width 868 height 464
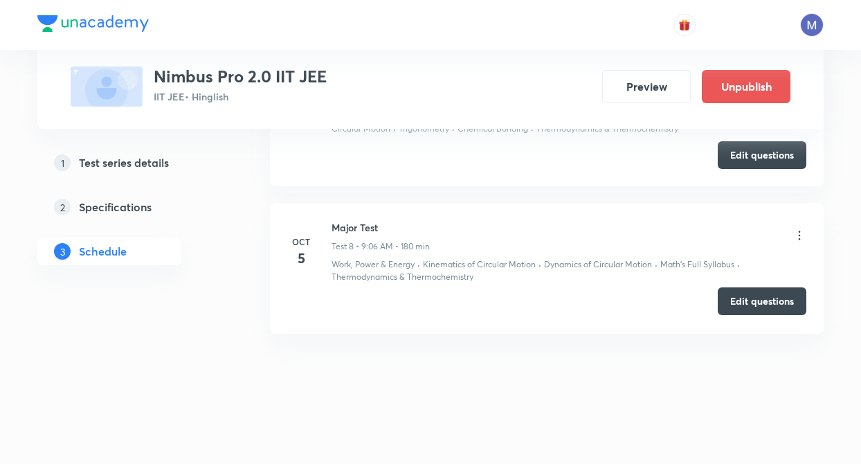
click at [755, 300] on button "Edit questions" at bounding box center [761, 301] width 89 height 28
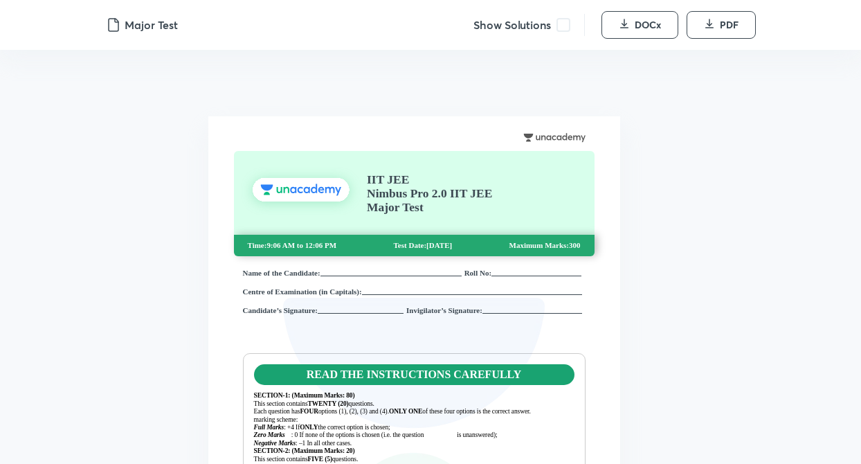
click at [564, 26] on span at bounding box center [563, 25] width 14 height 14
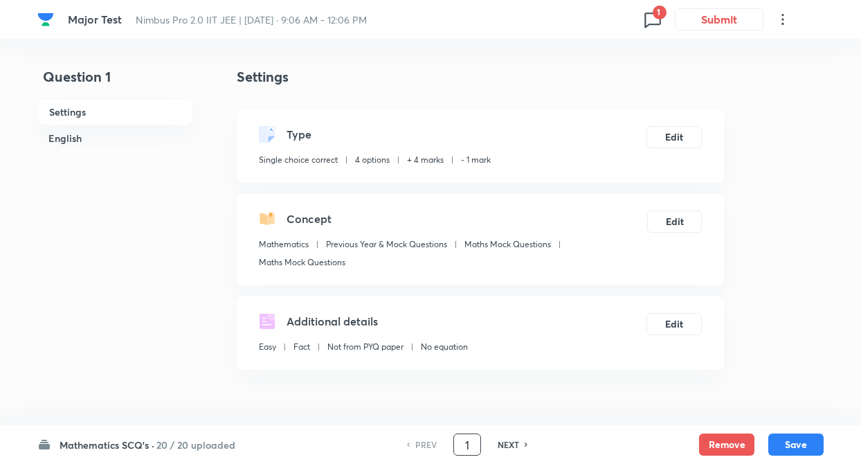
click at [473, 438] on input "1" at bounding box center [467, 444] width 26 height 24
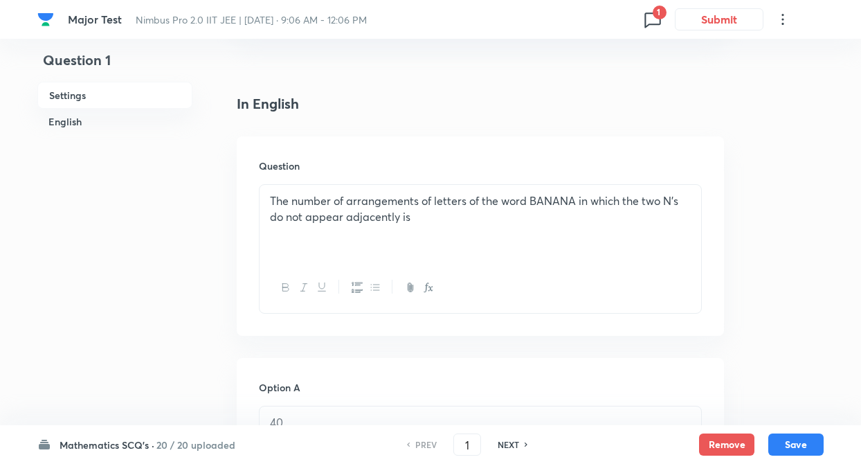
scroll to position [360, 0]
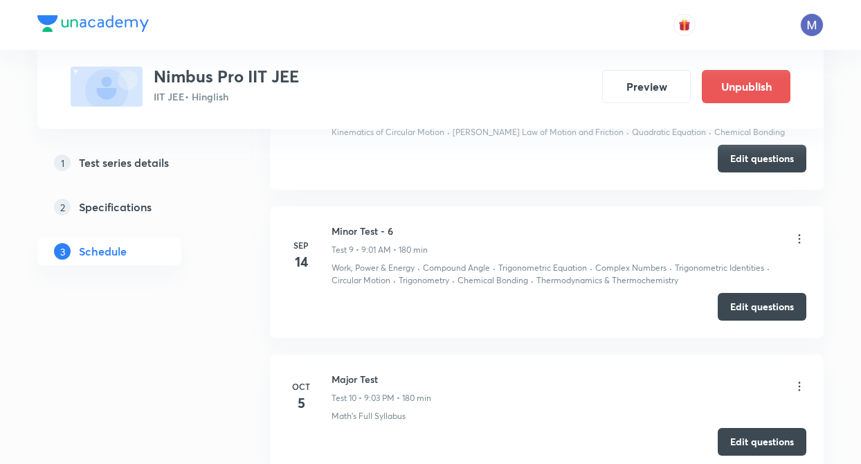
scroll to position [1789, 0]
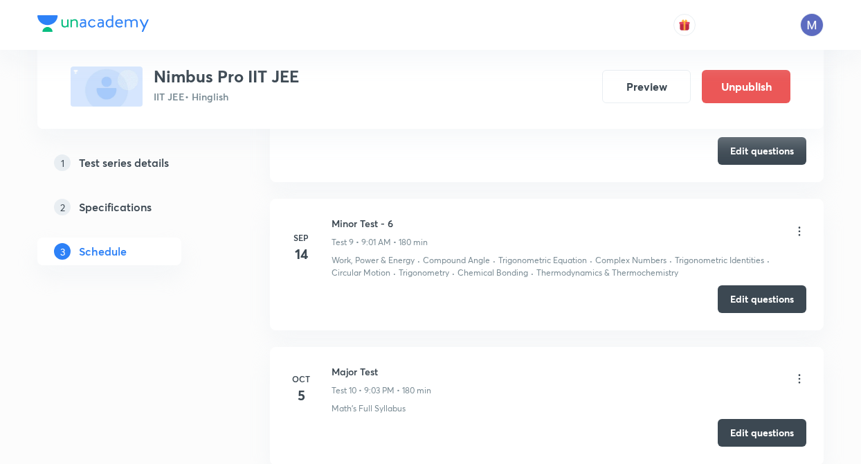
click at [767, 430] on button "Edit questions" at bounding box center [761, 433] width 89 height 28
drag, startPoint x: 381, startPoint y: 367, endPoint x: 363, endPoint y: 369, distance: 18.1
click at [363, 369] on h6 "Major Test" at bounding box center [381, 371] width 100 height 15
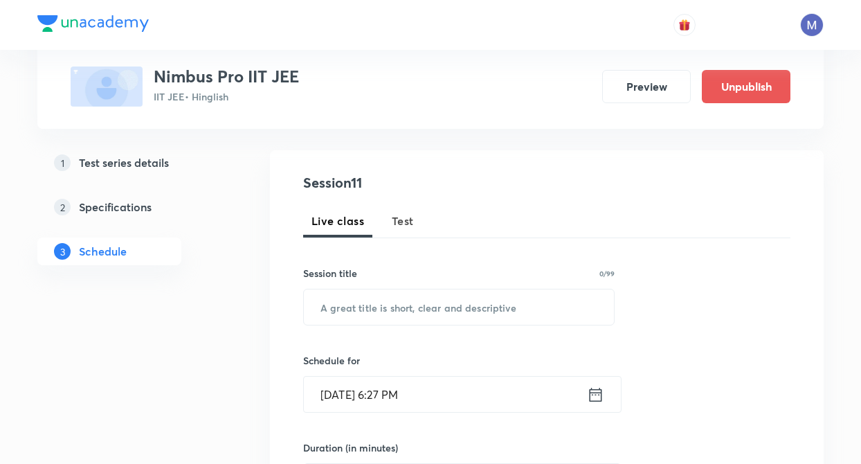
scroll to position [0, 0]
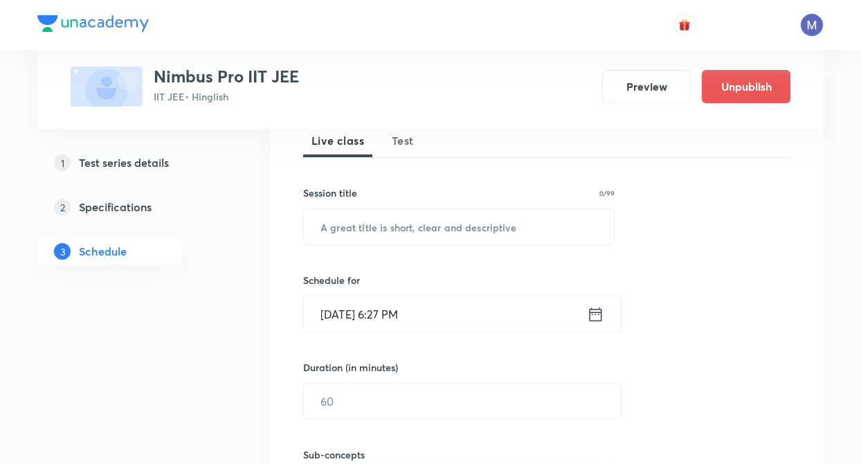
scroll to position [221, 0]
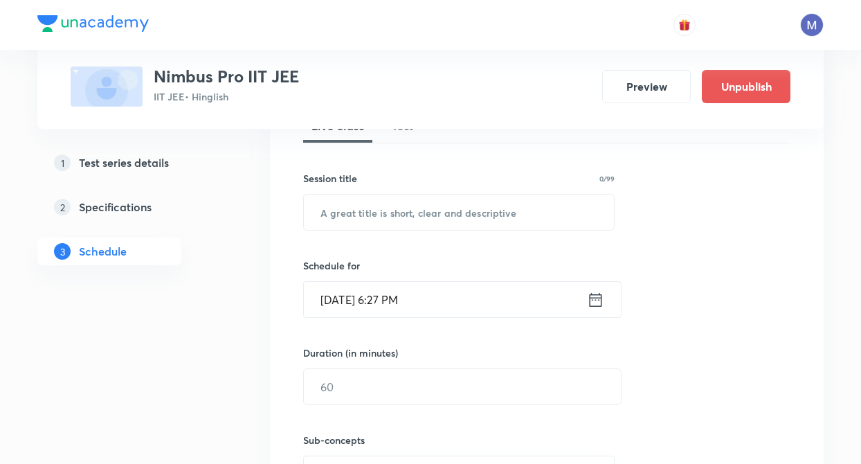
click at [406, 135] on button "Test" at bounding box center [402, 125] width 39 height 33
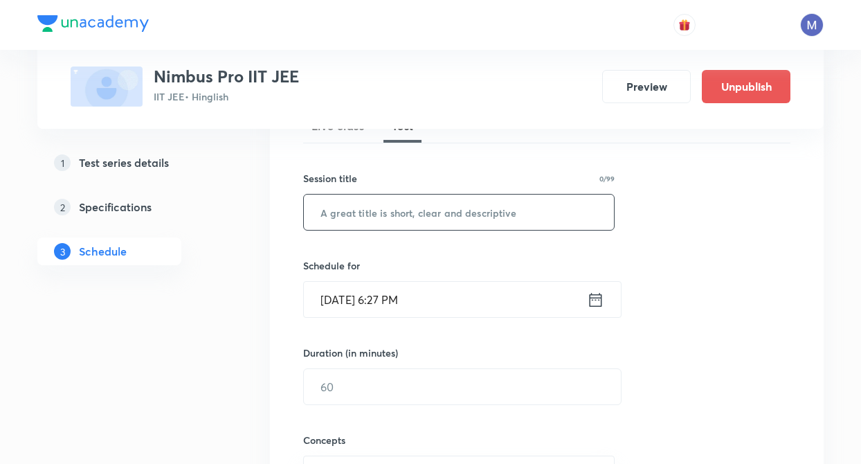
click at [392, 215] on input "text" at bounding box center [459, 211] width 310 height 35
type input "m"
type input "Major Test"
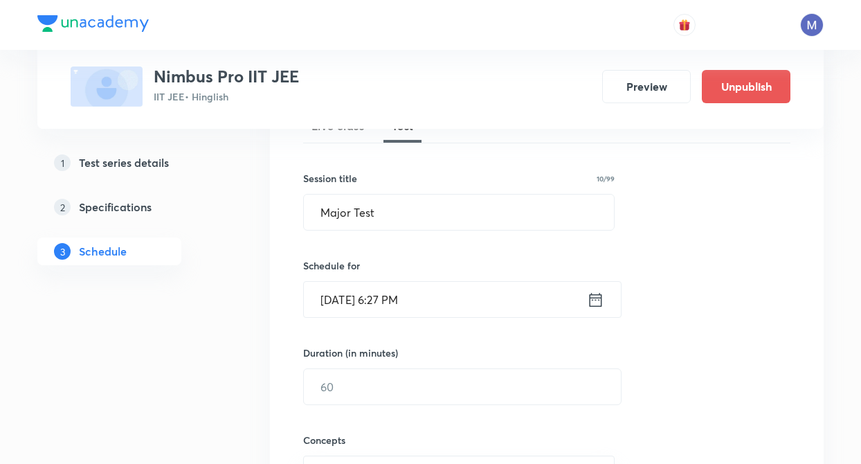
click at [598, 301] on icon at bounding box center [595, 299] width 17 height 19
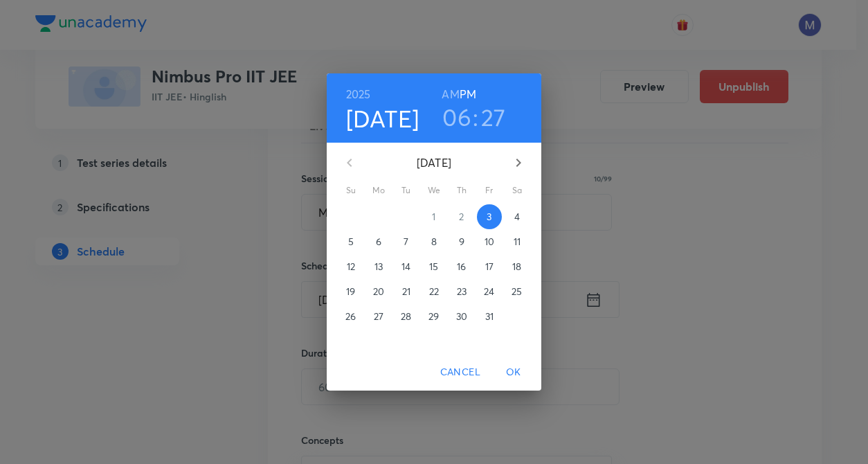
click at [347, 244] on span "5" at bounding box center [350, 242] width 25 height 14
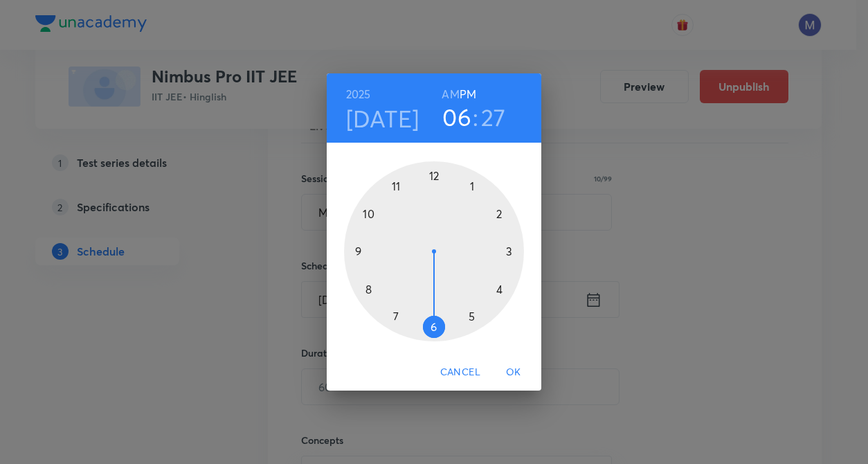
click at [356, 249] on div at bounding box center [434, 251] width 180 height 180
click at [434, 176] on div at bounding box center [434, 251] width 180 height 180
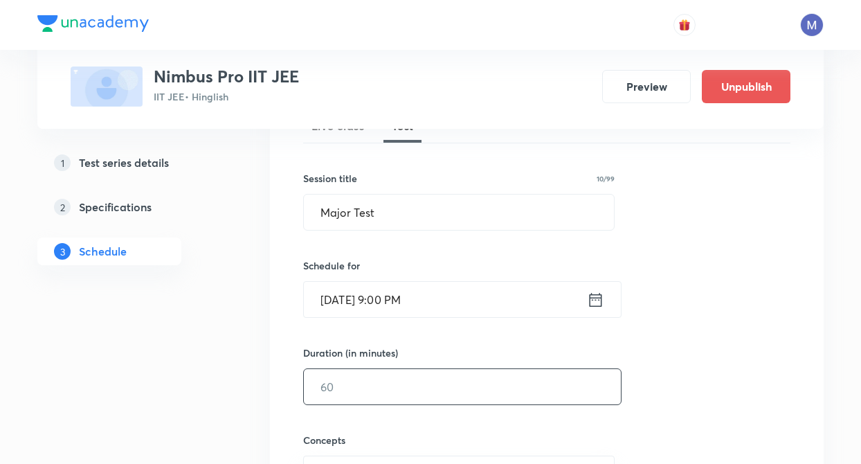
click at [415, 370] on input "text" at bounding box center [462, 386] width 317 height 35
type input "180"
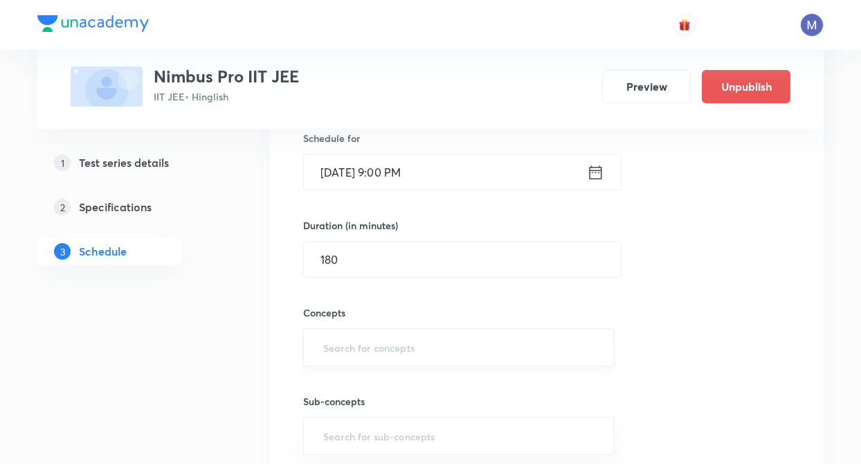
scroll to position [387, 0]
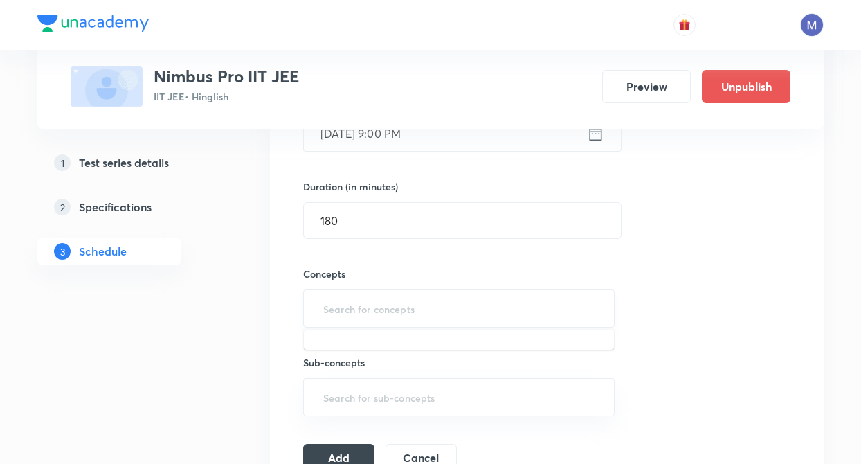
click at [393, 295] on input "text" at bounding box center [458, 308] width 277 height 26
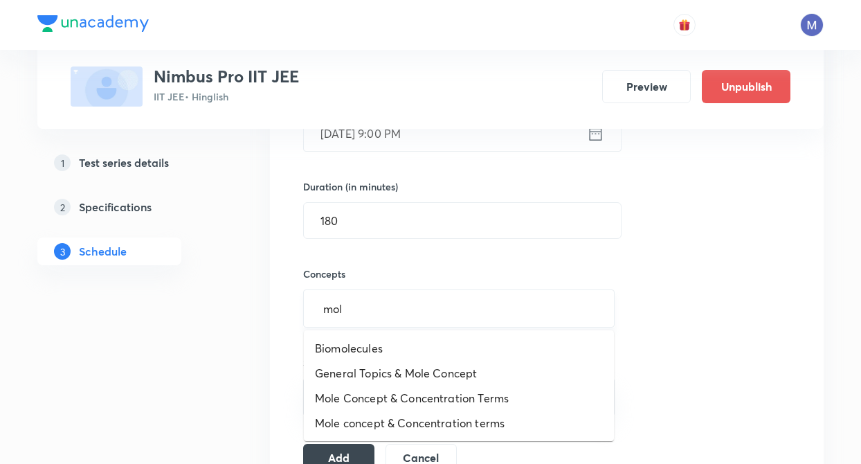
type input "mole"
click at [394, 396] on li "Mole Concept & Concentration Terms" at bounding box center [459, 397] width 310 height 25
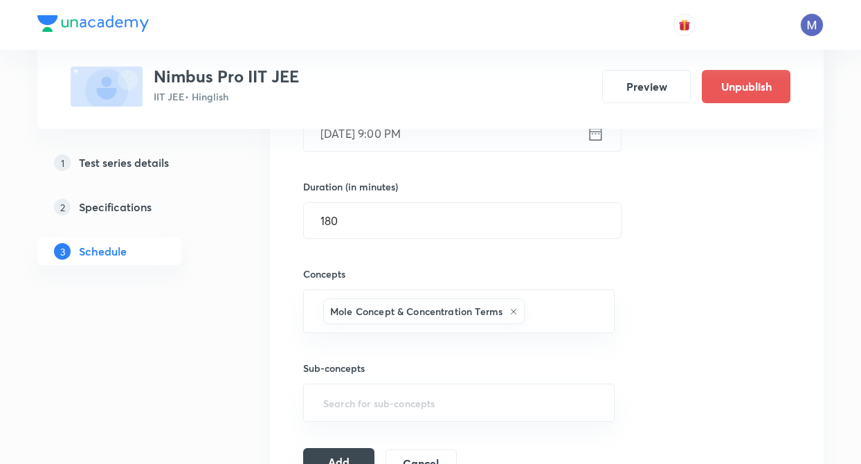
click at [342, 452] on button "Add" at bounding box center [338, 462] width 71 height 28
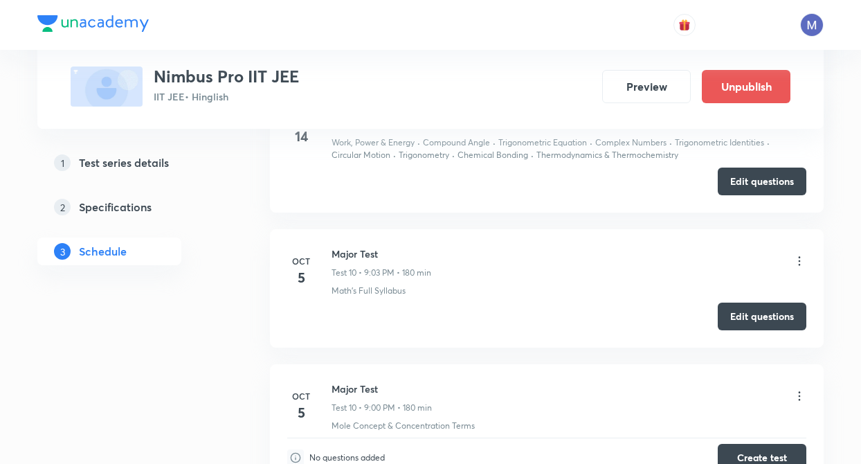
scroll to position [1604, 0]
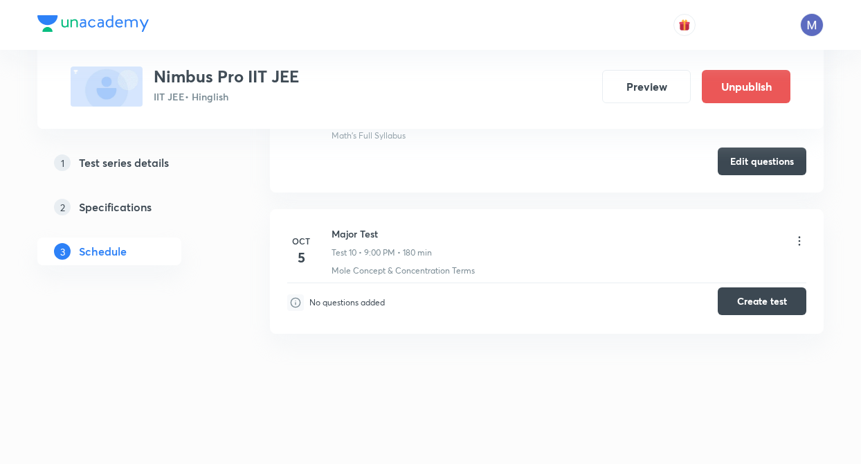
click at [764, 304] on button "Create test" at bounding box center [761, 301] width 89 height 28
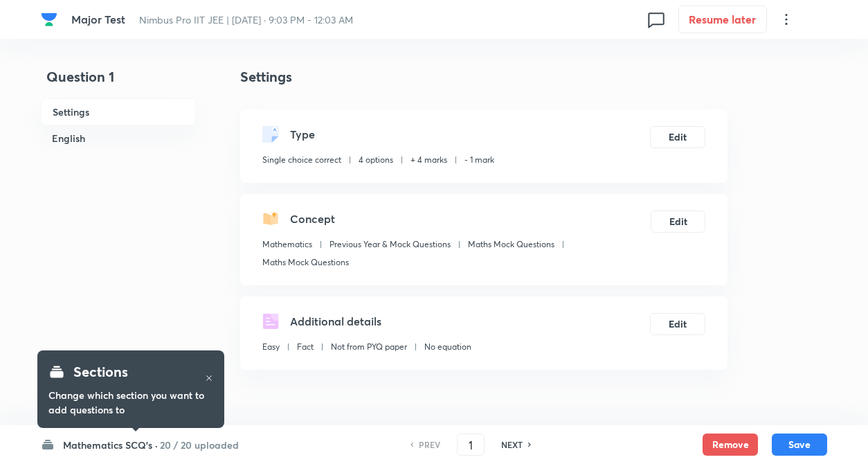
checkbox input "true"
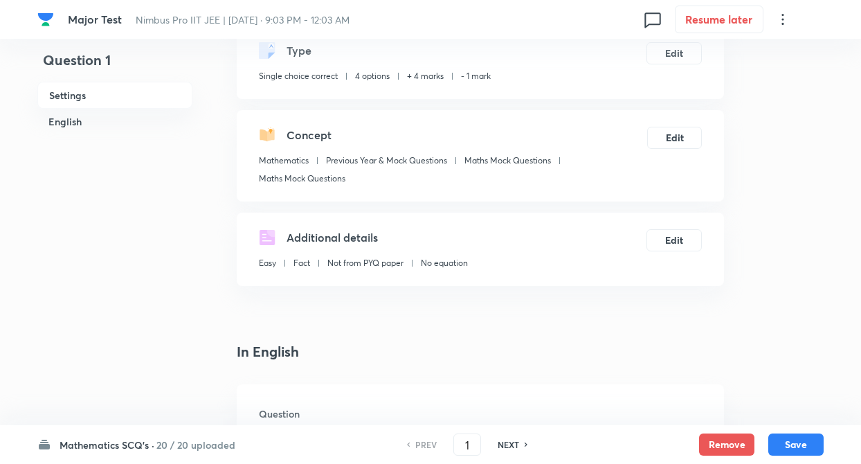
scroll to position [363, 0]
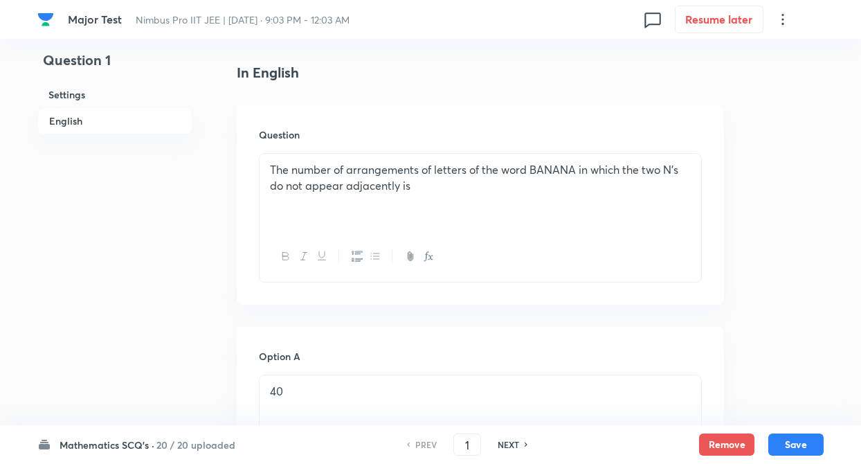
click at [140, 446] on h6 "Mathematics SCQ's ·" at bounding box center [106, 444] width 95 height 15
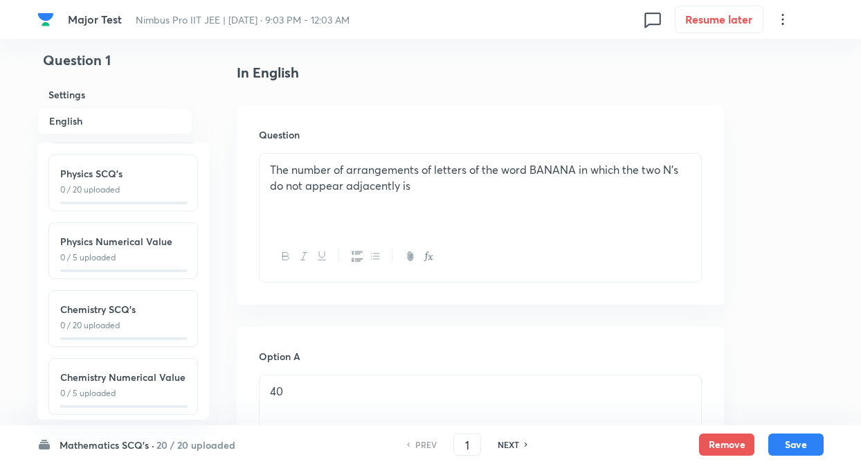
scroll to position [153, 0]
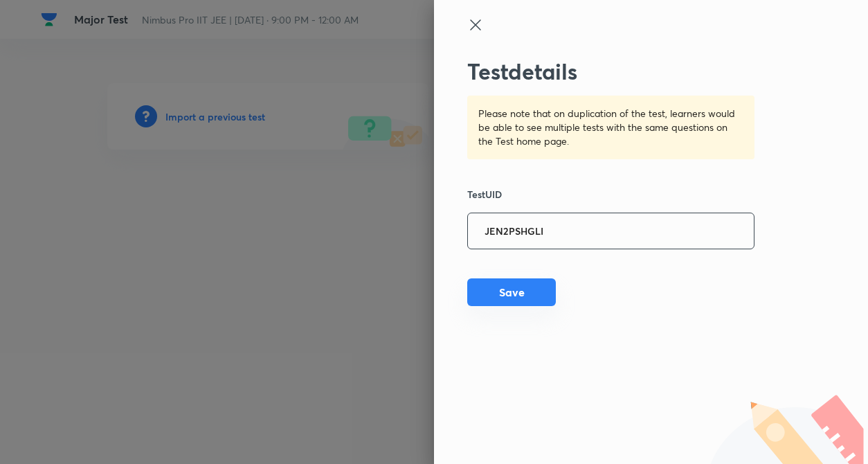
type input "JEN2PSHGLI"
click at [530, 291] on button "Save" at bounding box center [511, 292] width 89 height 28
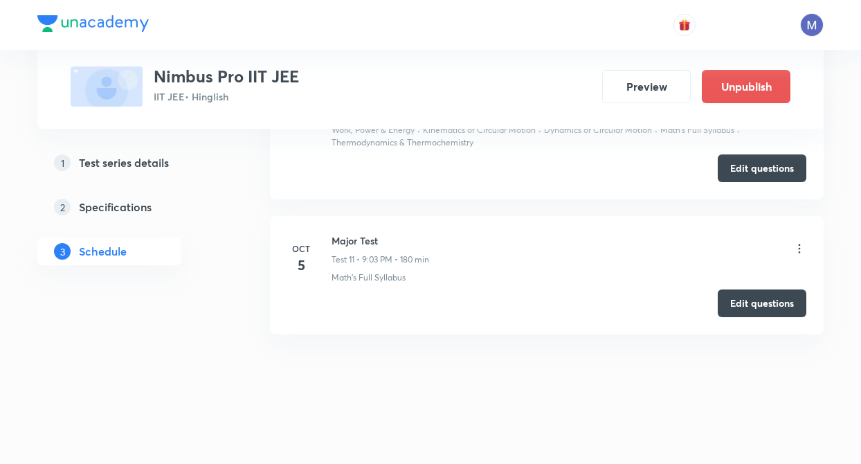
scroll to position [2004, 0]
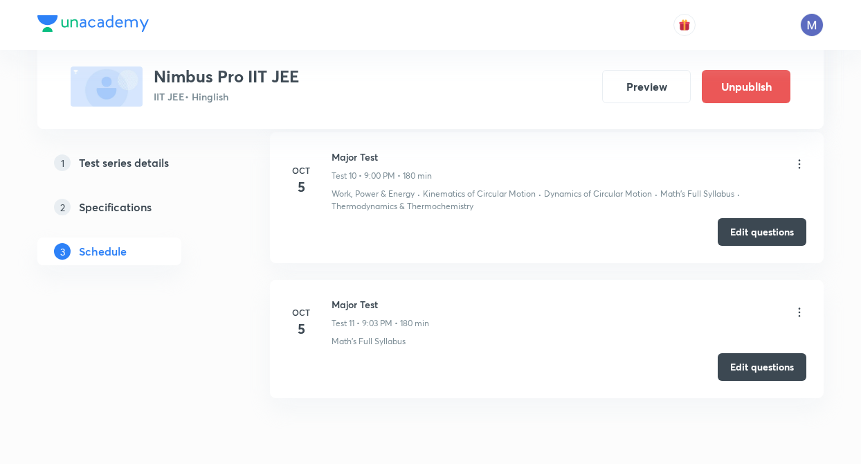
click at [800, 307] on icon at bounding box center [799, 312] width 14 height 14
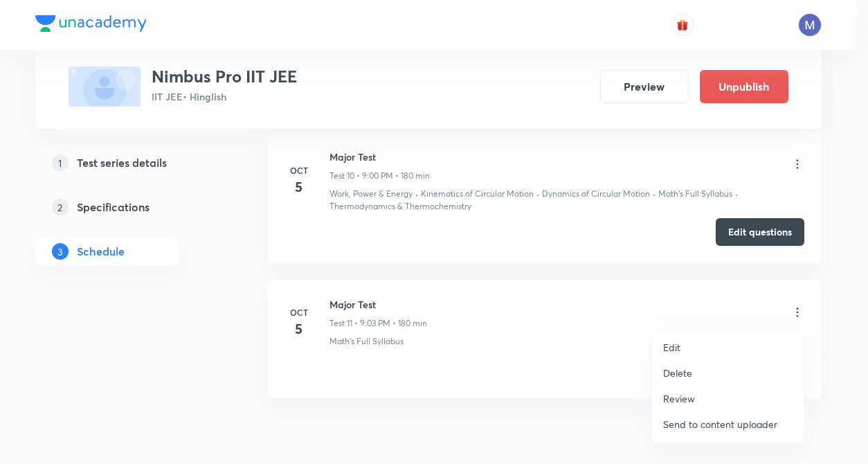
click at [683, 378] on p "Delete" at bounding box center [677, 372] width 29 height 15
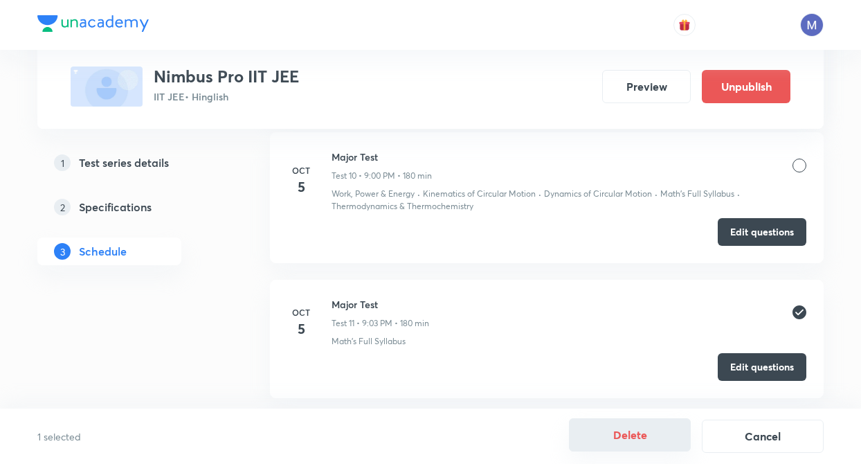
click at [646, 442] on button "Delete" at bounding box center [630, 434] width 122 height 33
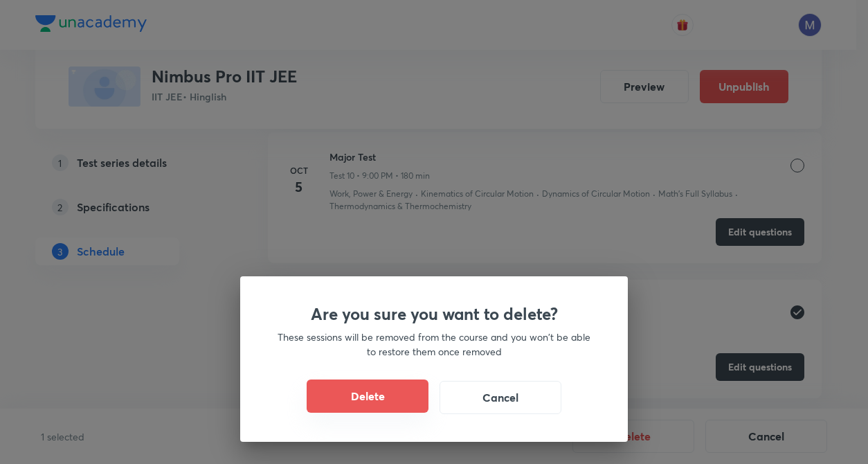
click at [394, 399] on button "Delete" at bounding box center [367, 395] width 122 height 33
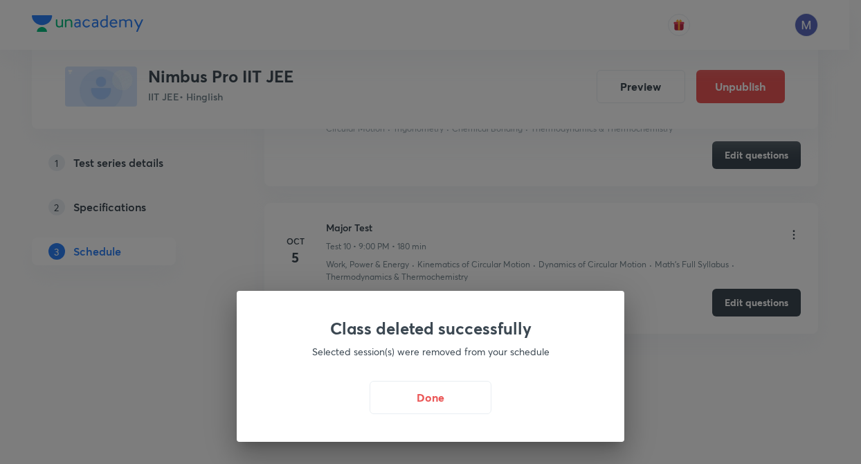
scroll to position [1933, 0]
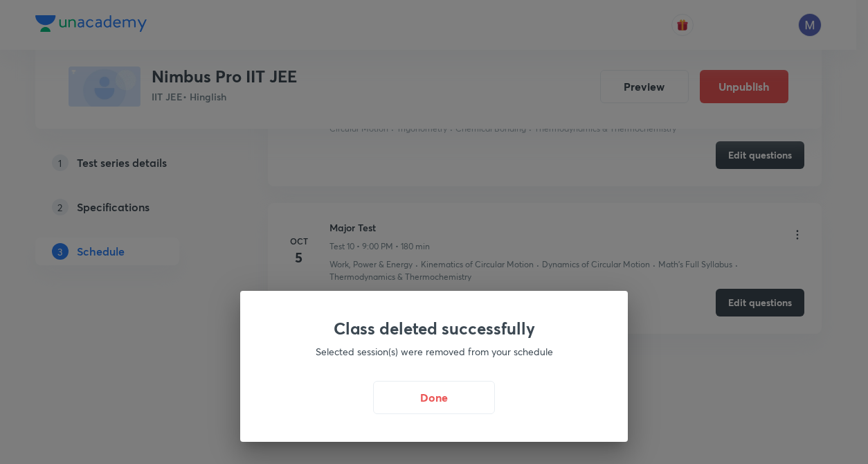
click at [418, 404] on button "Done" at bounding box center [434, 397] width 122 height 33
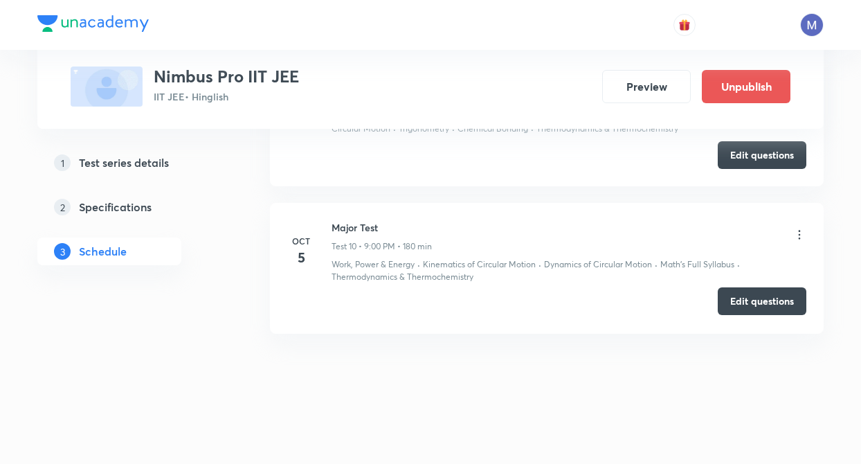
click at [782, 300] on button "Edit questions" at bounding box center [761, 301] width 89 height 28
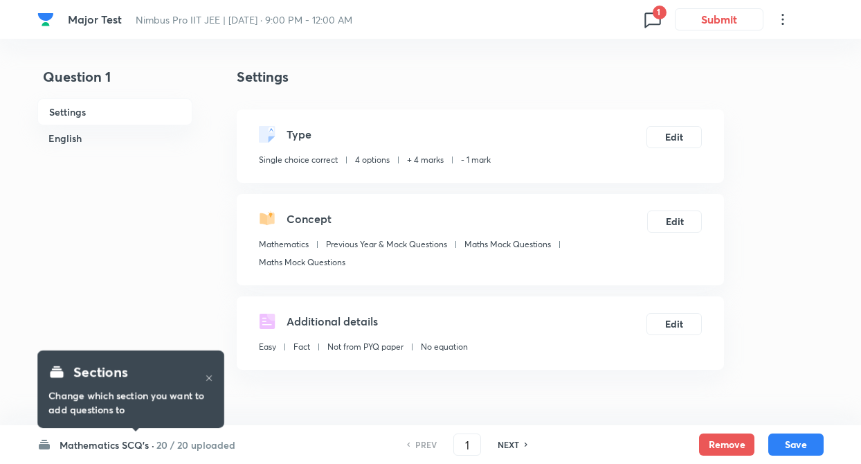
click at [174, 443] on h6 "20 / 20 uploaded" at bounding box center [195, 444] width 79 height 15
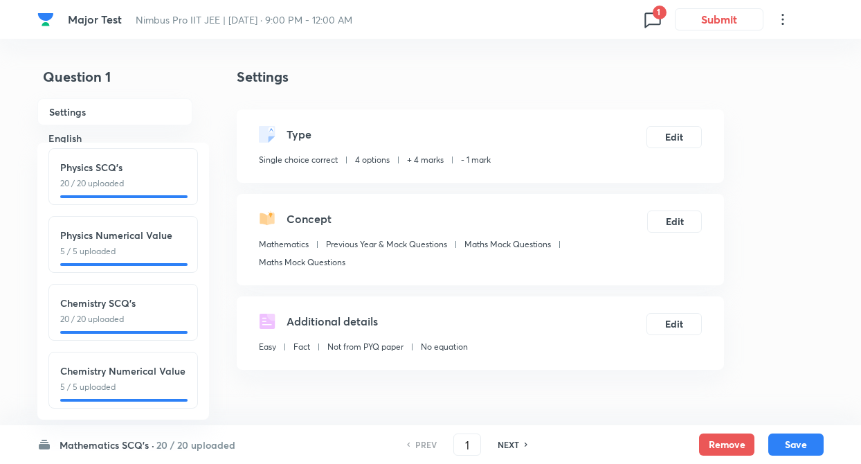
scroll to position [153, 0]
click at [150, 313] on p "20 / 20 uploaded" at bounding box center [123, 319] width 126 height 12
type input "51"
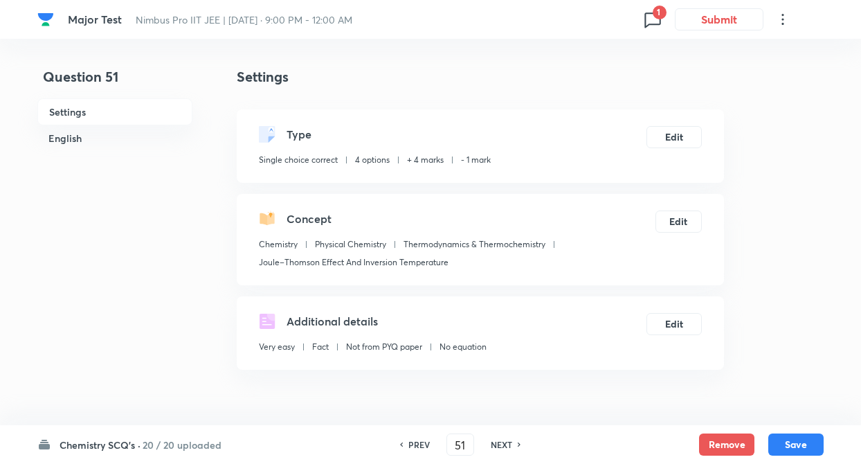
checkbox input "true"
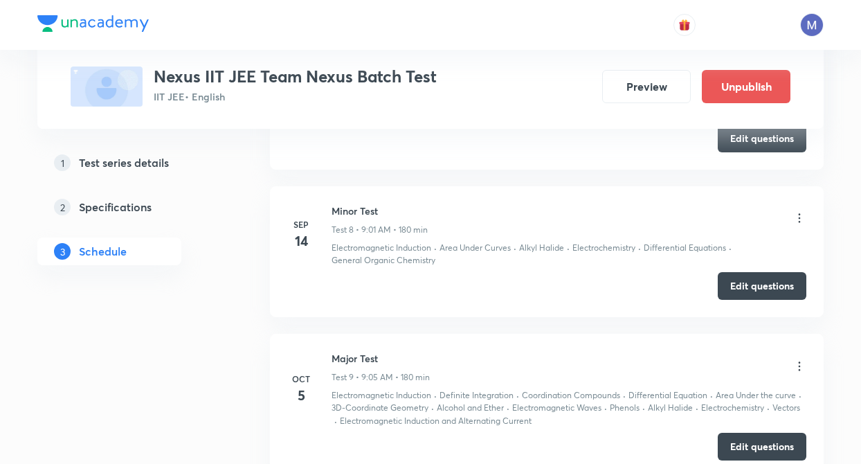
scroll to position [1874, 0]
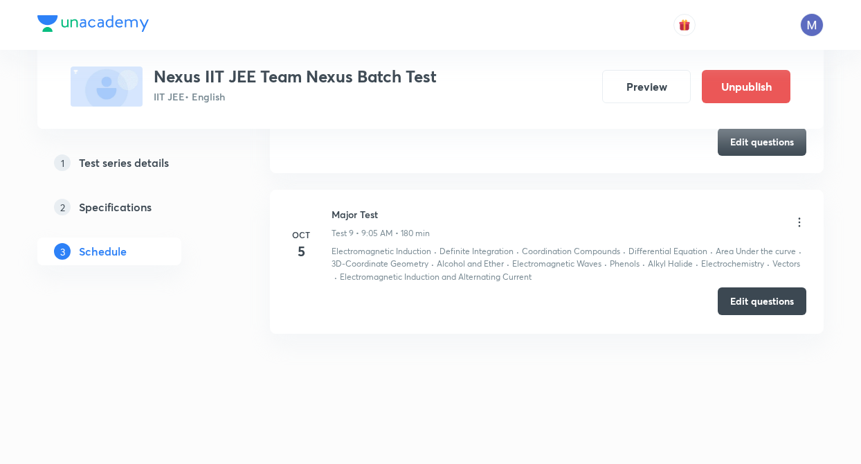
click at [741, 300] on button "Edit questions" at bounding box center [761, 301] width 89 height 28
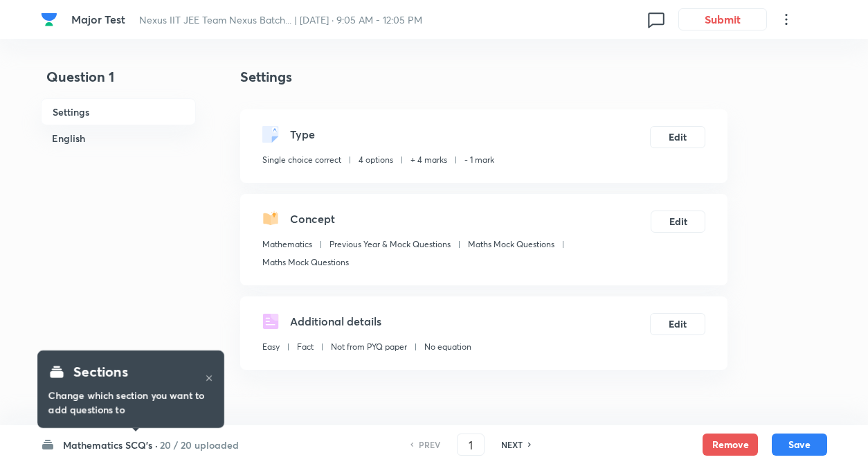
checkbox input "true"
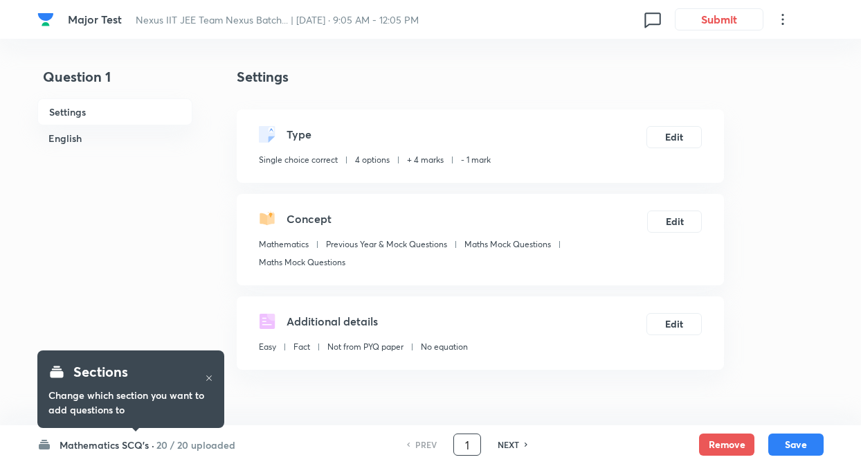
click at [477, 446] on input "1" at bounding box center [467, 444] width 26 height 24
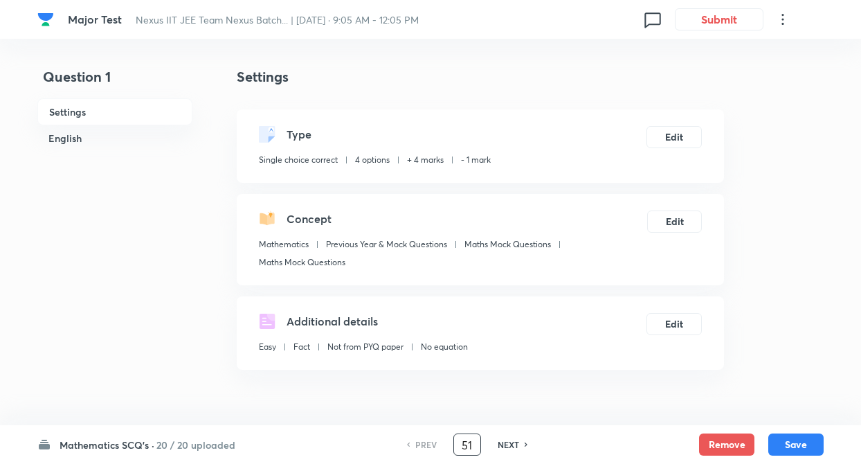
type input "51"
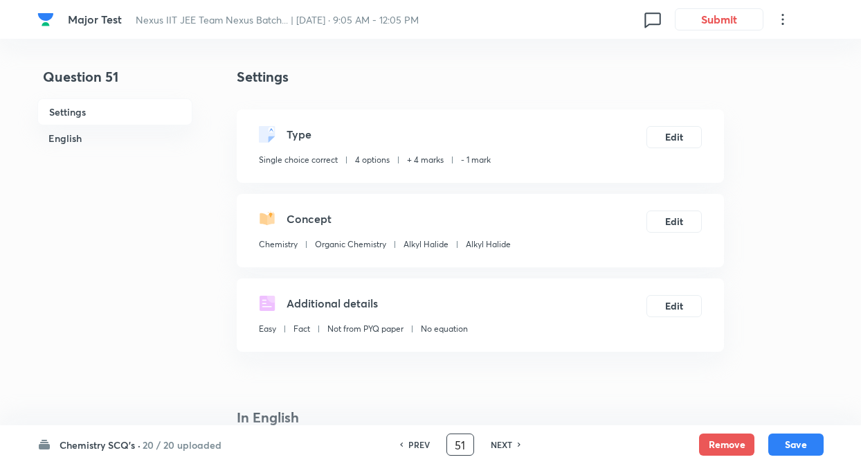
checkbox input "false"
checkbox input "true"
click at [505, 442] on h6 "NEXT" at bounding box center [501, 444] width 21 height 12
type input "52"
checkbox input "false"
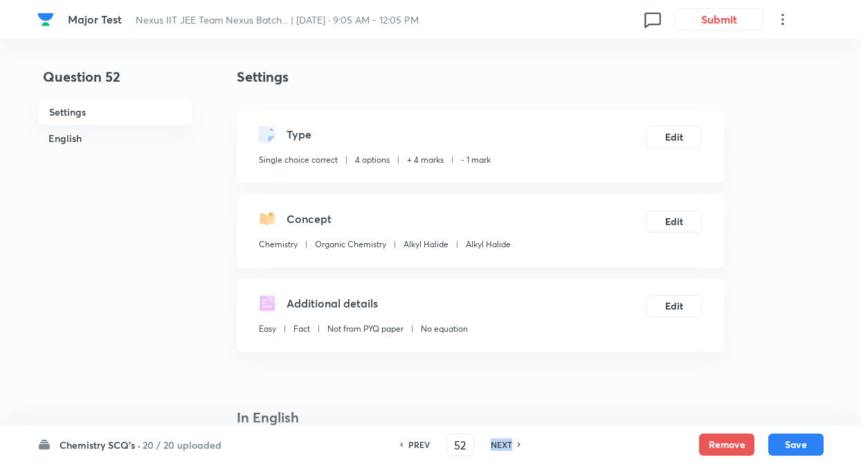
checkbox input "true"
click at [505, 442] on h6 "NEXT" at bounding box center [501, 444] width 21 height 12
type input "53"
checkbox input "false"
click at [505, 442] on h6 "NEXT" at bounding box center [501, 444] width 21 height 12
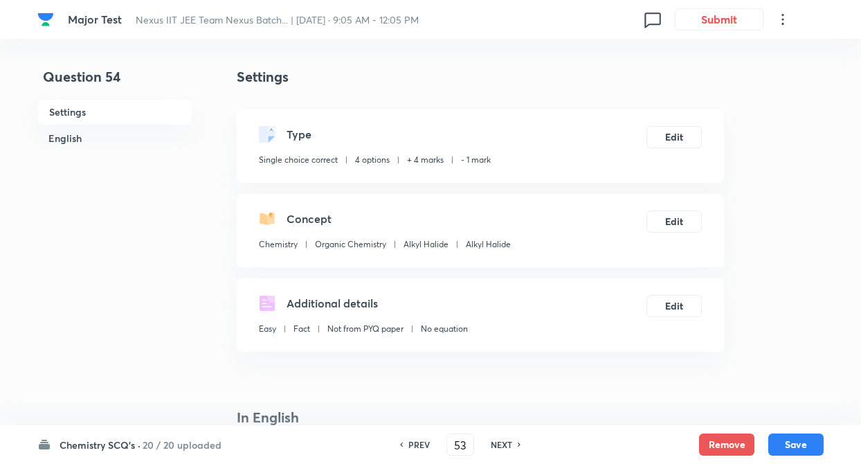
checkbox input "true"
type input "54"
click at [505, 442] on h6 "NEXT" at bounding box center [501, 444] width 21 height 12
checkbox input "false"
checkbox input "true"
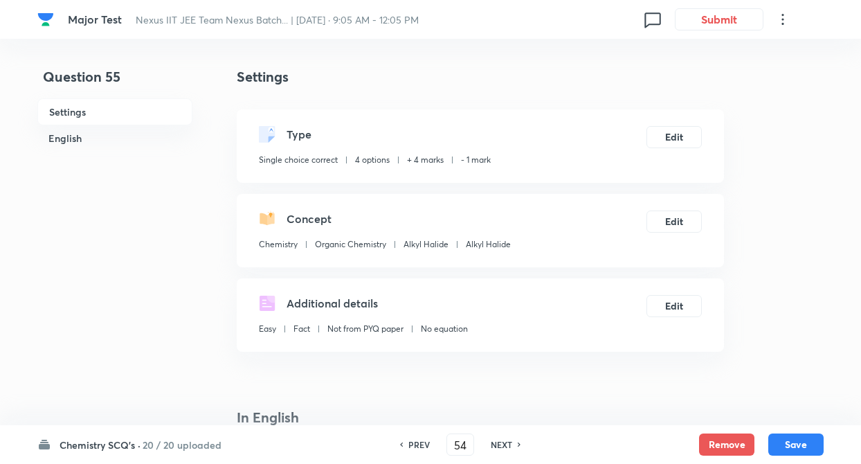
type input "55"
checkbox input "false"
click at [505, 442] on h6 "NEXT" at bounding box center [501, 444] width 21 height 12
checkbox input "true"
click at [505, 442] on h6 "NEXT" at bounding box center [501, 444] width 21 height 12
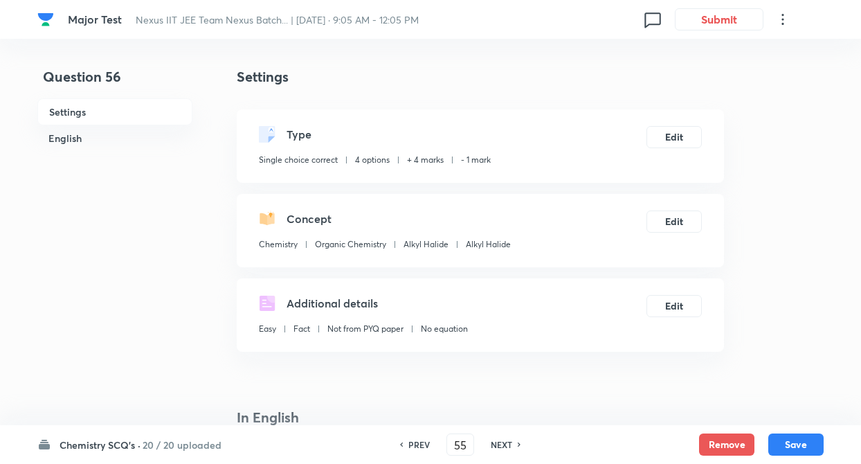
type input "56"
checkbox input "false"
type input "57"
click at [505, 442] on h6 "NEXT" at bounding box center [501, 444] width 21 height 12
checkbox input "true"
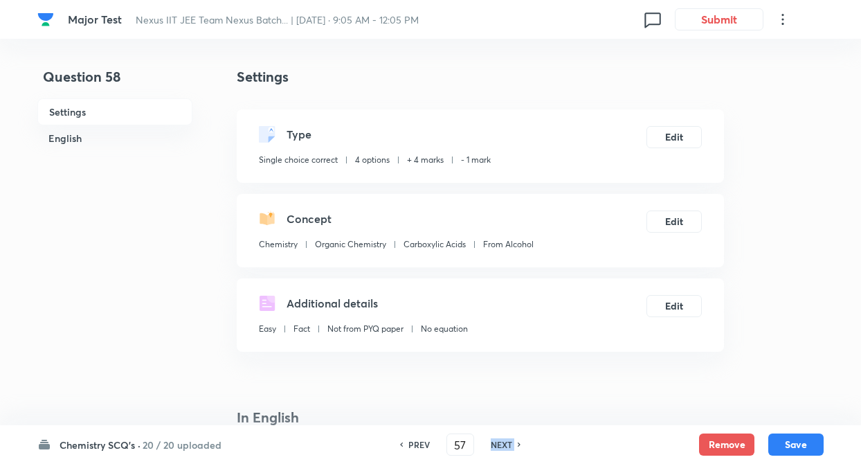
type input "58"
checkbox input "true"
click at [505, 442] on h6 "NEXT" at bounding box center [501, 444] width 21 height 12
type input "59"
checkbox input "false"
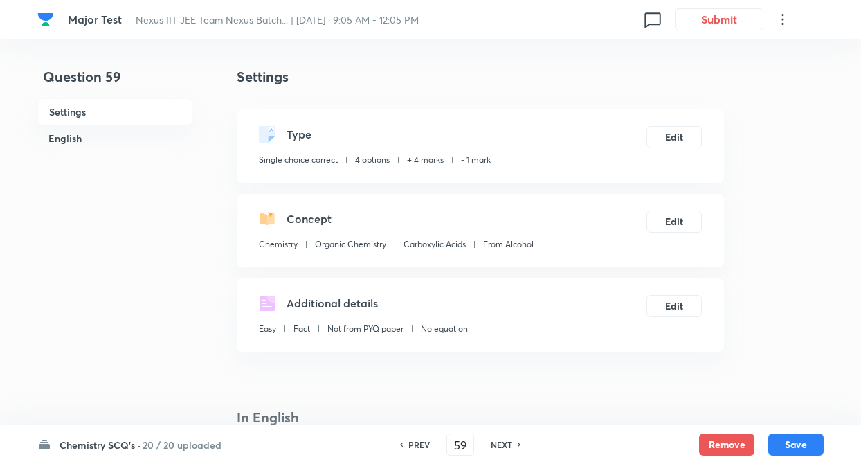
click at [505, 442] on h6 "NEXT" at bounding box center [501, 444] width 21 height 12
checkbox input "true"
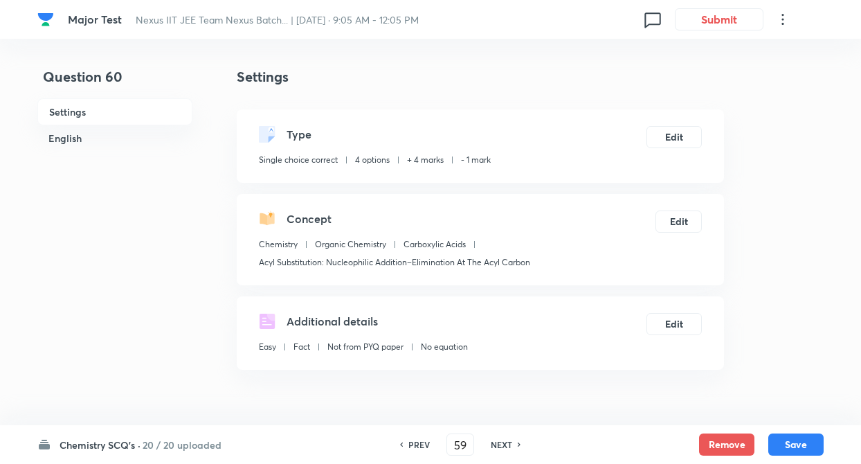
type input "60"
click at [505, 442] on h6 "NEXT" at bounding box center [501, 444] width 21 height 12
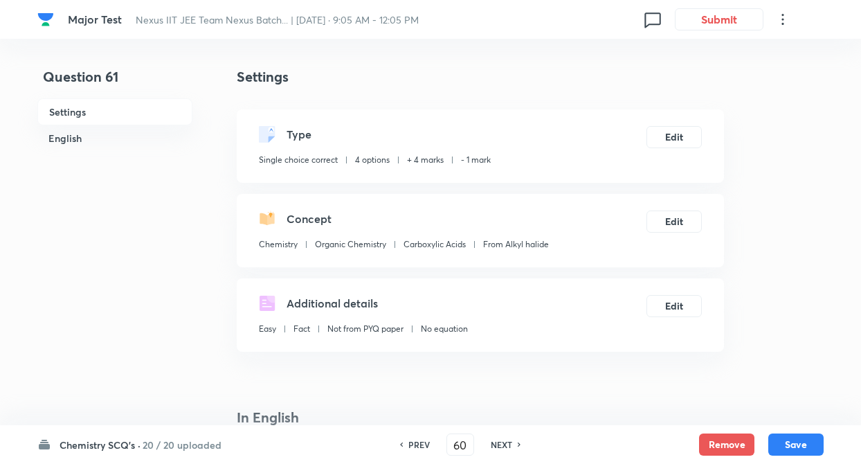
checkbox input "true"
type input "61"
click at [505, 442] on h6 "NEXT" at bounding box center [501, 444] width 21 height 12
checkbox input "false"
click at [505, 442] on h6 "NEXT" at bounding box center [501, 444] width 21 height 12
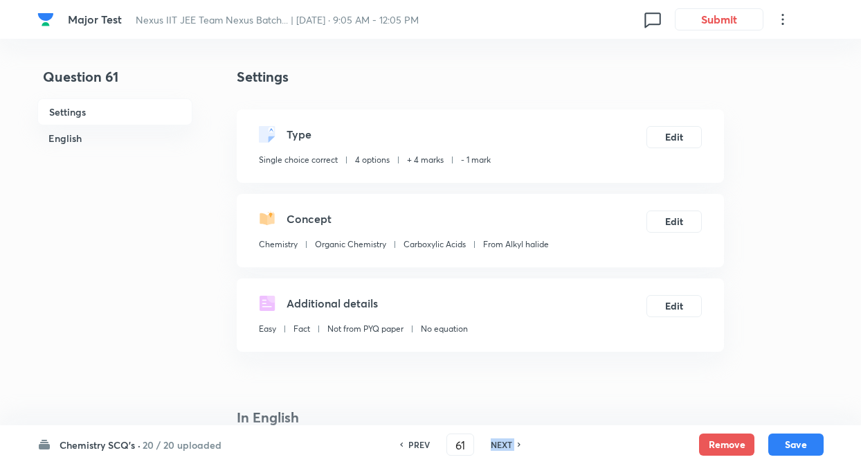
checkbox input "true"
type input "62"
click at [505, 442] on h6 "NEXT" at bounding box center [501, 444] width 21 height 12
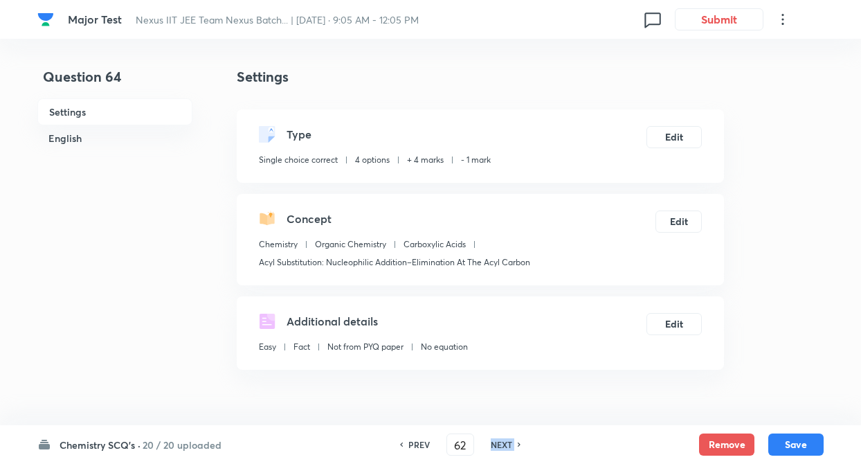
checkbox input "false"
type input "64"
checkbox input "true"
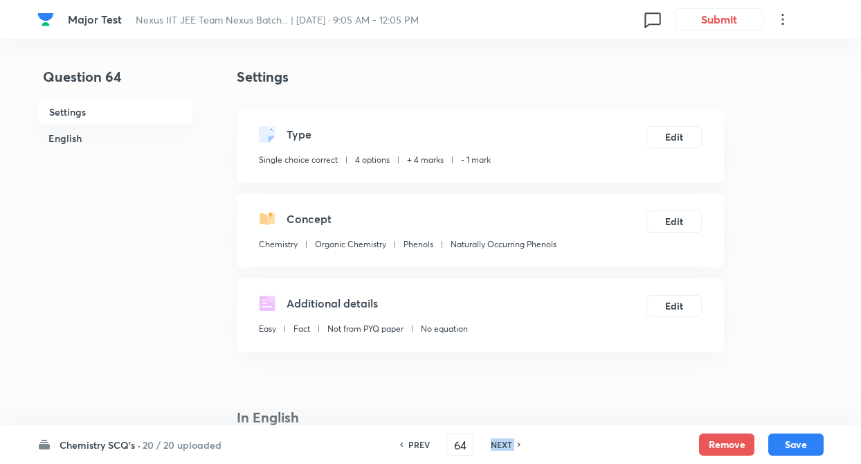
click at [505, 442] on h6 "NEXT" at bounding box center [501, 444] width 21 height 12
type input "65"
checkbox input "false"
checkbox input "true"
click at [505, 442] on h6 "NEXT" at bounding box center [501, 444] width 21 height 12
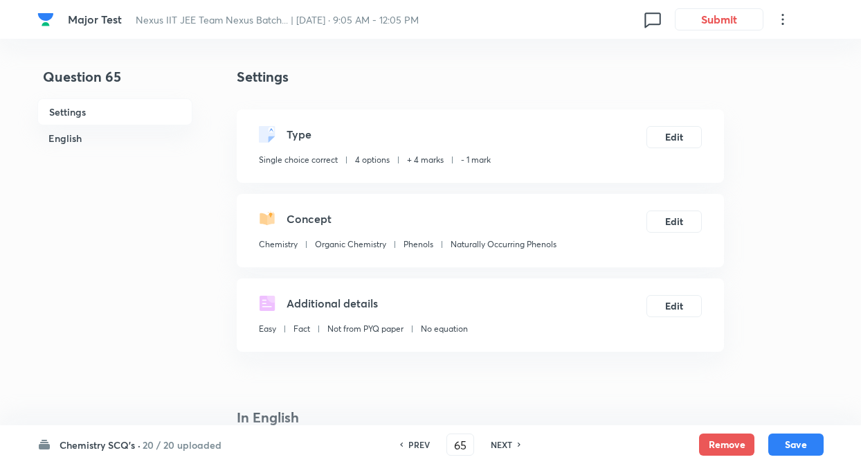
type input "66"
checkbox input "false"
click at [505, 442] on h6 "NEXT" at bounding box center [501, 444] width 21 height 12
checkbox input "true"
type input "67"
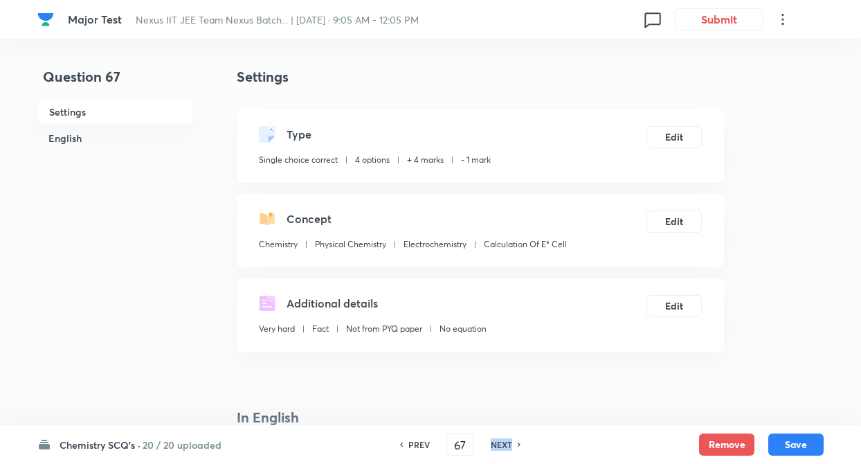
checkbox input "false"
checkbox input "true"
click at [505, 442] on h6 "NEXT" at bounding box center [501, 444] width 21 height 12
type input "68"
checkbox input "true"
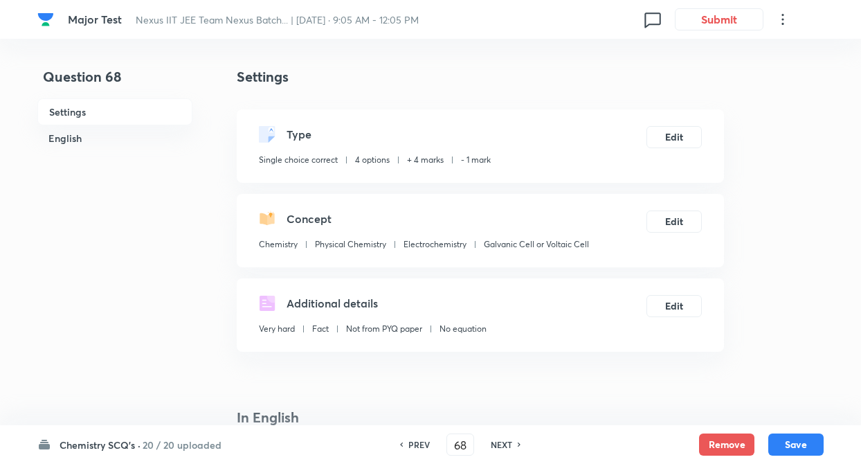
click at [505, 442] on h6 "NEXT" at bounding box center [501, 444] width 21 height 12
type input "69"
click at [505, 442] on h6 "NEXT" at bounding box center [501, 444] width 21 height 12
checkbox input "true"
type input "70"
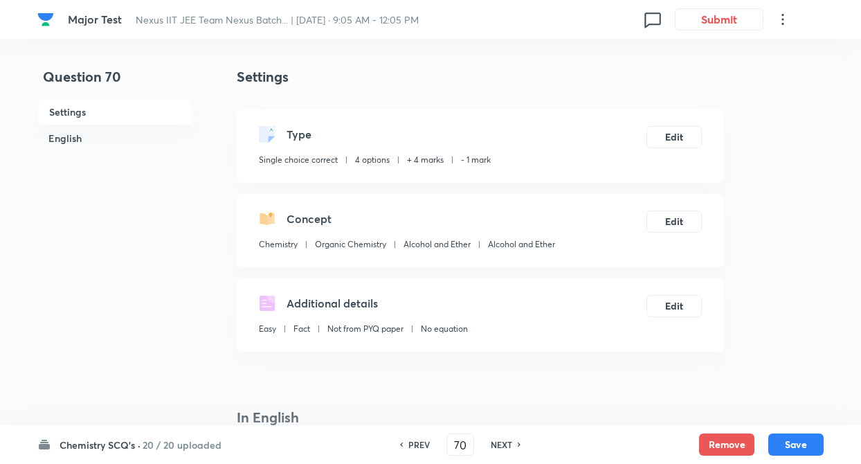
checkbox input "false"
checkbox input "true"
click at [505, 442] on h6 "NEXT" at bounding box center [501, 444] width 21 height 12
type input "71"
type input "170"
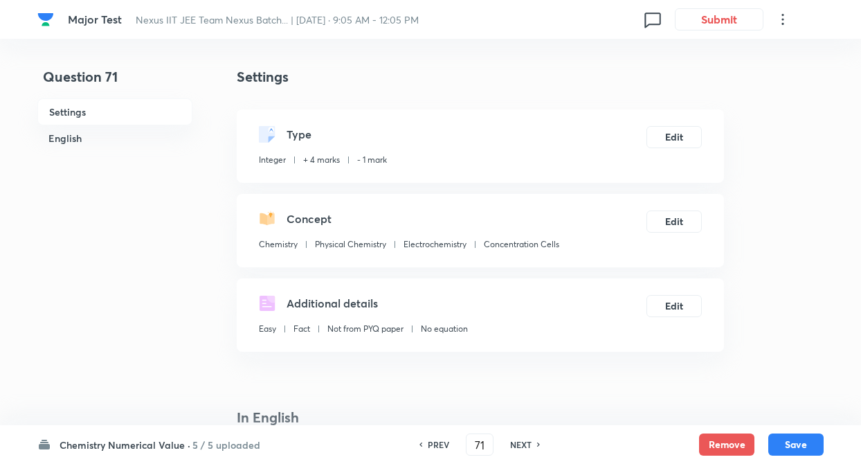
click at [423, 446] on div "PREV" at bounding box center [436, 444] width 37 height 12
click at [428, 446] on h6 "PREV" at bounding box center [438, 444] width 21 height 12
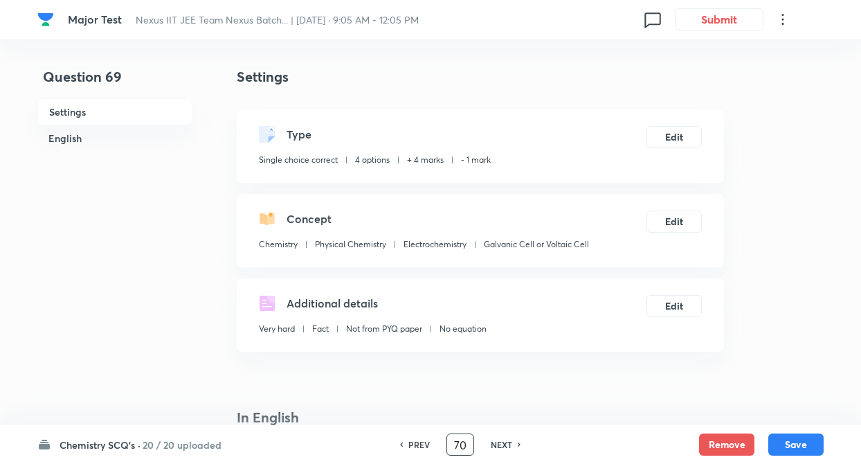
type input "69"
checkbox input "true"
click at [466, 443] on input "69" at bounding box center [460, 444] width 26 height 24
type input "6"
type input "51"
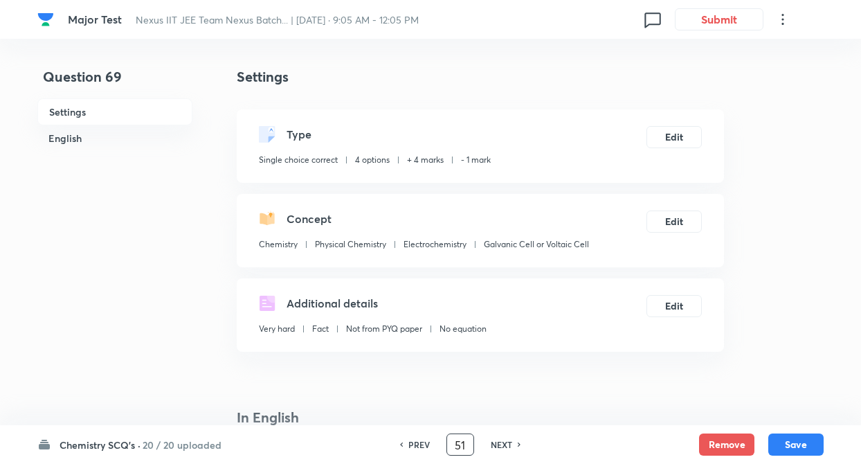
checkbox input "false"
checkbox input "true"
click at [716, 441] on button "Remove" at bounding box center [726, 443] width 55 height 22
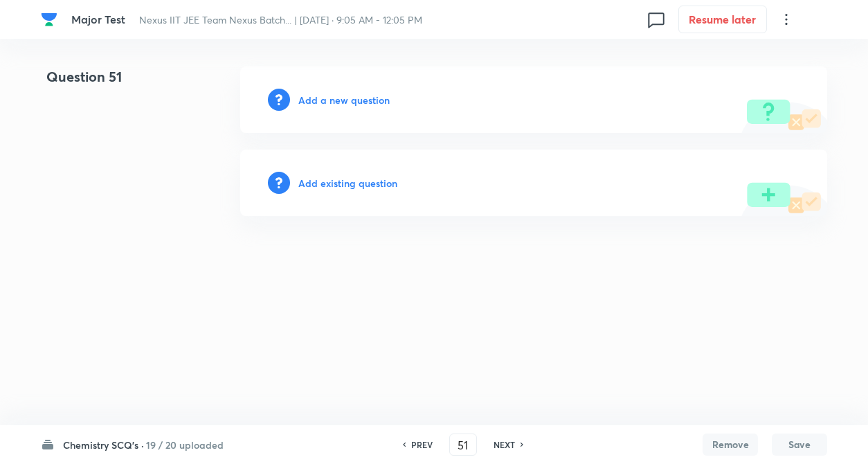
click at [387, 181] on h6 "Add existing question" at bounding box center [347, 183] width 99 height 15
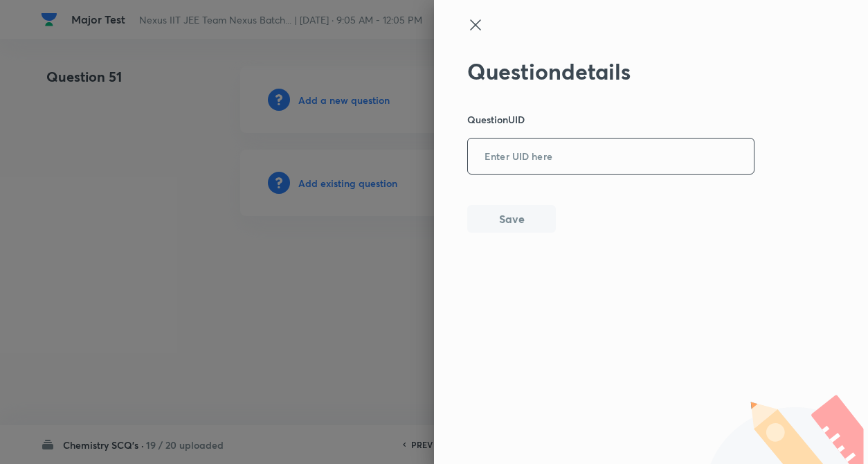
click at [527, 152] on input "text" at bounding box center [611, 157] width 286 height 34
paste input "22ZCB"
type input "22ZCB"
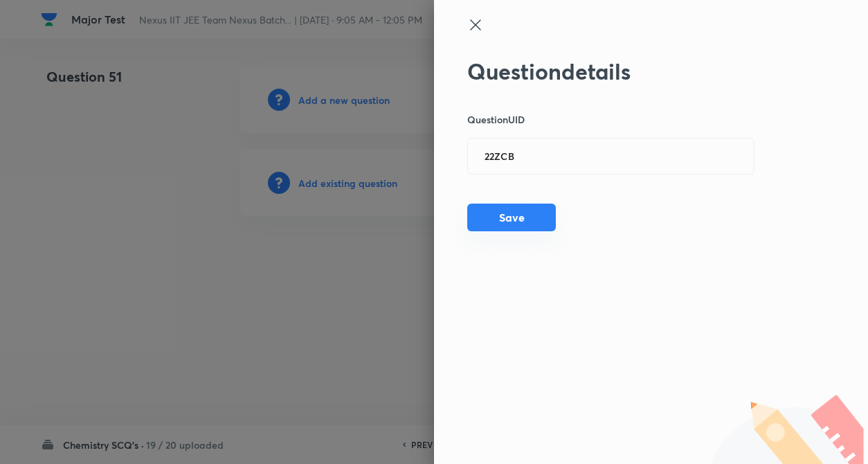
click at [513, 219] on button "Save" at bounding box center [511, 217] width 89 height 28
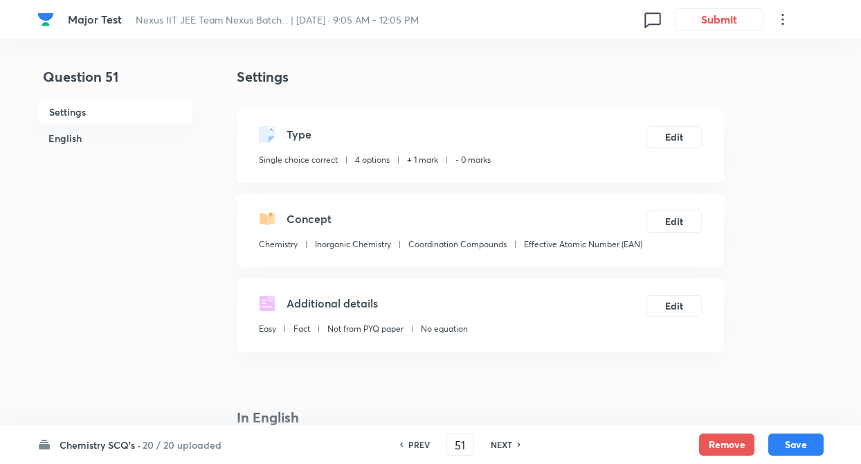
checkbox input "true"
click at [689, 143] on button "Edit" at bounding box center [673, 136] width 55 height 22
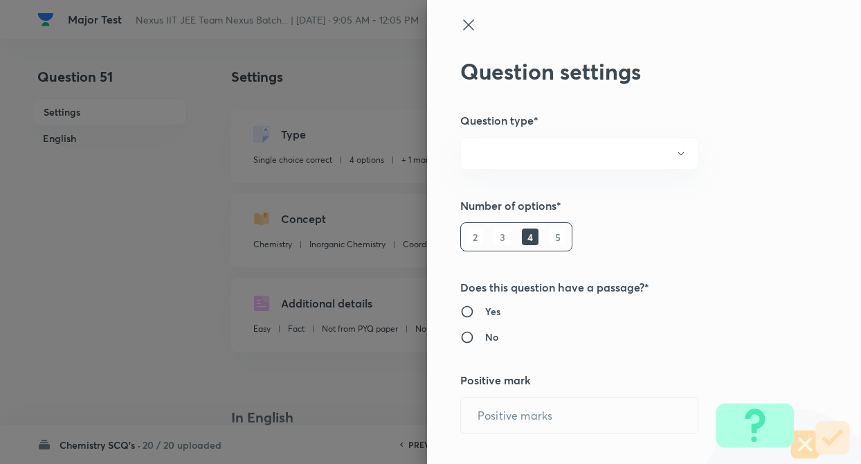
radio input "true"
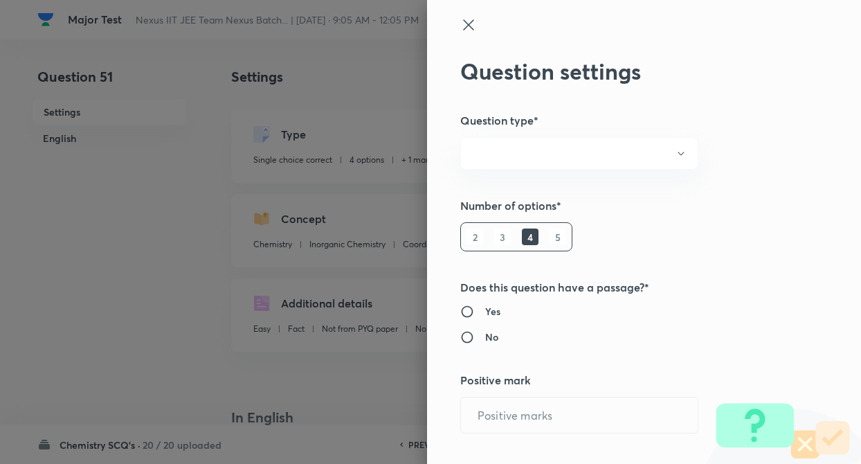
radio input "true"
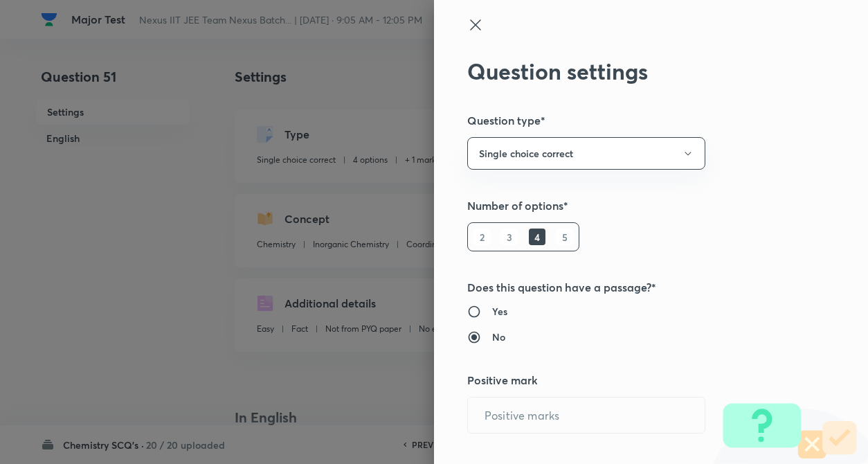
type input "1"
type input "0"
type input "Chemistry"
type input "Inorganic Chemistry"
type input "Coordination Compounds"
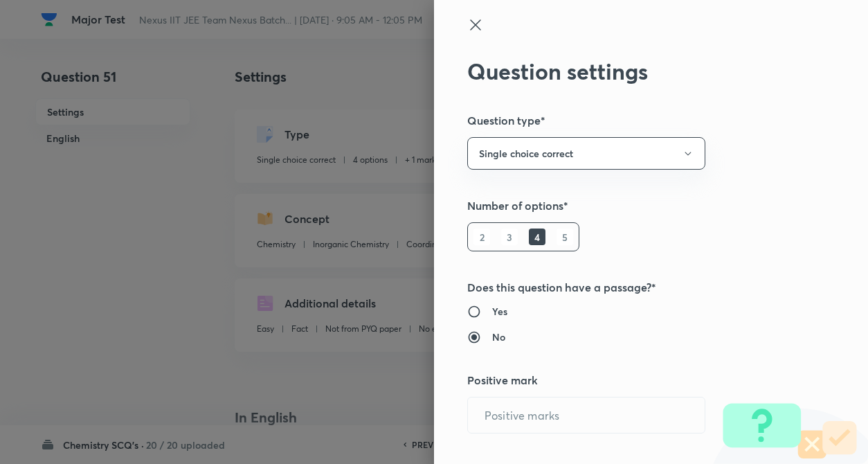
type input "Effective Atomic Number (EAN)"
click at [735, 180] on div "Question settings Question type* Single choice correct Number of options* 2 3 4…" at bounding box center [651, 232] width 434 height 464
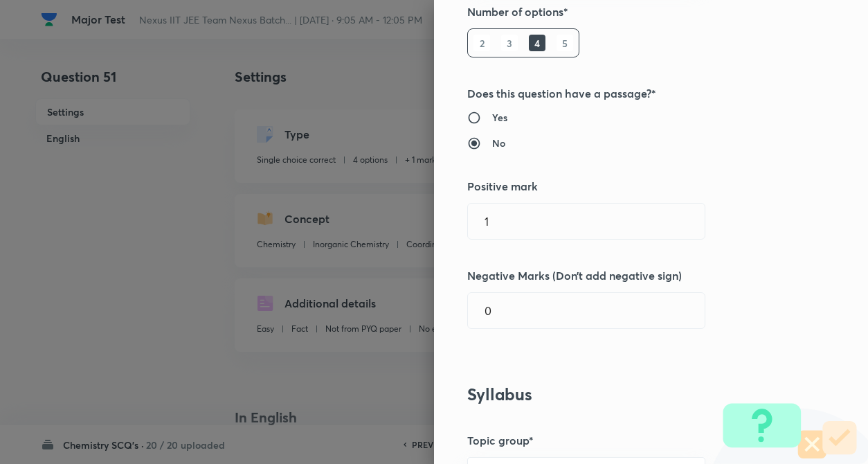
scroll to position [221, 0]
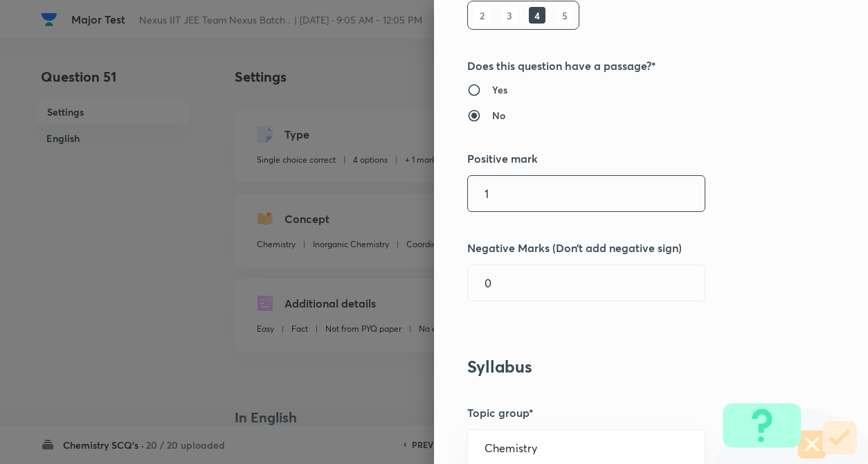
click at [524, 189] on input "1" at bounding box center [586, 193] width 237 height 35
type input "4"
click at [518, 275] on input "0" at bounding box center [586, 282] width 237 height 35
type input "1"
click at [778, 291] on div "Question settings Question type* Single choice correct Number of options* 2 3 4…" at bounding box center [651, 232] width 434 height 464
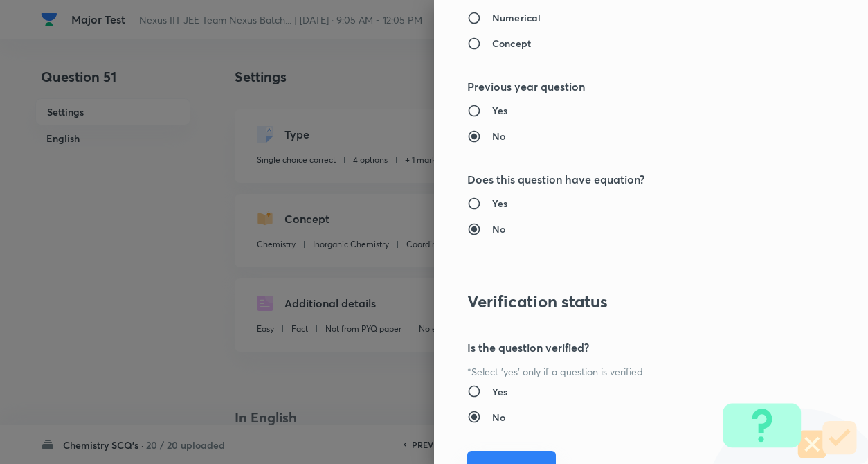
scroll to position [1422, 0]
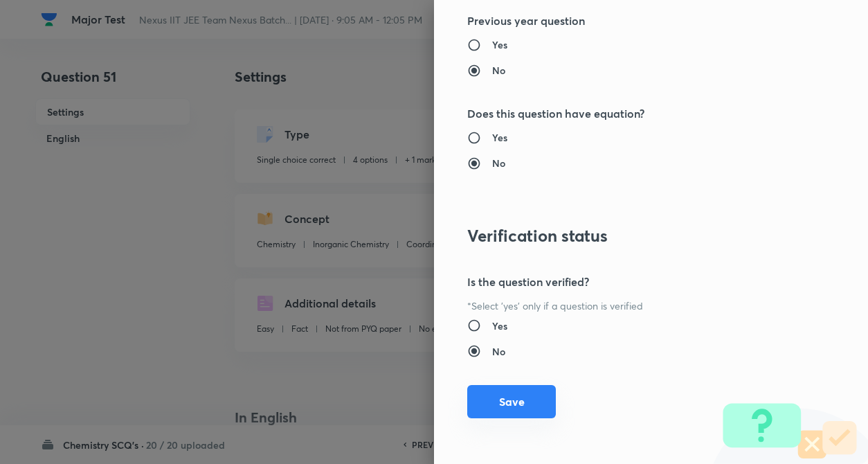
click at [515, 410] on button "Save" at bounding box center [511, 401] width 89 height 33
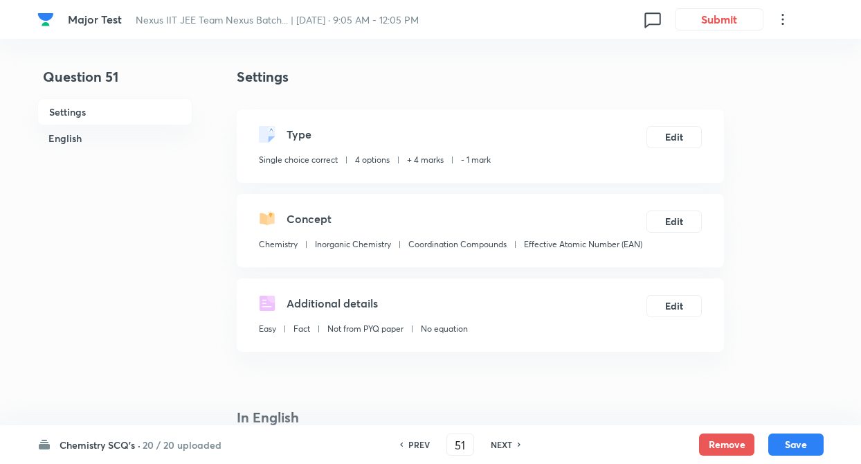
drag, startPoint x: 804, startPoint y: 447, endPoint x: 705, endPoint y: 427, distance: 100.9
click at [805, 447] on button "Save" at bounding box center [795, 444] width 55 height 22
type input "52"
checkbox input "false"
checkbox input "true"
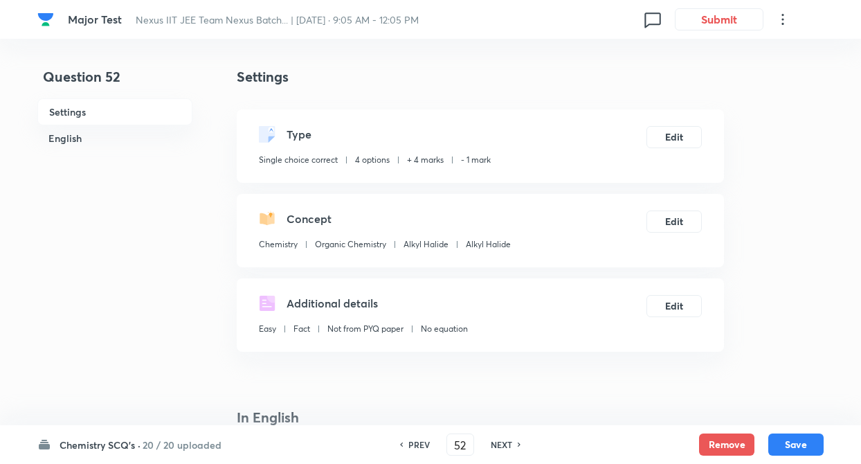
click at [508, 441] on h6 "NEXT" at bounding box center [501, 444] width 21 height 12
type input "53"
click at [508, 441] on h6 "NEXT" at bounding box center [501, 444] width 21 height 12
checkbox input "false"
click at [508, 441] on h6 "NEXT" at bounding box center [501, 444] width 21 height 12
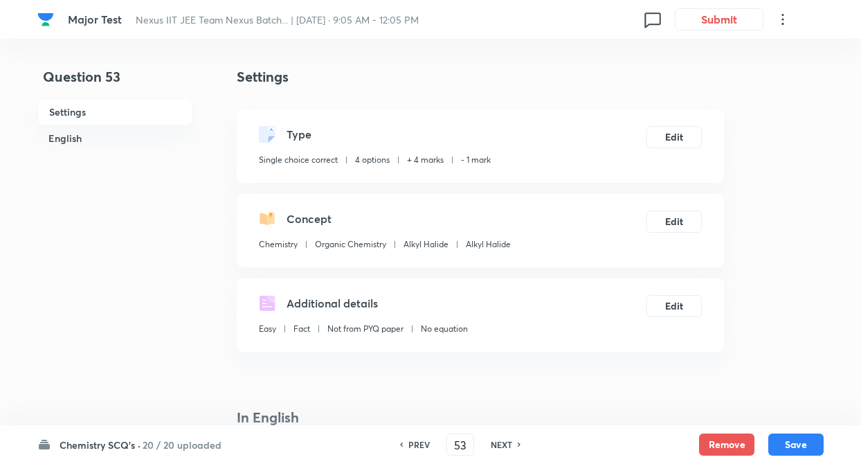
click at [508, 441] on h6 "NEXT" at bounding box center [501, 444] width 21 height 12
type input "54"
checkbox input "true"
type input "56"
checkbox input "false"
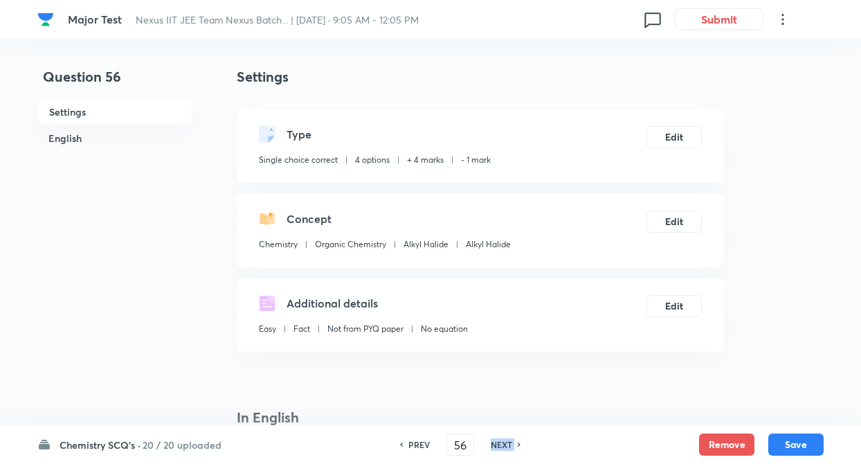
checkbox input "true"
click at [506, 441] on h6 "NEXT" at bounding box center [501, 444] width 21 height 12
type input "57"
click at [506, 441] on h6 "NEXT" at bounding box center [501, 444] width 21 height 12
checkbox input "false"
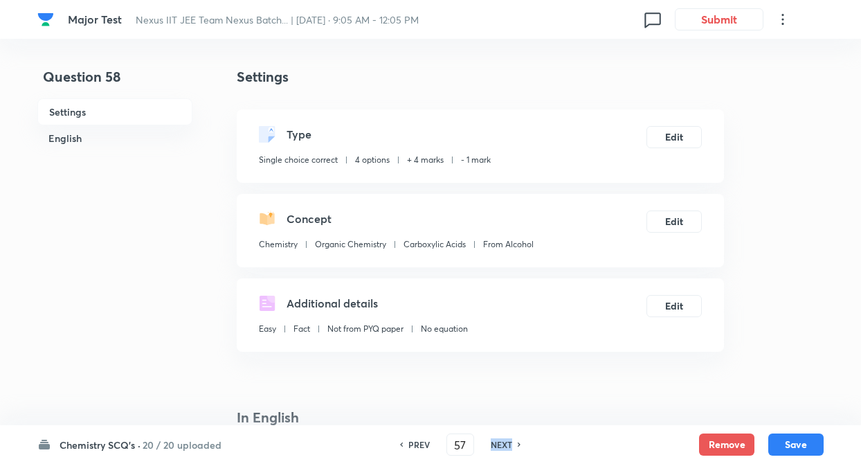
type input "58"
click at [506, 441] on h6 "NEXT" at bounding box center [501, 444] width 21 height 12
checkbox input "false"
type input "59"
checkbox input "false"
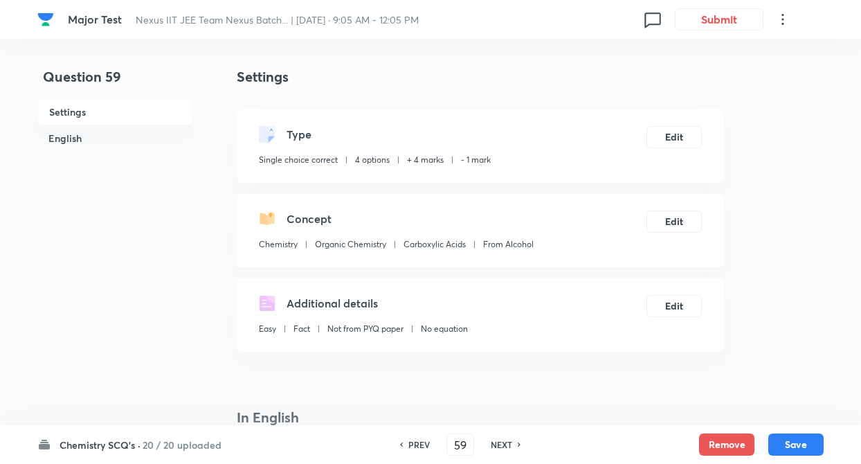
checkbox input "true"
click at [720, 441] on button "Remove" at bounding box center [726, 443] width 55 height 22
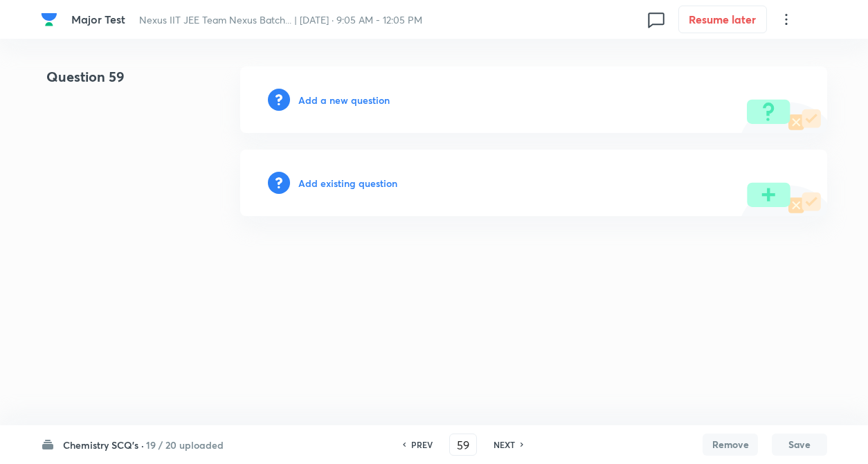
click at [350, 174] on div "Add existing question" at bounding box center [533, 182] width 587 height 66
click at [351, 186] on h6 "Add existing question" at bounding box center [347, 183] width 99 height 15
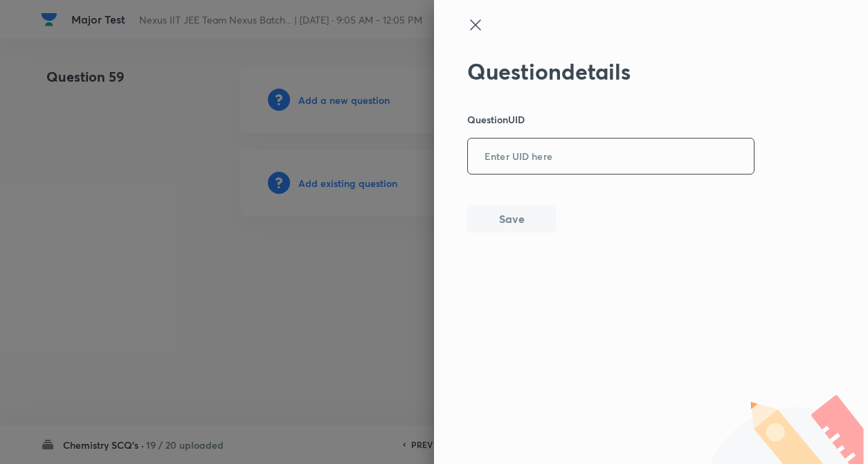
click at [547, 170] on input "text" at bounding box center [611, 157] width 286 height 34
paste input "DH98U"
type input "DH98U"
click at [527, 214] on button "Save" at bounding box center [511, 217] width 89 height 28
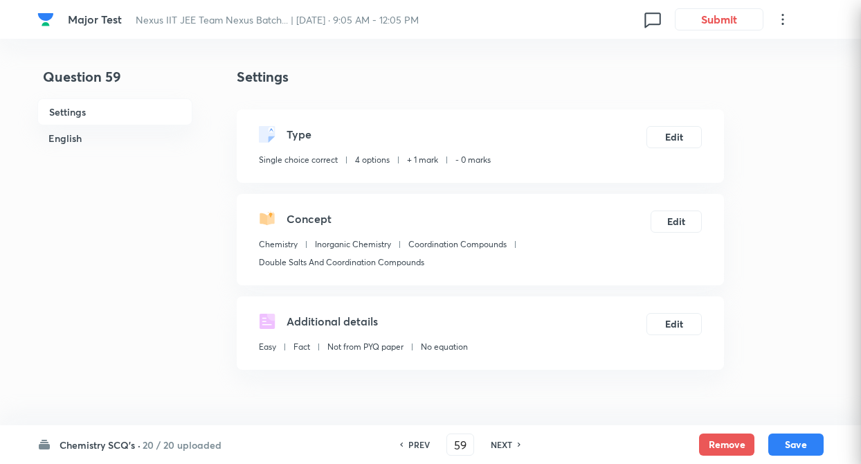
checkbox input "true"
click at [688, 135] on button "Edit" at bounding box center [673, 136] width 55 height 22
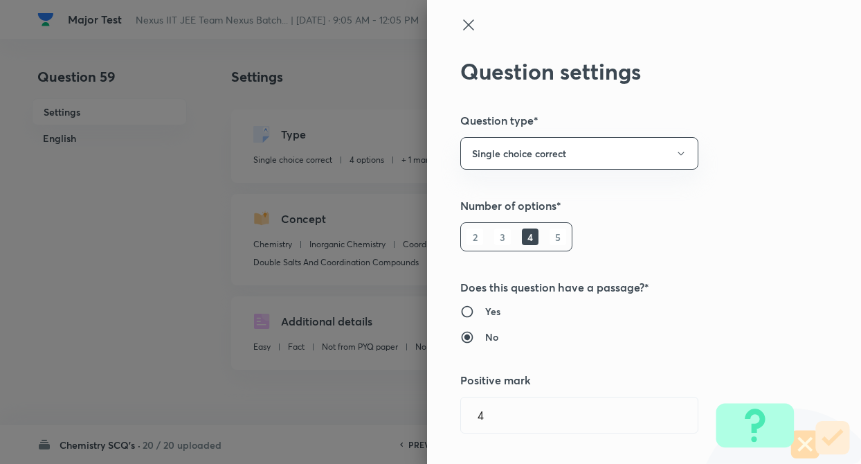
type input "Chemistry"
type input "Inorganic Chemistry"
type input "Coordination Compounds"
type input "Effective Atomic Number (EAN)"
type input "1"
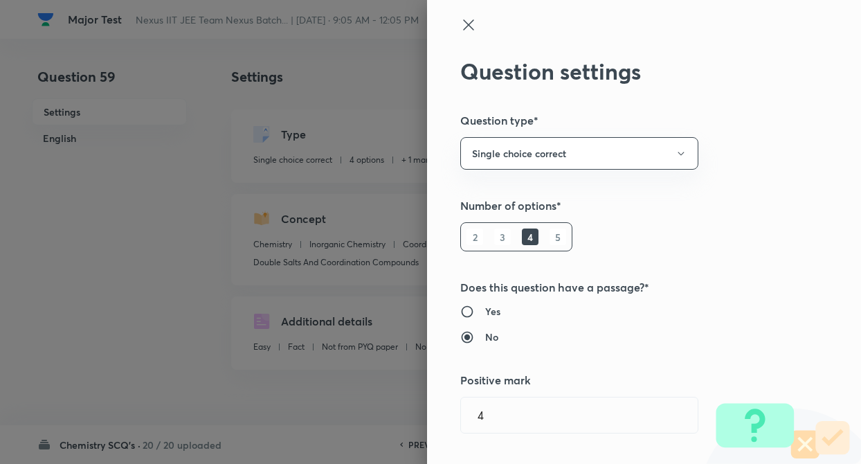
type input "0"
type input "Double Salts And Coordination Compounds"
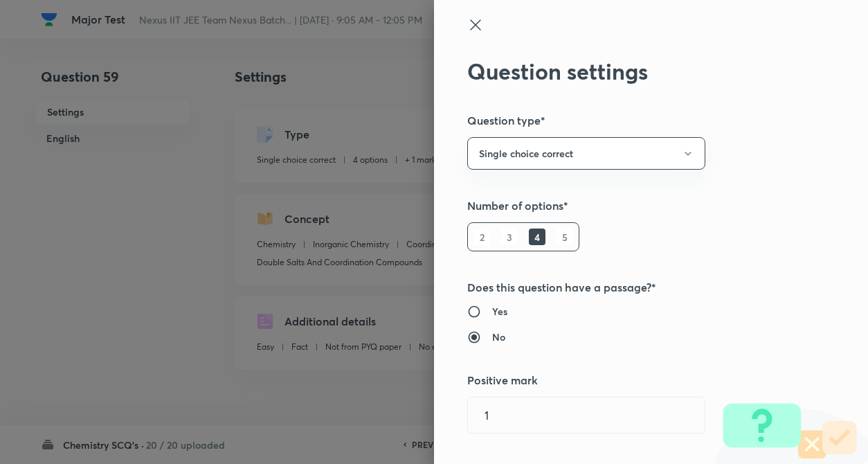
click at [743, 173] on div "Question settings Question type* Single choice correct Number of options* 2 3 4…" at bounding box center [651, 232] width 434 height 464
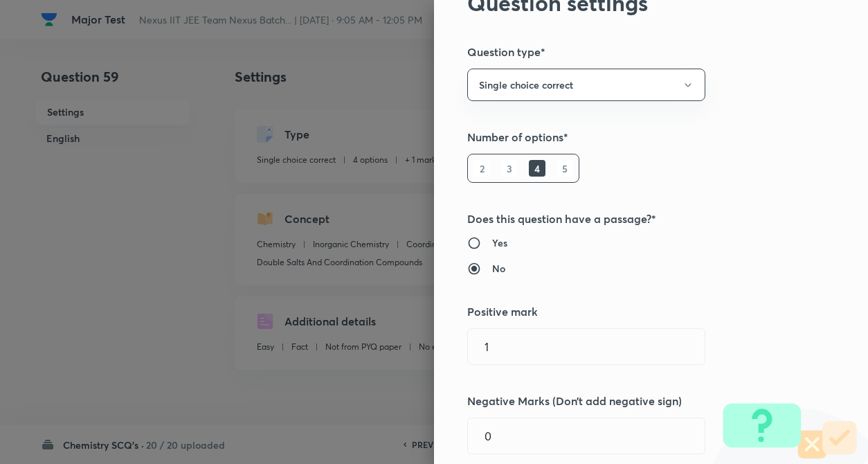
scroll to position [221, 0]
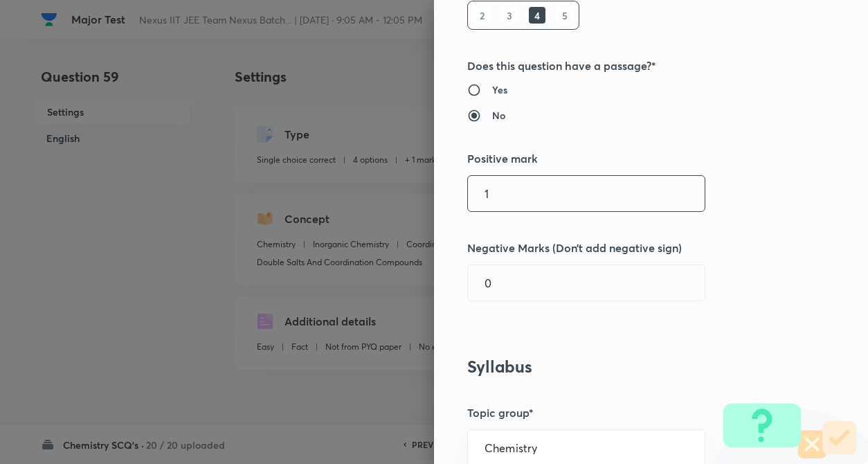
click at [506, 191] on input "1" at bounding box center [586, 193] width 237 height 35
type input "4"
click at [509, 293] on input "0" at bounding box center [586, 282] width 237 height 35
type input "1"
click at [722, 247] on h5 "Negative Marks (Don’t add negative sign)" at bounding box center [627, 247] width 321 height 17
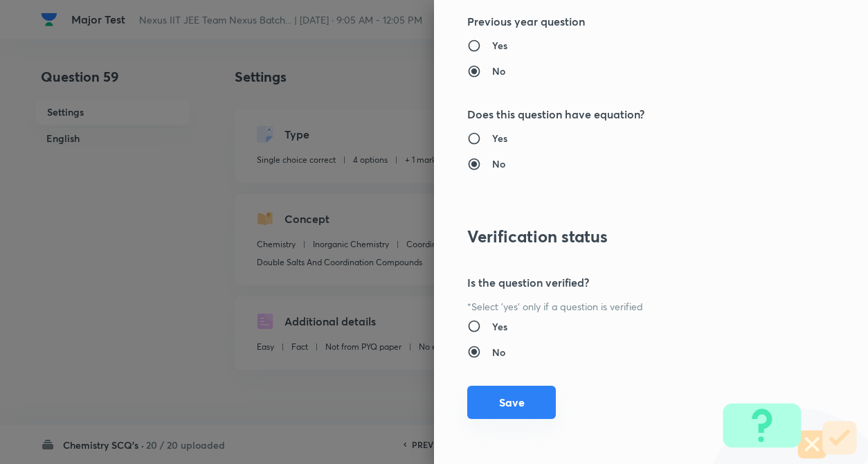
scroll to position [1422, 0]
click at [502, 408] on button "Save" at bounding box center [511, 402] width 89 height 33
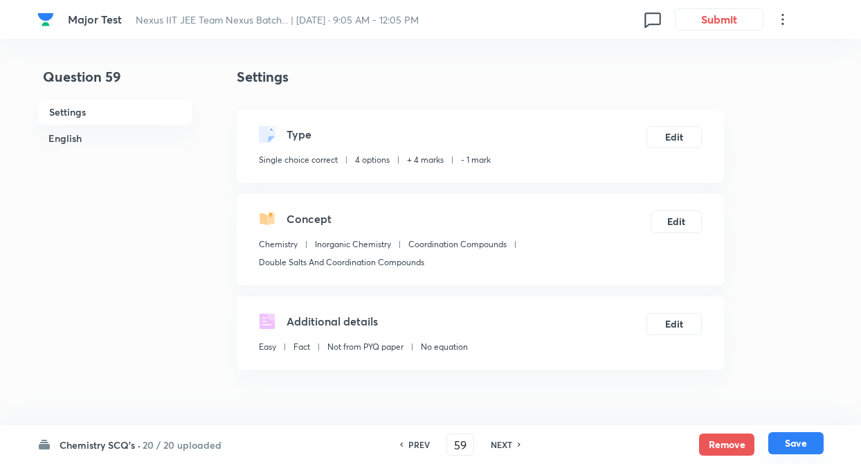
click at [809, 446] on button "Save" at bounding box center [795, 443] width 55 height 22
type input "60"
checkbox input "false"
checkbox input "true"
click at [515, 446] on div "NEXT" at bounding box center [503, 444] width 37 height 12
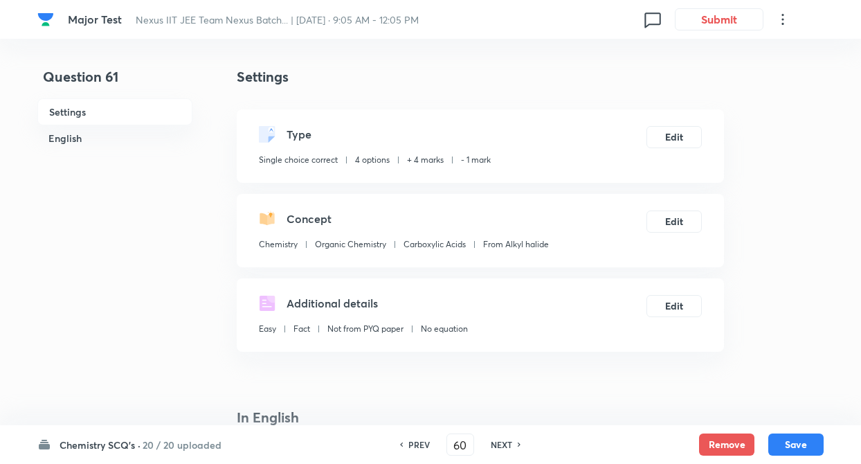
type input "61"
click at [515, 446] on div "NEXT" at bounding box center [503, 444] width 37 height 12
checkbox input "false"
click at [515, 446] on div "NEXT" at bounding box center [503, 444] width 37 height 12
type input "62"
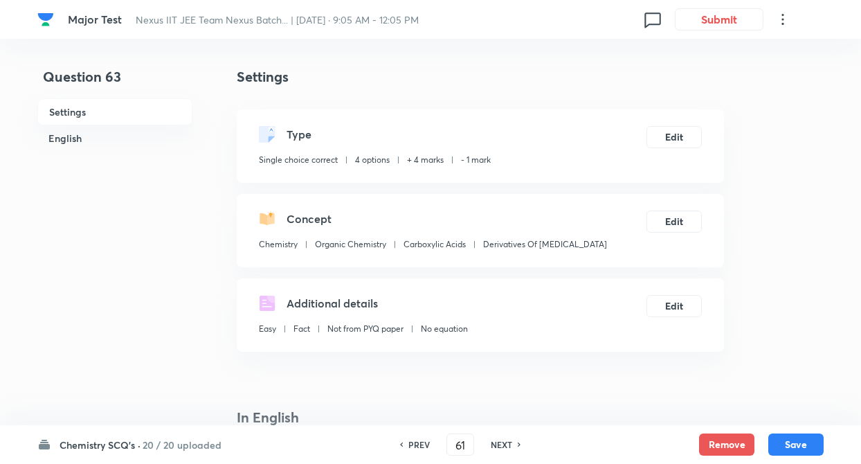
checkbox input "true"
type input "63"
checkbox input "false"
checkbox input "true"
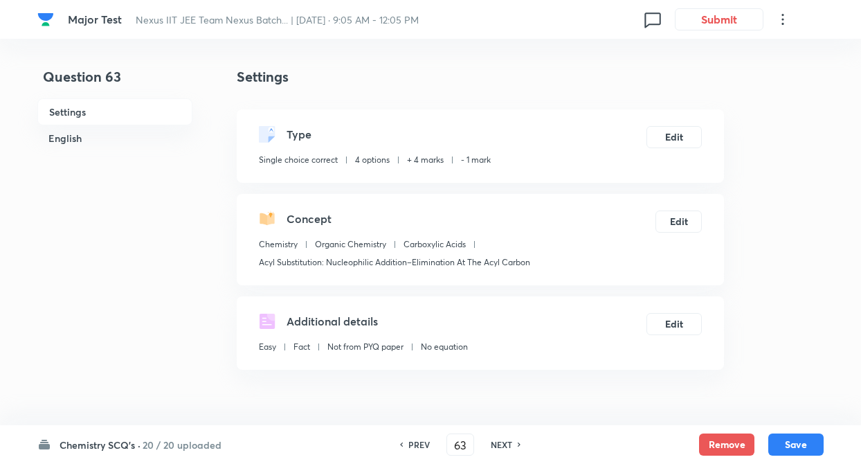
click at [515, 446] on div "NEXT" at bounding box center [503, 444] width 37 height 12
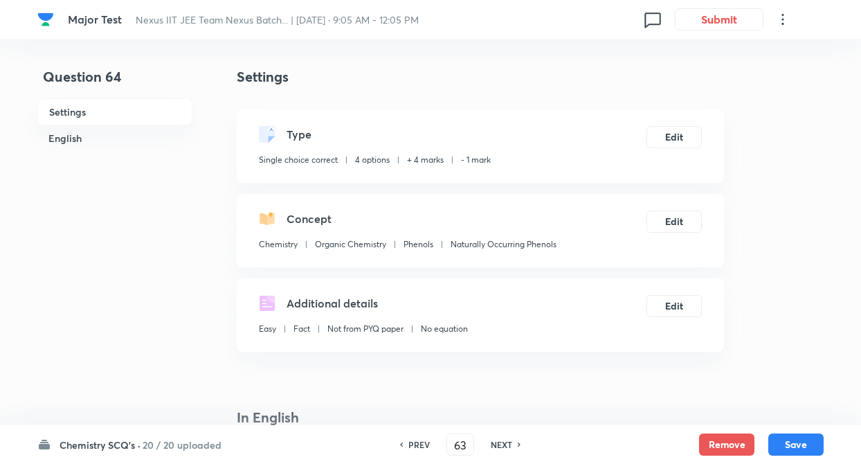
type input "64"
checkbox input "true"
click at [413, 448] on h6 "PREV" at bounding box center [418, 444] width 21 height 12
type input "63"
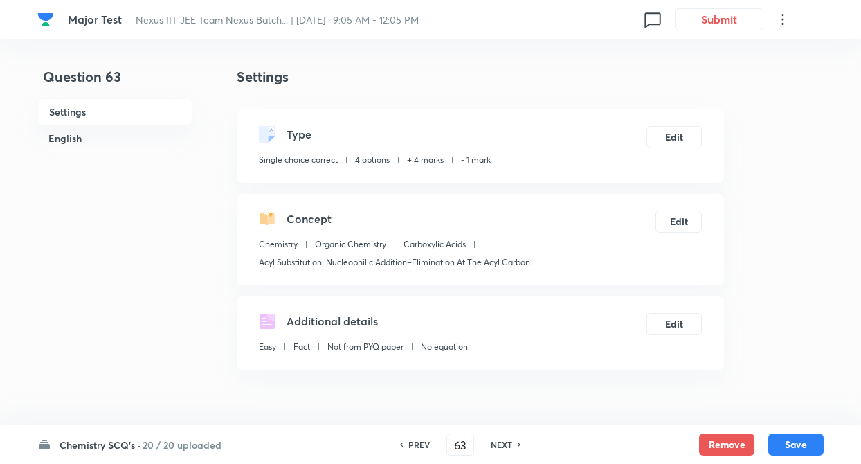
checkbox input "true"
click at [708, 441] on button "Remove" at bounding box center [726, 443] width 55 height 22
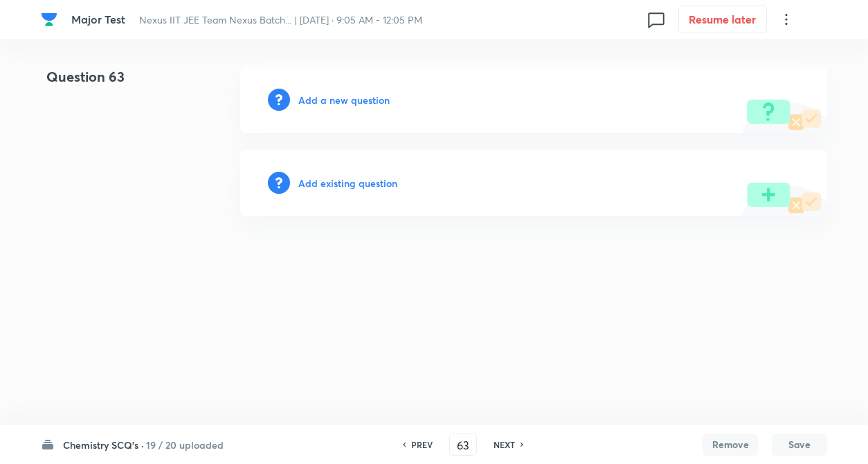
click at [381, 187] on h6 "Add existing question" at bounding box center [347, 183] width 99 height 15
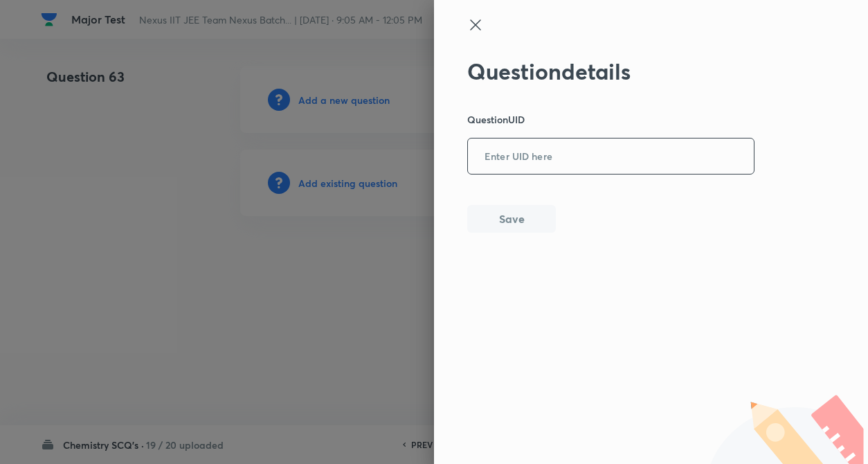
click at [480, 154] on input "text" at bounding box center [611, 157] width 286 height 34
paste input "B7AN9"
type input "B7AN9"
click at [506, 211] on button "Save" at bounding box center [511, 217] width 89 height 28
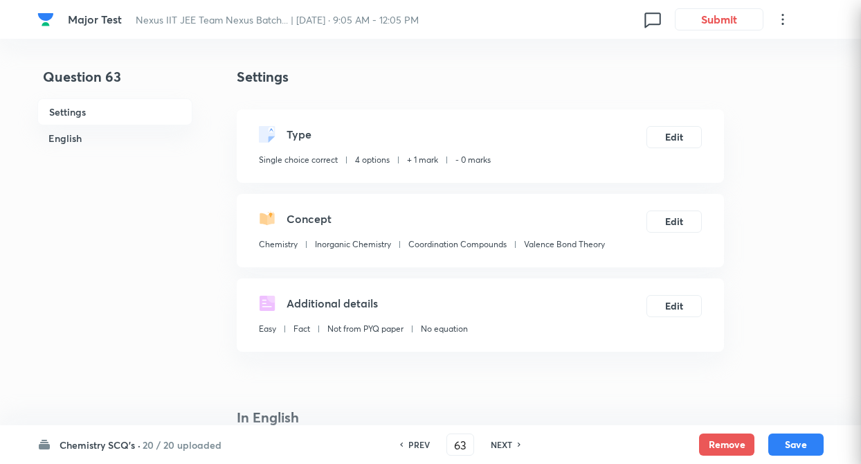
checkbox input "true"
click at [686, 133] on button "Edit" at bounding box center [673, 136] width 55 height 22
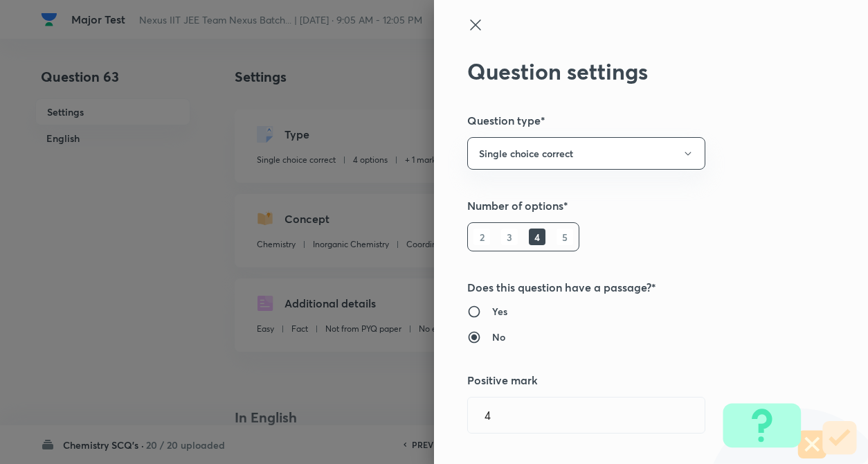
type input "1"
type input "0"
type input "Valence Bond Theory"
click at [772, 179] on div "Question settings Question type* Single choice correct Number of options* 2 3 4…" at bounding box center [651, 232] width 434 height 464
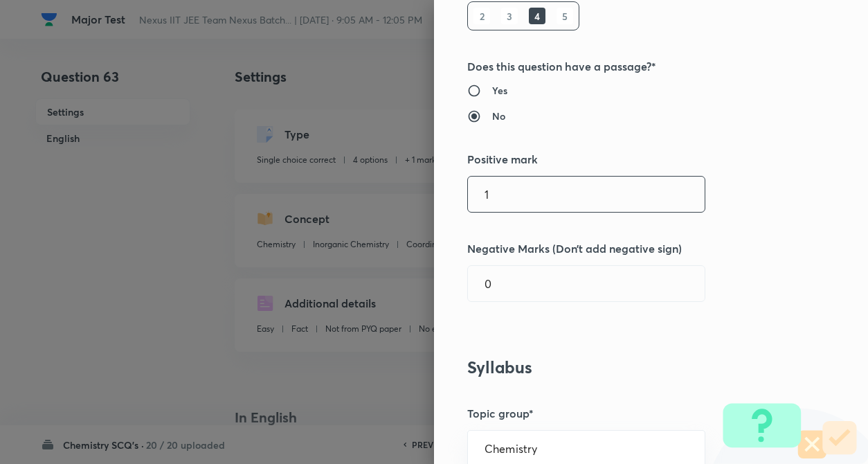
scroll to position [221, 0]
click at [524, 194] on input "1" at bounding box center [586, 193] width 237 height 35
type input "4"
click at [538, 288] on input "0" at bounding box center [586, 282] width 237 height 35
type input "1"
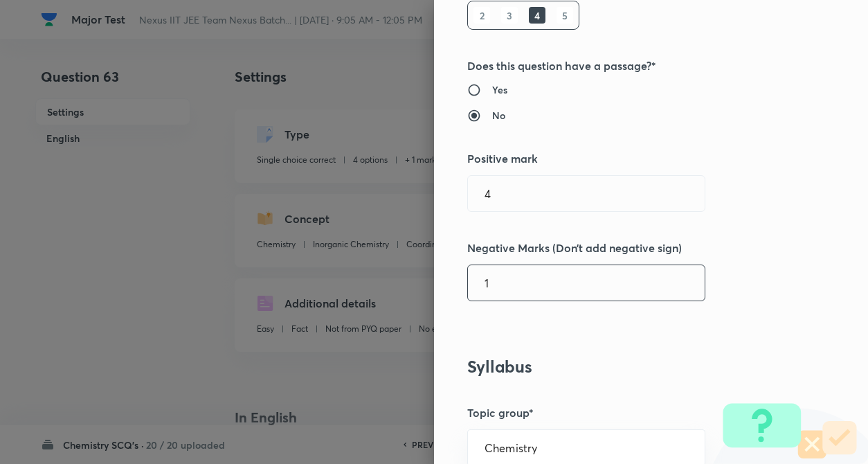
click at [809, 280] on div "Question settings Question type* Single choice correct Number of options* 2 3 4…" at bounding box center [651, 232] width 434 height 464
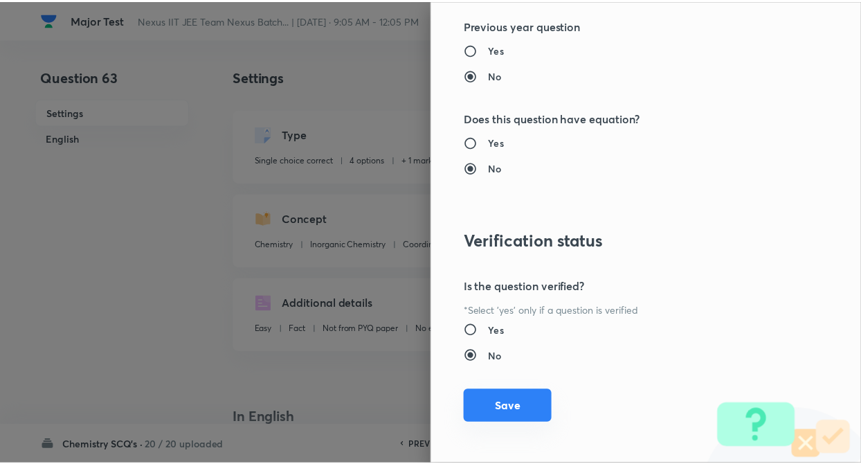
scroll to position [1422, 0]
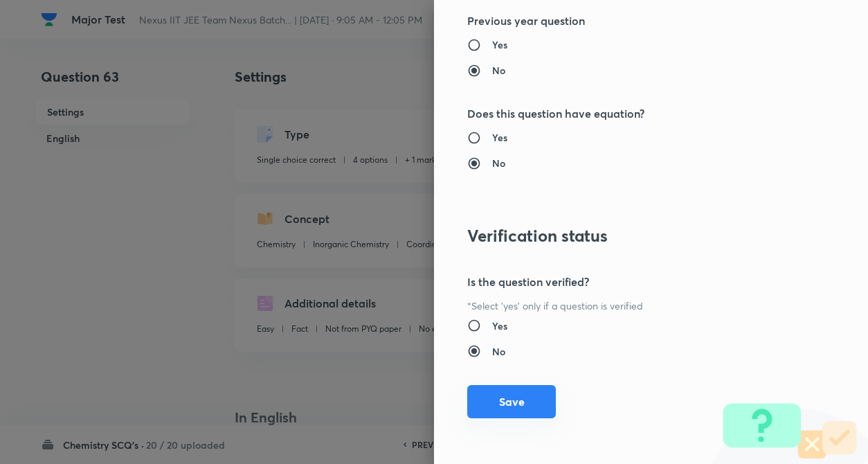
click at [504, 410] on button "Save" at bounding box center [511, 401] width 89 height 33
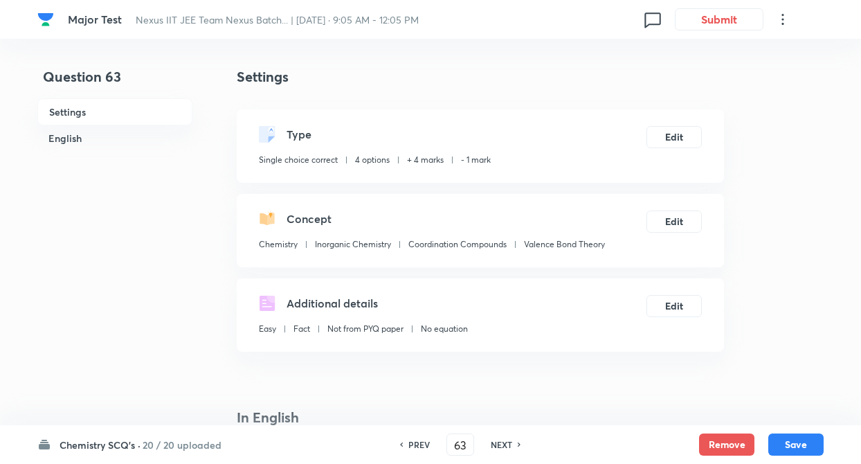
click at [824, 447] on div "Chemistry SCQ's · 20 / 20 uploaded PREV 63 ​ NEXT Remove Save" at bounding box center [430, 444] width 861 height 39
click at [791, 440] on button "Save" at bounding box center [795, 444] width 55 height 22
type input "64"
checkbox input "true"
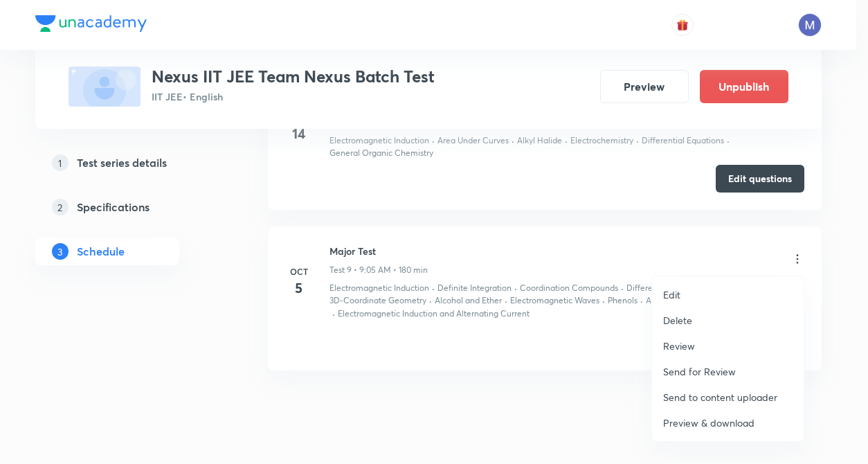
click at [682, 421] on p "Preview & download" at bounding box center [708, 422] width 91 height 15
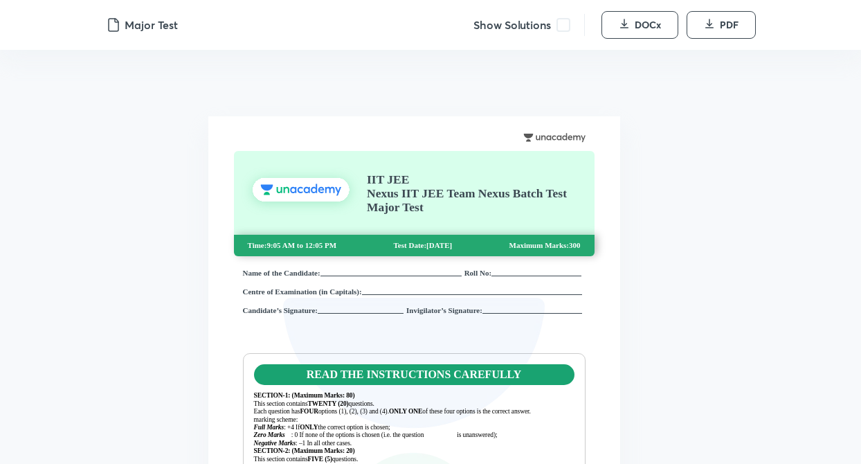
click at [562, 25] on span at bounding box center [563, 25] width 14 height 14
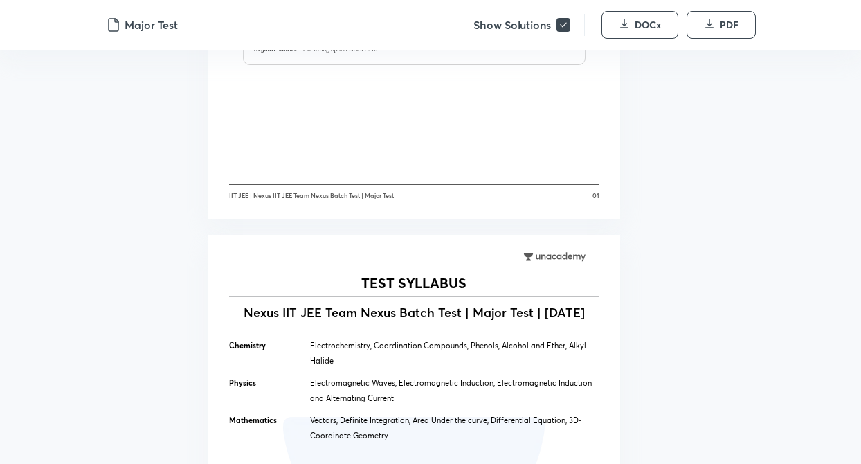
scroll to position [560, 0]
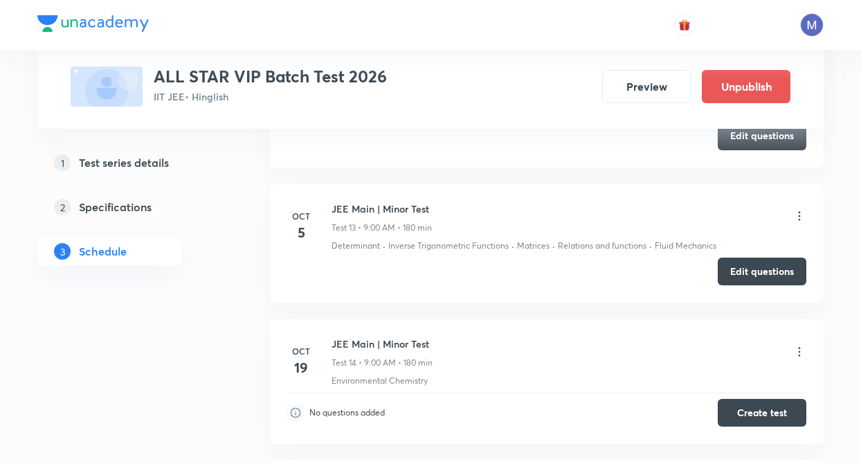
scroll to position [2509, 0]
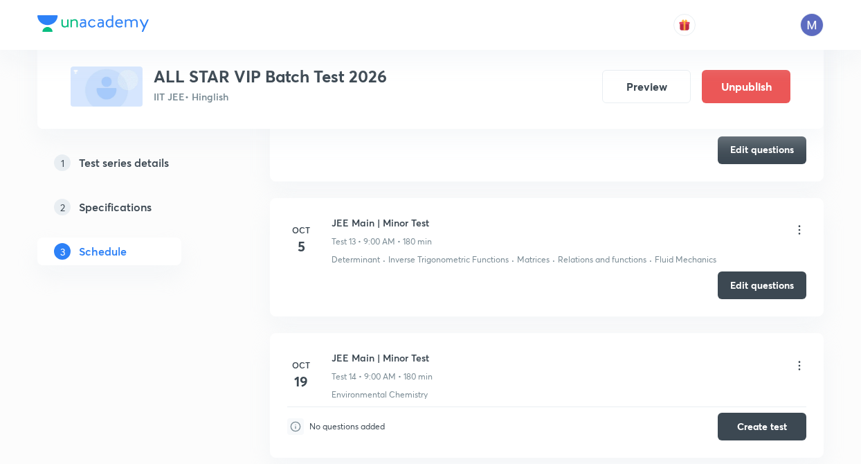
click at [801, 234] on icon at bounding box center [799, 230] width 14 height 14
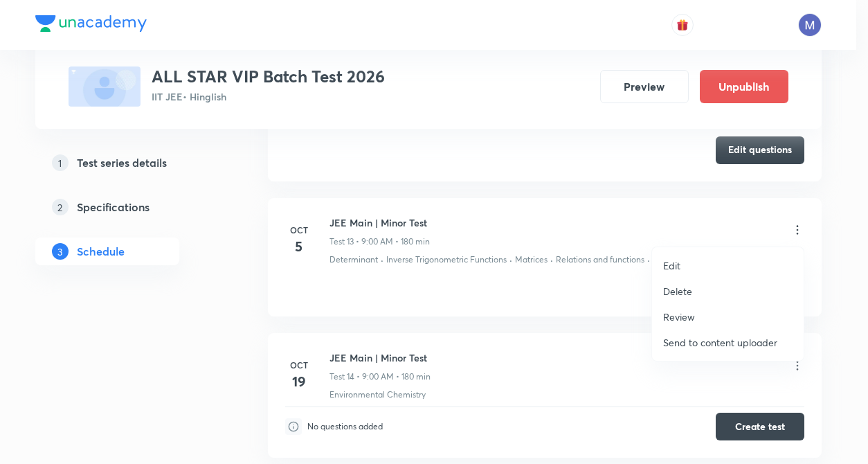
click at [702, 266] on li "Edit" at bounding box center [728, 266] width 152 height 26
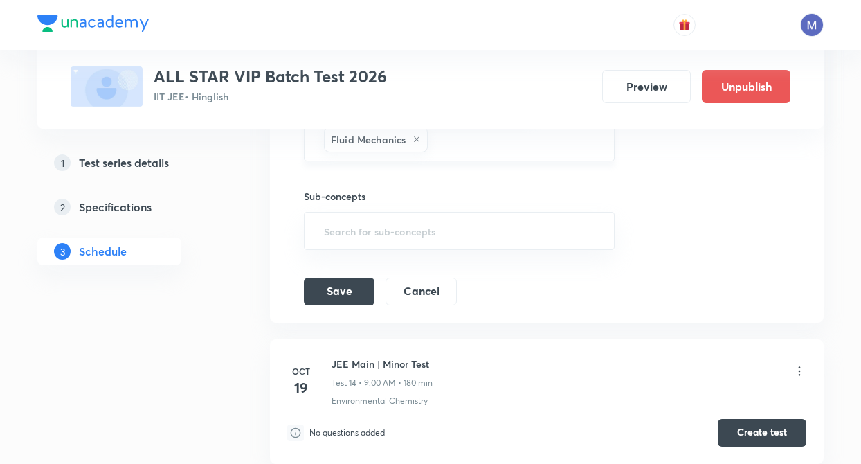
click at [587, 152] on div "Determinant Inverse Trigonometric Functions Matrices Relations and functions Fl…" at bounding box center [459, 108] width 311 height 106
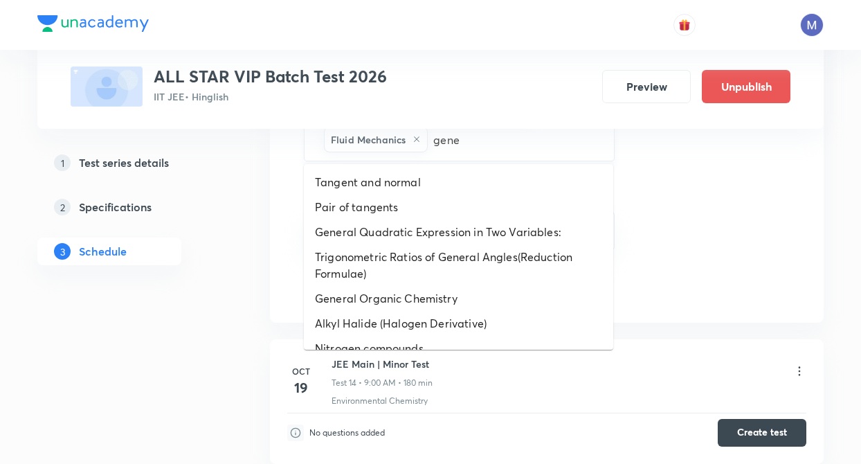
type input "gener"
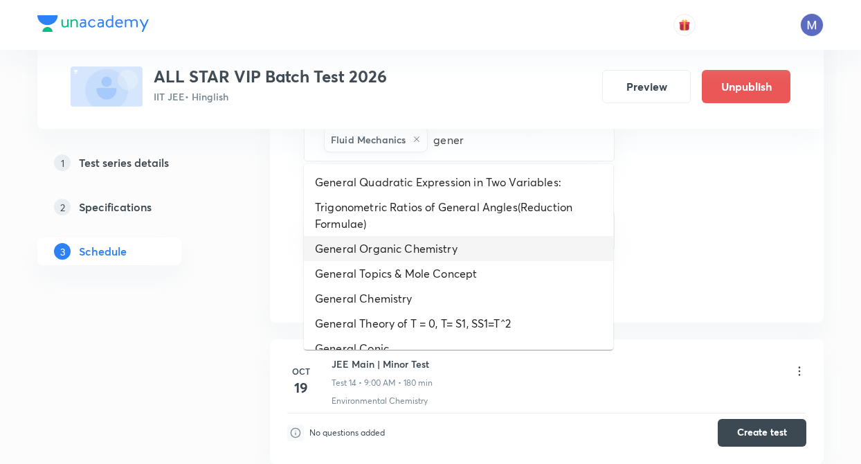
click at [434, 250] on li "General Organic Chemistry" at bounding box center [458, 248] width 309 height 25
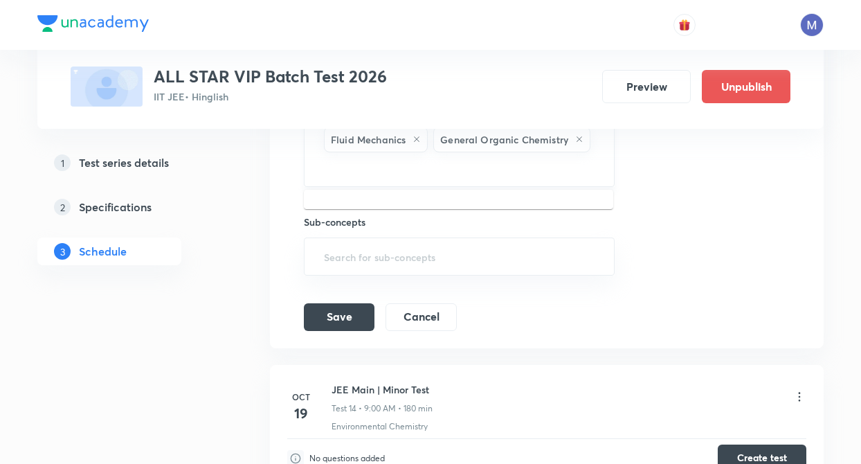
click at [538, 176] on input "text" at bounding box center [459, 168] width 276 height 26
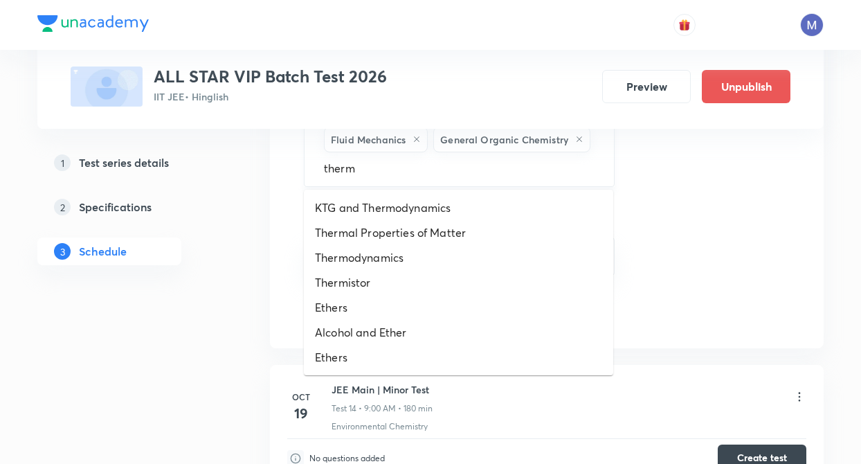
type input "thermo"
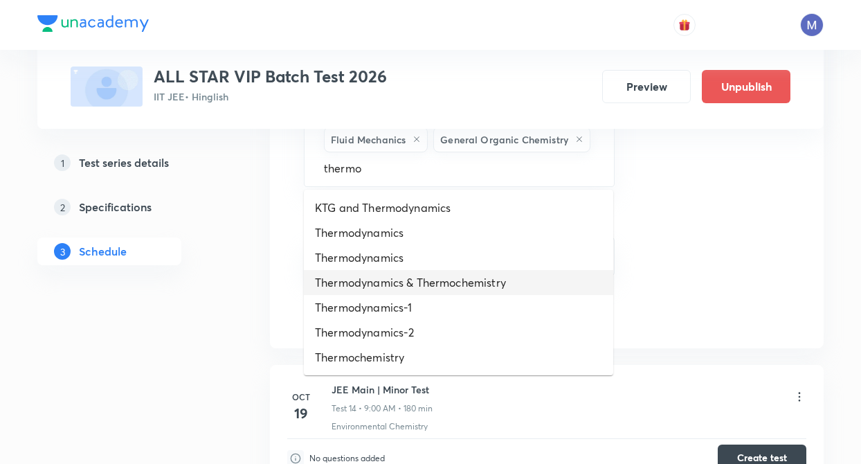
click at [441, 282] on li "Thermodynamics & Thermochemistry" at bounding box center [458, 282] width 309 height 25
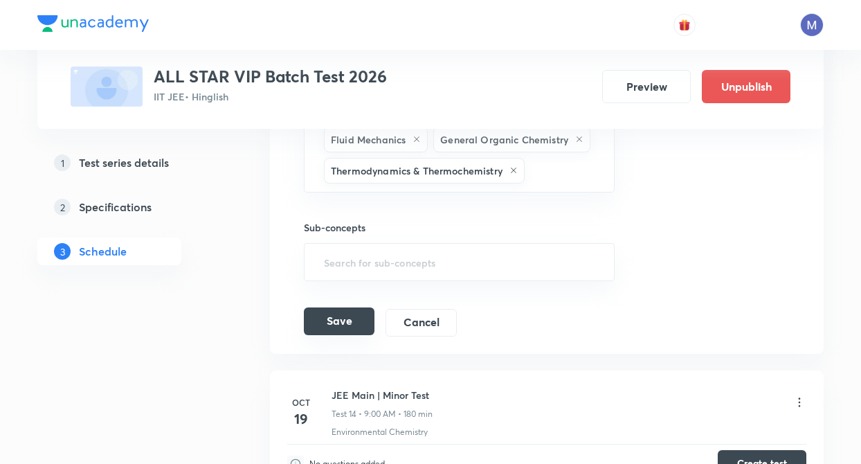
click at [341, 323] on button "Save" at bounding box center [339, 321] width 71 height 28
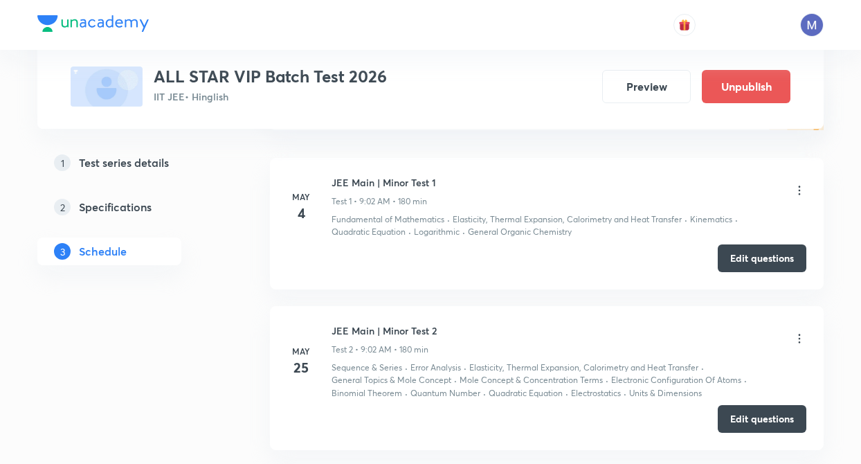
scroll to position [0, 0]
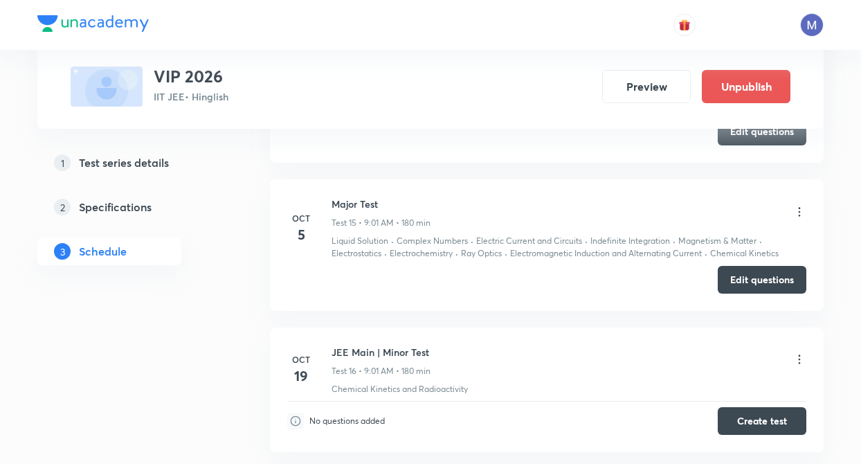
scroll to position [2898, 0]
click at [799, 210] on icon at bounding box center [799, 211] width 2 height 9
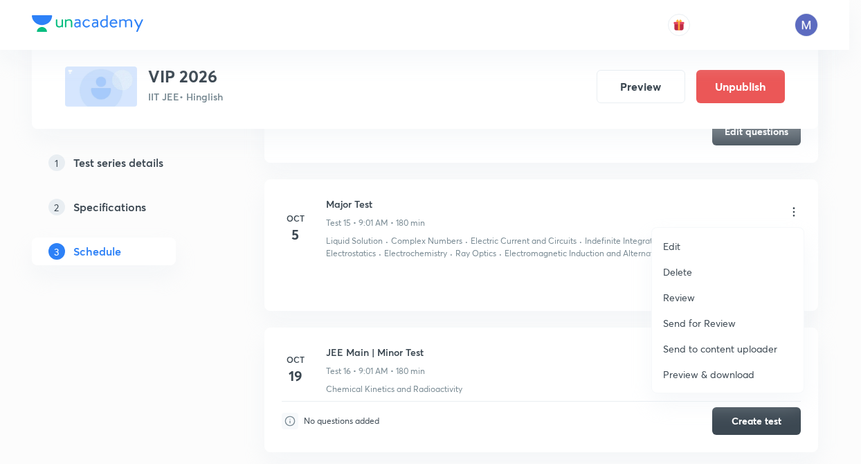
click at [713, 374] on p "Preview & download" at bounding box center [708, 374] width 91 height 15
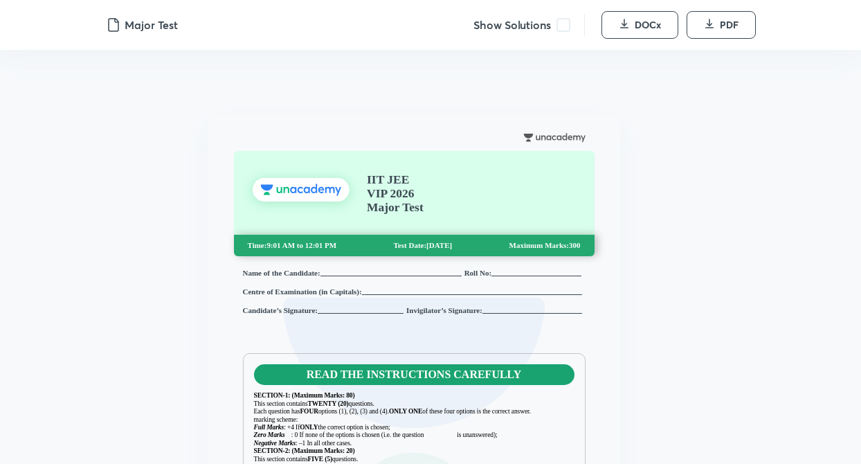
click at [562, 27] on span at bounding box center [563, 25] width 14 height 14
